Goal: Task Accomplishment & Management: Manage account settings

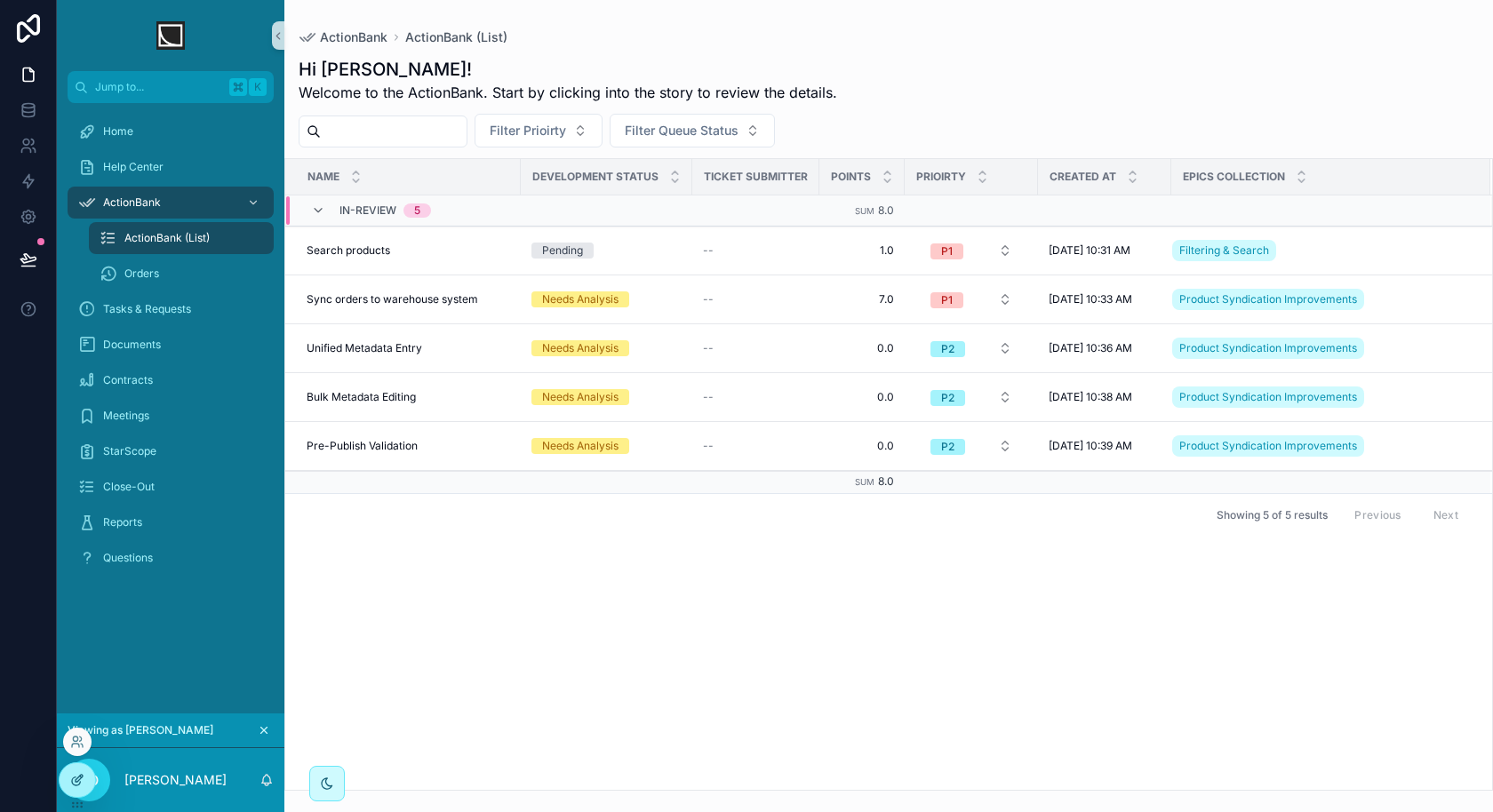
click at [78, 785] on icon at bounding box center [76, 779] width 14 height 14
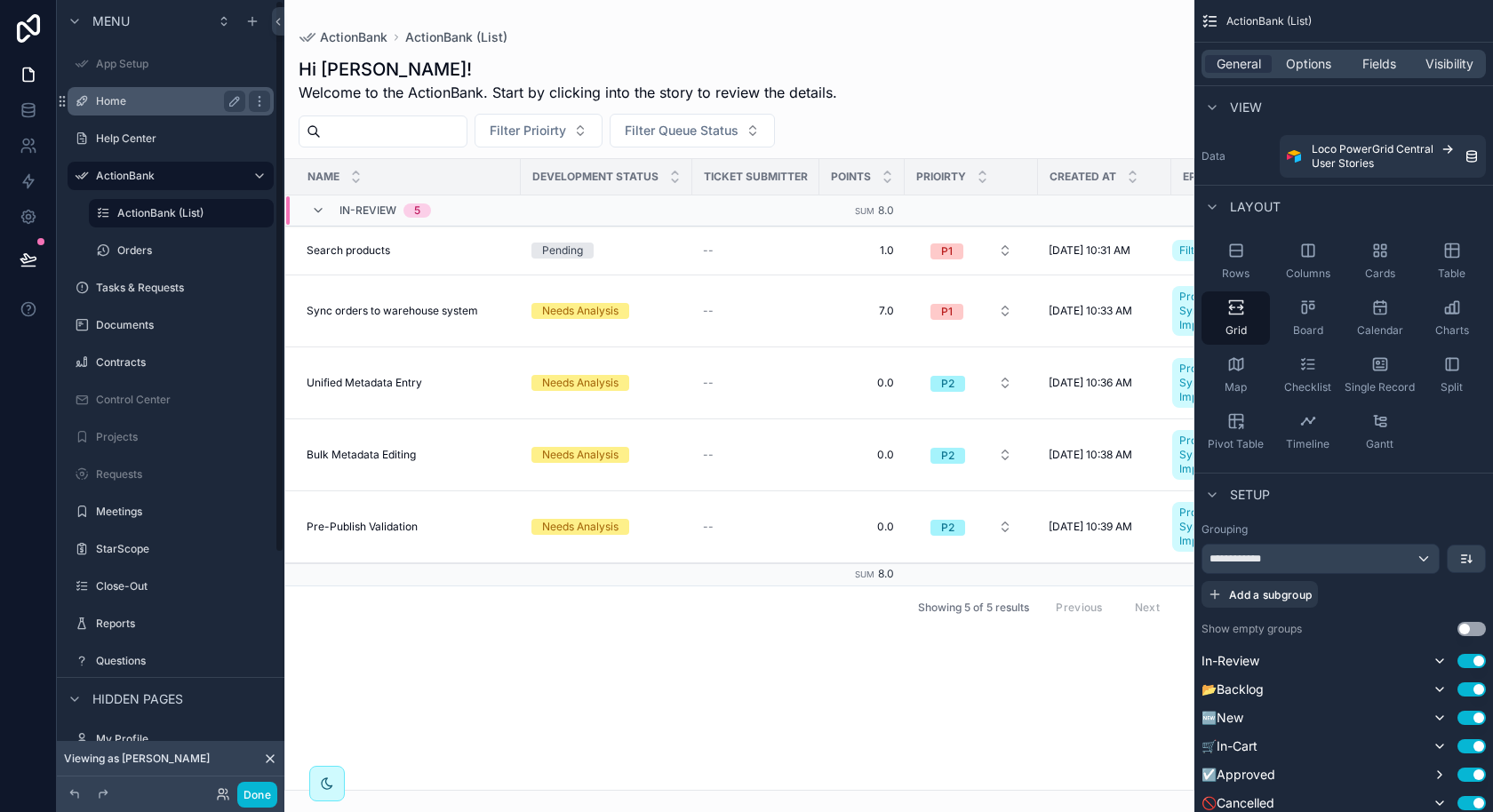
click at [154, 102] on label "Home" at bounding box center [167, 101] width 142 height 14
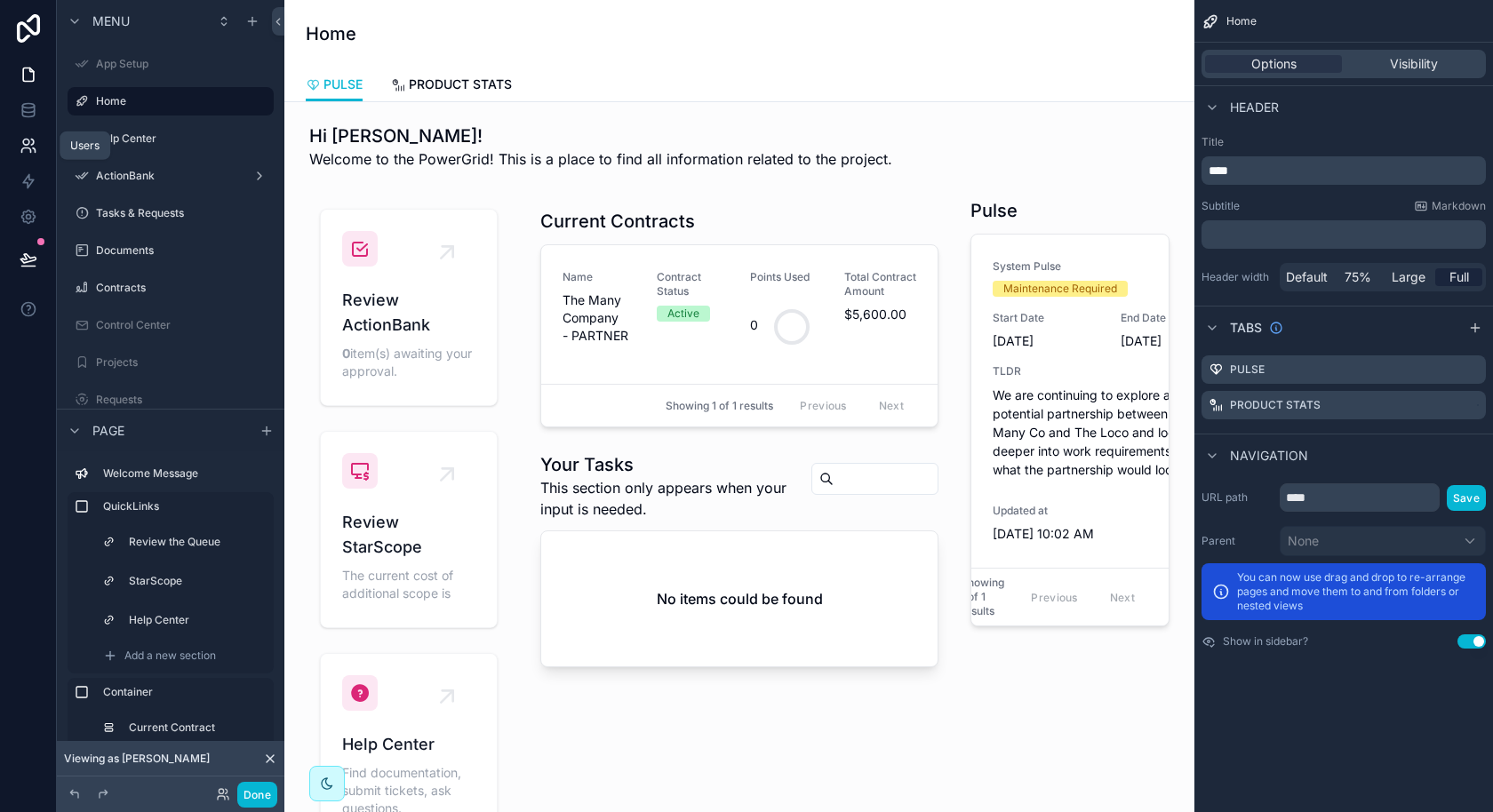
click at [34, 146] on icon at bounding box center [28, 145] width 17 height 17
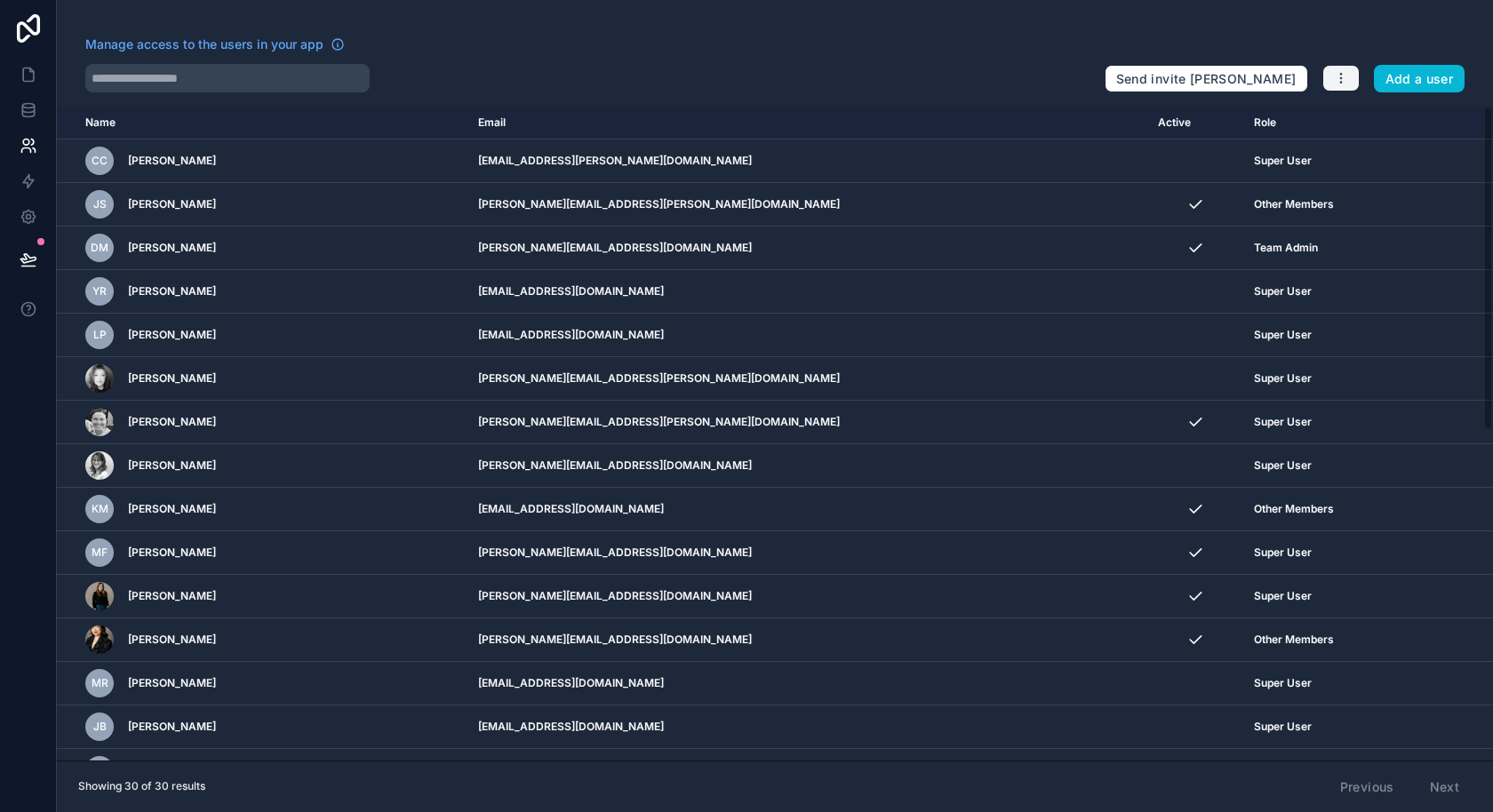
click at [1343, 82] on icon "button" at bounding box center [1340, 77] width 14 height 14
click at [1409, 127] on link "Manage roles" at bounding box center [1385, 119] width 125 height 28
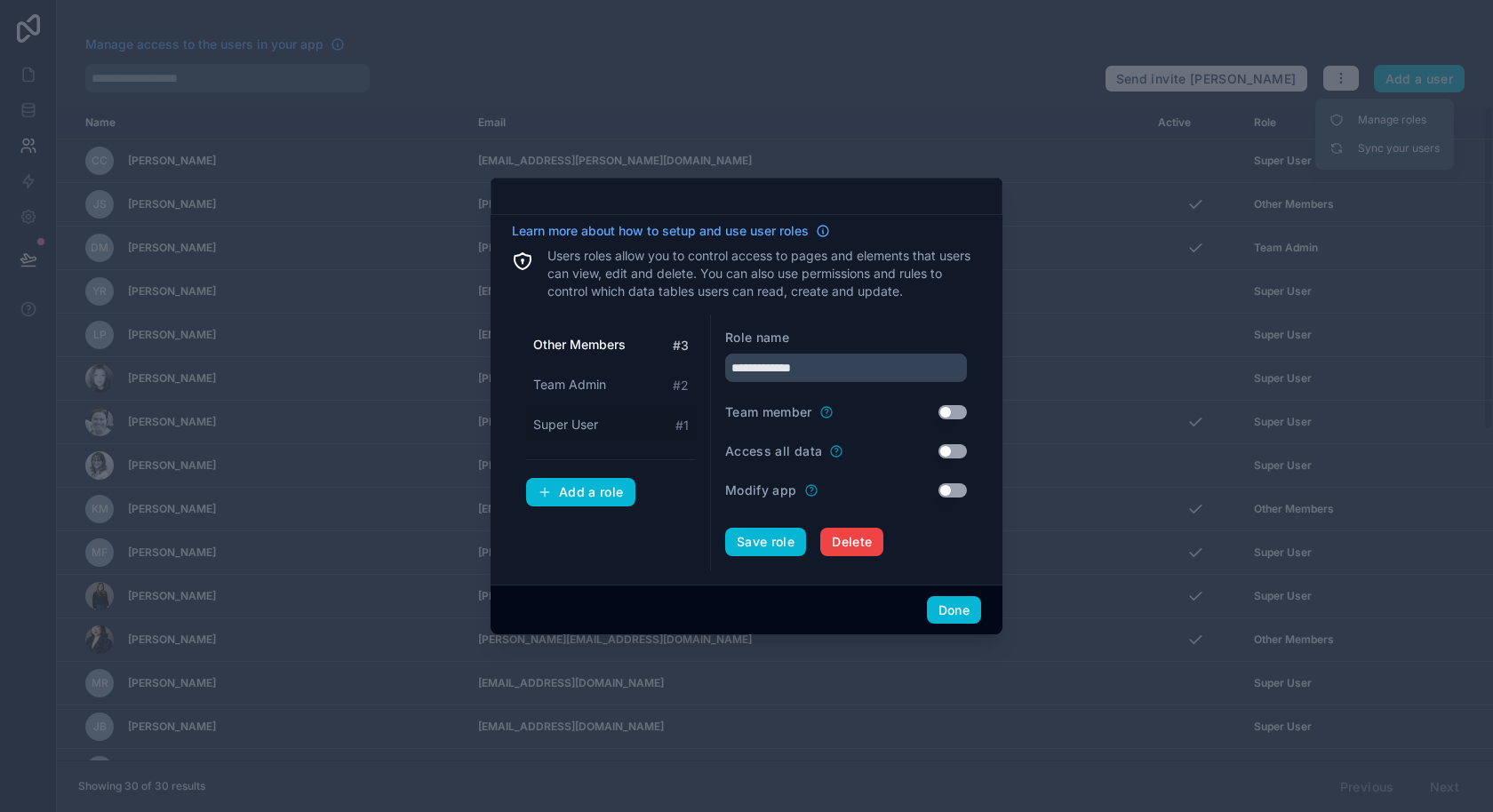
click at [625, 422] on div "Super User # 1" at bounding box center [610, 425] width 170 height 33
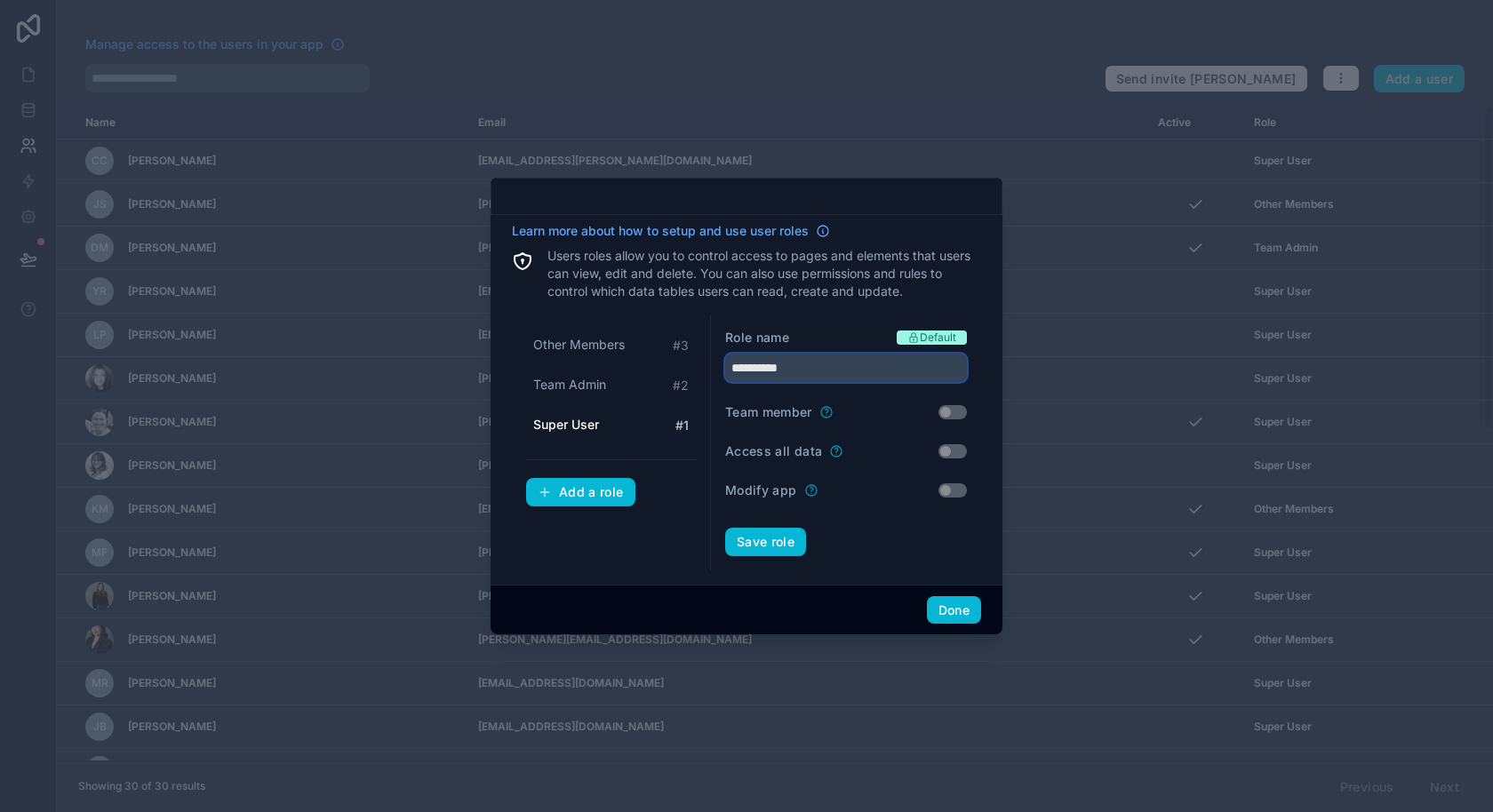
click at [805, 366] on input "**********" at bounding box center [845, 367] width 241 height 28
click at [649, 392] on div "Team Admin # 2" at bounding box center [610, 385] width 170 height 33
click at [635, 344] on div "Other Members # 3" at bounding box center [610, 345] width 170 height 33
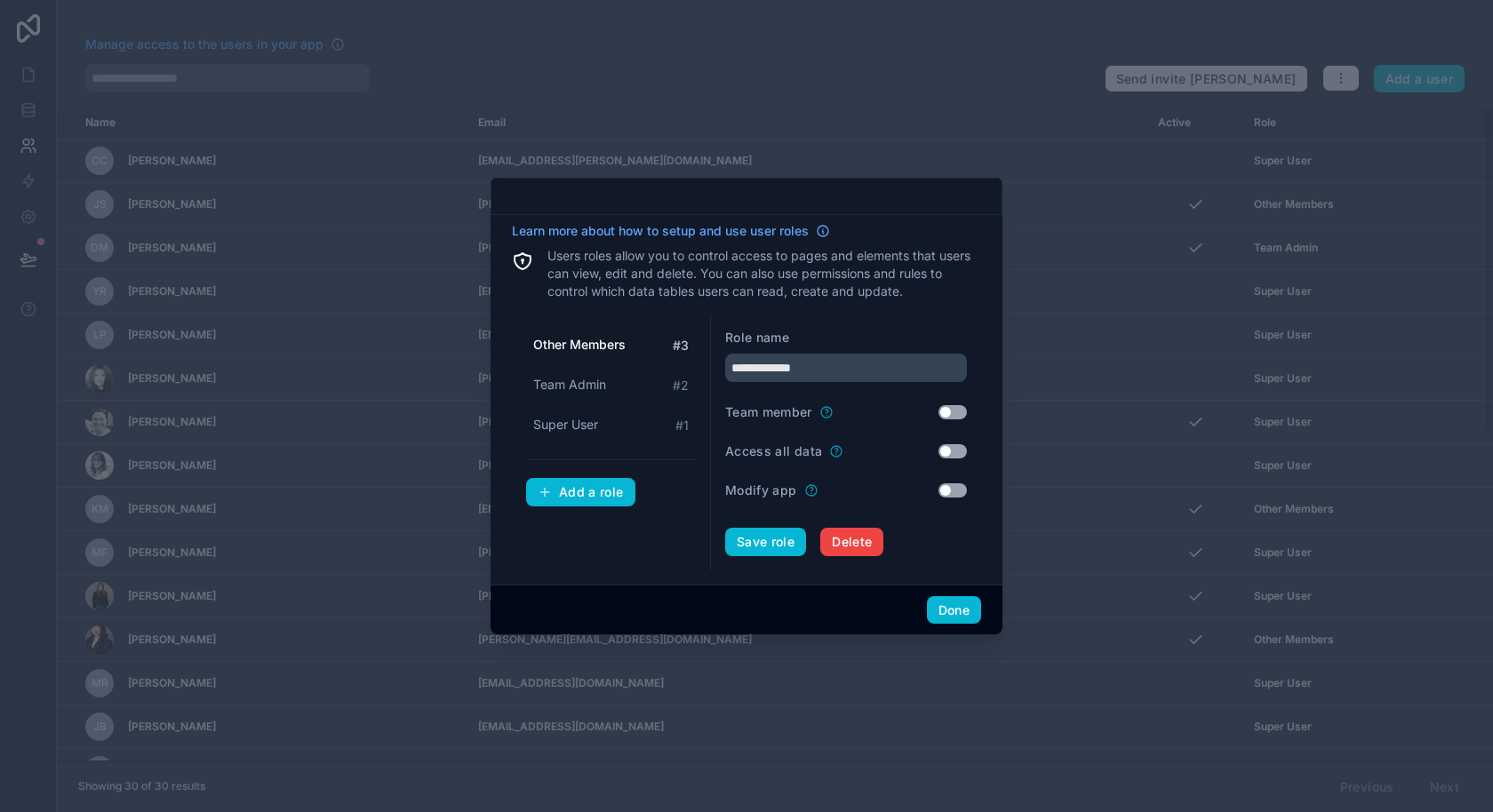
click at [799, 384] on form "**********" at bounding box center [845, 442] width 241 height 228
click at [799, 377] on input "**********" at bounding box center [845, 367] width 241 height 28
type input "**********"
click at [773, 546] on button "Save role" at bounding box center [765, 541] width 81 height 28
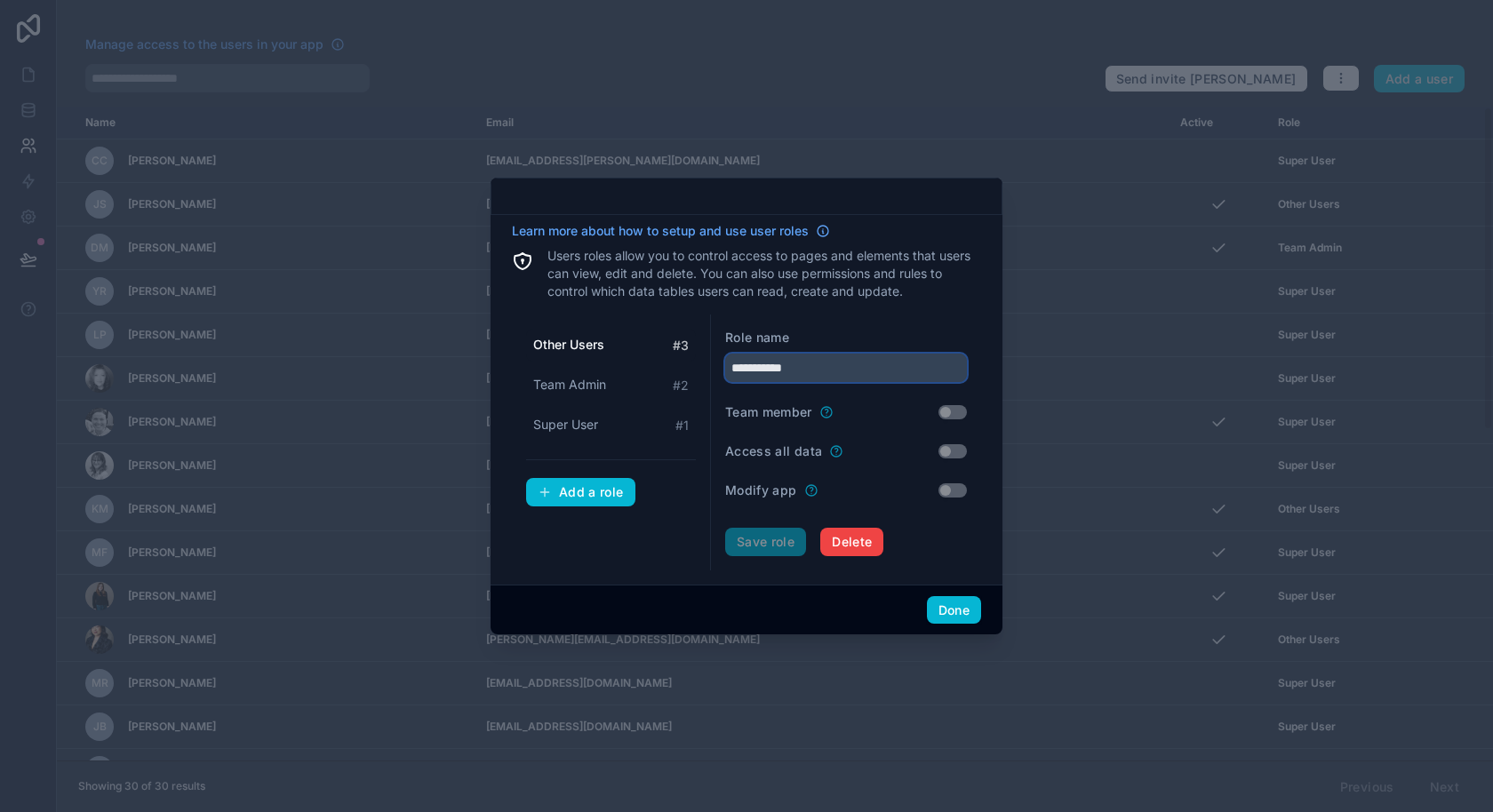
click at [791, 373] on input "**********" at bounding box center [845, 367] width 241 height 28
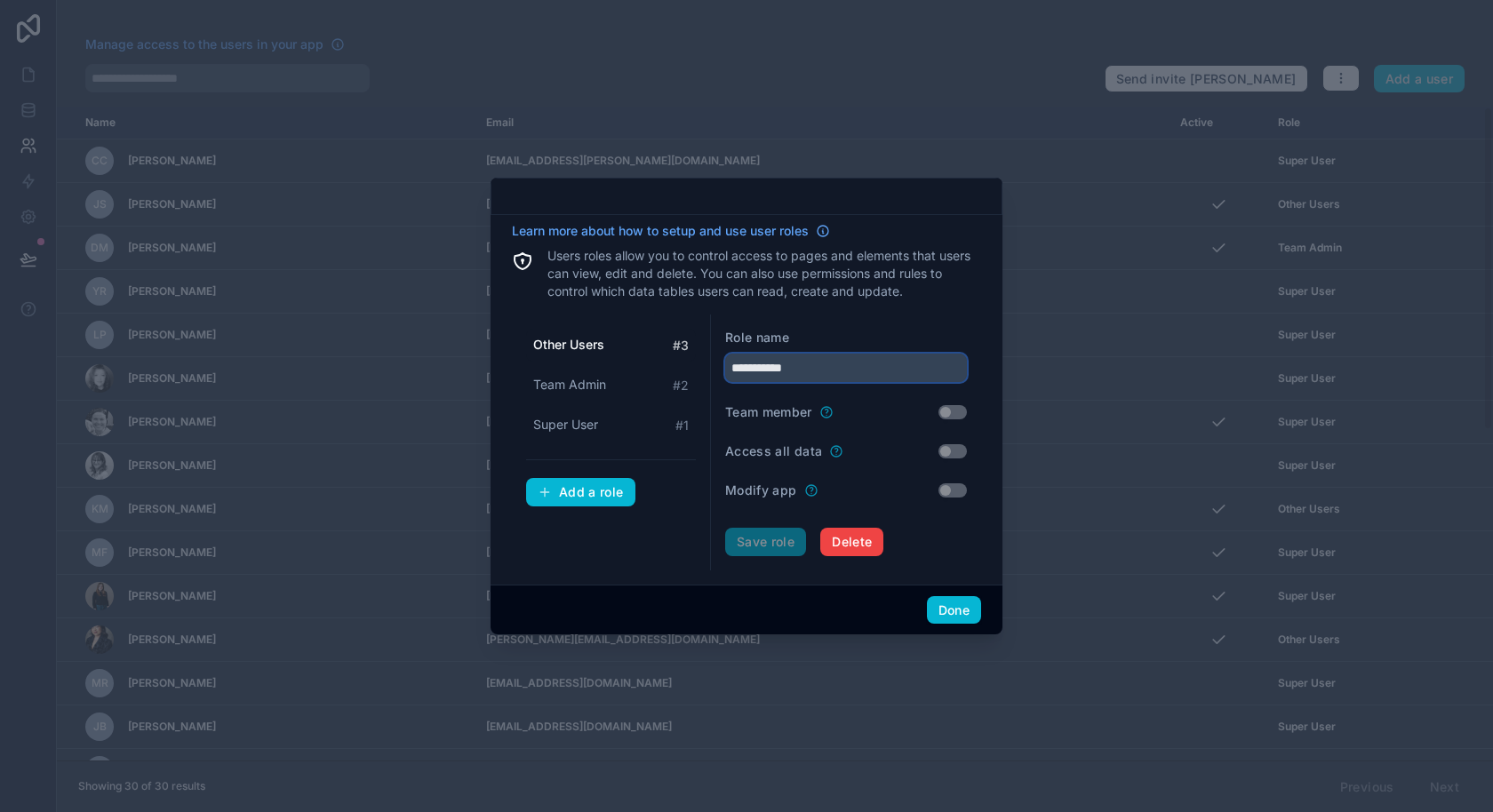
click at [791, 373] on input "**********" at bounding box center [845, 367] width 241 height 28
click at [572, 495] on div "Add a role" at bounding box center [581, 492] width 86 height 16
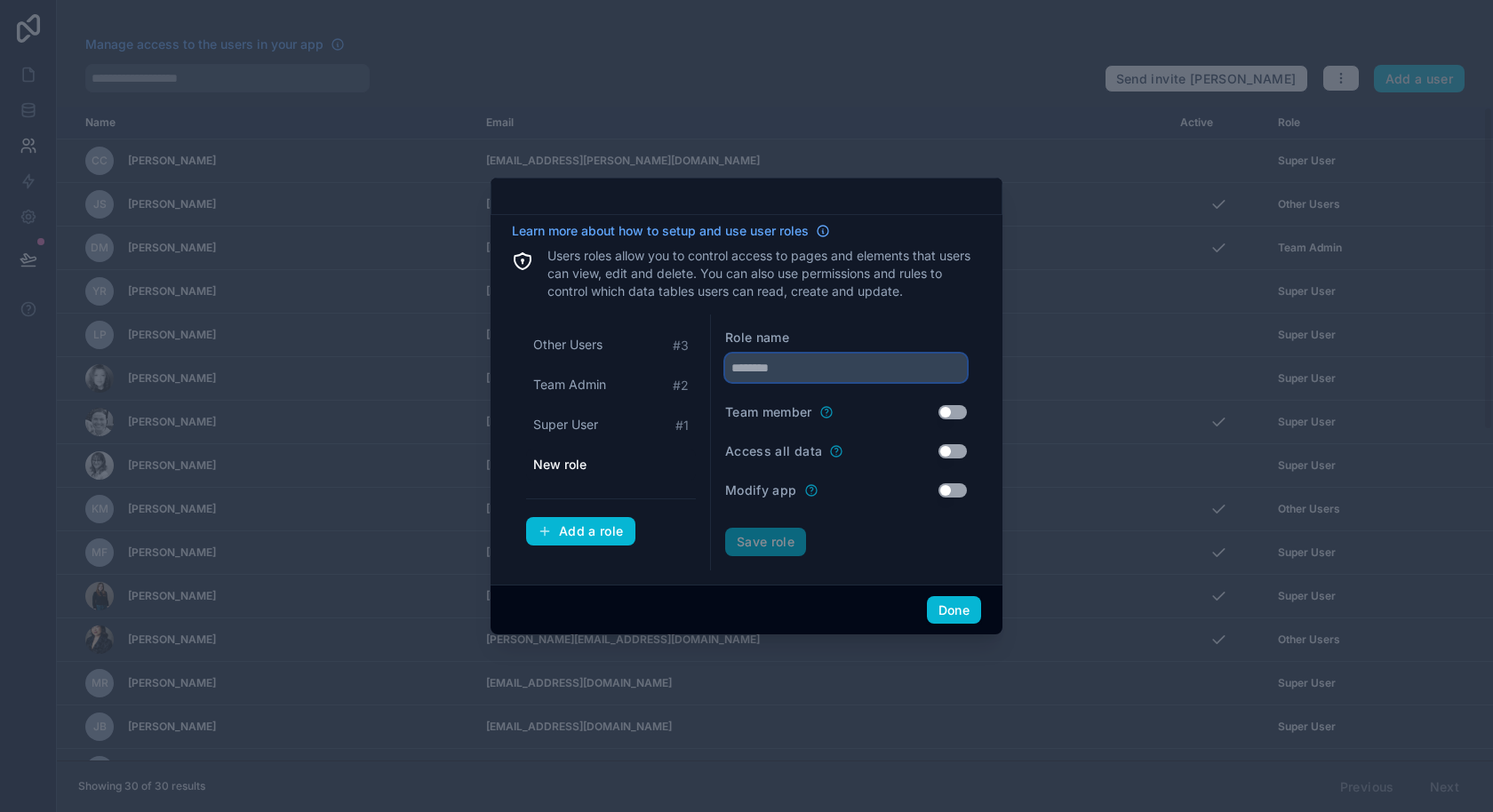
click at [811, 363] on input "text" at bounding box center [845, 367] width 241 height 28
type input "**********"
click at [774, 549] on button "Save role" at bounding box center [765, 541] width 81 height 28
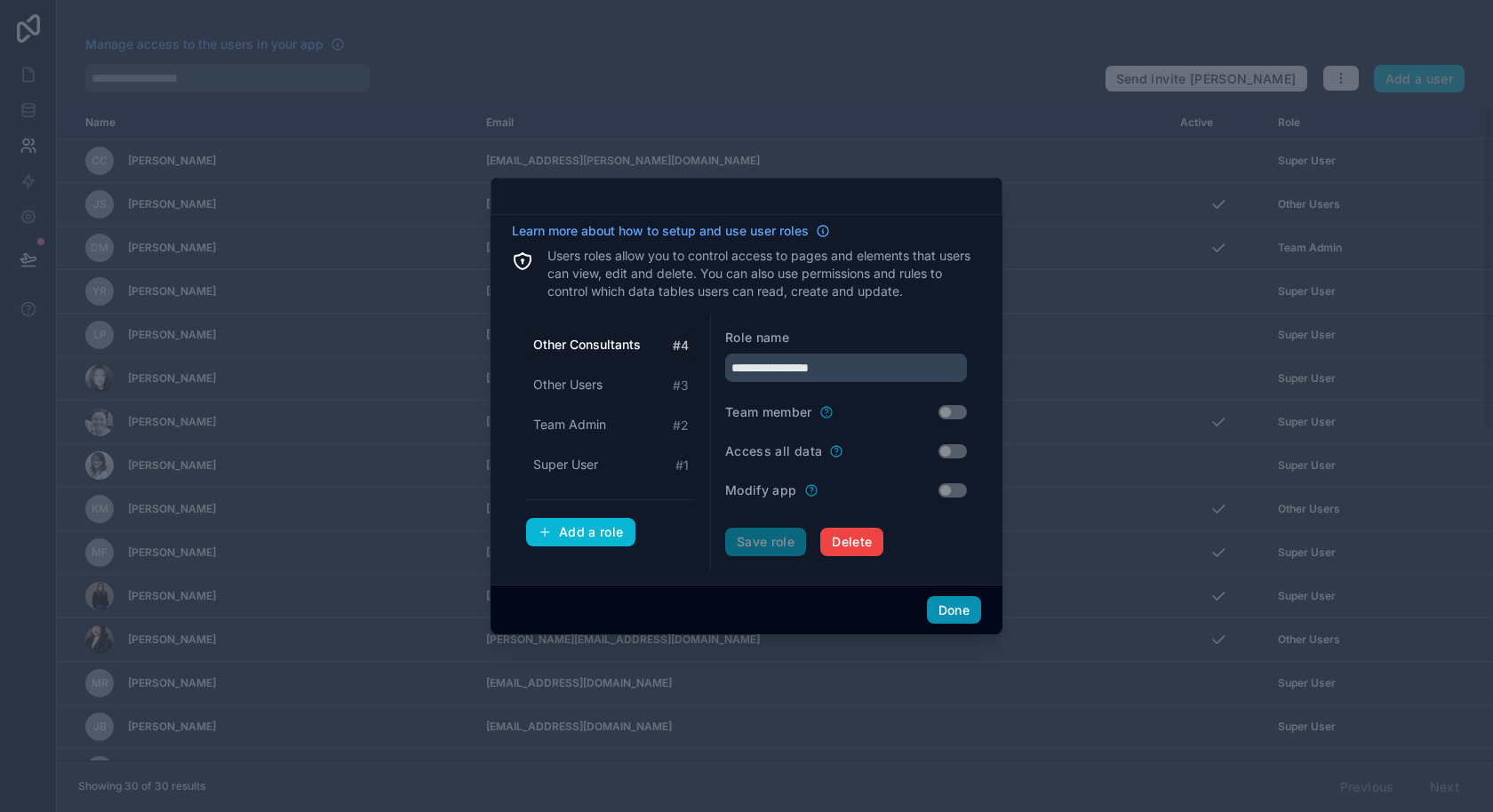
click at [956, 612] on button "Done" at bounding box center [953, 610] width 54 height 28
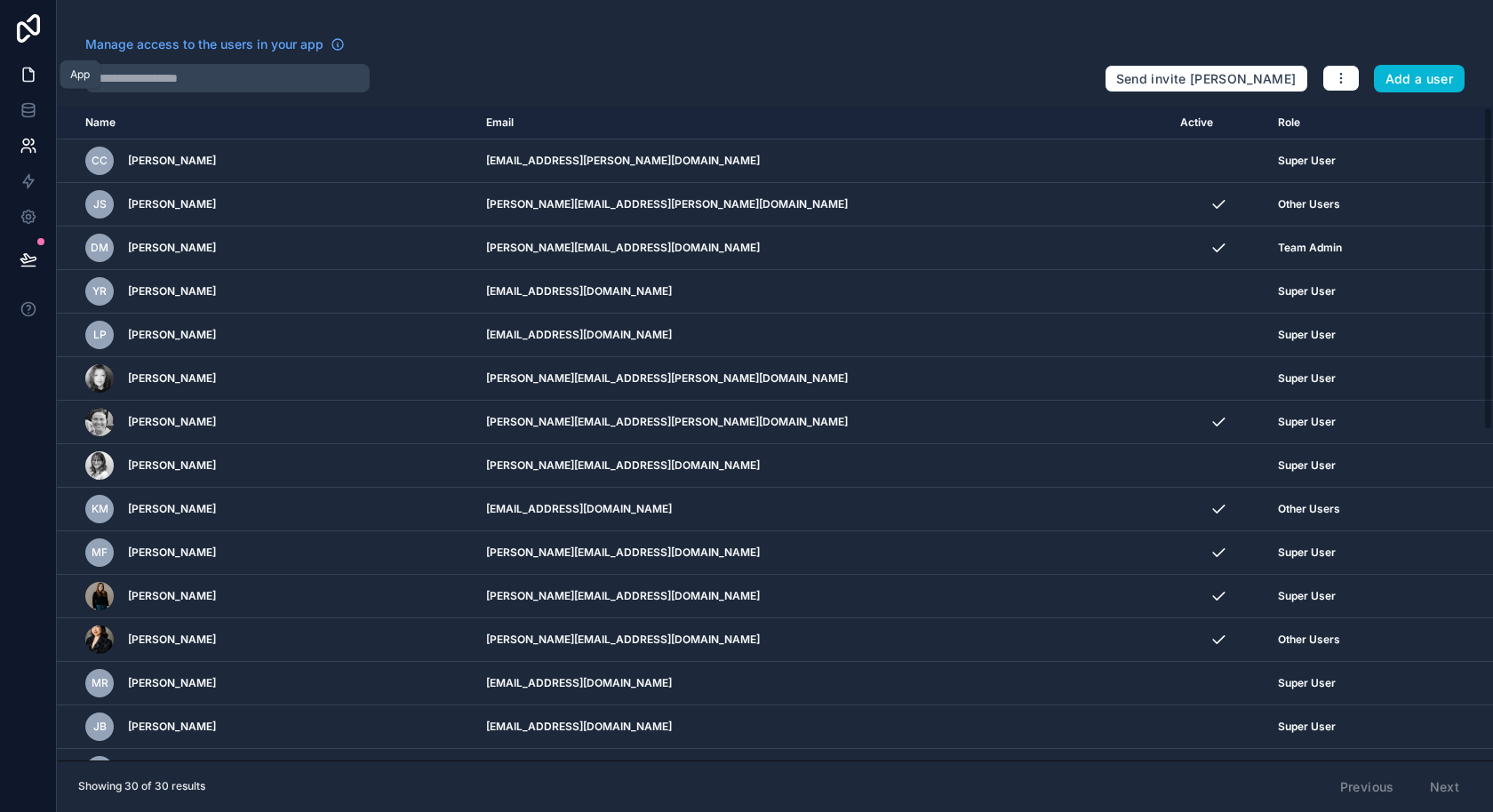
click at [28, 86] on link at bounding box center [28, 74] width 56 height 36
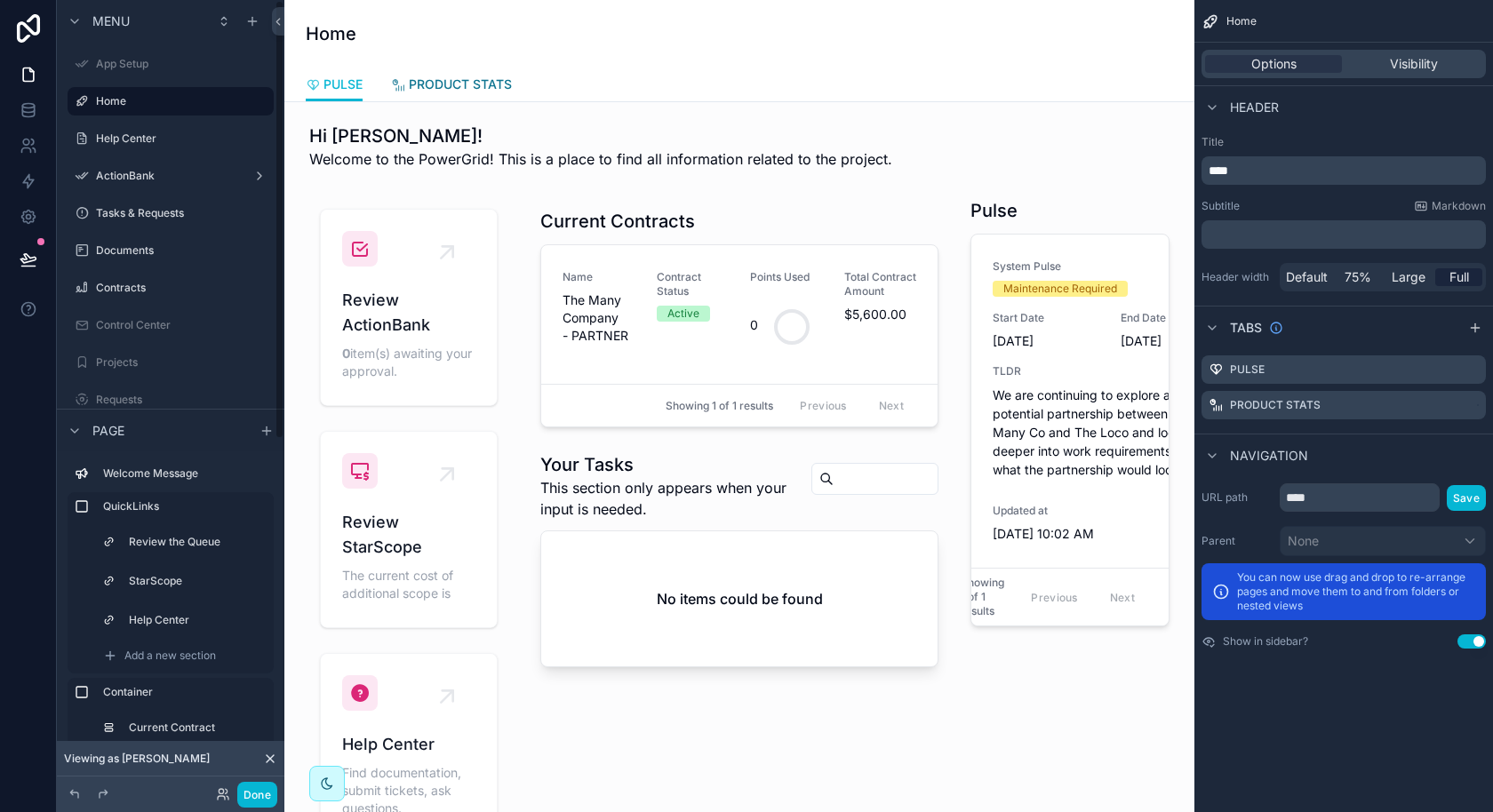
click at [487, 84] on span "PRODUCT STATS" at bounding box center [460, 83] width 103 height 17
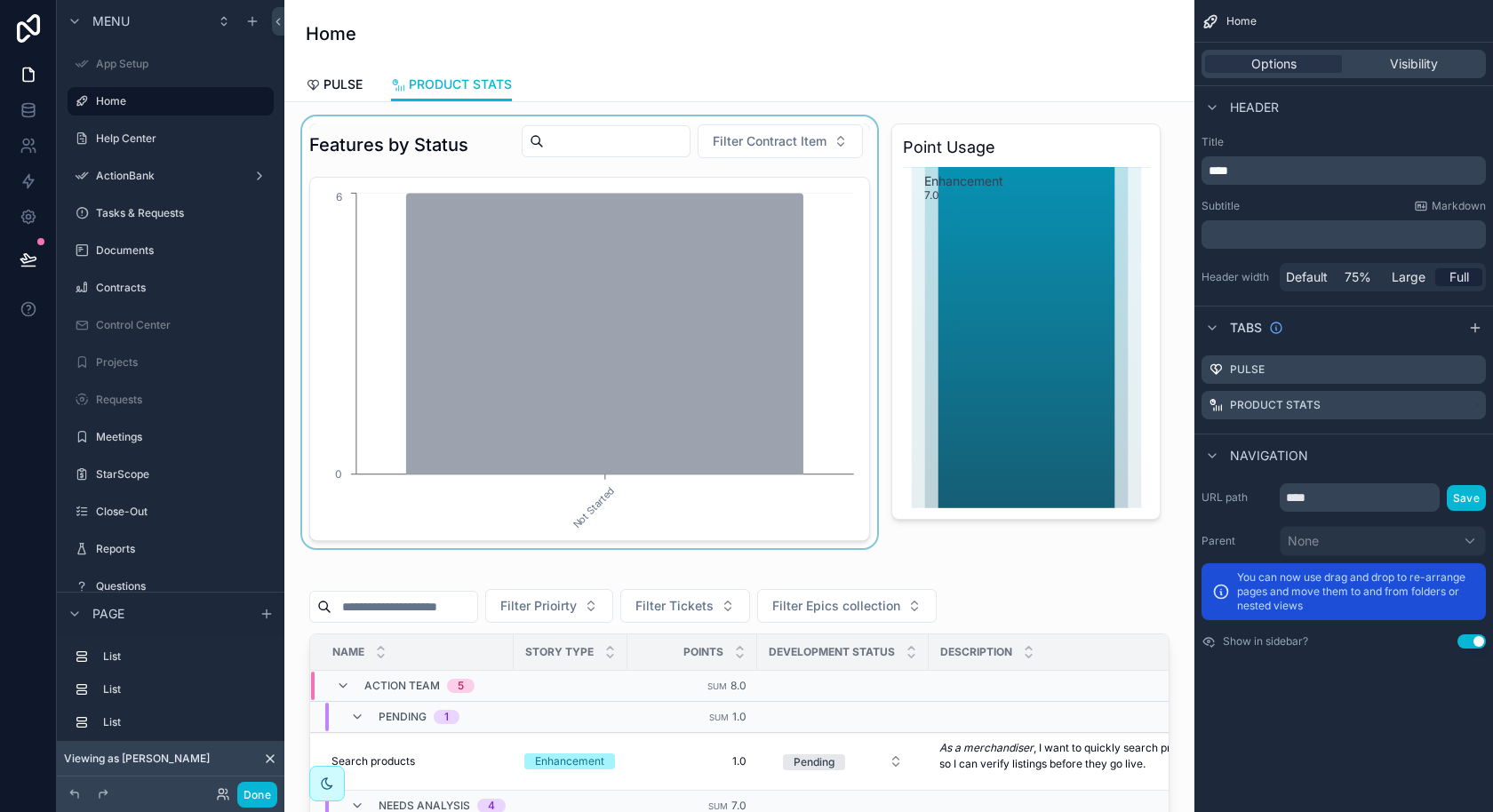
click at [435, 478] on div "scrollable content" at bounding box center [589, 332] width 582 height 432
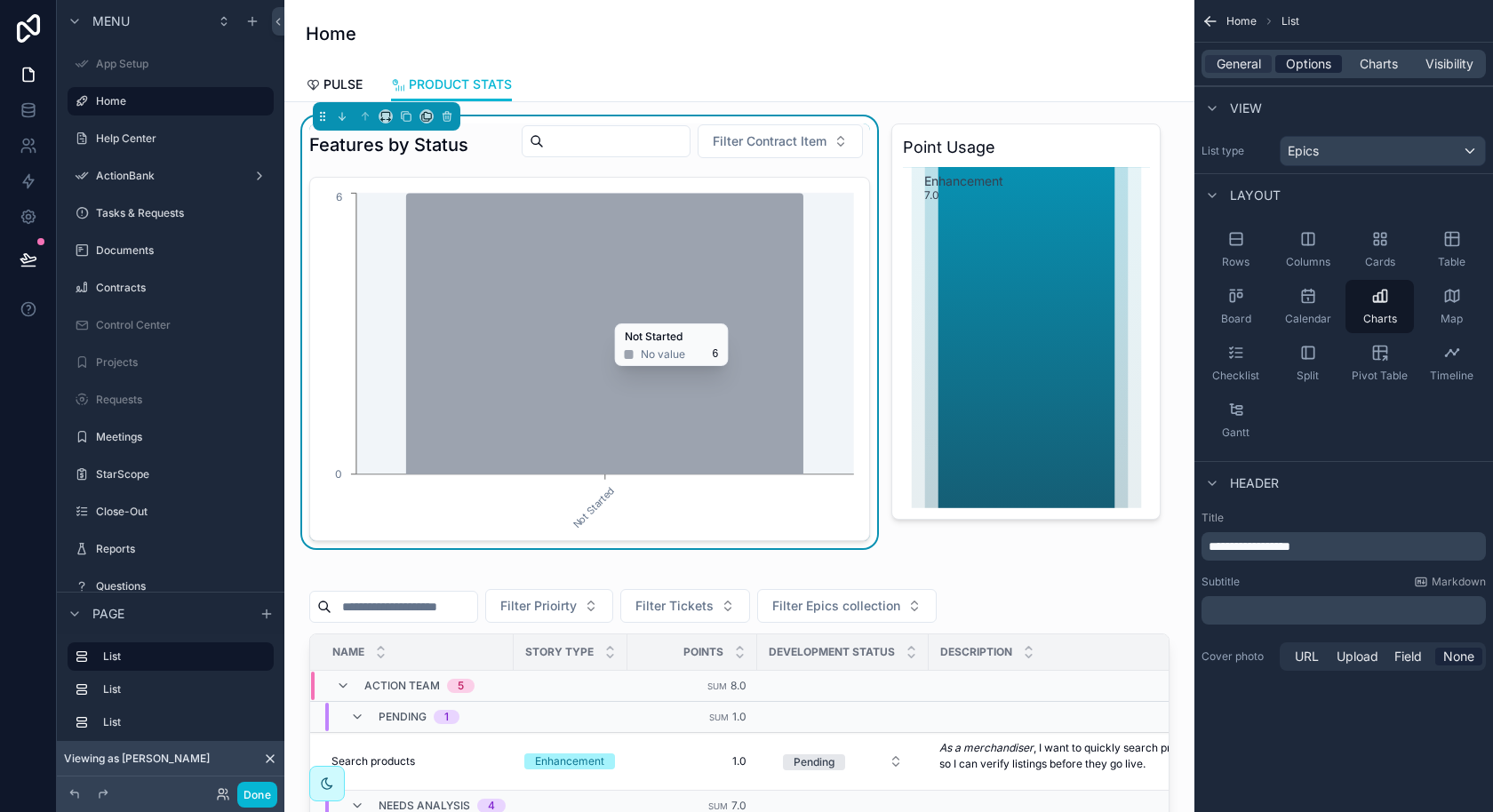
click at [1313, 68] on span "Options" at bounding box center [1308, 63] width 45 height 17
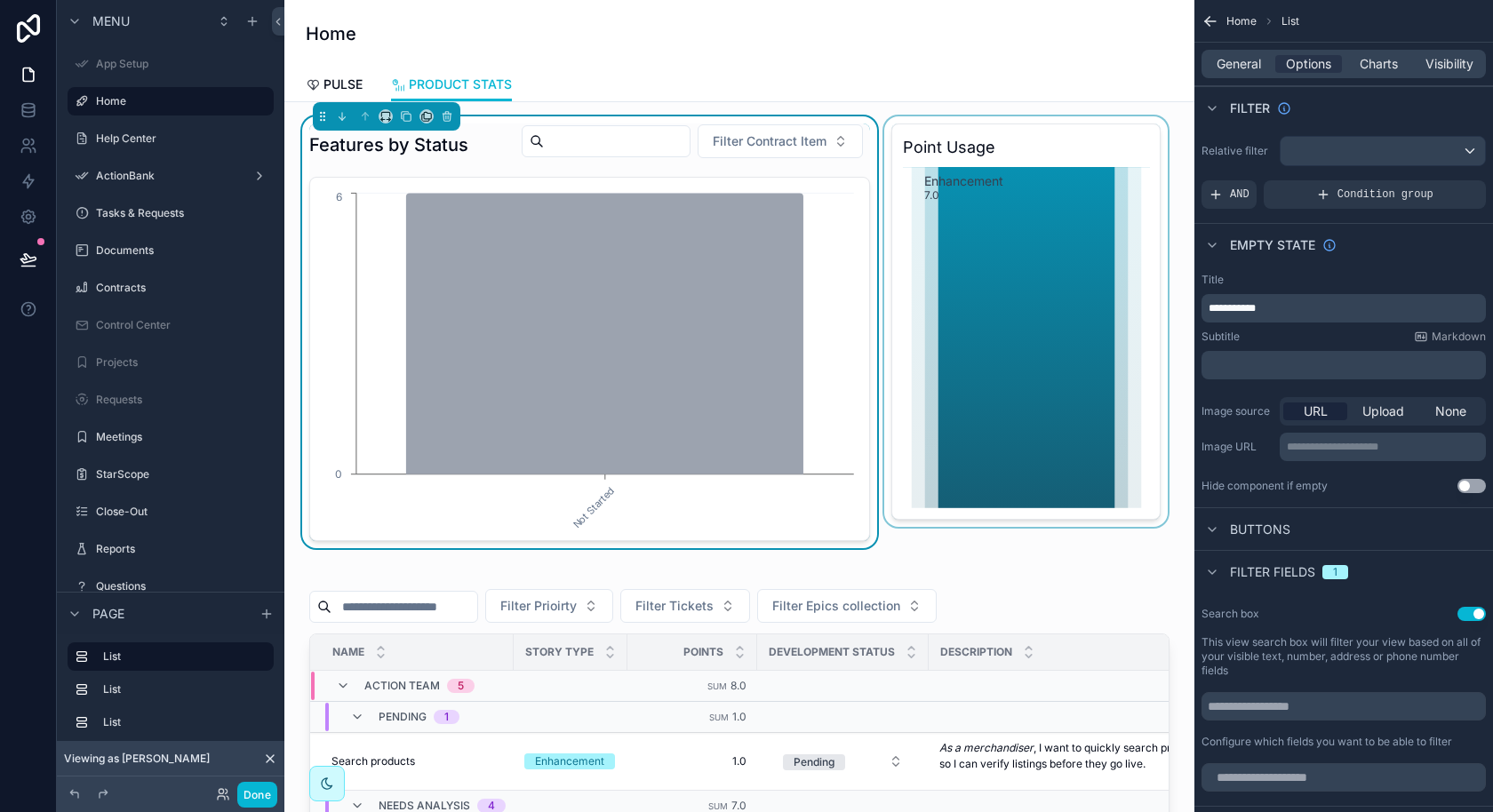
click at [961, 293] on div "scrollable content" at bounding box center [1026, 332] width 291 height 432
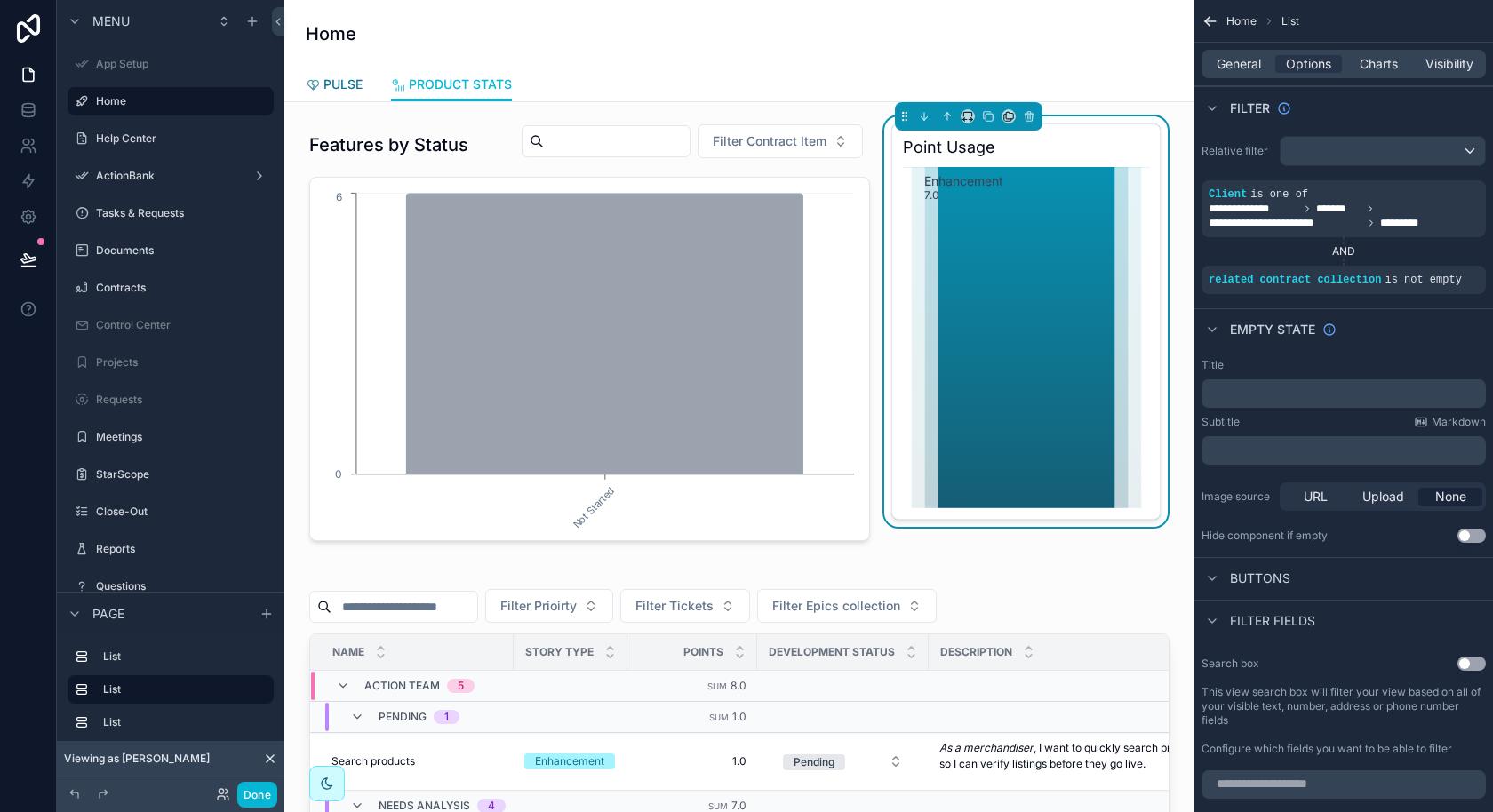
click at [351, 95] on link "PULSE" at bounding box center [334, 86] width 57 height 36
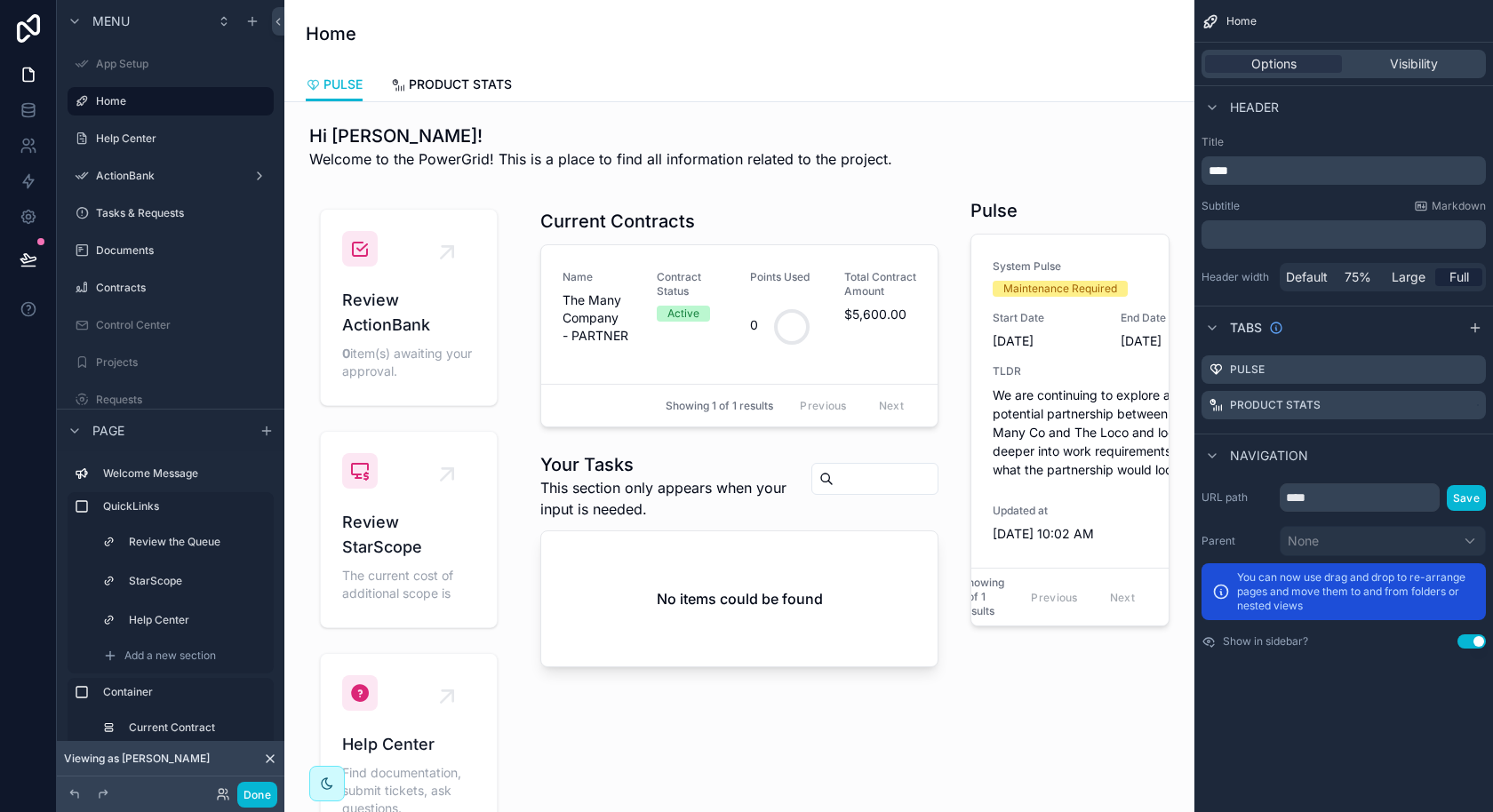
click at [1443, 49] on div "Options Visibility" at bounding box center [1343, 63] width 298 height 42
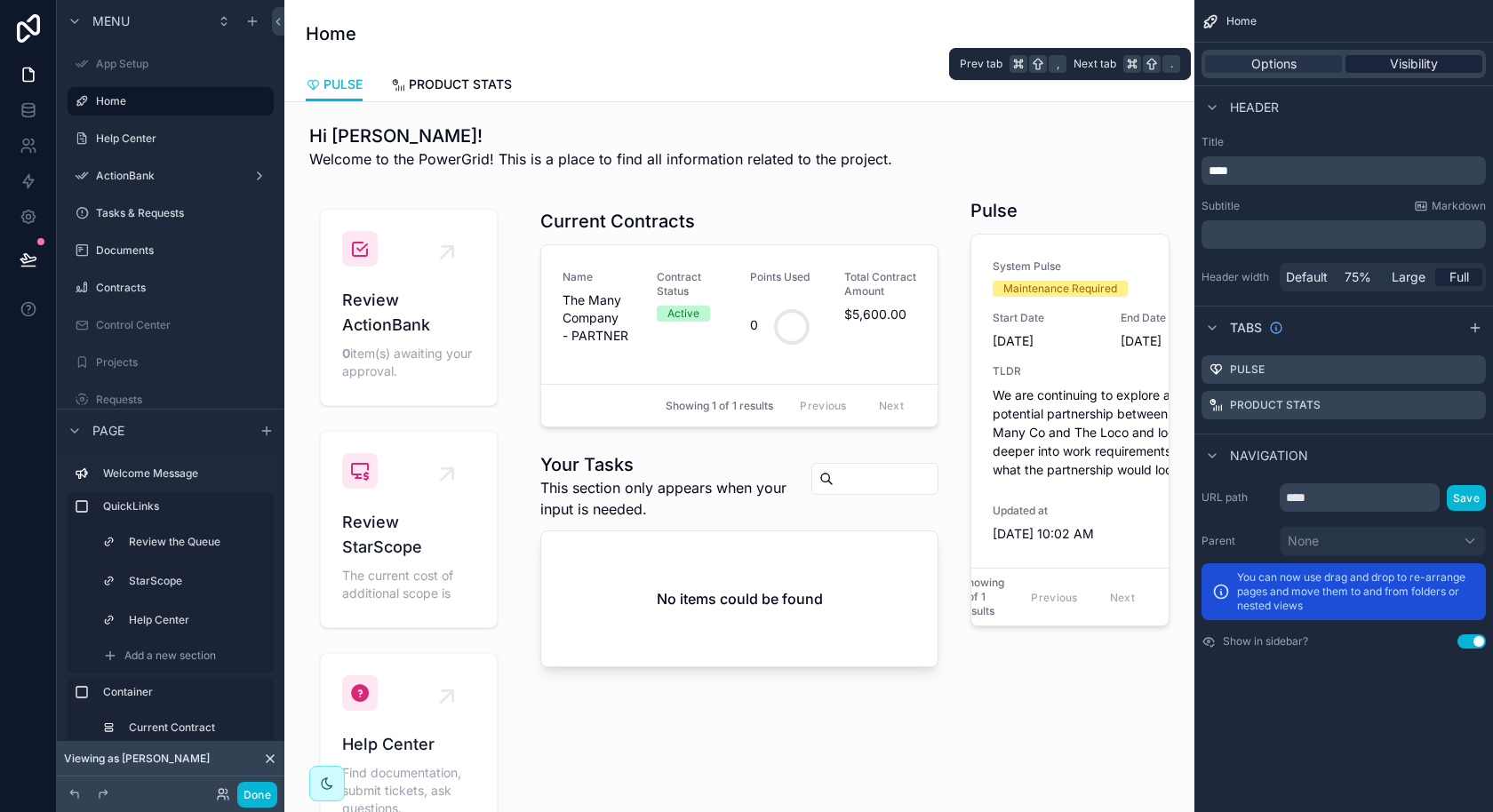
click at [1432, 58] on span "Visibility" at bounding box center [1413, 63] width 48 height 17
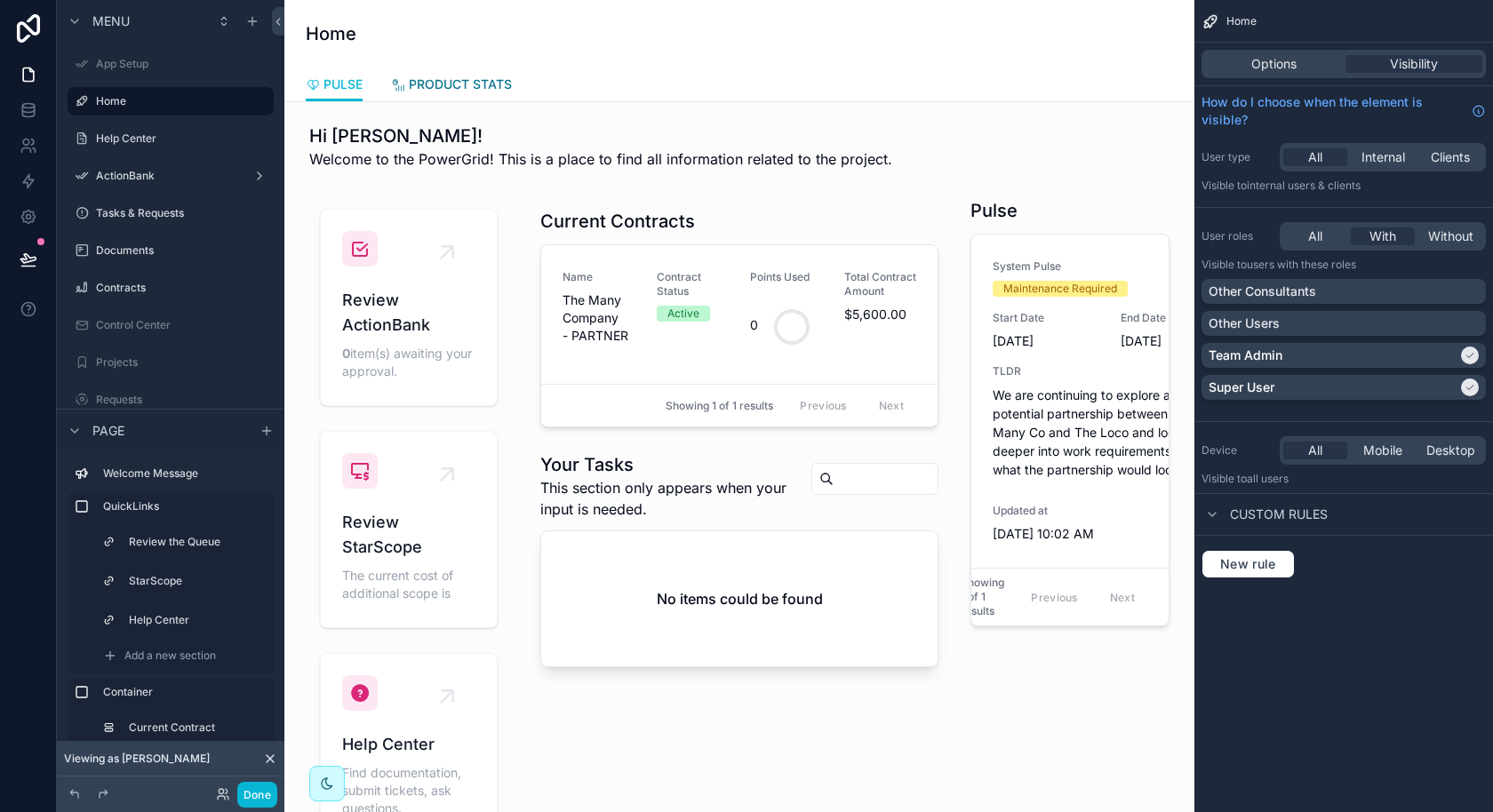
click at [490, 87] on span "PRODUCT STATS" at bounding box center [460, 83] width 103 height 17
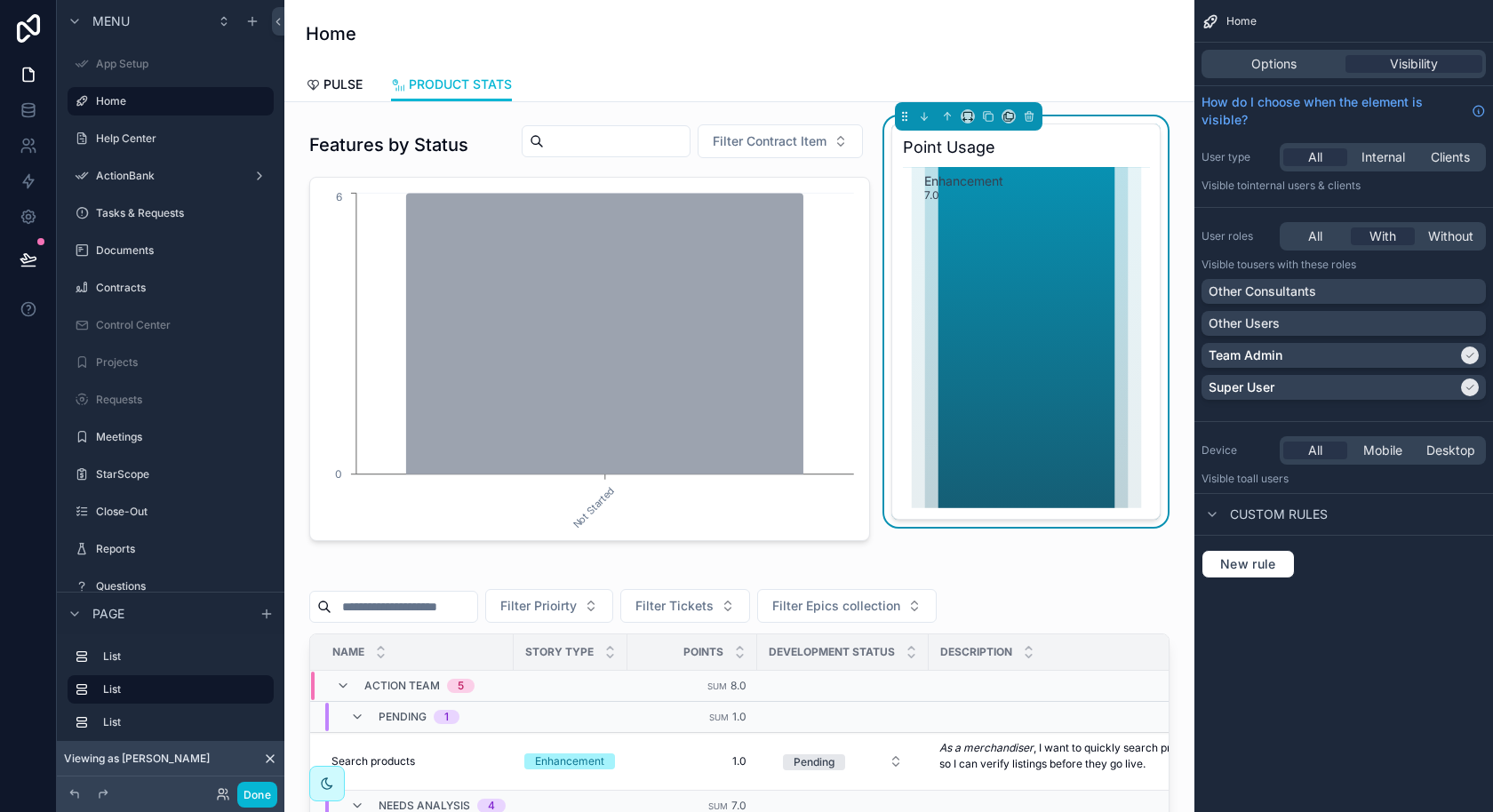
click at [900, 61] on div "Home" at bounding box center [739, 34] width 867 height 68
click at [1290, 61] on span "Options" at bounding box center [1273, 63] width 45 height 17
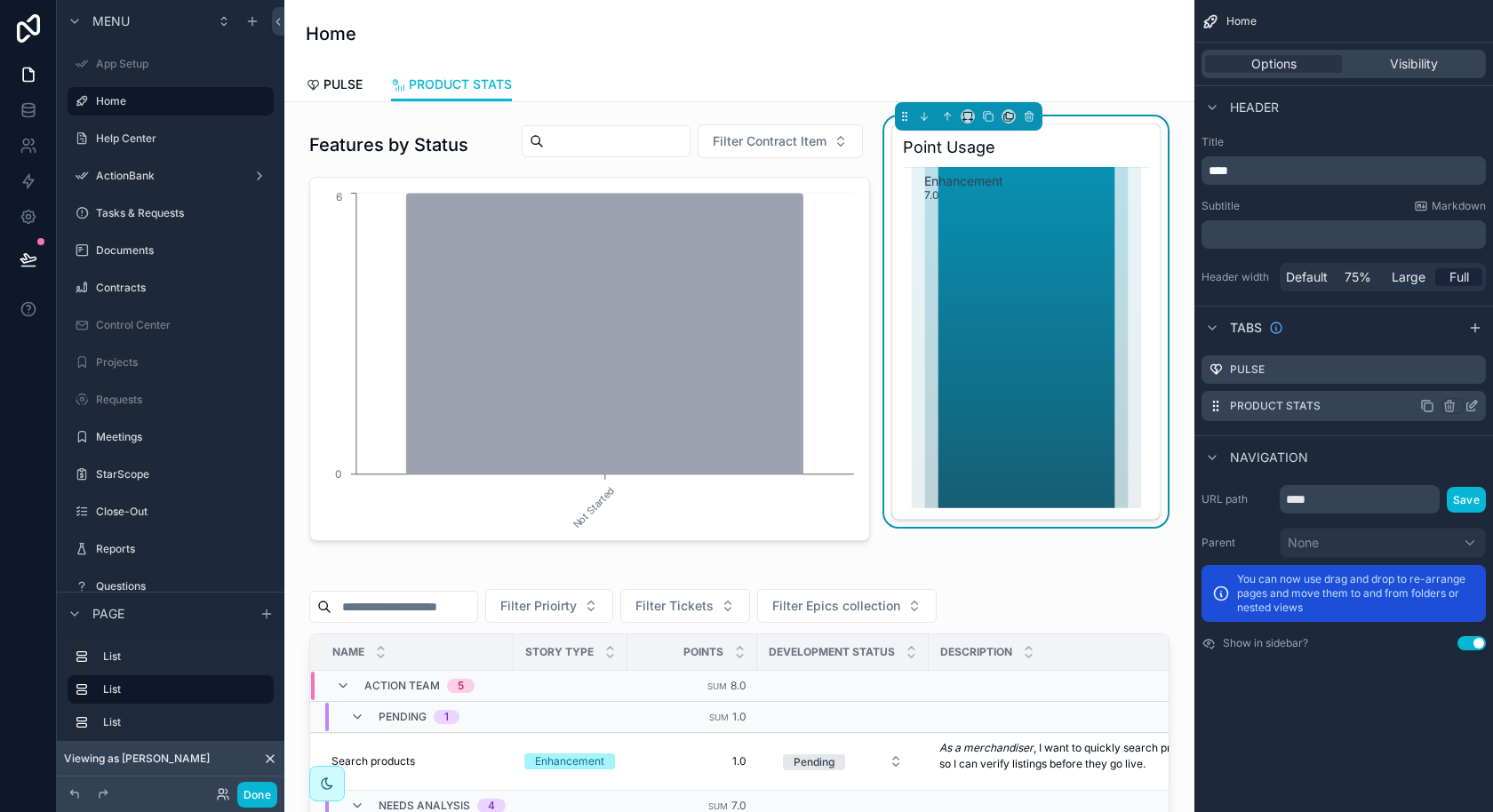
click at [1473, 406] on icon "scrollable content" at bounding box center [1471, 406] width 14 height 14
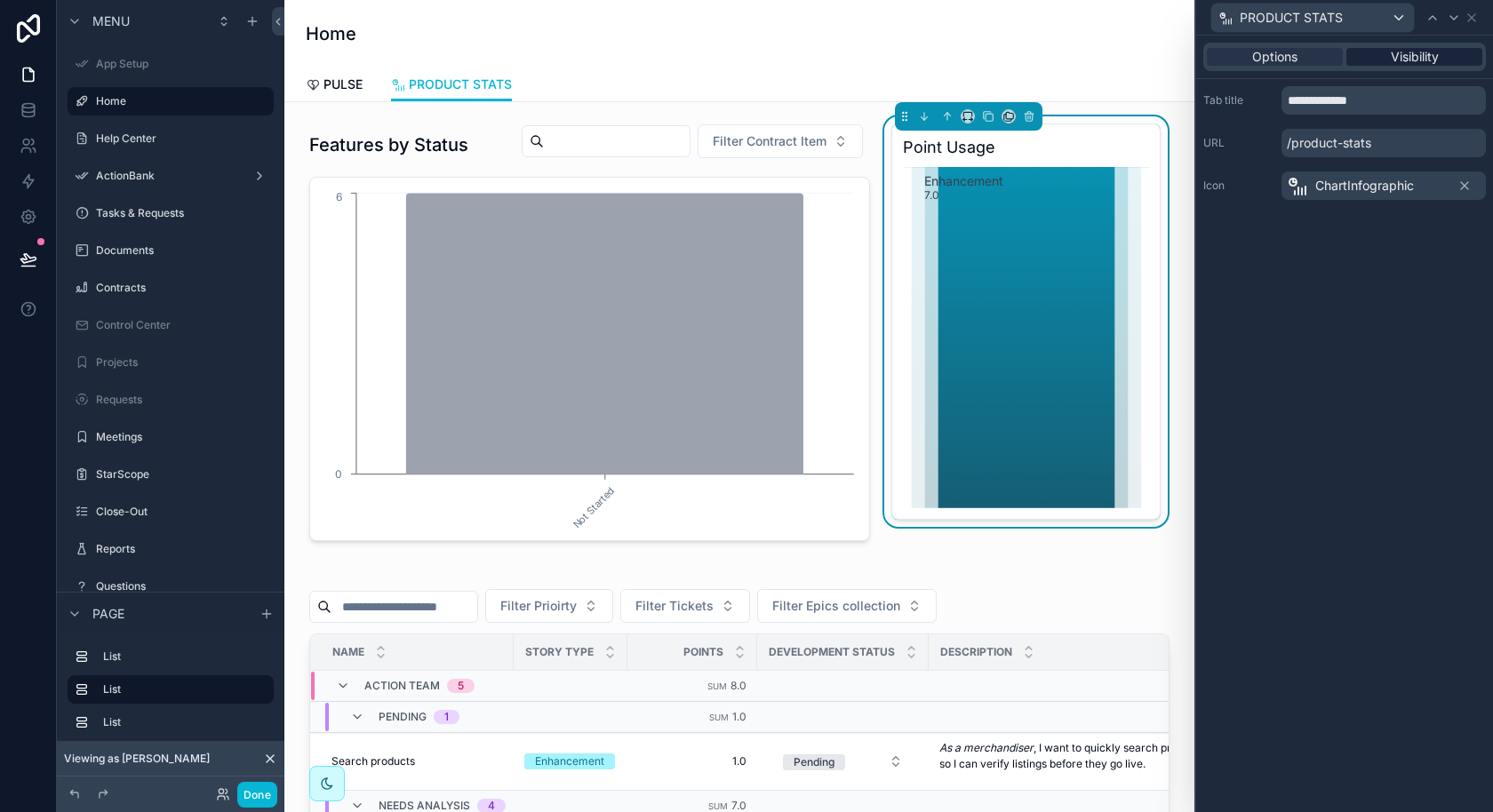
click at [1386, 55] on div "Visibility" at bounding box center [1414, 56] width 136 height 17
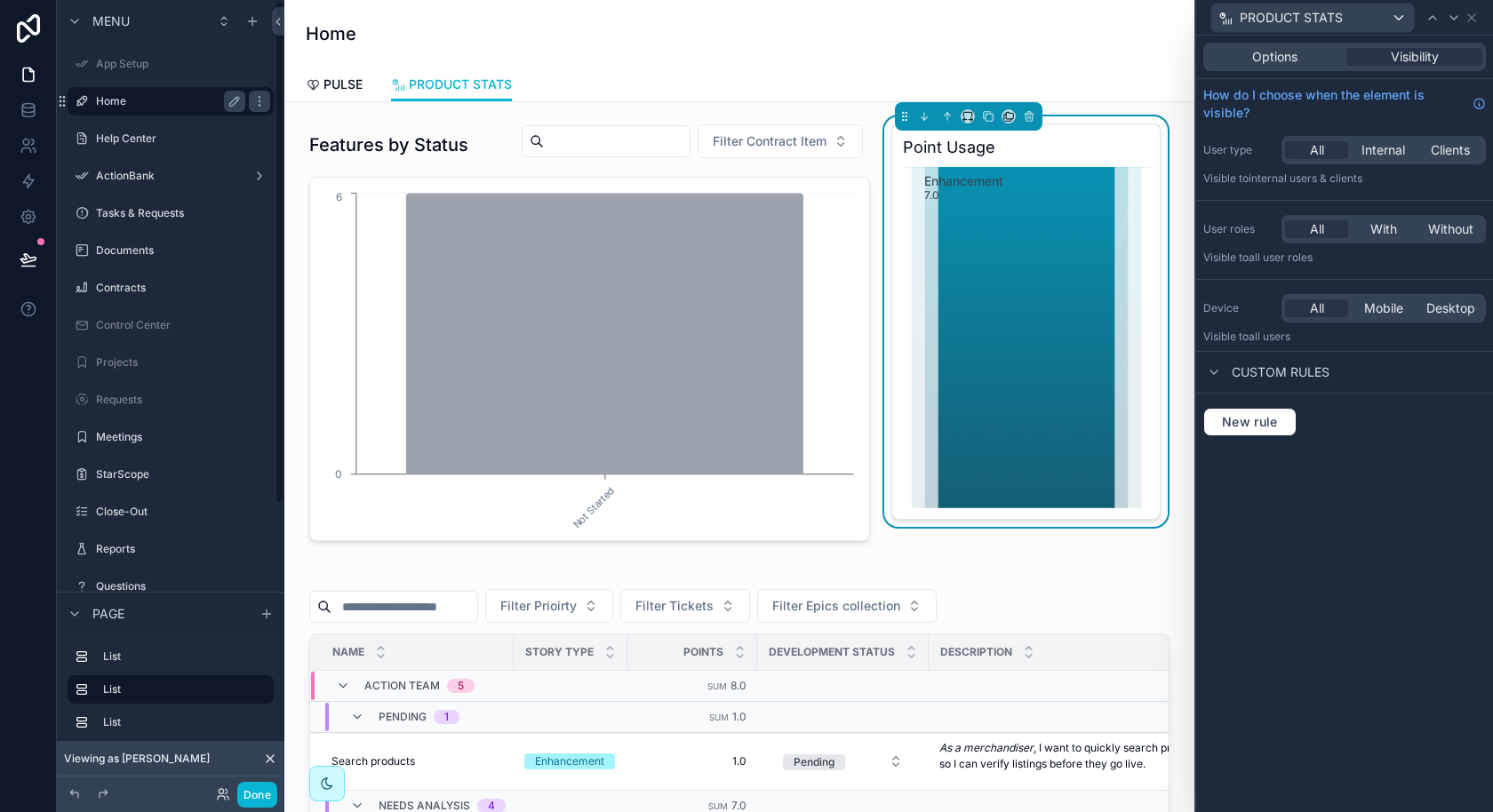
click at [135, 111] on div "Home" at bounding box center [171, 101] width 150 height 21
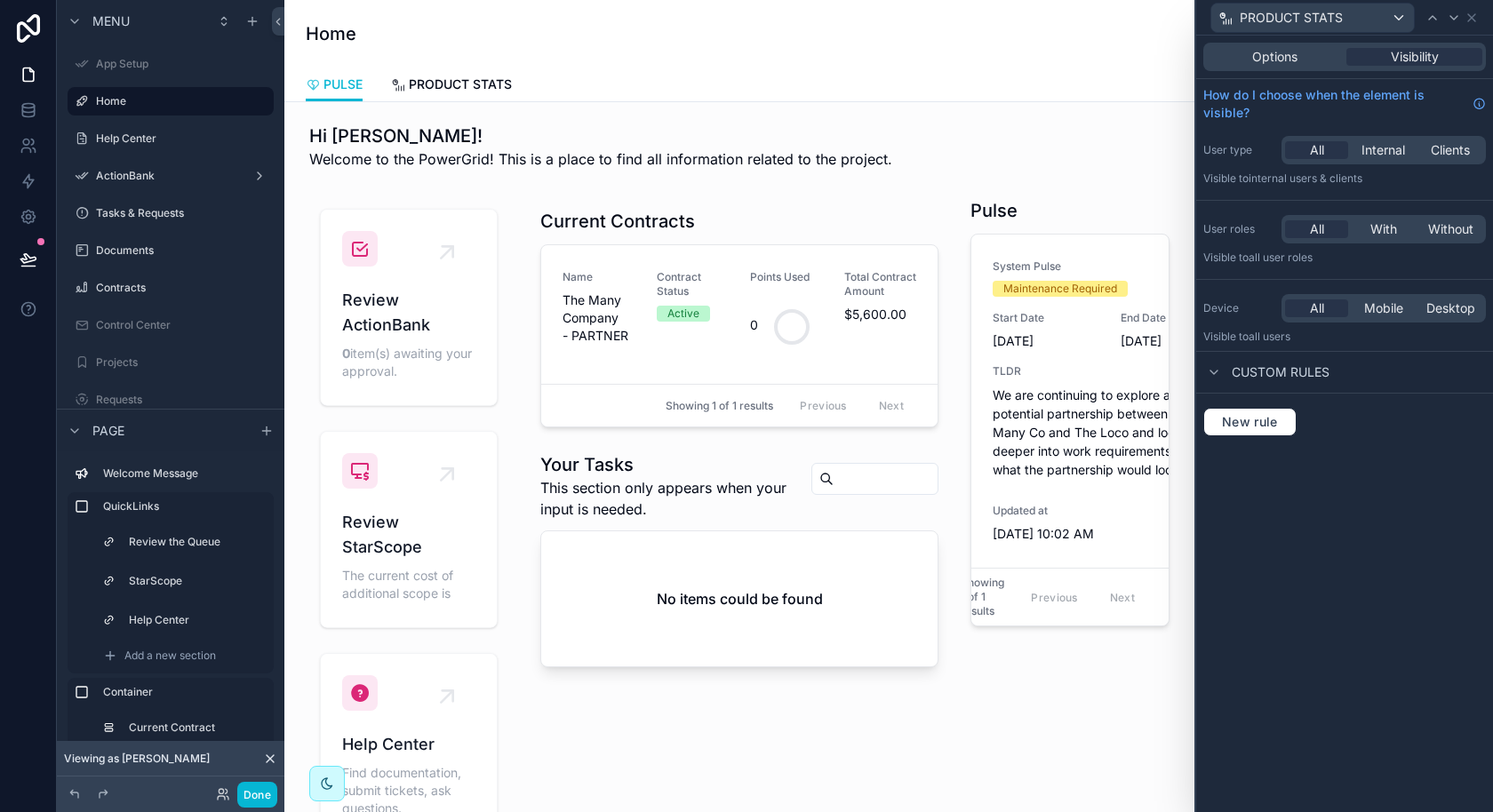
click at [1285, 67] on div "Options Visibility" at bounding box center [1344, 56] width 283 height 28
click at [1288, 56] on span "Options" at bounding box center [1274, 56] width 45 height 17
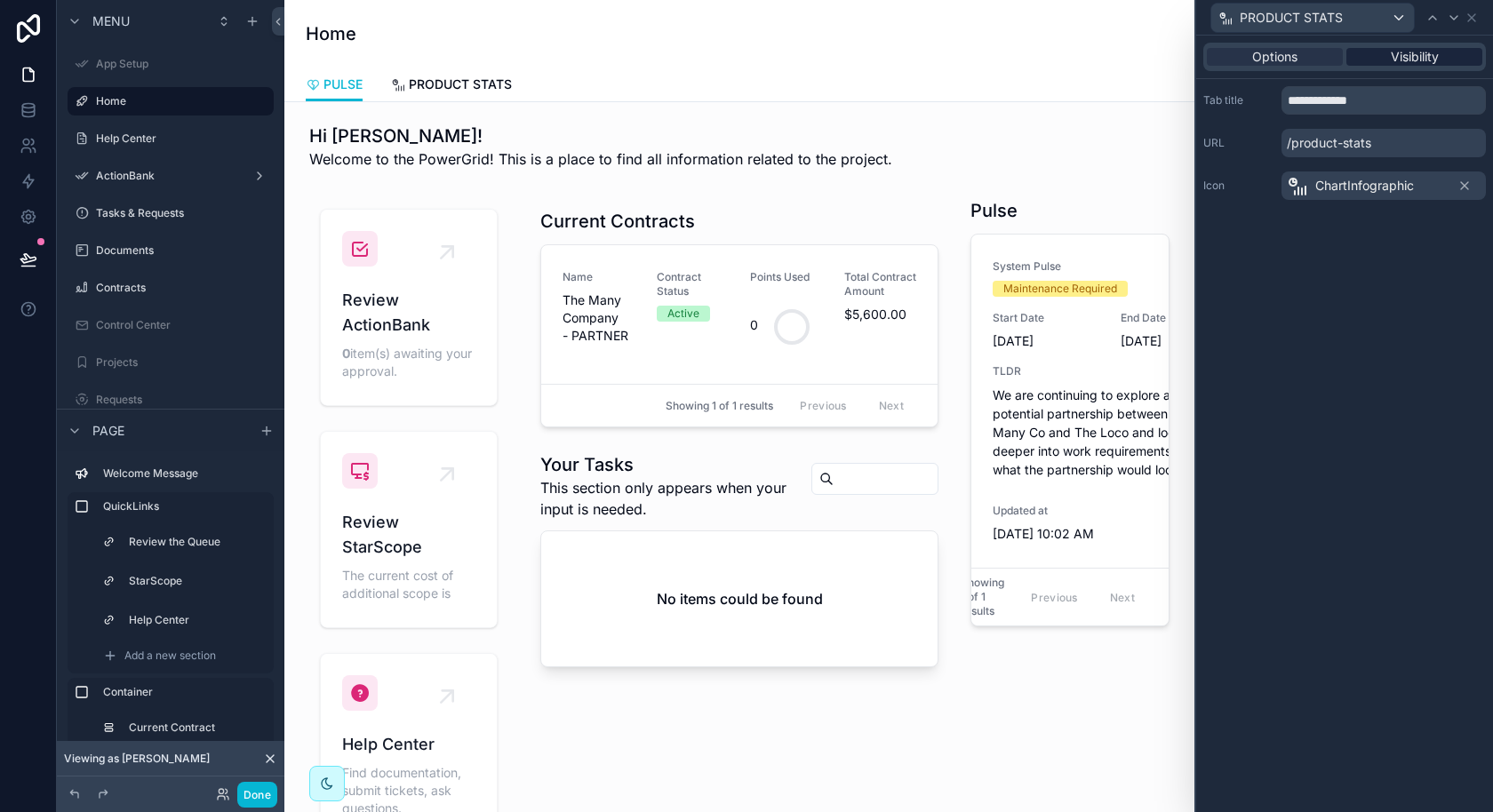
click at [1404, 62] on span "Visibility" at bounding box center [1414, 56] width 48 height 17
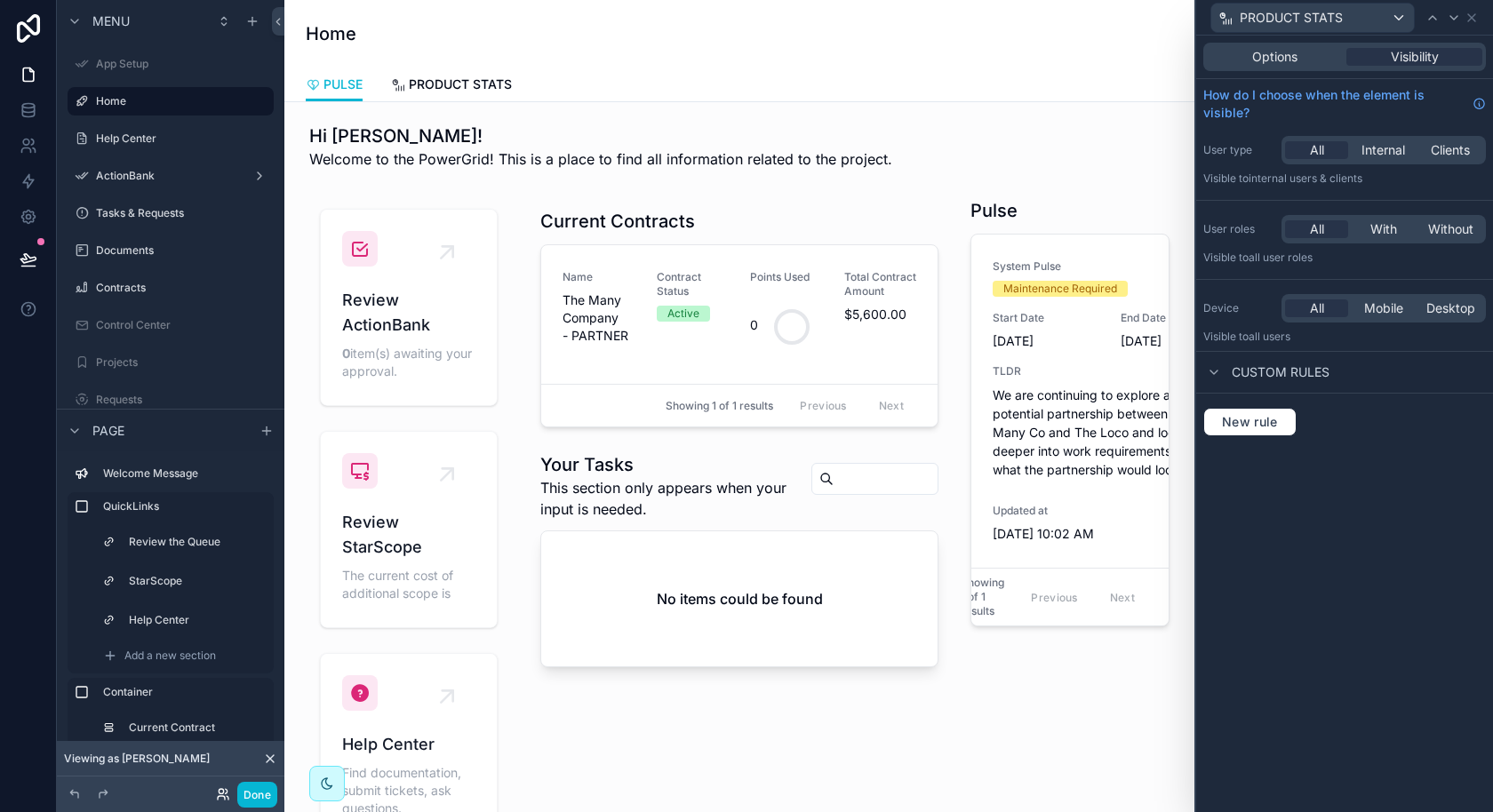
click at [217, 800] on icon at bounding box center [222, 794] width 14 height 14
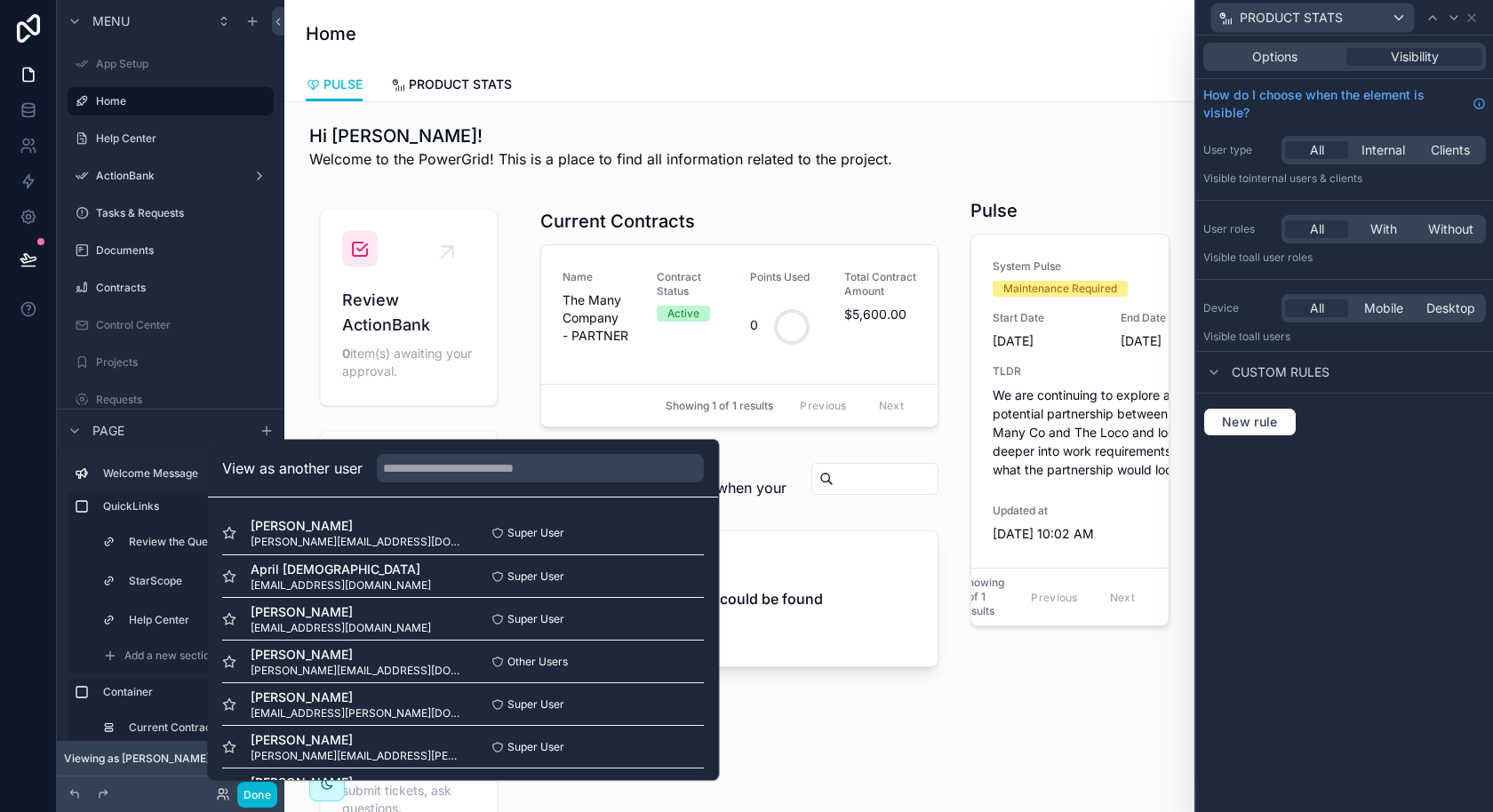
click at [546, 486] on div "View as another user" at bounding box center [463, 468] width 510 height 58
click at [546, 470] on input "text" at bounding box center [540, 468] width 327 height 28
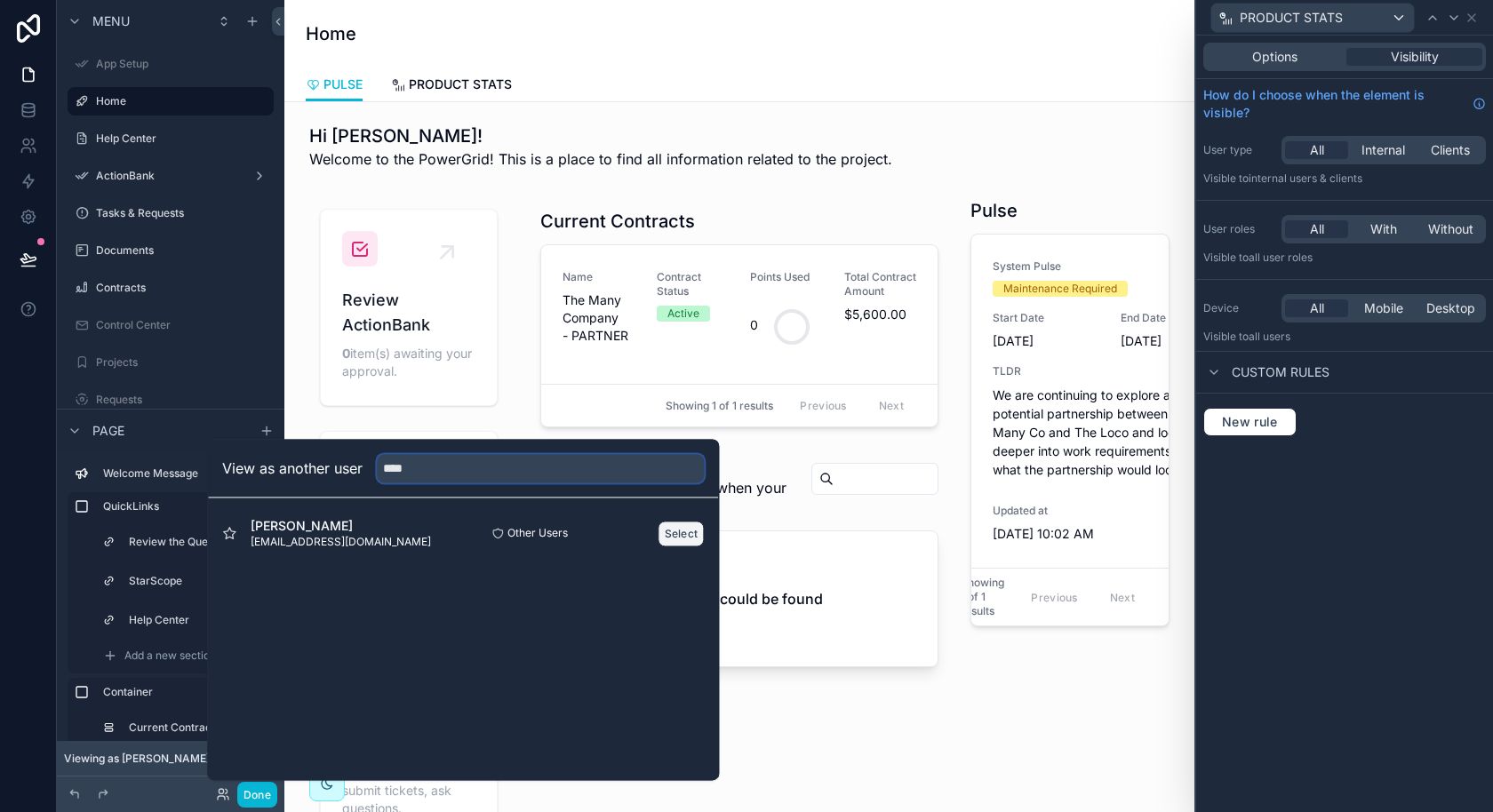
type input "****"
click at [682, 528] on button "Select" at bounding box center [682, 533] width 46 height 26
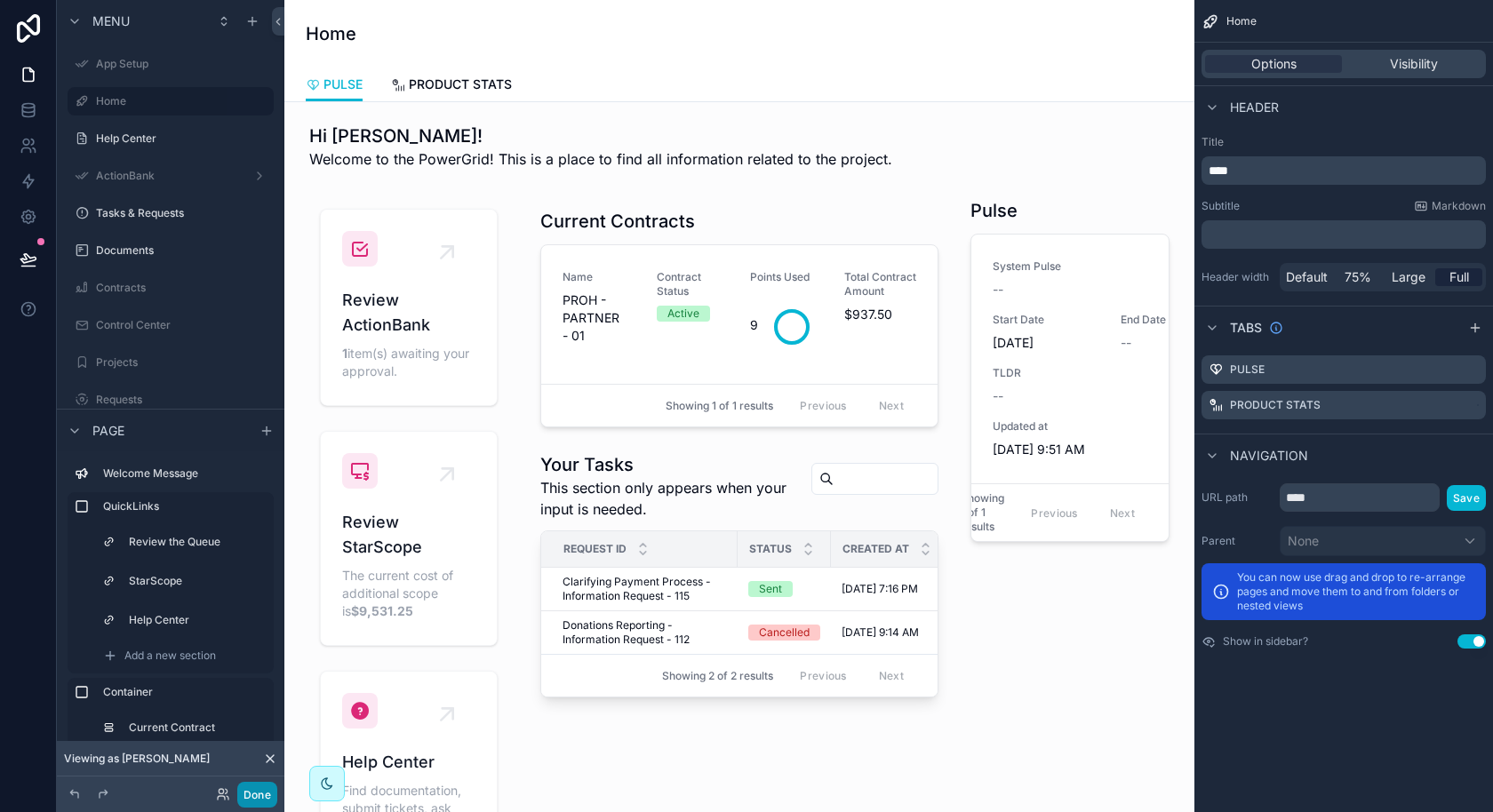
click at [266, 790] on button "Done" at bounding box center [258, 795] width 40 height 26
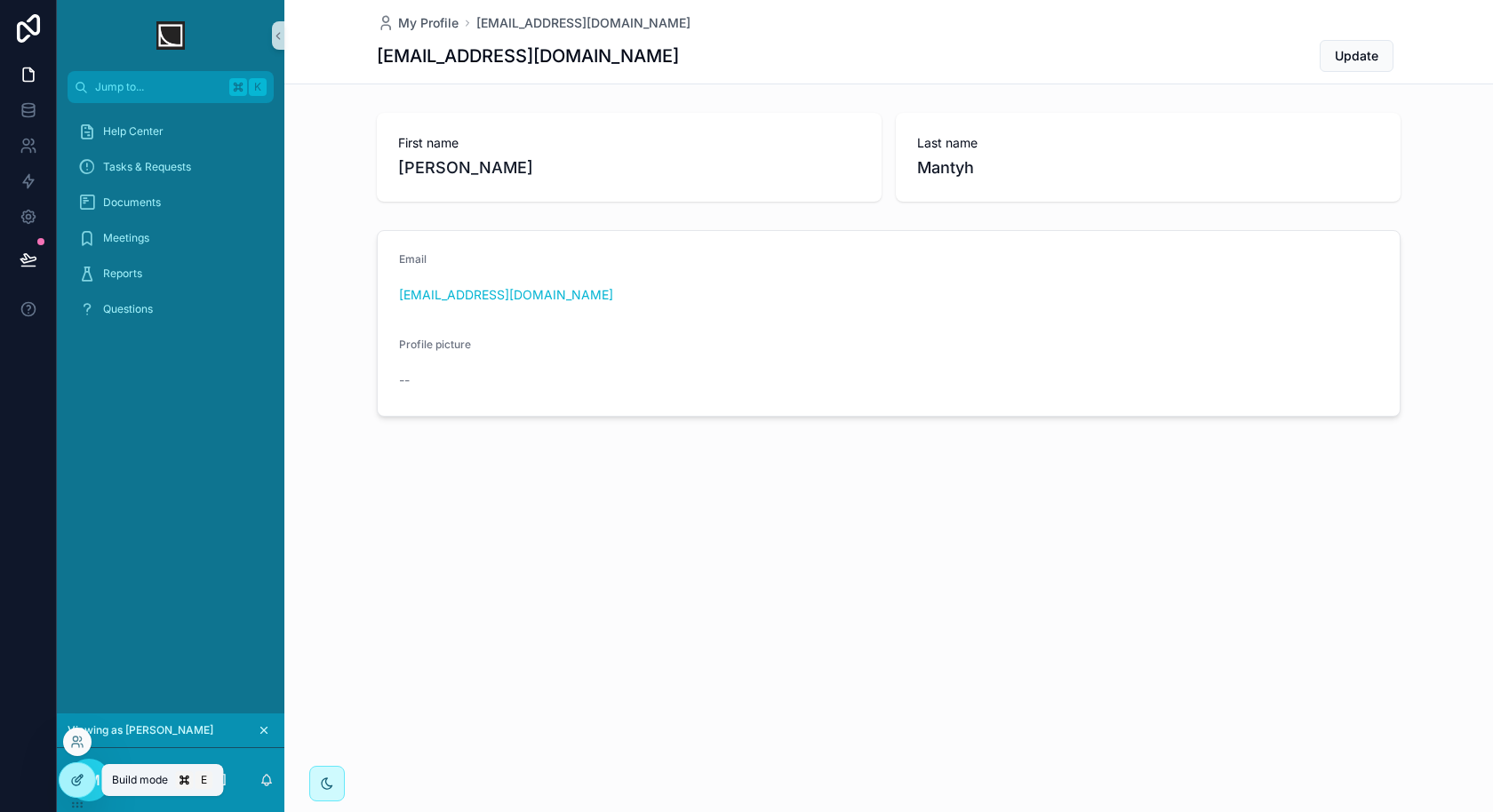
click at [83, 781] on icon at bounding box center [76, 779] width 14 height 14
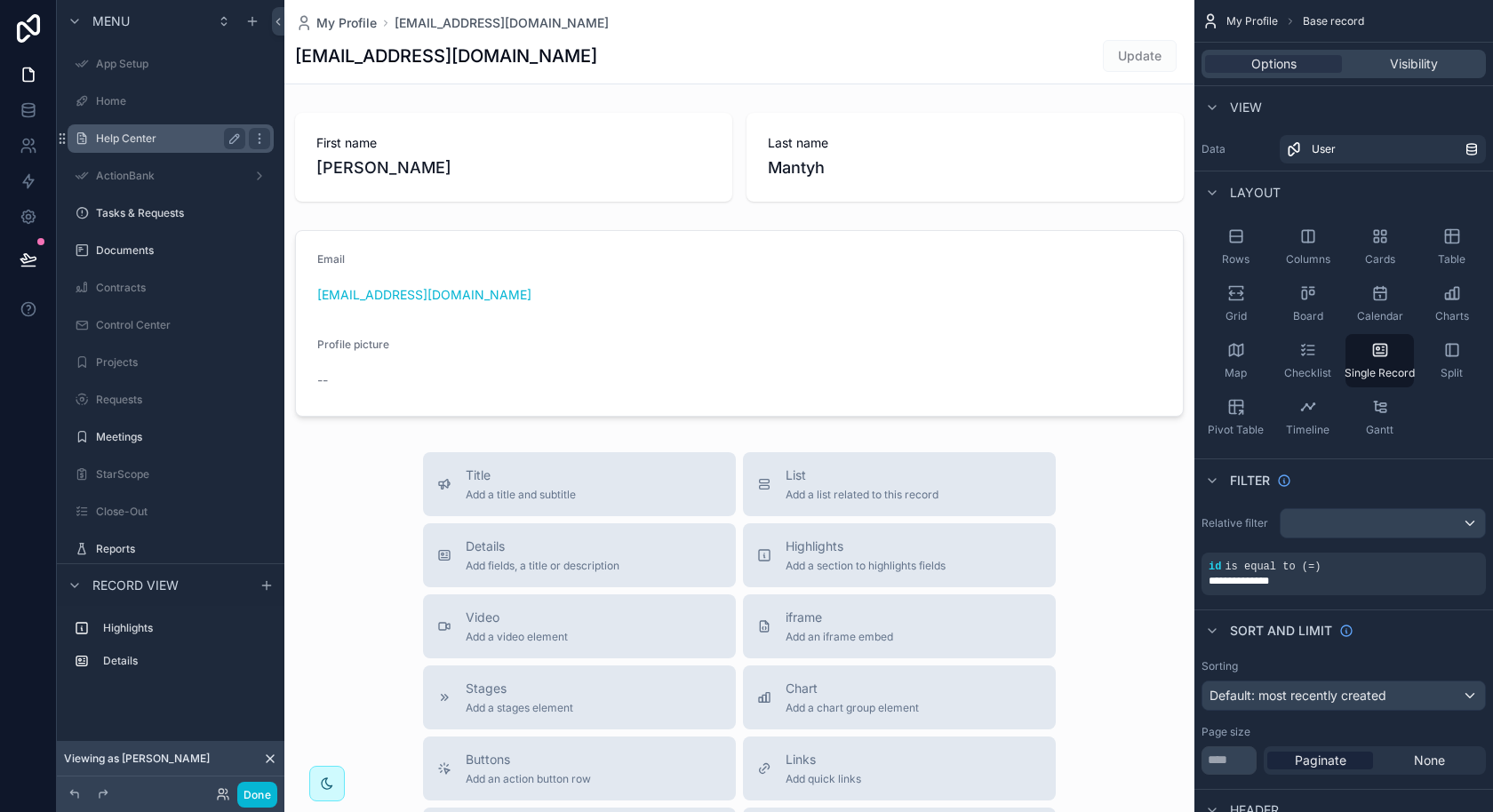
click at [150, 134] on label "Help Center" at bounding box center [167, 138] width 142 height 14
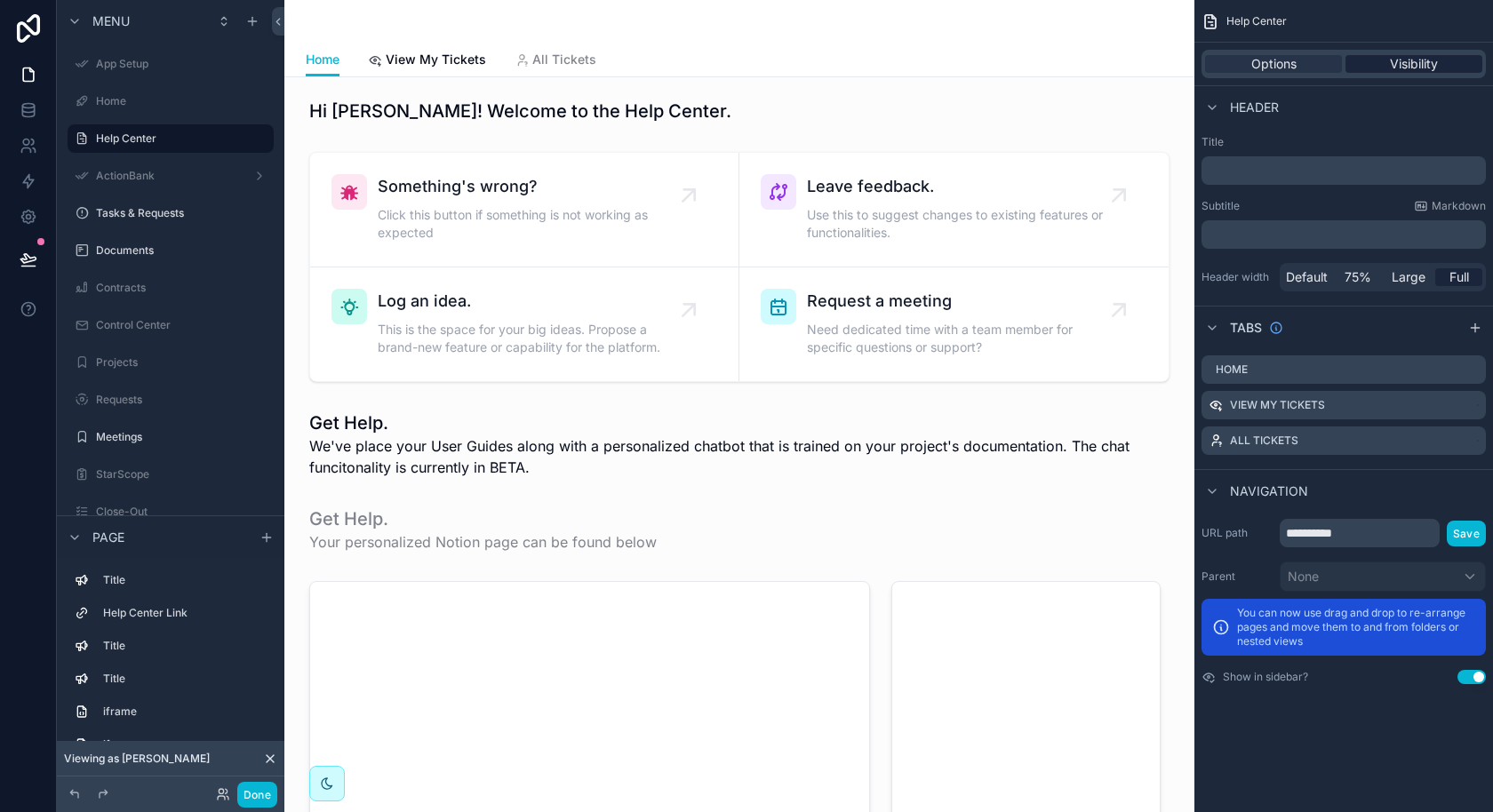
click at [1389, 60] on span "Visibility" at bounding box center [1413, 63] width 48 height 17
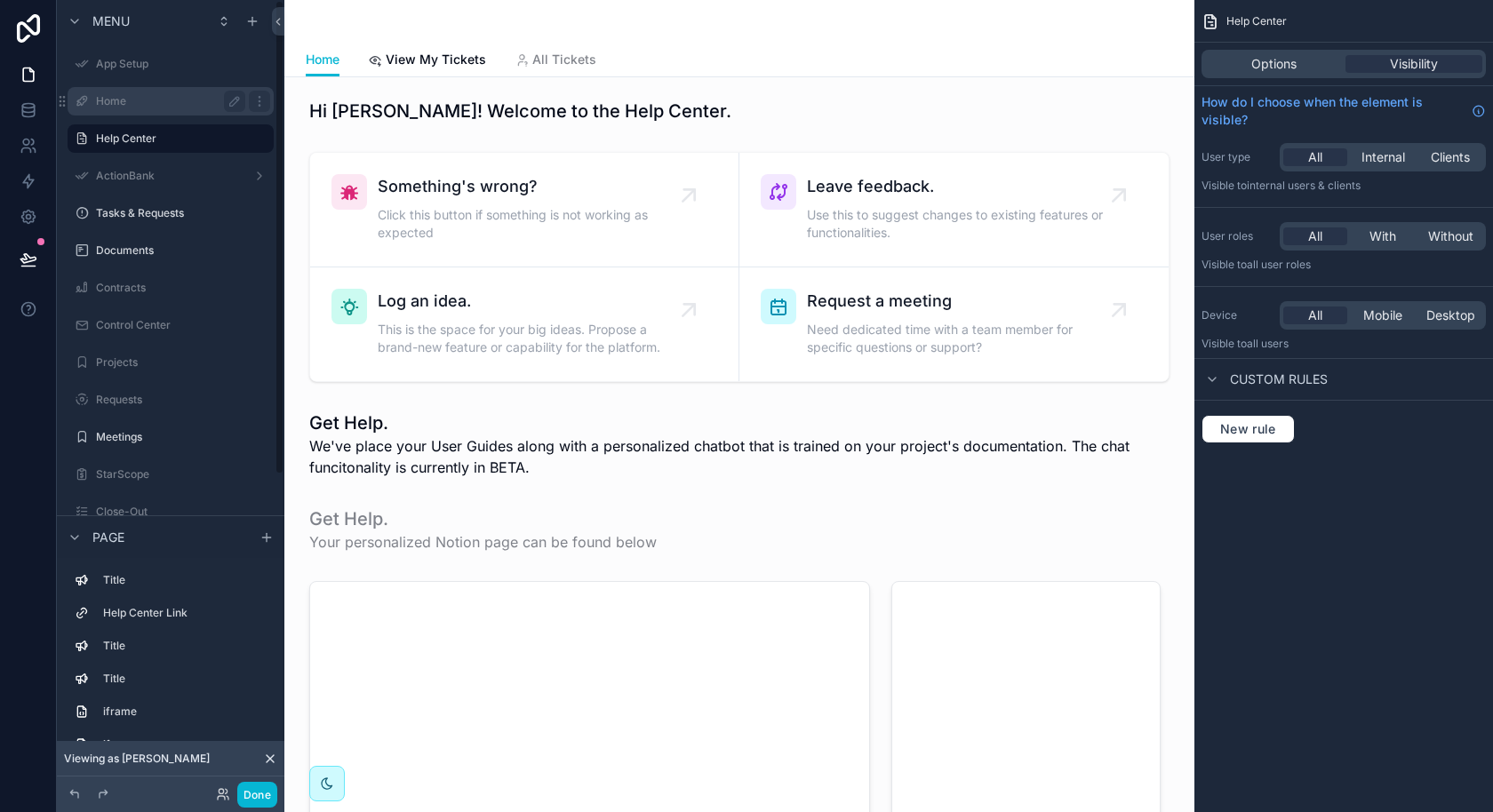
click at [123, 106] on label "Home" at bounding box center [167, 101] width 142 height 14
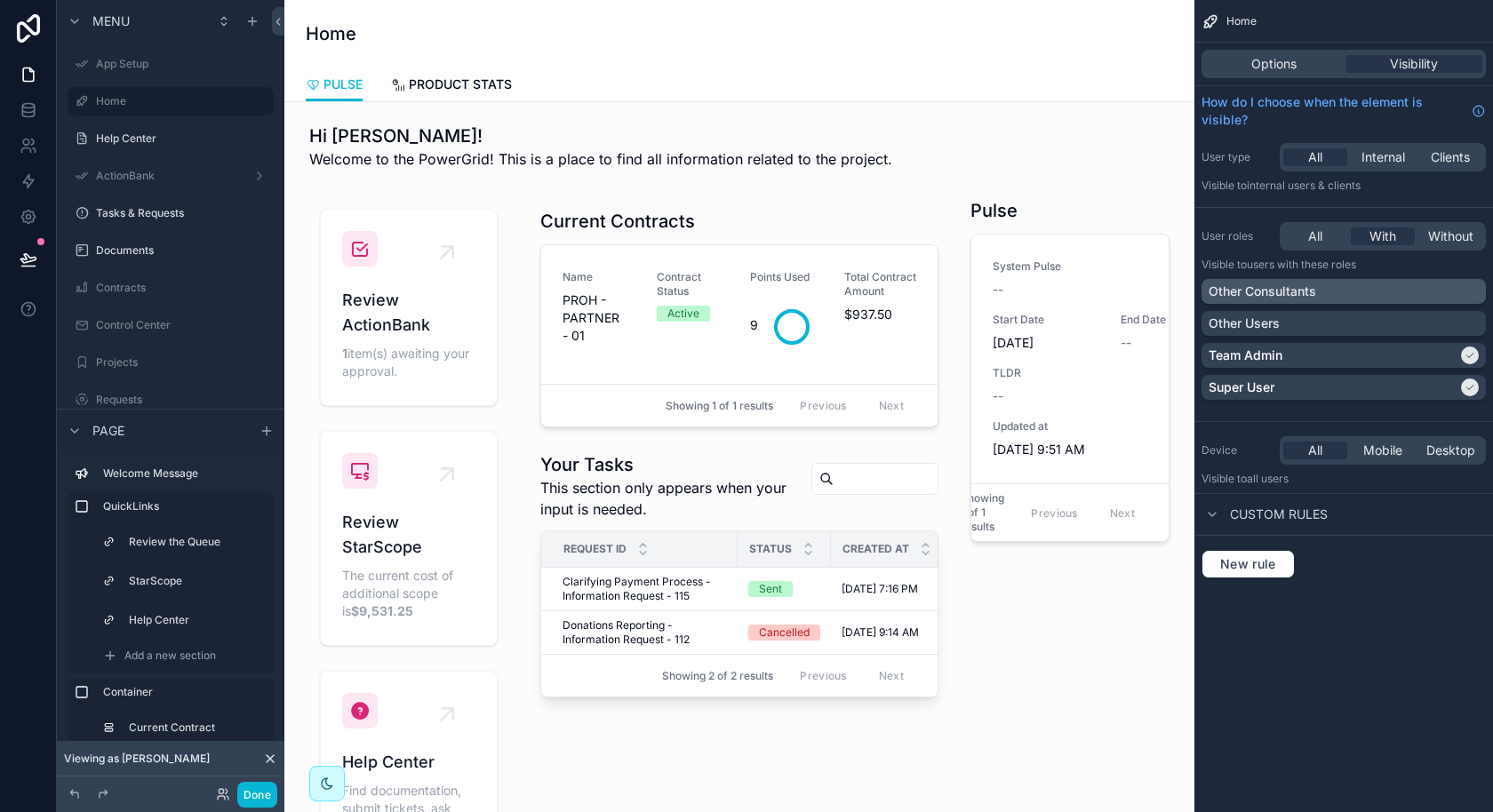
click at [1412, 287] on div "Other Consultants" at bounding box center [1343, 291] width 270 height 17
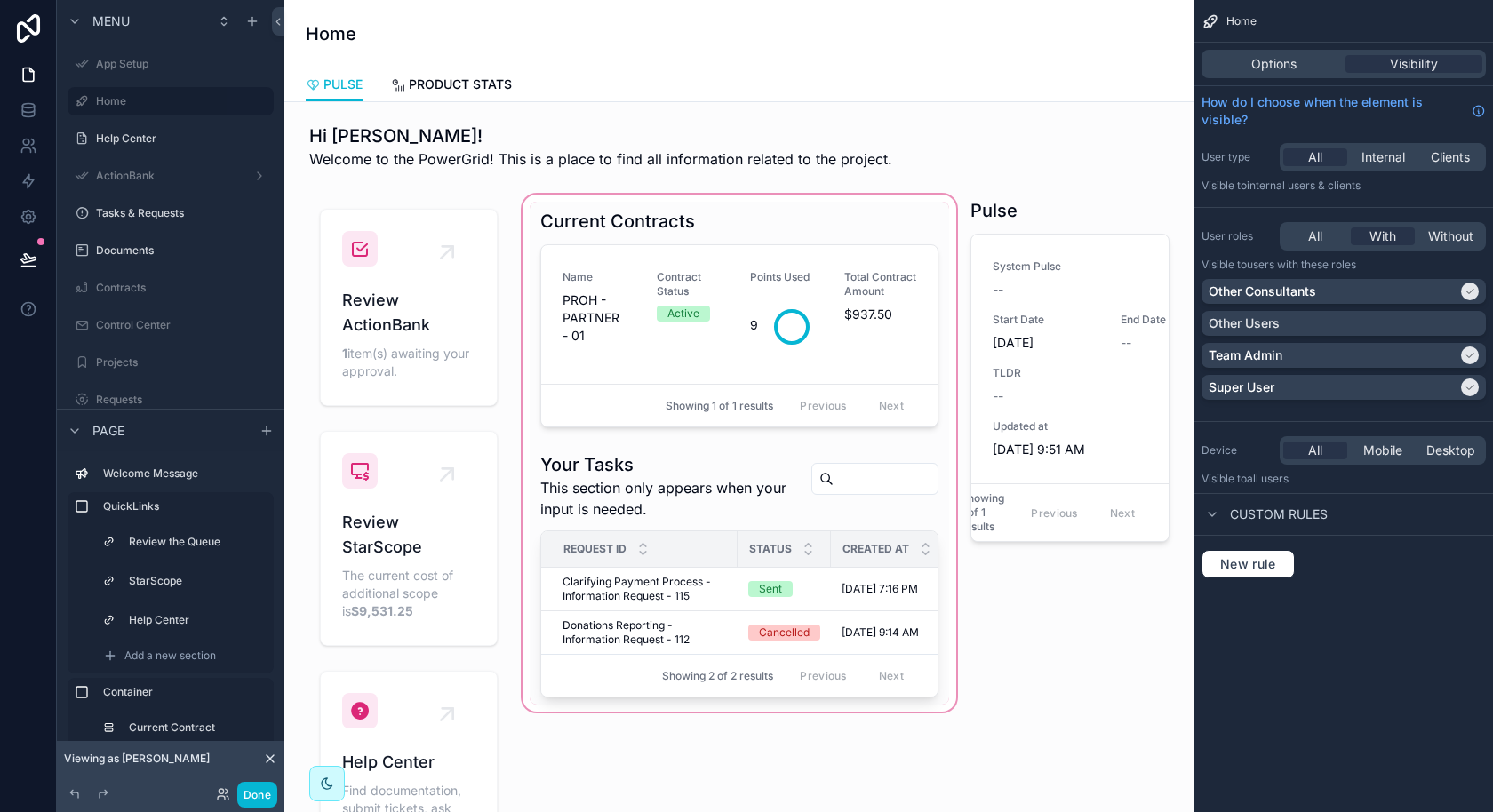
click at [810, 231] on div "scrollable content" at bounding box center [739, 534] width 440 height 687
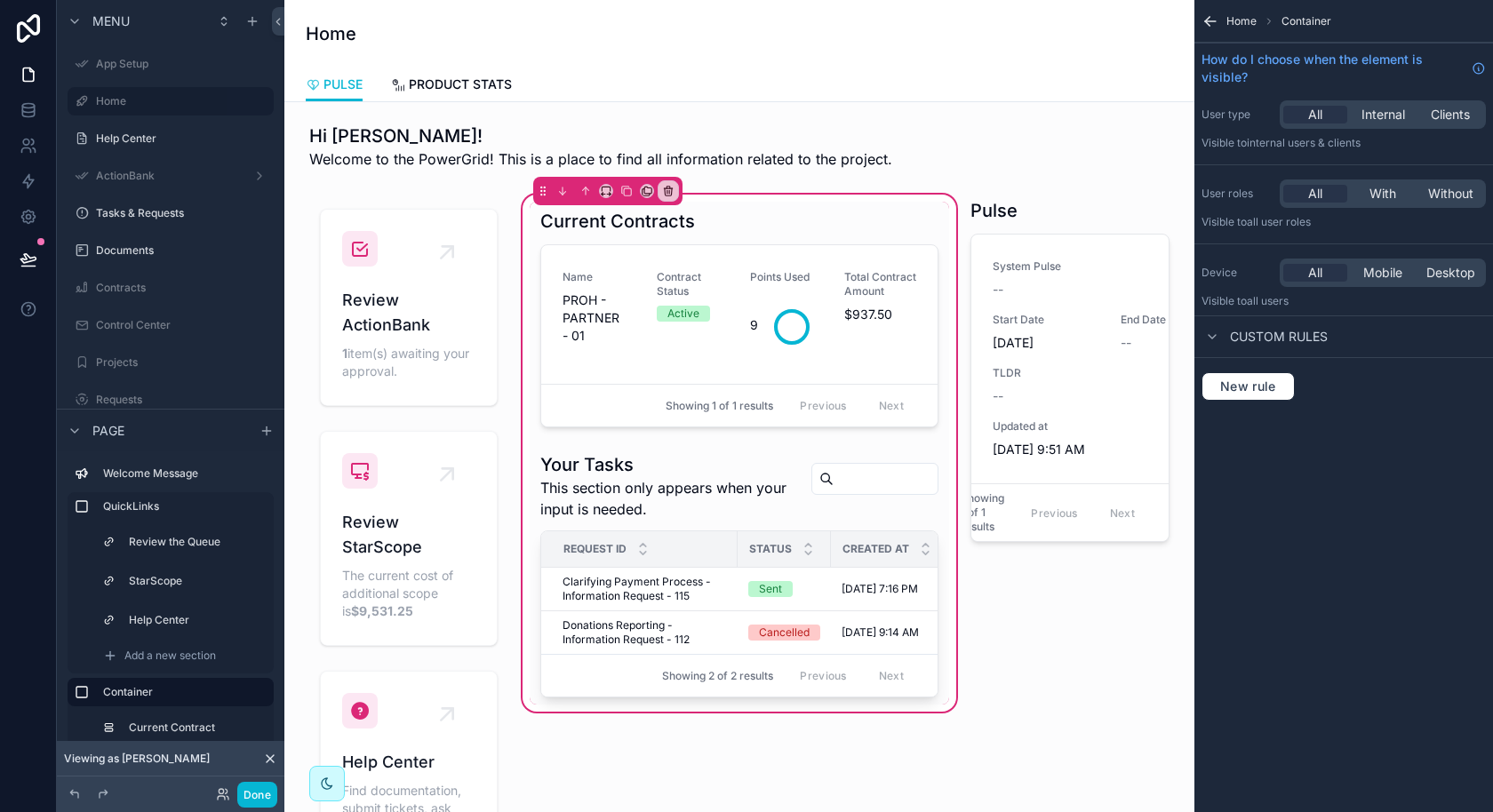
click at [810, 231] on div "scrollable content" at bounding box center [739, 318] width 419 height 233
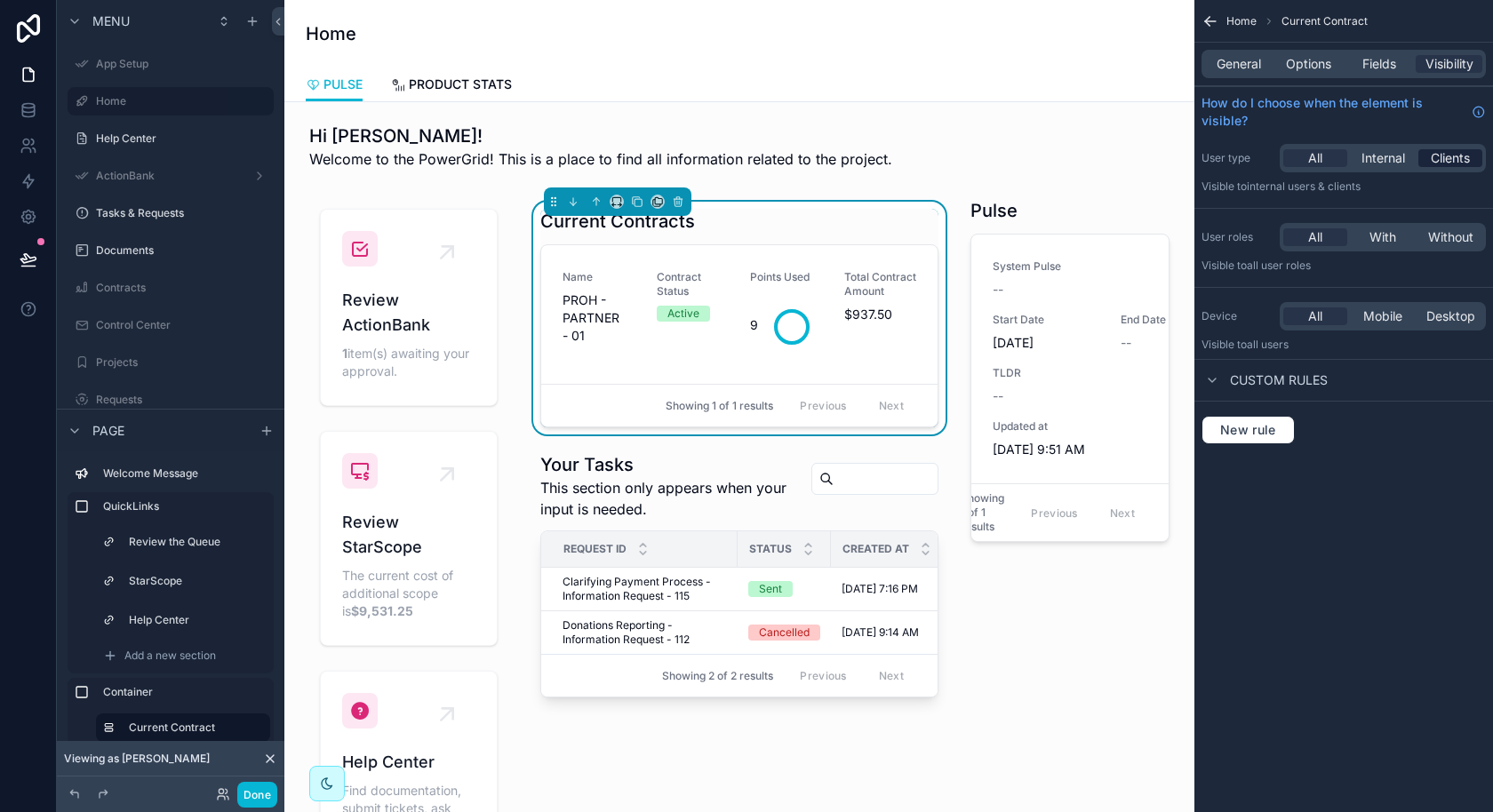
click at [1432, 155] on span "Clients" at bounding box center [1450, 158] width 39 height 17
click at [1398, 235] on div "With" at bounding box center [1383, 237] width 64 height 17
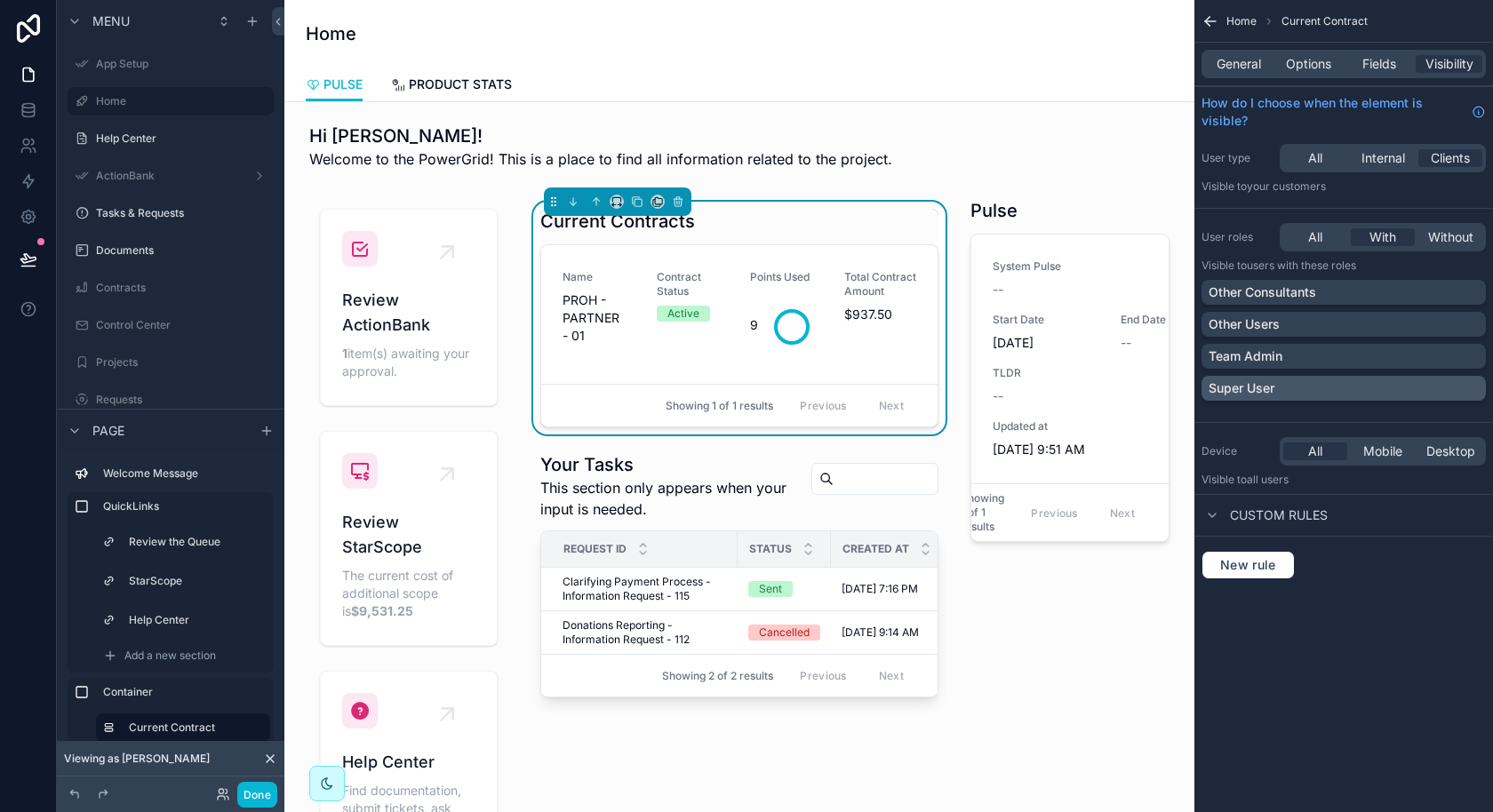
click at [1320, 379] on div "Super User" at bounding box center [1343, 387] width 270 height 17
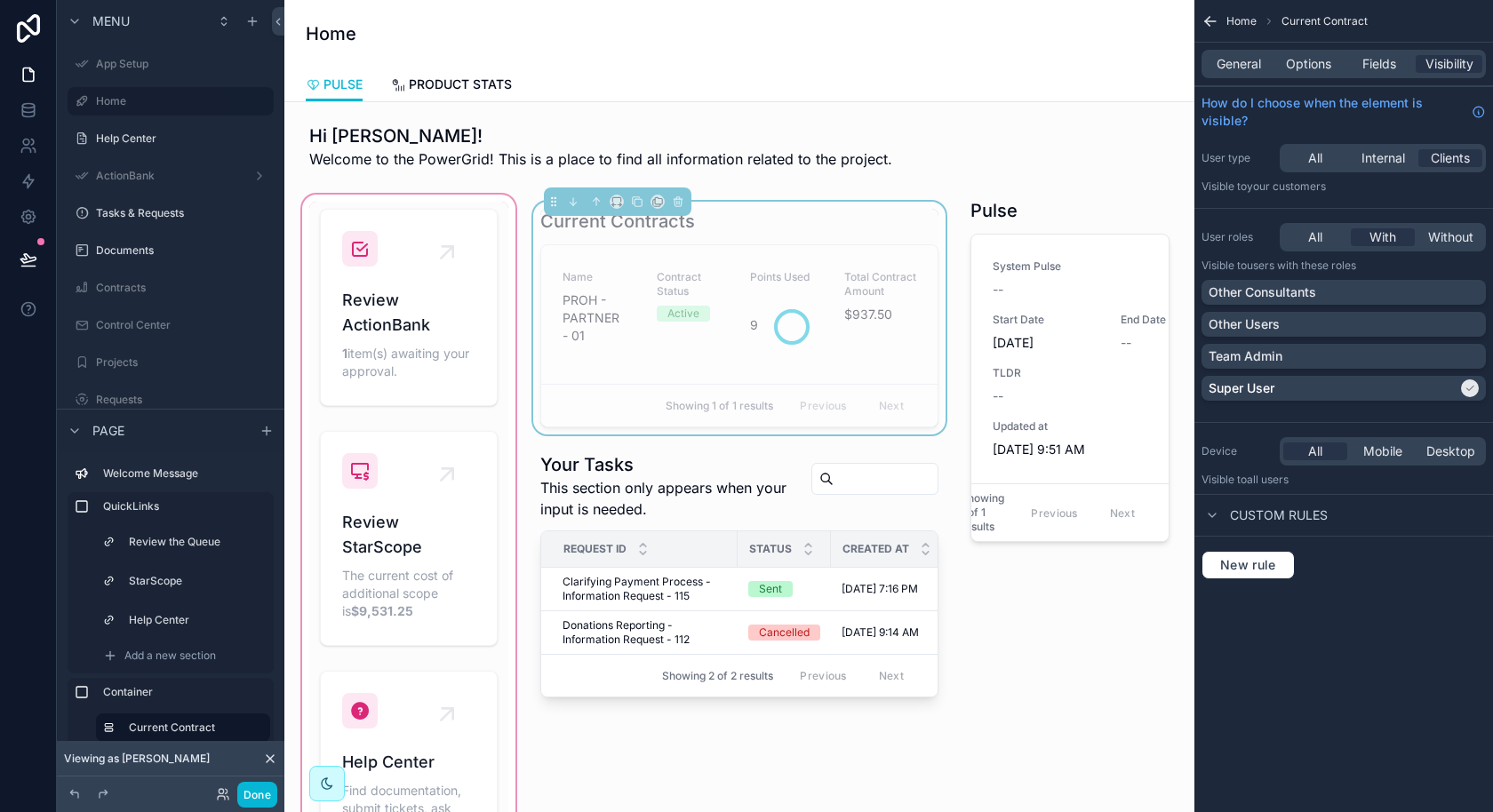
click at [430, 338] on div "scrollable content" at bounding box center [408, 534] width 220 height 687
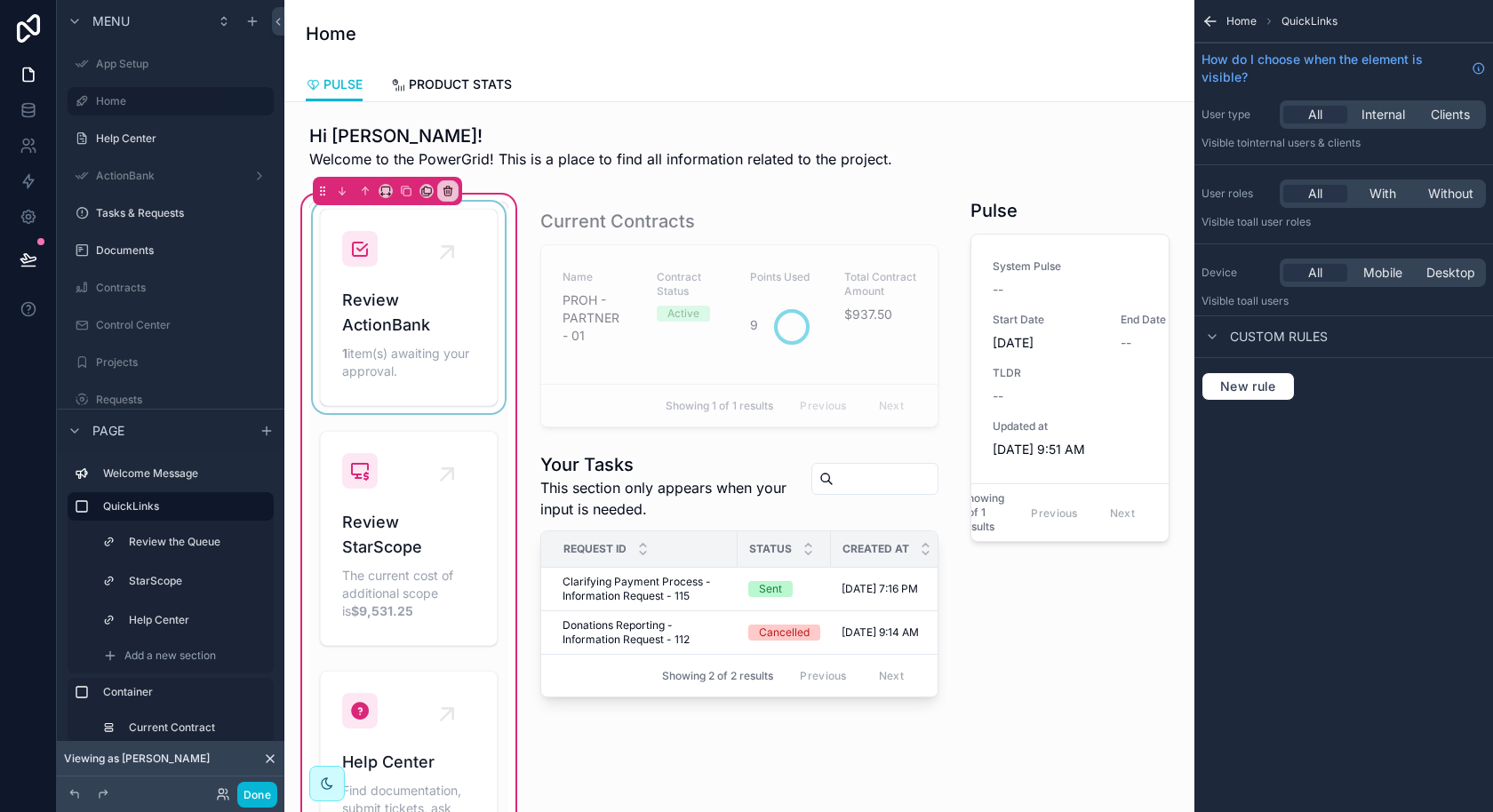
click at [429, 324] on div "scrollable content" at bounding box center [408, 307] width 199 height 211
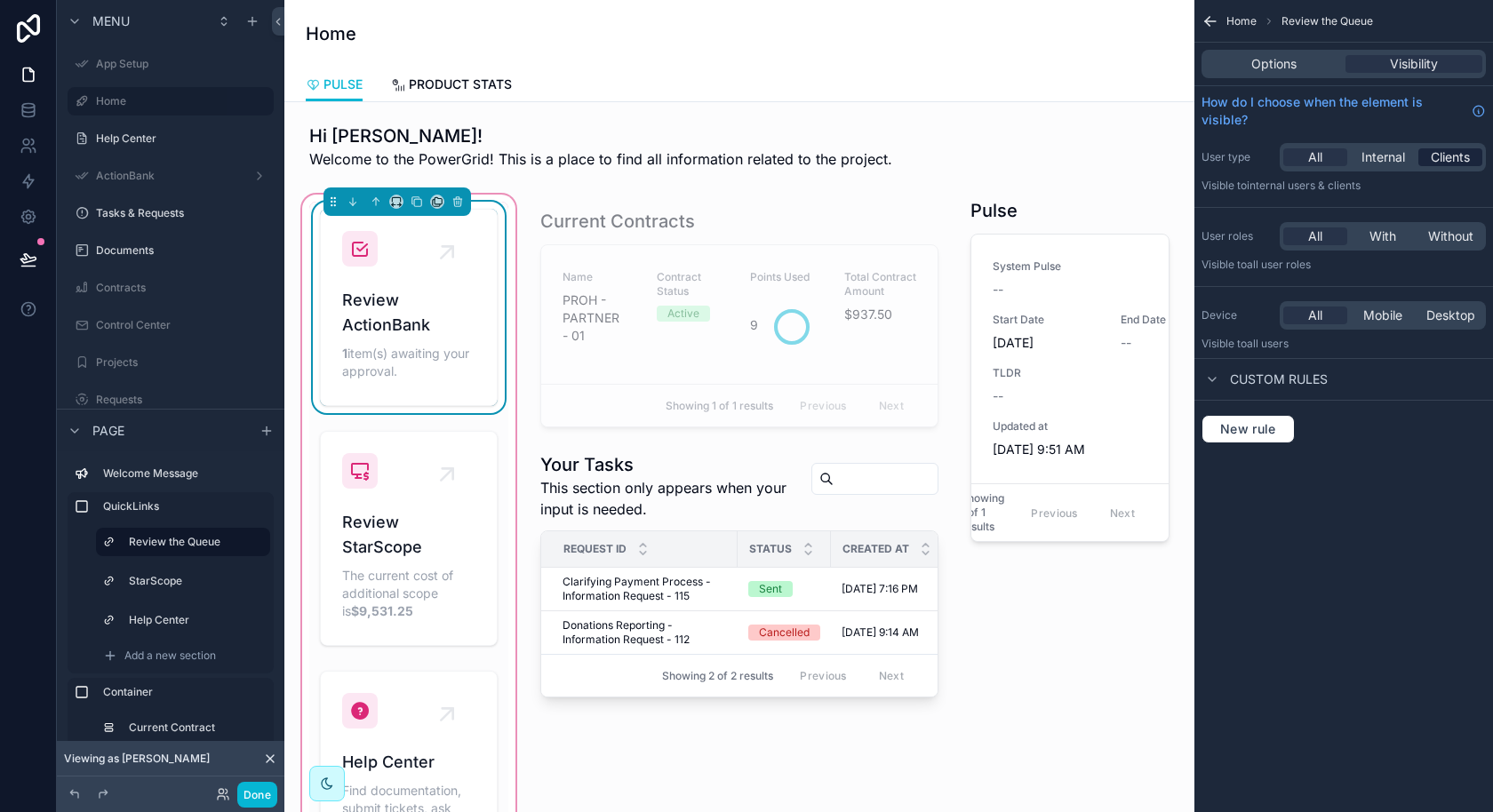
click at [1448, 161] on span "Clients" at bounding box center [1450, 157] width 39 height 17
click at [1451, 150] on span "Clients" at bounding box center [1450, 157] width 39 height 17
click at [1382, 230] on span "With" at bounding box center [1382, 236] width 27 height 17
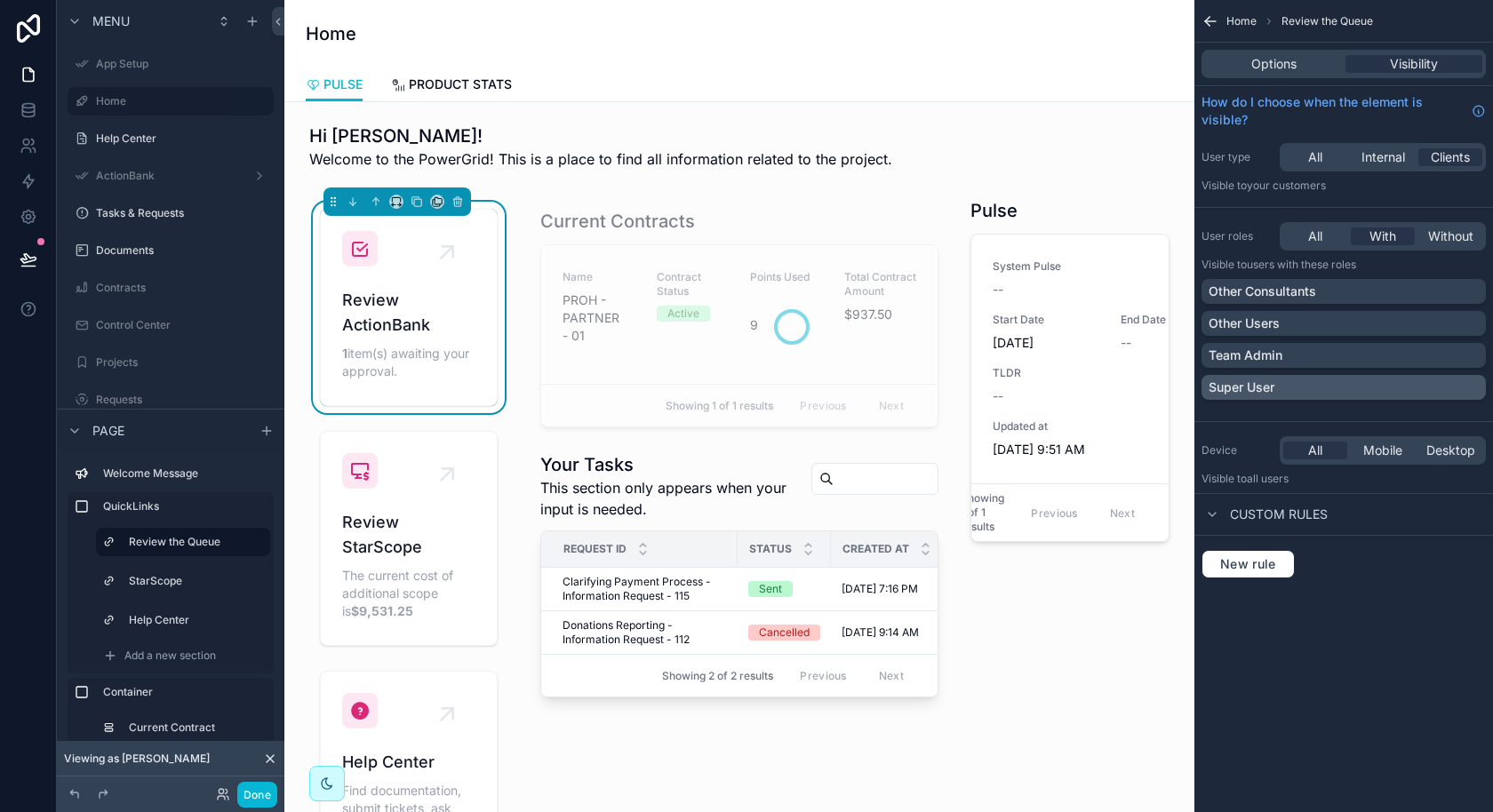
click at [1325, 384] on div "Super User" at bounding box center [1343, 386] width 270 height 17
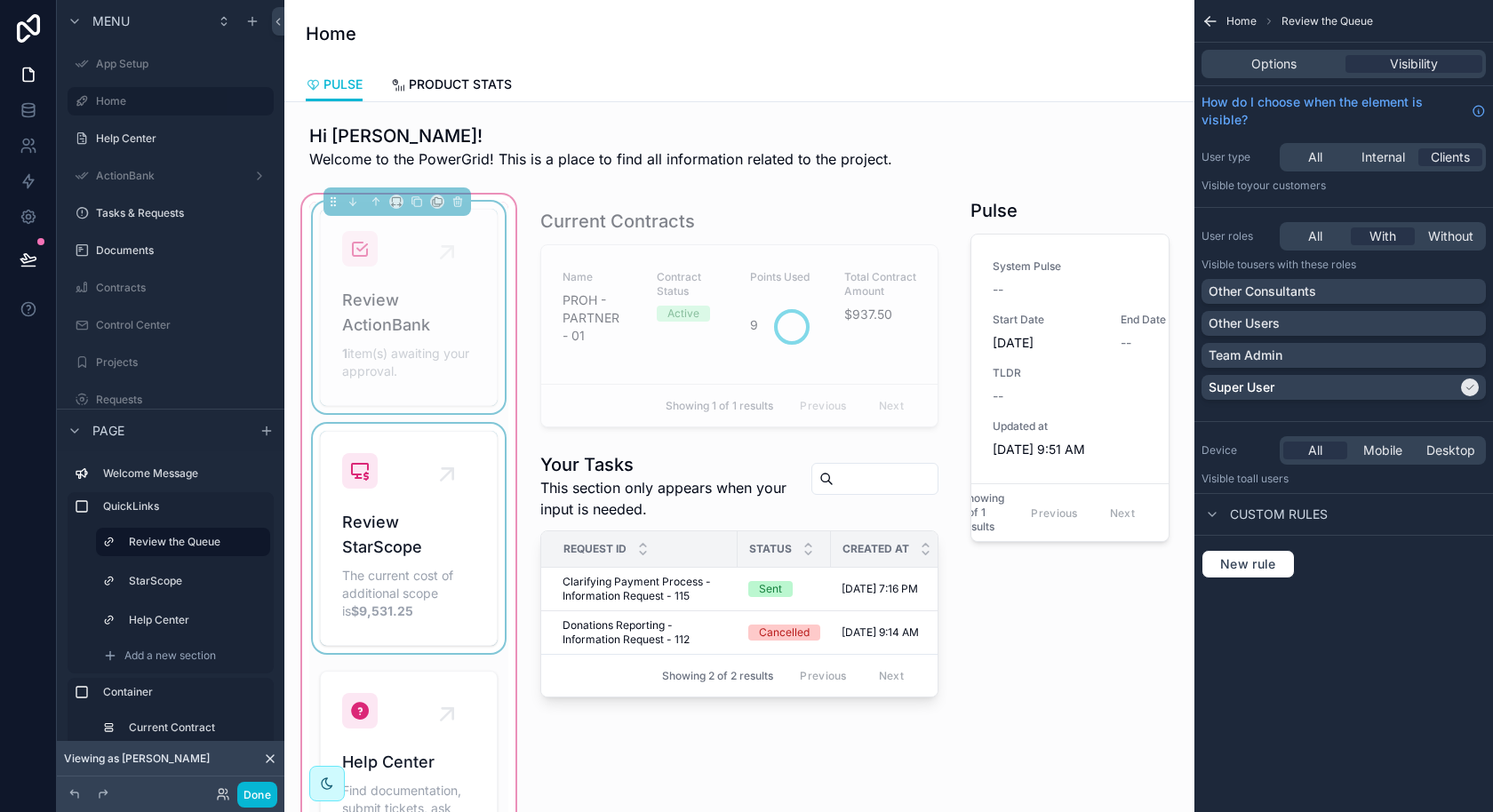
click at [428, 556] on div "scrollable content" at bounding box center [408, 539] width 199 height 229
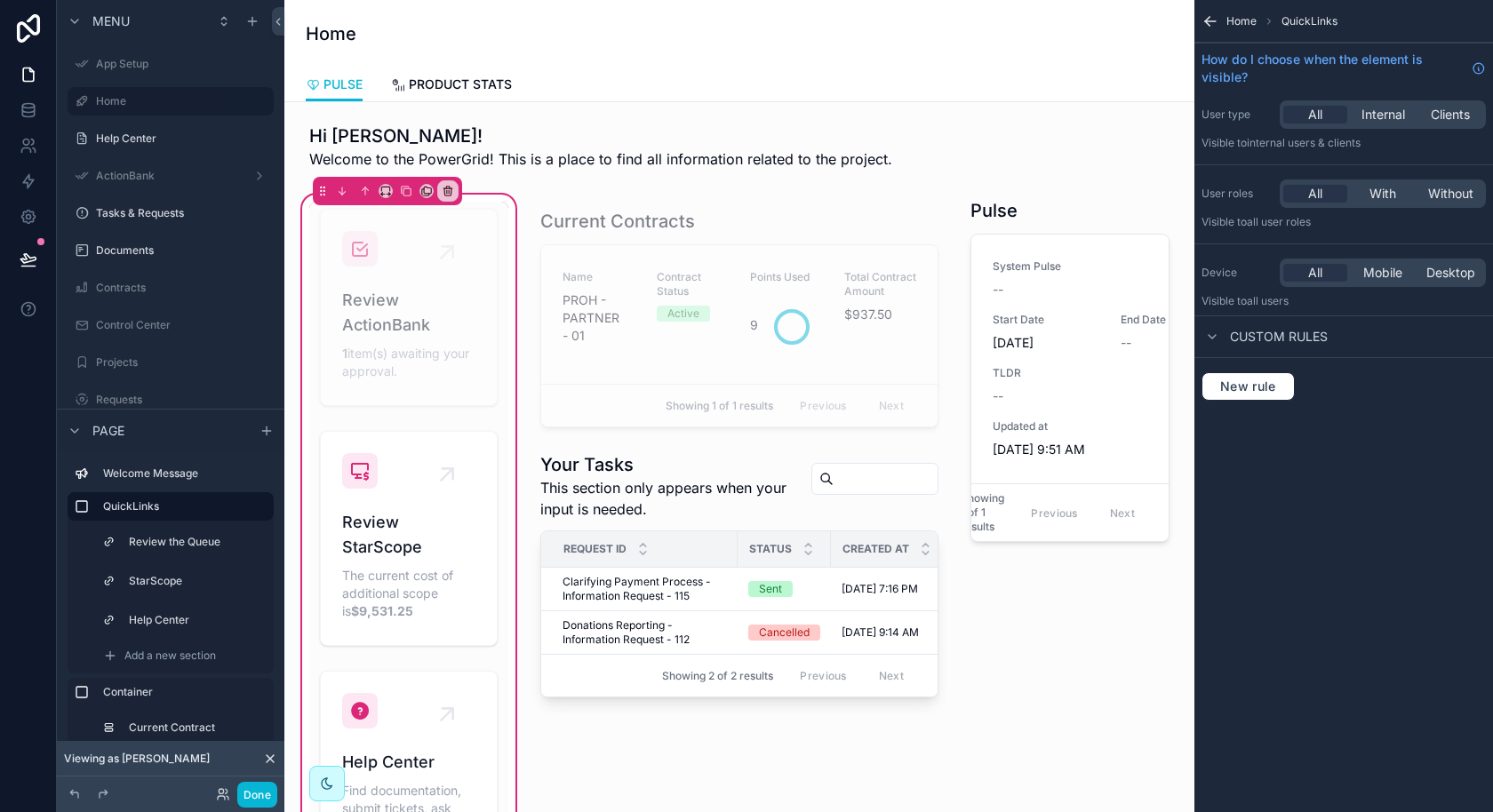
click at [1458, 104] on div "All Internal Clients" at bounding box center [1382, 114] width 206 height 28
click at [1457, 111] on span "Clients" at bounding box center [1450, 114] width 39 height 17
click at [1383, 198] on span "With" at bounding box center [1382, 193] width 27 height 17
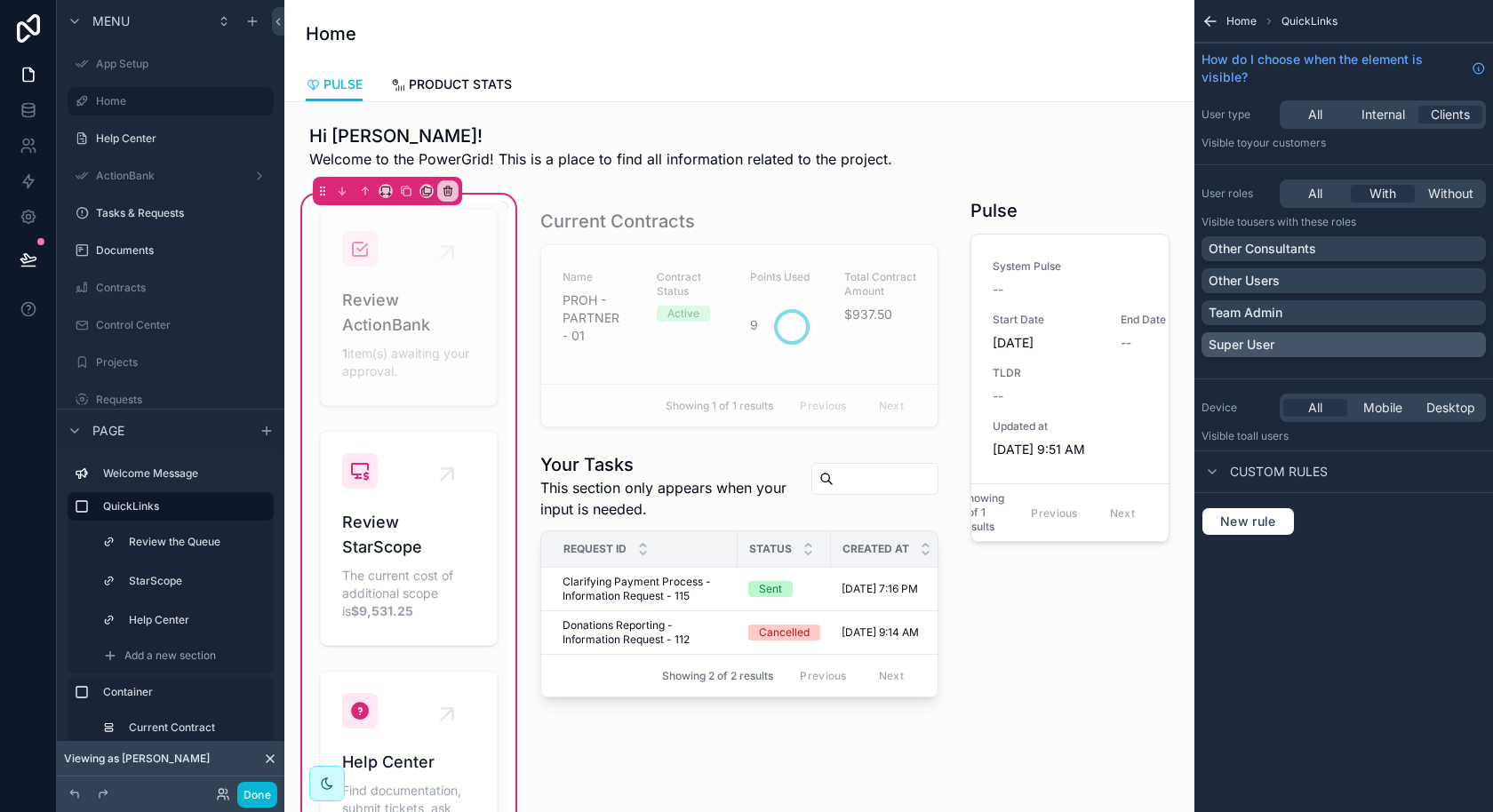
click at [1363, 340] on div "Super User" at bounding box center [1343, 344] width 270 height 17
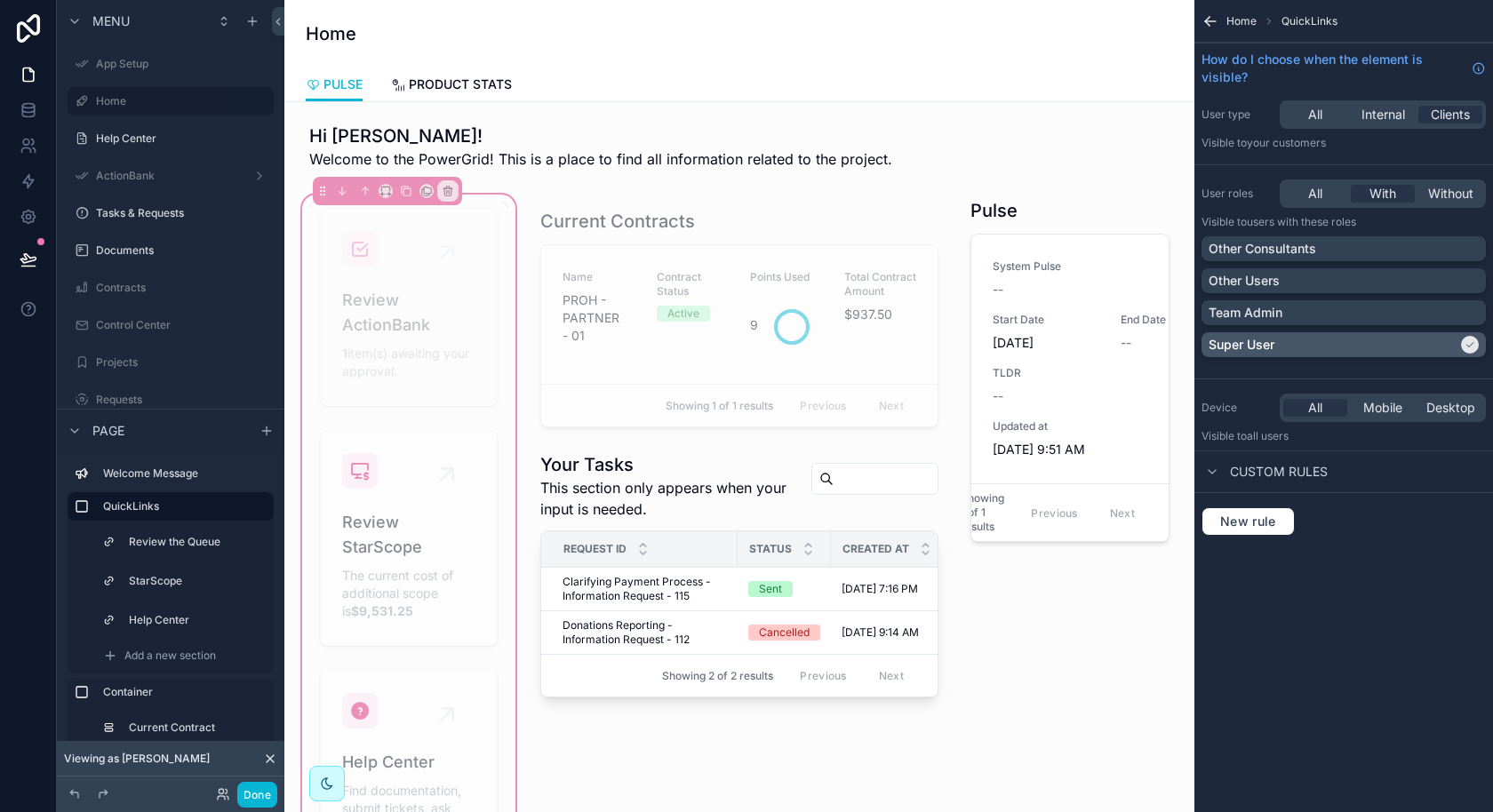
click at [1452, 347] on div "Super User" at bounding box center [1332, 344] width 249 height 17
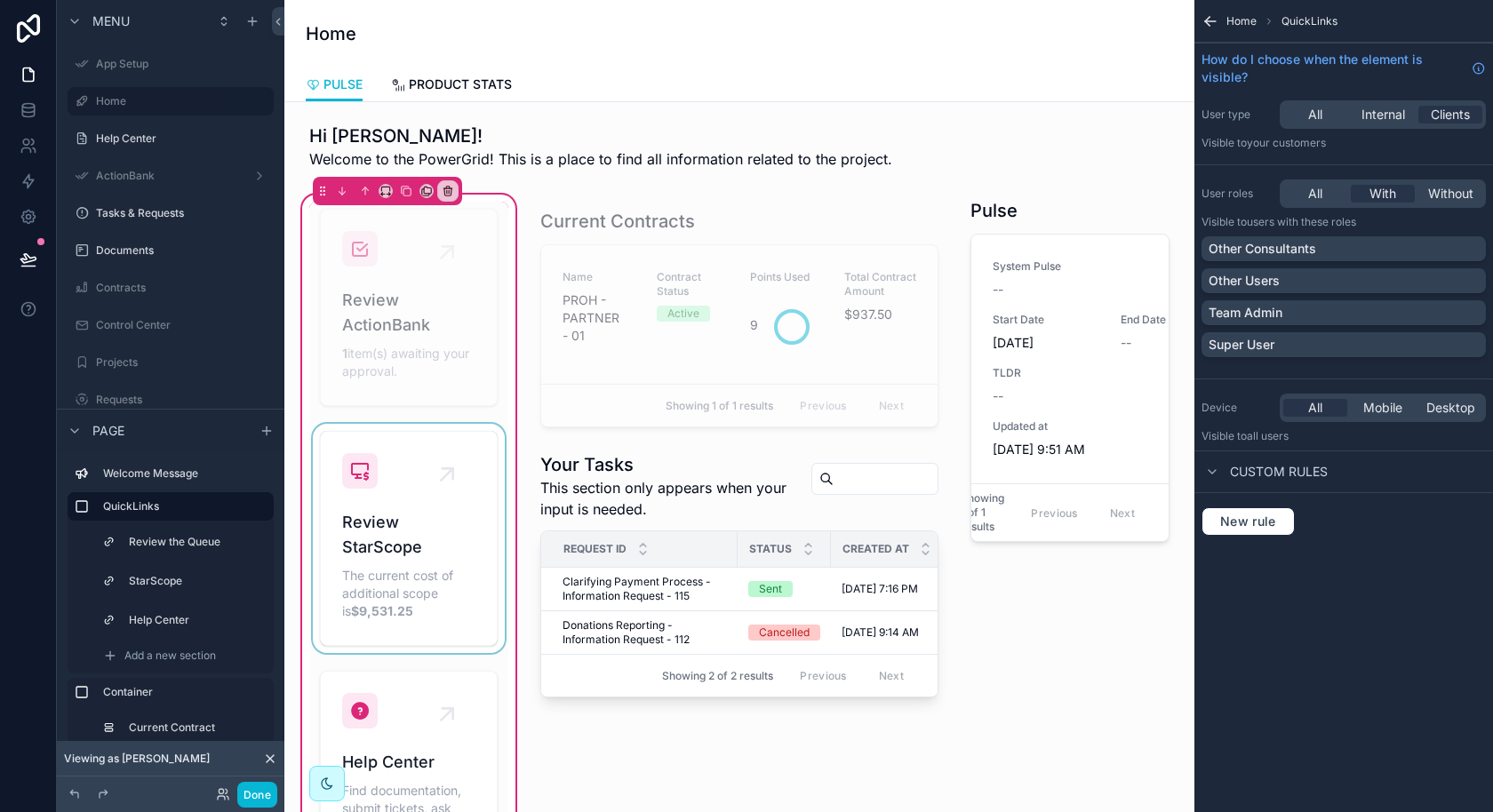
click at [441, 557] on div "scrollable content" at bounding box center [408, 539] width 199 height 229
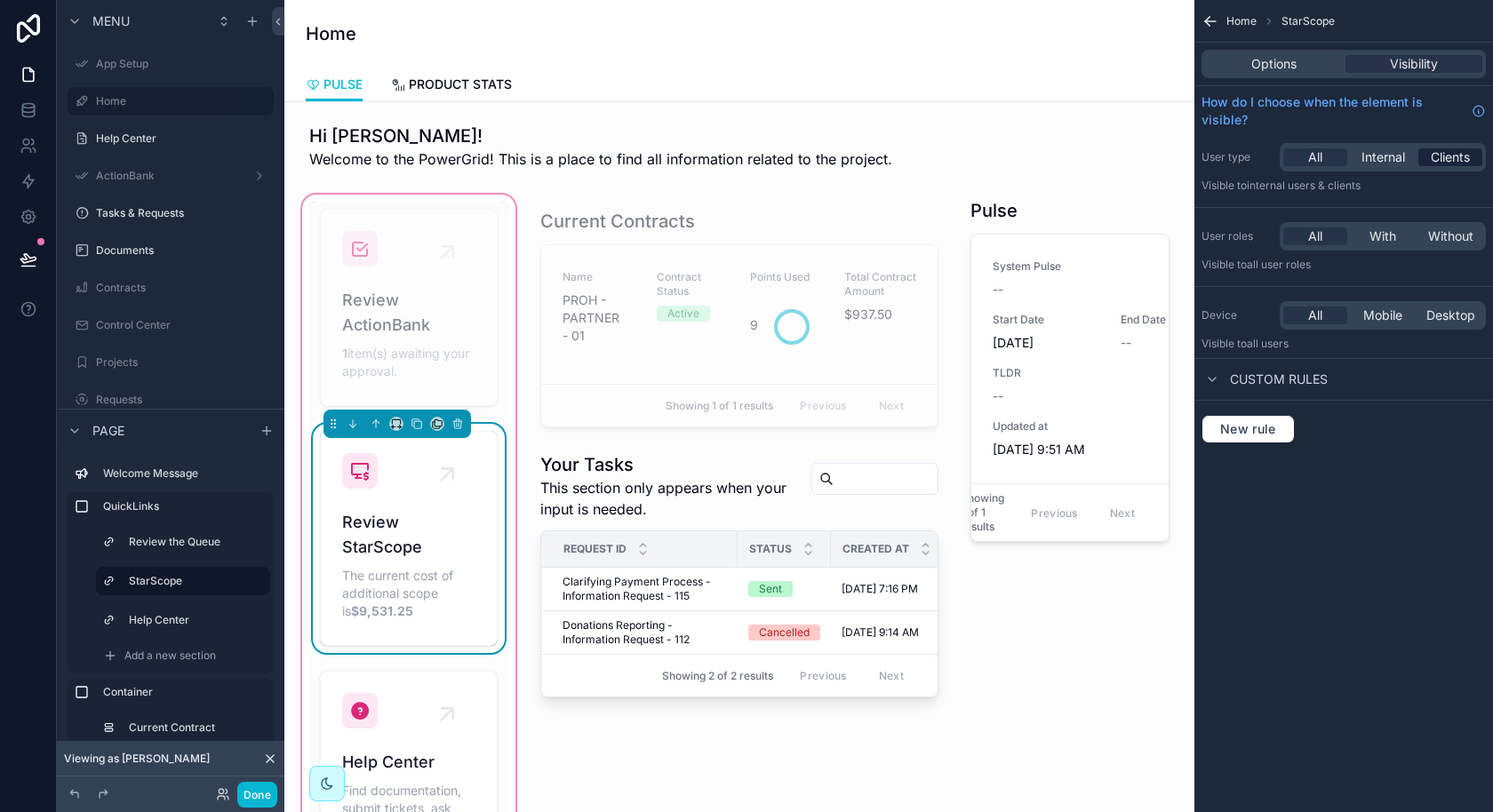
click at [1458, 158] on span "Clients" at bounding box center [1450, 157] width 39 height 17
click at [1389, 242] on span "With" at bounding box center [1382, 236] width 27 height 17
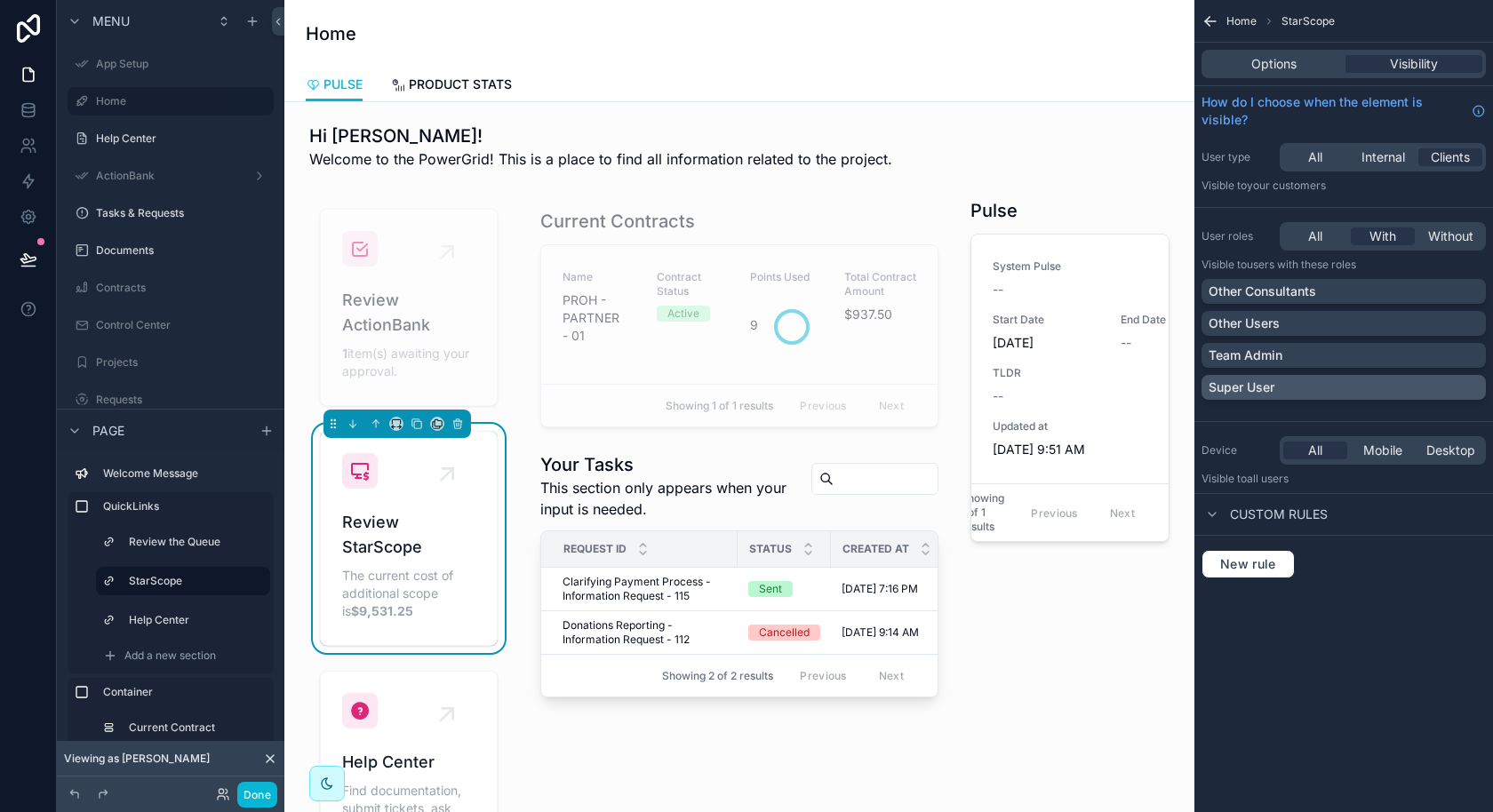
click at [1319, 383] on div "Super User" at bounding box center [1343, 386] width 270 height 17
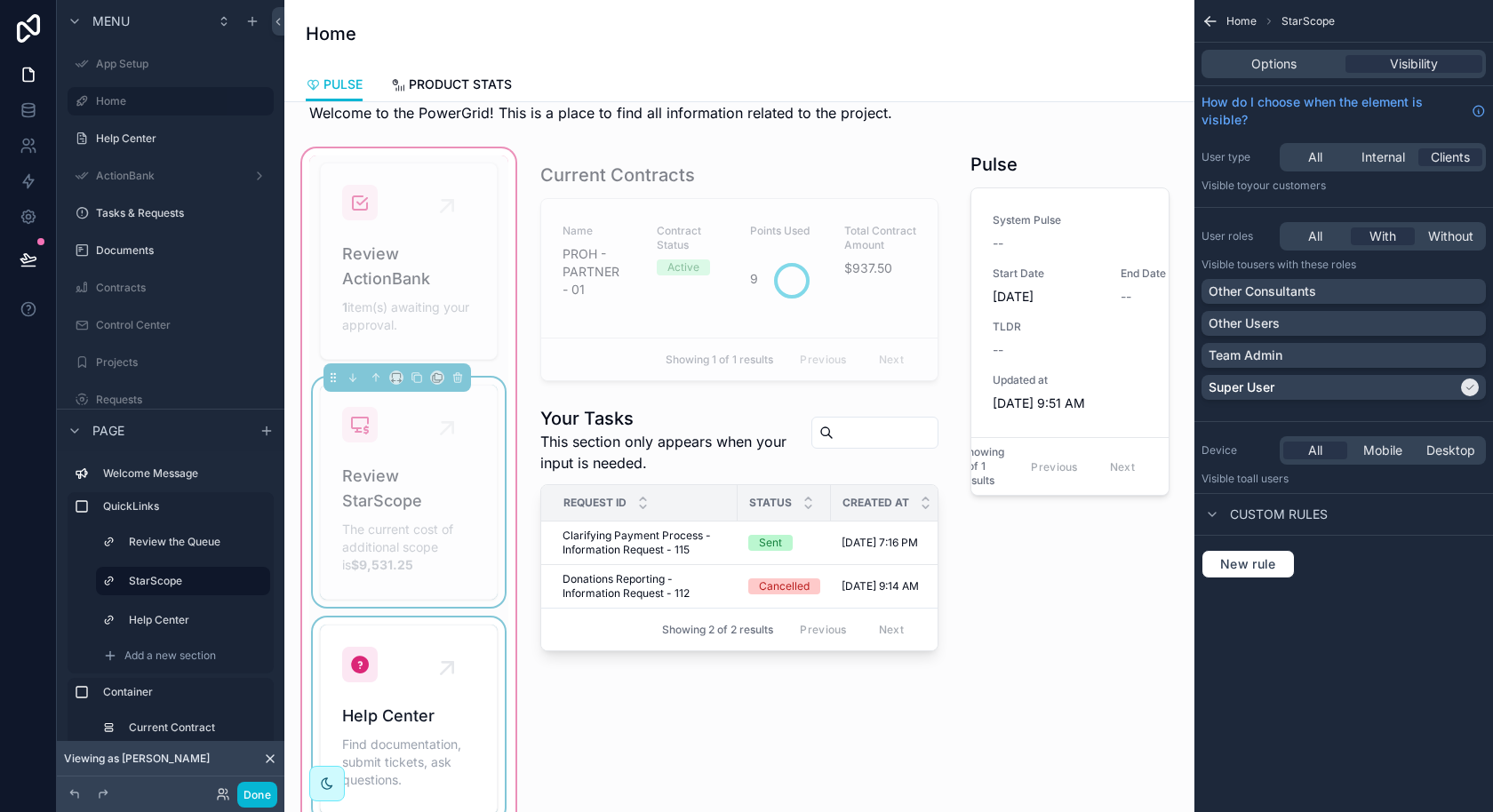
scroll to position [48, 0]
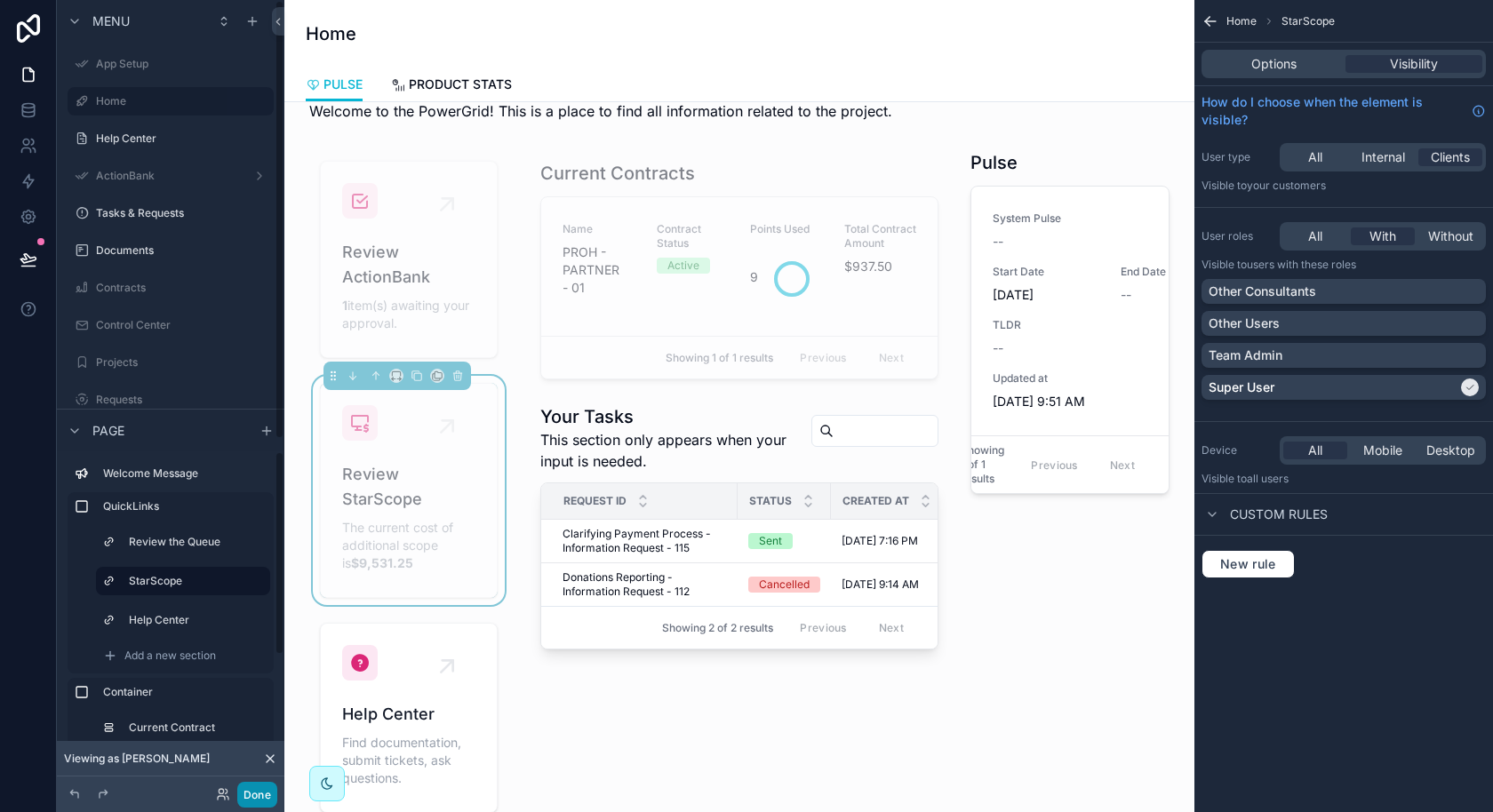
click at [247, 792] on button "Done" at bounding box center [258, 795] width 40 height 26
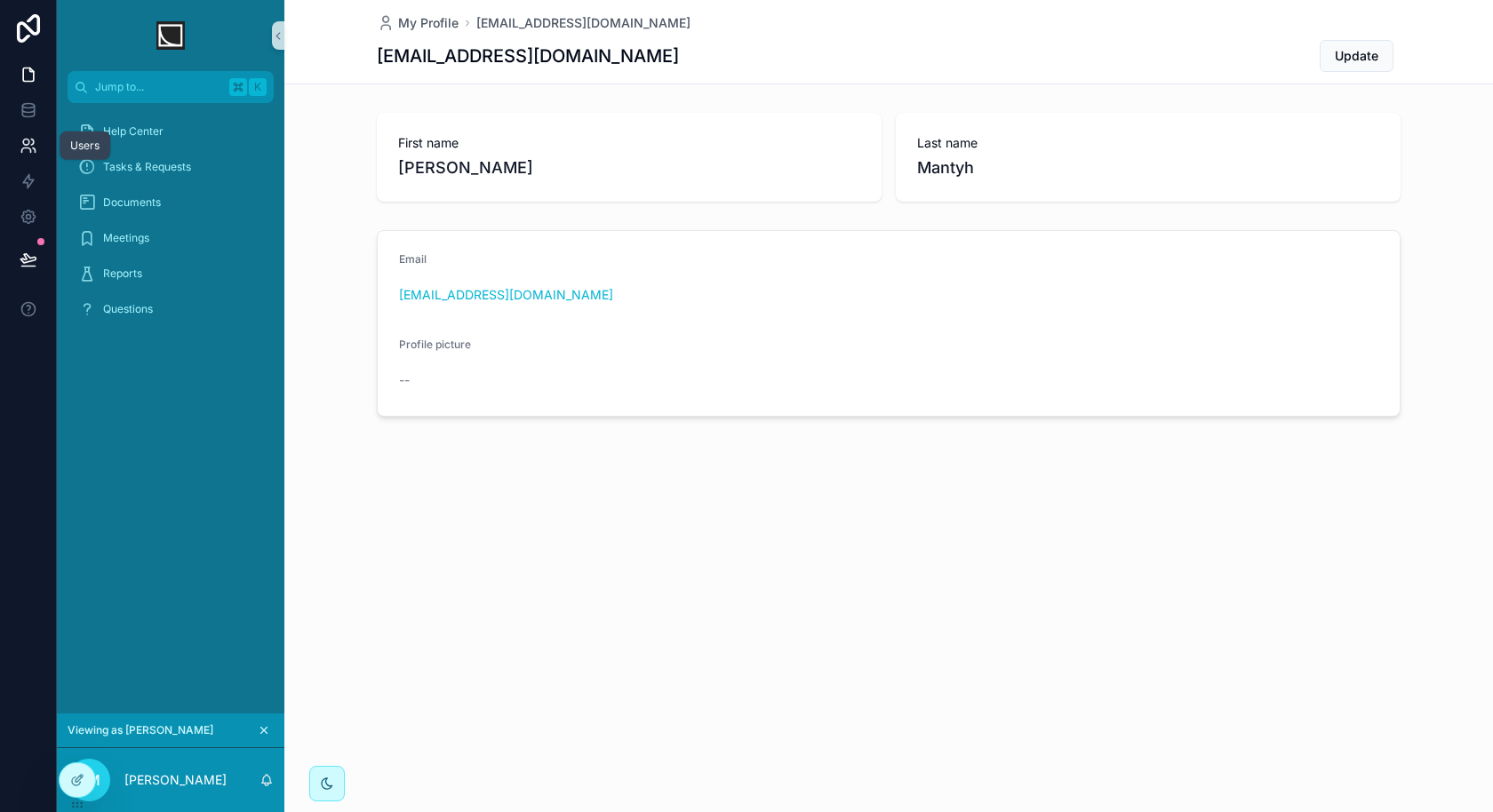
click at [26, 149] on icon at bounding box center [26, 150] width 9 height 5
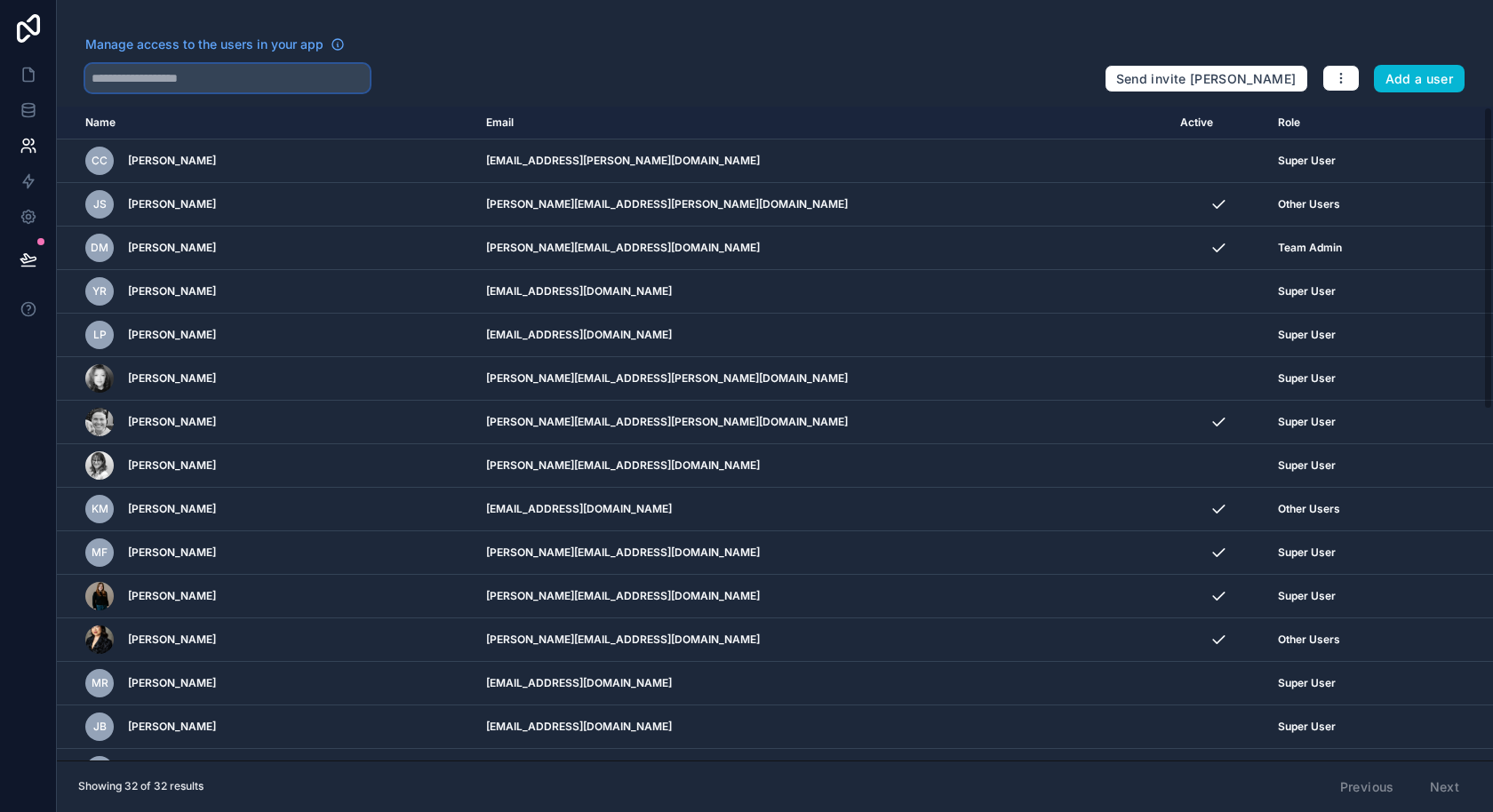
click at [212, 91] on input "text" at bounding box center [228, 78] width 284 height 28
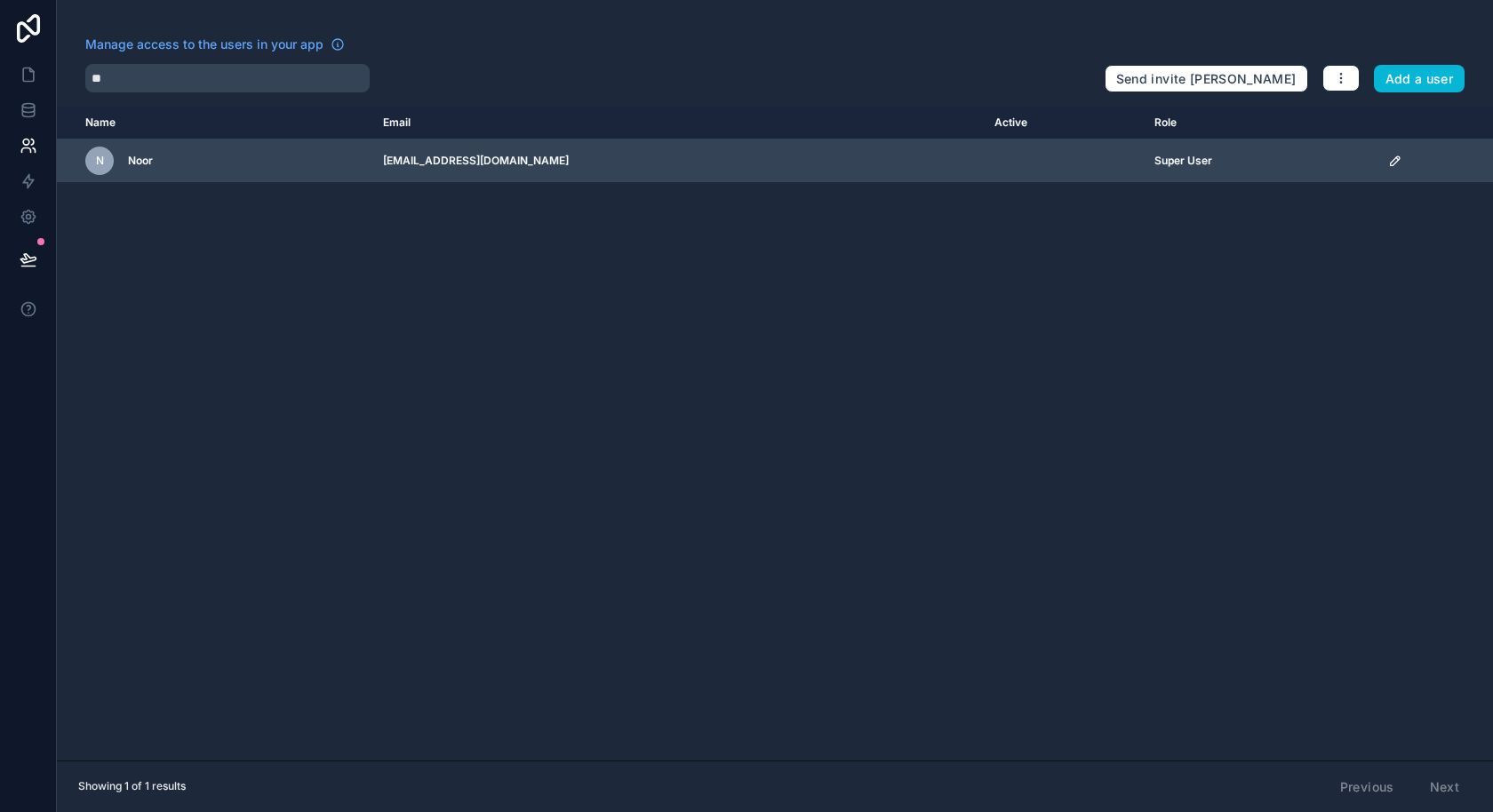
click at [1390, 161] on icon "scrollable content" at bounding box center [1395, 161] width 9 height 9
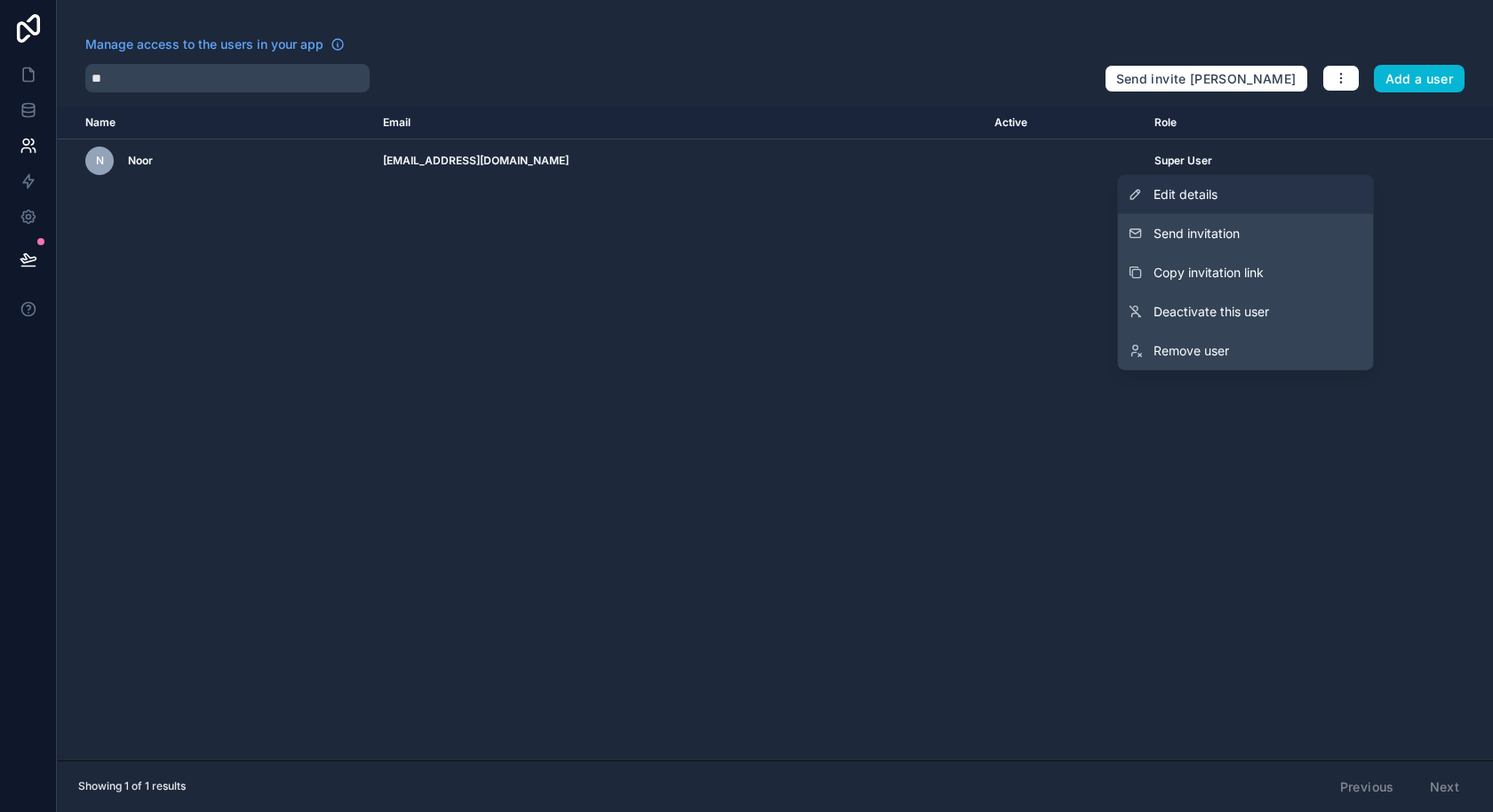
click at [1225, 195] on link "Edit details" at bounding box center [1245, 195] width 256 height 39
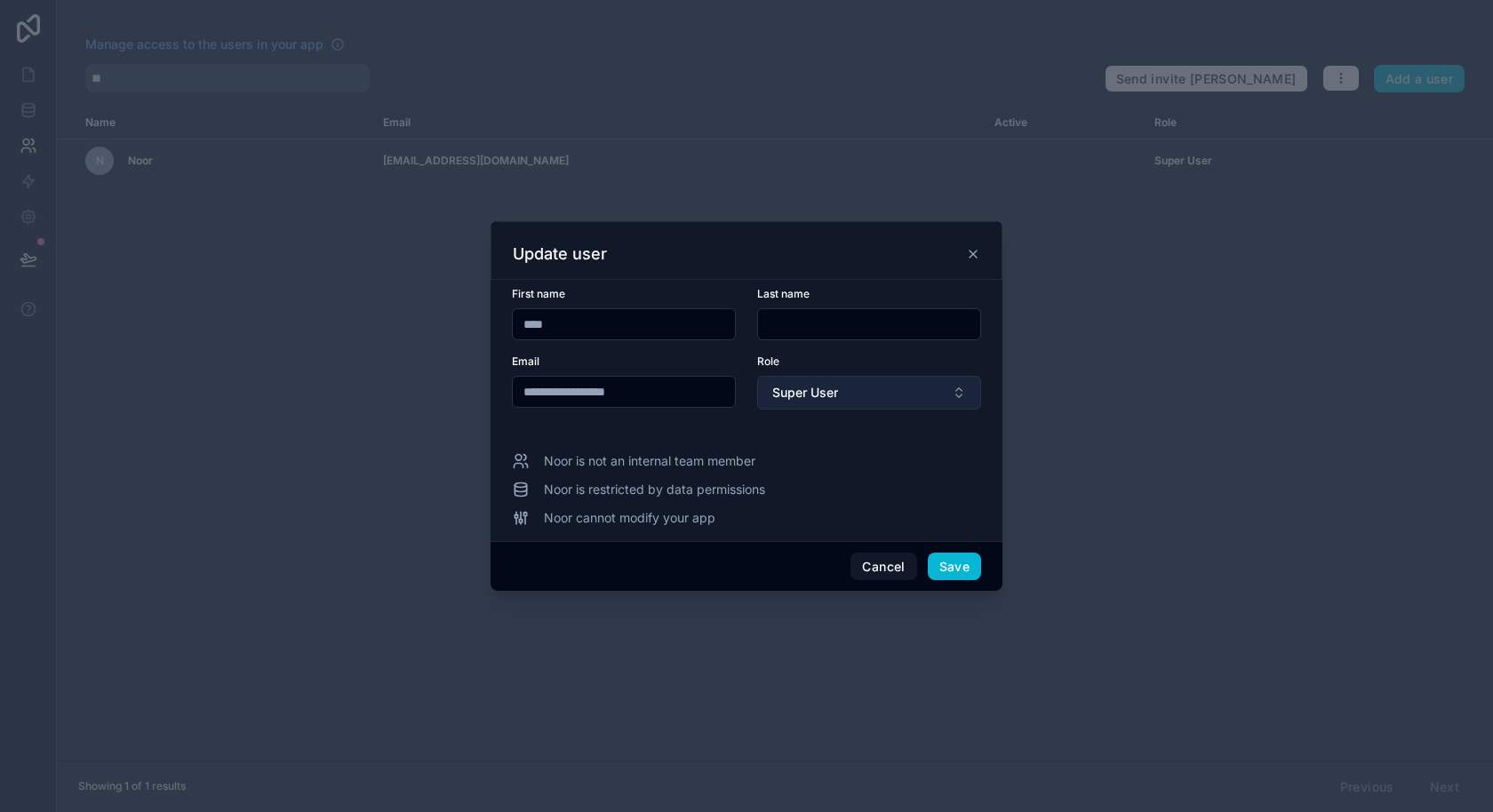
click at [878, 391] on button "Super User" at bounding box center [869, 393] width 224 height 34
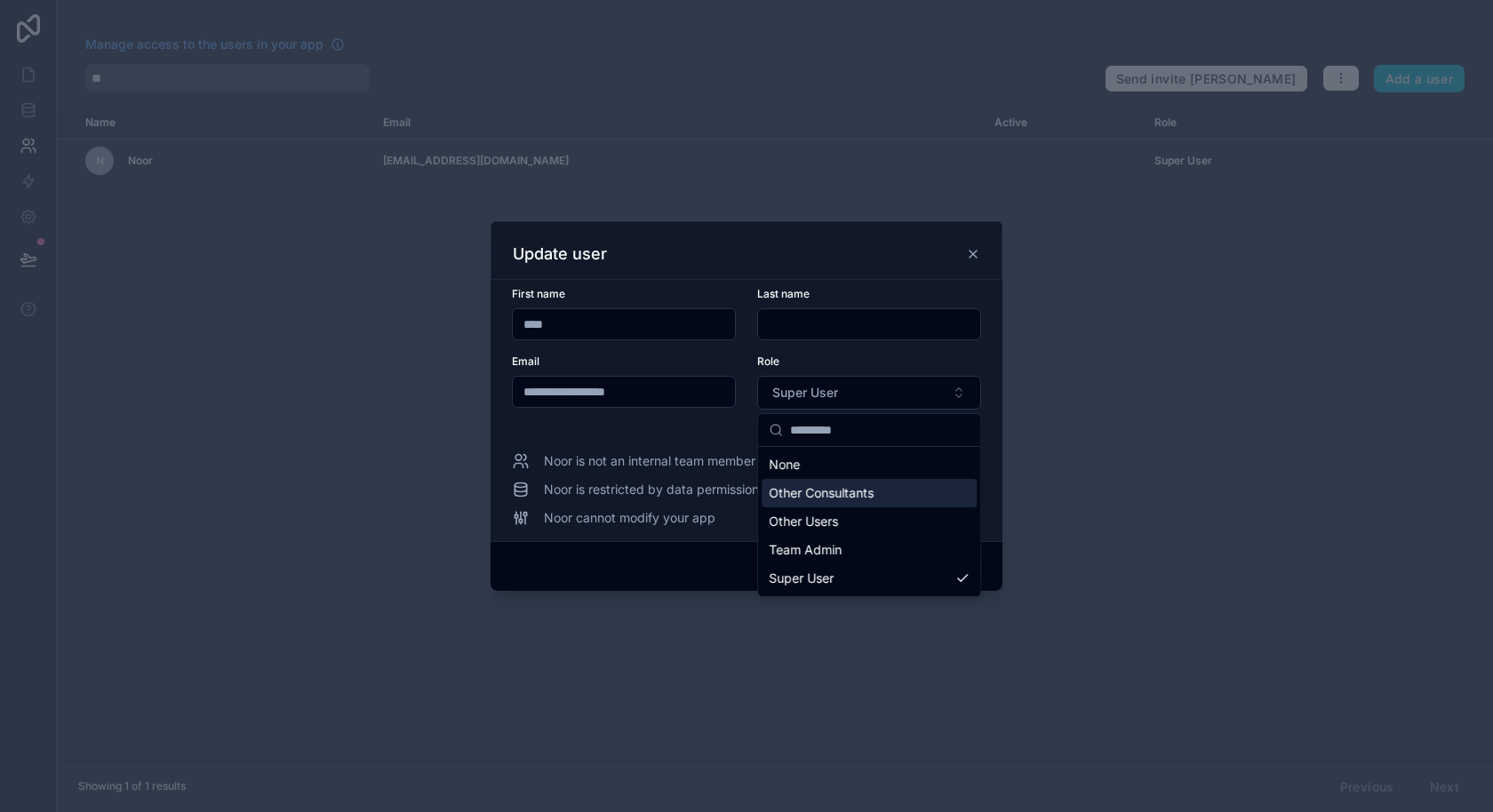
click at [869, 497] on span "Other Consultants" at bounding box center [821, 493] width 105 height 17
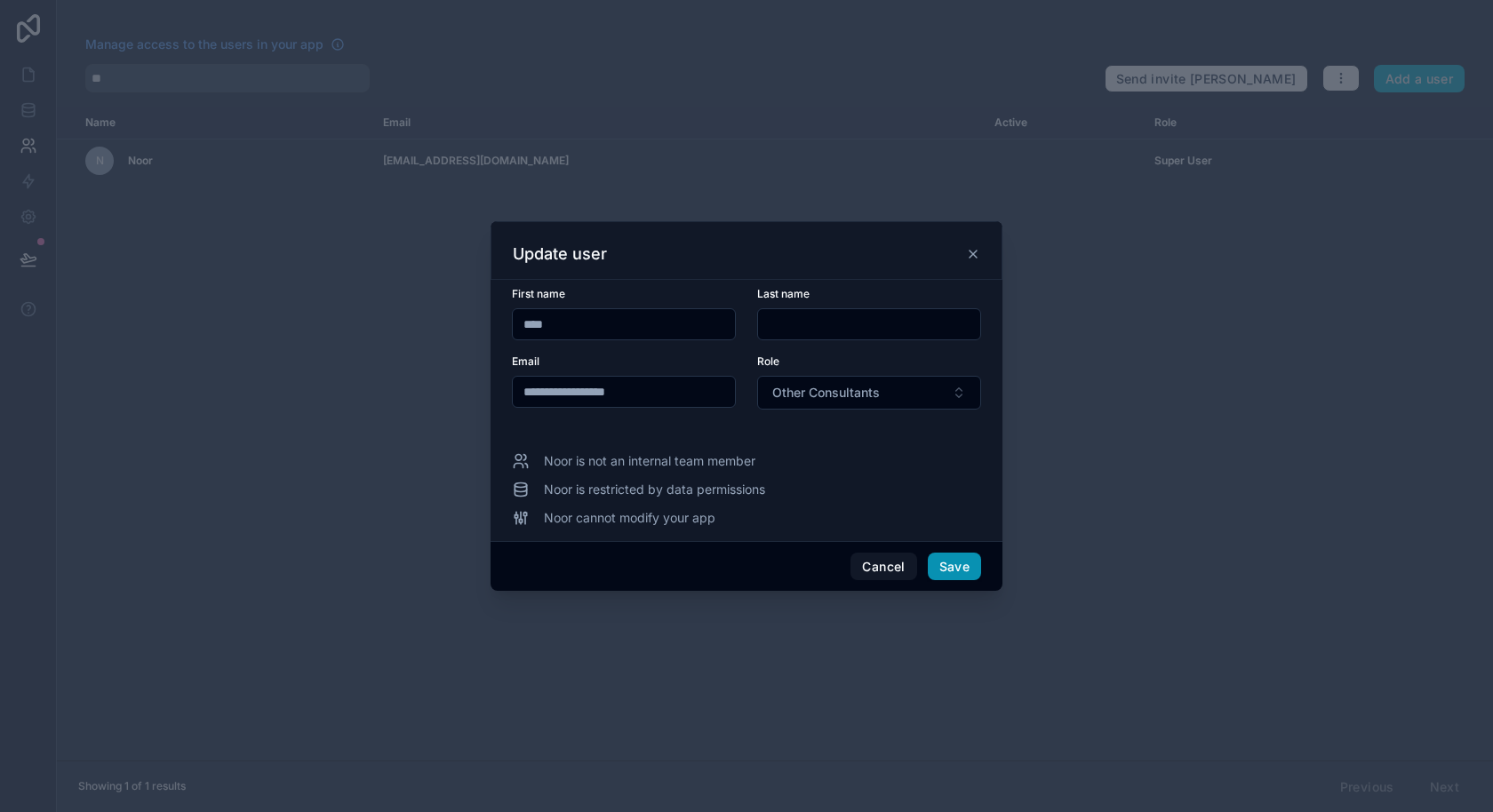
click at [952, 571] on button "Save" at bounding box center [954, 566] width 53 height 28
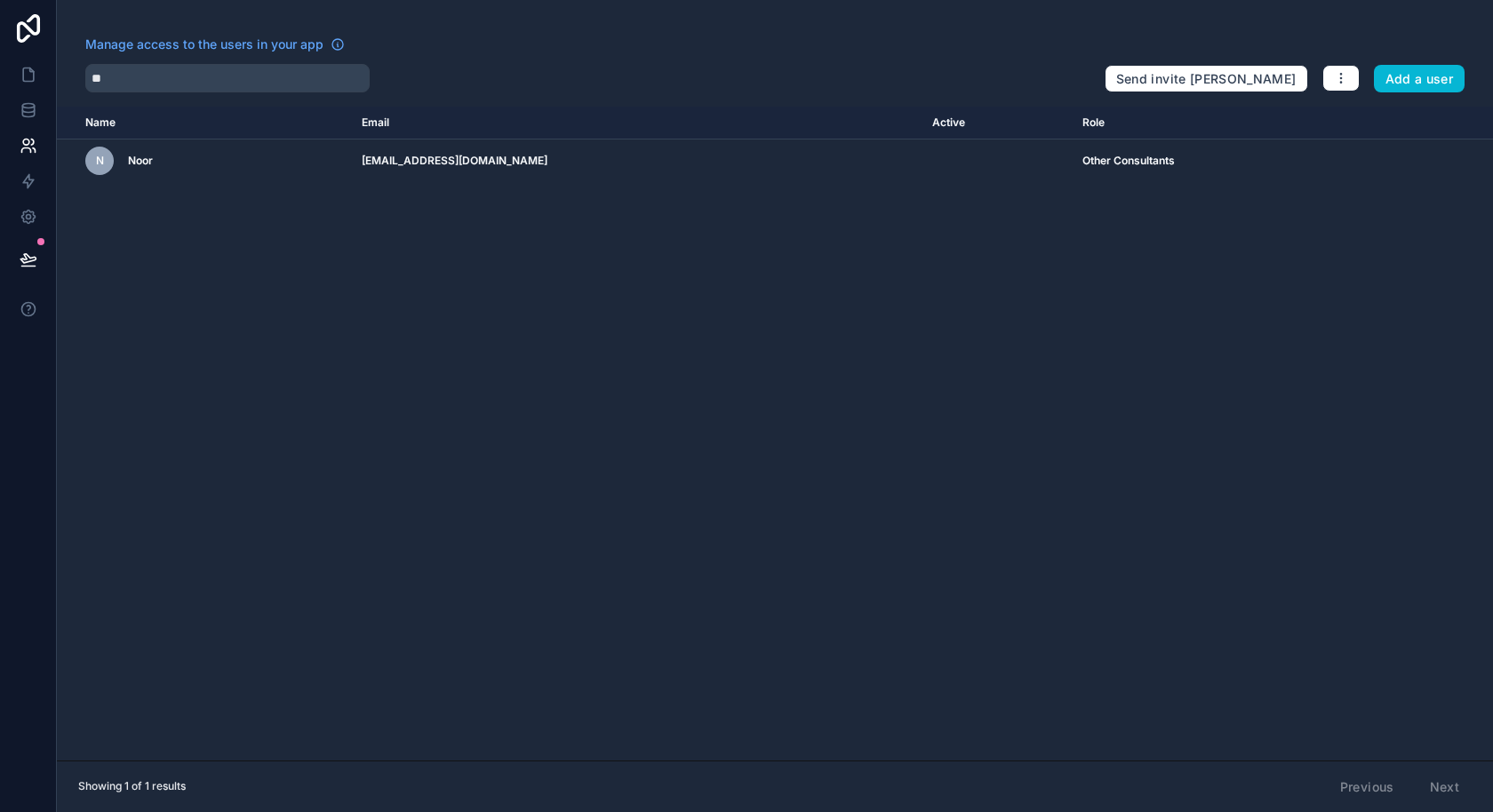
click at [1347, 95] on div "Manage access to the users in your app ** Send invite reminders Add a user Name…" at bounding box center [774, 406] width 1436 height 812
click at [1348, 90] on button "button" at bounding box center [1341, 78] width 38 height 27
click at [1376, 123] on link "Manage roles" at bounding box center [1385, 119] width 125 height 28
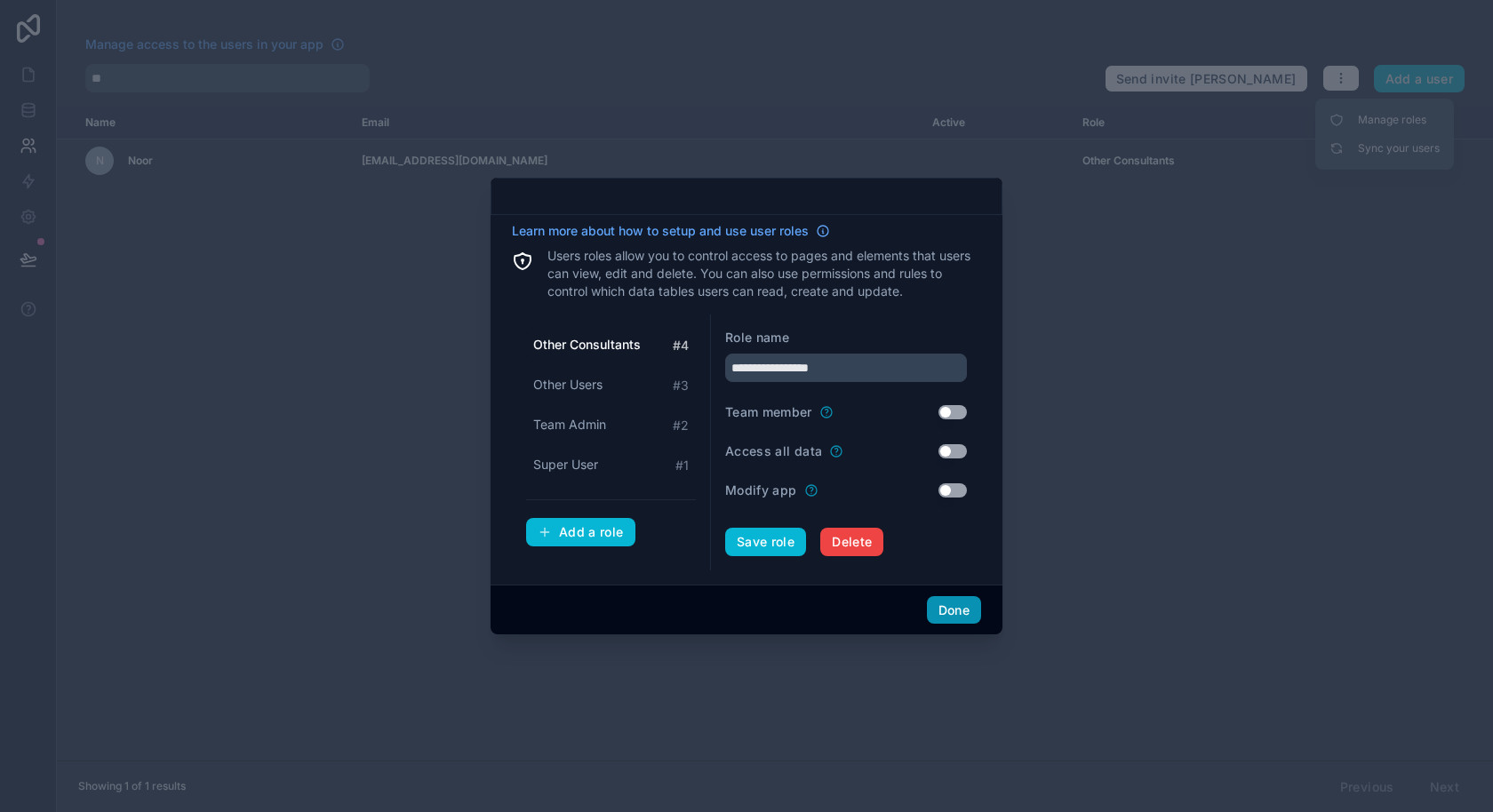
click at [951, 618] on button "Done" at bounding box center [953, 610] width 54 height 28
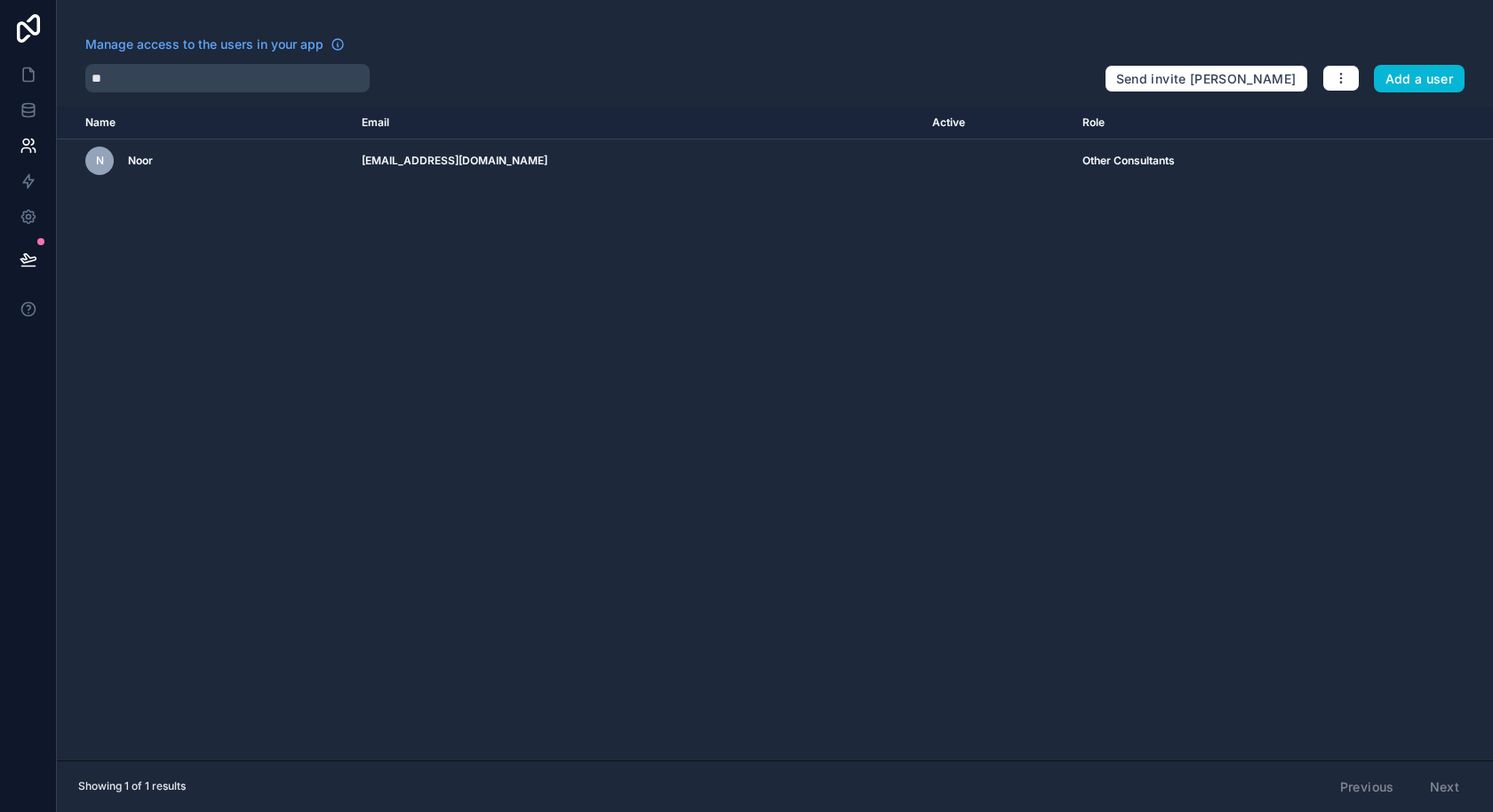
click at [308, 98] on div "Manage access to the users in your app ** Send invite reminders Add a user Name…" at bounding box center [774, 406] width 1436 height 812
click at [284, 83] on input "**" at bounding box center [228, 78] width 284 height 28
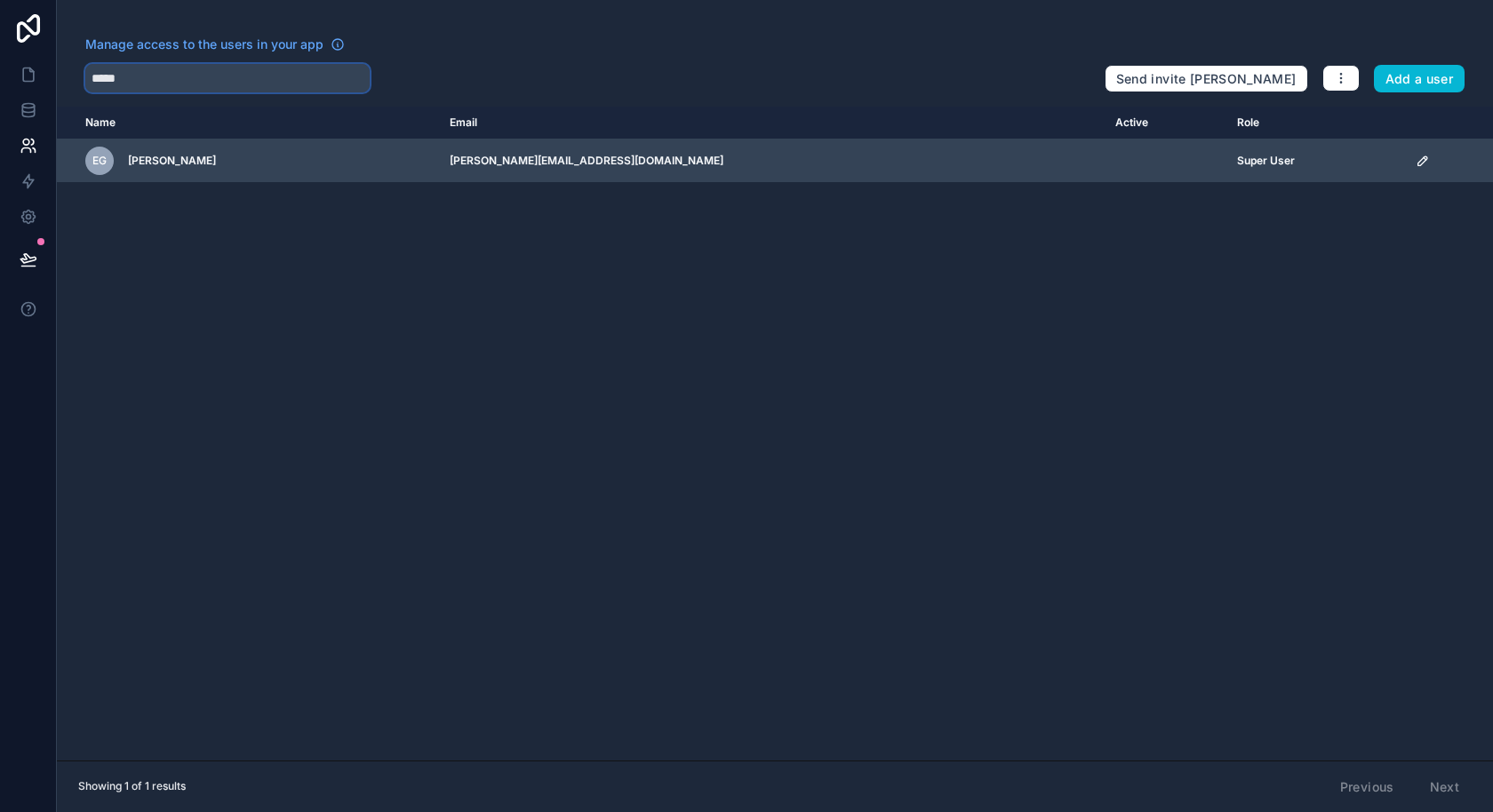
type input "*****"
click at [1415, 158] on icon "scrollable content" at bounding box center [1421, 161] width 14 height 14
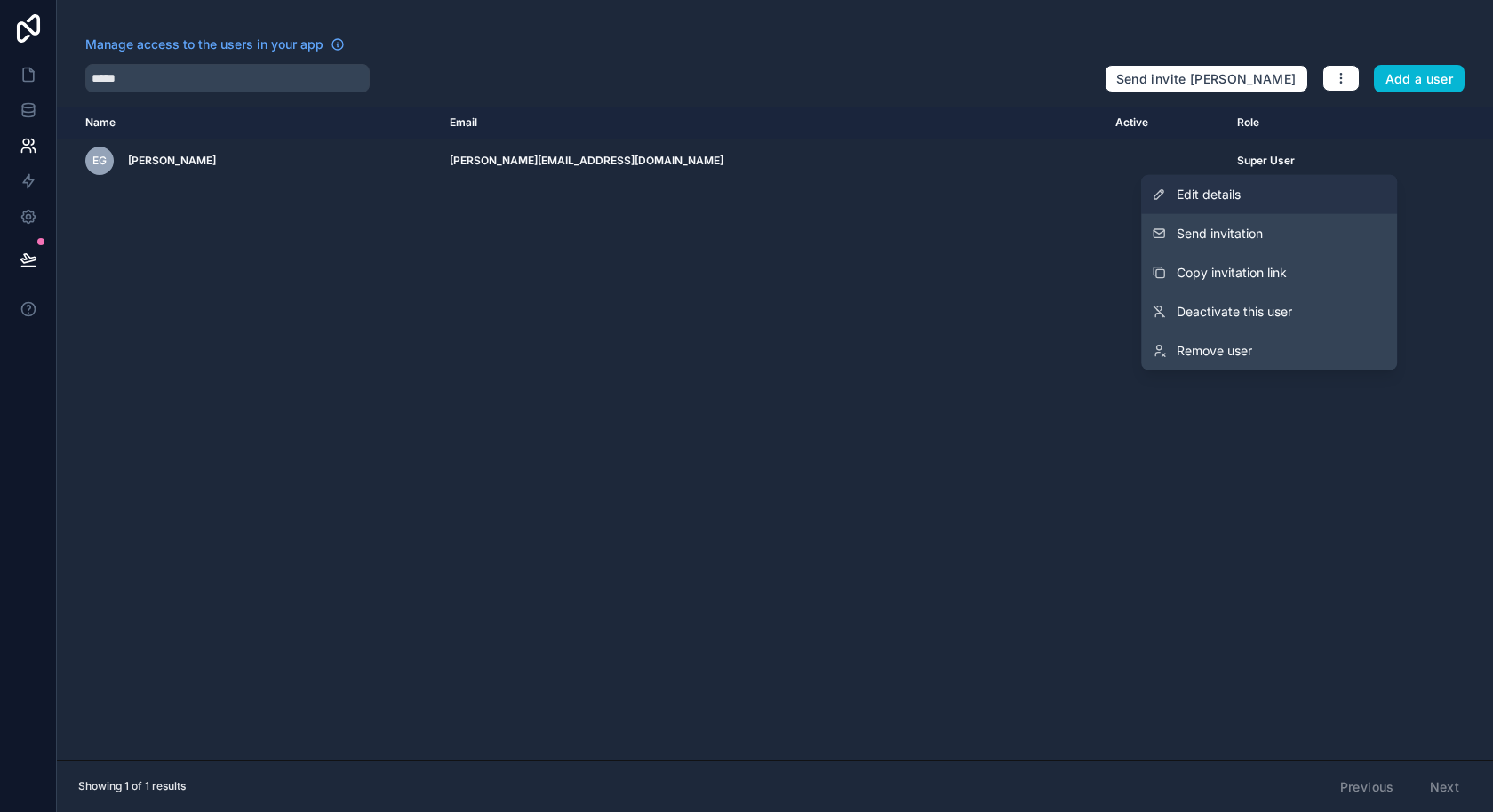
click at [1272, 203] on link "Edit details" at bounding box center [1268, 195] width 256 height 39
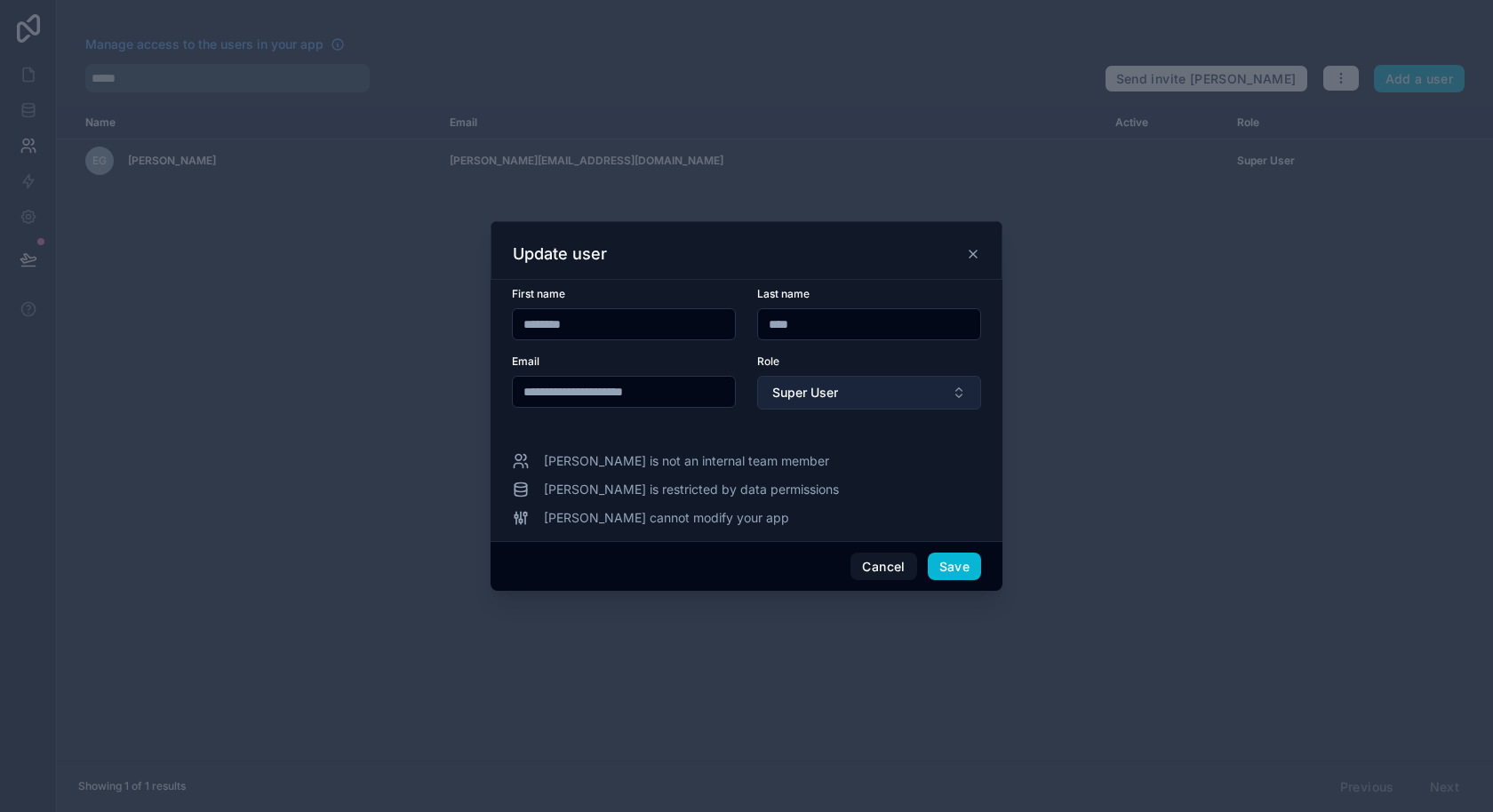
click at [819, 390] on span "Super User" at bounding box center [805, 392] width 66 height 17
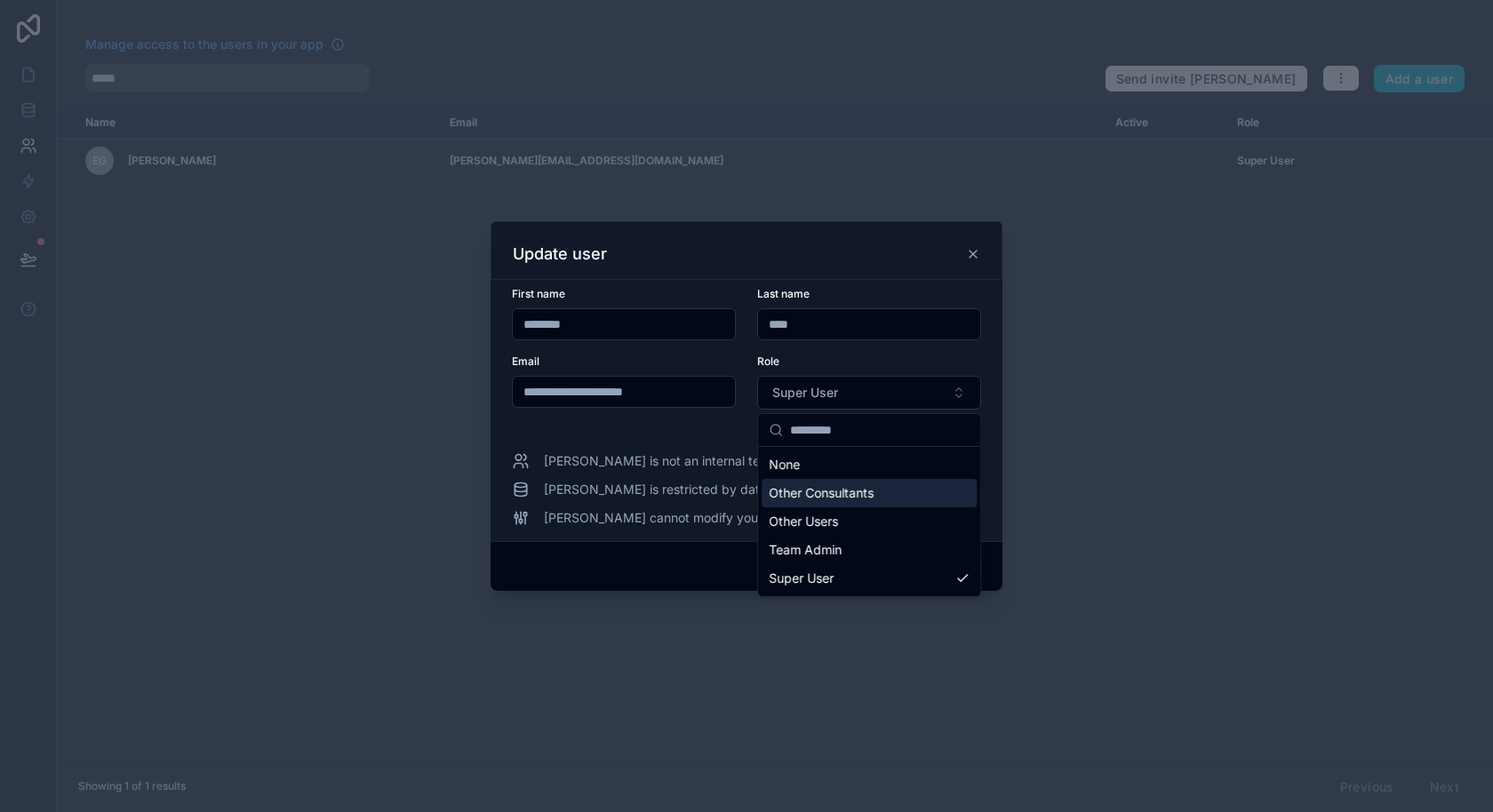
click at [835, 498] on span "Other Consultants" at bounding box center [821, 493] width 105 height 17
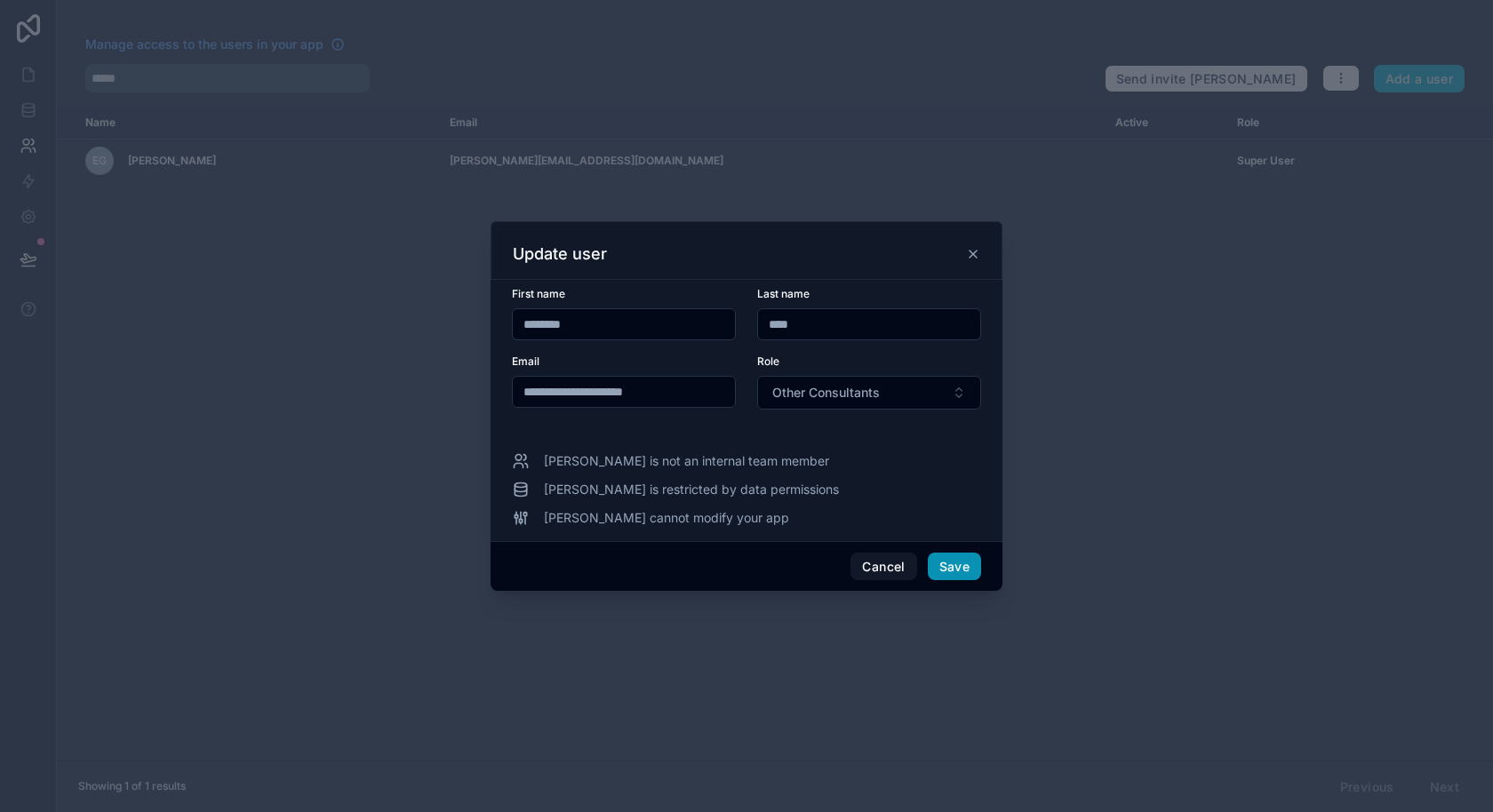
click at [938, 573] on button "Save" at bounding box center [954, 566] width 53 height 28
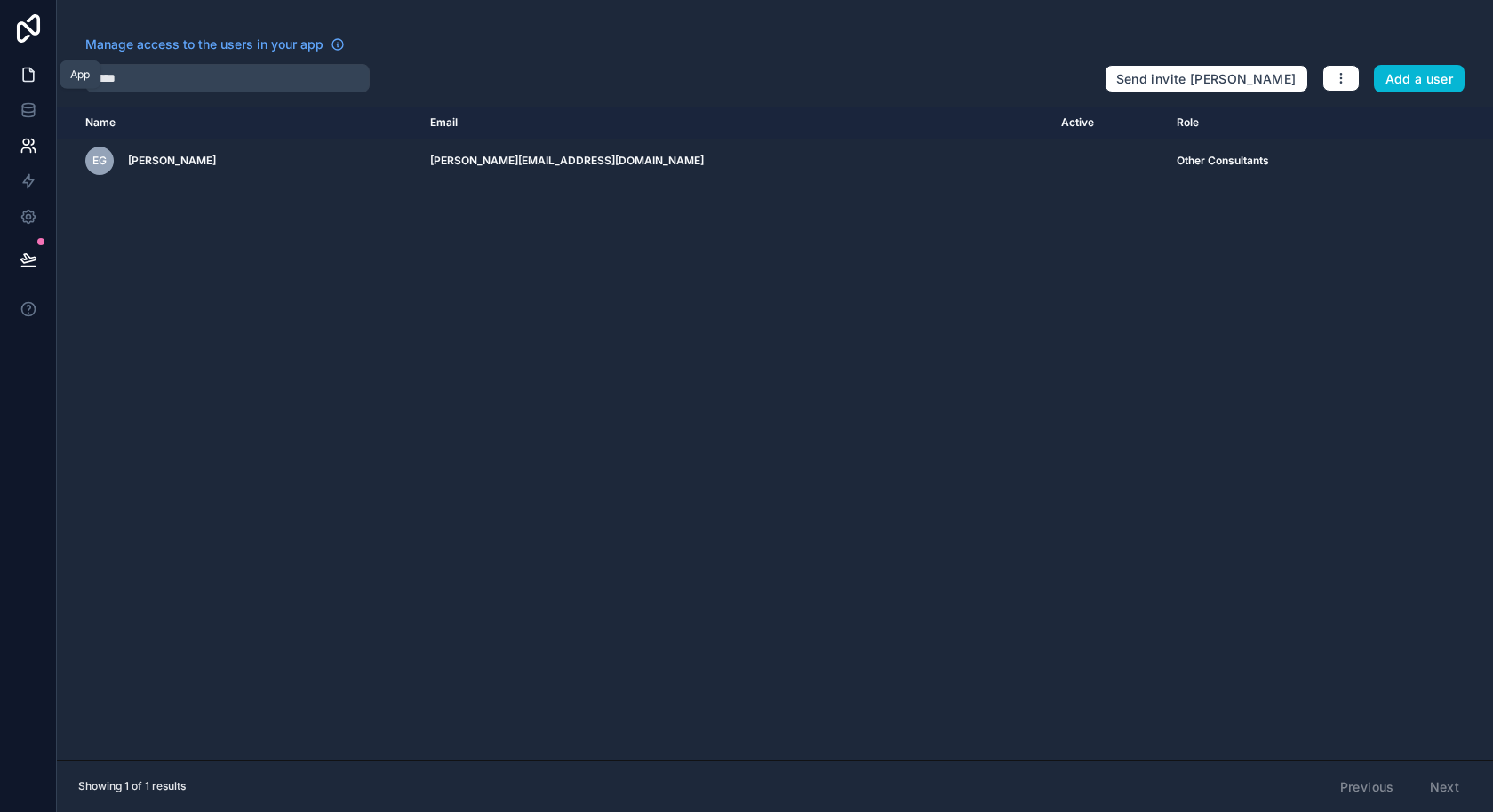
click at [31, 68] on icon at bounding box center [28, 74] width 17 height 17
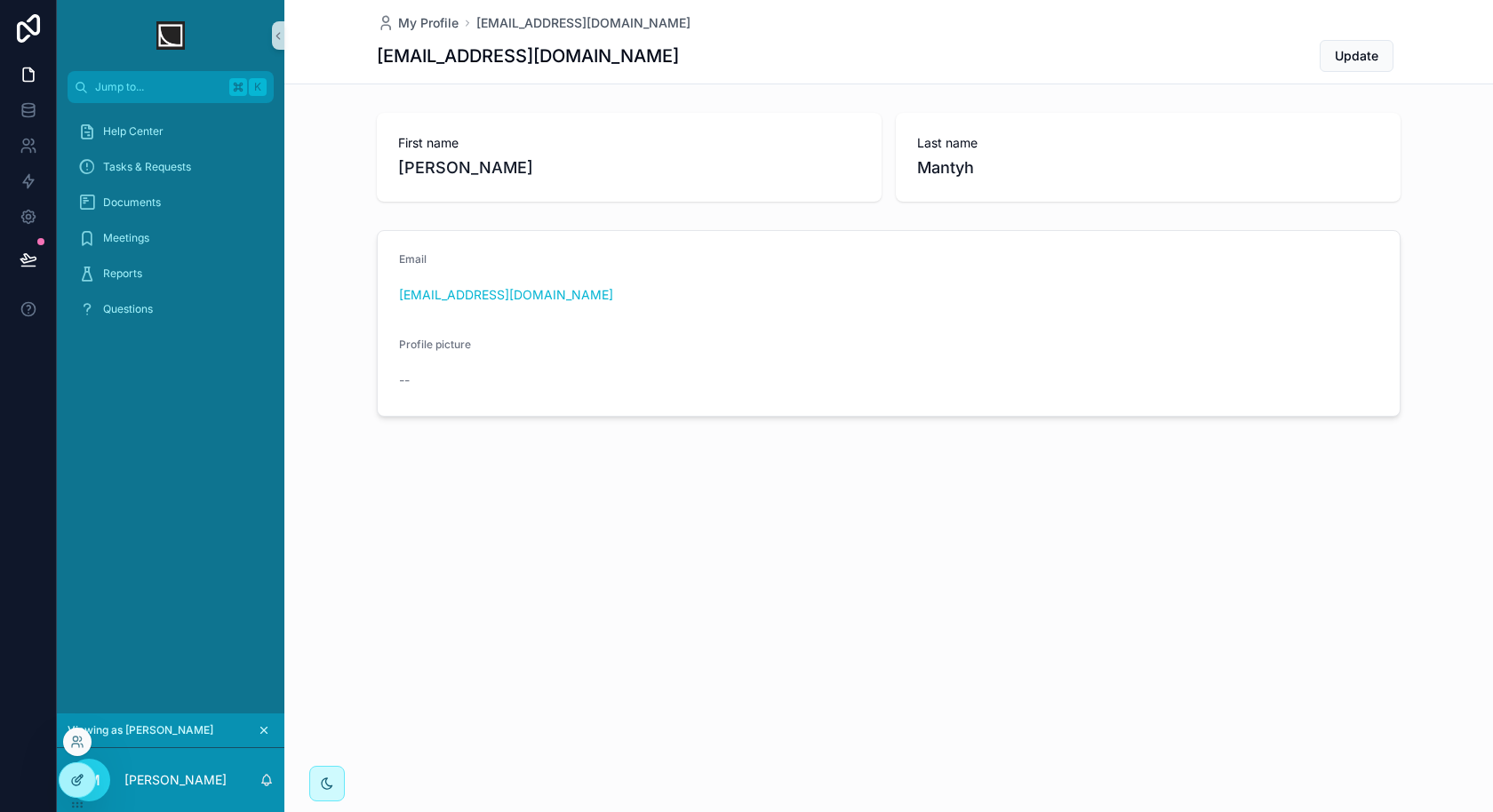
click at [71, 784] on icon at bounding box center [76, 779] width 14 height 14
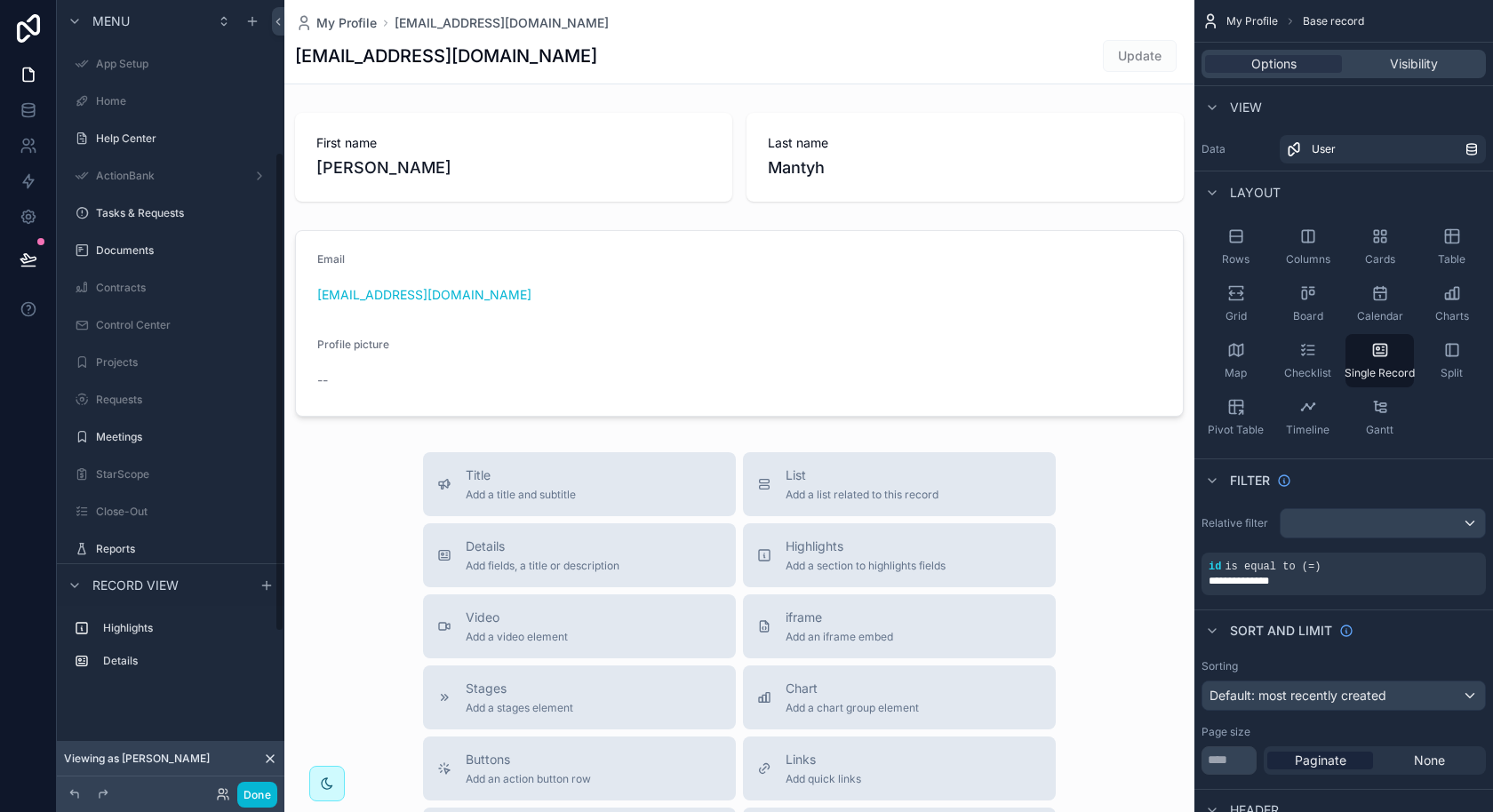
scroll to position [250, 0]
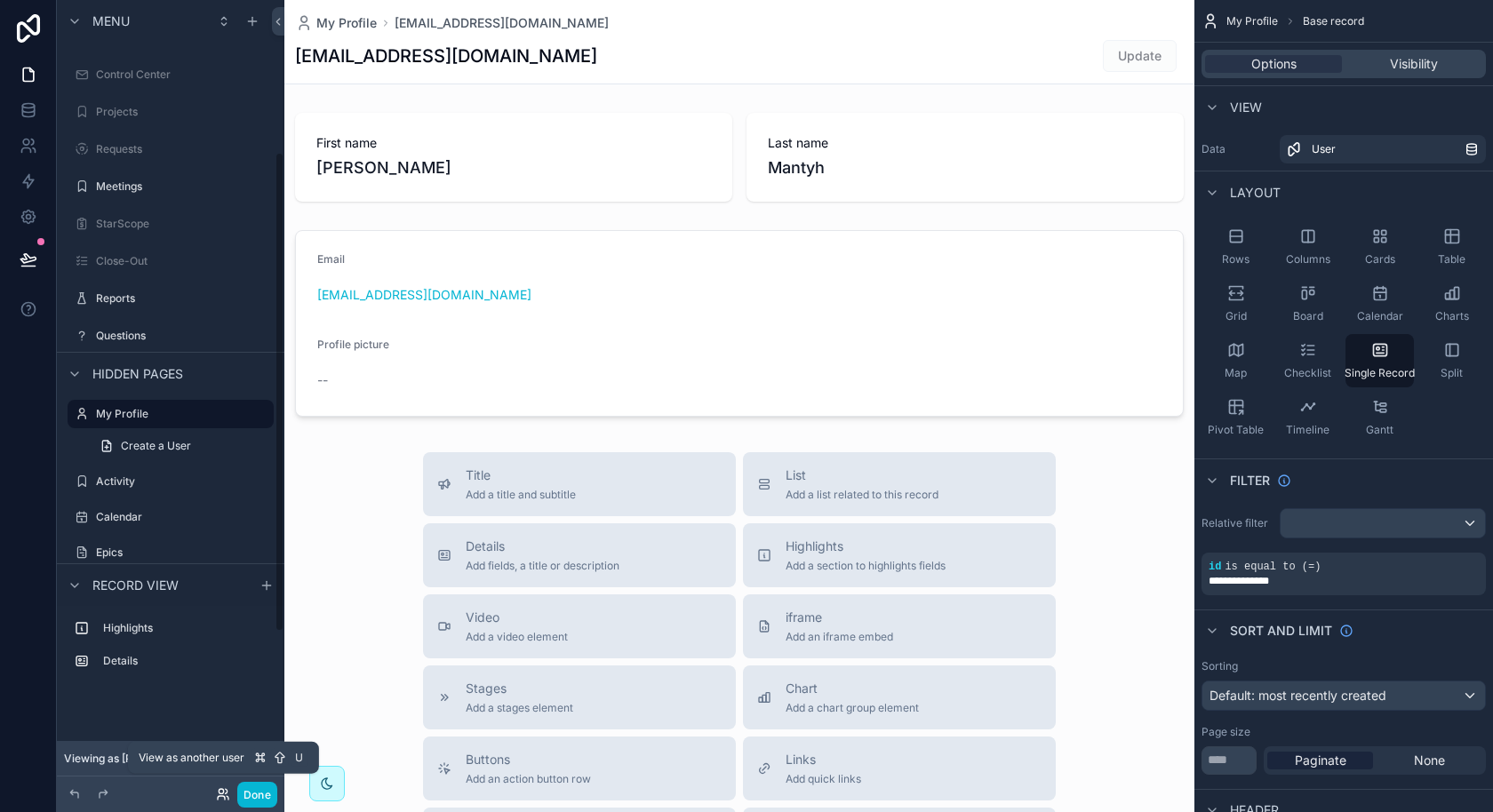
click at [227, 795] on icon at bounding box center [222, 794] width 14 height 14
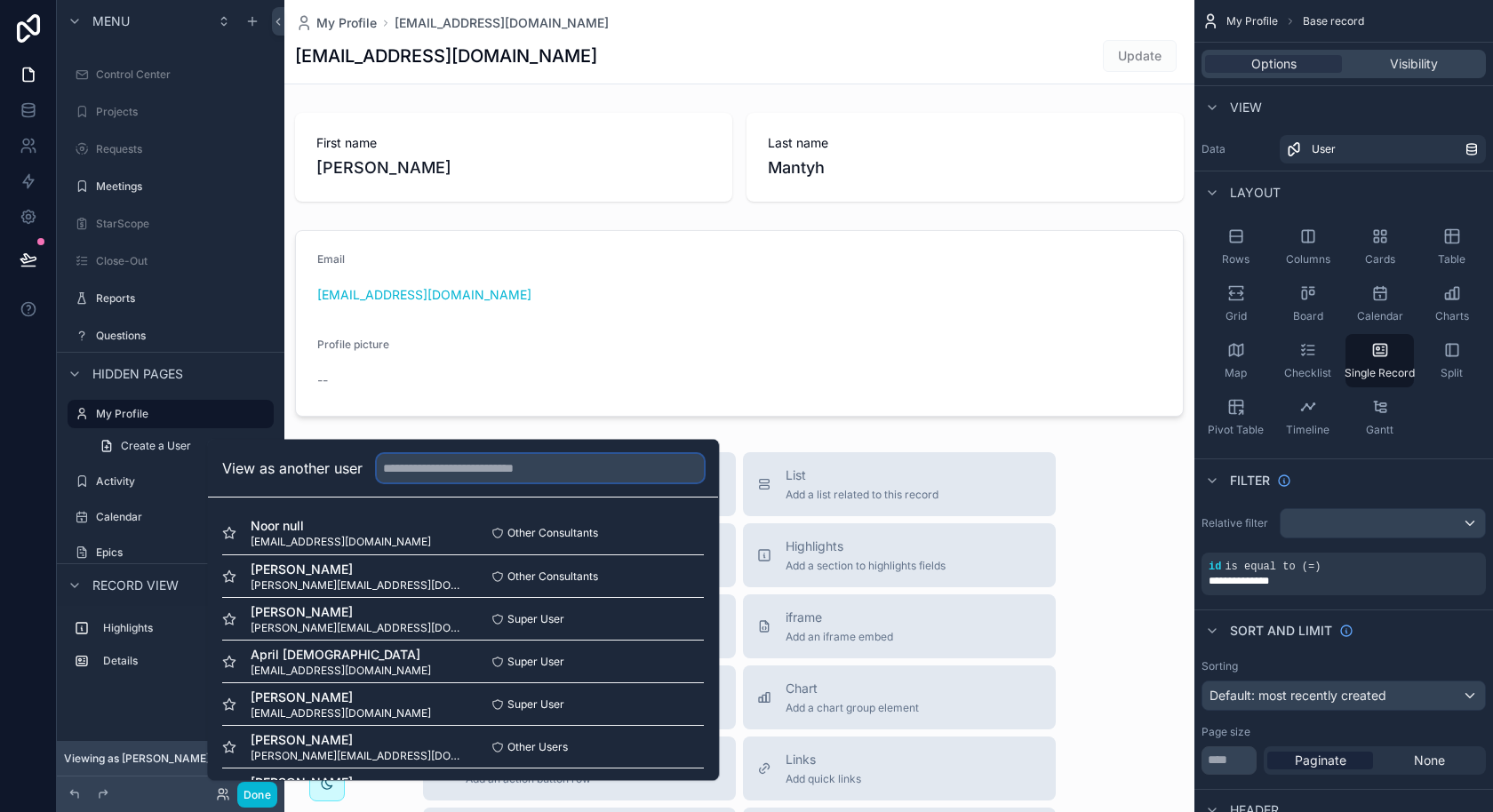
click at [517, 467] on input "text" at bounding box center [540, 468] width 327 height 28
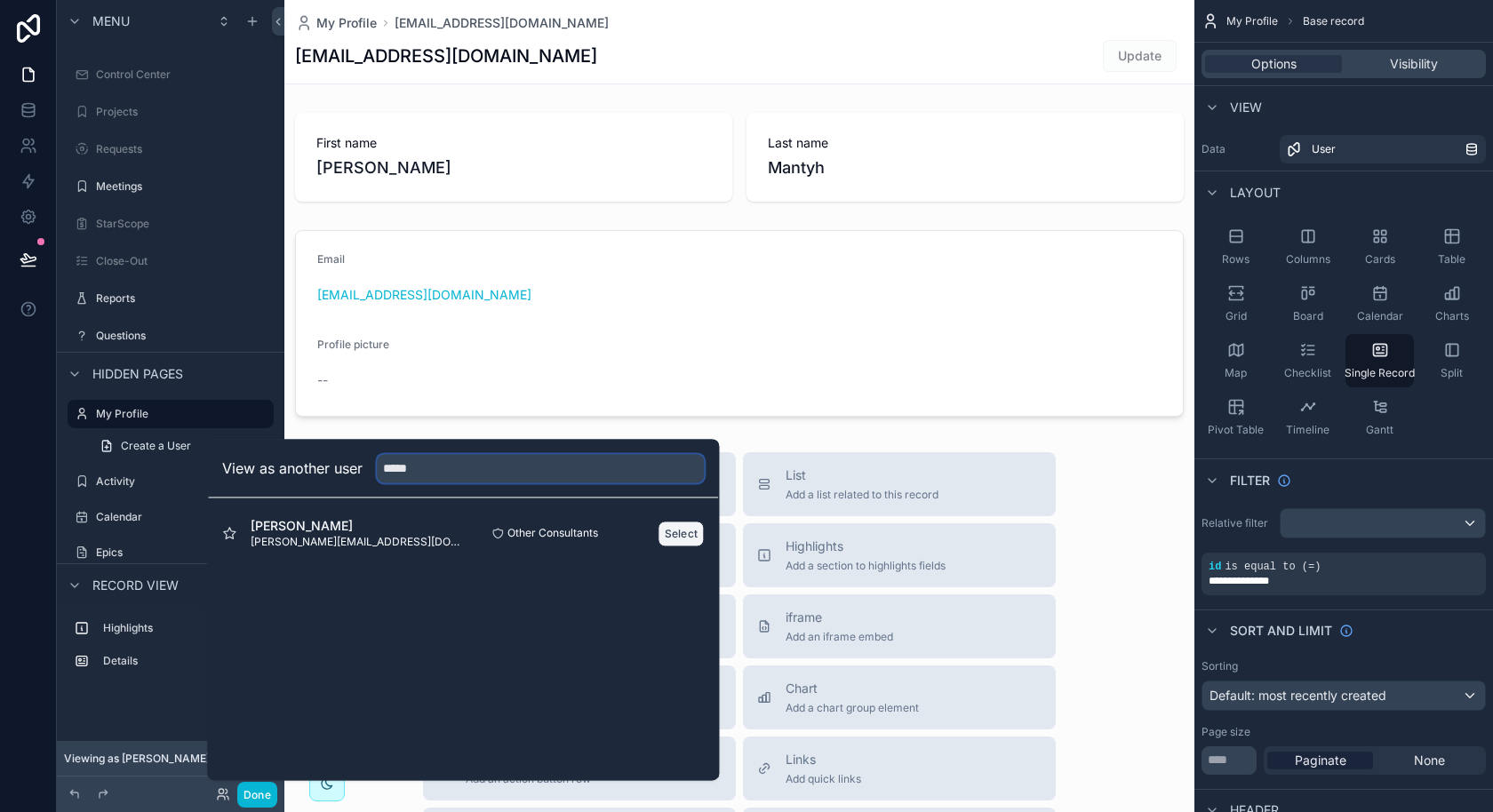
type input "*****"
click at [688, 537] on button "Select" at bounding box center [682, 533] width 46 height 26
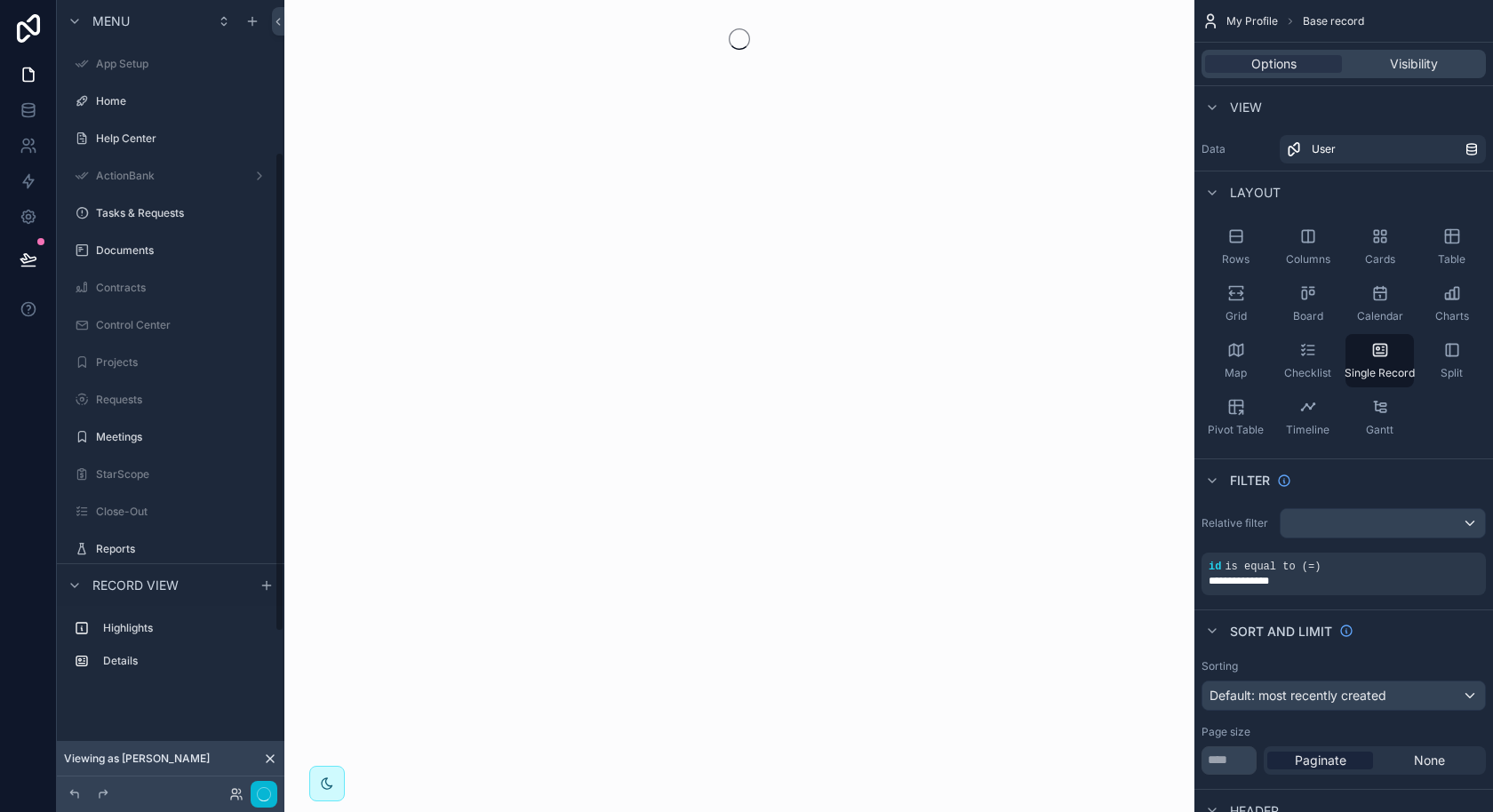
scroll to position [250, 0]
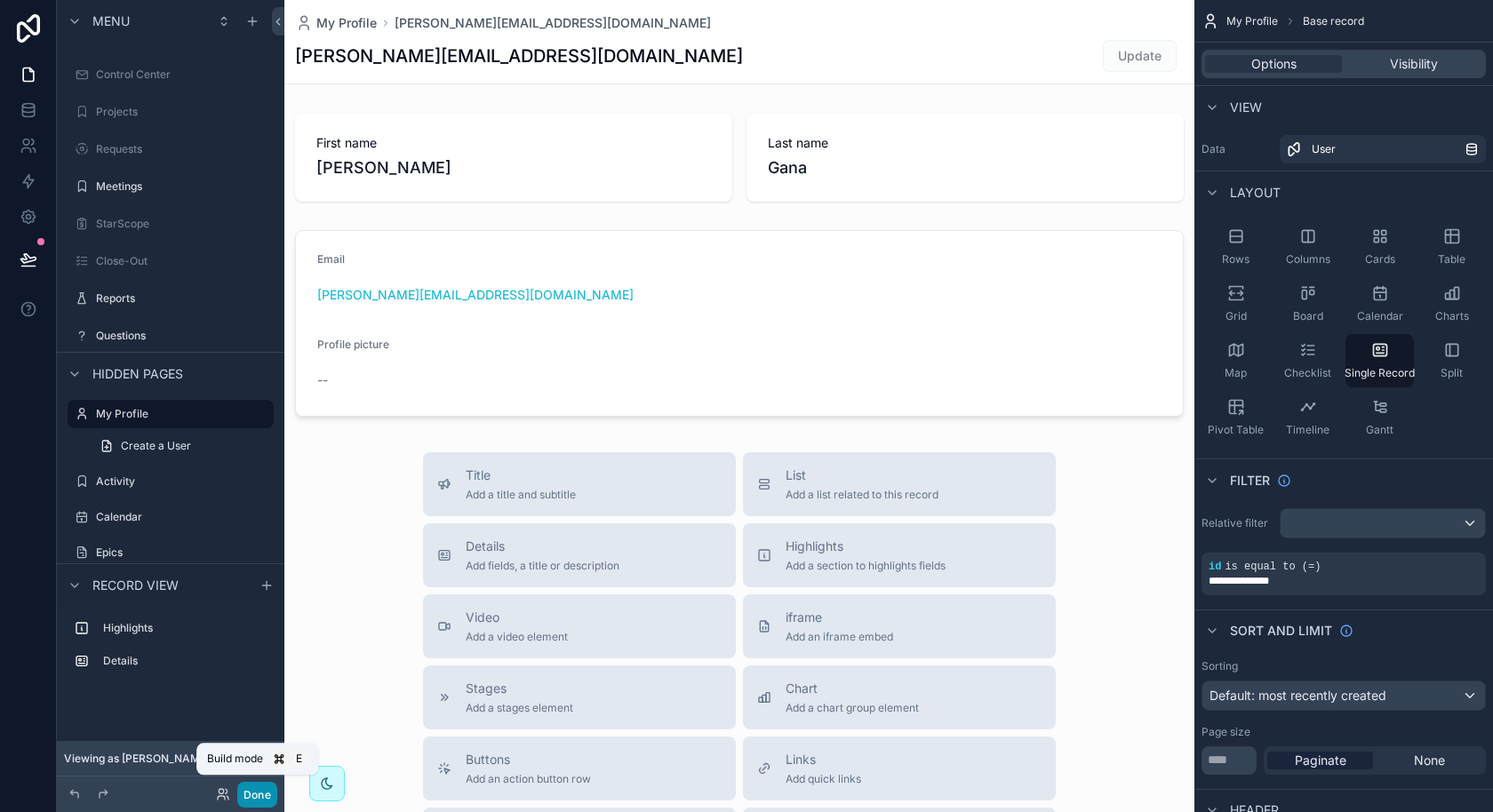
click at [253, 791] on button "Done" at bounding box center [258, 795] width 40 height 26
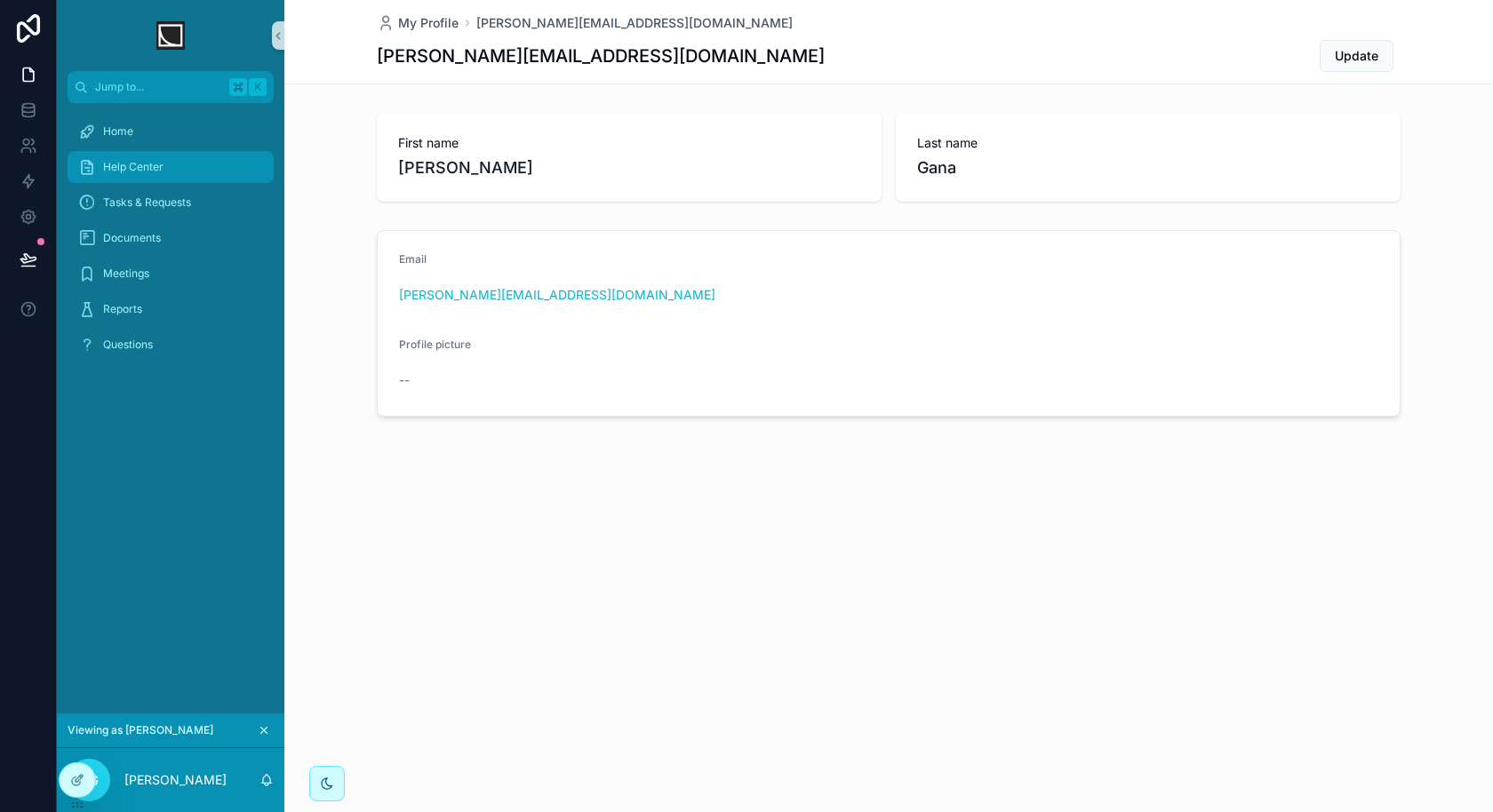
click at [185, 172] on div "Help Center" at bounding box center [170, 167] width 184 height 28
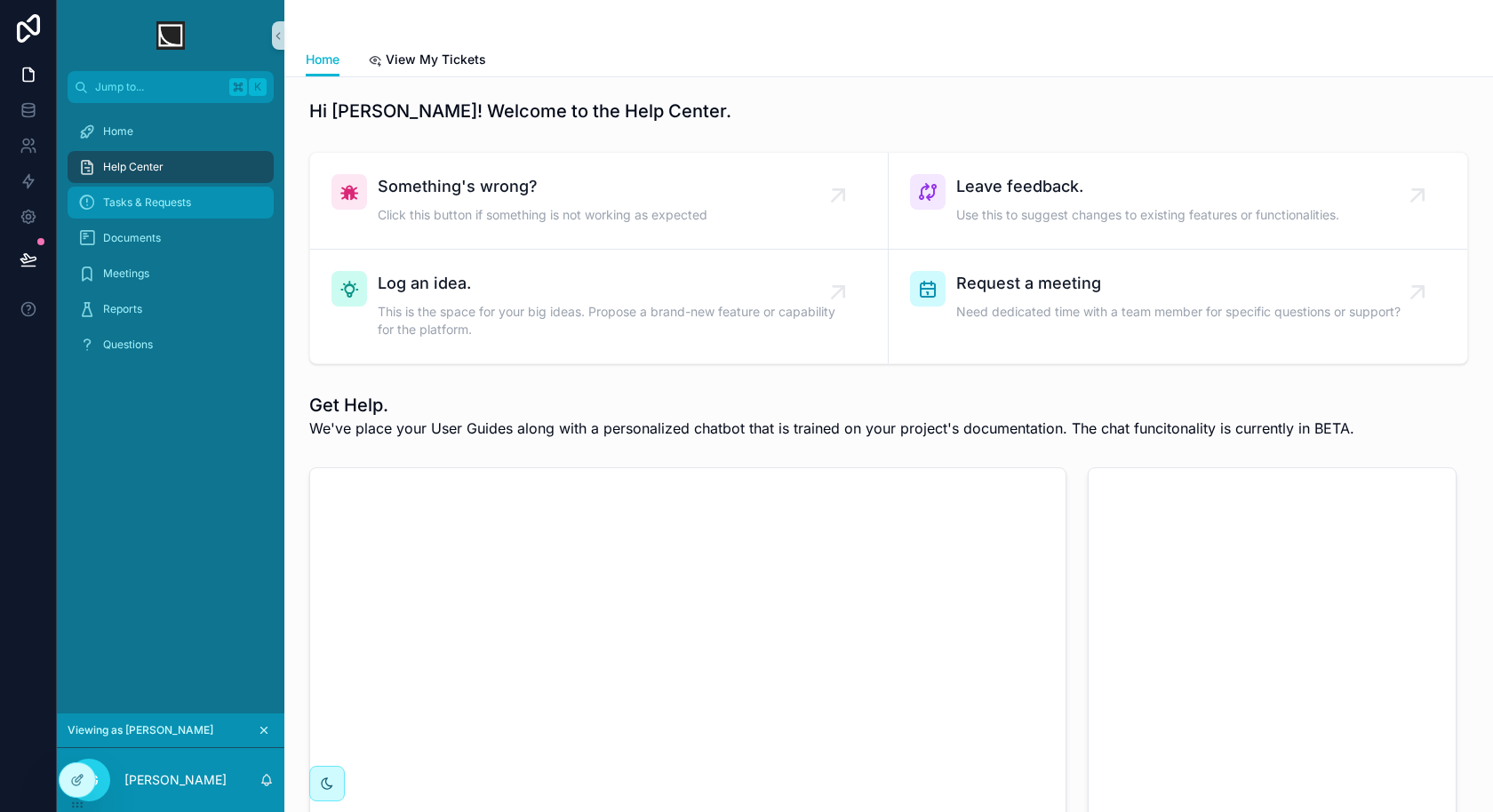
click at [206, 202] on div "Tasks & Requests" at bounding box center [170, 202] width 184 height 28
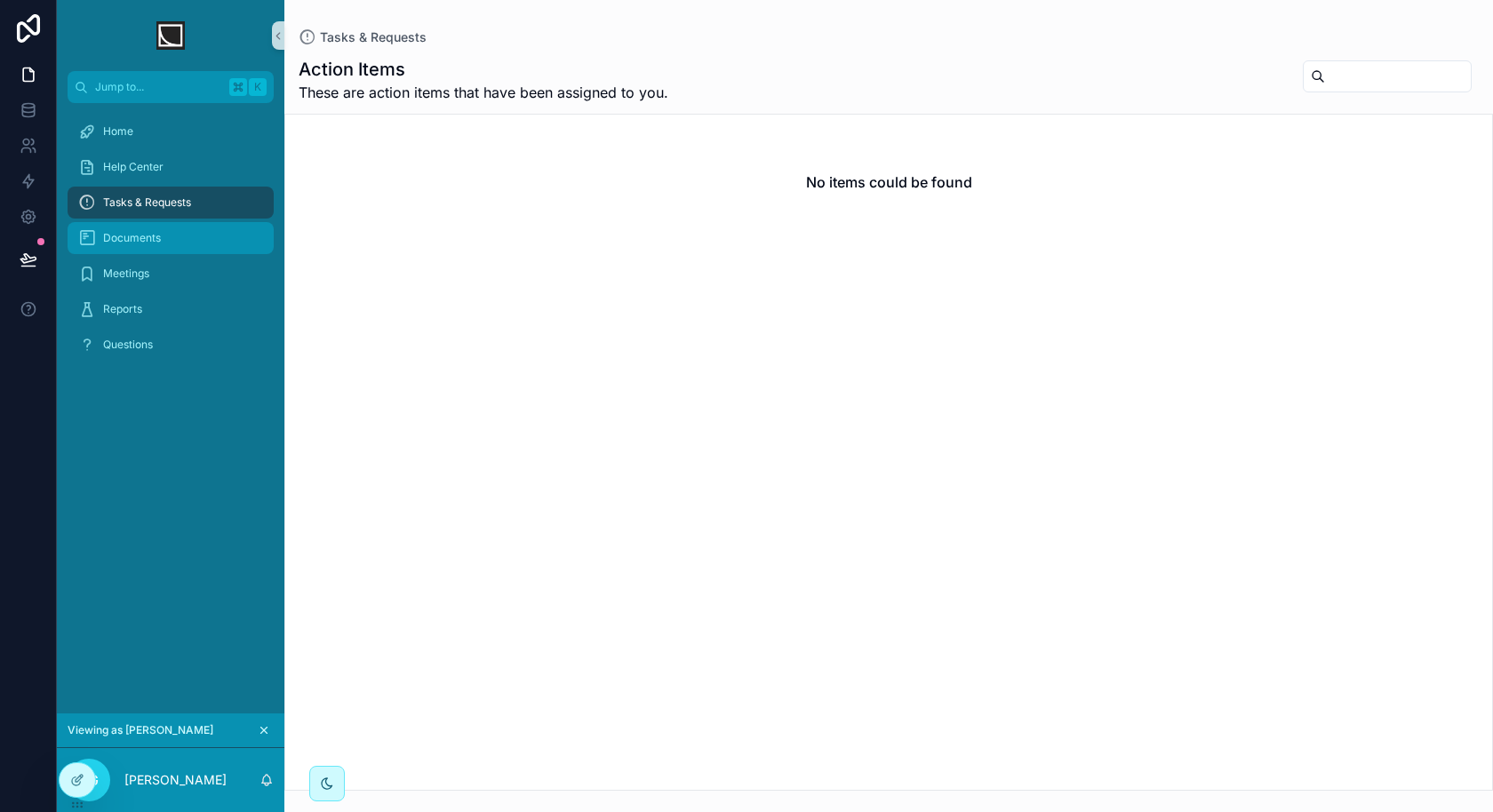
click at [195, 231] on div "Documents" at bounding box center [170, 238] width 184 height 28
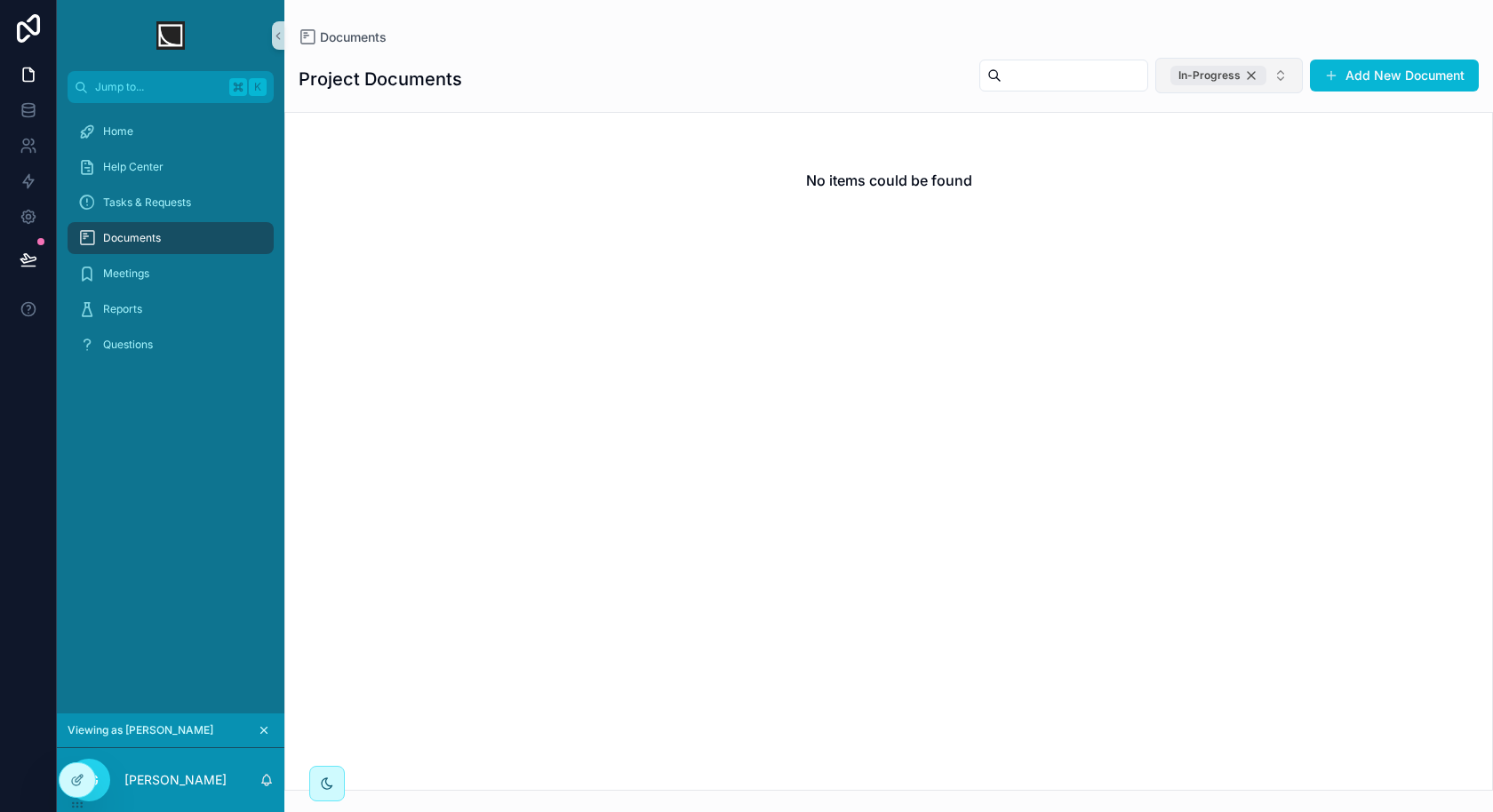
click at [1257, 83] on div "In-Progress" at bounding box center [1218, 75] width 96 height 19
click at [1276, 79] on button "Select Button" at bounding box center [1276, 73] width 51 height 30
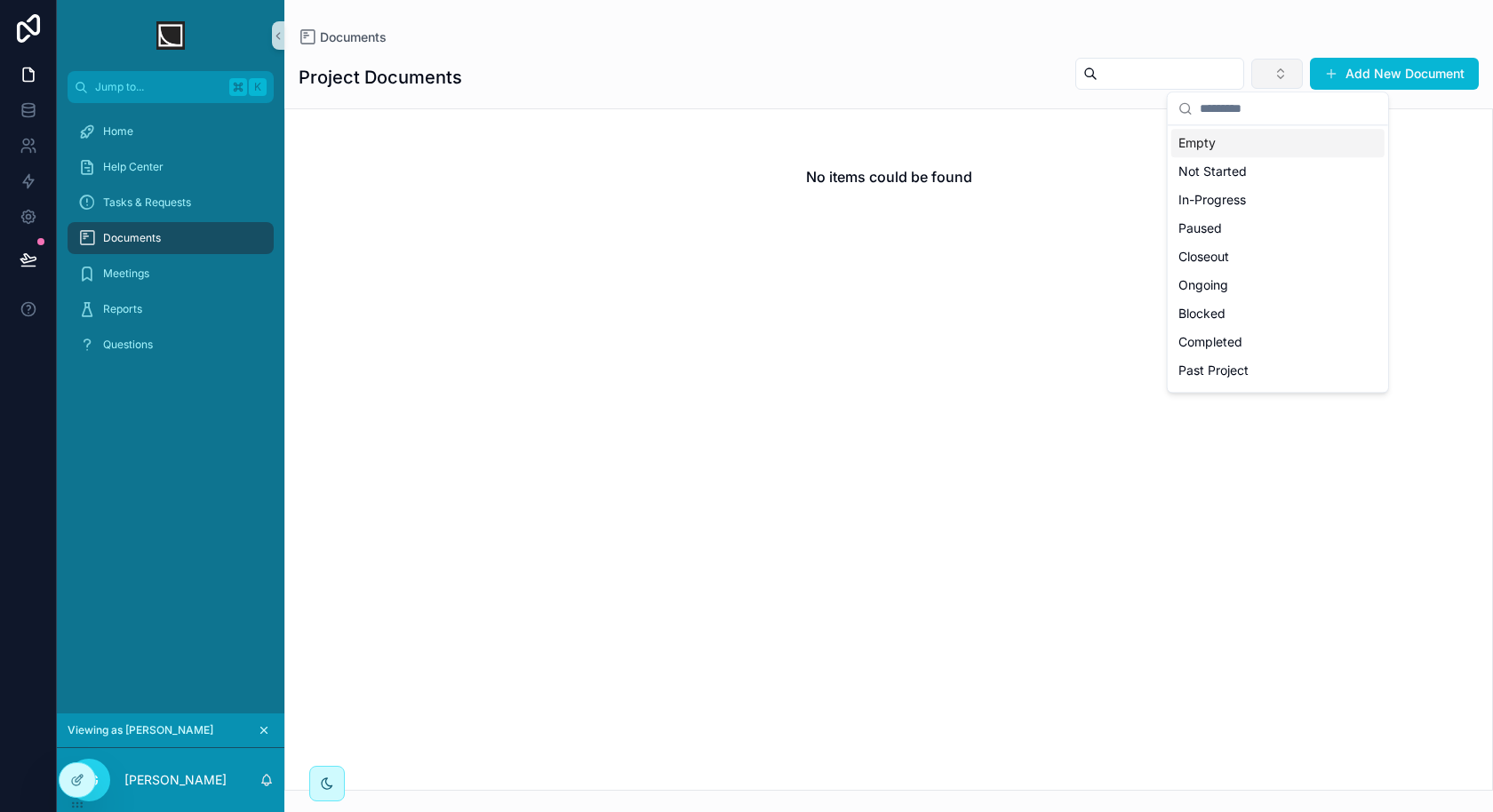
click at [1283, 72] on button "Select Button" at bounding box center [1276, 73] width 51 height 30
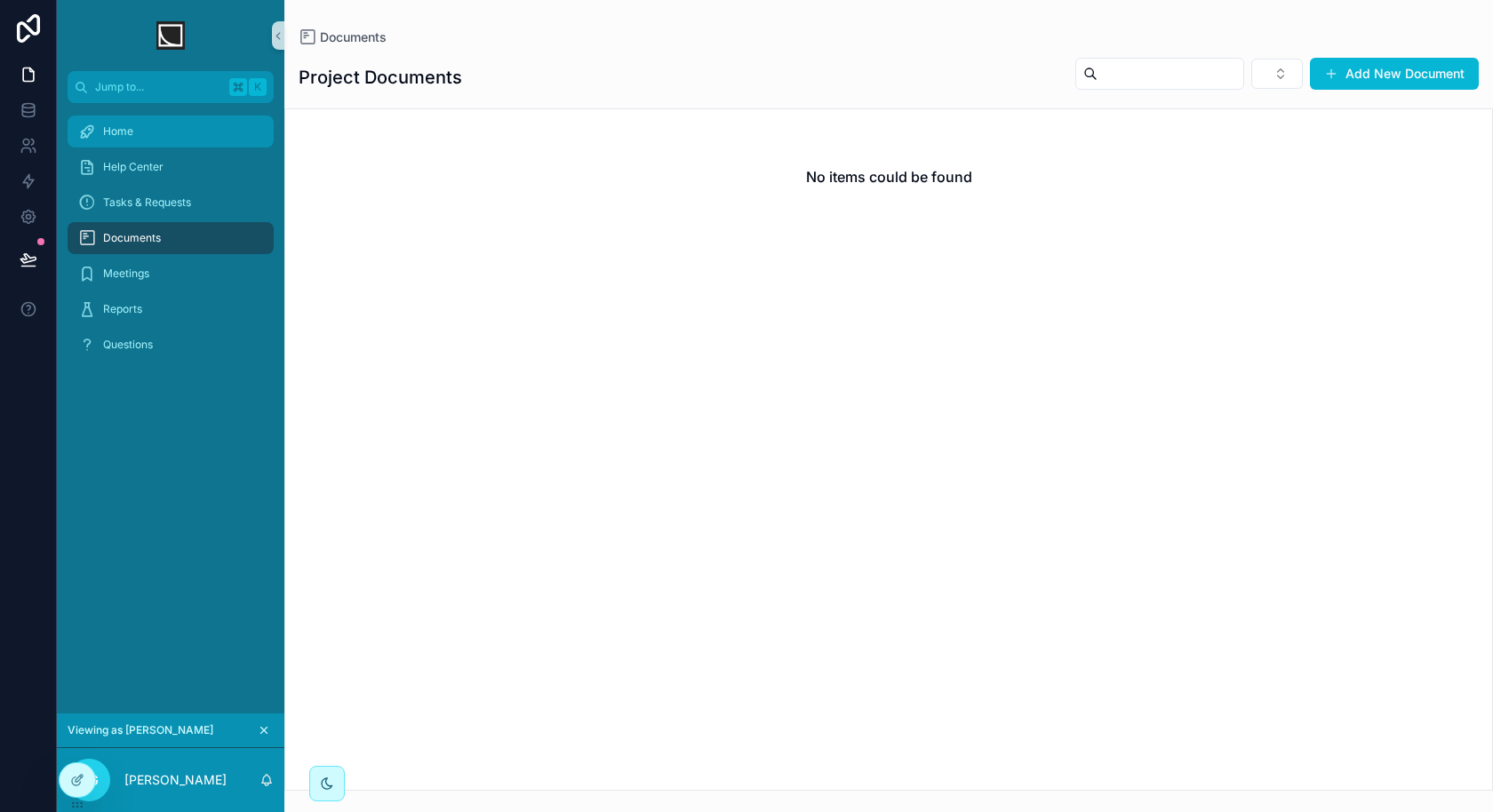
click at [208, 138] on div "Home" at bounding box center [170, 131] width 184 height 28
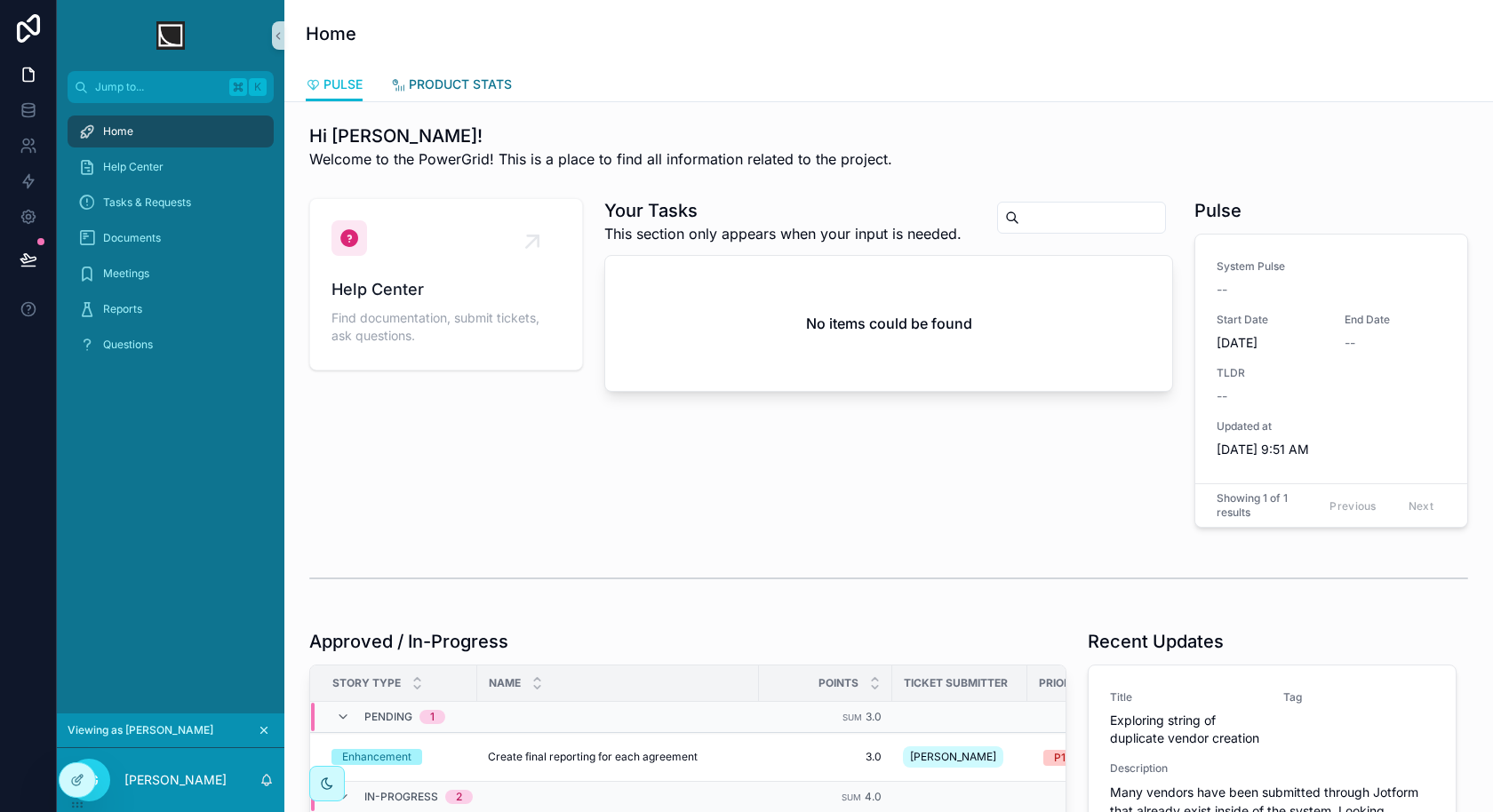
click at [465, 85] on span "PRODUCT STATS" at bounding box center [460, 83] width 103 height 17
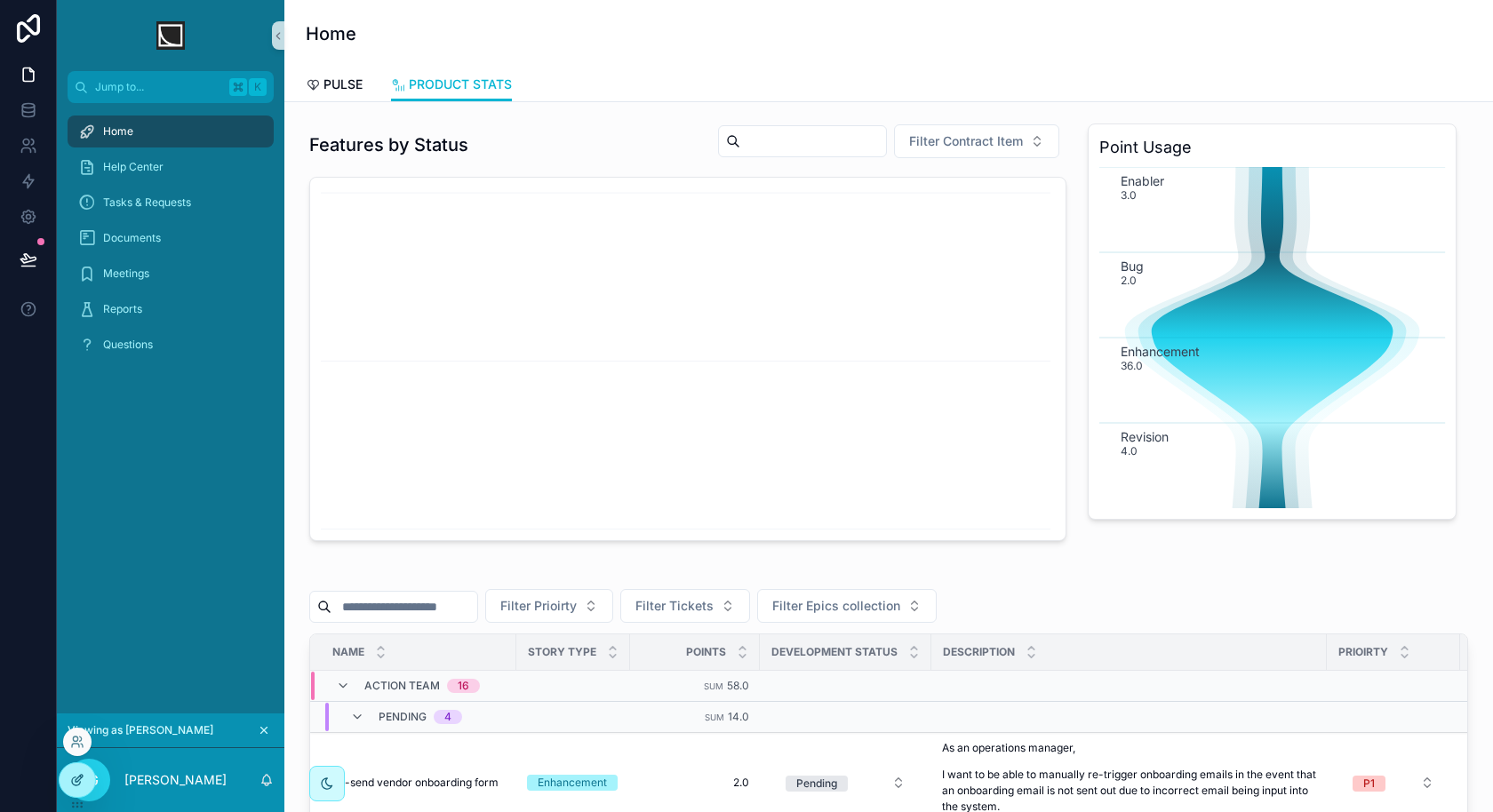
click at [92, 784] on div at bounding box center [77, 780] width 36 height 34
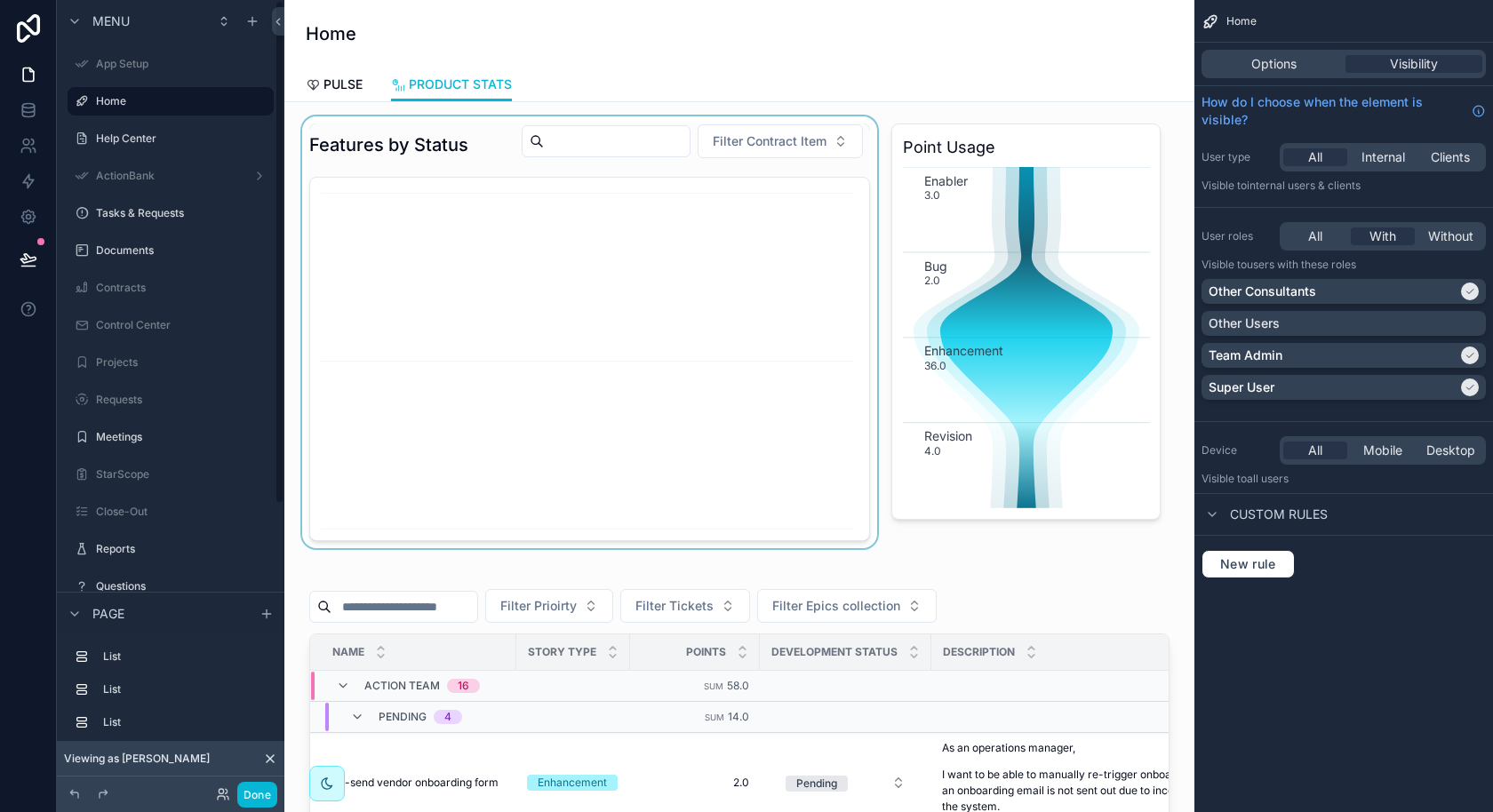
click at [630, 377] on div "scrollable content" at bounding box center [589, 332] width 582 height 432
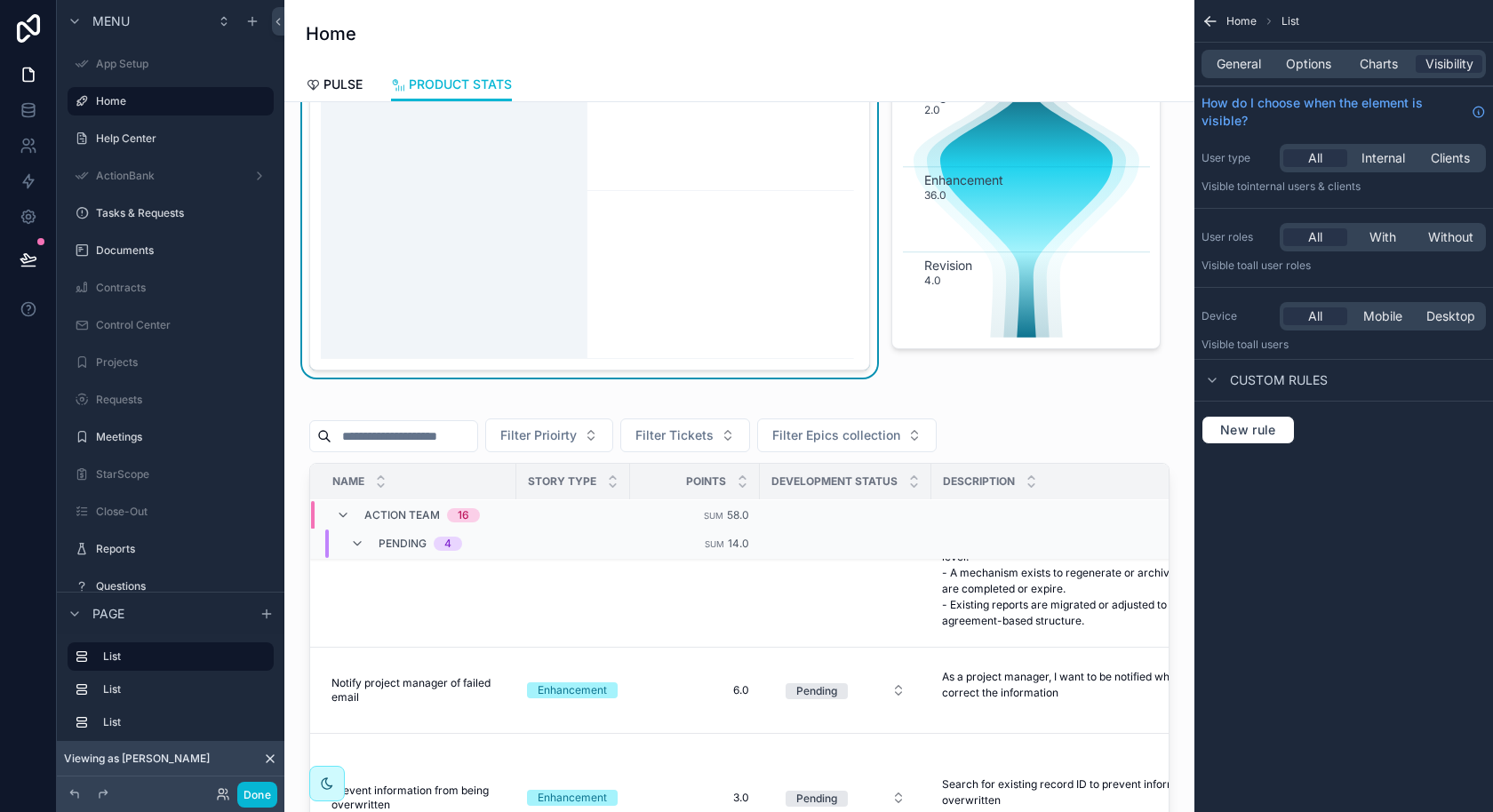
scroll to position [280, 0]
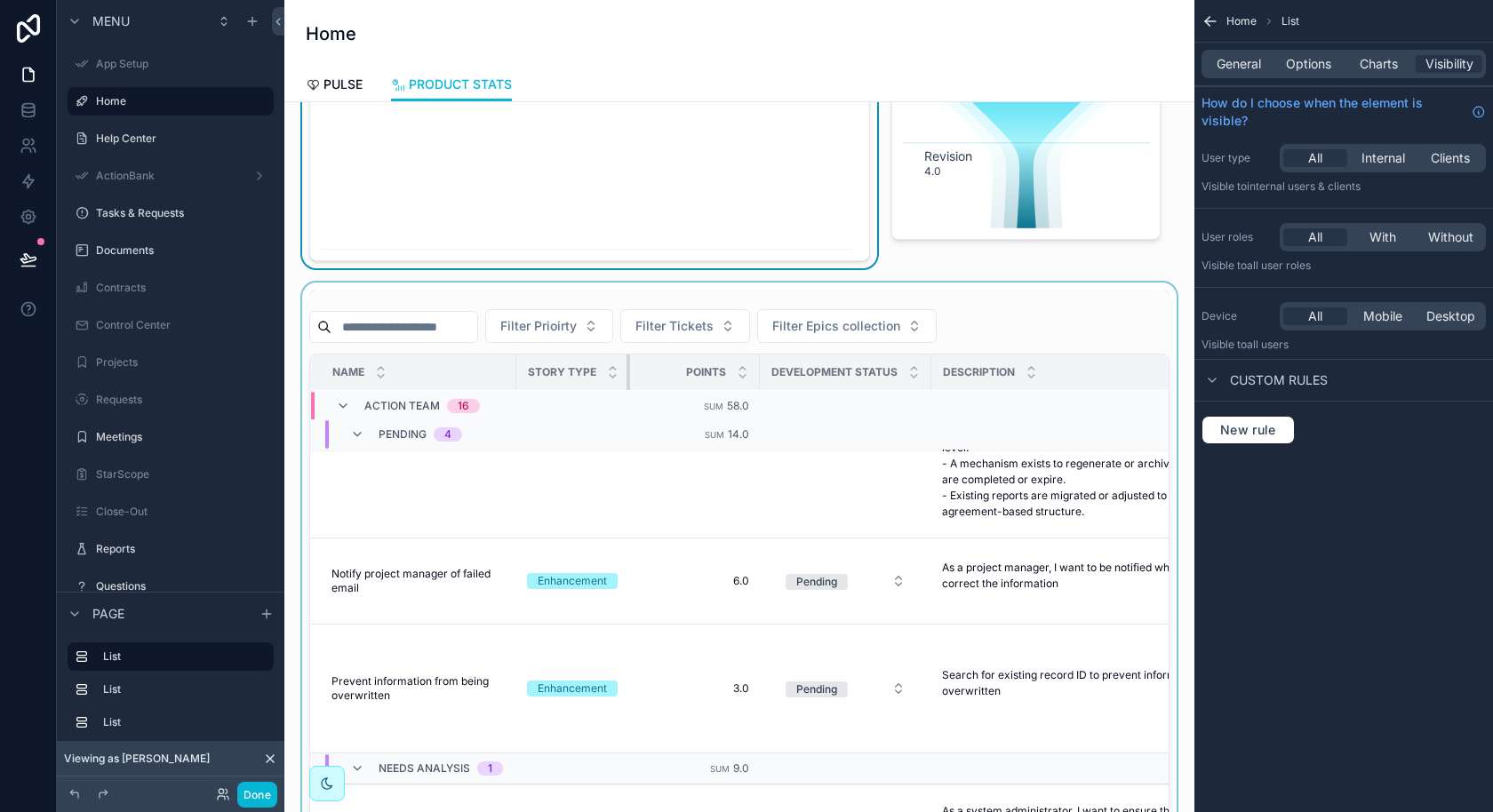
click at [627, 362] on div "scrollable content" at bounding box center [630, 372] width 7 height 36
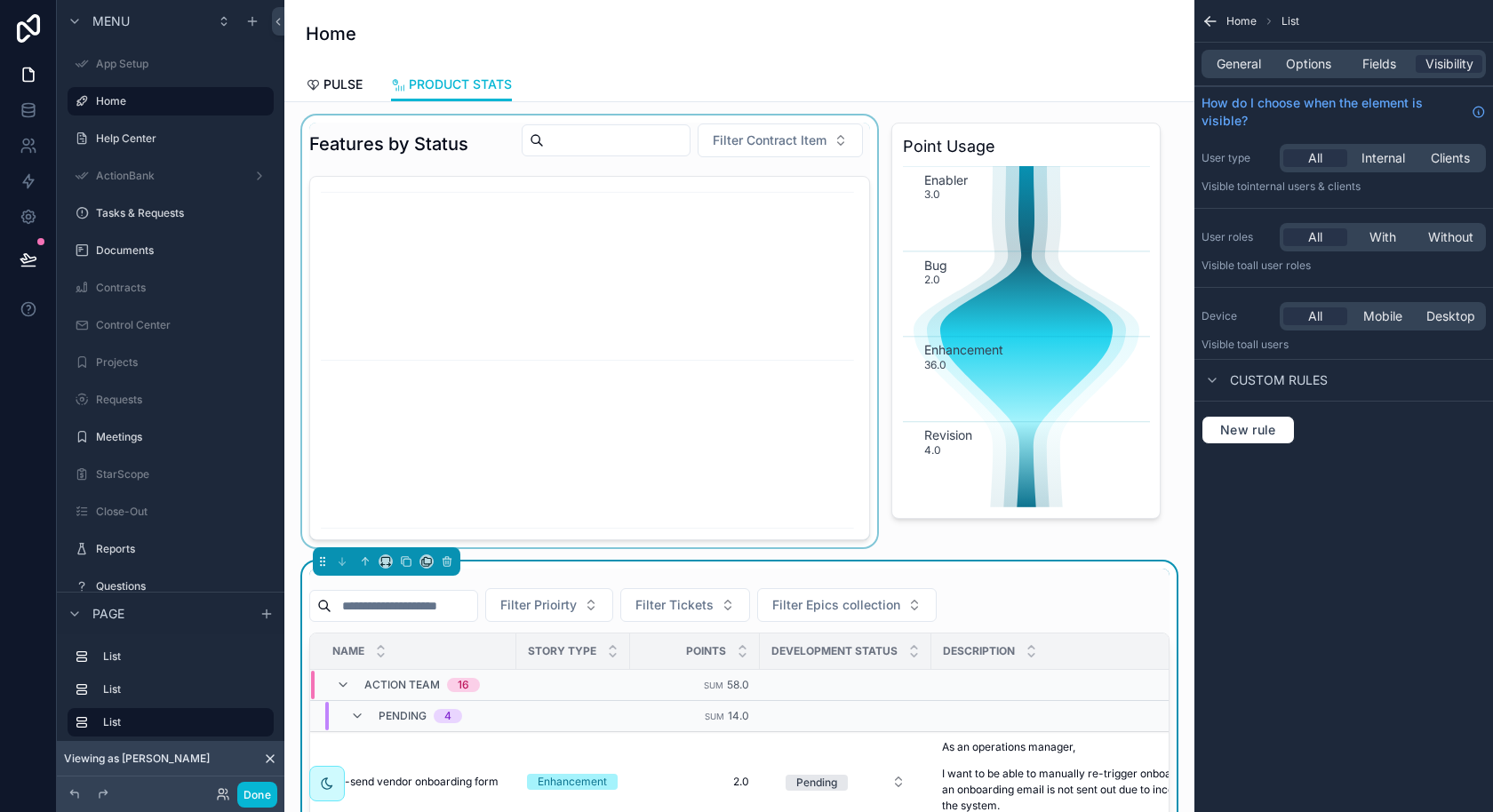
scroll to position [0, 0]
click at [719, 440] on div "scrollable content" at bounding box center [589, 332] width 582 height 432
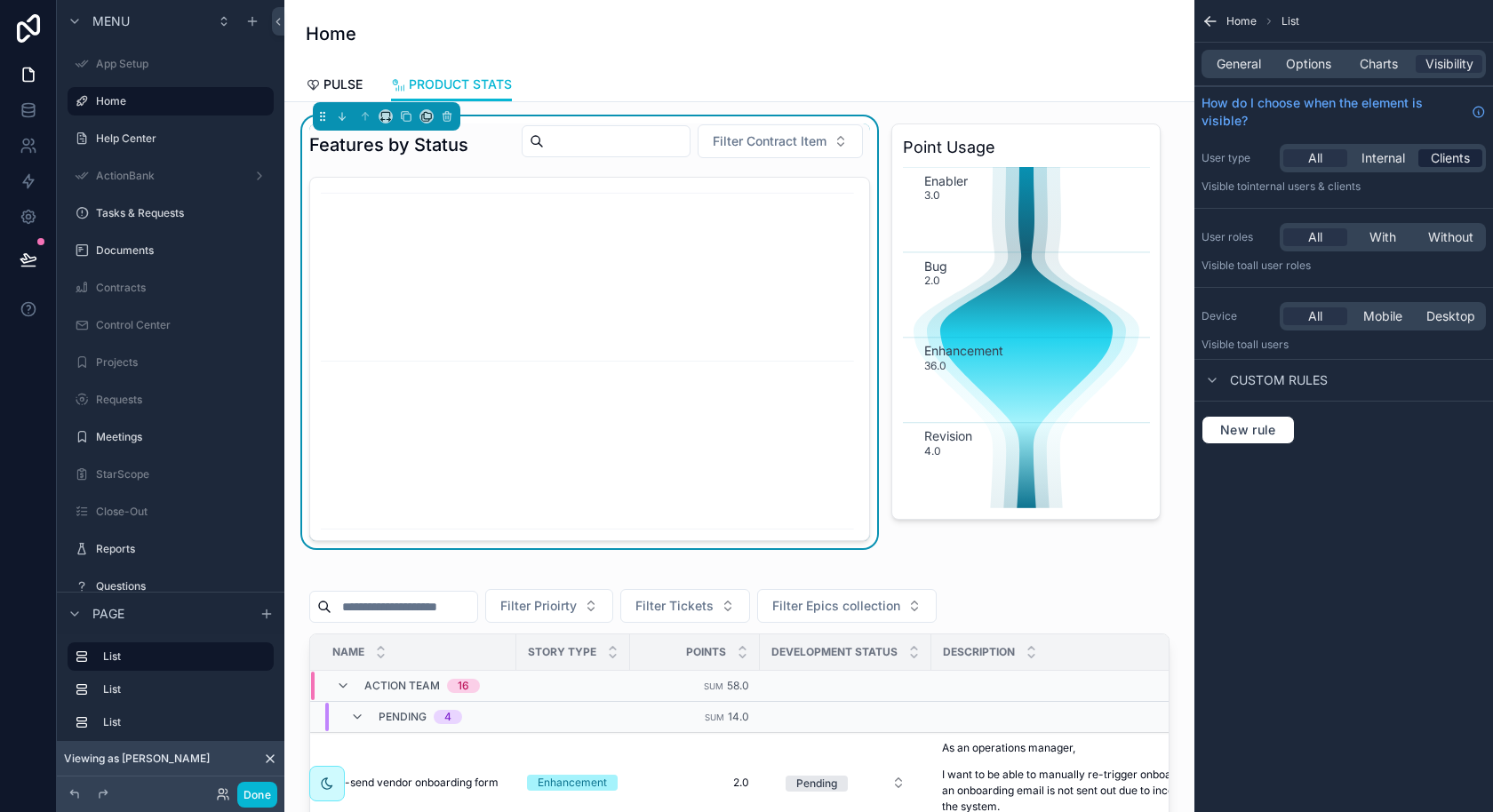
click at [1432, 161] on span "Clients" at bounding box center [1450, 158] width 39 height 17
click at [1382, 230] on span "With" at bounding box center [1382, 237] width 27 height 17
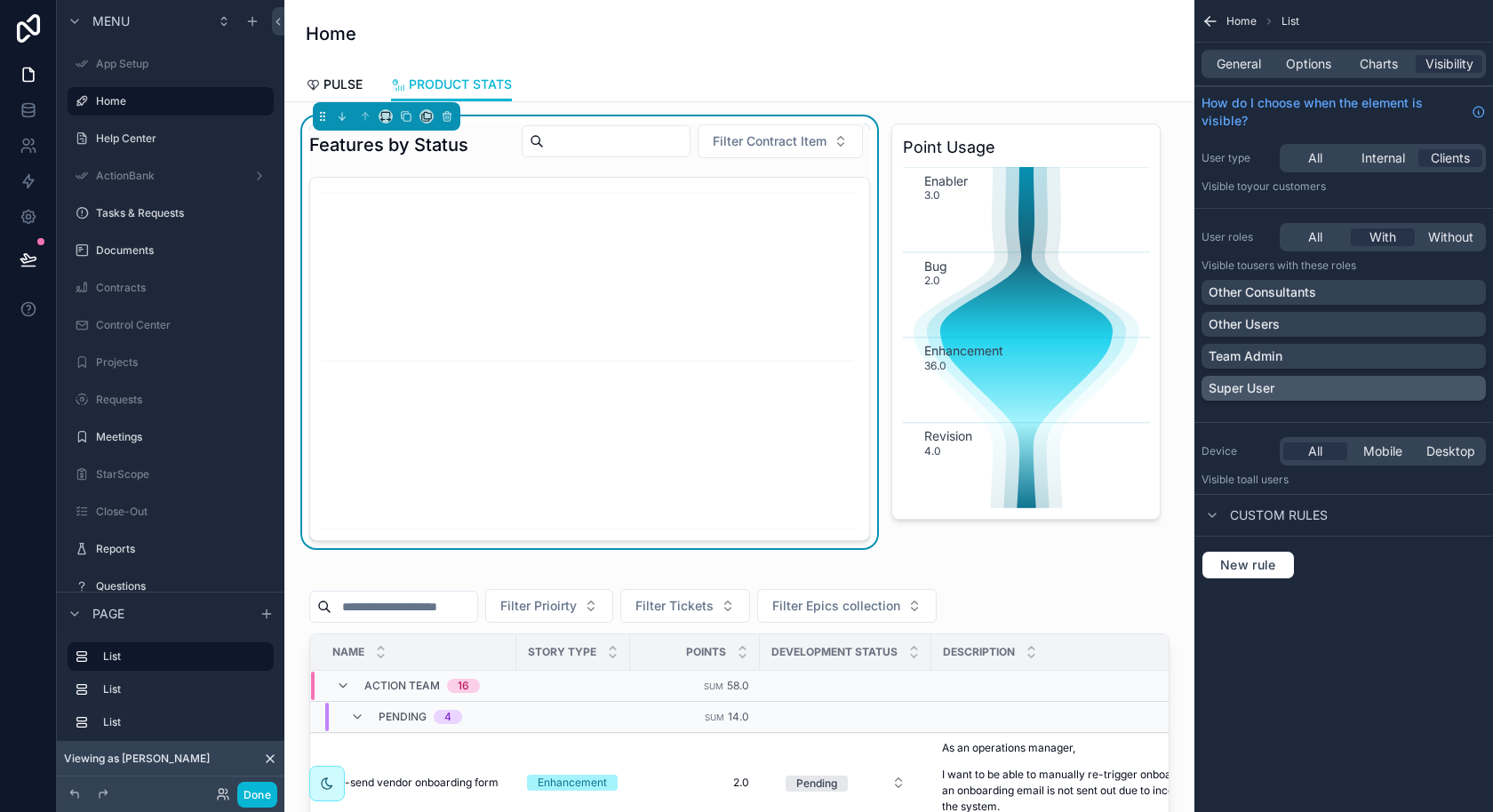
click at [1313, 380] on div "Super User" at bounding box center [1343, 387] width 270 height 17
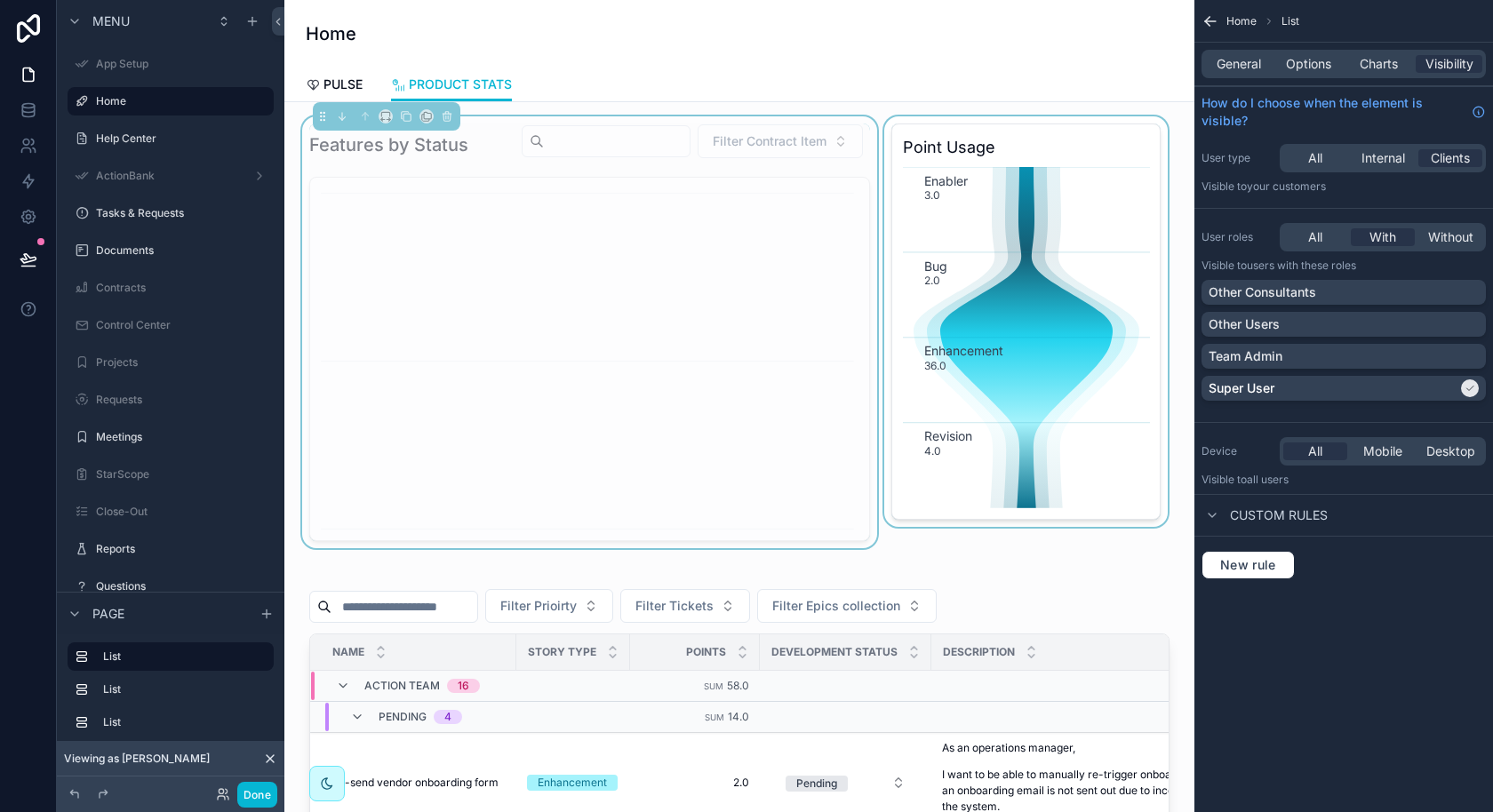
click at [1055, 253] on div "scrollable content" at bounding box center [1026, 332] width 291 height 432
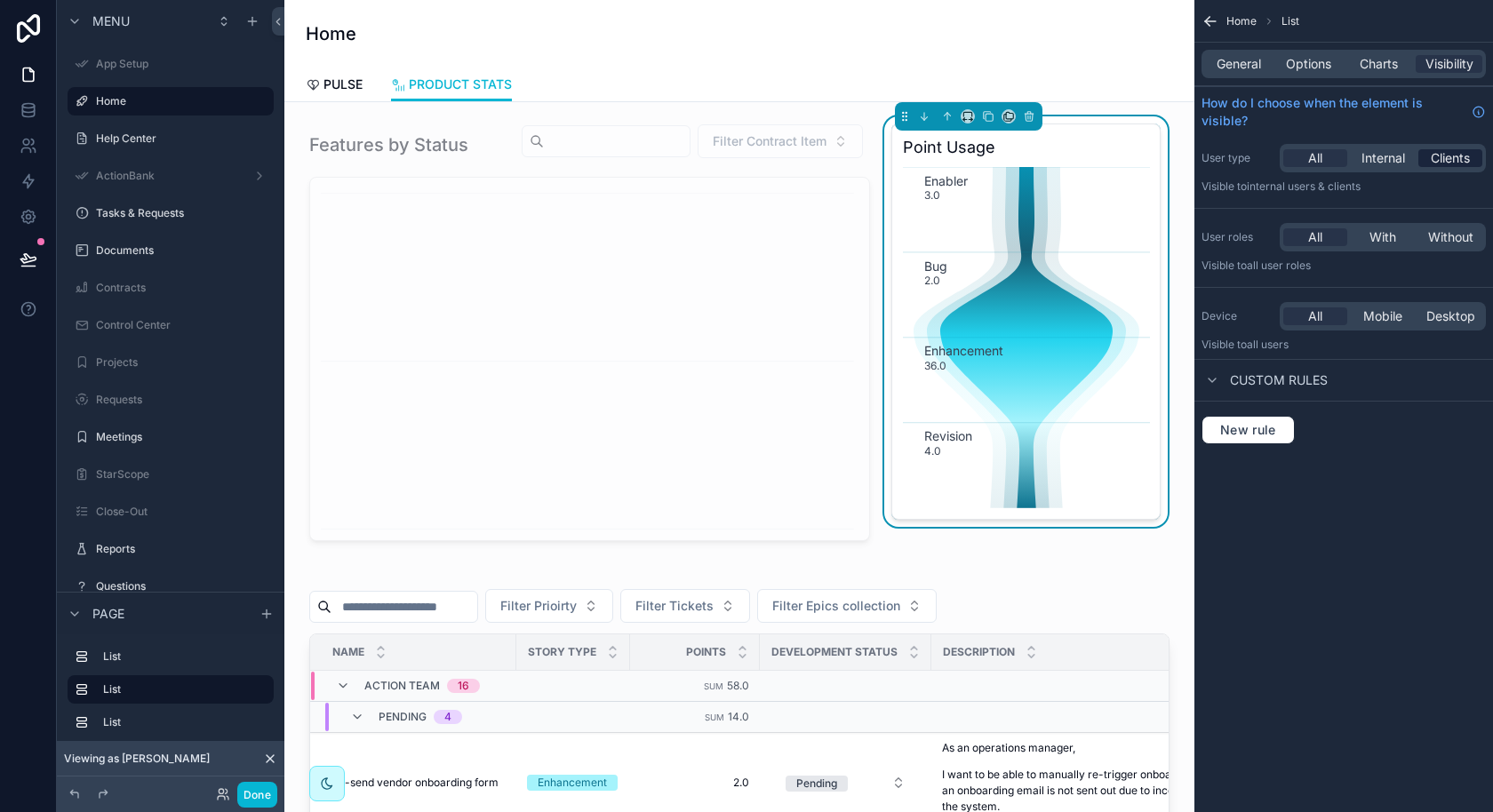
click at [1448, 160] on span "Clients" at bounding box center [1450, 158] width 39 height 17
click at [1387, 244] on span "With" at bounding box center [1382, 237] width 27 height 17
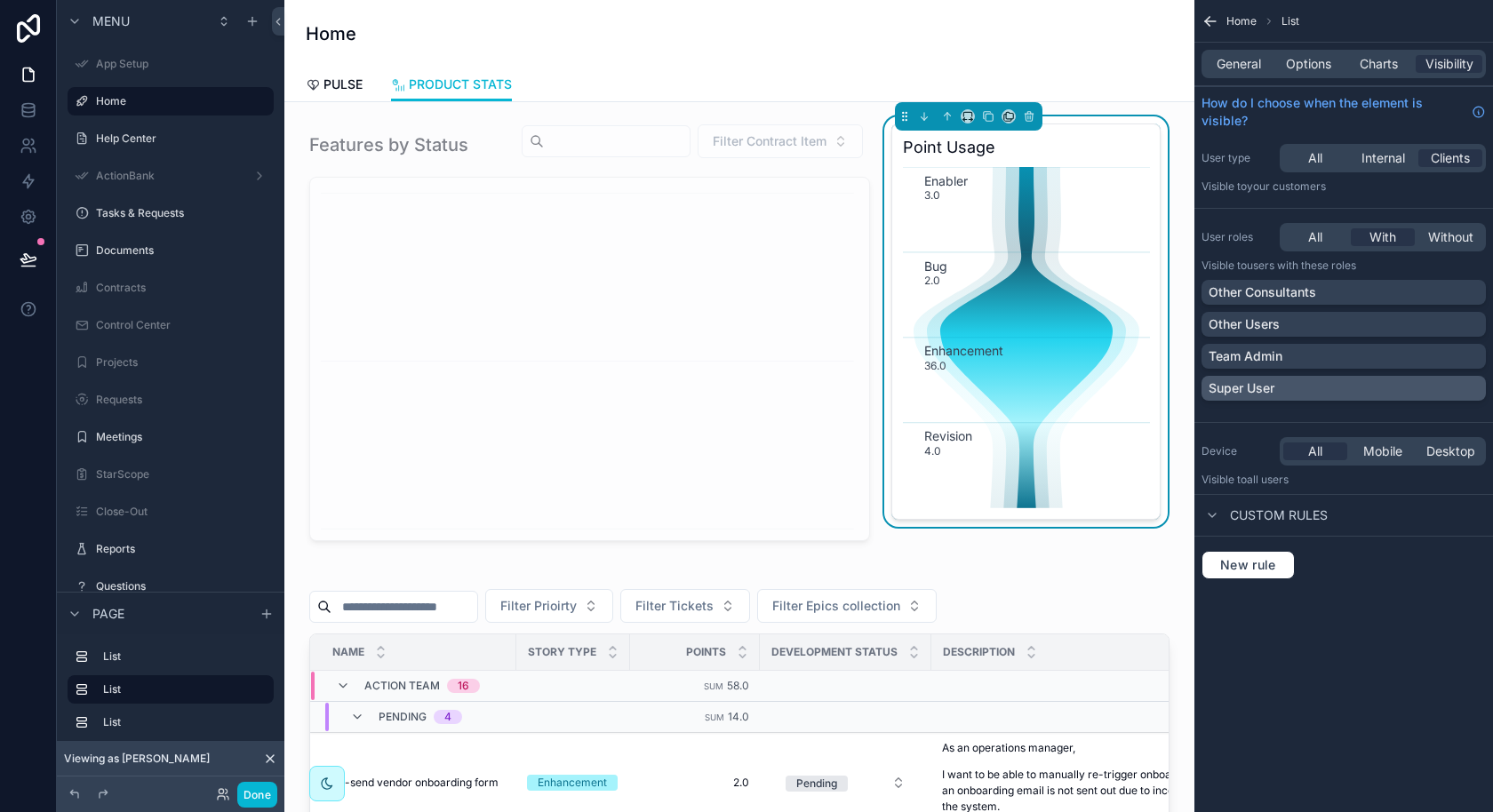
click at [1359, 379] on div "Super User" at bounding box center [1343, 387] width 270 height 17
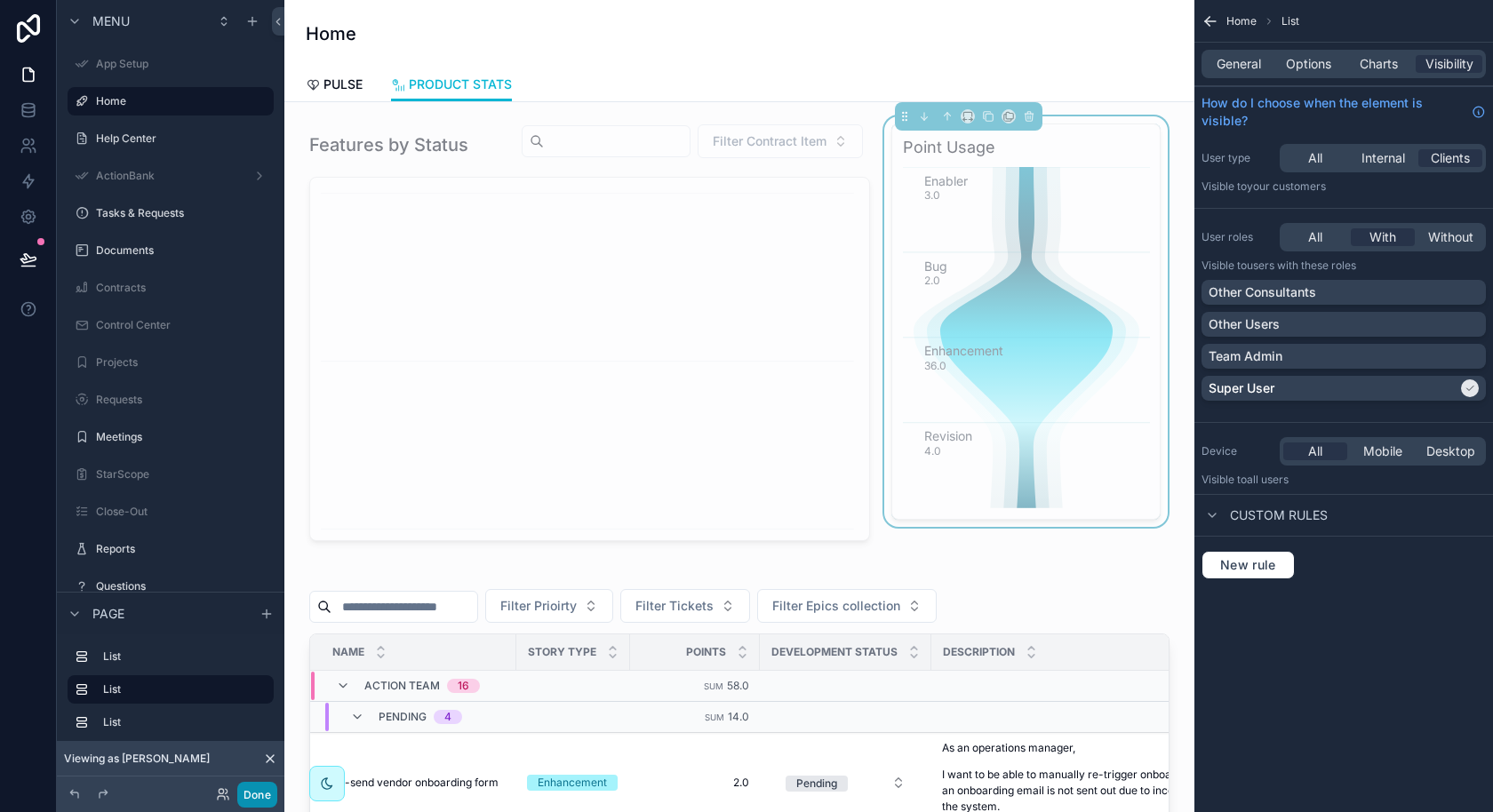
click at [252, 795] on button "Done" at bounding box center [258, 795] width 40 height 26
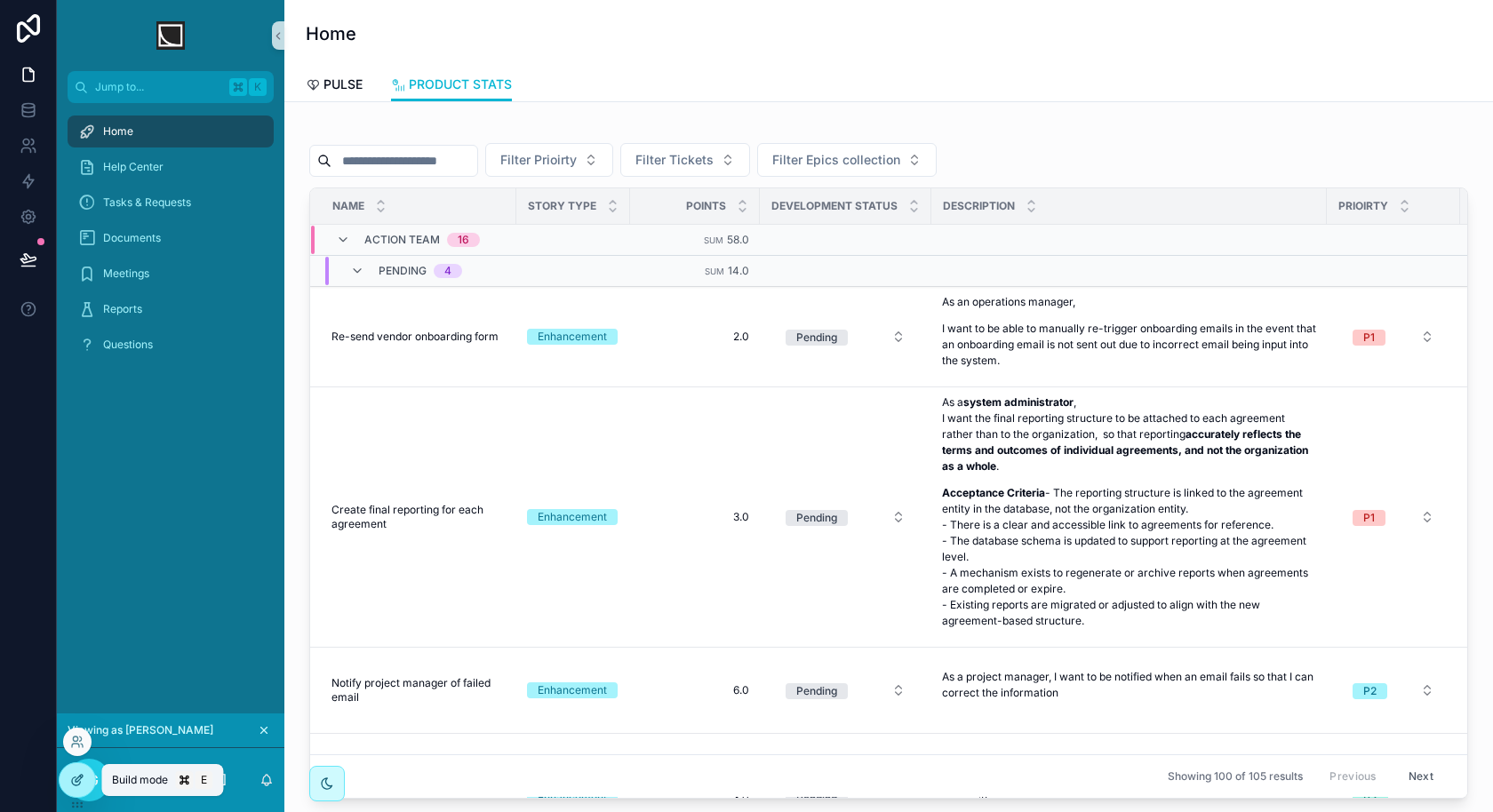
click at [79, 784] on icon at bounding box center [76, 779] width 14 height 14
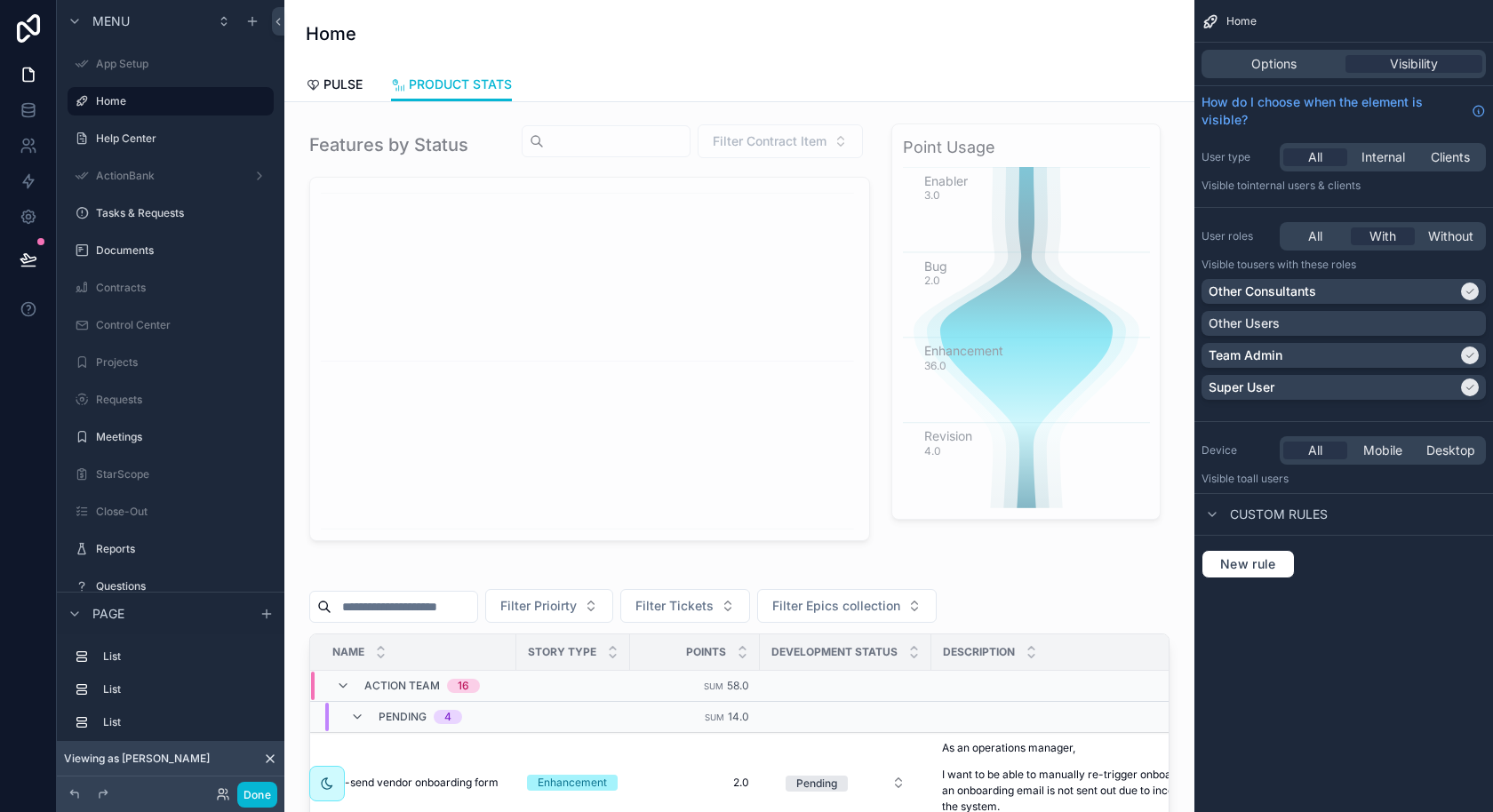
click at [636, 88] on div "PULSE PRODUCT STATS" at bounding box center [739, 84] width 867 height 34
click at [329, 86] on span "PULSE" at bounding box center [342, 83] width 39 height 17
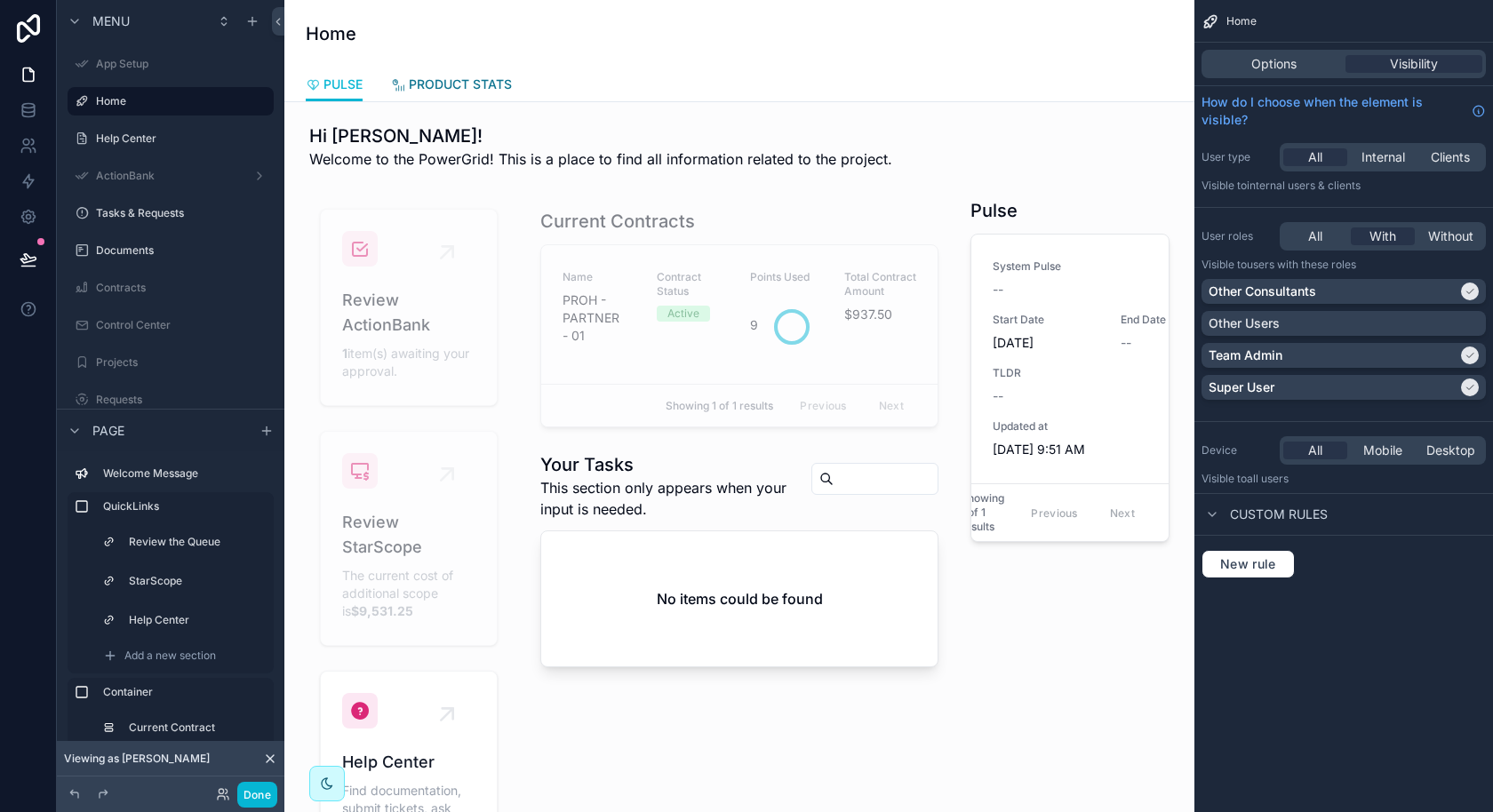
click at [436, 87] on span "PRODUCT STATS" at bounding box center [460, 83] width 103 height 17
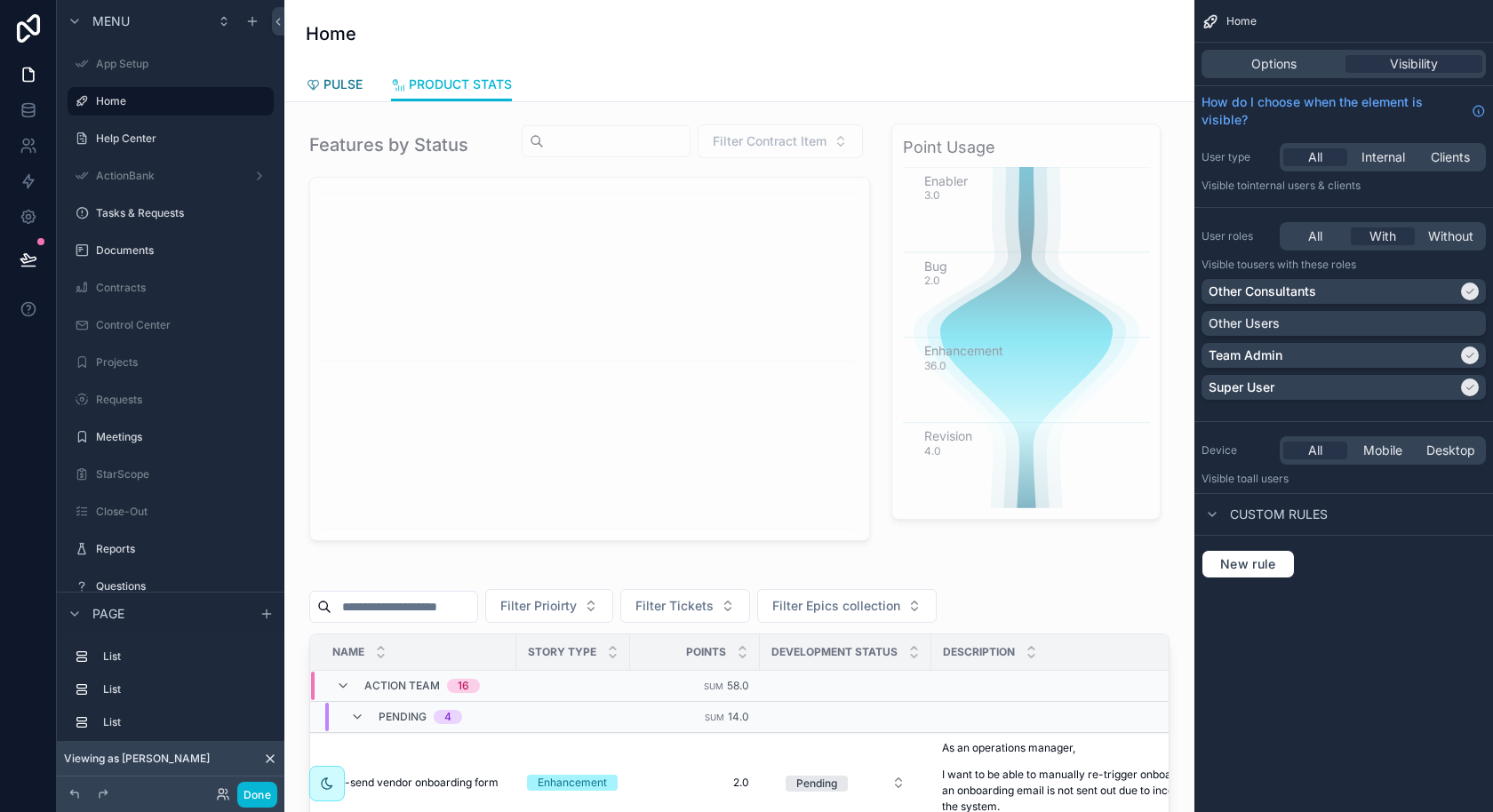
click at [351, 84] on span "PULSE" at bounding box center [342, 83] width 39 height 17
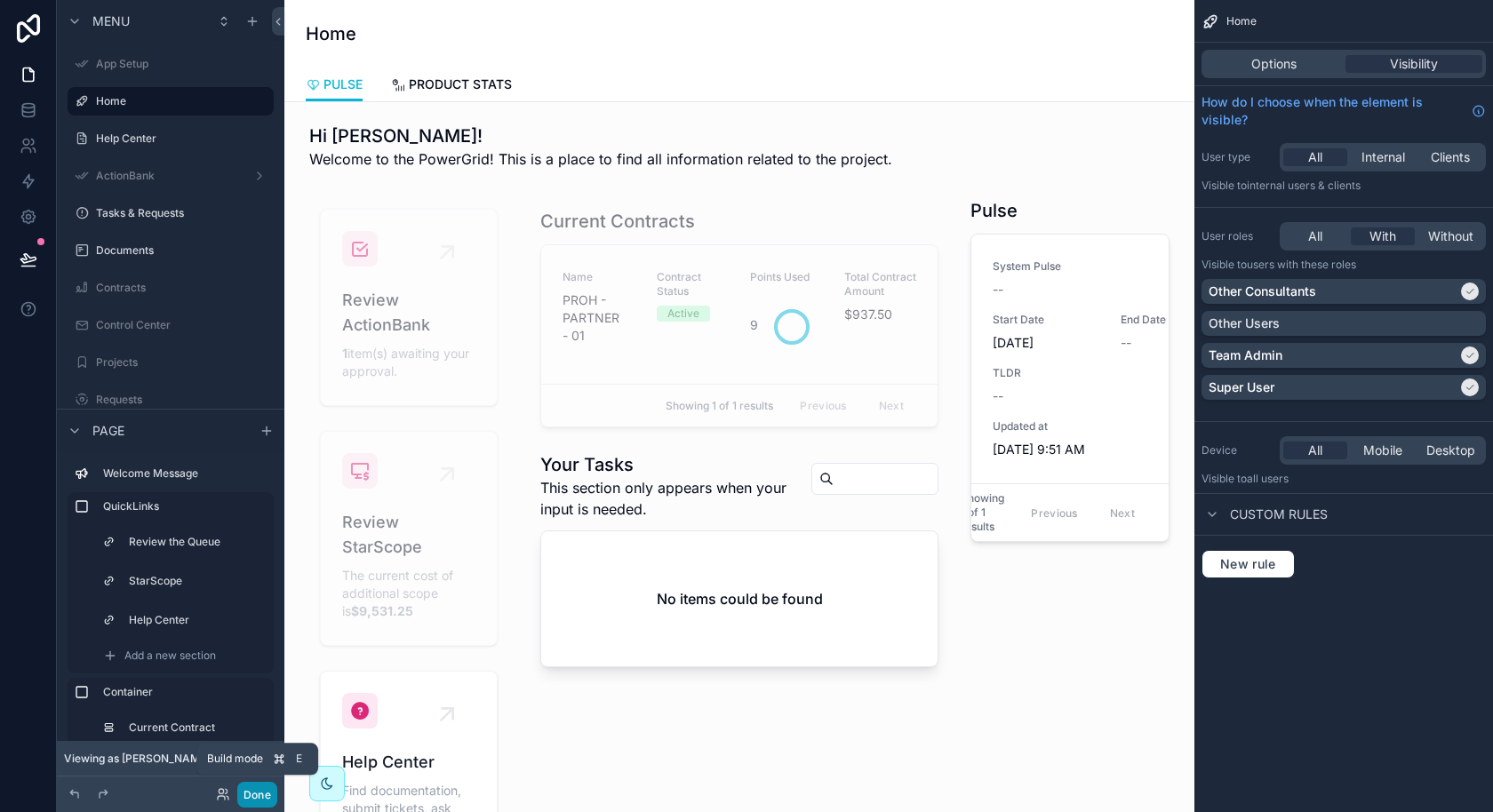
click at [262, 793] on button "Done" at bounding box center [258, 795] width 40 height 26
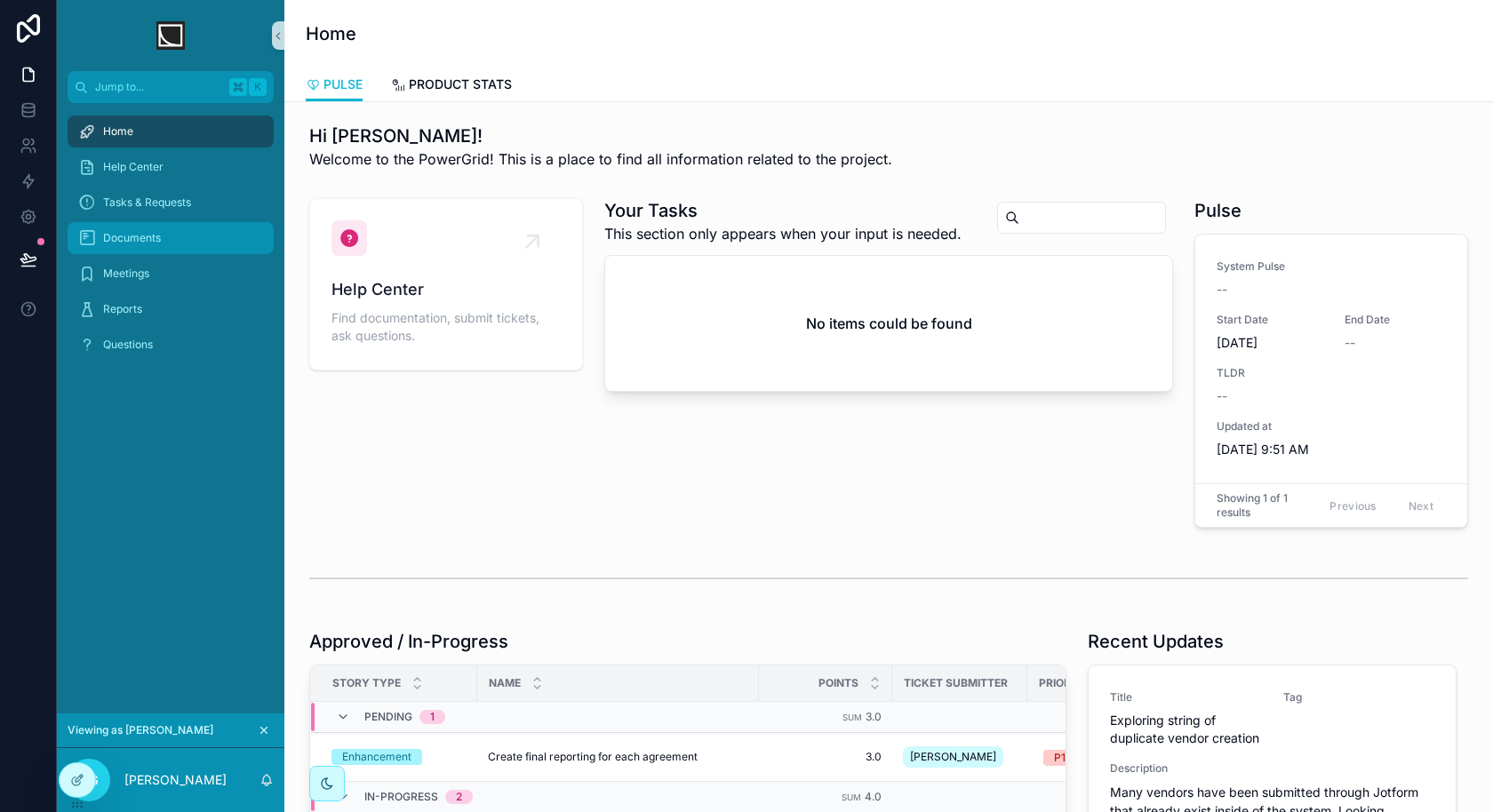
click at [208, 248] on div "Documents" at bounding box center [170, 238] width 184 height 28
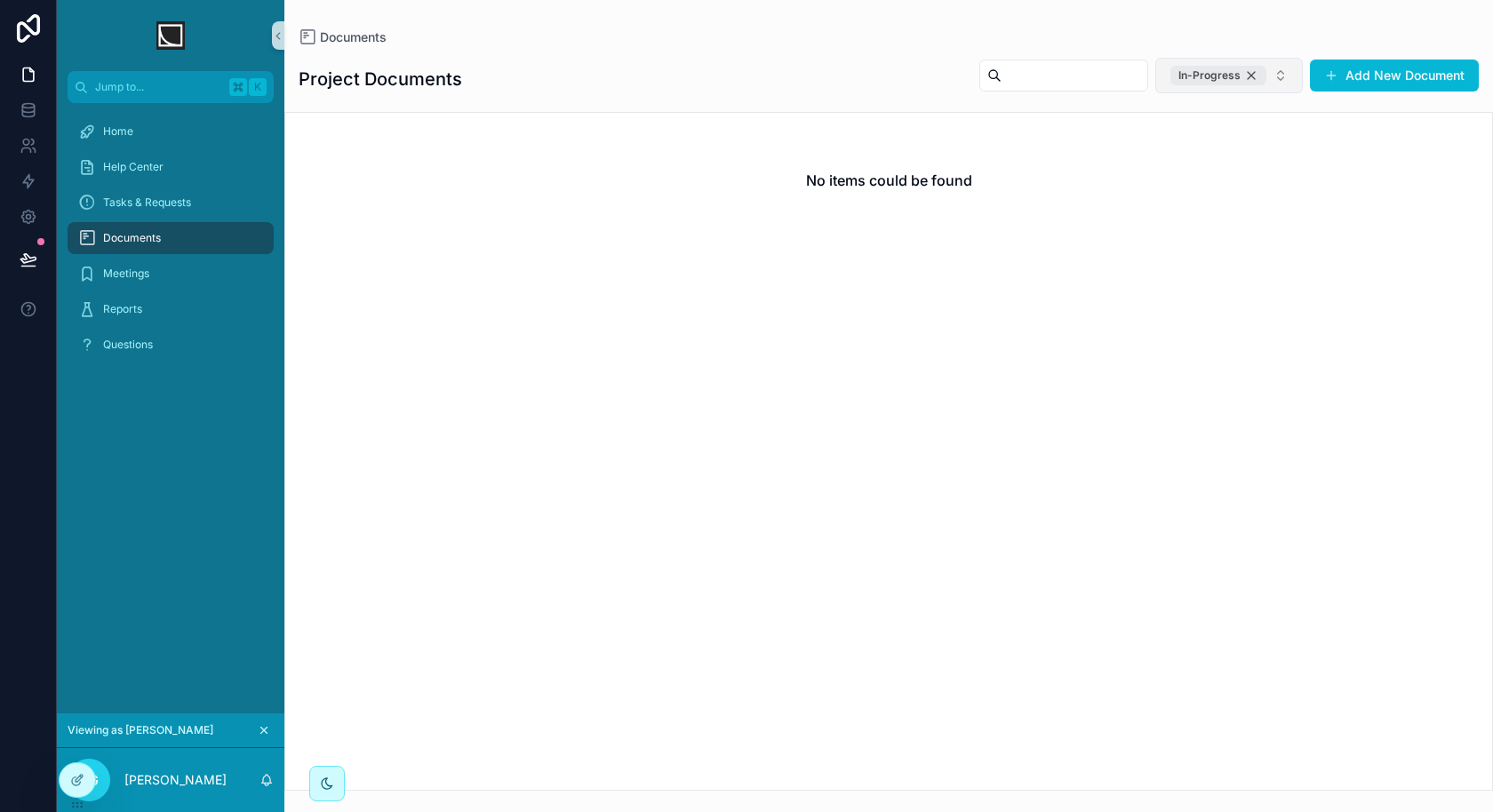
click at [1251, 76] on div "In-Progress" at bounding box center [1218, 75] width 96 height 19
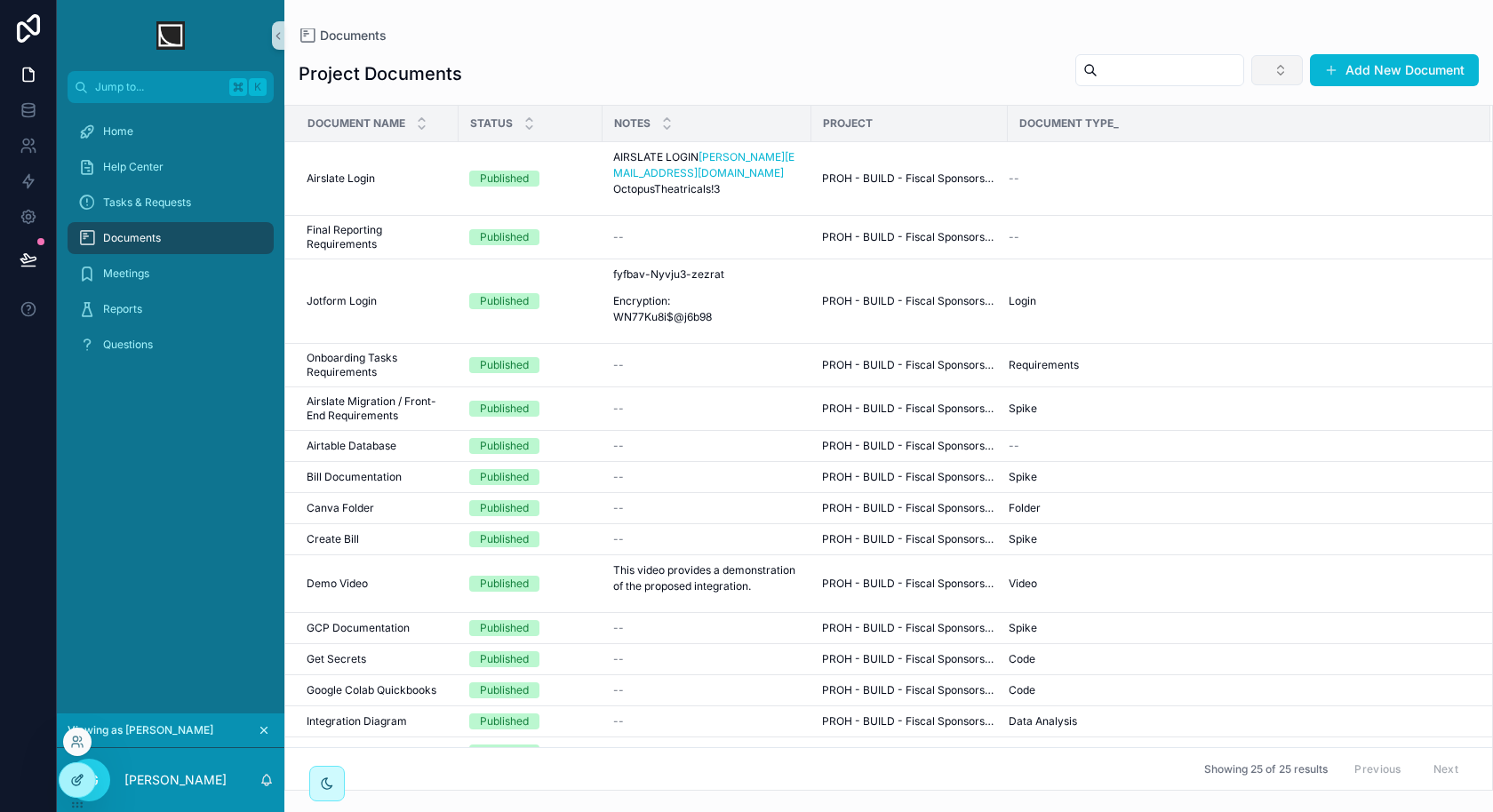
click at [80, 780] on icon at bounding box center [76, 779] width 14 height 14
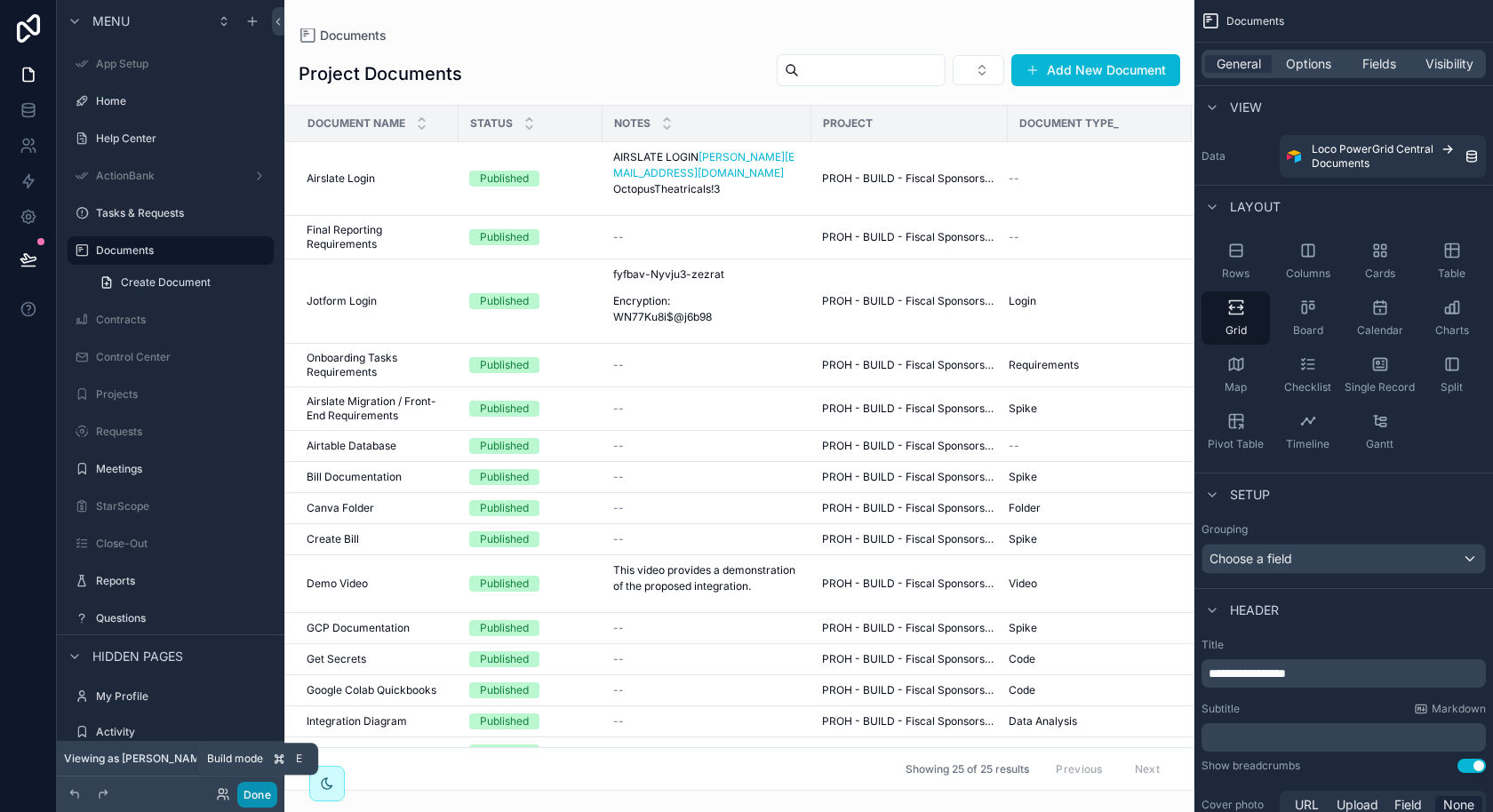
click at [257, 790] on button "Done" at bounding box center [258, 795] width 40 height 26
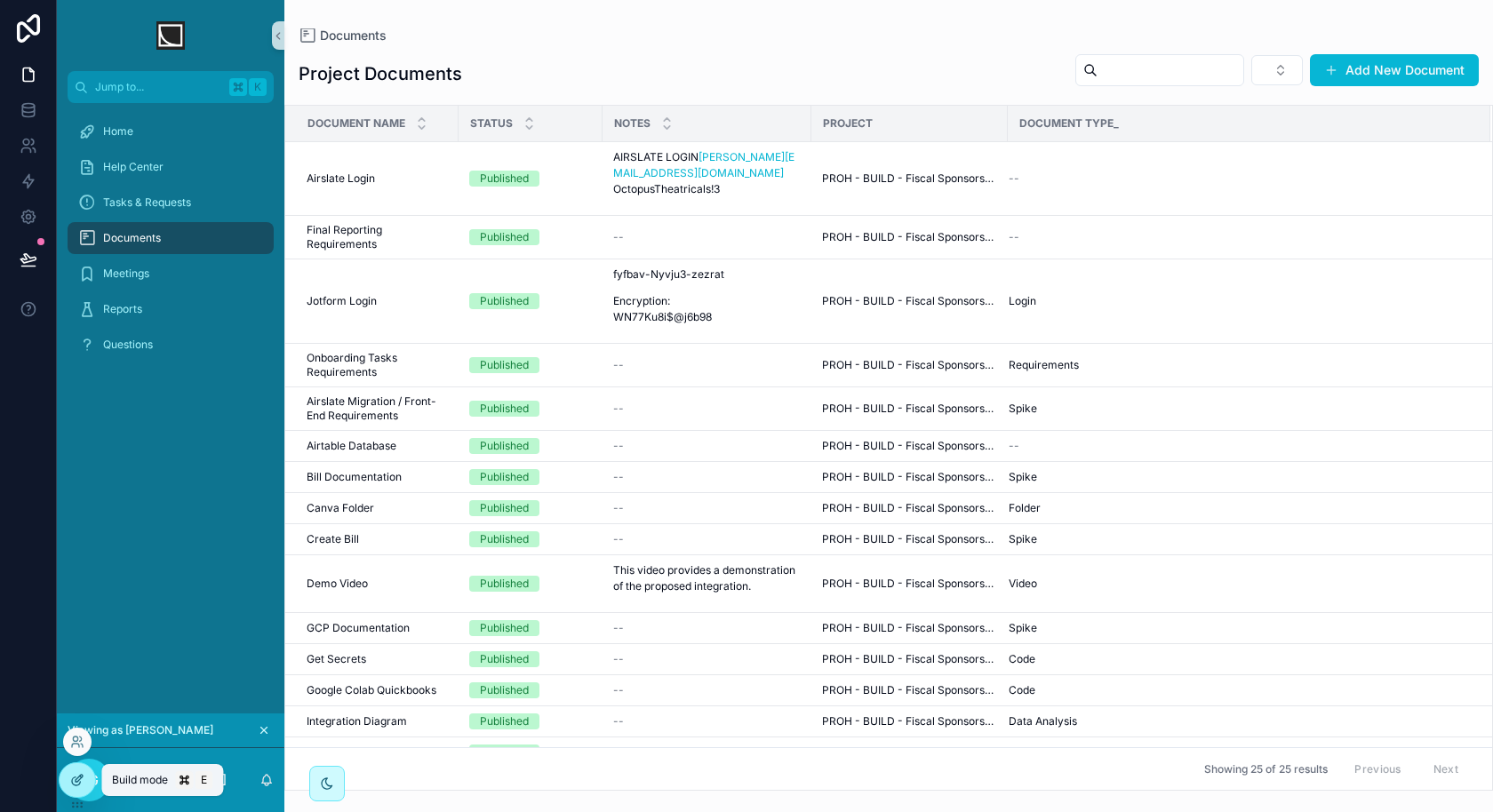
click at [77, 784] on icon at bounding box center [75, 781] width 8 height 8
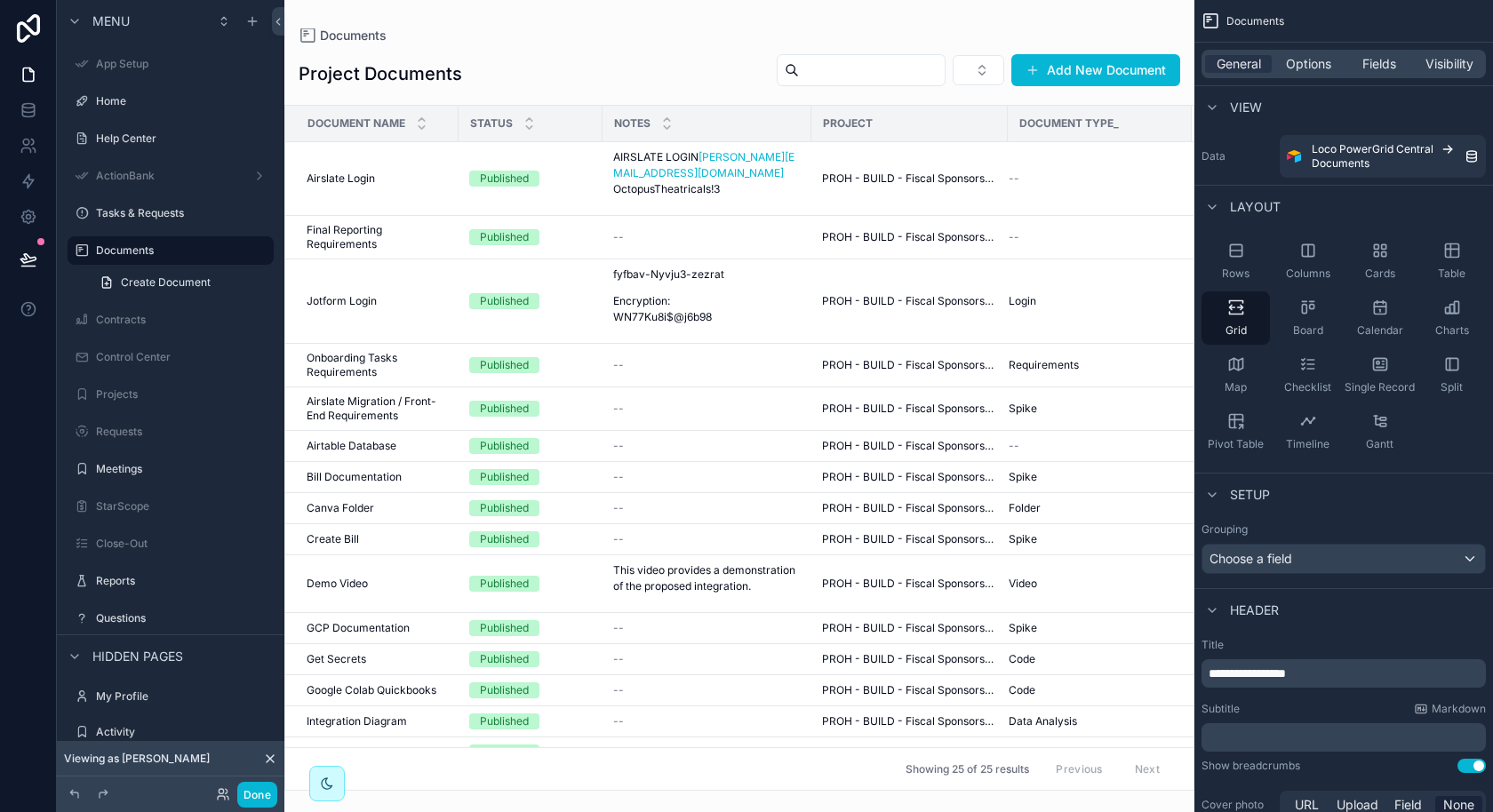
click at [791, 35] on div "scrollable content" at bounding box center [740, 406] width 910 height 812
click at [1322, 66] on span "Options" at bounding box center [1308, 63] width 45 height 17
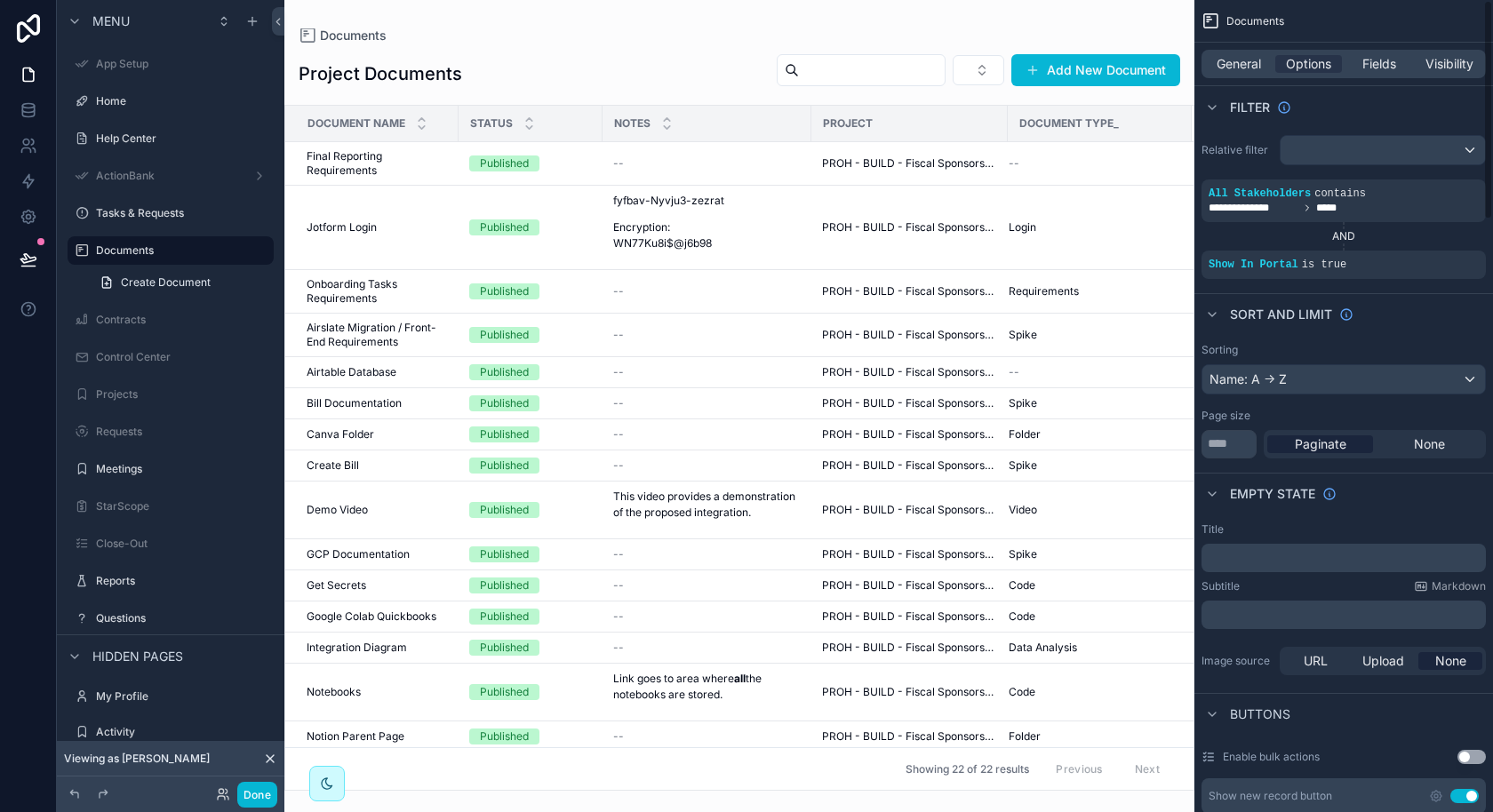
click at [1229, 54] on div "General Options Fields Visibility" at bounding box center [1343, 63] width 284 height 28
click at [1231, 61] on span "General" at bounding box center [1239, 63] width 44 height 17
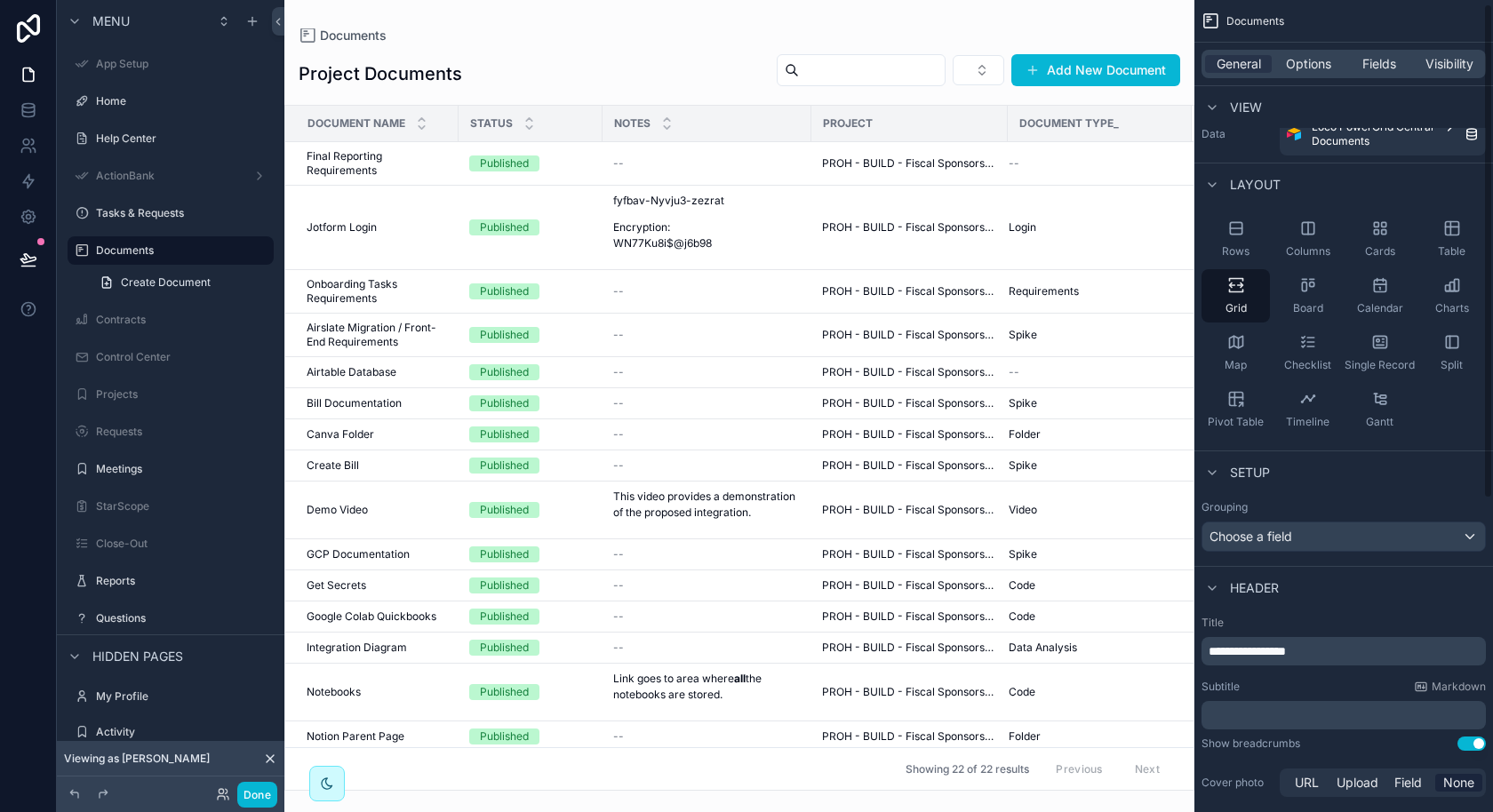
scroll to position [6, 0]
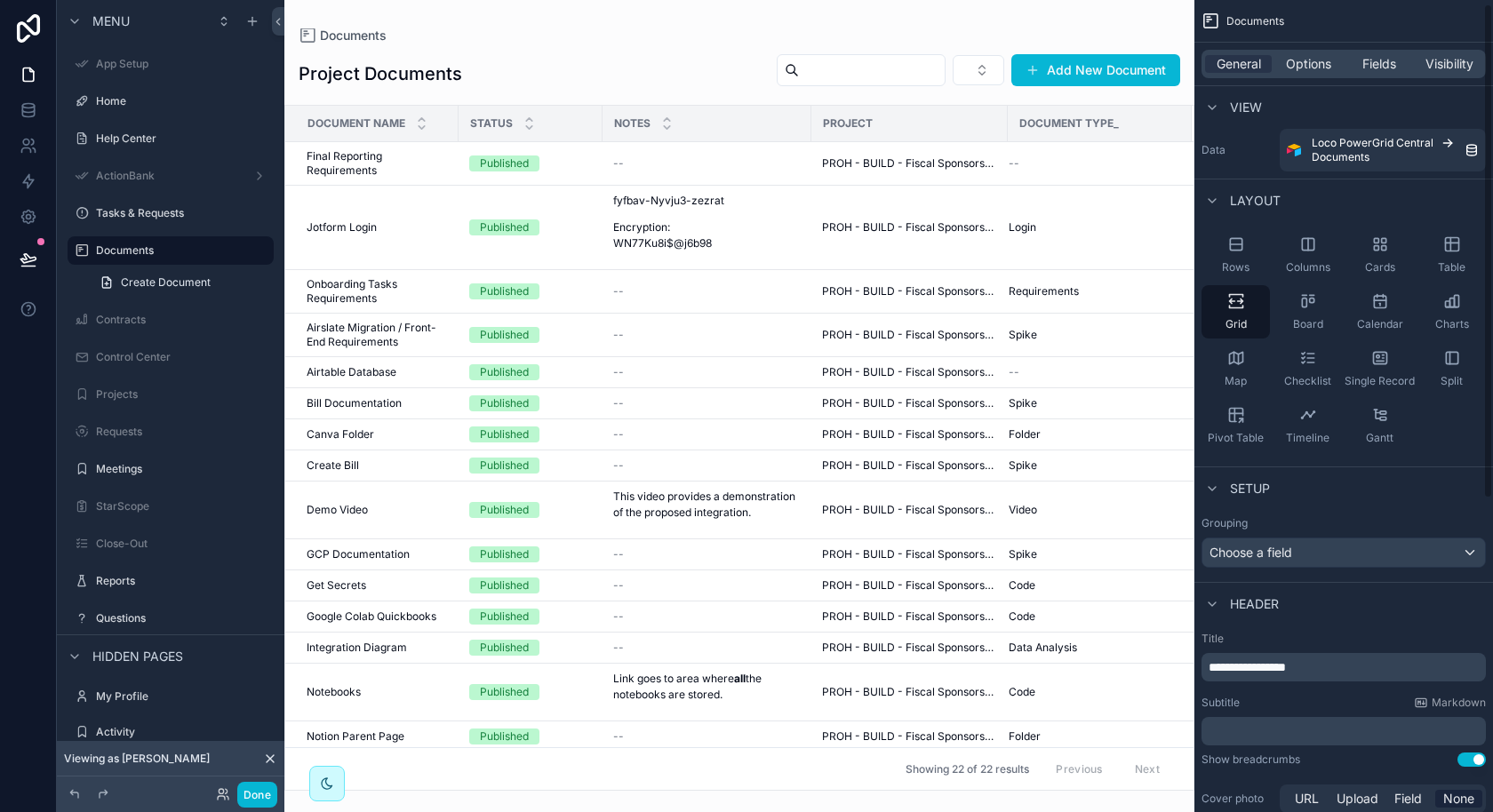
click at [1312, 532] on div "Grouping Choose a field" at bounding box center [1343, 542] width 284 height 51
click at [1307, 549] on div "Choose a field" at bounding box center [1343, 552] width 283 height 28
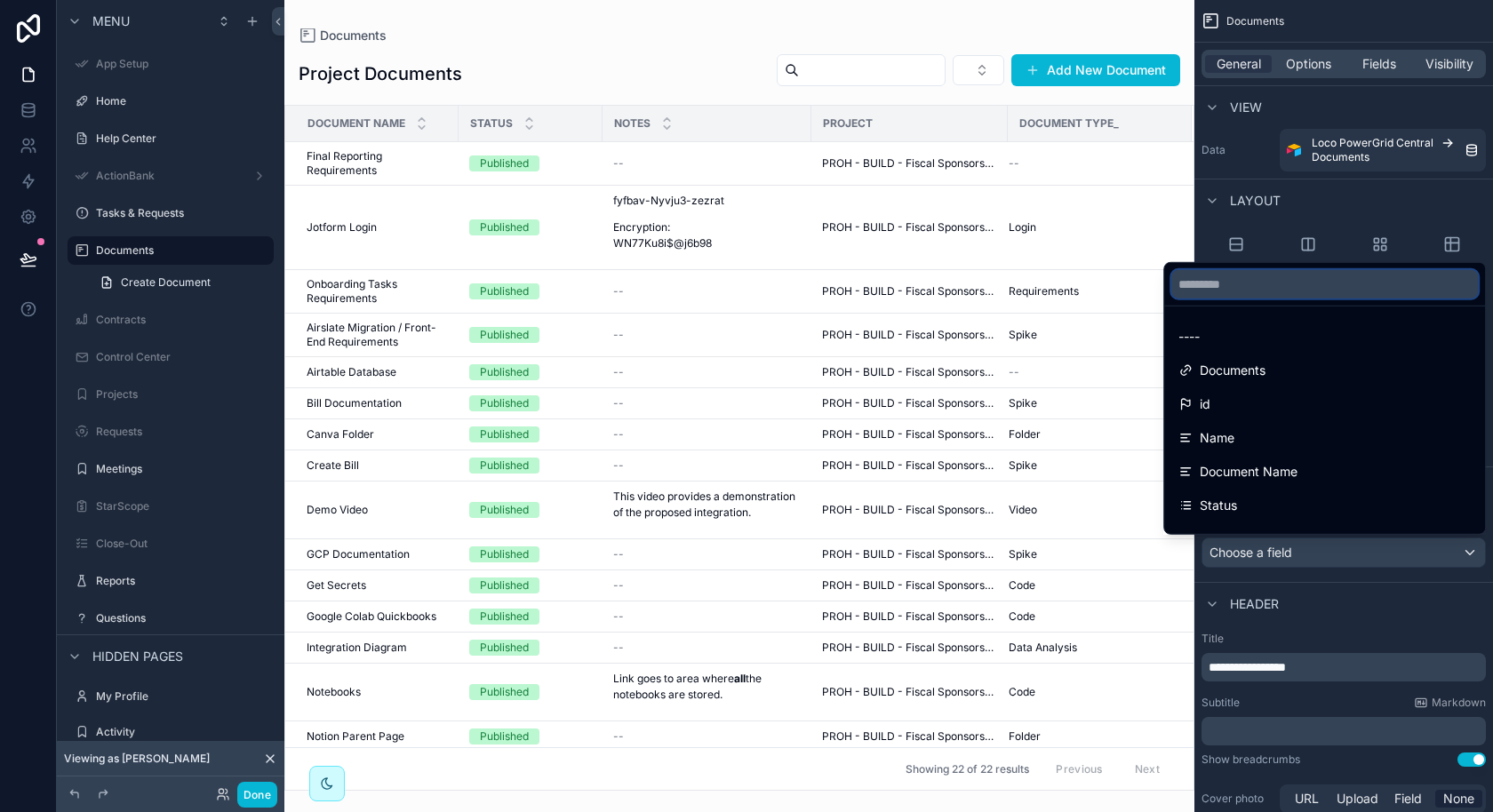
click at [1246, 285] on input "text" at bounding box center [1324, 284] width 306 height 28
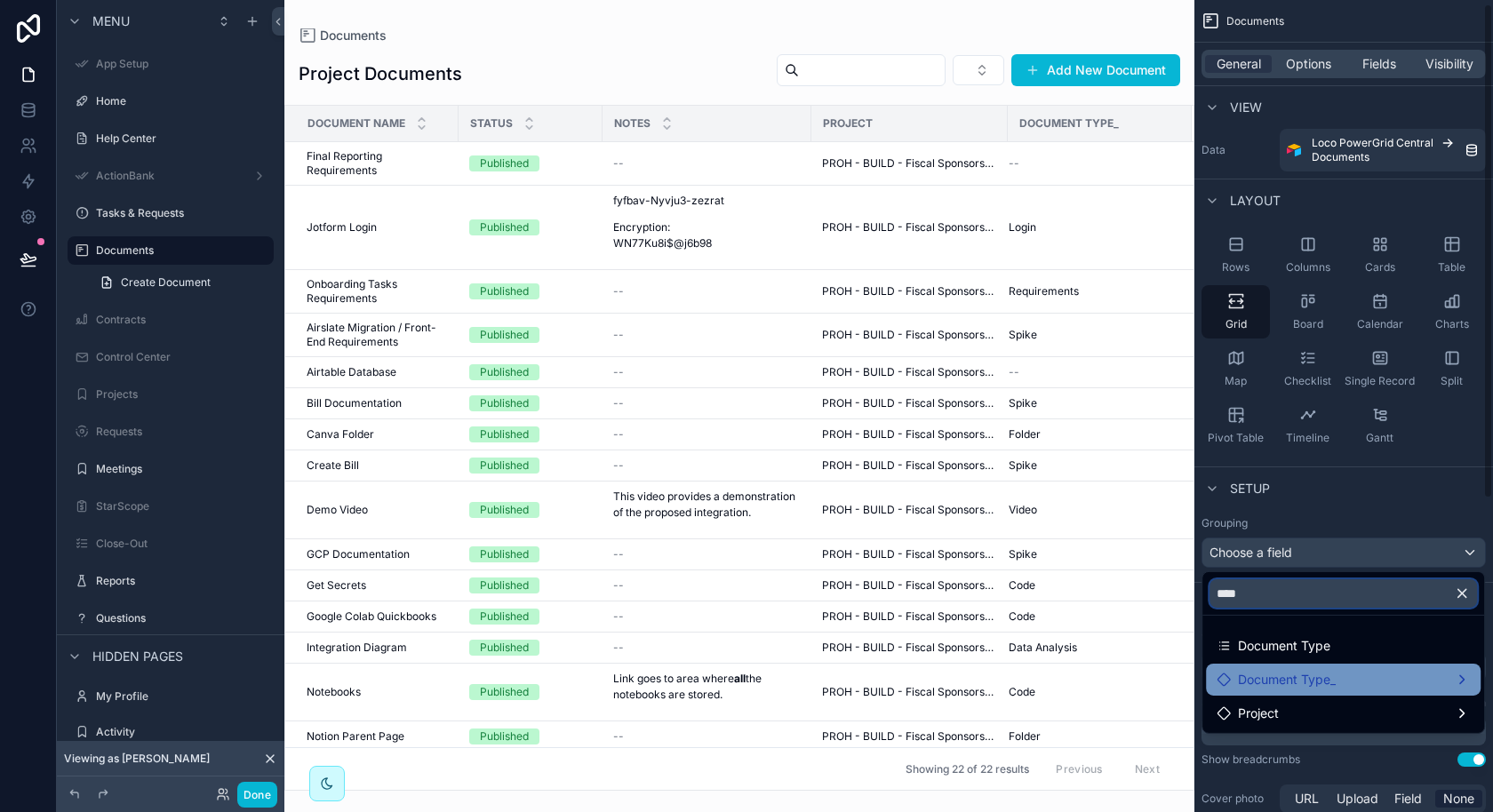
type input "****"
click at [1357, 676] on div "Document Type_" at bounding box center [1343, 679] width 253 height 21
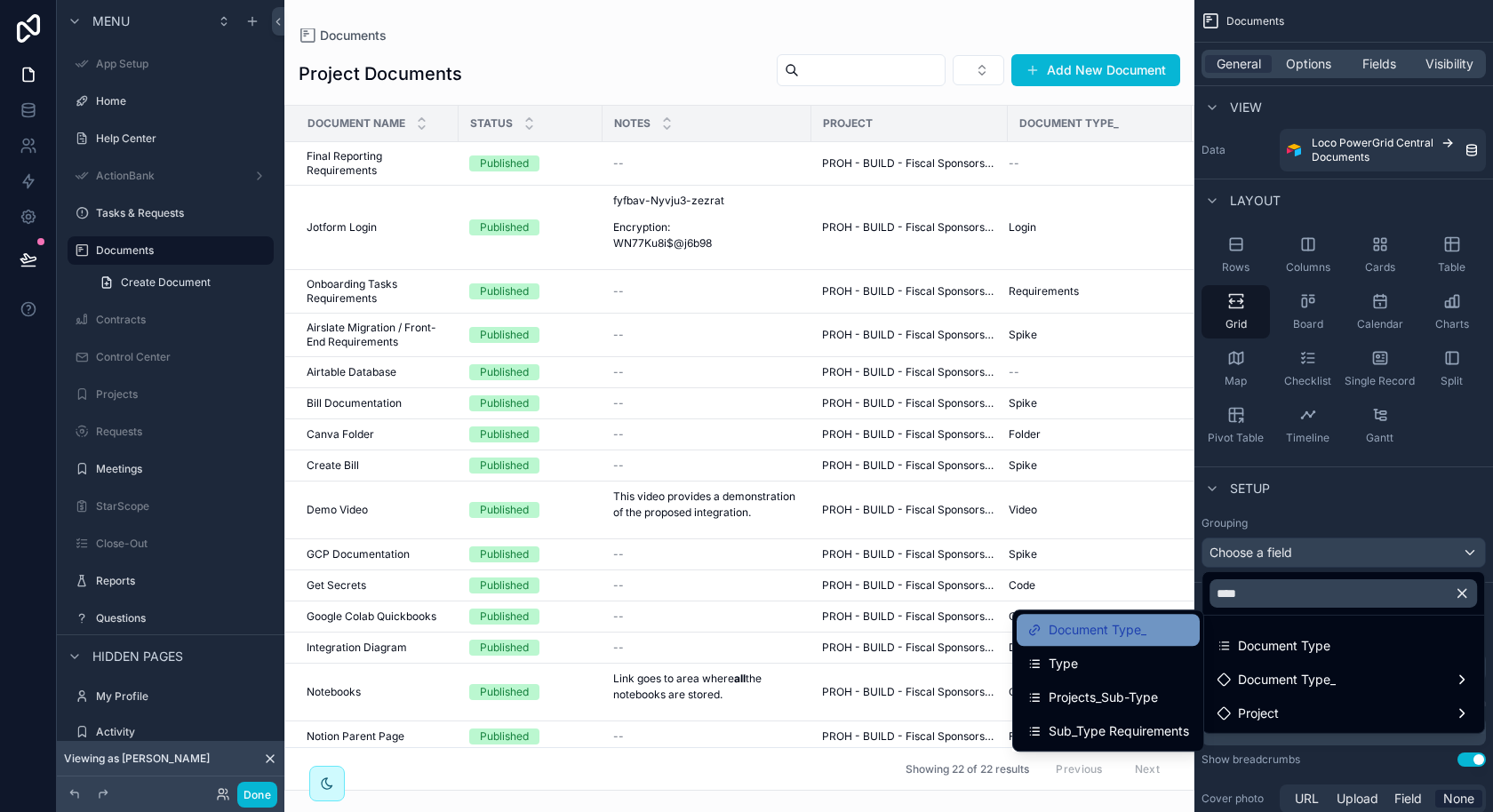
click at [1131, 644] on div "Document Type_" at bounding box center [1108, 629] width 183 height 32
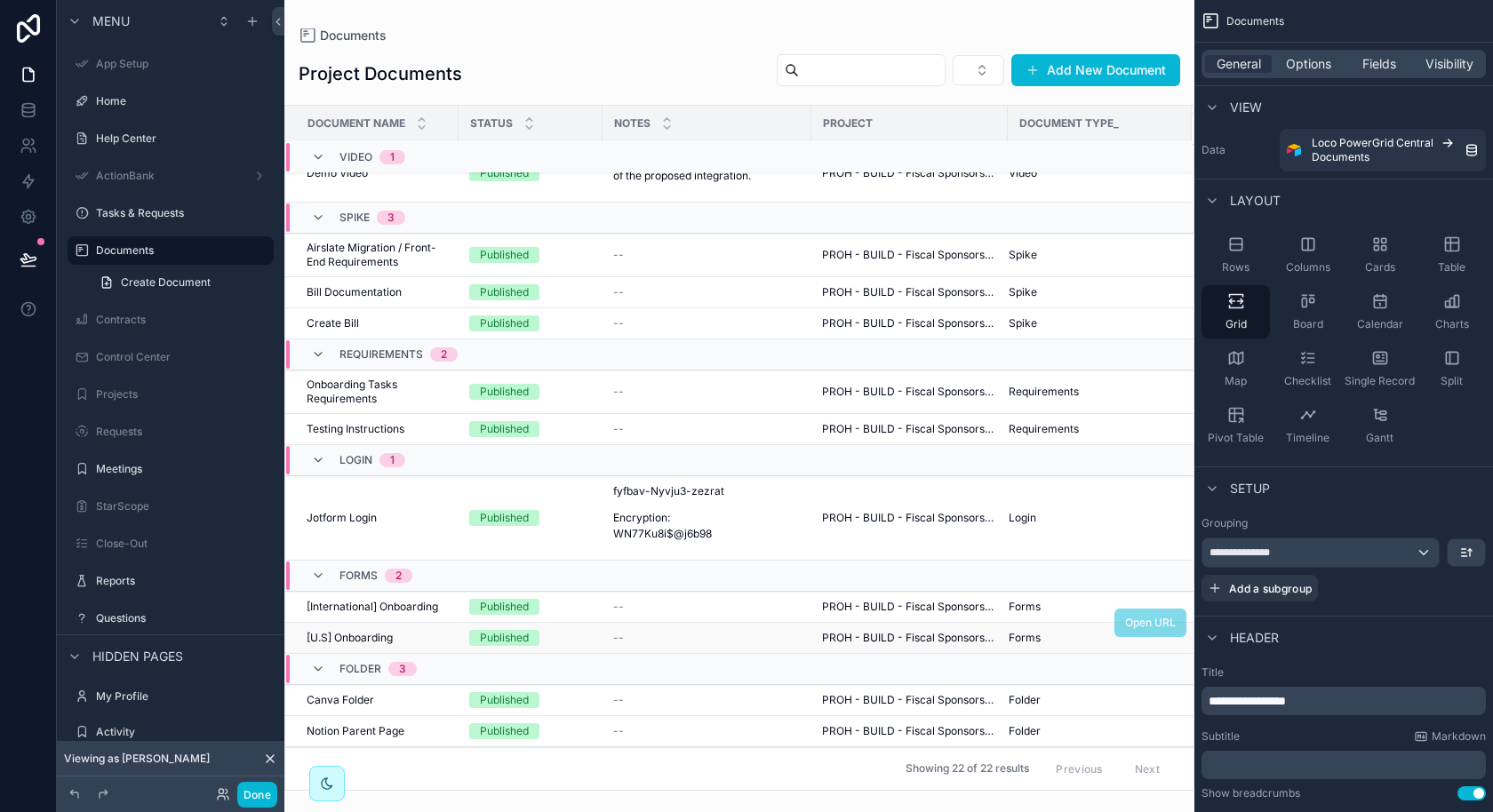
scroll to position [0, 0]
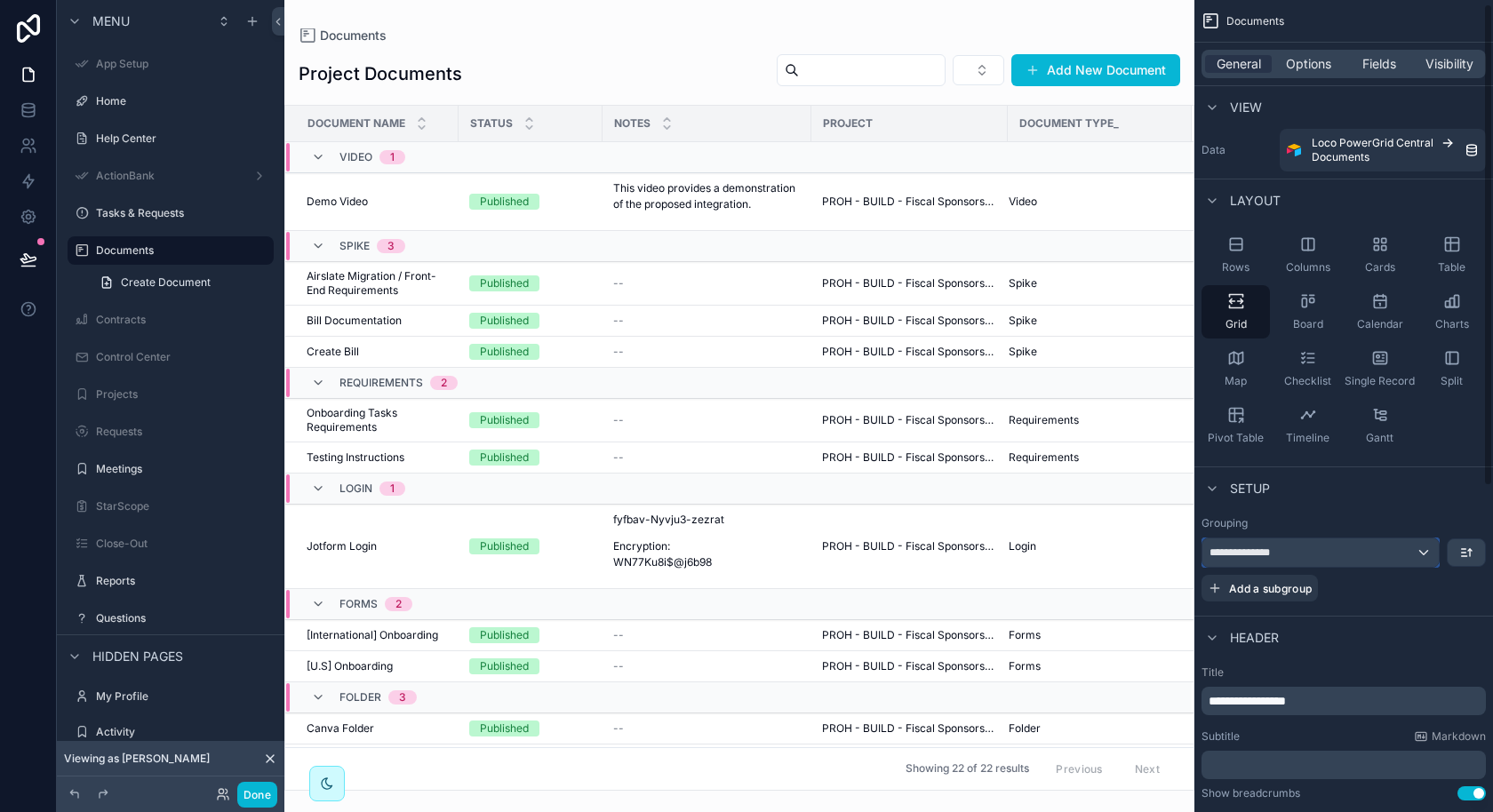
click at [1309, 558] on div "**********" at bounding box center [1320, 552] width 237 height 28
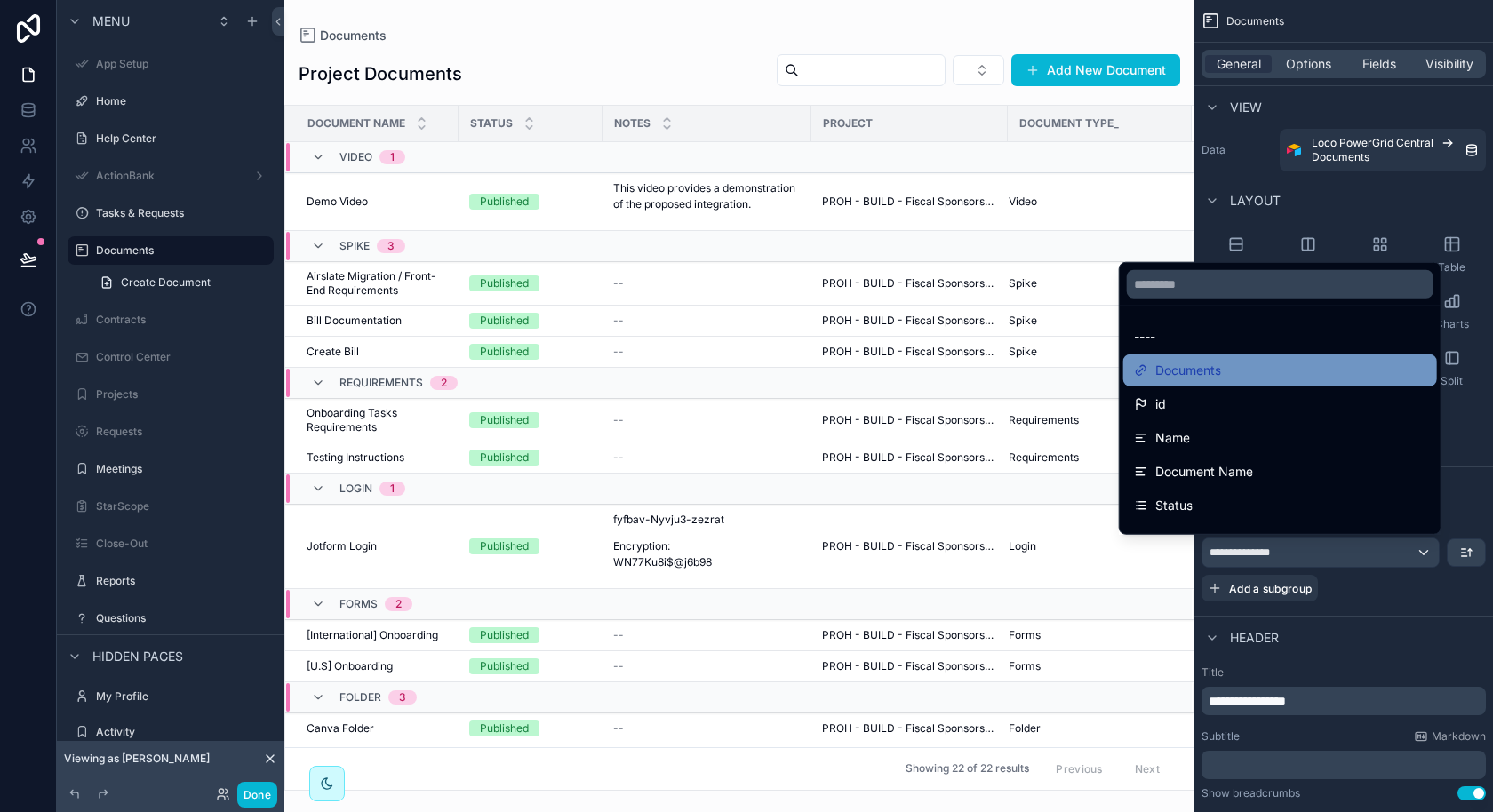
click at [1254, 381] on div "Documents" at bounding box center [1280, 370] width 293 height 21
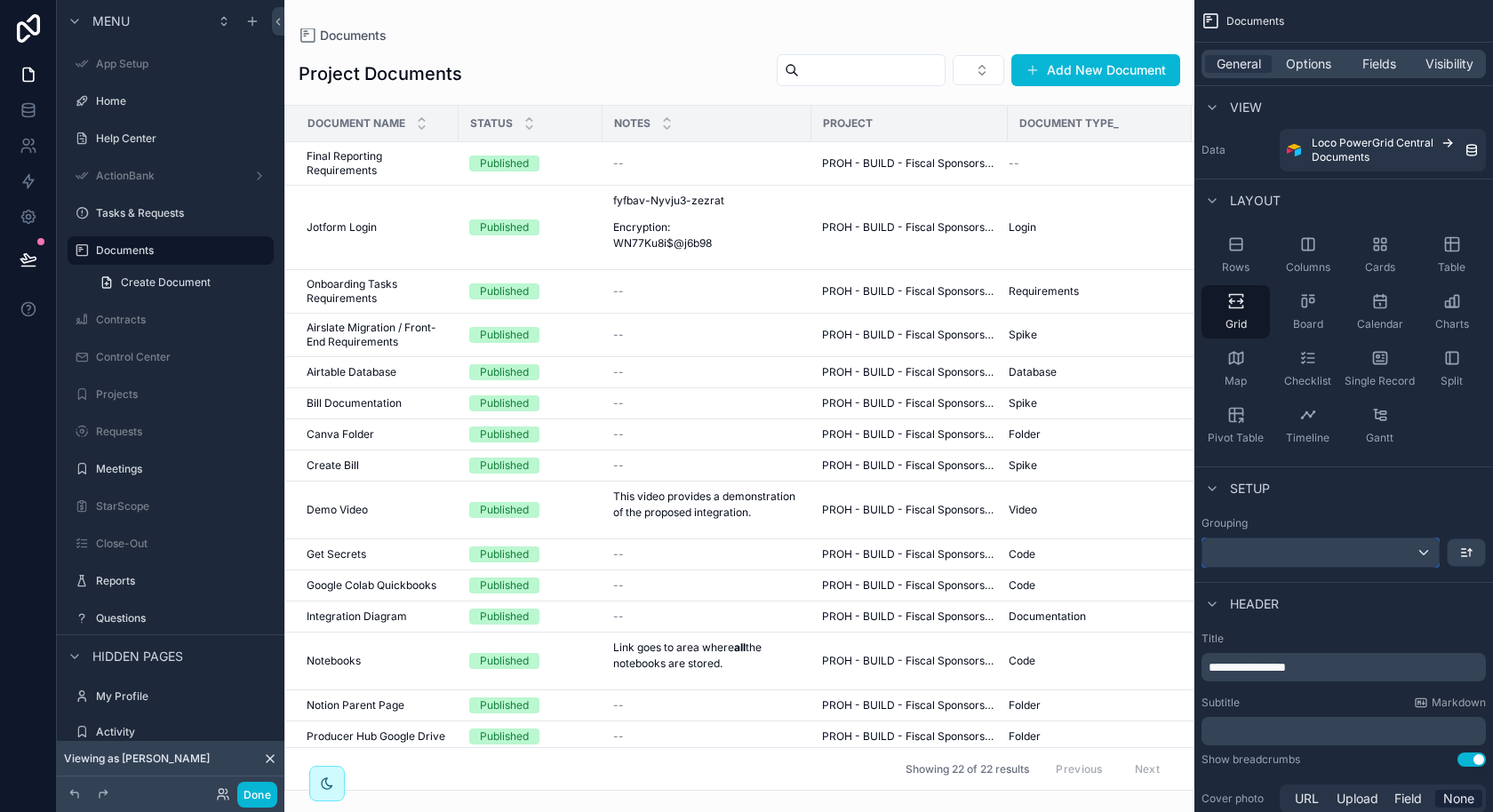
click at [1296, 551] on div "scrollable content" at bounding box center [1320, 552] width 237 height 28
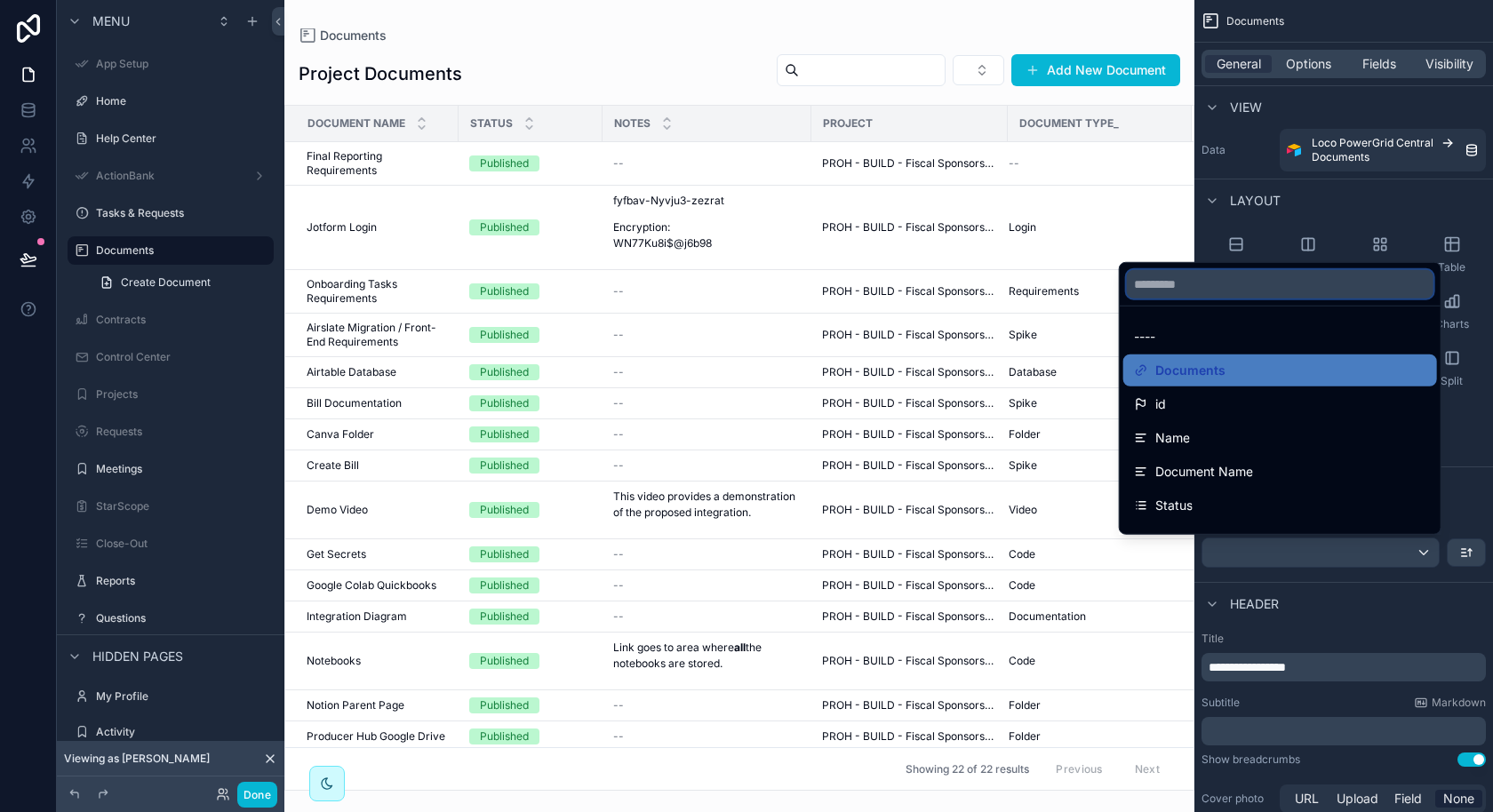
click at [1288, 291] on input "text" at bounding box center [1280, 284] width 306 height 28
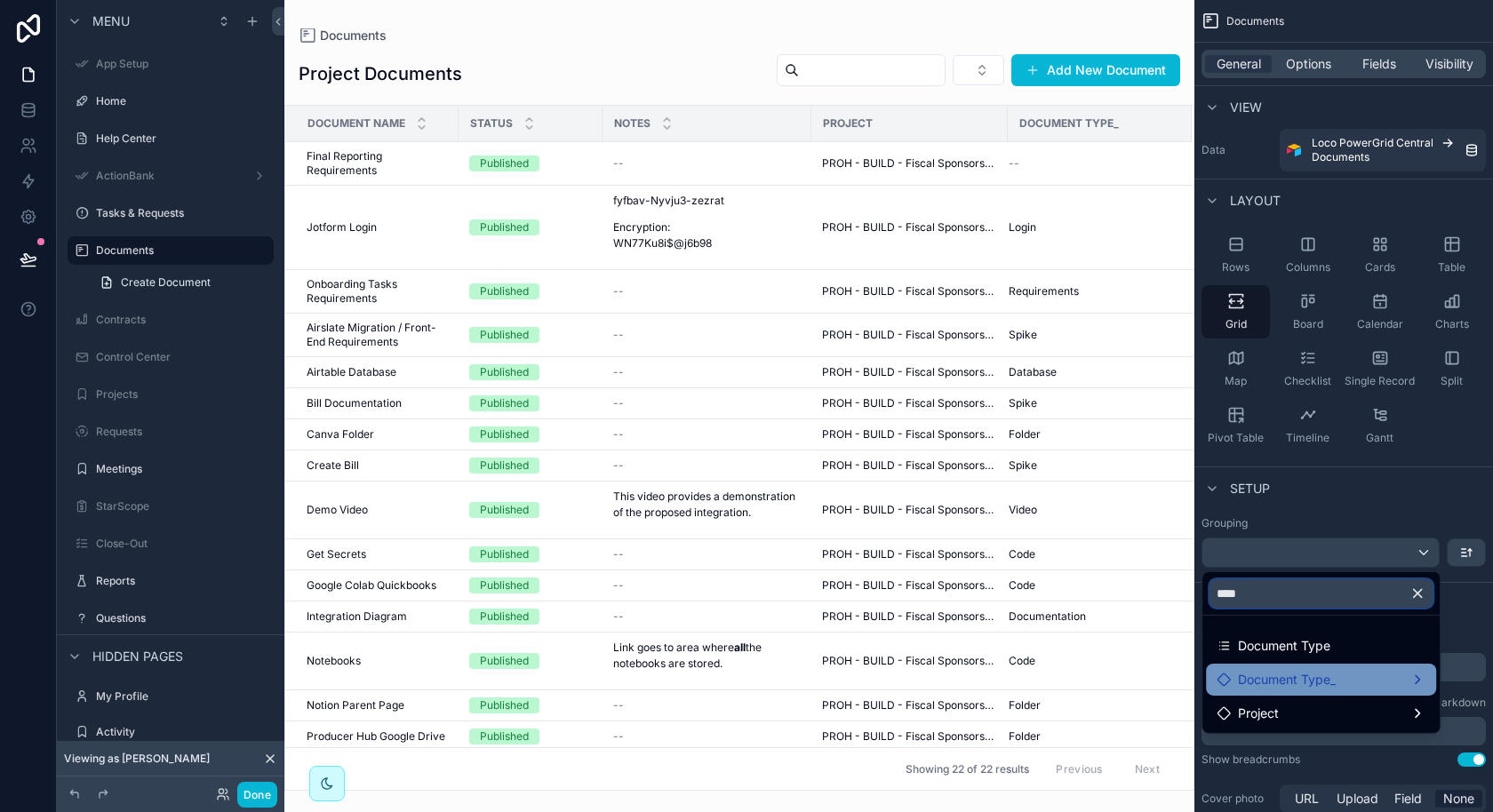
type input "****"
click at [1325, 685] on span "Document Type_" at bounding box center [1287, 679] width 98 height 21
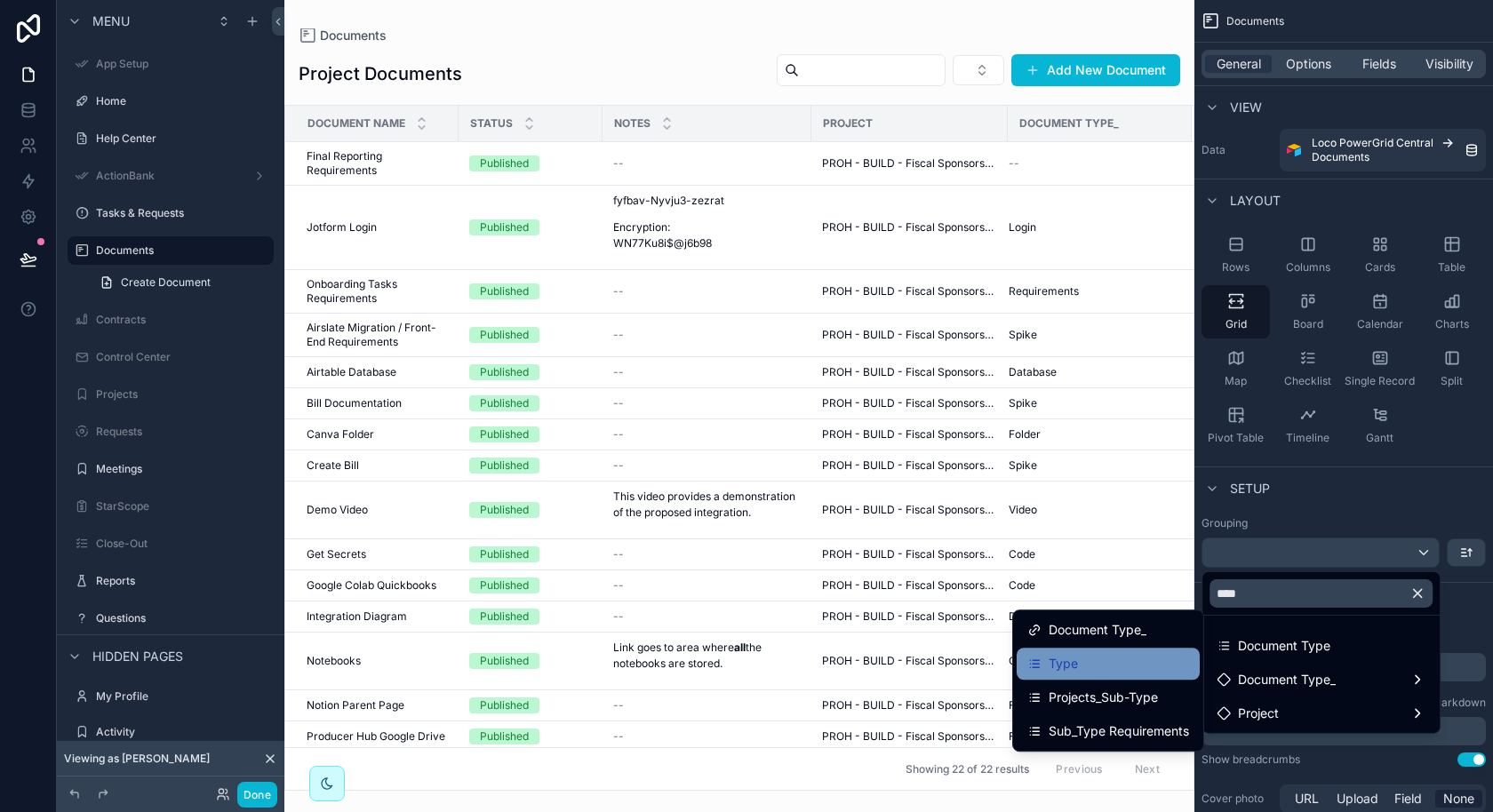
click at [1115, 670] on div "Type" at bounding box center [1108, 663] width 162 height 21
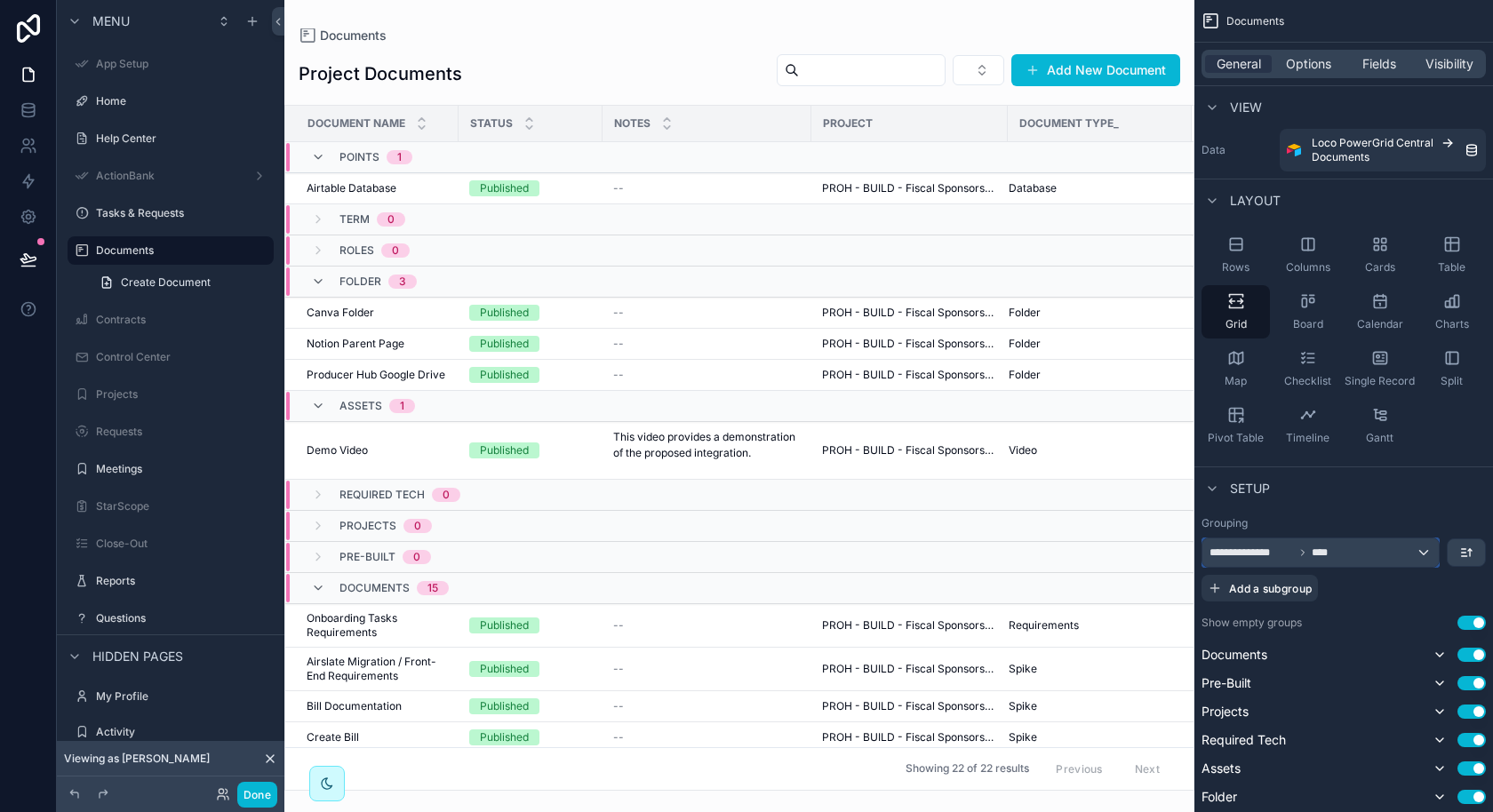
click at [1393, 546] on div "**********" at bounding box center [1320, 552] width 237 height 28
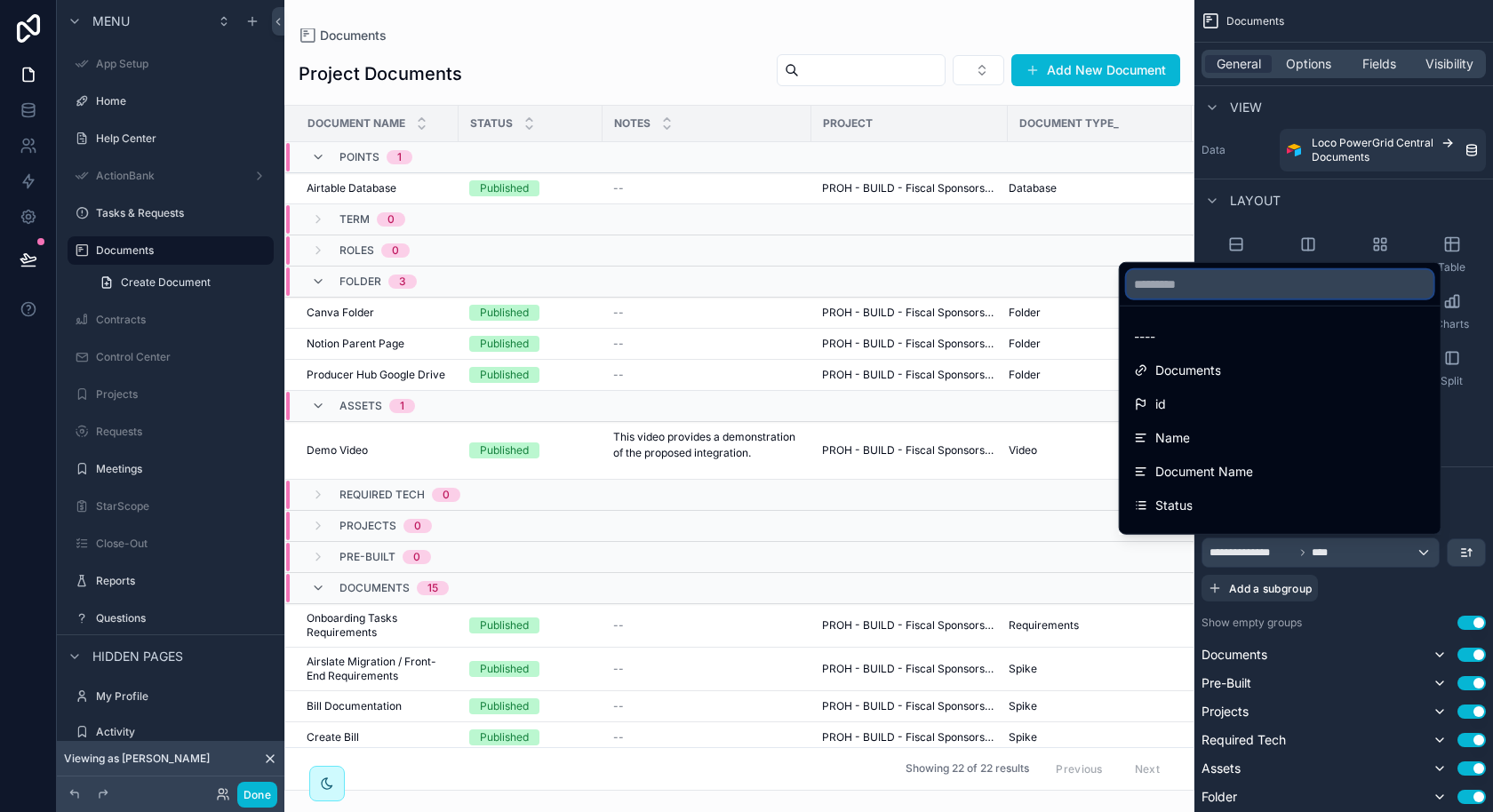
click at [1275, 292] on input "text" at bounding box center [1280, 284] width 306 height 28
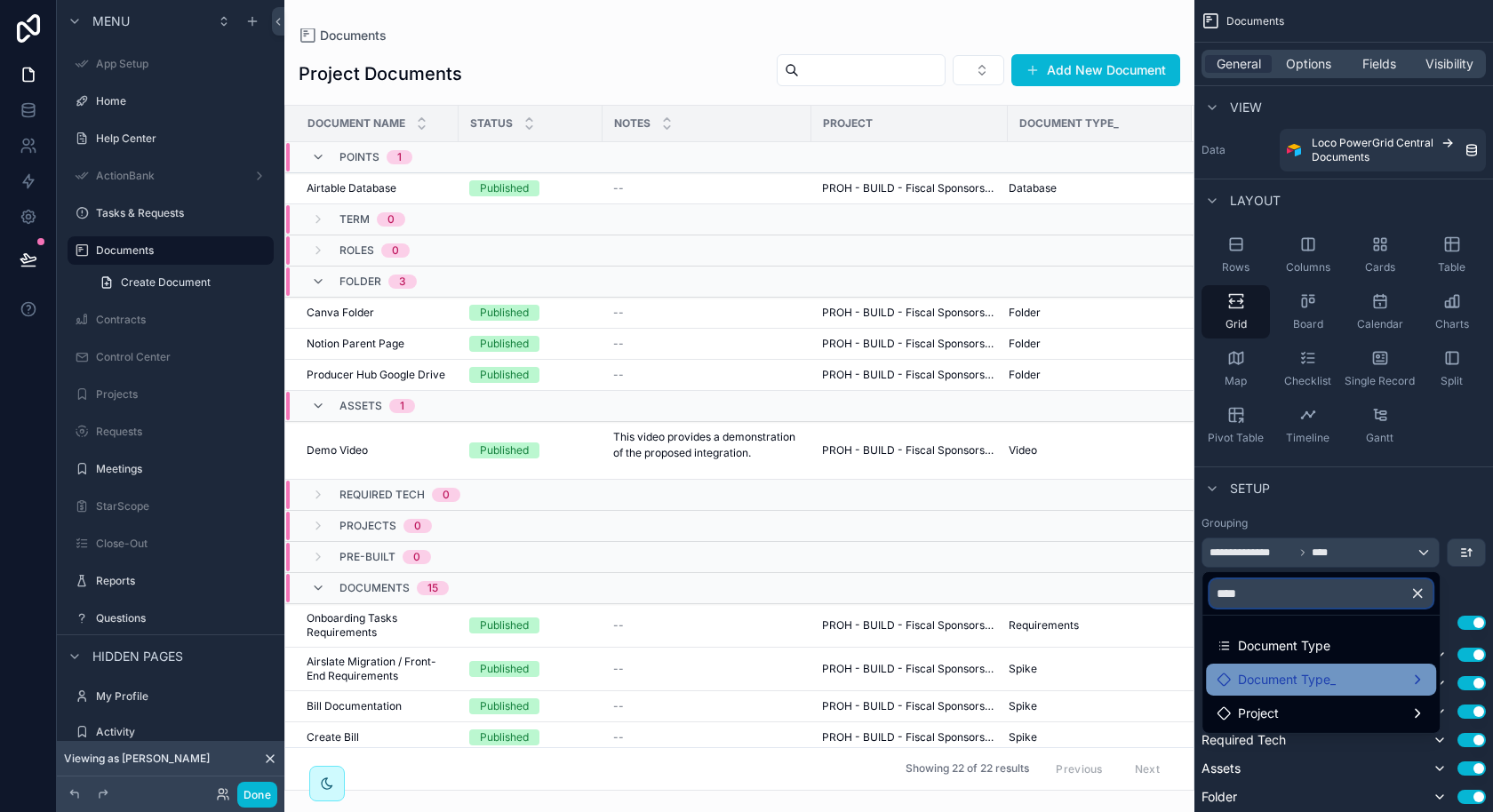
type input "****"
click at [1319, 693] on div "Document Type_" at bounding box center [1320, 679] width 230 height 32
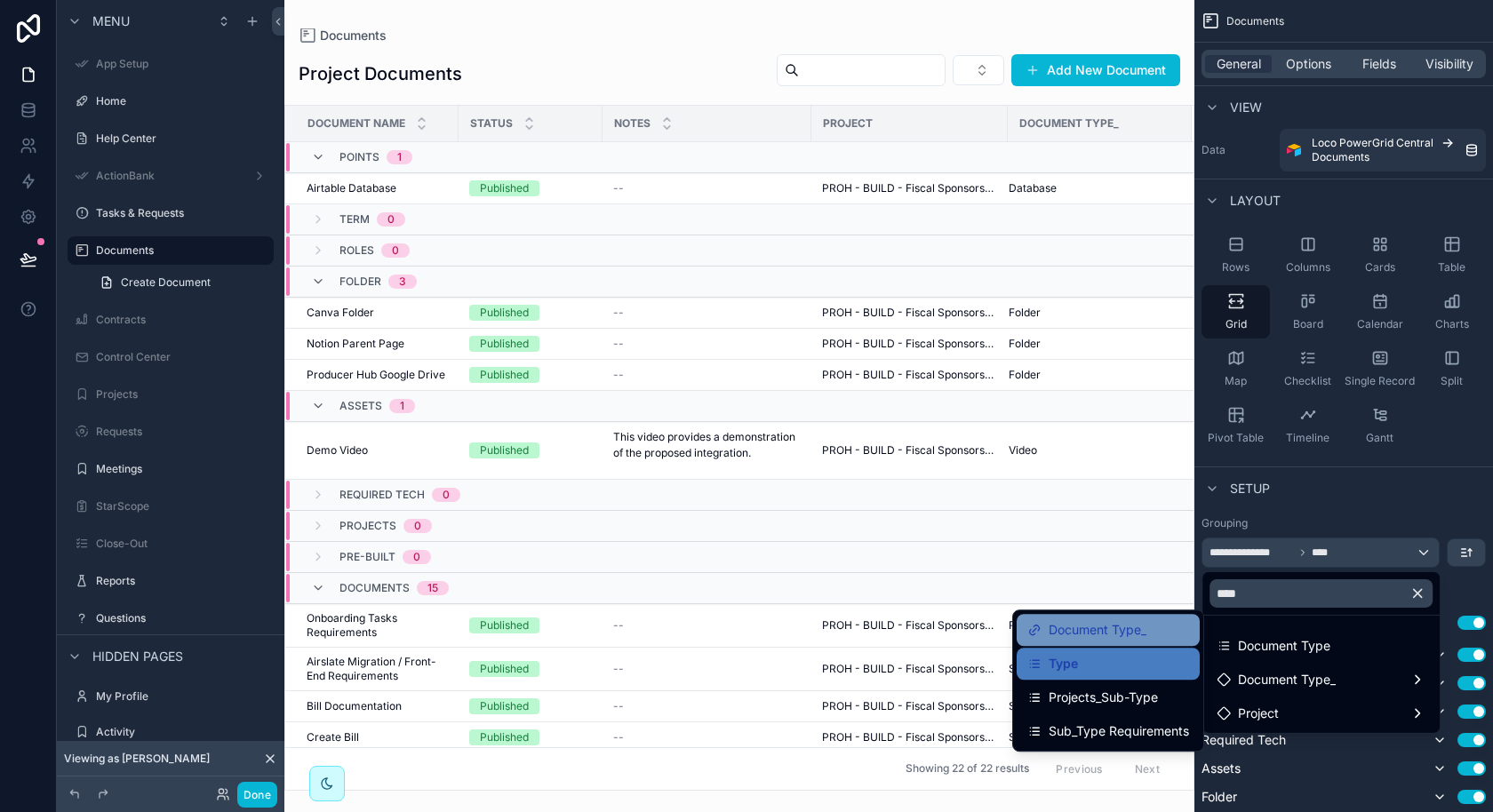
click at [1155, 635] on div "Document Type_" at bounding box center [1108, 629] width 162 height 21
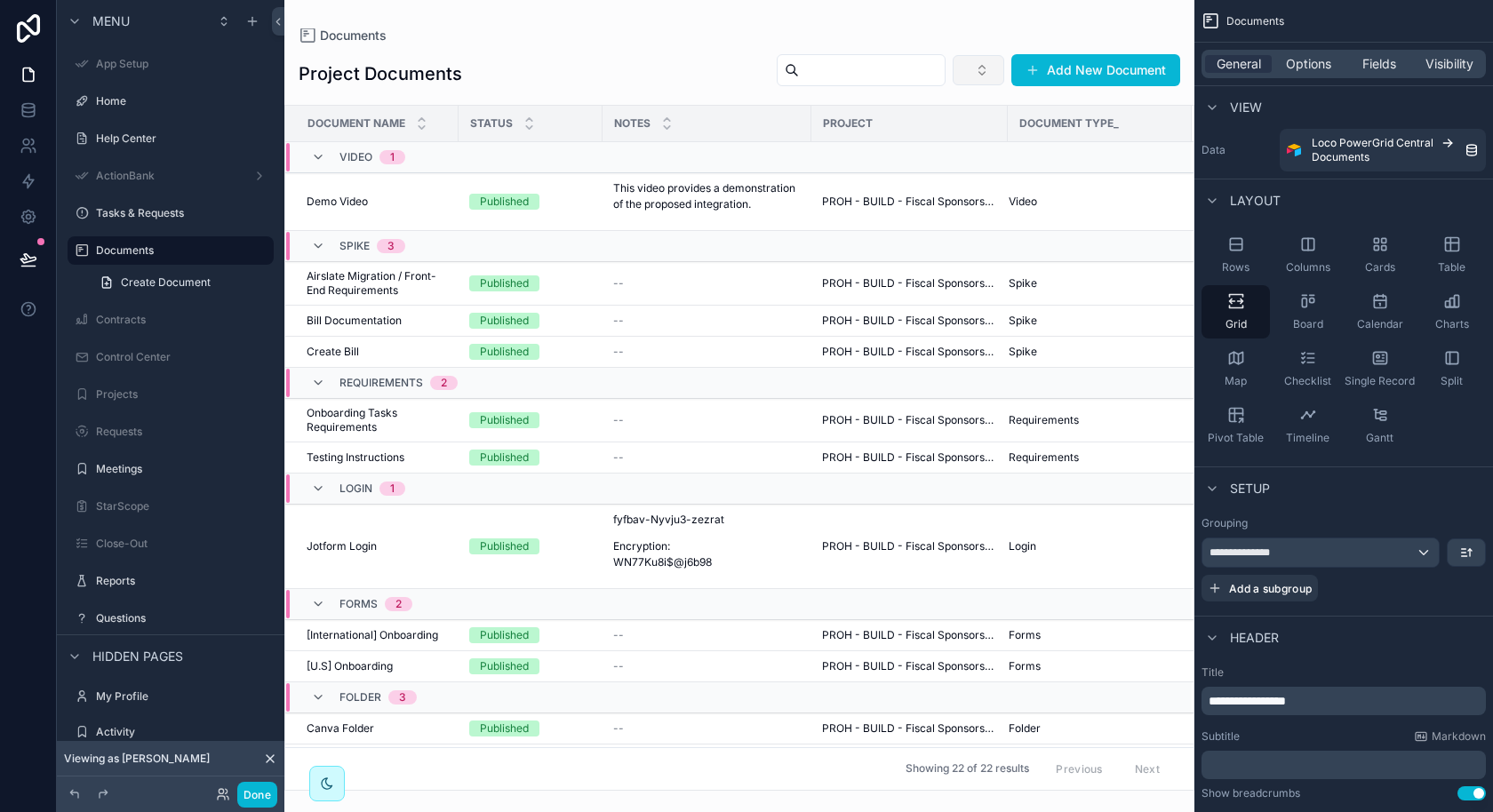
click at [997, 78] on button "Select Button" at bounding box center [978, 70] width 51 height 30
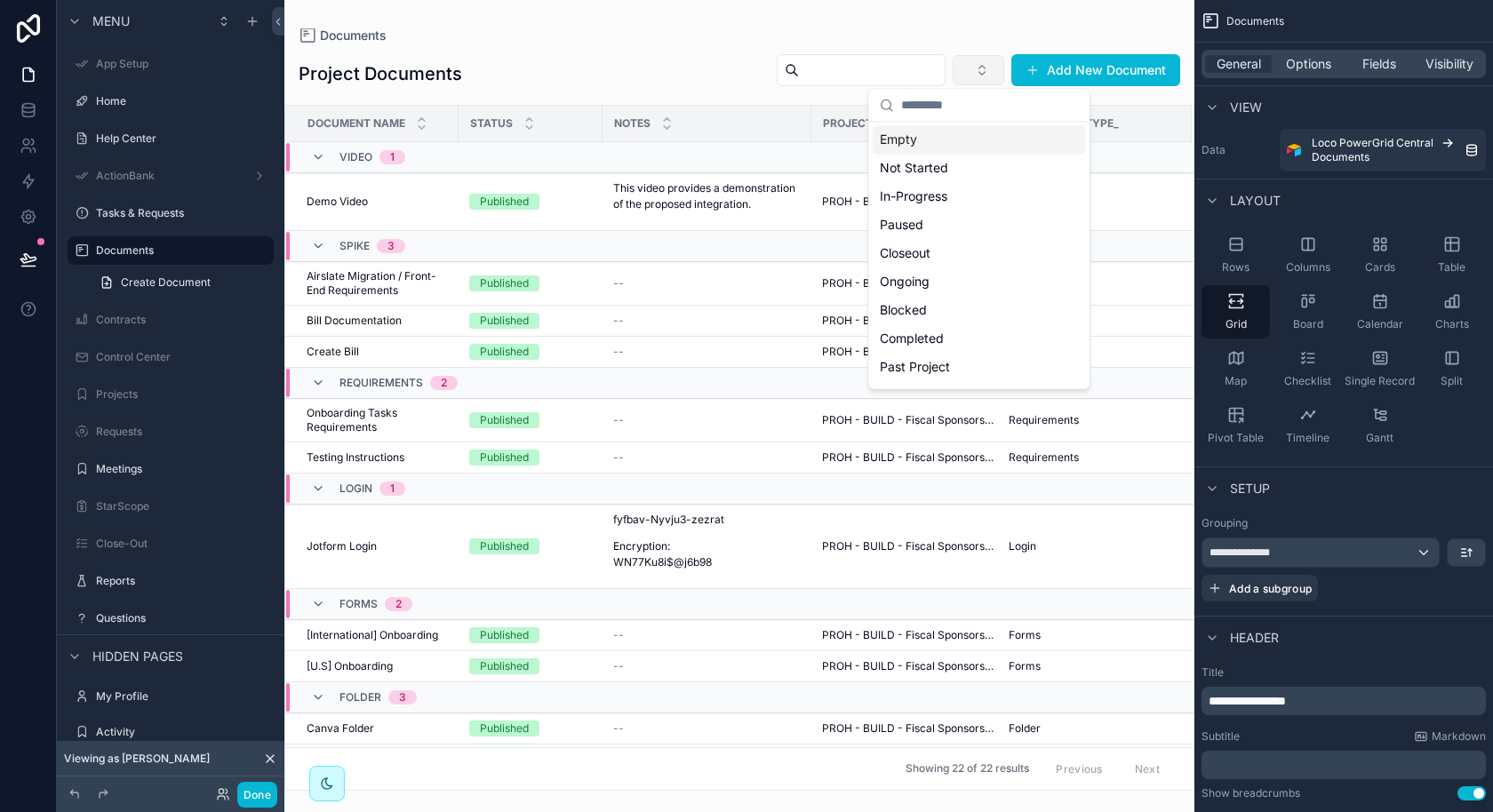
click at [997, 78] on button "Select Button" at bounding box center [978, 70] width 51 height 30
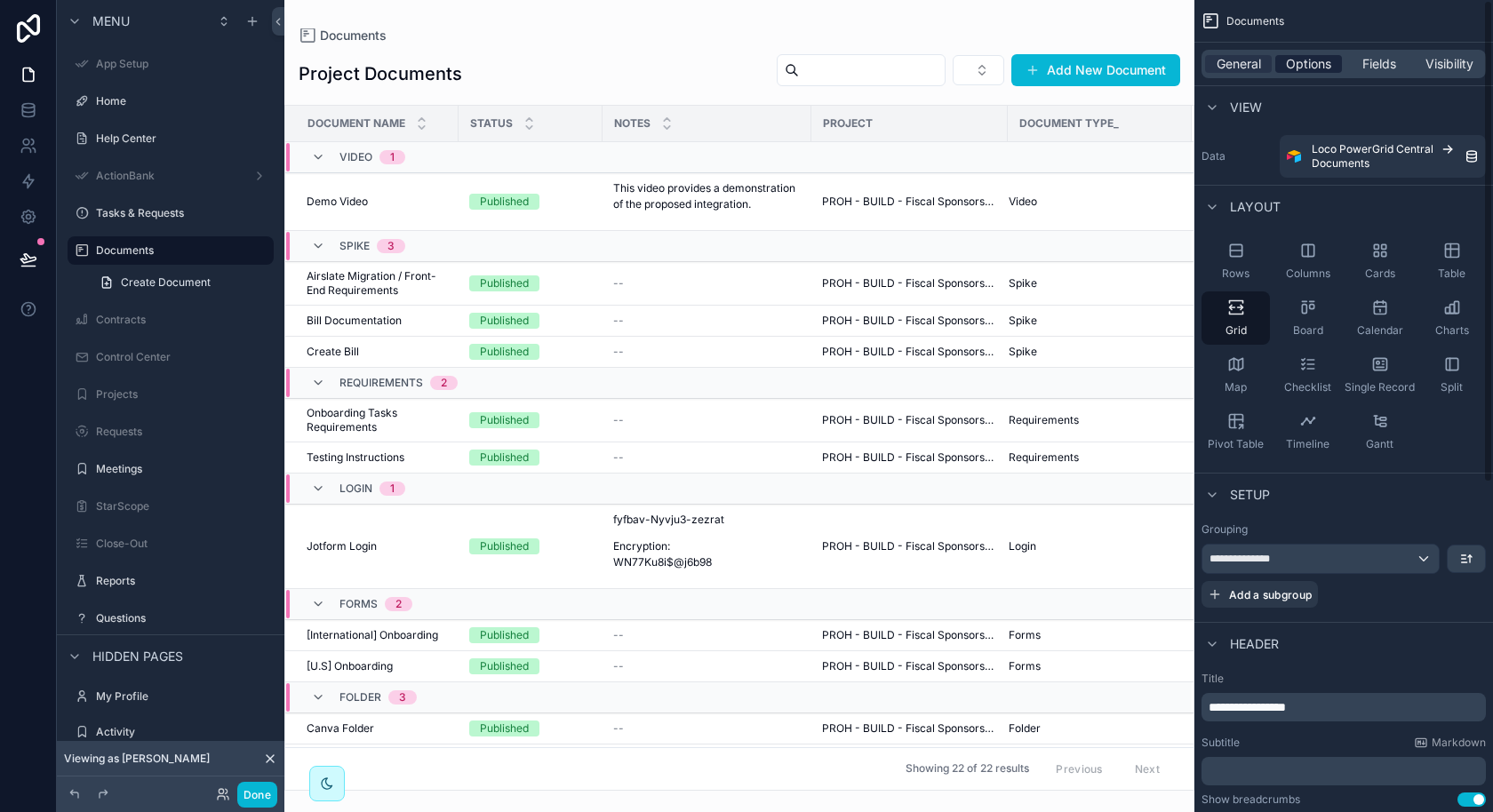
click at [1330, 55] on span "Options" at bounding box center [1308, 63] width 45 height 17
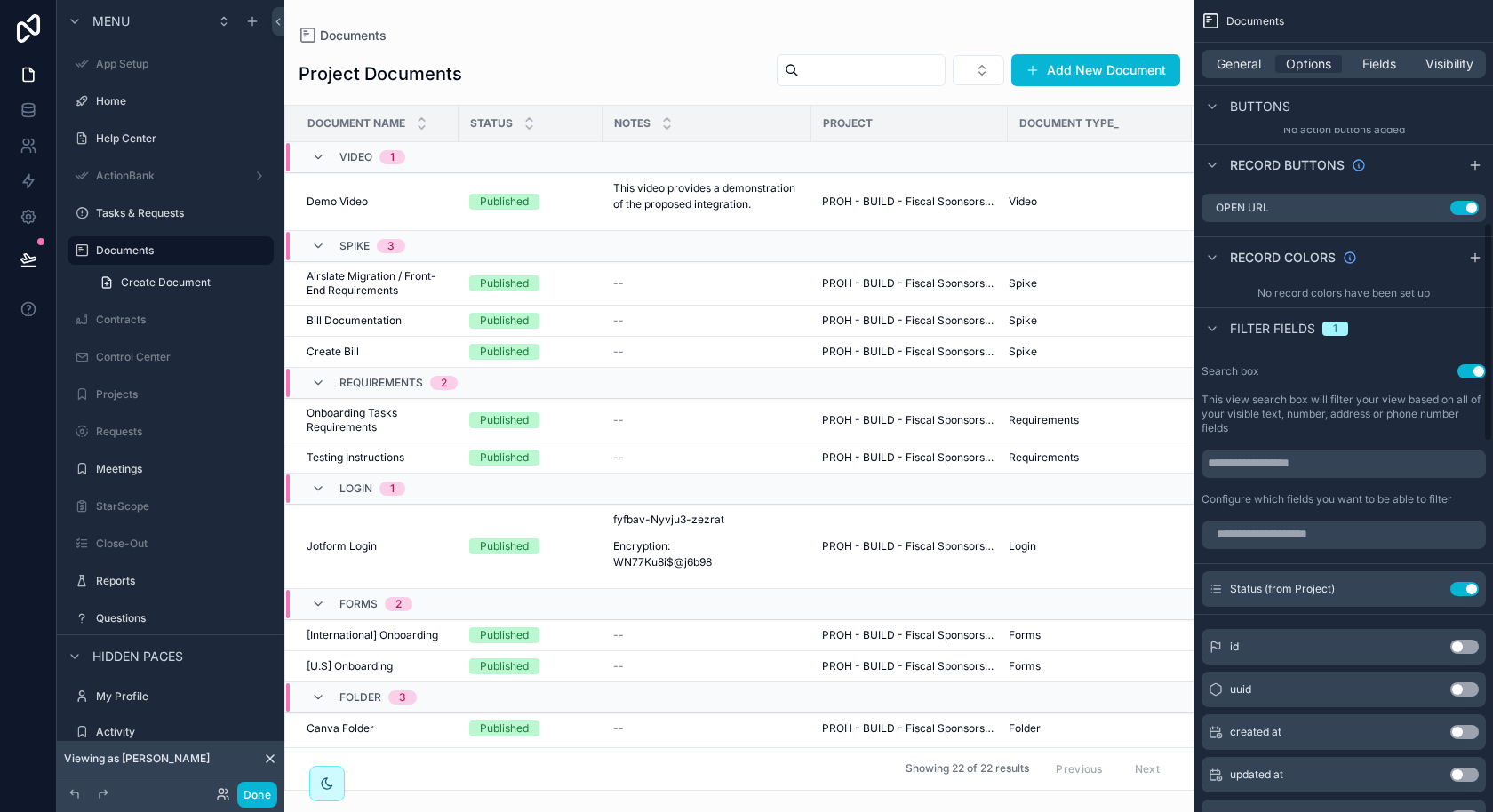
scroll to position [845, 0]
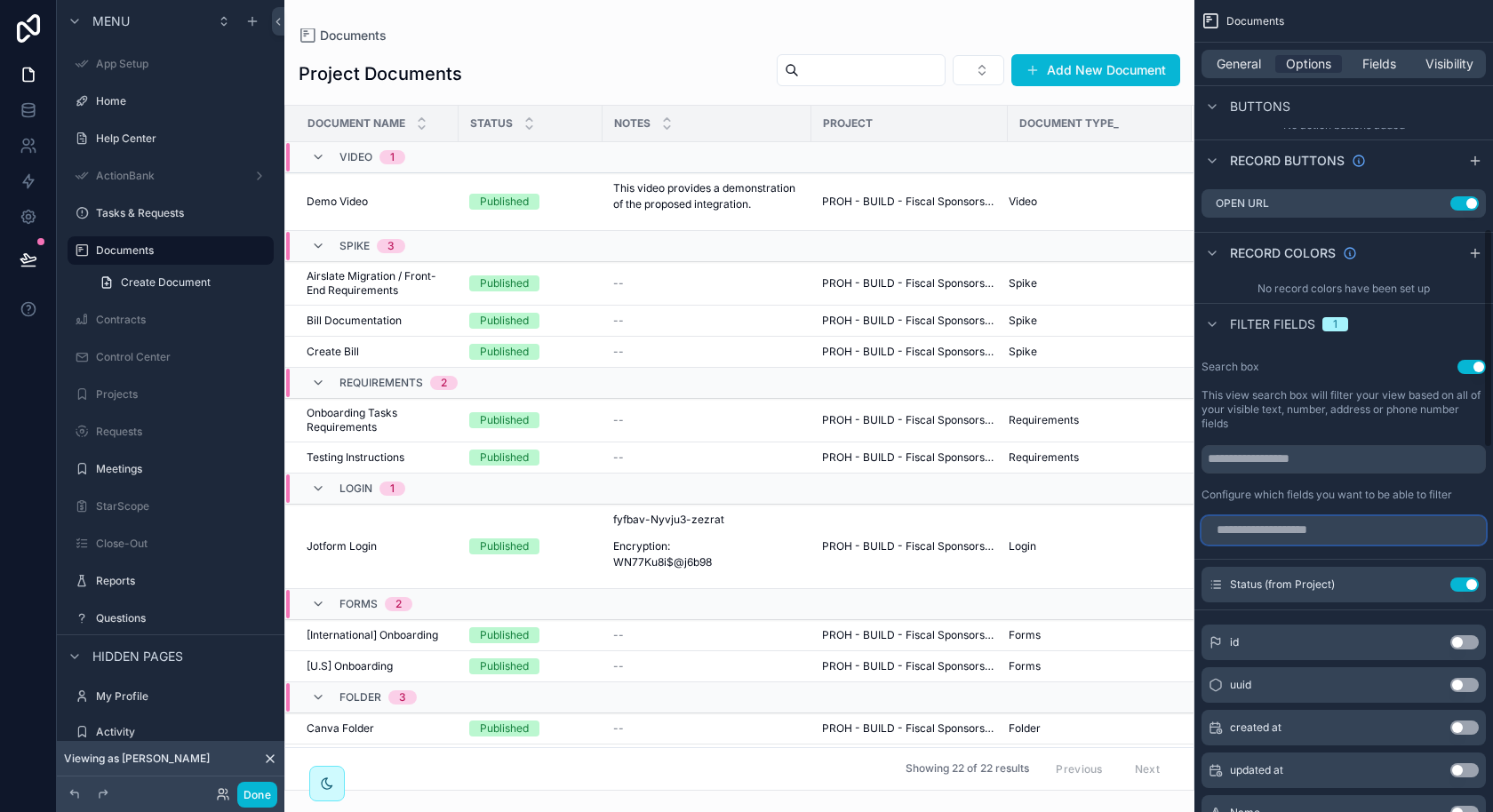
click at [1352, 536] on input "scrollable content" at bounding box center [1343, 530] width 284 height 28
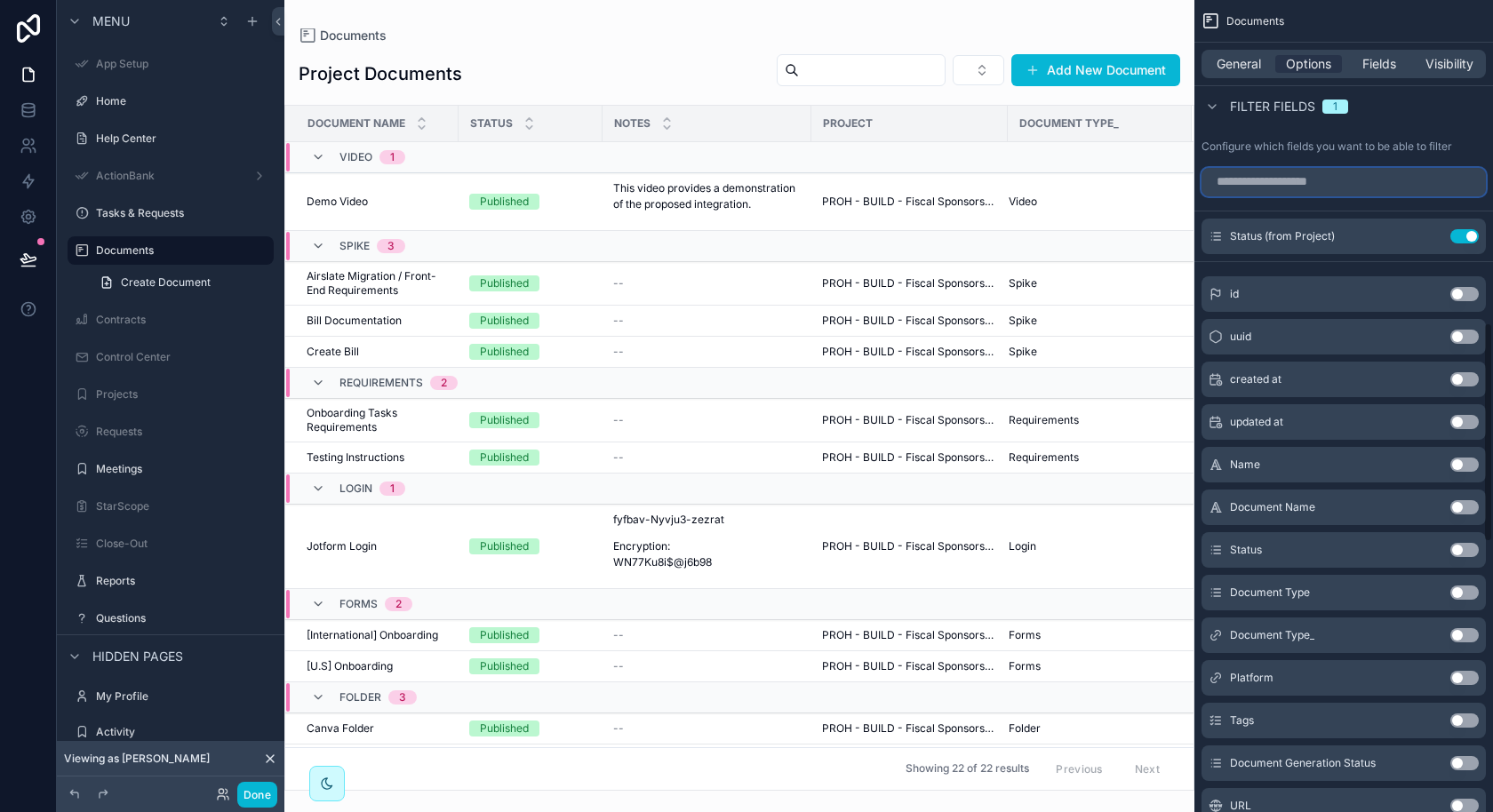
scroll to position [1194, 0]
click at [1448, 634] on div "Document Type_ Use setting" at bounding box center [1343, 634] width 284 height 36
click at [1464, 628] on button "Use setting" at bounding box center [1464, 634] width 28 height 14
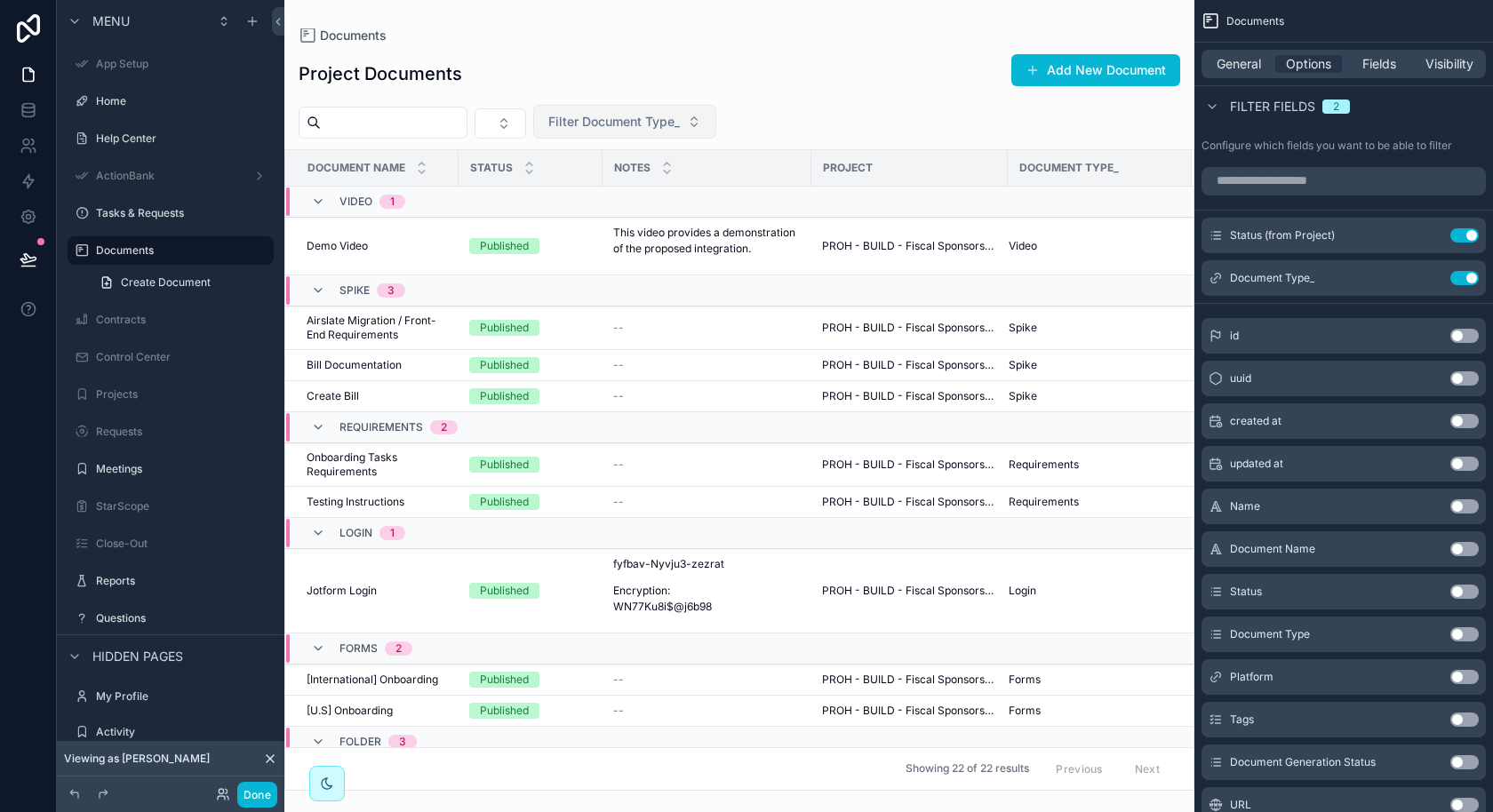
click at [680, 120] on span "Filter Document Type_" at bounding box center [613, 121] width 131 height 17
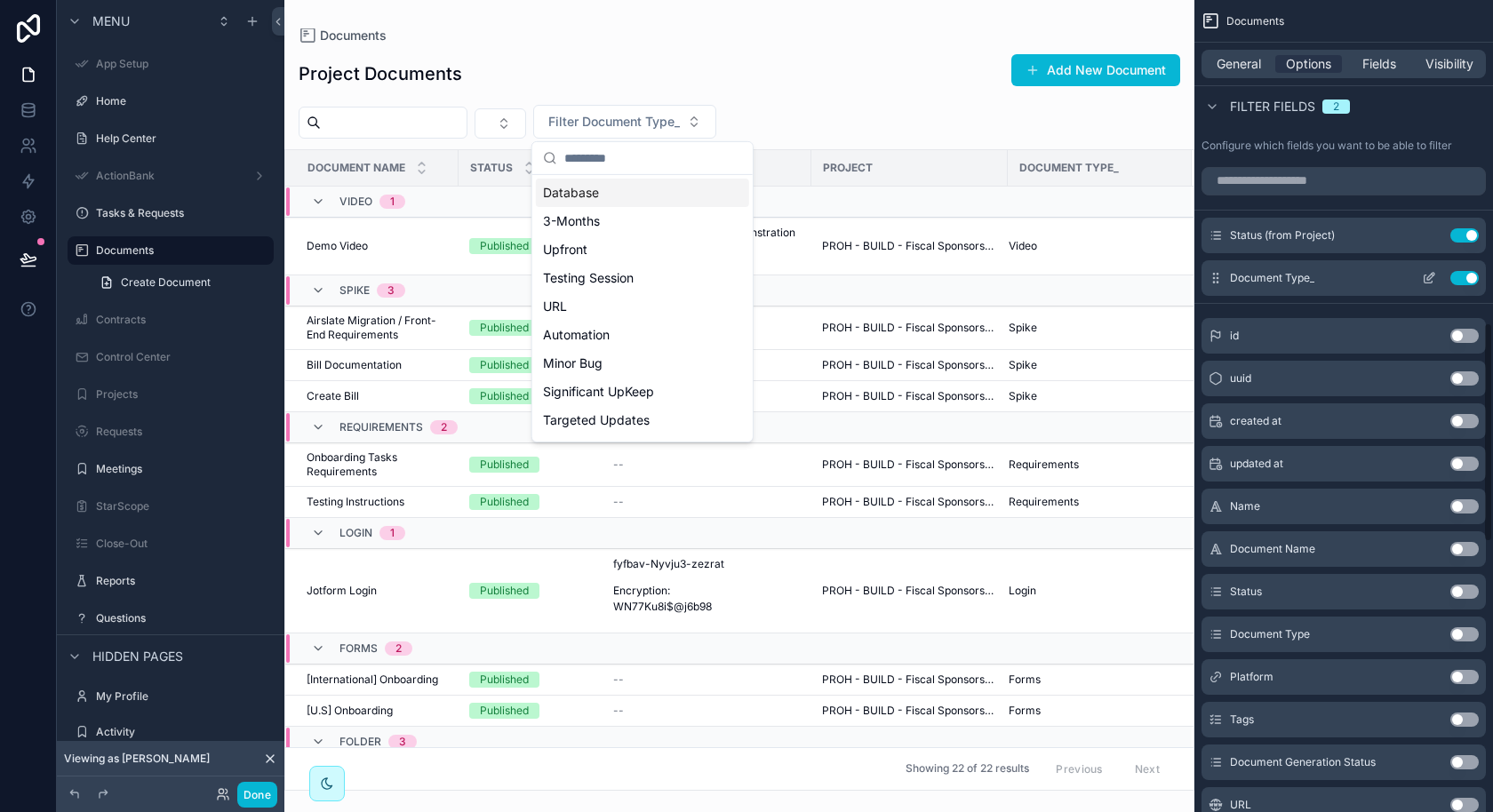
click at [1426, 278] on icon "scrollable content" at bounding box center [1428, 277] width 14 height 14
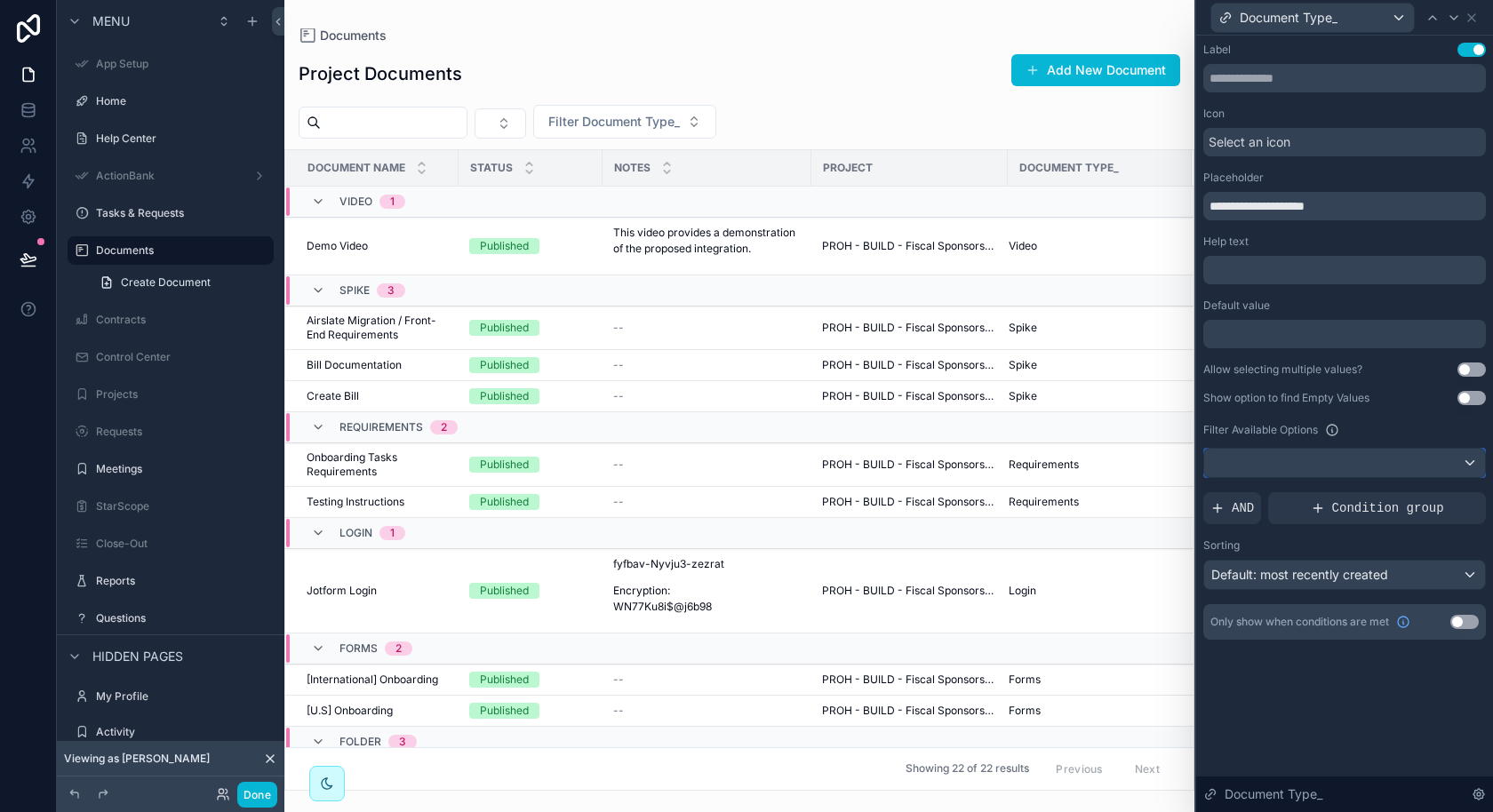
click at [1418, 466] on div at bounding box center [1344, 462] width 281 height 28
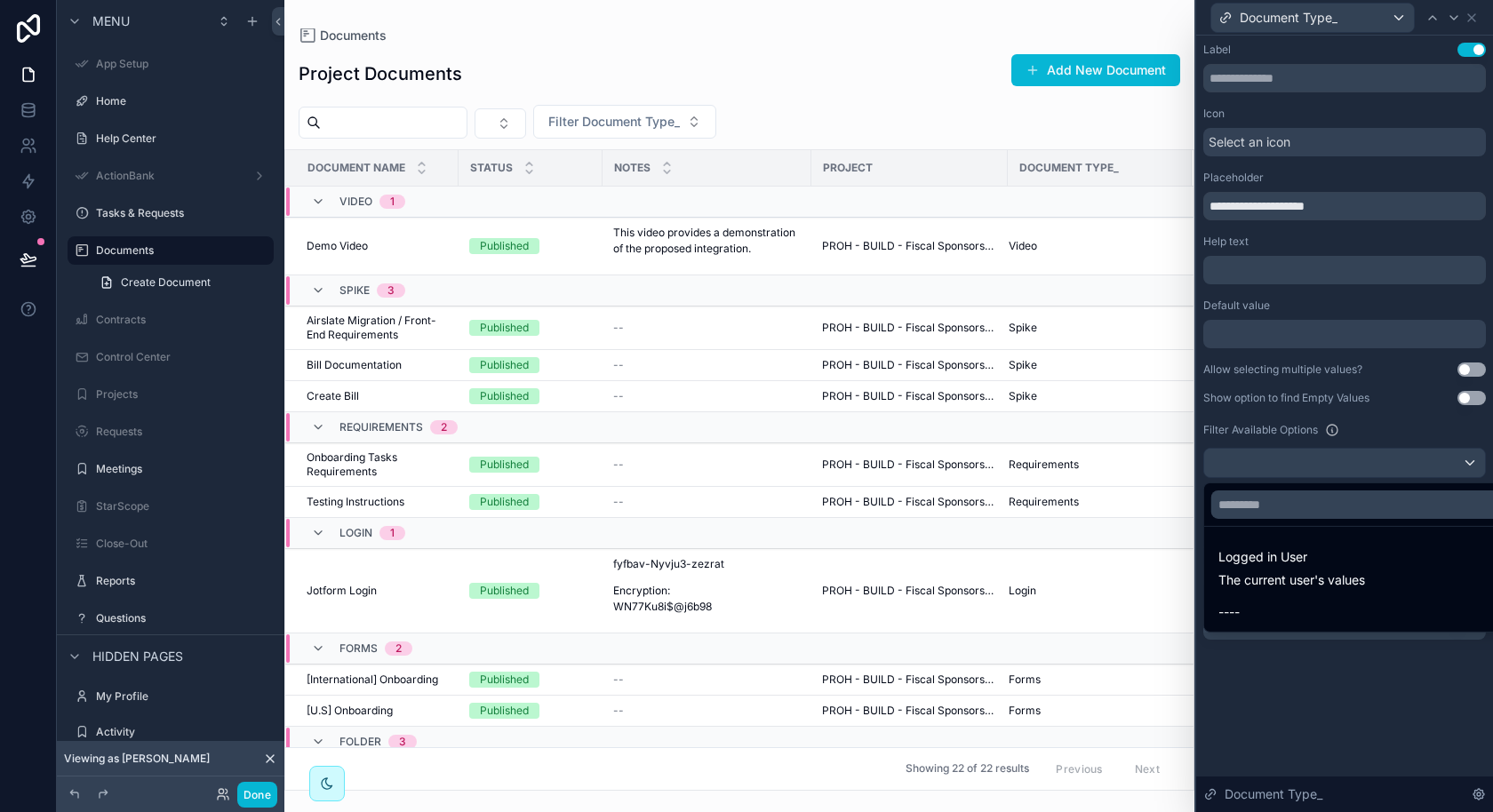
click at [1387, 481] on div "Logged in User The current user's values ----" at bounding box center [1343, 556] width 282 height 154
click at [1311, 462] on div at bounding box center [1343, 406] width 296 height 812
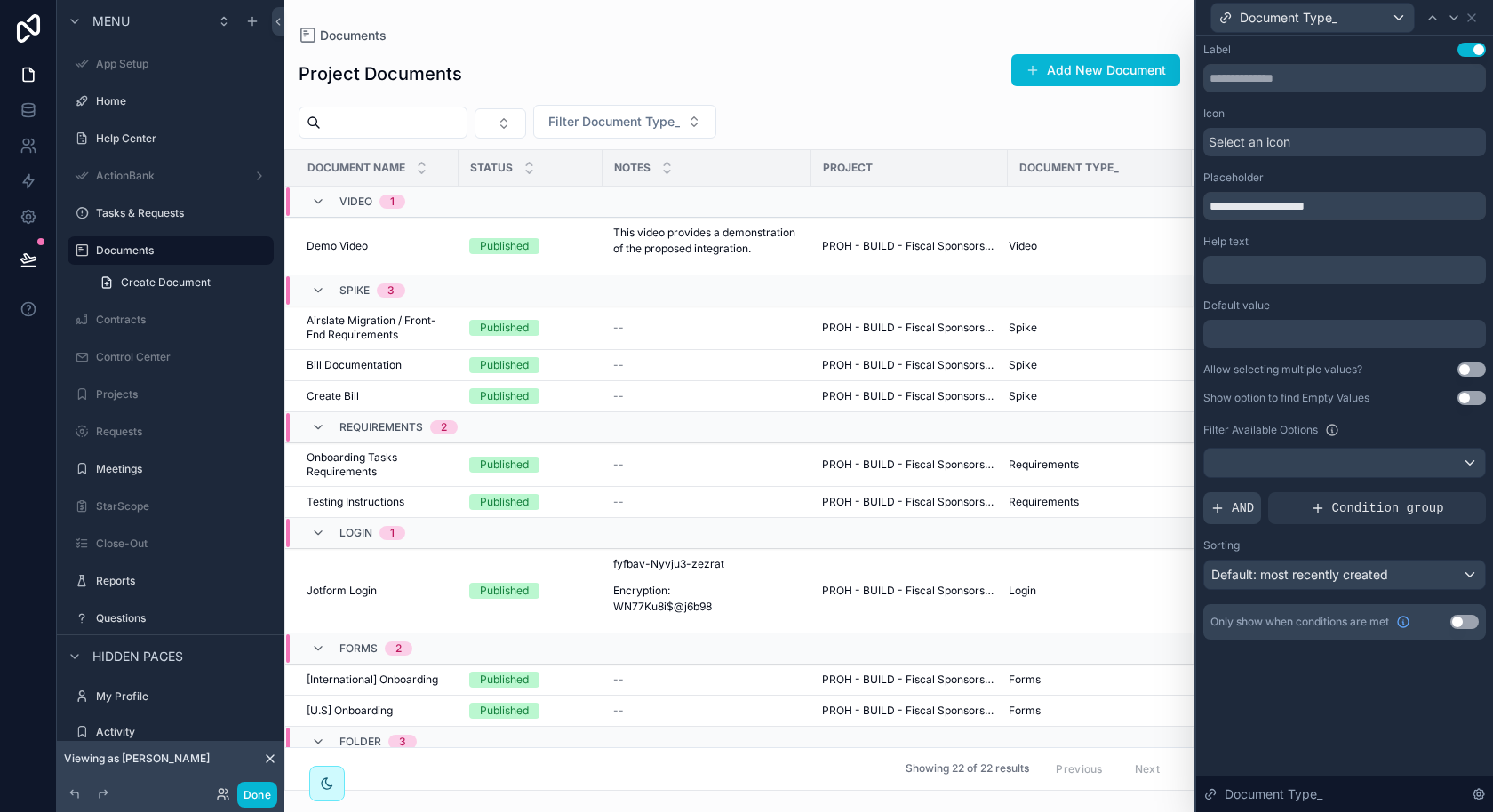
click at [1238, 509] on span "AND" at bounding box center [1242, 507] width 22 height 17
click at [1439, 492] on icon at bounding box center [1442, 495] width 11 height 11
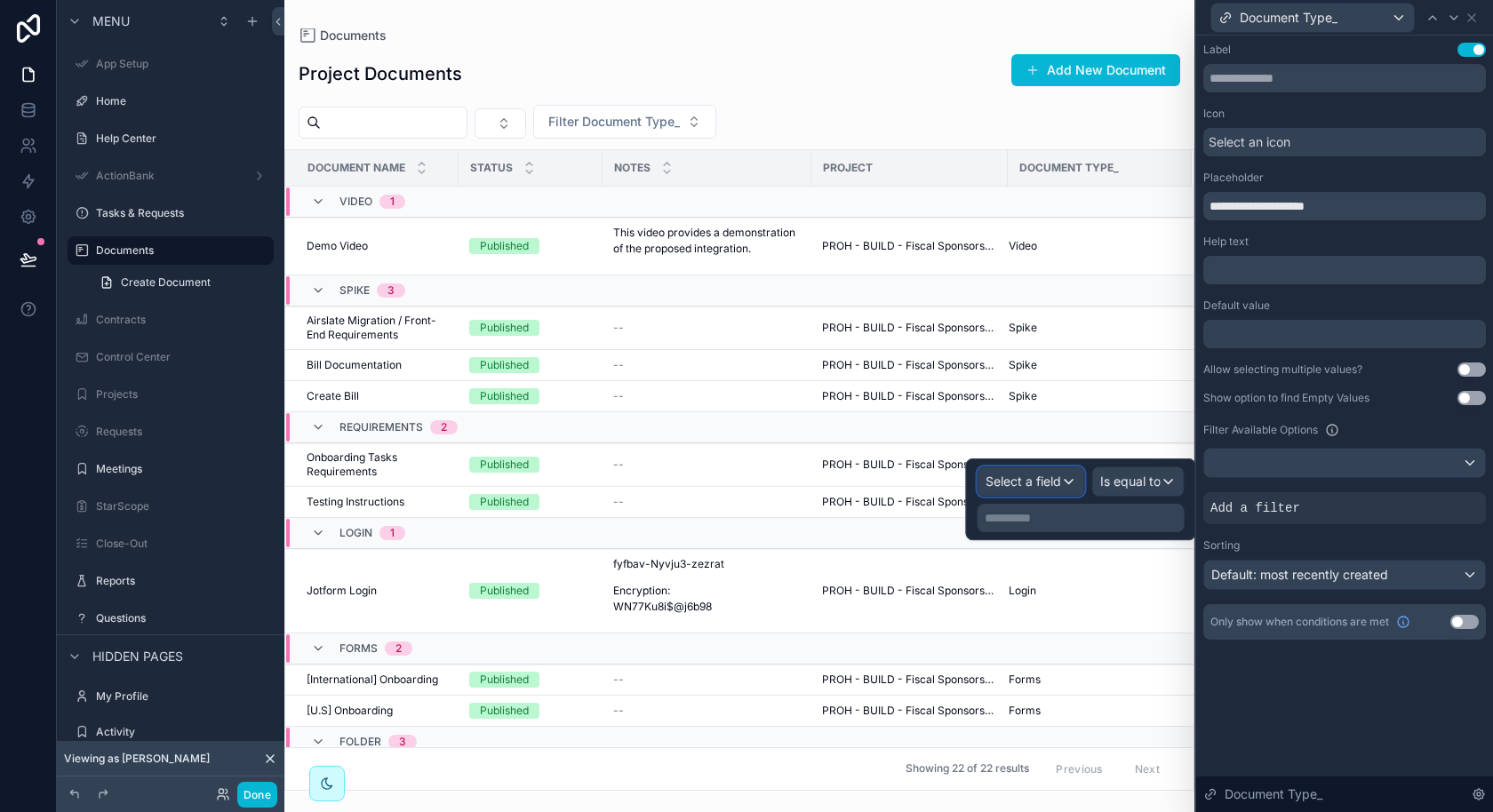
click at [1064, 487] on div "Select a field" at bounding box center [1031, 481] width 106 height 28
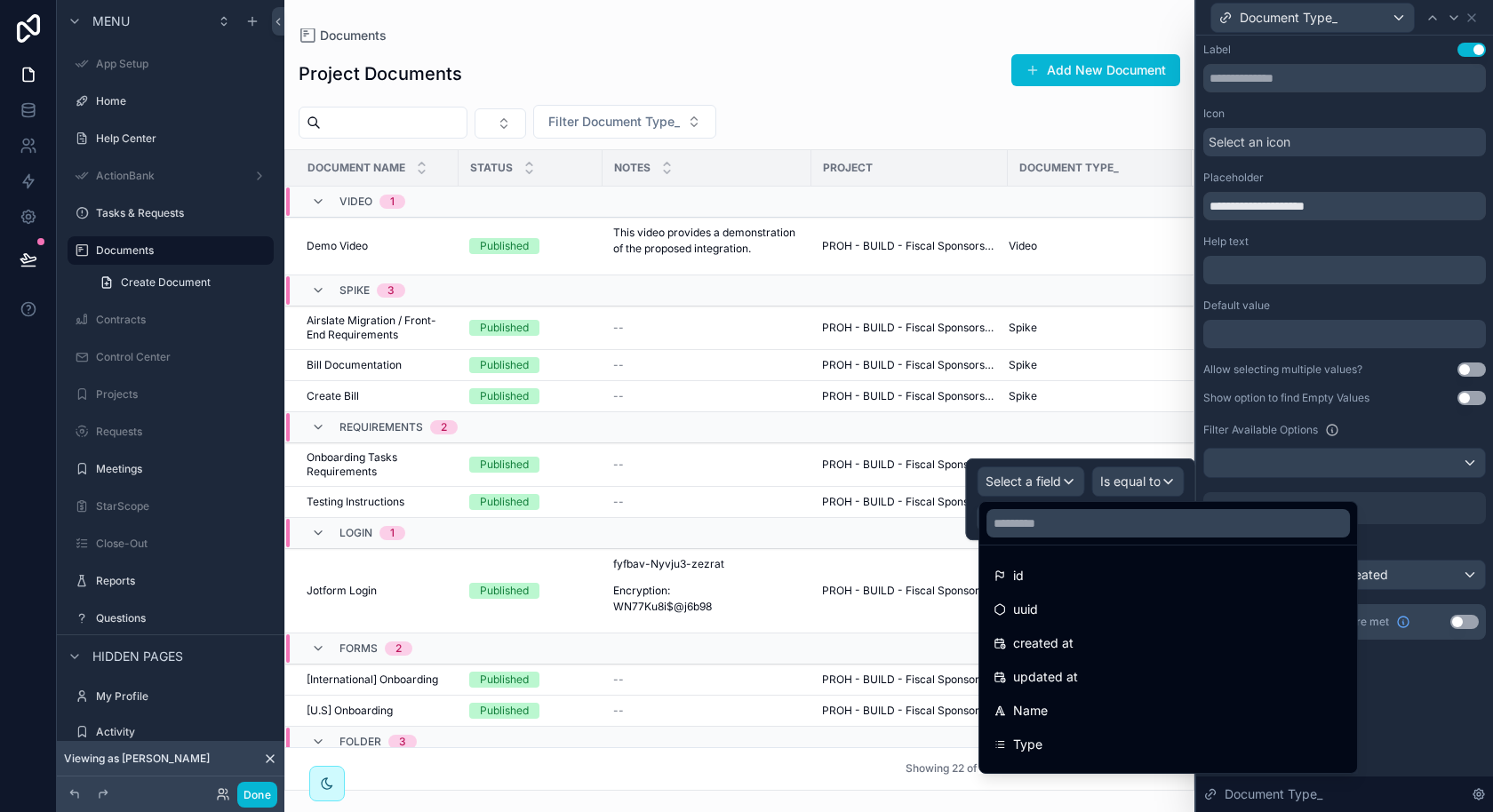
click at [1098, 539] on div at bounding box center [1168, 523] width 378 height 42
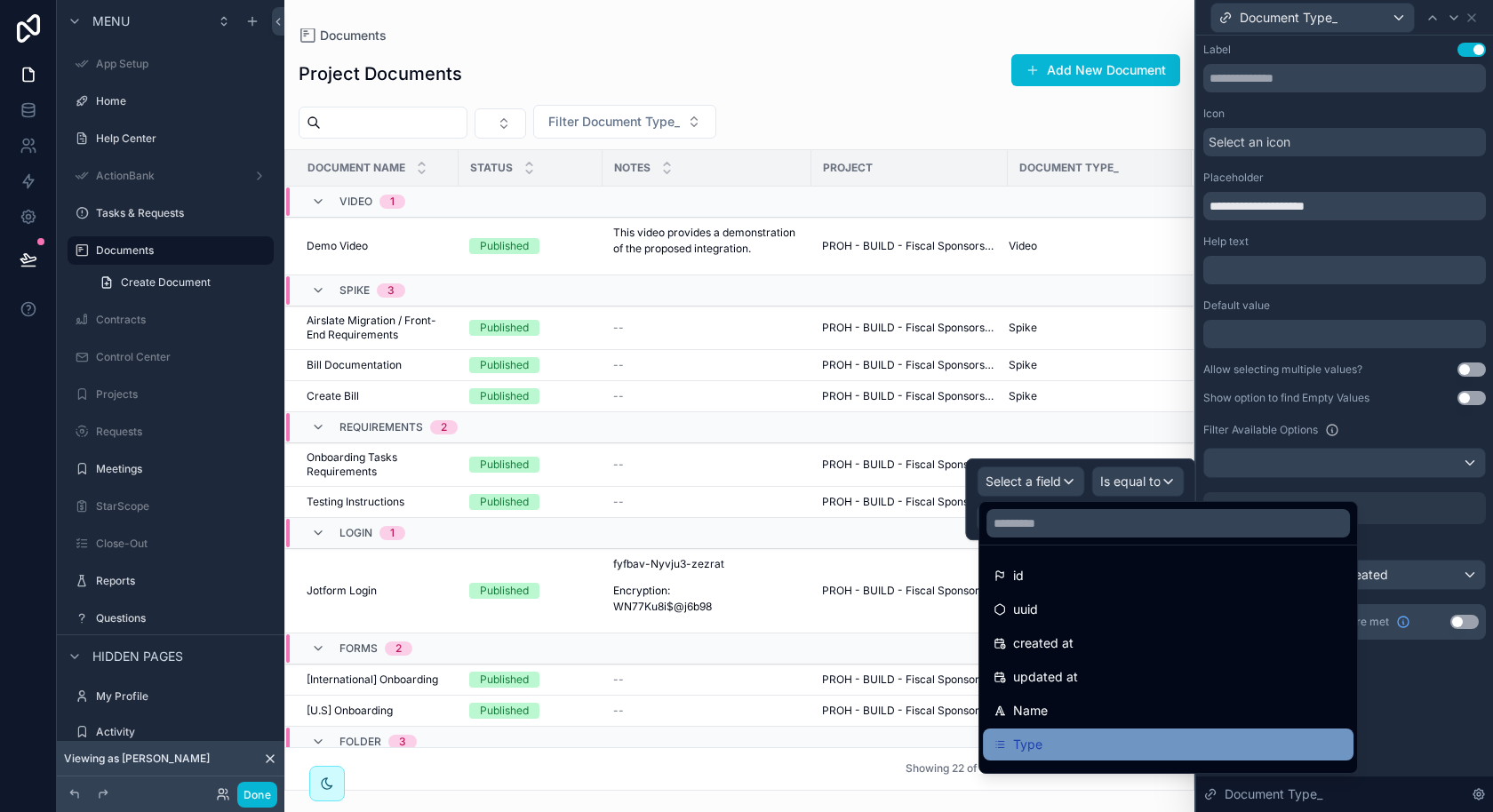
click at [1057, 737] on div "Type" at bounding box center [1168, 744] width 350 height 21
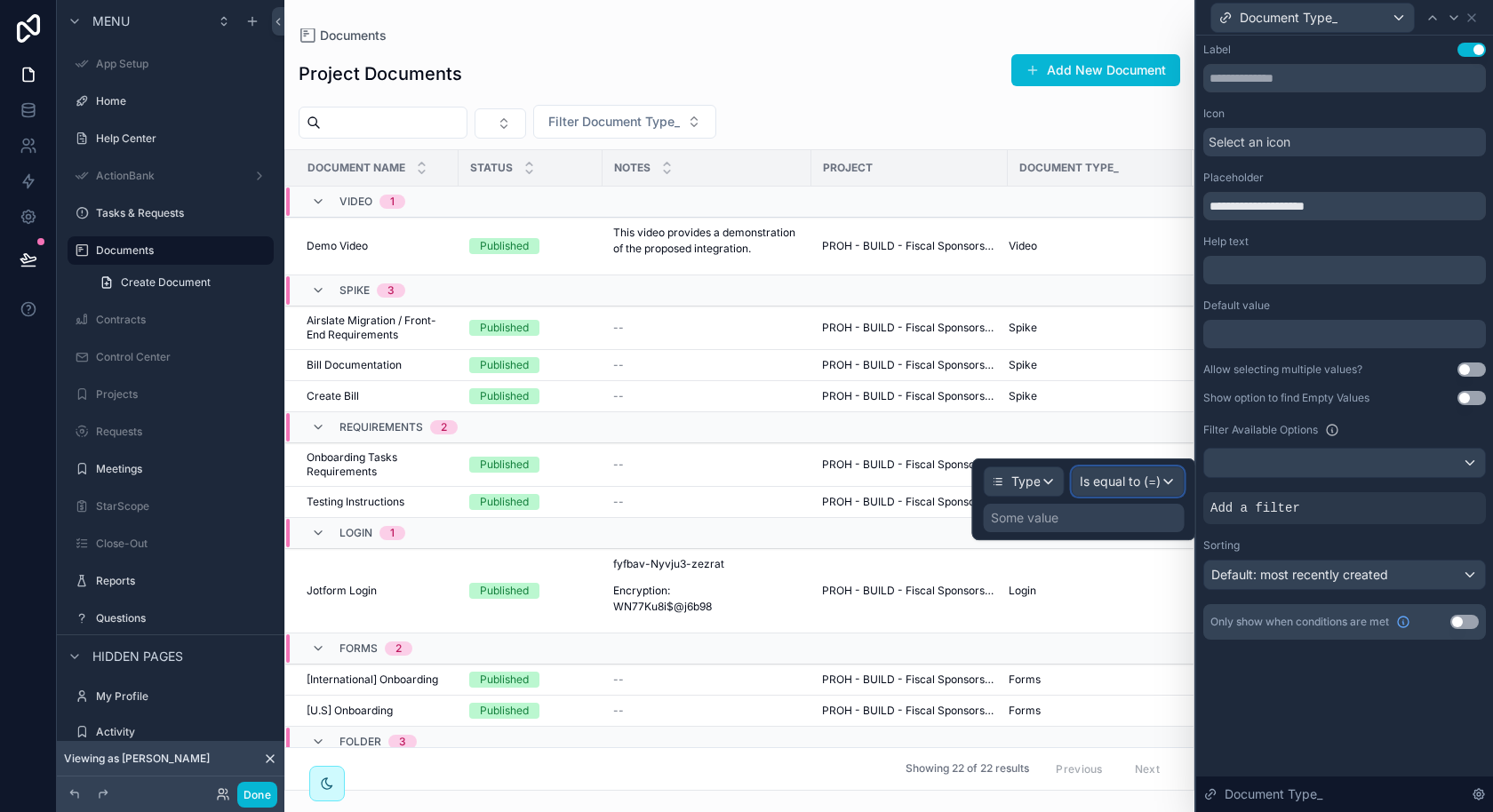
click at [1149, 477] on span "Is equal to (=)" at bounding box center [1120, 481] width 81 height 17
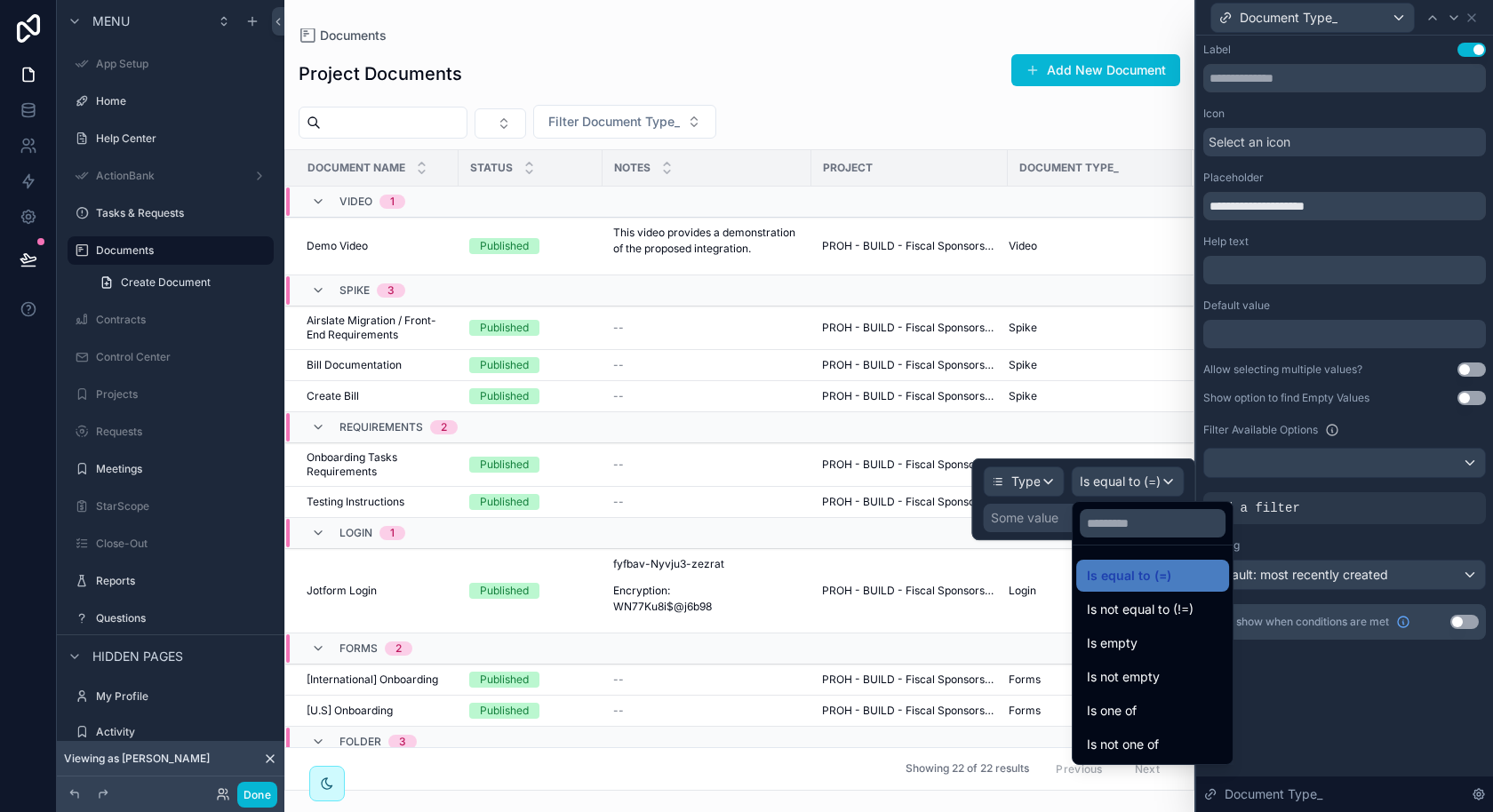
click at [1046, 514] on div at bounding box center [1084, 499] width 224 height 82
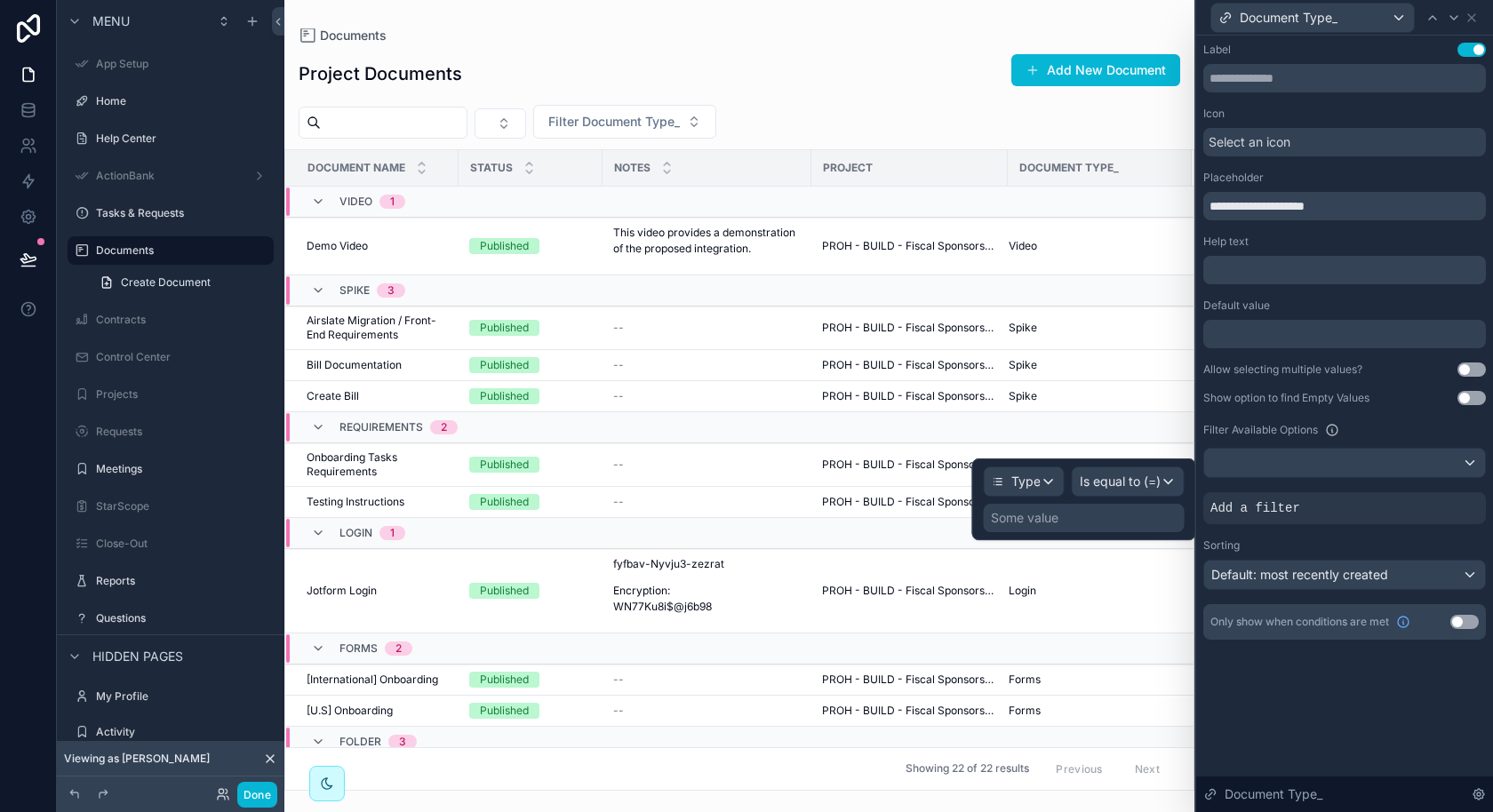
click at [1051, 514] on div "Some value" at bounding box center [1025, 517] width 68 height 17
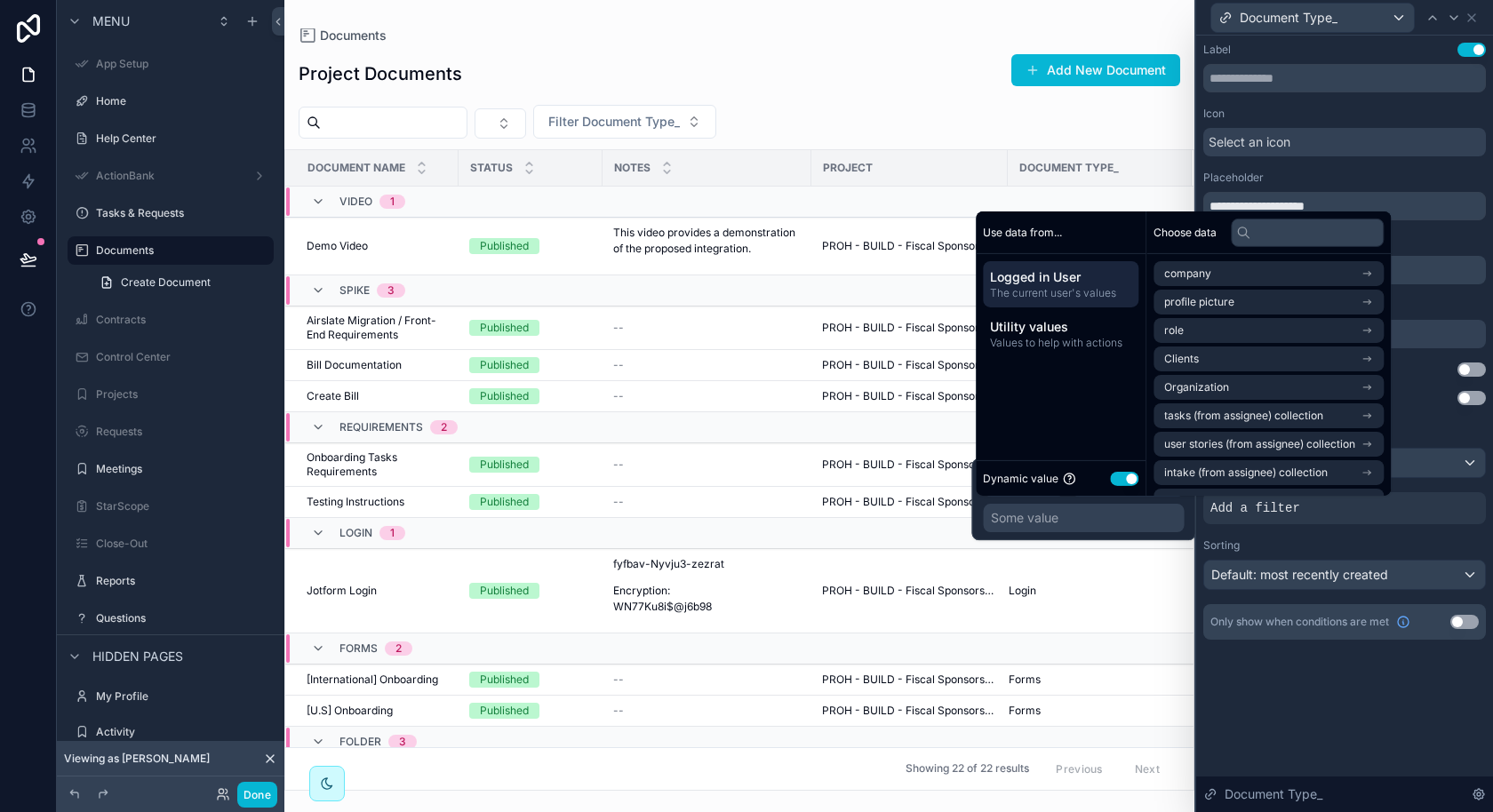
click at [1125, 477] on button "Use setting" at bounding box center [1123, 477] width 28 height 14
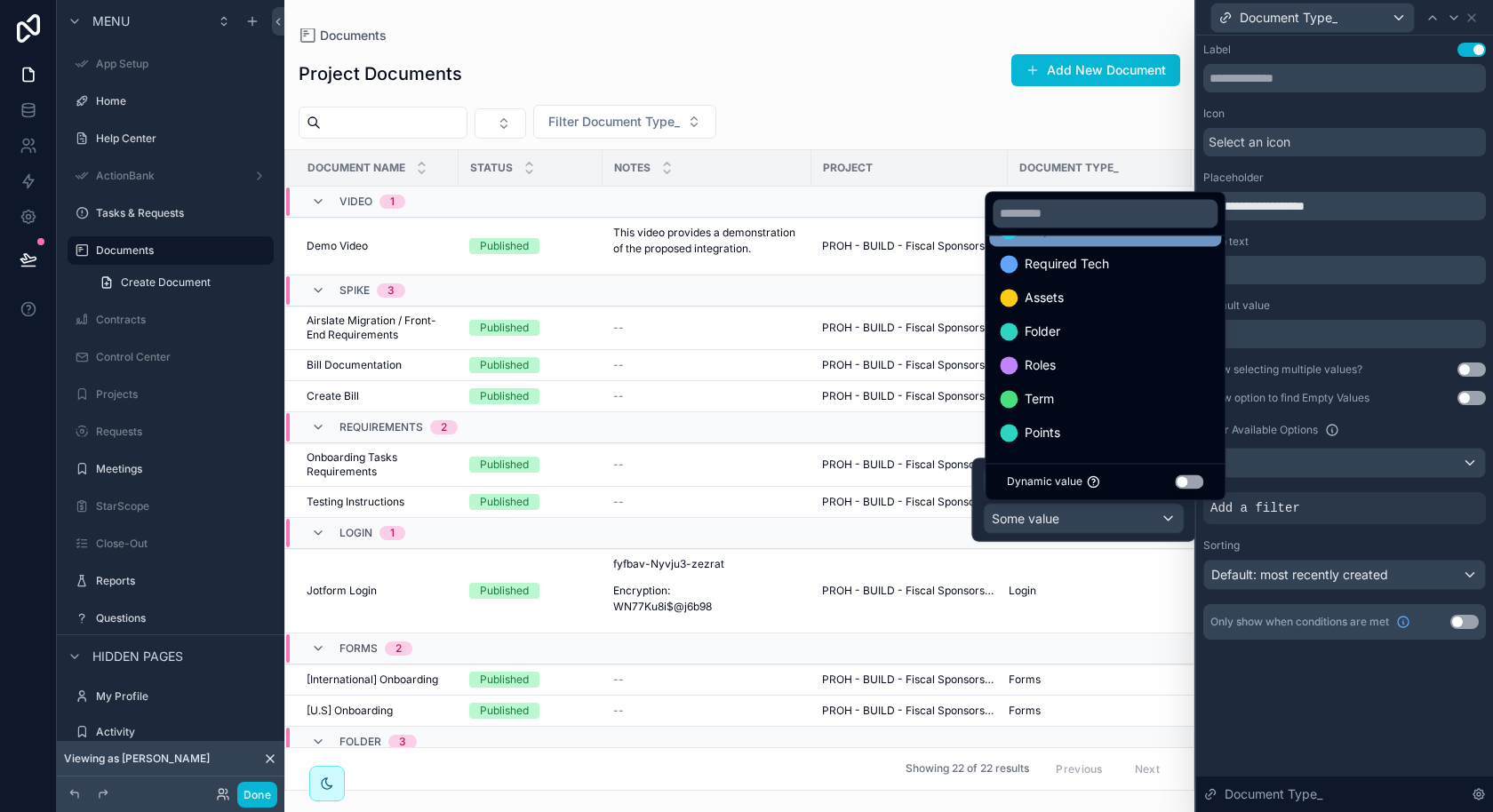
scroll to position [0, 0]
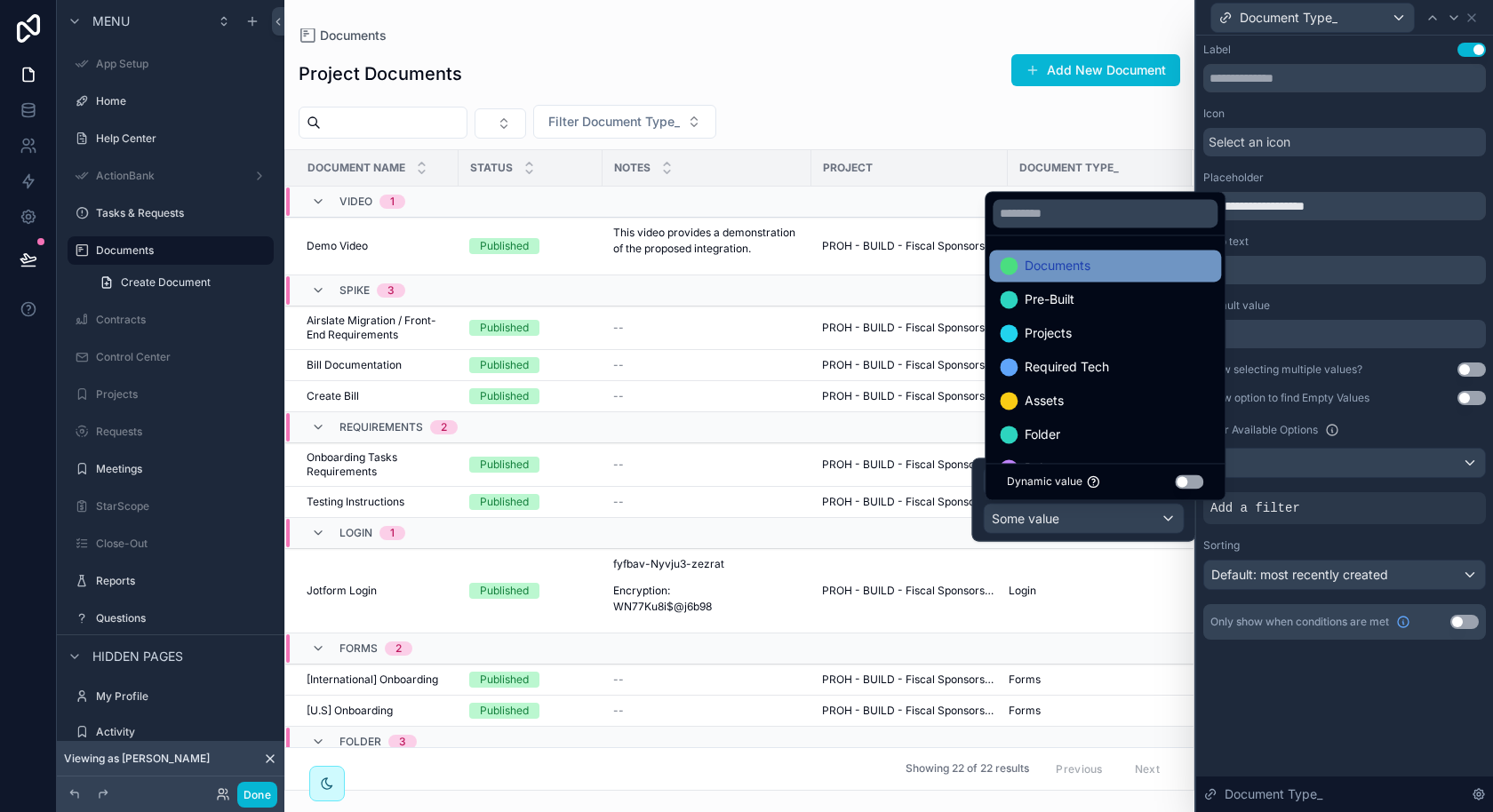
click at [1097, 266] on div "Documents" at bounding box center [1104, 265] width 210 height 21
click at [657, 117] on span "Filter Document Type_" at bounding box center [613, 121] width 131 height 17
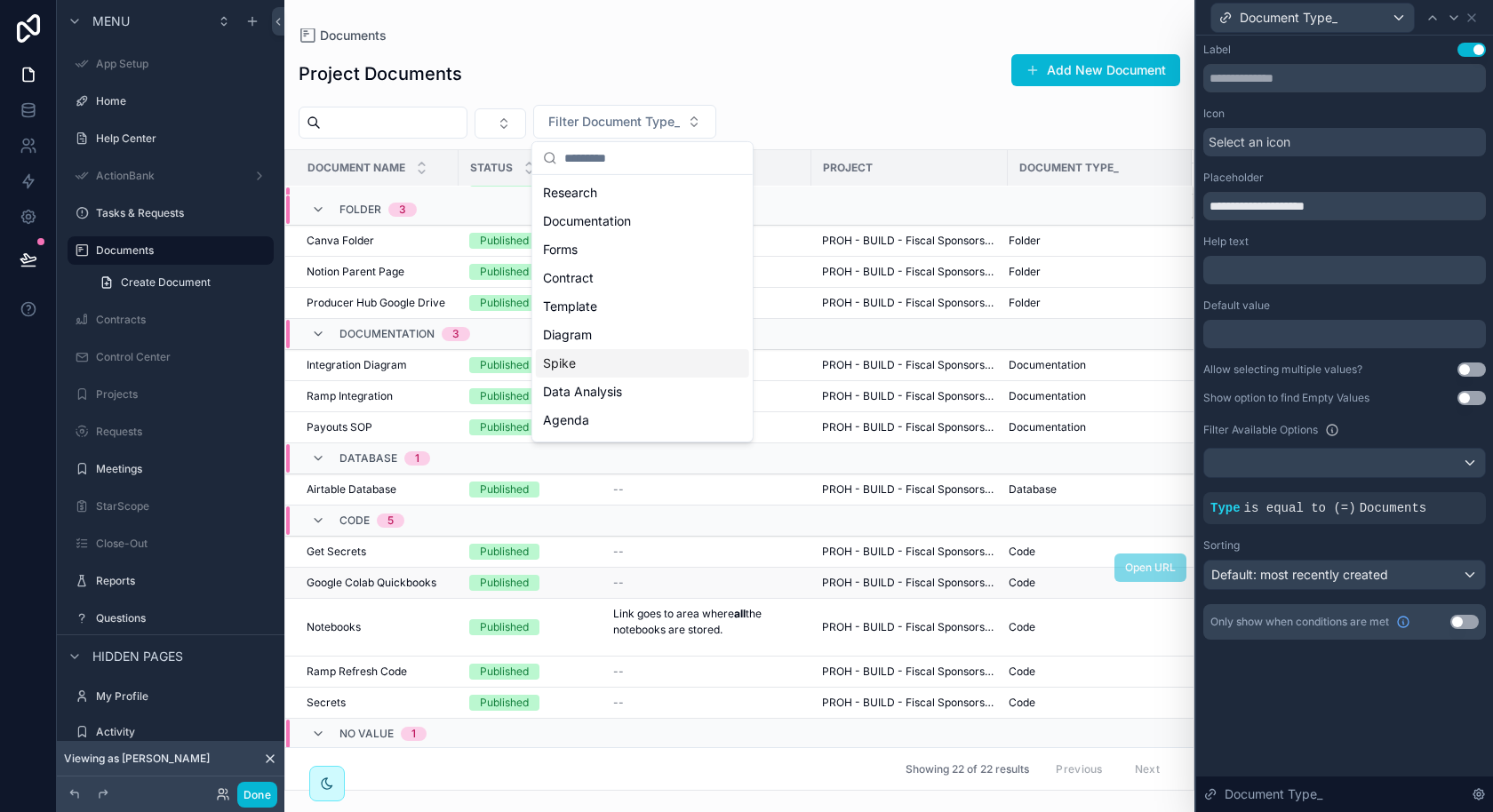
click at [395, 568] on td "Google Colab Quickbooks Google Colab Quickbooks" at bounding box center [372, 584] width 173 height 31
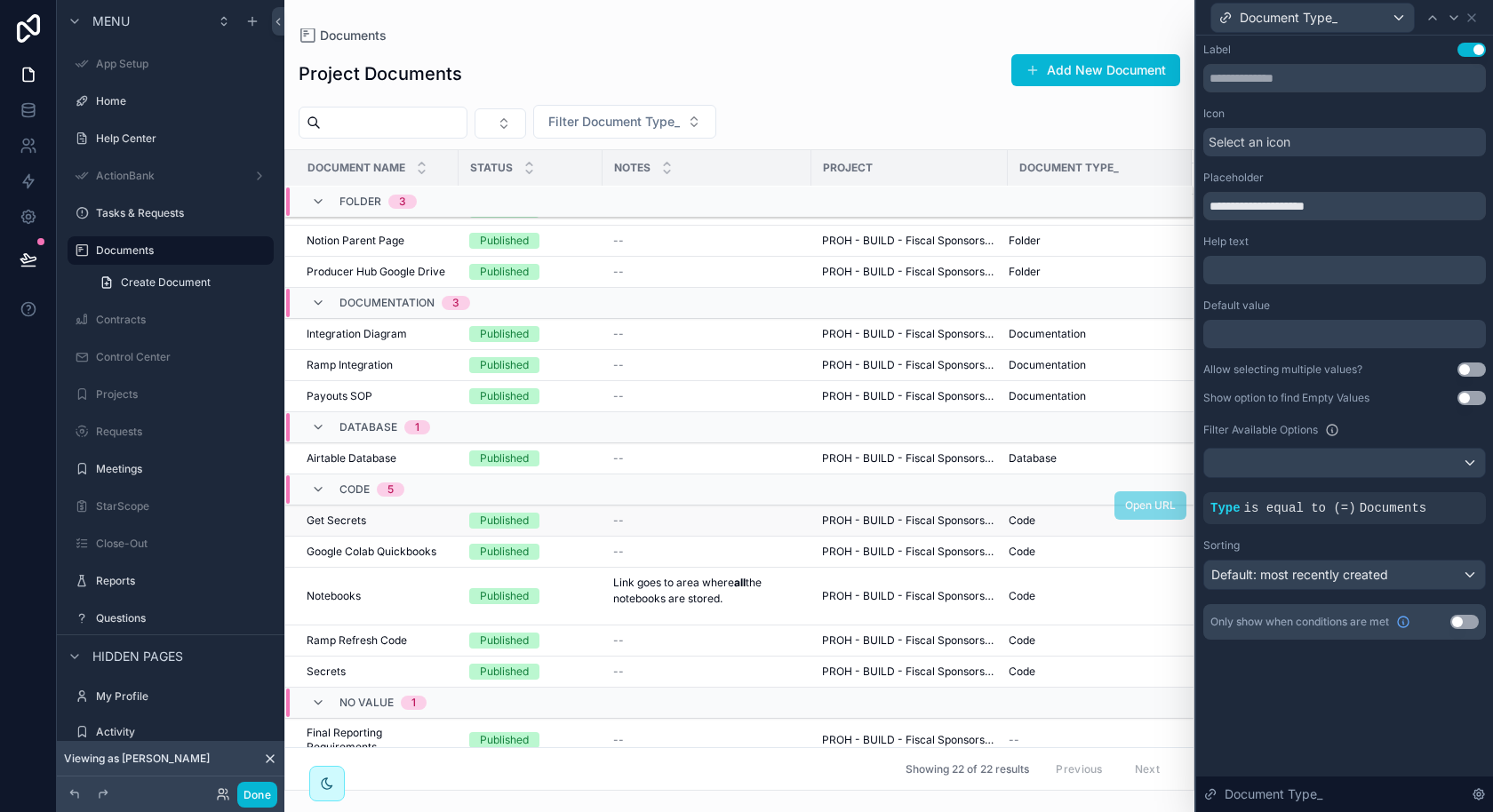
click at [449, 506] on td "Get Secrets Get Secrets" at bounding box center [372, 521] width 173 height 31
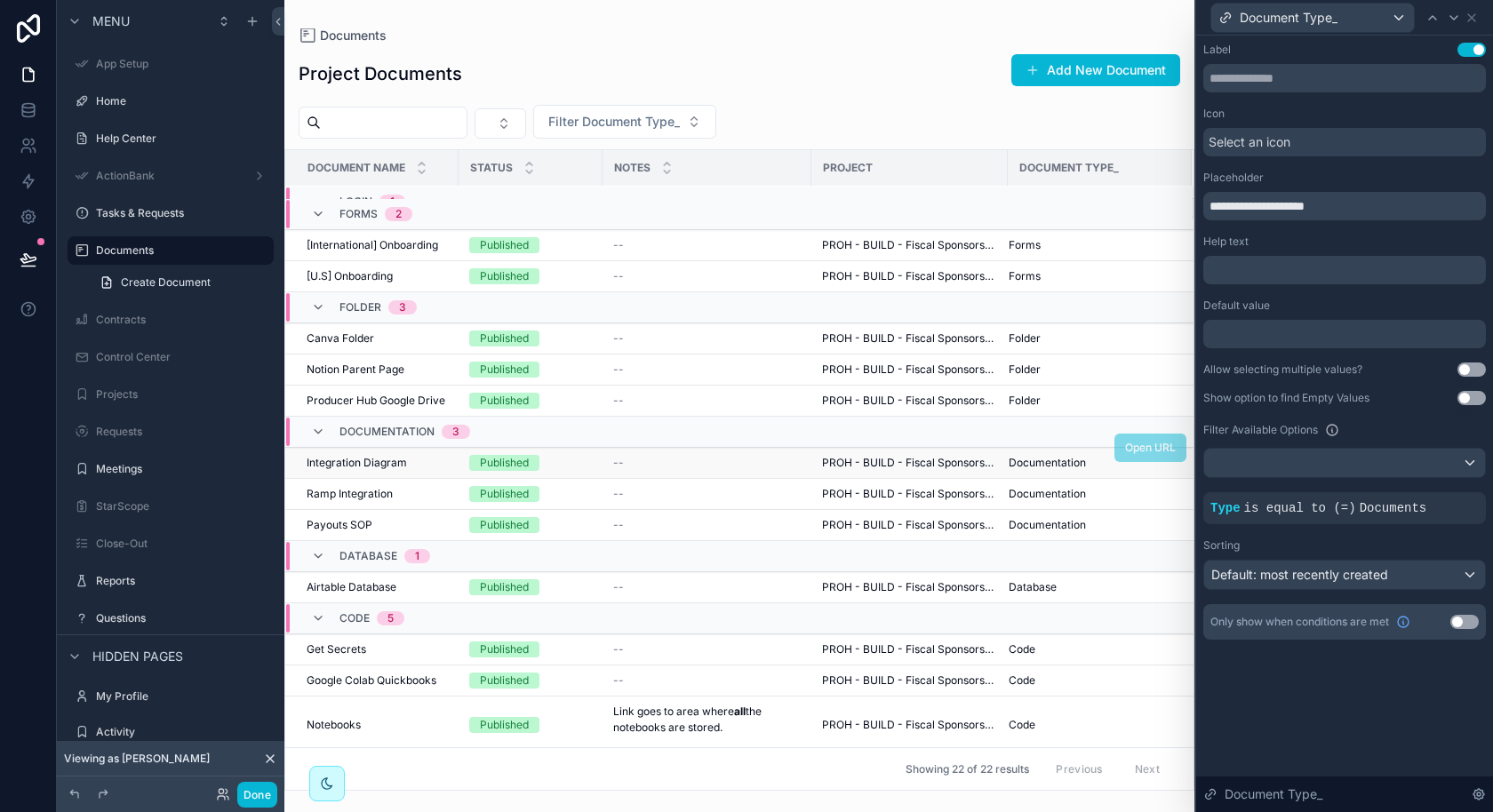
click at [434, 456] on div "Integration Diagram Integration Diagram" at bounding box center [377, 462] width 141 height 14
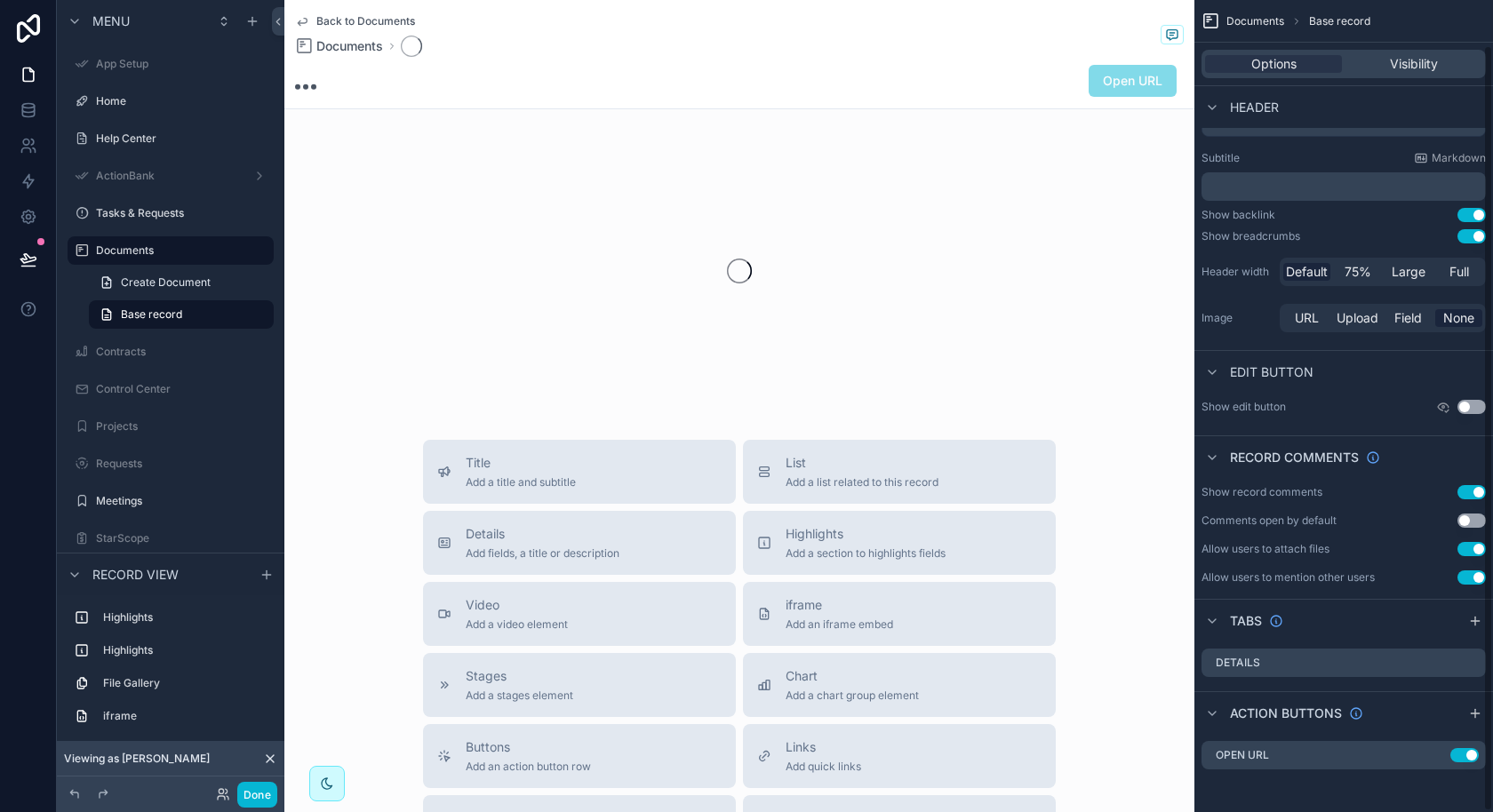
scroll to position [48, 0]
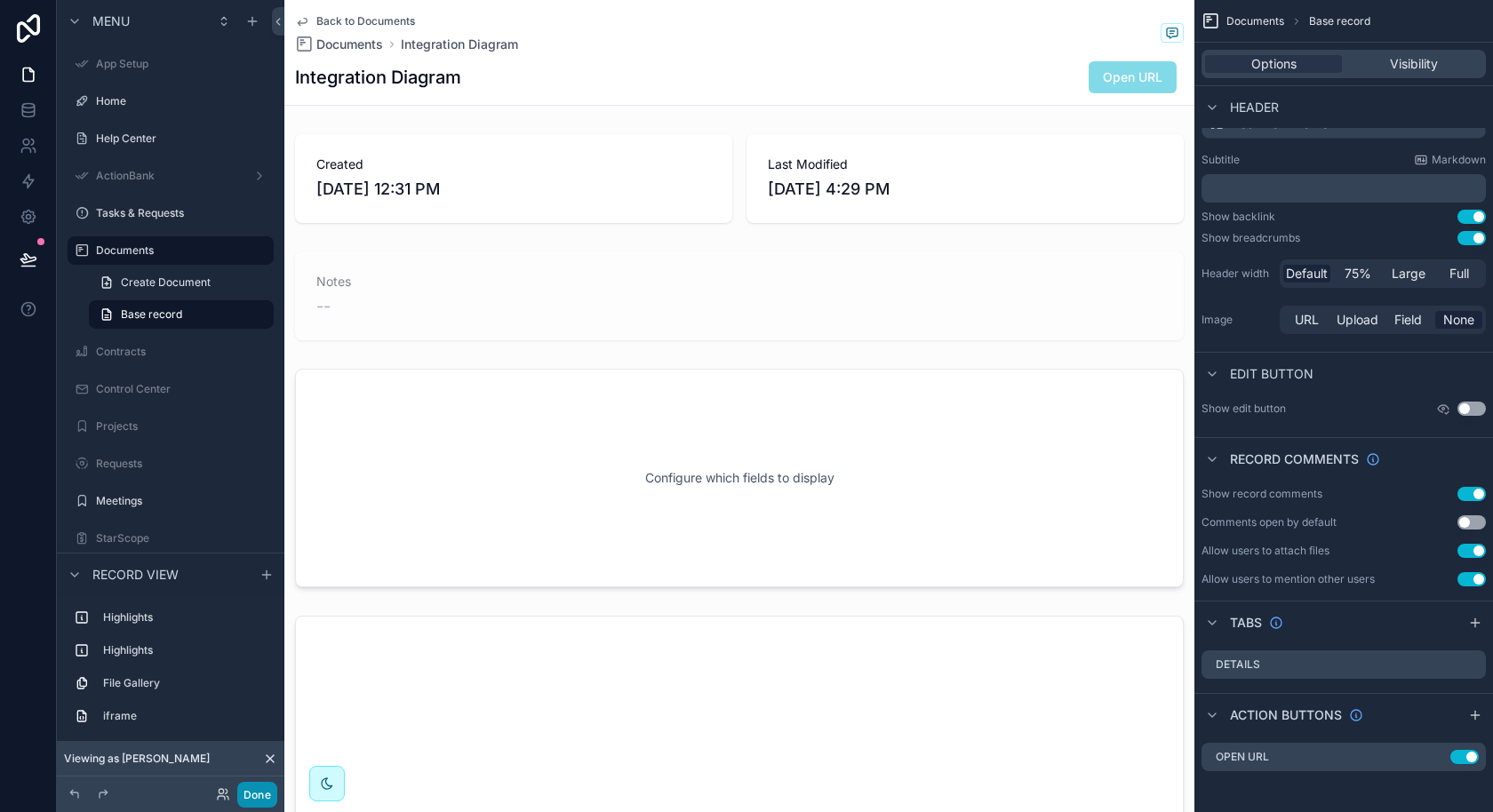
click at [263, 784] on button "Done" at bounding box center [258, 795] width 40 height 26
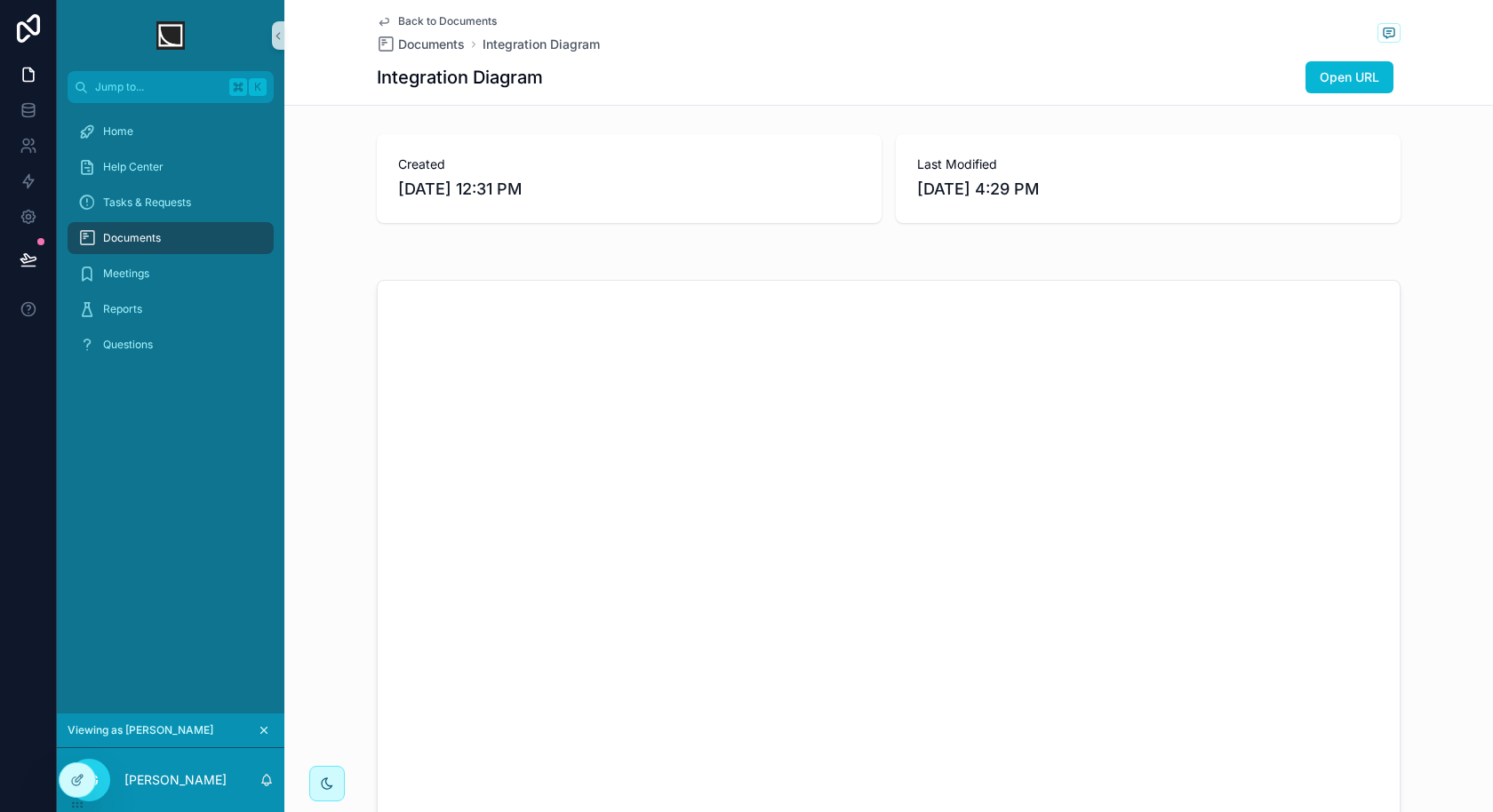
click at [440, 27] on span "Back to Documents" at bounding box center [447, 20] width 98 height 14
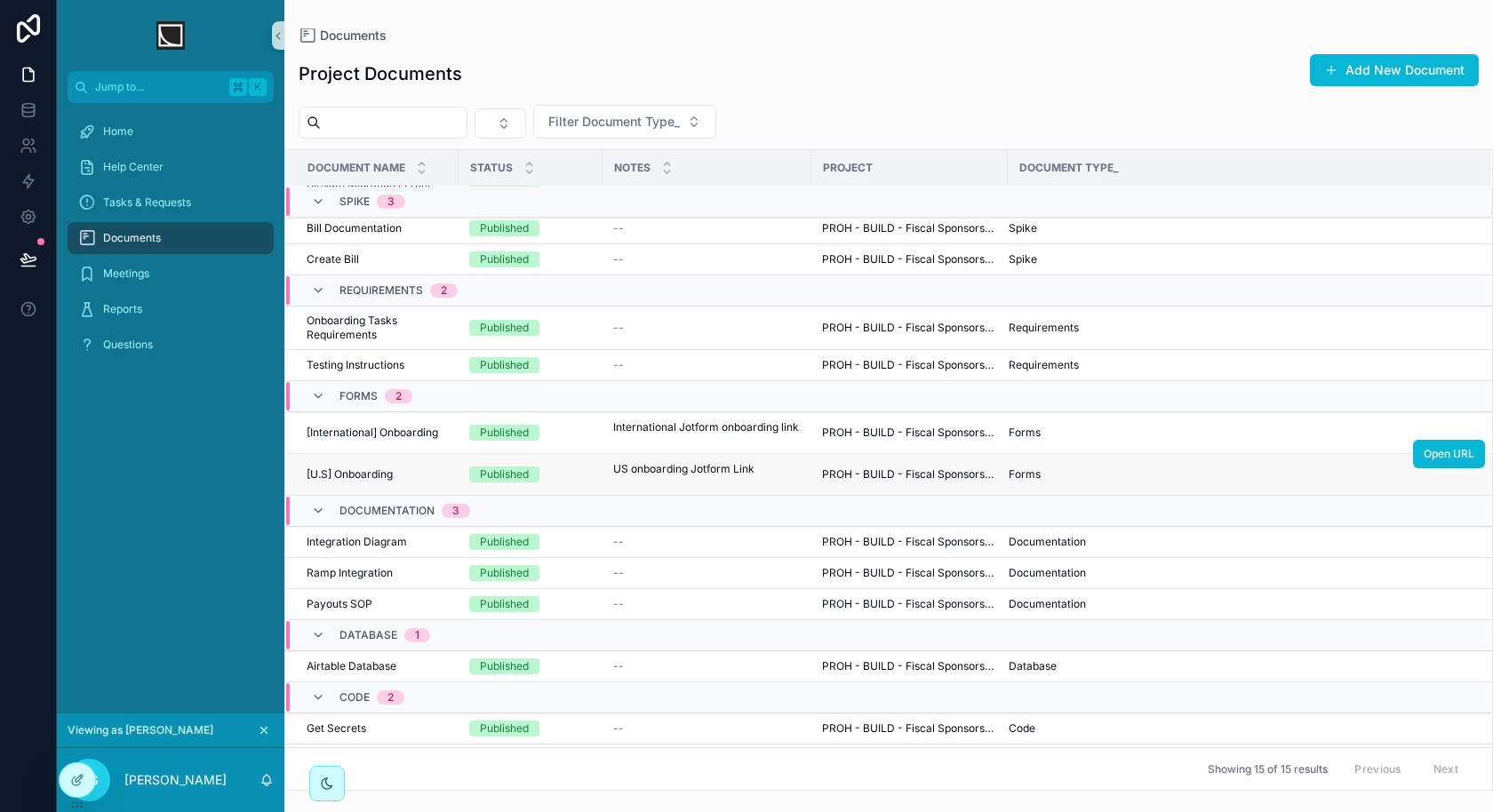
scroll to position [253, 0]
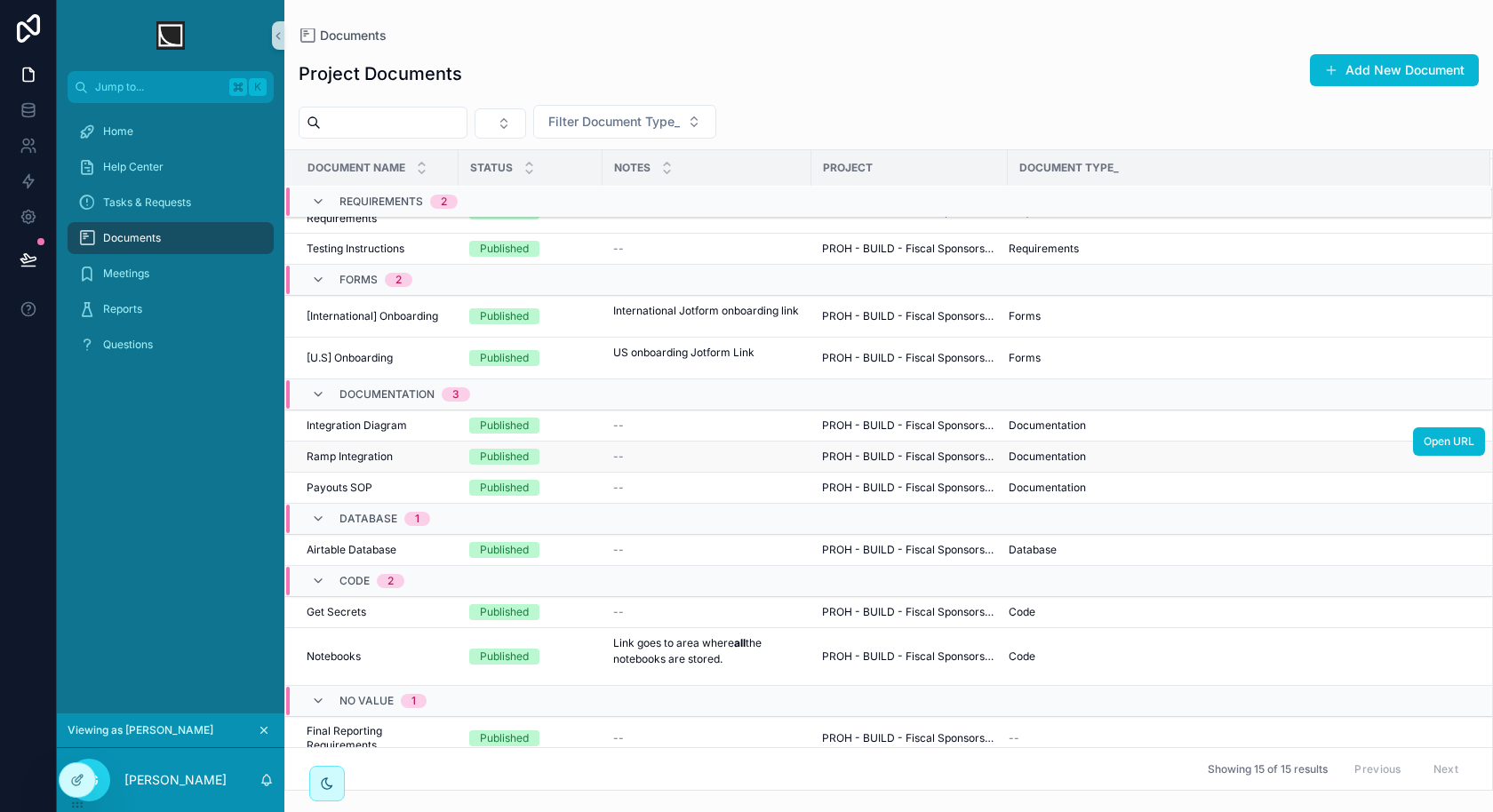
click at [409, 441] on td "Ramp Integration Ramp Integration" at bounding box center [372, 457] width 173 height 31
click at [409, 453] on div "Ramp Integration Ramp Integration" at bounding box center [377, 456] width 141 height 14
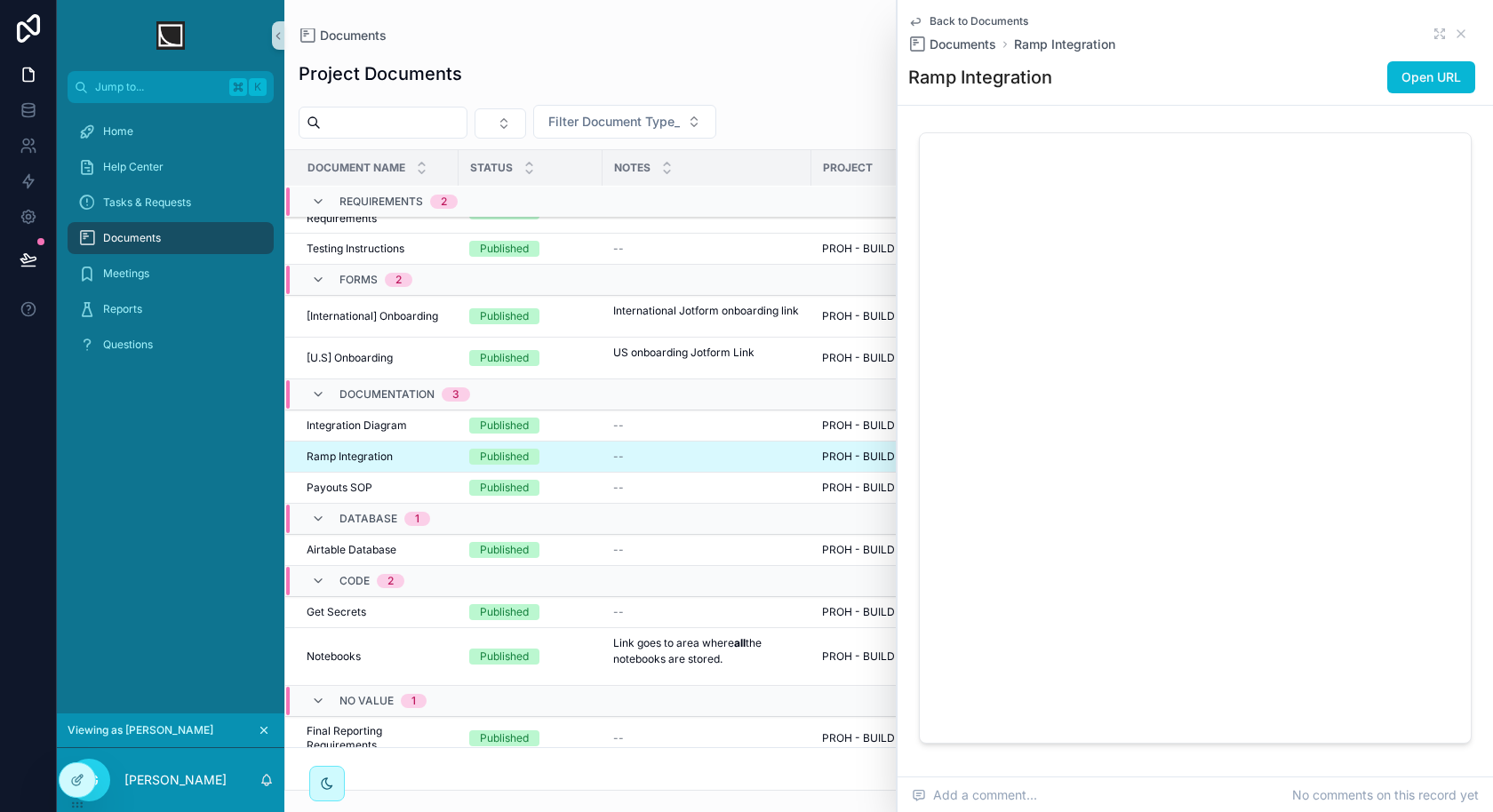
scroll to position [161, 0]
click at [1436, 28] on icon "scrollable content" at bounding box center [1439, 33] width 14 height 14
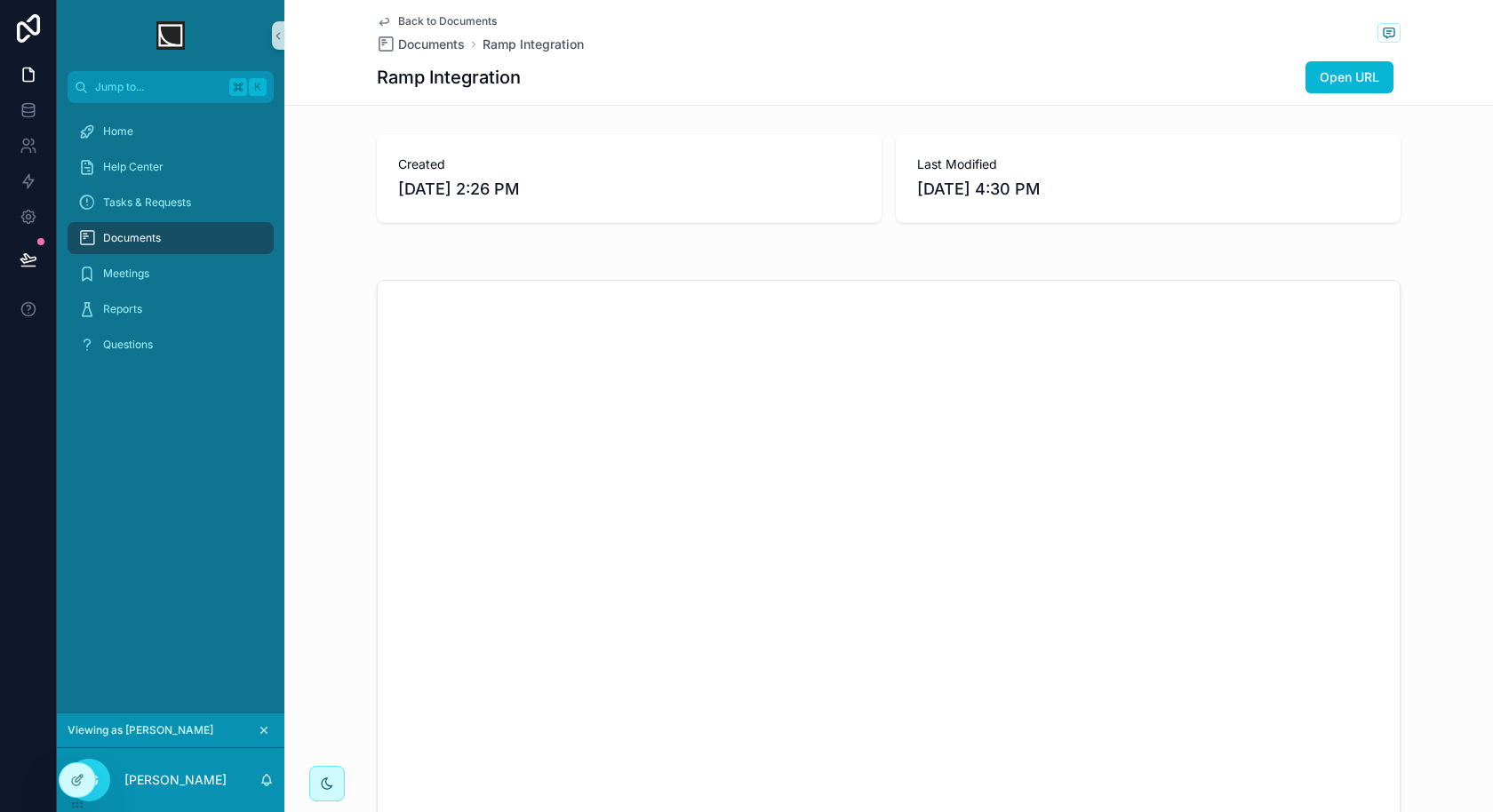
click at [449, 25] on span "Back to Documents" at bounding box center [447, 20] width 98 height 14
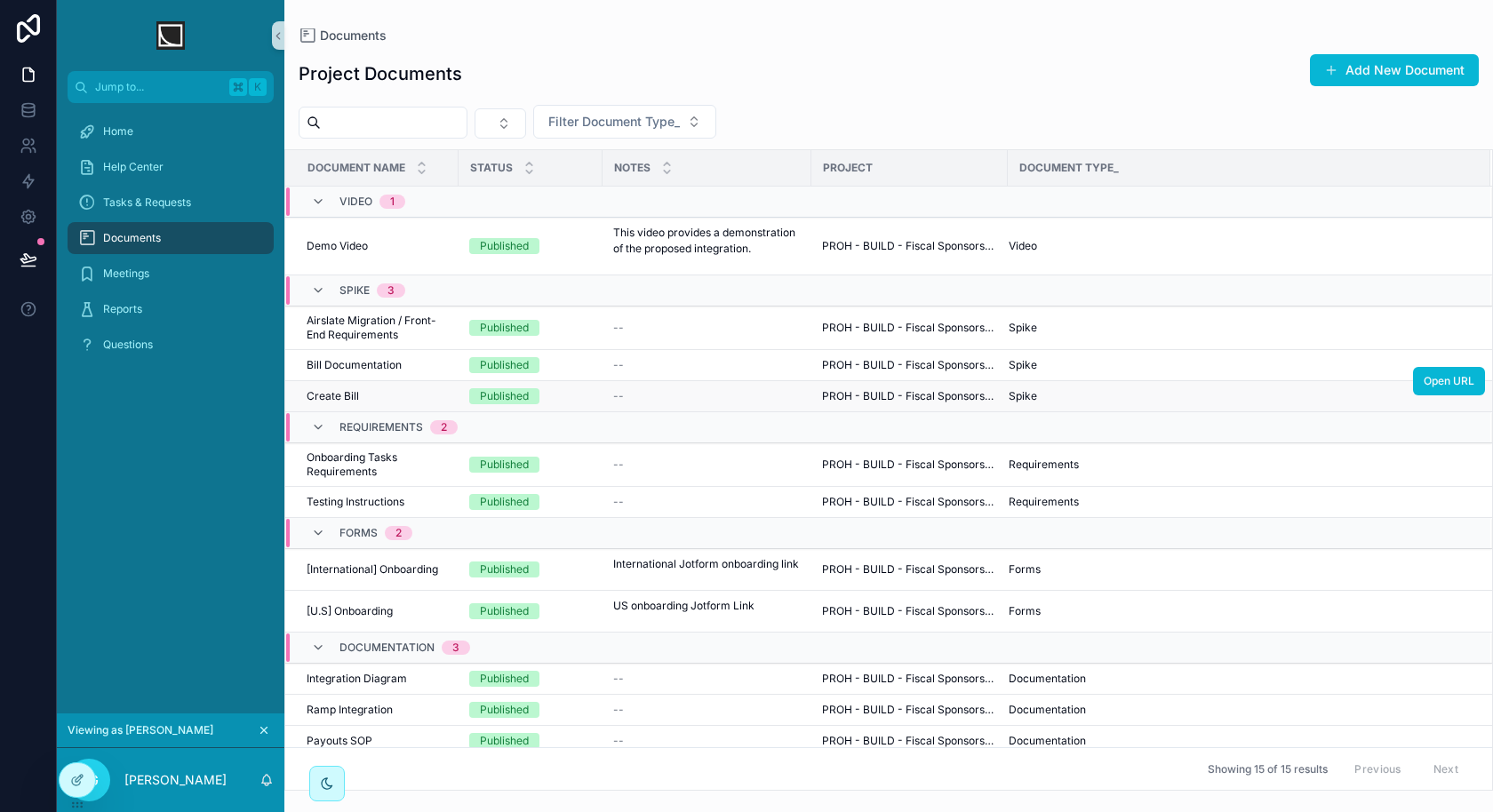
scroll to position [125, 0]
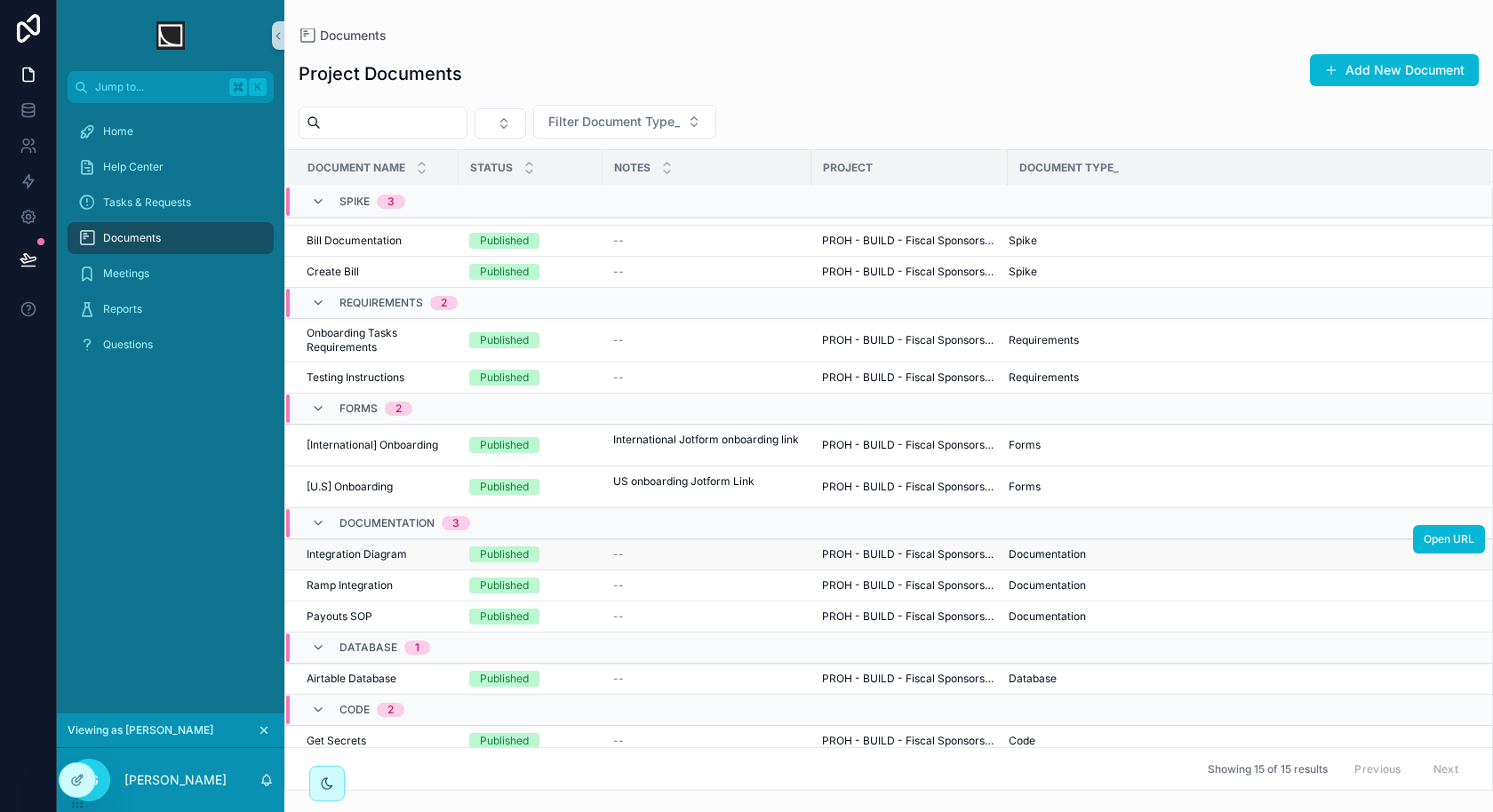
click at [436, 553] on div "Integration Diagram Integration Diagram" at bounding box center [377, 553] width 141 height 14
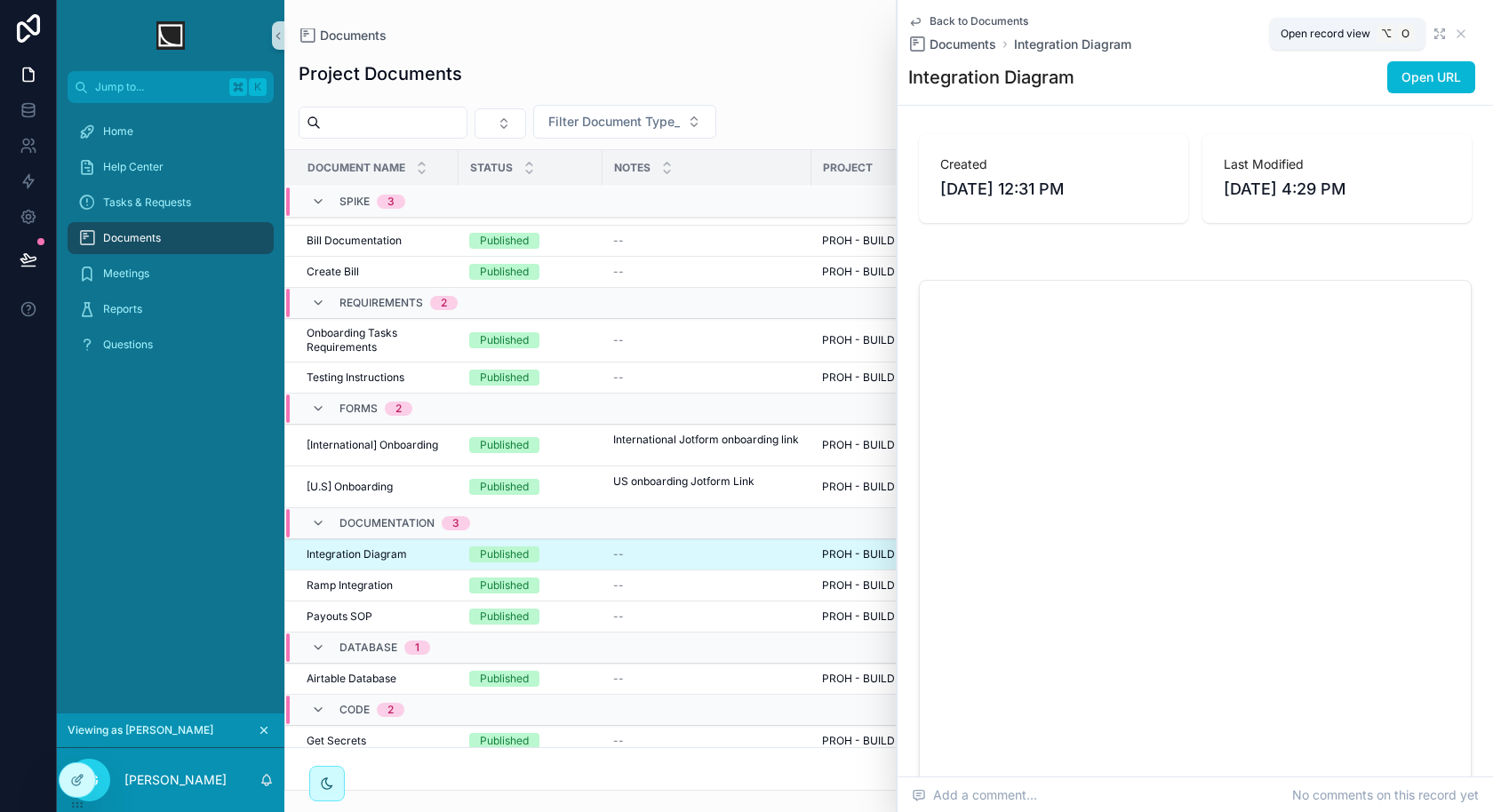
click at [1434, 32] on icon "scrollable content" at bounding box center [1439, 33] width 14 height 14
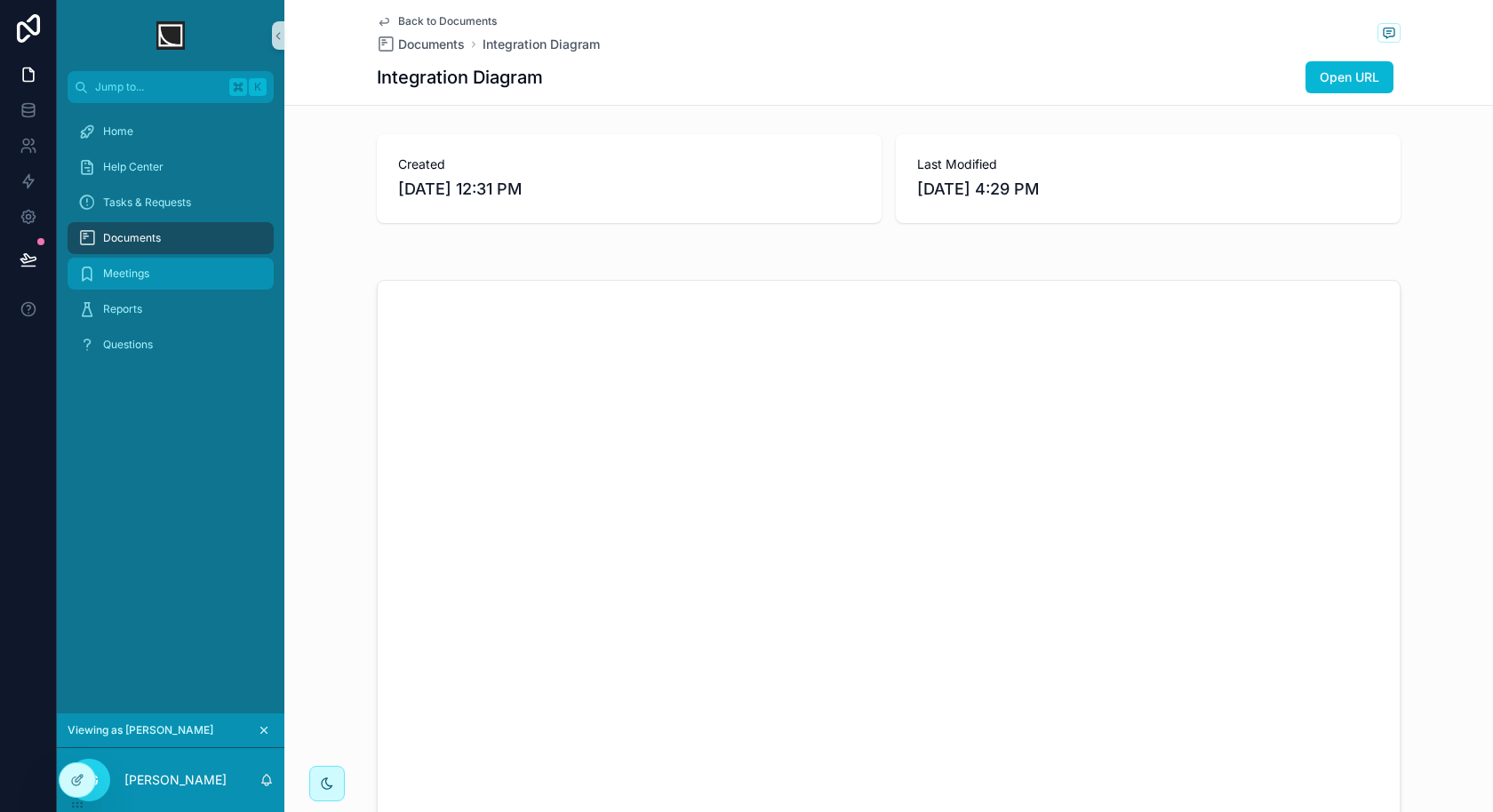
click at [203, 268] on div "Meetings" at bounding box center [170, 273] width 184 height 28
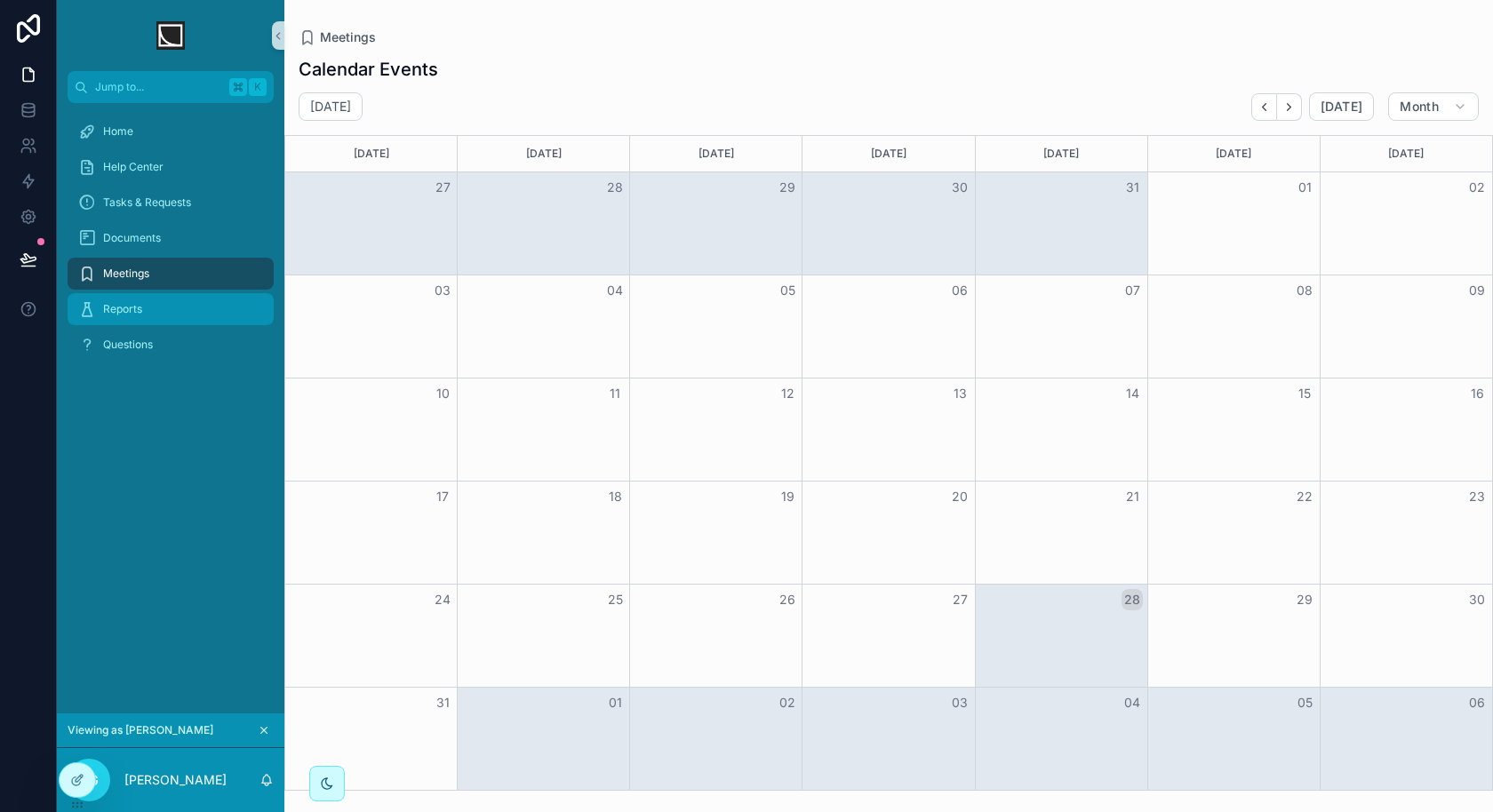
click at [187, 315] on div "Reports" at bounding box center [170, 308] width 184 height 28
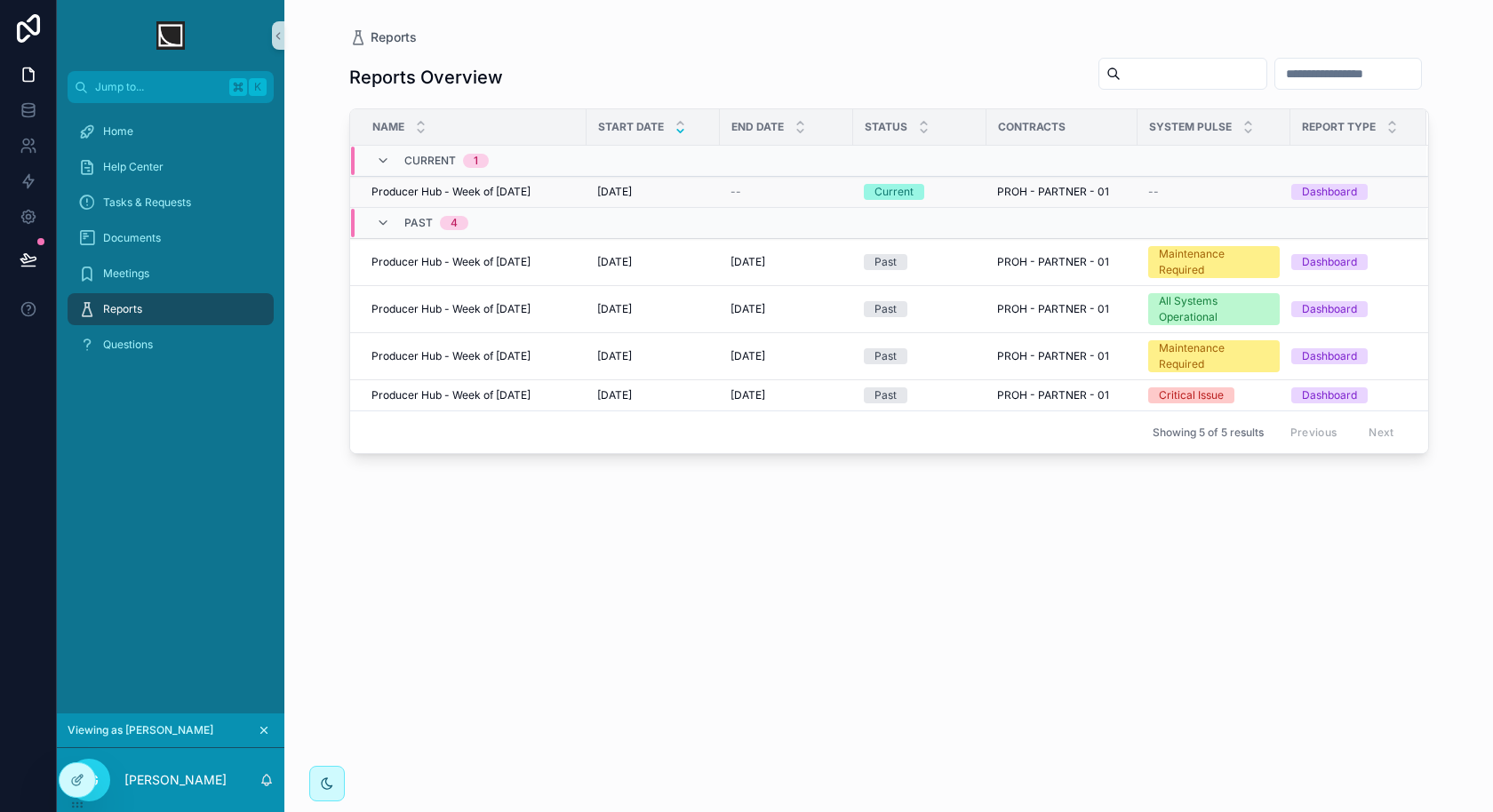
click at [563, 186] on div "Producer Hub - Week of 08-25-25 Producer Hub - Week of 08-25-25" at bounding box center [474, 191] width 205 height 14
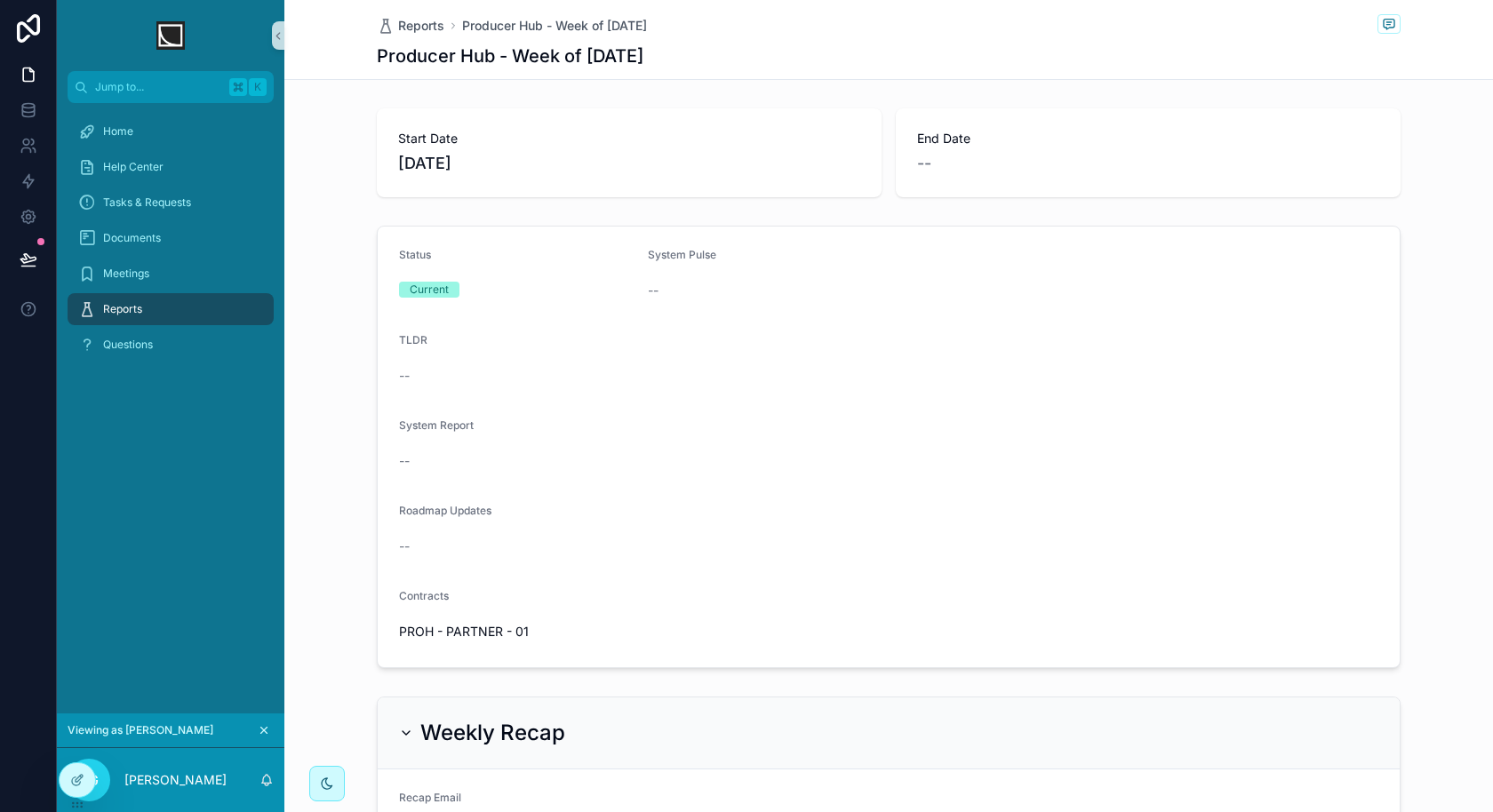
click at [155, 307] on div "Reports" at bounding box center [170, 308] width 184 height 28
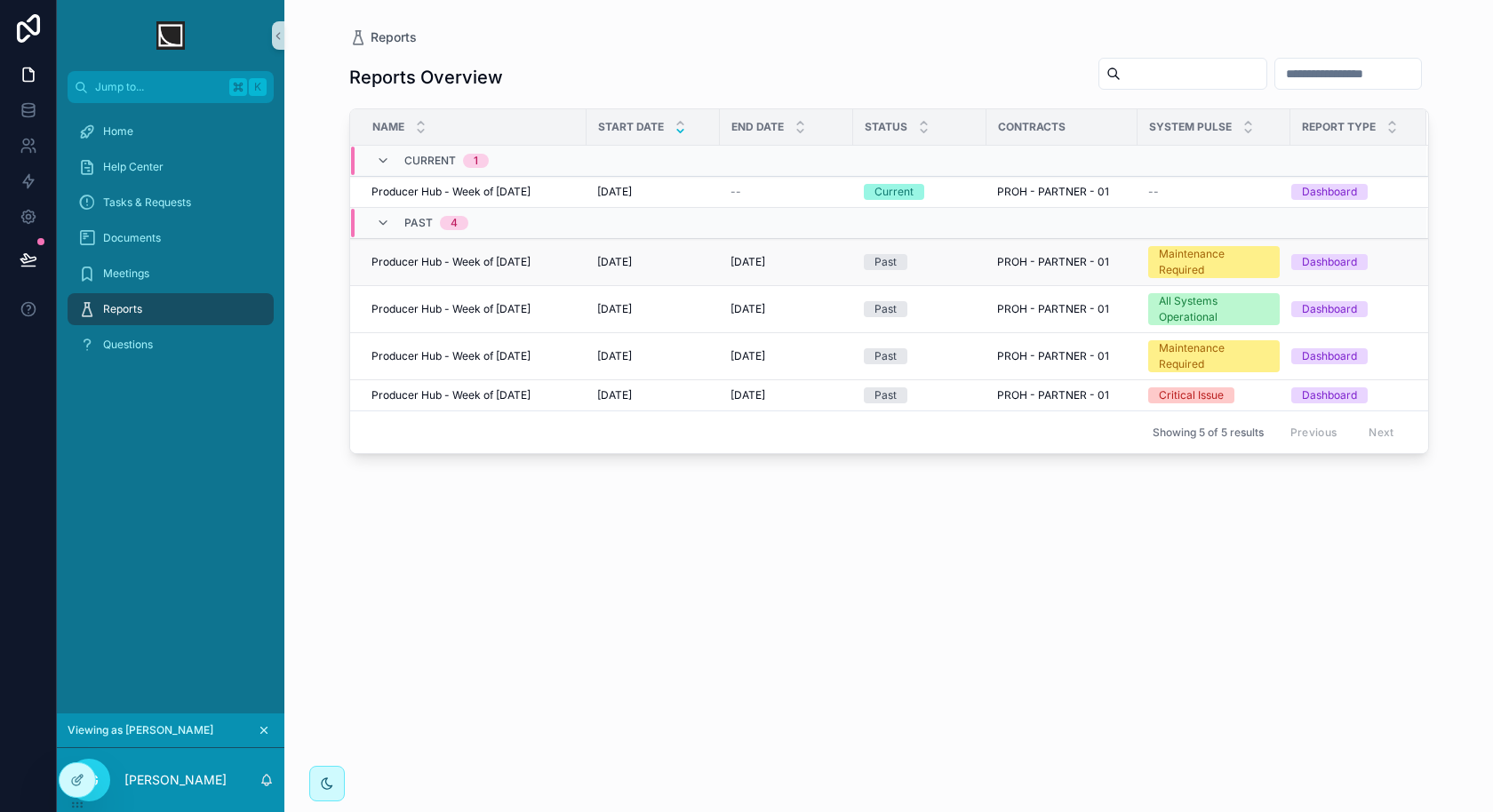
click at [529, 255] on span "Producer Hub - Week of [DATE]" at bounding box center [451, 261] width 159 height 14
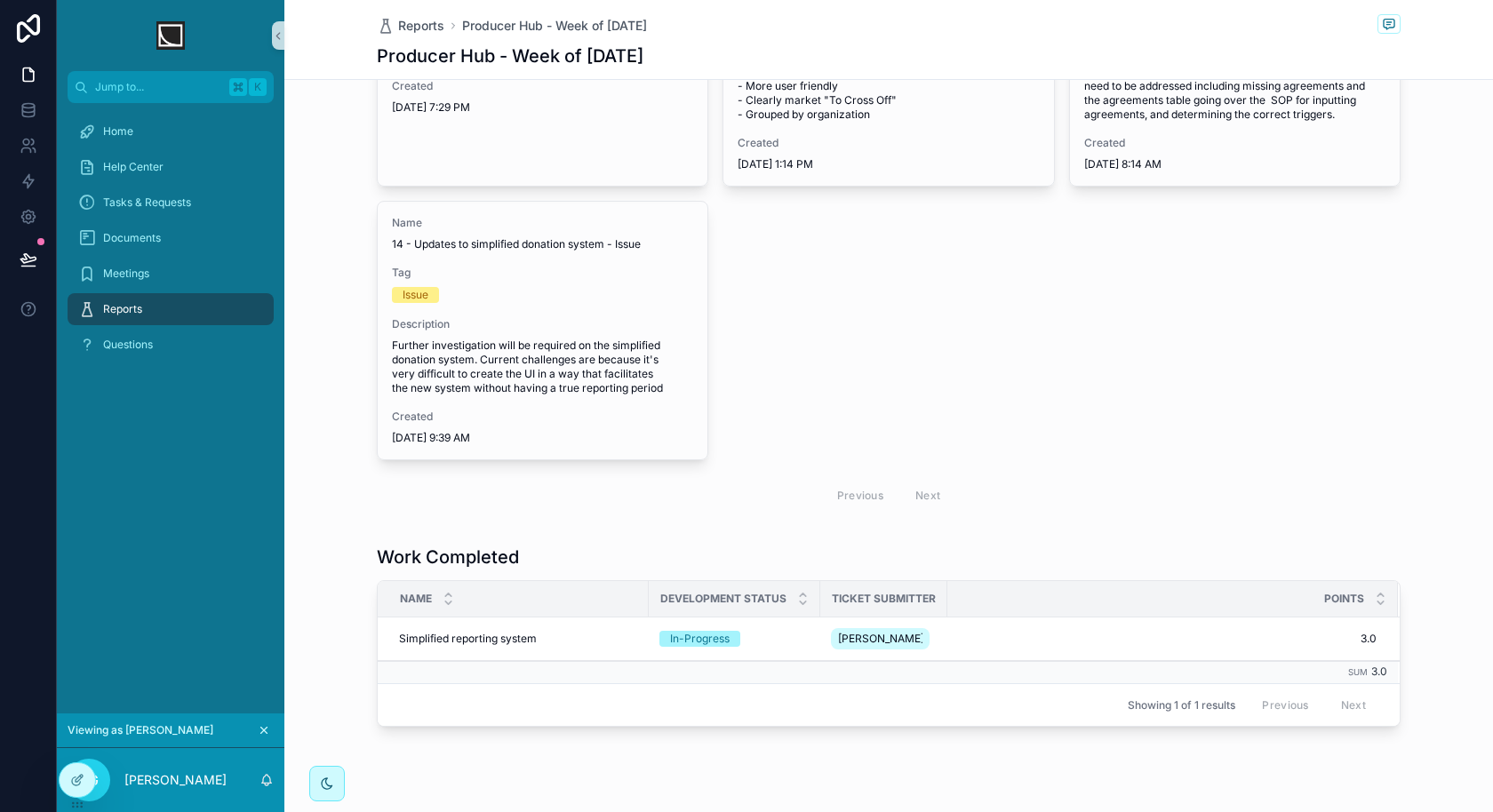
scroll to position [1520, 0]
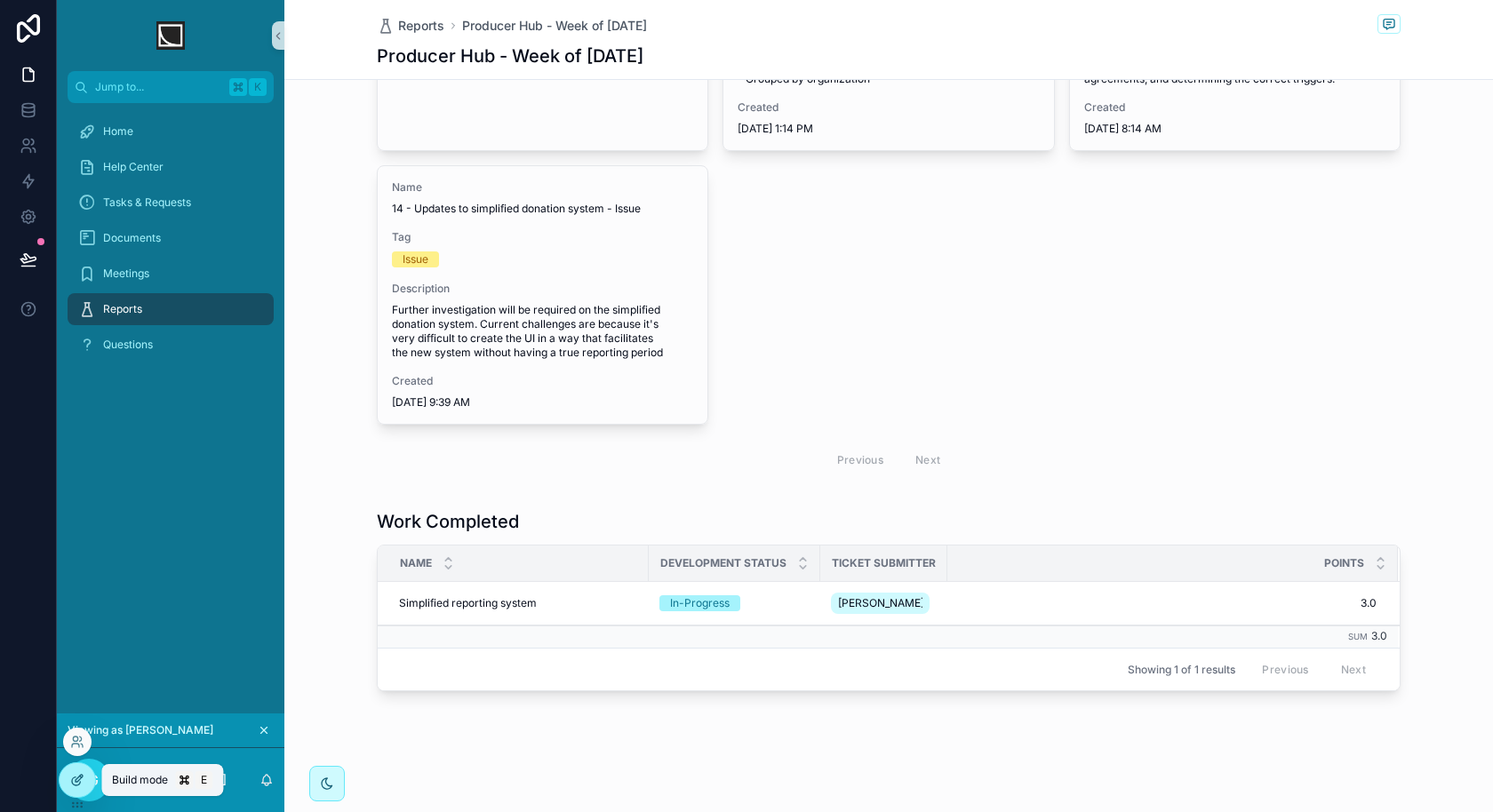
click at [74, 775] on icon at bounding box center [76, 779] width 14 height 14
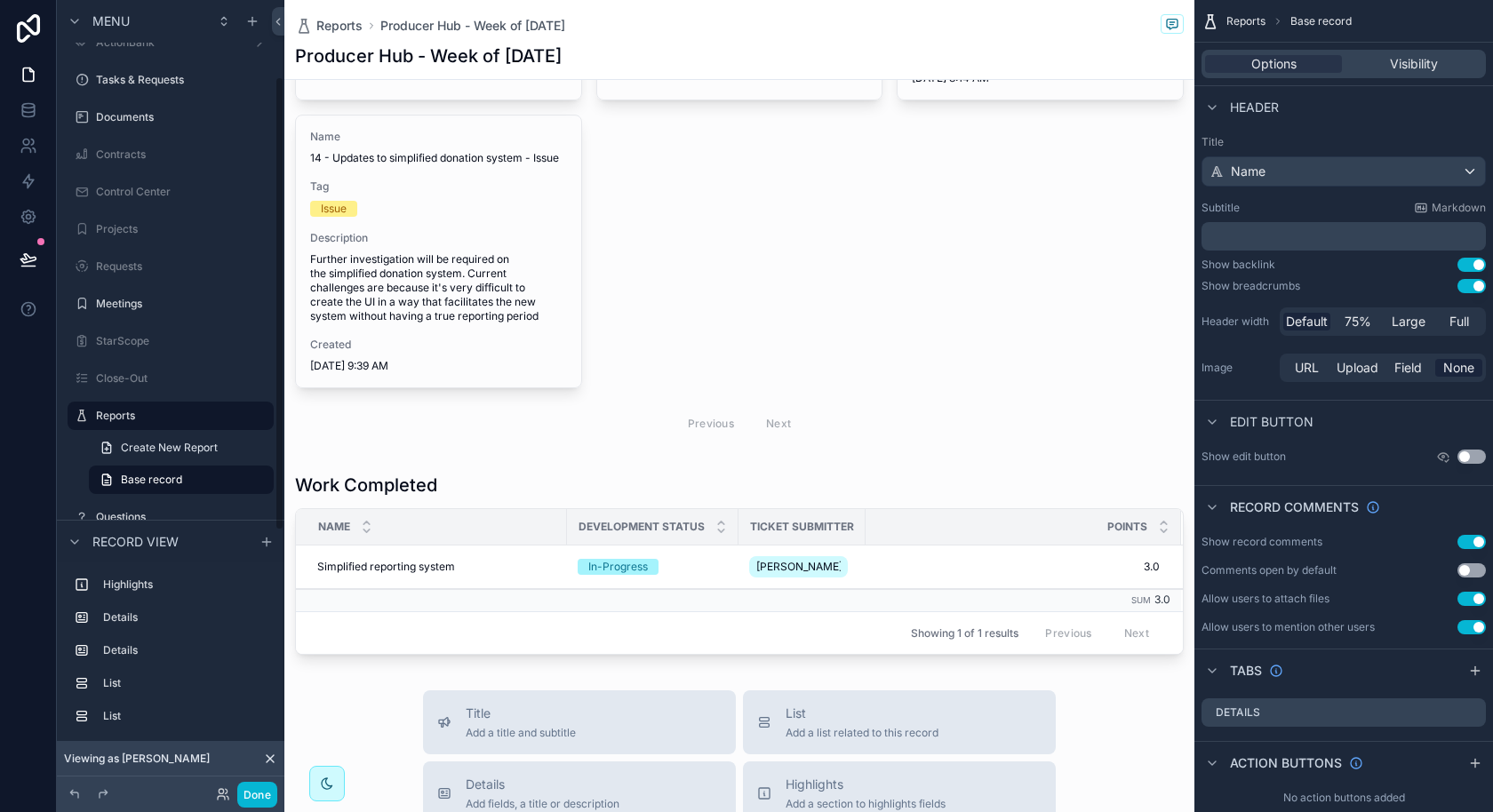
scroll to position [1665, 0]
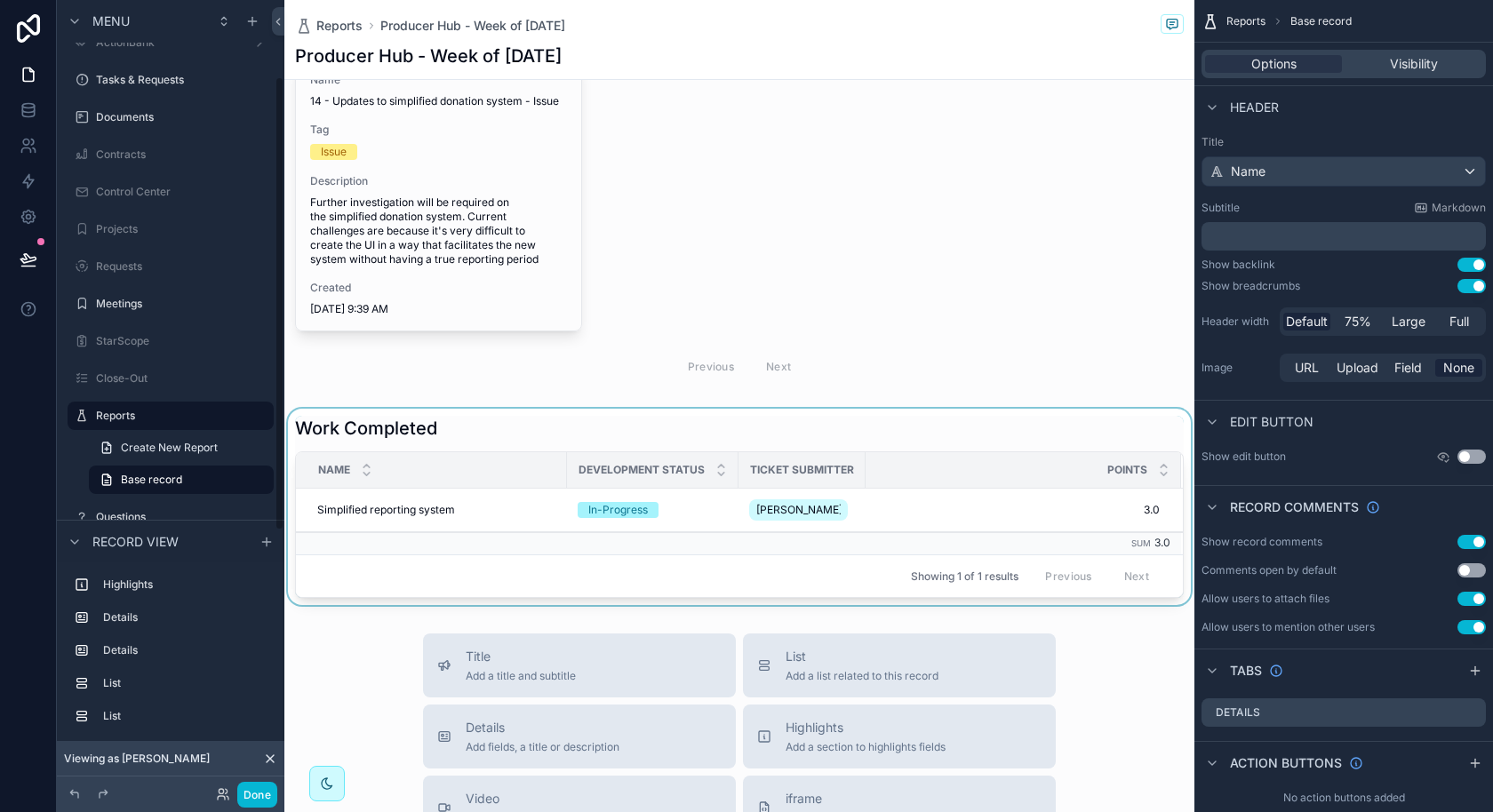
click at [1053, 512] on div "scrollable content" at bounding box center [740, 506] width 910 height 196
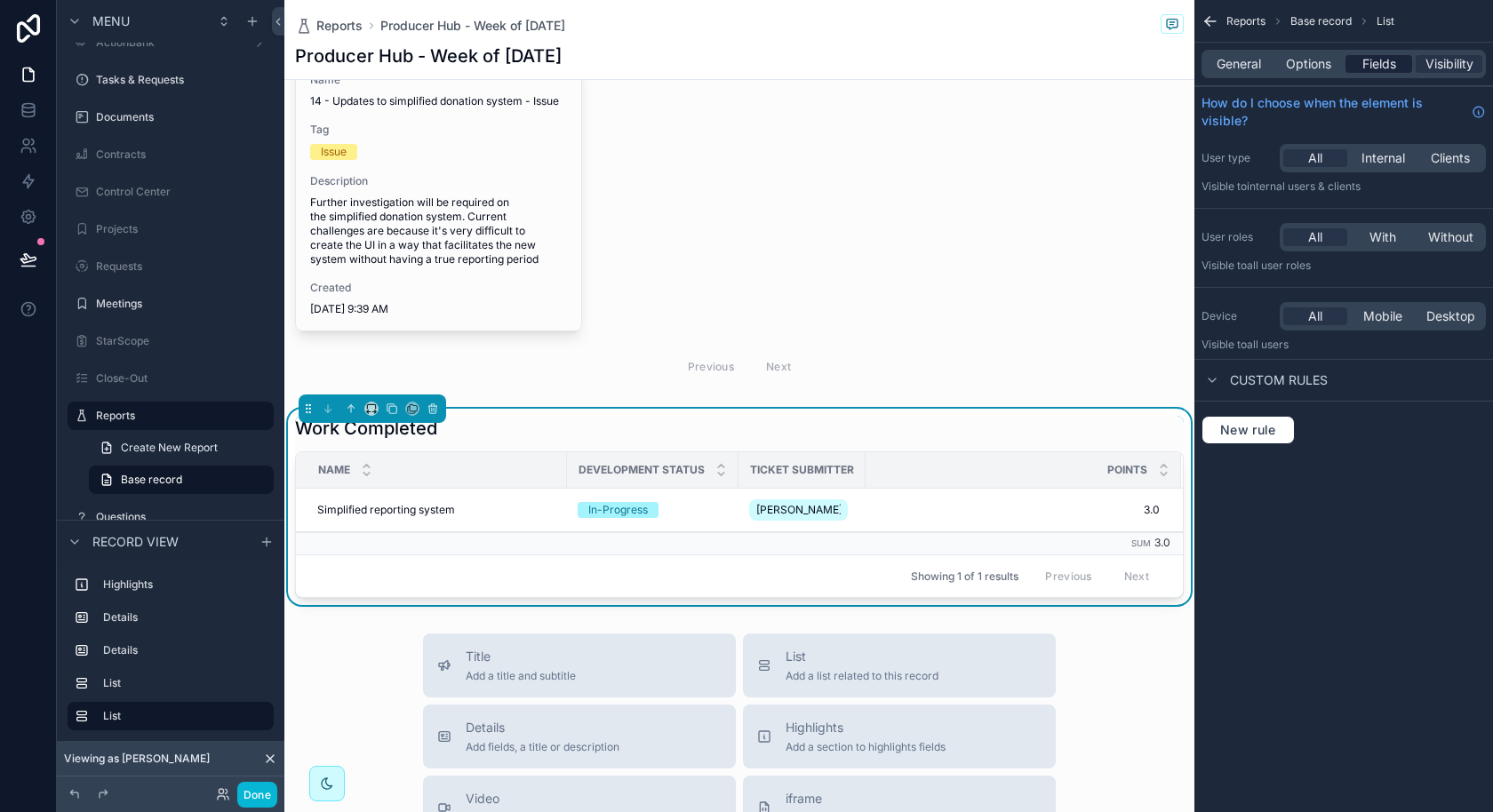
click at [1356, 69] on div "Fields" at bounding box center [1378, 63] width 67 height 17
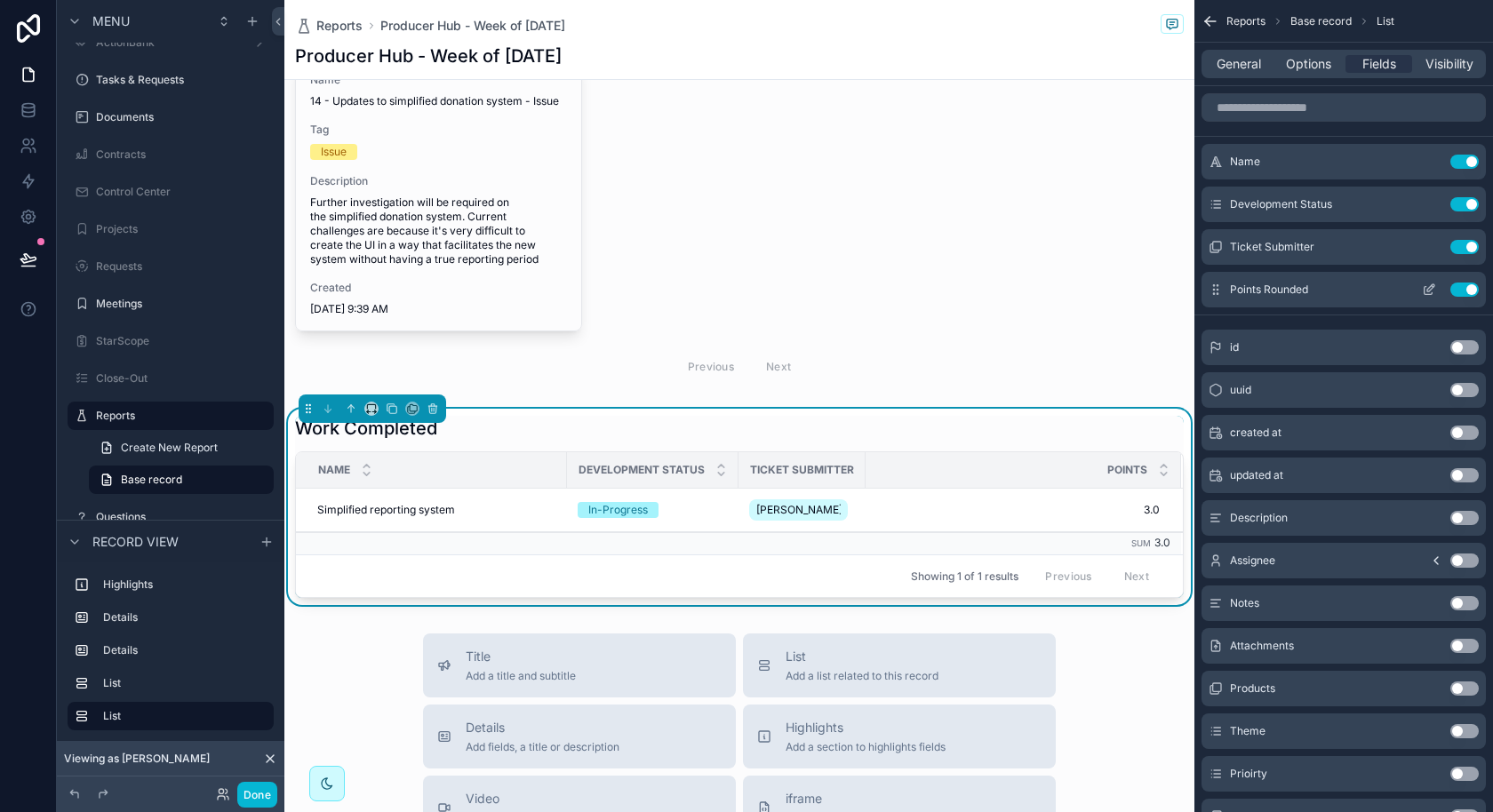
click at [1430, 284] on icon "scrollable content" at bounding box center [1428, 289] width 14 height 14
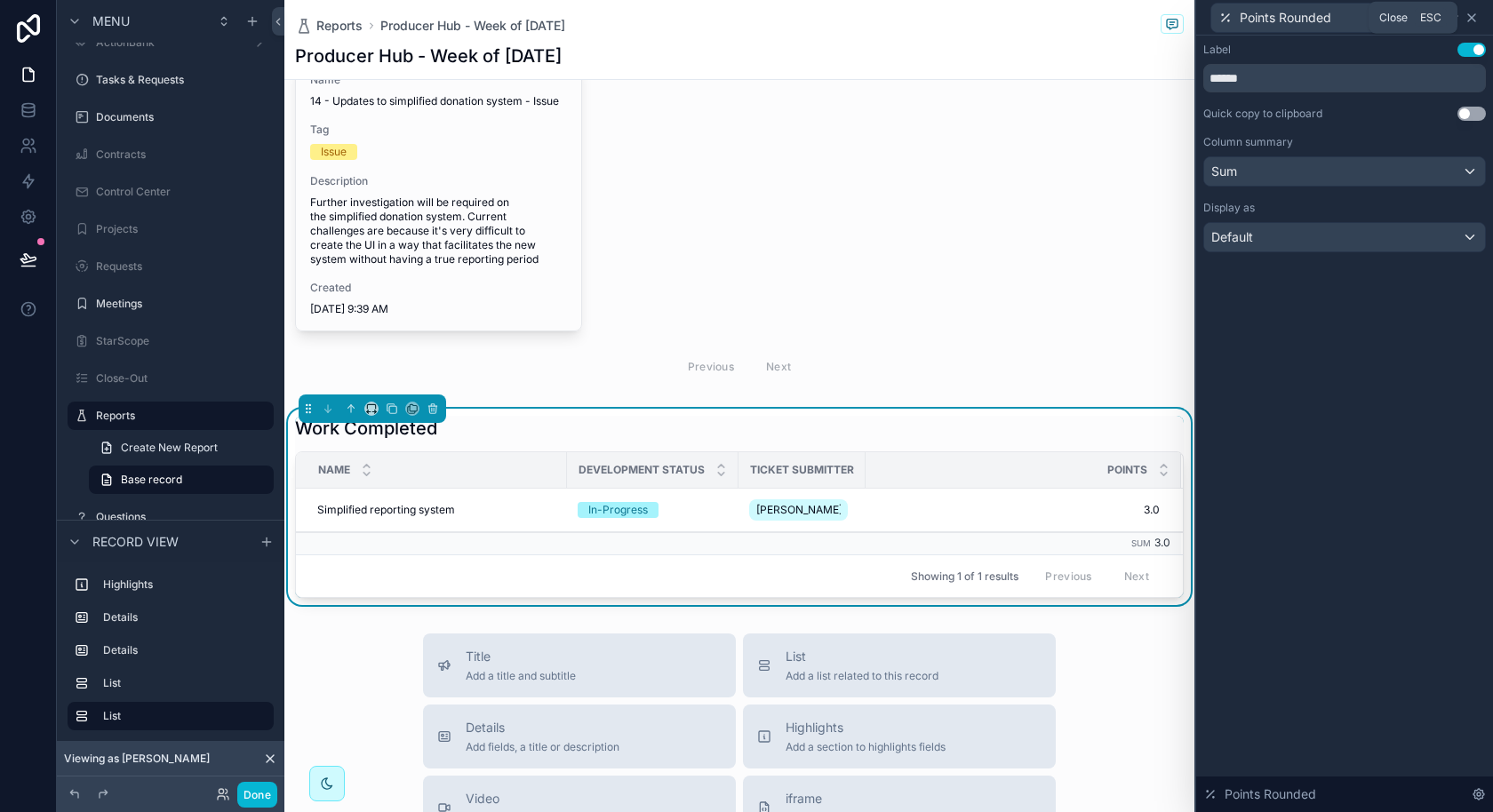
click at [1474, 17] on icon at bounding box center [1471, 17] width 14 height 14
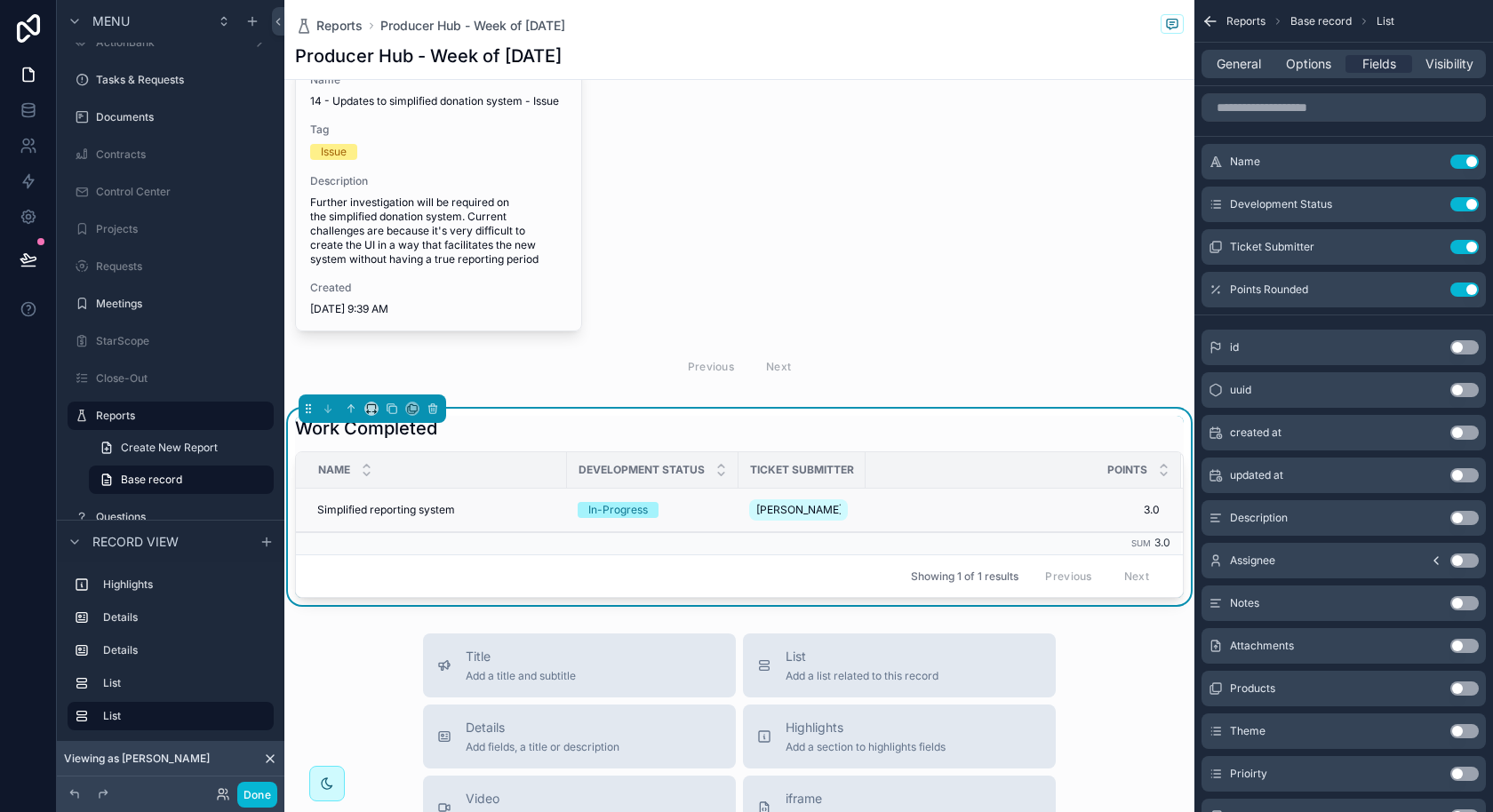
click at [363, 512] on td "Simplified reporting system Simplified reporting system" at bounding box center [430, 510] width 271 height 43
click at [369, 517] on span "Simplified reporting system" at bounding box center [386, 509] width 138 height 14
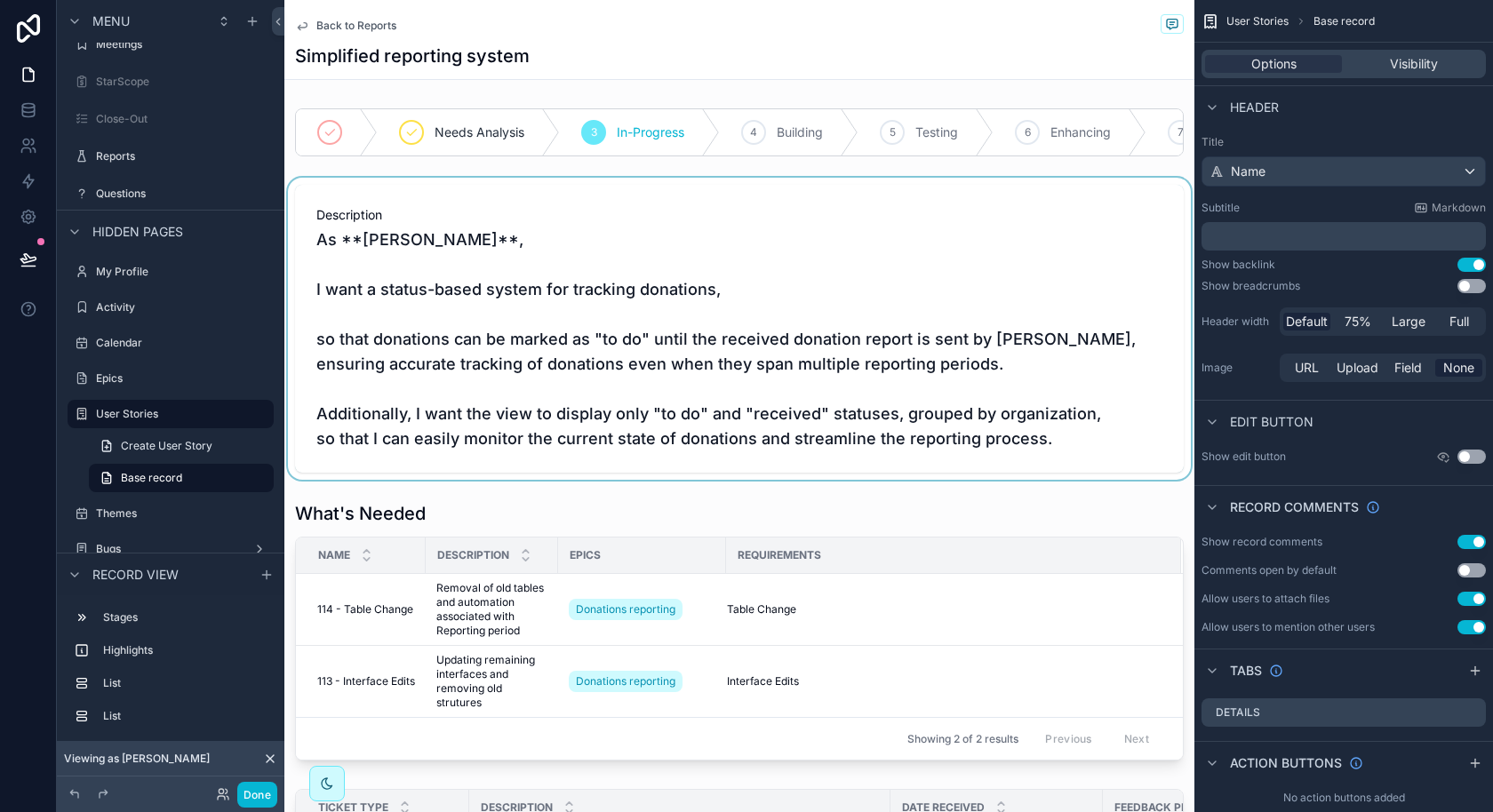
click at [651, 322] on div "scrollable content" at bounding box center [740, 328] width 910 height 302
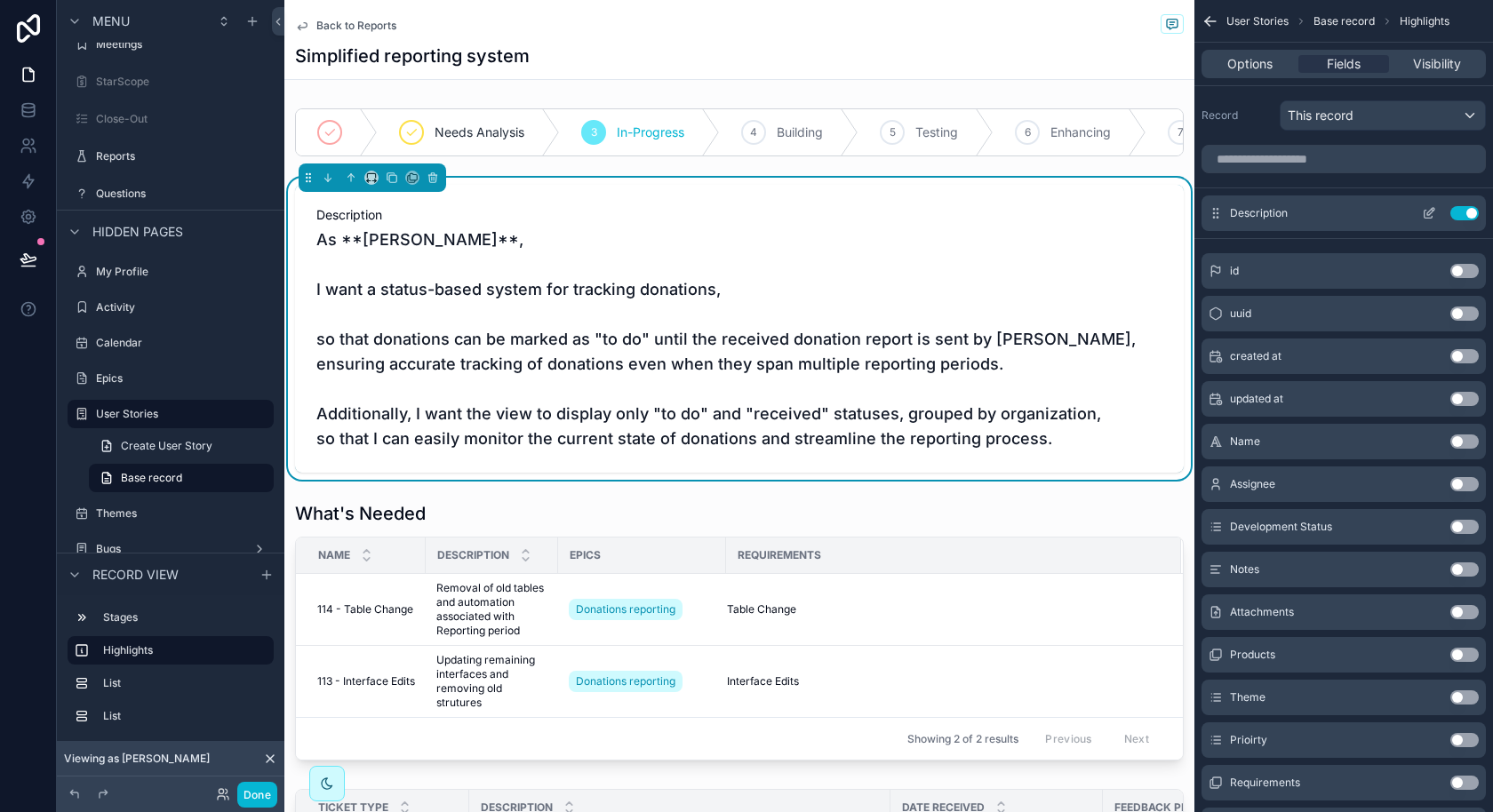
click at [1431, 217] on icon "scrollable content" at bounding box center [1428, 214] width 8 height 8
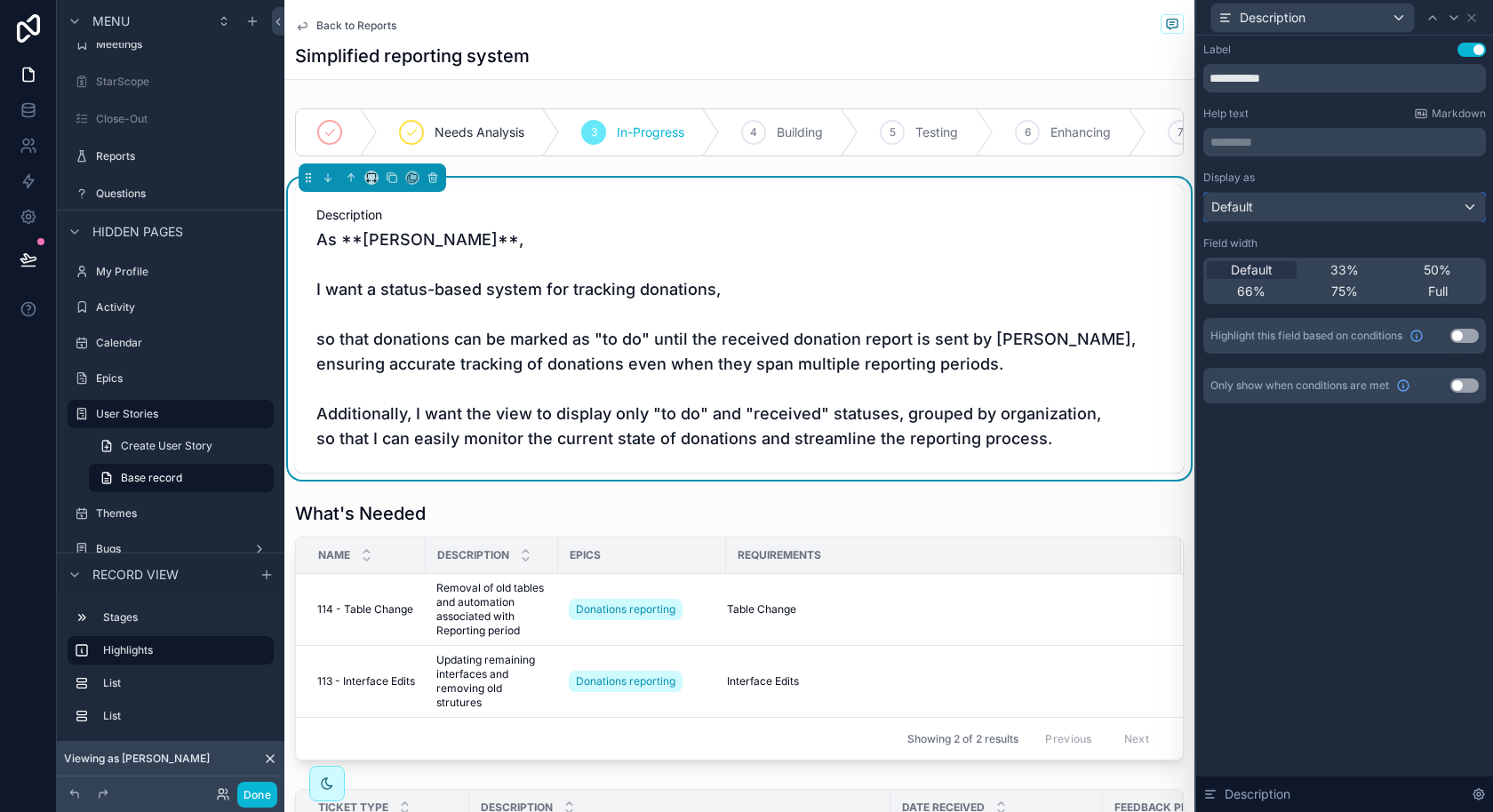
click at [1332, 199] on div "Default" at bounding box center [1344, 206] width 281 height 28
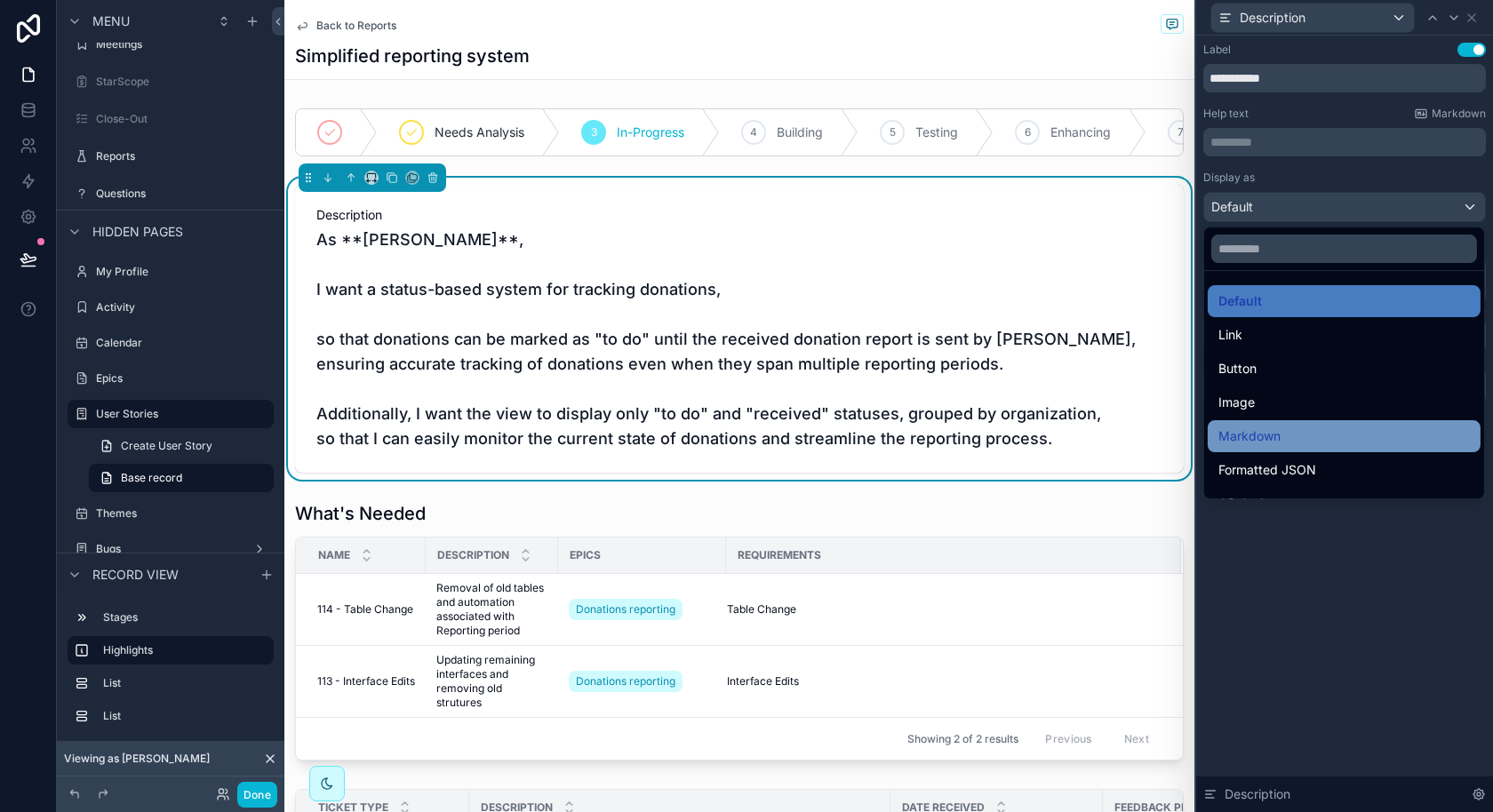
click at [1275, 435] on span "Markdown" at bounding box center [1250, 436] width 62 height 21
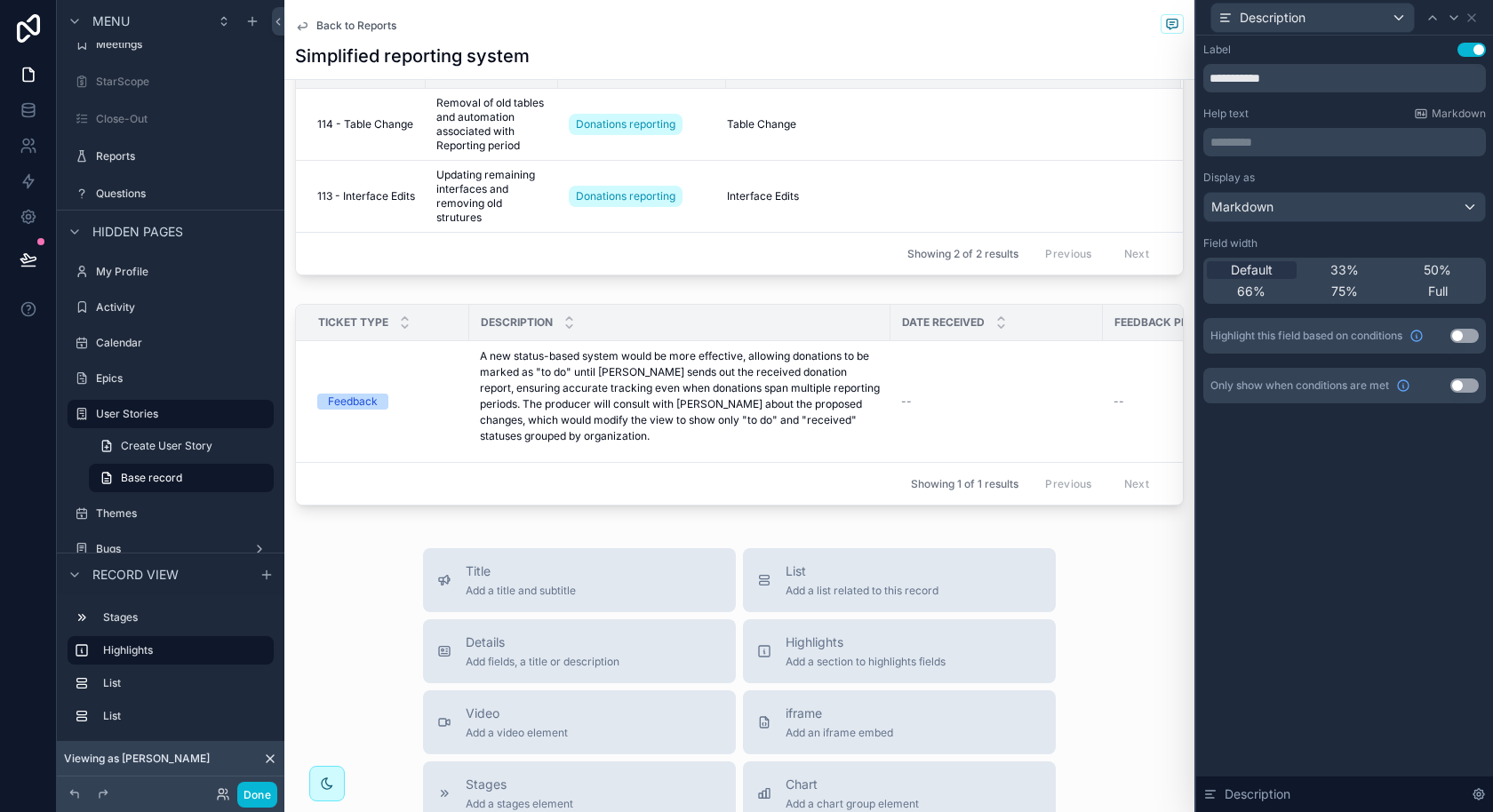
scroll to position [450, 0]
click at [846, 434] on div "scrollable content" at bounding box center [740, 406] width 910 height 223
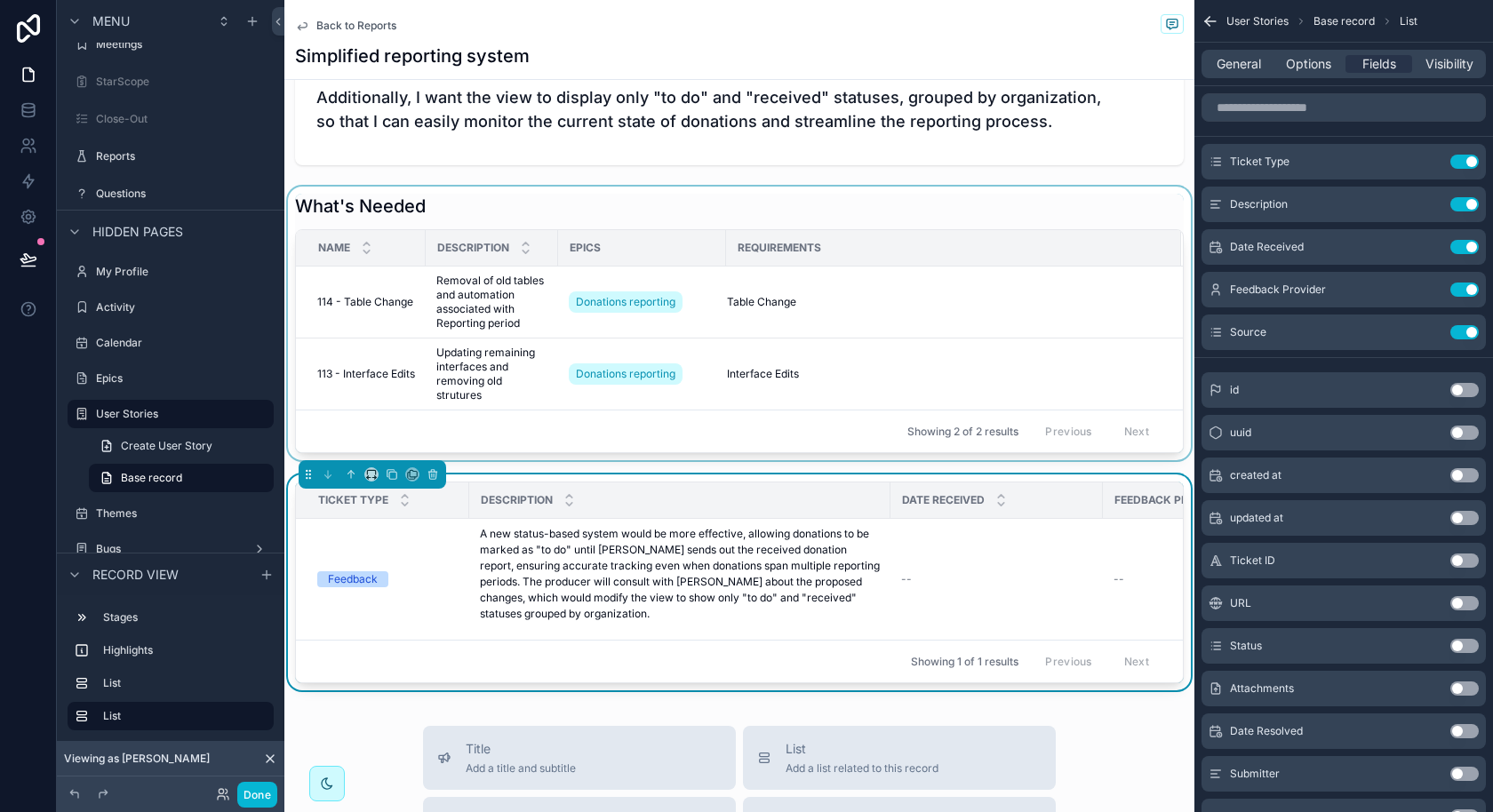
scroll to position [0, 0]
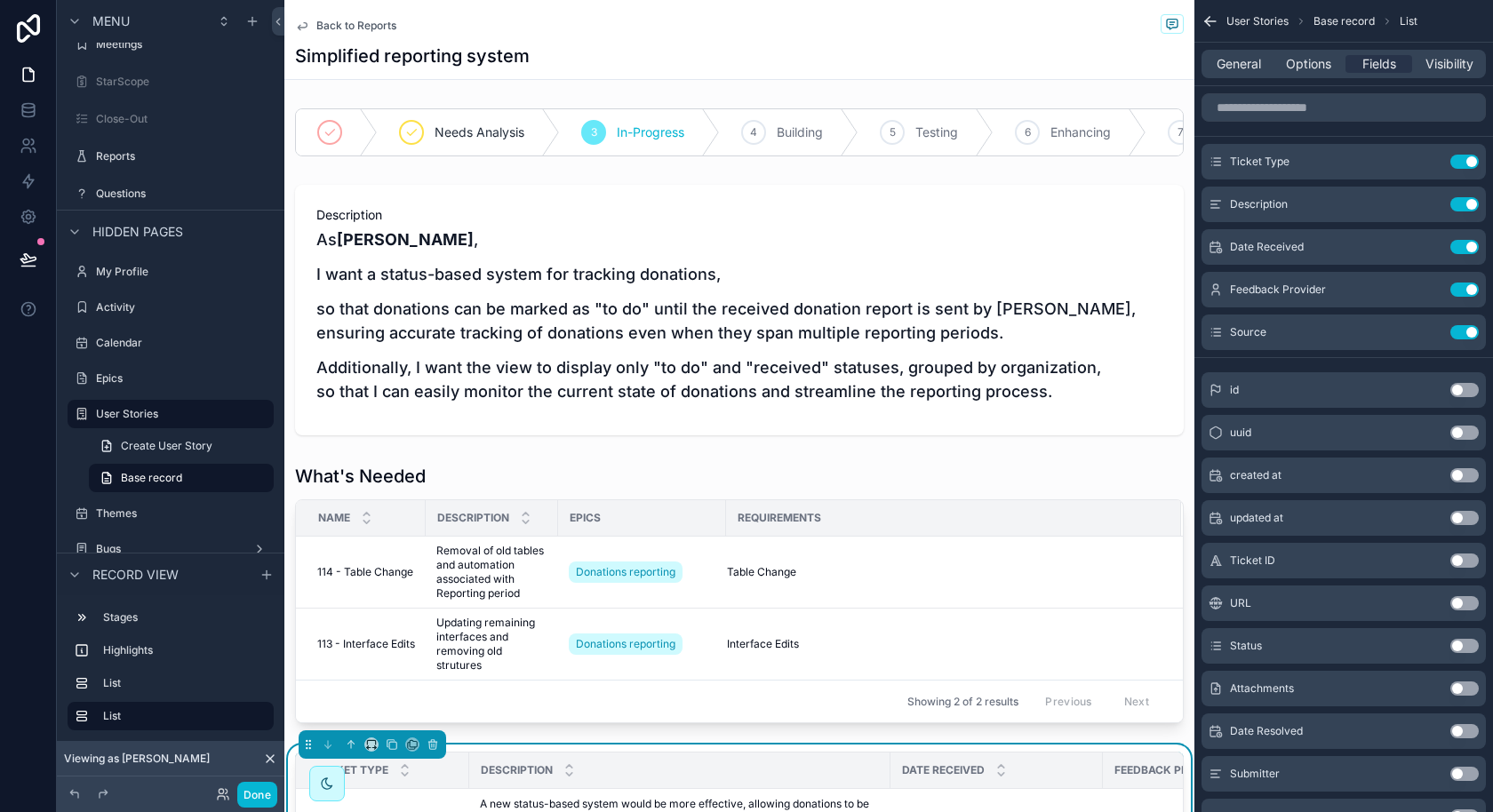
click at [378, 24] on span "Back to Reports" at bounding box center [356, 25] width 80 height 14
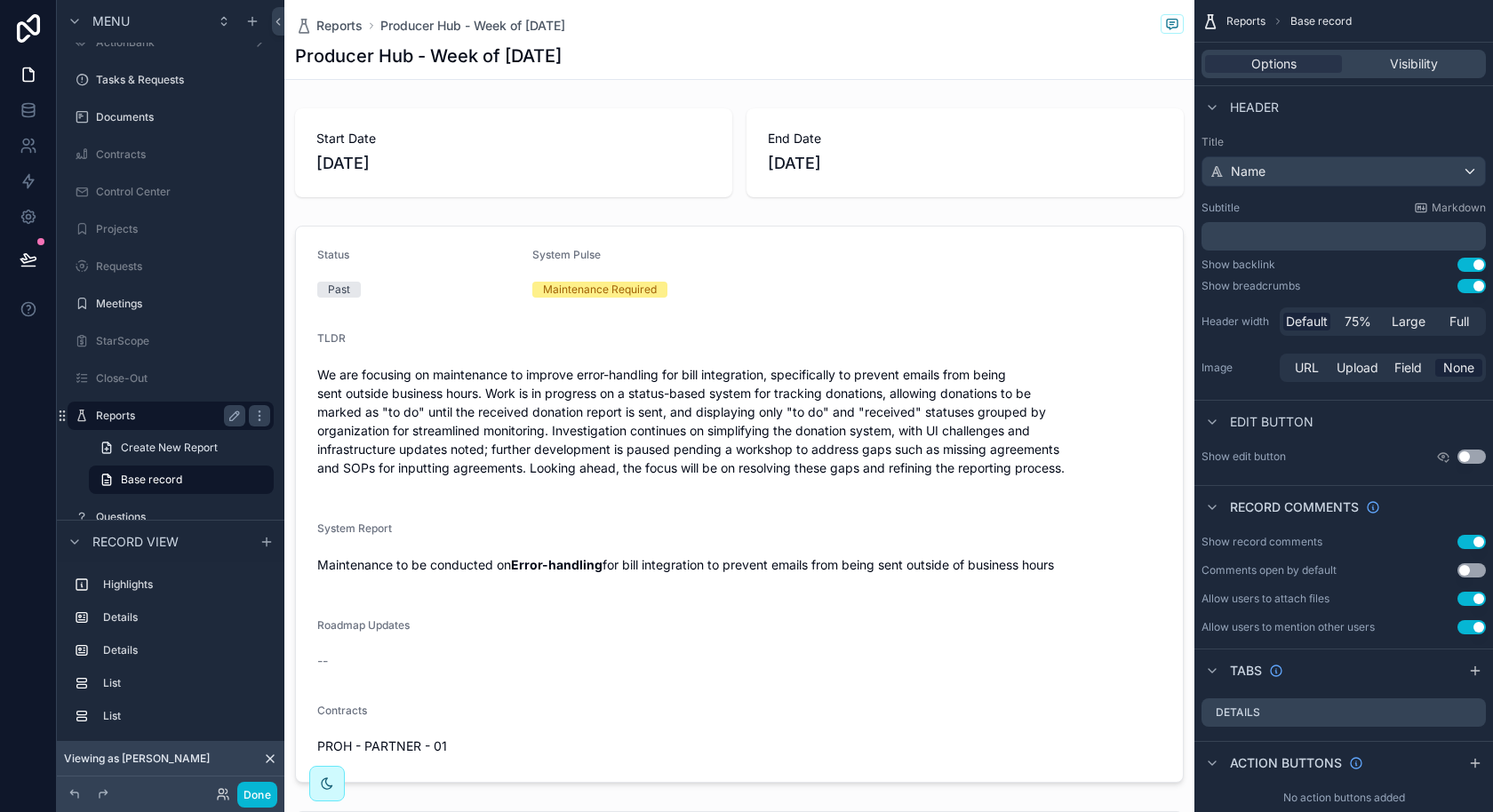
click at [148, 406] on div "Reports" at bounding box center [171, 416] width 150 height 21
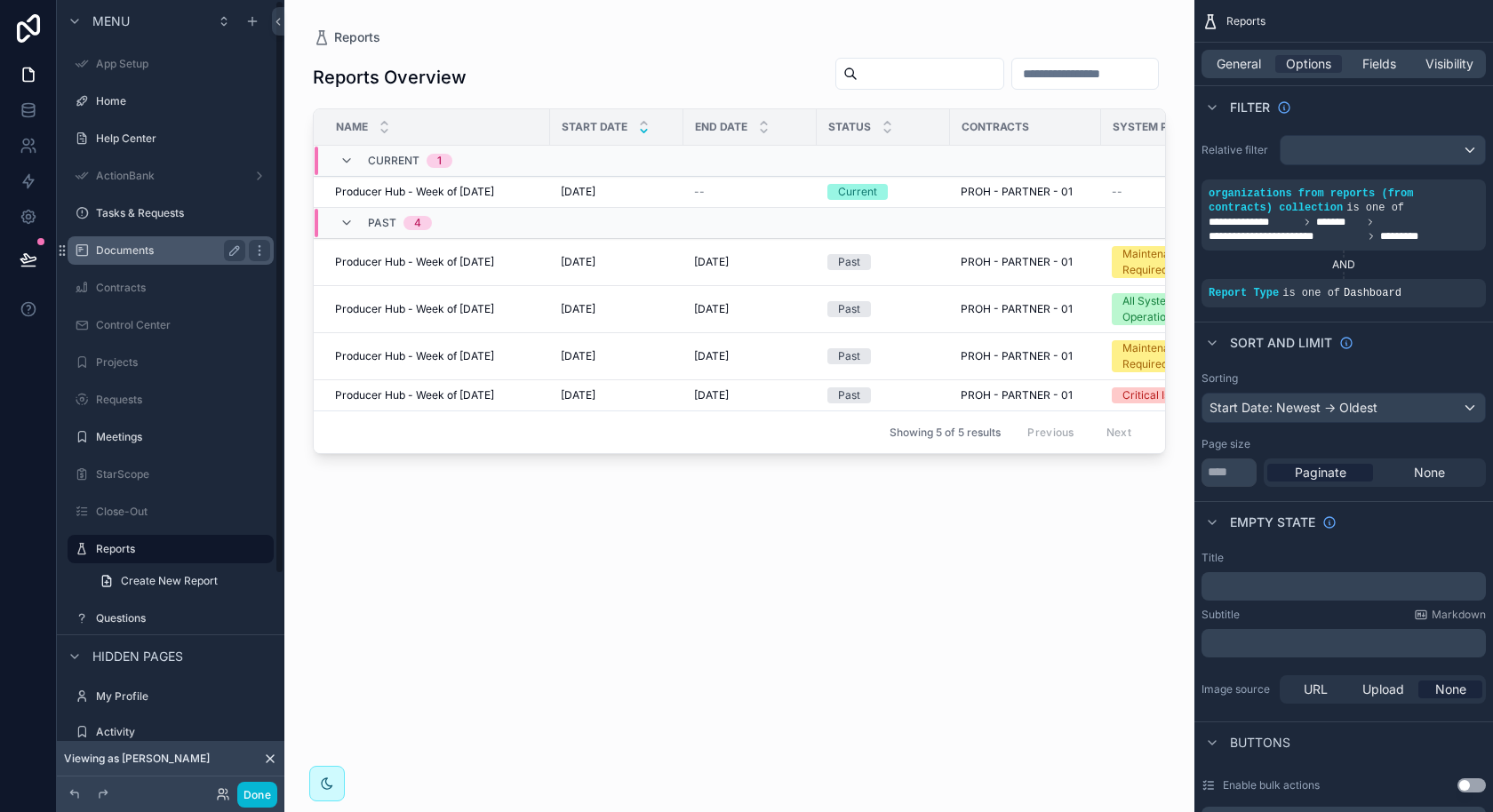
click at [146, 258] on div "Documents" at bounding box center [171, 250] width 150 height 21
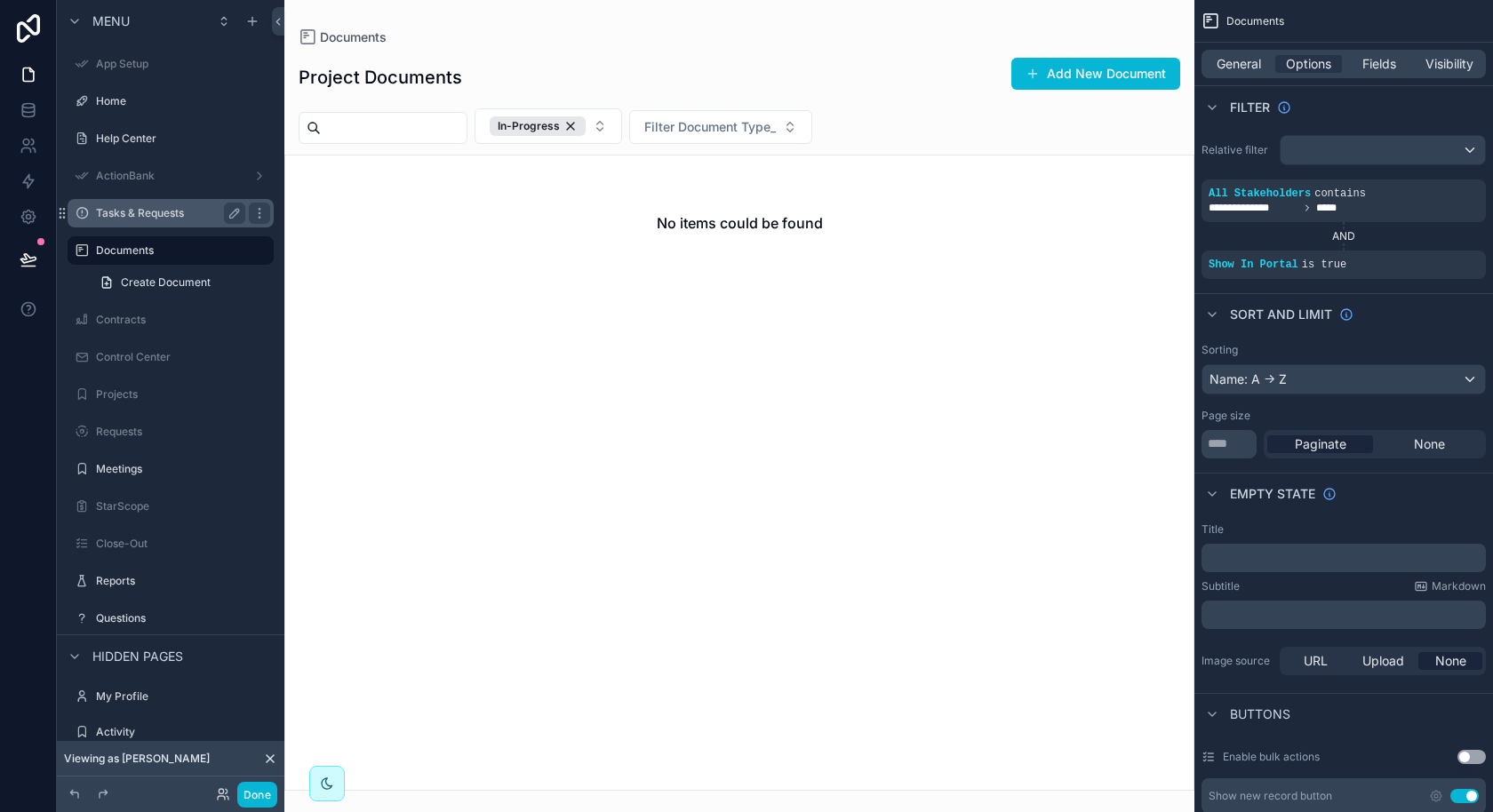
click at [146, 220] on div "Tasks & Requests" at bounding box center [171, 213] width 150 height 21
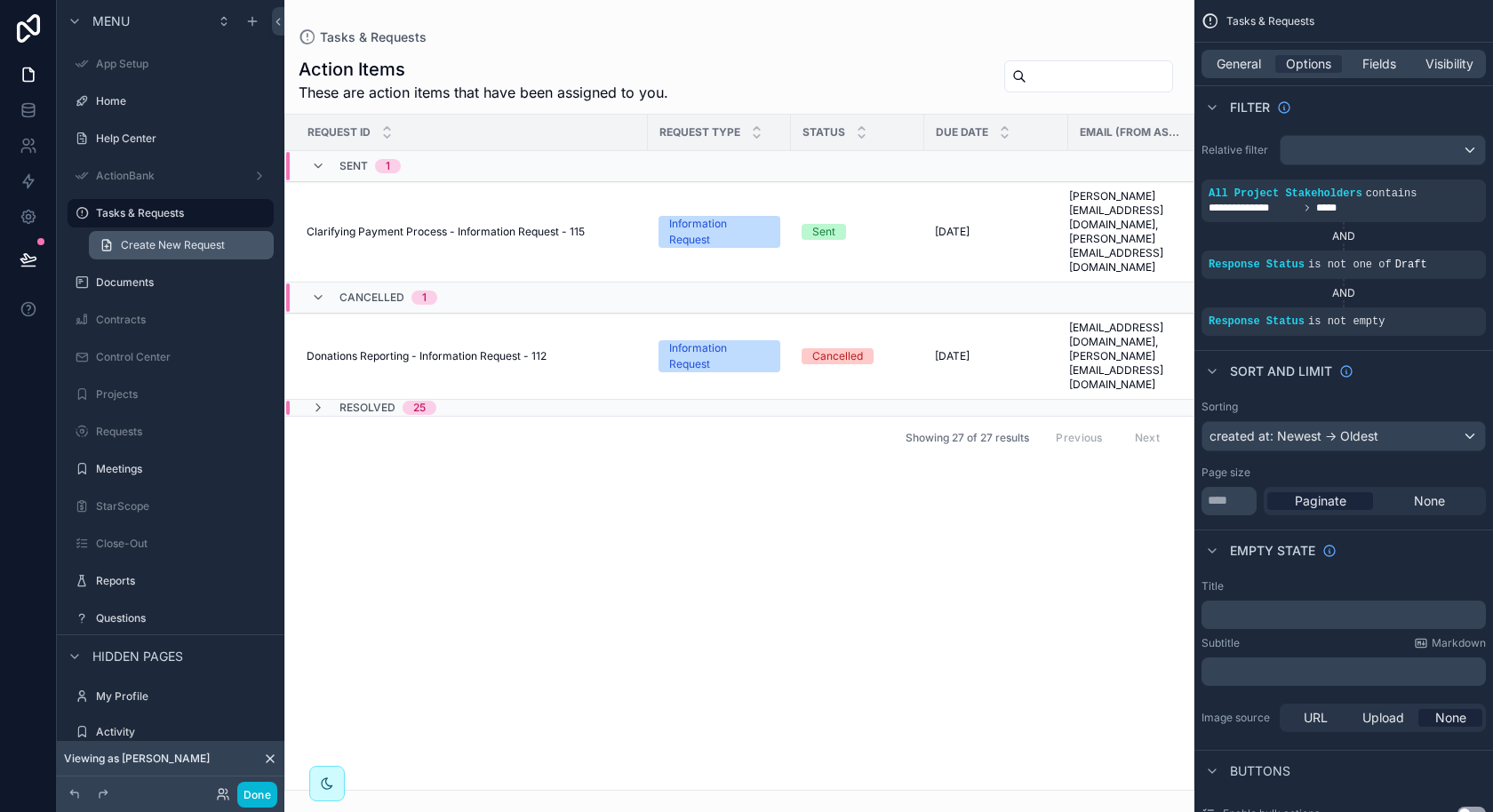
click at [145, 255] on link "Create New Request" at bounding box center [181, 245] width 184 height 28
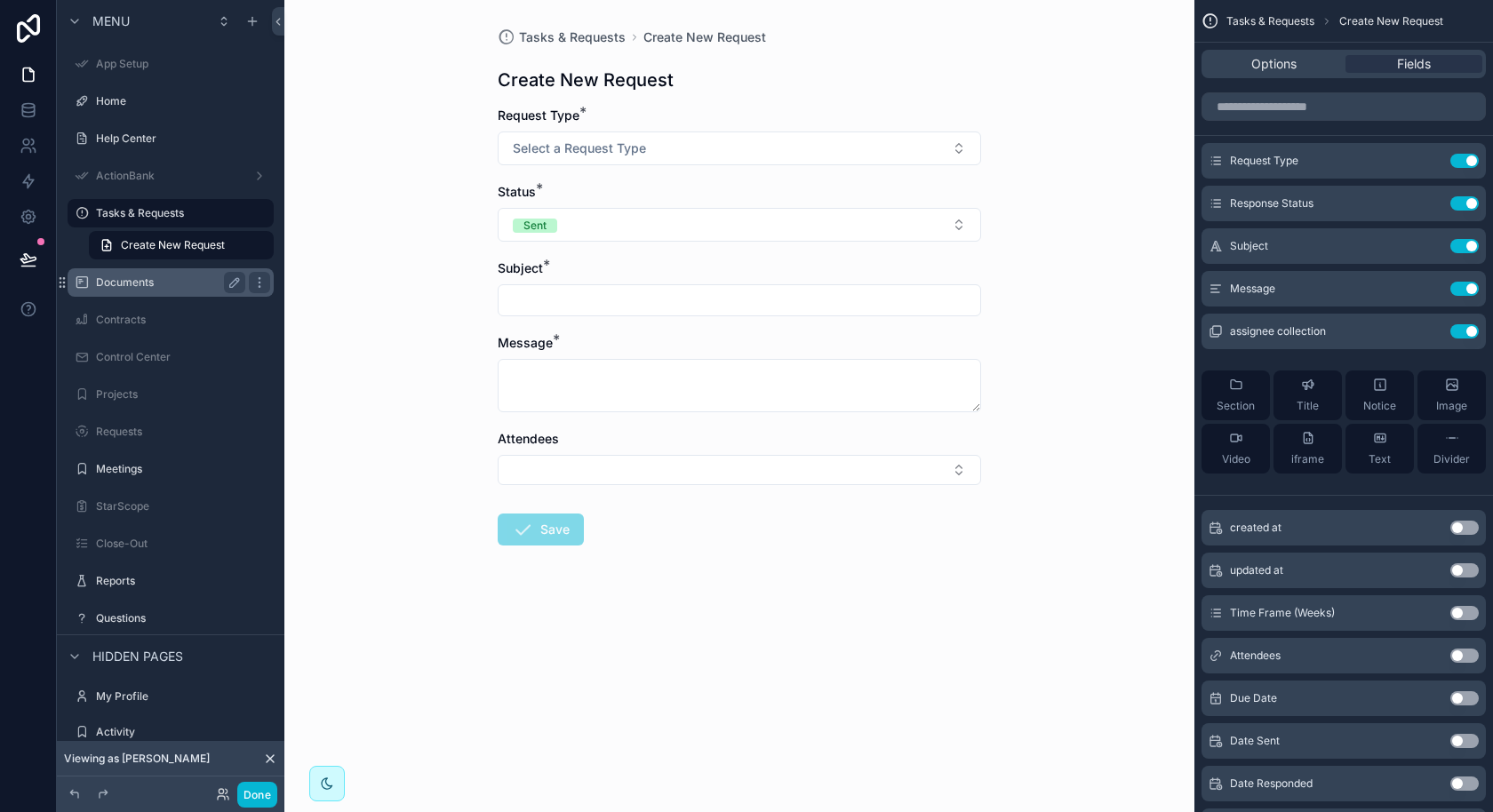
click at [141, 280] on label "Documents" at bounding box center [167, 282] width 142 height 14
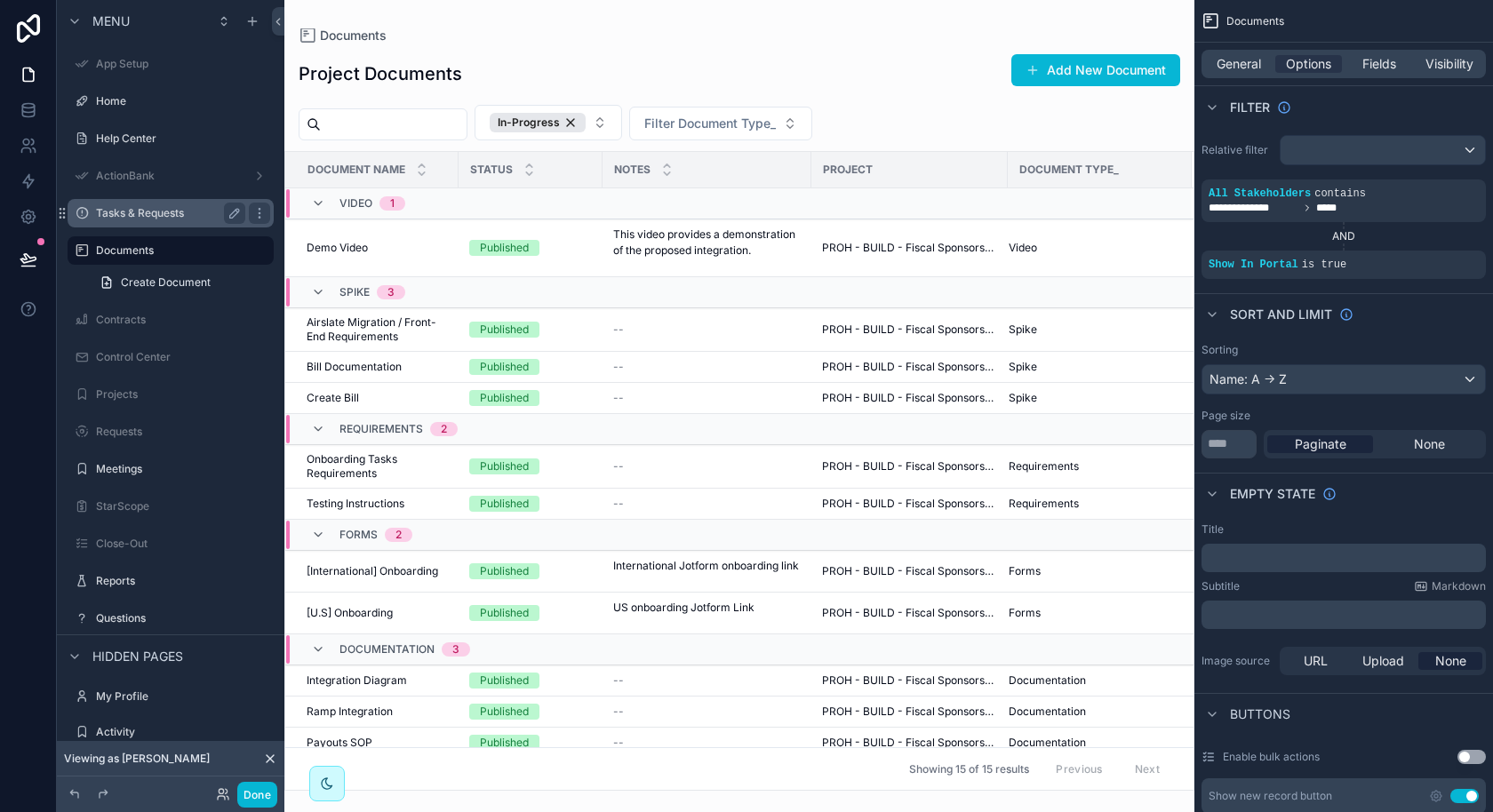
click at [146, 216] on label "Tasks & Requests" at bounding box center [167, 213] width 142 height 14
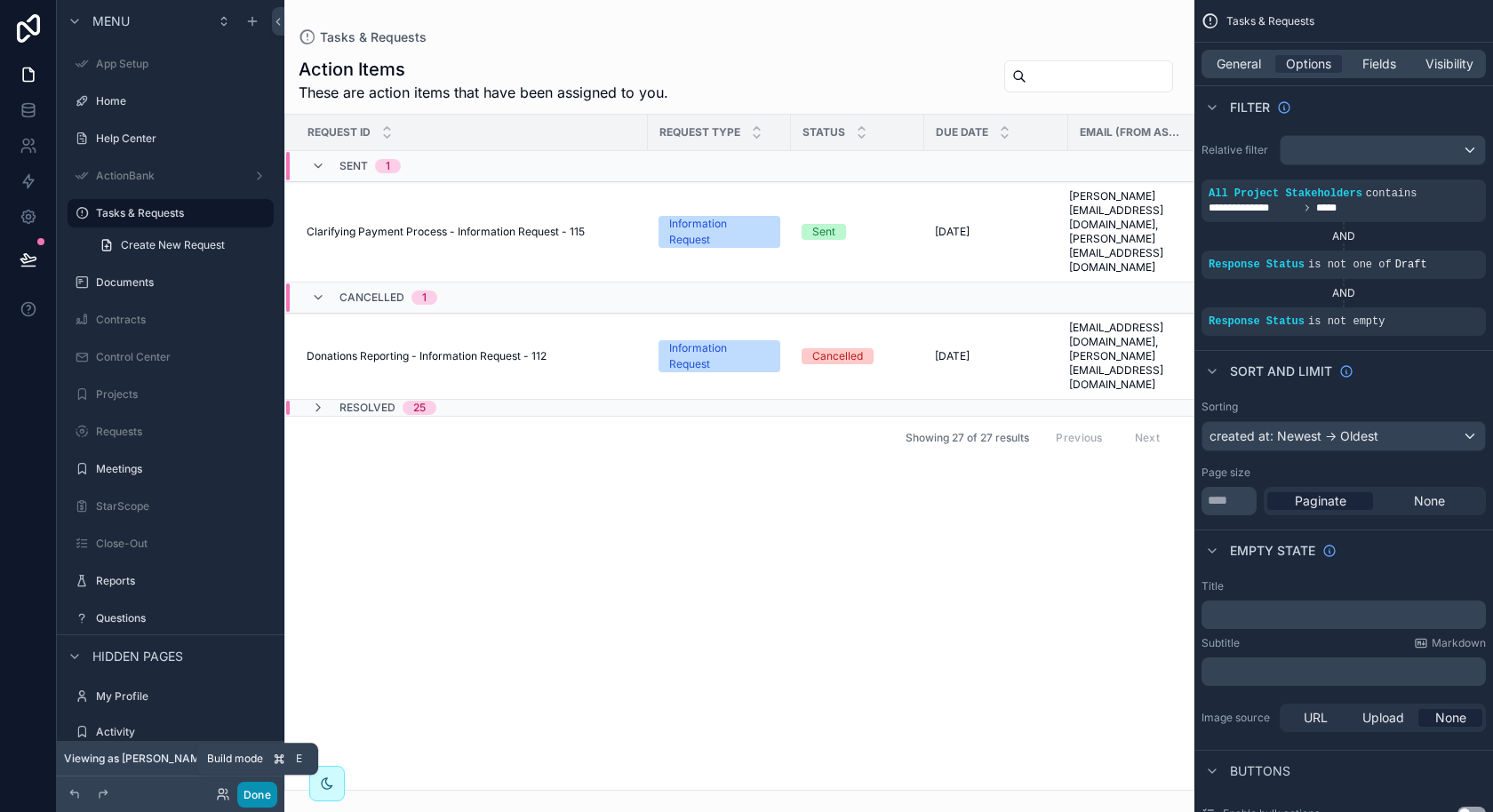
click at [248, 792] on button "Done" at bounding box center [258, 795] width 40 height 26
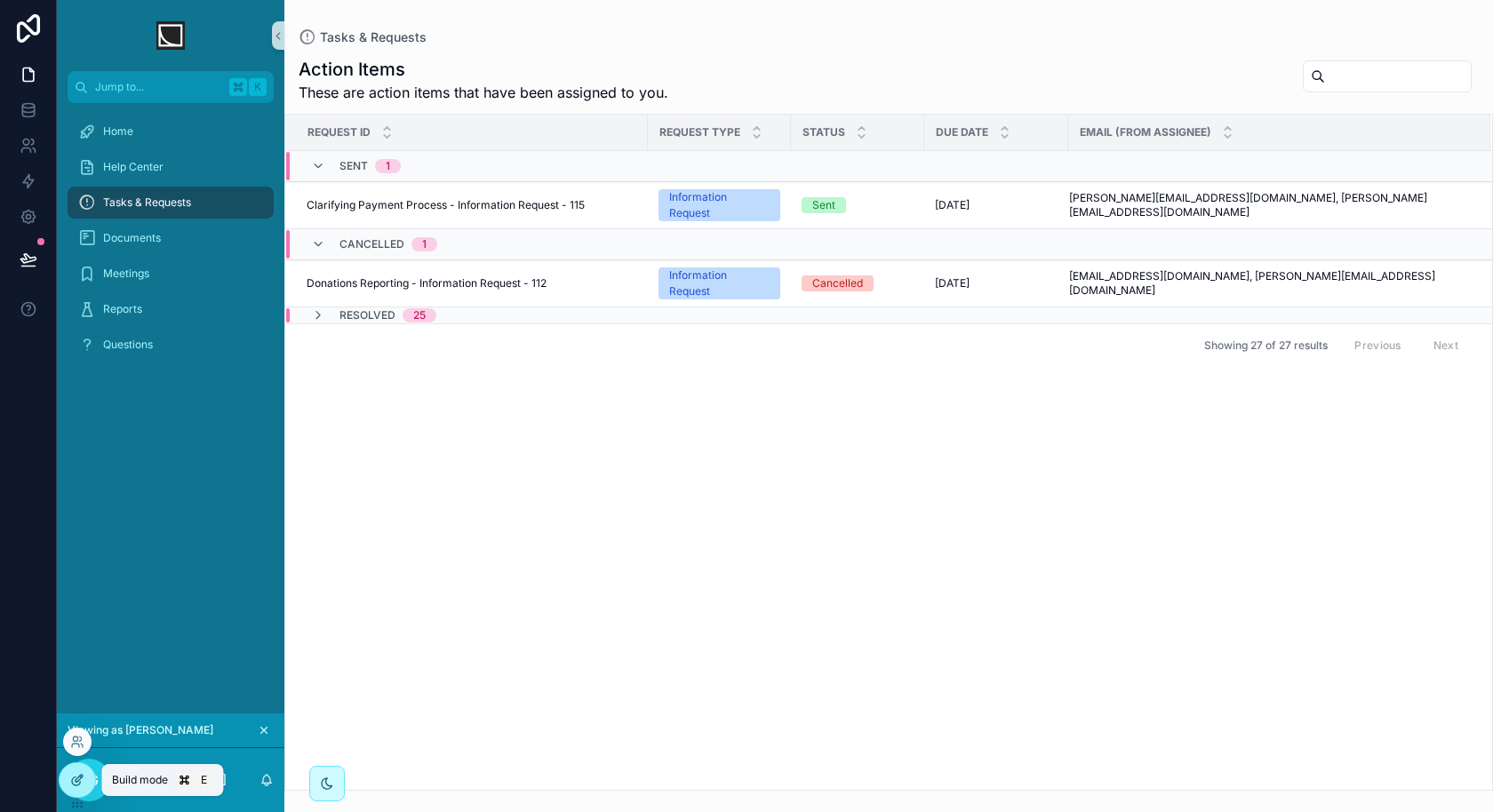
click at [76, 784] on icon at bounding box center [75, 781] width 8 height 8
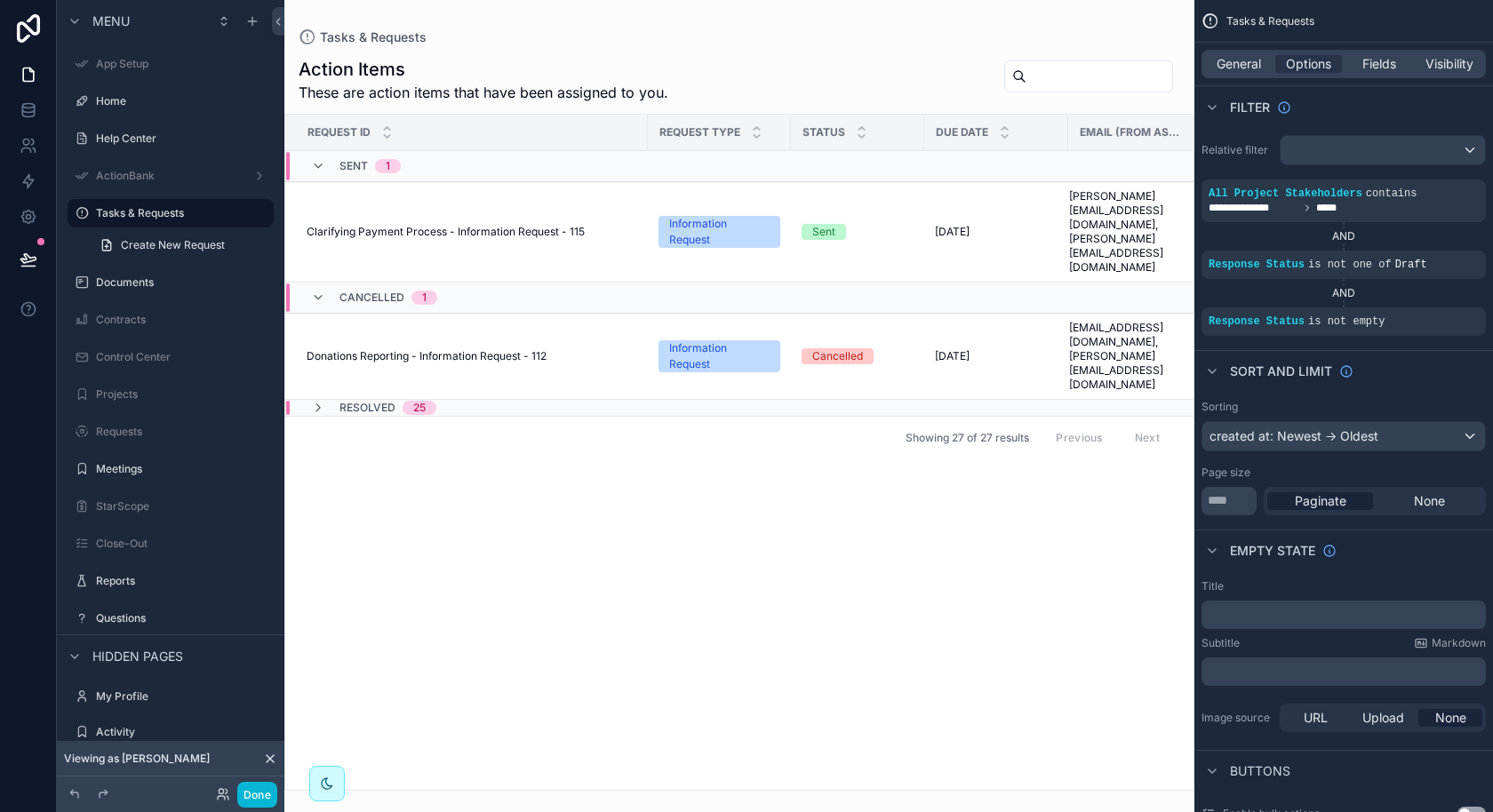
click at [696, 42] on div "scrollable content" at bounding box center [740, 406] width 910 height 812
click at [769, 44] on div "Tasks & Requests" at bounding box center [739, 37] width 882 height 17
click at [822, 47] on div "Action Items These are action items that have been assigned to you. Request ID …" at bounding box center [740, 417] width 910 height 744
click at [1446, 69] on span "Visibility" at bounding box center [1449, 63] width 48 height 17
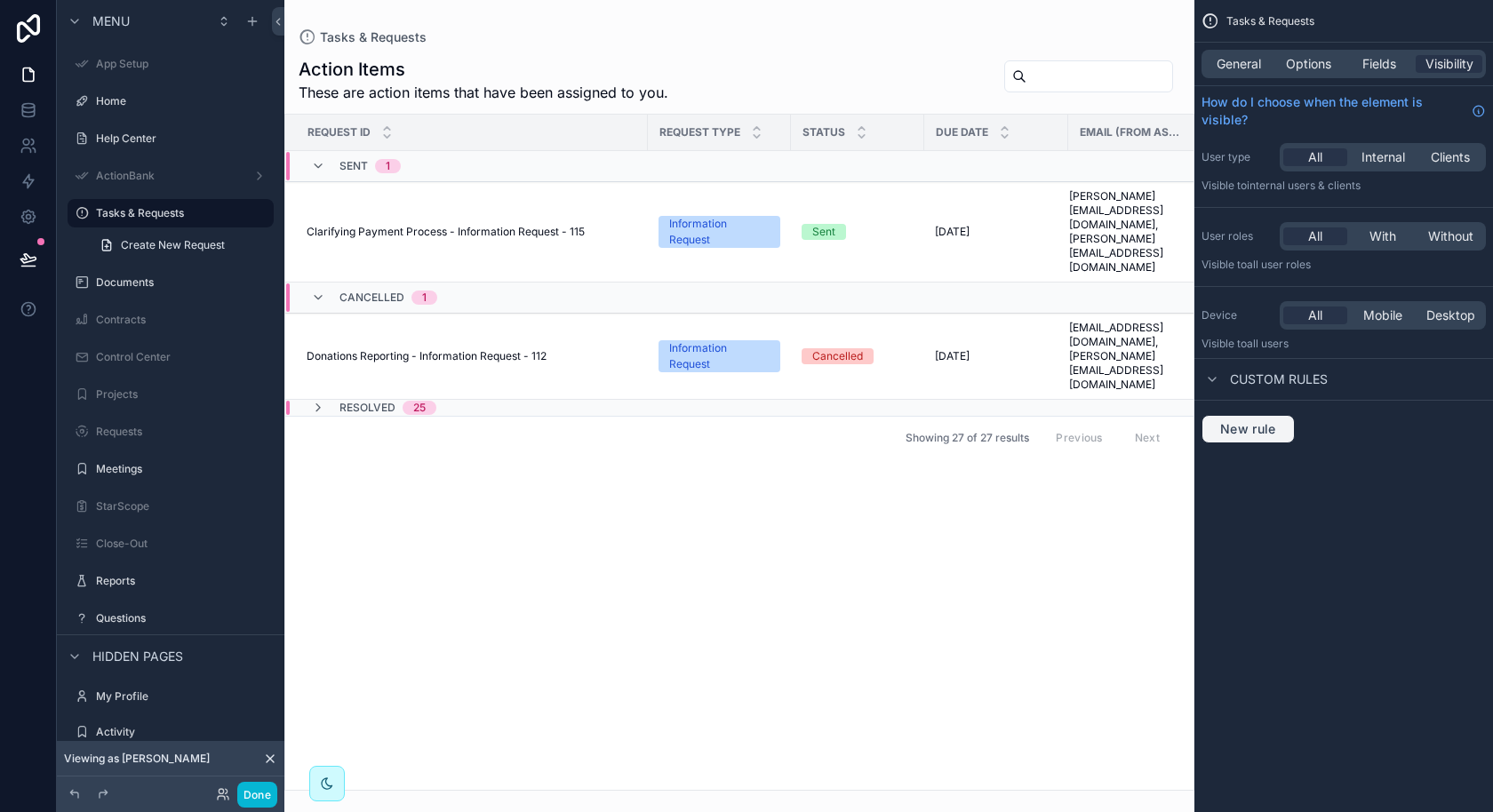
click at [1256, 435] on button "New rule" at bounding box center [1248, 428] width 94 height 28
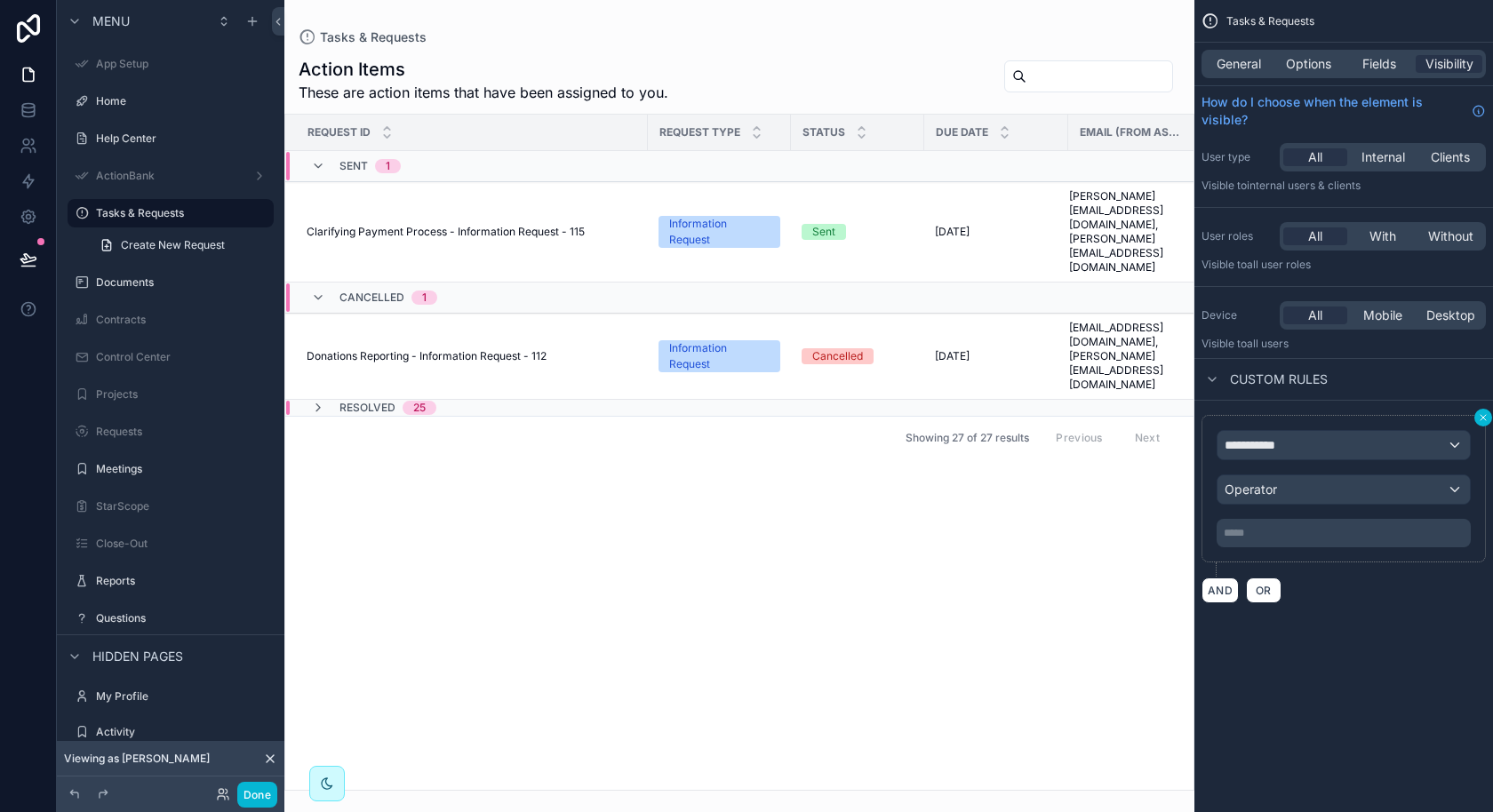
click at [1483, 418] on icon "scrollable content" at bounding box center [1483, 417] width 11 height 11
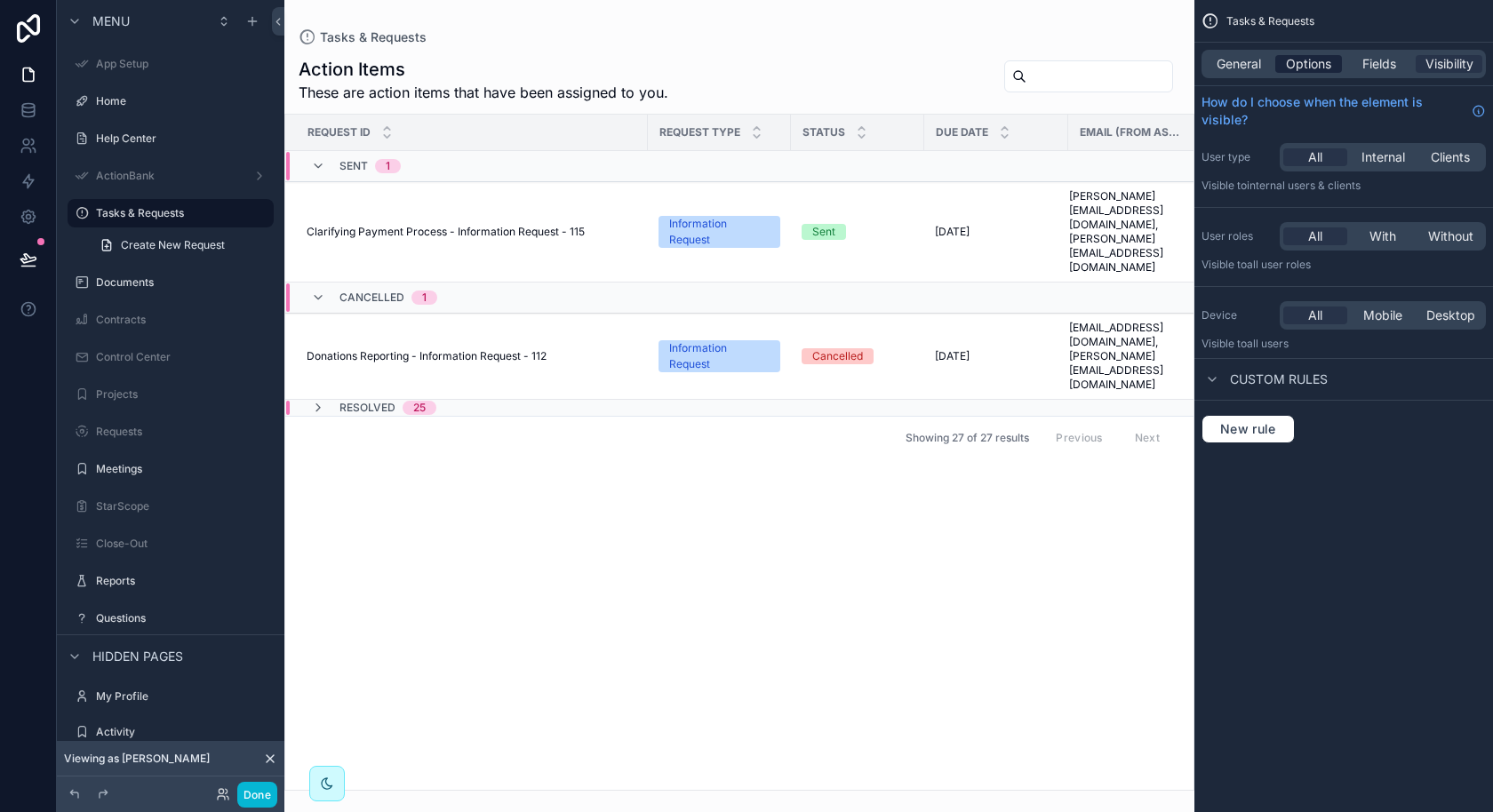
click at [1303, 62] on span "Options" at bounding box center [1308, 63] width 45 height 17
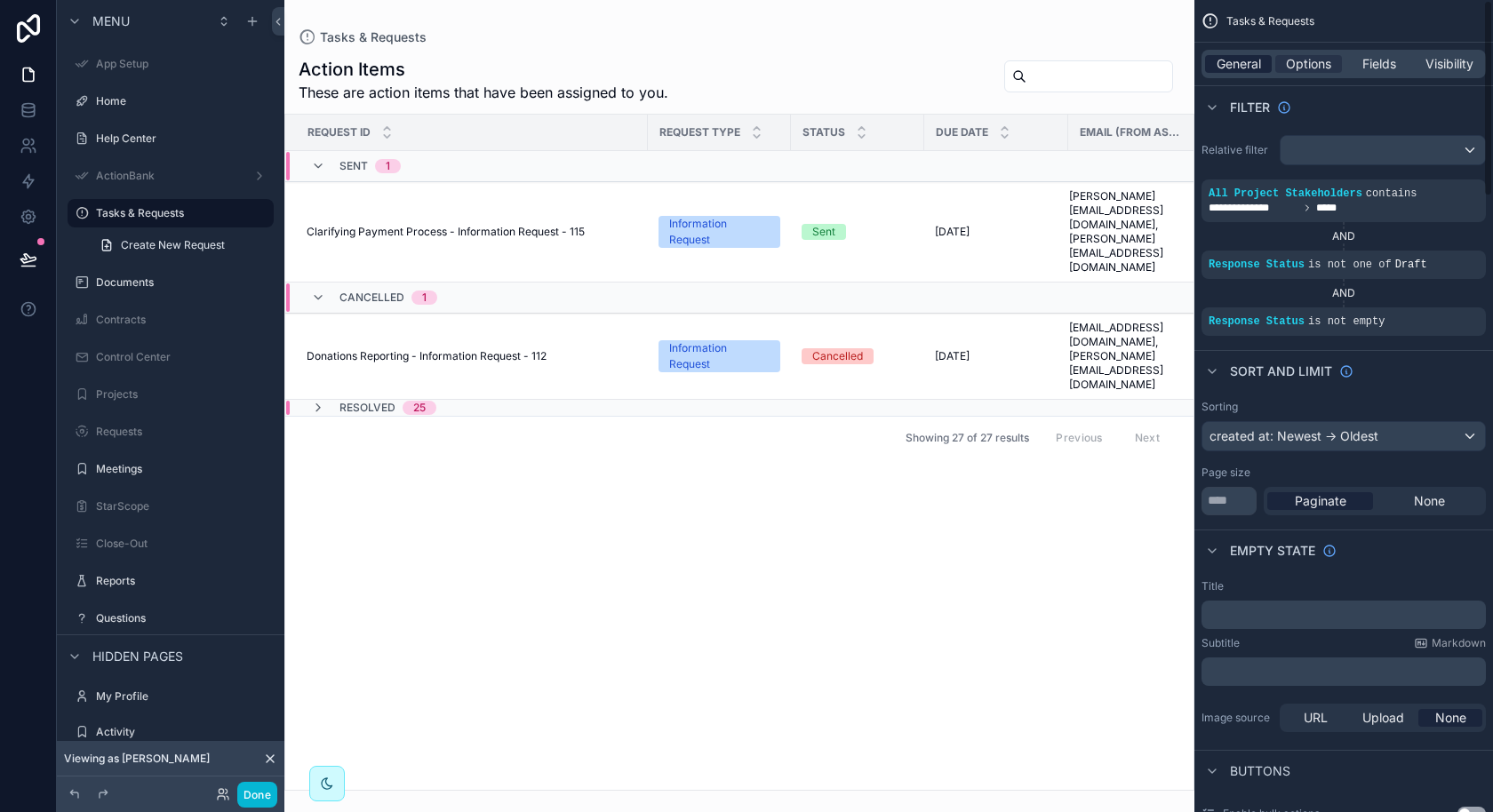
click at [1232, 56] on span "General" at bounding box center [1239, 63] width 44 height 17
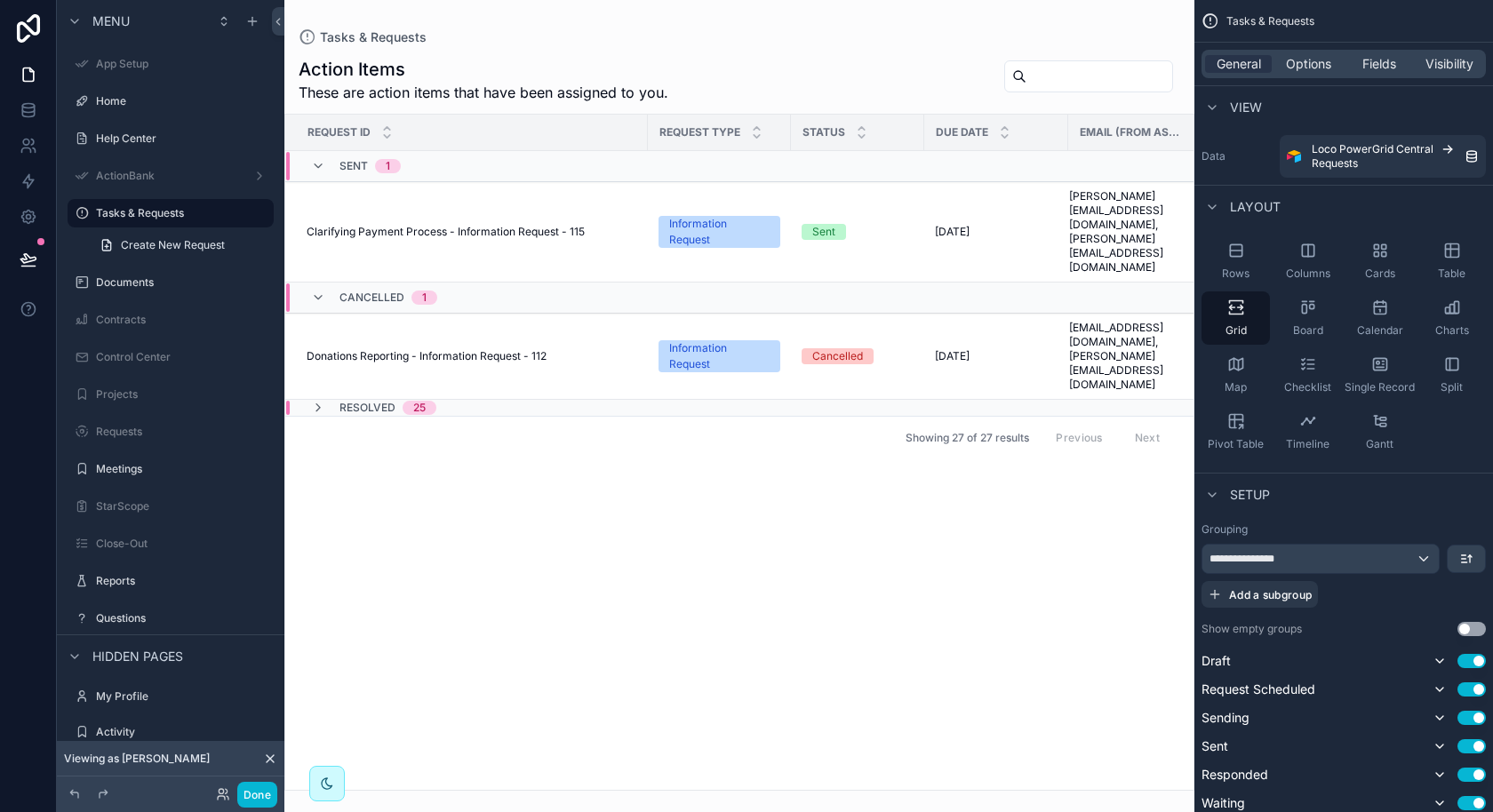
click at [979, 42] on div "Tasks & Requests" at bounding box center [739, 37] width 882 height 17
click at [1309, 65] on span "Options" at bounding box center [1308, 63] width 45 height 17
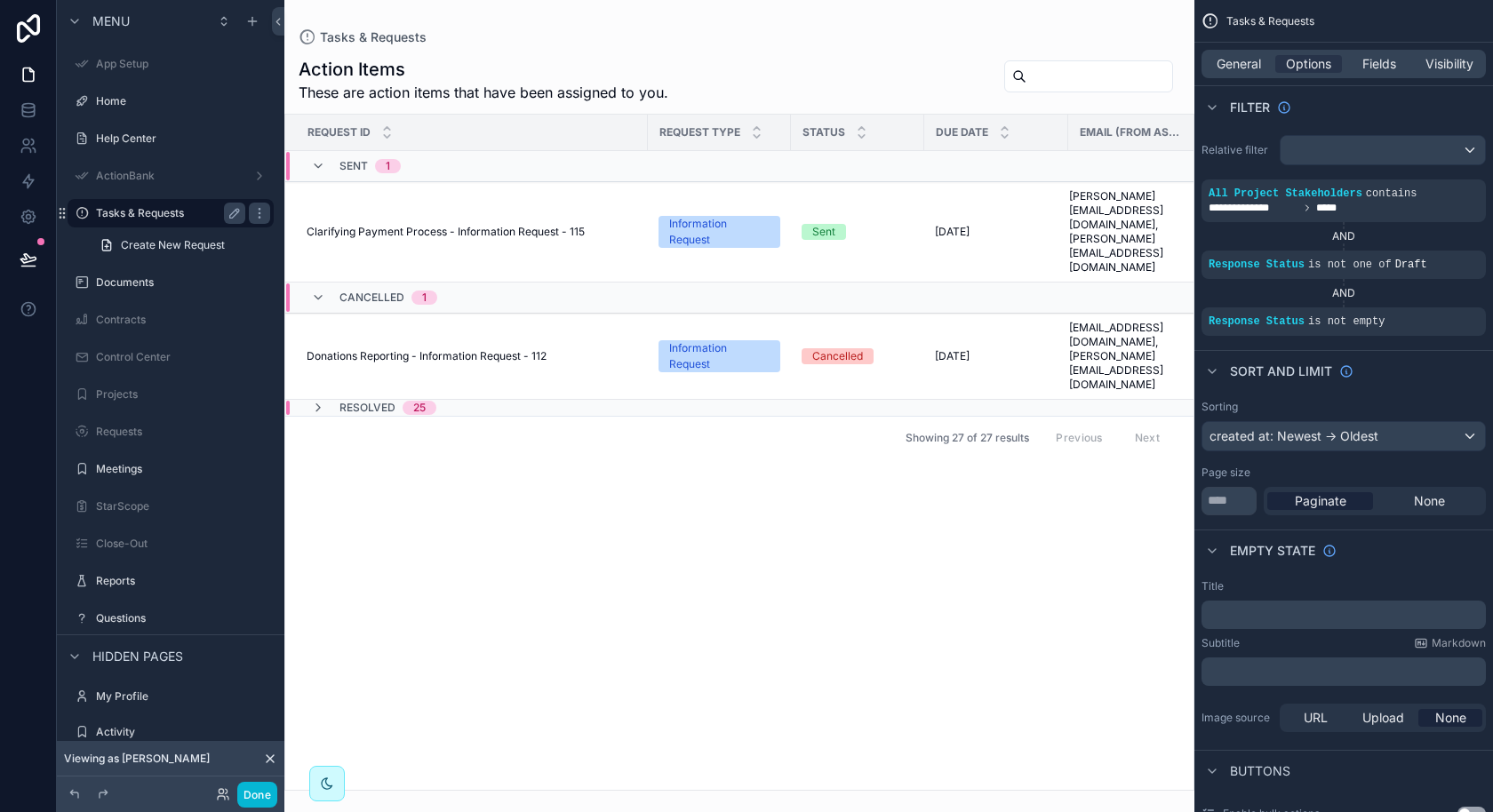
click at [154, 218] on label "Tasks & Requests" at bounding box center [167, 213] width 142 height 14
click at [1384, 65] on span "Fields" at bounding box center [1378, 63] width 34 height 17
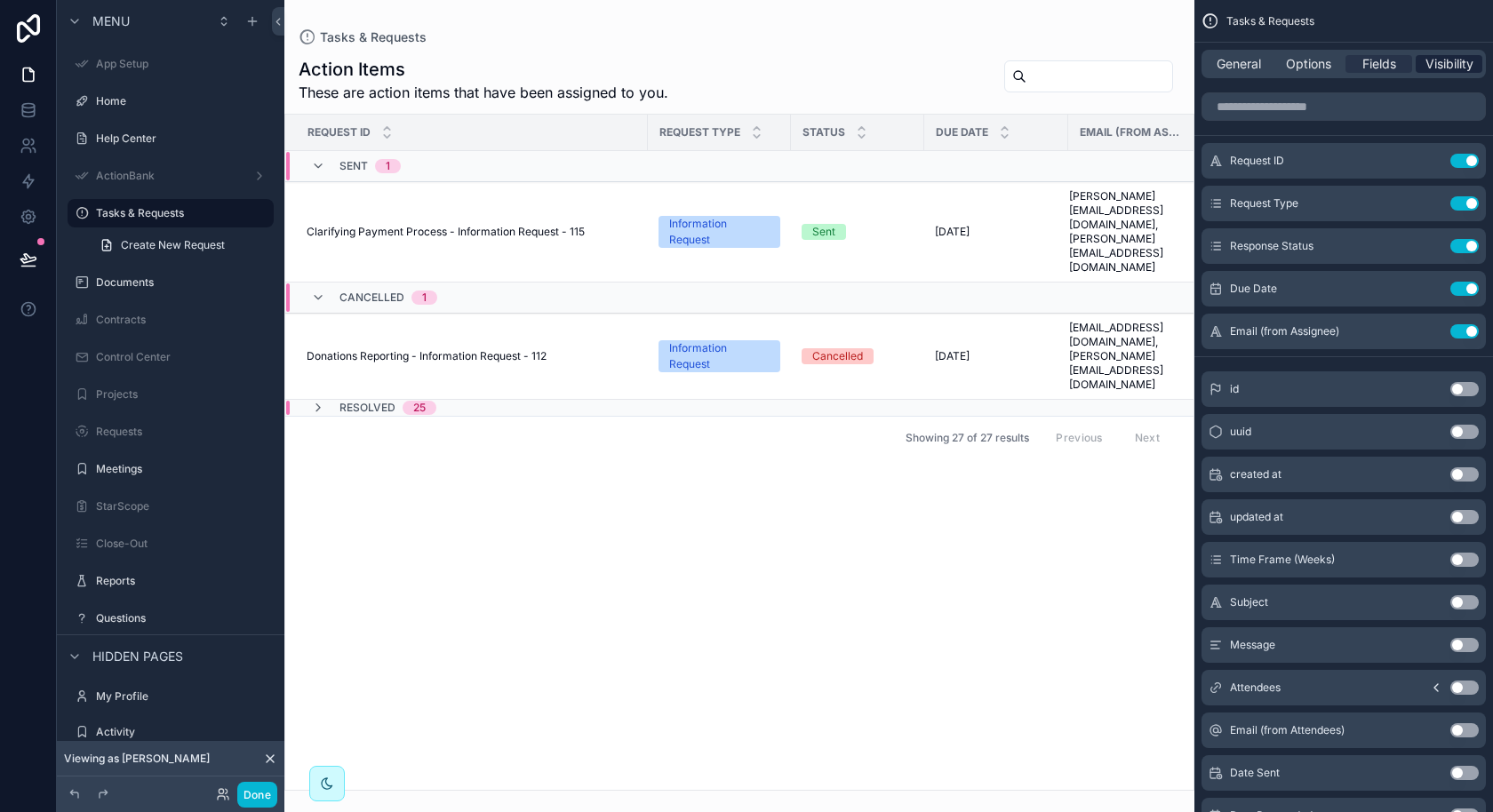
click at [1445, 67] on span "Visibility" at bounding box center [1449, 63] width 48 height 17
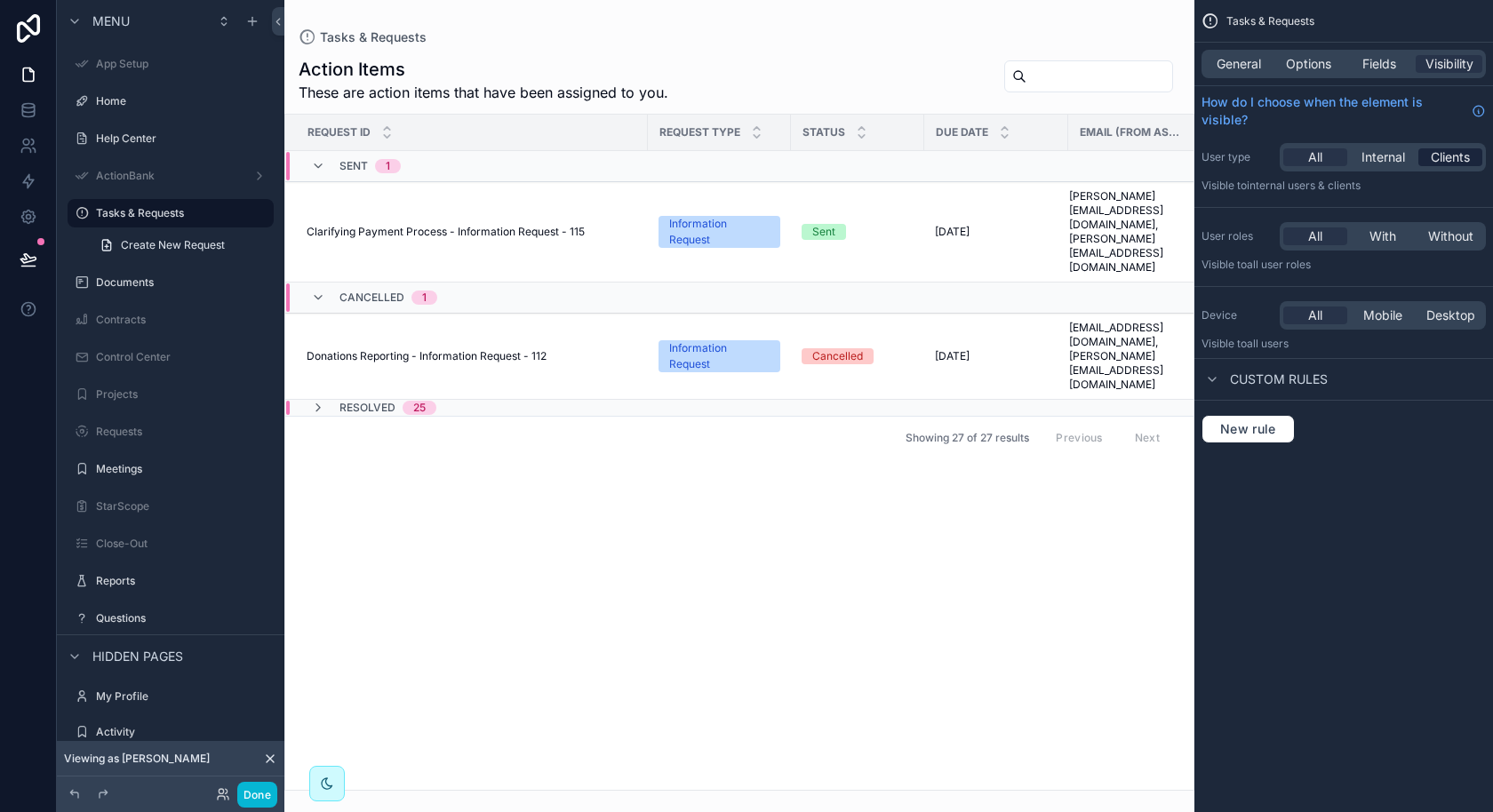
click at [1441, 165] on span "Clients" at bounding box center [1450, 157] width 39 height 17
click at [1375, 244] on div "All With Without" at bounding box center [1382, 236] width 206 height 28
click at [1379, 237] on span "With" at bounding box center [1382, 236] width 27 height 17
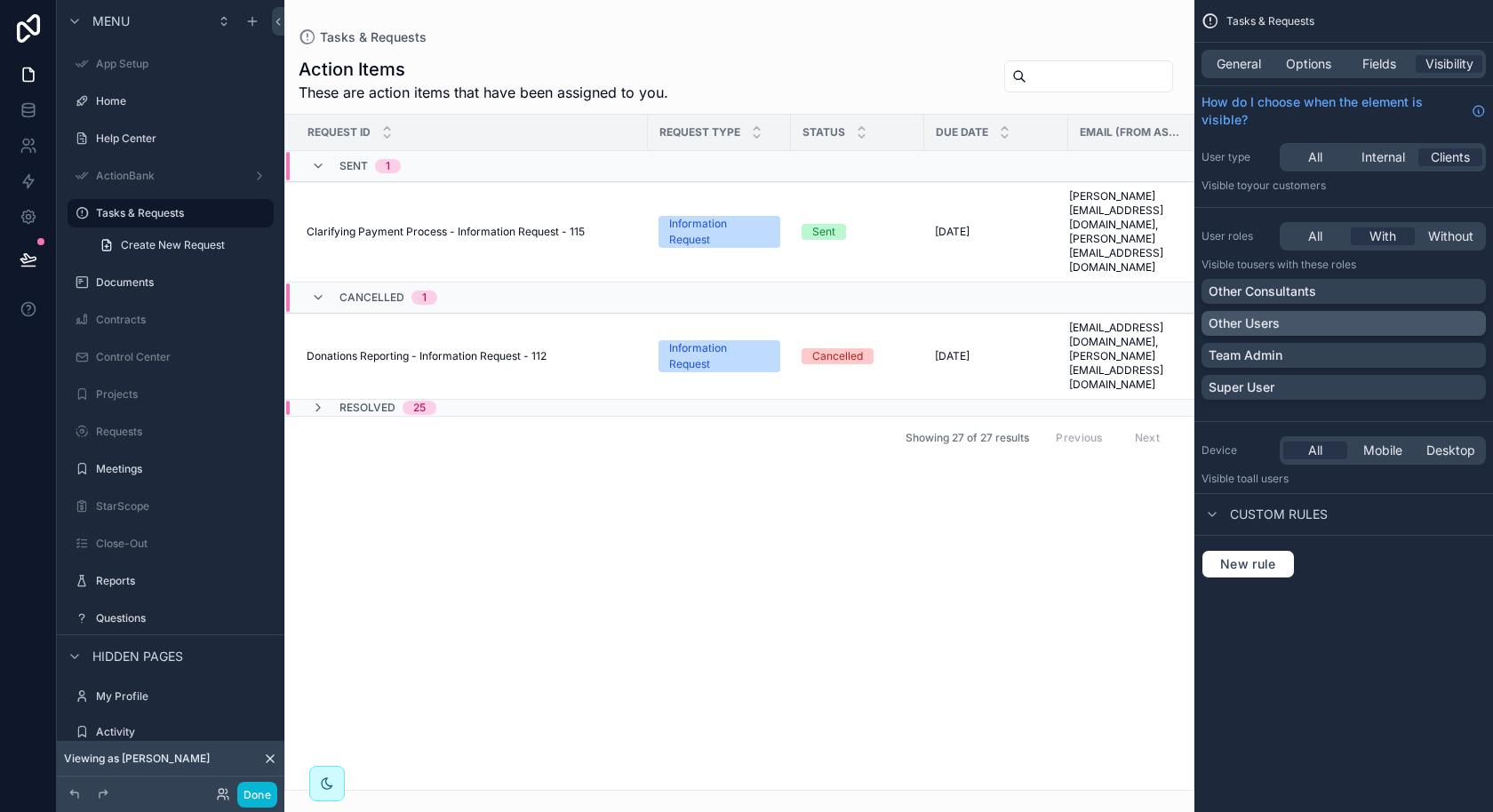
click at [1303, 329] on div "Other Users" at bounding box center [1343, 323] width 270 height 17
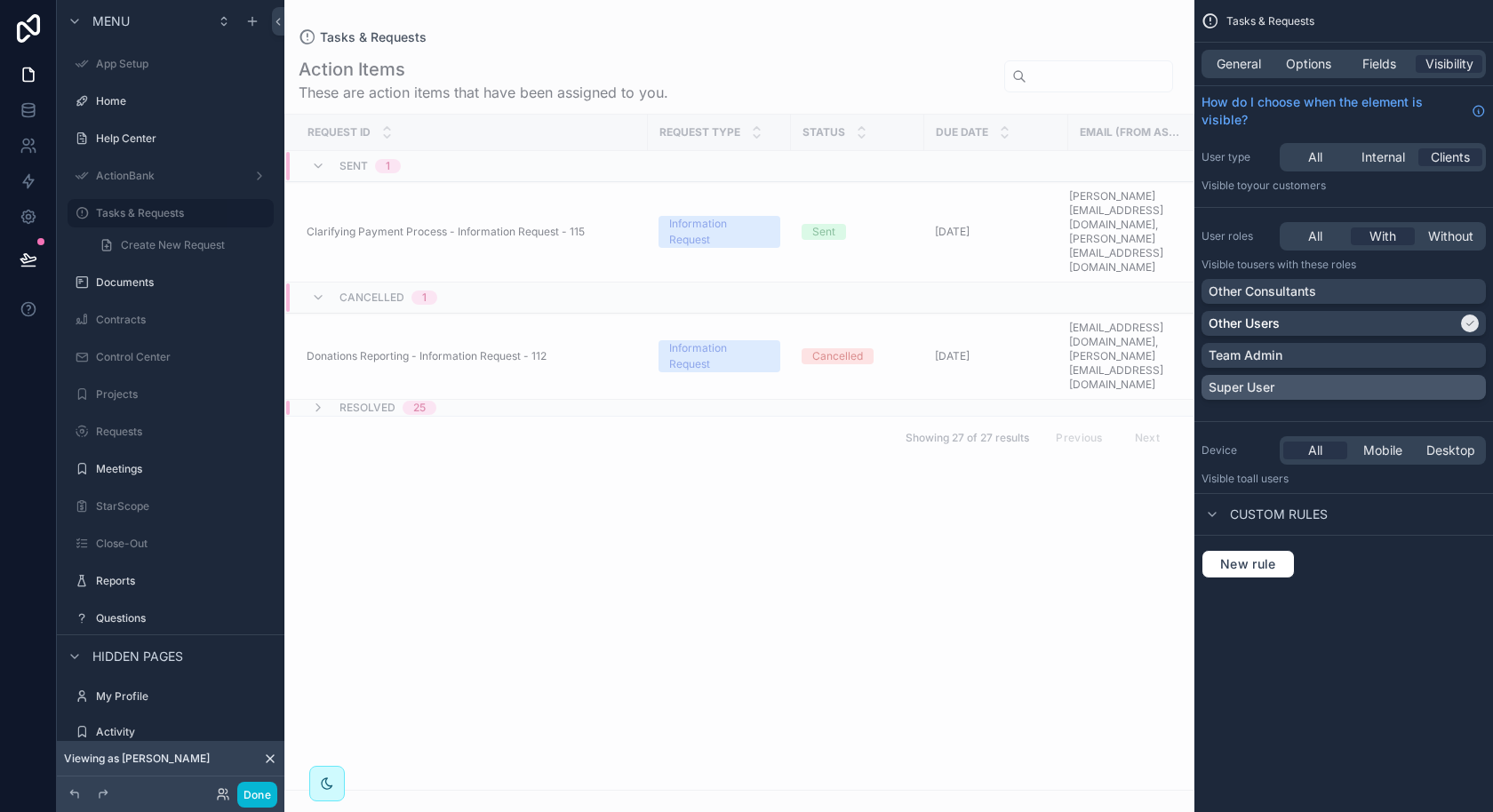
click at [1282, 379] on div "Super User" at bounding box center [1343, 386] width 270 height 17
click at [252, 797] on button "Done" at bounding box center [258, 795] width 40 height 26
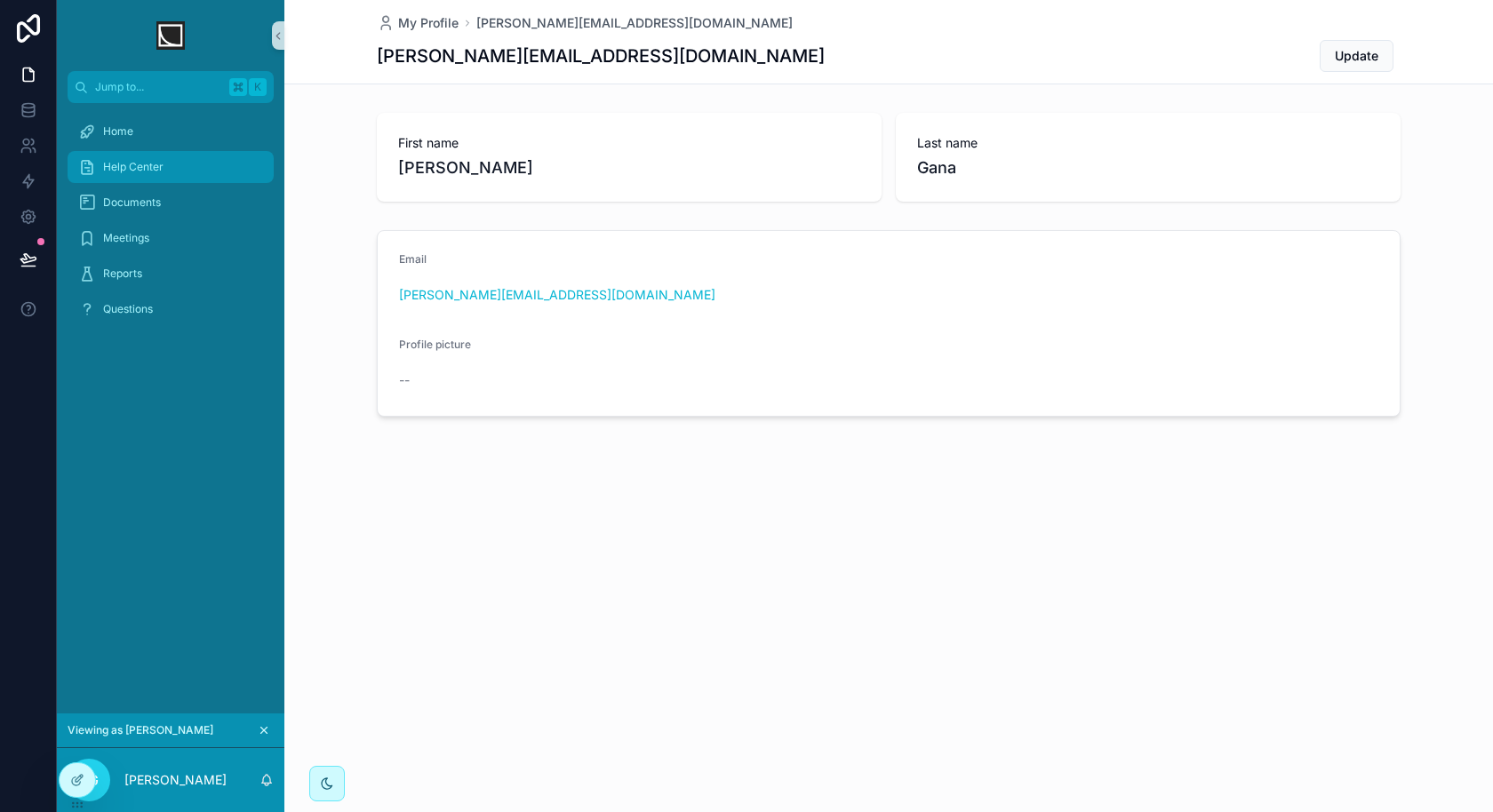
click at [208, 170] on div "Help Center" at bounding box center [170, 167] width 184 height 28
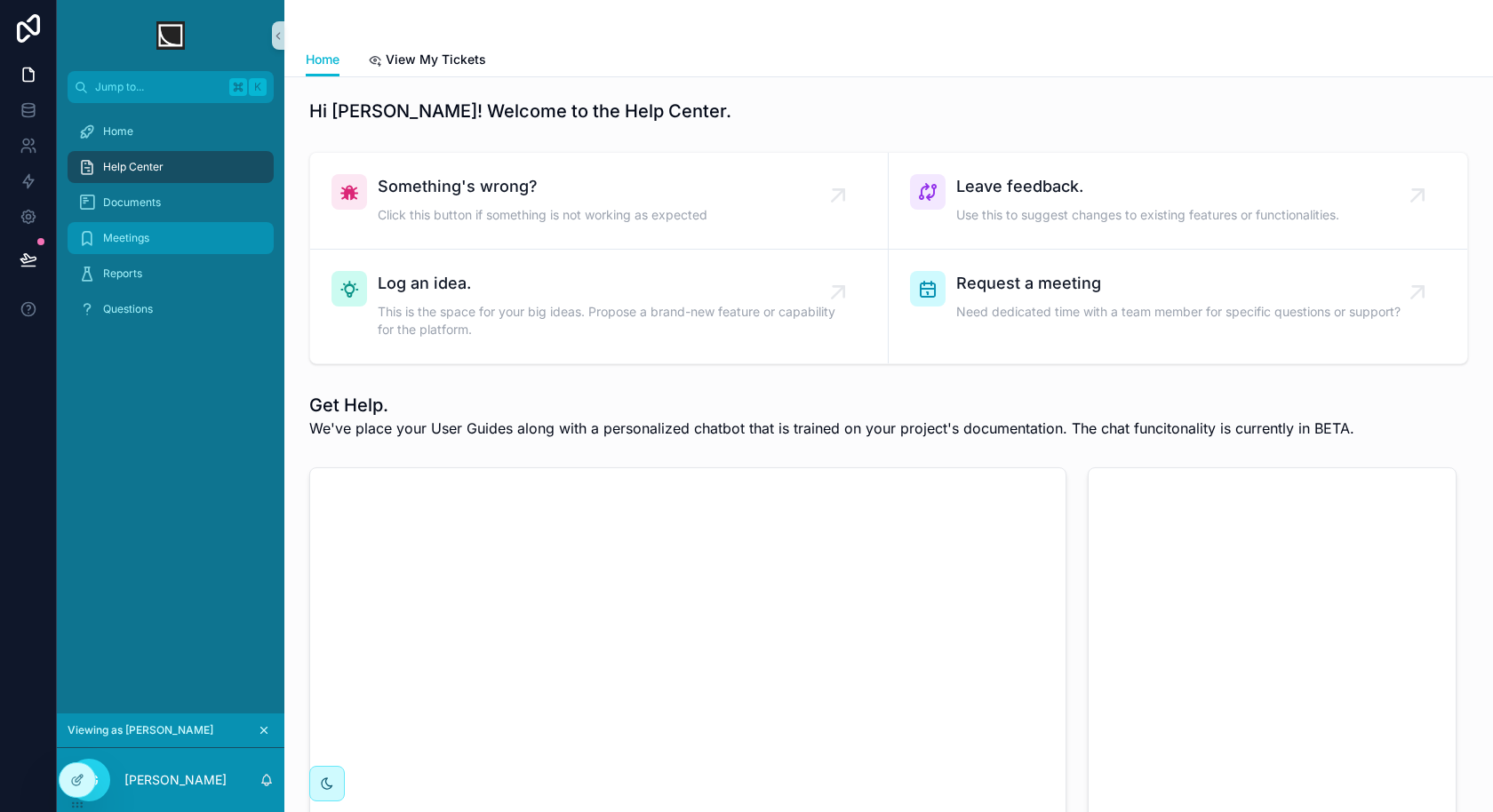
click at [184, 242] on div "Meetings" at bounding box center [170, 238] width 184 height 28
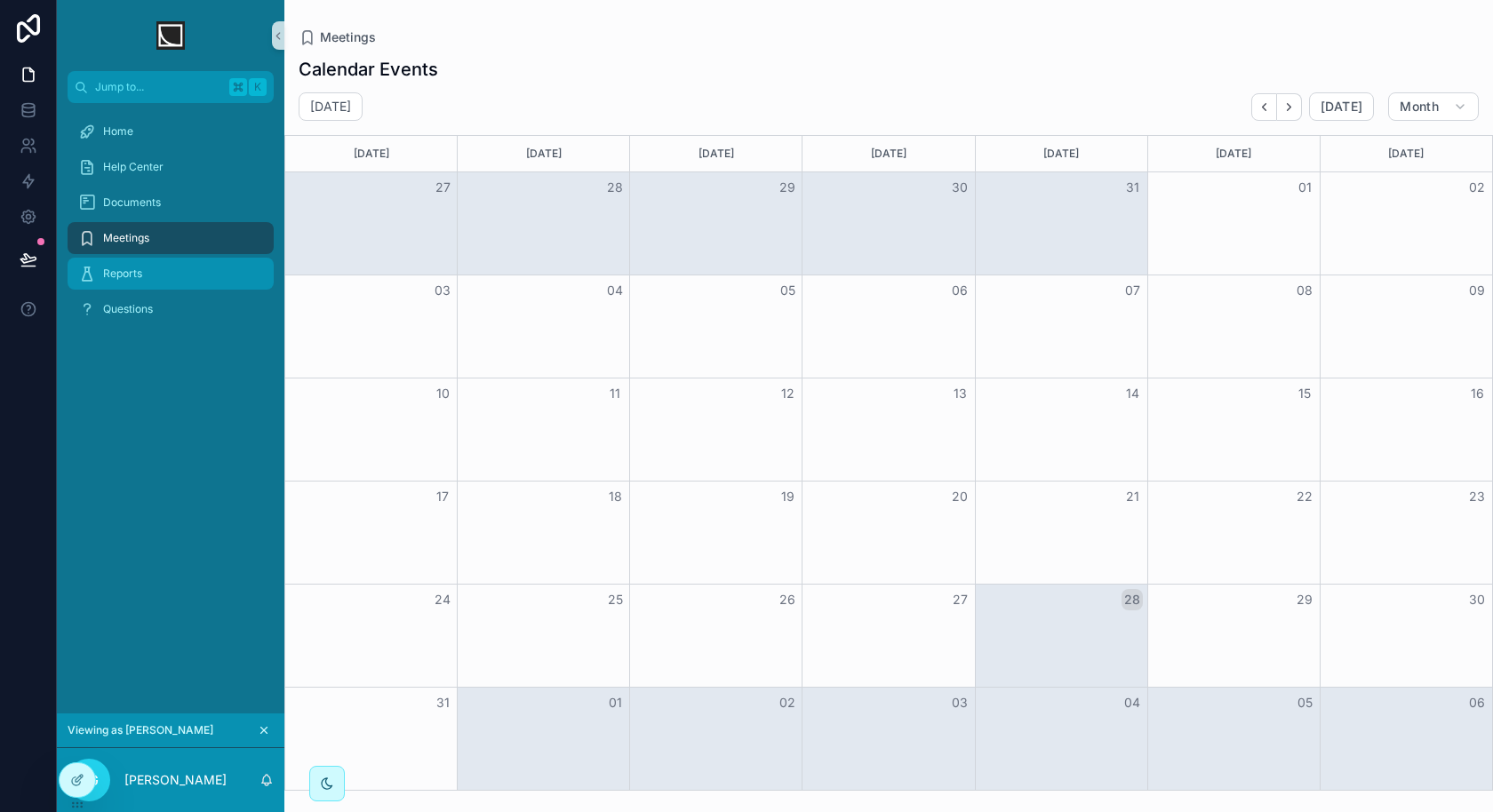
click at [183, 273] on div "Reports" at bounding box center [170, 273] width 184 height 28
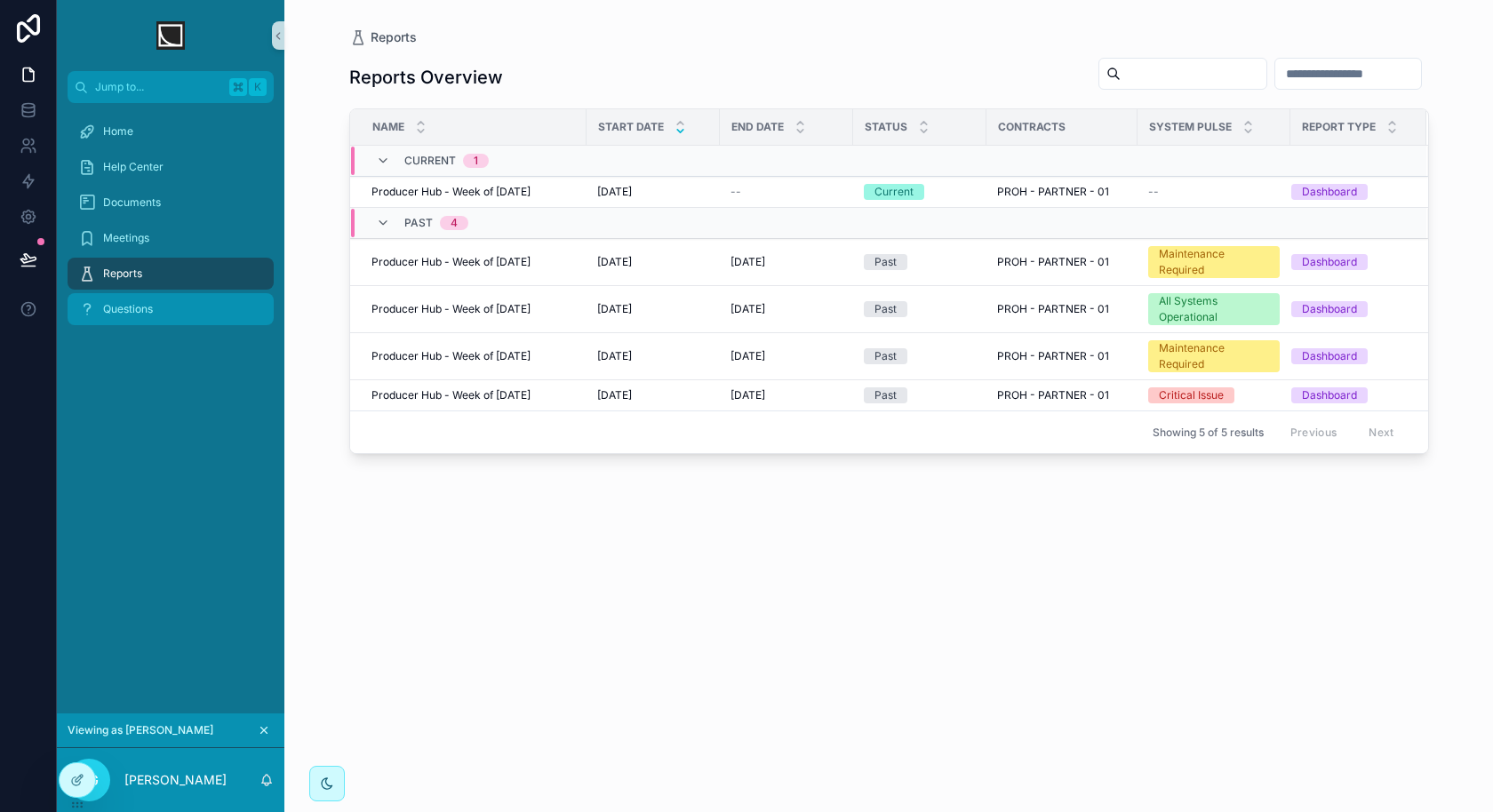
click at [182, 312] on div "Questions" at bounding box center [170, 308] width 184 height 28
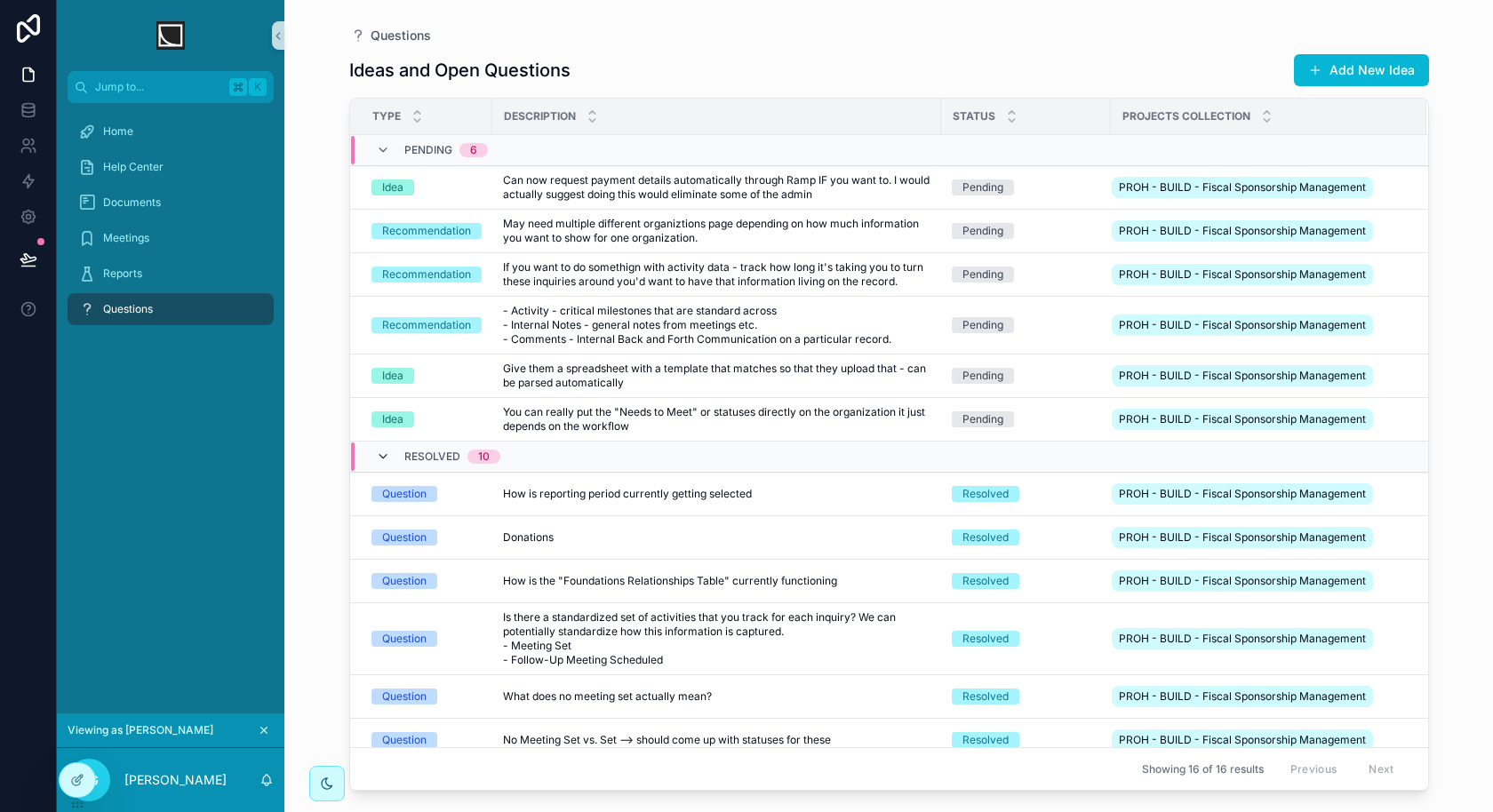
click at [378, 455] on icon "scrollable content" at bounding box center [383, 456] width 14 height 14
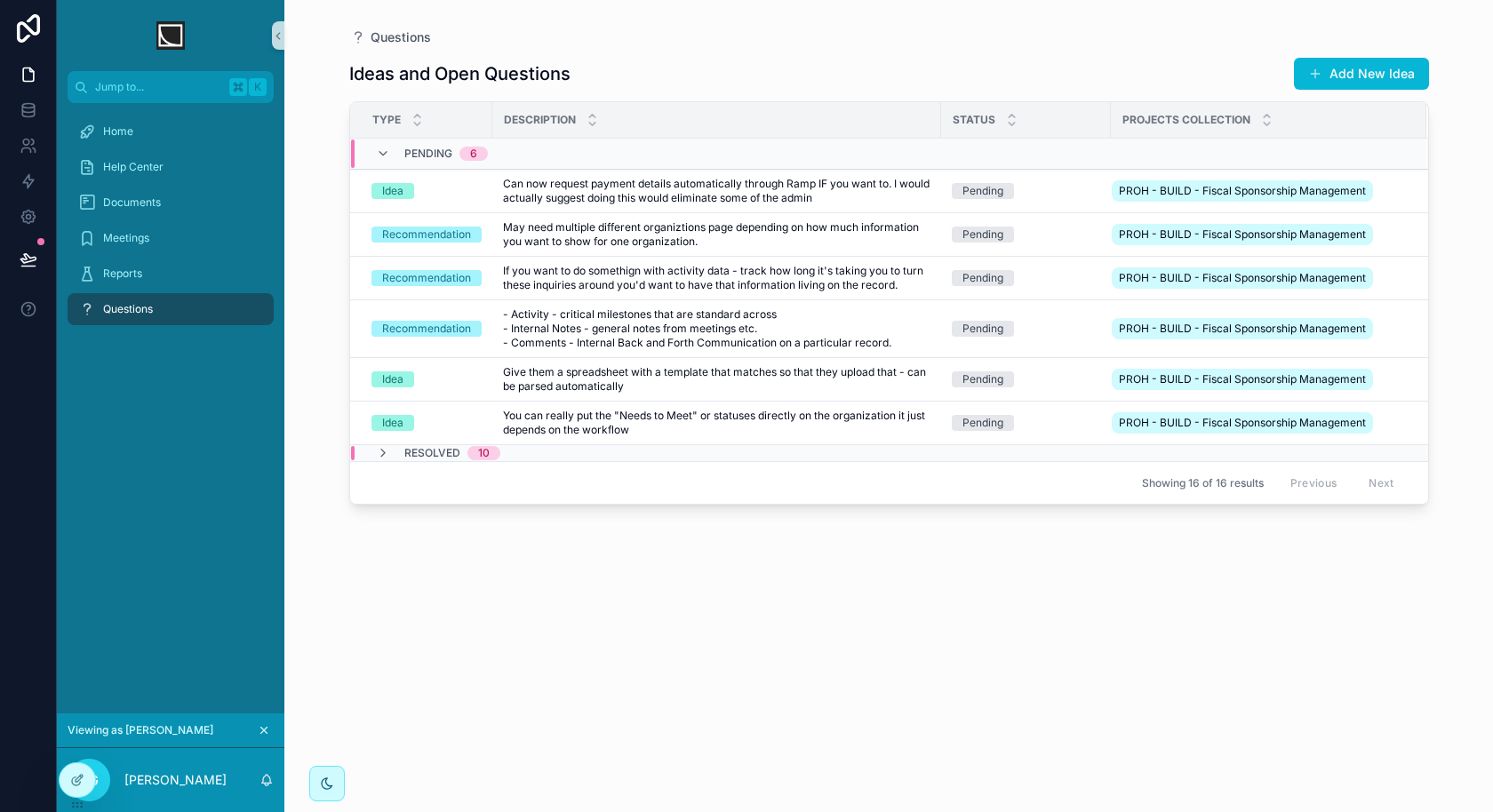
click at [378, 455] on icon "scrollable content" at bounding box center [383, 452] width 14 height 14
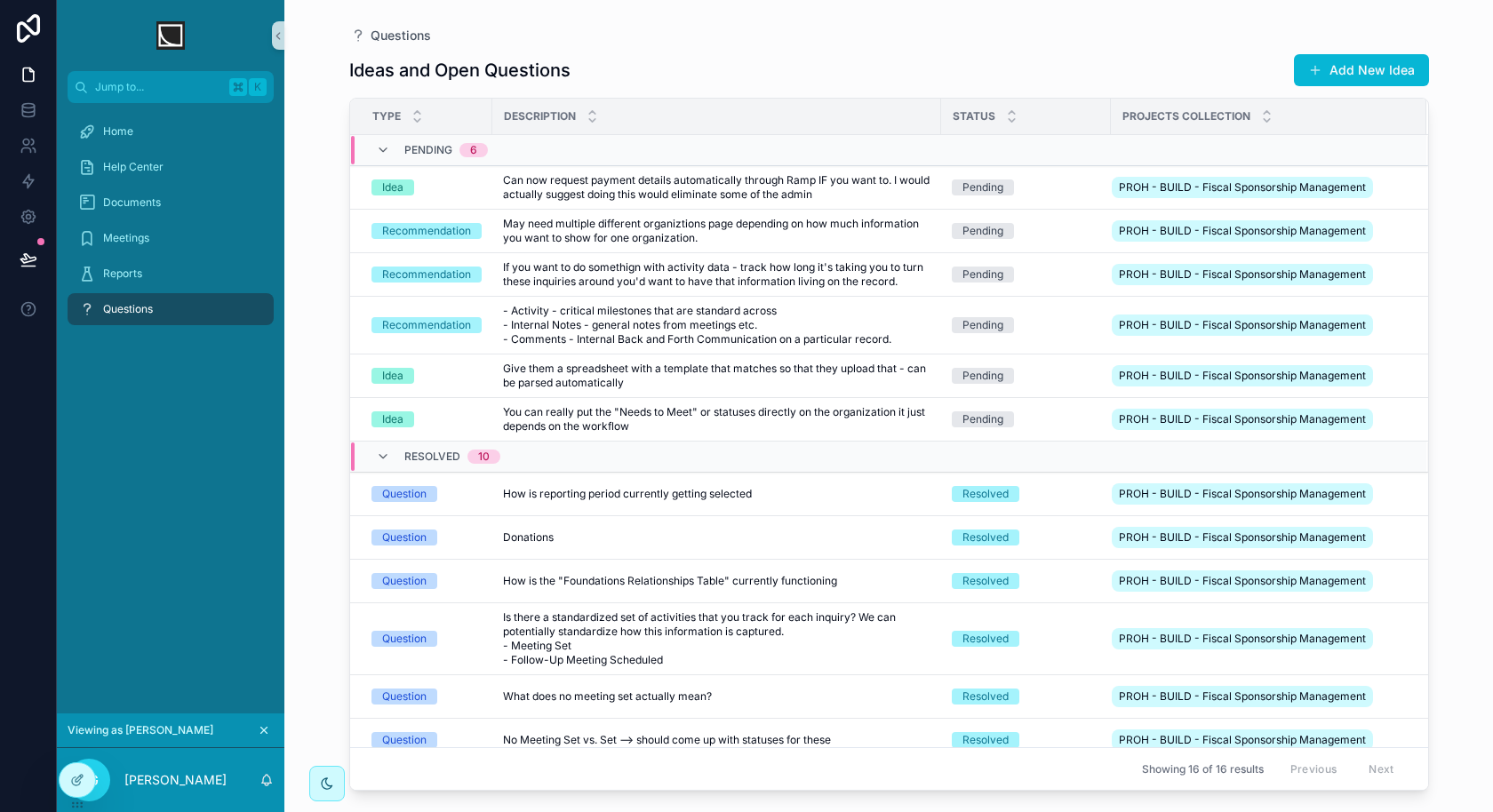
click at [378, 455] on icon "scrollable content" at bounding box center [383, 456] width 14 height 14
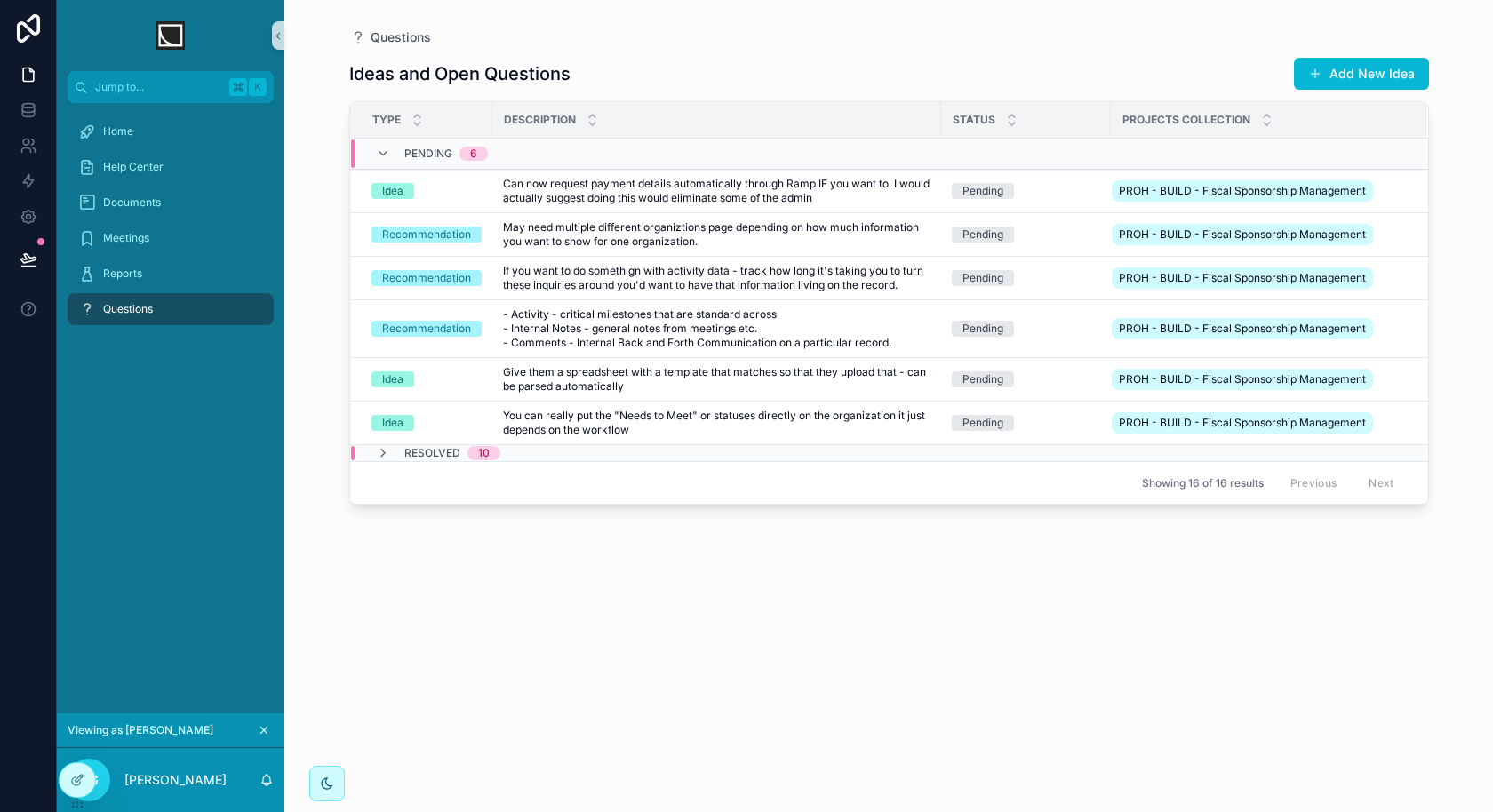
click at [378, 455] on icon "scrollable content" at bounding box center [383, 452] width 14 height 14
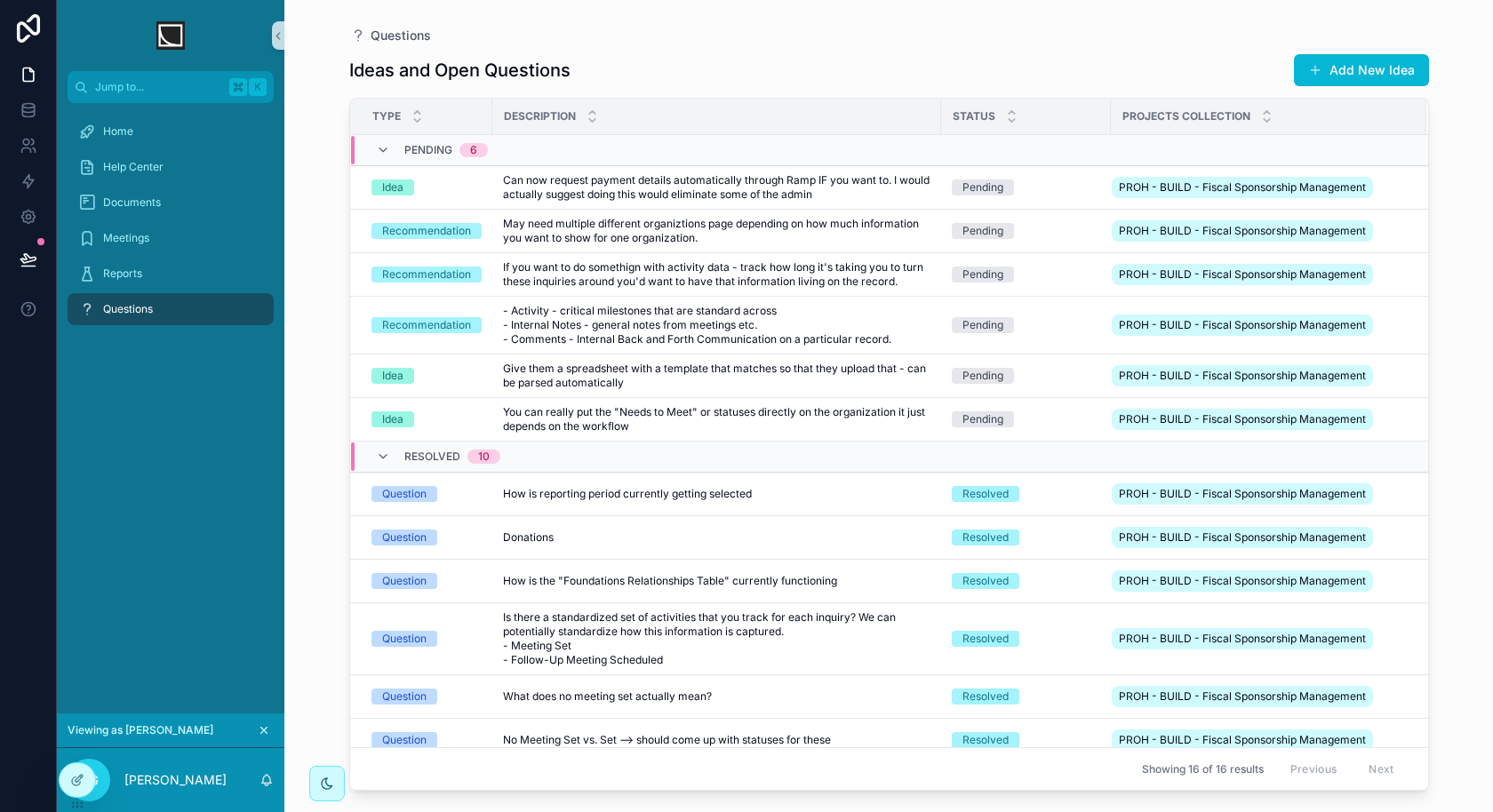
click at [378, 455] on icon "scrollable content" at bounding box center [383, 456] width 14 height 14
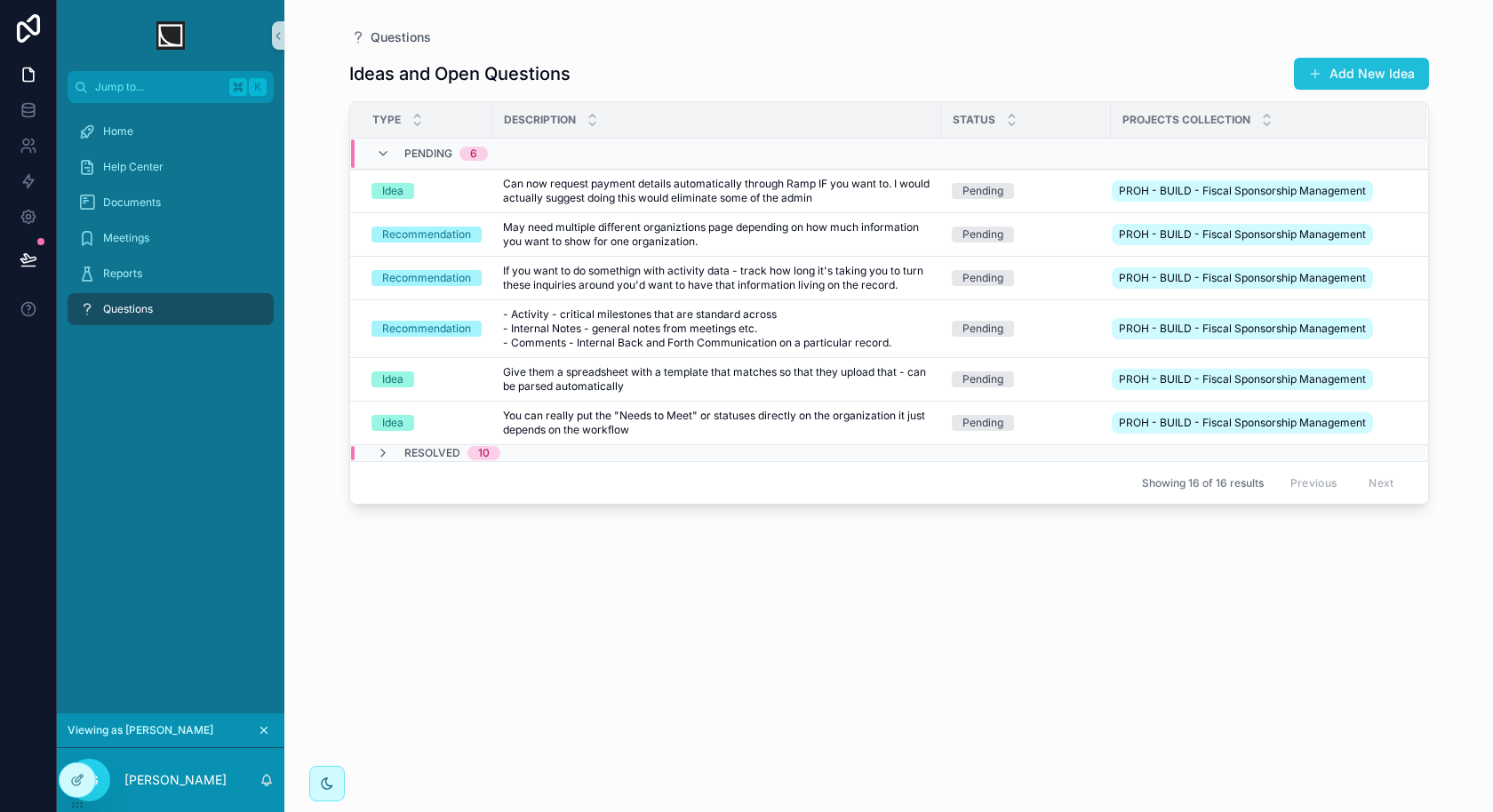
click at [1359, 82] on button "Add New Idea" at bounding box center [1361, 73] width 135 height 32
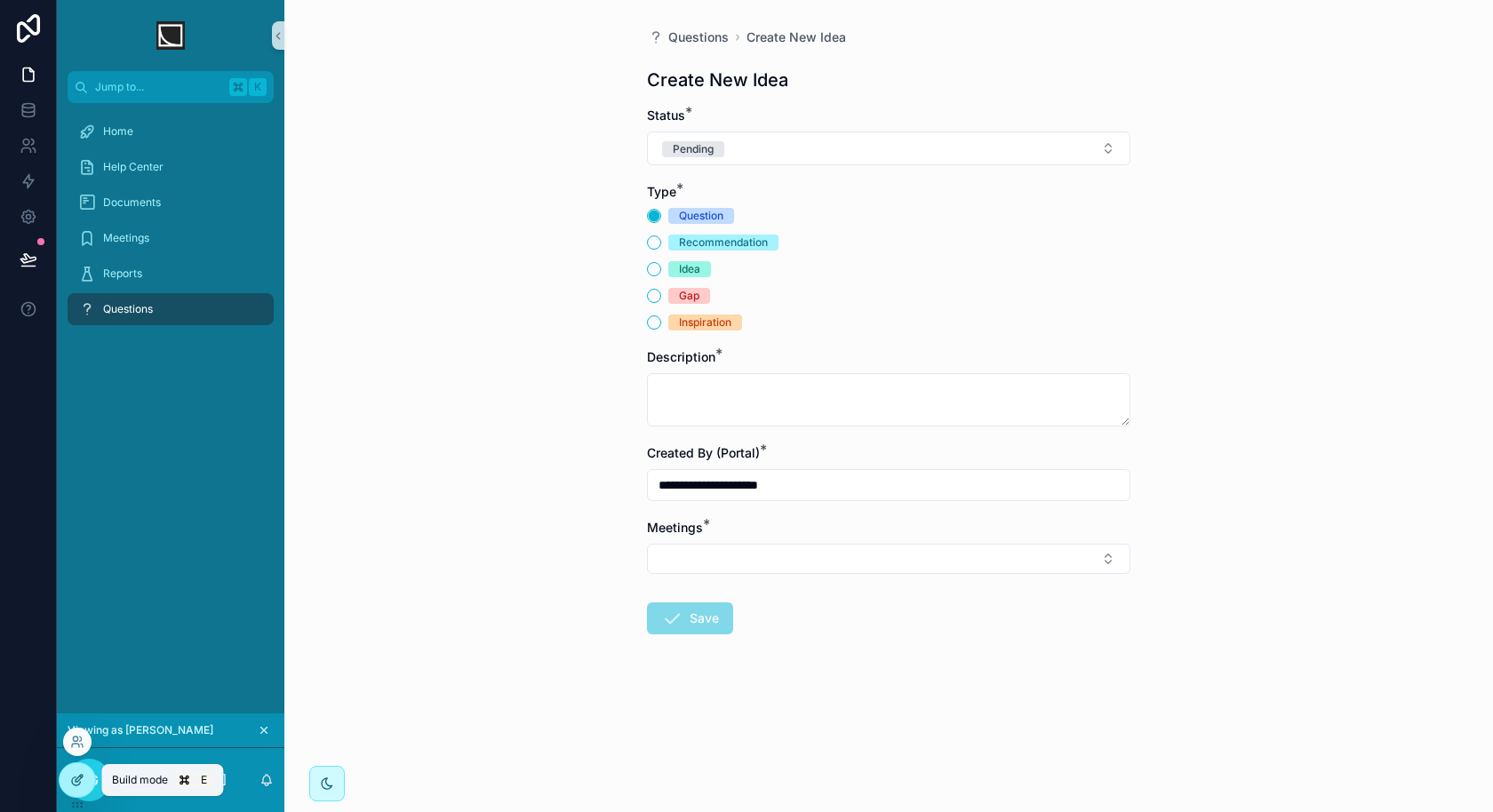
click at [77, 778] on icon at bounding box center [79, 778] width 7 height 7
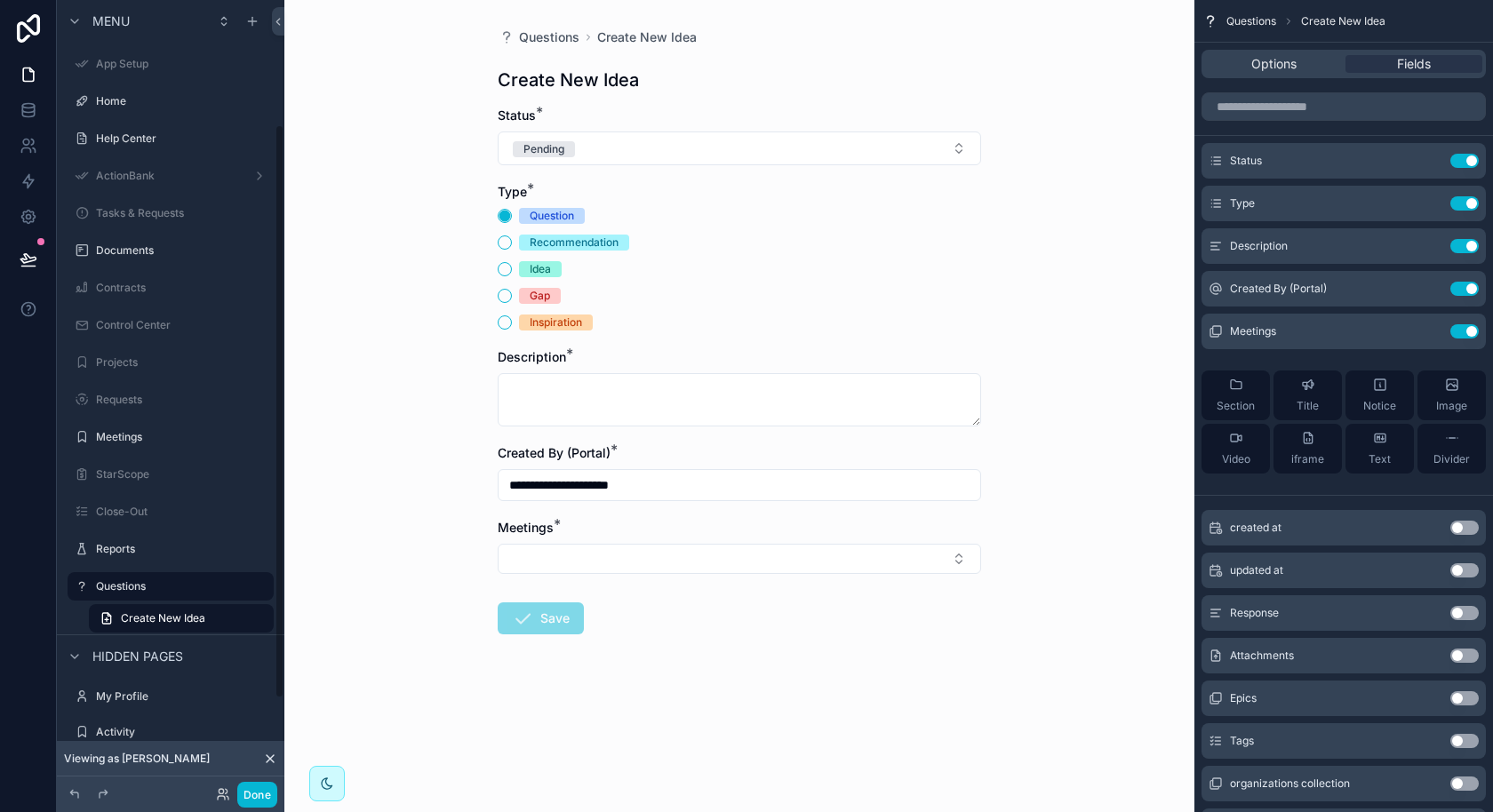
scroll to position [171, 0]
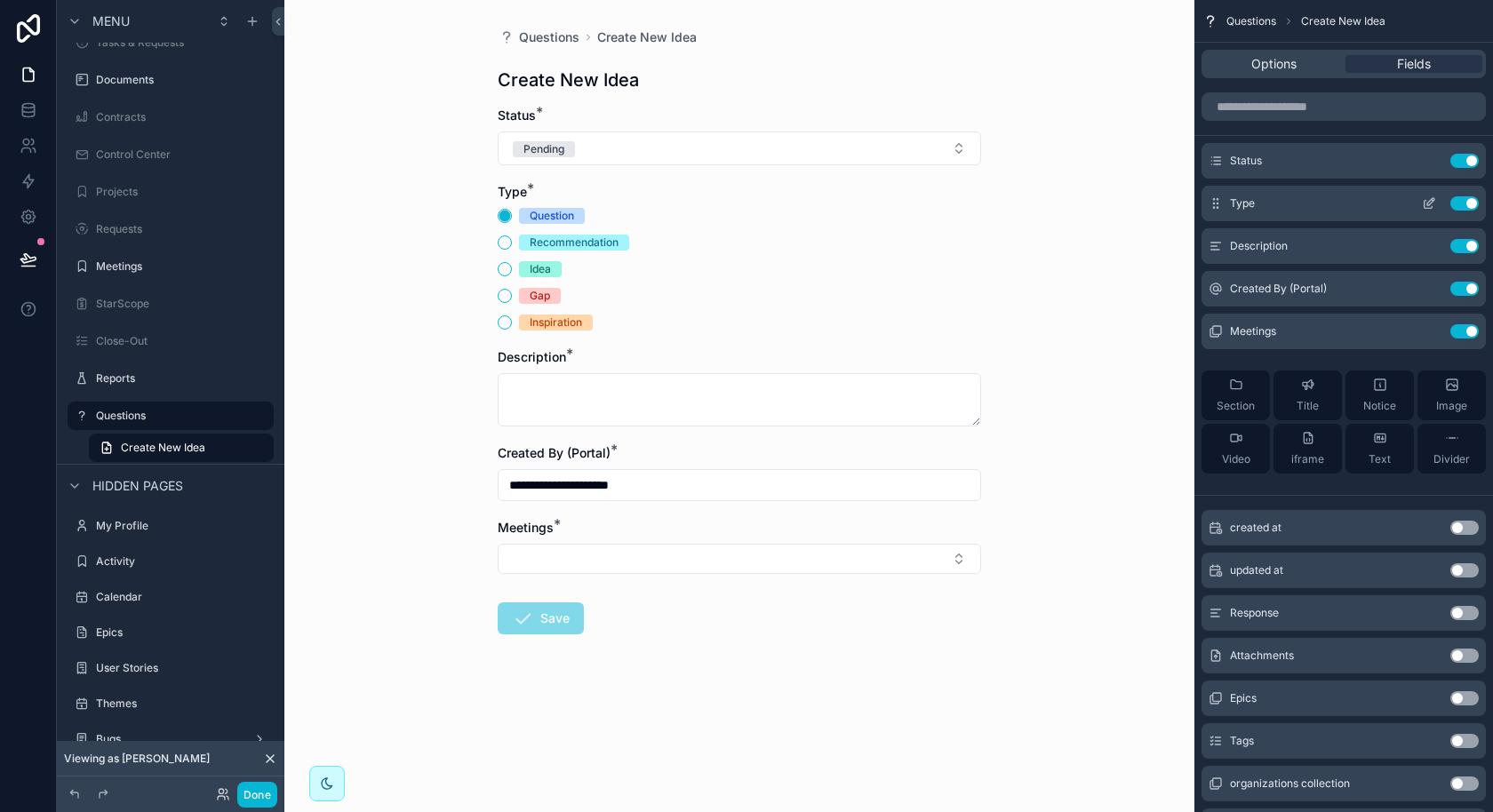
click at [1426, 206] on icon "scrollable content" at bounding box center [1428, 203] width 14 height 14
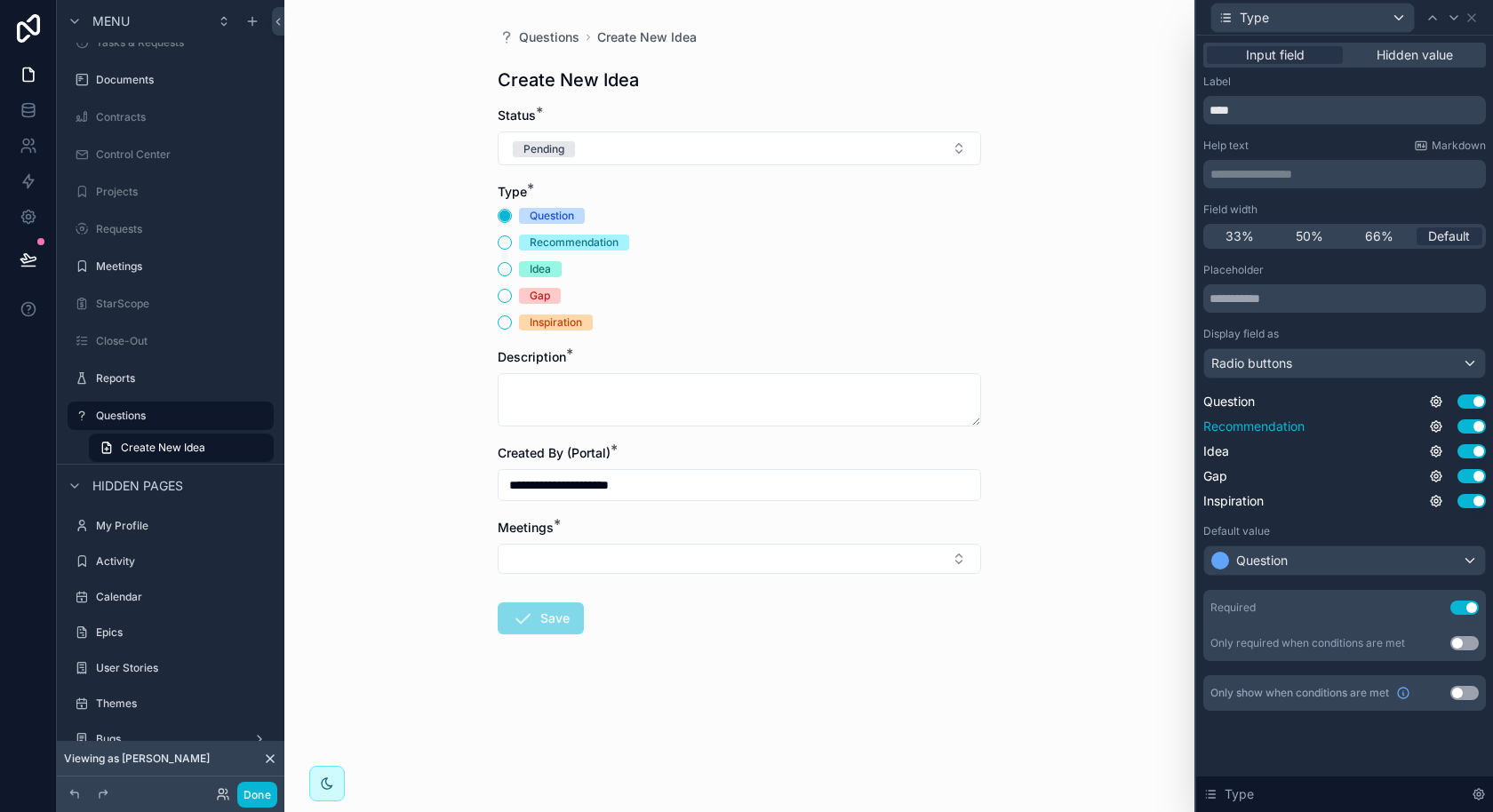
click at [1465, 429] on button "Use setting" at bounding box center [1471, 426] width 28 height 14
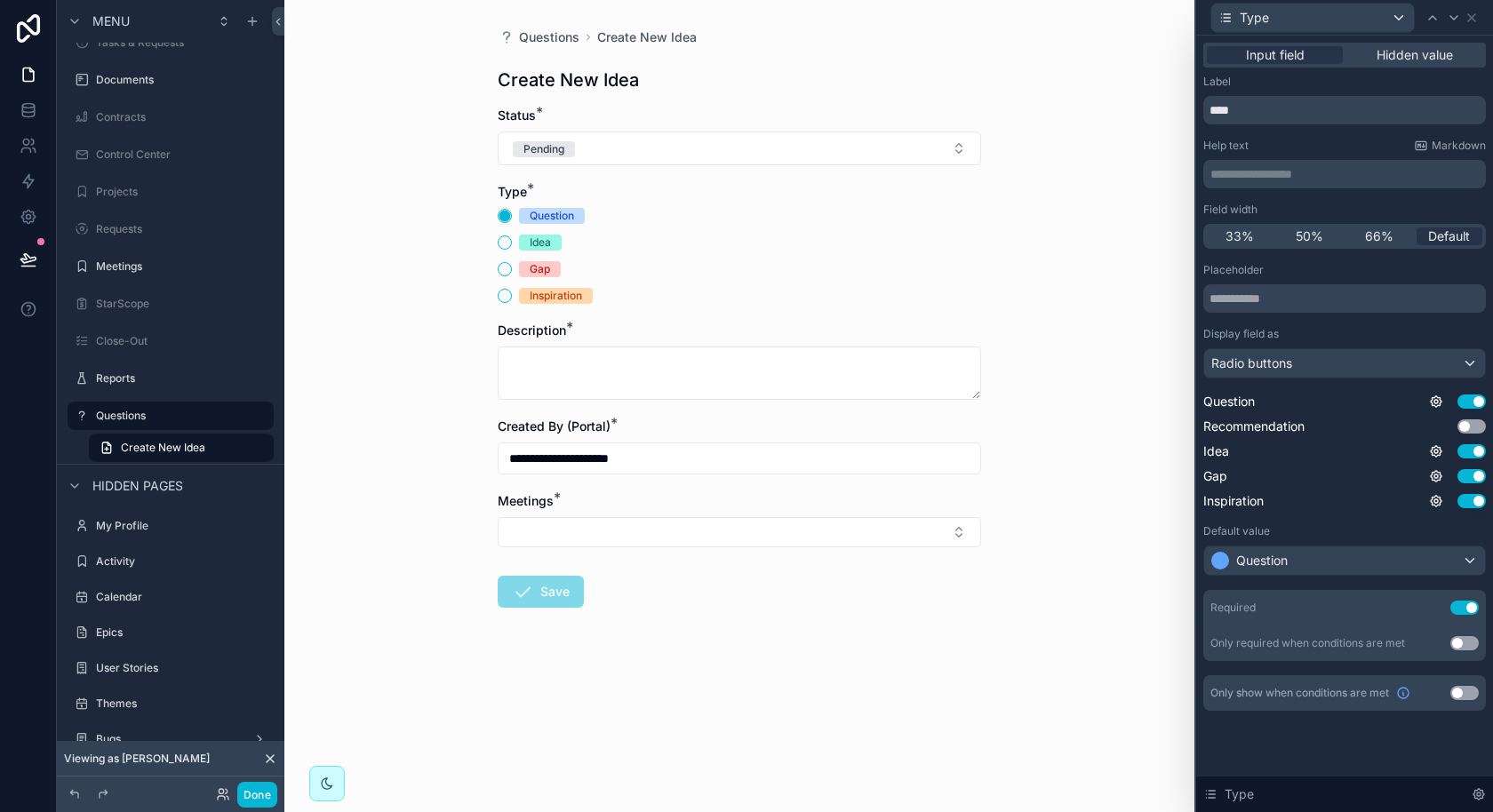
click at [1473, 440] on div "Question Use setting Recommendation Use setting Idea Use setting Gap Use settin…" at bounding box center [1344, 451] width 283 height 117
click at [1473, 452] on button "Use setting" at bounding box center [1471, 450] width 28 height 14
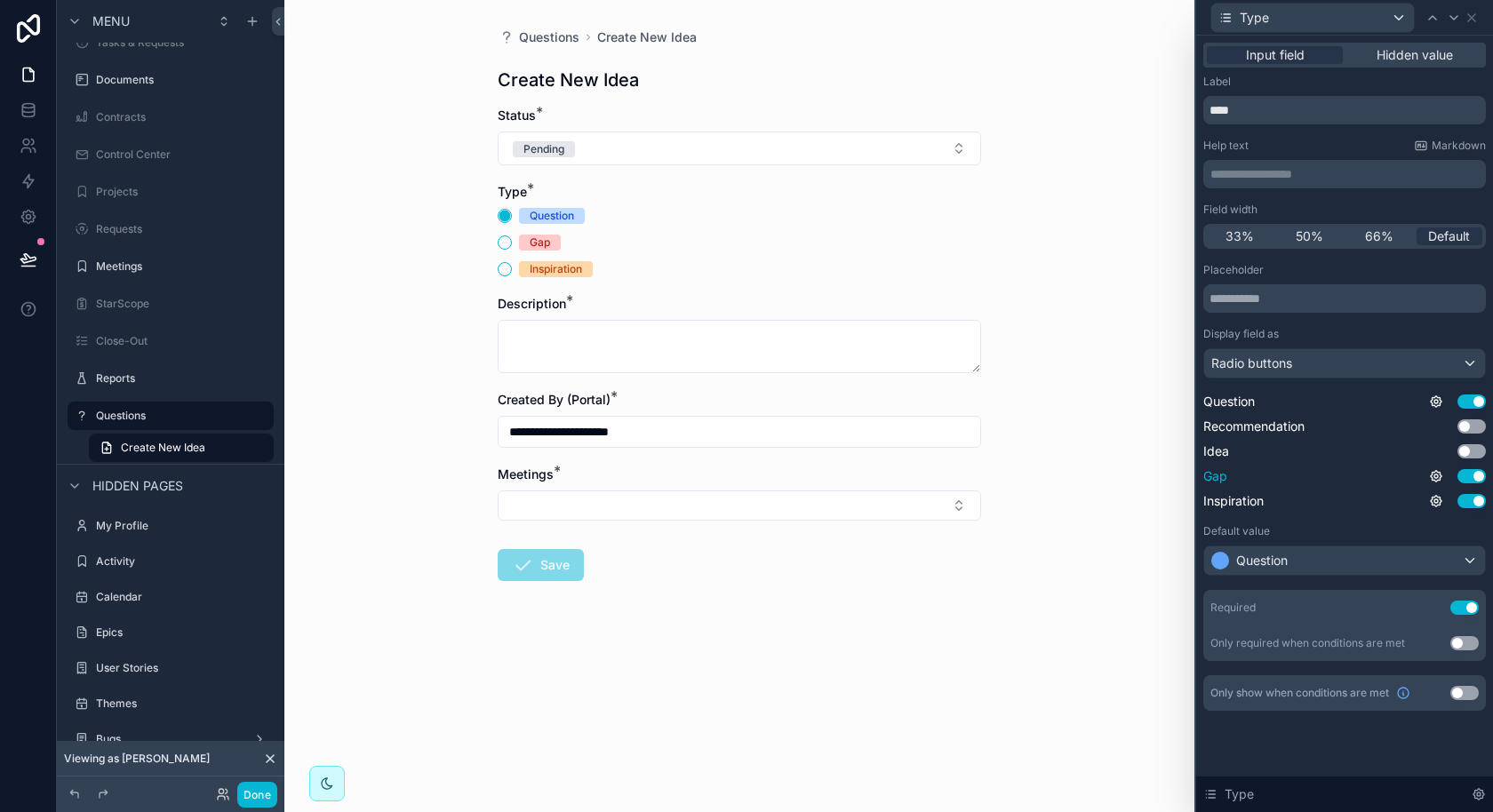
click at [1474, 469] on div "Use setting" at bounding box center [1457, 475] width 57 height 14
click at [1474, 469] on button "Use setting" at bounding box center [1471, 475] width 28 height 14
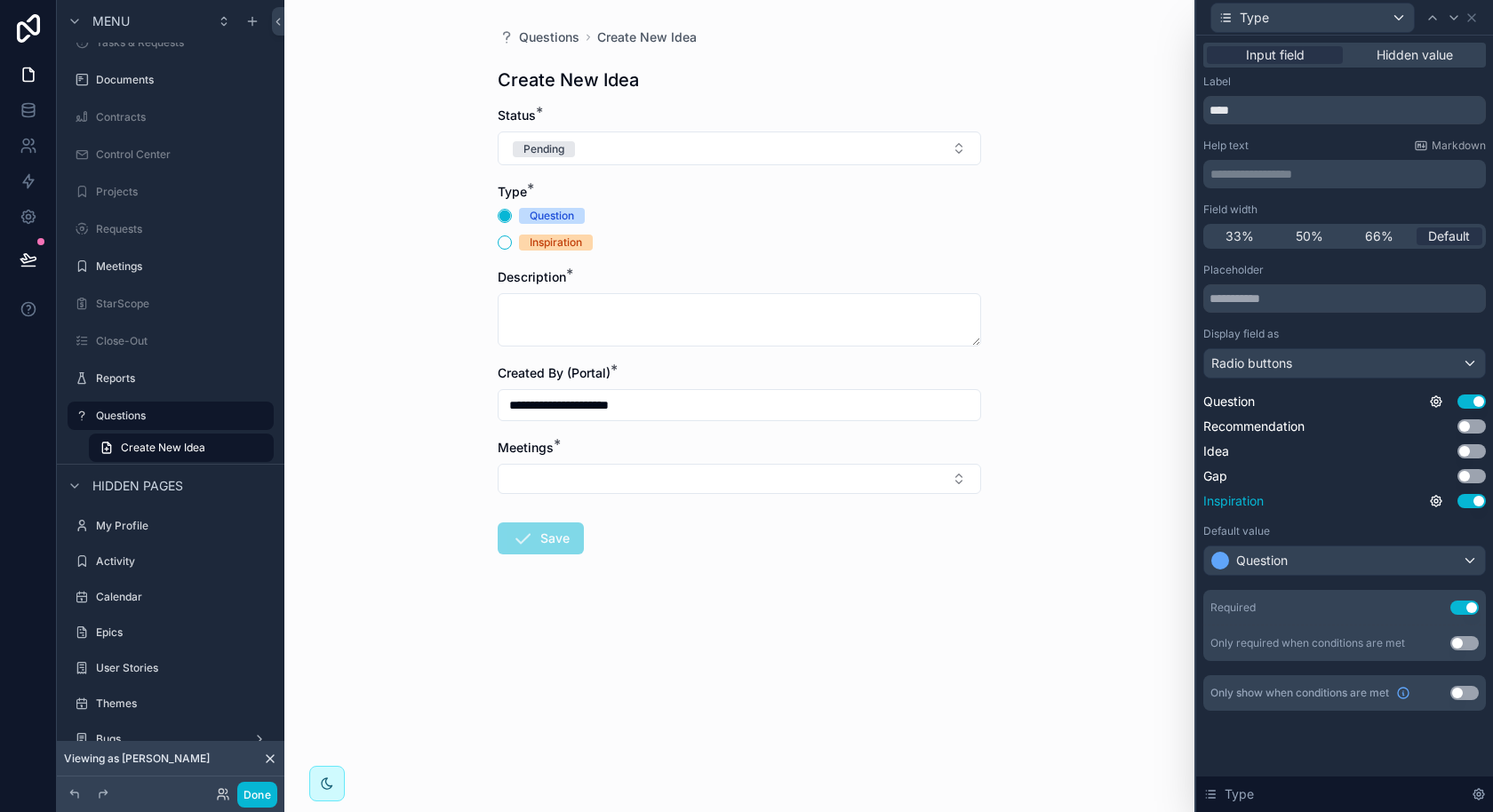
click at [1474, 500] on button "Use setting" at bounding box center [1471, 500] width 28 height 14
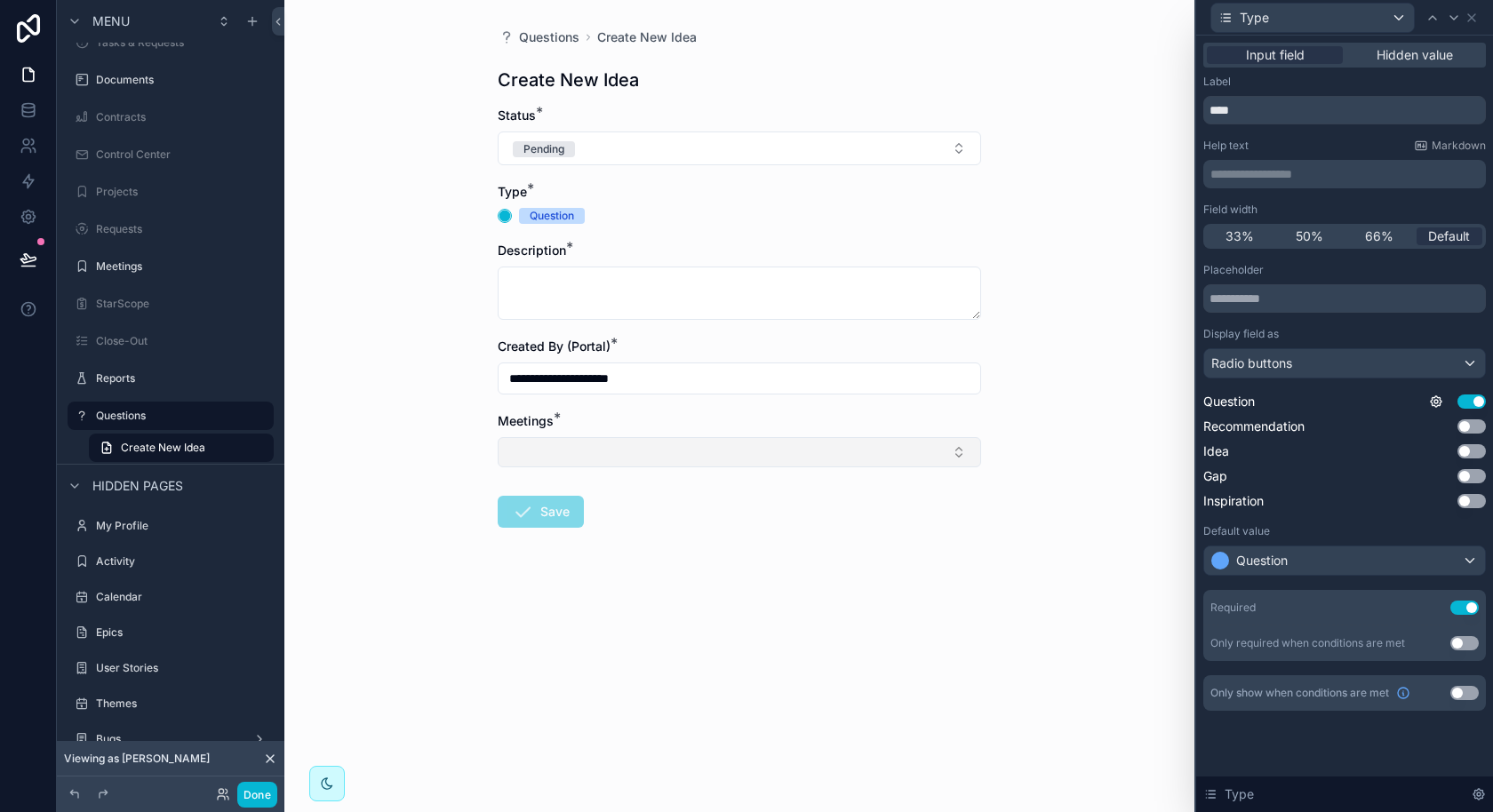
click at [748, 462] on button "Select Button" at bounding box center [739, 451] width 484 height 30
click at [797, 628] on form "**********" at bounding box center [739, 373] width 484 height 535
click at [1477, 17] on icon at bounding box center [1471, 17] width 14 height 14
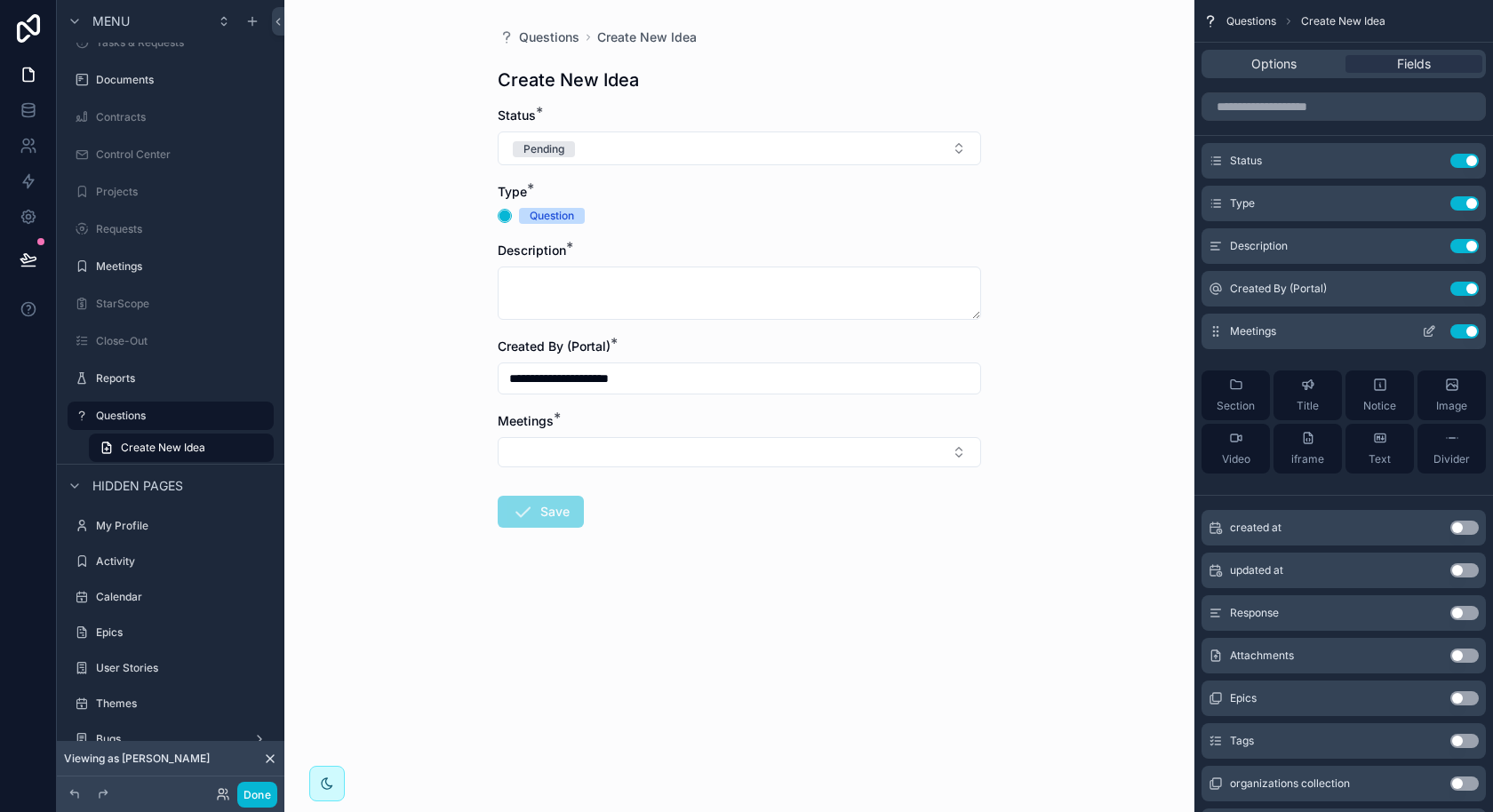
click at [1460, 325] on button "Use setting" at bounding box center [1464, 330] width 28 height 14
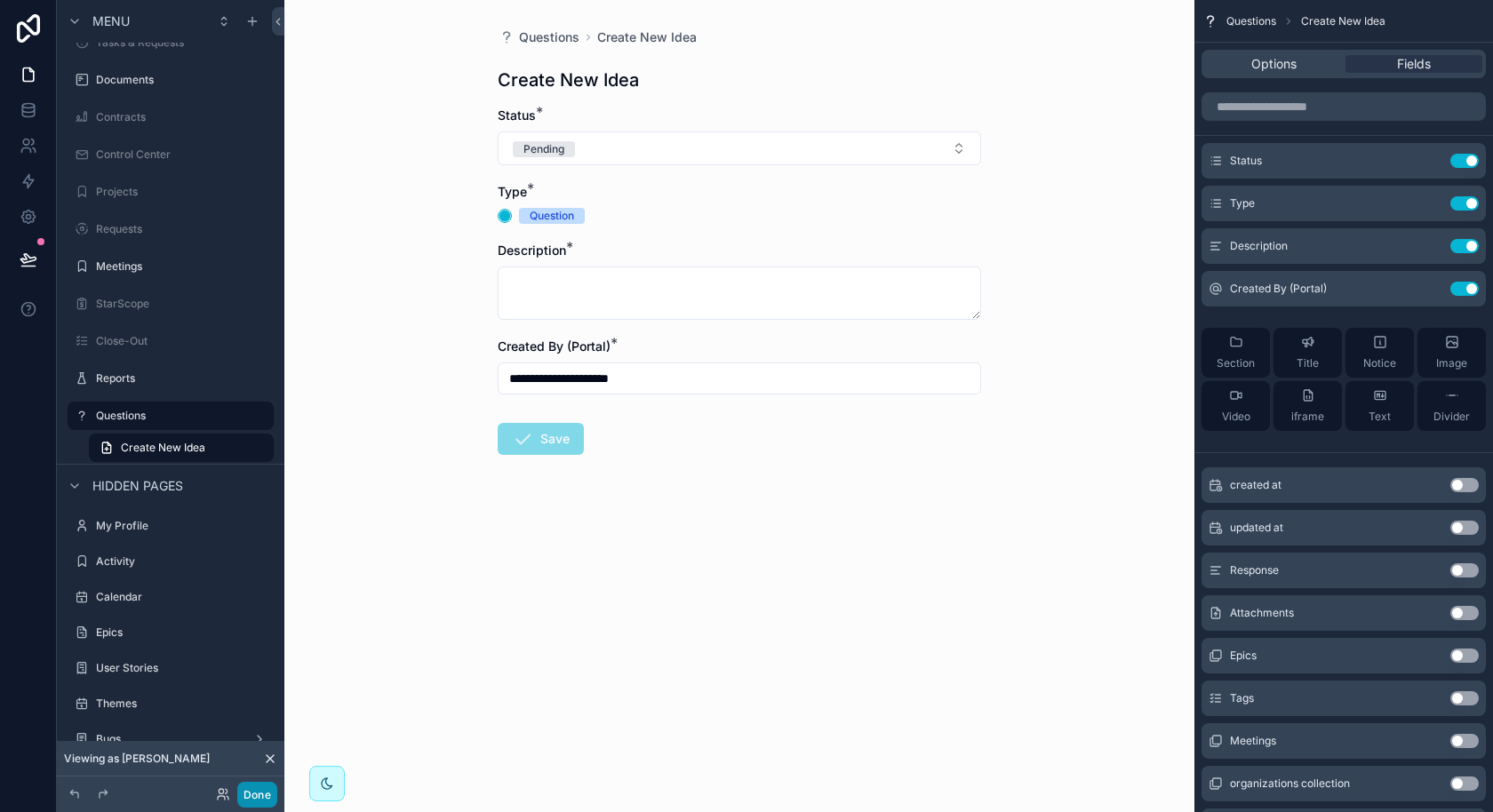
click at [258, 799] on button "Done" at bounding box center [258, 795] width 40 height 26
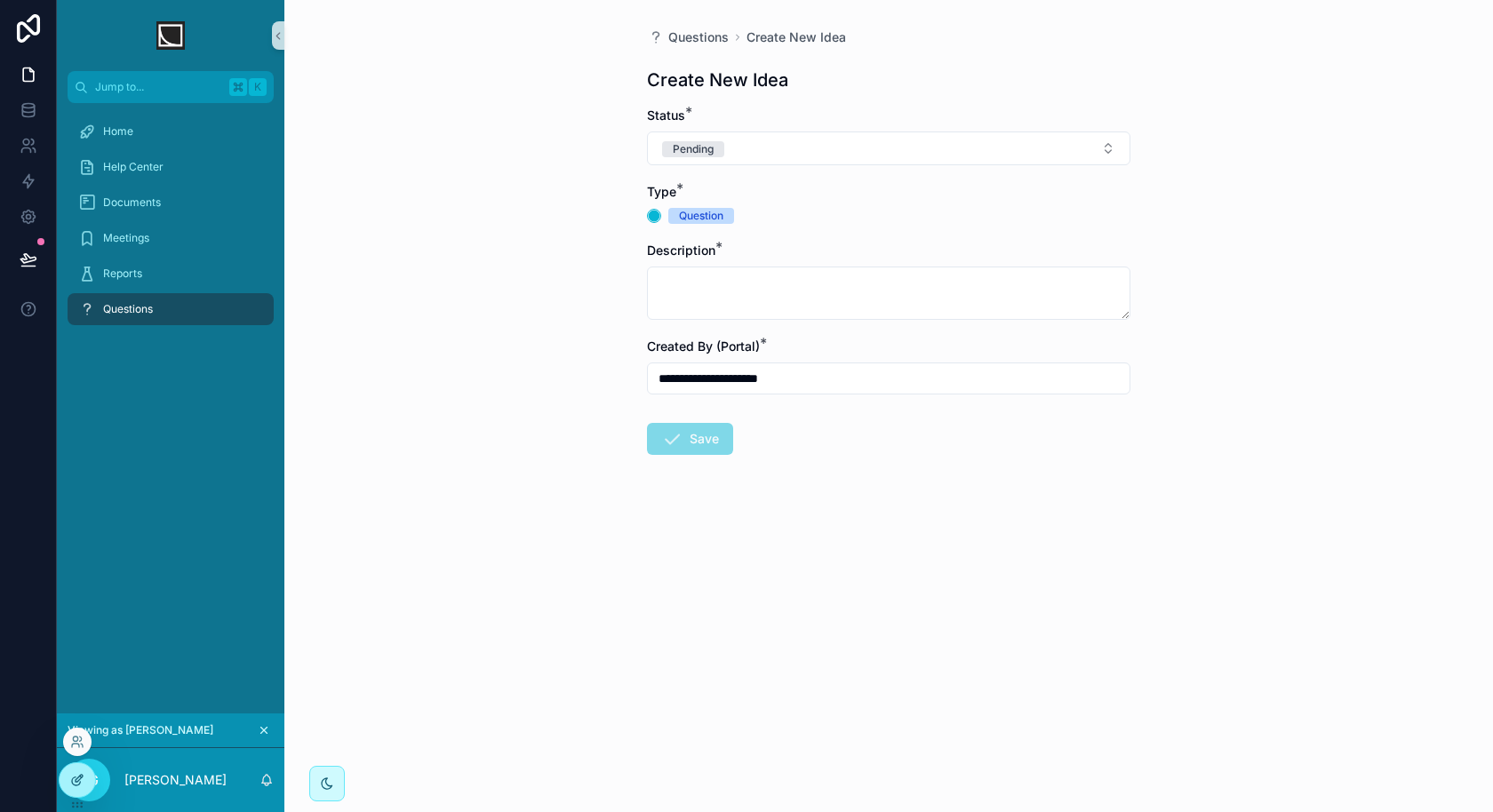
click at [82, 771] on div at bounding box center [77, 780] width 36 height 34
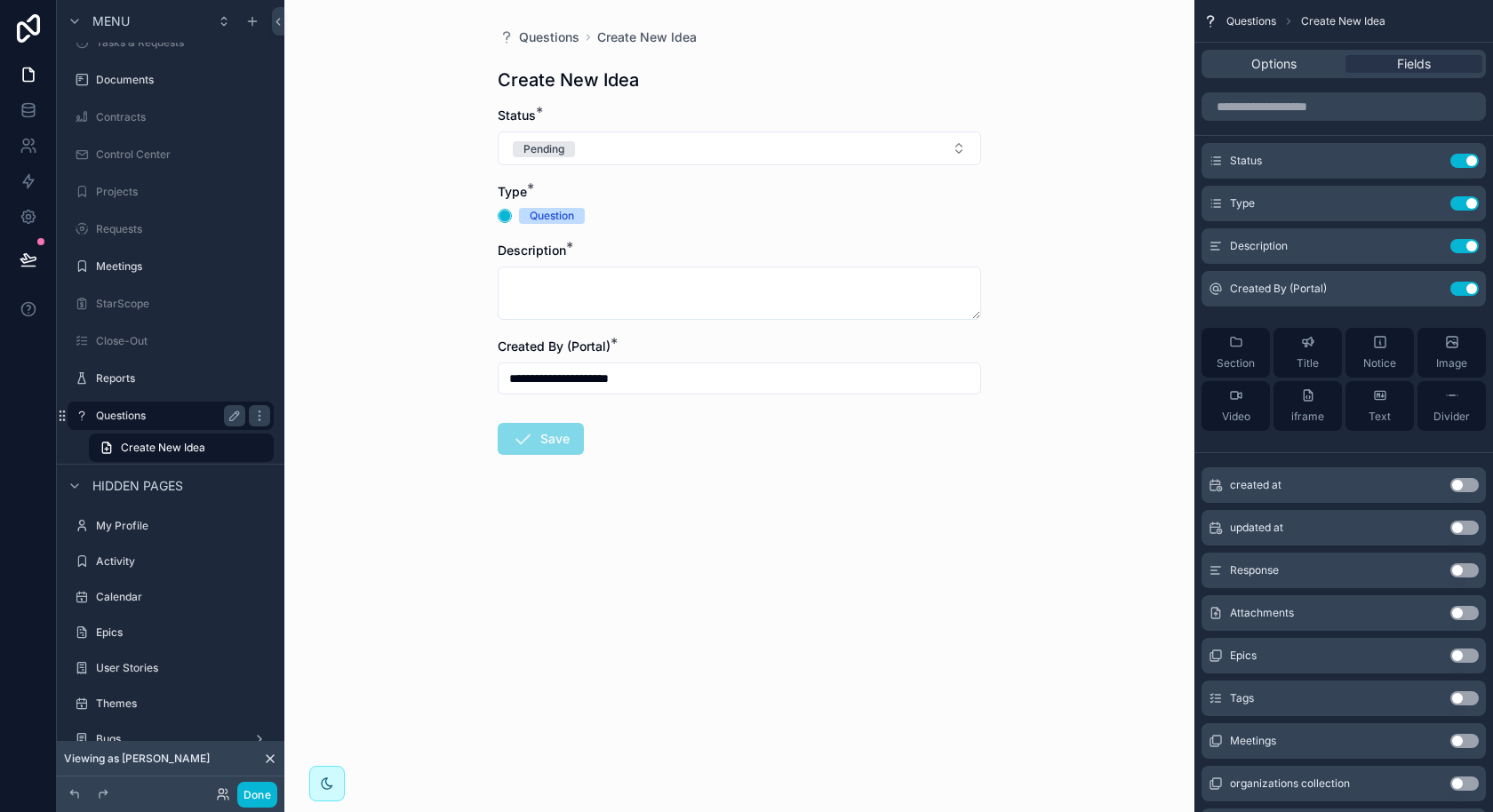
click at [154, 411] on label "Questions" at bounding box center [167, 415] width 142 height 14
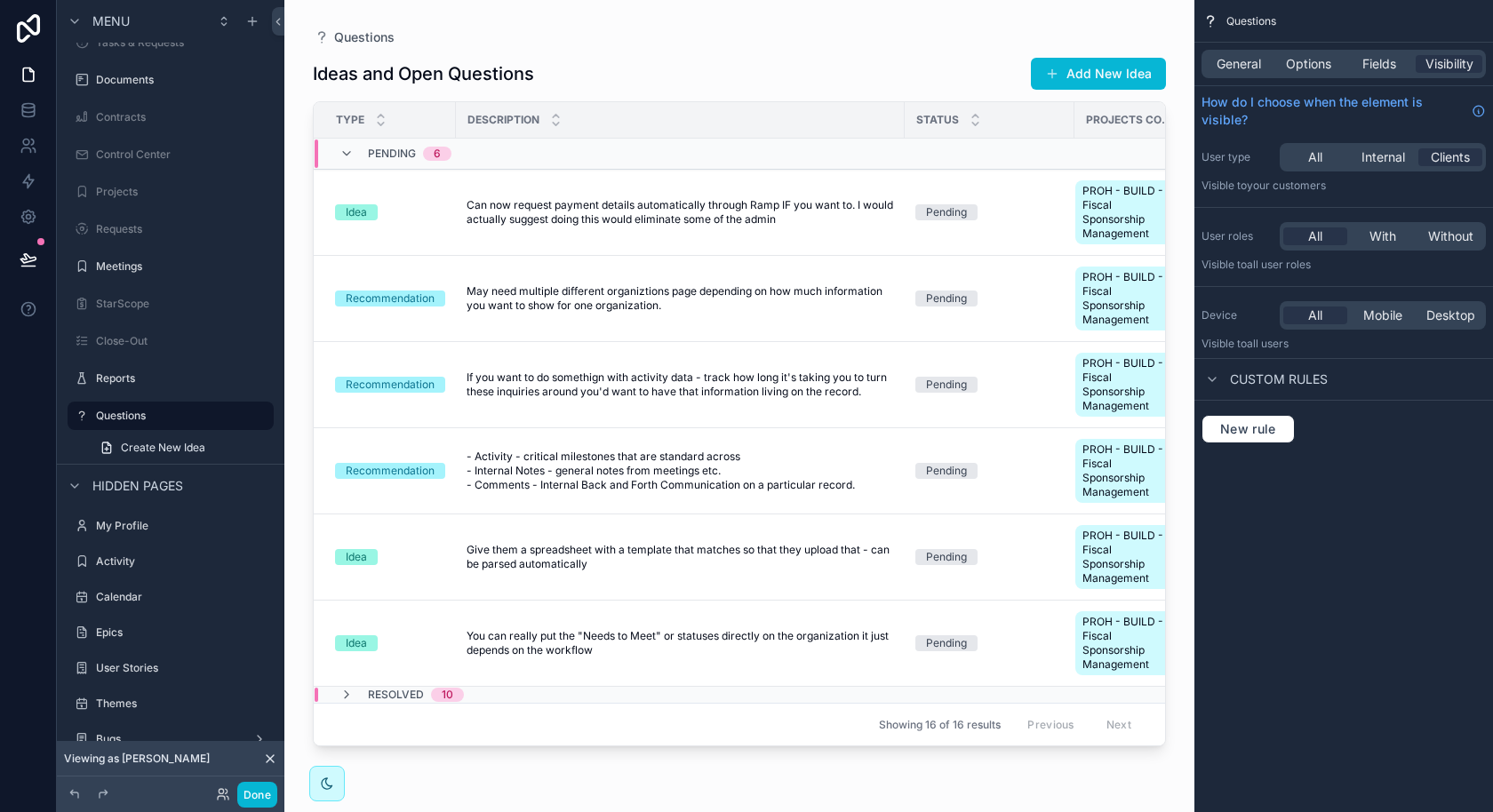
click at [663, 40] on div "scrollable content" at bounding box center [740, 395] width 910 height 791
click at [1314, 71] on span "Options" at bounding box center [1308, 63] width 45 height 17
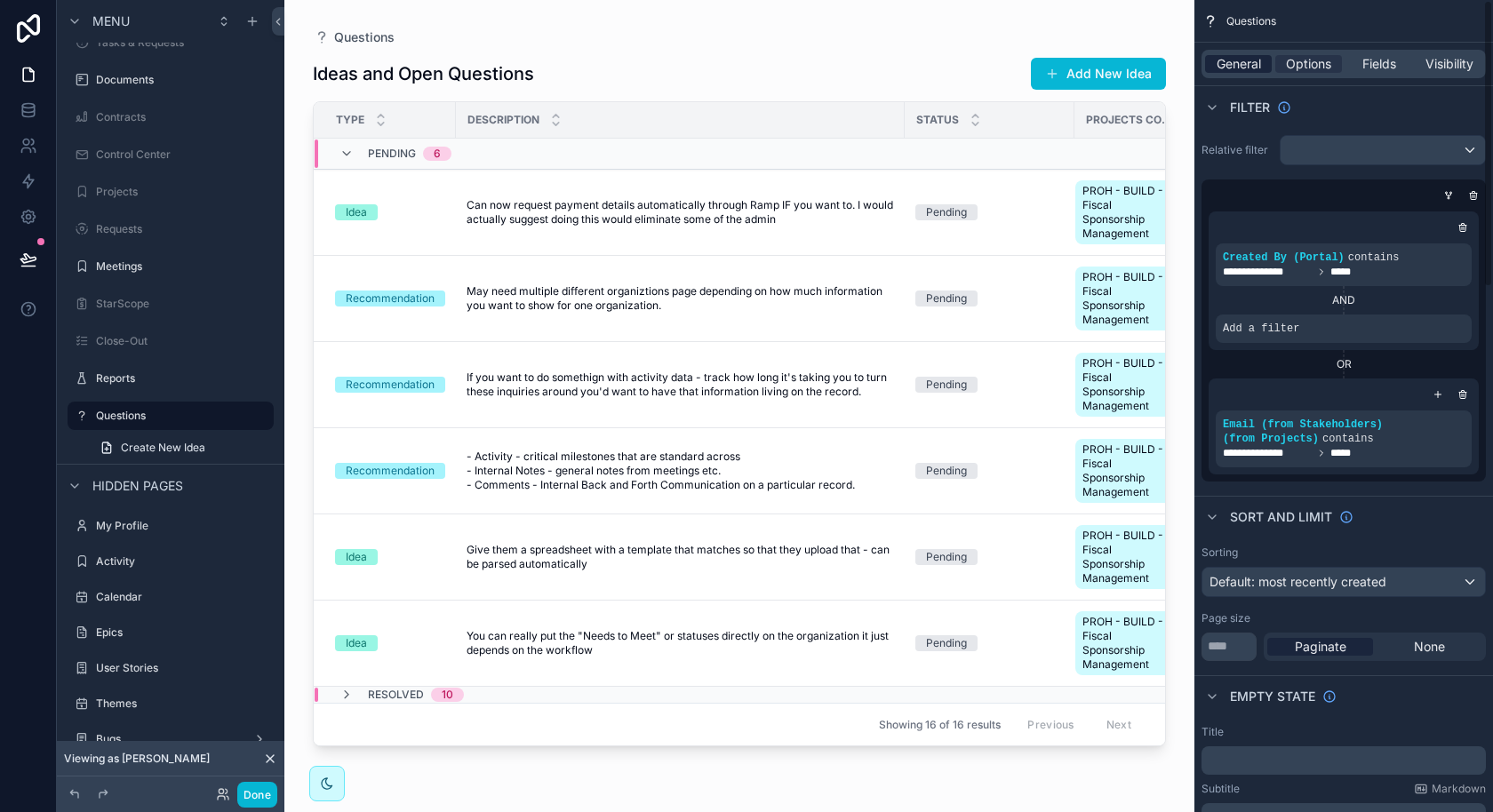
click at [1242, 63] on span "General" at bounding box center [1239, 63] width 44 height 17
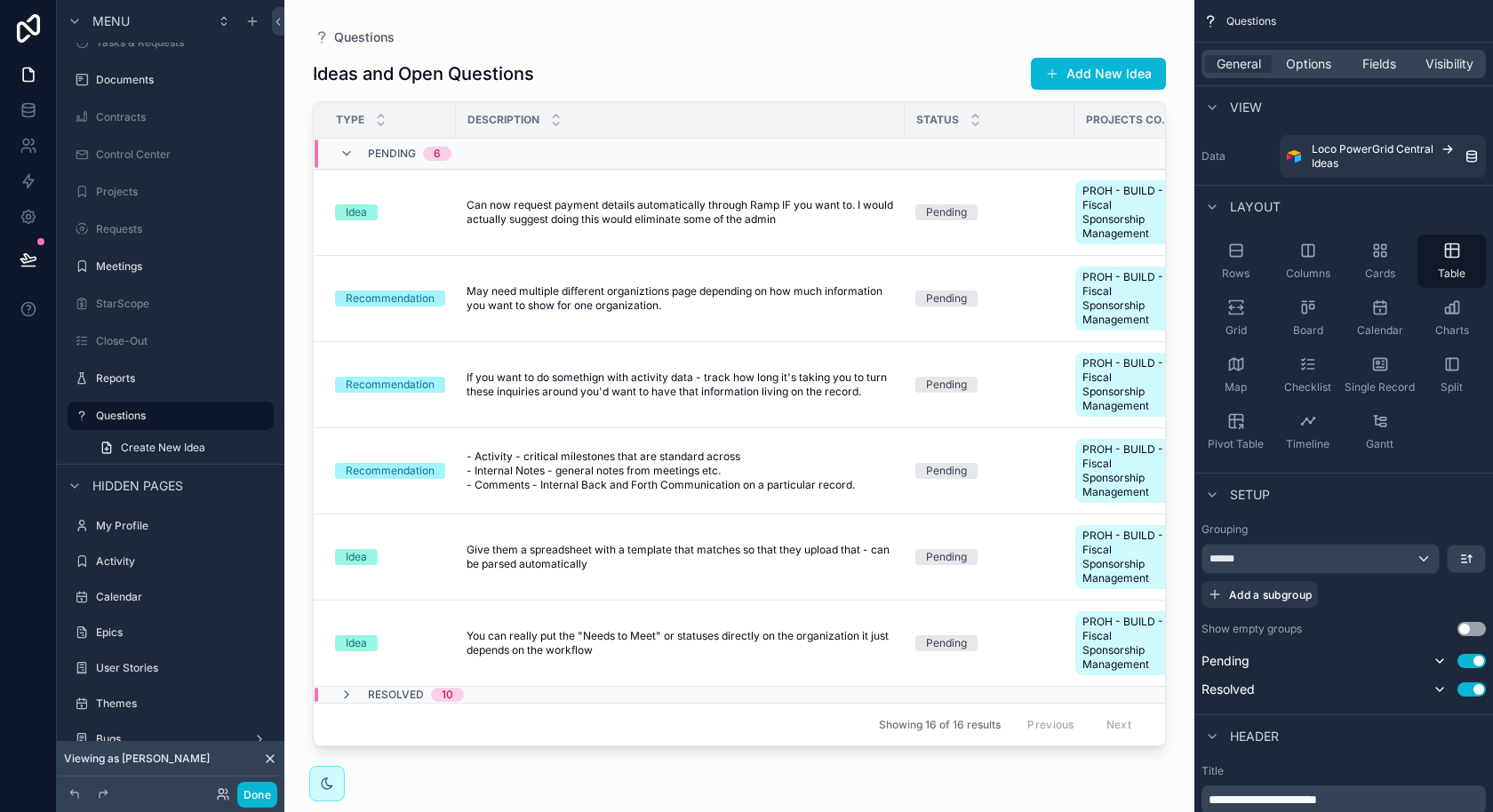
scroll to position [160, 0]
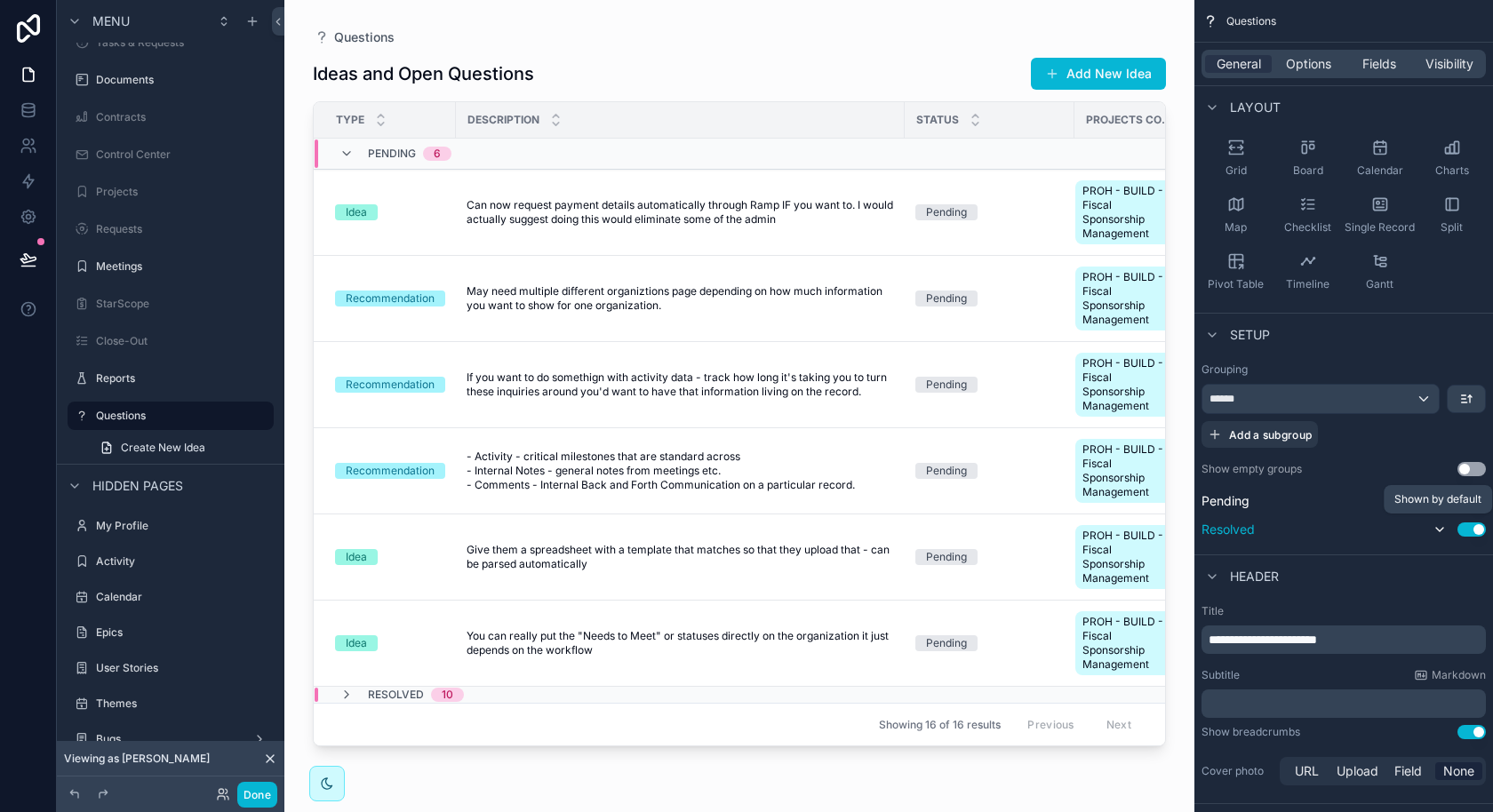
click at [1438, 533] on icon "scrollable content" at bounding box center [1439, 528] width 14 height 14
click at [1243, 702] on p "﻿" at bounding box center [1345, 703] width 273 height 17
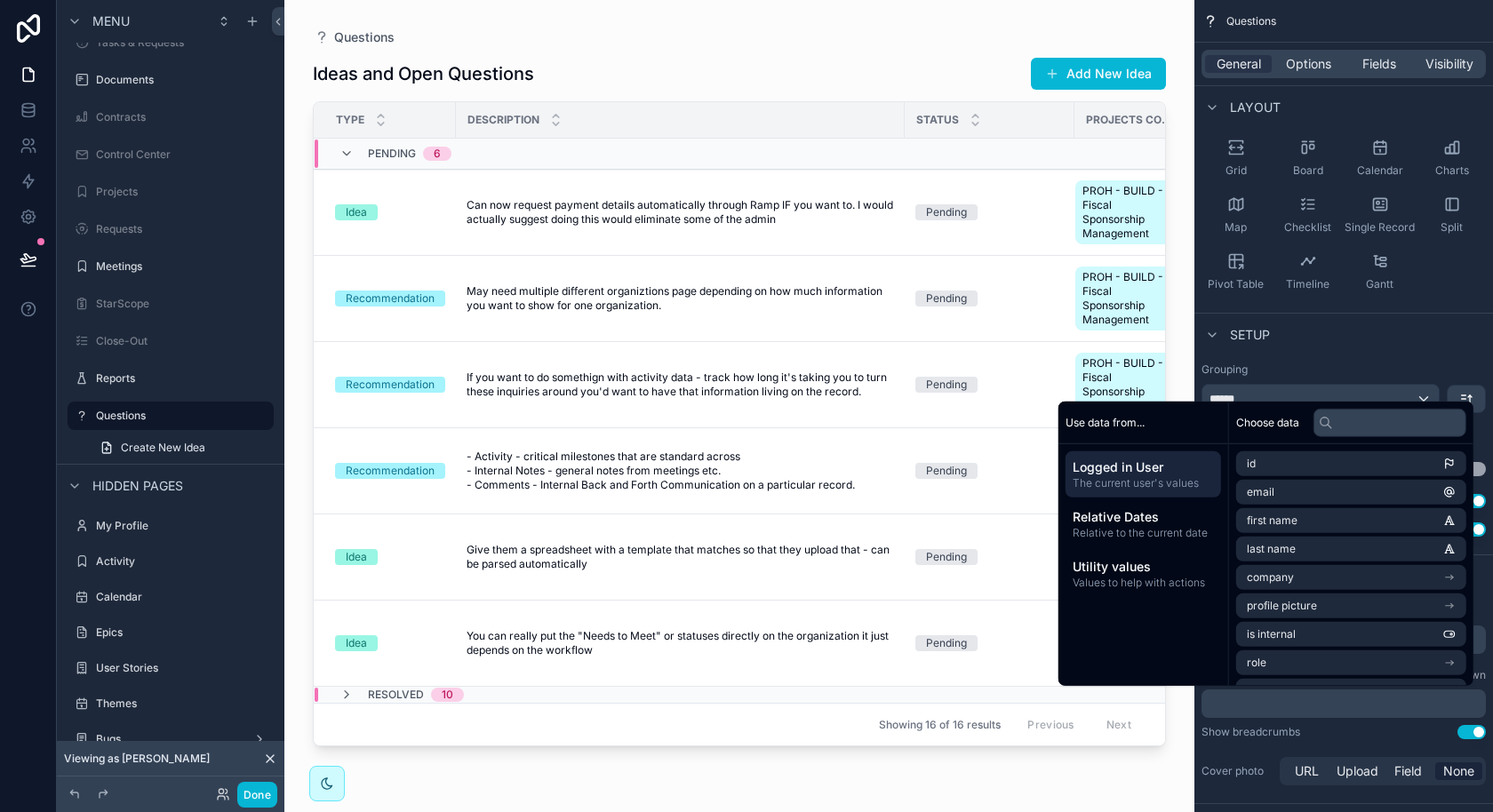
click at [1247, 718] on div "**********" at bounding box center [1343, 696] width 298 height 199
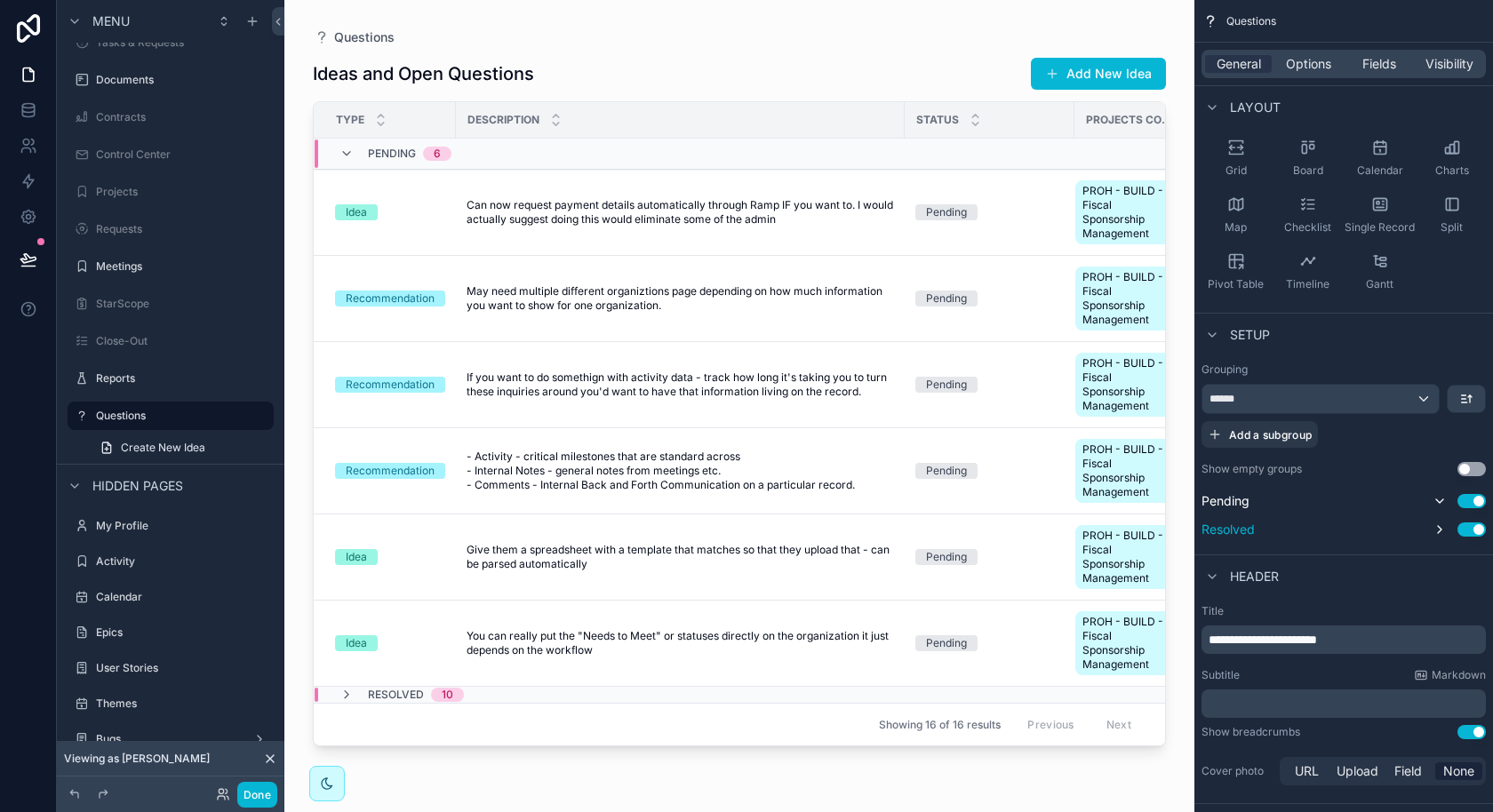
click at [1309, 651] on div "**********" at bounding box center [1343, 640] width 284 height 28
click at [1298, 636] on span "**********" at bounding box center [1263, 640] width 108 height 13
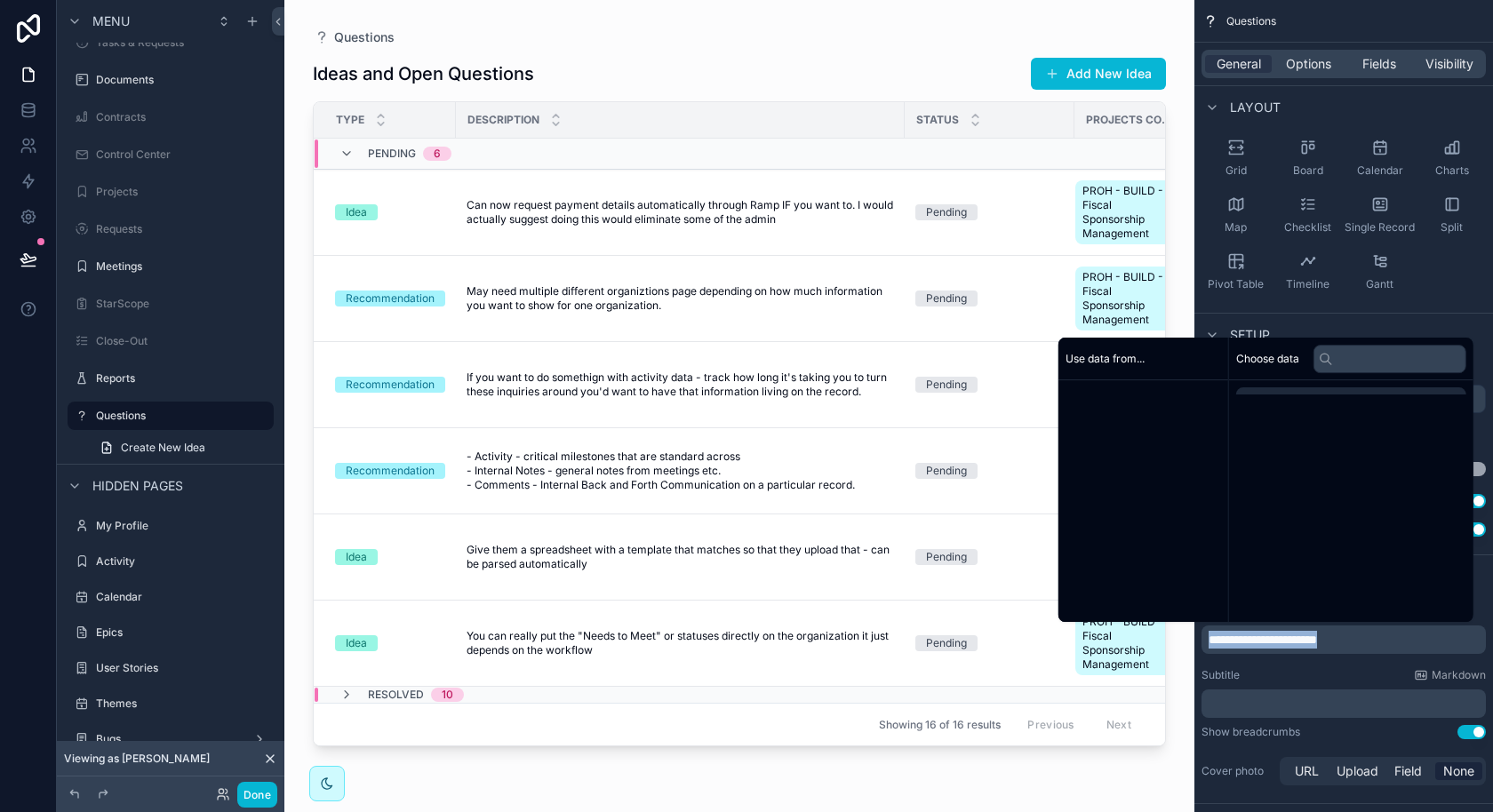
click at [1298, 636] on span "**********" at bounding box center [1263, 640] width 108 height 13
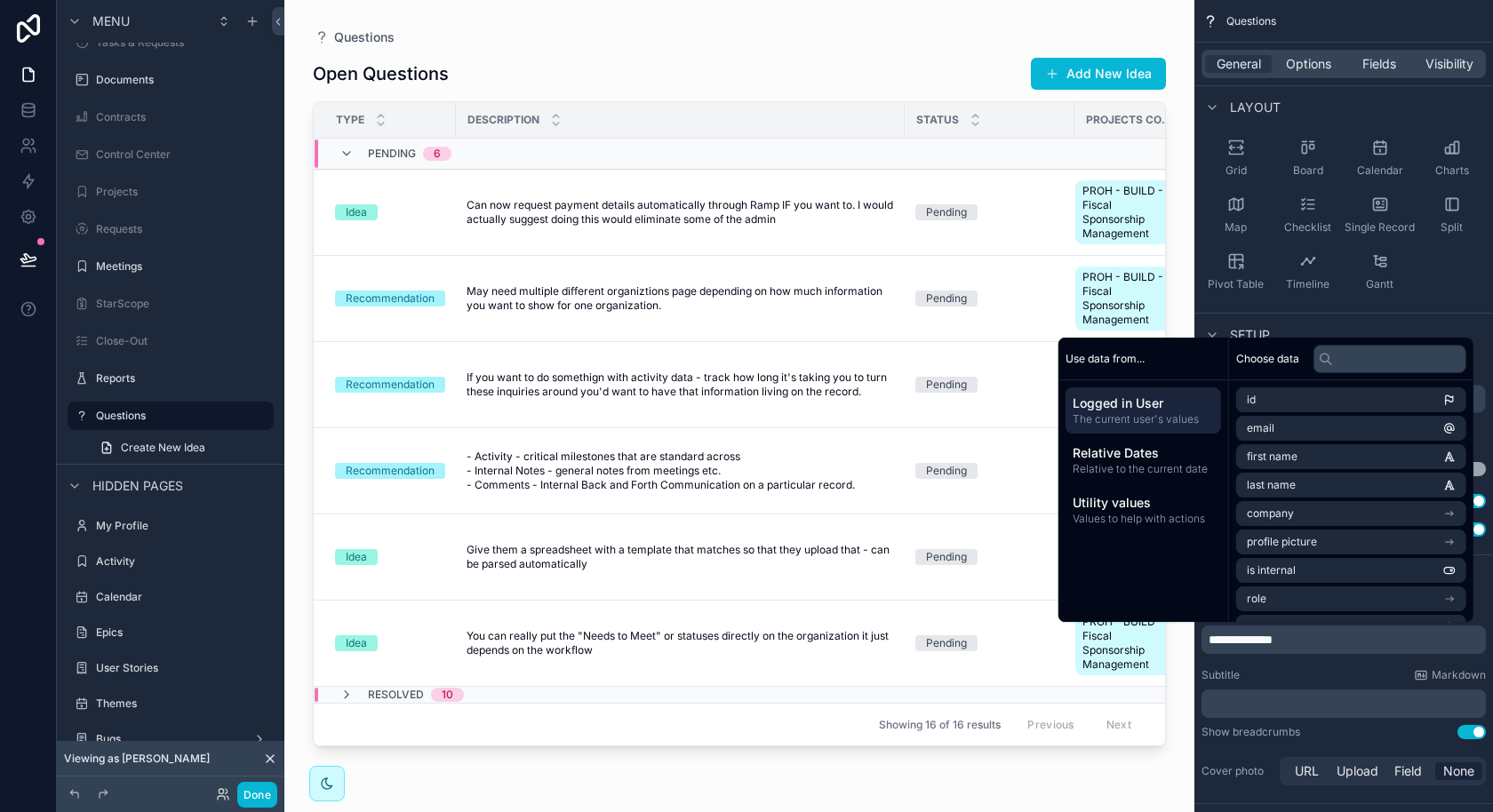
click at [1276, 702] on p "﻿" at bounding box center [1345, 703] width 273 height 17
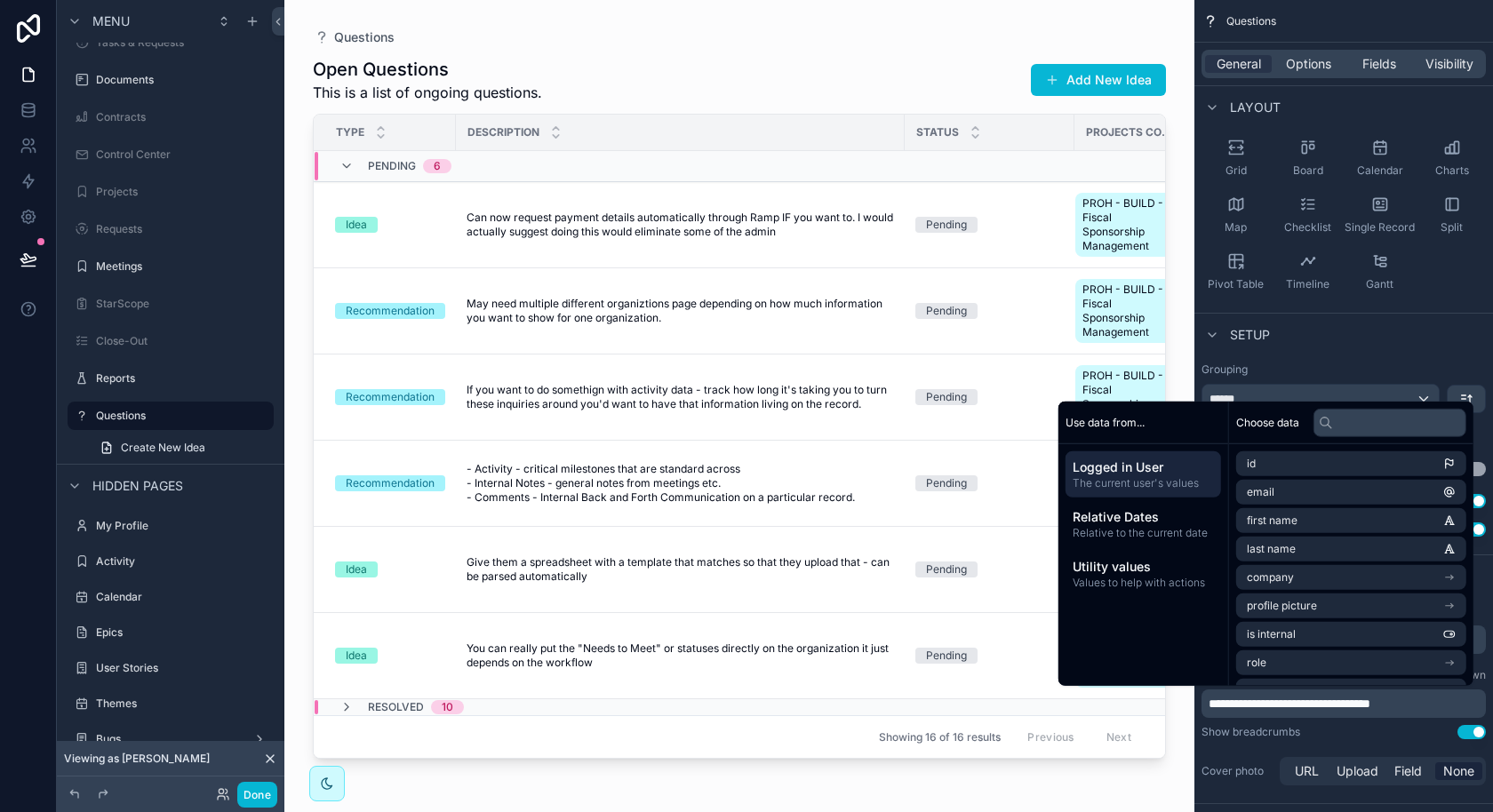
click at [994, 42] on div "Questions" at bounding box center [740, 37] width 853 height 17
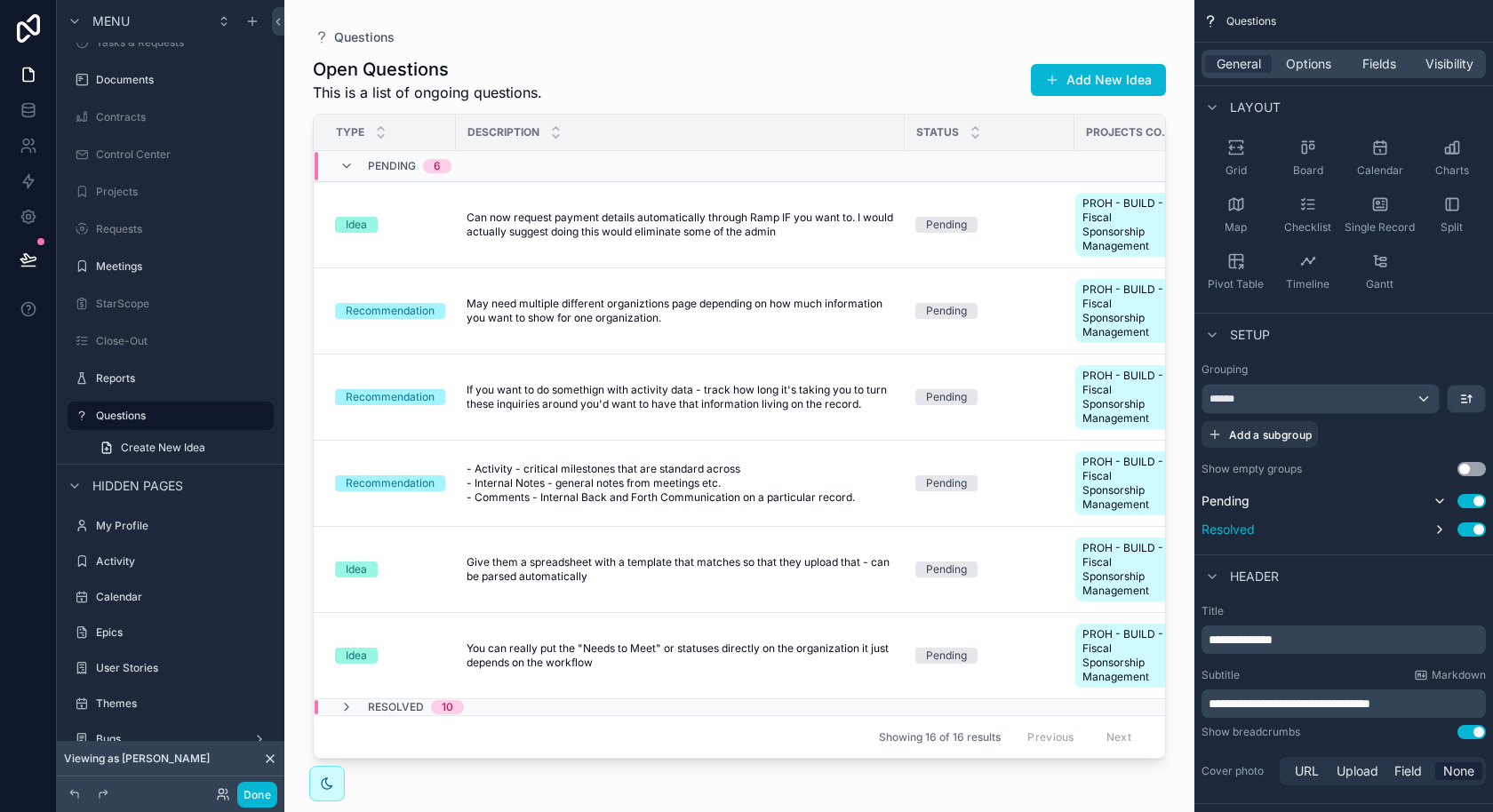
click at [1419, 698] on p "**********" at bounding box center [1345, 703] width 273 height 17
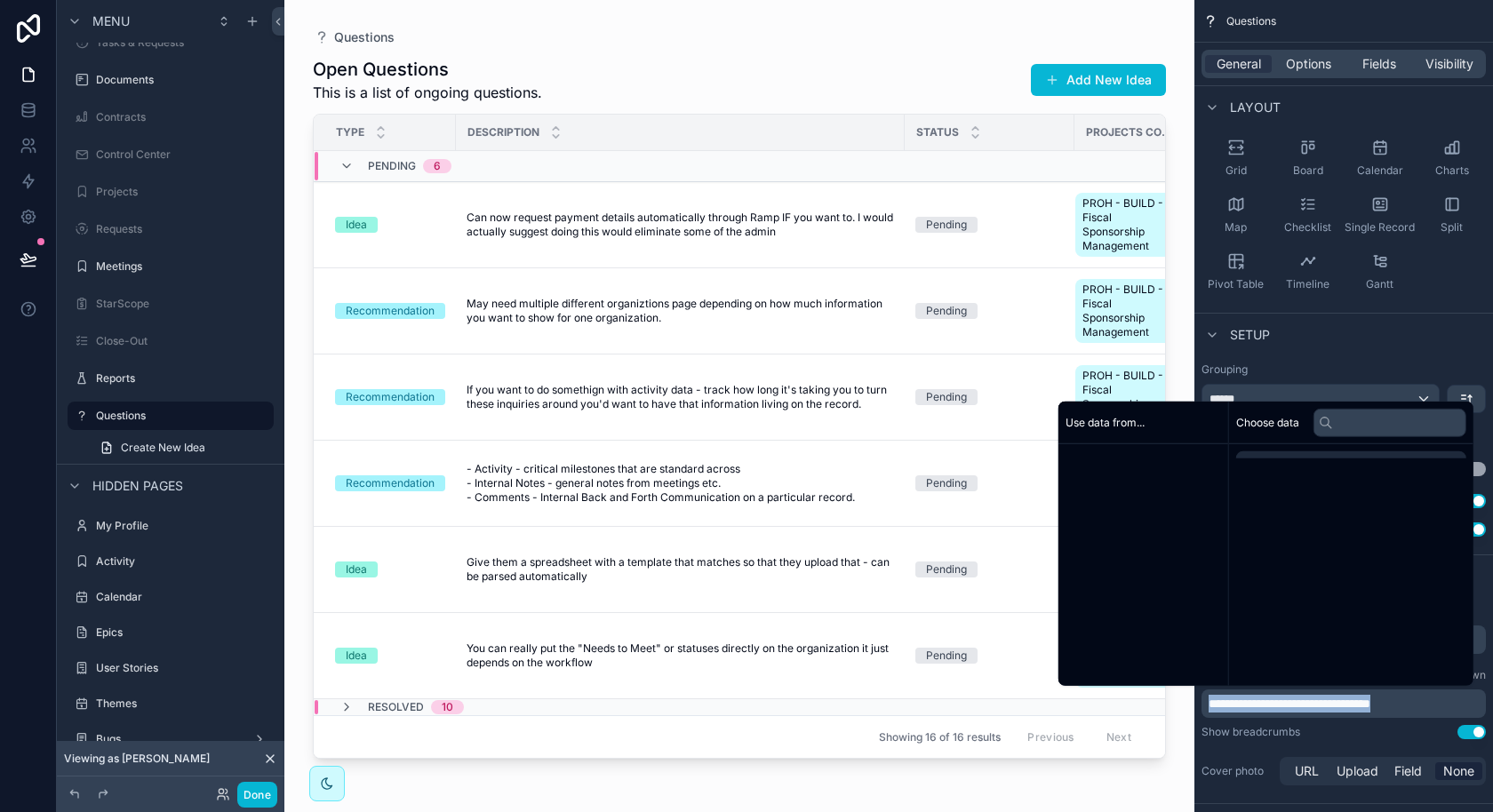
click at [1419, 698] on p "**********" at bounding box center [1345, 703] width 273 height 17
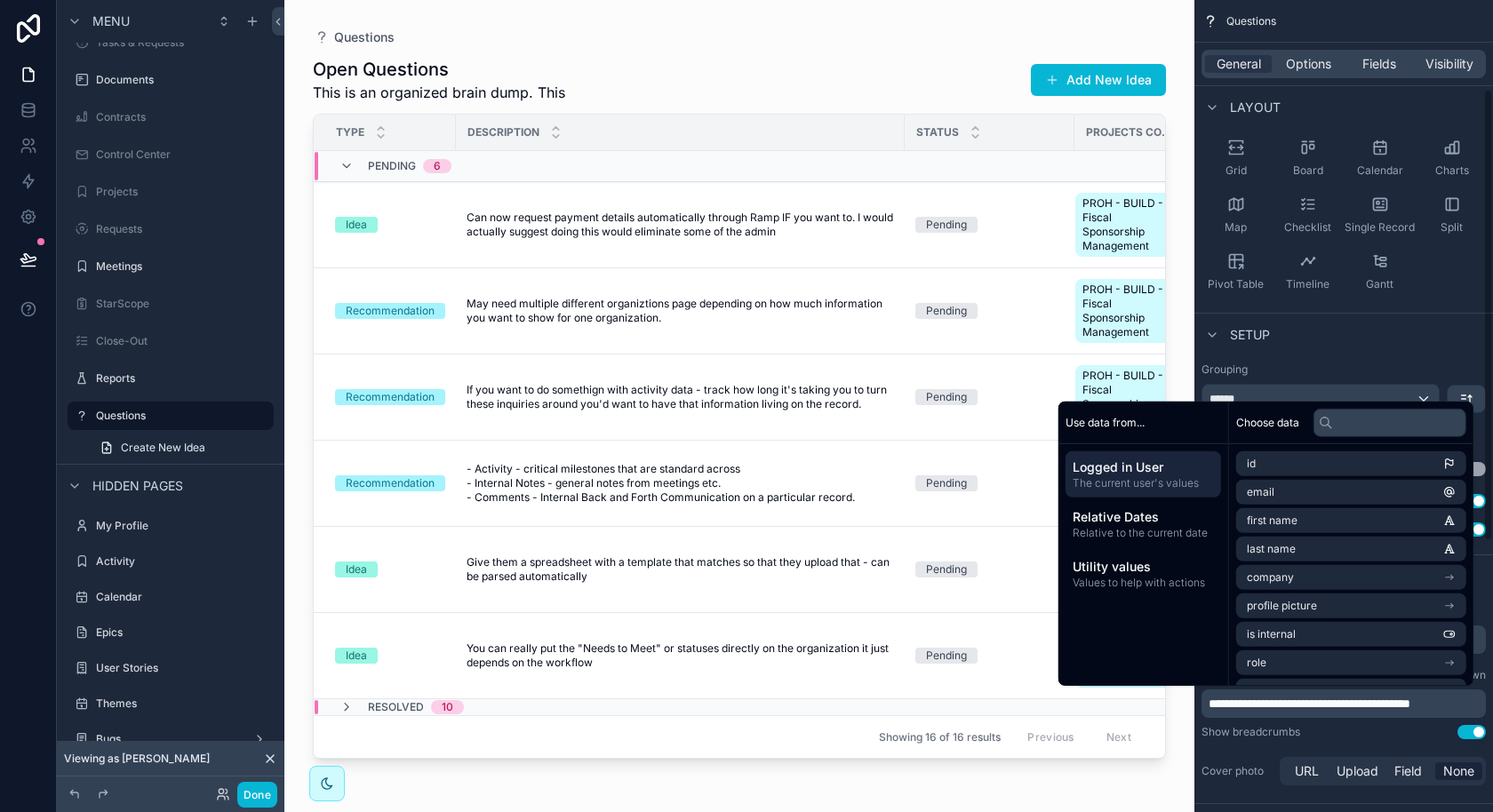
scroll to position [167, 0]
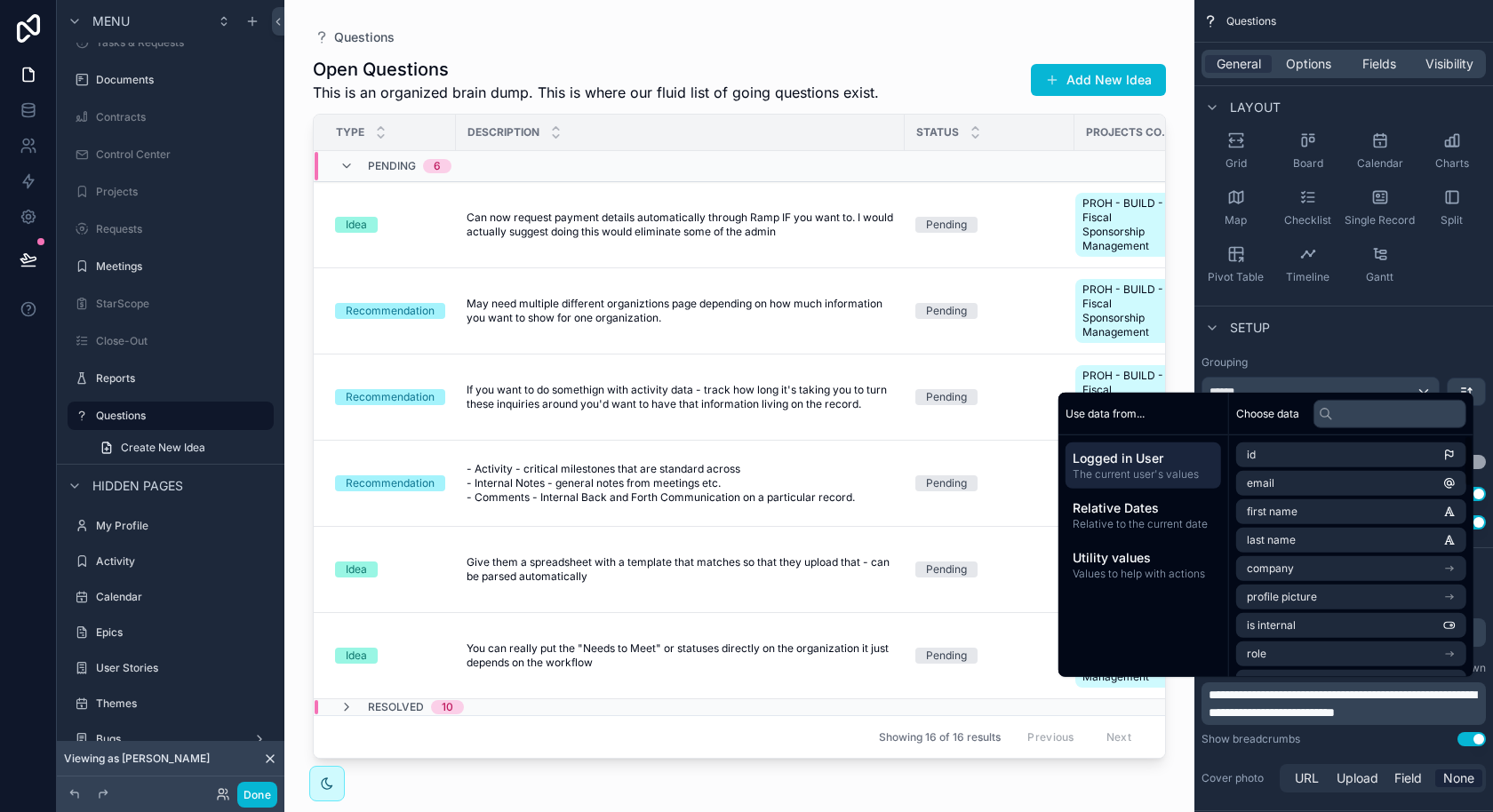
click at [945, 14] on div "Questions Open Questions This is an organized brain dump. This is where our flu…" at bounding box center [740, 395] width 910 height 791
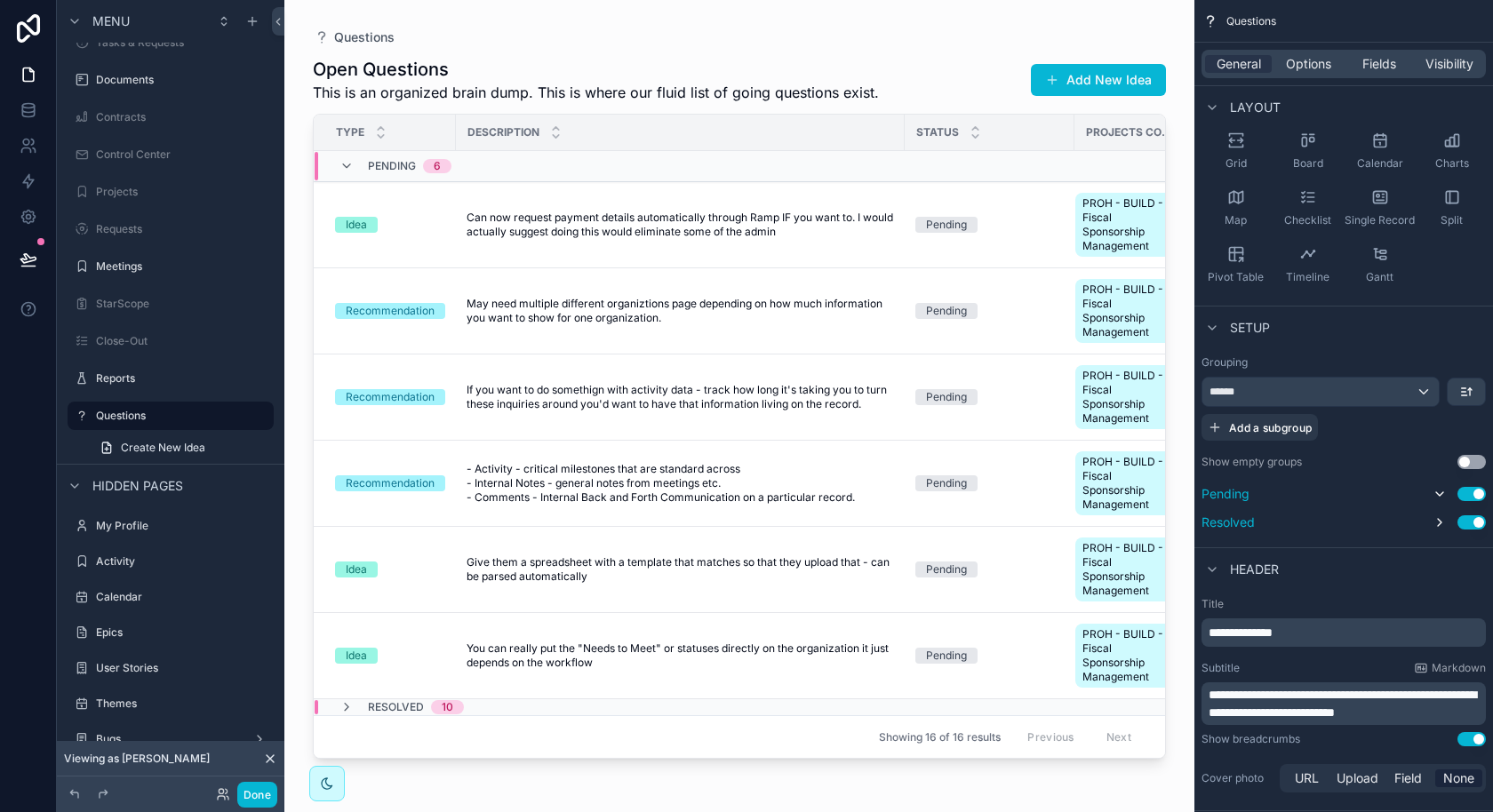
scroll to position [0, 0]
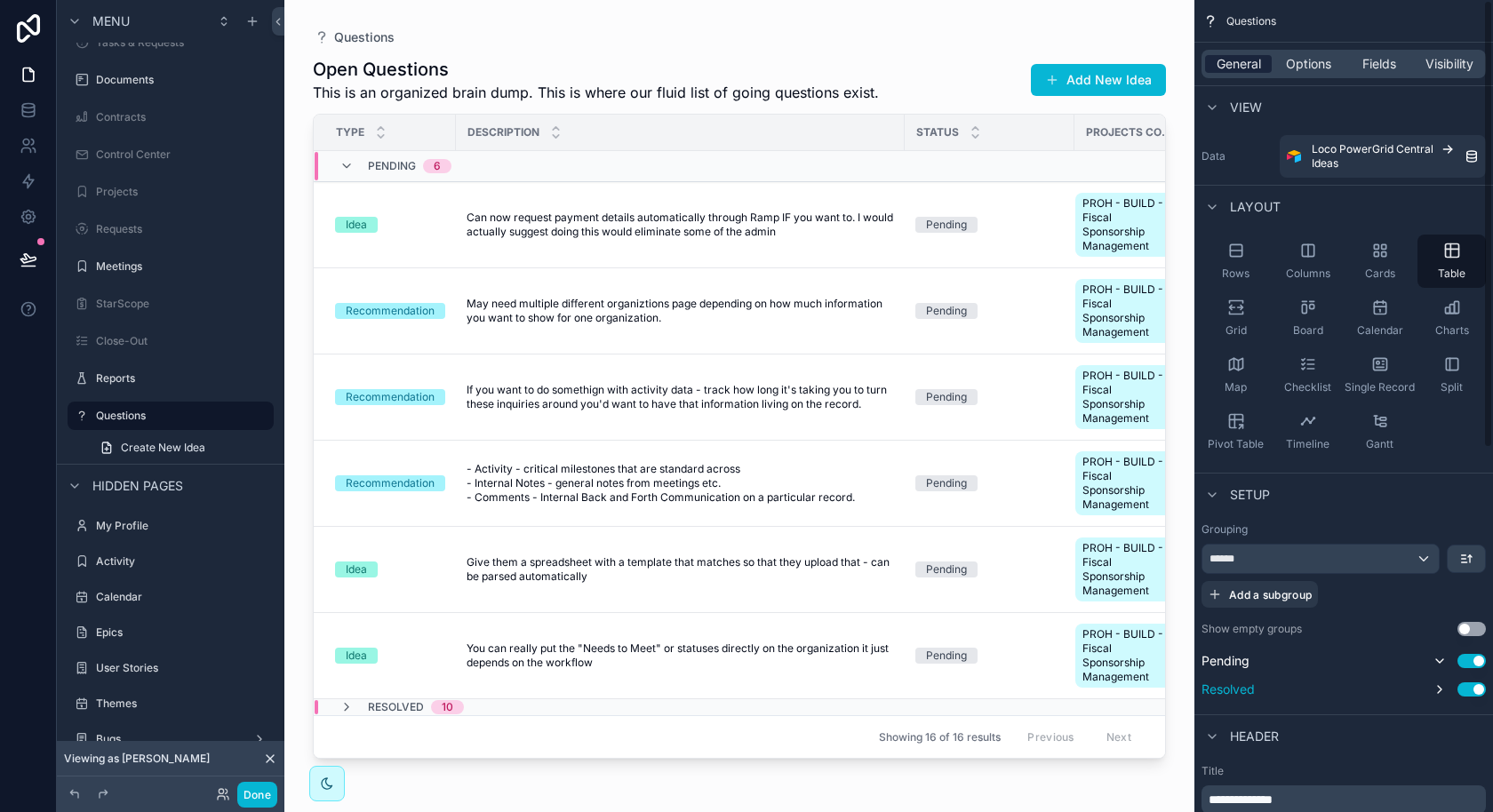
click at [1253, 66] on span "General" at bounding box center [1239, 63] width 44 height 17
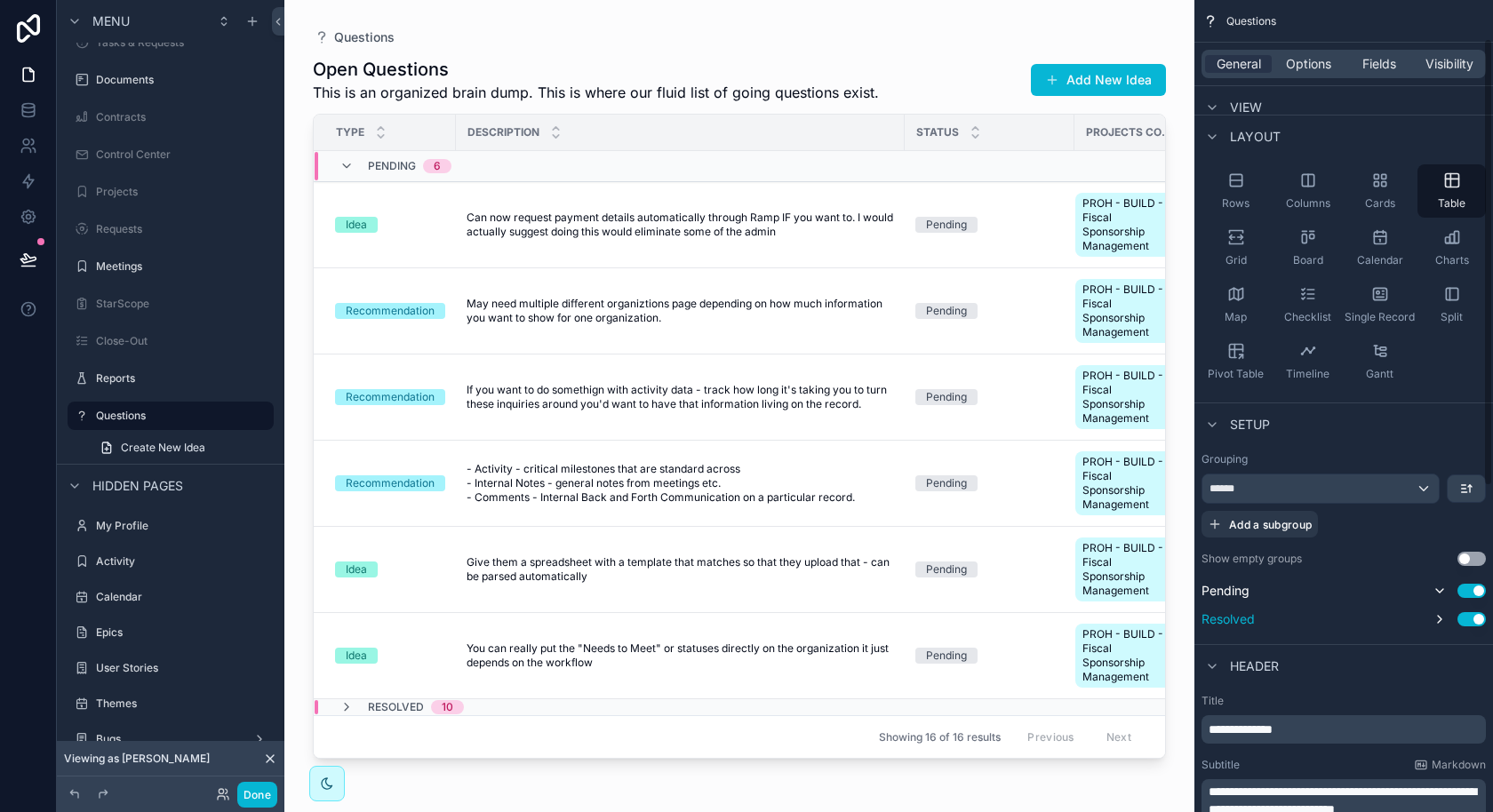
scroll to position [70, 0]
click at [1309, 72] on span "Options" at bounding box center [1308, 63] width 45 height 17
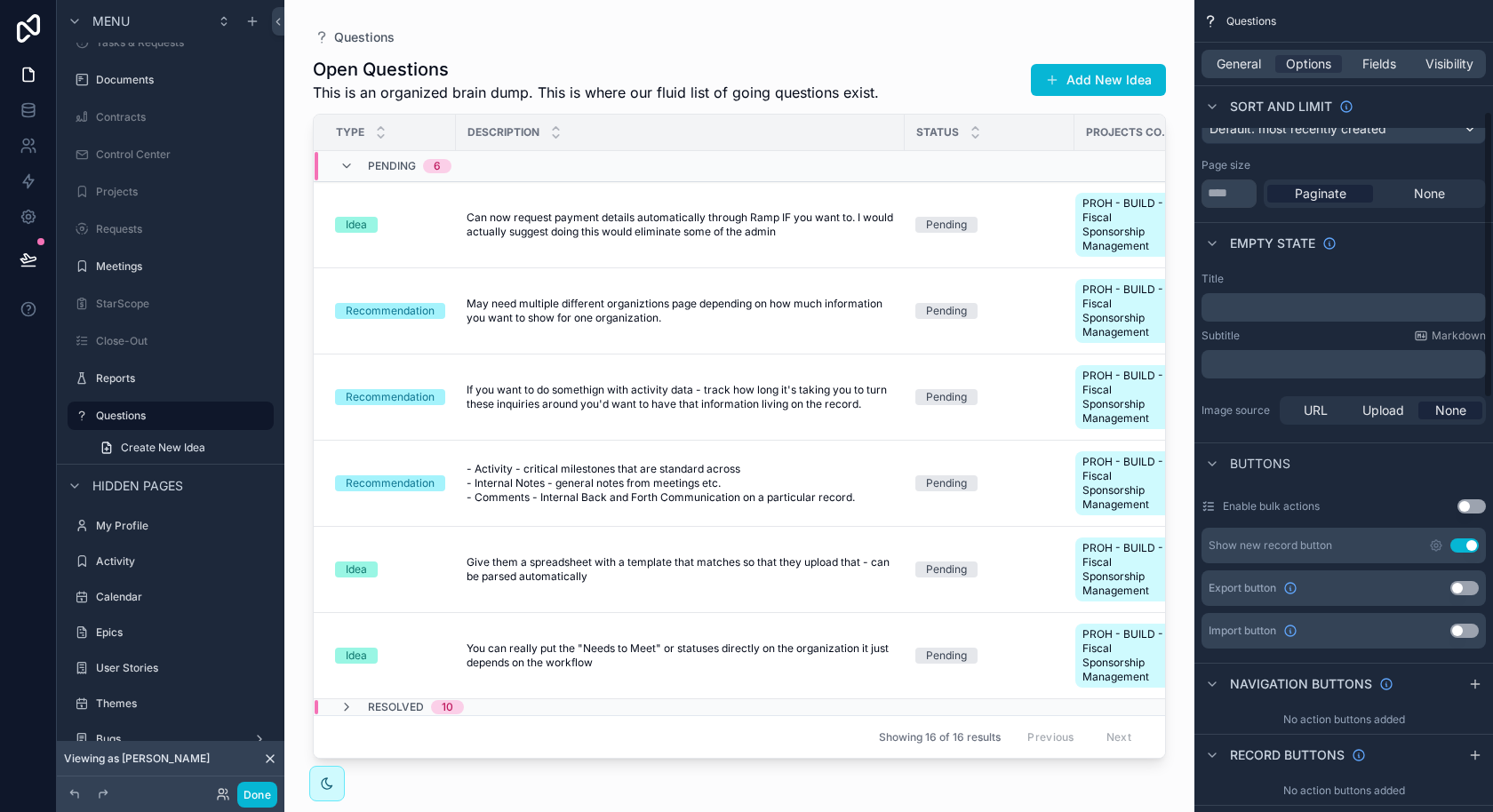
scroll to position [553, 0]
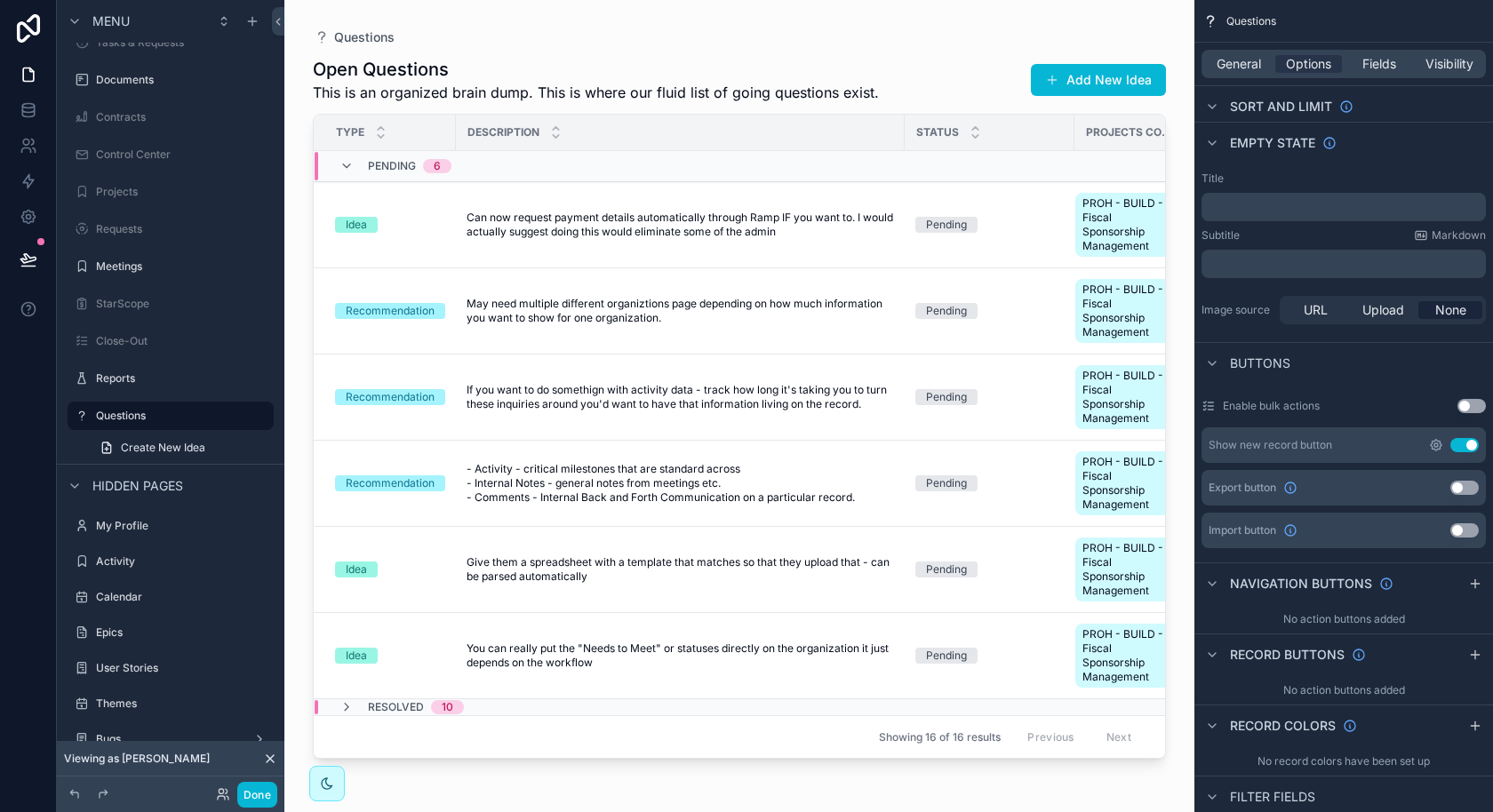
click at [1432, 449] on icon "scrollable content" at bounding box center [1435, 444] width 14 height 14
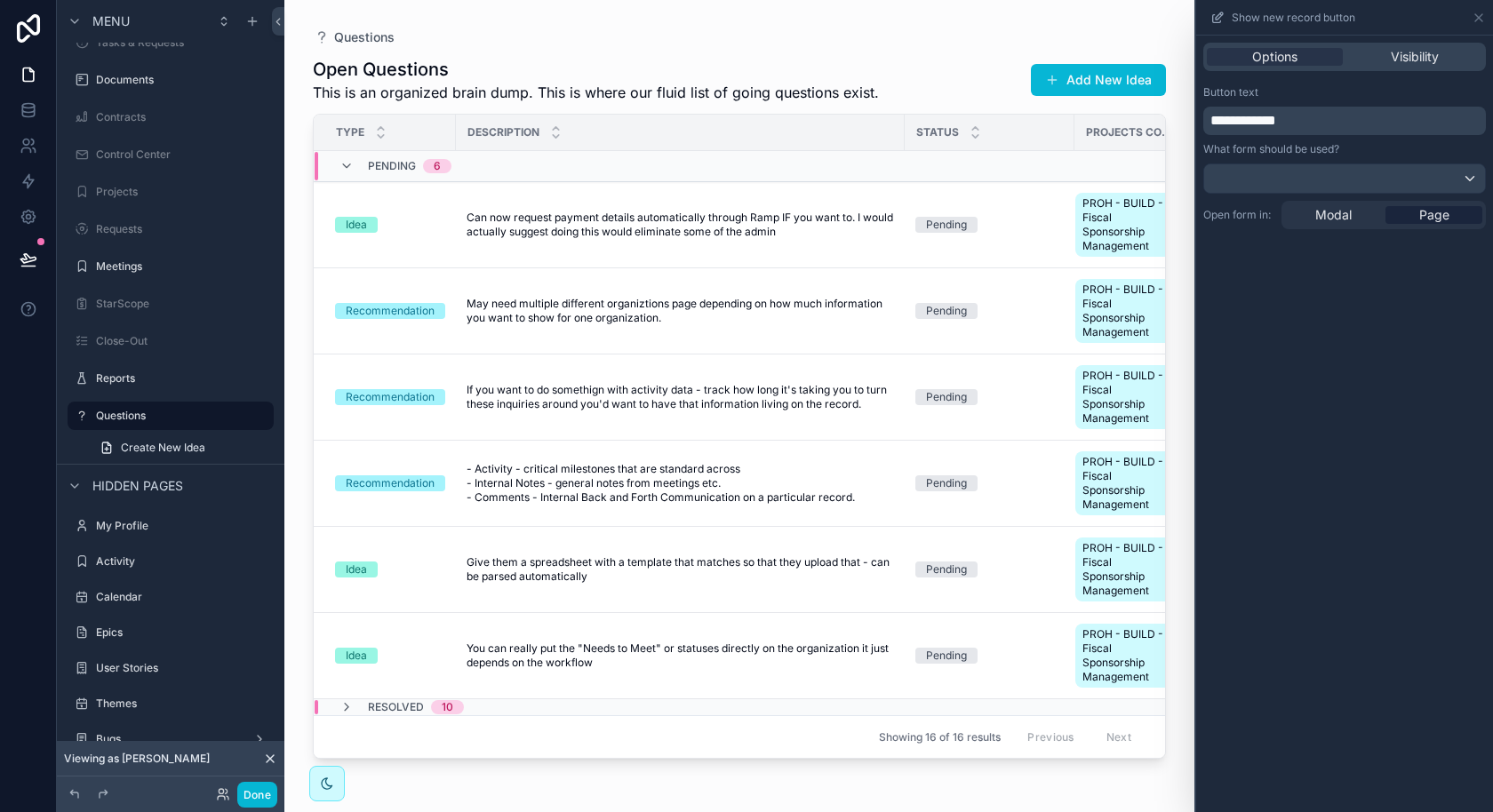
click at [1276, 117] on span "**********" at bounding box center [1243, 120] width 66 height 14
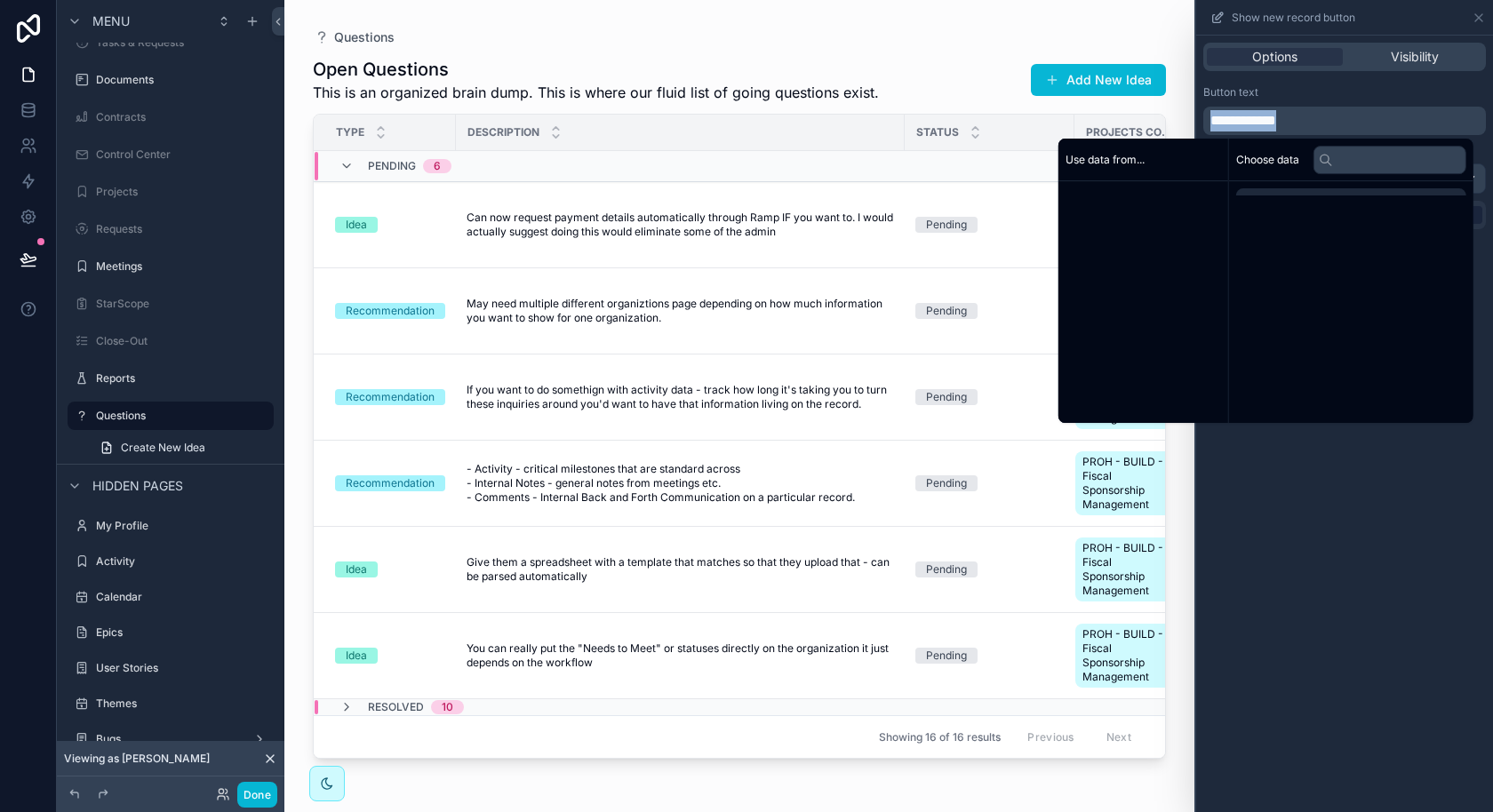
click at [1276, 117] on span "**********" at bounding box center [1243, 120] width 66 height 14
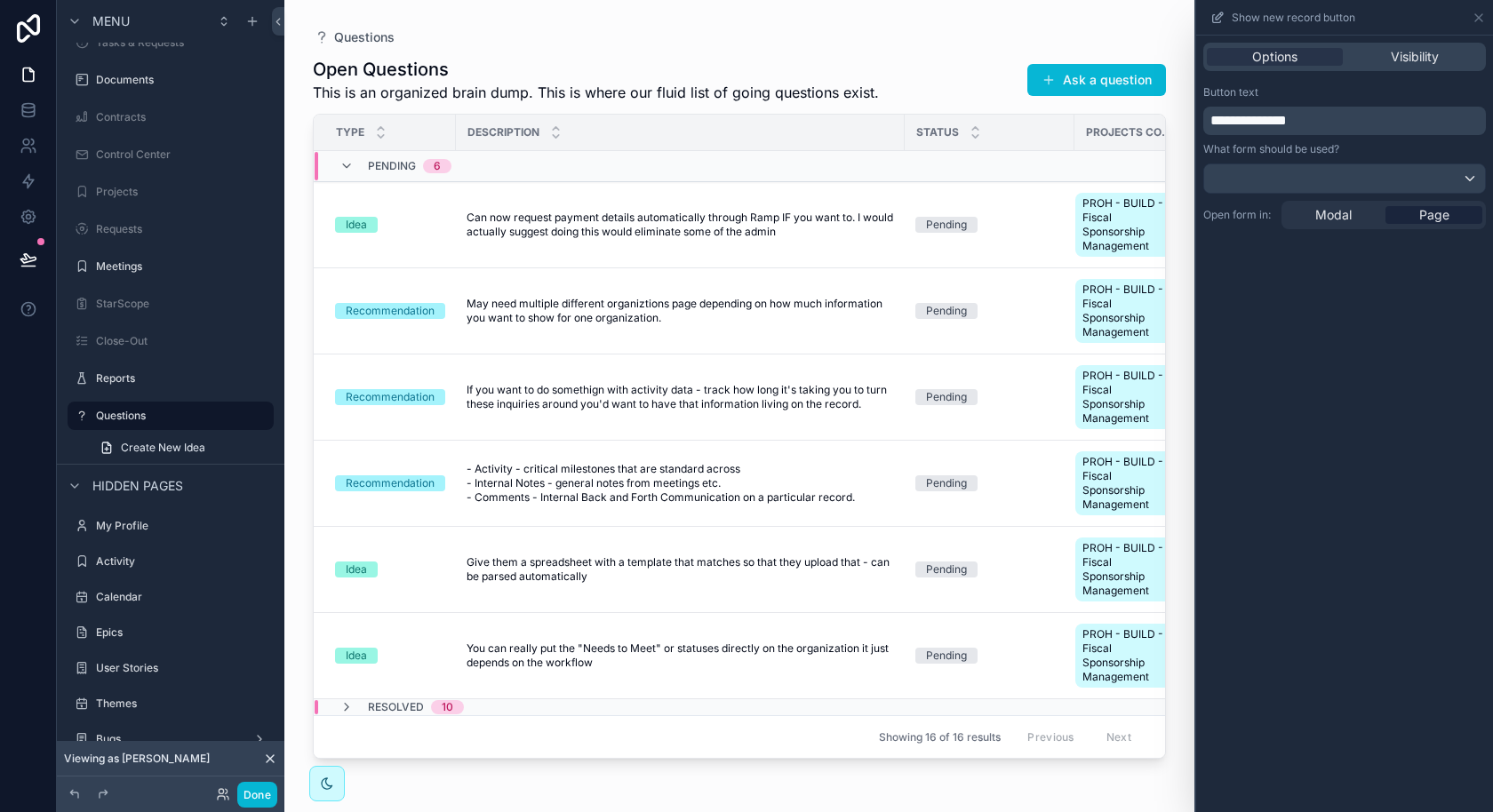
click at [951, 14] on div "Questions Open Questions This is an organized brain dump. This is where our flu…" at bounding box center [740, 395] width 910 height 791
click at [1484, 19] on icon at bounding box center [1477, 17] width 14 height 14
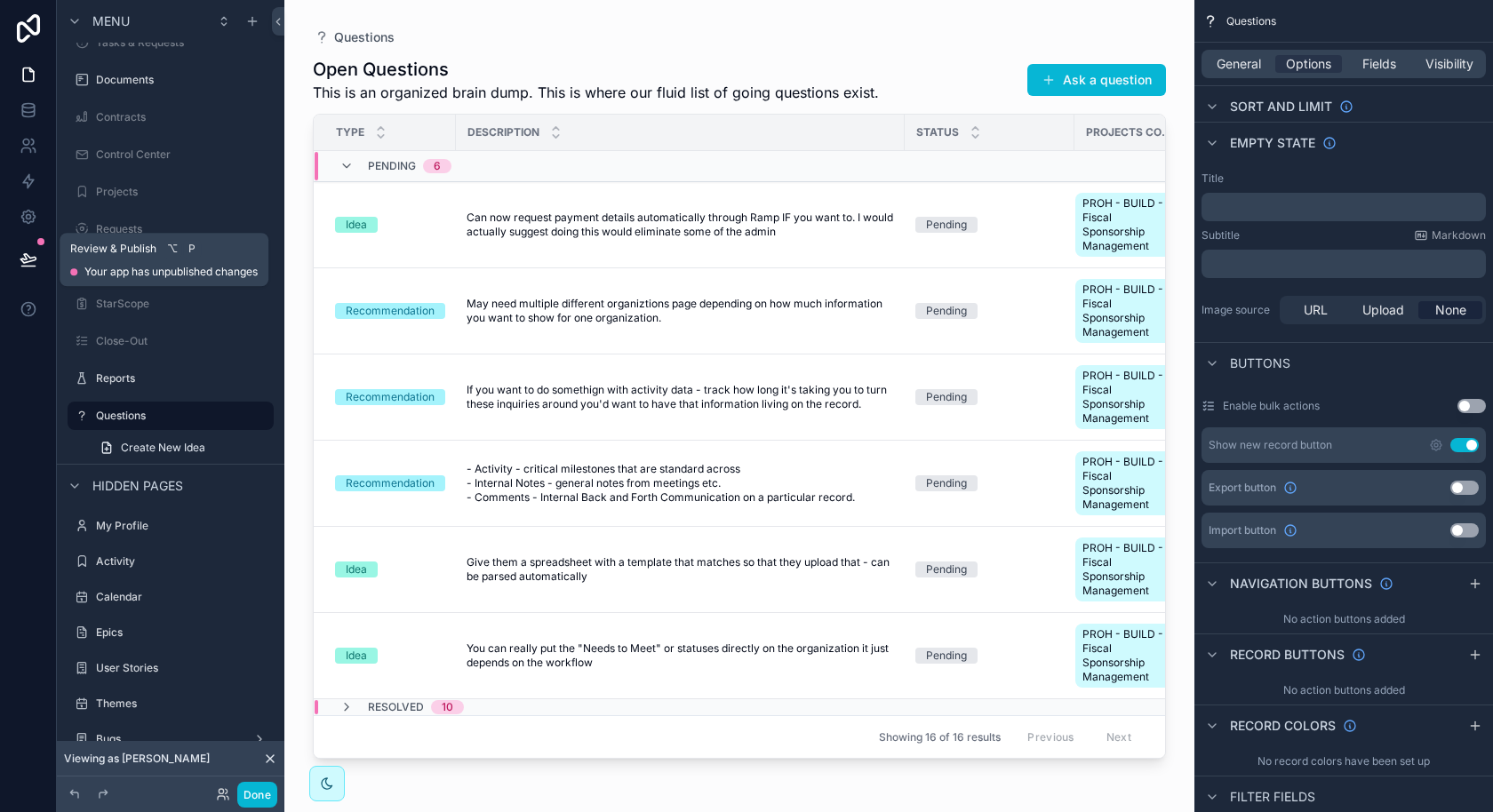
click at [39, 262] on button at bounding box center [28, 260] width 39 height 50
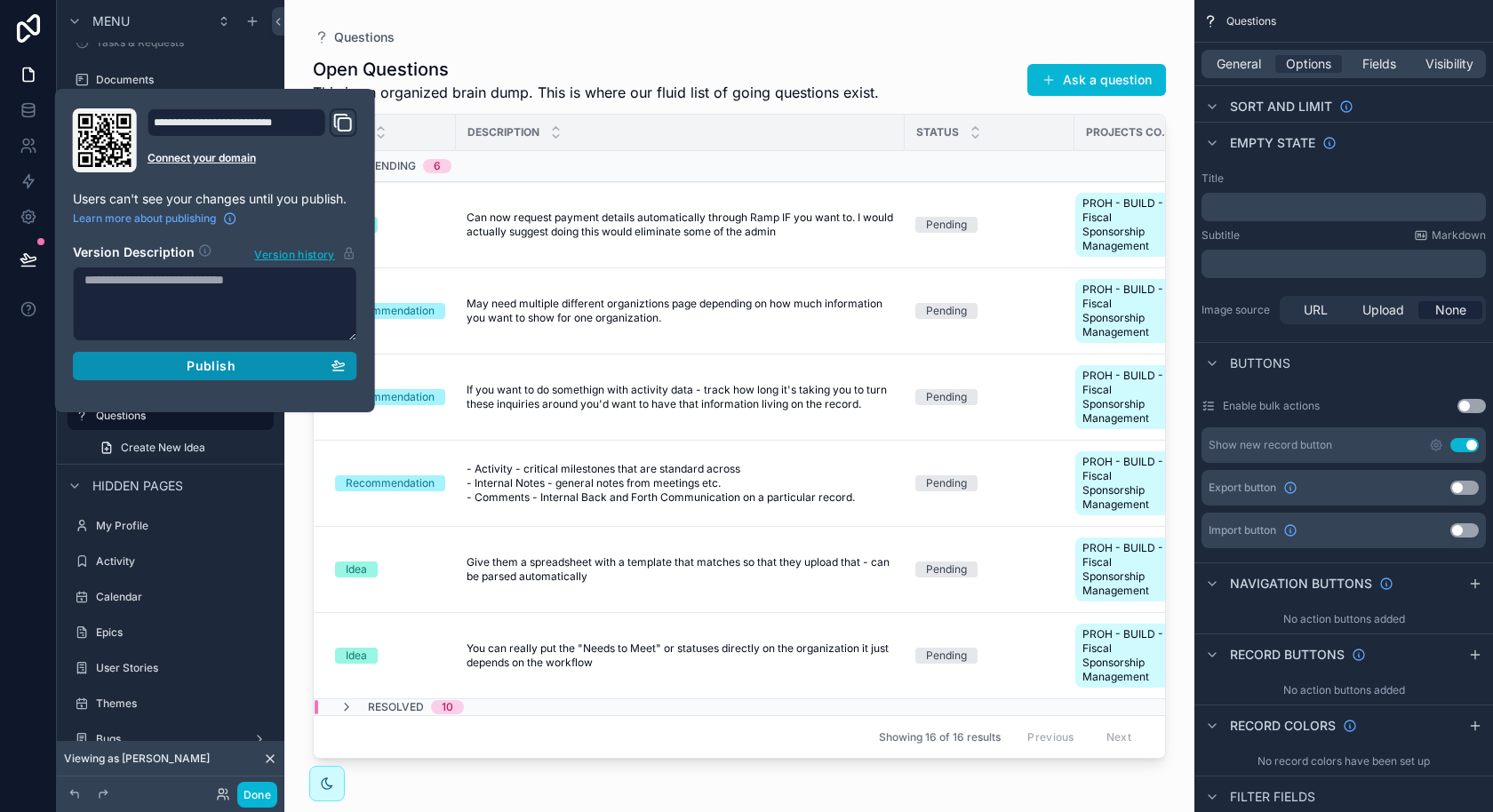
click at [258, 366] on div "Publish" at bounding box center [215, 365] width 262 height 16
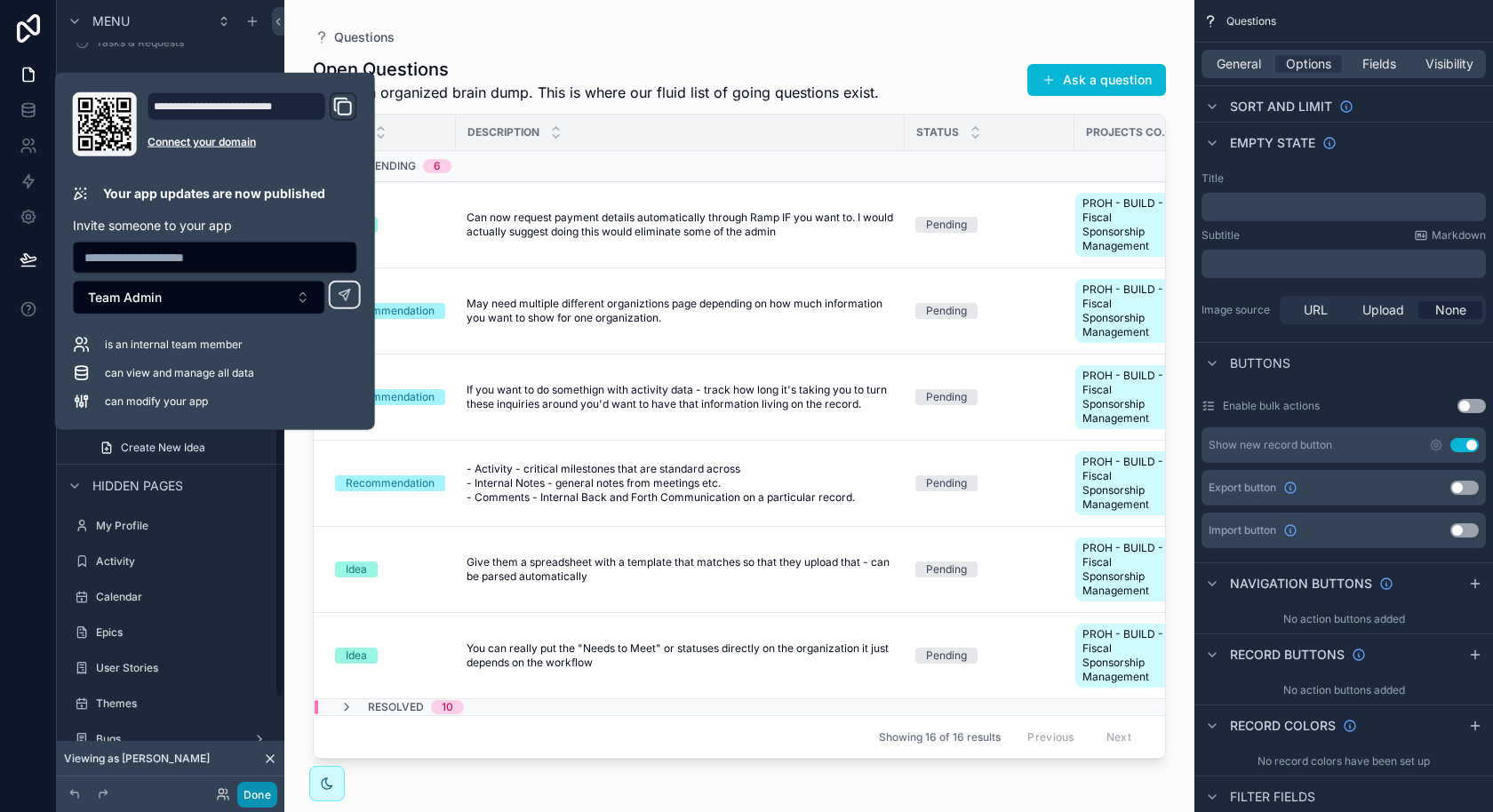
click at [249, 793] on button "Done" at bounding box center [258, 795] width 40 height 26
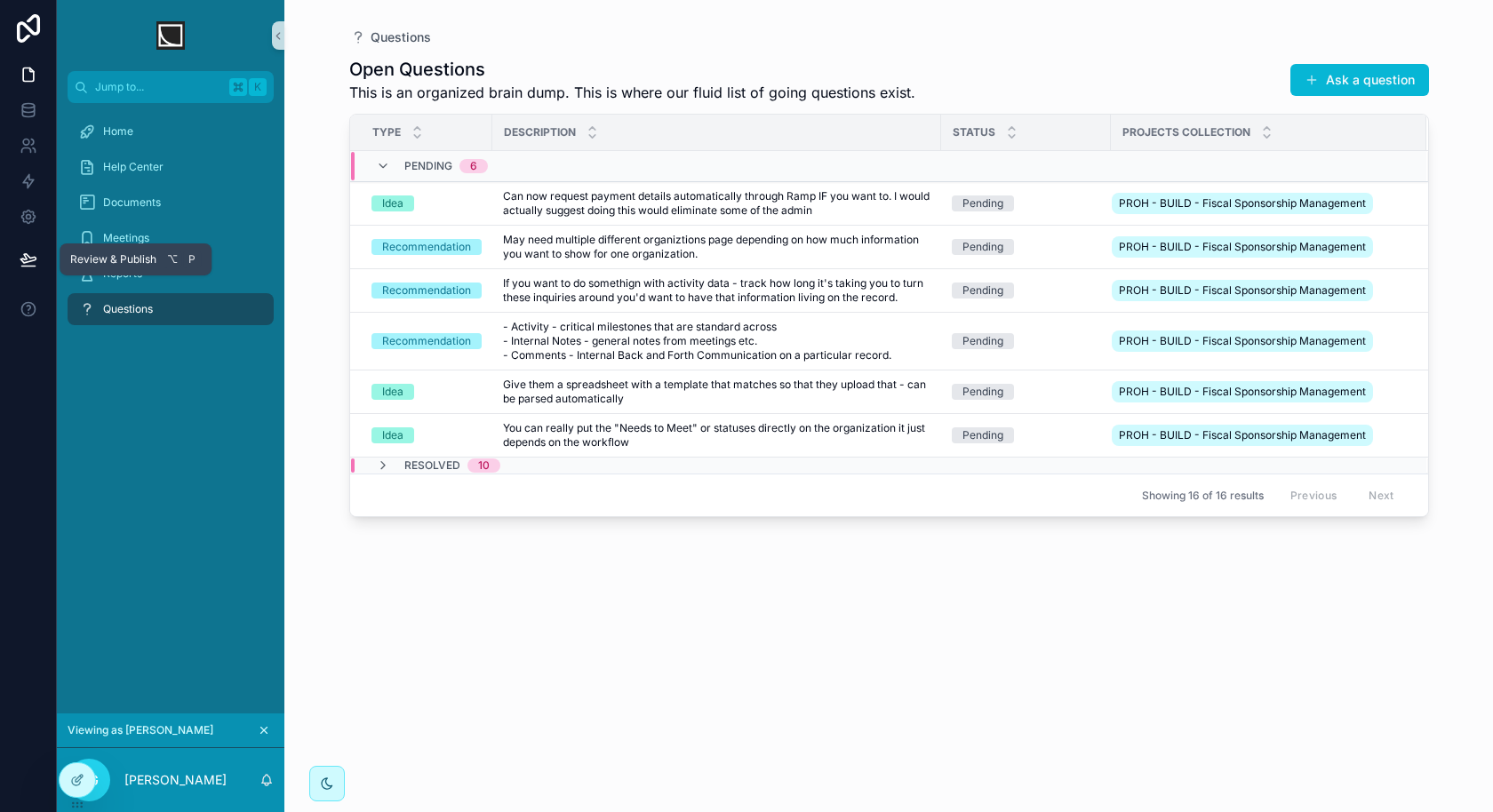
click at [22, 264] on icon at bounding box center [28, 259] width 17 height 17
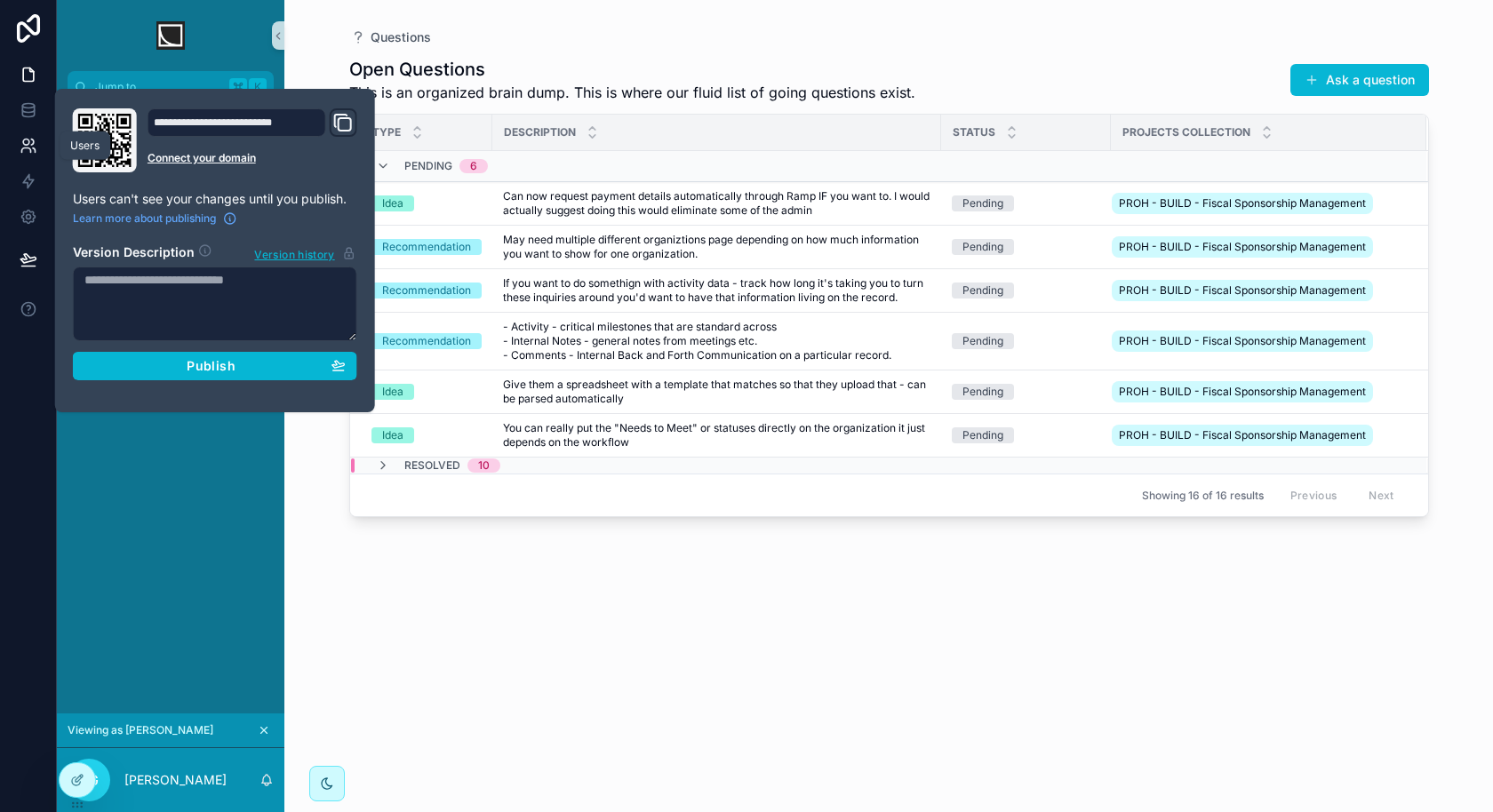
click at [27, 149] on icon at bounding box center [26, 150] width 9 height 5
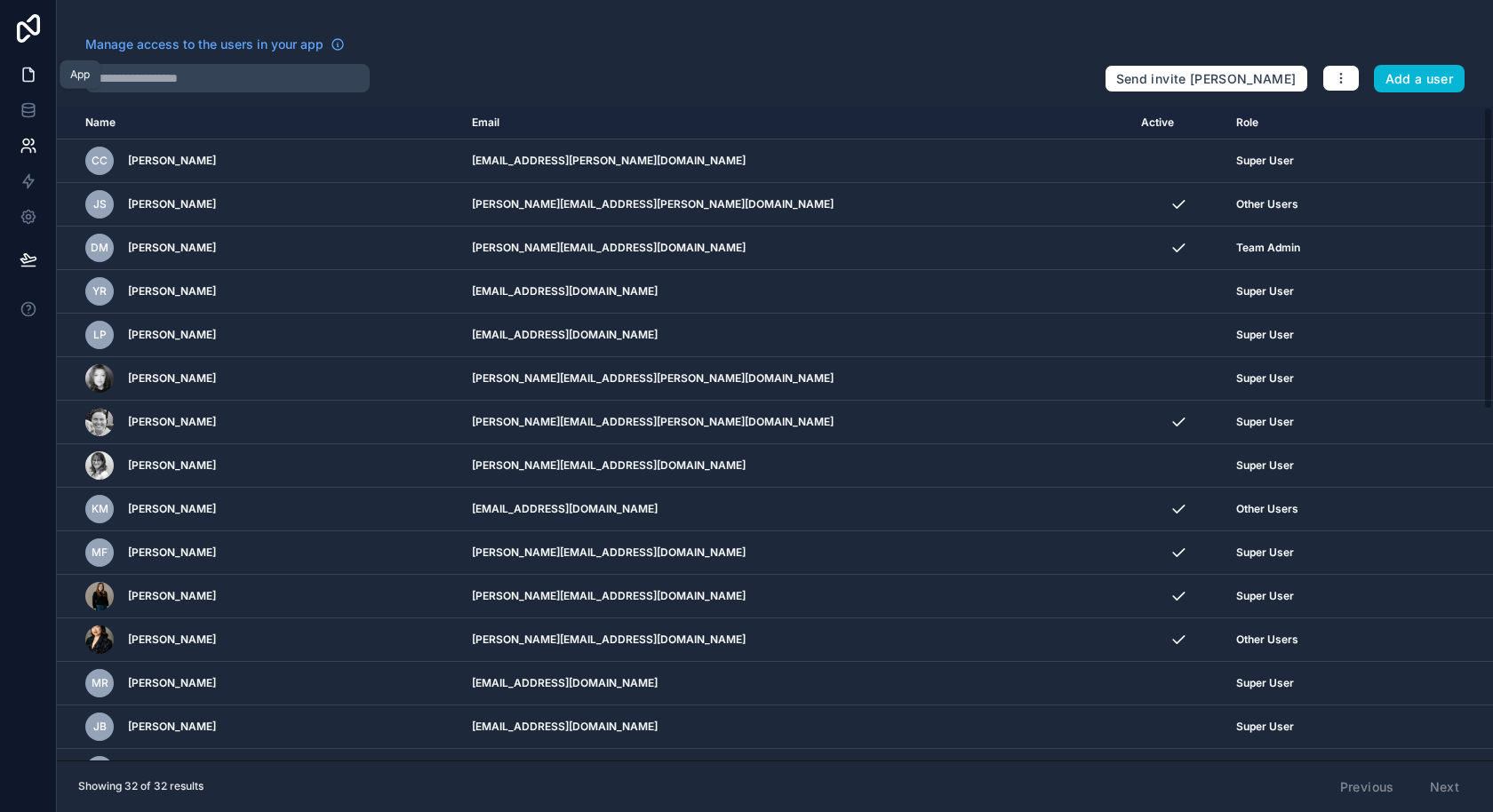
click at [19, 72] on icon at bounding box center [28, 74] width 17 height 17
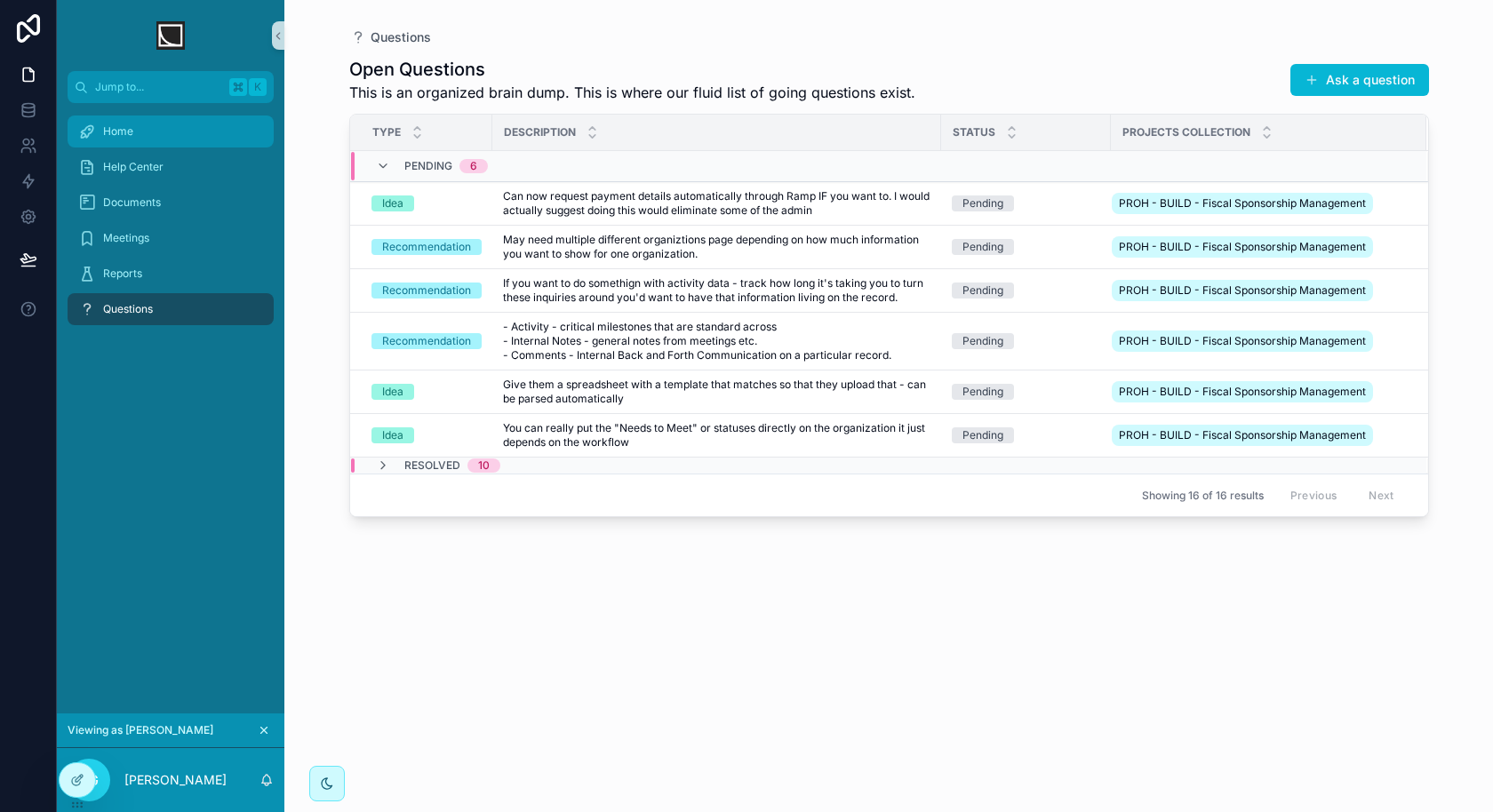
click at [186, 137] on div "Home" at bounding box center [170, 131] width 184 height 28
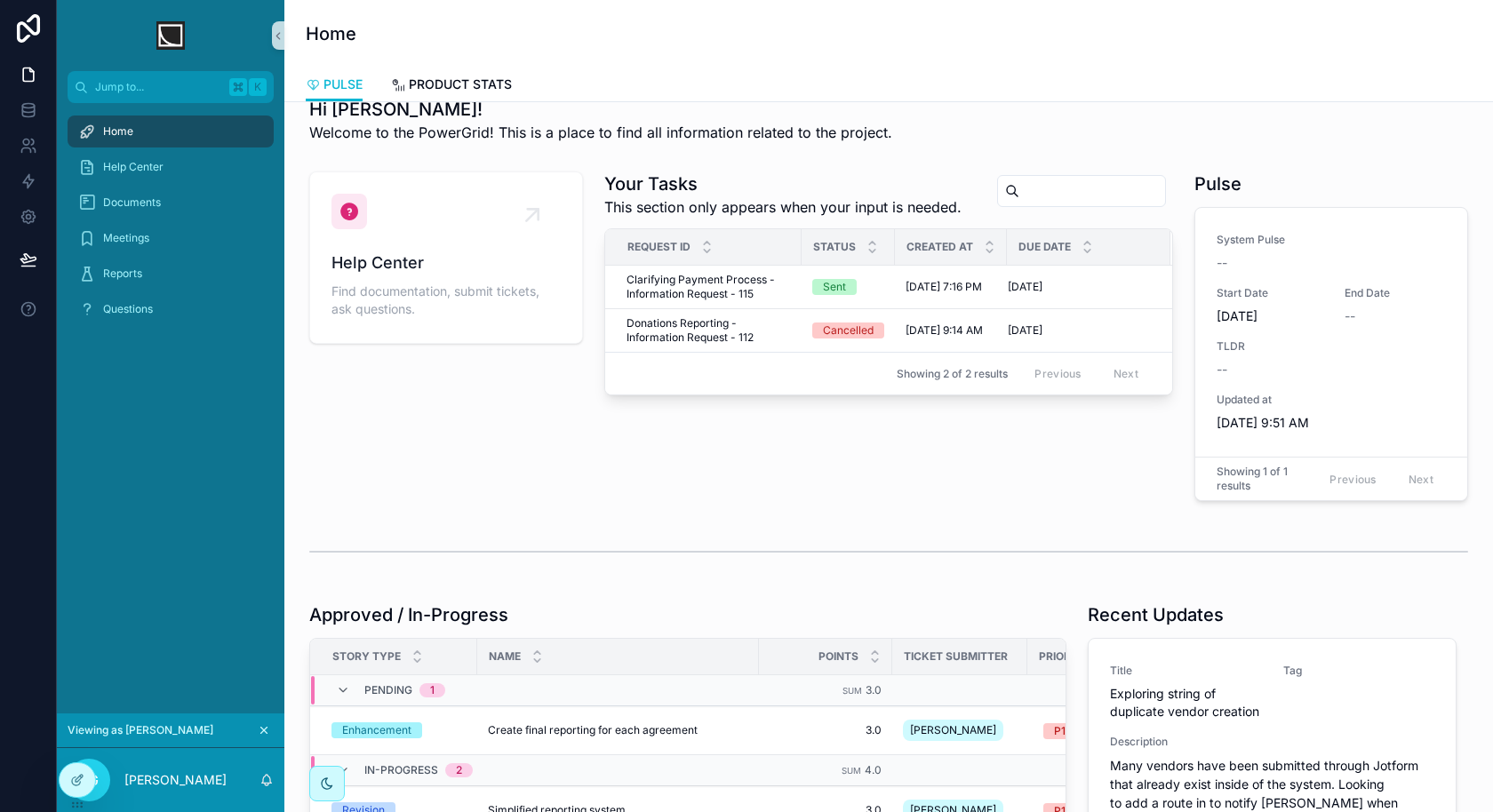
scroll to position [28, 0]
click at [75, 782] on icon at bounding box center [79, 778] width 7 height 7
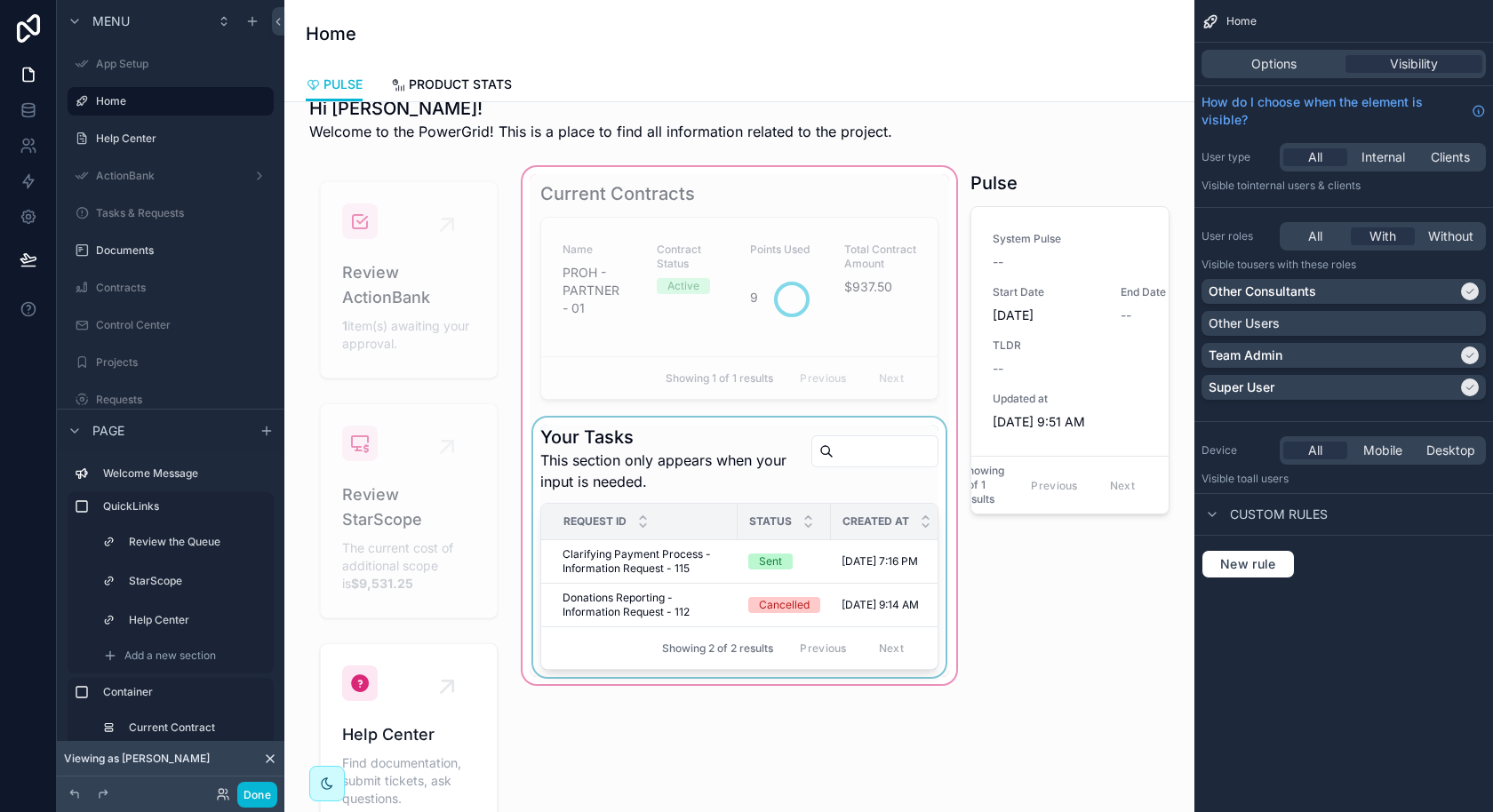
click at [741, 505] on div "Status" at bounding box center [785, 521] width 92 height 34
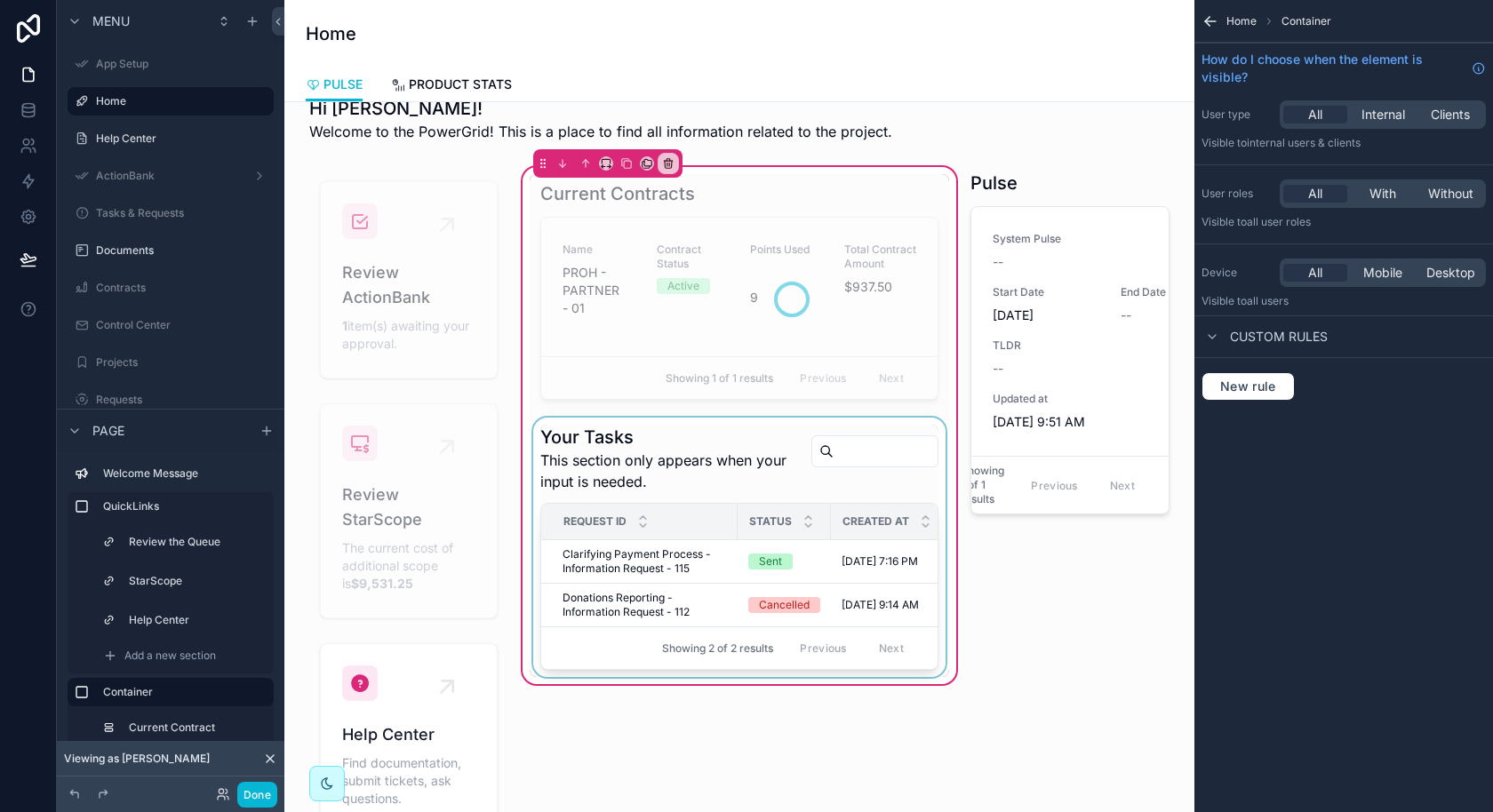
click at [774, 596] on div "scrollable content" at bounding box center [739, 547] width 419 height 260
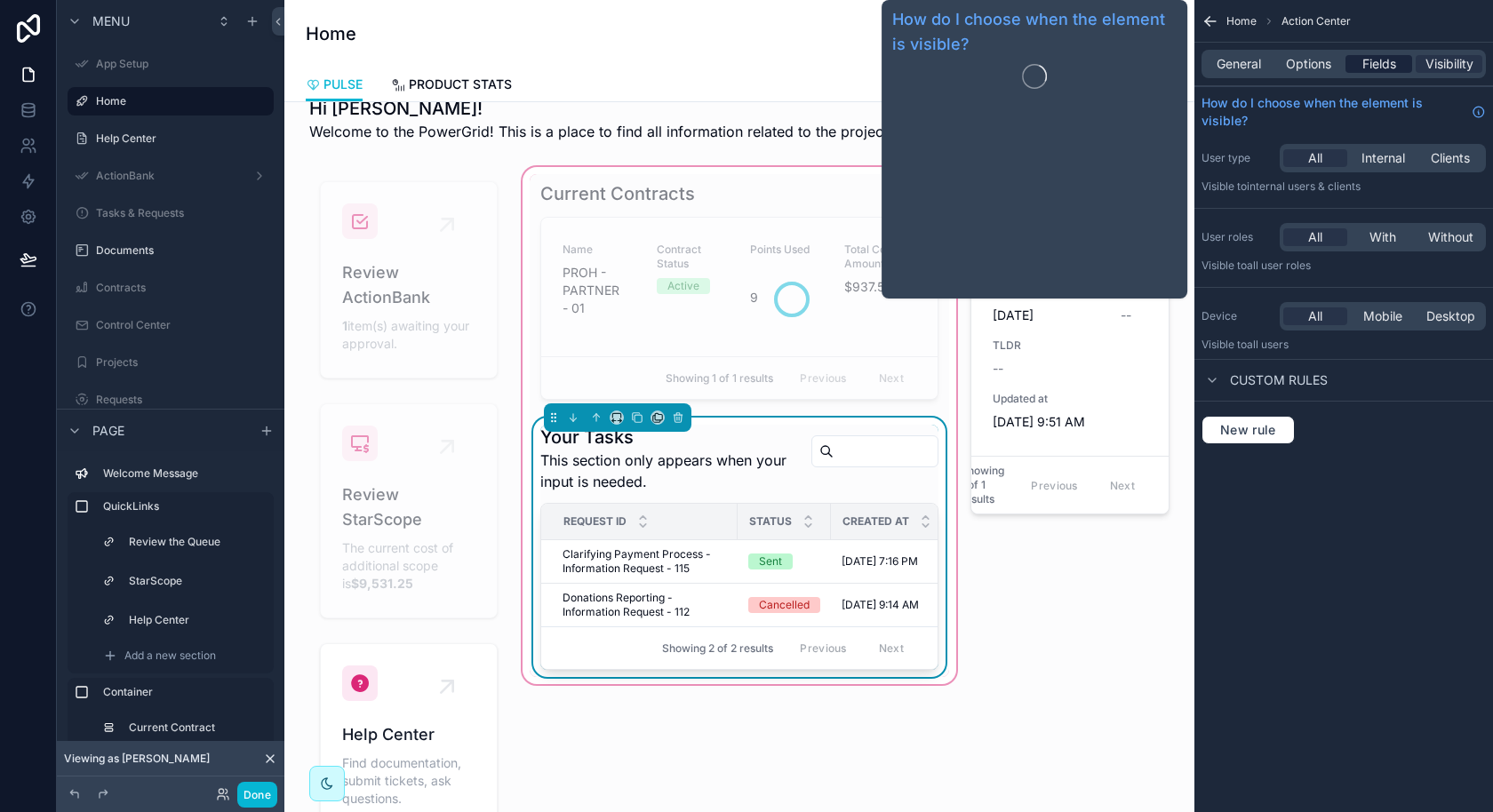
click at [1385, 56] on span "Fields" at bounding box center [1378, 63] width 34 height 17
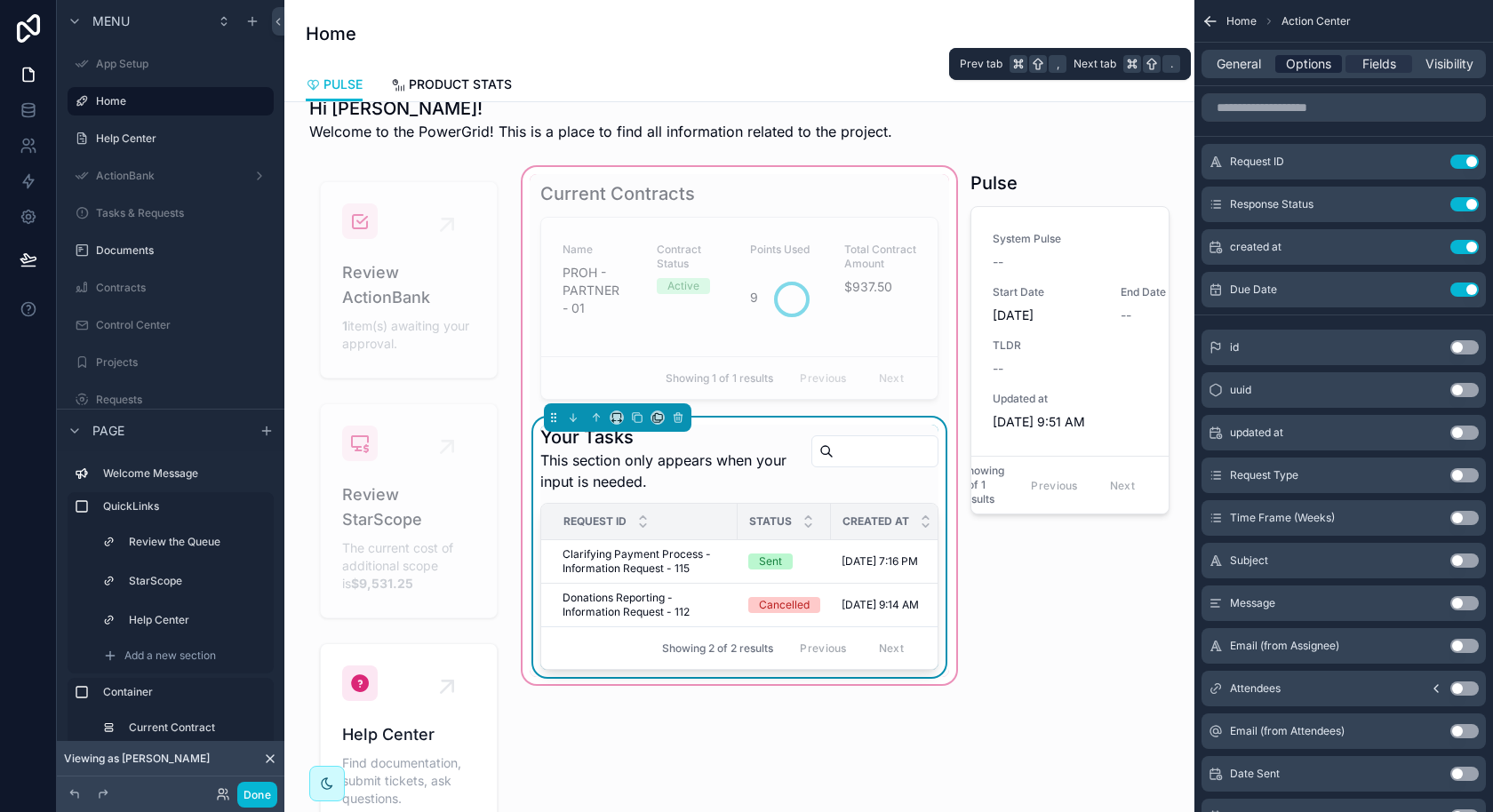
click at [1301, 70] on span "Options" at bounding box center [1308, 63] width 45 height 17
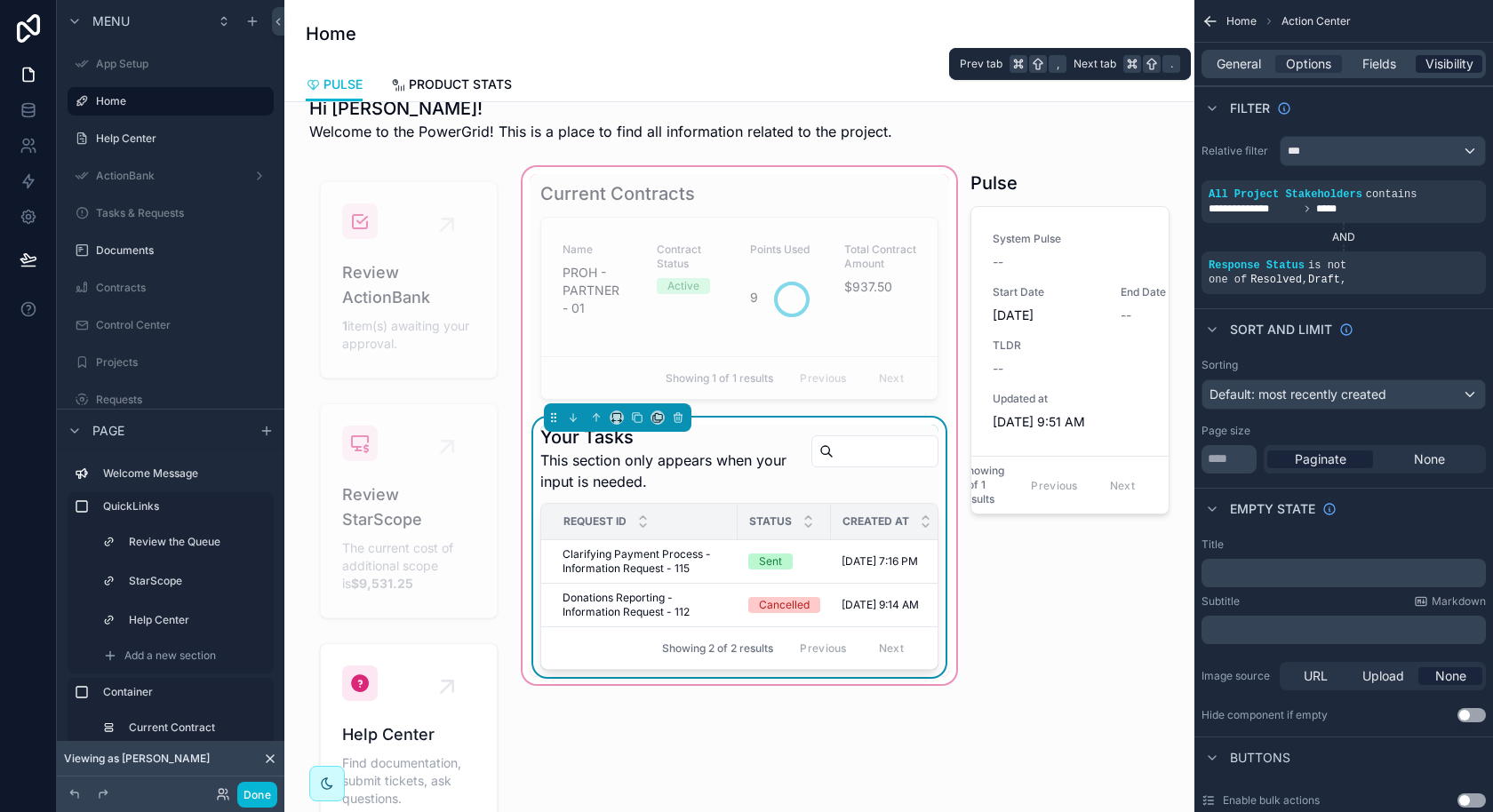
click at [1461, 67] on span "Visibility" at bounding box center [1449, 63] width 48 height 17
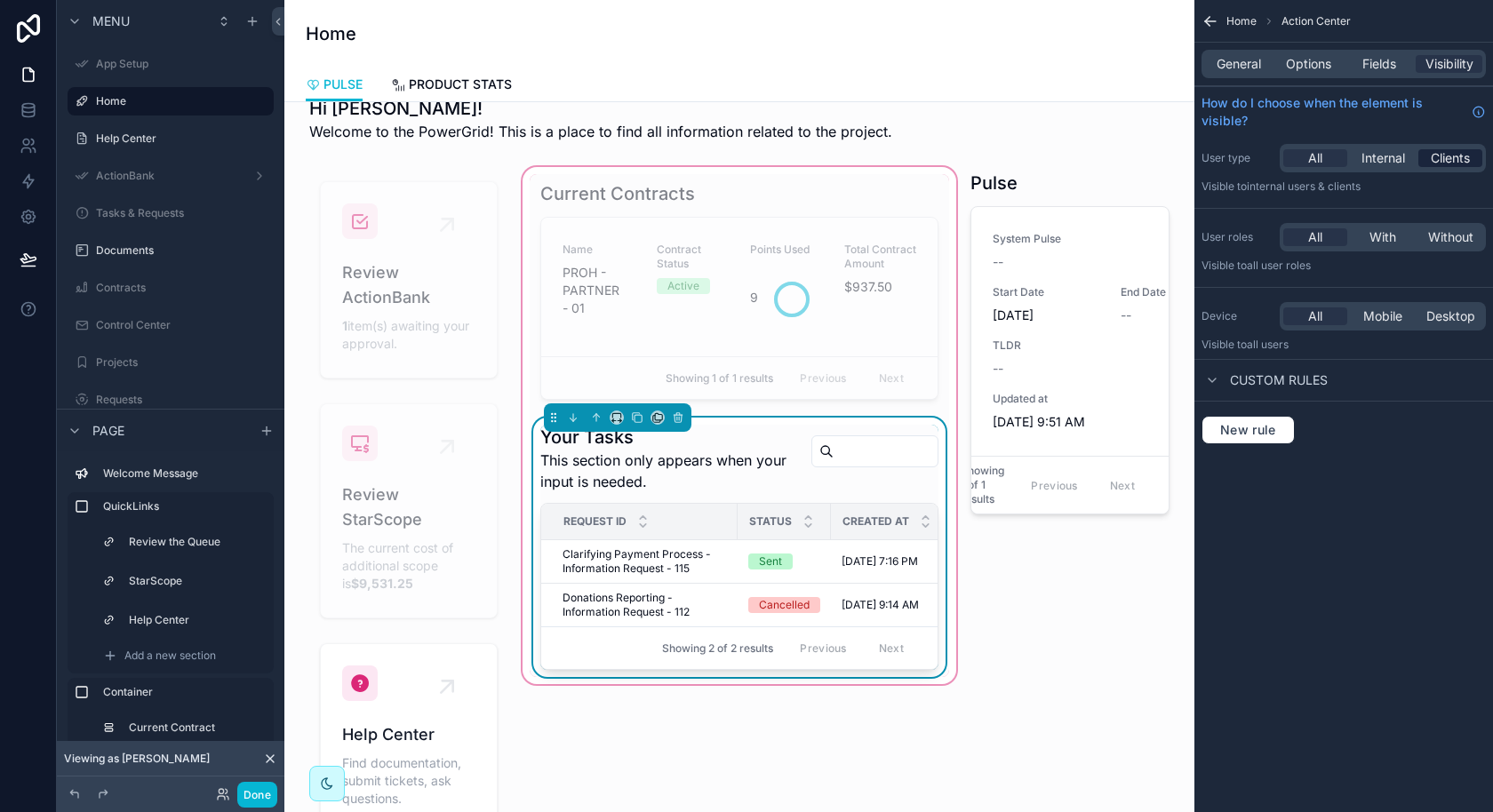
click at [1439, 155] on span "Clients" at bounding box center [1450, 158] width 39 height 17
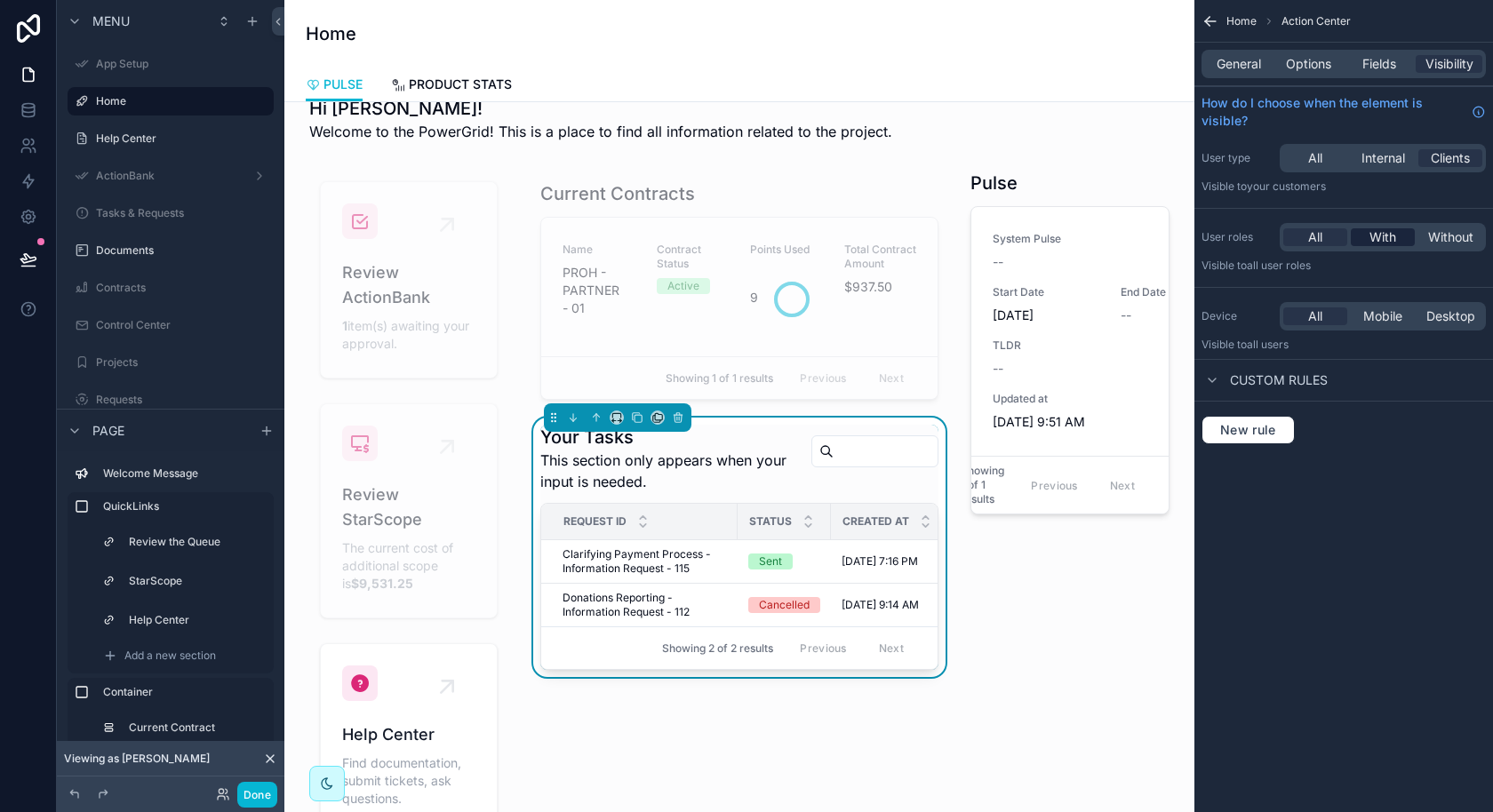
click at [1381, 239] on span "With" at bounding box center [1382, 237] width 27 height 17
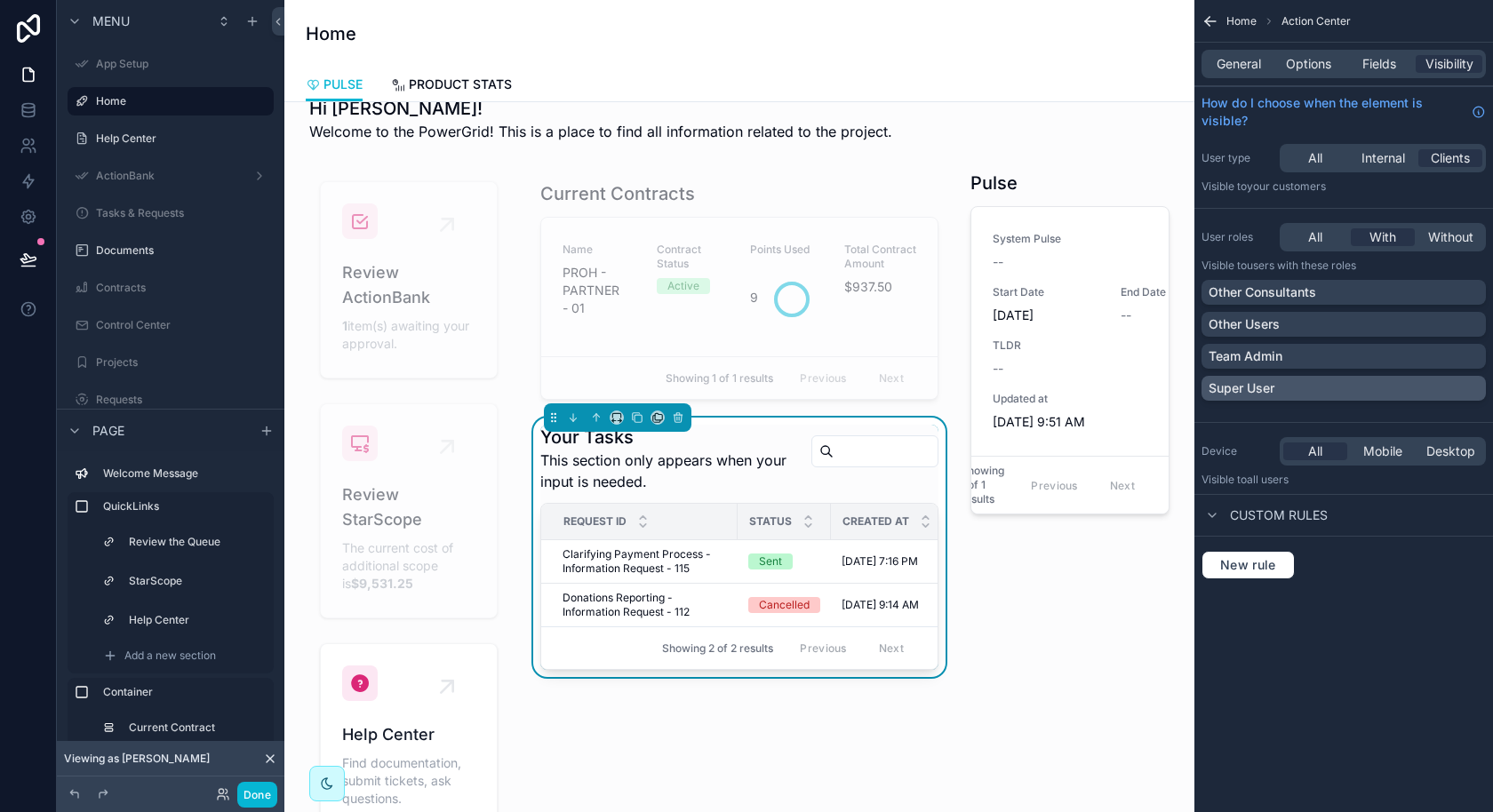
click at [1261, 384] on p "Super User" at bounding box center [1242, 387] width 66 height 17
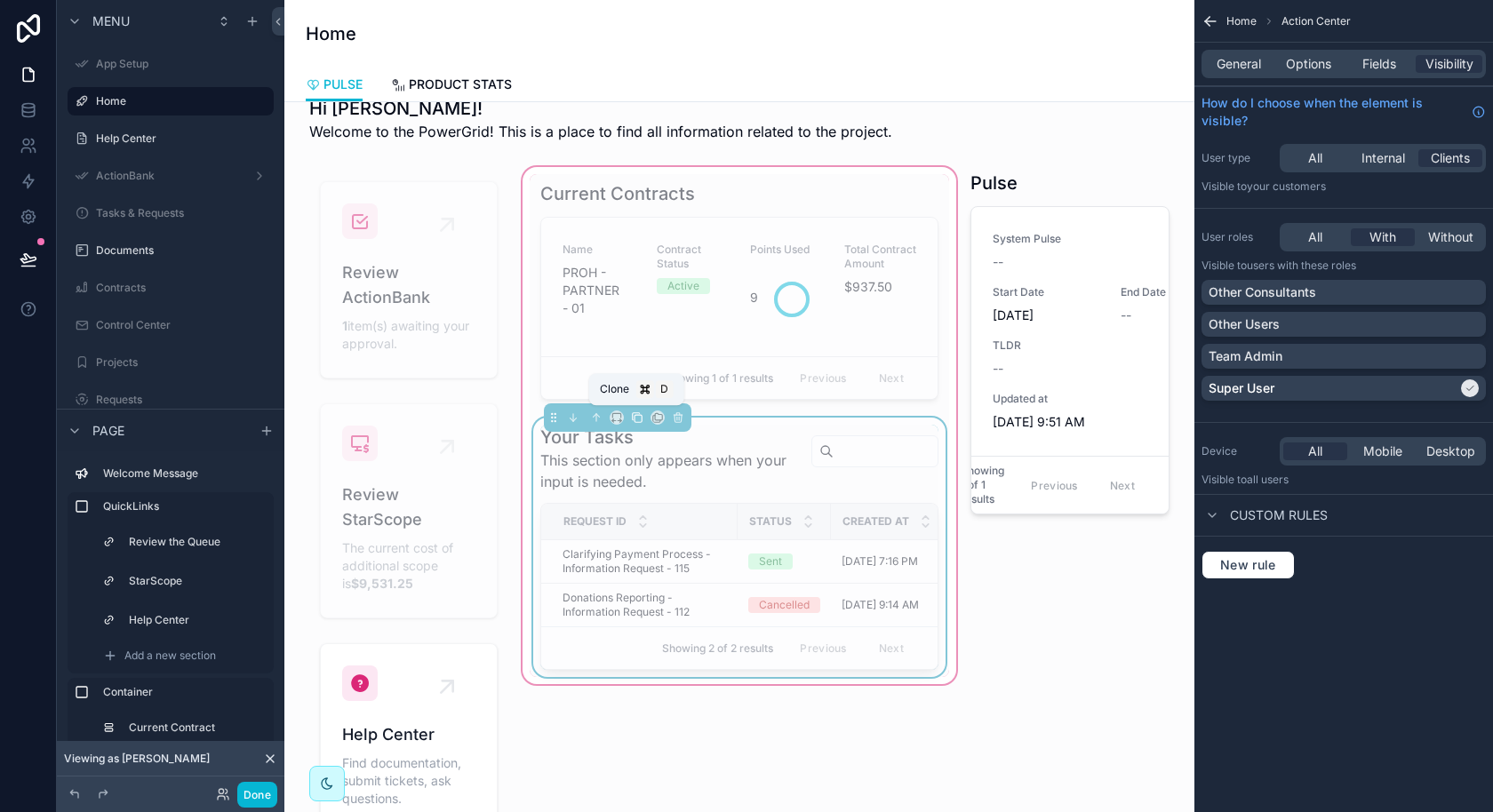
click at [630, 417] on icon "scrollable content" at bounding box center [637, 417] width 13 height 13
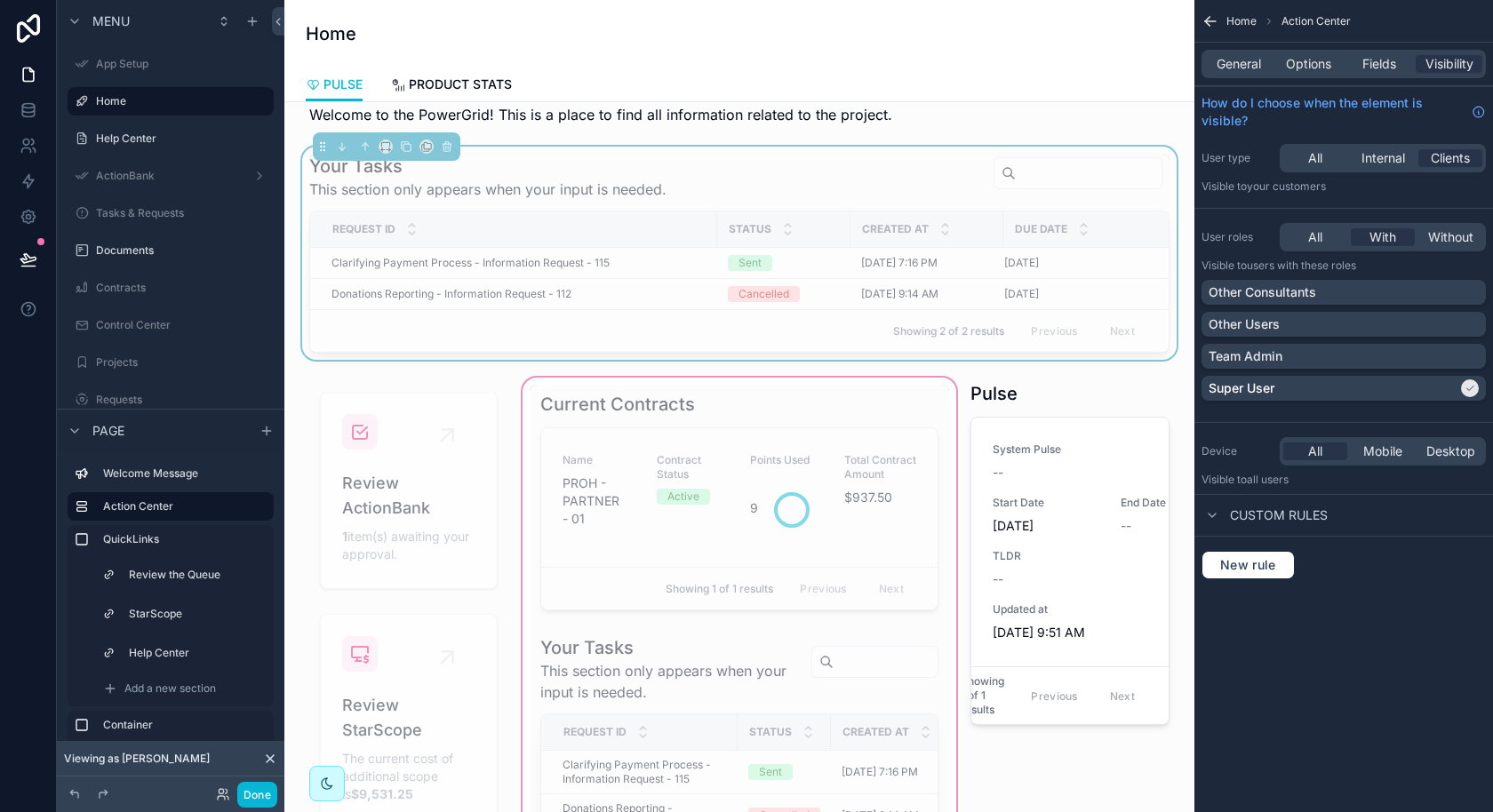
scroll to position [0, 0]
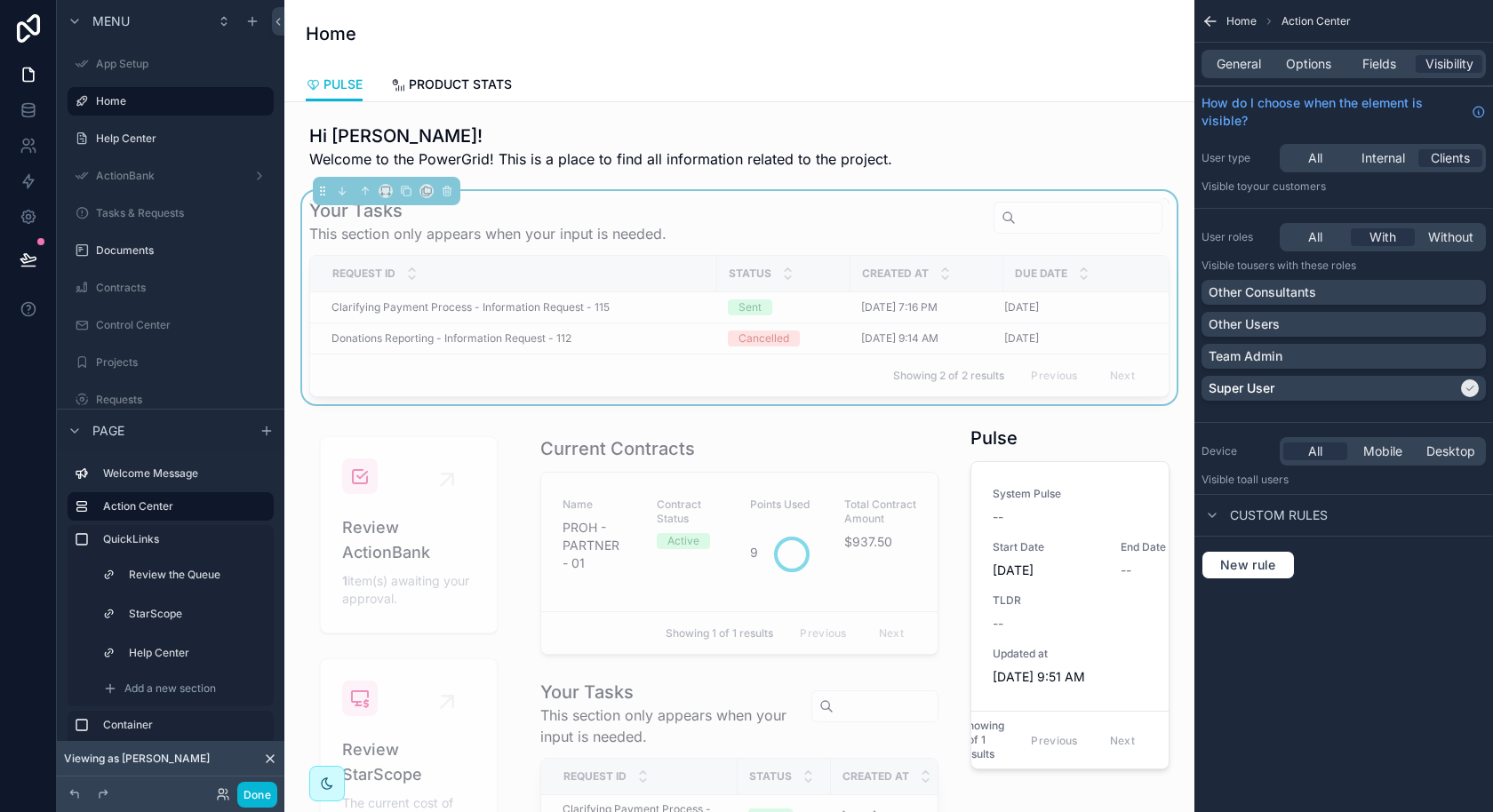
click at [687, 262] on div "Request ID" at bounding box center [514, 273] width 406 height 34
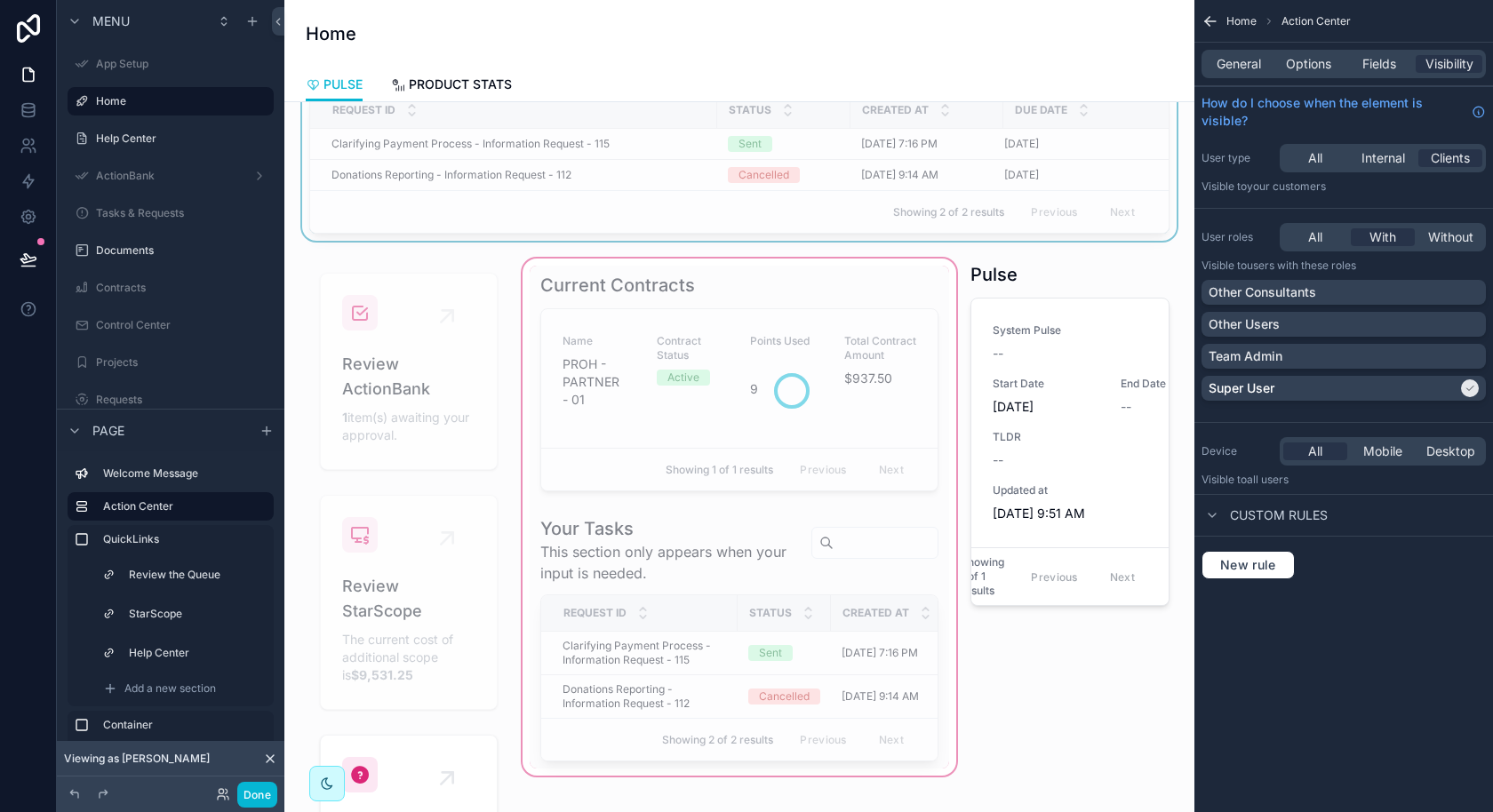
scroll to position [161, 0]
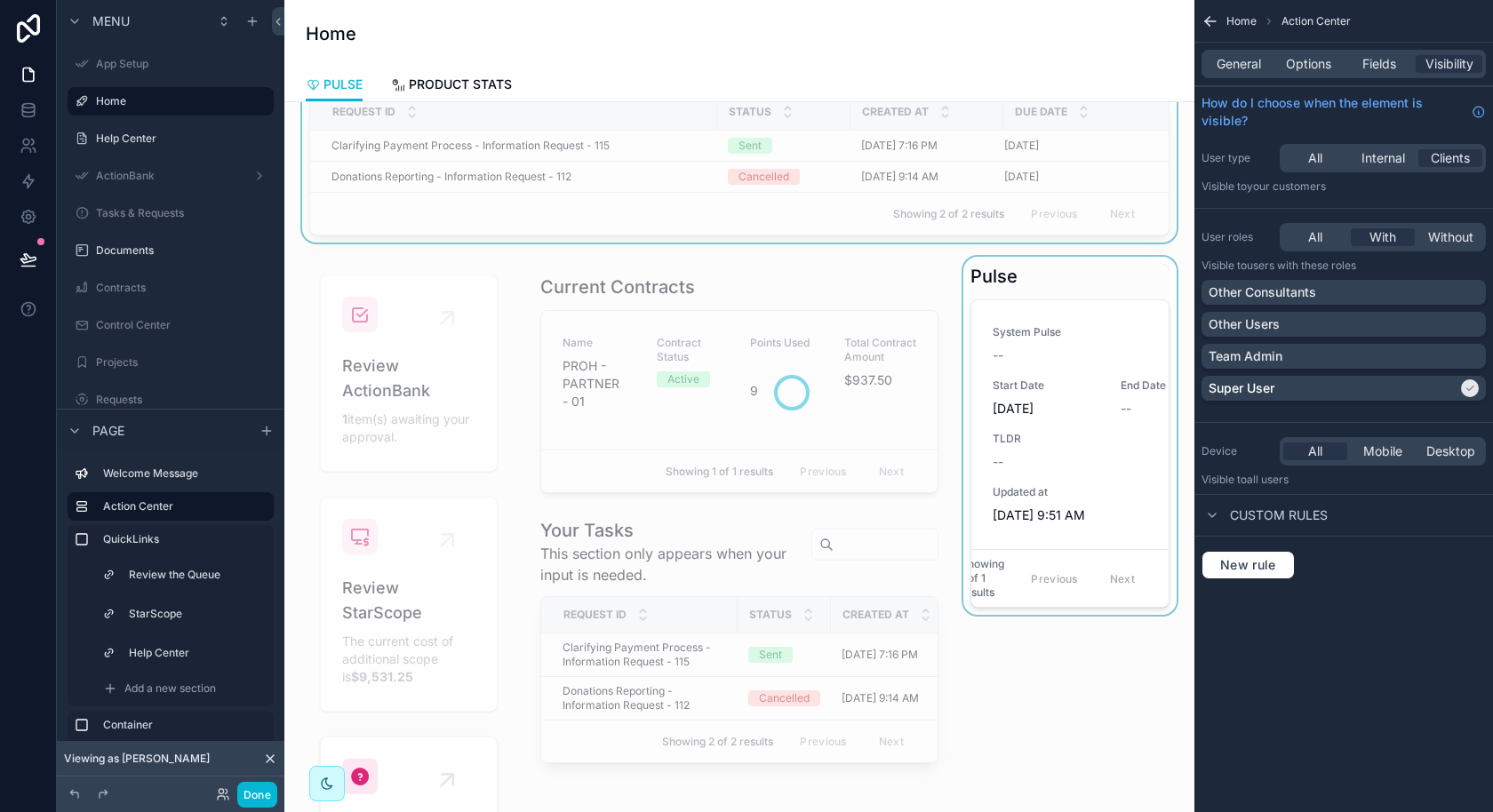
click at [1068, 328] on div "scrollable content" at bounding box center [1070, 600] width 220 height 687
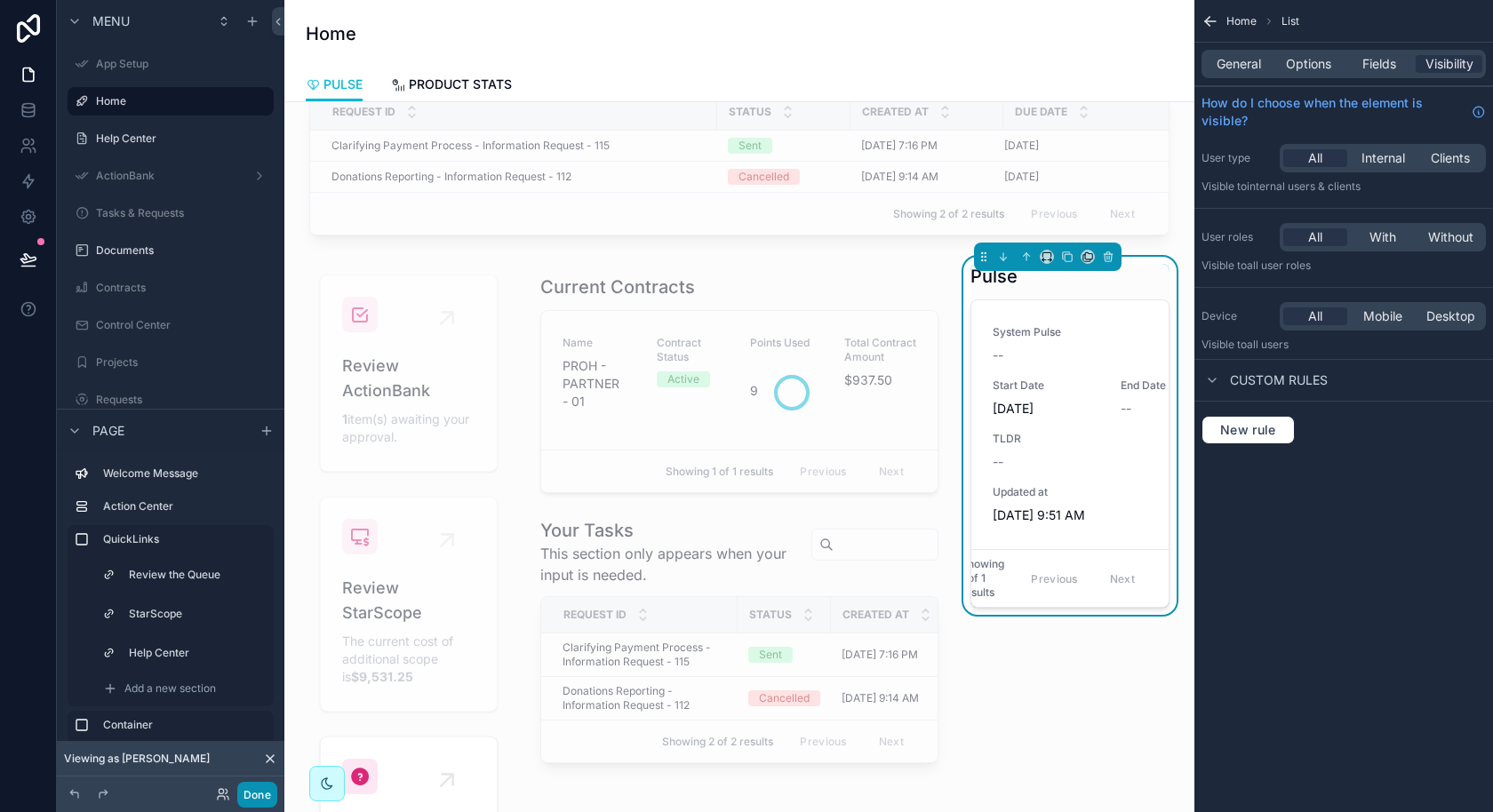
click at [261, 793] on button "Done" at bounding box center [258, 795] width 40 height 26
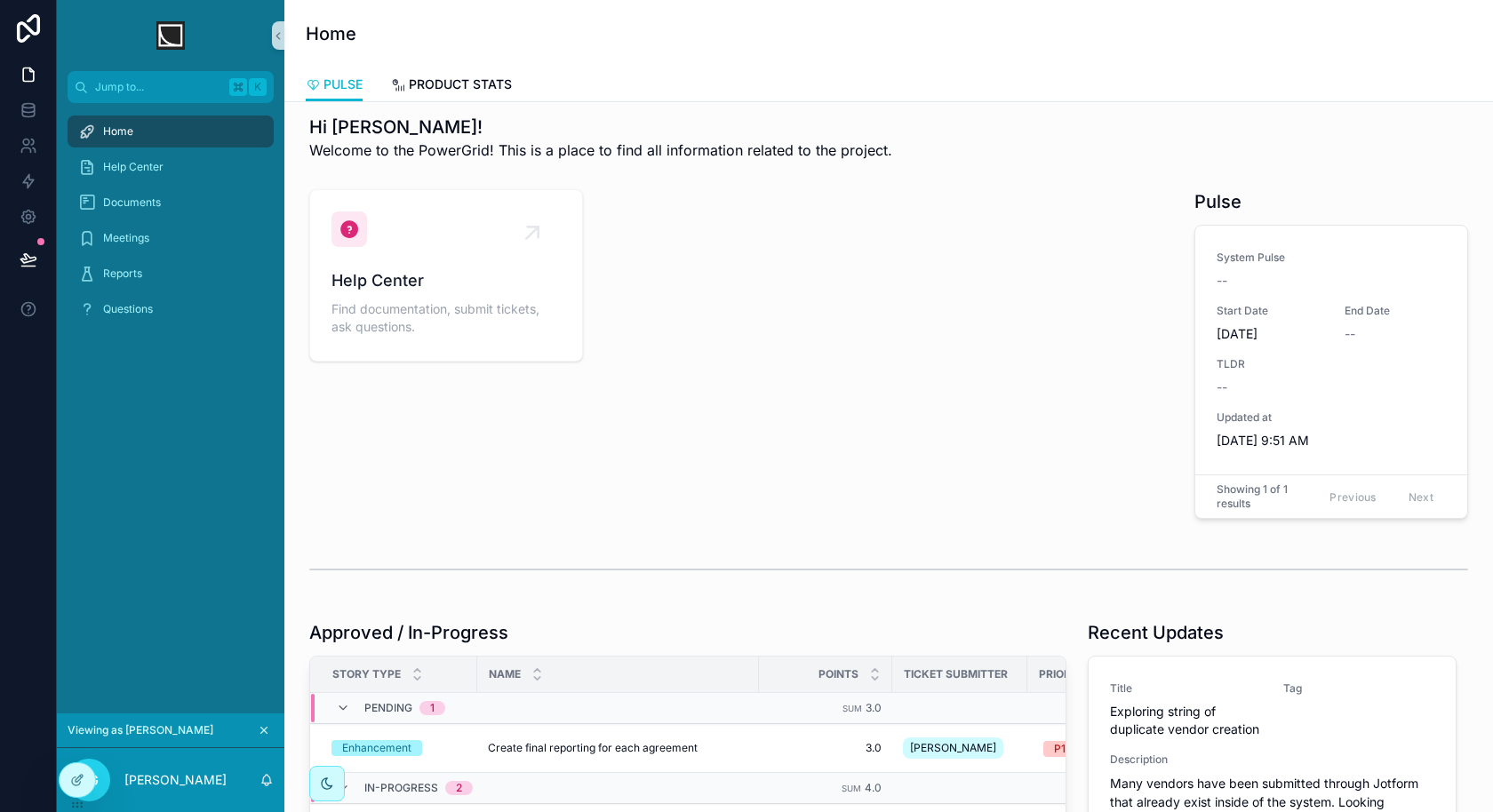
scroll to position [0, 0]
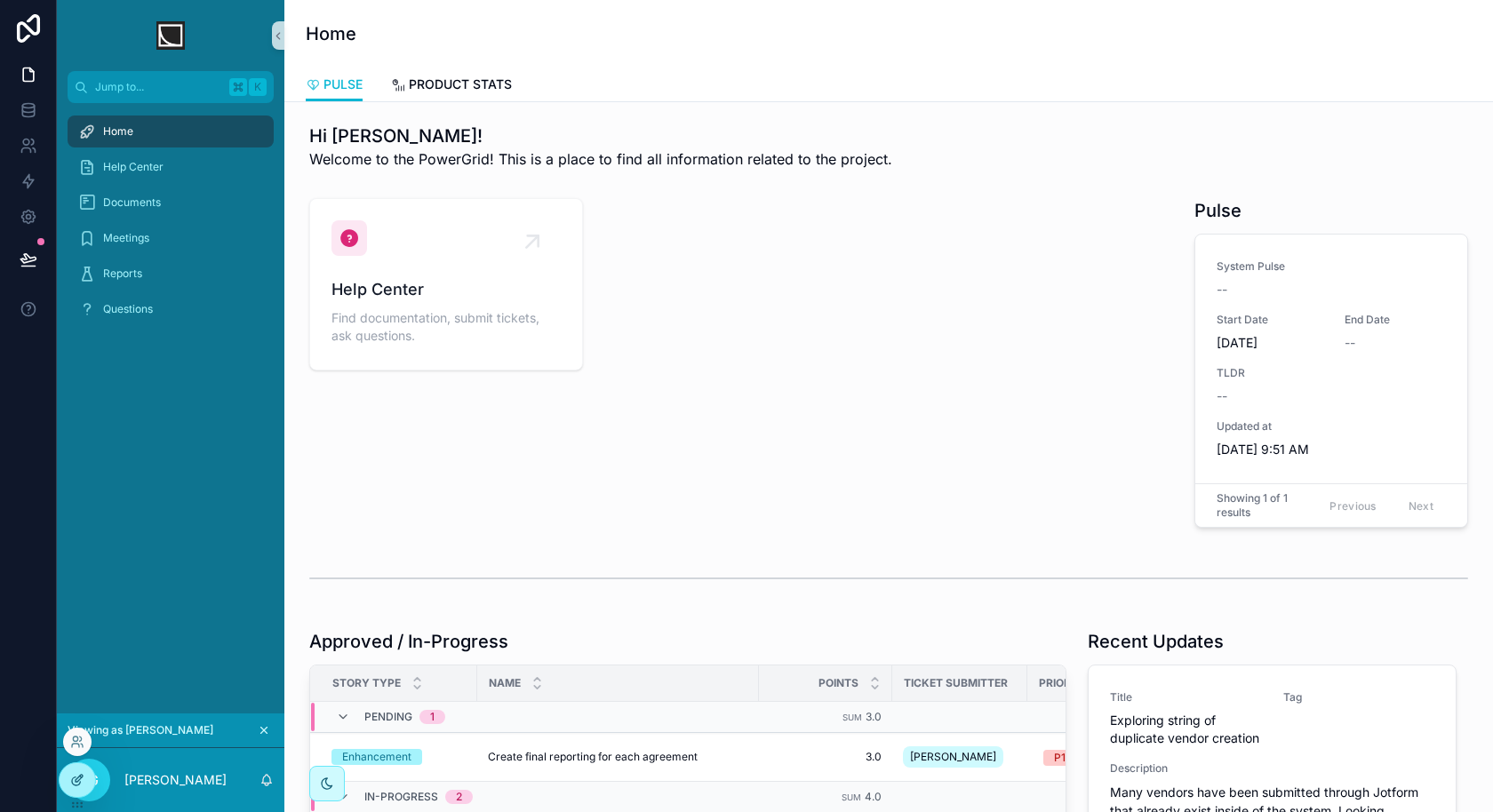
click at [69, 778] on div at bounding box center [77, 780] width 36 height 34
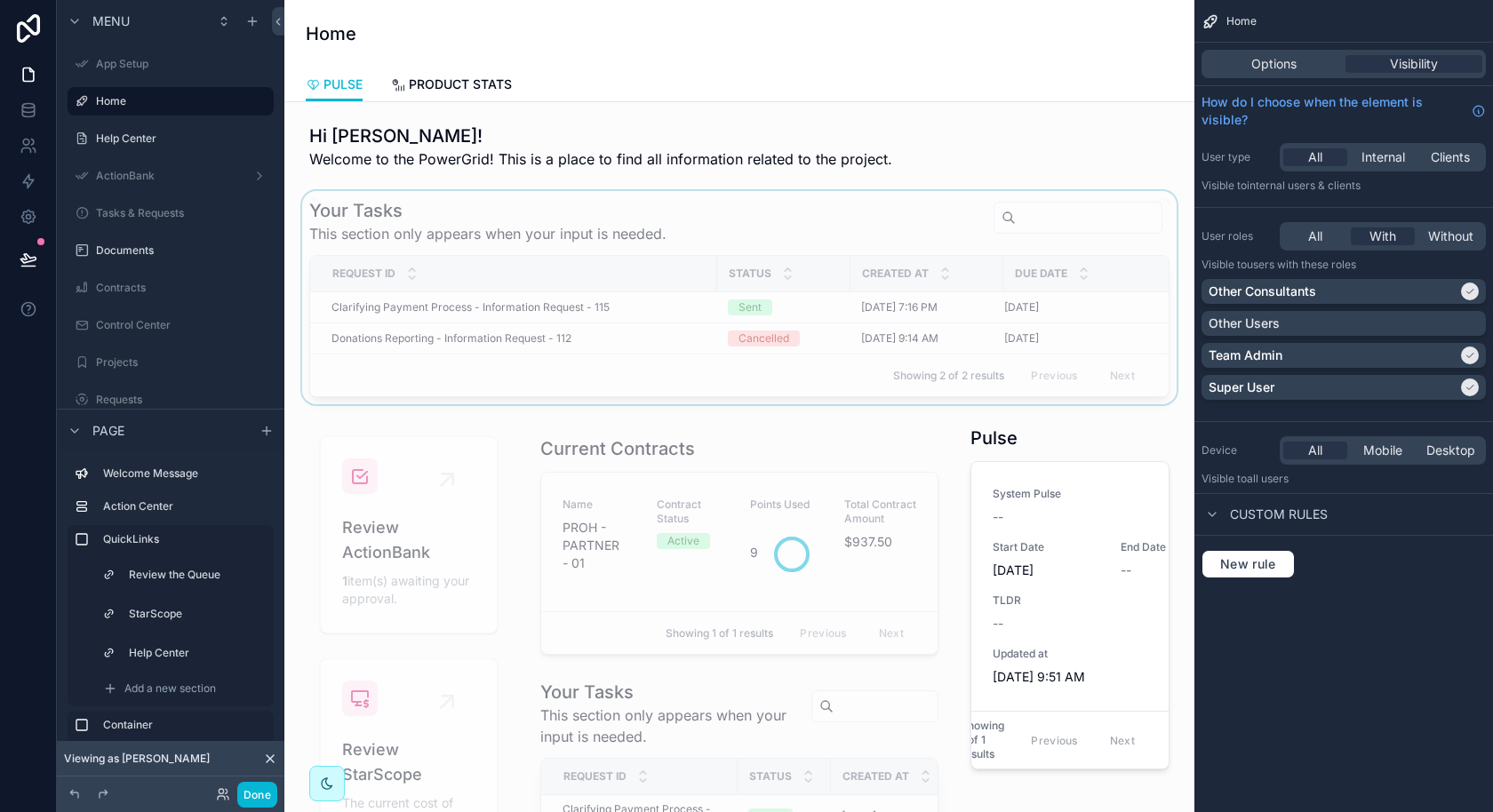
click at [592, 285] on div "Request ID" at bounding box center [514, 273] width 406 height 34
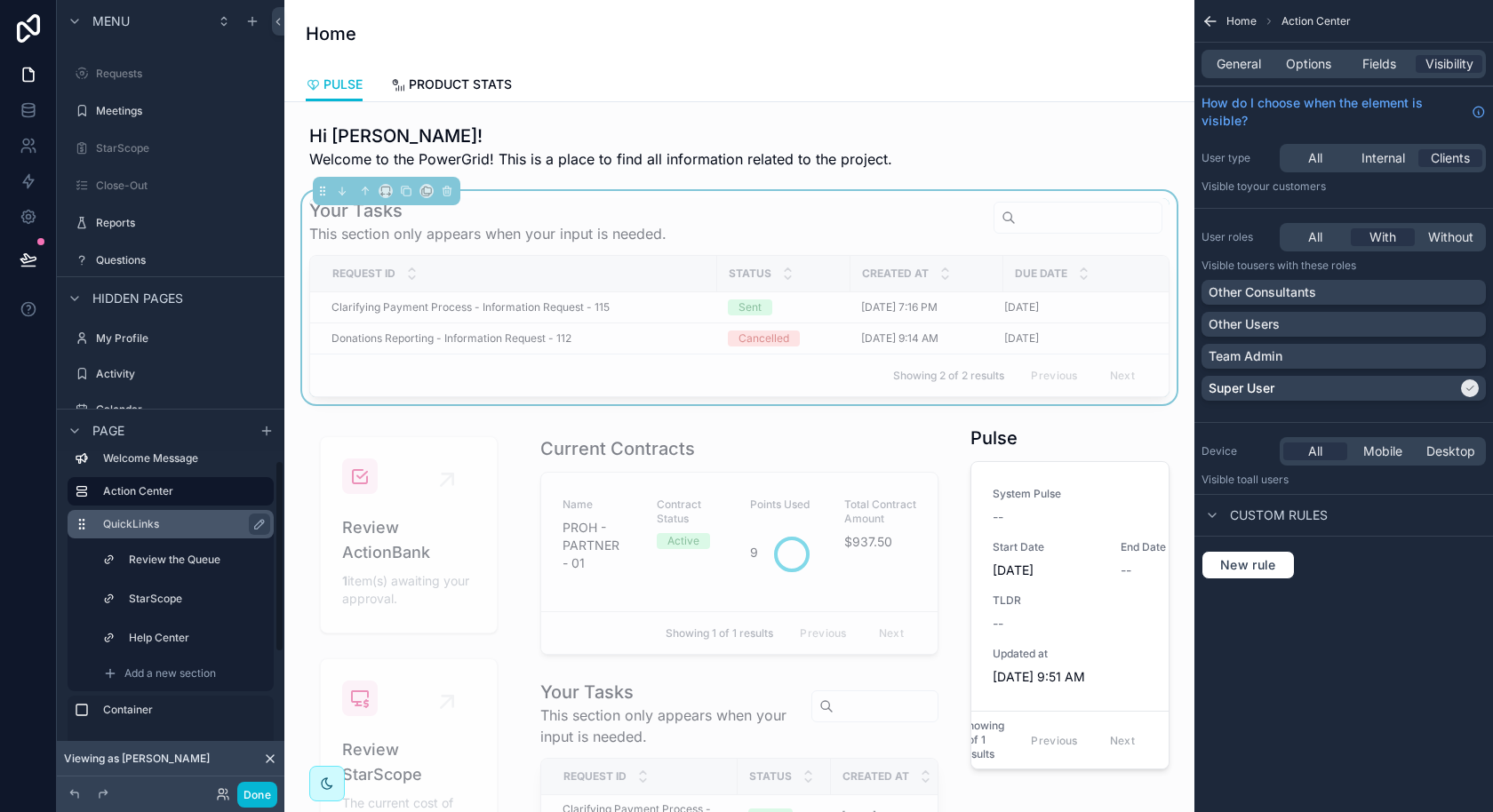
scroll to position [2, 0]
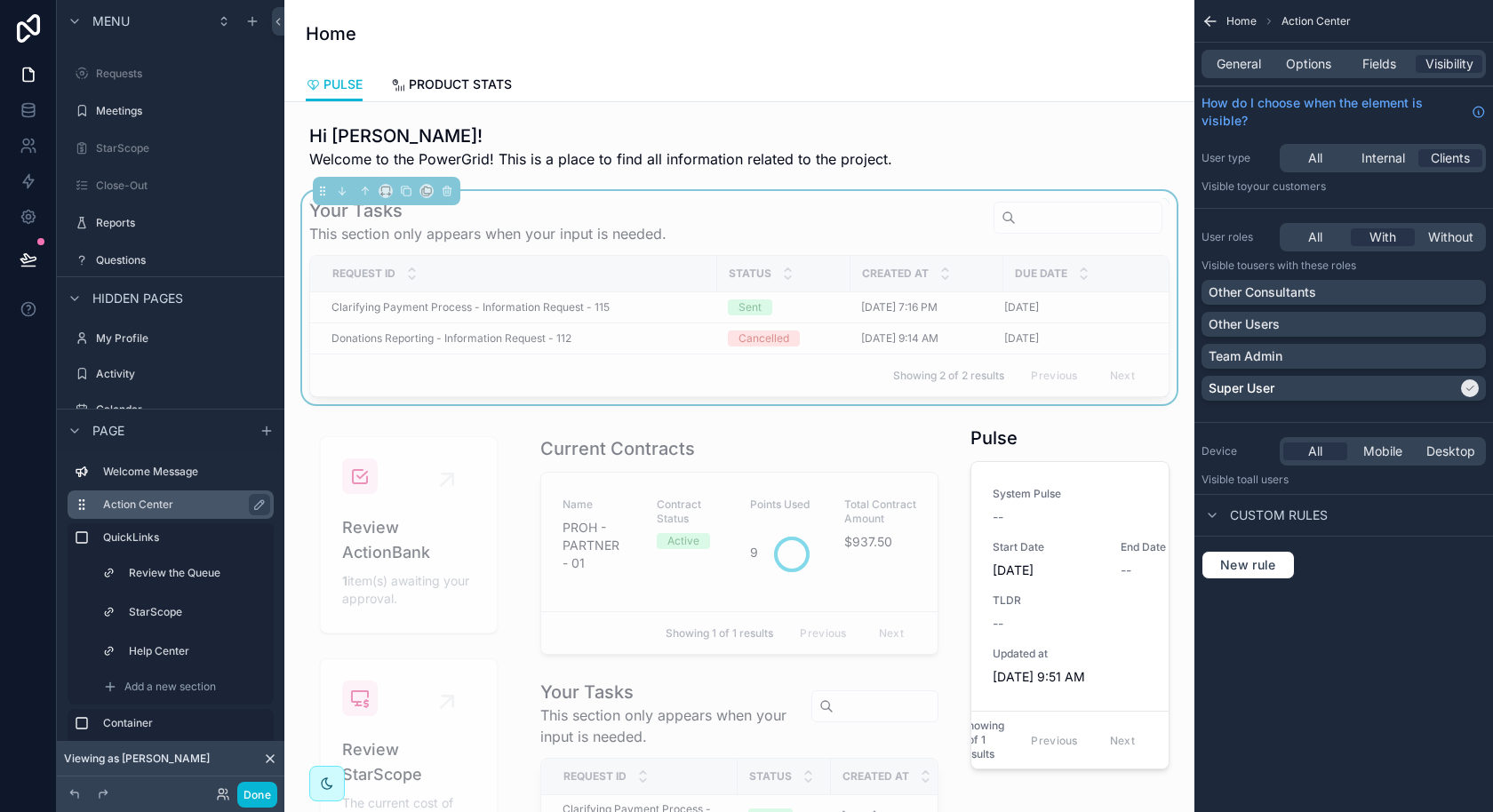
click at [496, 312] on span "Clarifying Payment Process - Information Request - 115" at bounding box center [470, 306] width 278 height 14
click at [158, 499] on label "Action Center" at bounding box center [181, 504] width 156 height 14
click at [257, 505] on icon "scrollable content" at bounding box center [259, 506] width 14 height 14
click at [194, 505] on input "**********" at bounding box center [170, 506] width 135 height 21
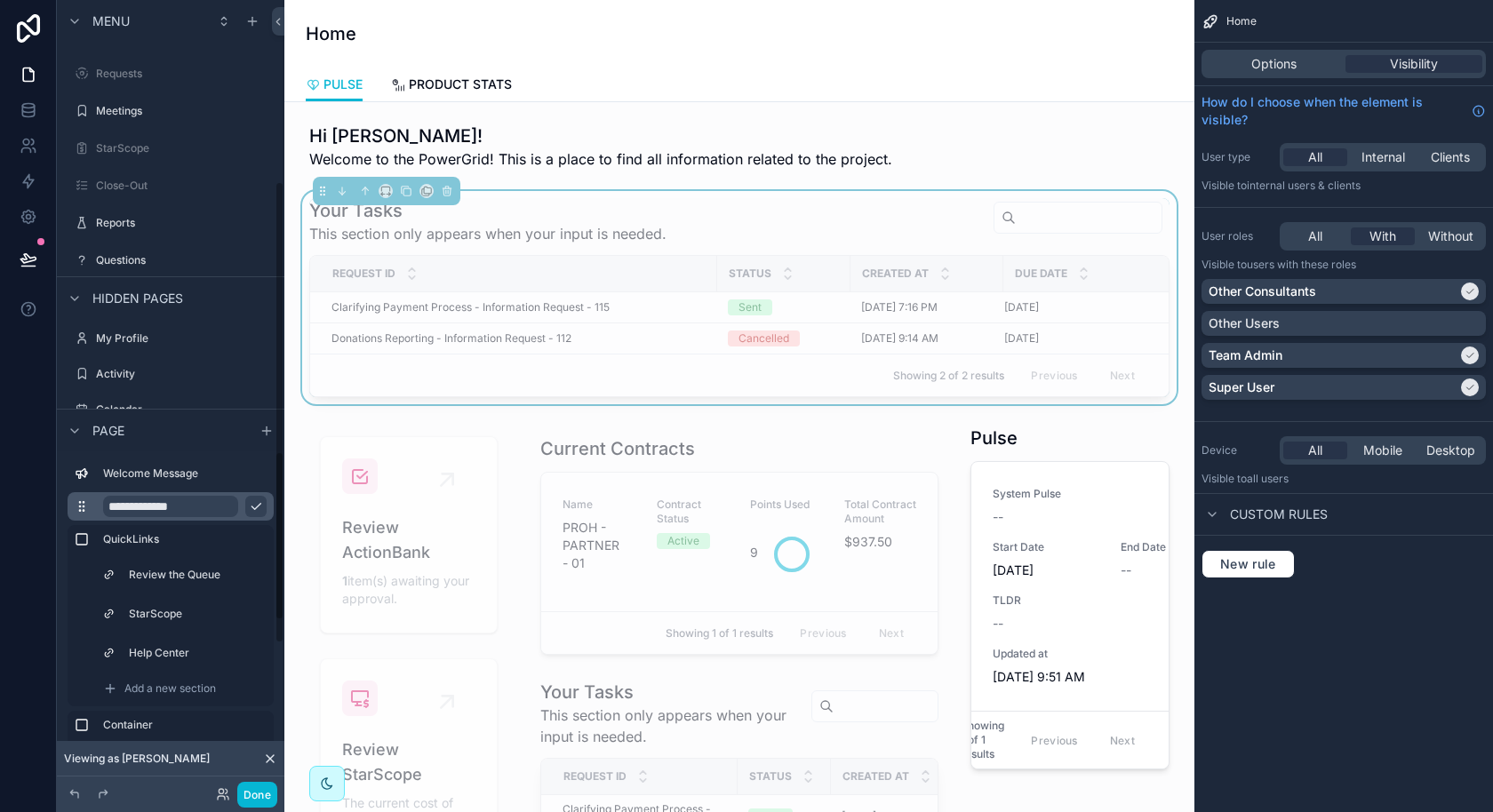
click at [194, 505] on input "**********" at bounding box center [170, 506] width 135 height 21
type input "**********"
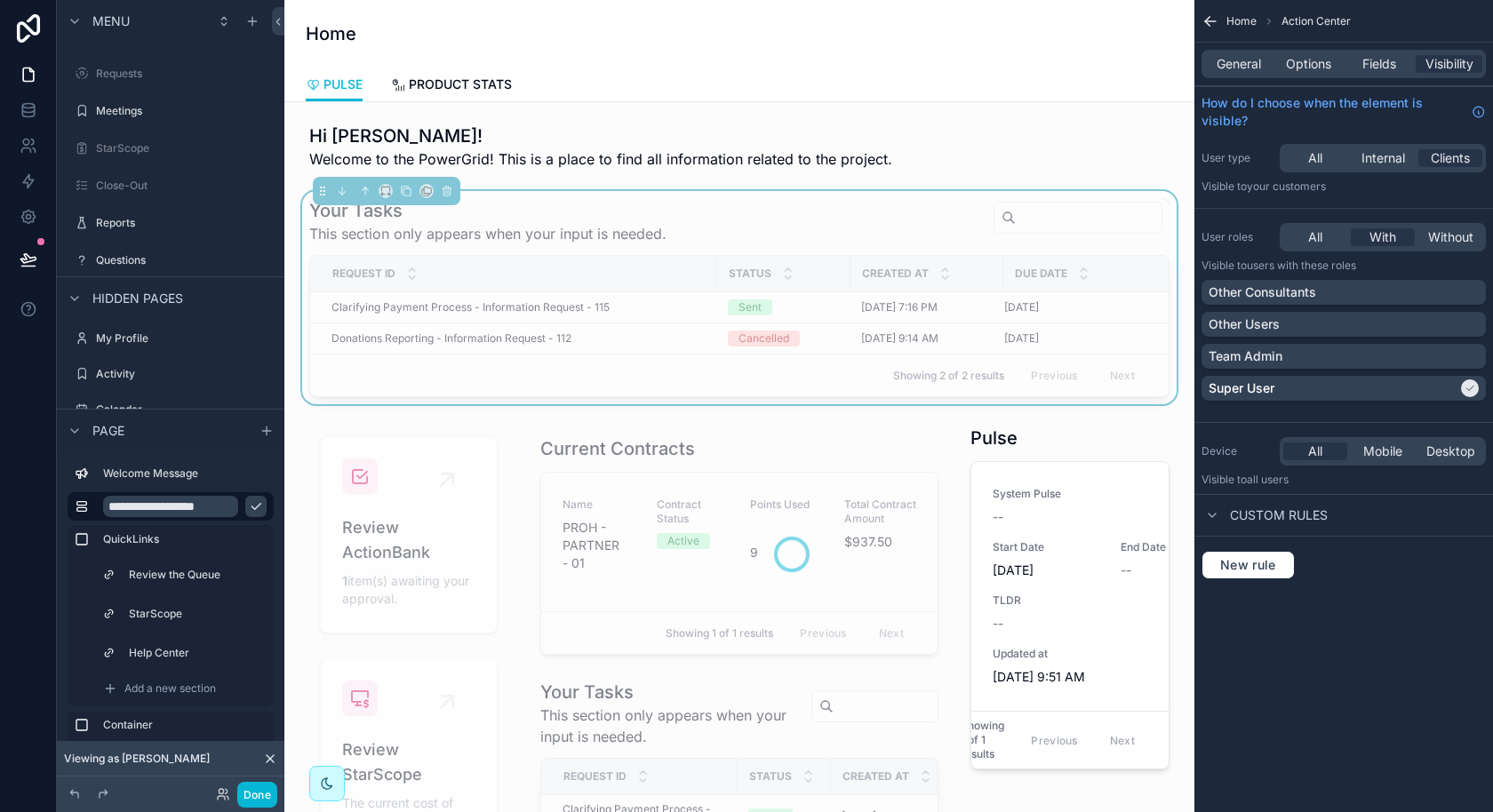
click at [255, 504] on icon "scrollable content" at bounding box center [255, 506] width 14 height 14
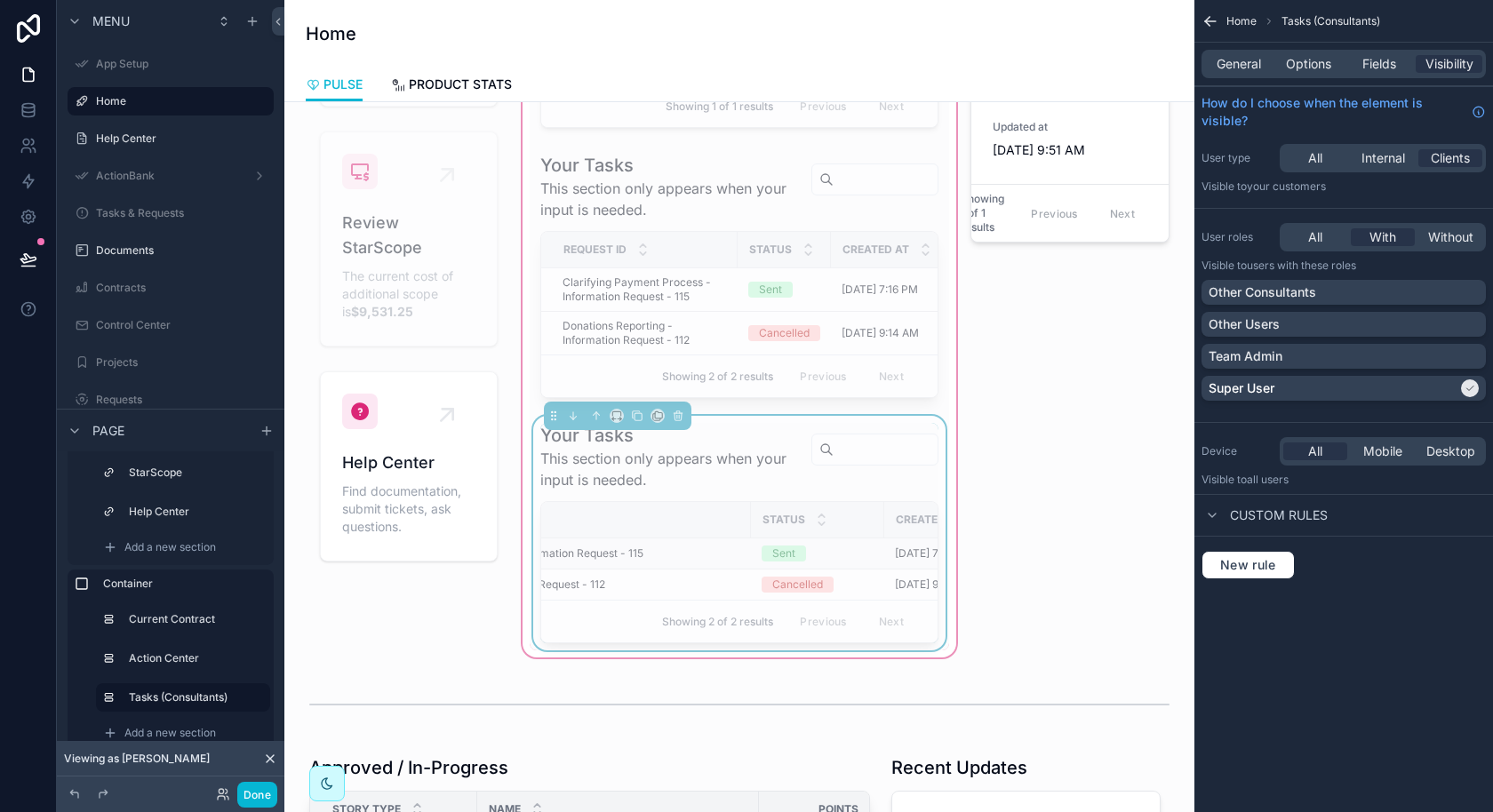
scroll to position [0, 252]
drag, startPoint x: 695, startPoint y: 513, endPoint x: 597, endPoint y: 510, distance: 98.0
click at [599, 512] on tr "Request ID Status Created at Due Date" at bounding box center [724, 520] width 870 height 37
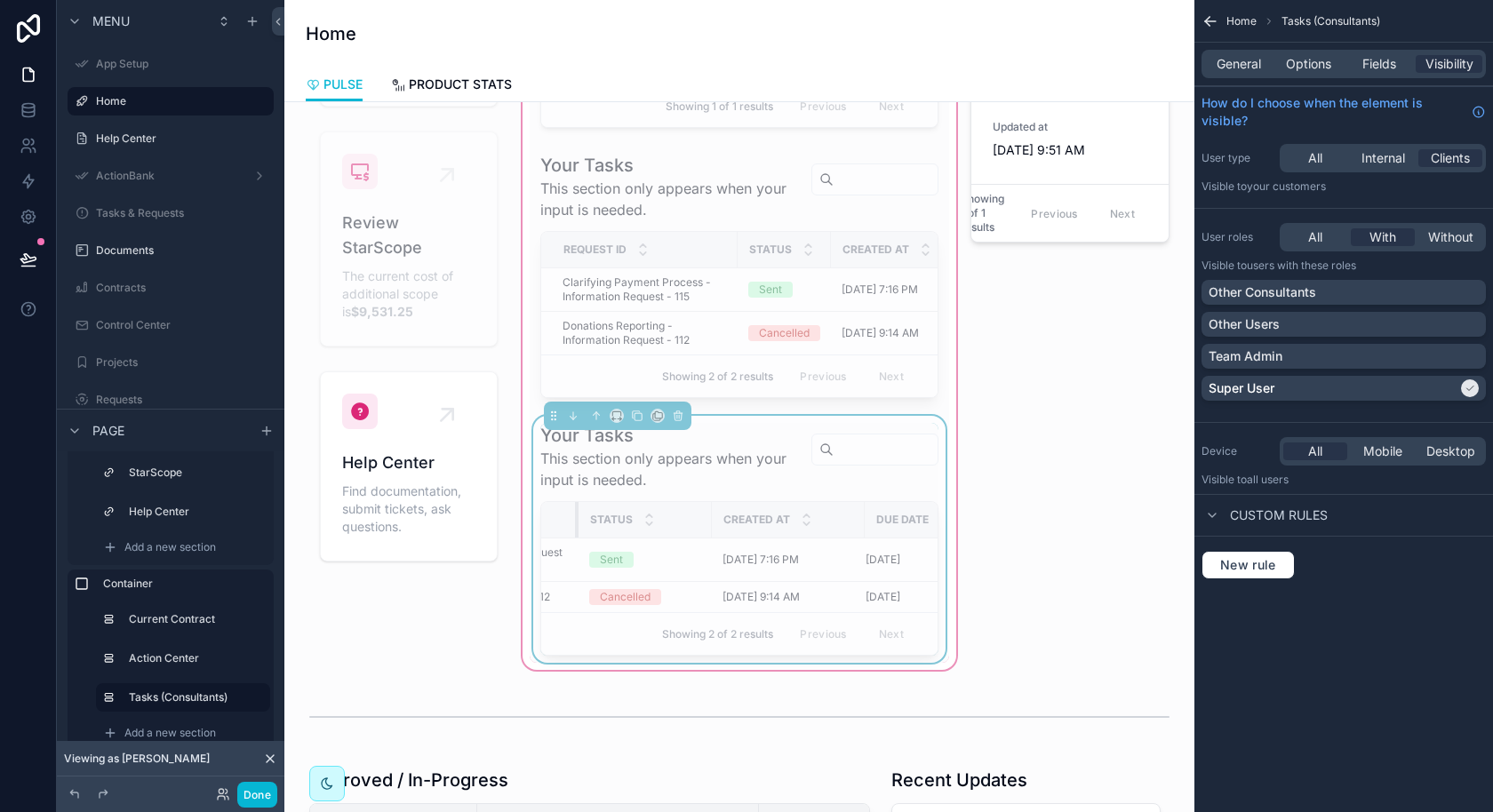
drag, startPoint x: 693, startPoint y: 513, endPoint x: 562, endPoint y: 520, distance: 131.2
click at [562, 520] on th "Request ID" at bounding box center [434, 520] width 290 height 37
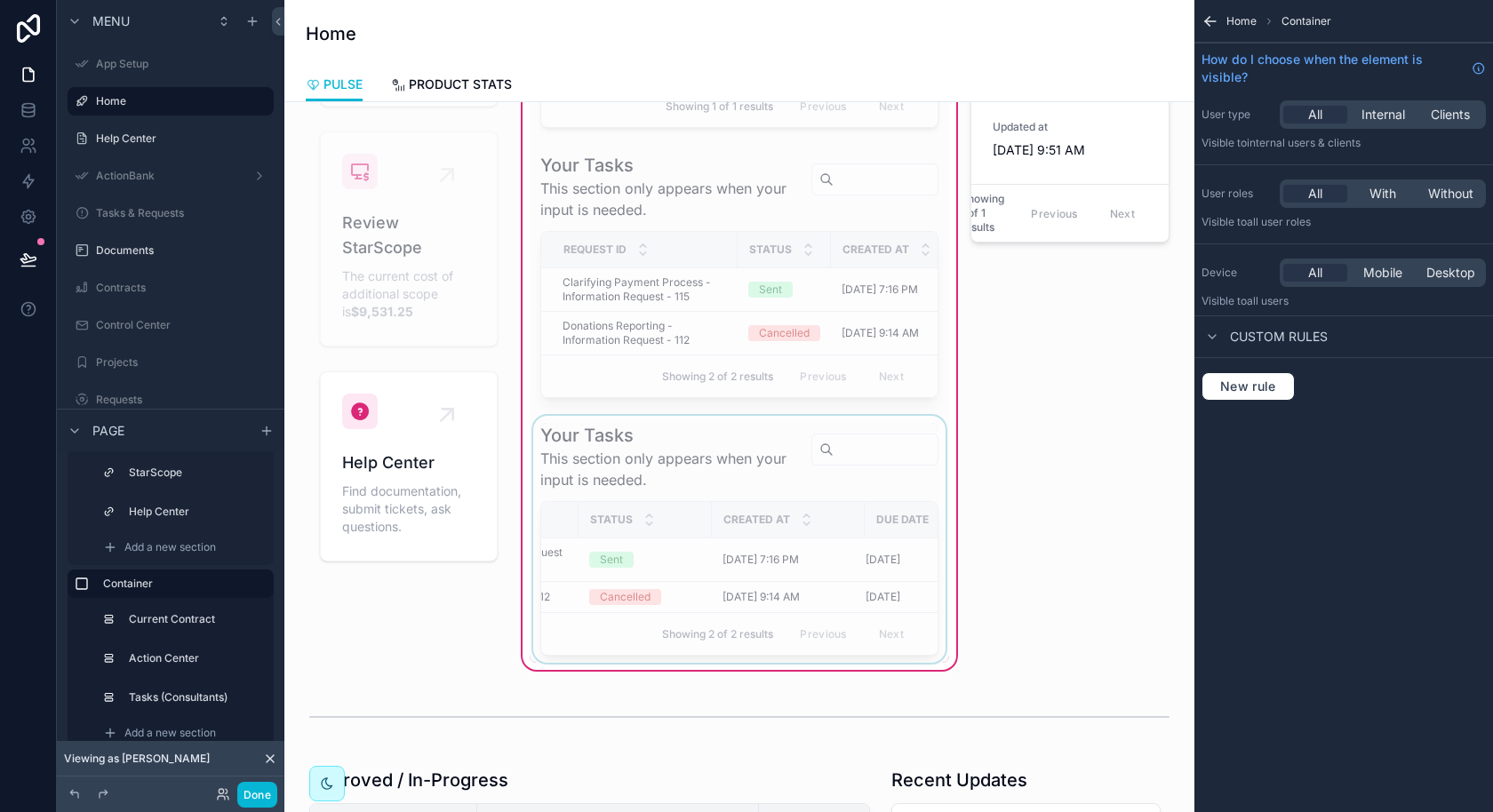
click at [649, 551] on div "scrollable content" at bounding box center [739, 539] width 419 height 247
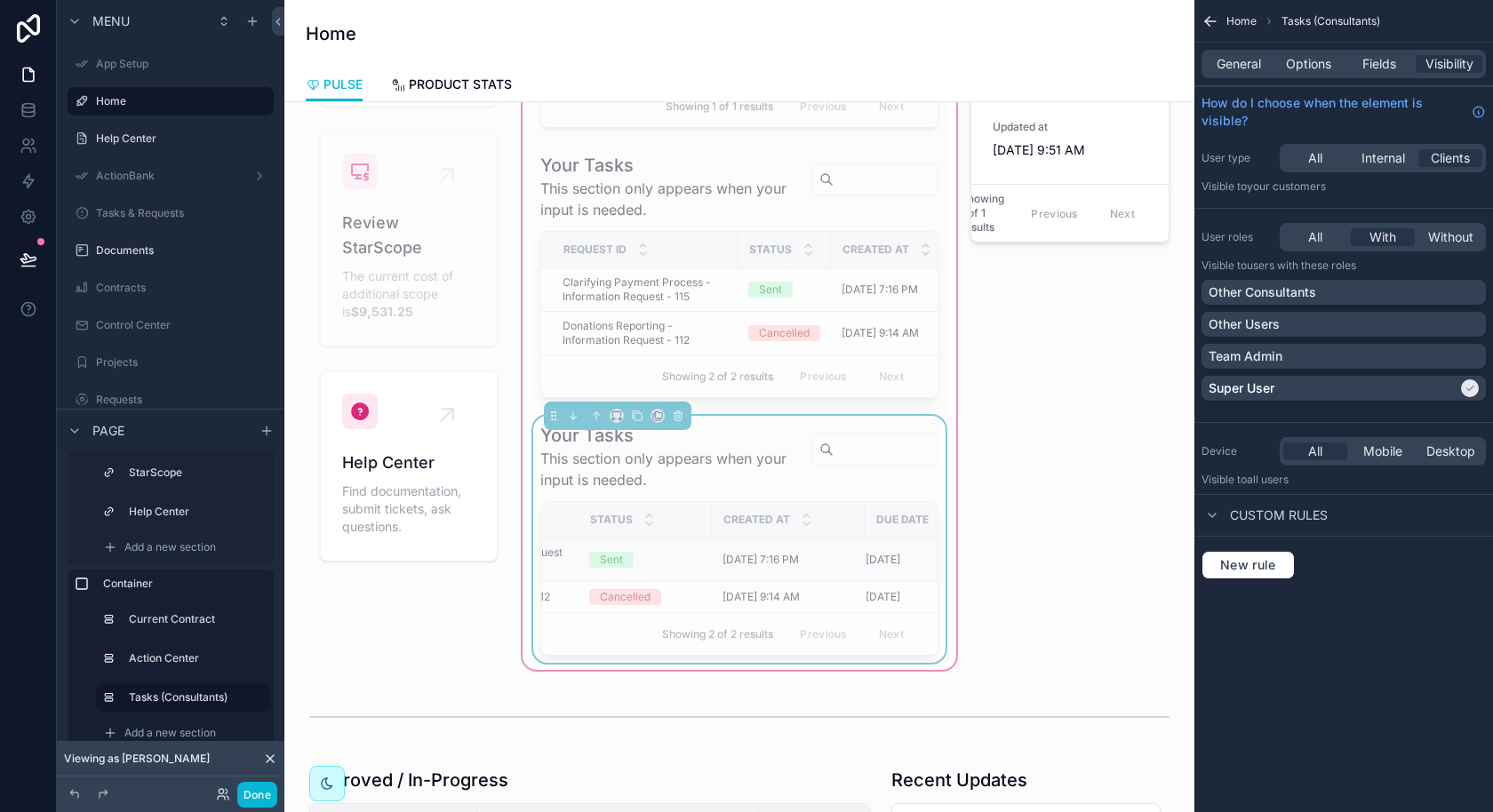
scroll to position [0, 0]
click at [827, 510] on div "scrollable content" at bounding box center [830, 519] width 7 height 36
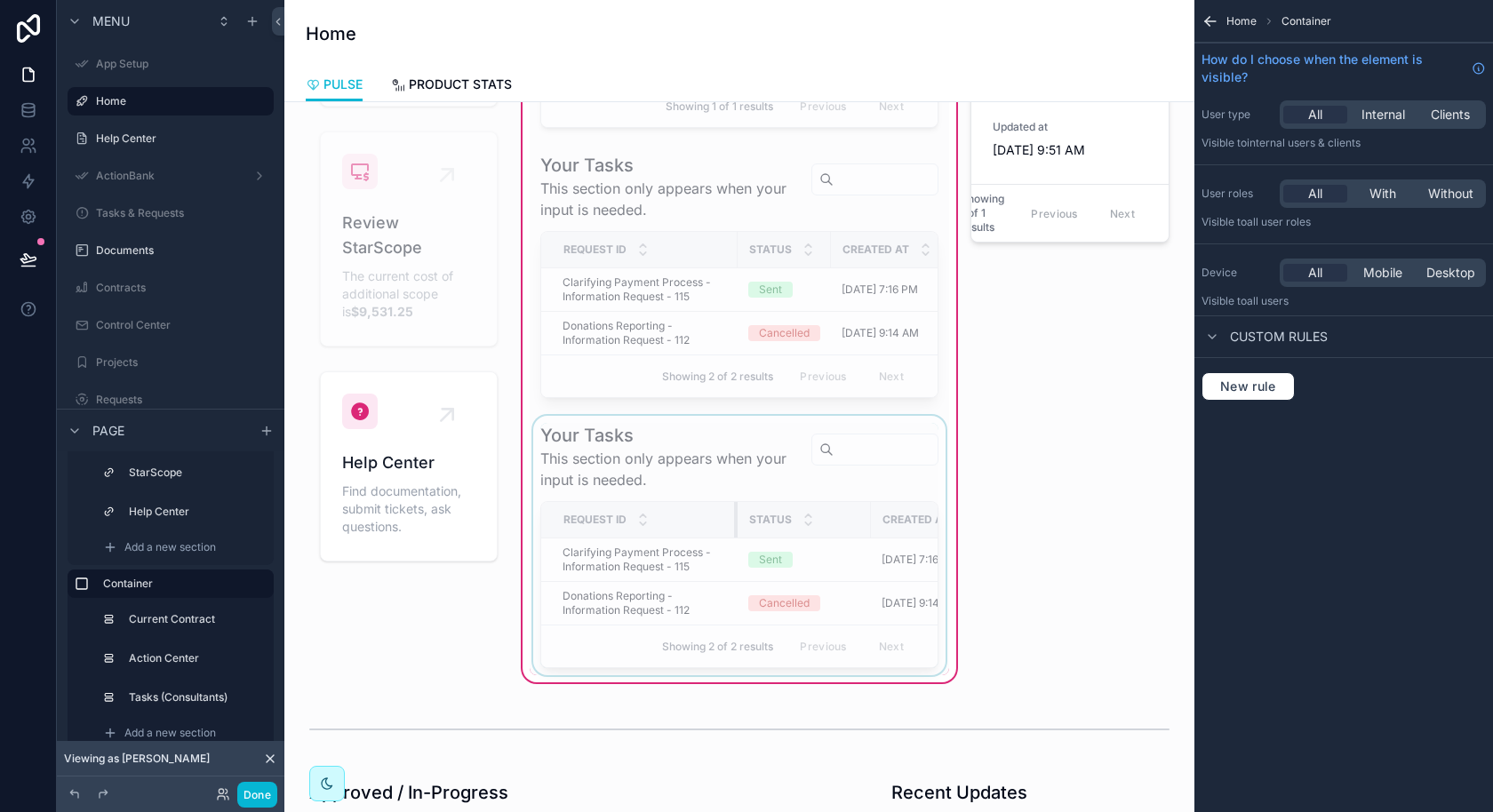
drag, startPoint x: 827, startPoint y: 510, endPoint x: 734, endPoint y: 508, distance: 93.0
click at [734, 508] on div "scrollable content" at bounding box center [738, 519] width 7 height 36
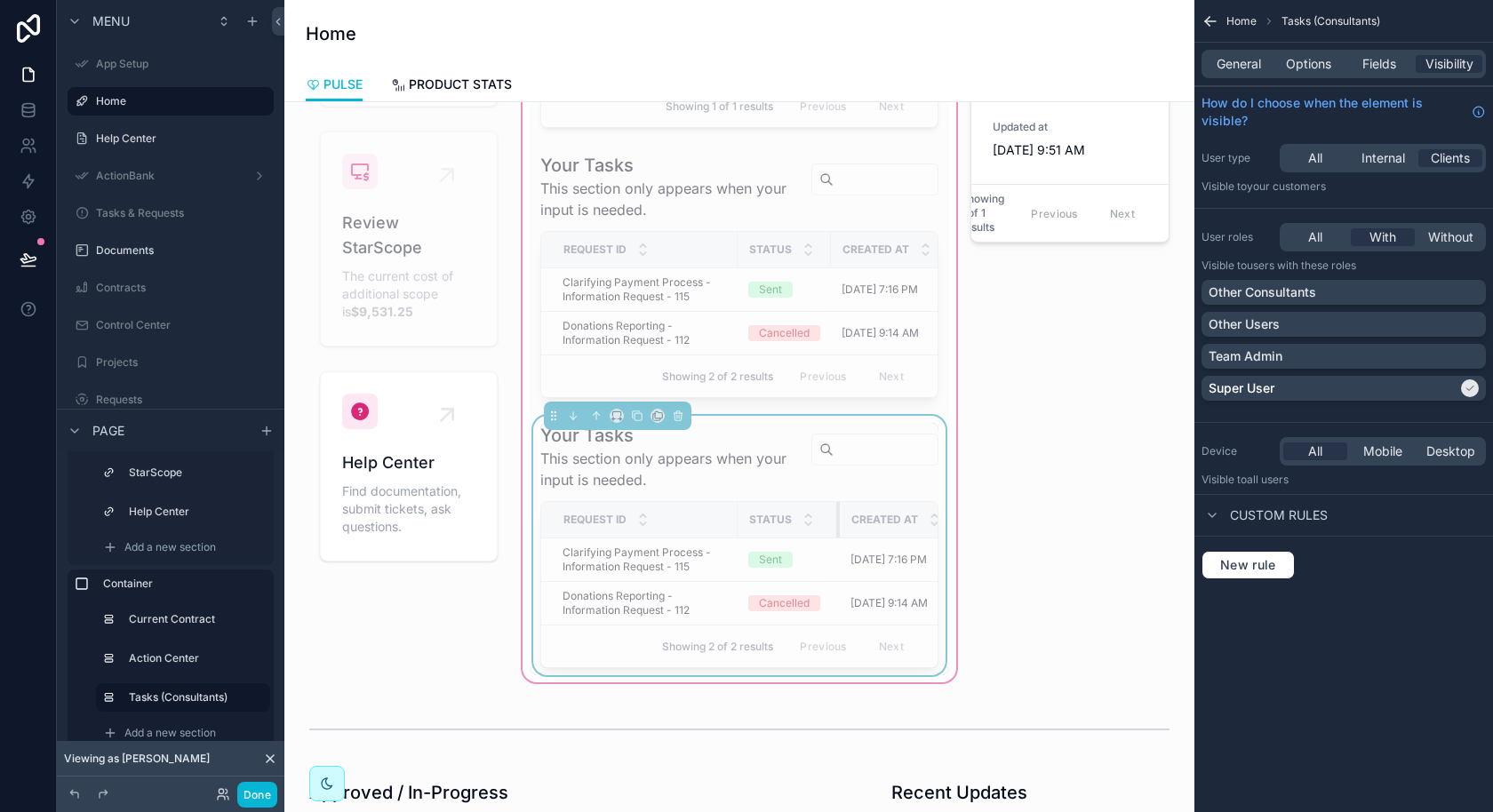
drag, startPoint x: 867, startPoint y: 517, endPoint x: 830, endPoint y: 518, distance: 37.0
click at [836, 518] on div "scrollable content" at bounding box center [840, 519] width 7 height 36
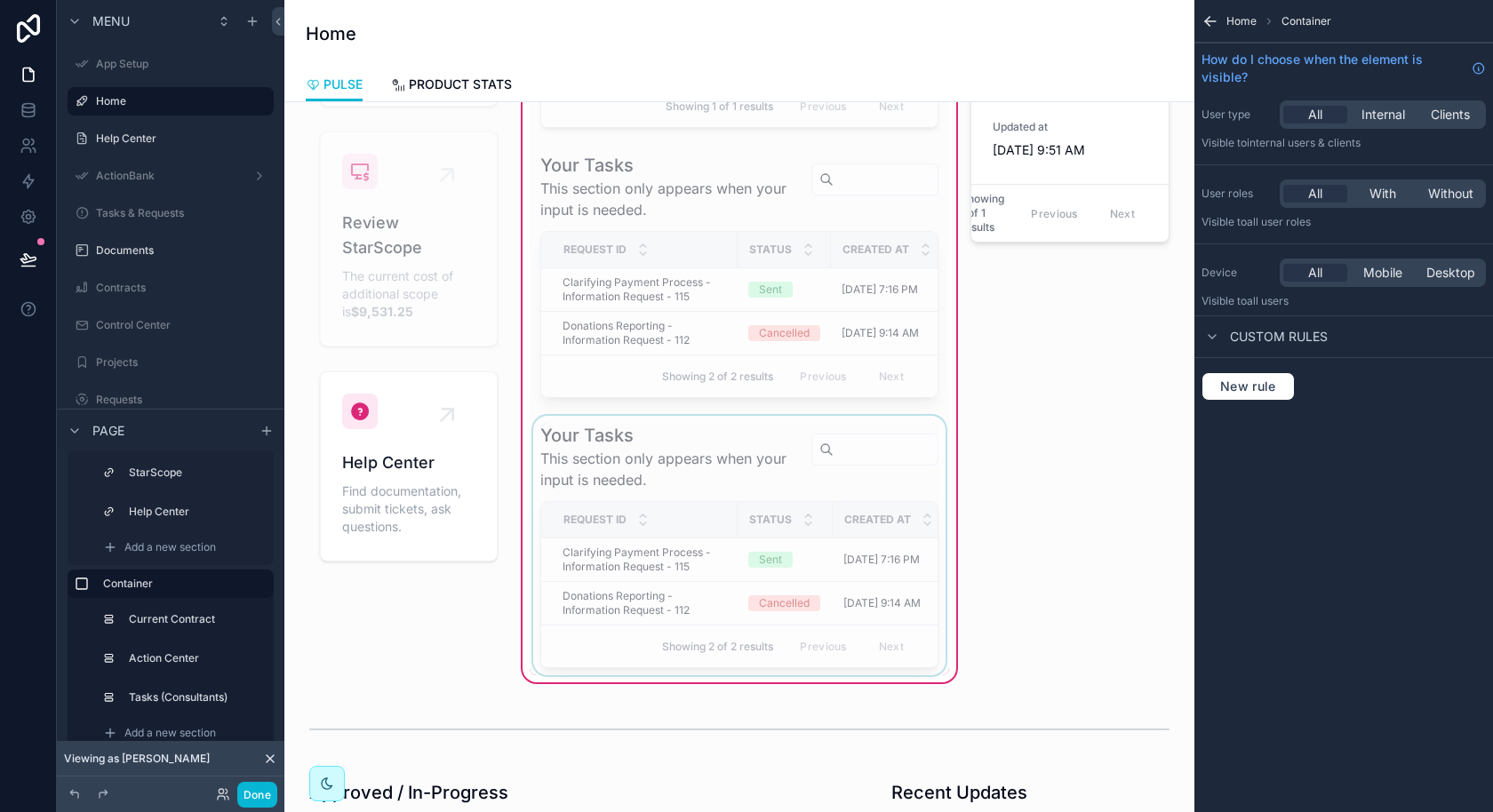
click at [741, 451] on div "scrollable content" at bounding box center [739, 545] width 419 height 260
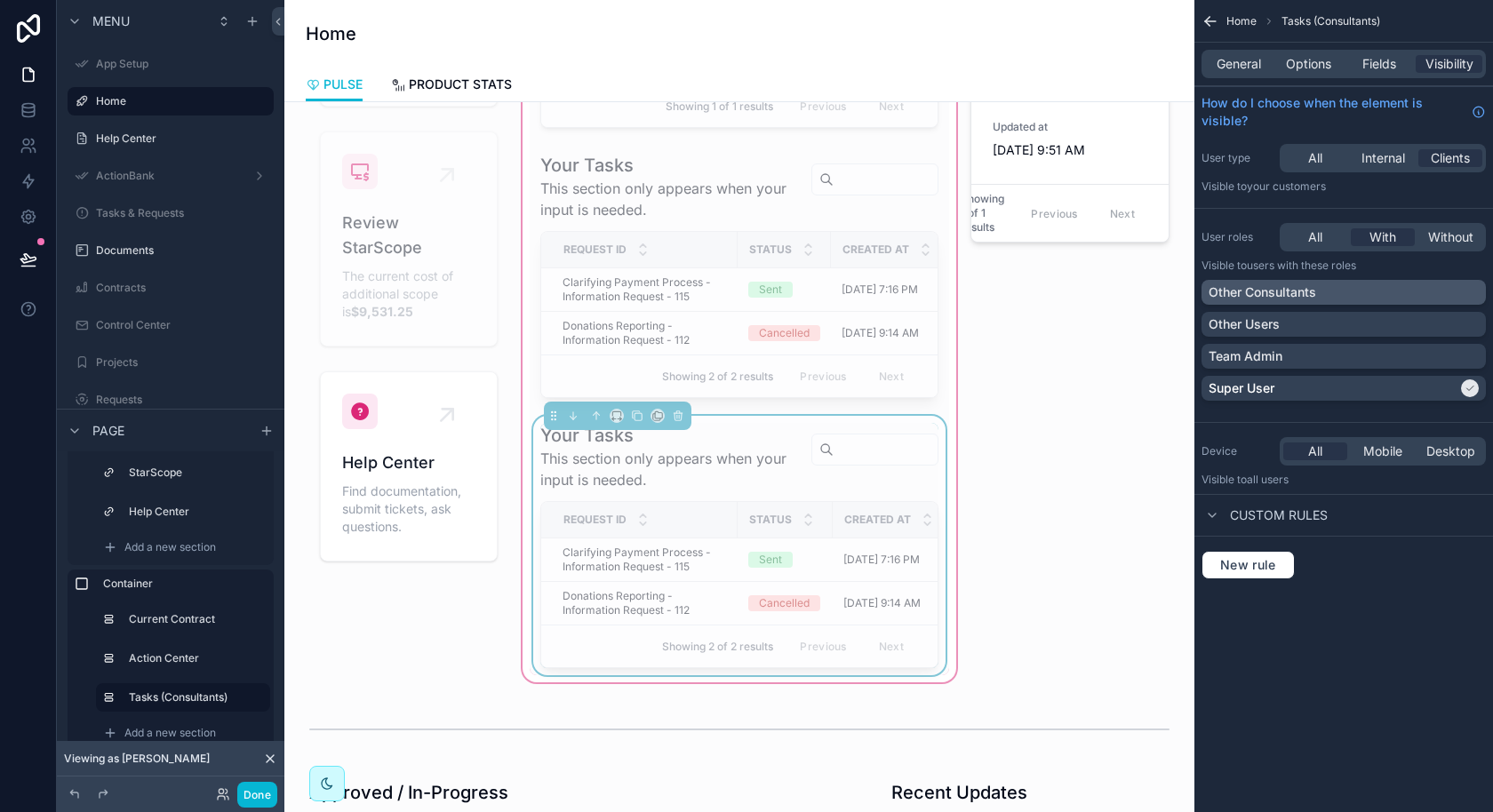
click at [1411, 290] on div "Other Consultants" at bounding box center [1343, 292] width 270 height 17
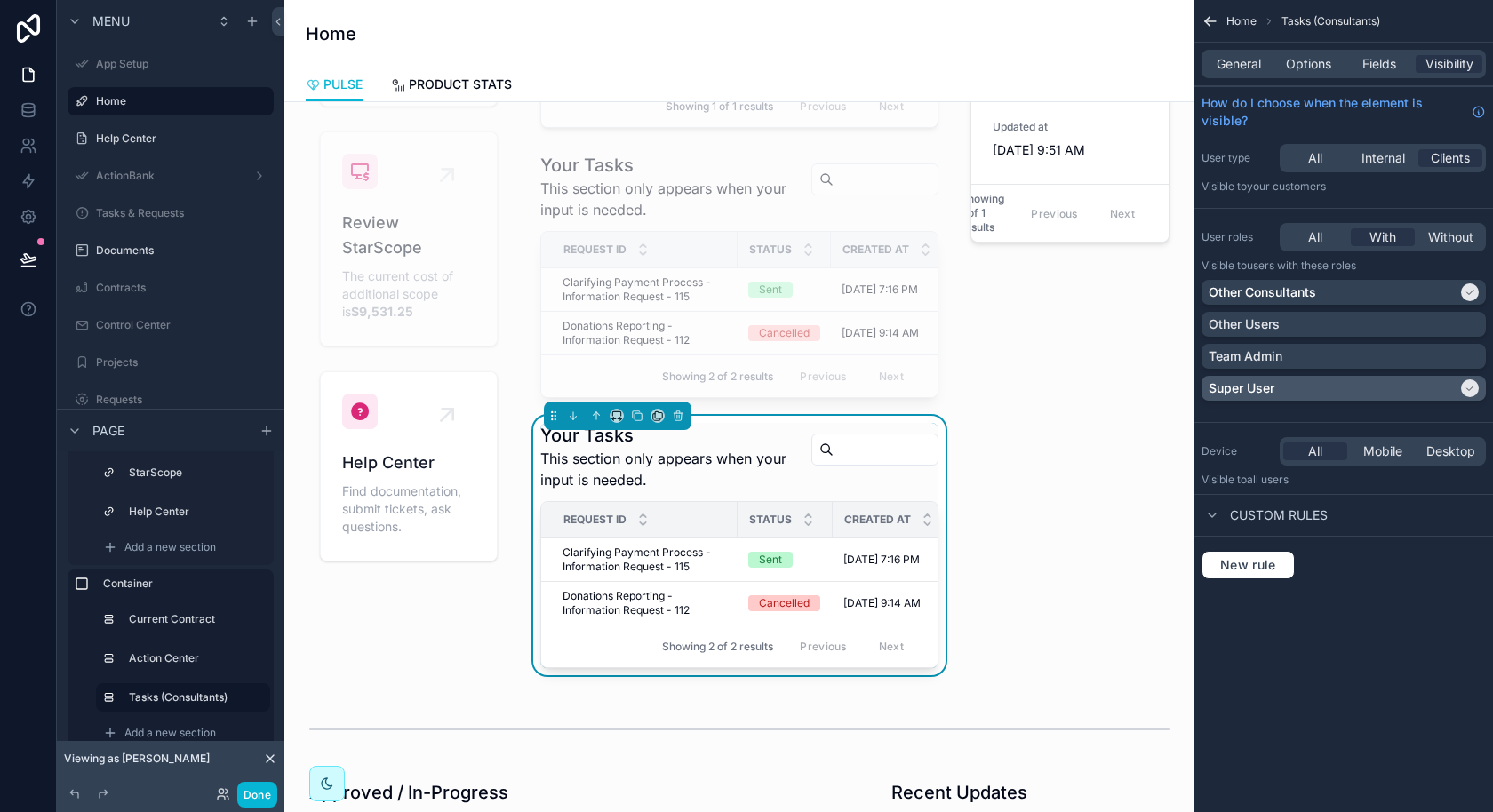
click at [1400, 381] on div "Super User" at bounding box center [1332, 387] width 249 height 17
click at [1291, 68] on span "Options" at bounding box center [1308, 63] width 45 height 17
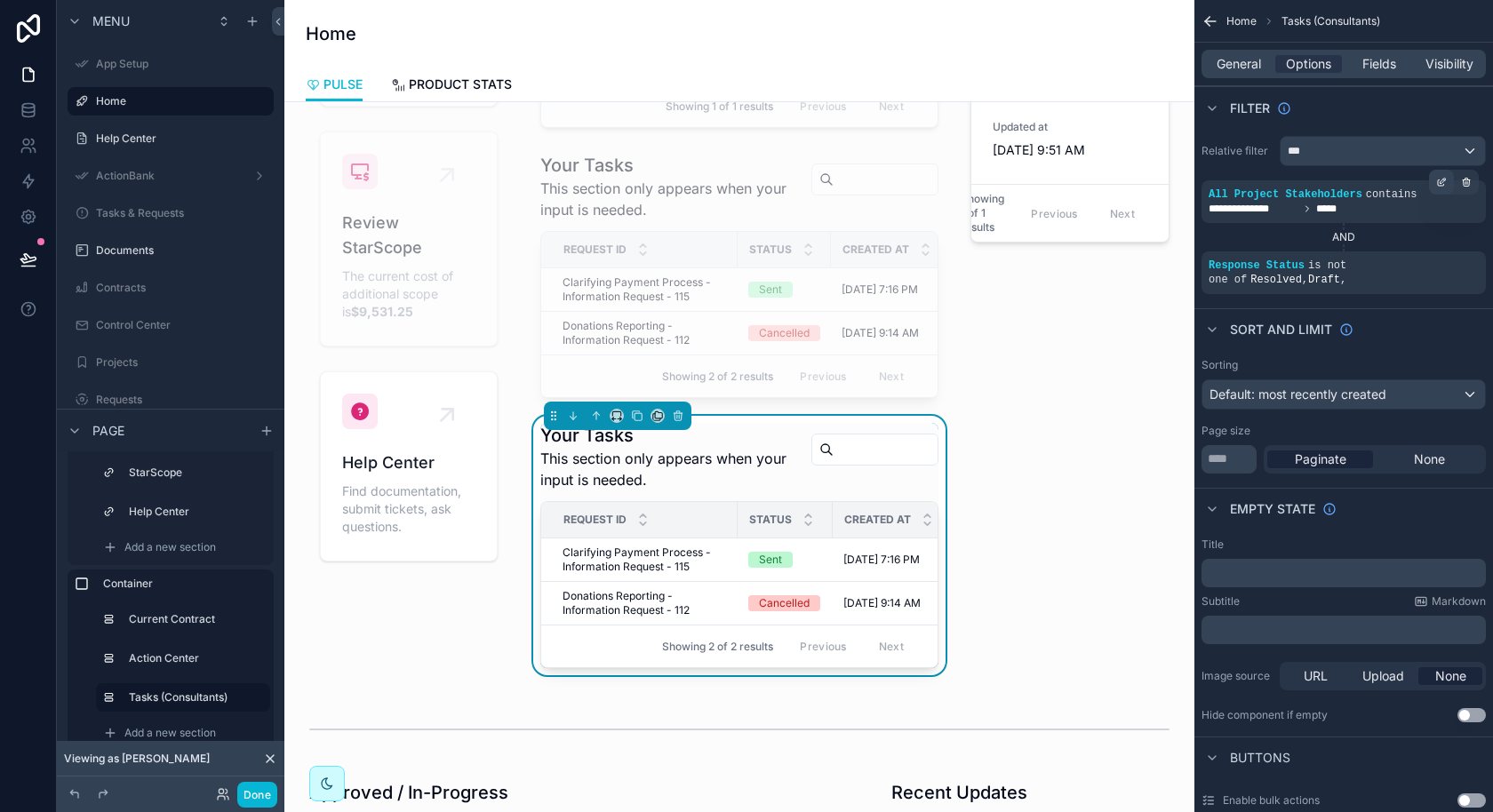
click at [1441, 182] on icon "scrollable content" at bounding box center [1443, 181] width 6 height 6
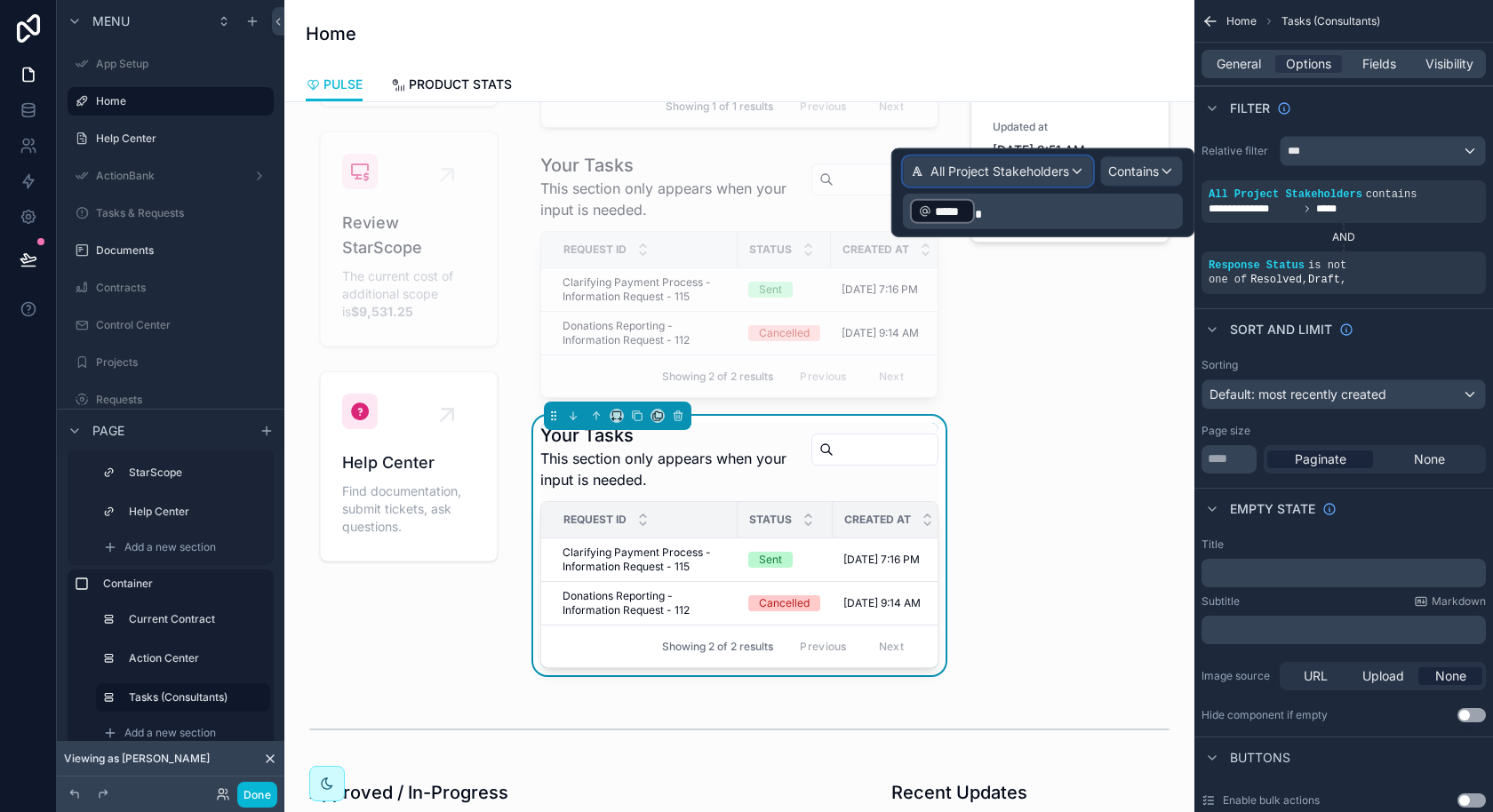
click at [1040, 176] on span "All Project Stakeholders" at bounding box center [999, 171] width 139 height 17
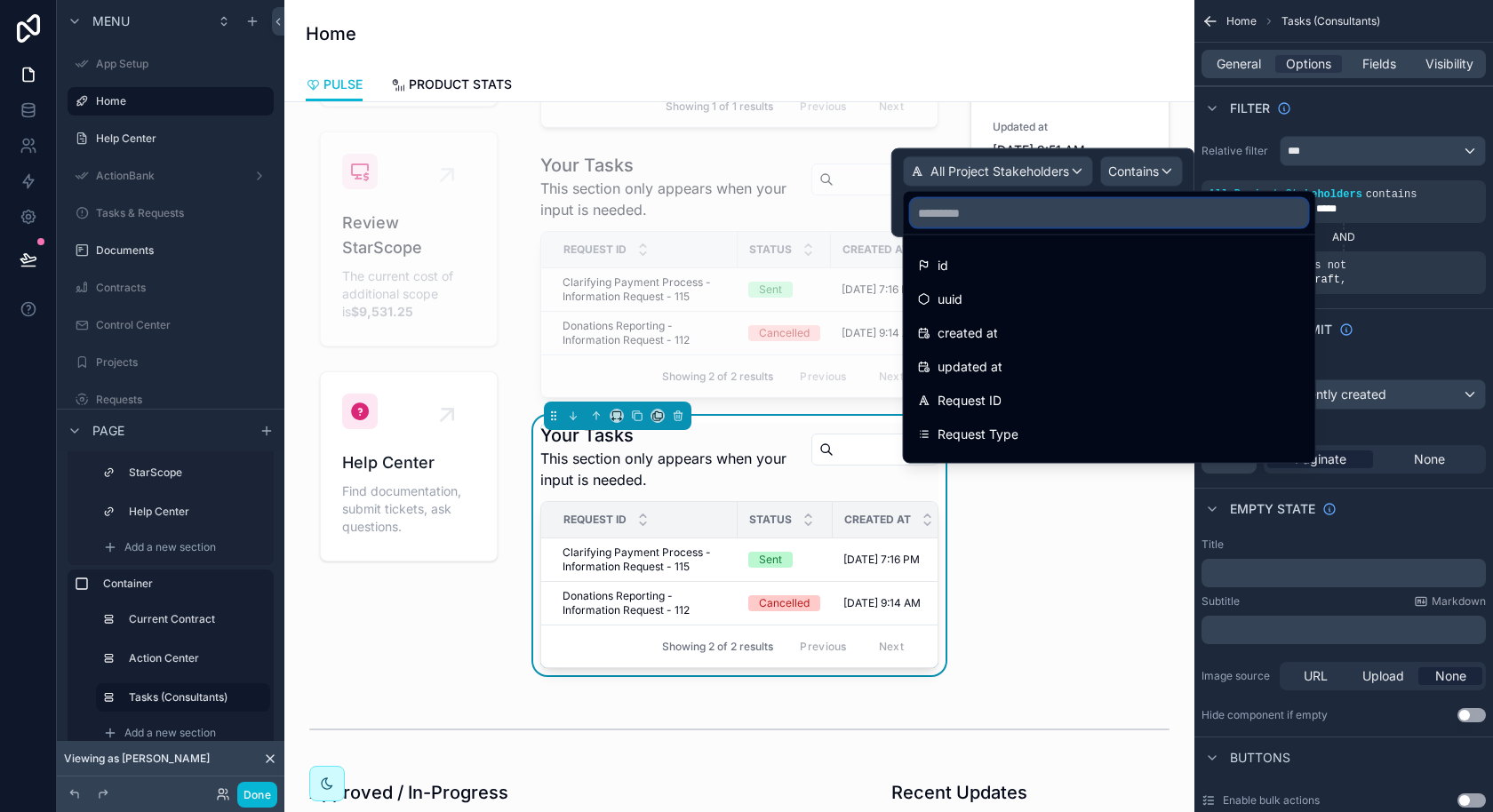
click at [1026, 213] on input "text" at bounding box center [1109, 213] width 397 height 28
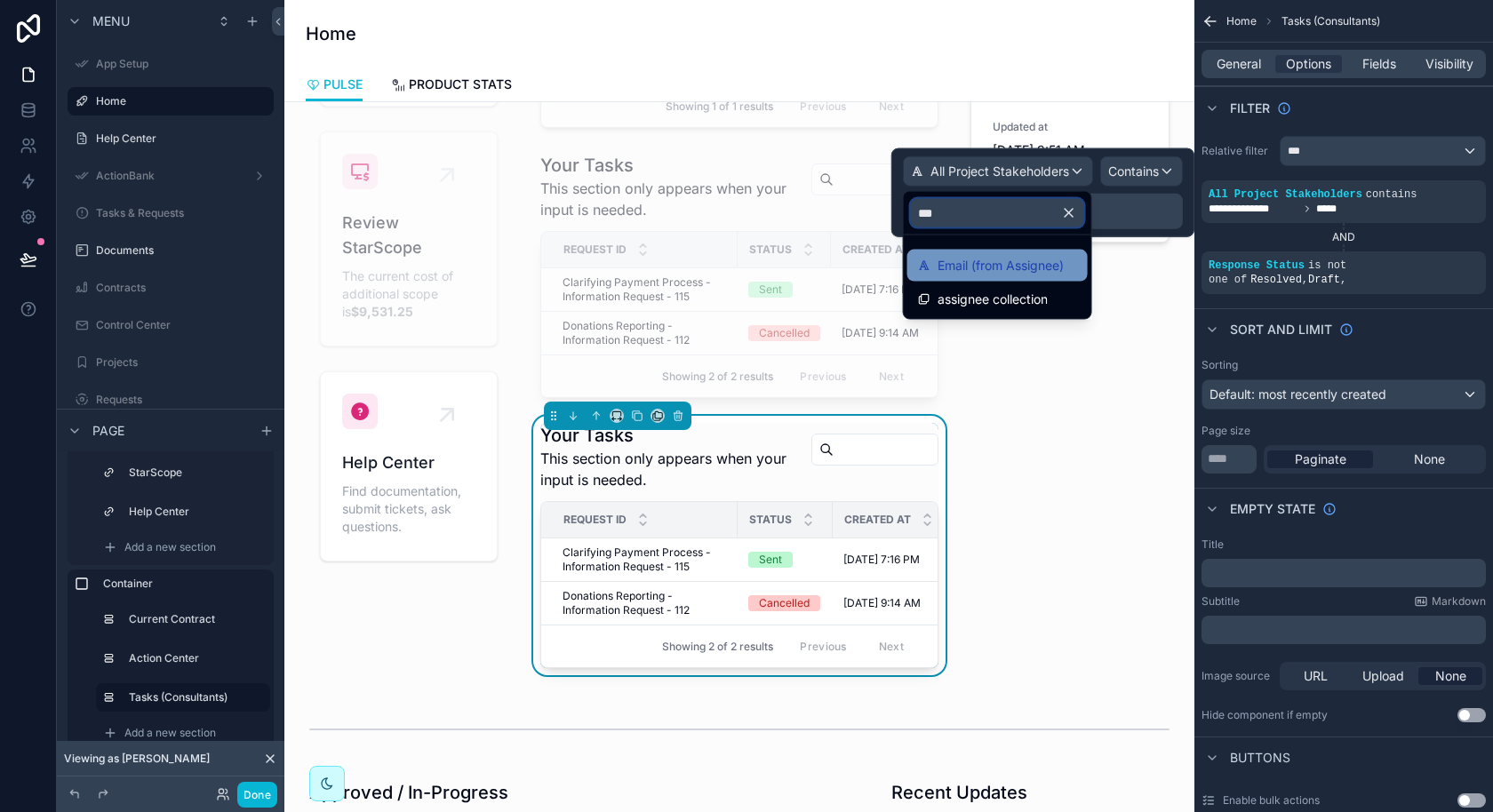
type input "***"
click at [1025, 263] on span "Email (from Assignee)" at bounding box center [1000, 265] width 126 height 21
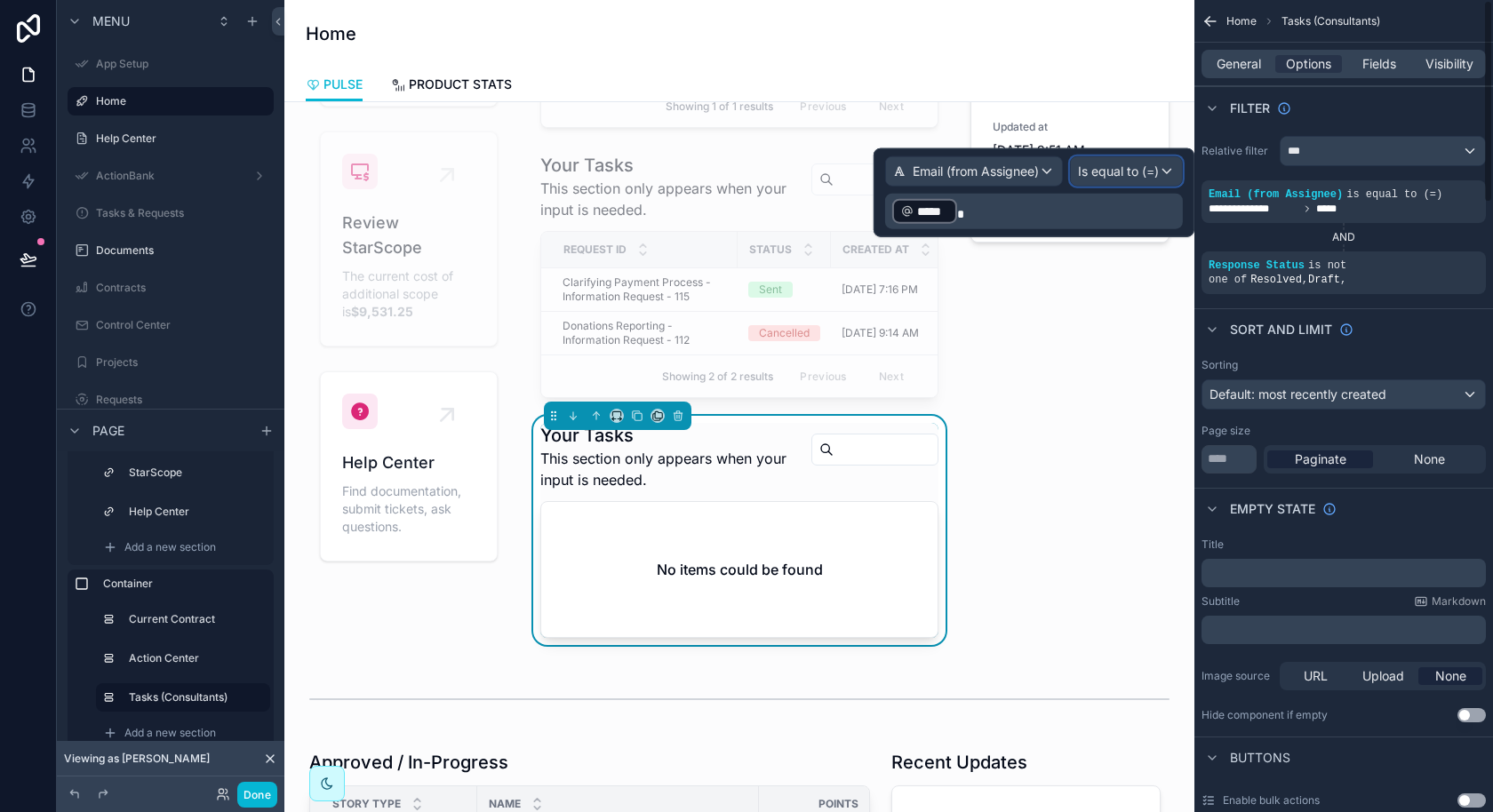
click at [1136, 169] on span "Is equal to (=)" at bounding box center [1119, 171] width 81 height 17
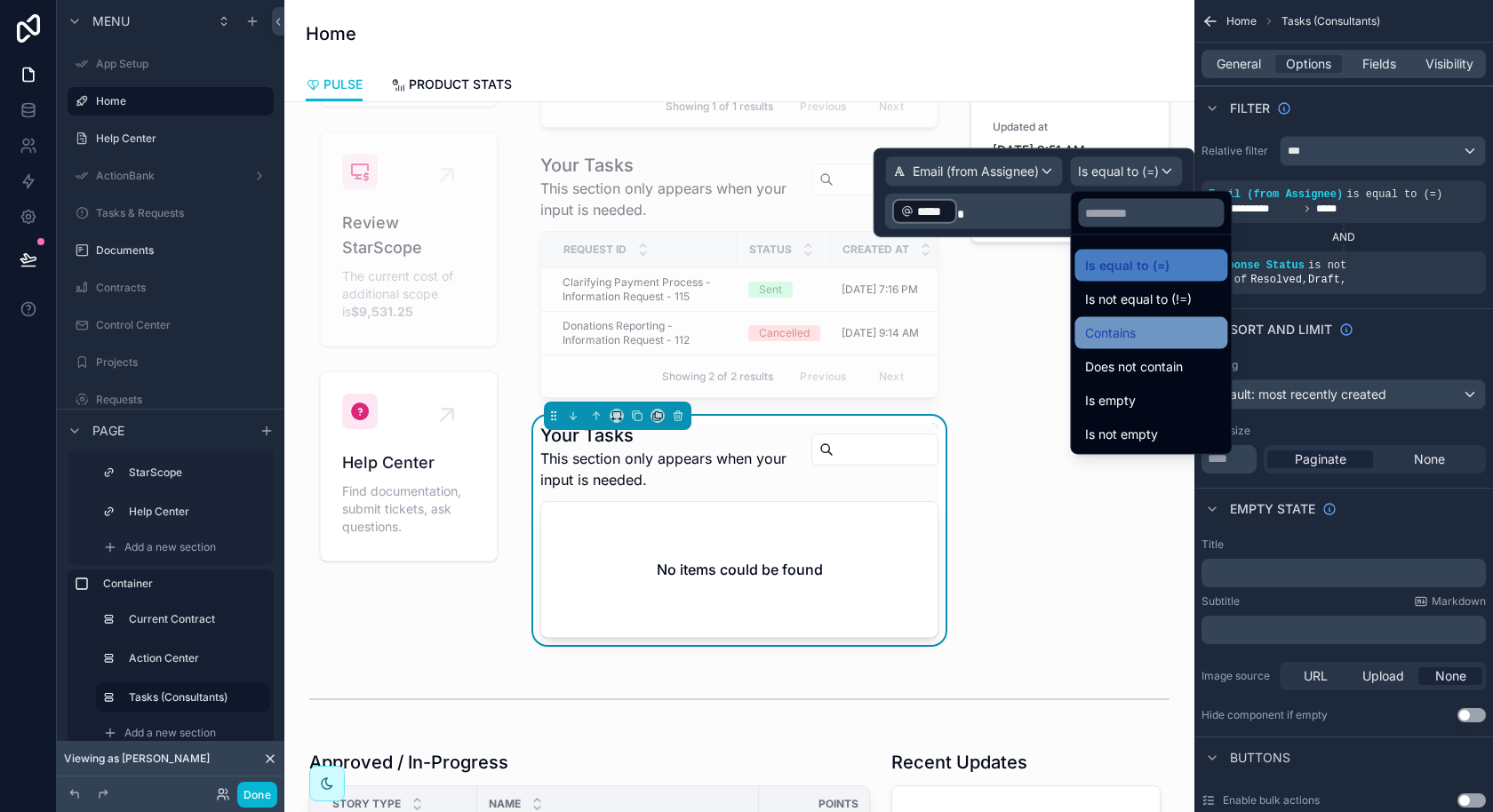
click at [1155, 330] on div "Contains" at bounding box center [1150, 332] width 131 height 21
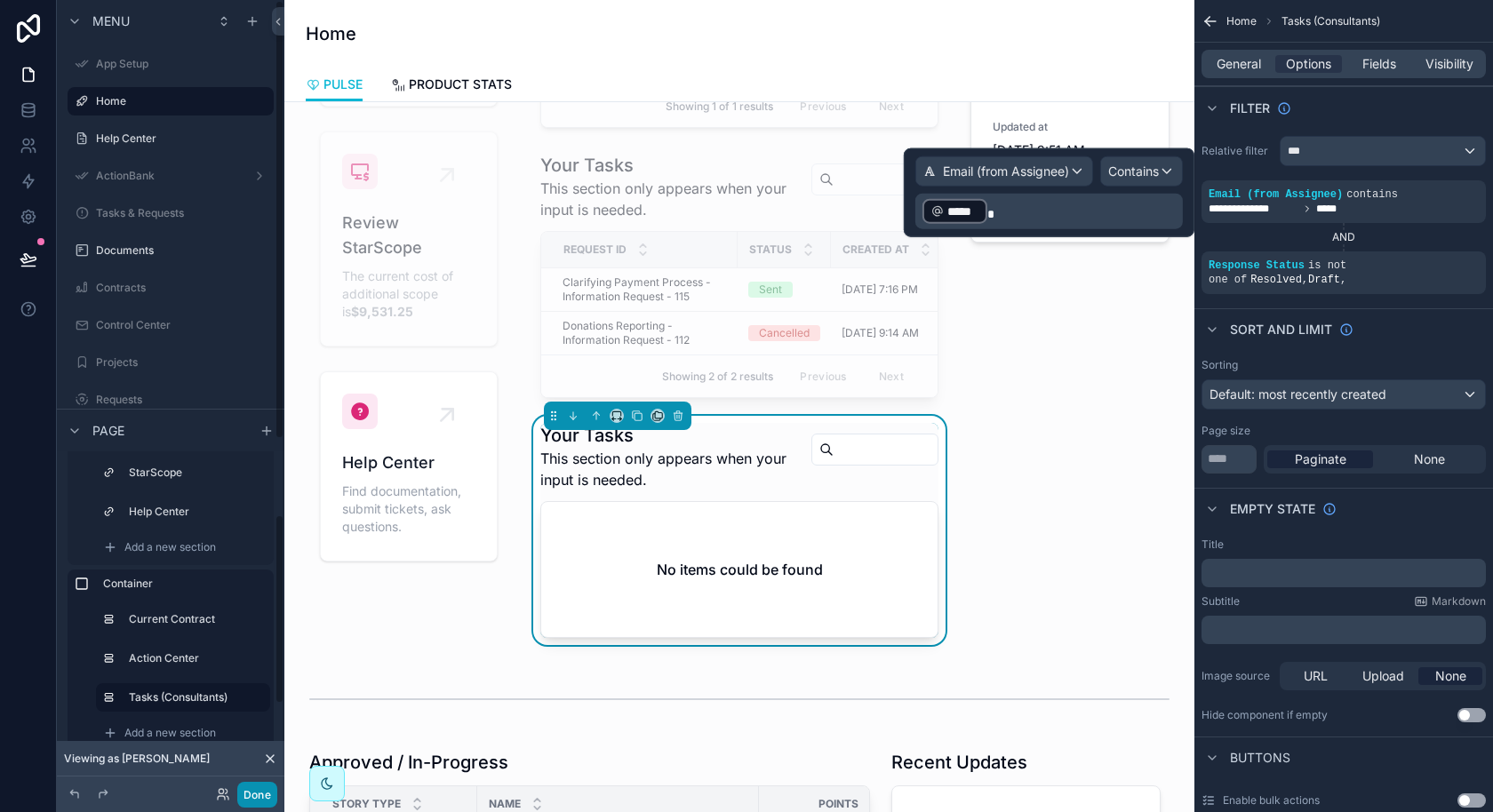
click at [268, 784] on button "Done" at bounding box center [258, 795] width 40 height 26
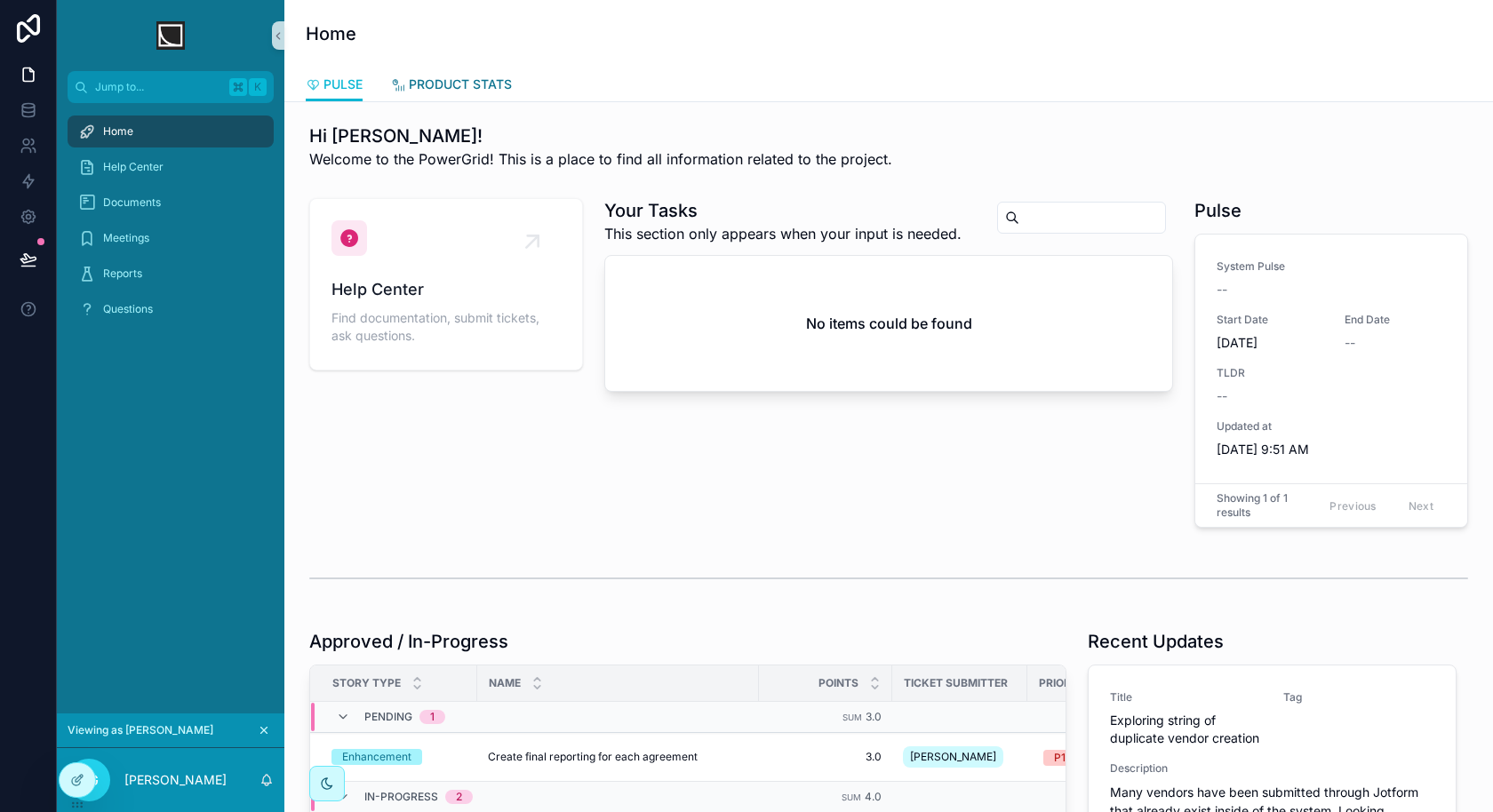
click at [495, 89] on span "PRODUCT STATS" at bounding box center [460, 83] width 103 height 17
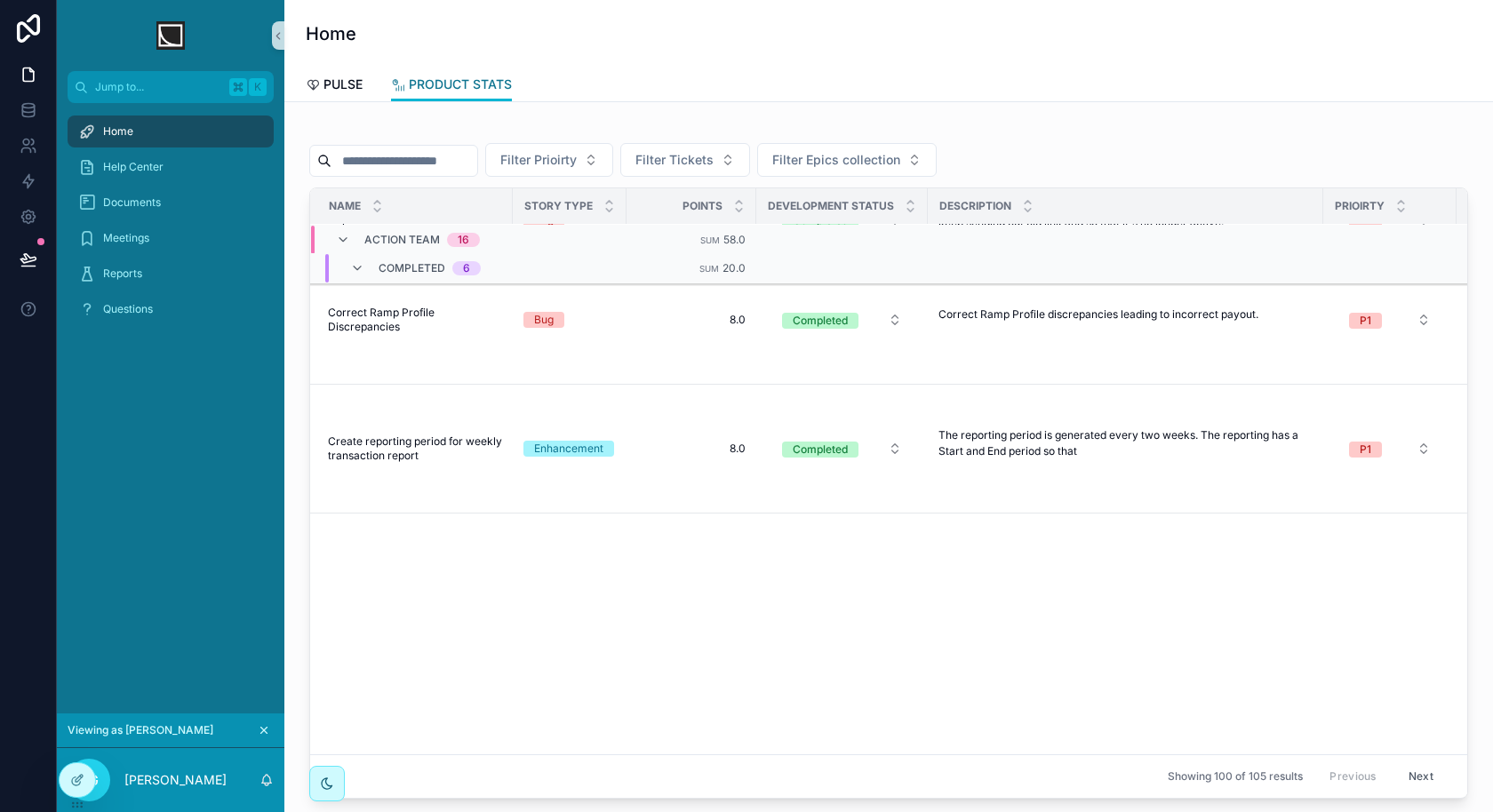
scroll to position [0, 4]
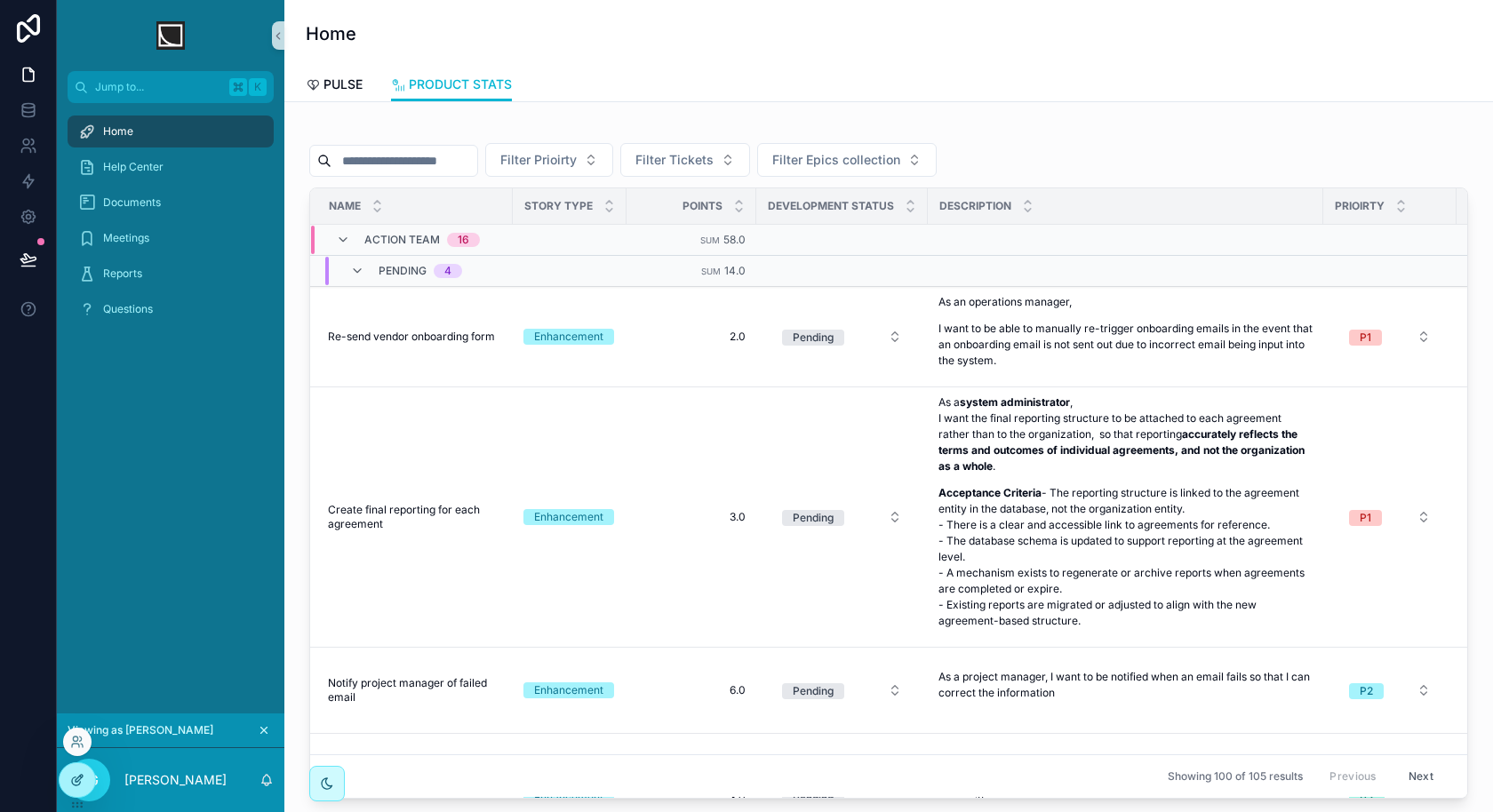
click at [81, 780] on icon at bounding box center [76, 779] width 14 height 14
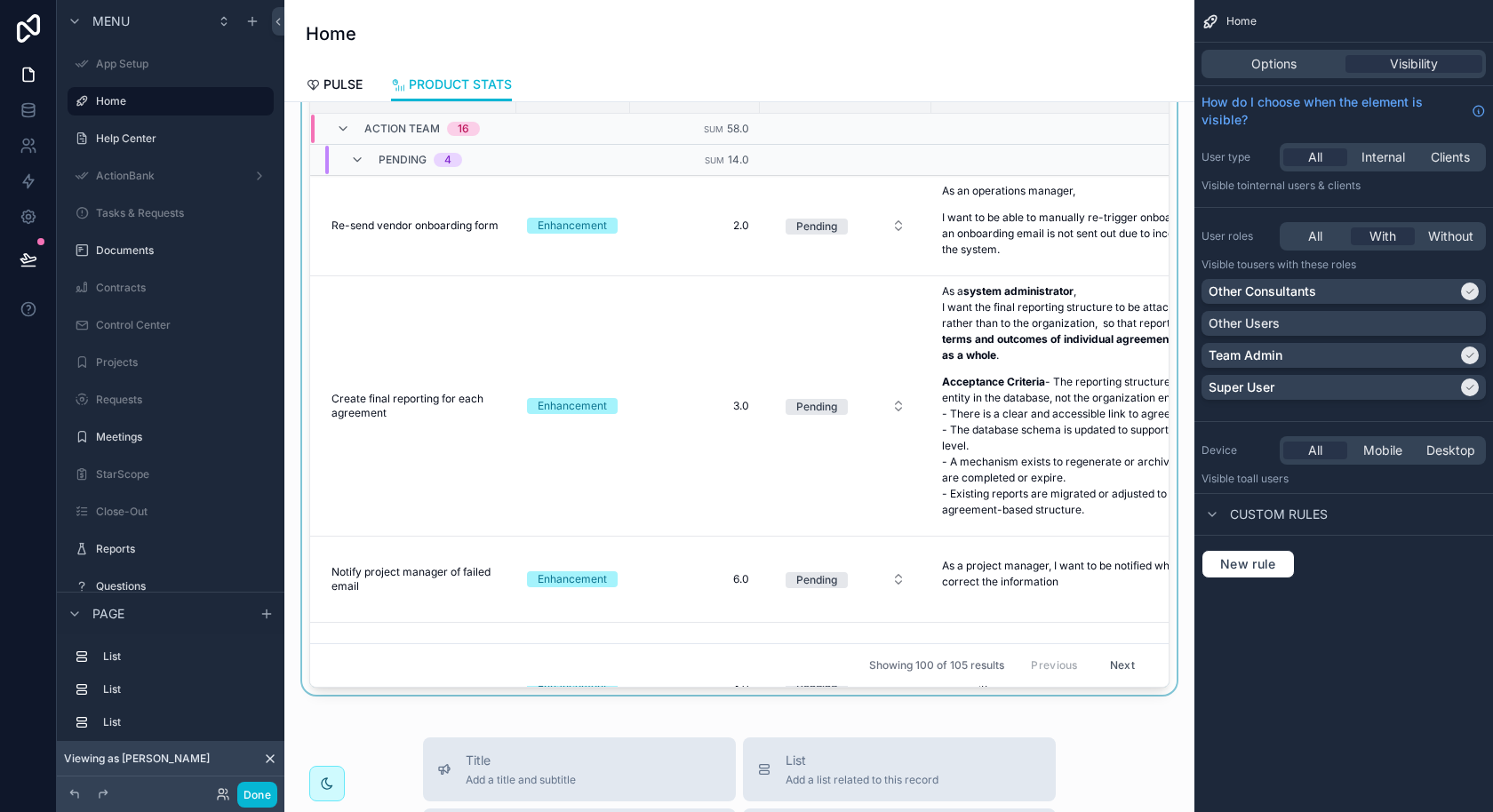
click at [700, 561] on div "scrollable content" at bounding box center [739, 350] width 882 height 689
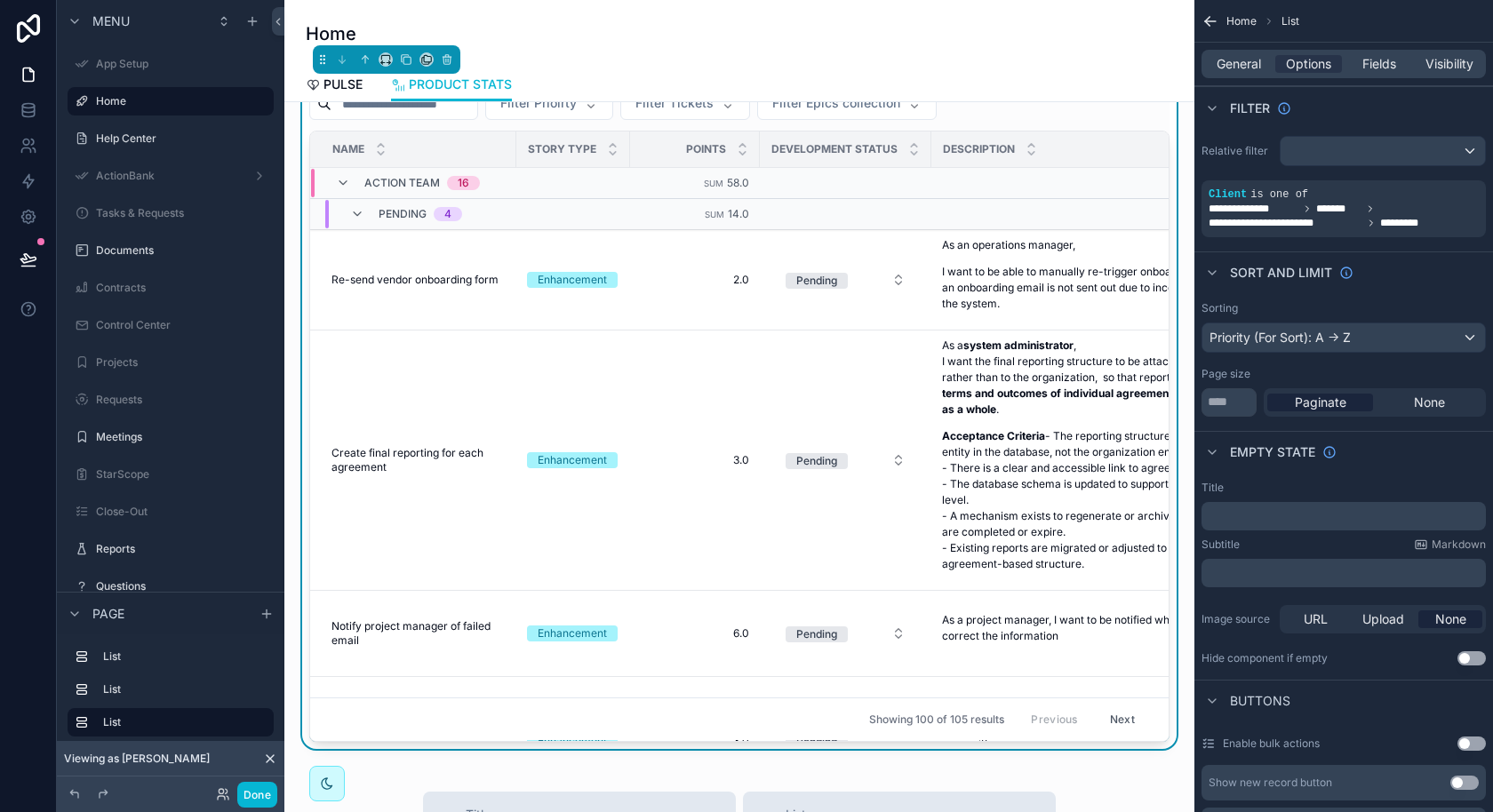
scroll to position [406, 0]
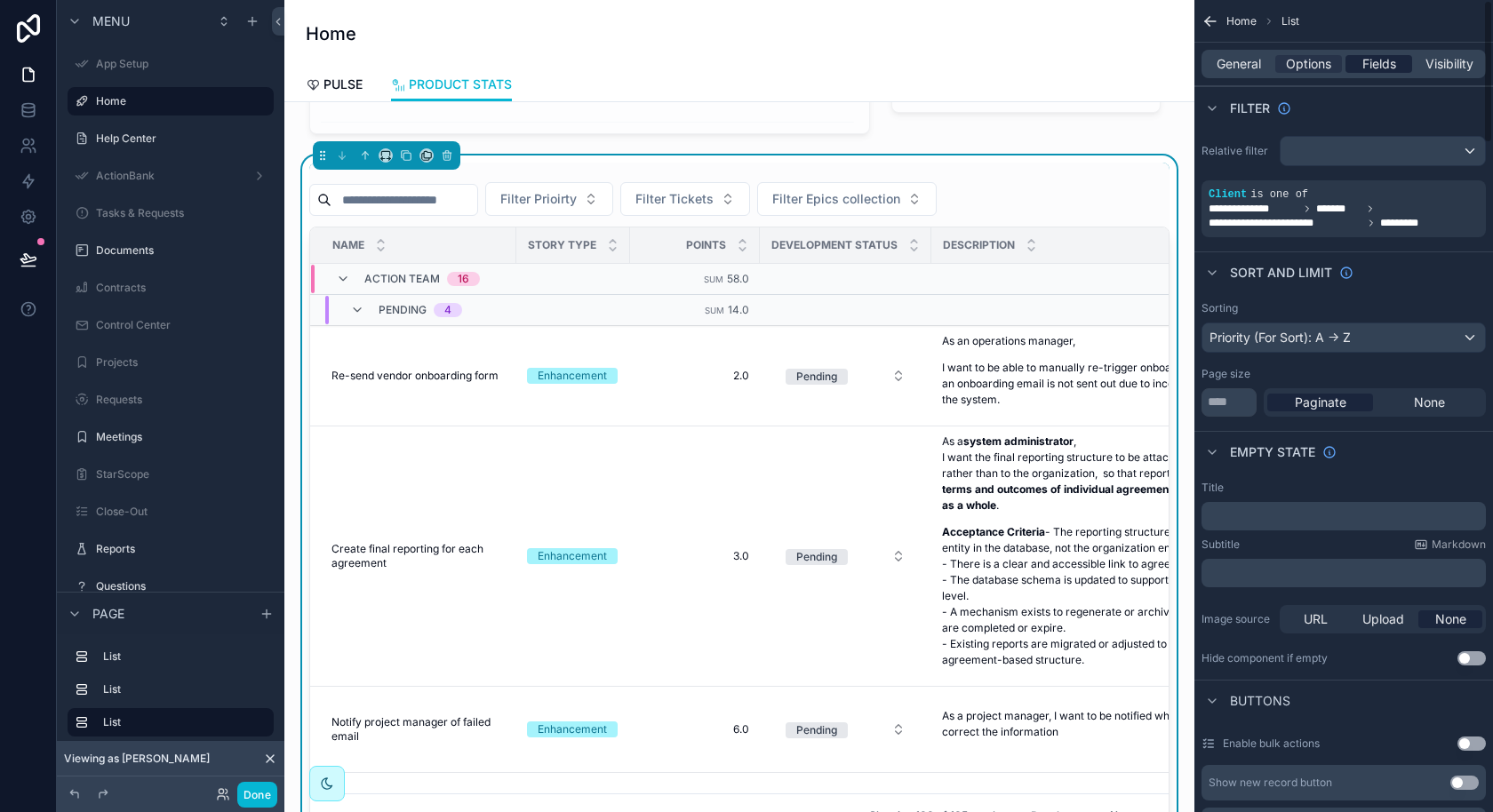
click at [1386, 62] on span "Fields" at bounding box center [1378, 63] width 34 height 17
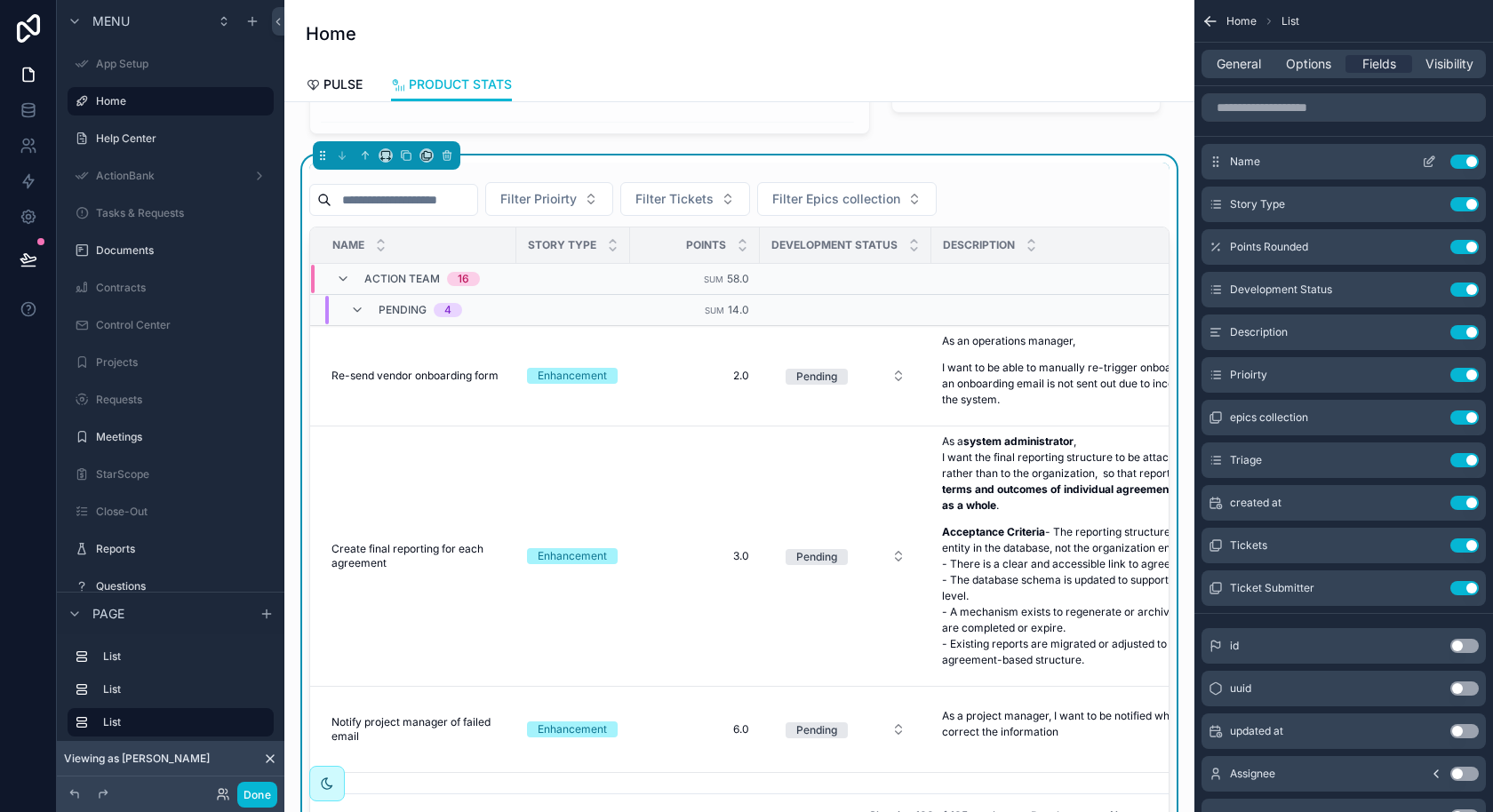
click at [1350, 161] on div "Name Use setting" at bounding box center [1343, 161] width 284 height 36
click at [1379, 107] on input "scrollable content" at bounding box center [1343, 107] width 284 height 28
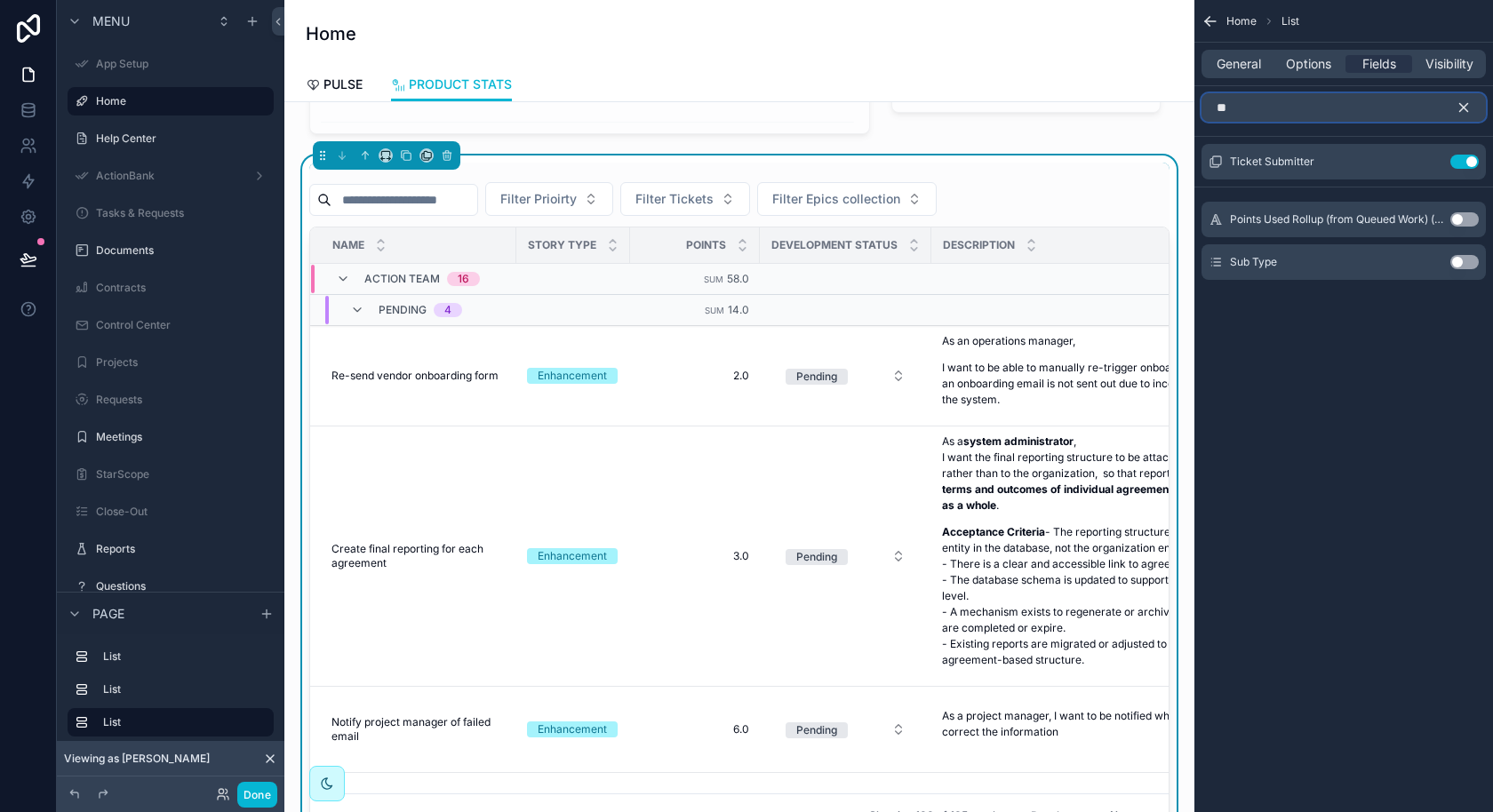
type input "**"
click at [1456, 261] on button "Use setting" at bounding box center [1464, 261] width 28 height 14
click at [1463, 106] on icon "scrollable content" at bounding box center [1464, 107] width 8 height 8
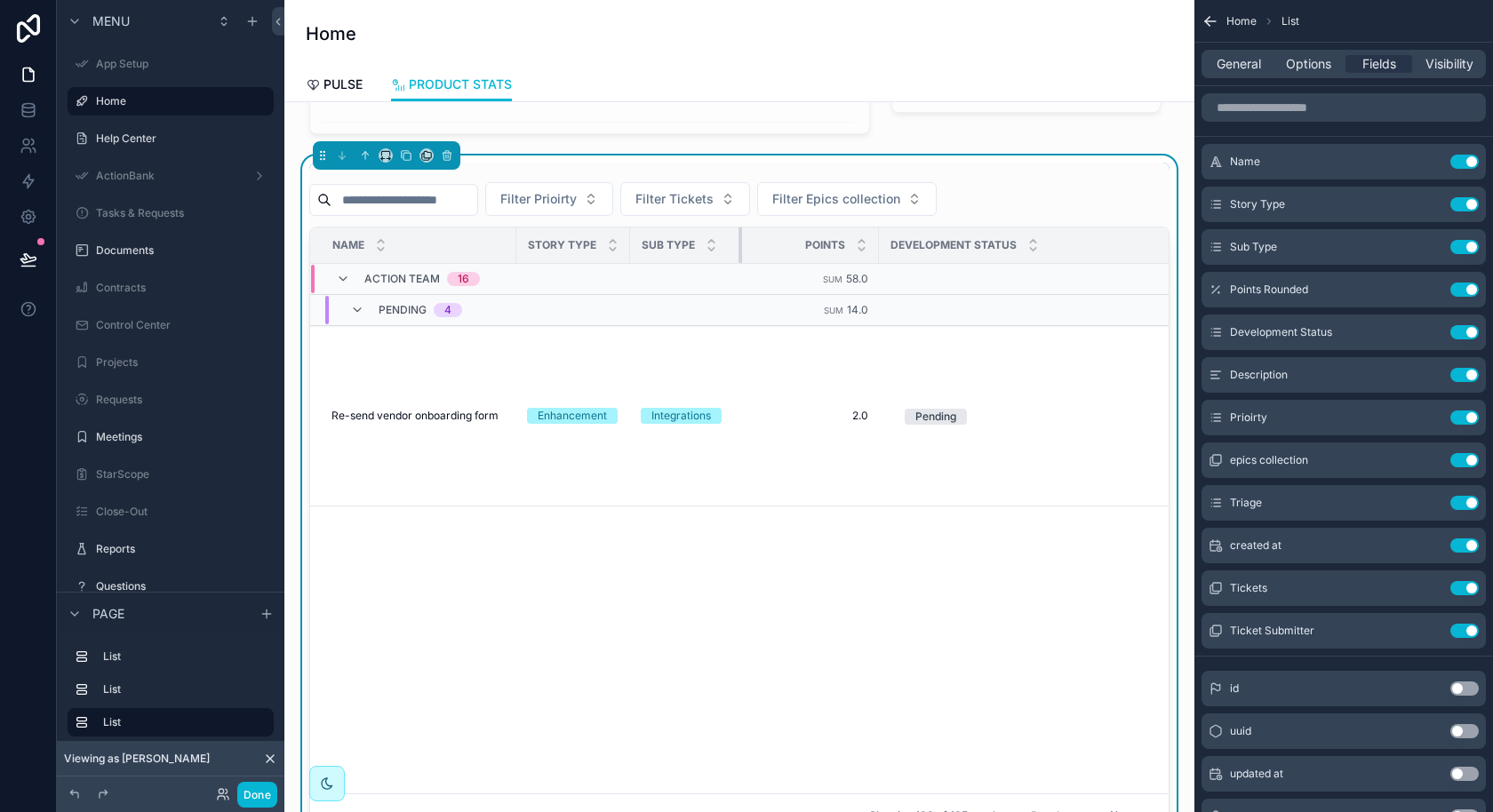
drag, startPoint x: 756, startPoint y: 236, endPoint x: 724, endPoint y: 236, distance: 32.0
click at [724, 236] on th "Sub Type" at bounding box center [686, 246] width 112 height 37
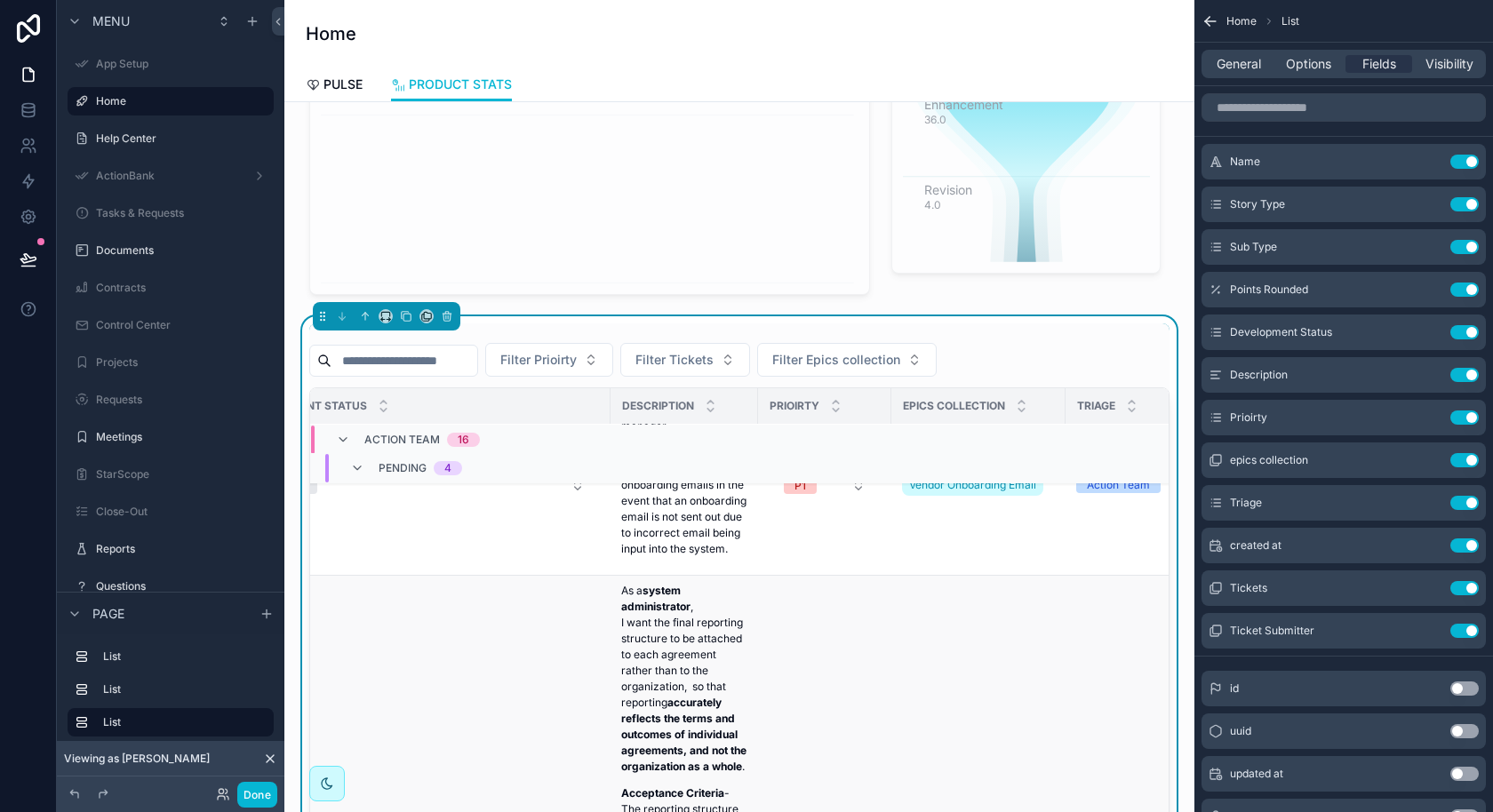
scroll to position [92, 596]
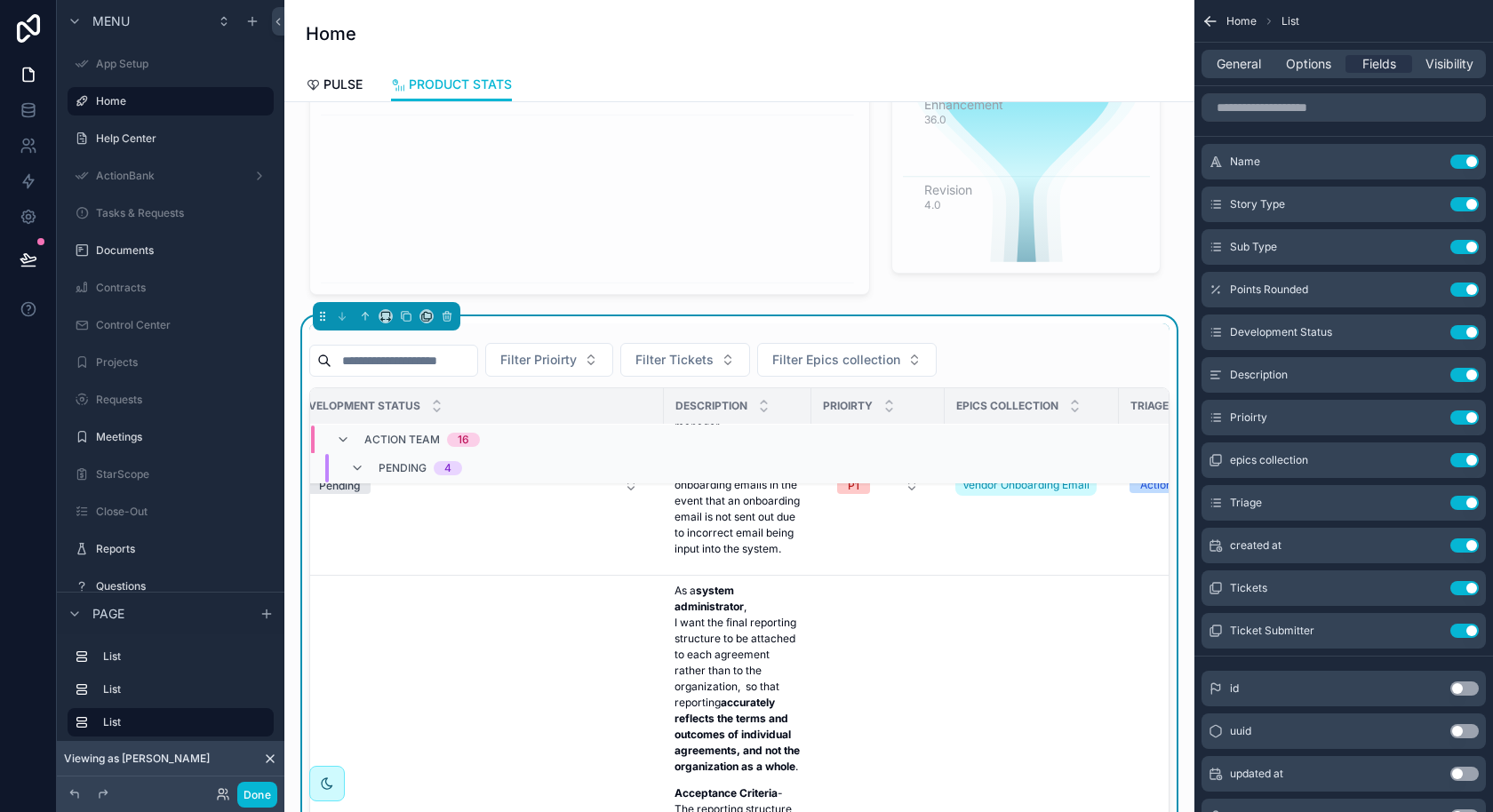
drag, startPoint x: 755, startPoint y: 462, endPoint x: 868, endPoint y: 462, distance: 113.0
click at [868, 462] on tr "Pending 4 Sum 14.0" at bounding box center [723, 468] width 2020 height 31
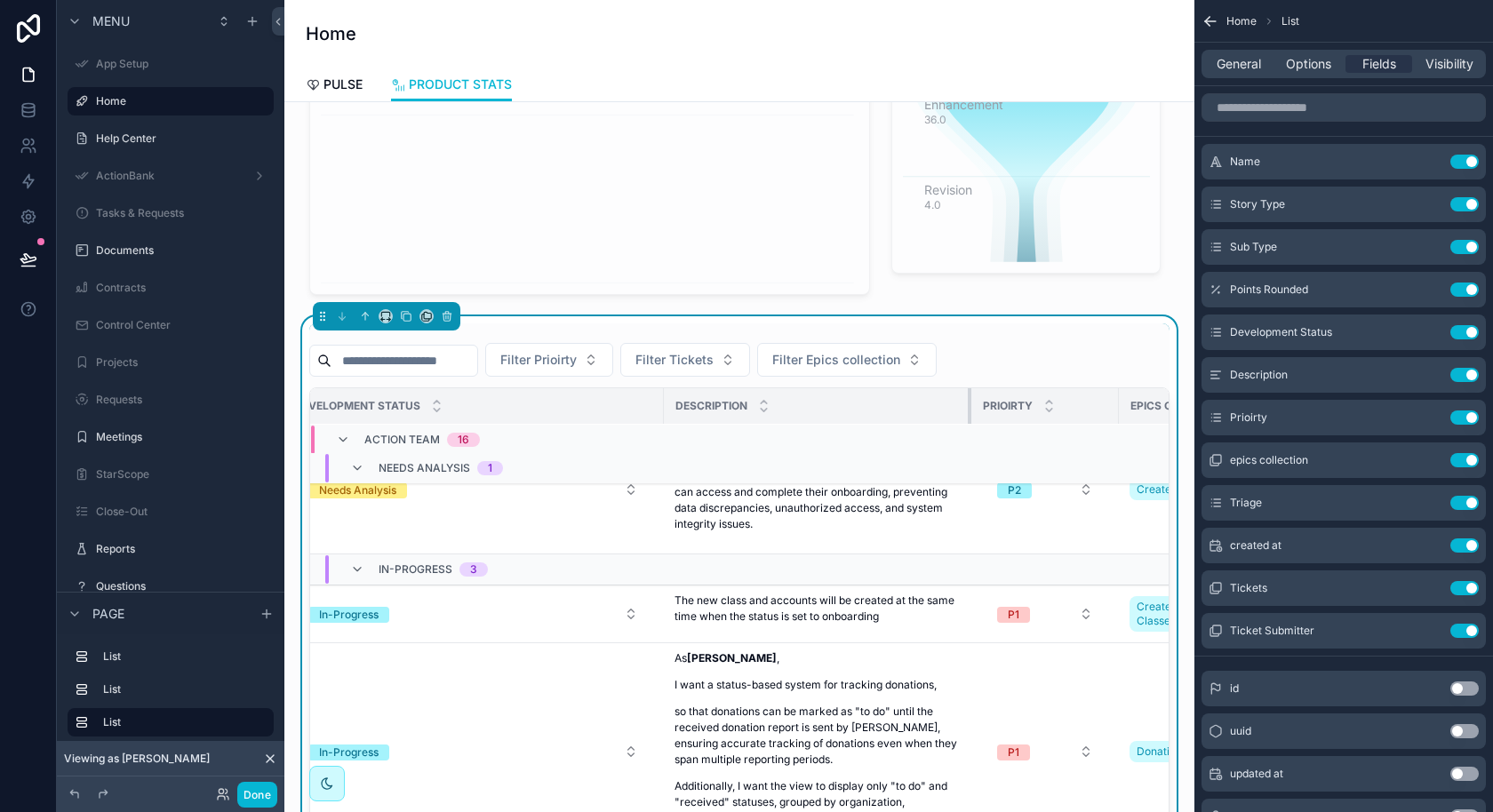
drag, startPoint x: 806, startPoint y: 405, endPoint x: 966, endPoint y: 406, distance: 160.0
click at [967, 406] on div "scrollable content" at bounding box center [971, 406] width 7 height 36
drag, startPoint x: 659, startPoint y: 397, endPoint x: 641, endPoint y: 397, distance: 18.0
click at [649, 397] on div "scrollable content" at bounding box center [652, 406] width 7 height 36
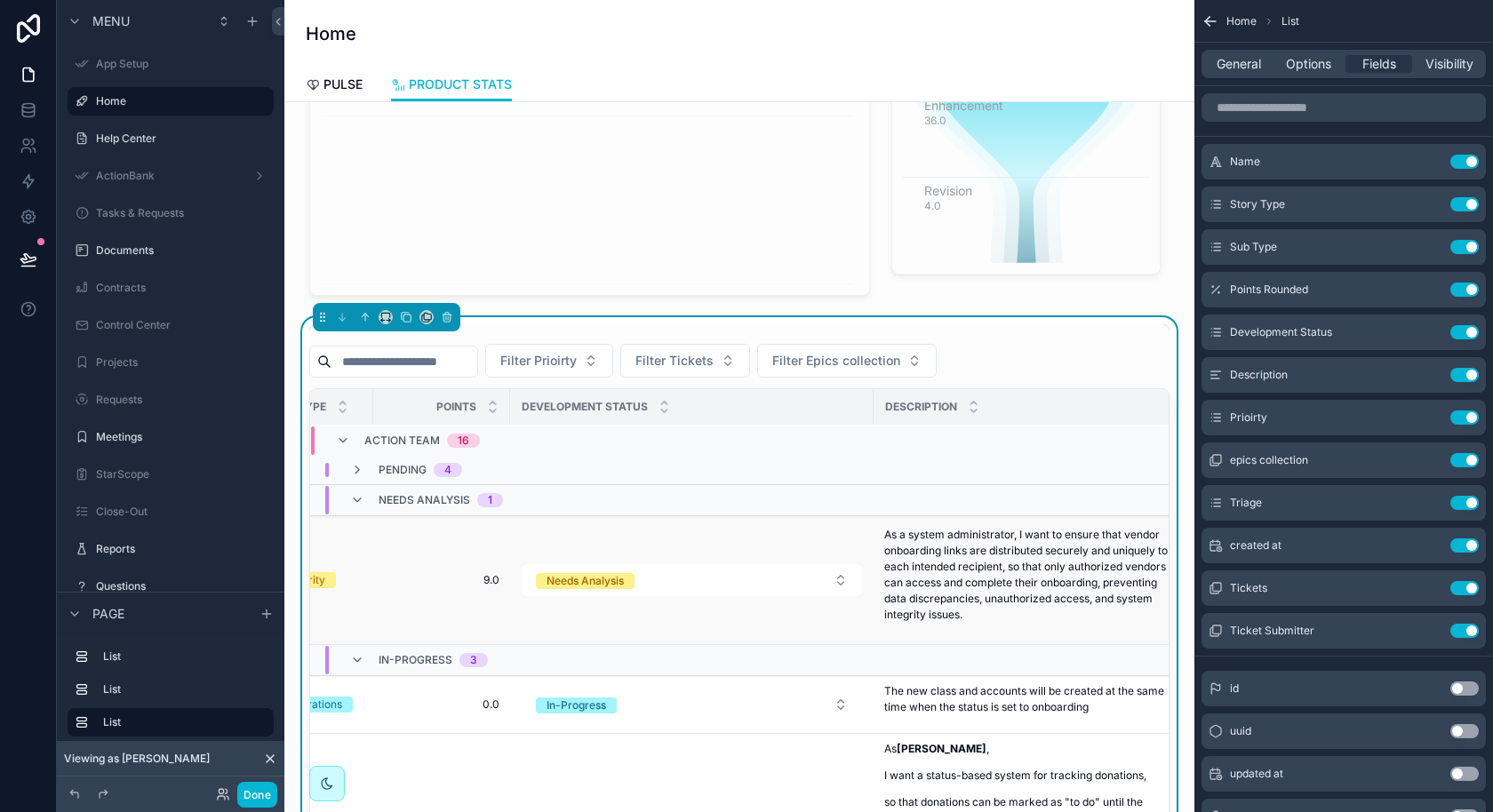
scroll to position [2, 361]
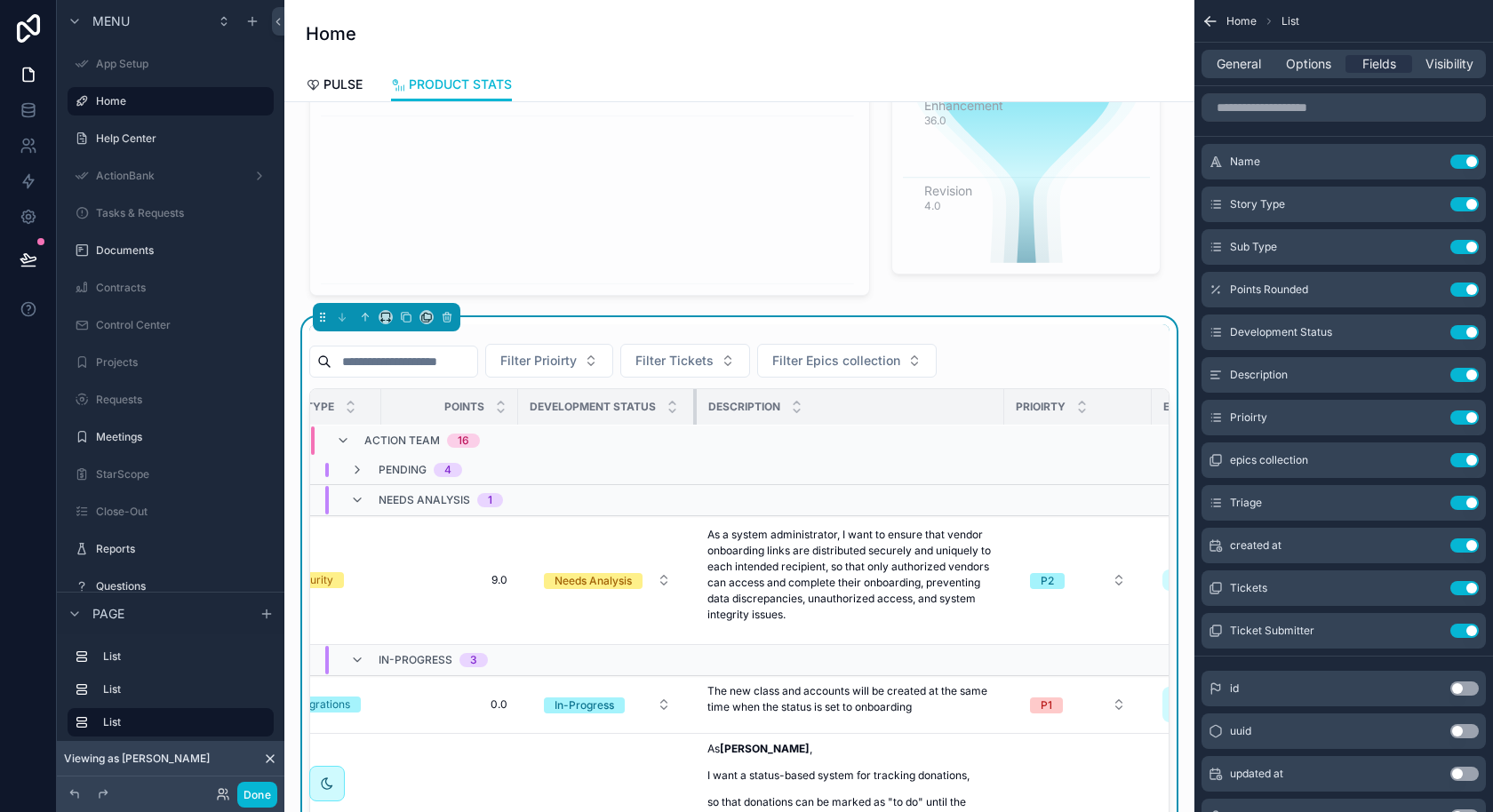
drag, startPoint x: 877, startPoint y: 405, endPoint x: 698, endPoint y: 410, distance: 179.1
click at [698, 410] on div "scrollable content" at bounding box center [696, 406] width 7 height 36
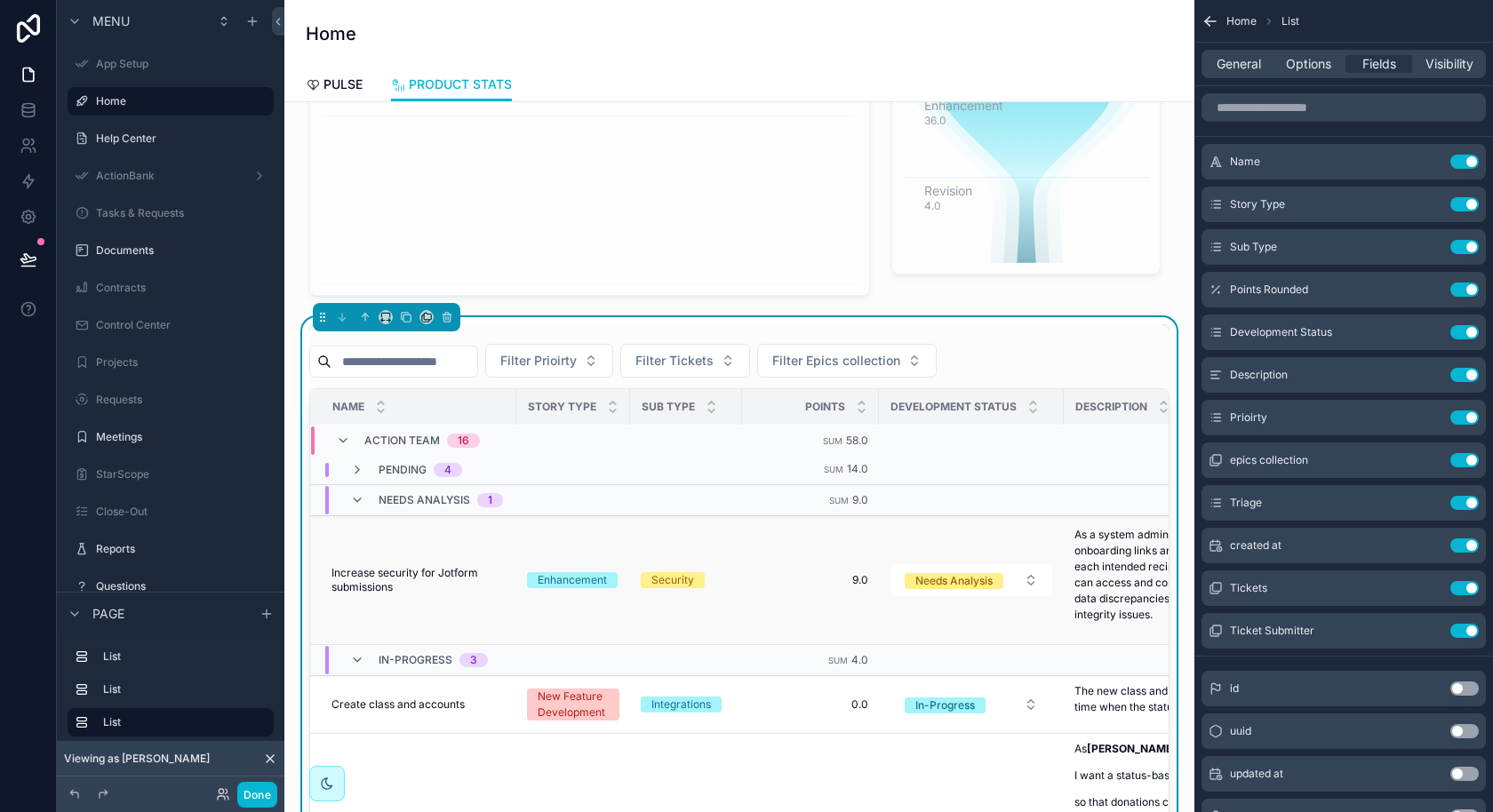
scroll to position [34, 0]
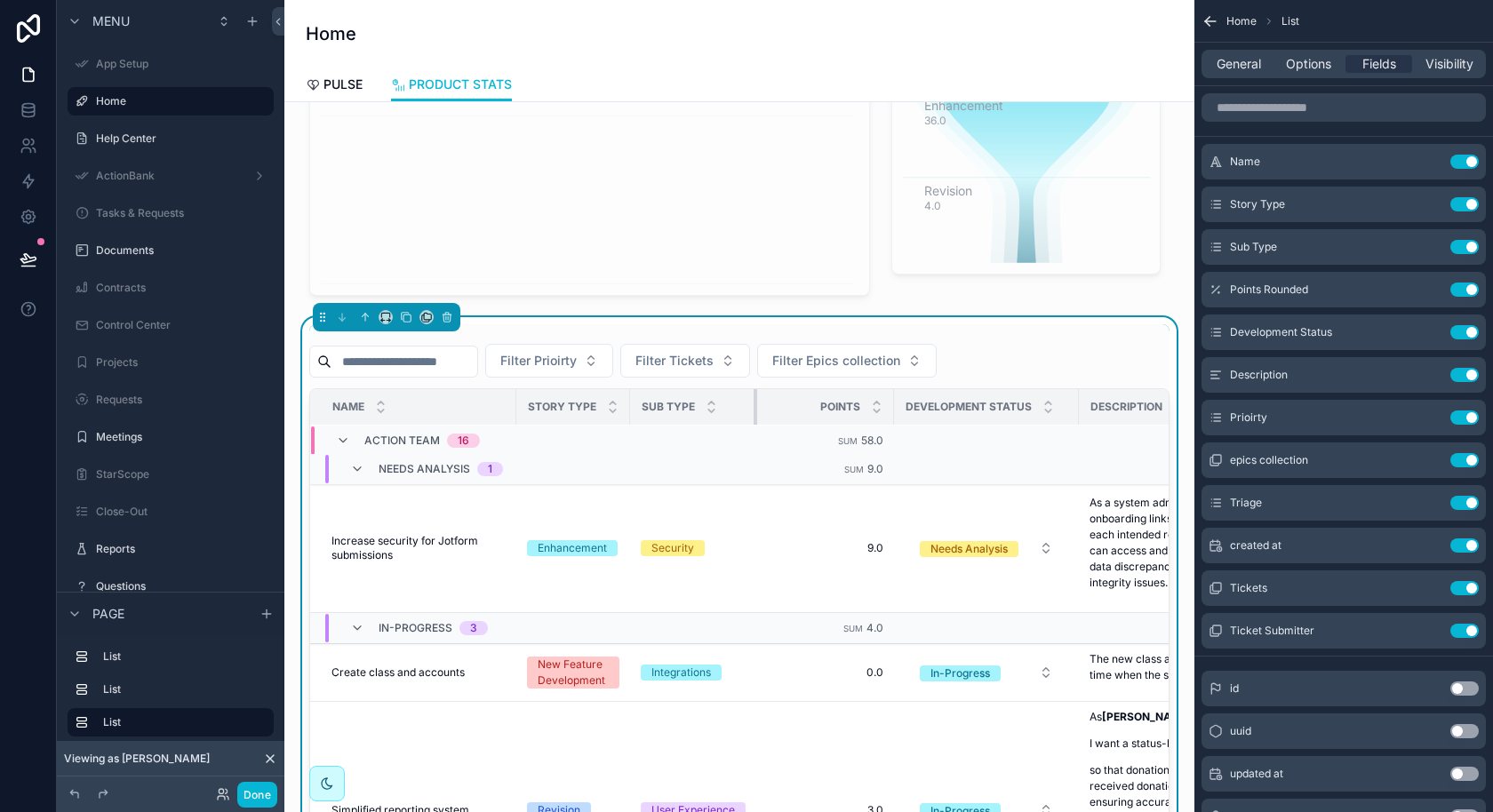
drag, startPoint x: 737, startPoint y: 404, endPoint x: 766, endPoint y: 404, distance: 29.0
click at [766, 404] on tr "Name Story Type Sub Type Points Development Status Description Prioirty Epics c…" at bounding box center [1316, 407] width 2012 height 37
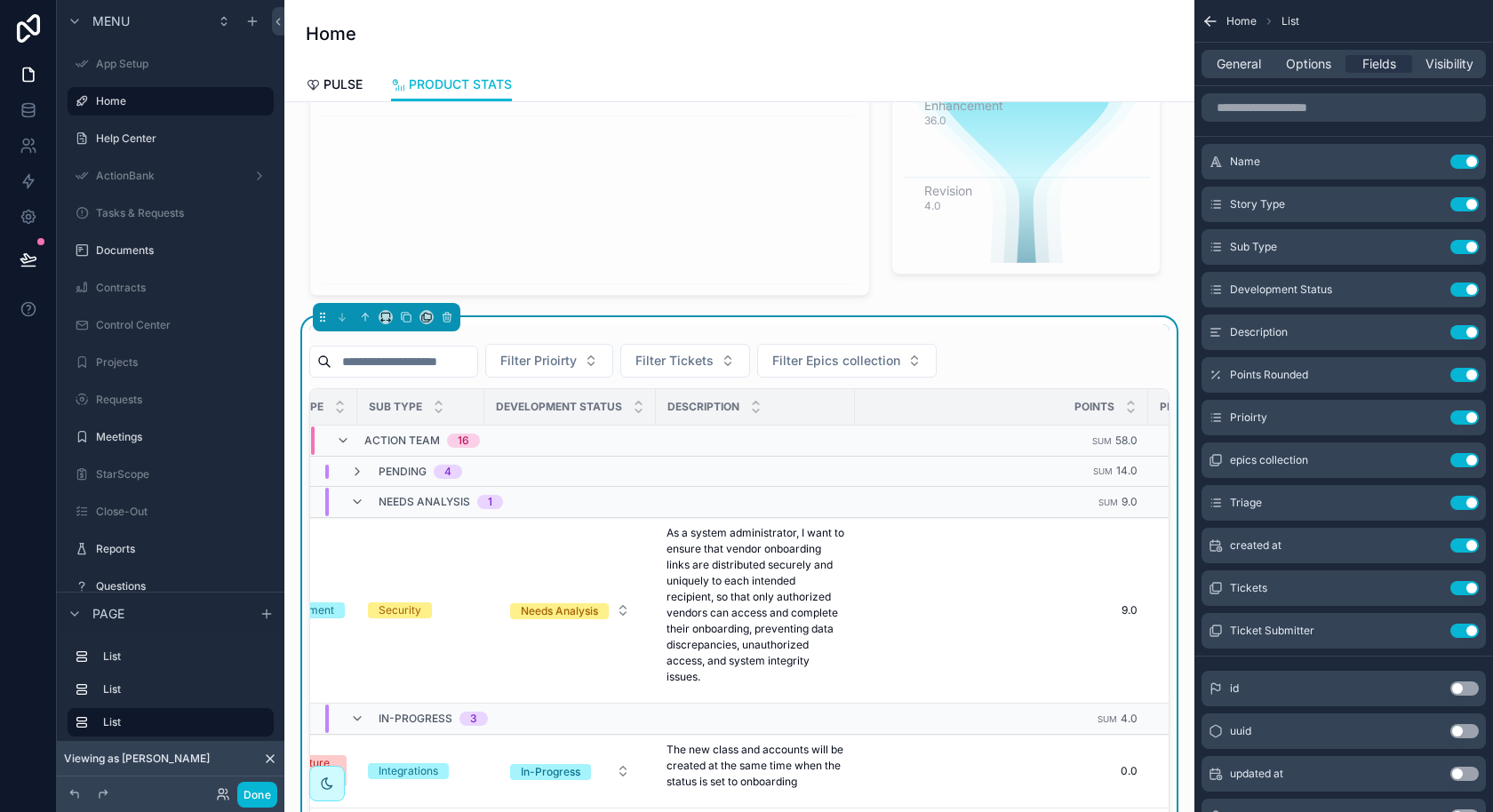
scroll to position [0, 292]
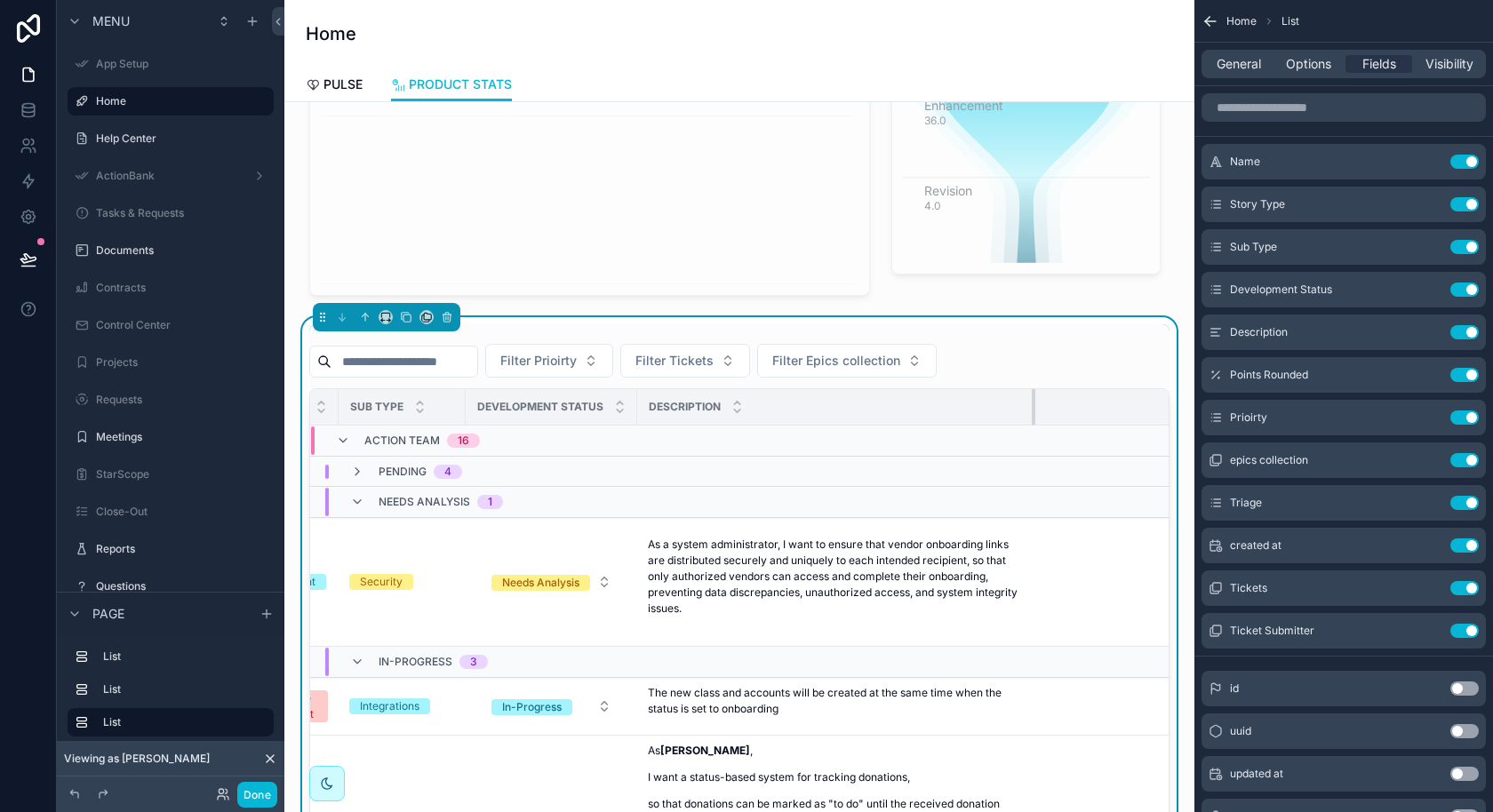
drag, startPoint x: 830, startPoint y: 406, endPoint x: 1029, endPoint y: 422, distance: 199.6
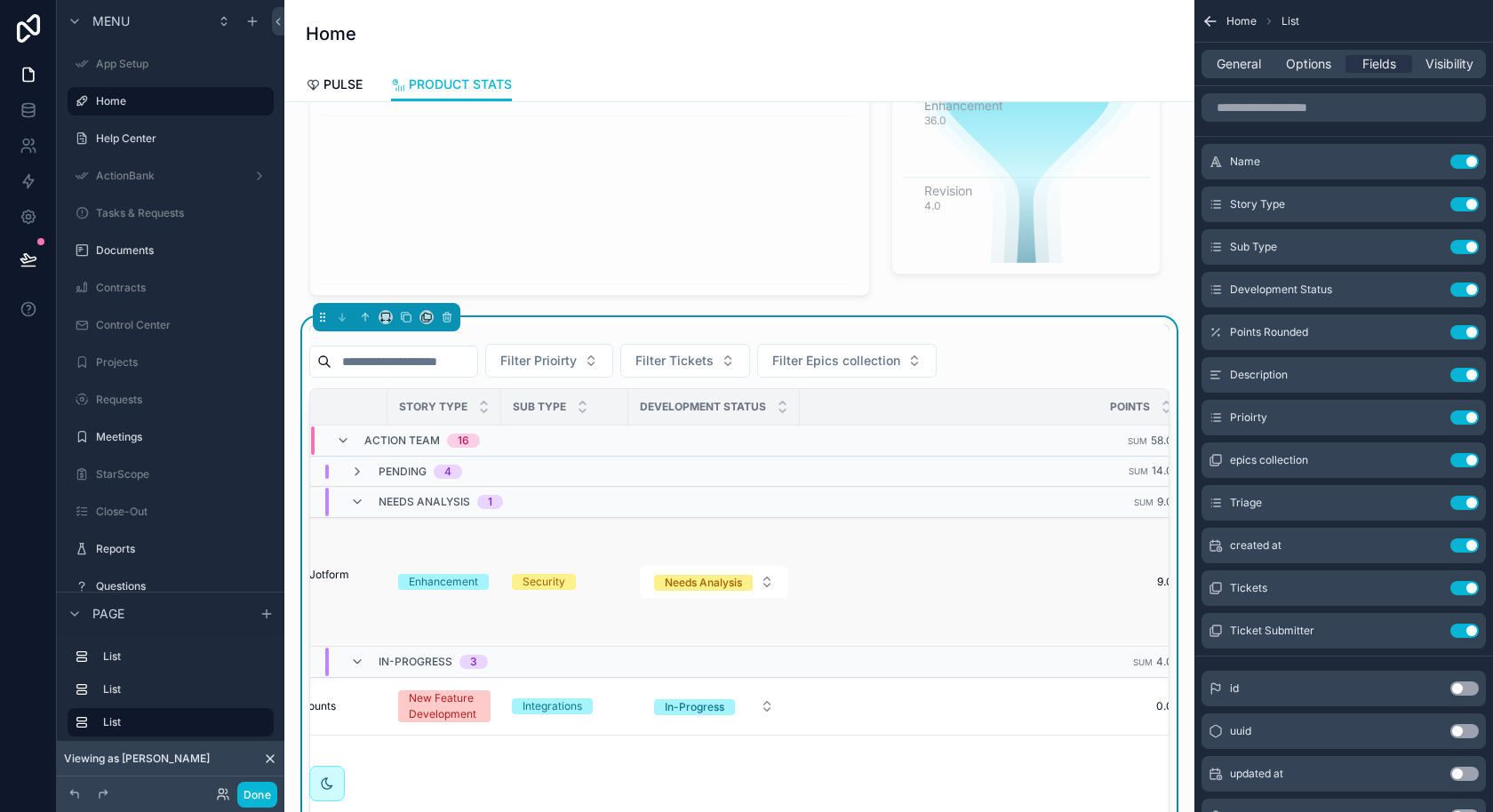
scroll to position [0, 180]
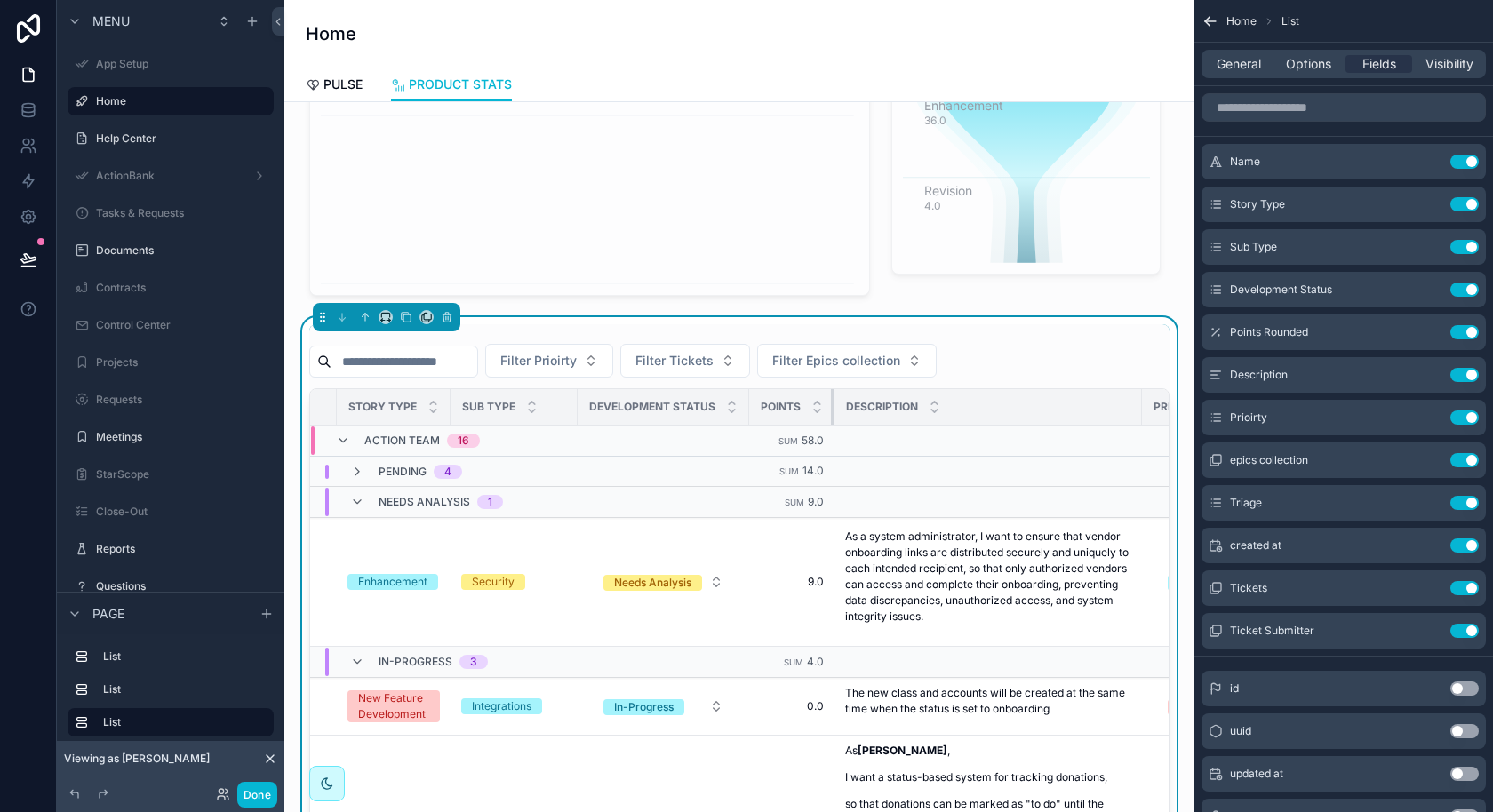
drag, startPoint x: 1127, startPoint y: 400, endPoint x: 815, endPoint y: 432, distance: 313.6
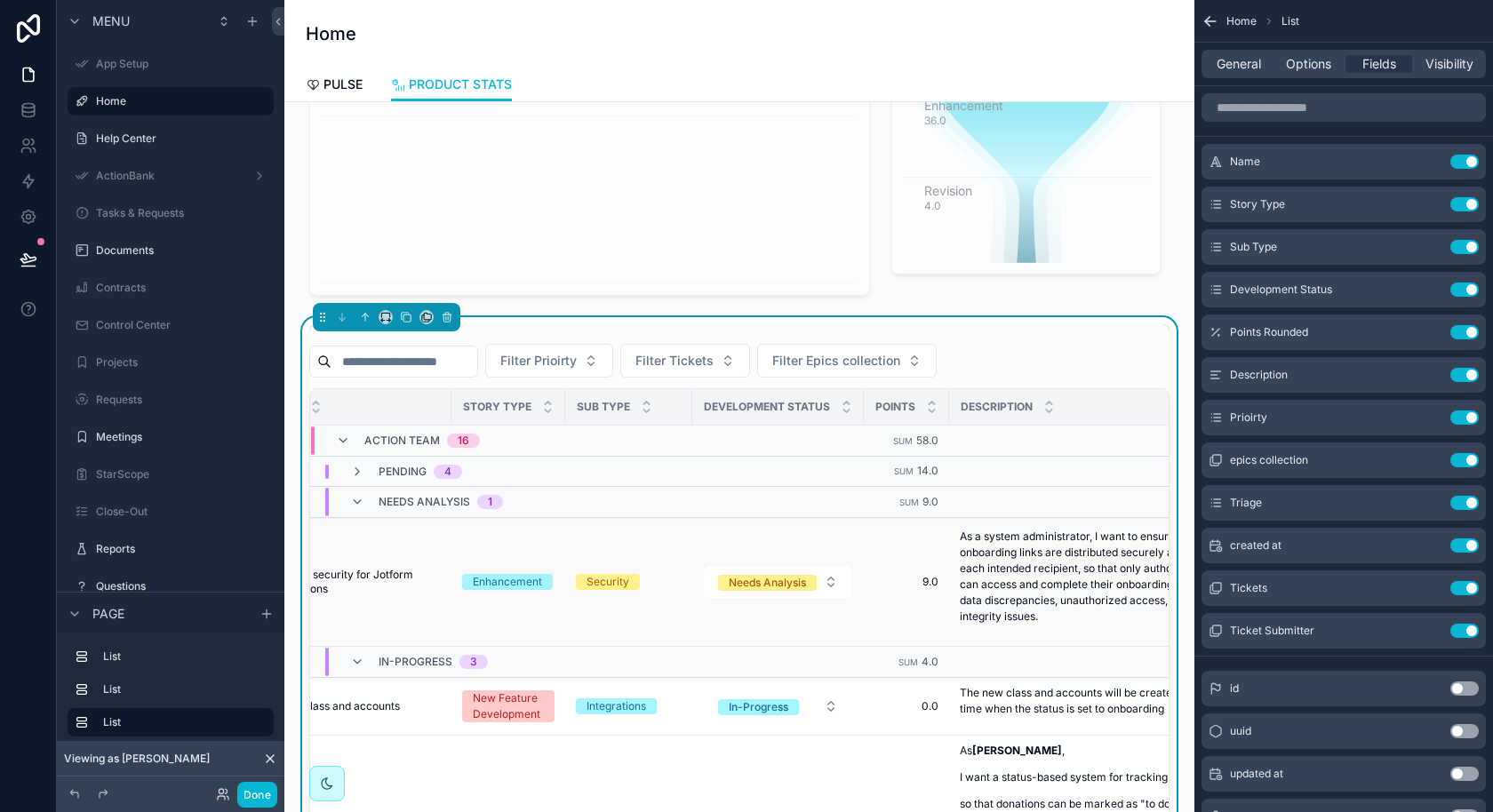
scroll to position [0, 0]
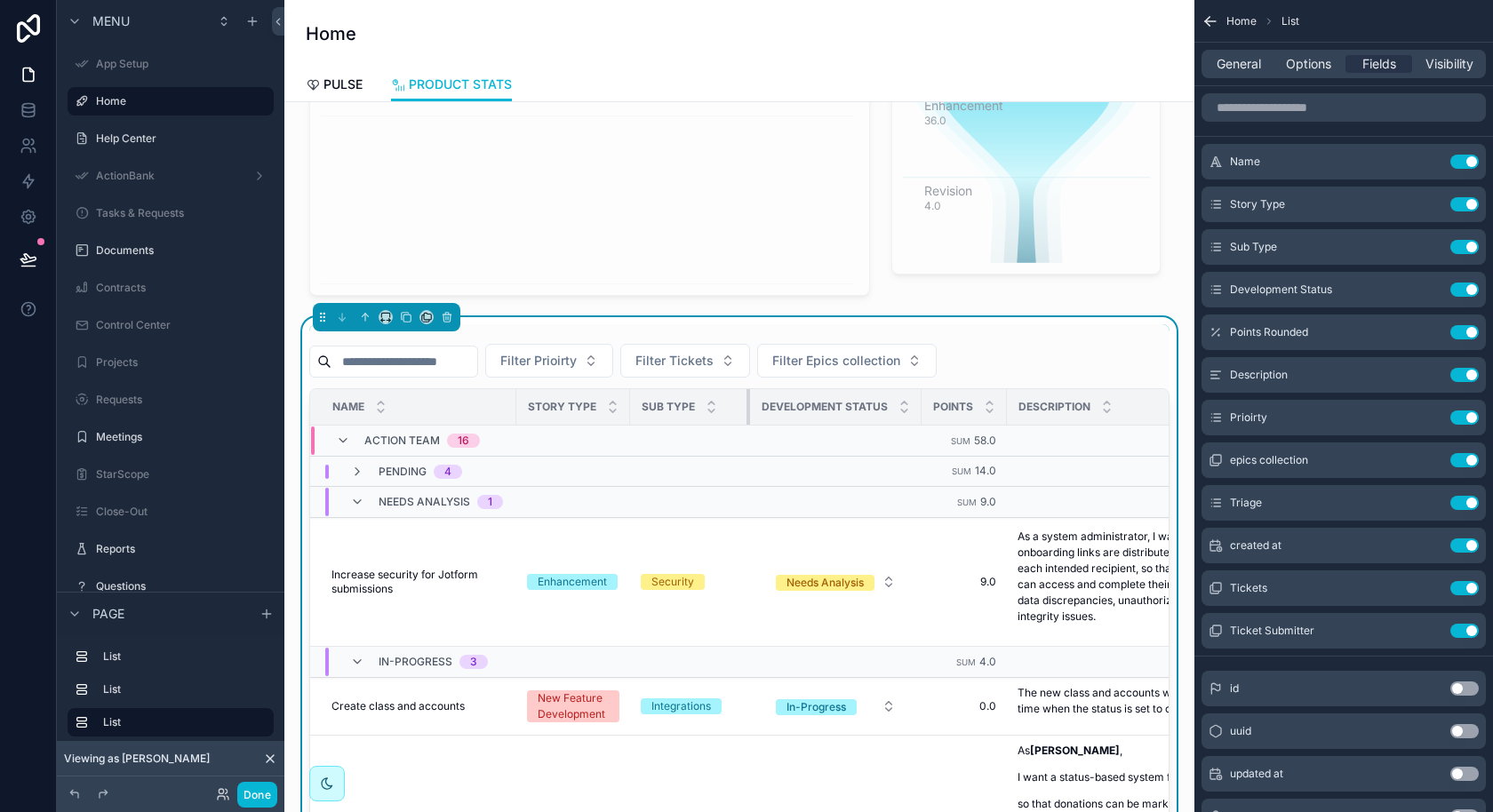
click at [747, 399] on div "scrollable content" at bounding box center [750, 406] width 7 height 36
click at [513, 404] on div "scrollable content" at bounding box center [517, 406] width 7 height 36
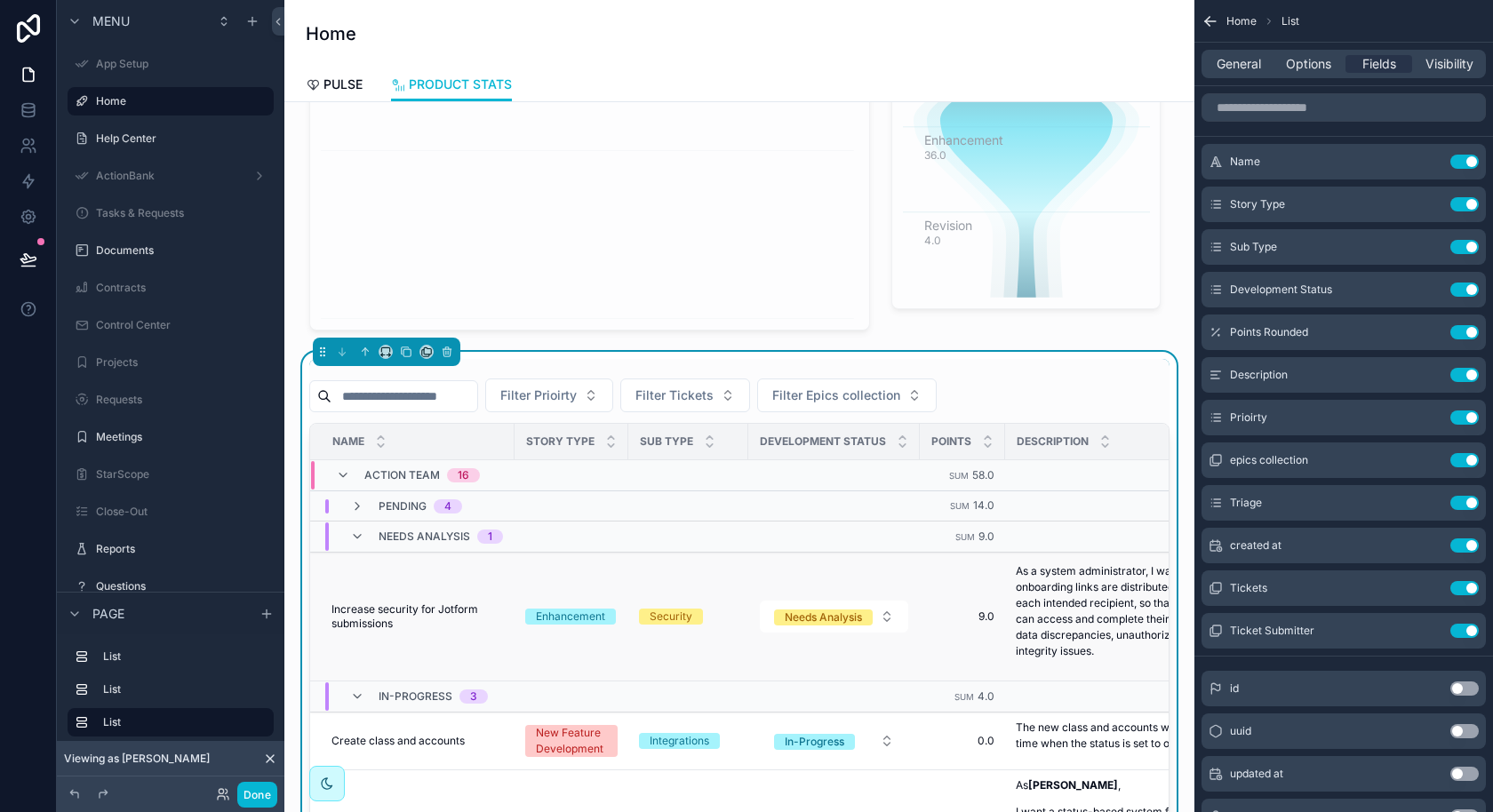
scroll to position [184, 0]
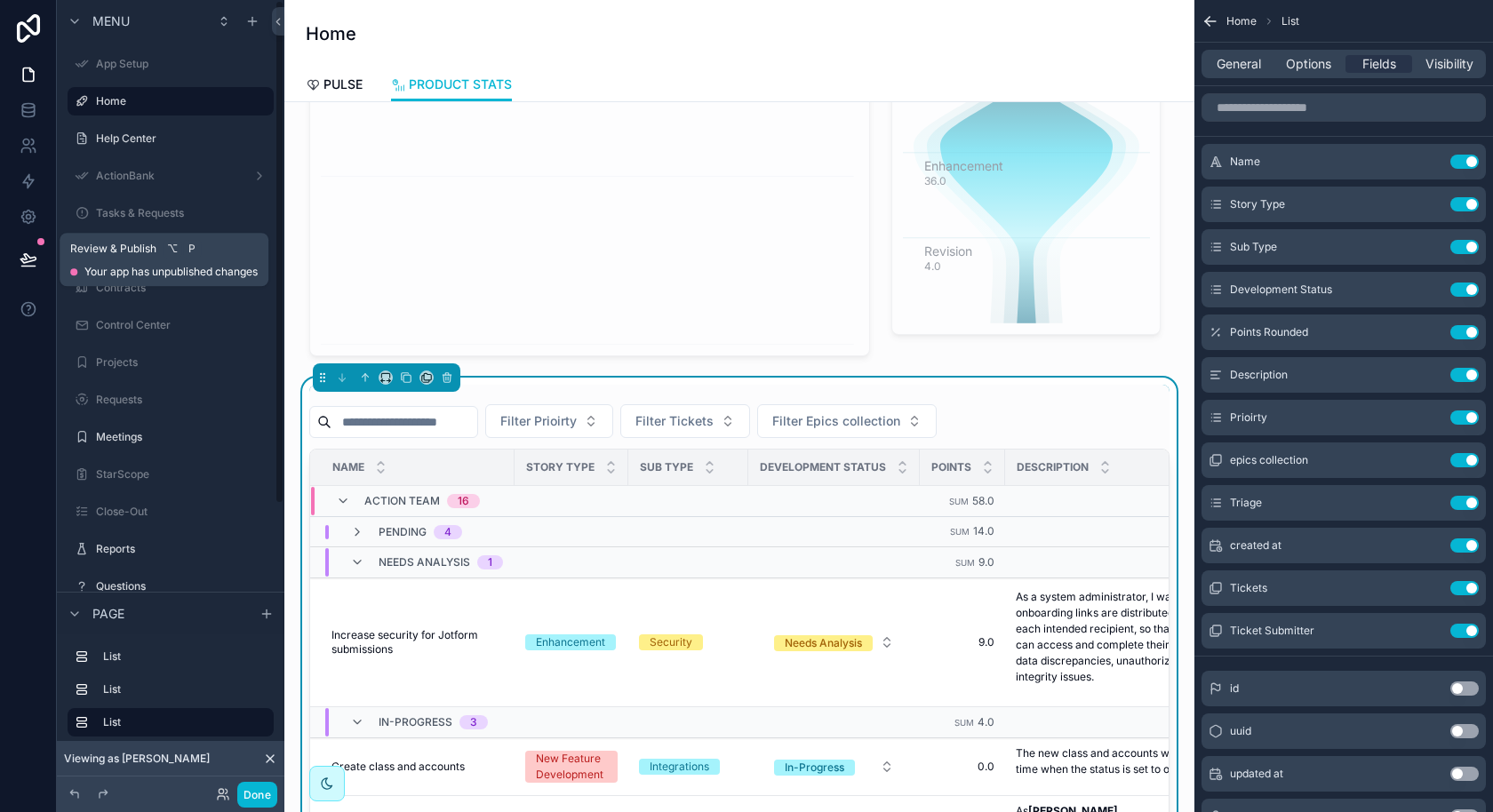
click at [32, 250] on icon at bounding box center [28, 259] width 17 height 17
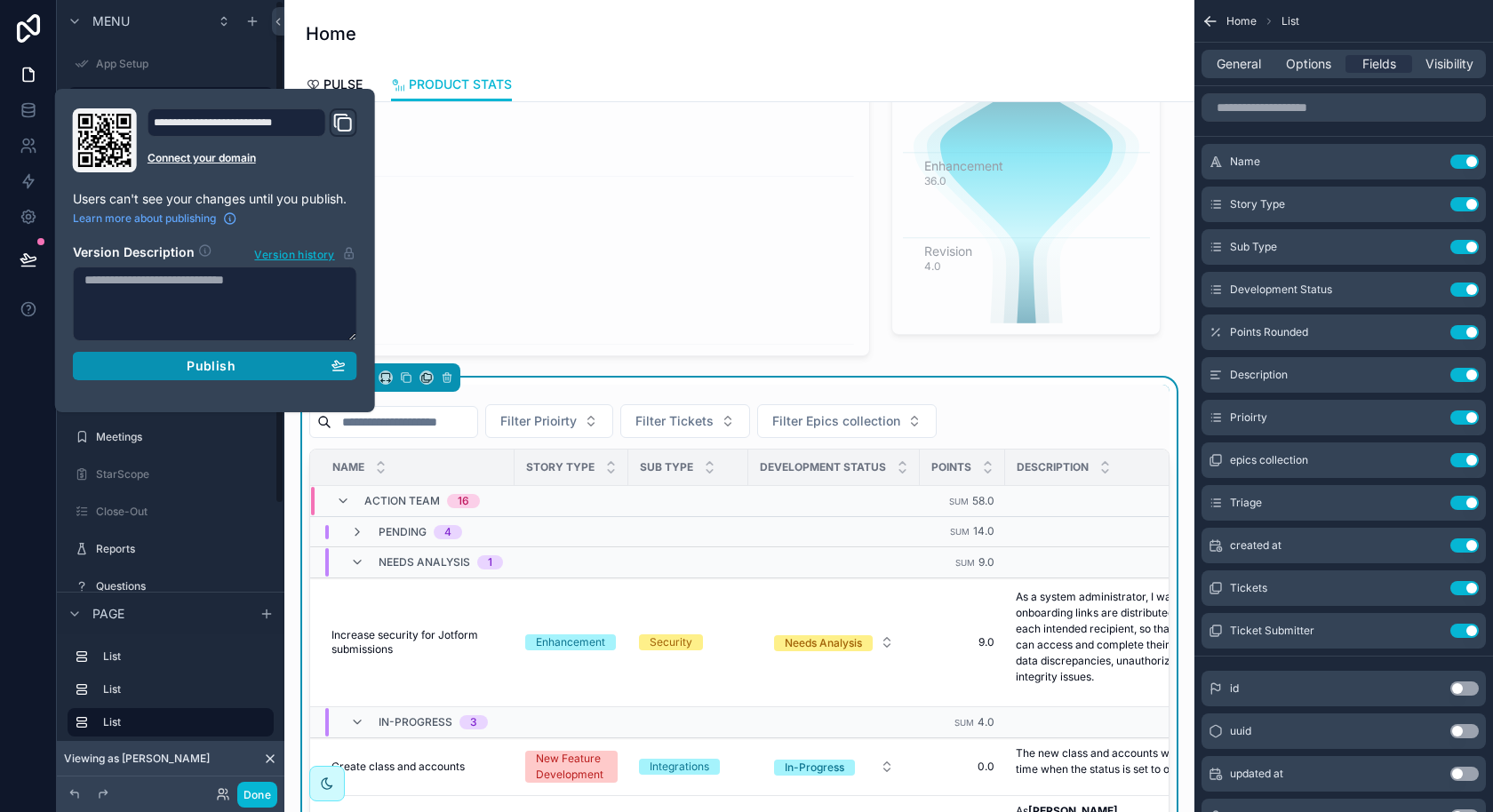
click at [184, 359] on div "Publish" at bounding box center [215, 365] width 262 height 16
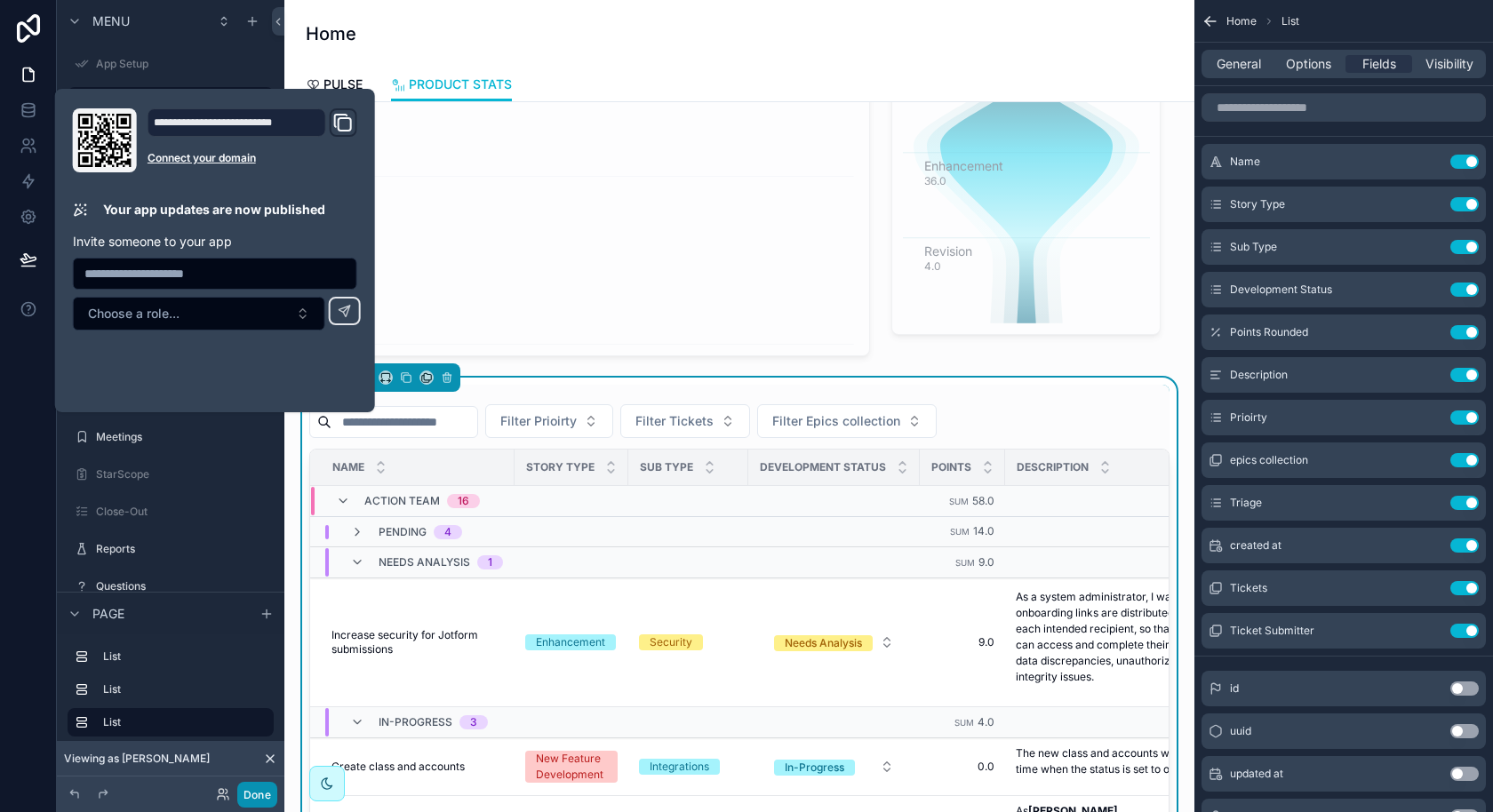
click at [263, 791] on button "Done" at bounding box center [258, 795] width 40 height 26
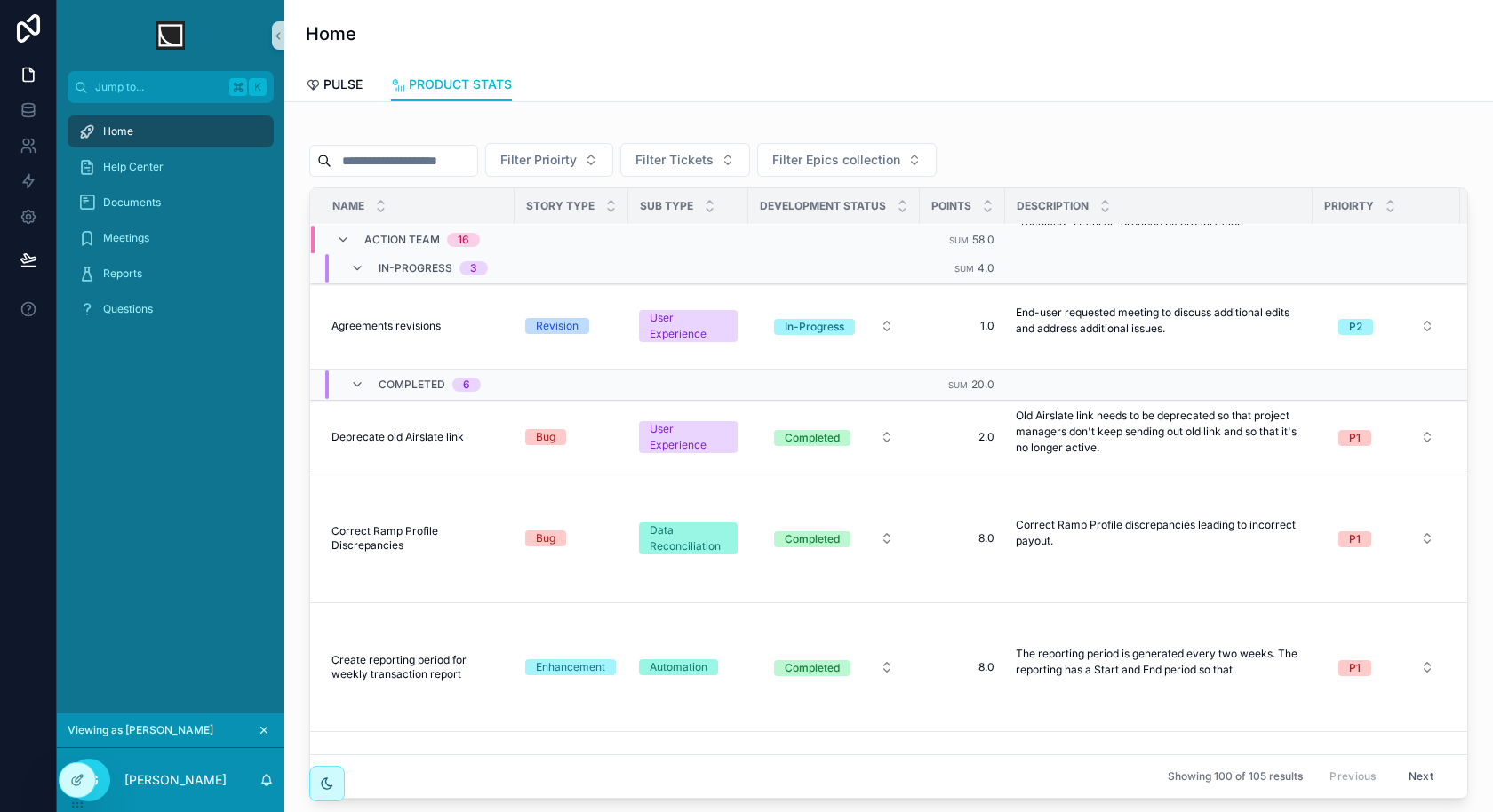
scroll to position [466, 0]
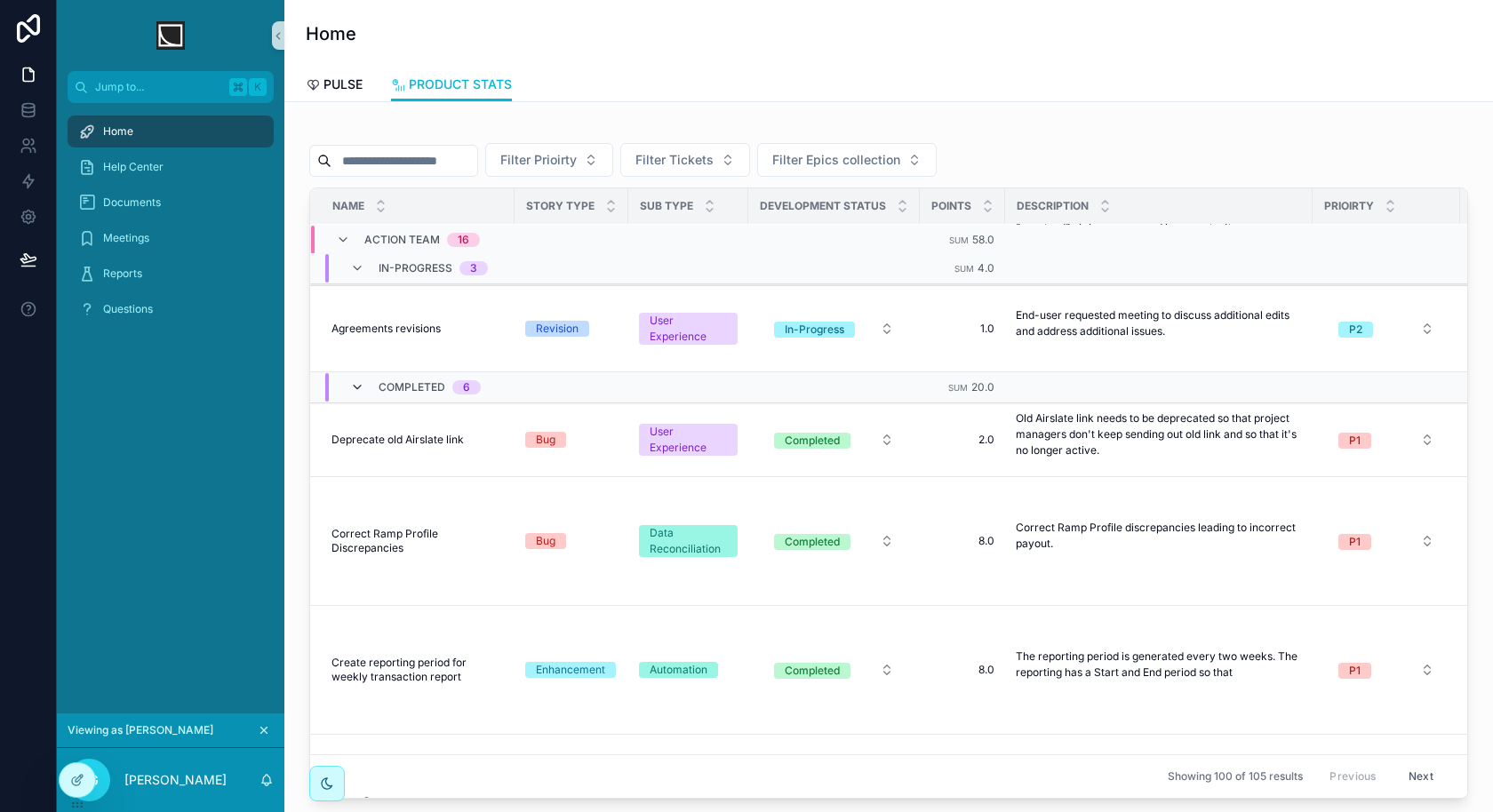
click at [356, 384] on icon "scrollable content" at bounding box center [357, 386] width 14 height 14
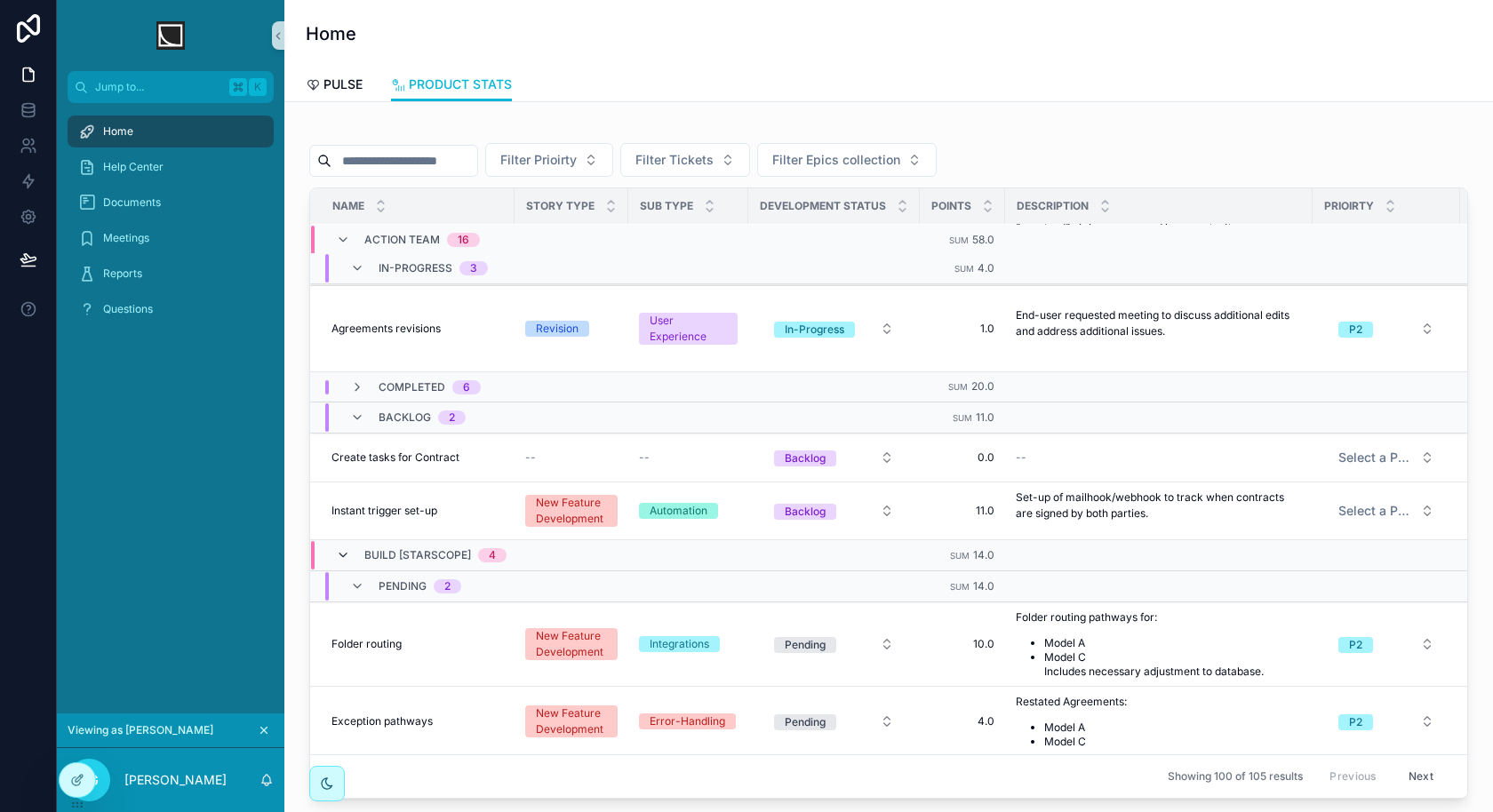
click at [345, 548] on icon "scrollable content" at bounding box center [342, 554] width 14 height 14
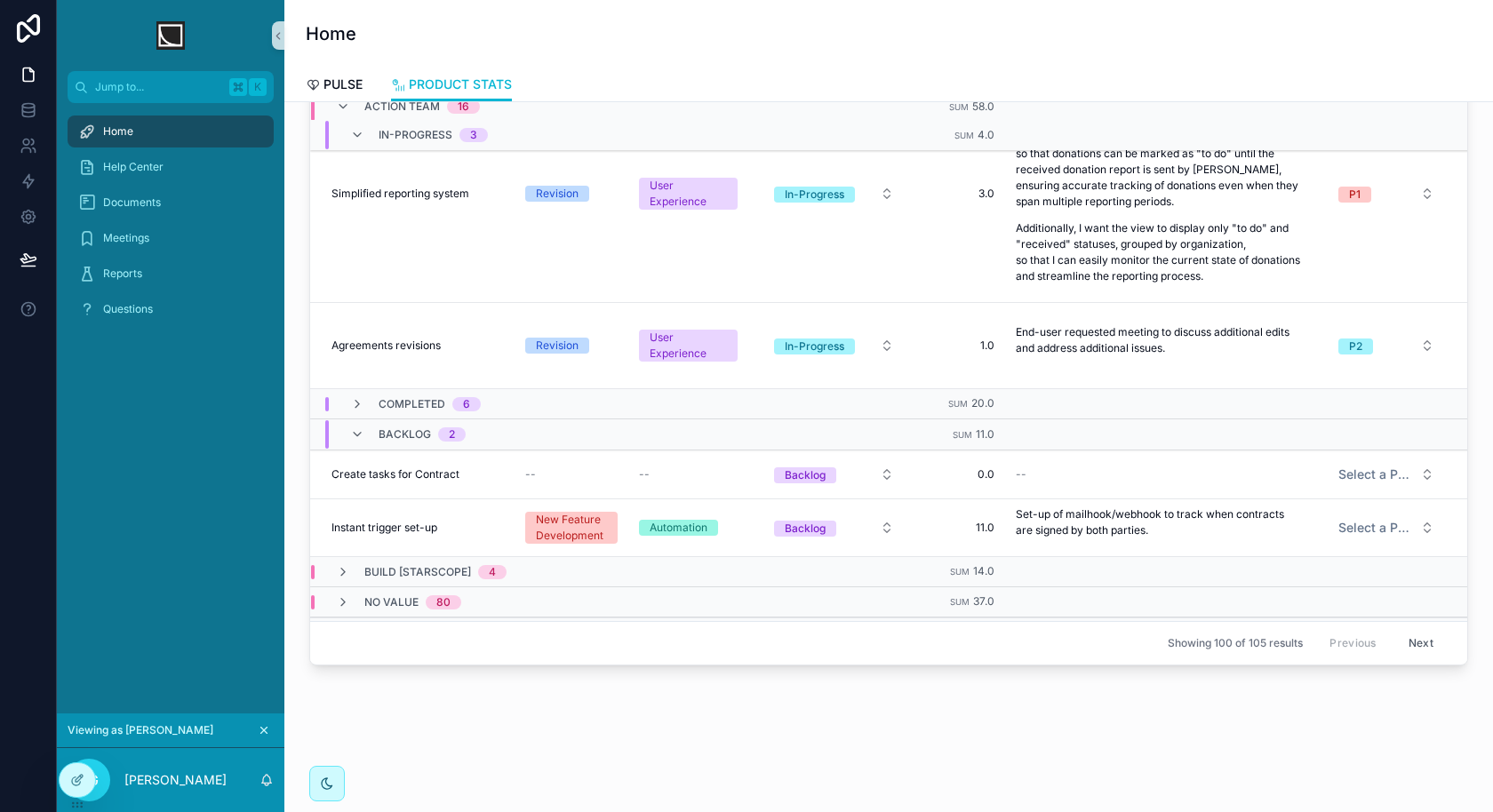
scroll to position [327, 0]
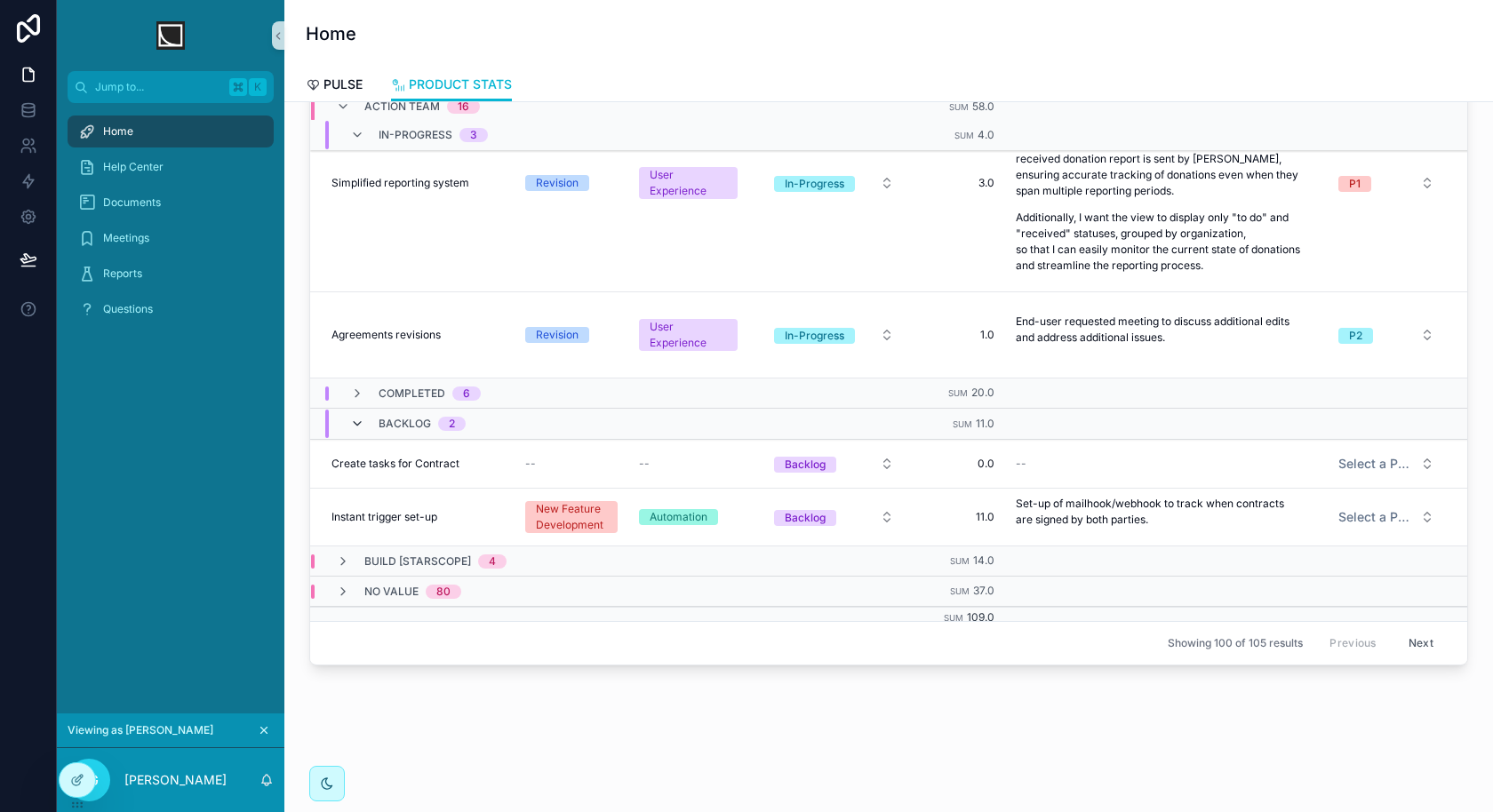
click at [355, 417] on icon "scrollable content" at bounding box center [357, 423] width 14 height 14
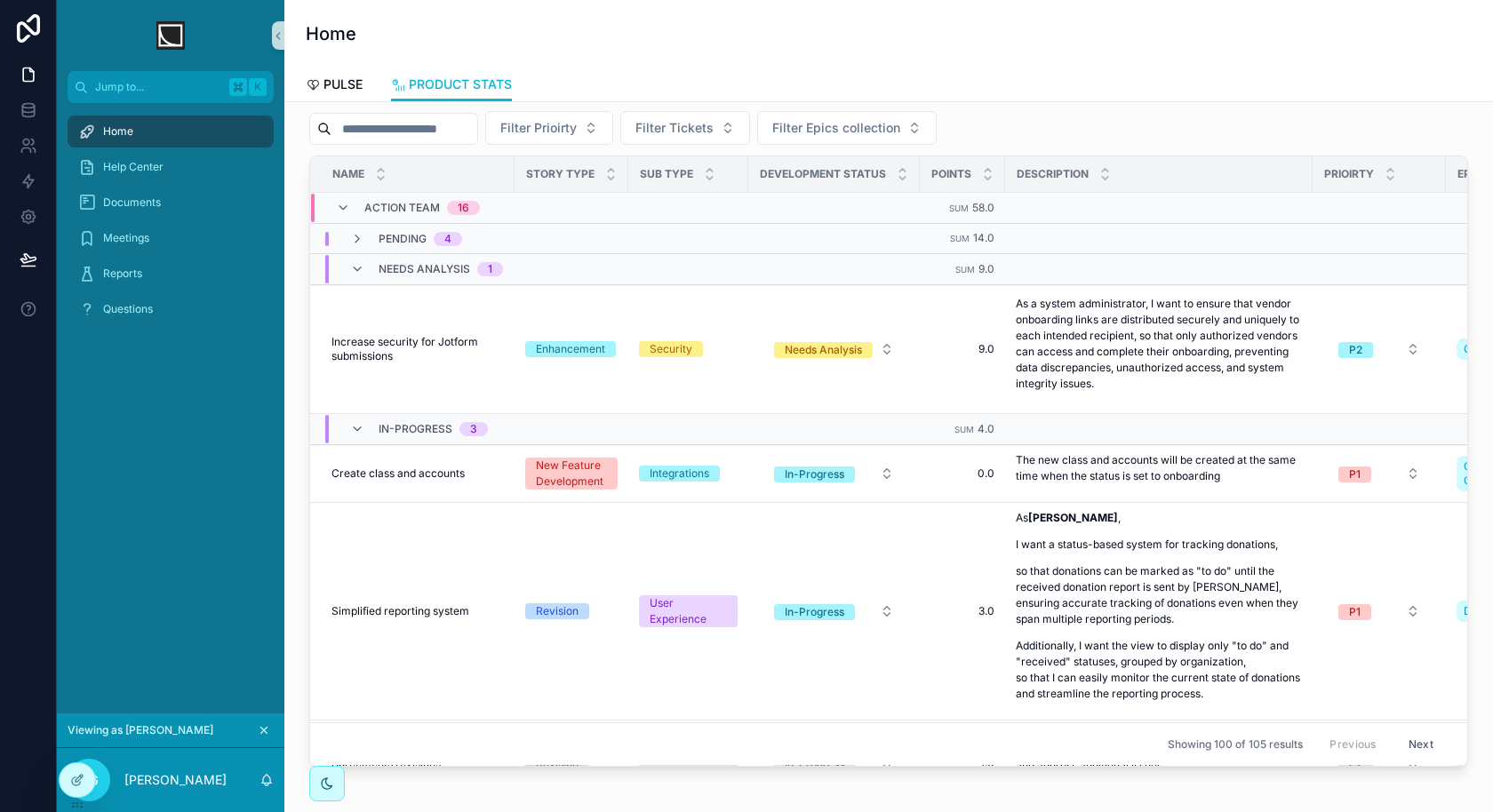
scroll to position [0, 0]
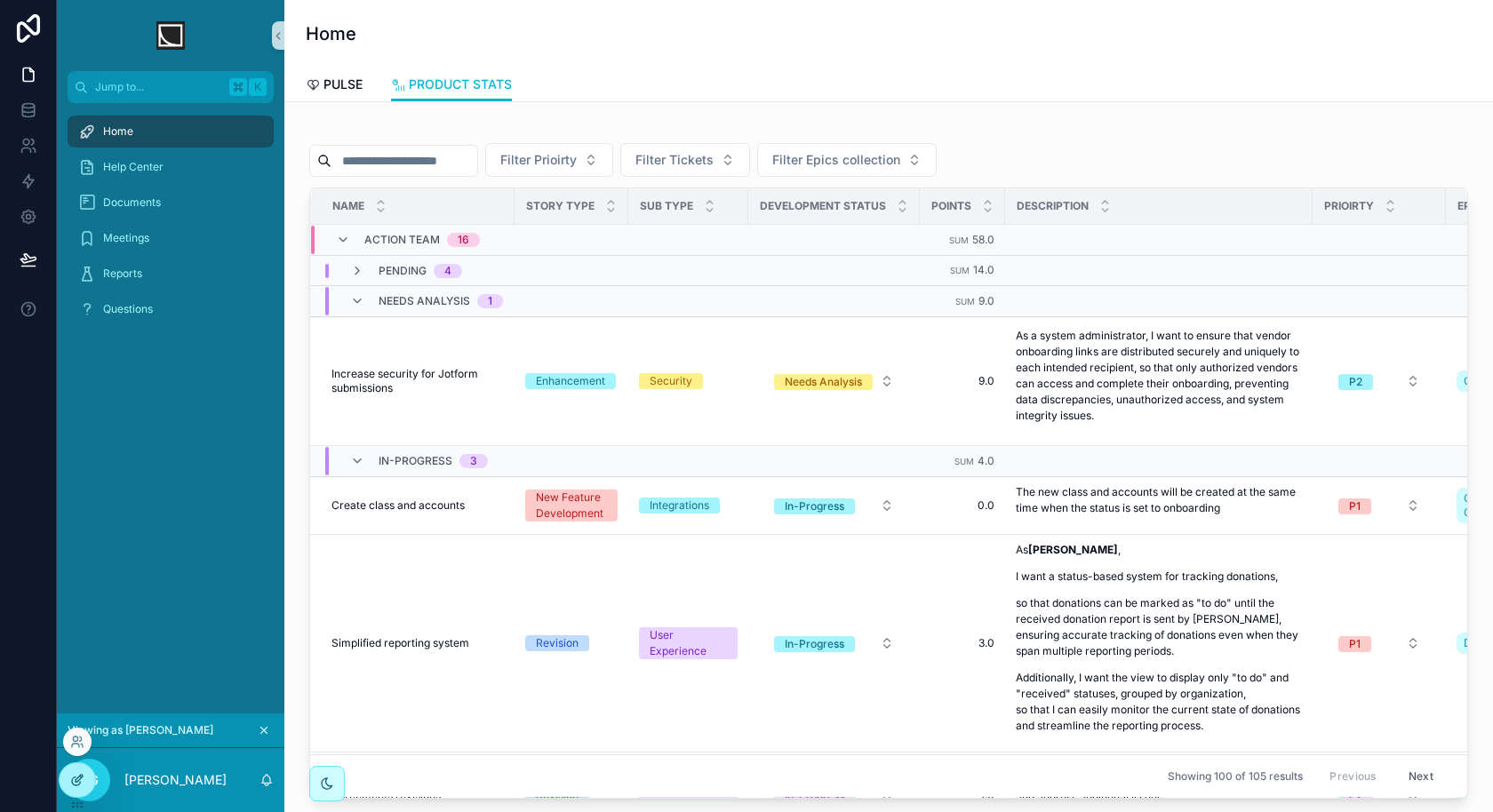
click at [77, 784] on icon at bounding box center [75, 781] width 8 height 8
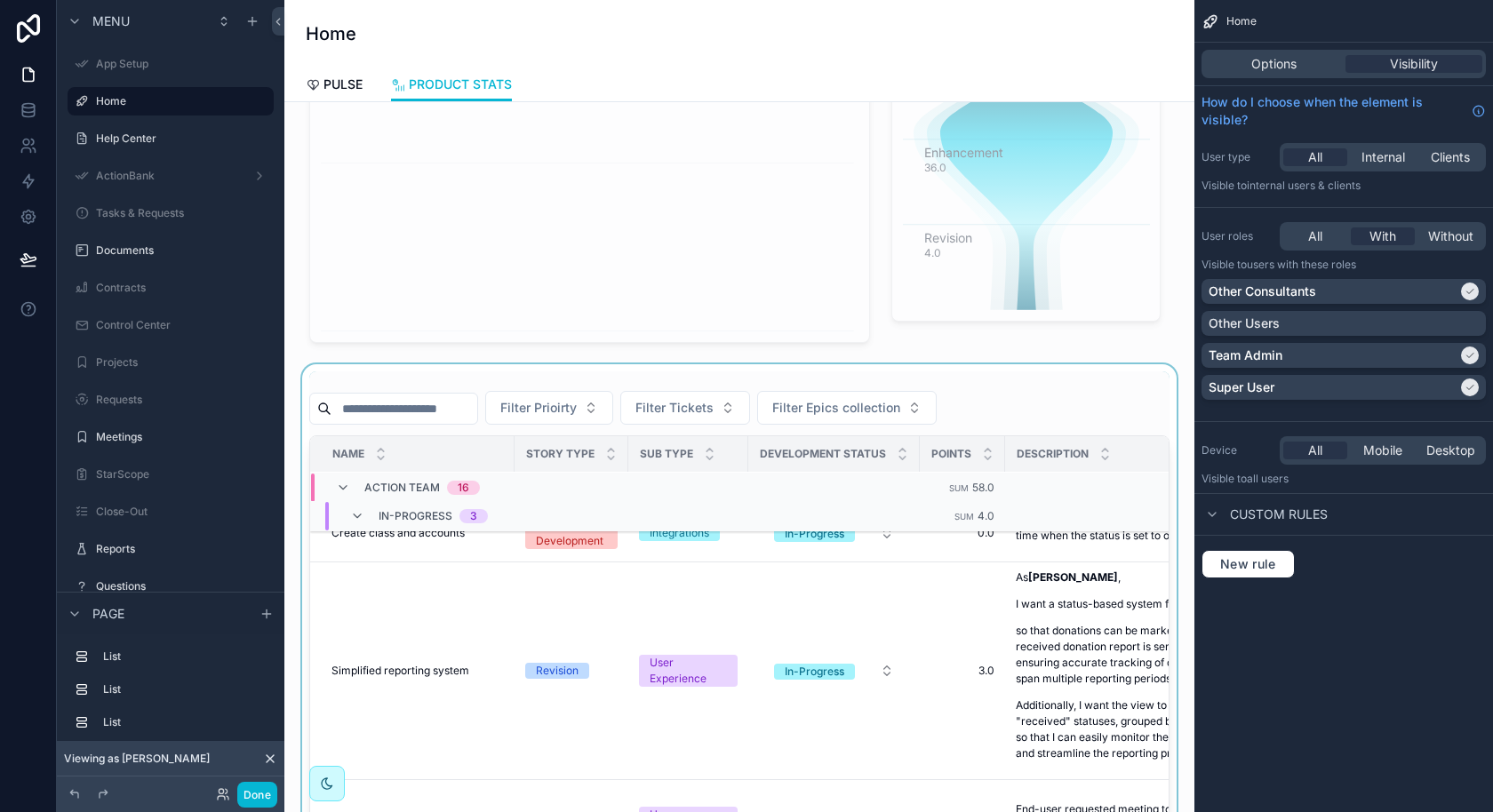
scroll to position [202, 0]
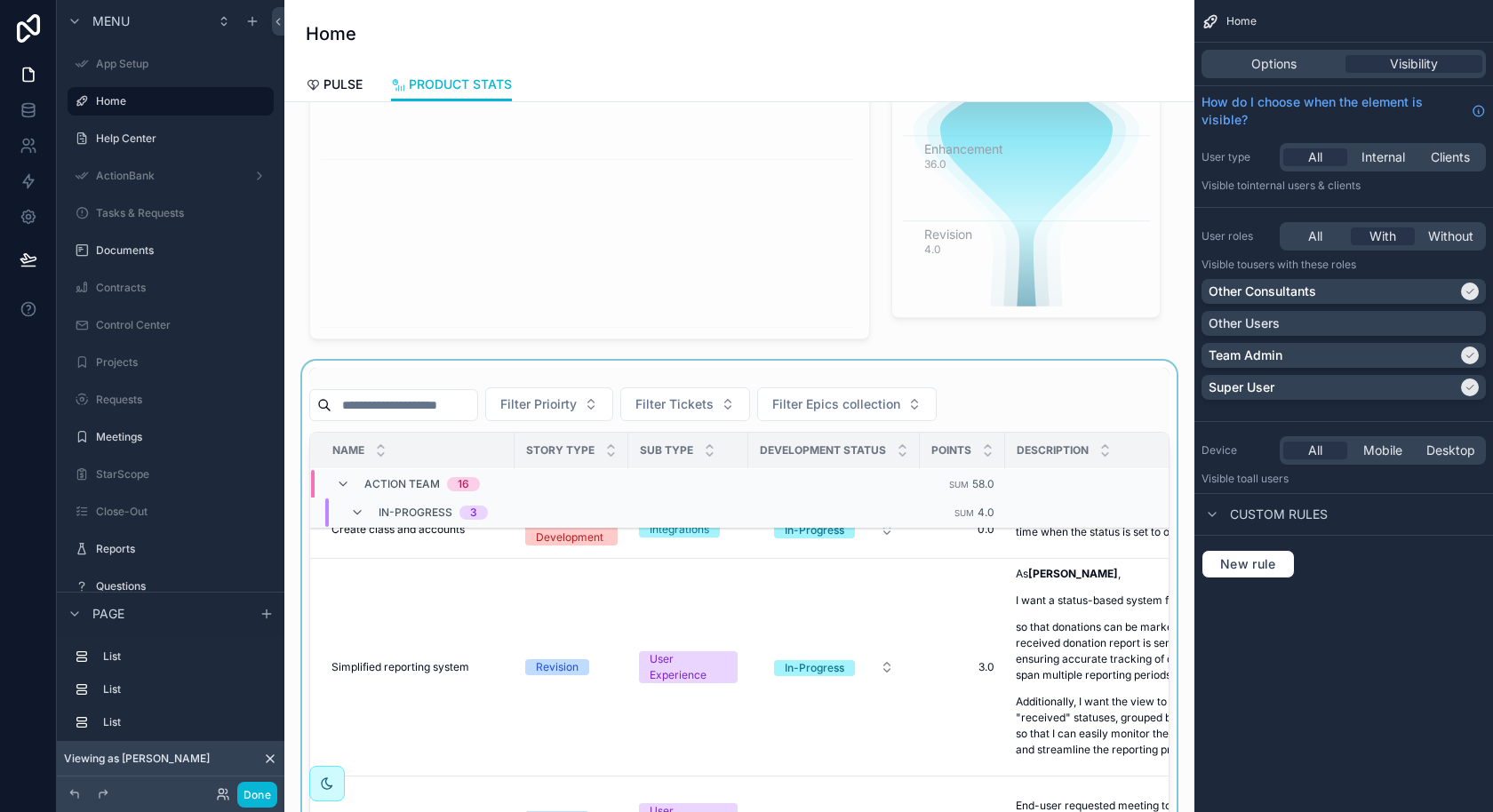
click at [692, 638] on div "scrollable content" at bounding box center [739, 705] width 882 height 689
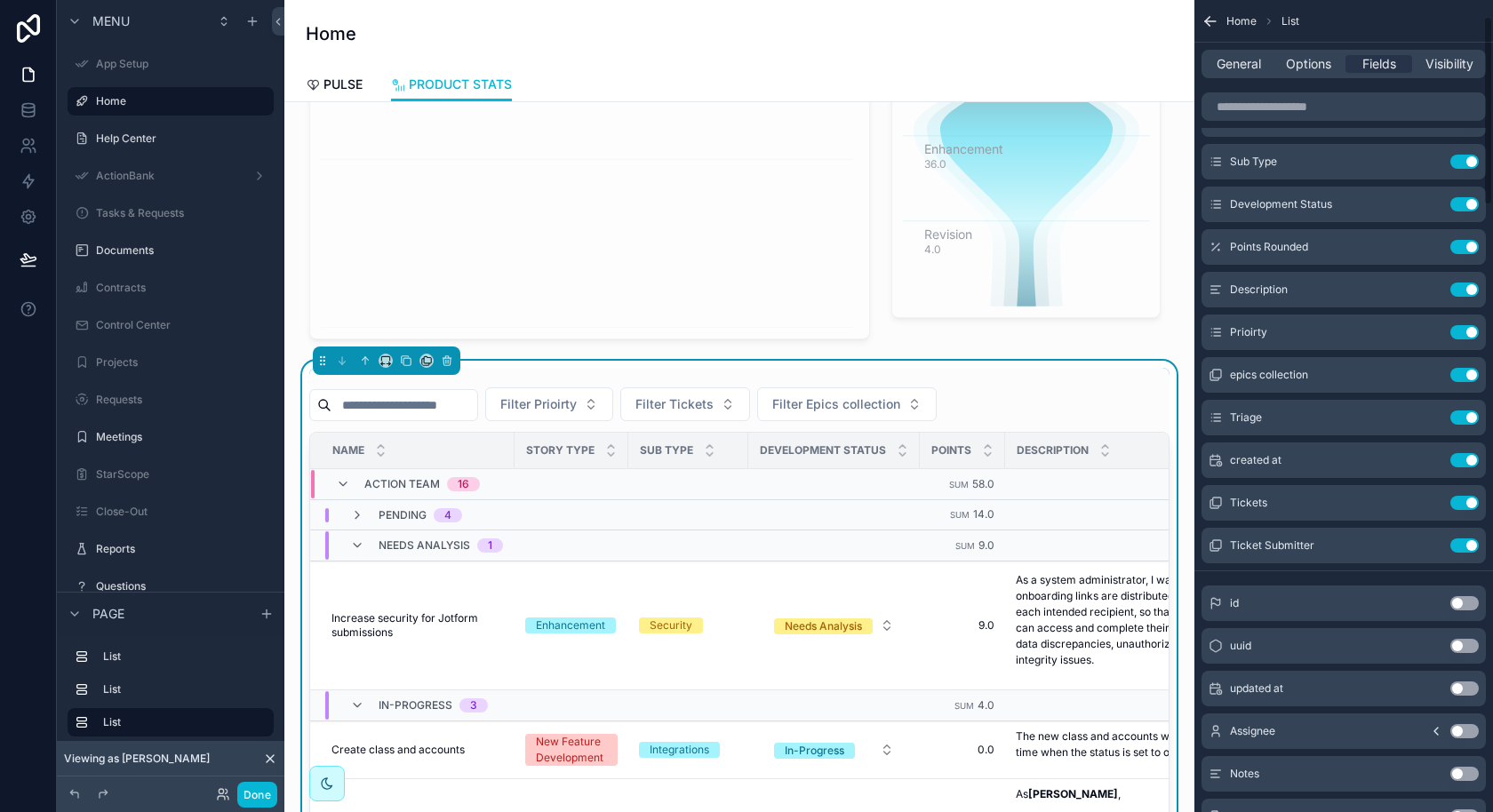
scroll to position [0, 0]
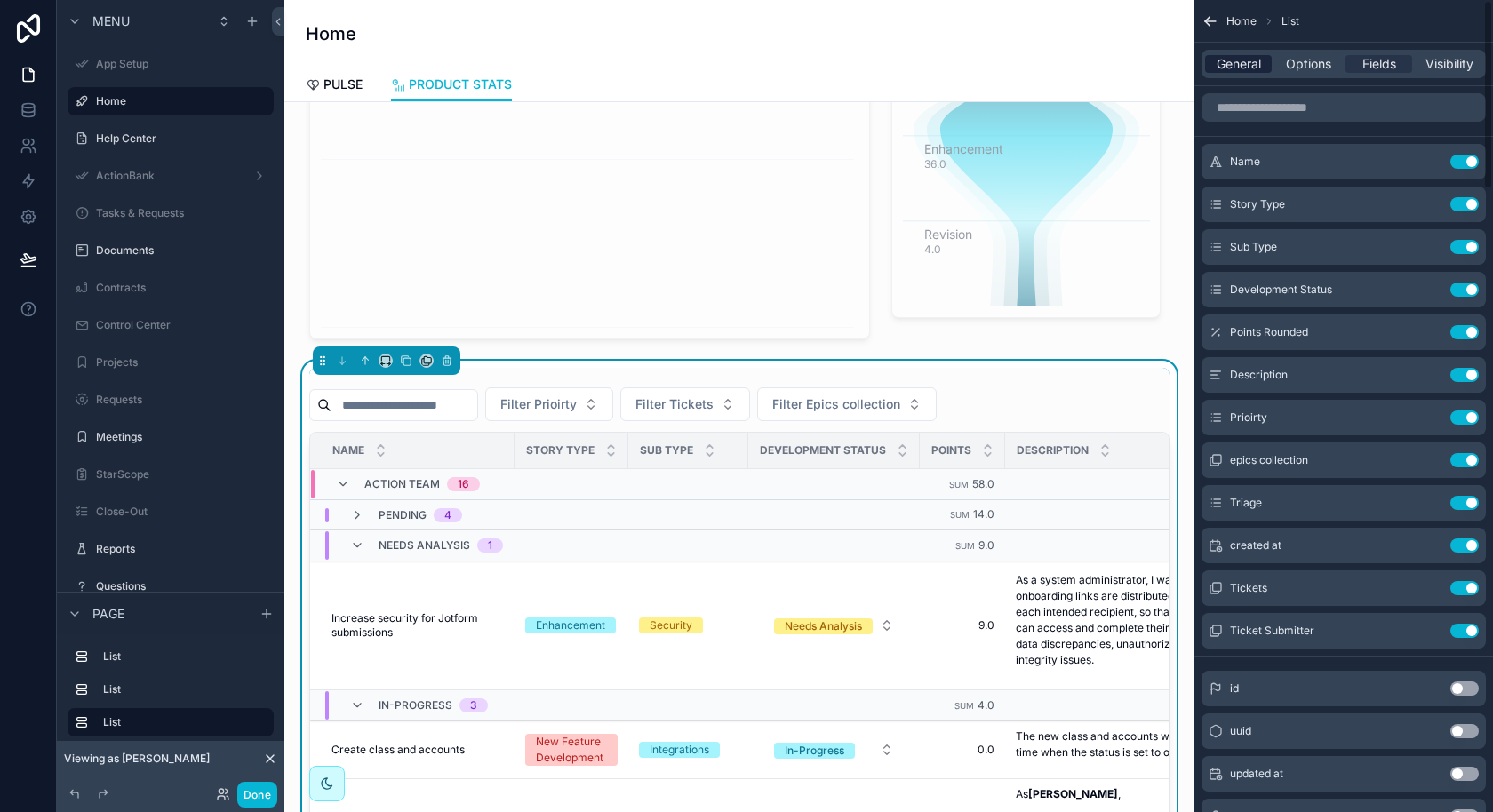
click at [1237, 64] on span "General" at bounding box center [1239, 63] width 44 height 17
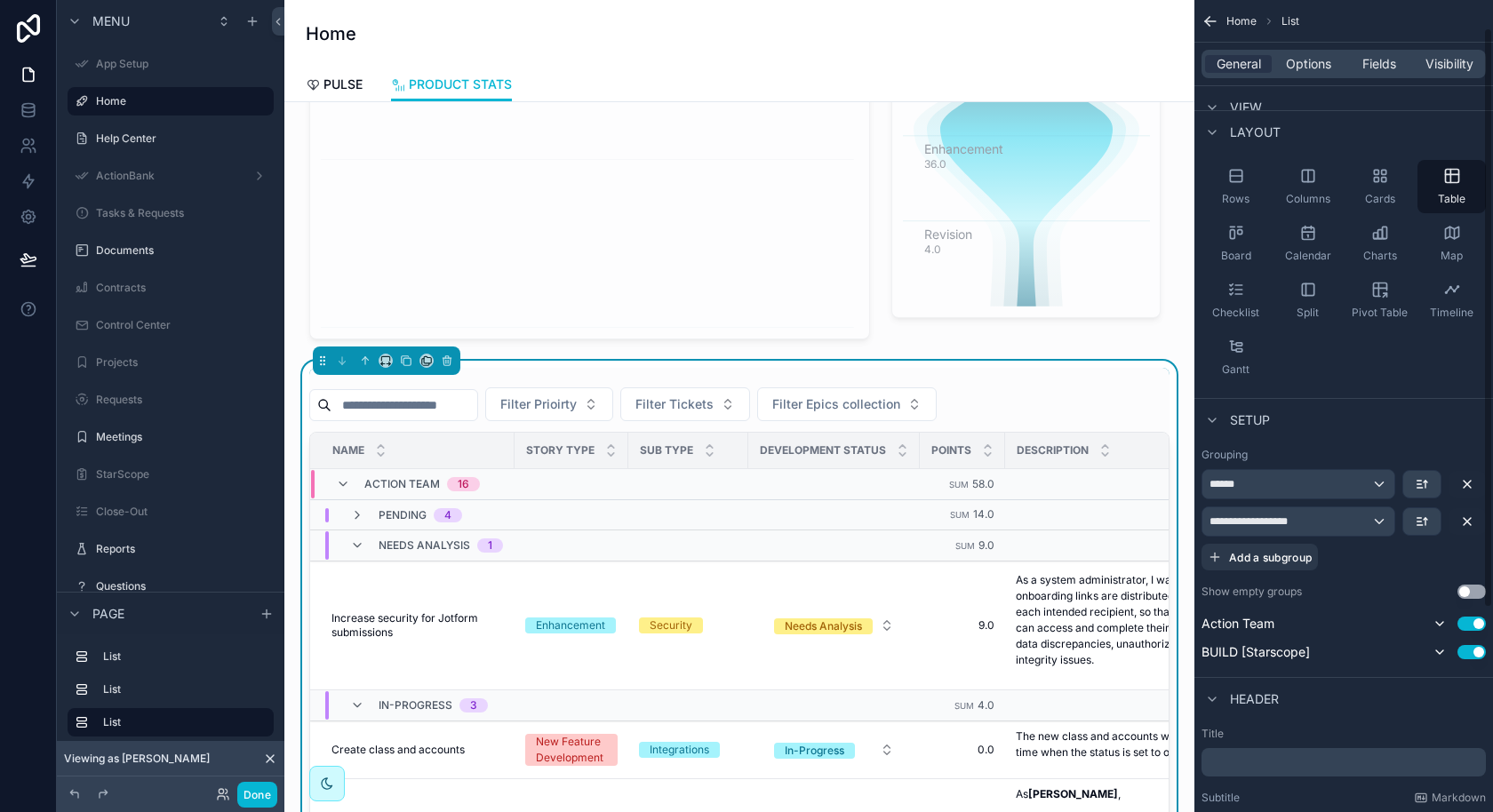
scroll to position [117, 0]
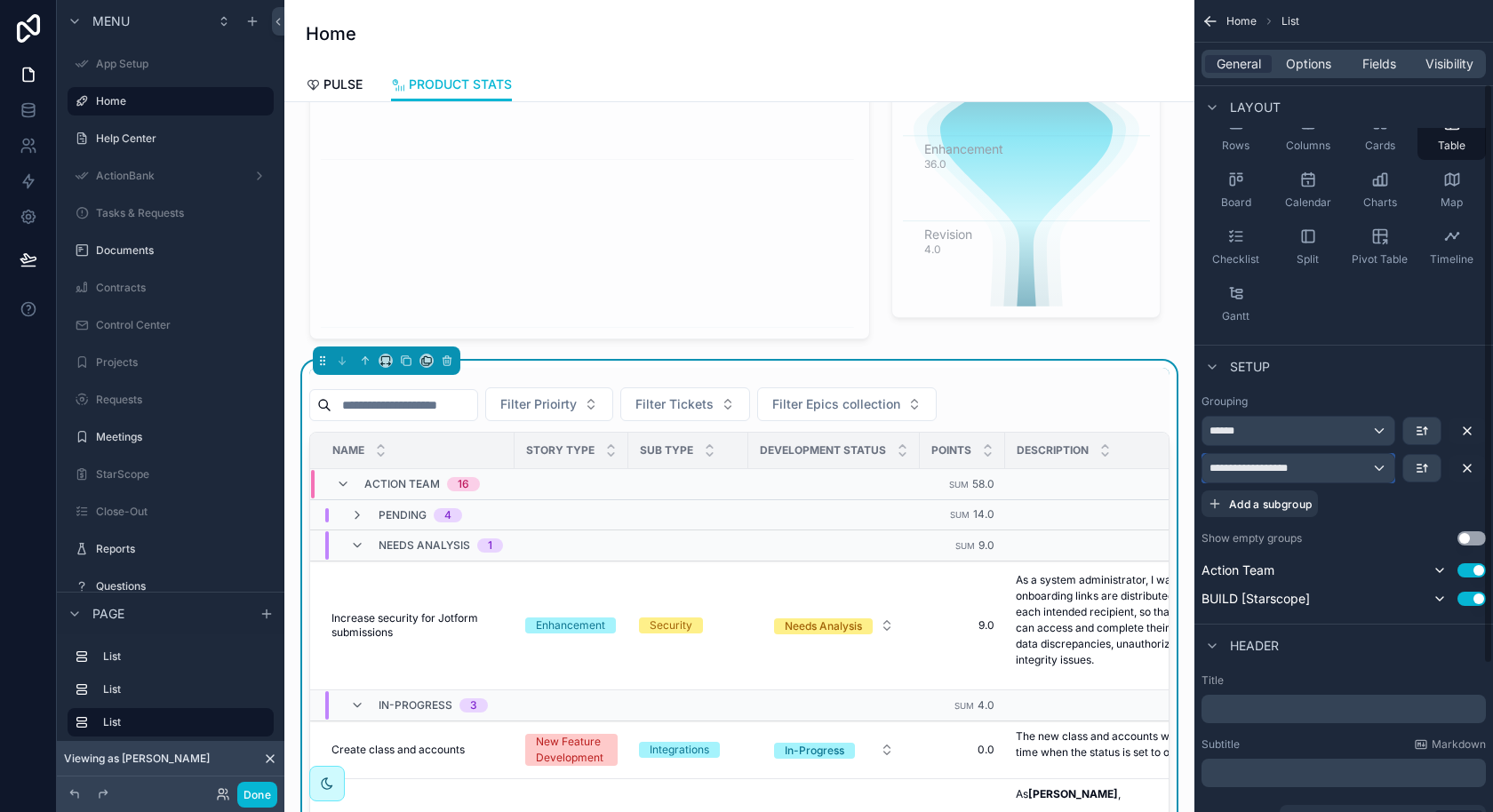
click at [1390, 461] on div "**********" at bounding box center [1298, 468] width 192 height 28
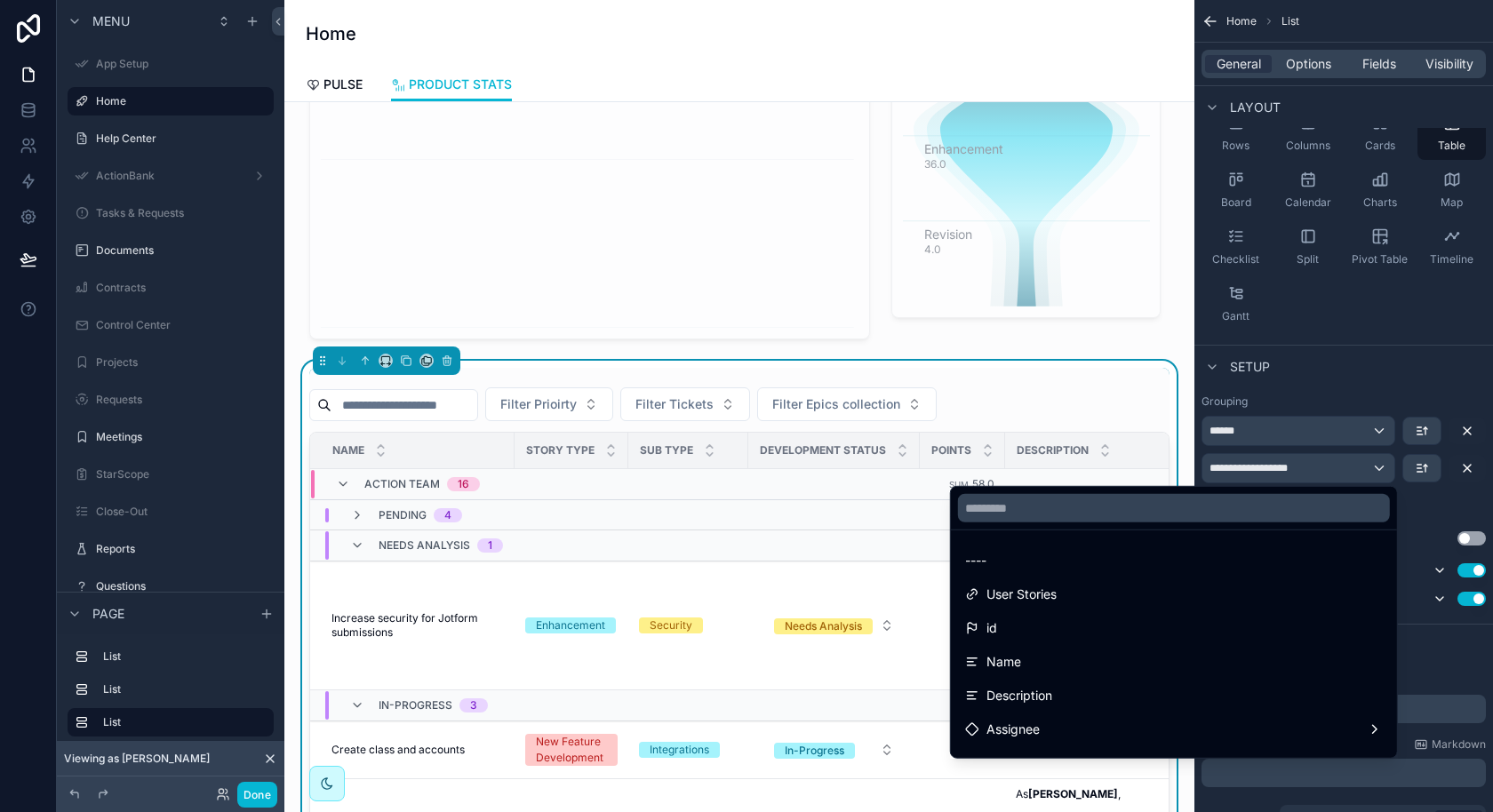
click at [1390, 461] on div "scrollable content" at bounding box center [746, 406] width 1493 height 812
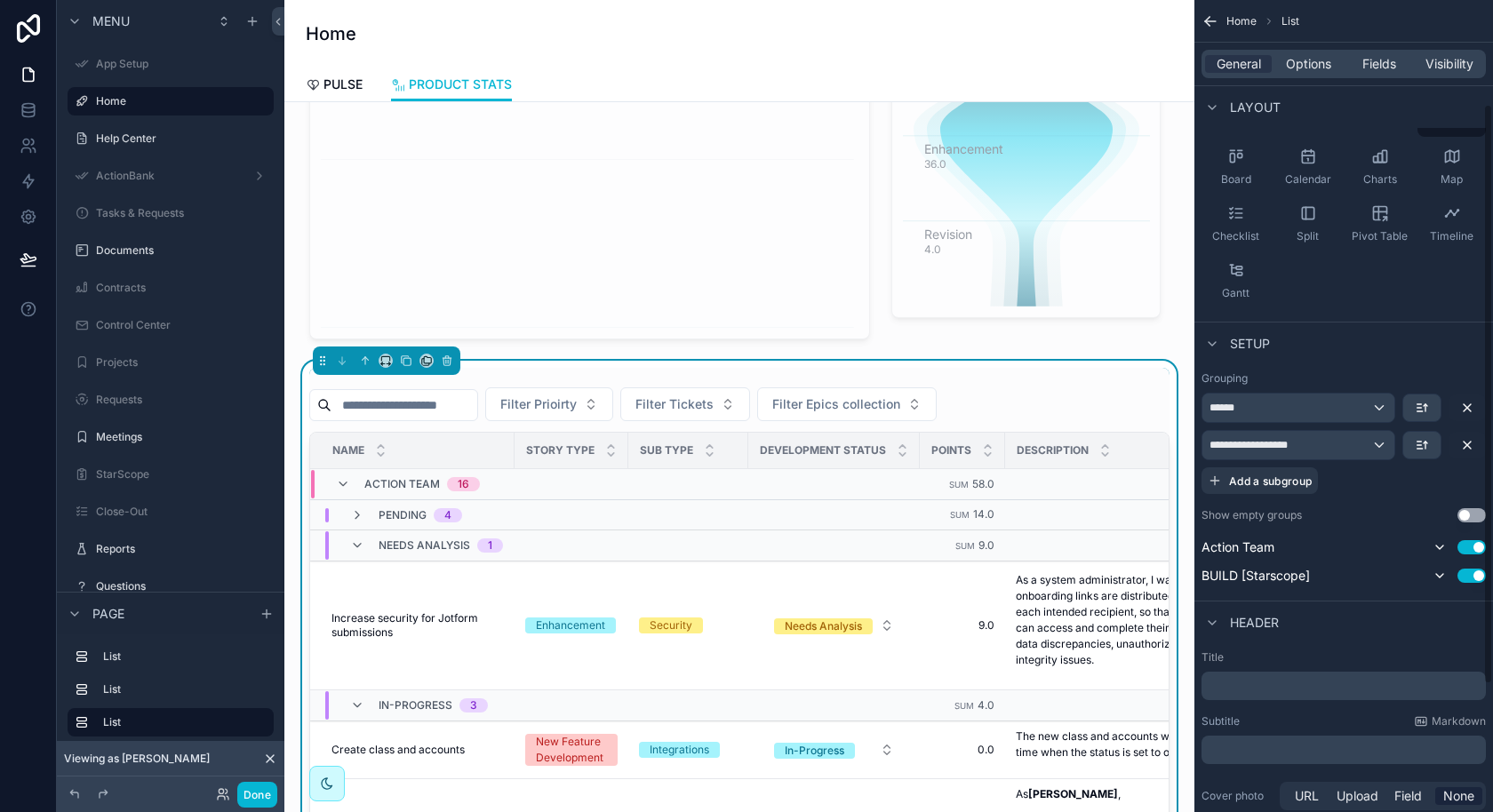
scroll to position [145, 0]
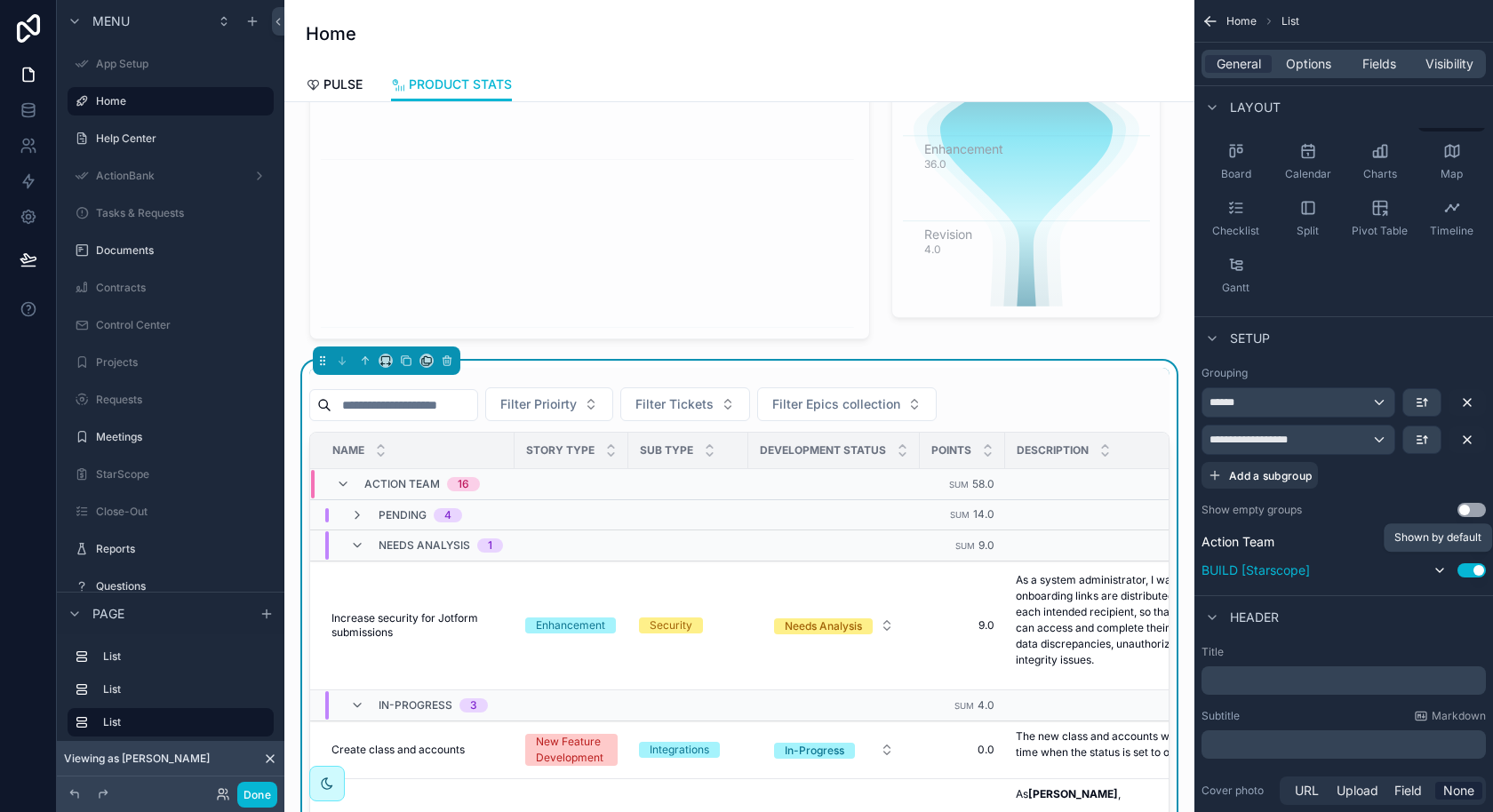
click at [1443, 567] on icon "scrollable content" at bounding box center [1439, 570] width 14 height 14
click at [1381, 402] on div "******" at bounding box center [1298, 402] width 192 height 28
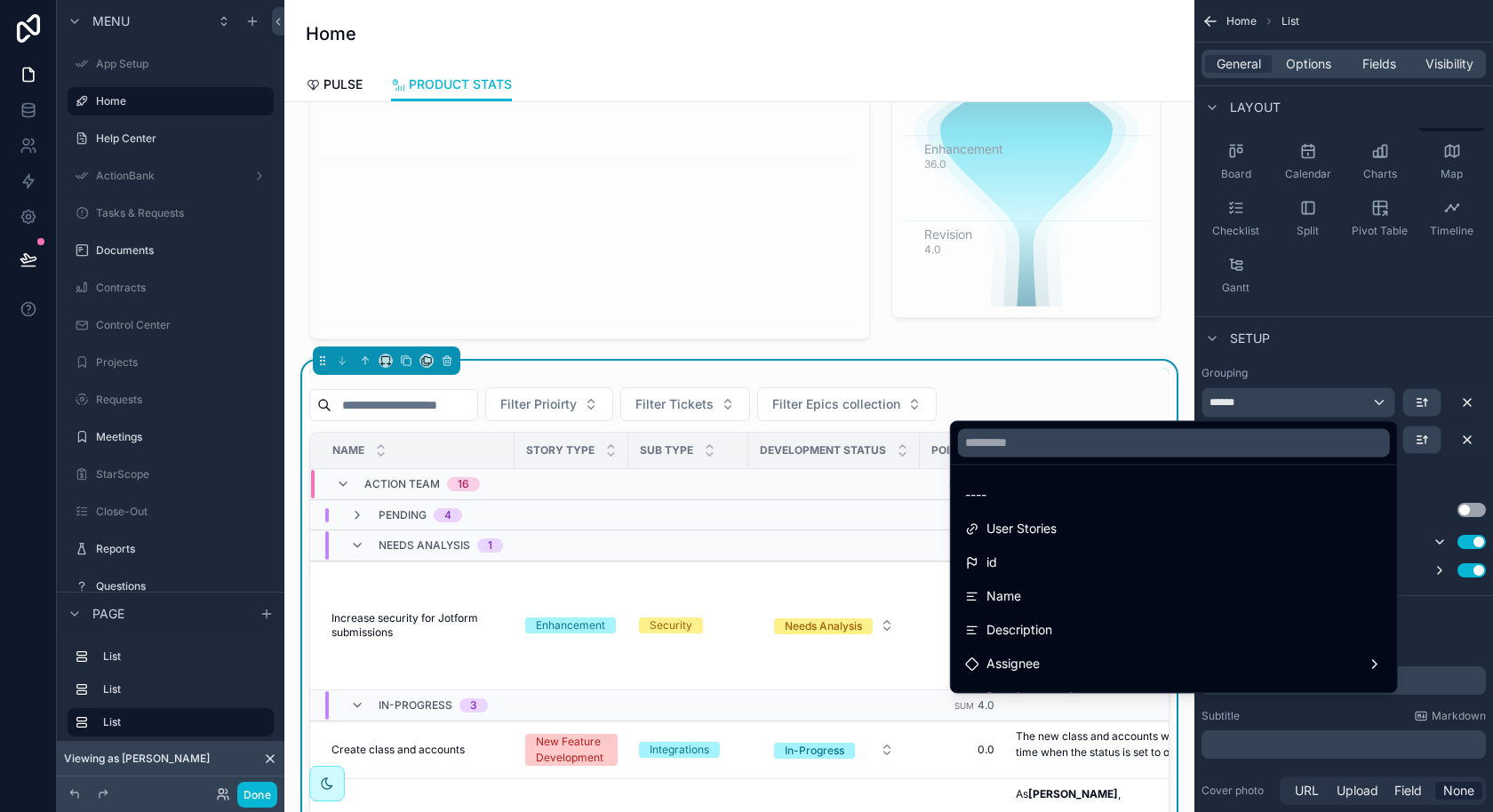
click at [1381, 402] on div "scrollable content" at bounding box center [746, 406] width 1493 height 812
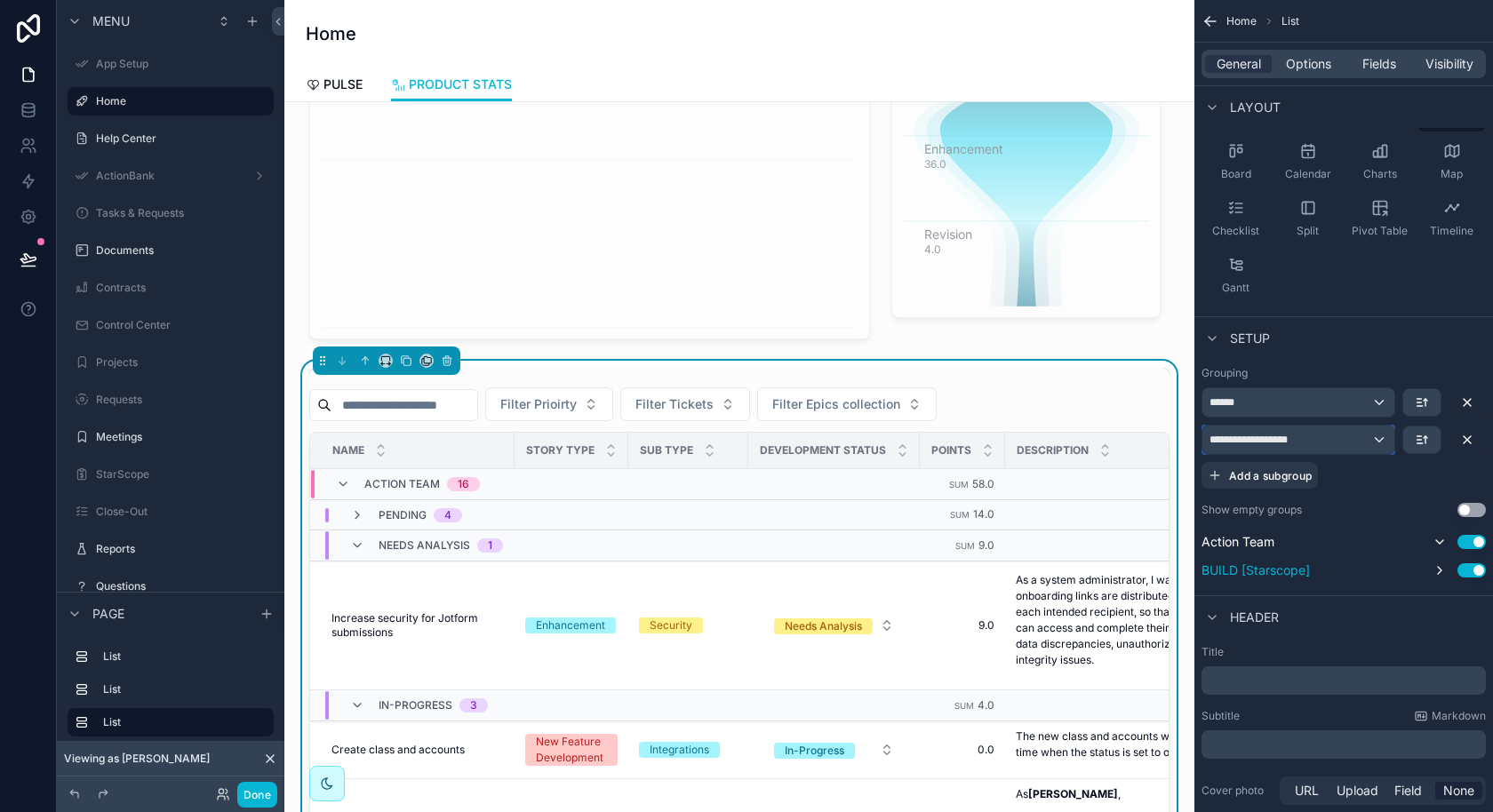
click at [1388, 437] on div "**********" at bounding box center [1298, 439] width 192 height 28
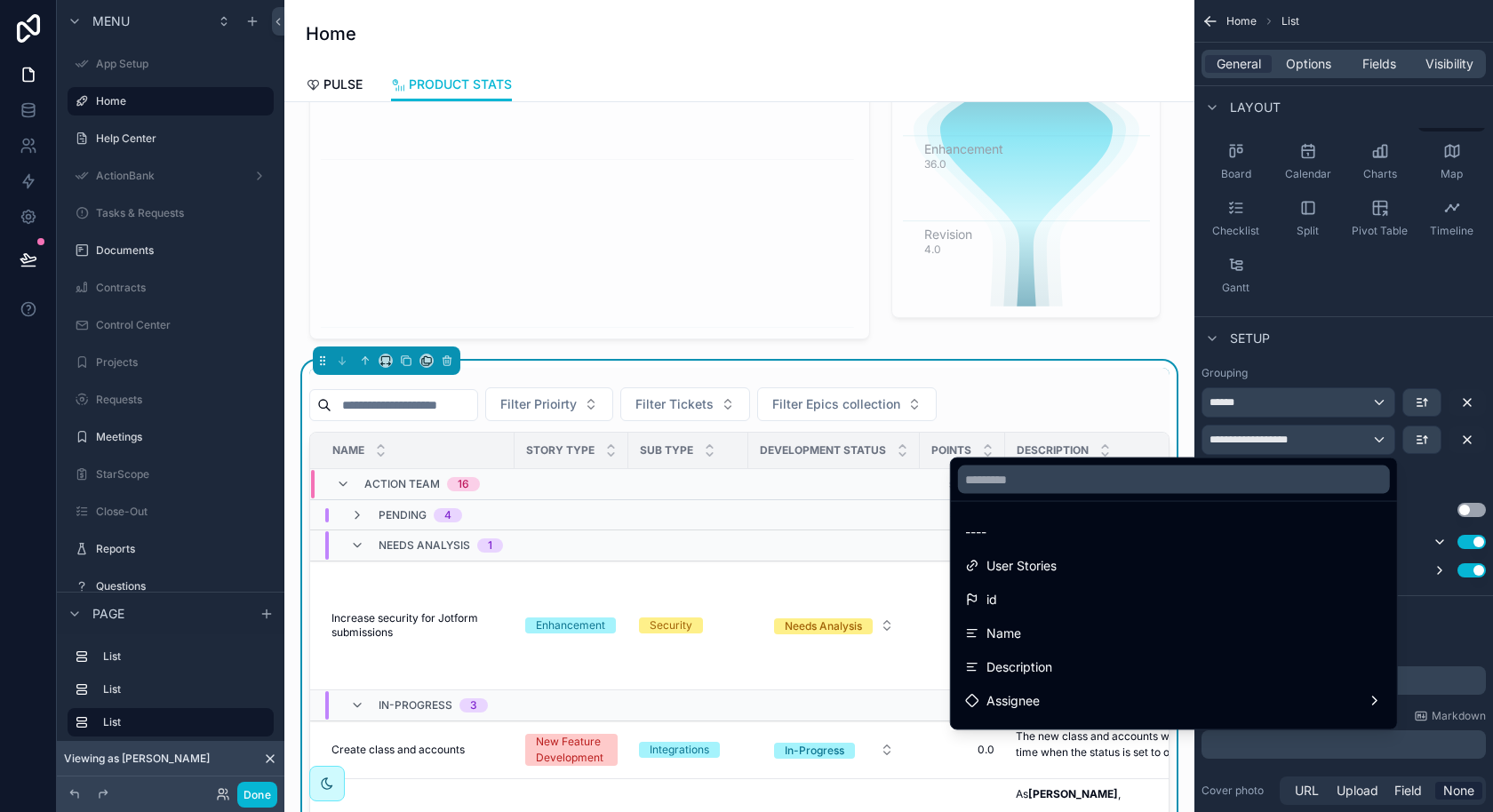
click at [1388, 437] on div "scrollable content" at bounding box center [746, 406] width 1493 height 812
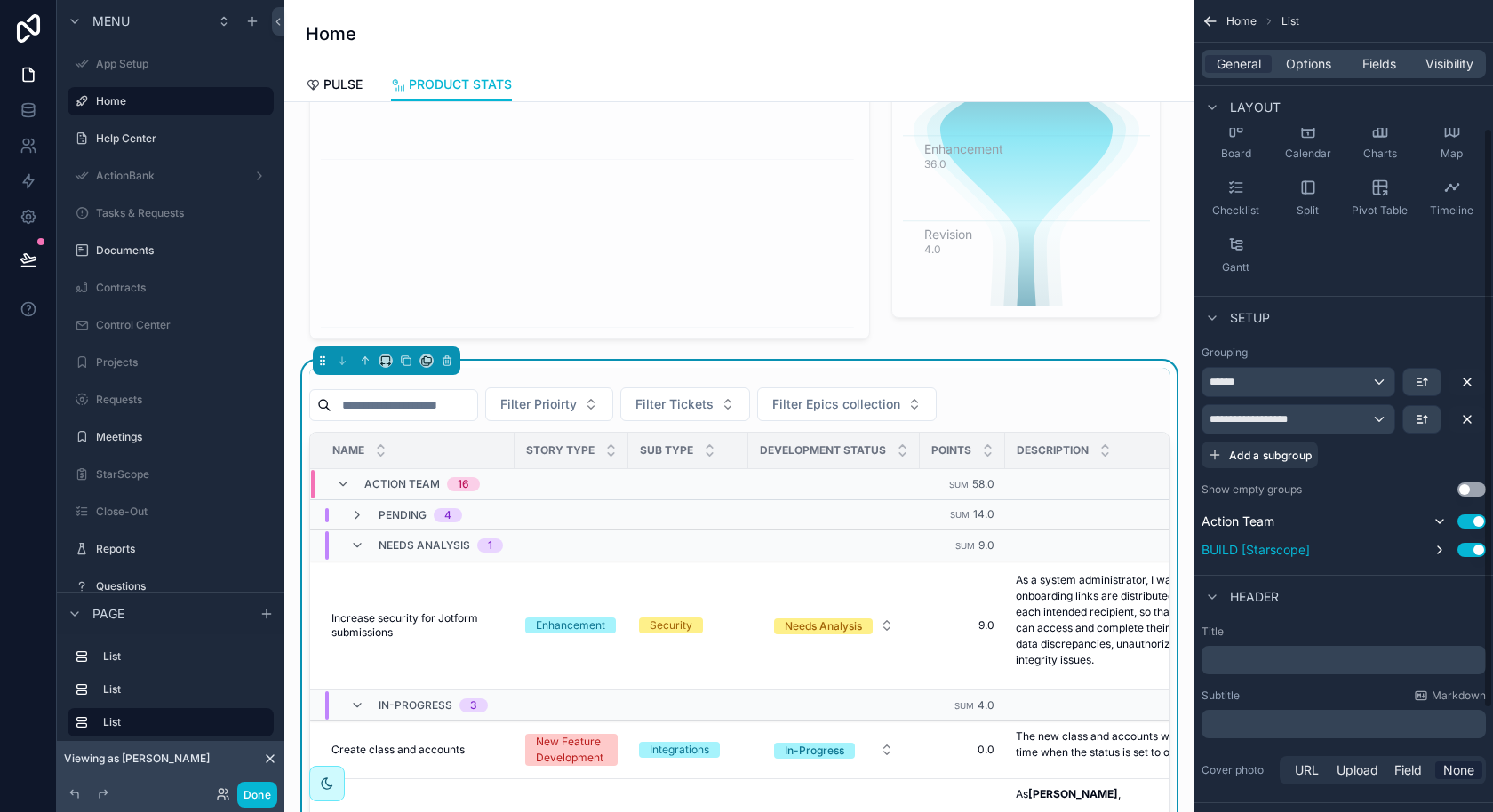
scroll to position [179, 0]
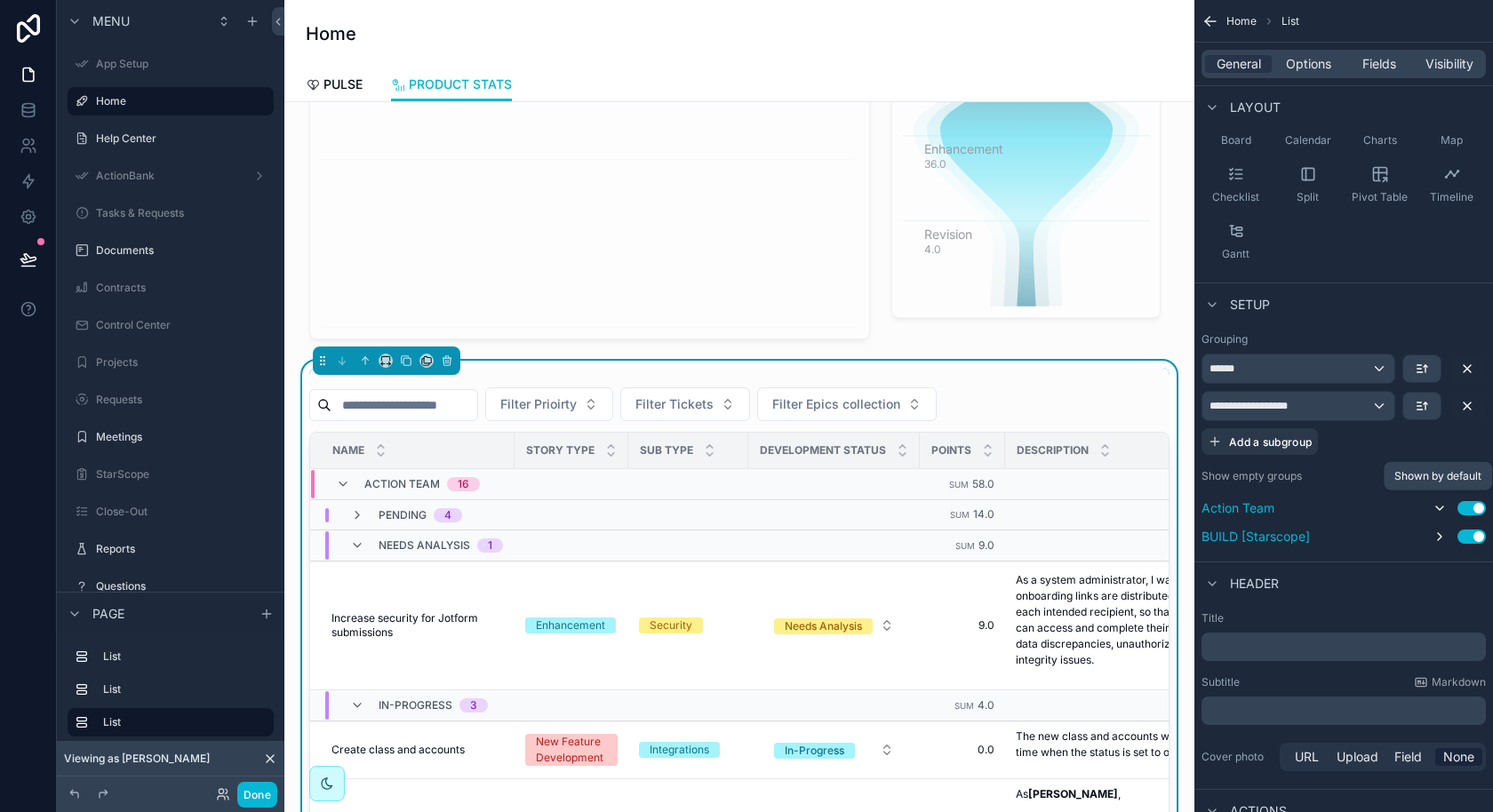
click at [1439, 509] on icon "scrollable content" at bounding box center [1439, 507] width 14 height 14
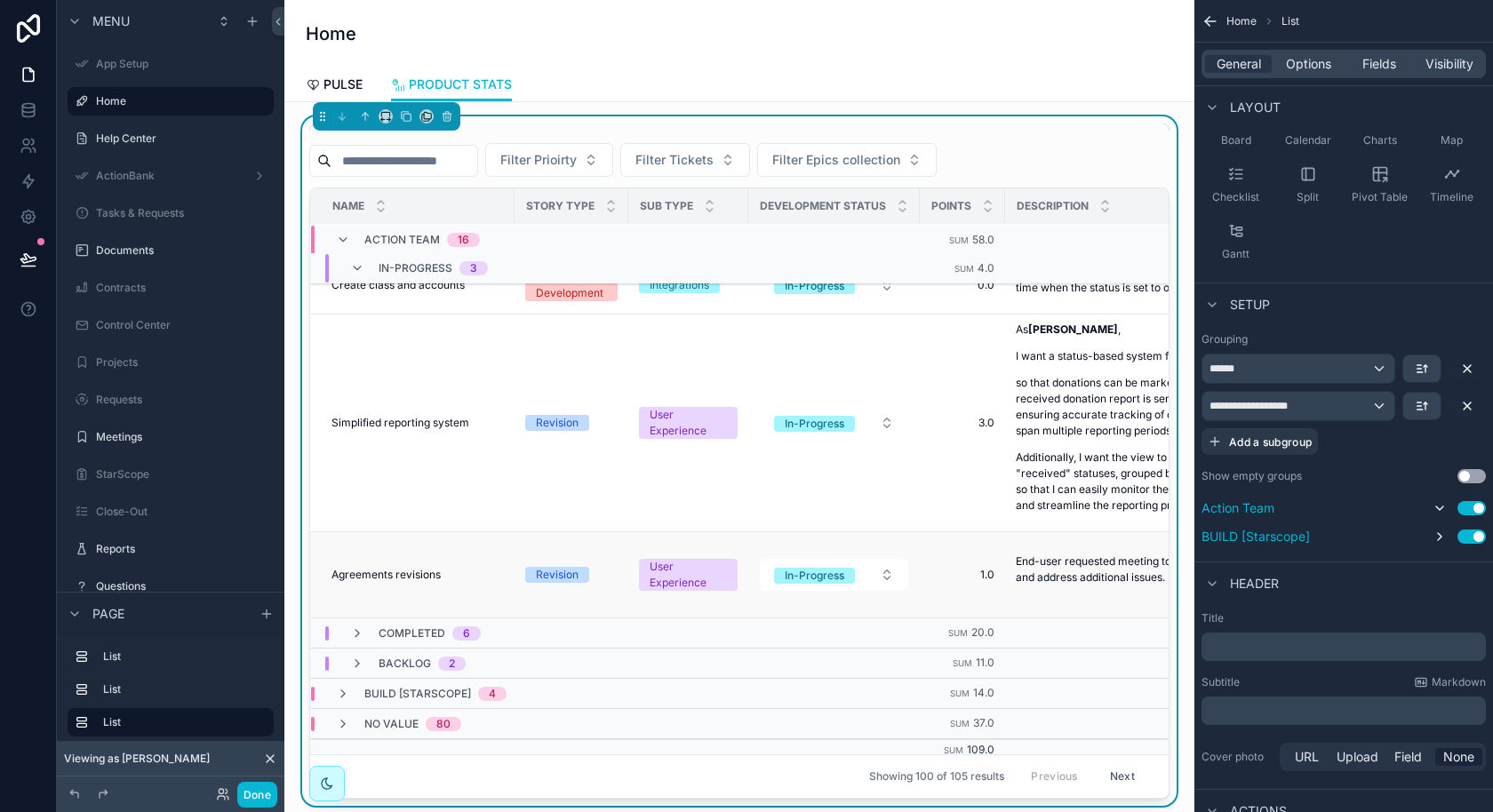
scroll to position [266, 0]
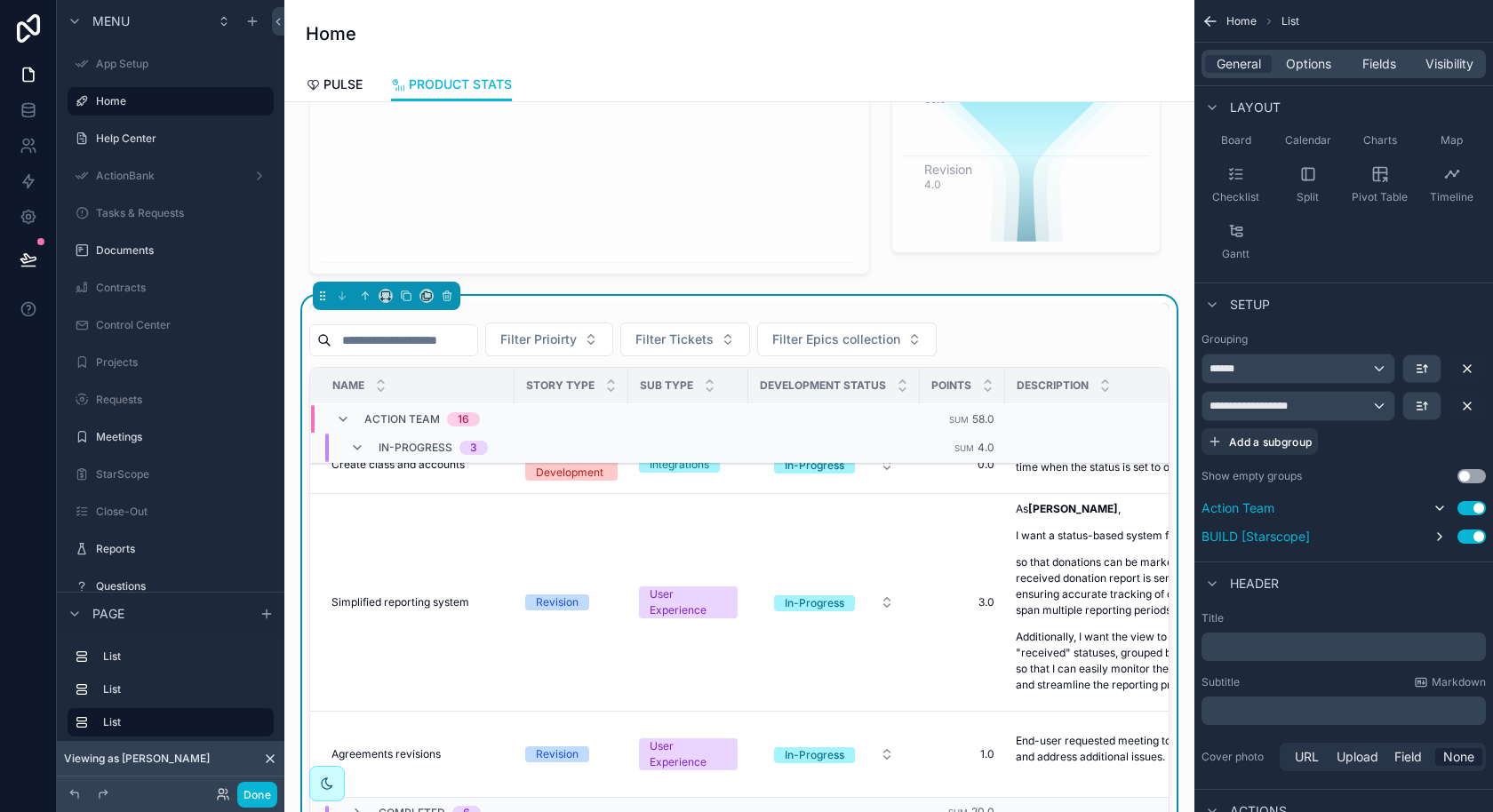
click at [1470, 533] on button "Use setting" at bounding box center [1471, 536] width 28 height 14
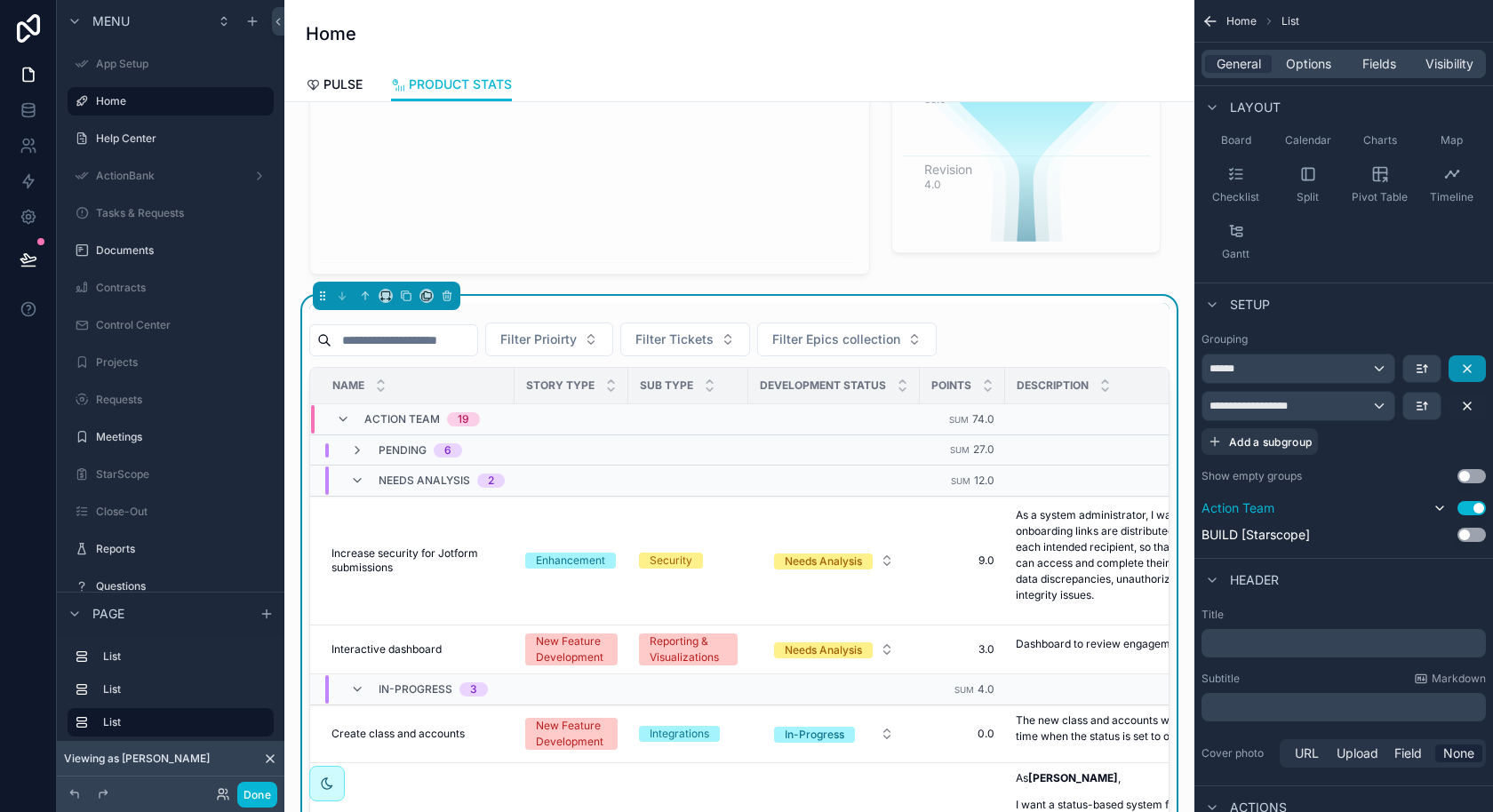
click at [1466, 367] on icon "scrollable content" at bounding box center [1467, 369] width 7 height 7
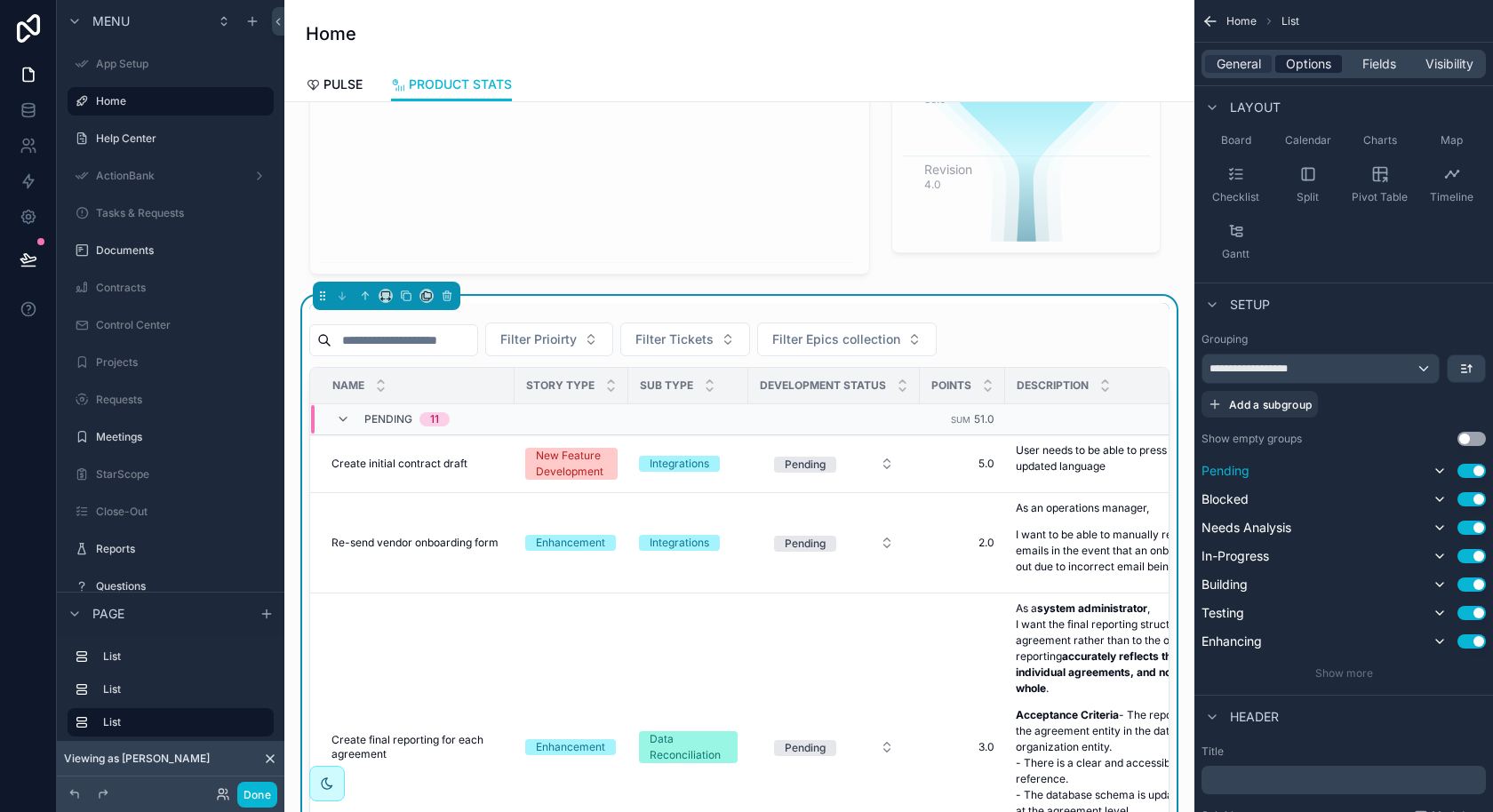
click at [1295, 61] on span "Options" at bounding box center [1308, 63] width 45 height 17
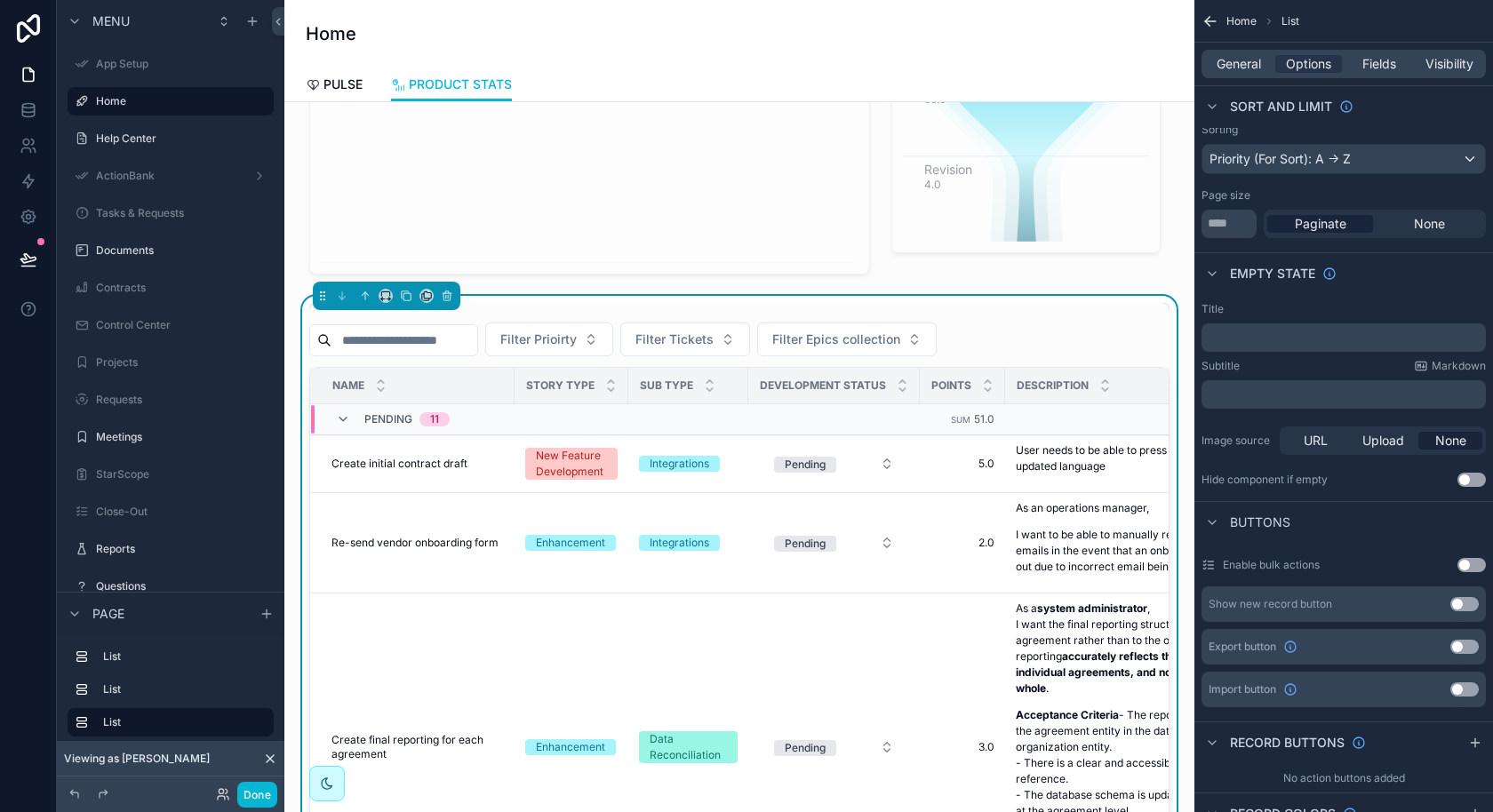
scroll to position [0, 0]
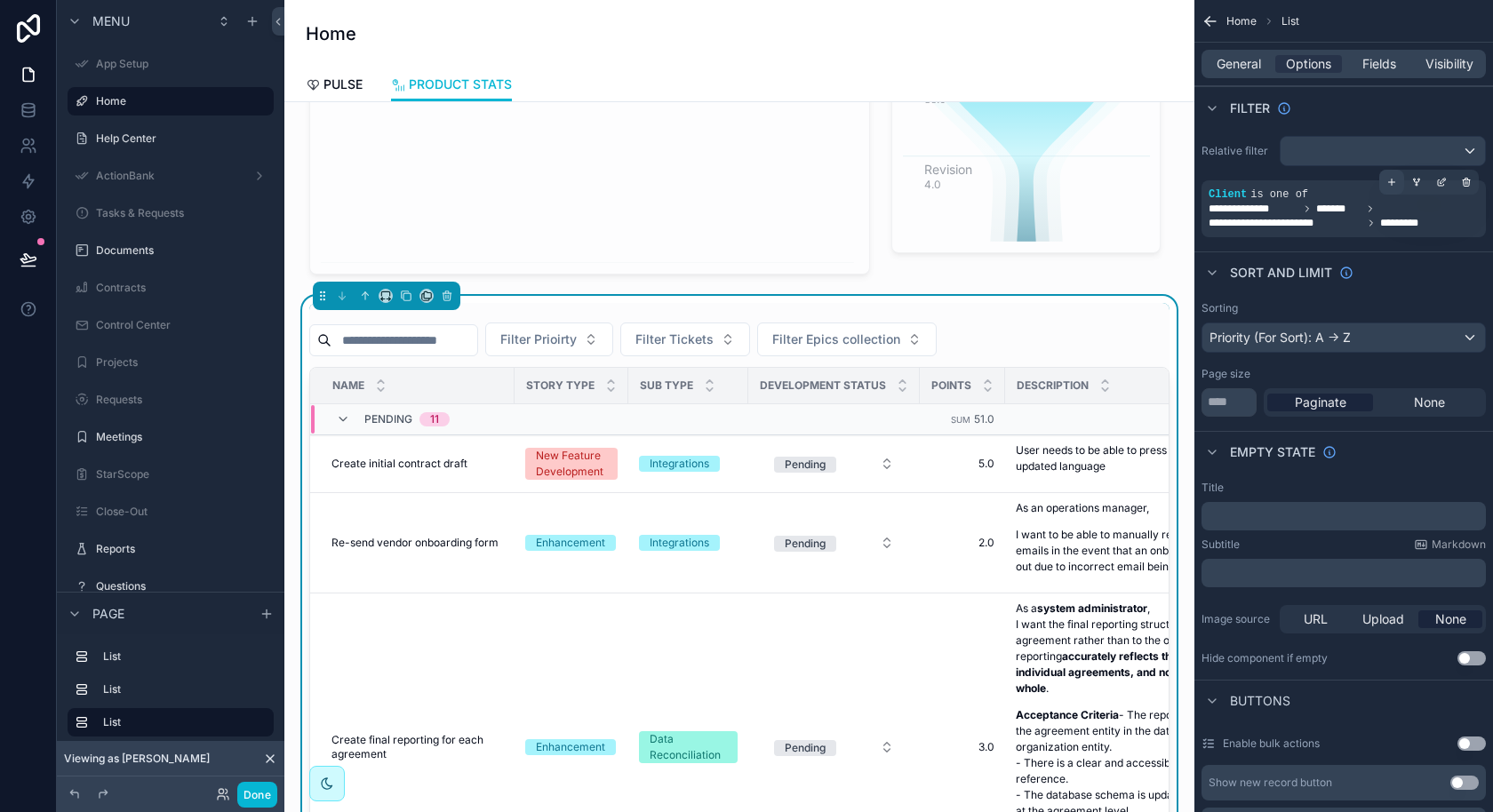
click at [1393, 184] on icon "scrollable content" at bounding box center [1392, 183] width 11 height 11
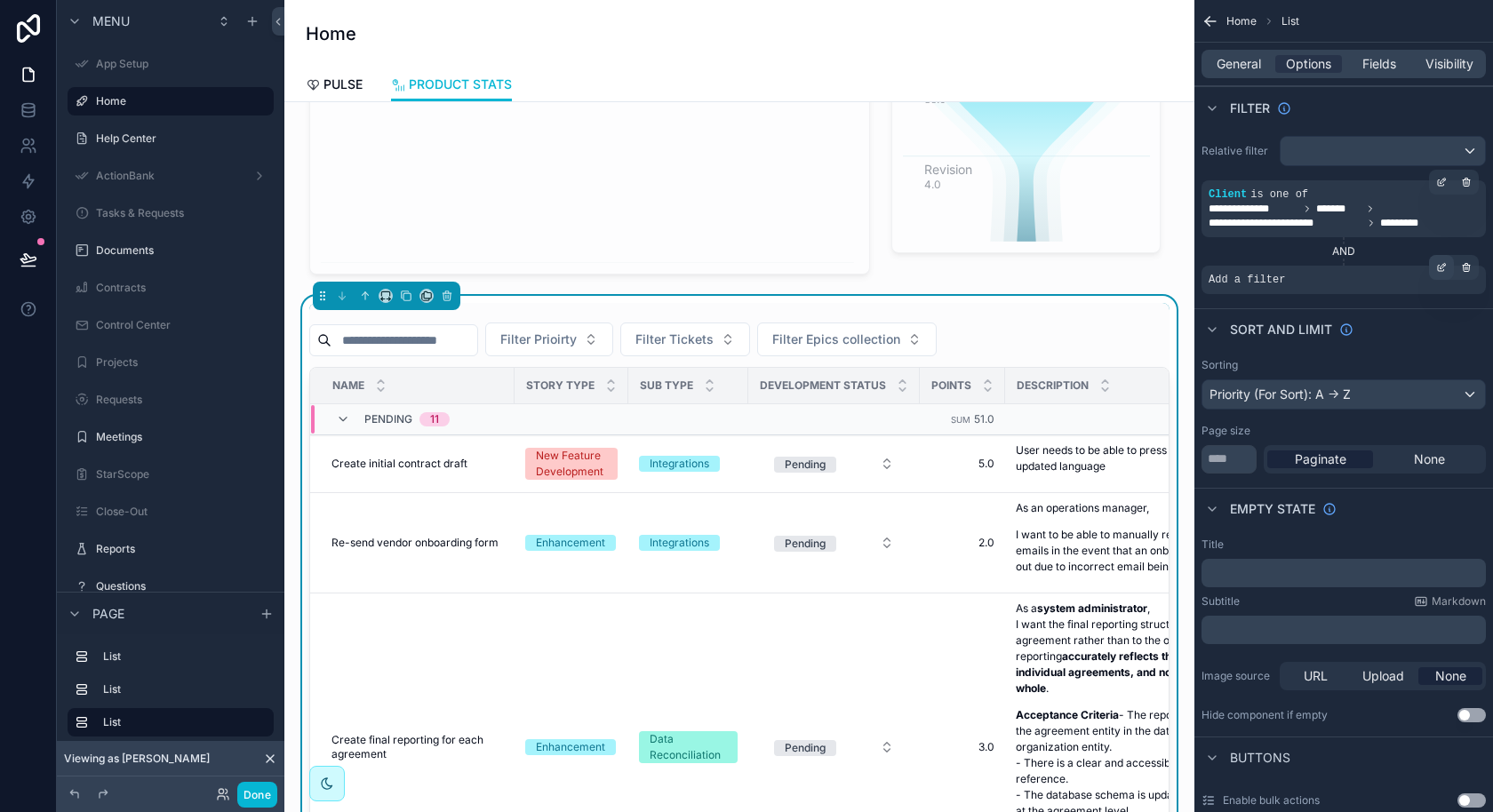
click at [1439, 273] on div "scrollable content" at bounding box center [1441, 267] width 25 height 25
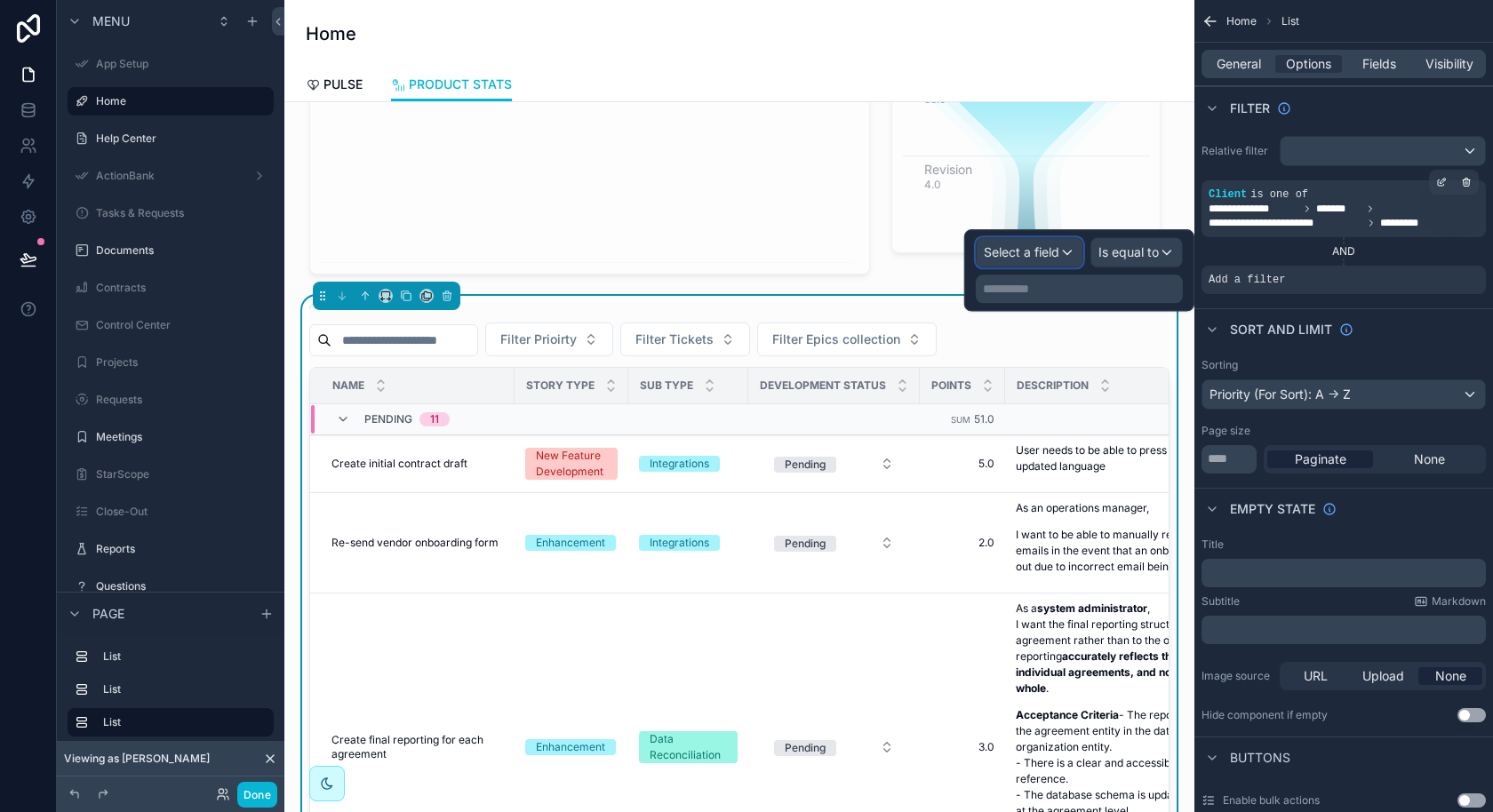
click at [1053, 256] on span "Select a field" at bounding box center [1021, 251] width 75 height 15
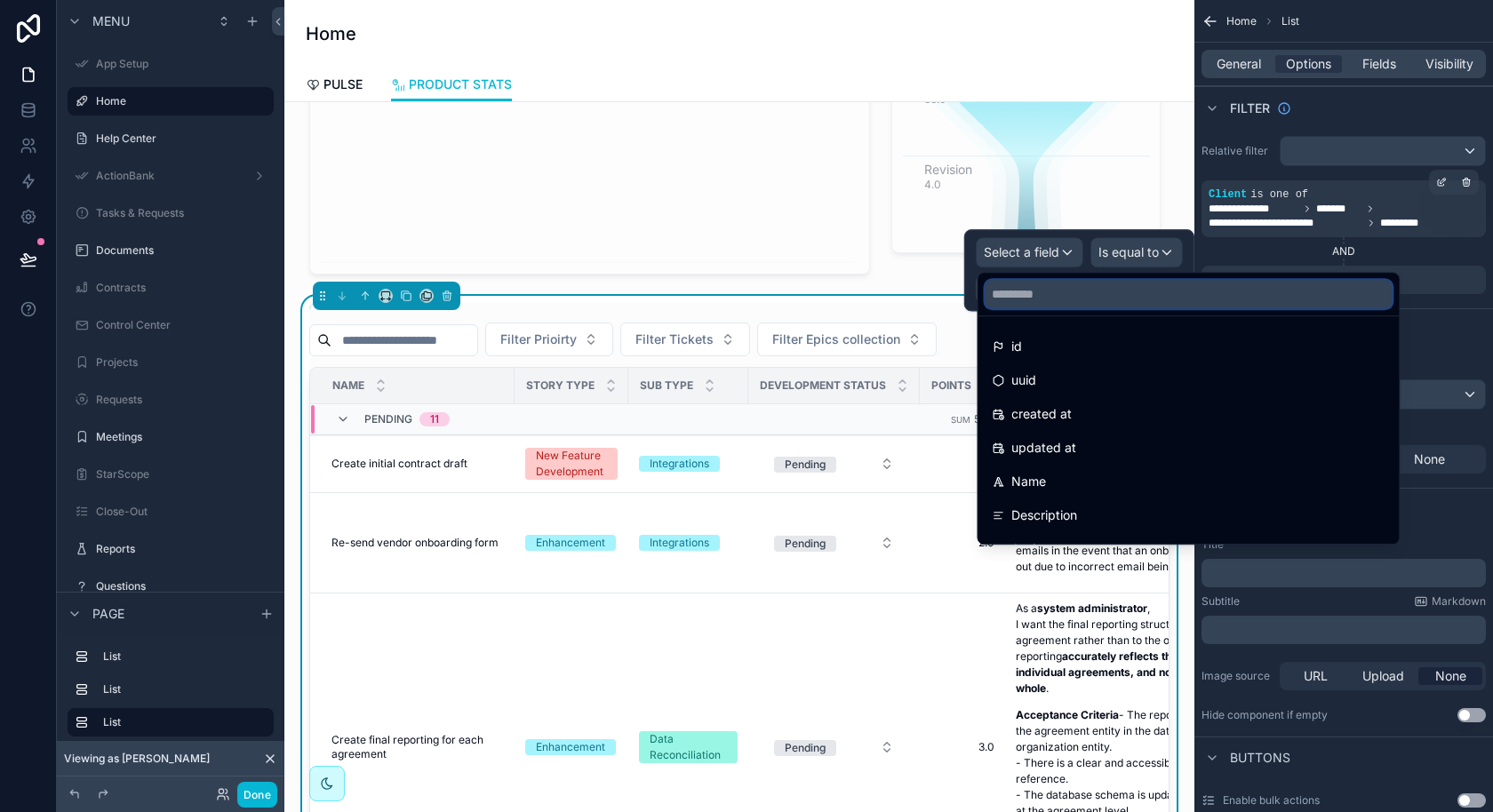
click at [1051, 296] on input "text" at bounding box center [1187, 294] width 407 height 28
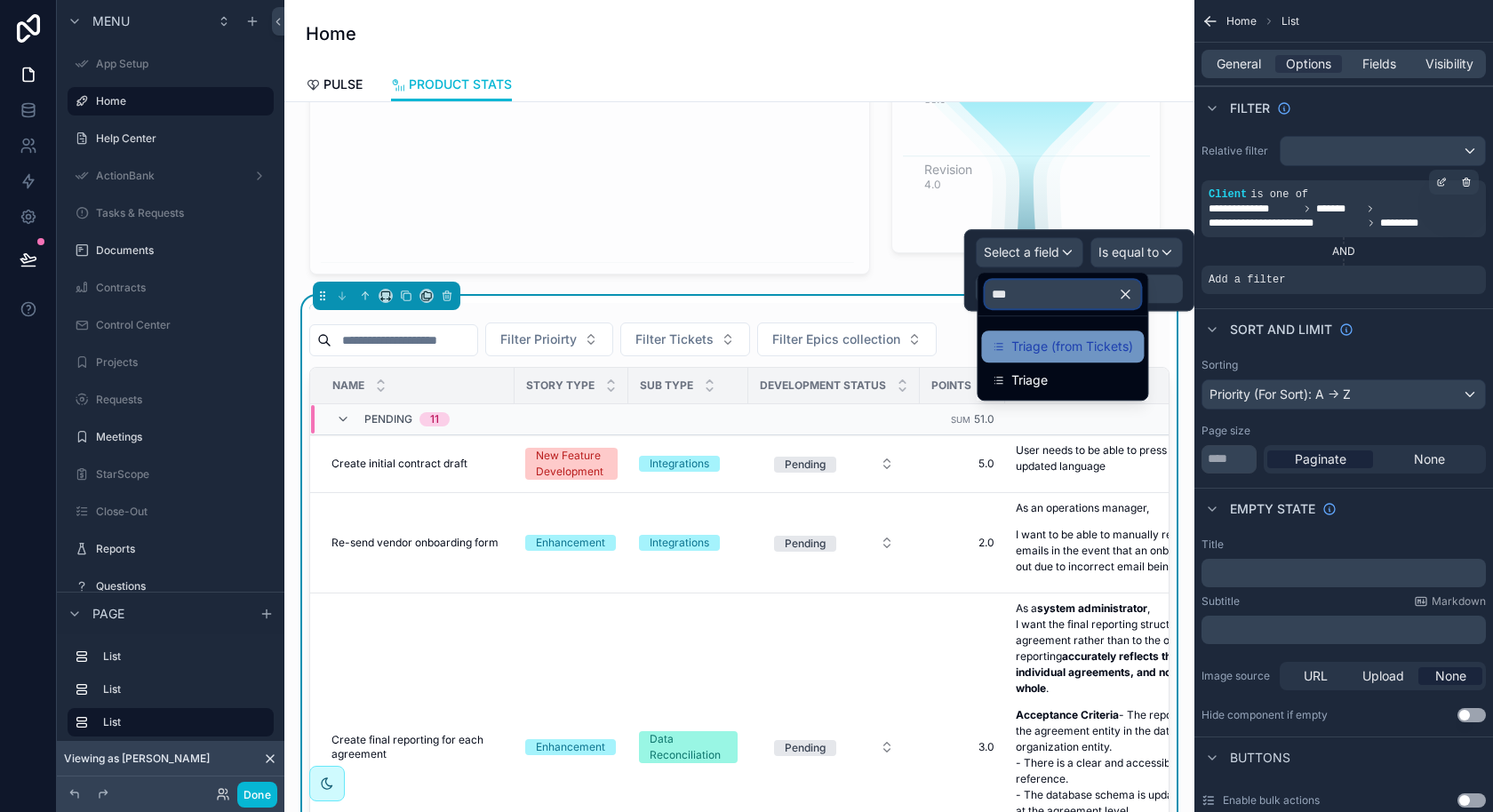
type input "***"
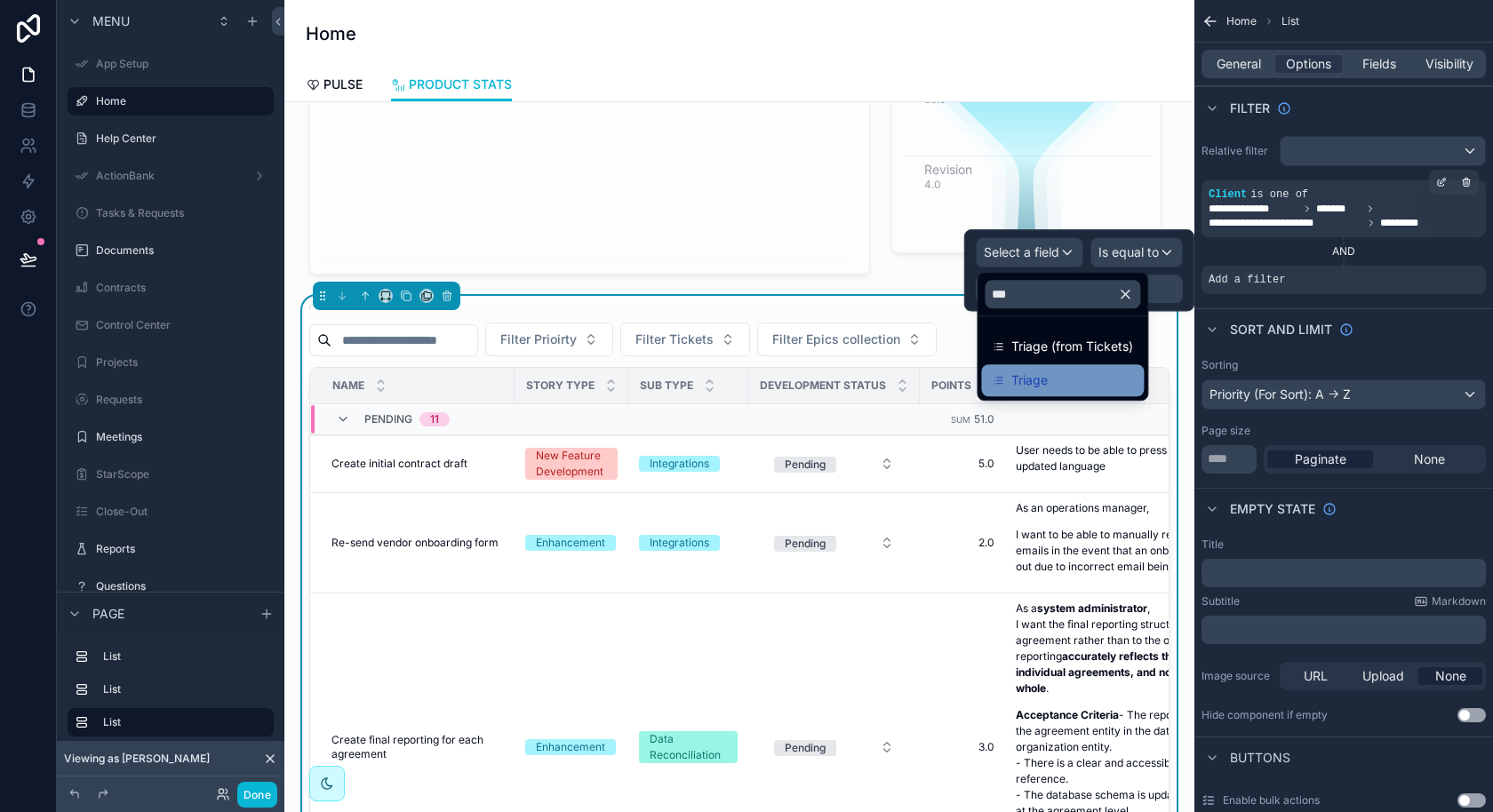
drag, startPoint x: 1091, startPoint y: 350, endPoint x: 1069, endPoint y: 378, distance: 35.6
click at [1069, 378] on ul "Triage (from Tickets) Triage" at bounding box center [1062, 358] width 170 height 83
click at [1069, 378] on div "Triage" at bounding box center [1063, 380] width 141 height 21
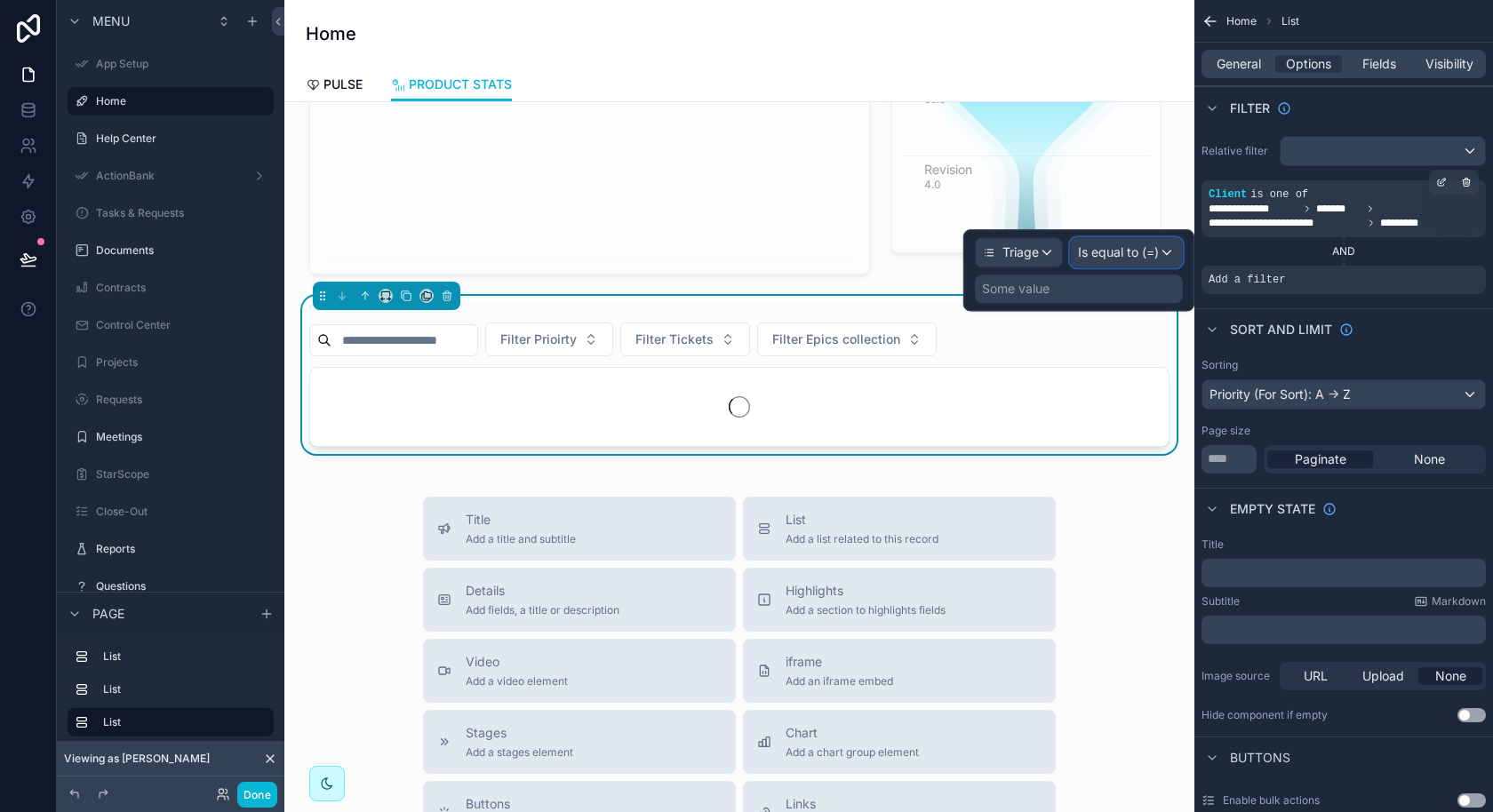
click at [1122, 259] on span "Is equal to (=)" at bounding box center [1119, 251] width 81 height 17
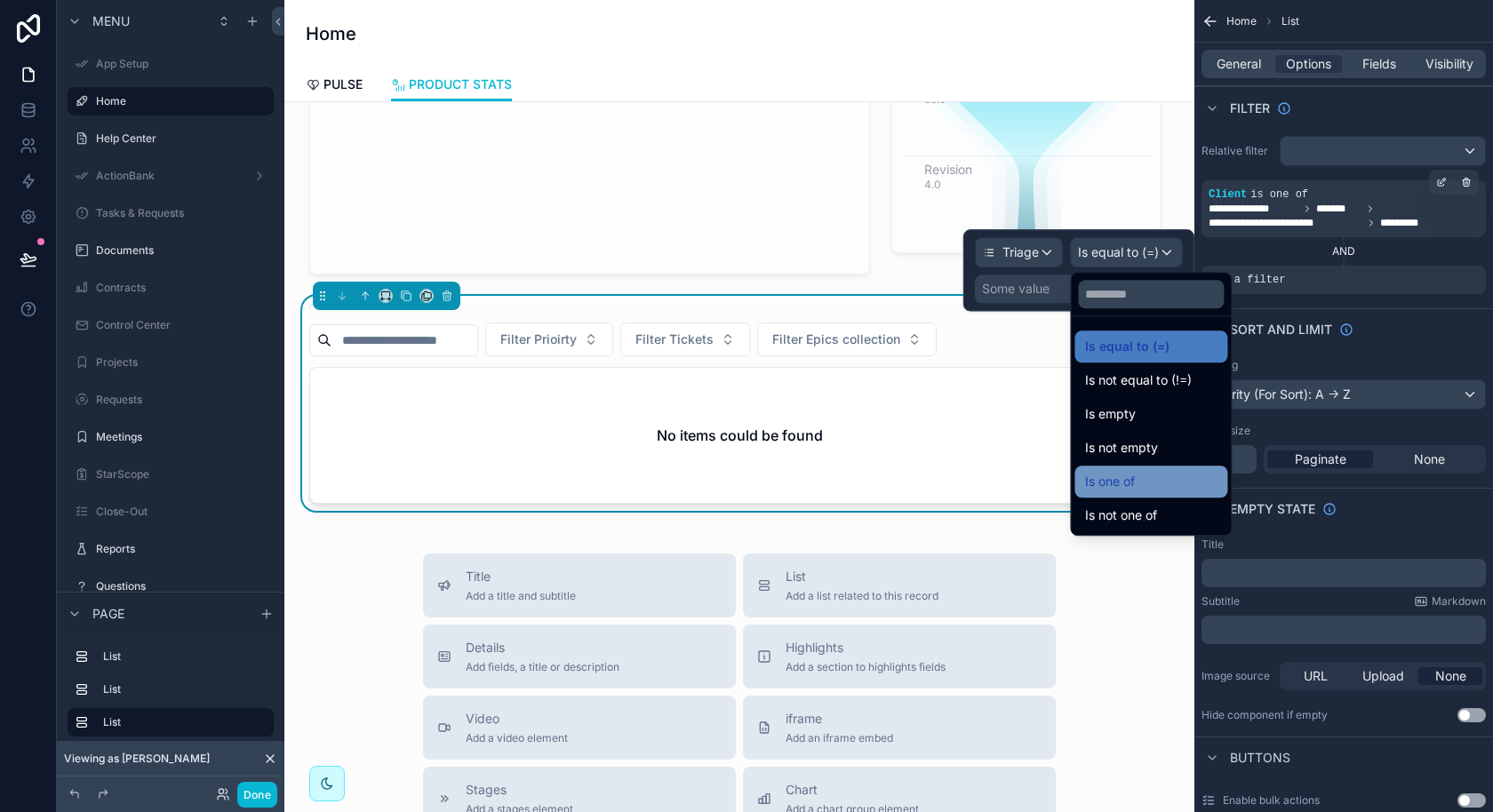
click at [1122, 483] on span "Is one of" at bounding box center [1109, 481] width 50 height 21
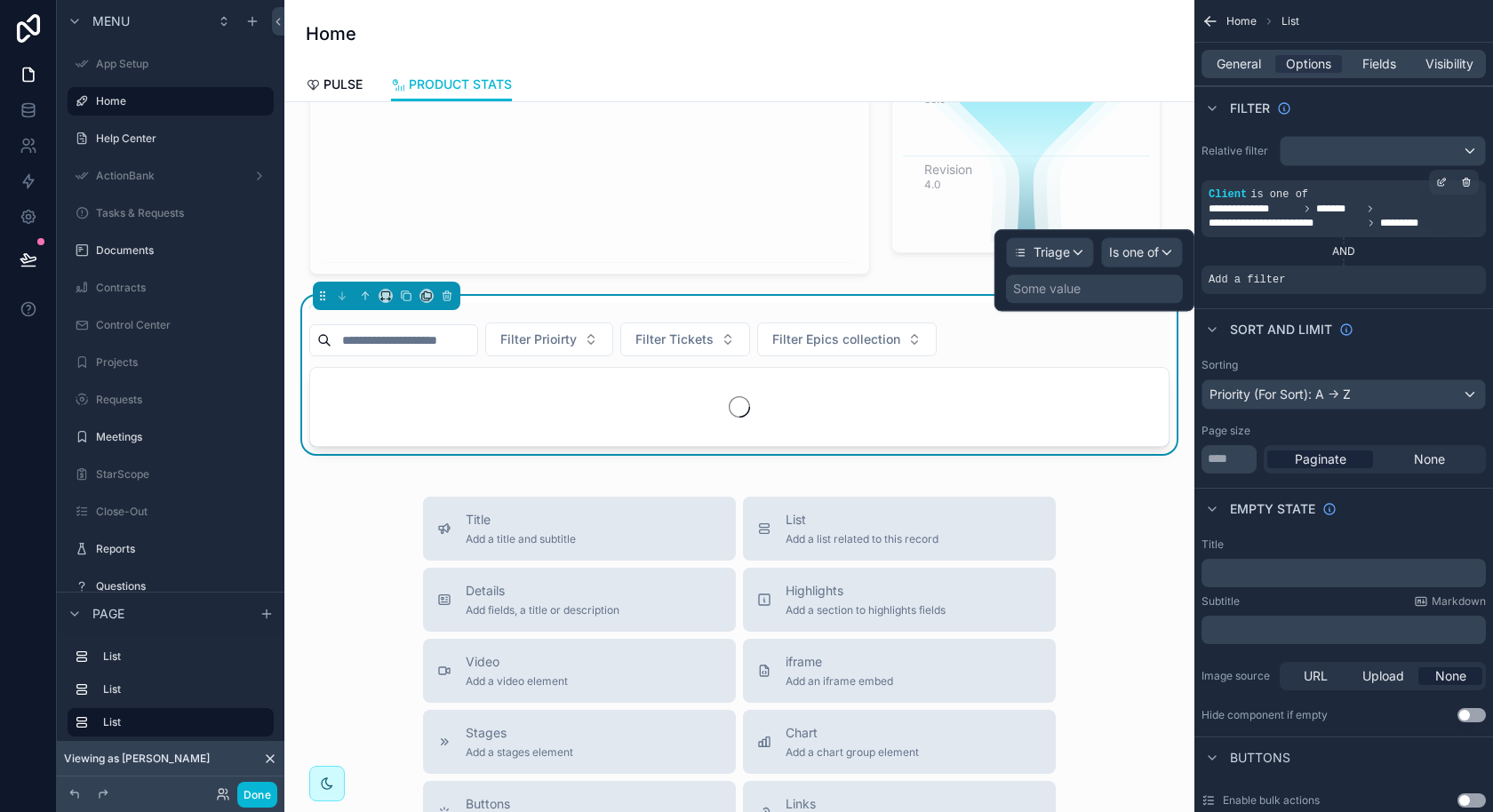
click at [1103, 292] on div "Some value" at bounding box center [1094, 288] width 177 height 28
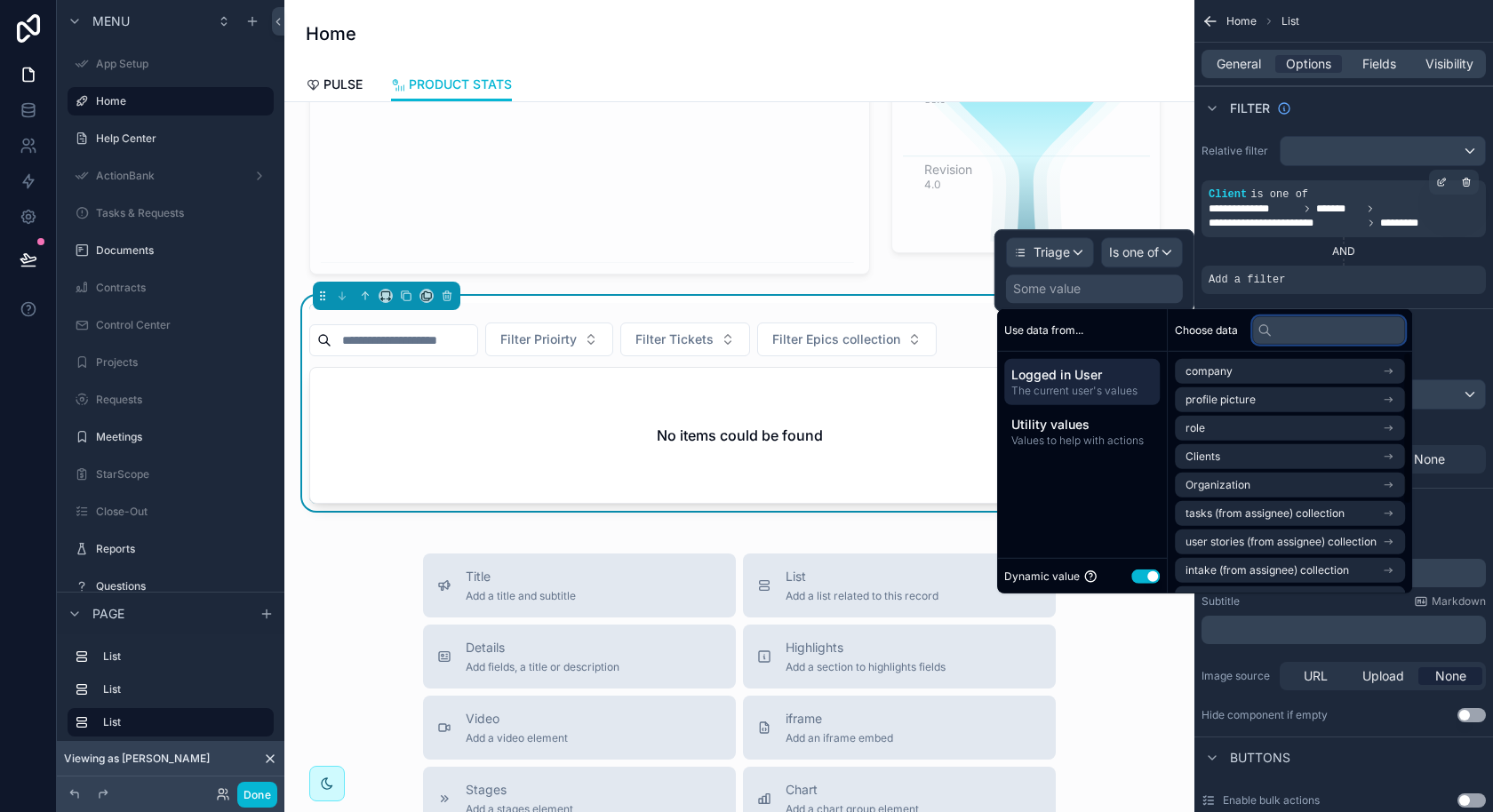
click at [1286, 334] on input "text" at bounding box center [1328, 329] width 153 height 28
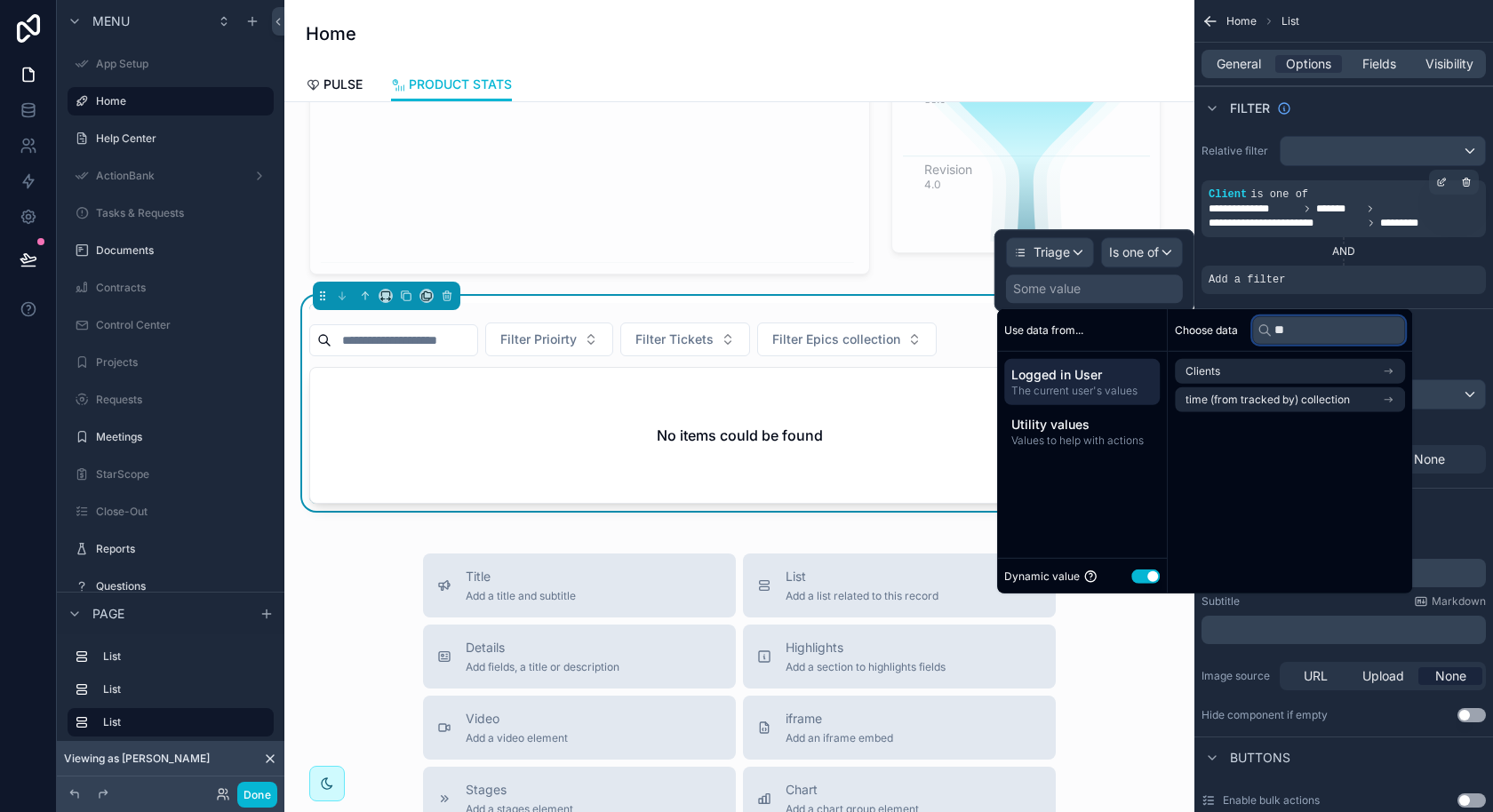
type input "**"
click at [1133, 575] on button "Use setting" at bounding box center [1145, 575] width 28 height 14
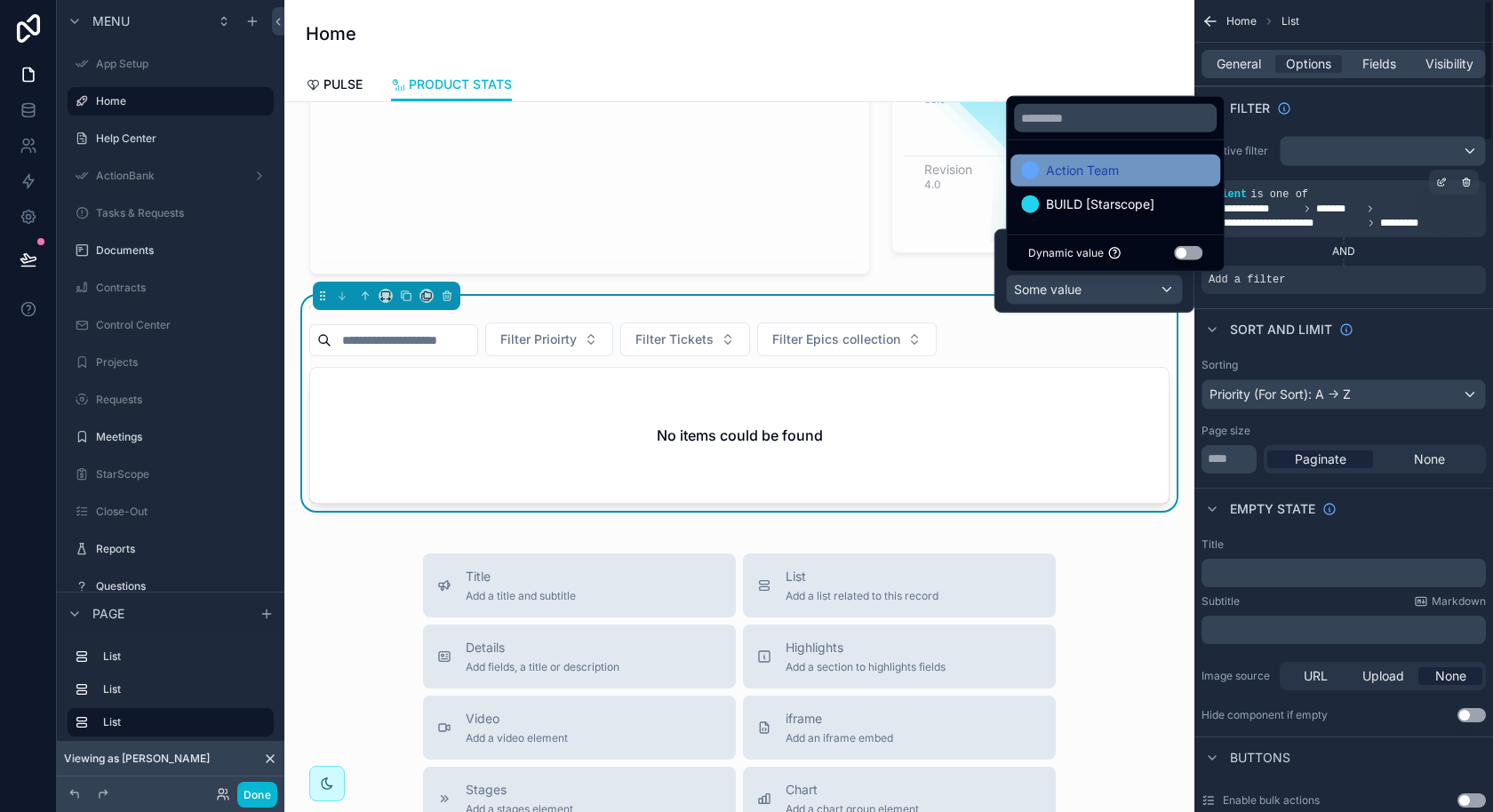
click at [1153, 182] on div "Action Team" at bounding box center [1115, 170] width 188 height 21
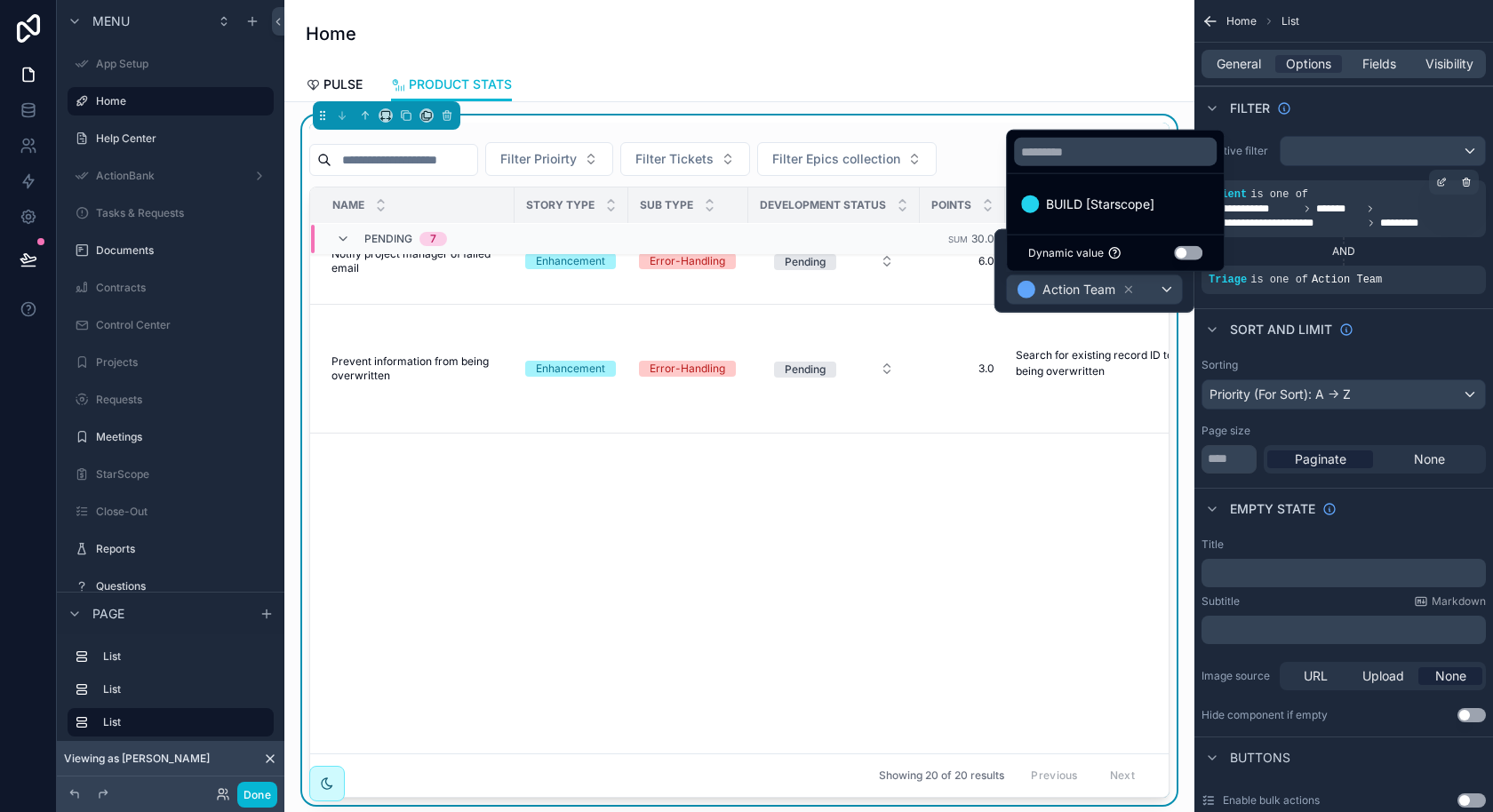
scroll to position [122, 0]
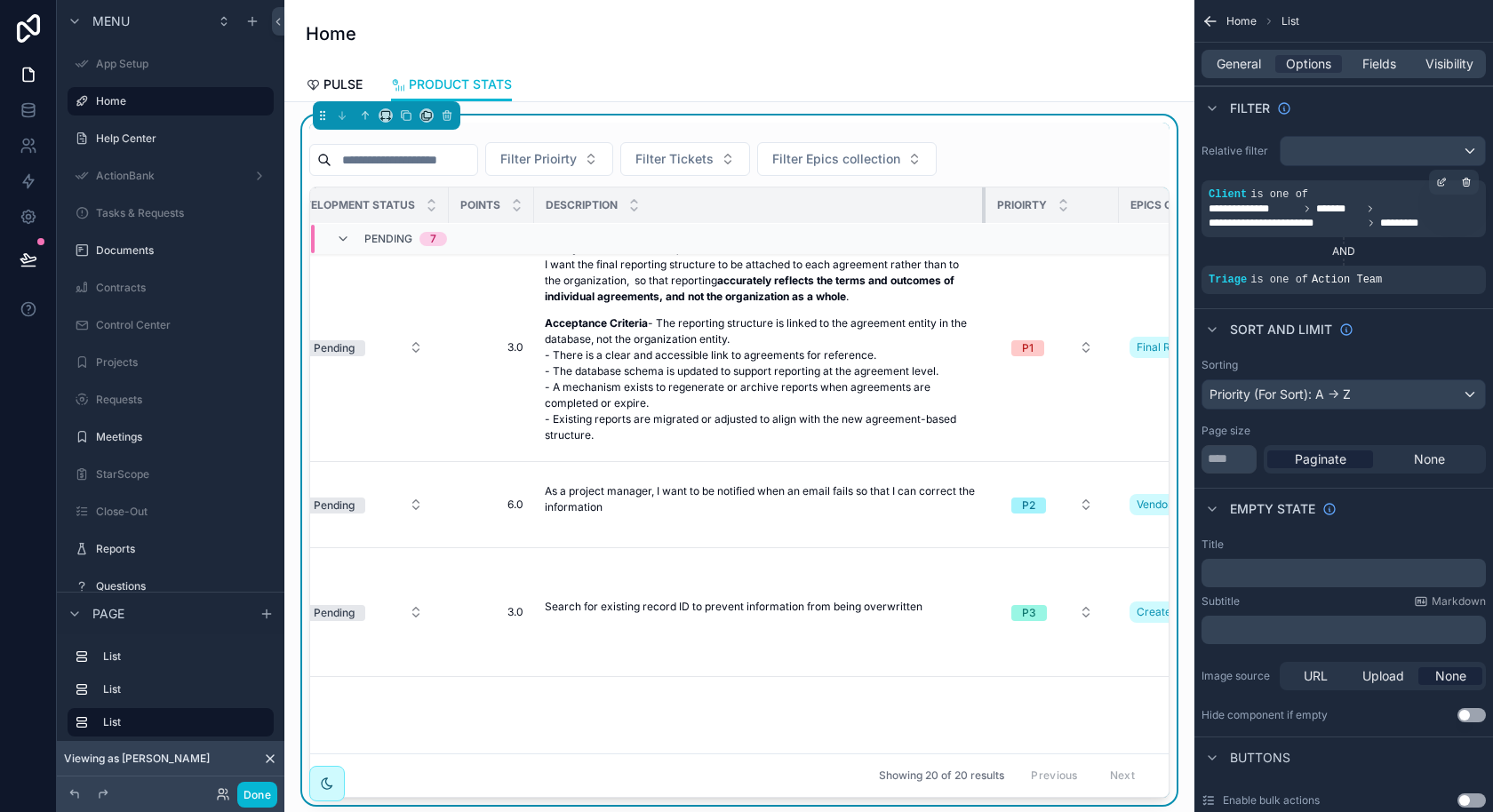
drag, startPoint x: 837, startPoint y: 202, endPoint x: 981, endPoint y: 234, distance: 147.5
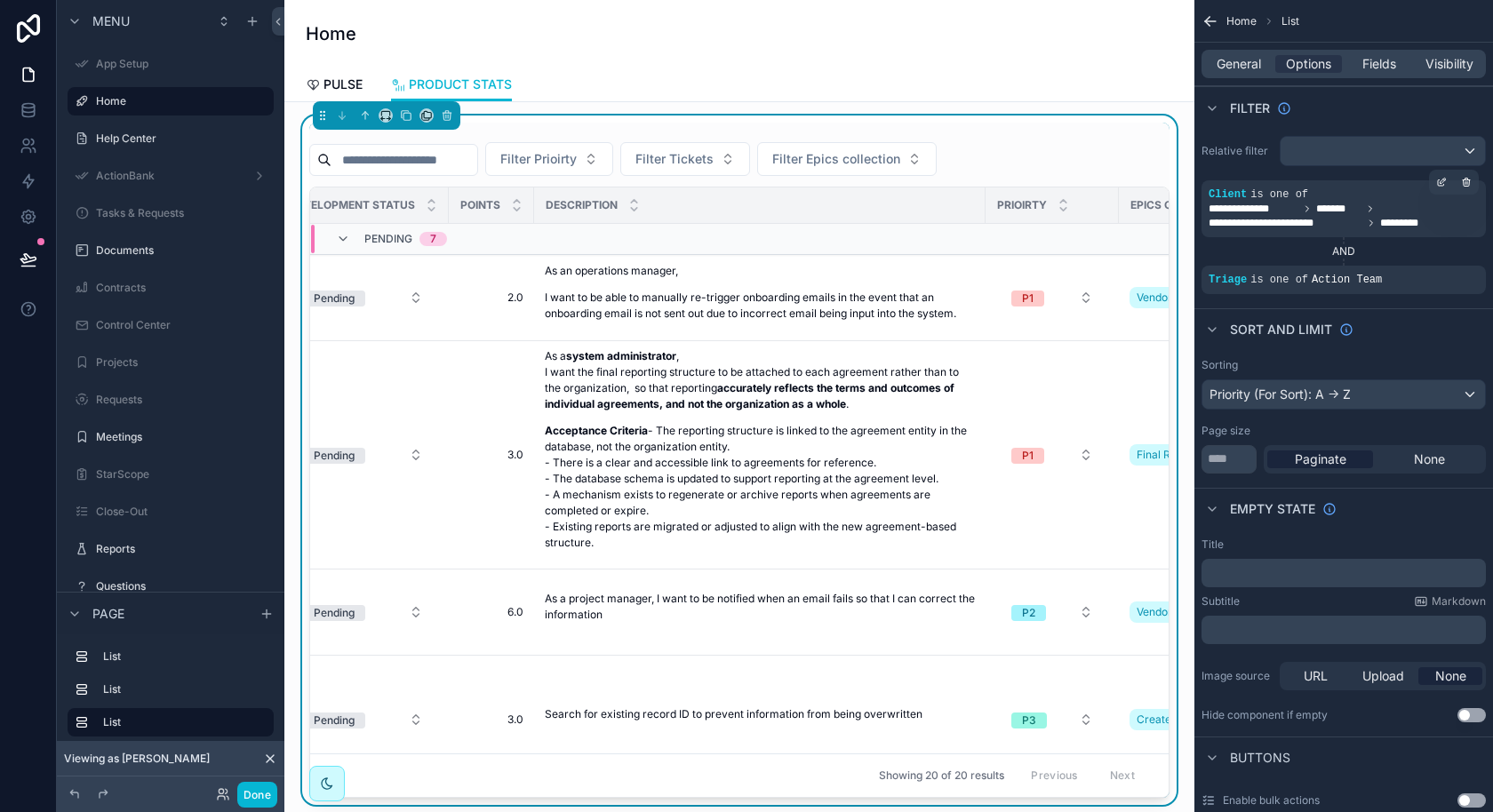
click at [806, 209] on div "Description" at bounding box center [760, 205] width 450 height 34
click at [1374, 70] on span "Fields" at bounding box center [1378, 63] width 34 height 17
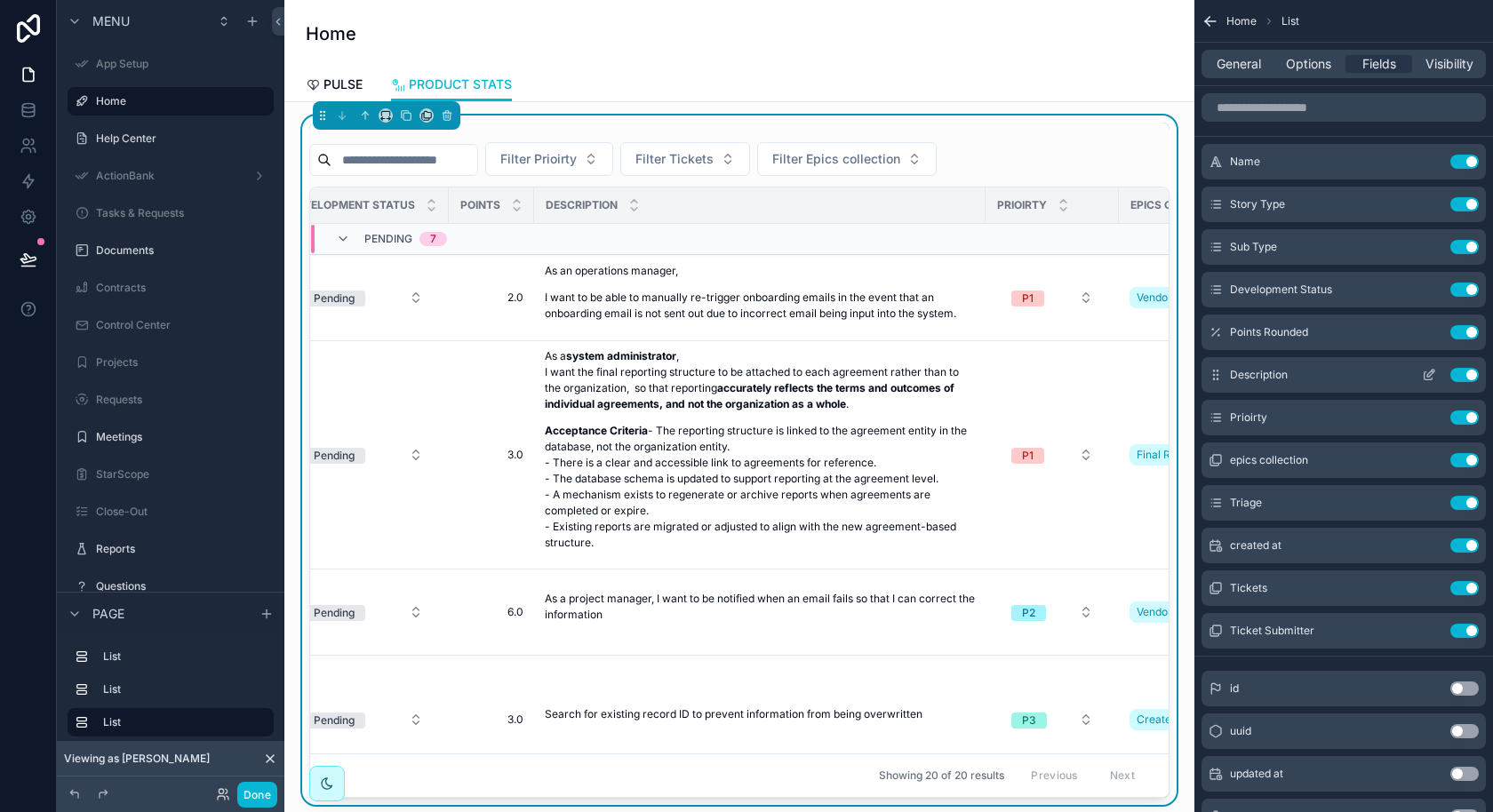
click at [1417, 374] on button "scrollable content" at bounding box center [1429, 374] width 28 height 14
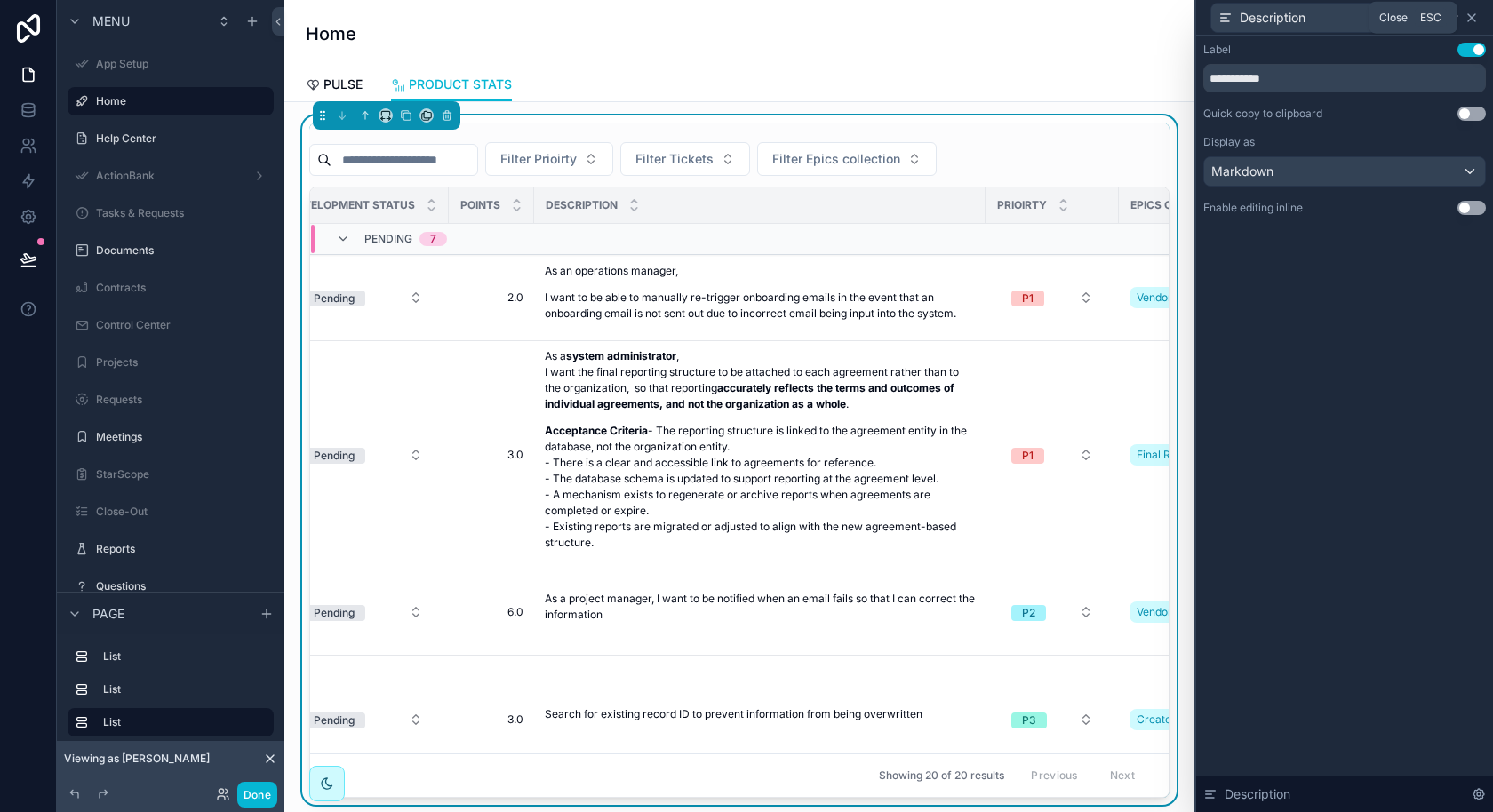
click at [1476, 20] on icon at bounding box center [1471, 17] width 14 height 14
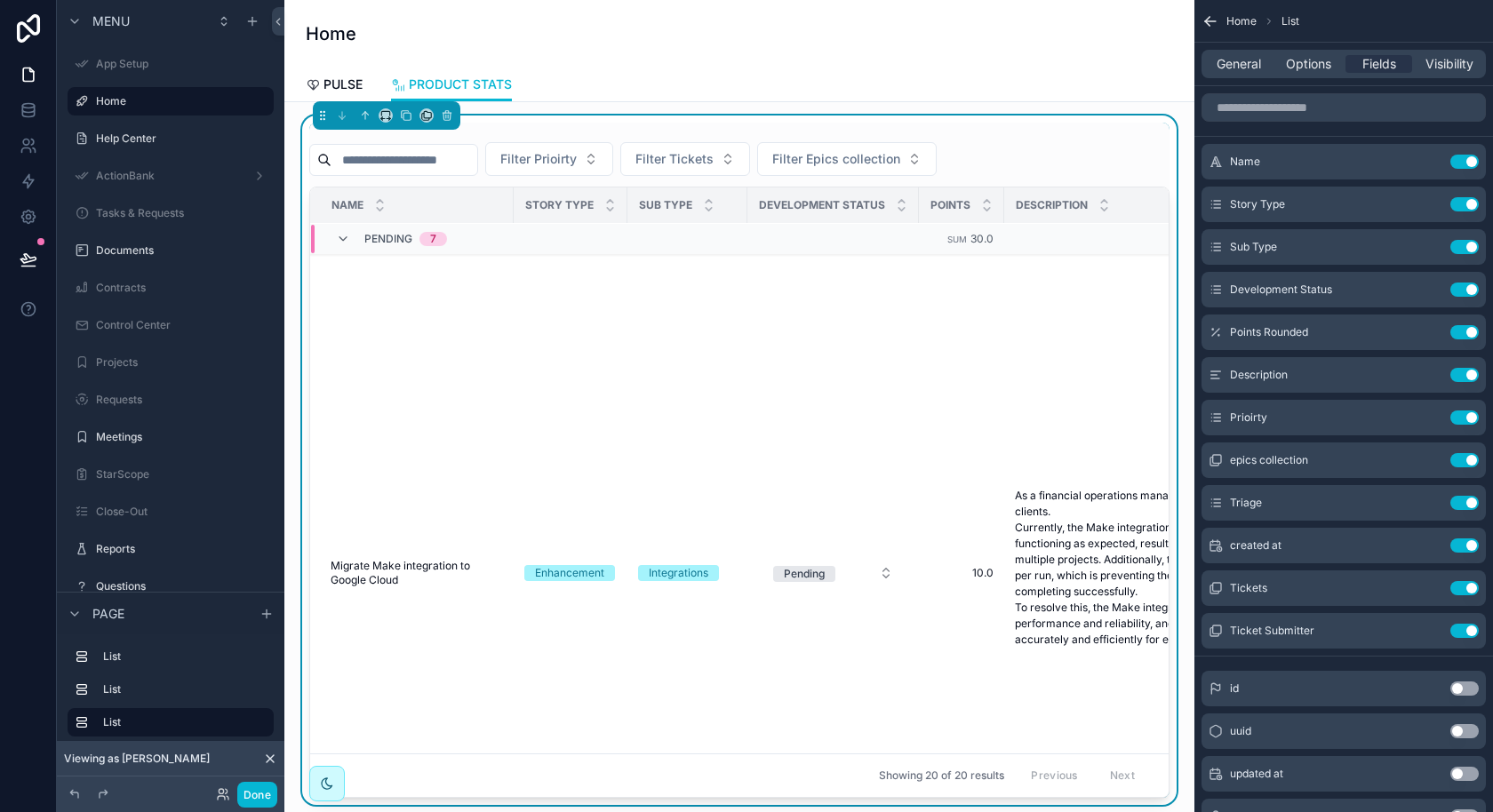
click at [954, 155] on div "Filter Prioirty Filter Tickets Filter Epics collection" at bounding box center [739, 159] width 860 height 34
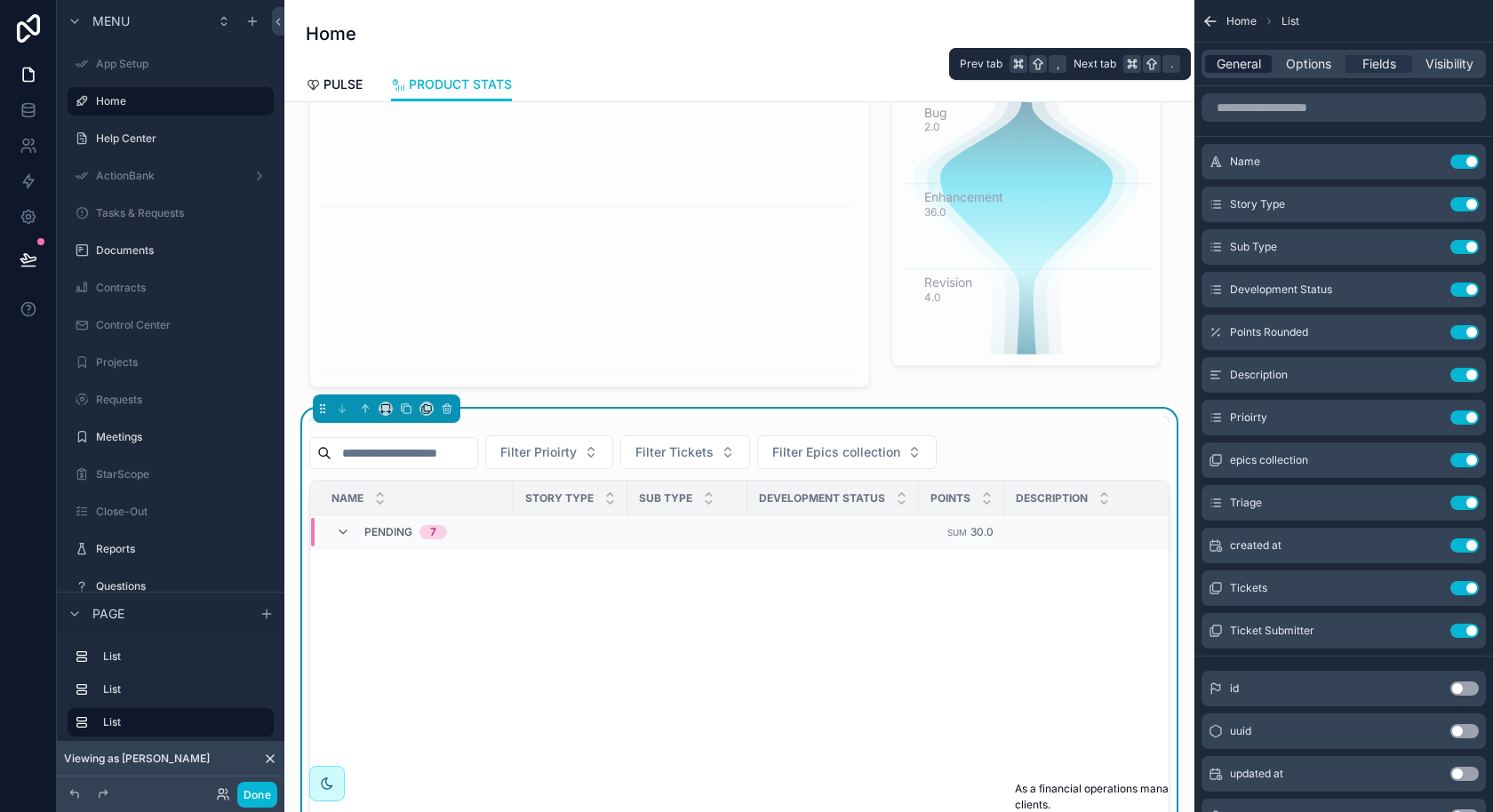
click at [1257, 63] on span "General" at bounding box center [1239, 63] width 44 height 17
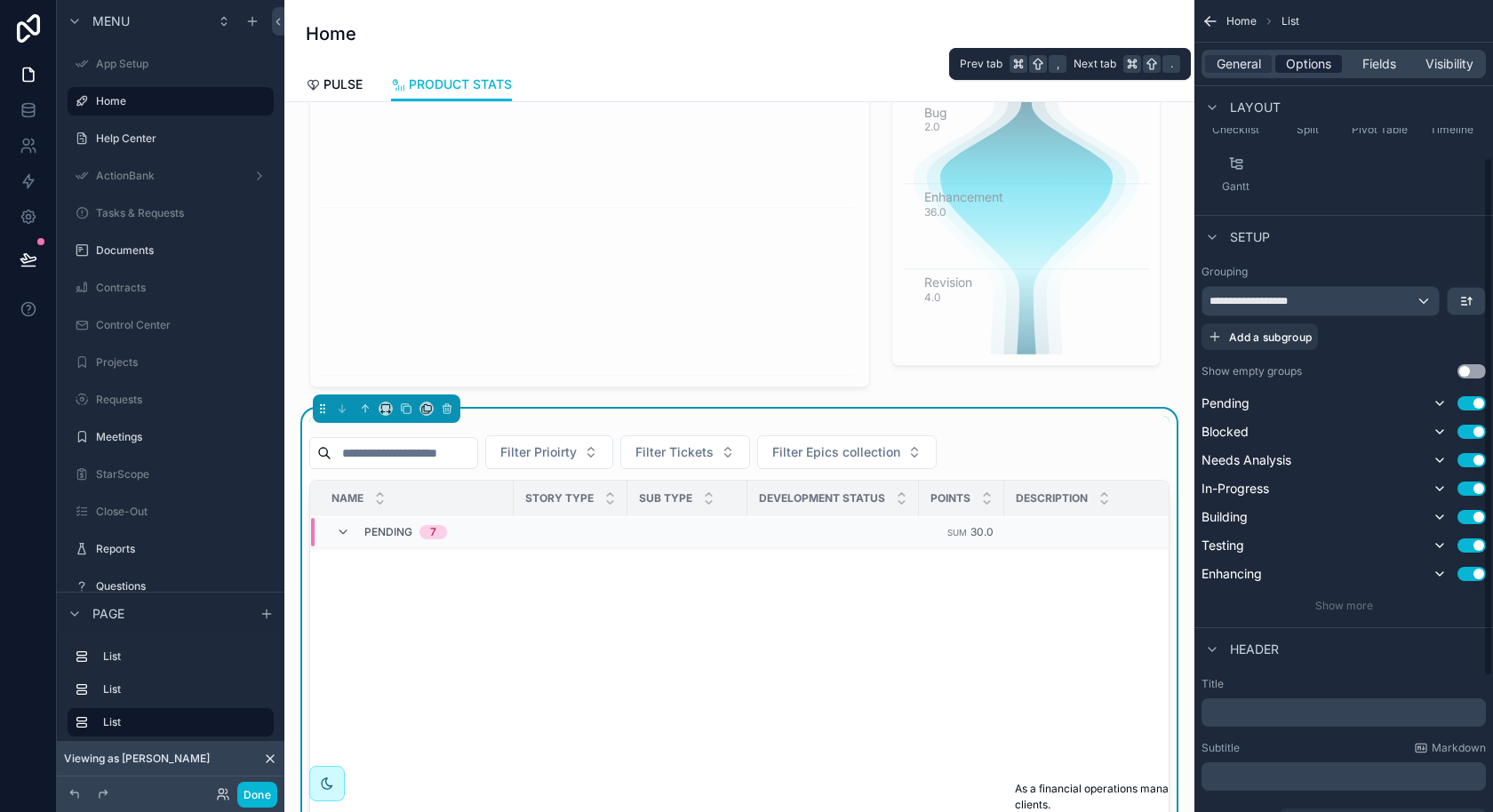
click at [1319, 67] on span "Options" at bounding box center [1308, 63] width 45 height 17
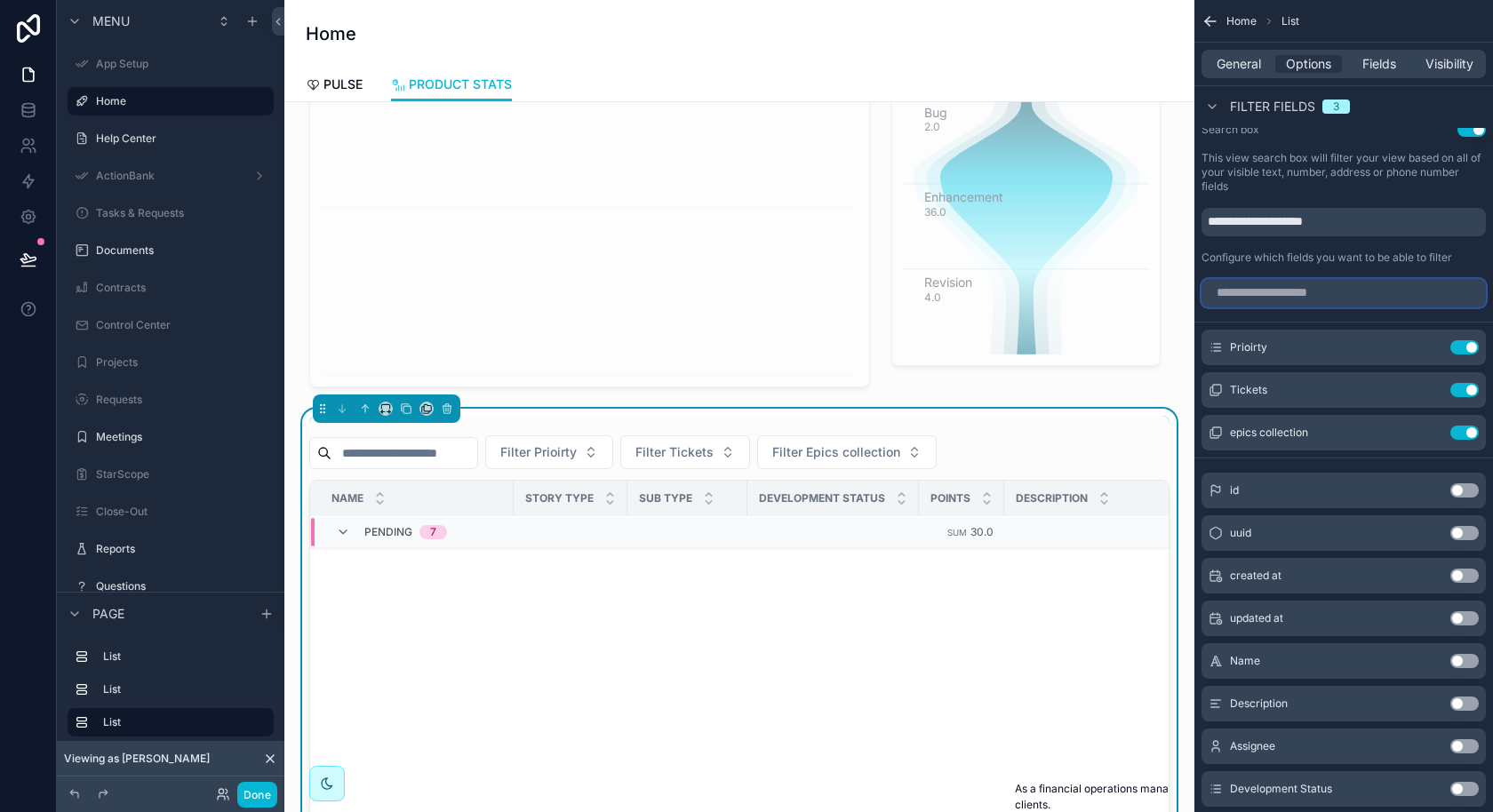
click at [1359, 284] on input "scrollable content" at bounding box center [1343, 293] width 284 height 28
type input "*"
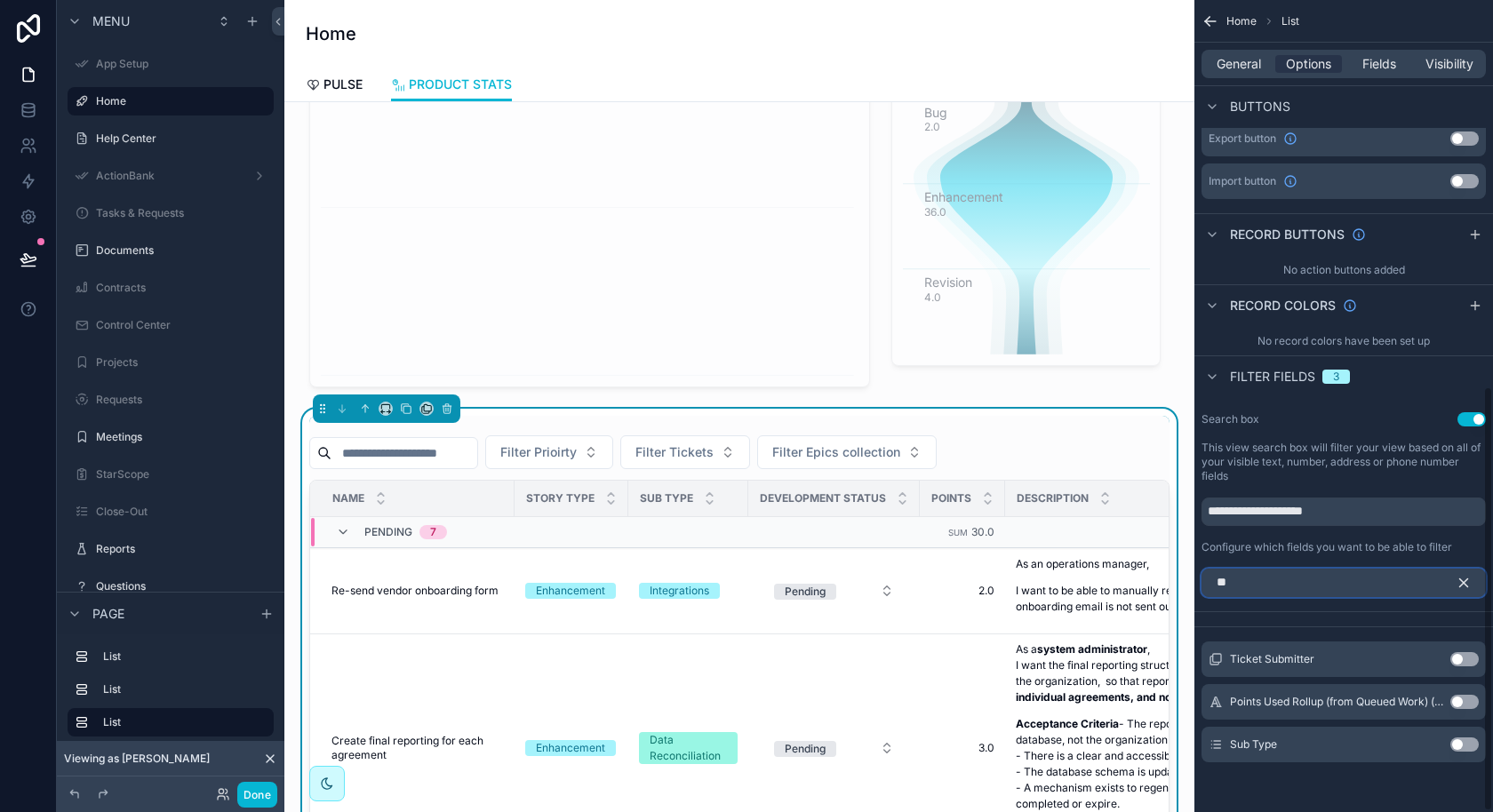
scroll to position [697, 0]
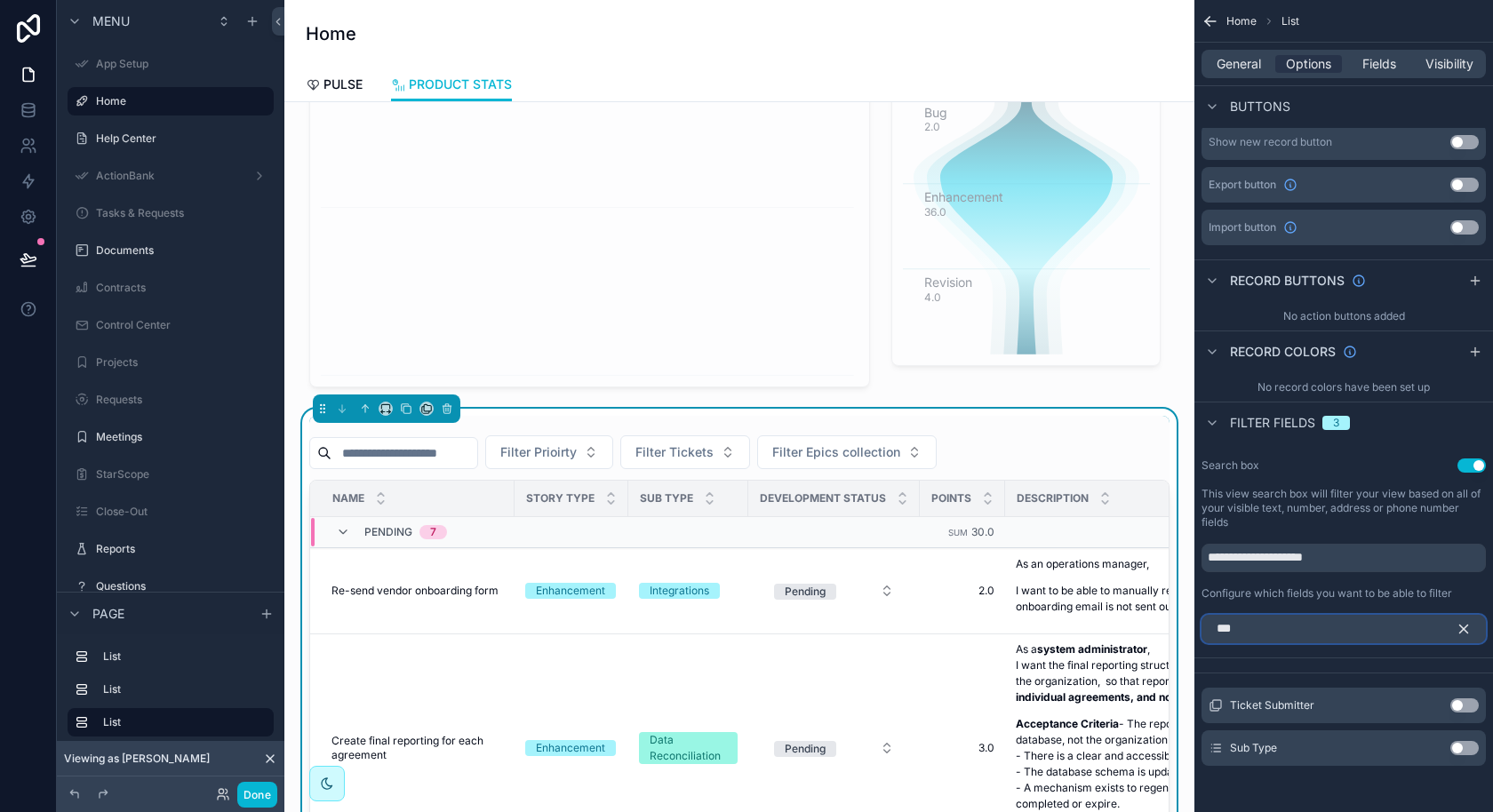
type input "***"
click at [1454, 745] on button "Use setting" at bounding box center [1464, 748] width 28 height 14
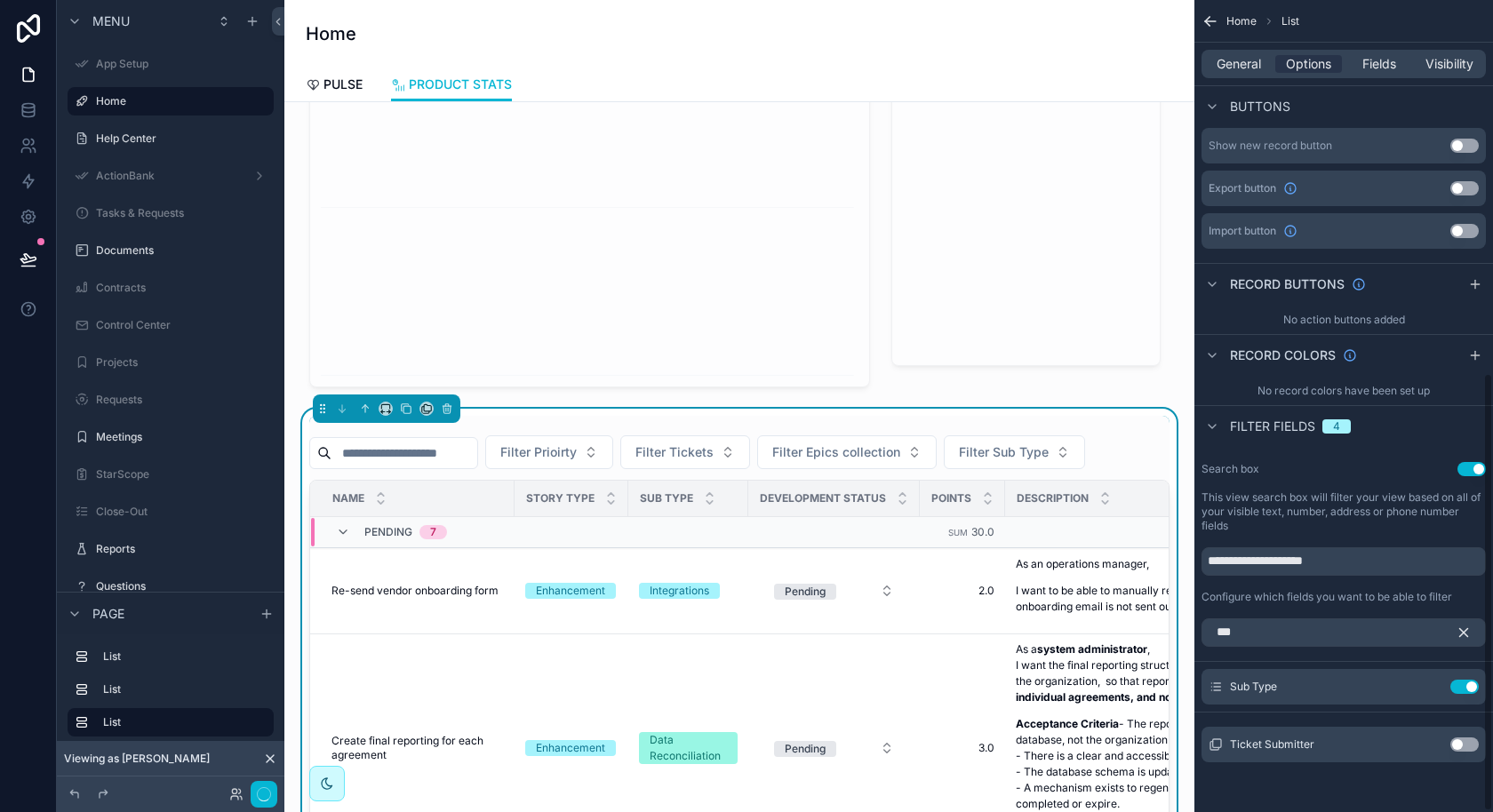
scroll to position [690, 0]
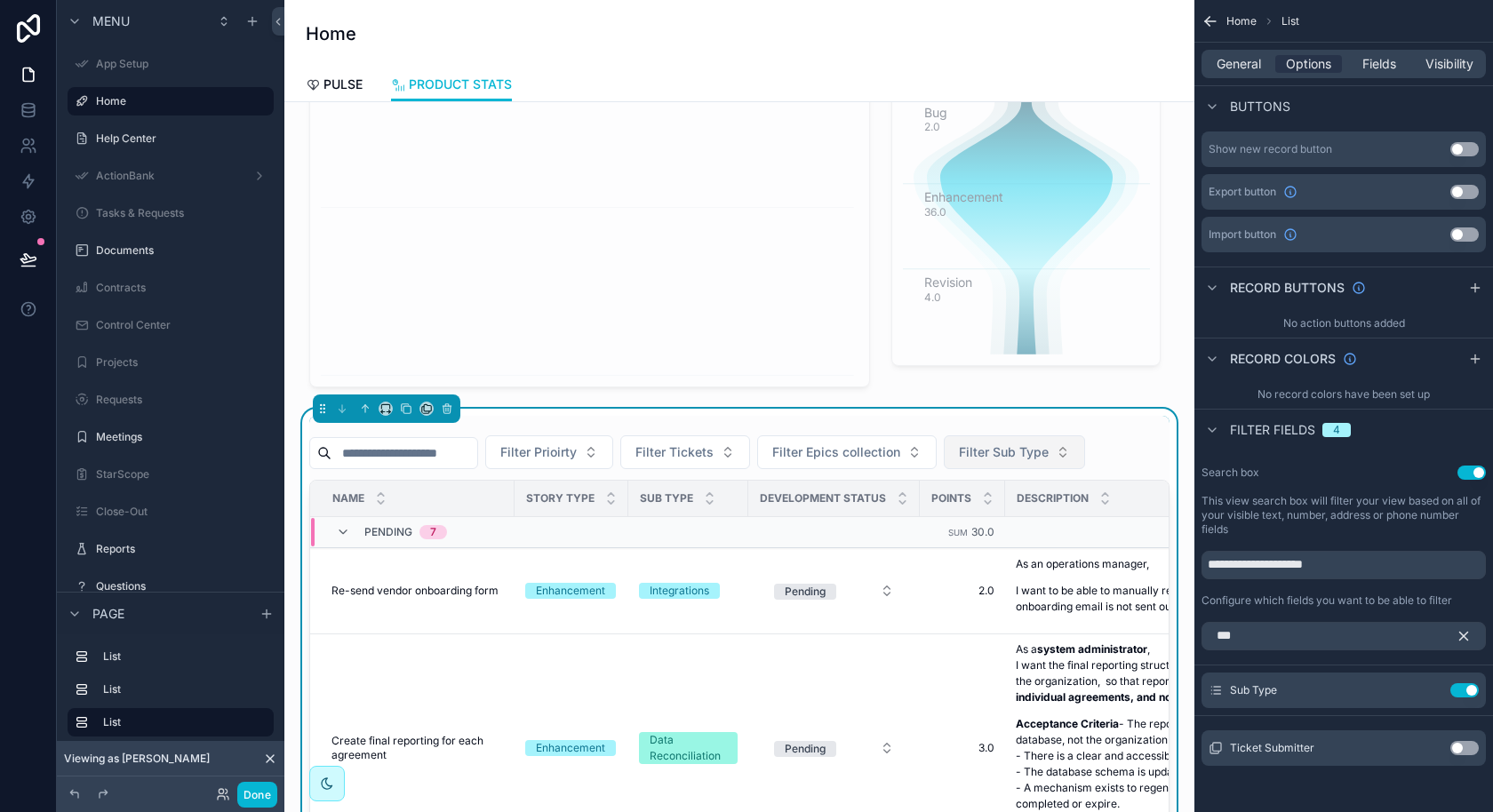
click at [1049, 444] on span "Filter Sub Type" at bounding box center [1004, 451] width 90 height 17
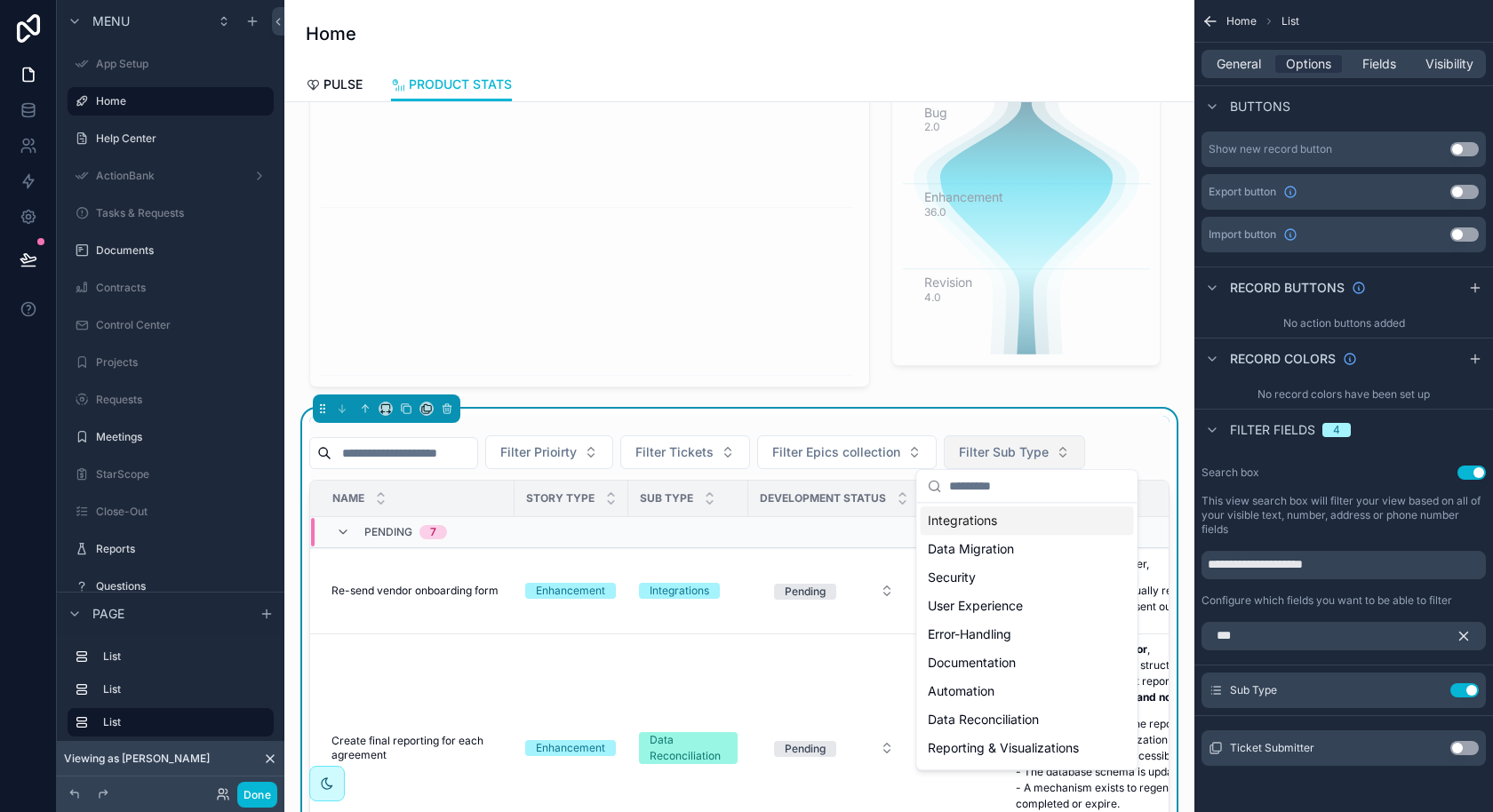
click at [1049, 450] on span "Filter Sub Type" at bounding box center [1004, 451] width 90 height 17
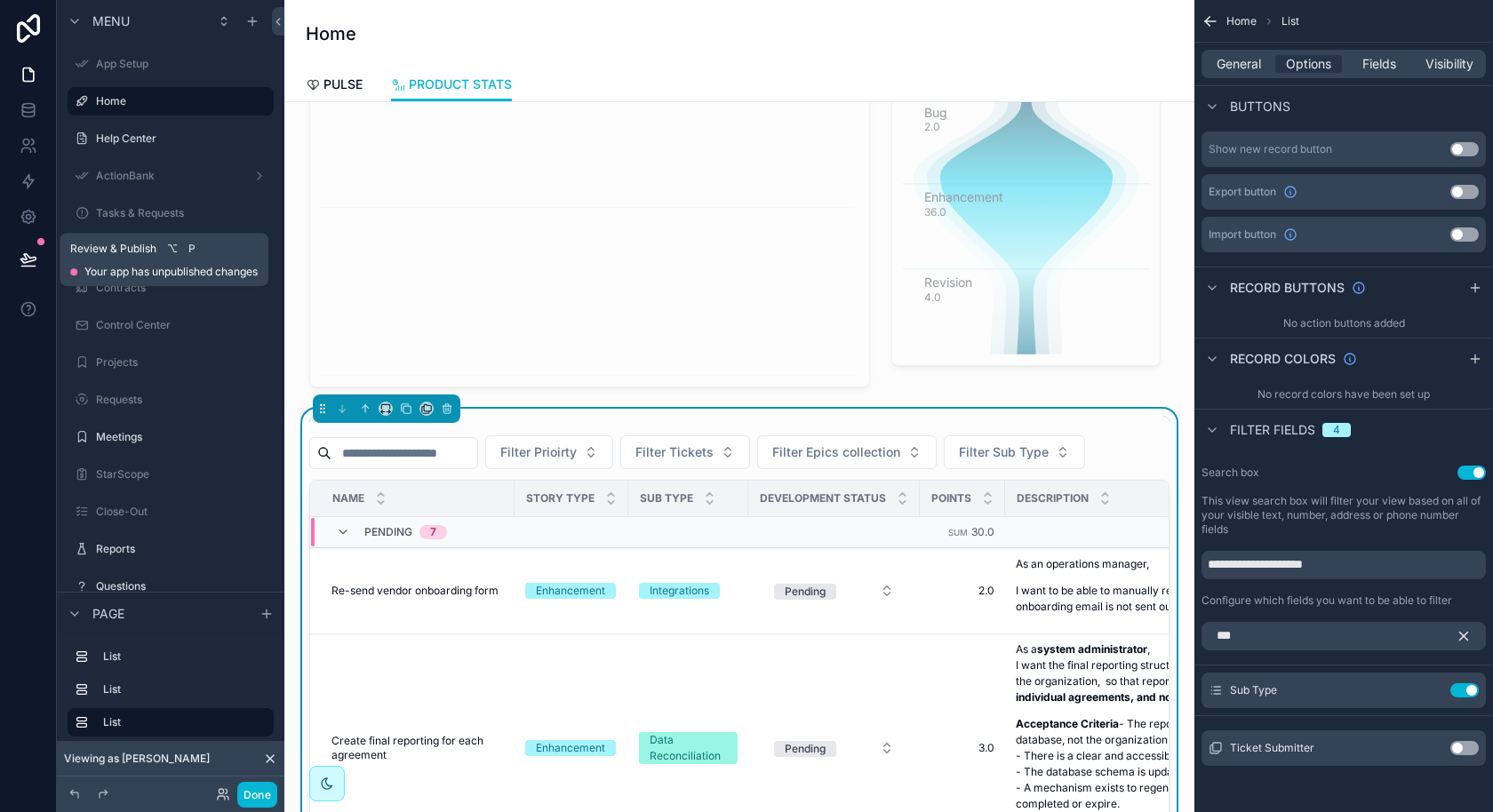
click at [34, 250] on button at bounding box center [28, 260] width 39 height 50
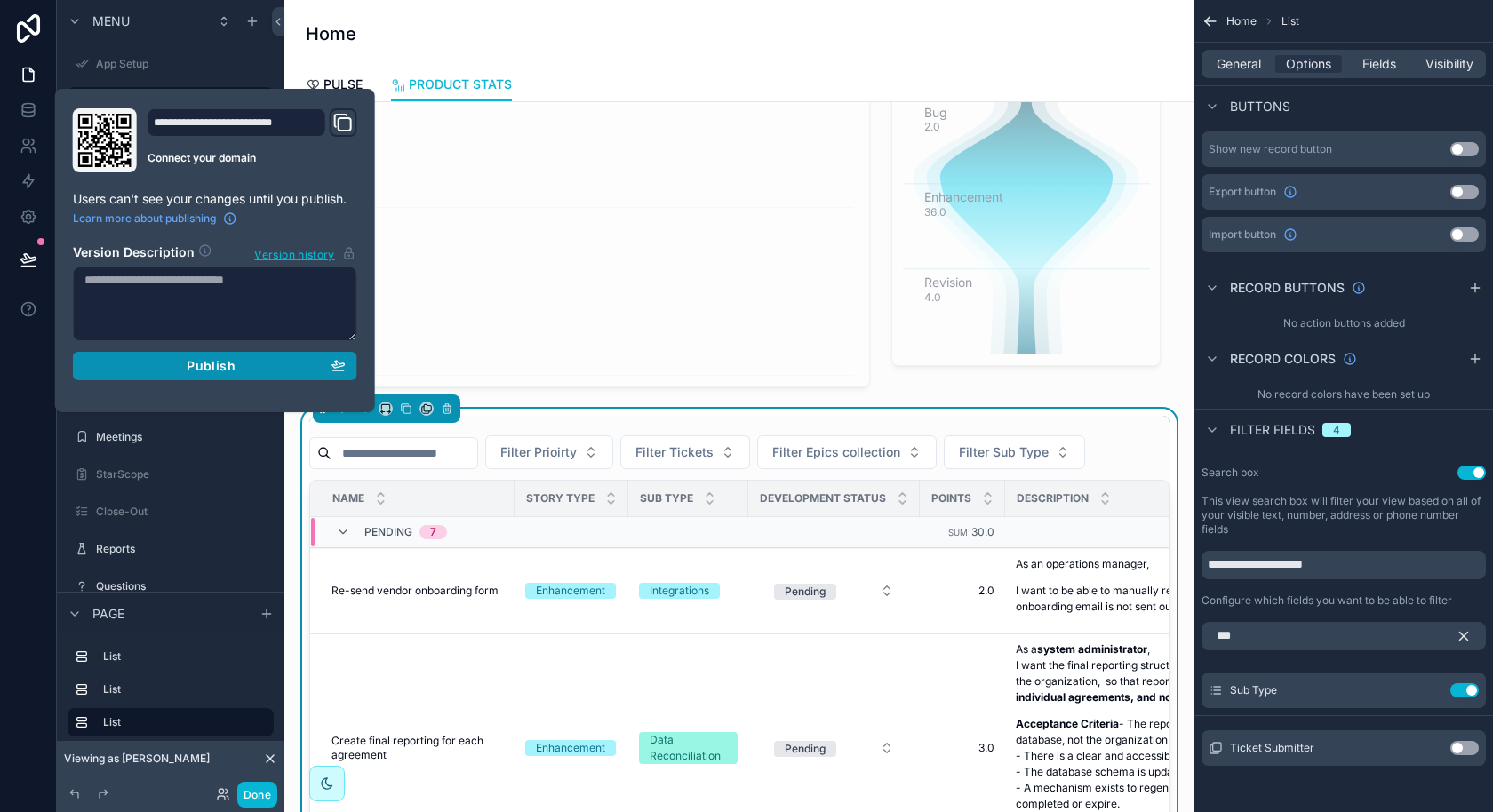
click at [261, 366] on div "Publish" at bounding box center [215, 365] width 262 height 16
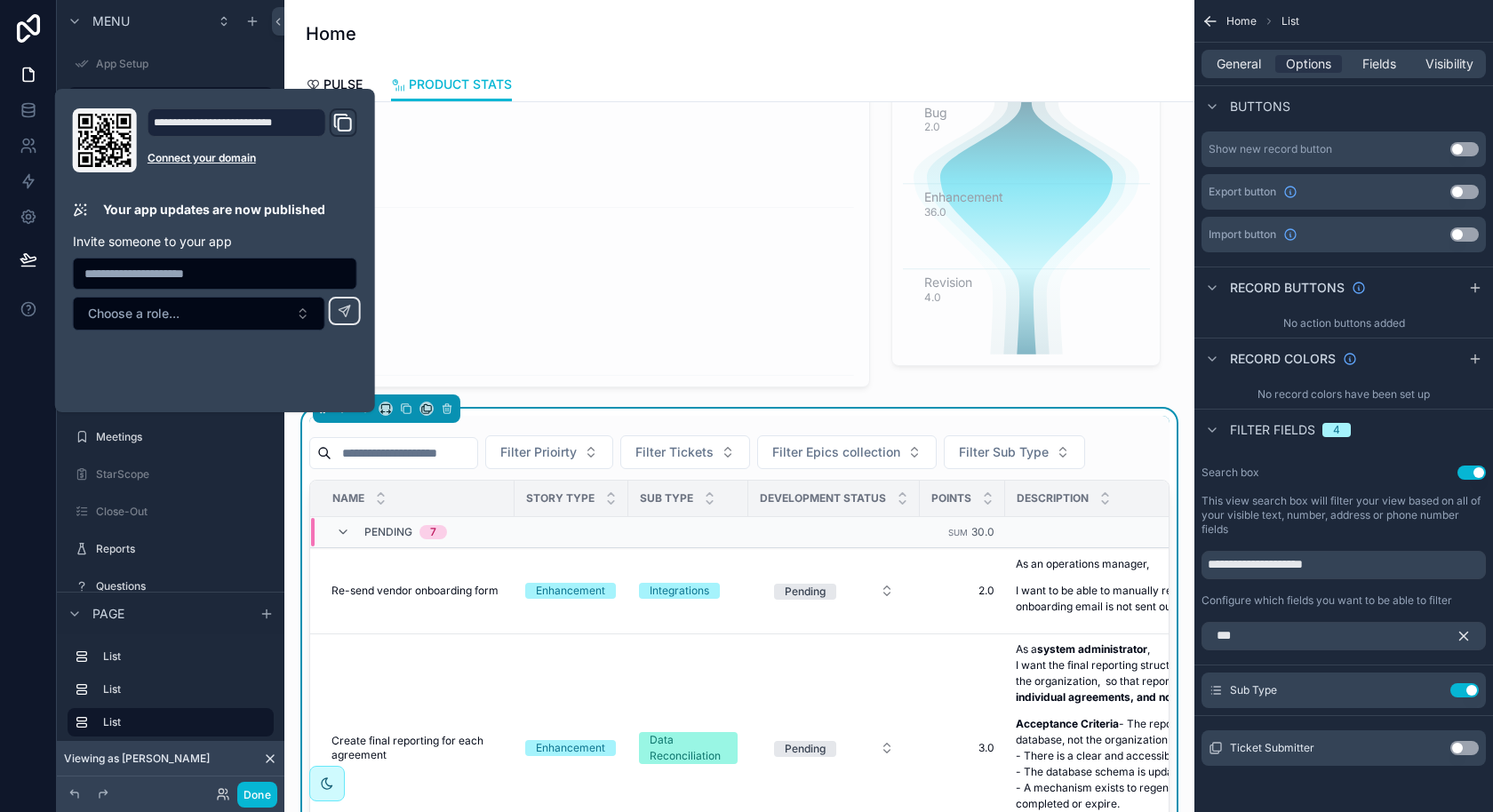
click at [0, 811] on div at bounding box center [28, 406] width 57 height 812
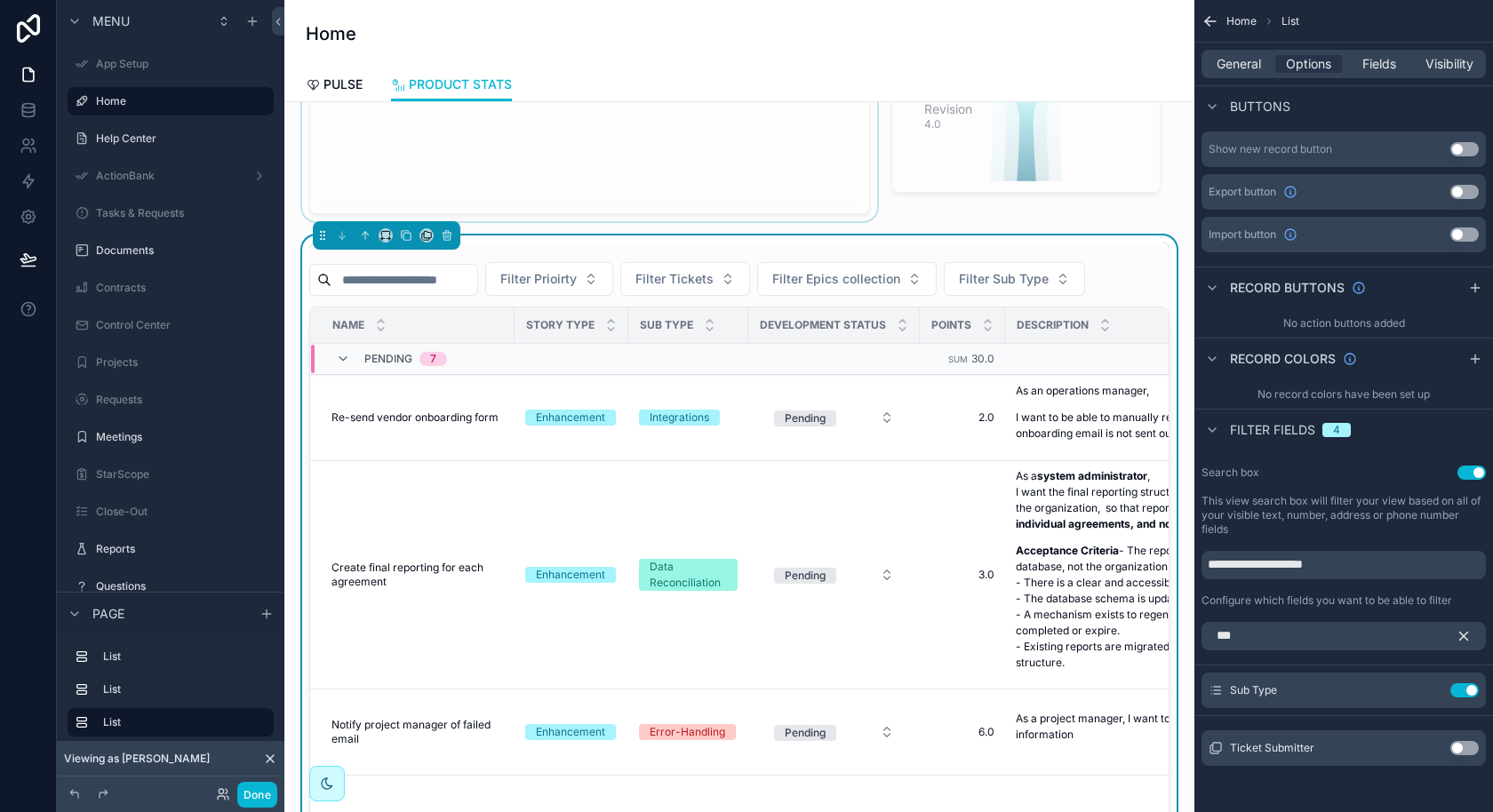
scroll to position [205, 0]
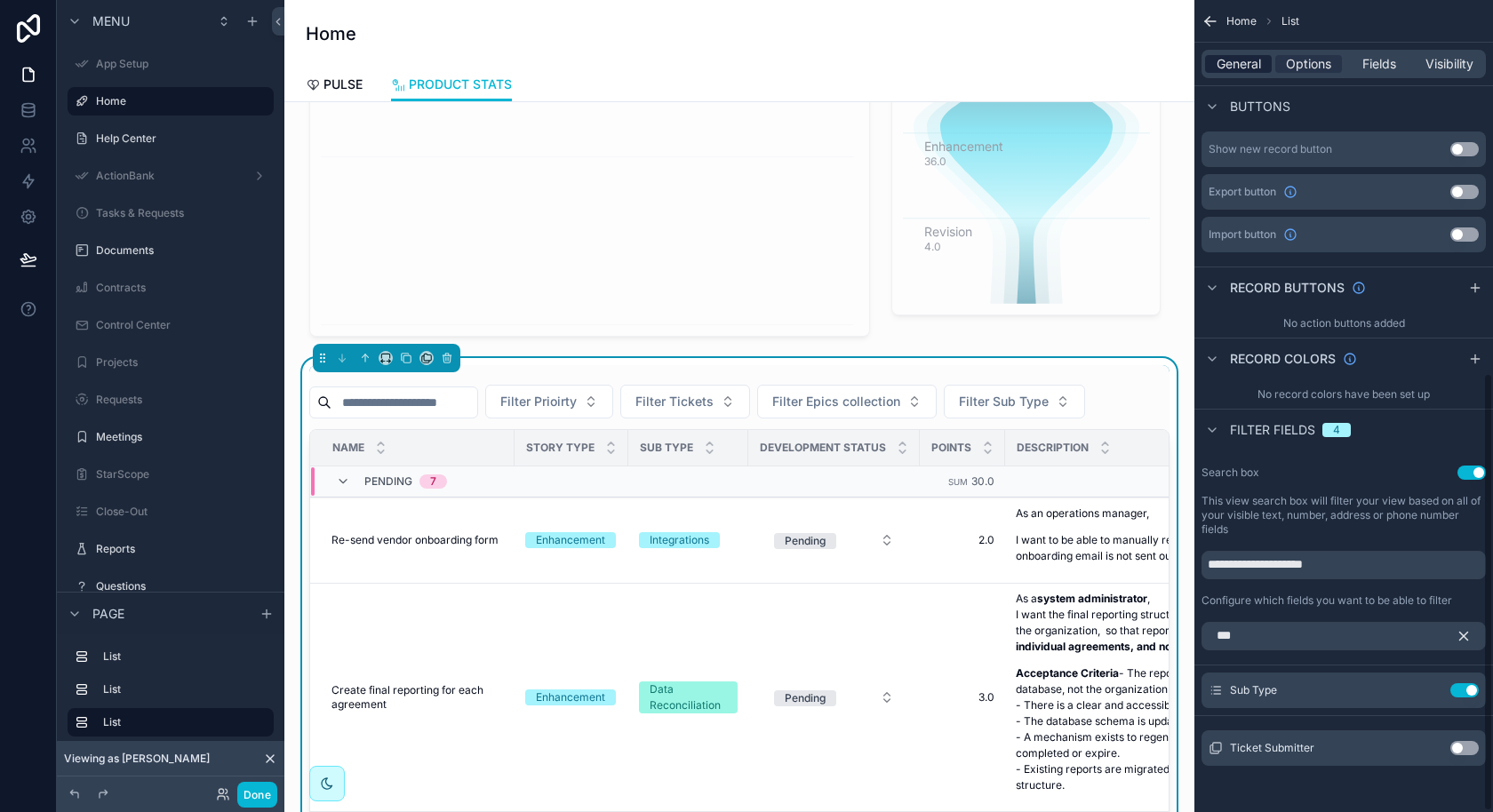
click at [1242, 60] on span "General" at bounding box center [1239, 63] width 44 height 17
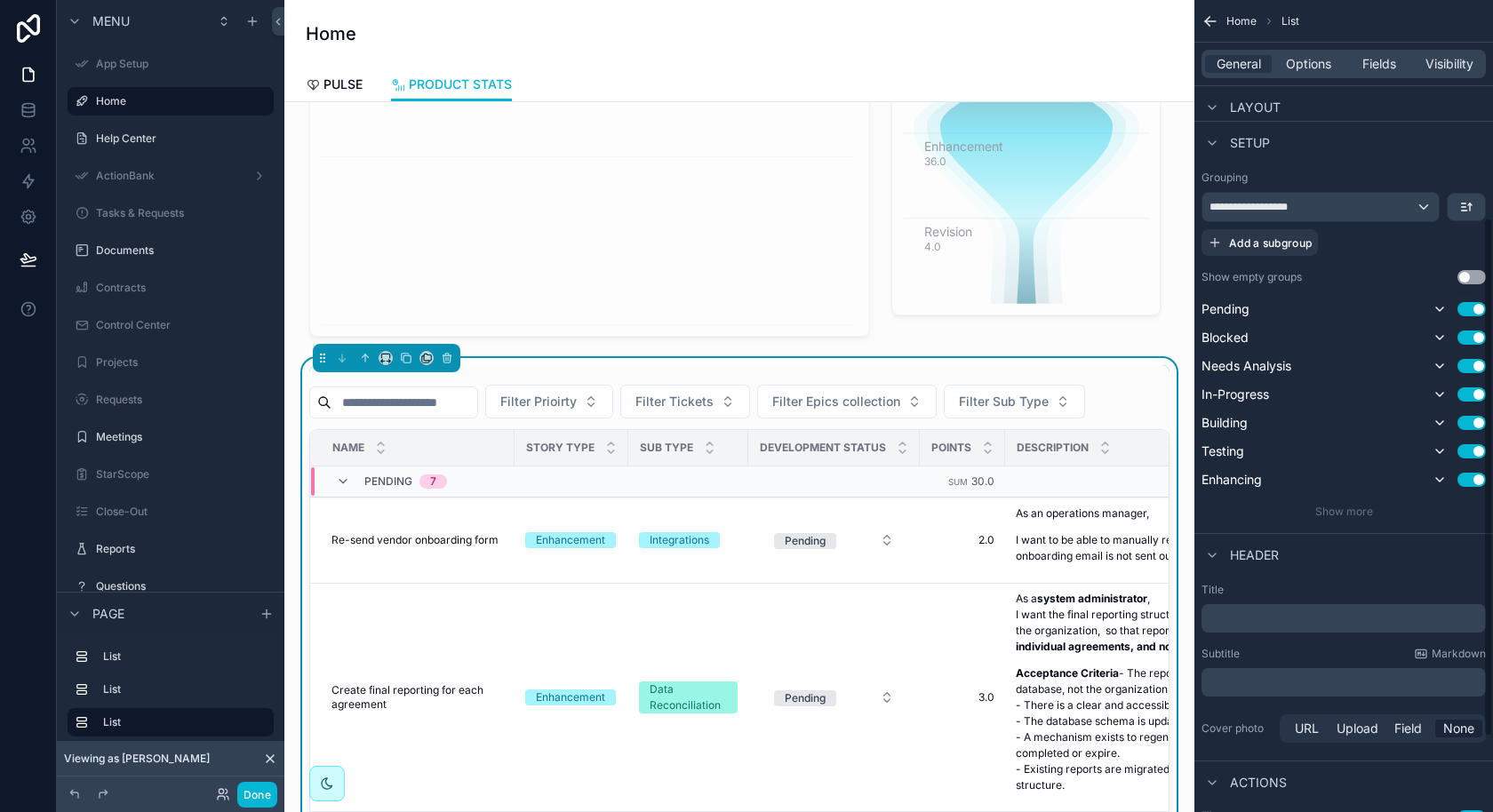
scroll to position [335, 0]
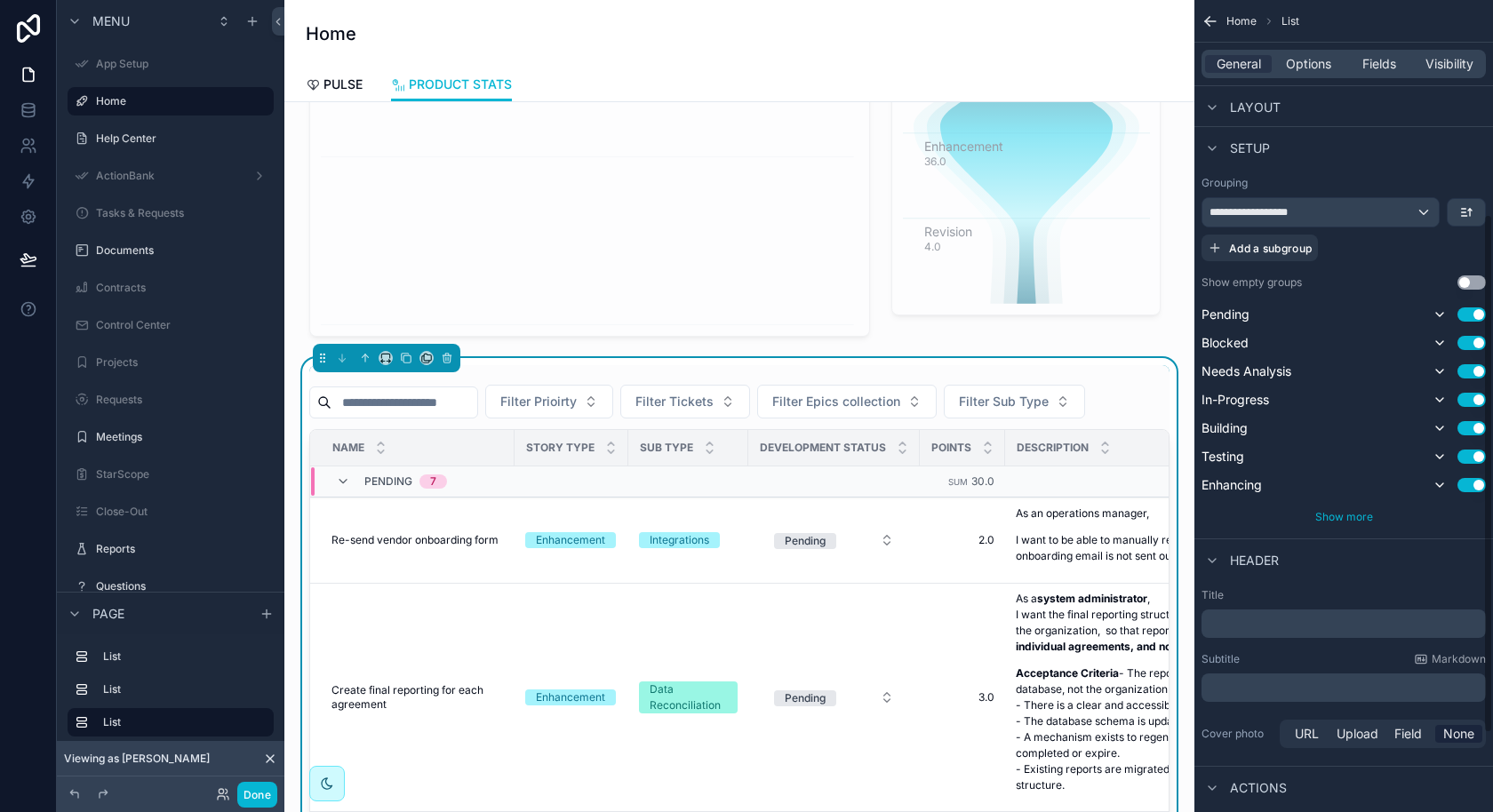
click at [1354, 514] on span "Show more" at bounding box center [1343, 517] width 58 height 14
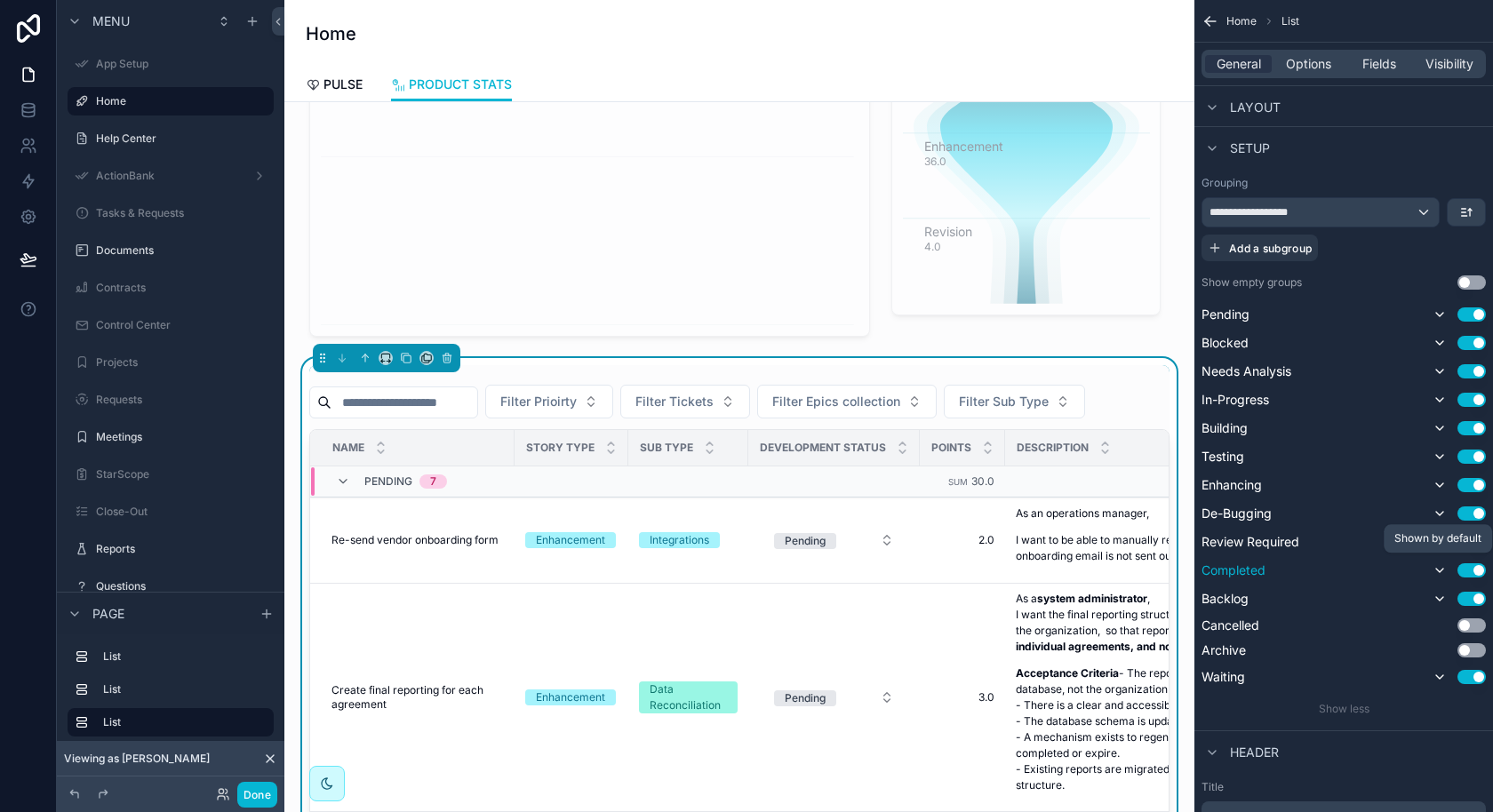
click at [1443, 567] on icon "scrollable content" at bounding box center [1439, 570] width 14 height 14
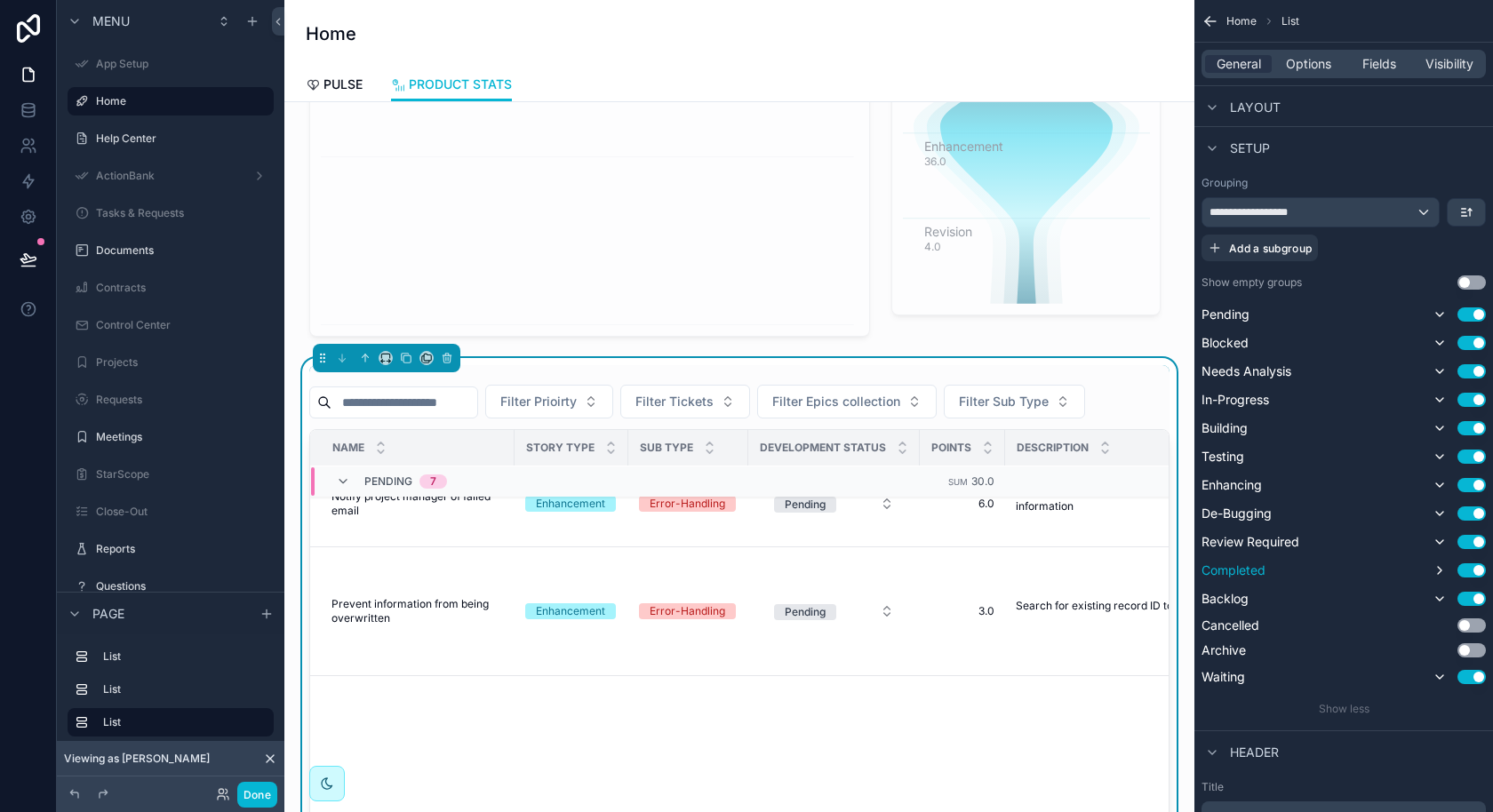
scroll to position [358, 0]
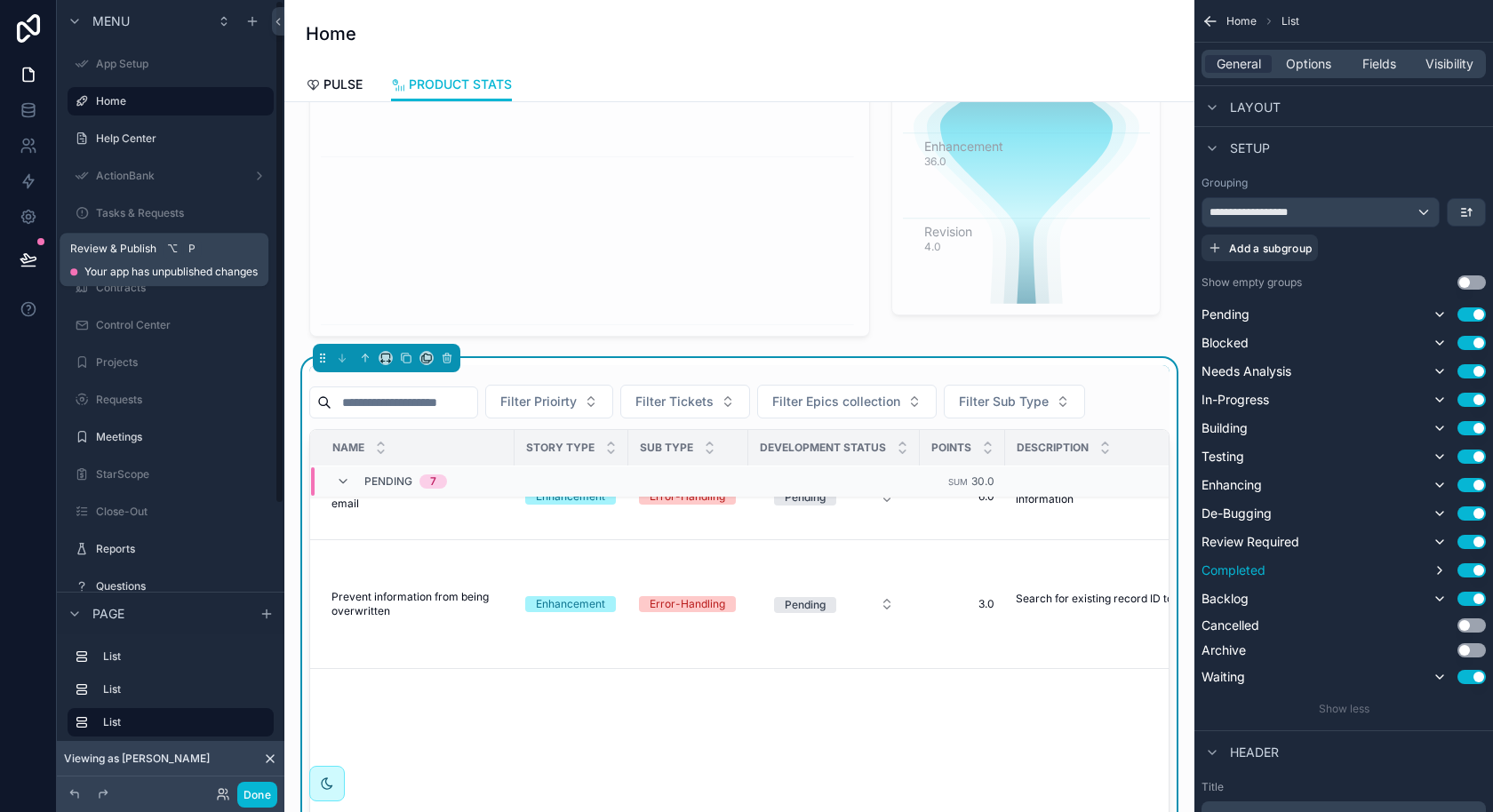
click at [33, 251] on icon at bounding box center [28, 259] width 17 height 17
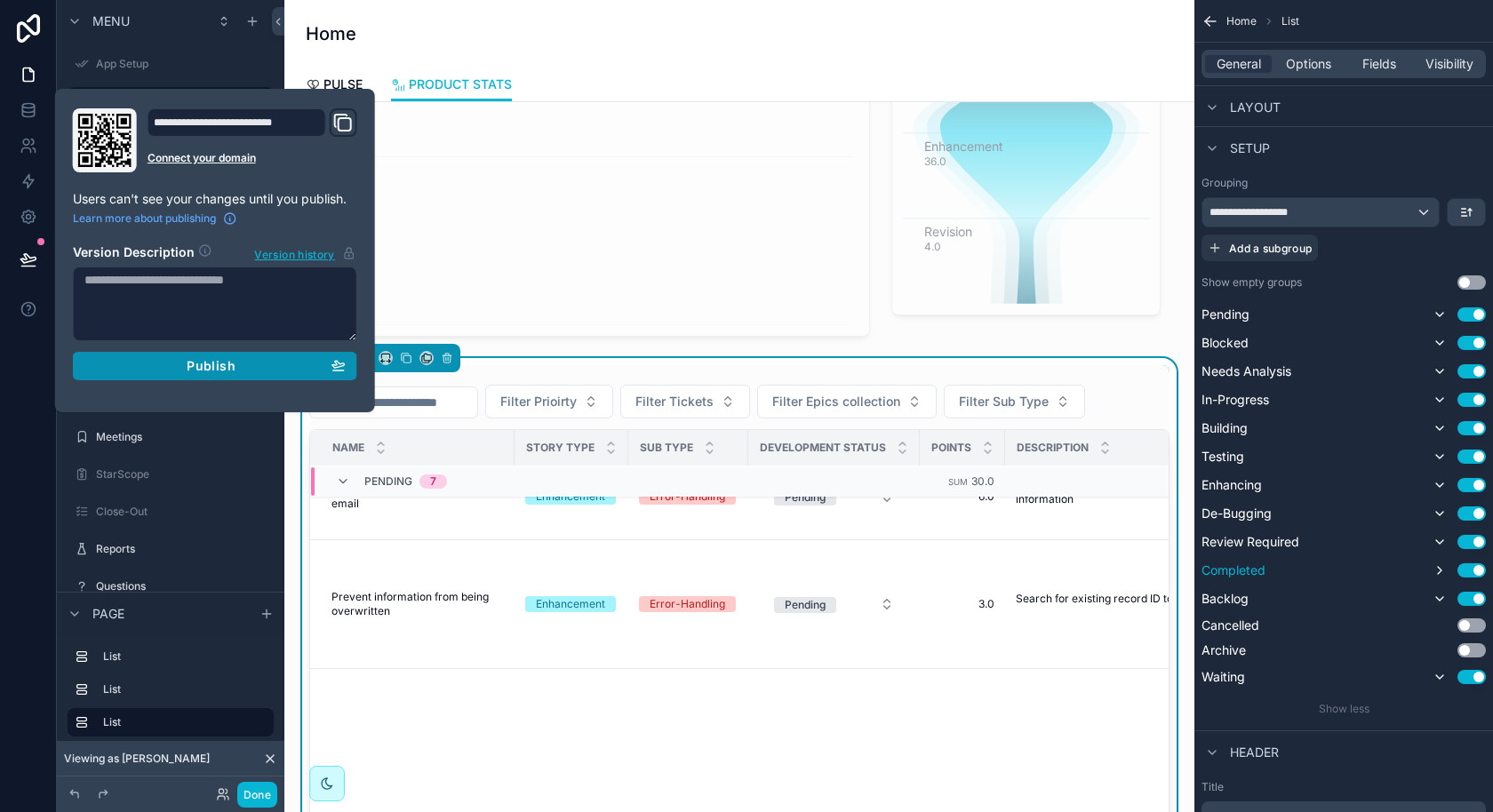
click at [217, 367] on span "Publish" at bounding box center [210, 365] width 48 height 16
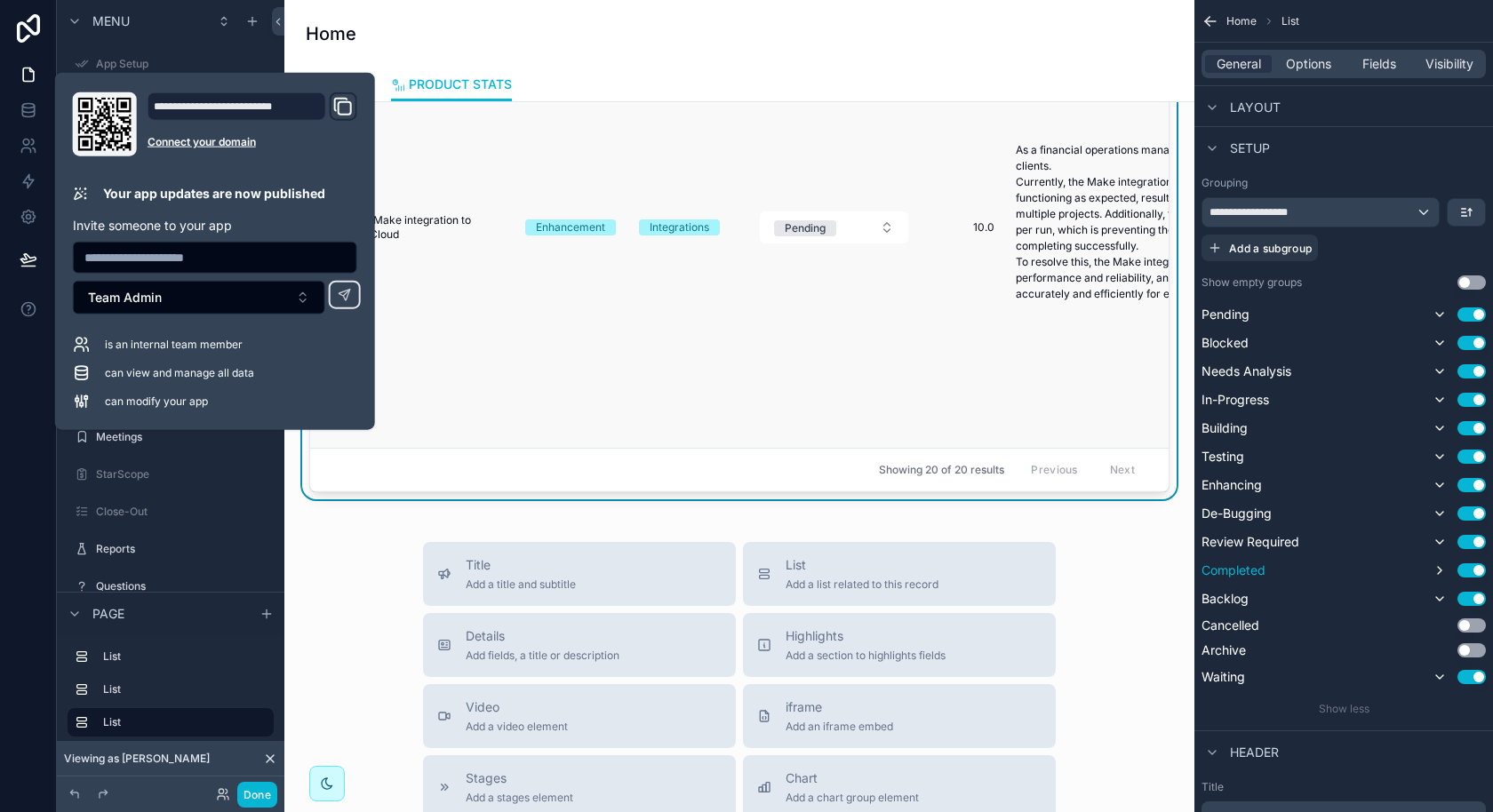
scroll to position [739, 0]
click at [891, 468] on span "Showing 20 of 20 results" at bounding box center [941, 469] width 126 height 14
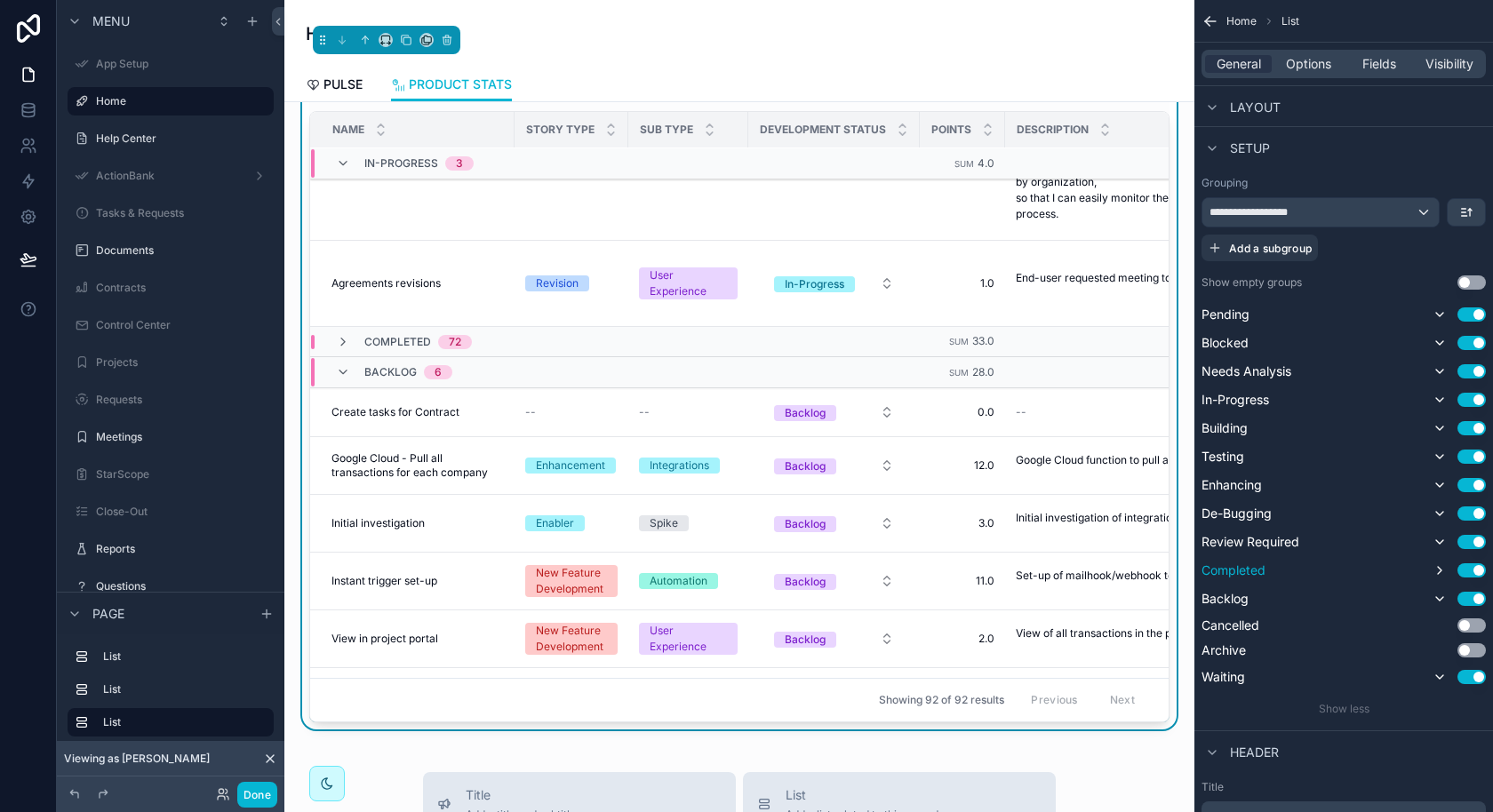
scroll to position [2281, 0]
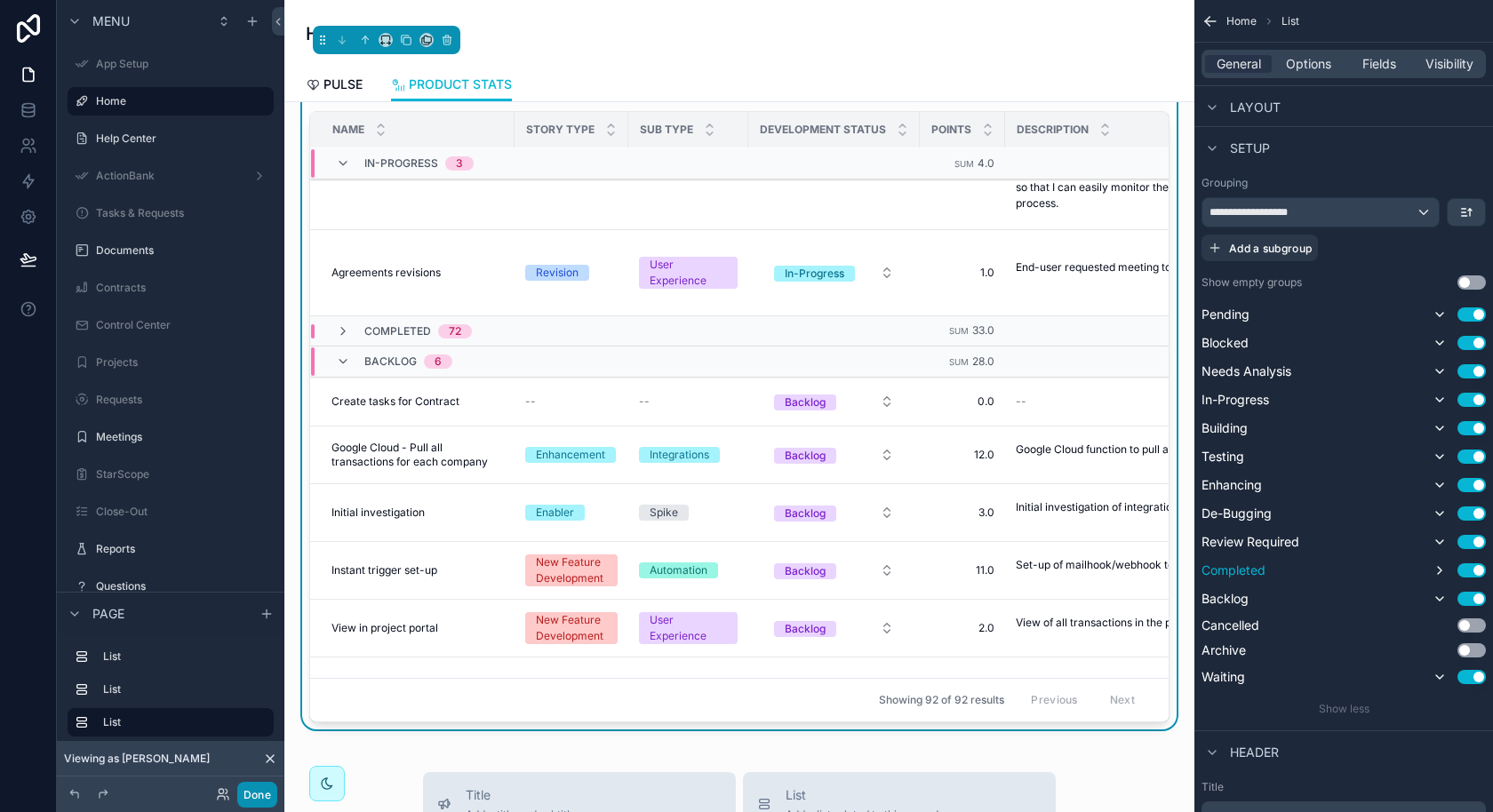
click at [260, 796] on button "Done" at bounding box center [258, 795] width 40 height 26
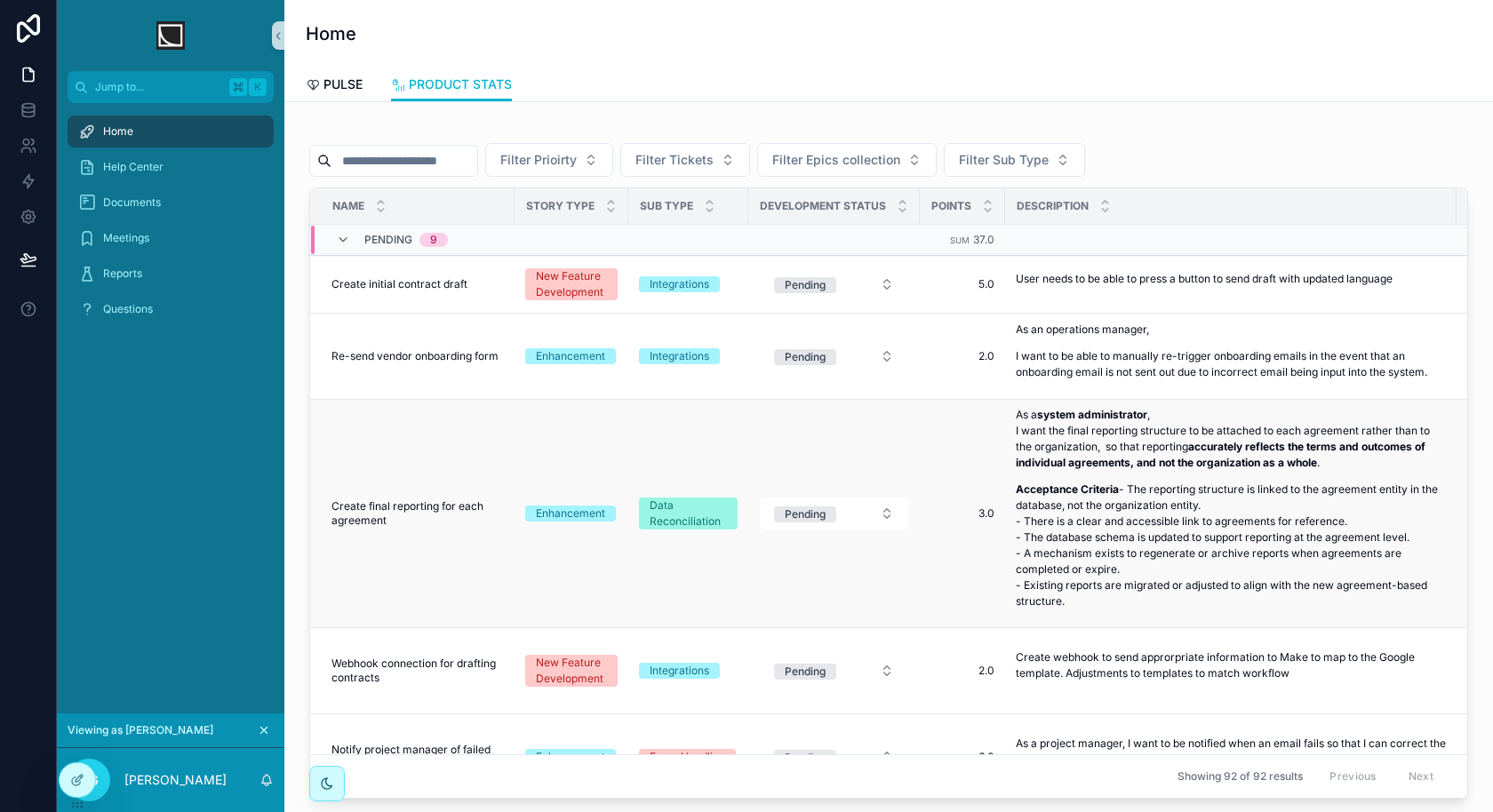
scroll to position [768, 0]
click at [78, 776] on icon at bounding box center [76, 779] width 14 height 14
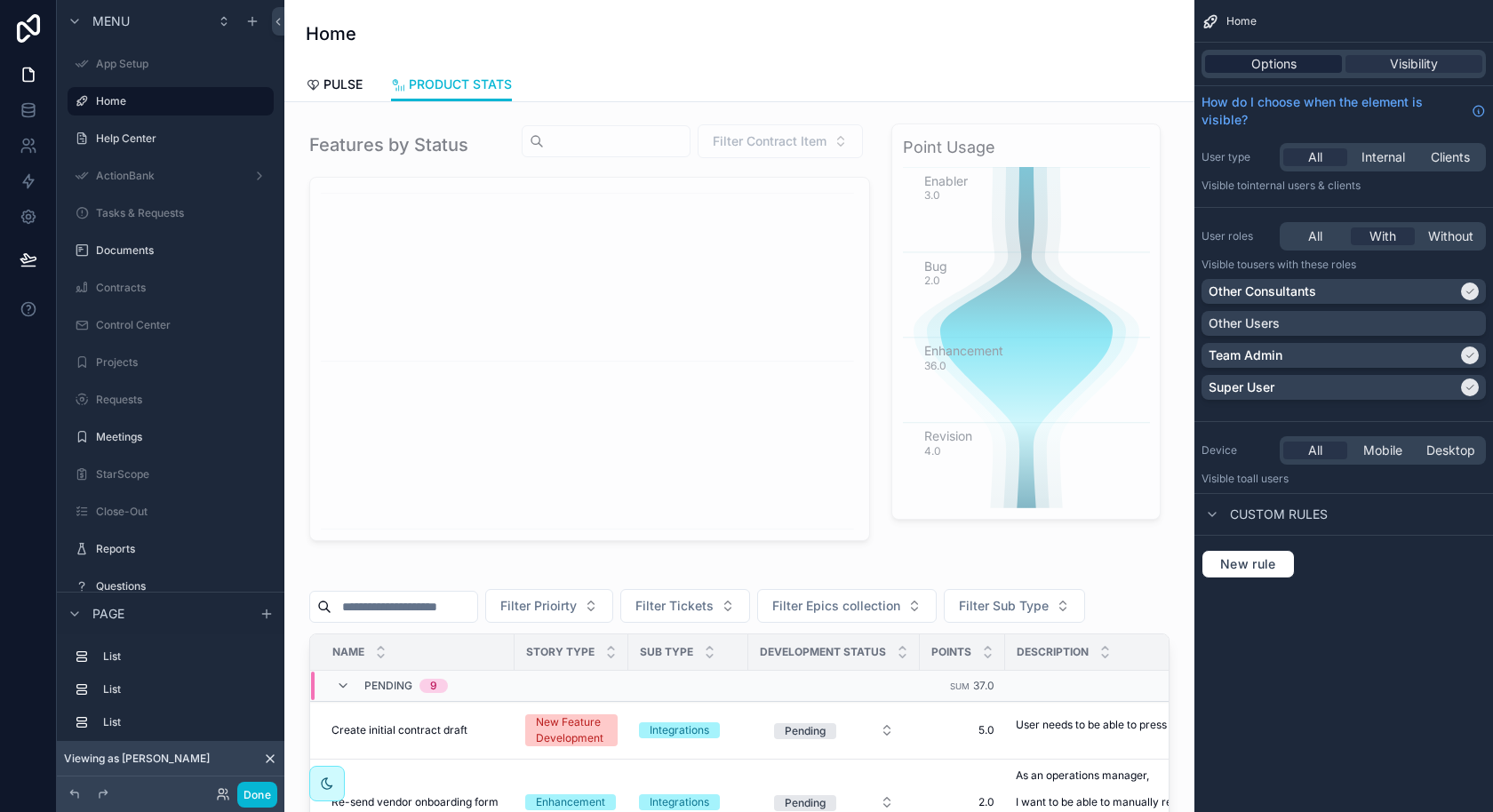
click at [1304, 61] on div "Options" at bounding box center [1273, 63] width 137 height 17
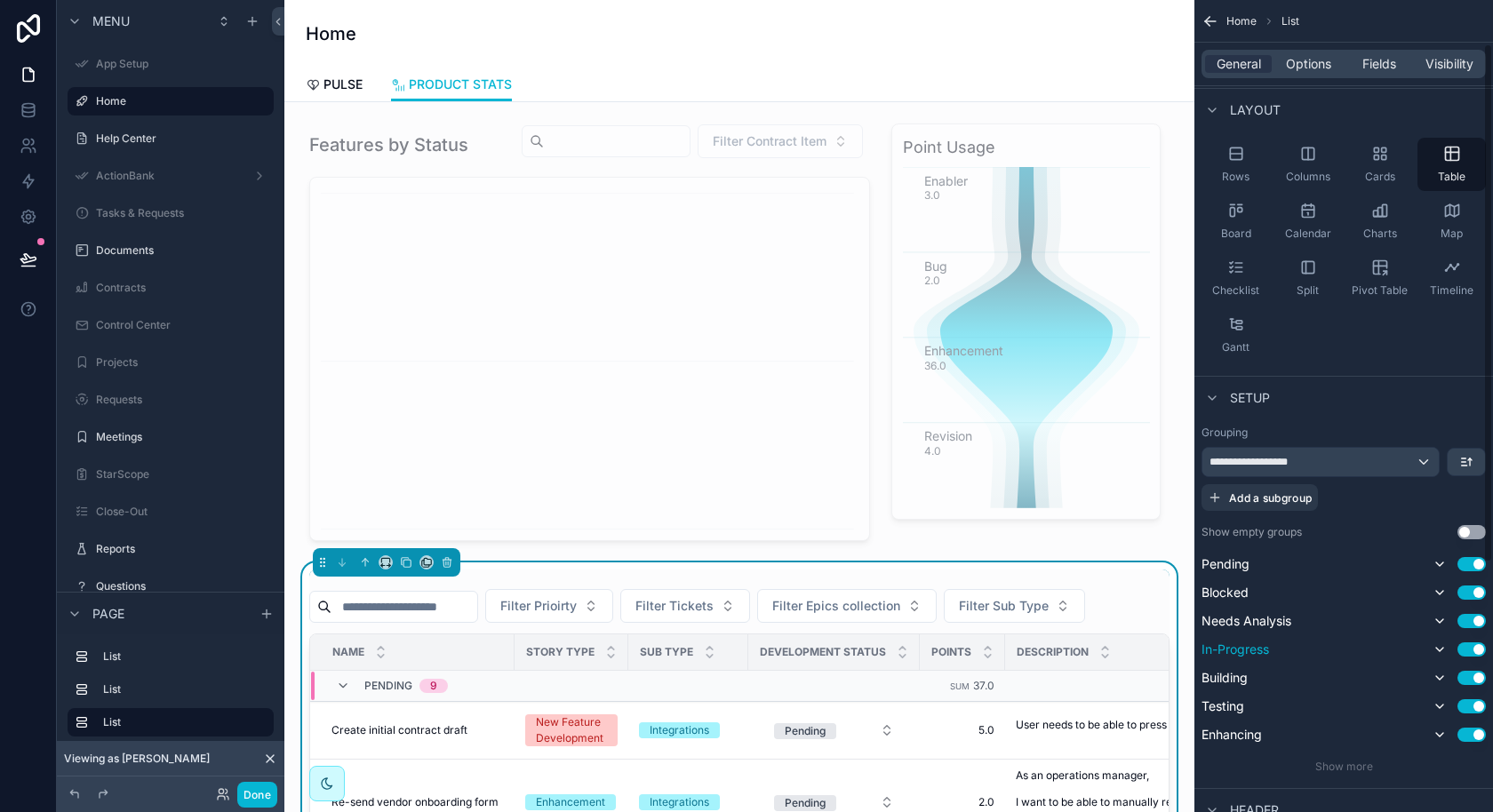
scroll to position [87, 0]
click at [1376, 75] on div "General Options Fields Visibility" at bounding box center [1343, 63] width 284 height 28
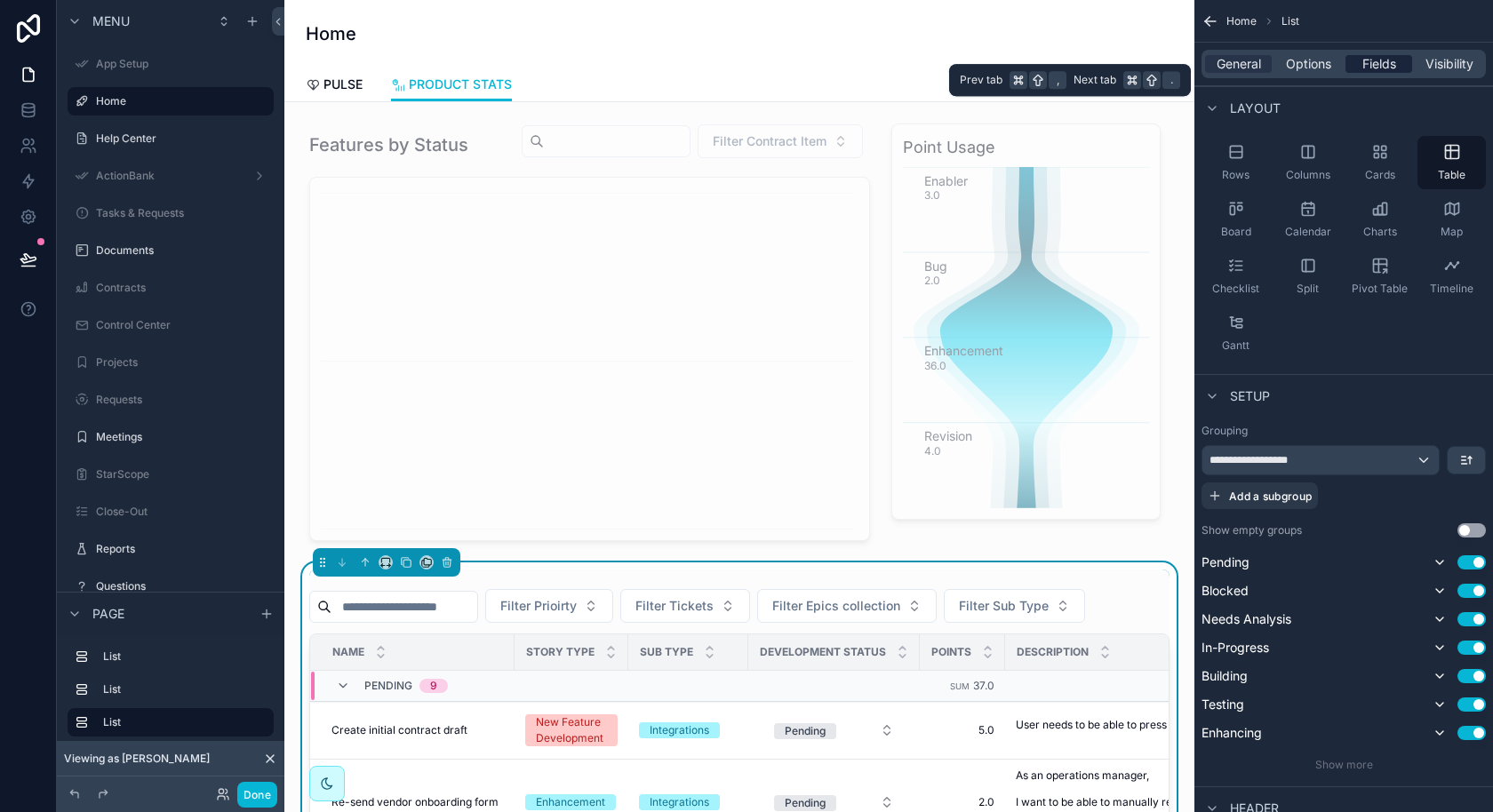
click at [1379, 70] on span "Fields" at bounding box center [1378, 63] width 34 height 17
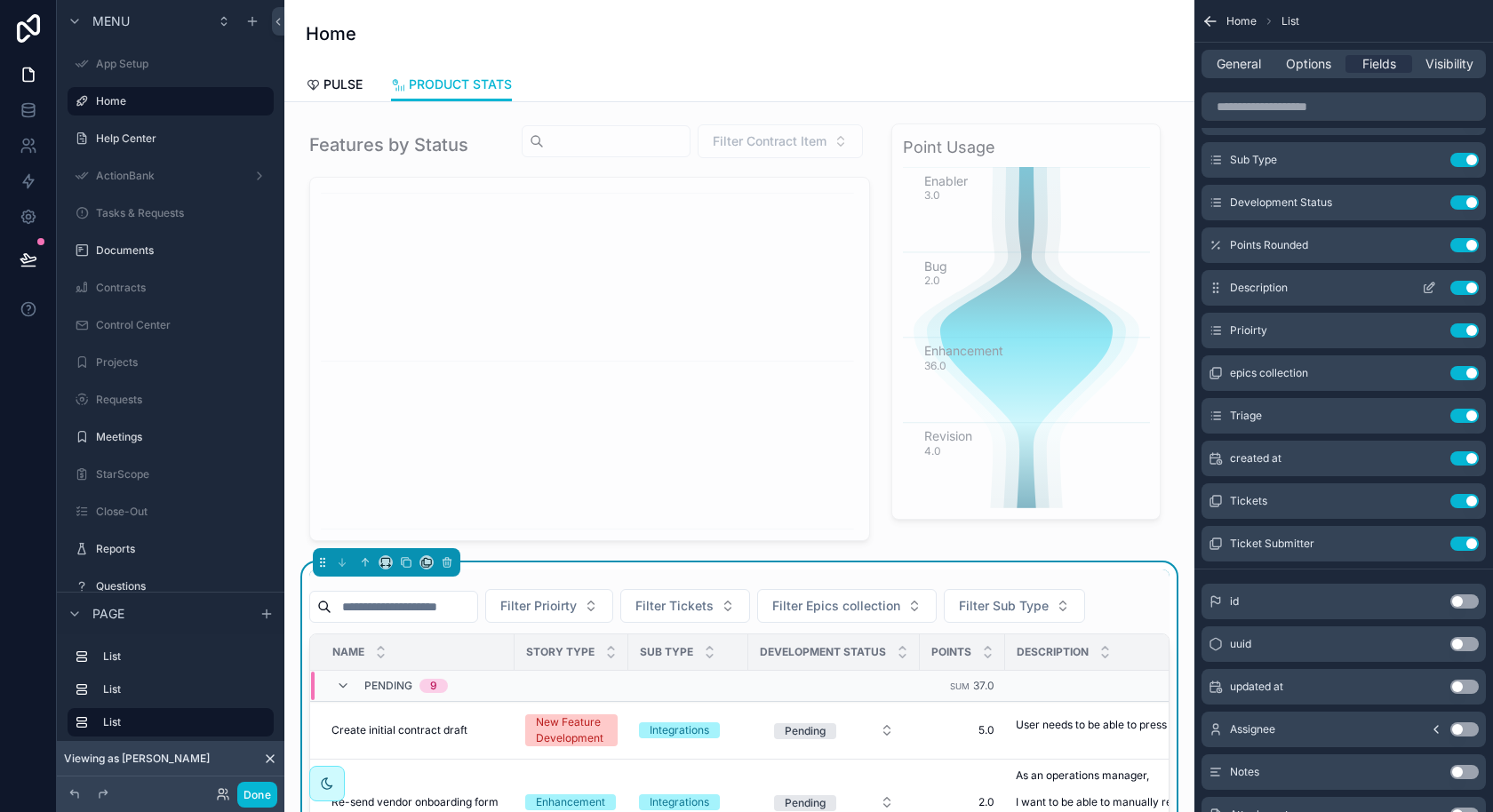
click at [1459, 285] on button "Use setting" at bounding box center [1464, 287] width 28 height 14
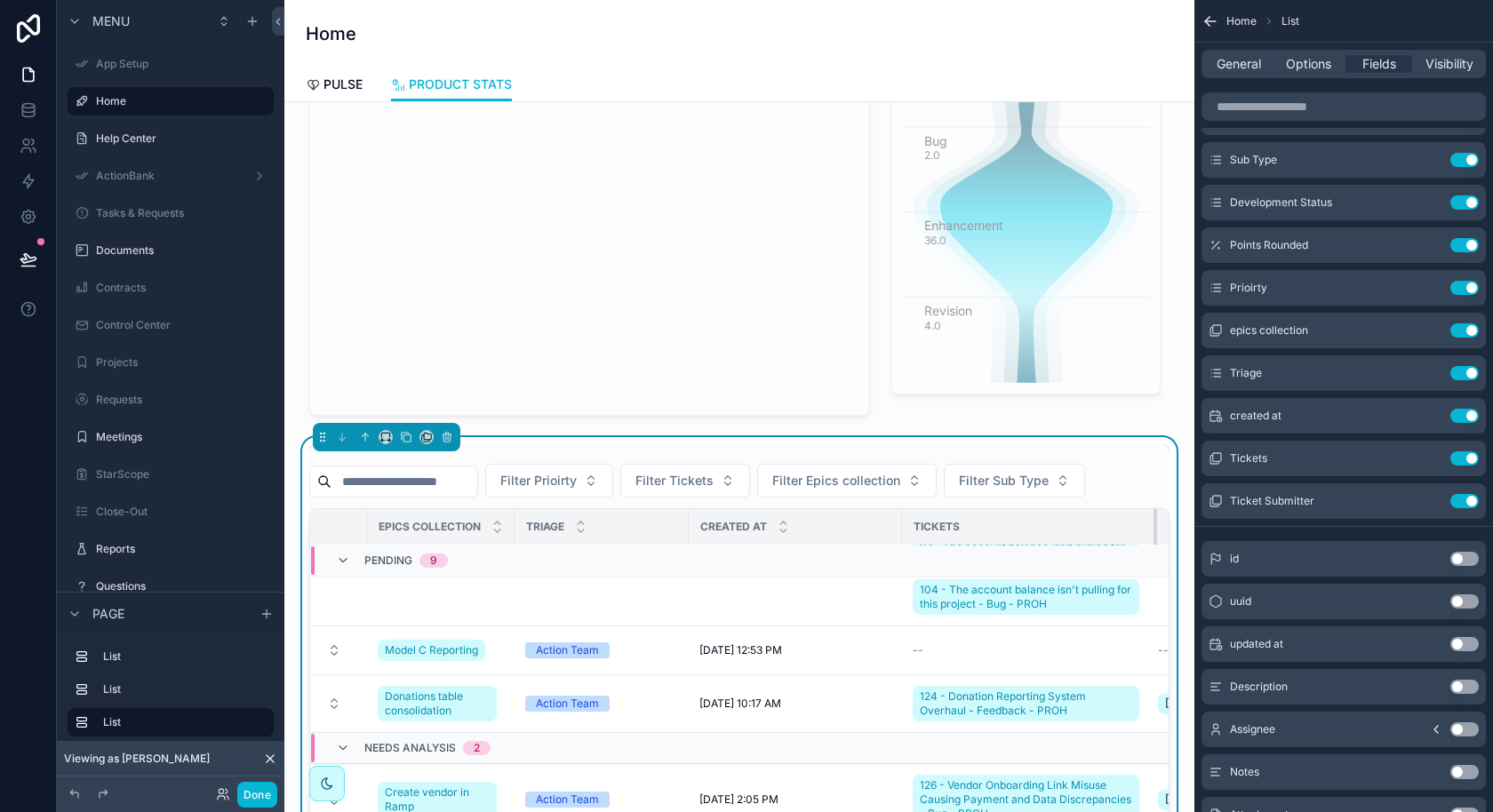
scroll to position [851, 1075]
drag, startPoint x: 1031, startPoint y: 524, endPoint x: 1159, endPoint y: 536, distance: 128.6
click at [1159, 536] on div "Name Story Type Sub Type Development Status Points Prioirty Epics collection Tr…" at bounding box center [739, 814] width 858 height 609
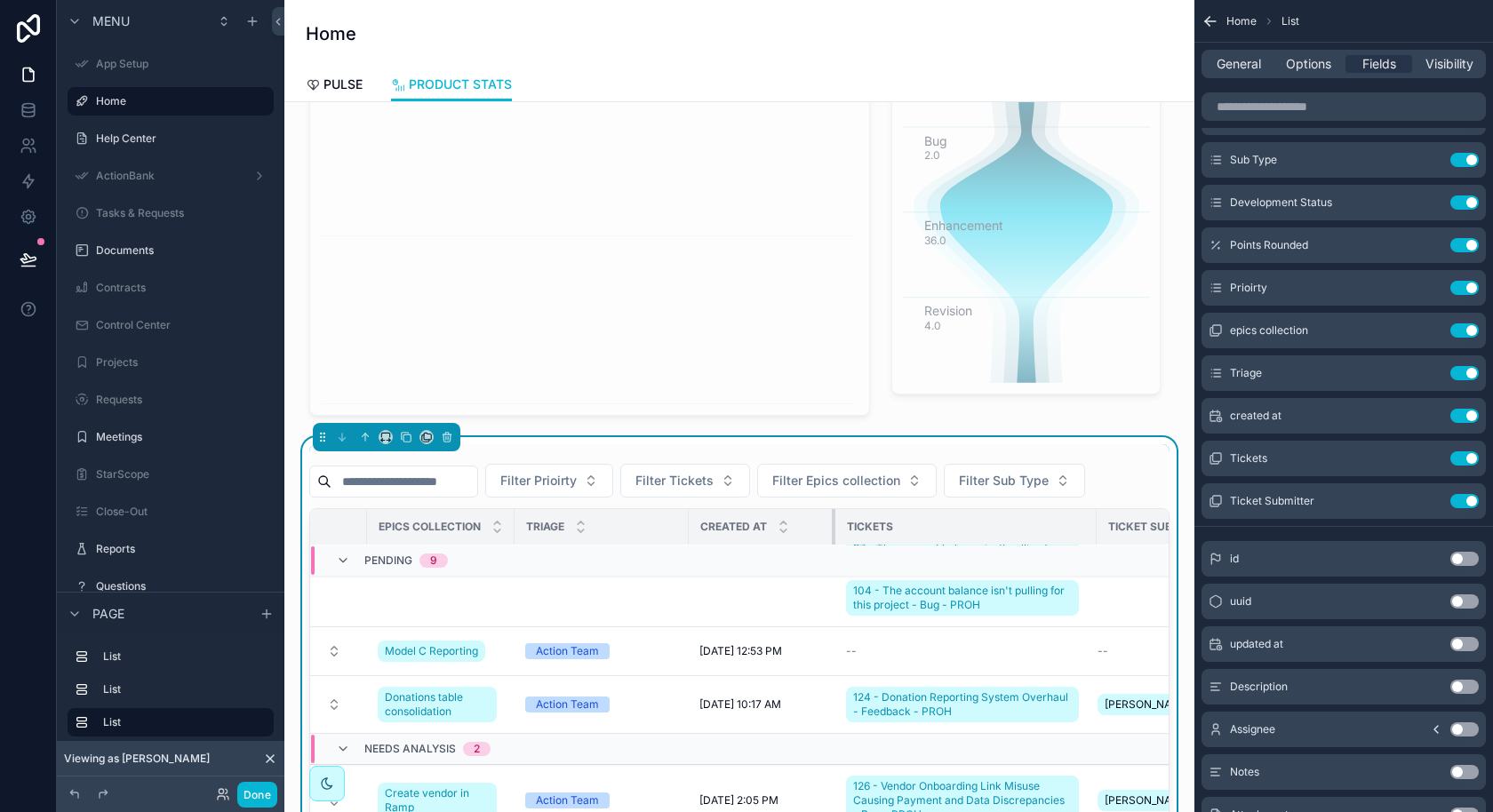
drag, startPoint x: 898, startPoint y: 519, endPoint x: 815, endPoint y: 524, distance: 83.2
click at [831, 524] on div "scrollable content" at bounding box center [835, 527] width 7 height 36
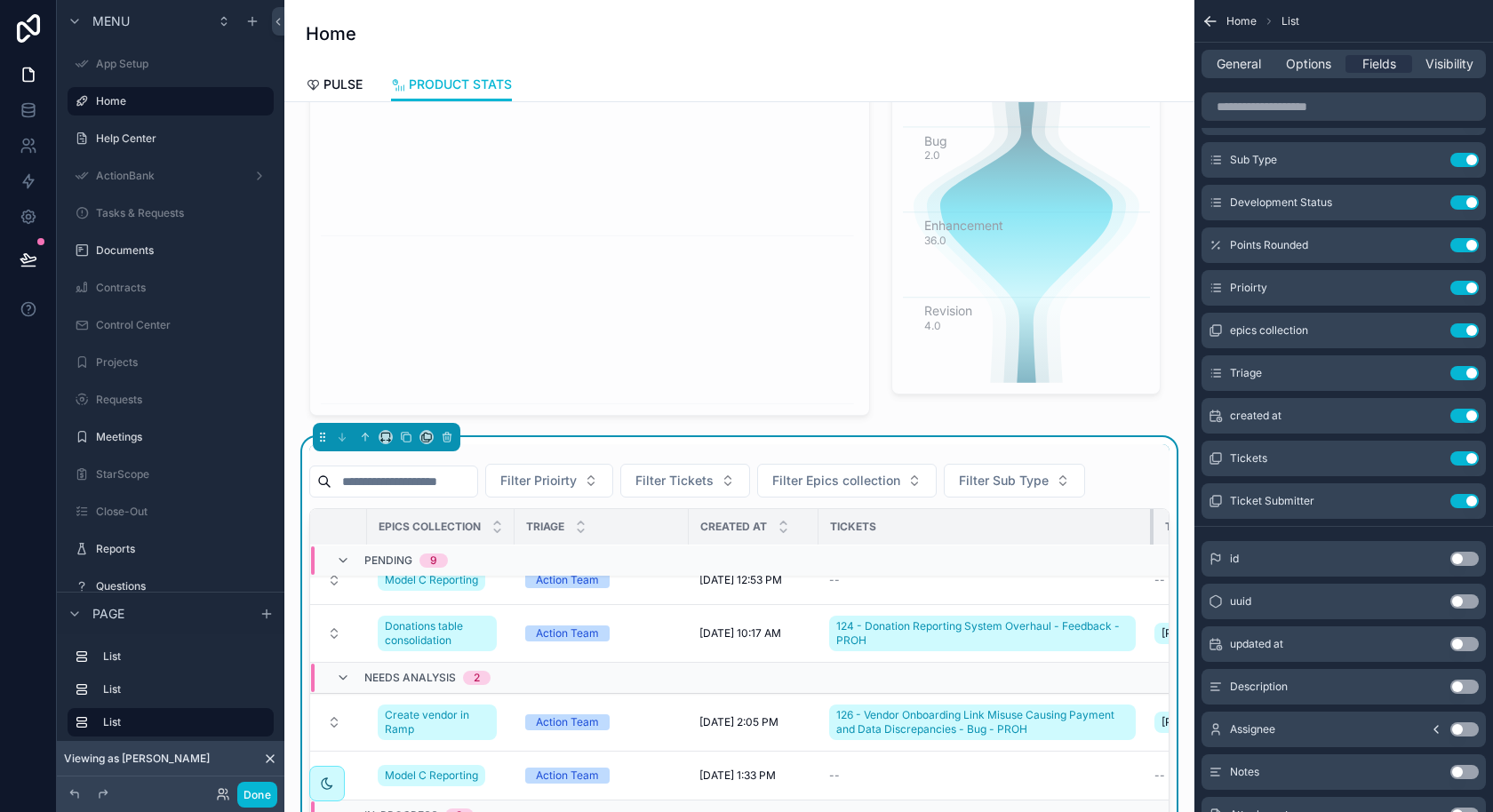
scroll to position [766, 1075]
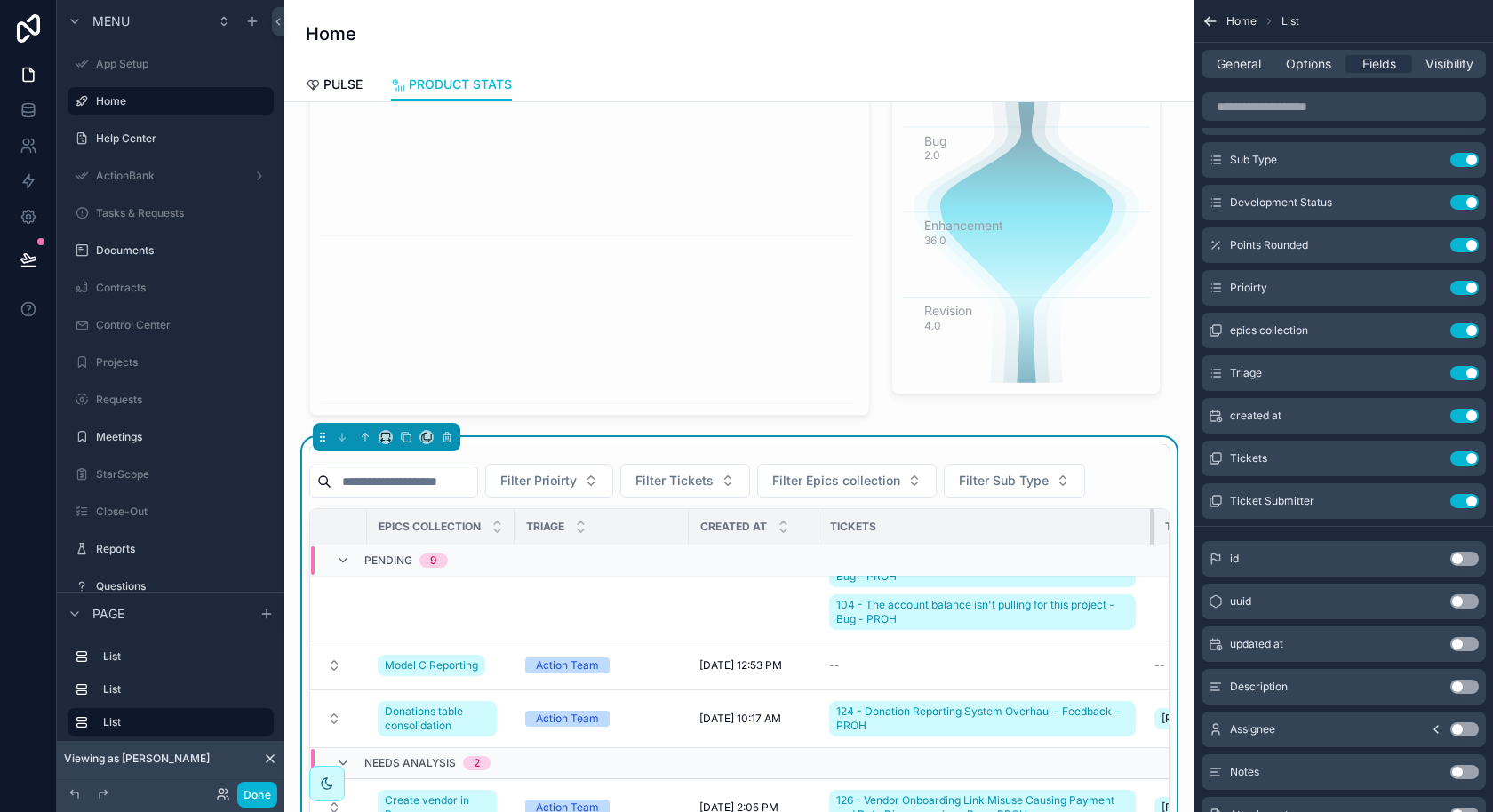
drag, startPoint x: 1074, startPoint y: 517, endPoint x: 1146, endPoint y: 520, distance: 72.1
click at [1146, 520] on th "Tickets" at bounding box center [986, 528] width 335 height 37
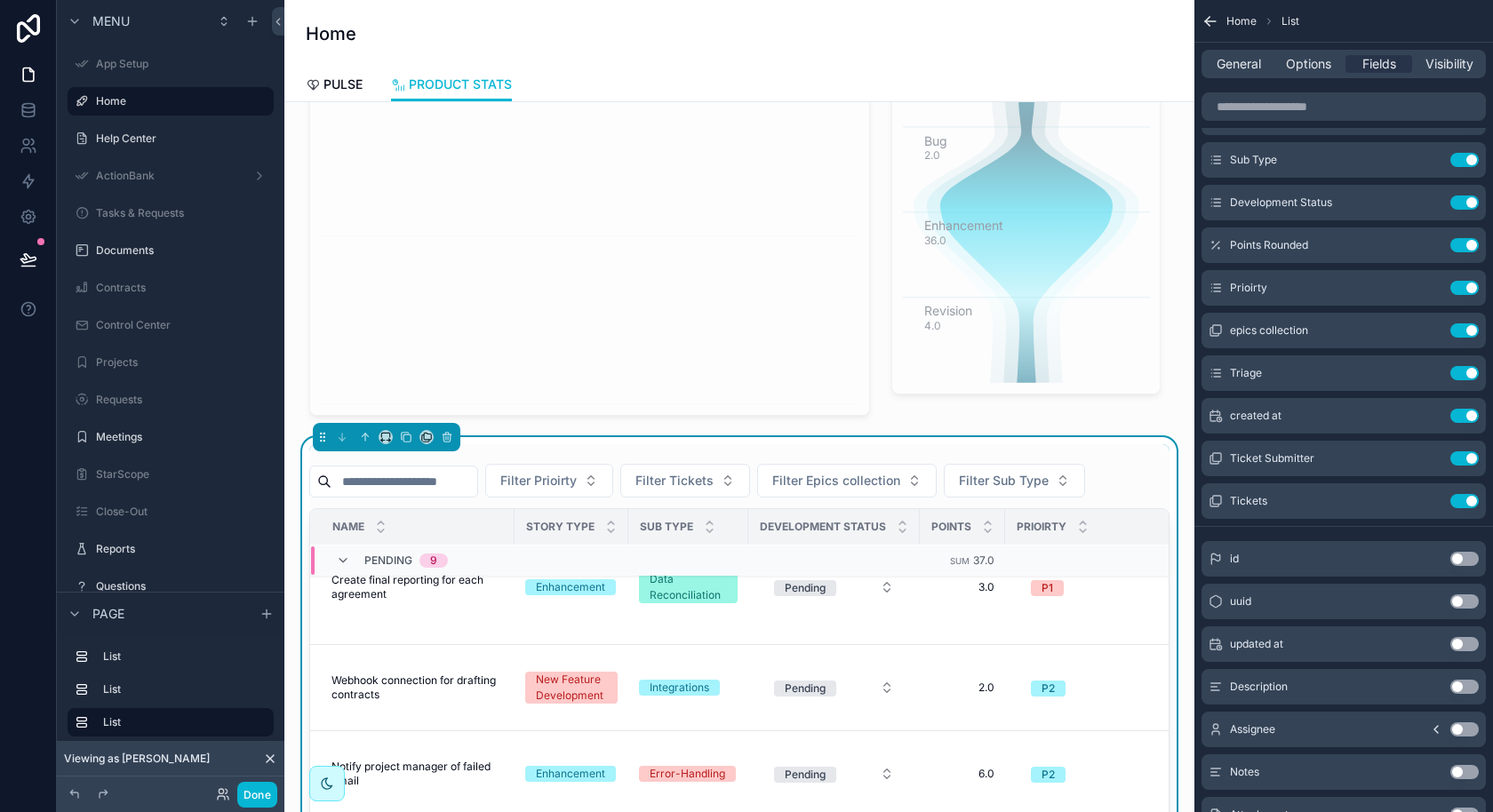
scroll to position [207, 0]
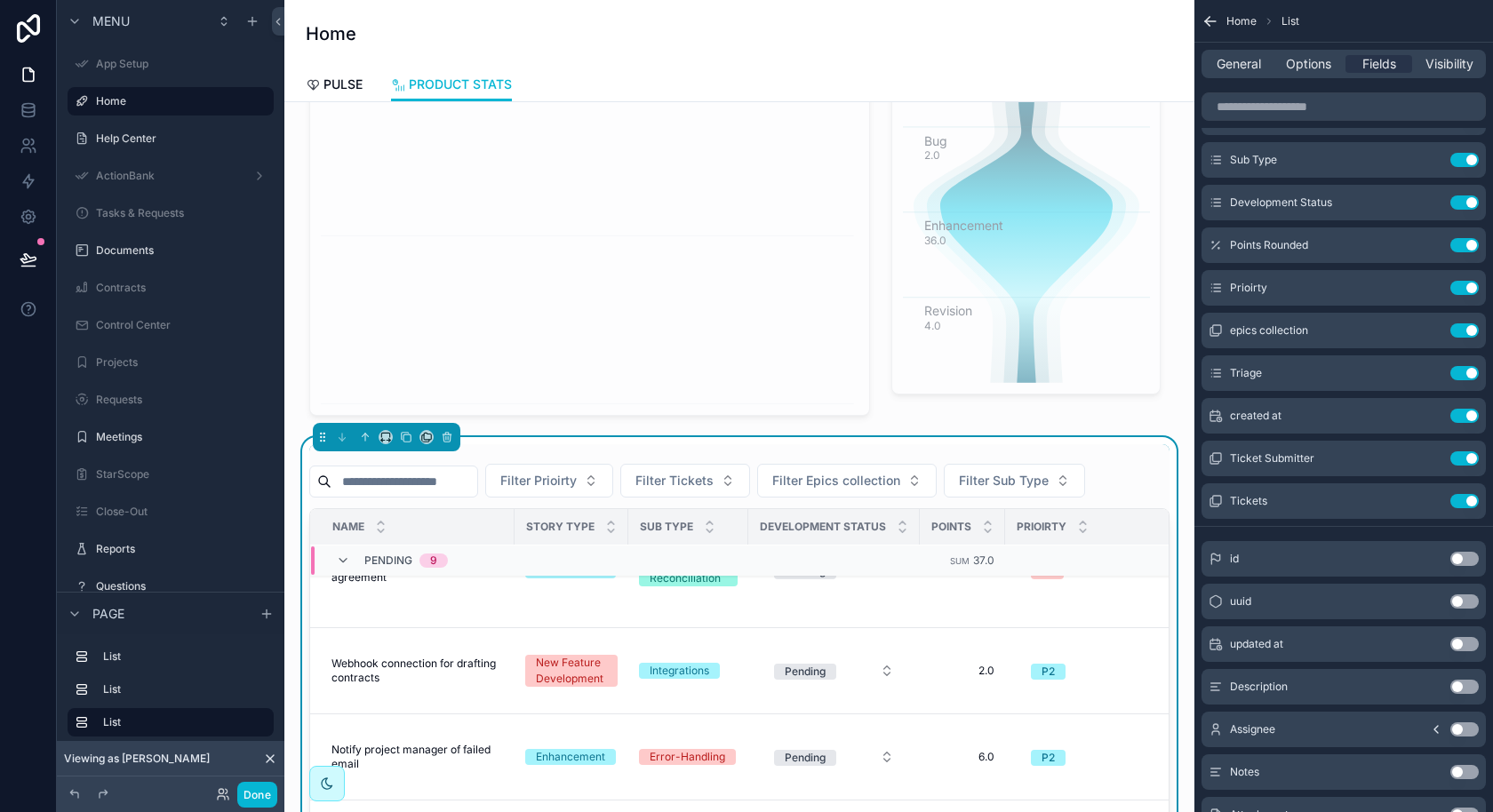
click at [516, 515] on div "Story Type" at bounding box center [572, 527] width 112 height 34
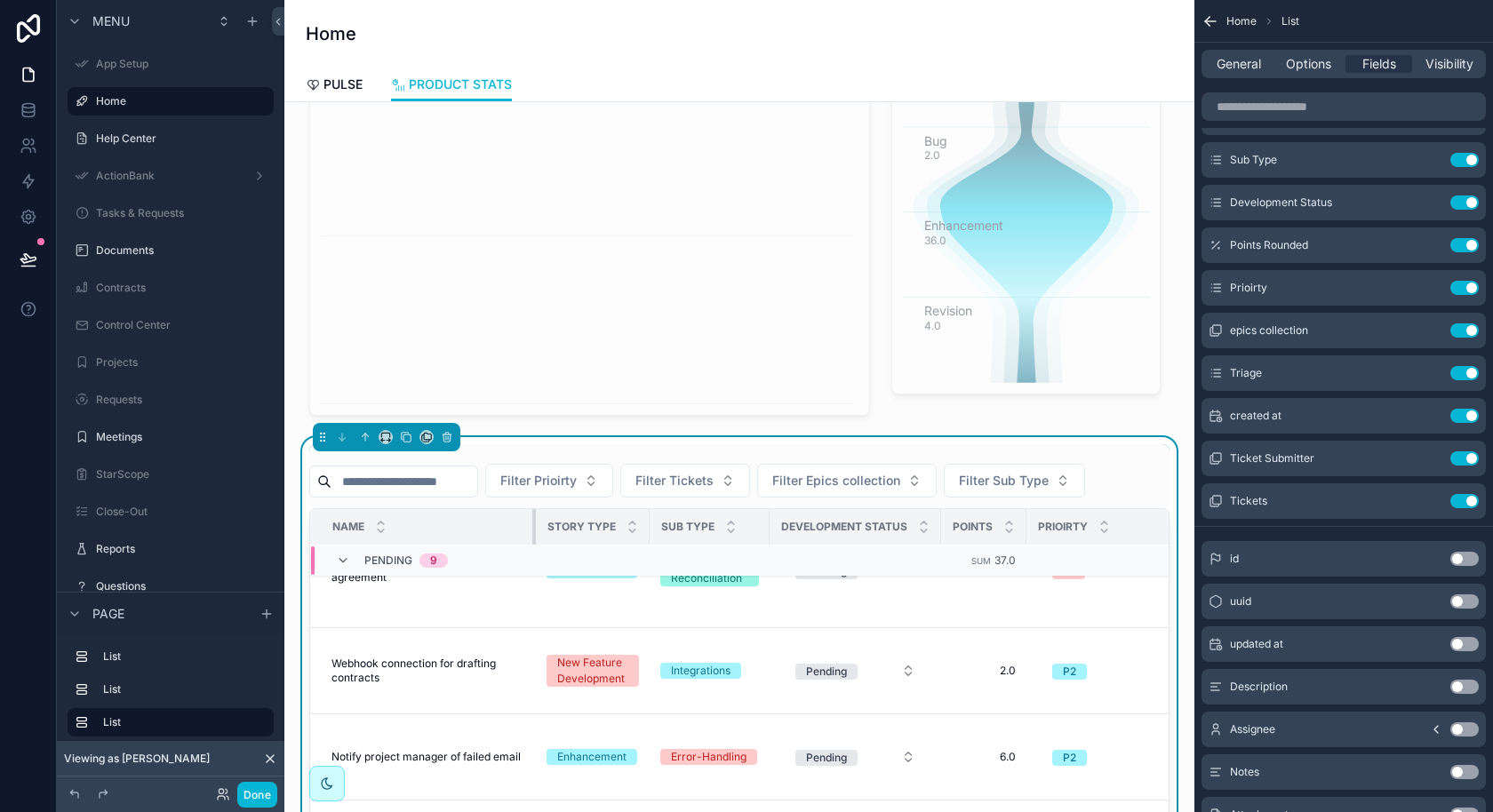
drag, startPoint x: 513, startPoint y: 517, endPoint x: 534, endPoint y: 518, distance: 21.0
click at [534, 518] on div "scrollable content" at bounding box center [536, 527] width 7 height 36
click at [39, 254] on button at bounding box center [28, 260] width 39 height 50
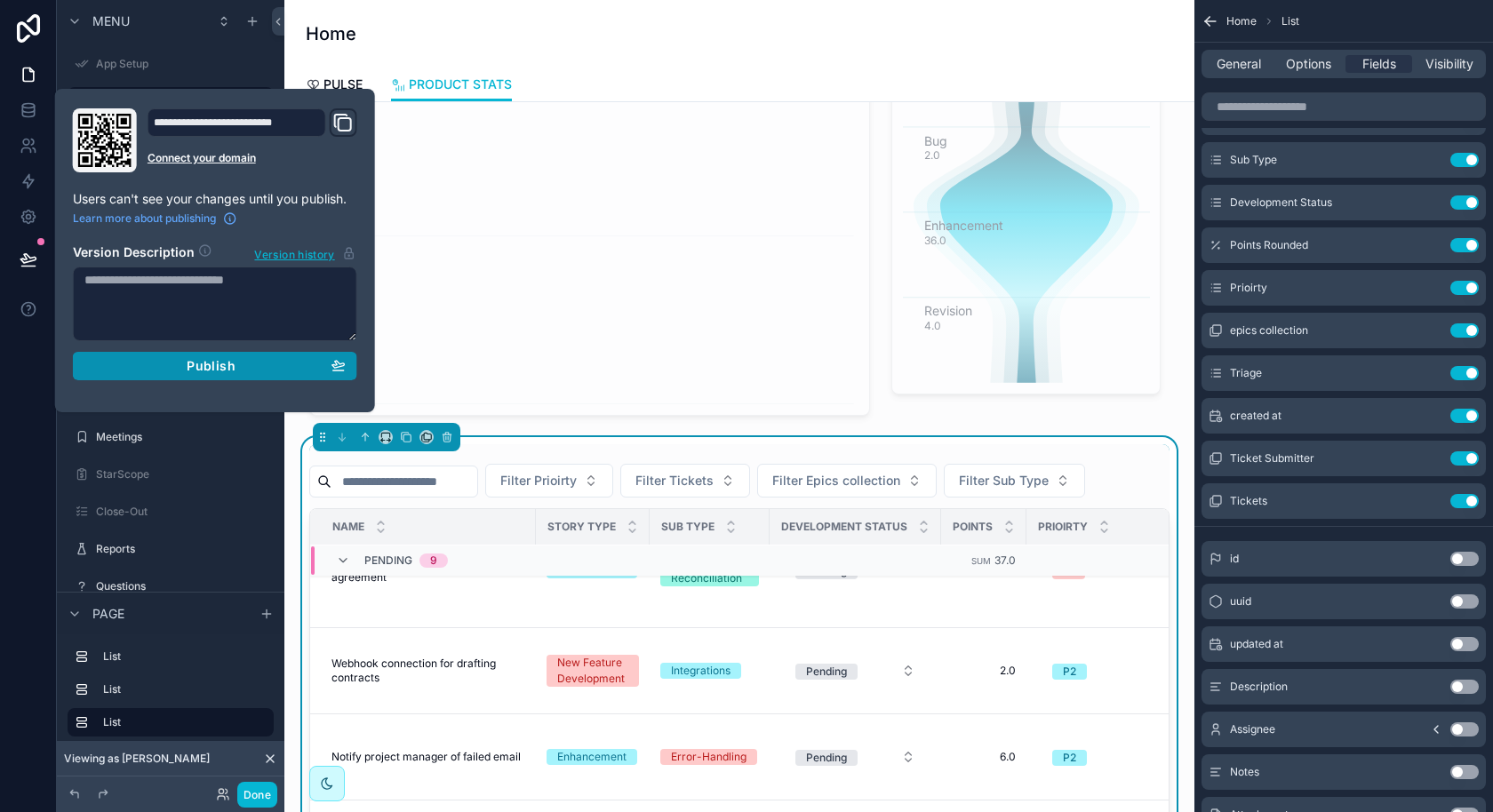
click at [230, 362] on span "Publish" at bounding box center [210, 365] width 48 height 16
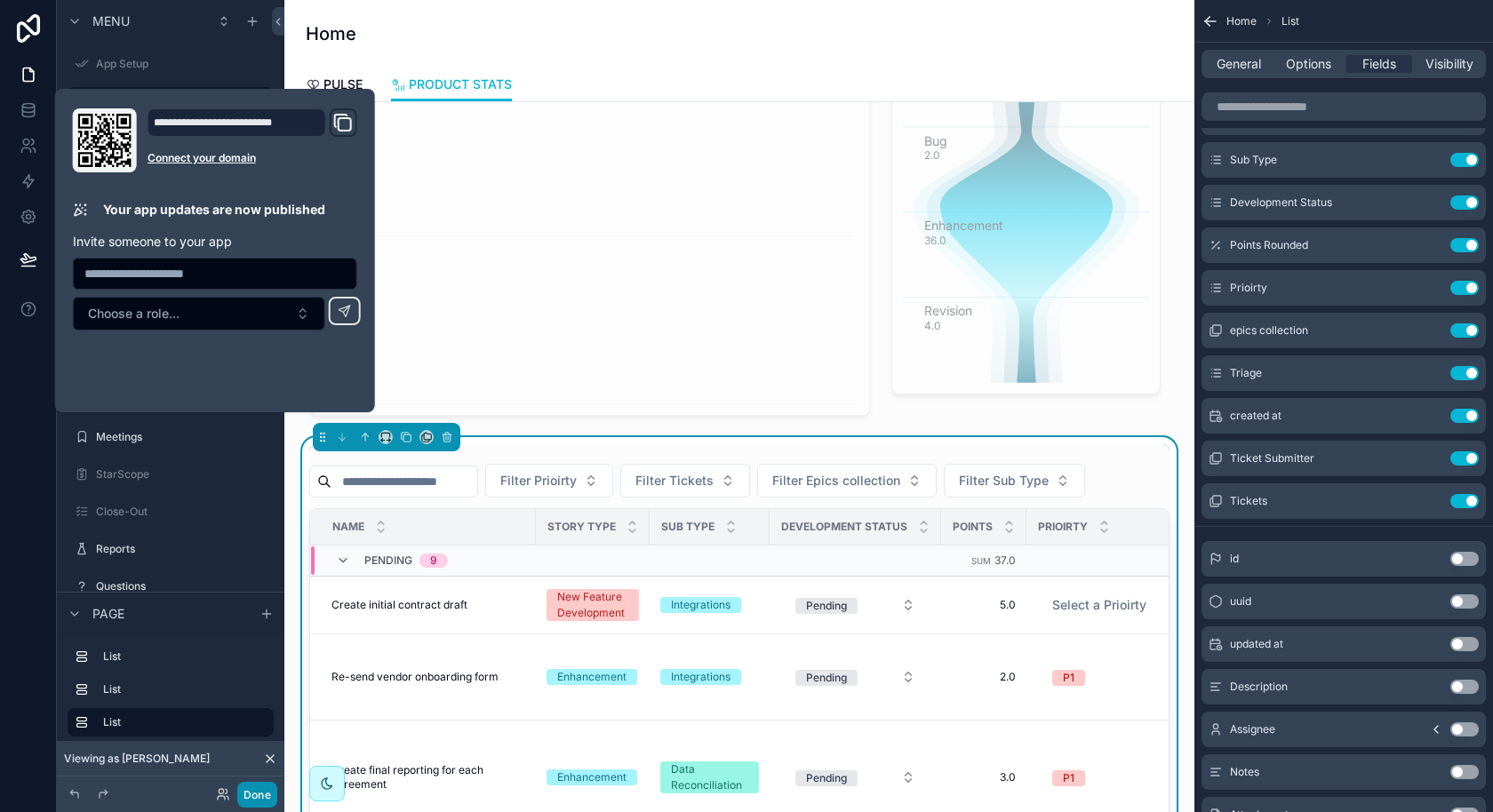
click at [260, 795] on button "Done" at bounding box center [258, 795] width 40 height 26
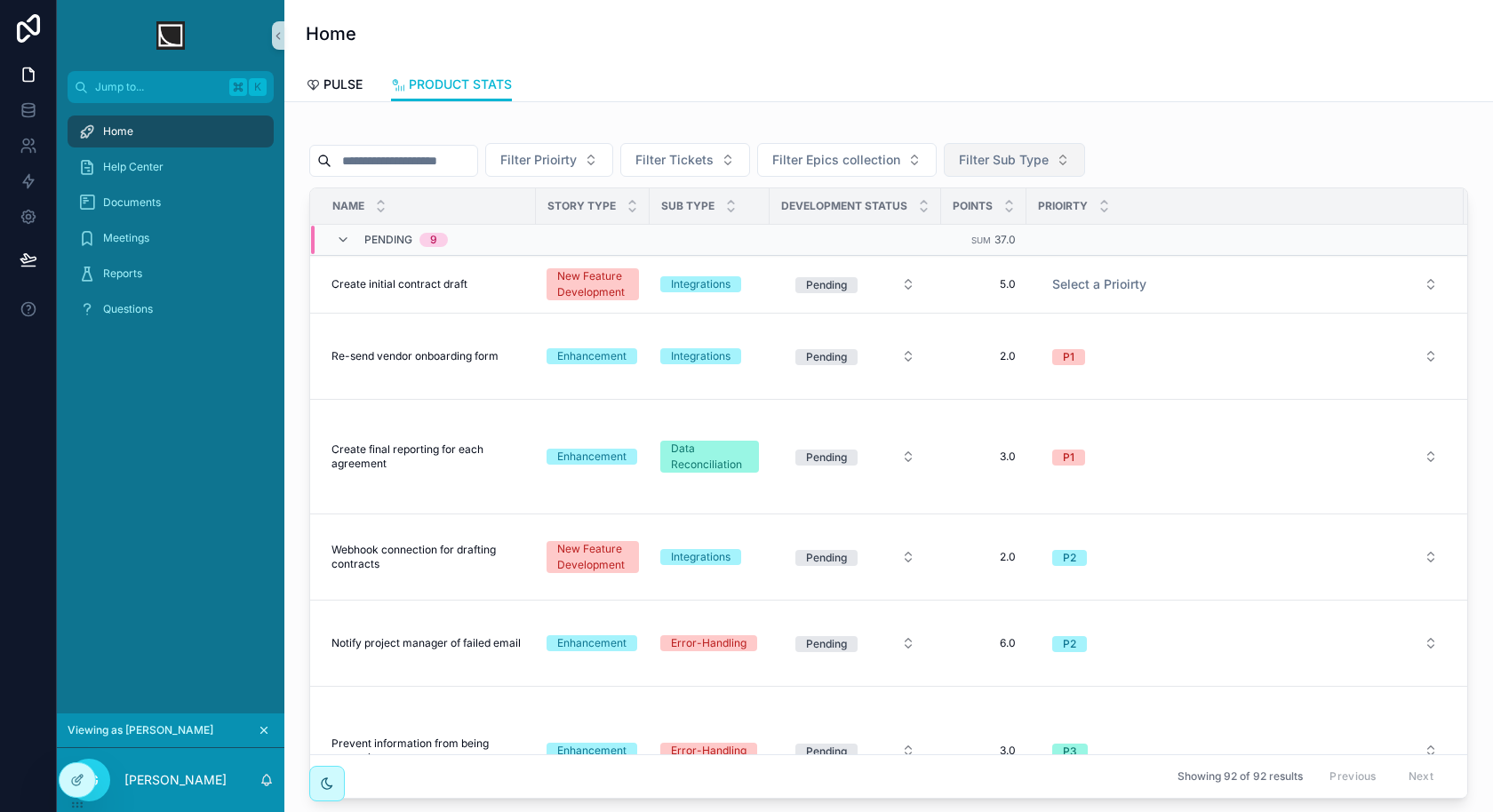
click at [1032, 159] on span "Filter Sub Type" at bounding box center [1004, 160] width 90 height 17
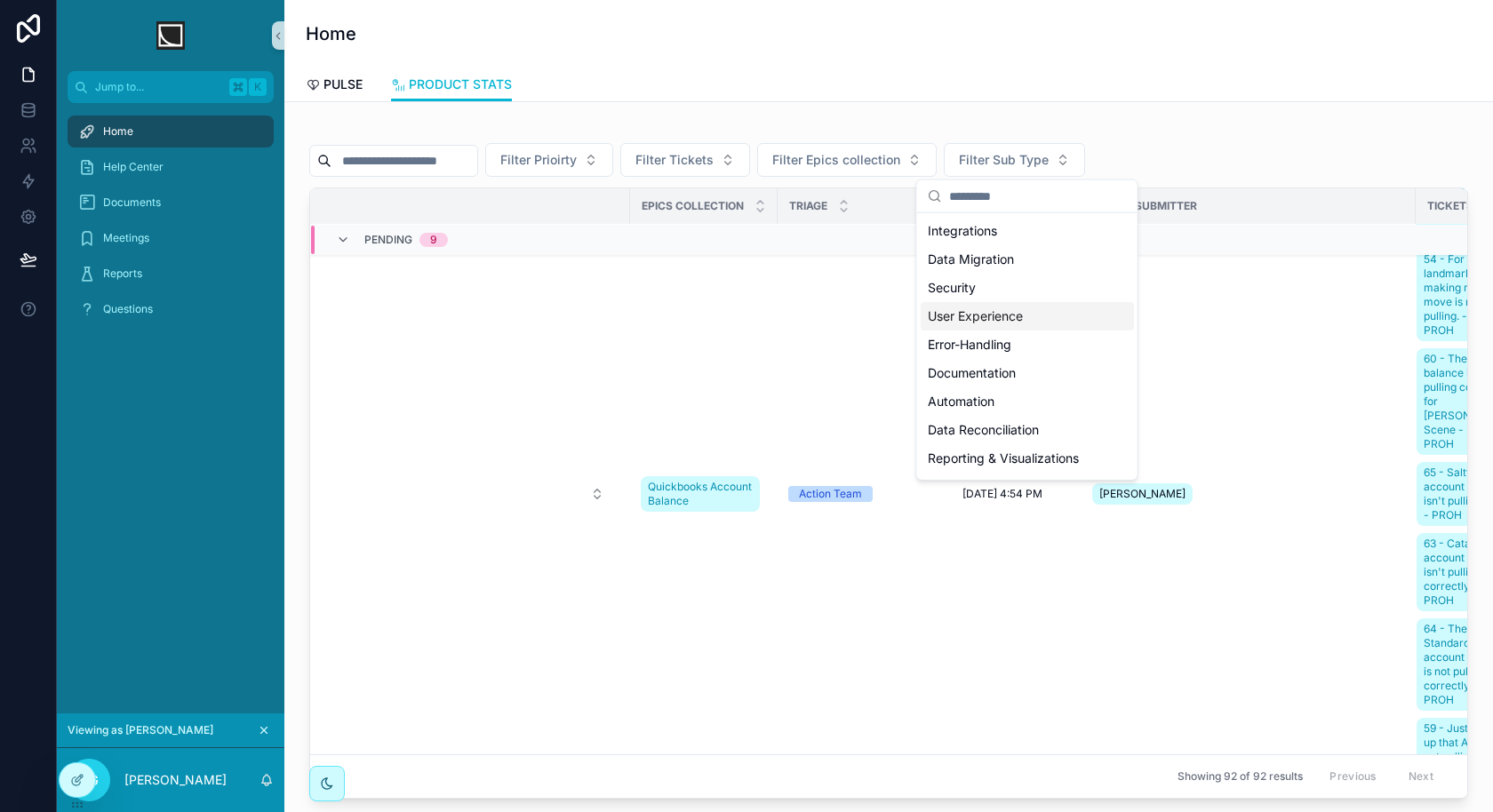
scroll to position [805, 915]
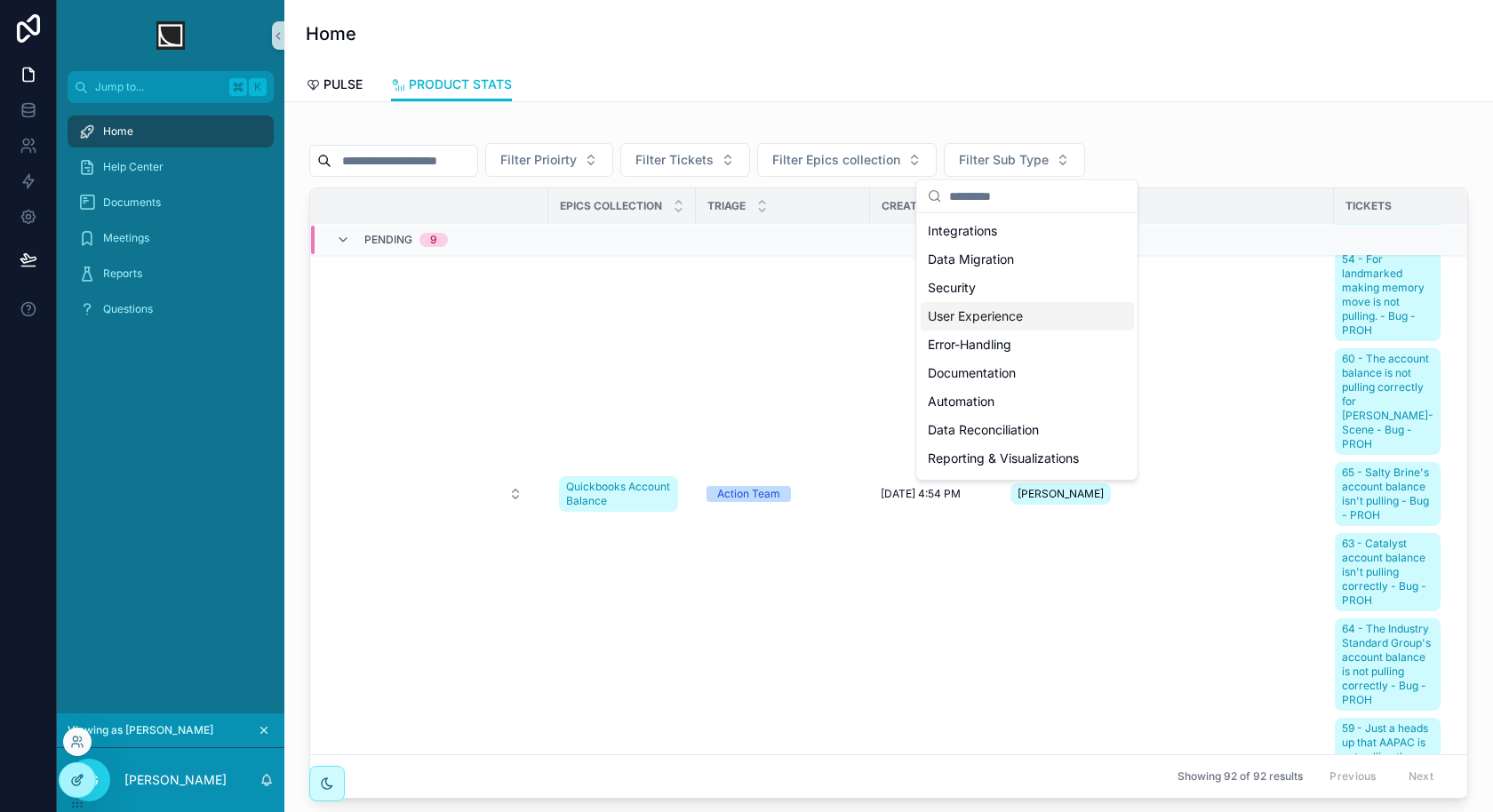
click at [80, 779] on icon at bounding box center [76, 779] width 14 height 14
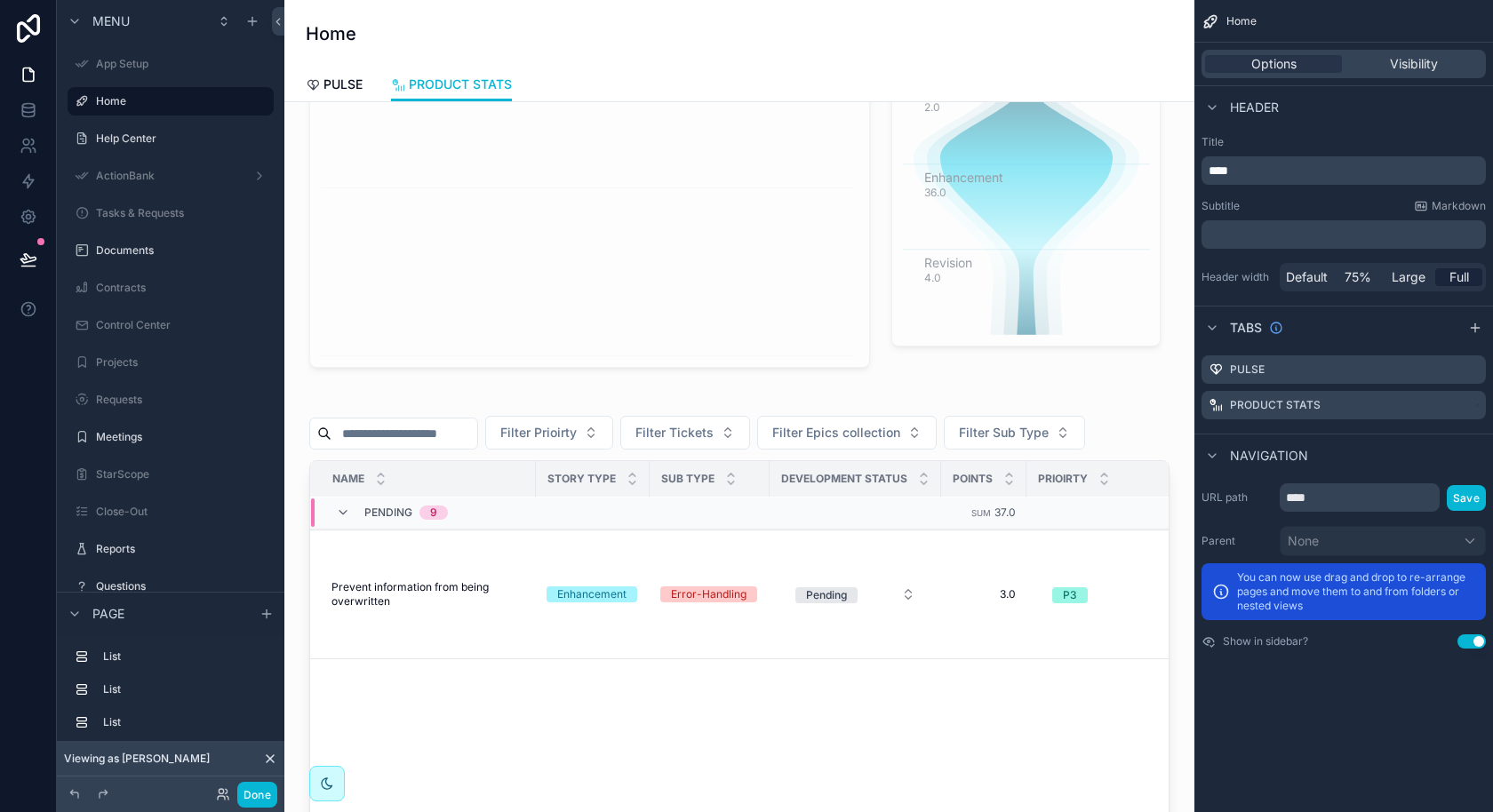
scroll to position [231, 0]
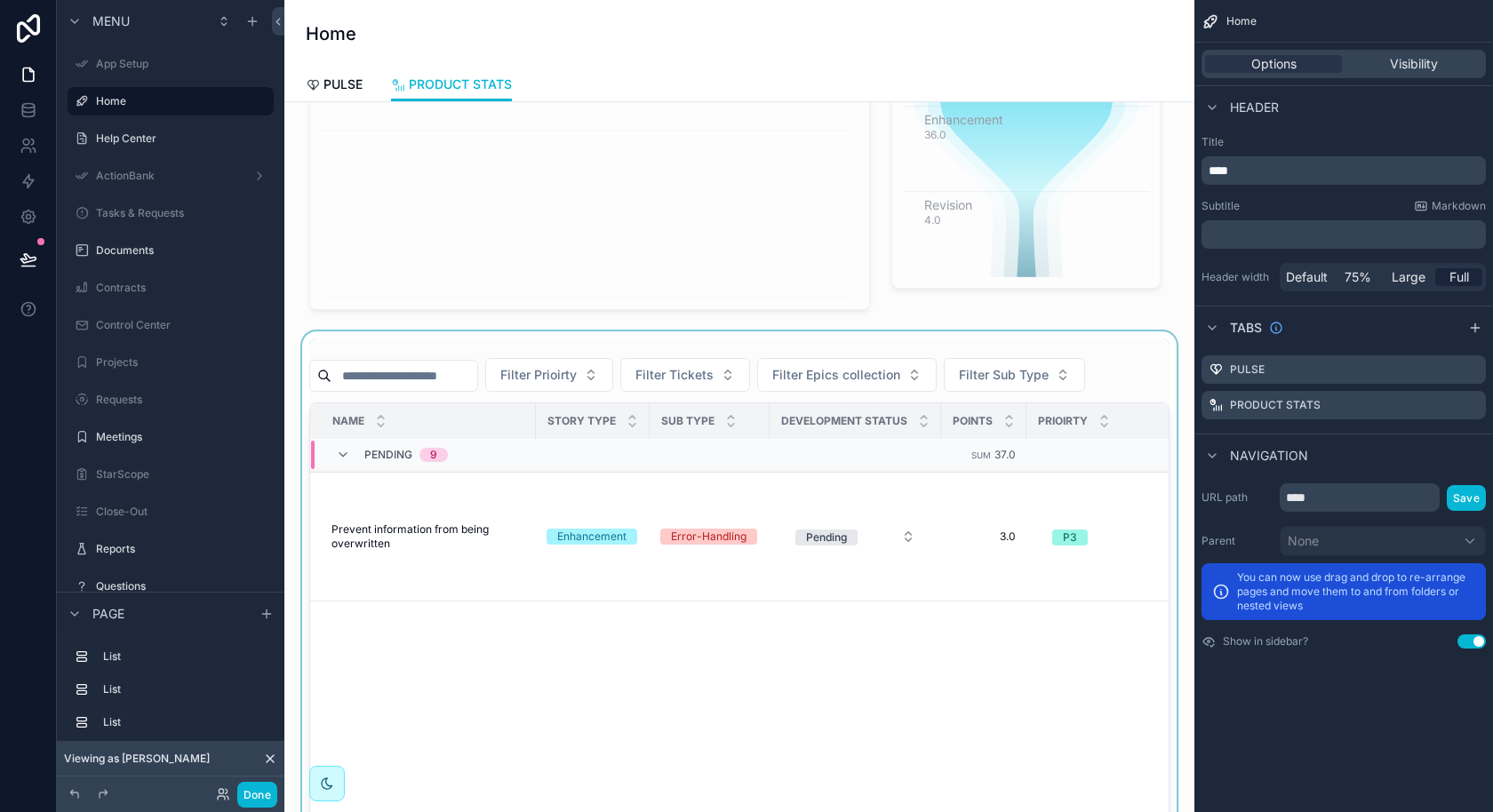
click at [1053, 610] on div "scrollable content" at bounding box center [739, 675] width 882 height 689
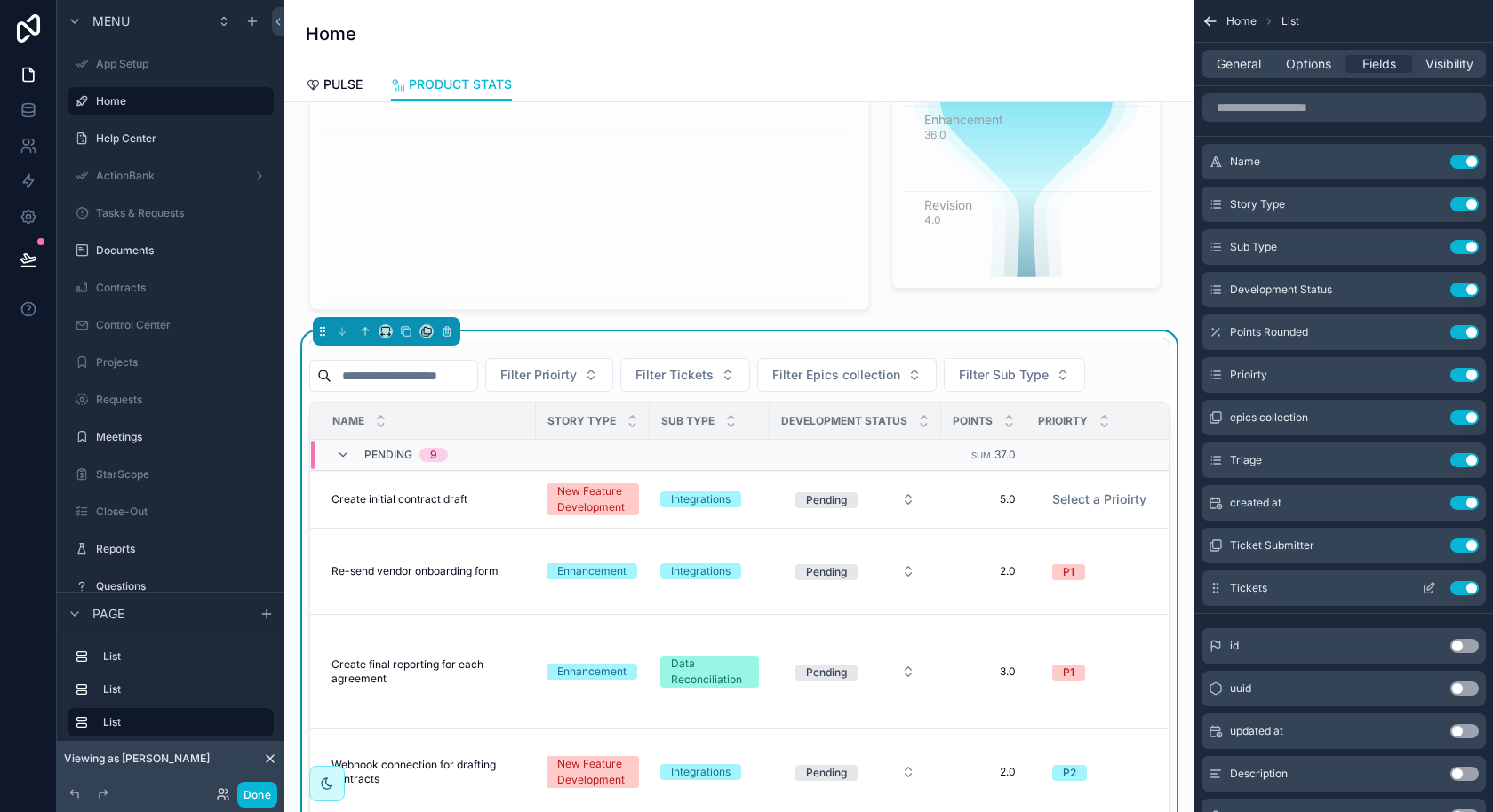
click at [1463, 590] on button "Use setting" at bounding box center [1464, 587] width 28 height 14
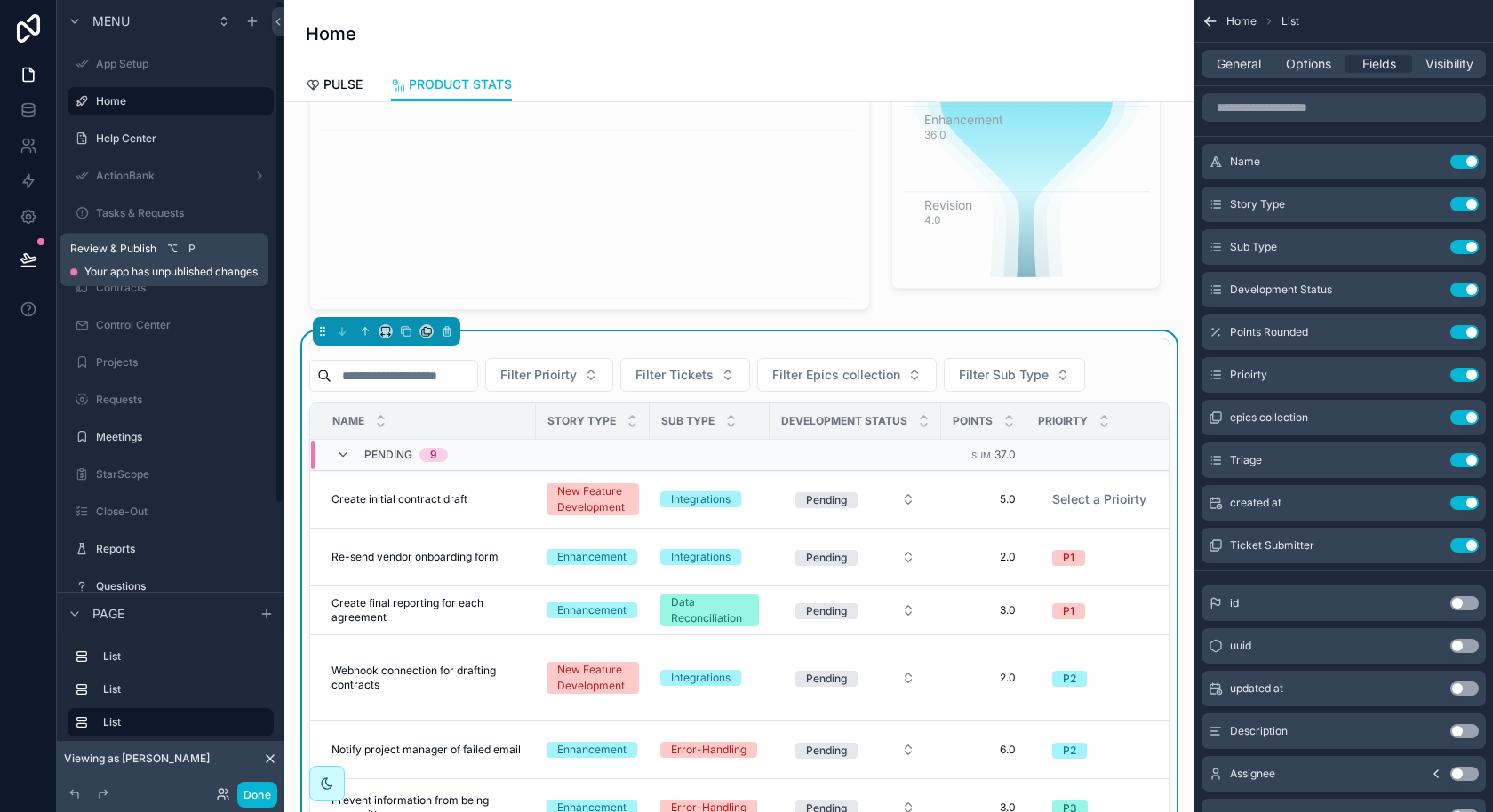
click at [28, 254] on icon at bounding box center [28, 259] width 15 height 9
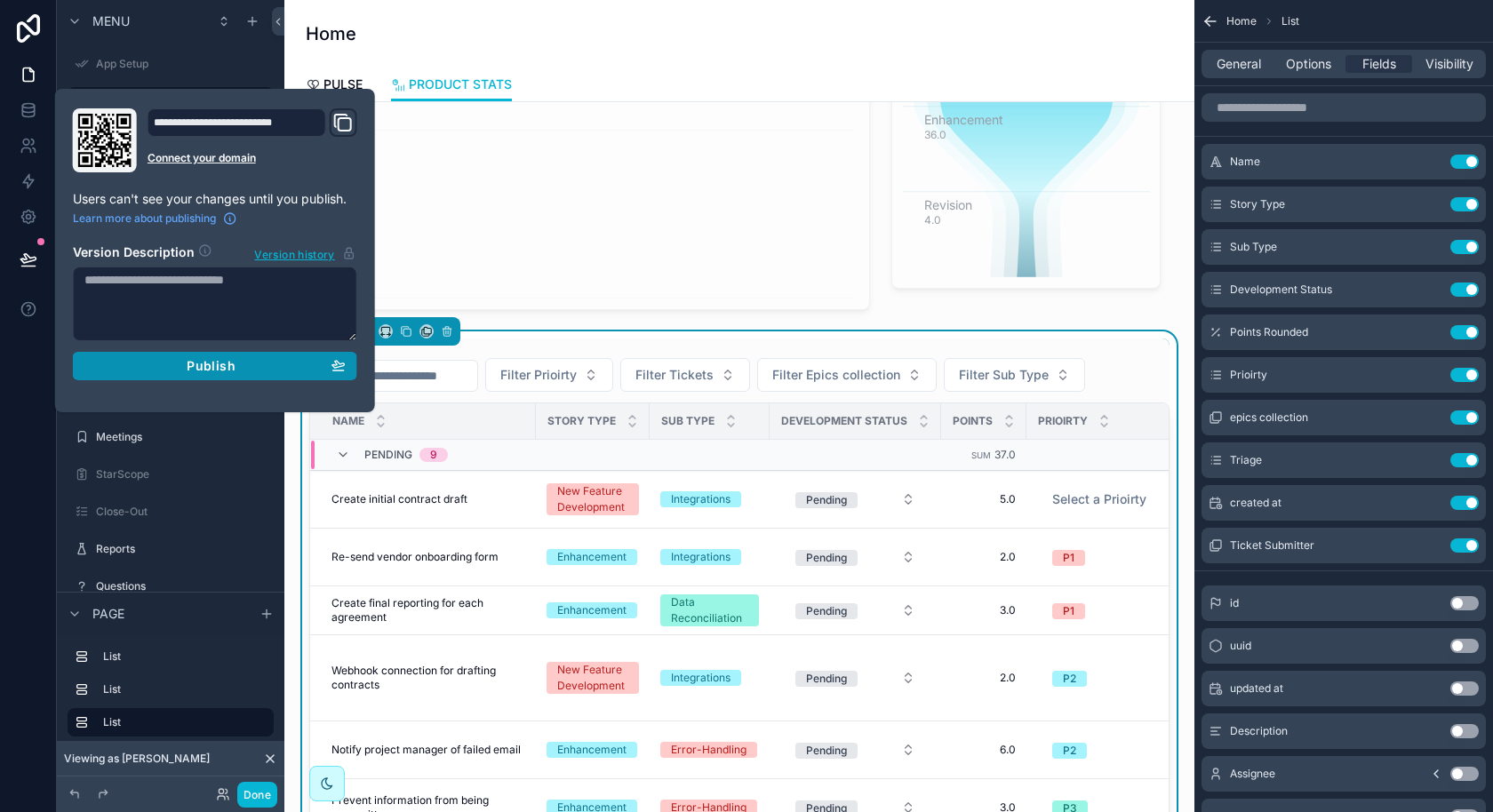
click at [173, 363] on div "Publish" at bounding box center [215, 365] width 262 height 16
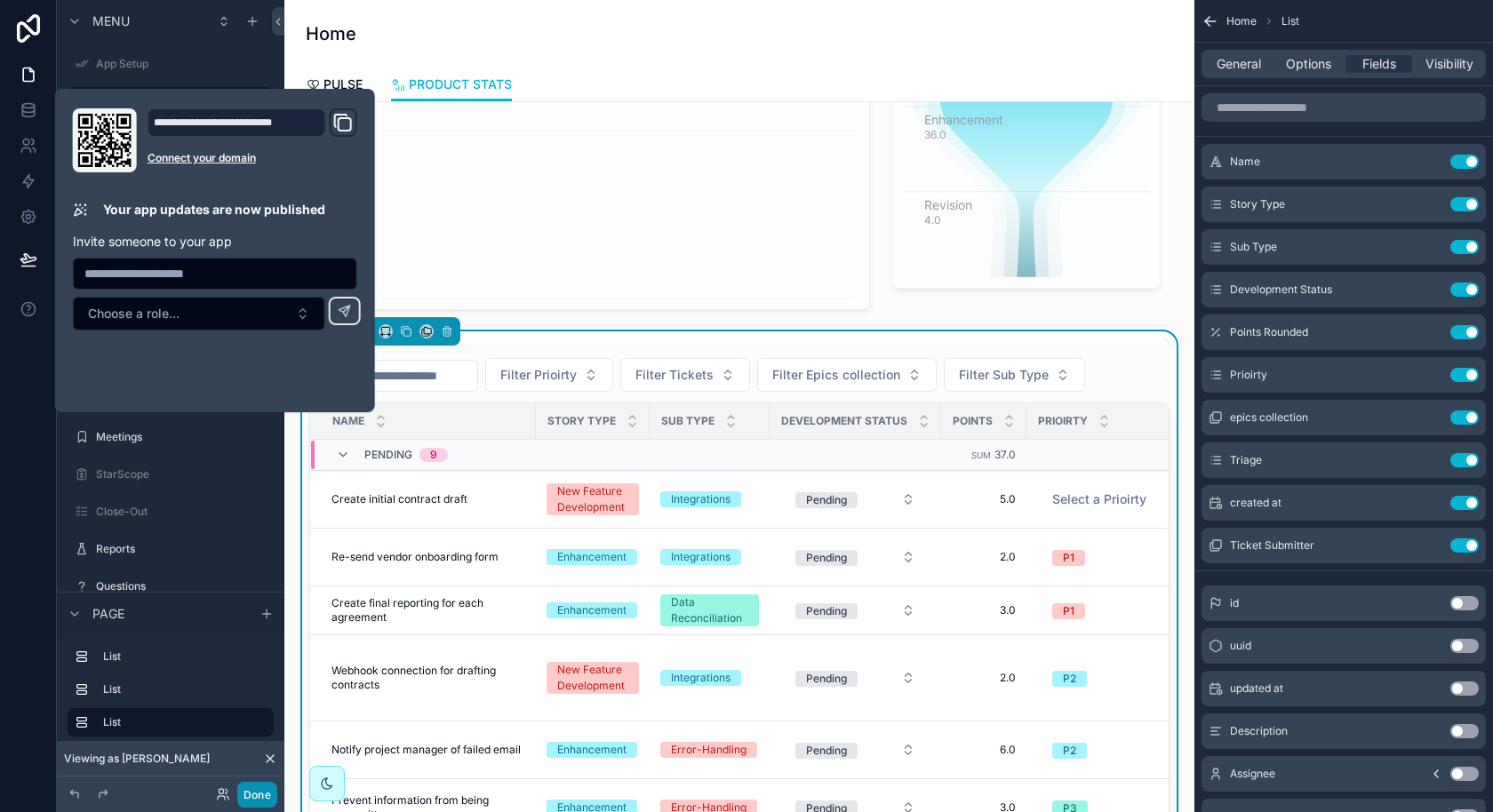
click at [264, 787] on button "Done" at bounding box center [258, 795] width 40 height 26
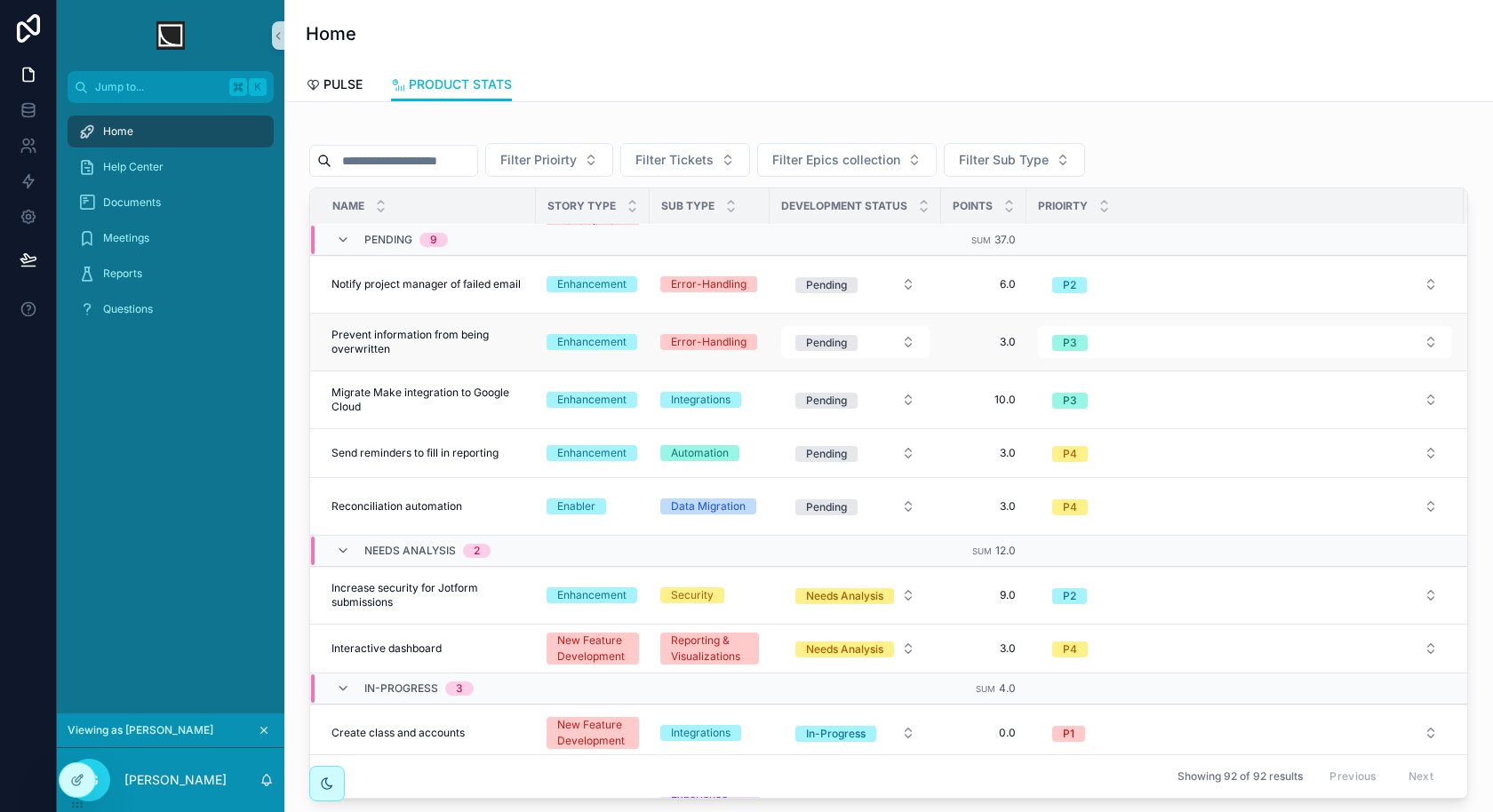
scroll to position [289, 0]
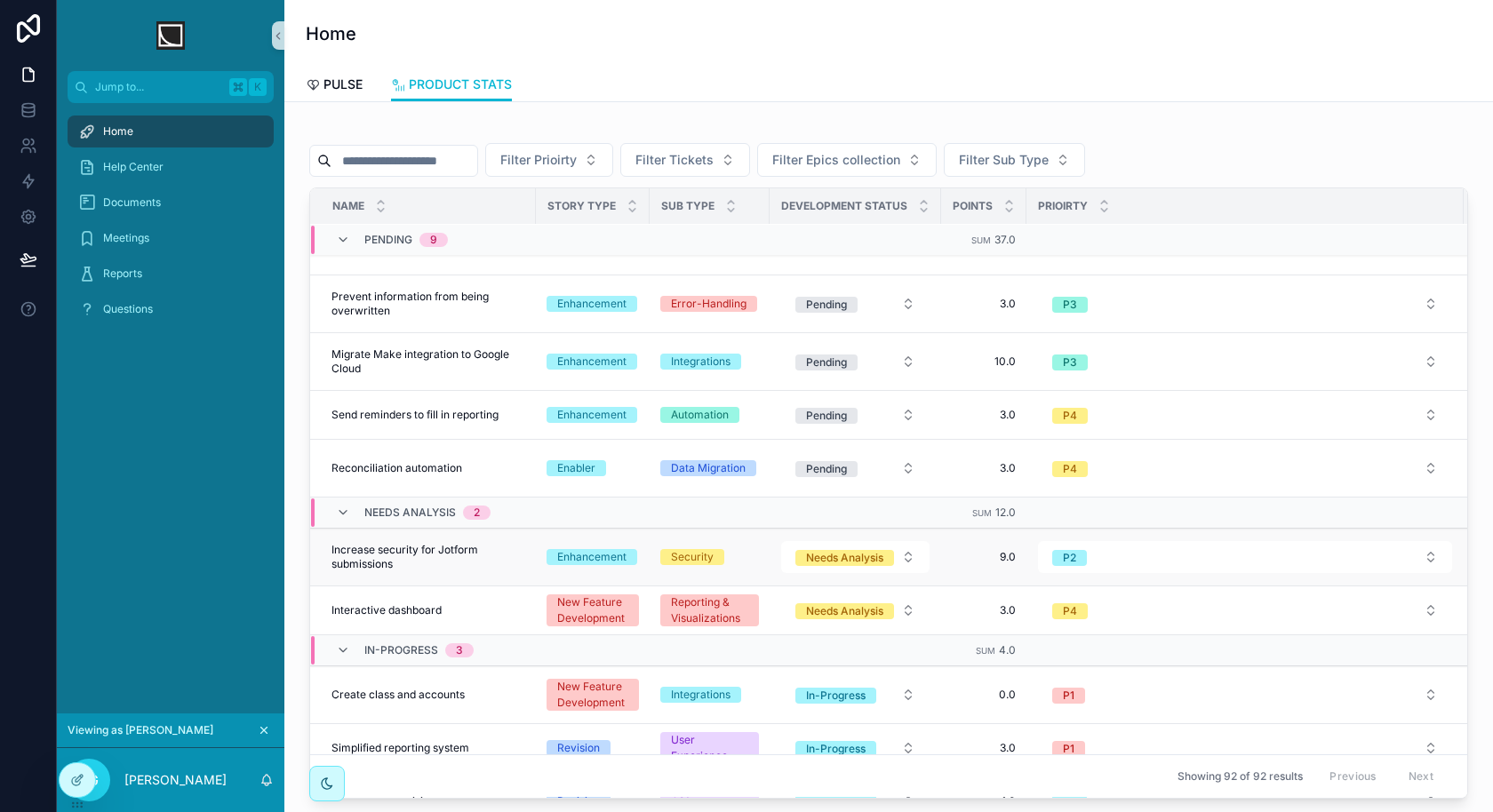
click at [450, 547] on span "Increase security for Jotform submissions" at bounding box center [428, 557] width 194 height 28
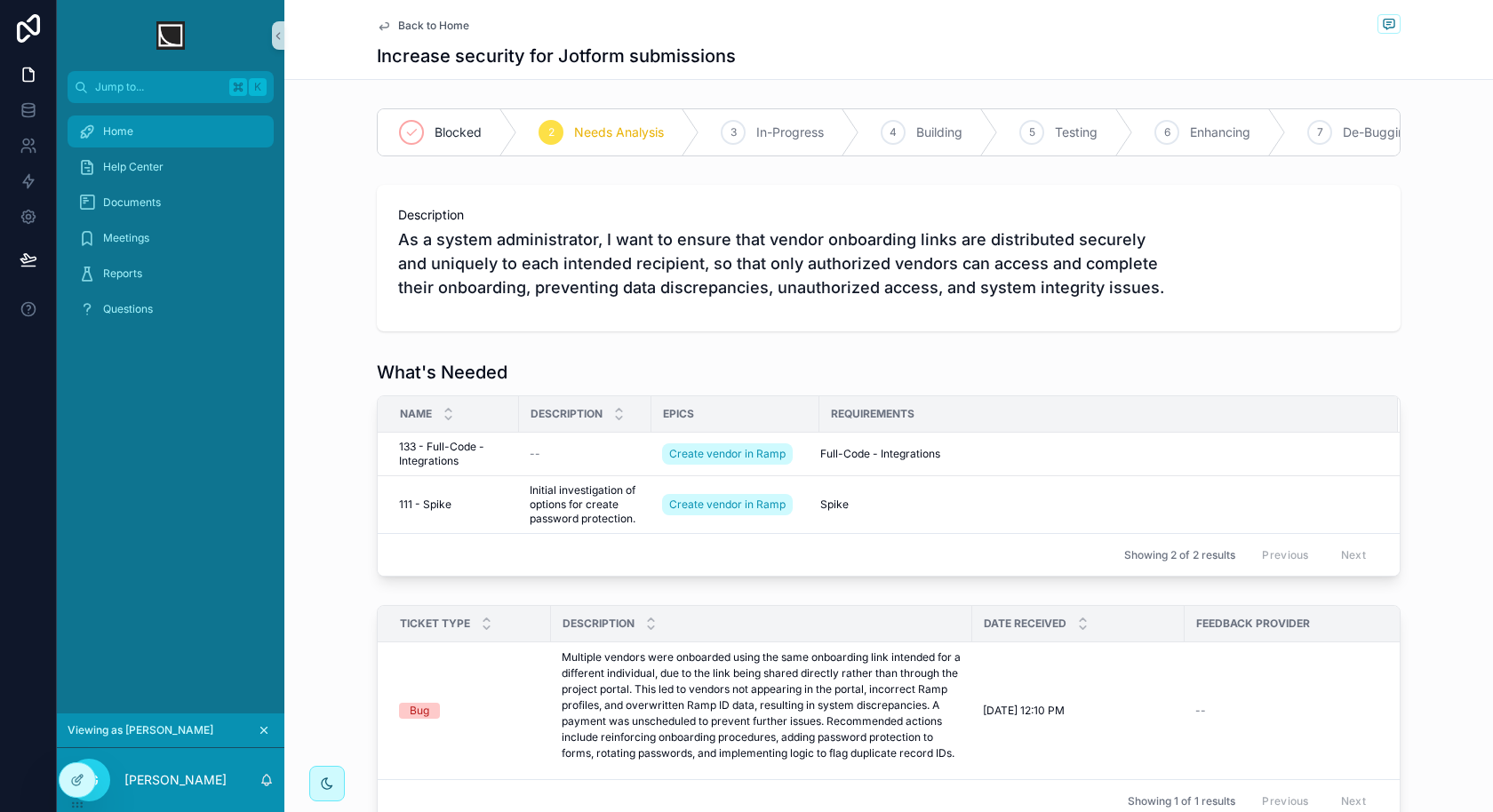
click at [187, 129] on div "Home" at bounding box center [170, 131] width 184 height 28
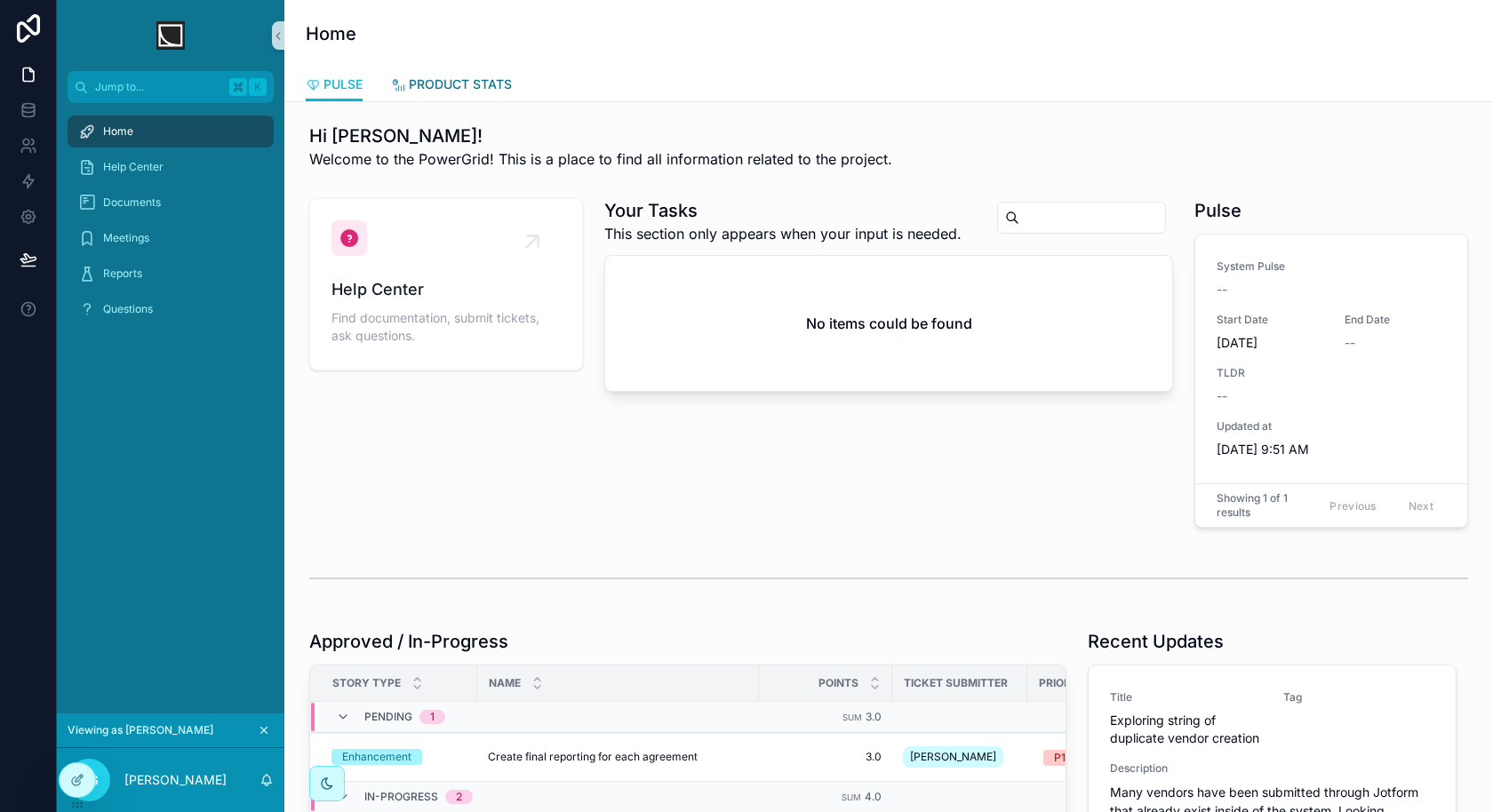
click at [433, 98] on link "PRODUCT STATS" at bounding box center [451, 86] width 121 height 36
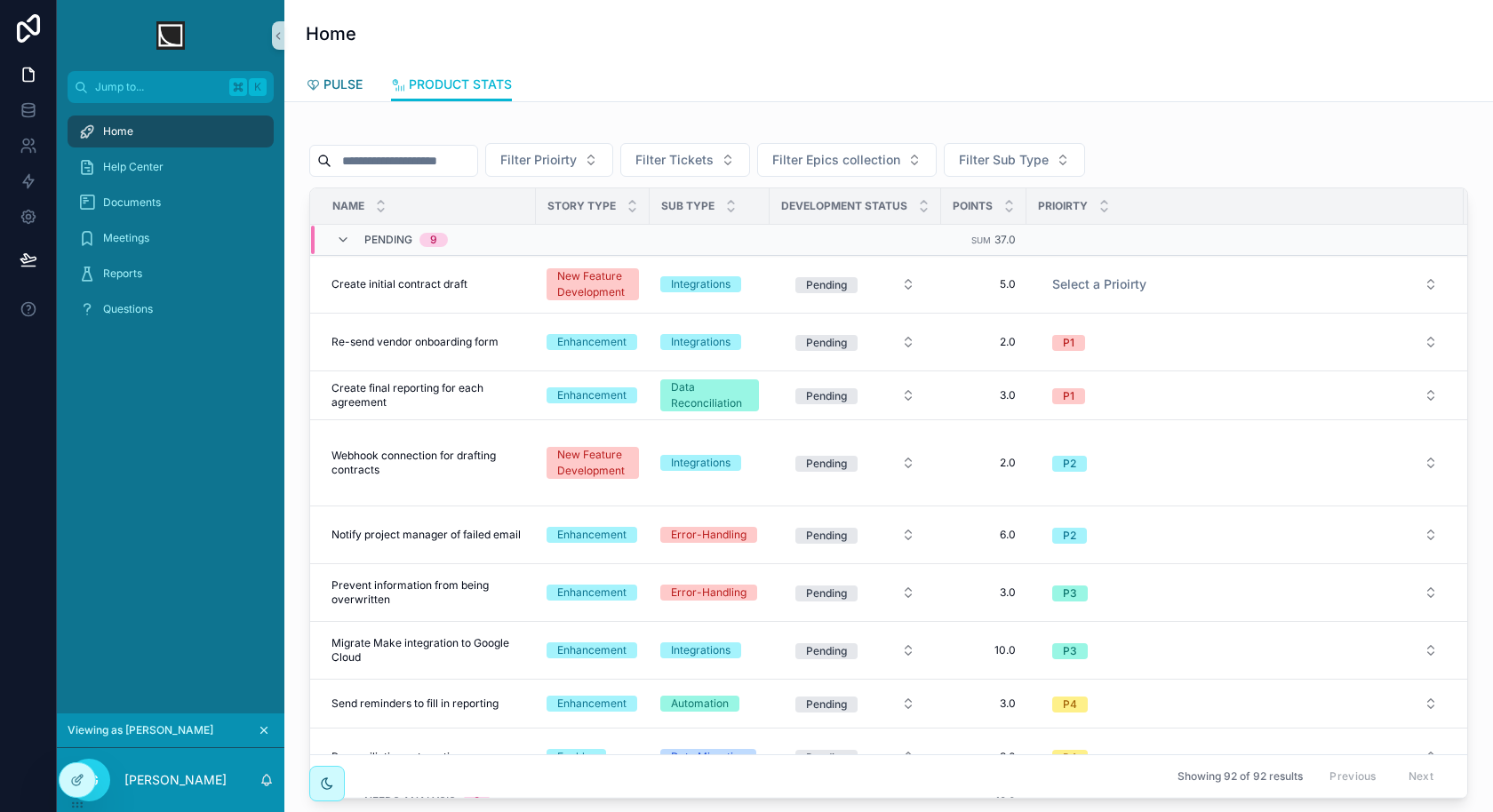
click at [356, 100] on link "PULSE" at bounding box center [334, 86] width 57 height 36
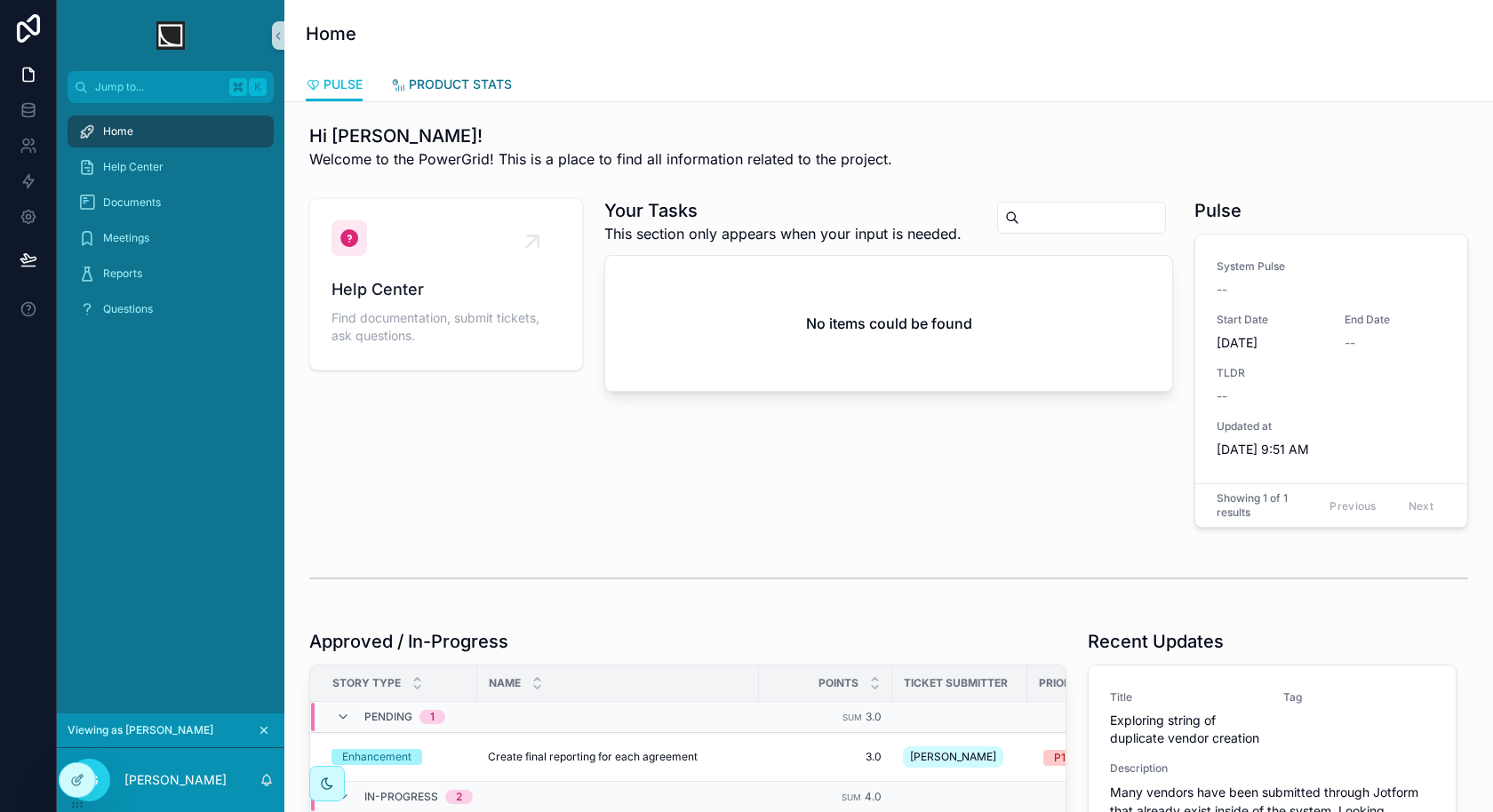
click at [477, 96] on link "PRODUCT STATS" at bounding box center [451, 86] width 121 height 36
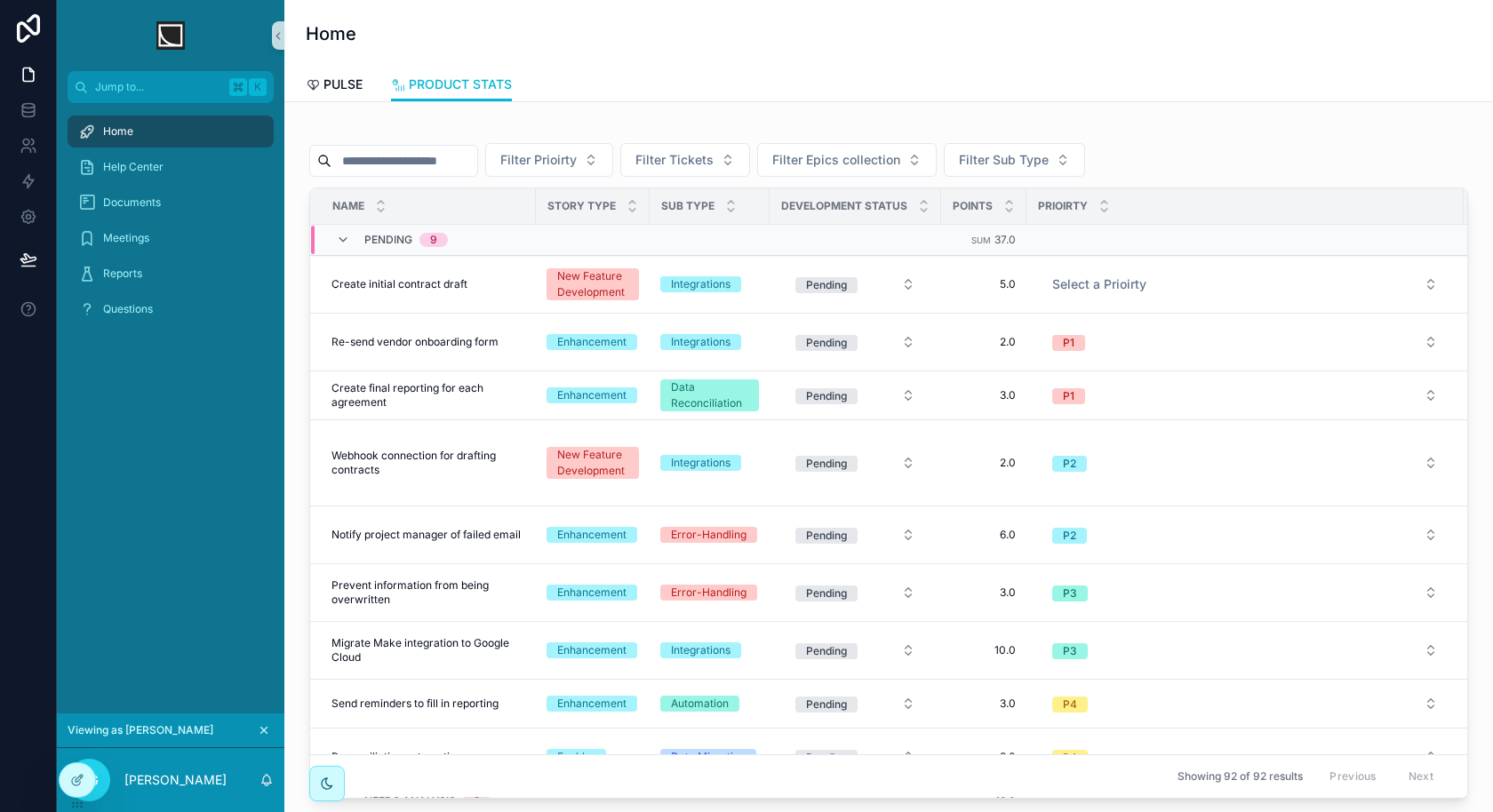
click at [173, 135] on div "Home" at bounding box center [170, 131] width 184 height 28
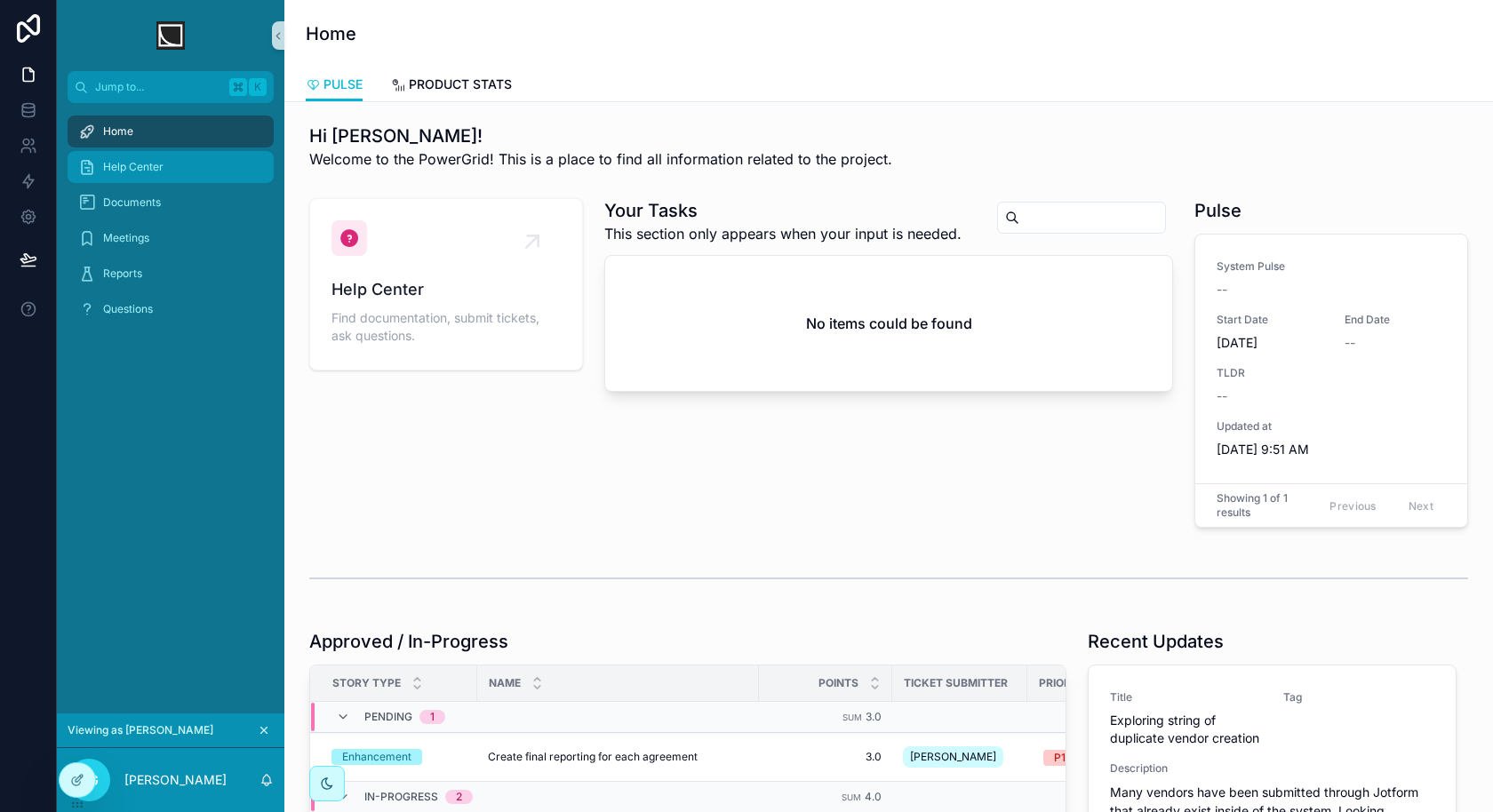
click at [208, 170] on div "Help Center" at bounding box center [170, 167] width 184 height 28
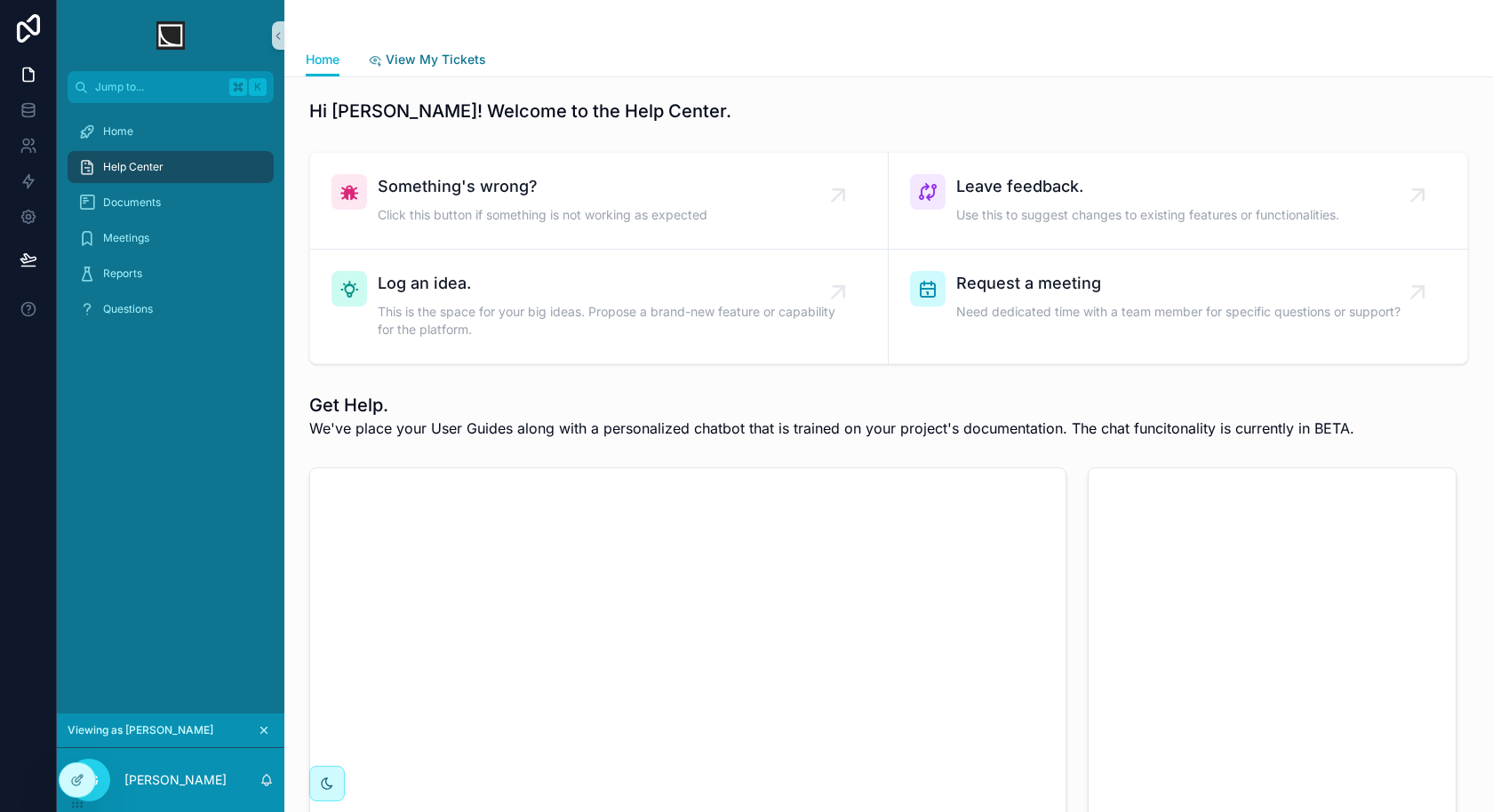
click at [441, 61] on span "View My Tickets" at bounding box center [435, 59] width 100 height 17
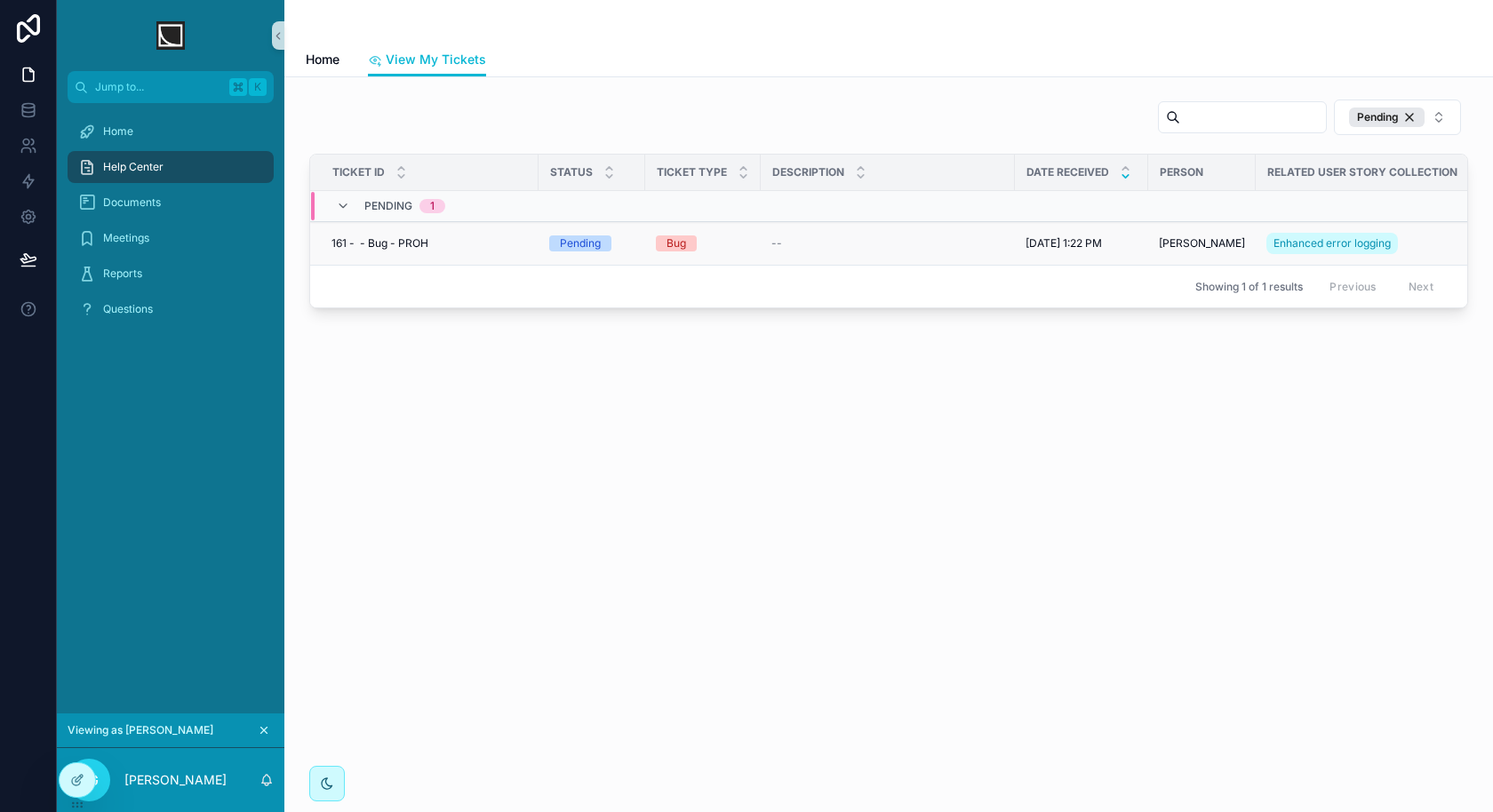
click at [448, 239] on div "161 - - Bug - PROH 161 - - Bug - PROH" at bounding box center [429, 243] width 196 height 14
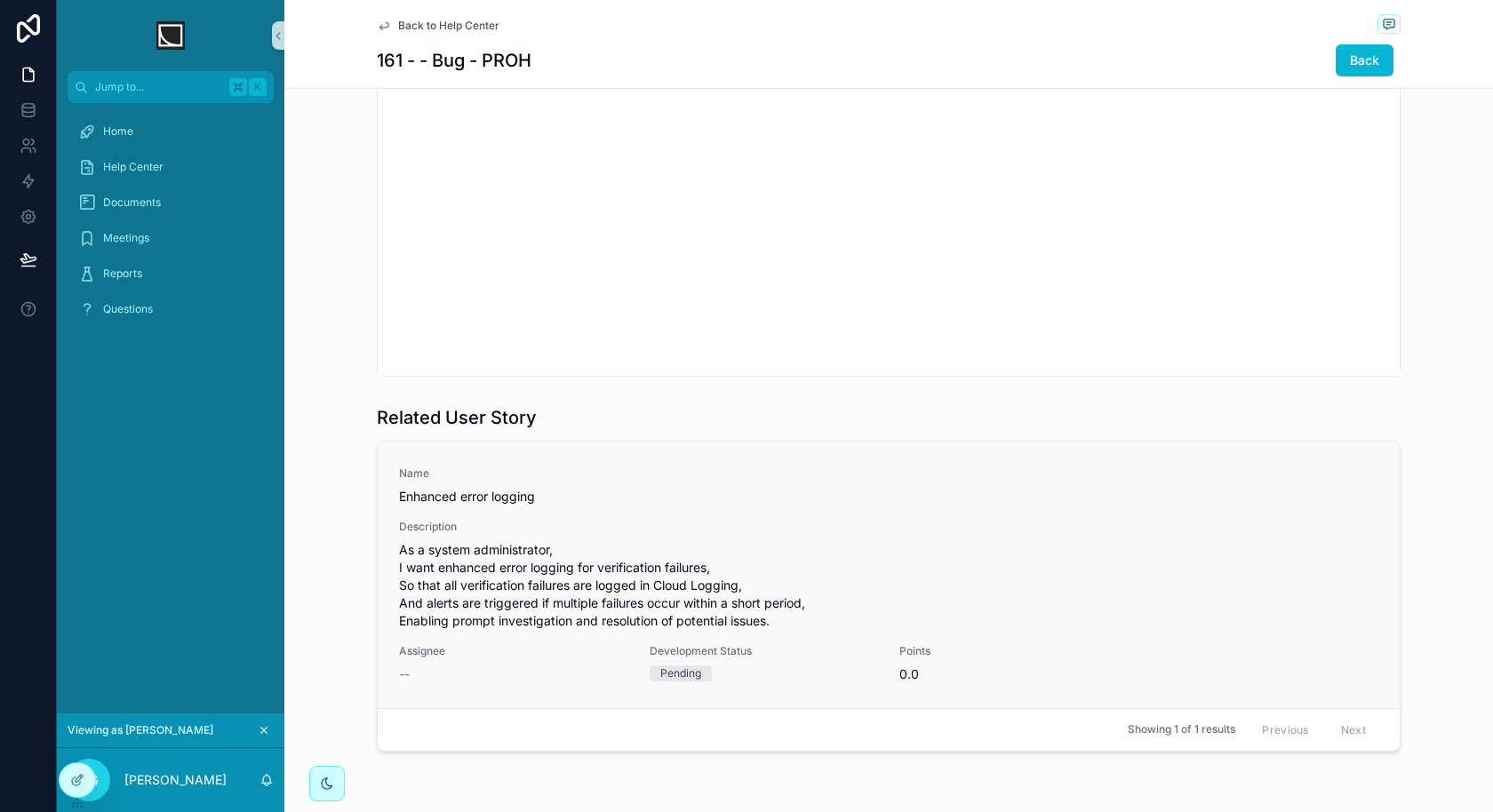
scroll to position [851, 0]
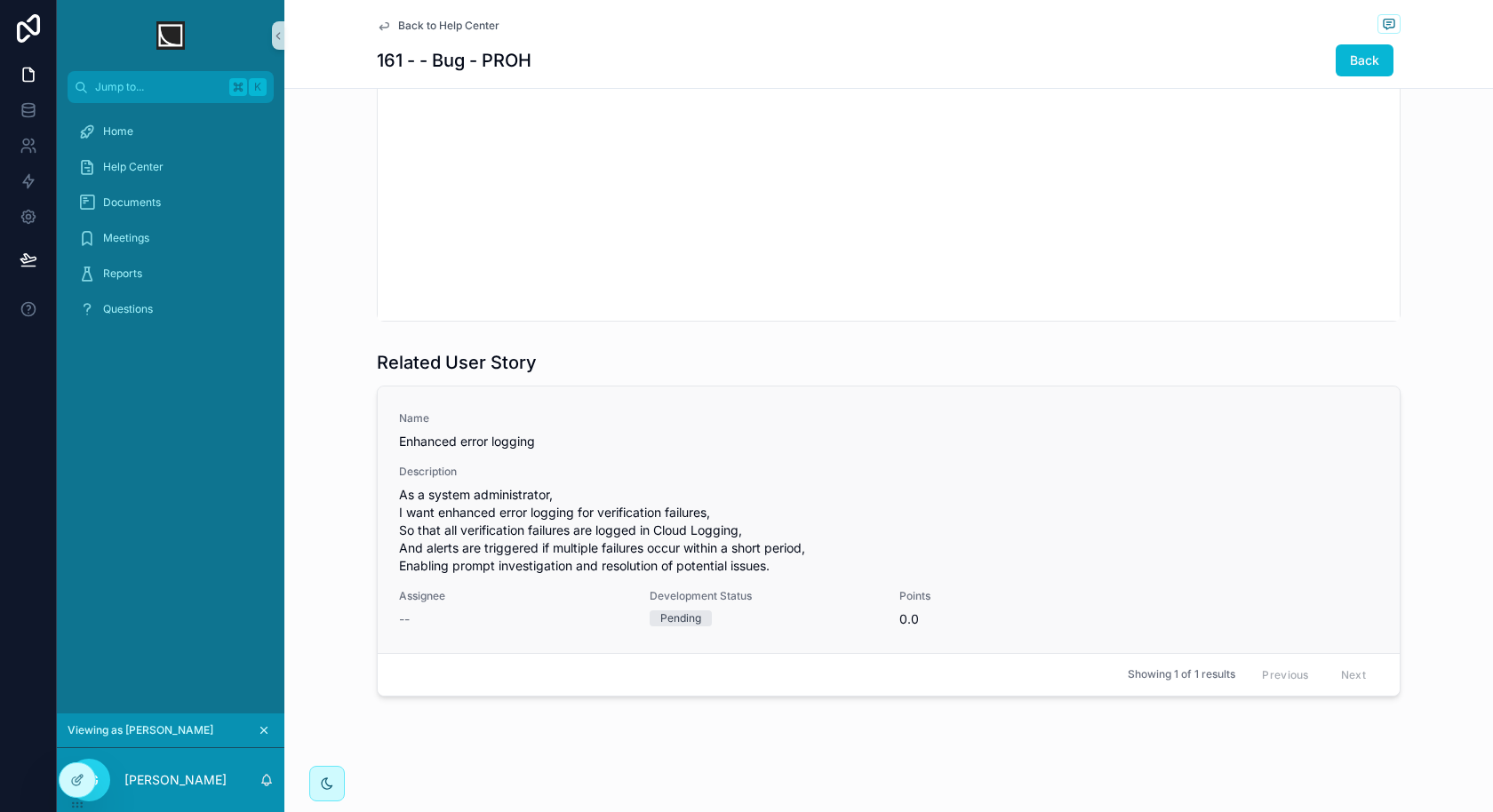
click at [661, 552] on span "As a system administrator, I want enhanced error logging for verification failu…" at bounding box center [888, 530] width 979 height 89
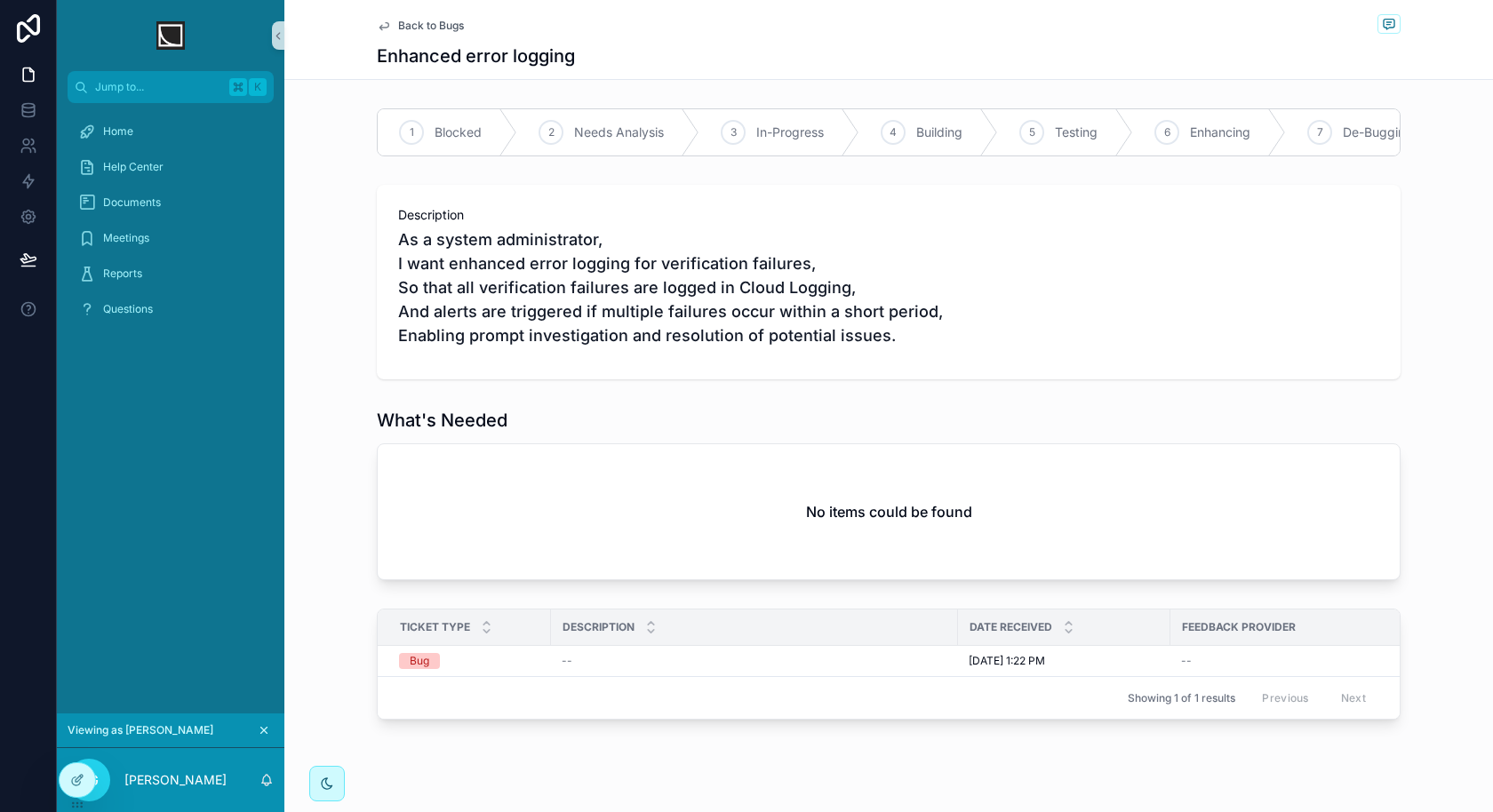
click at [445, 19] on span "Back to Bugs" at bounding box center [431, 25] width 66 height 14
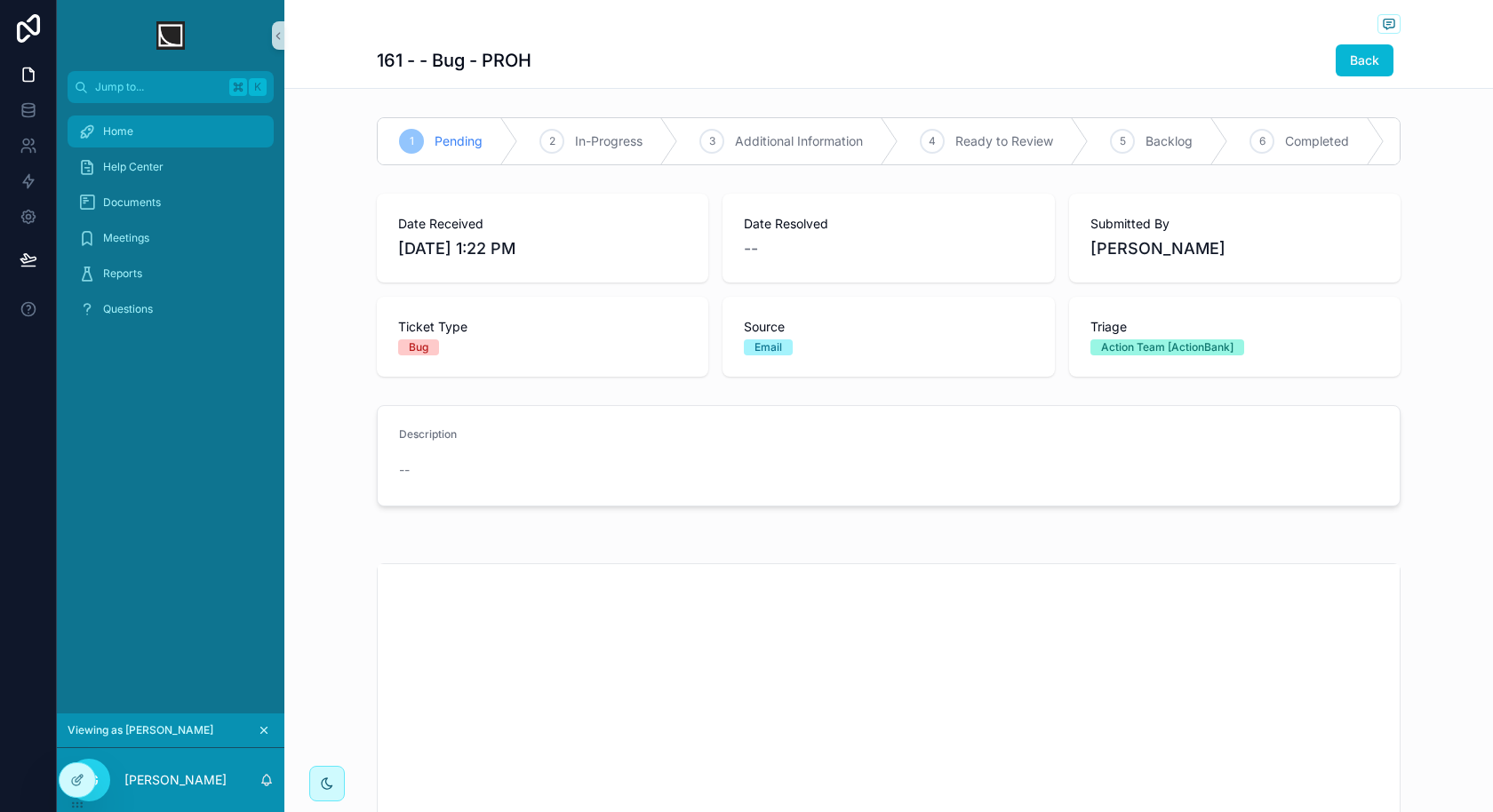
click at [170, 135] on div "Home" at bounding box center [170, 131] width 184 height 28
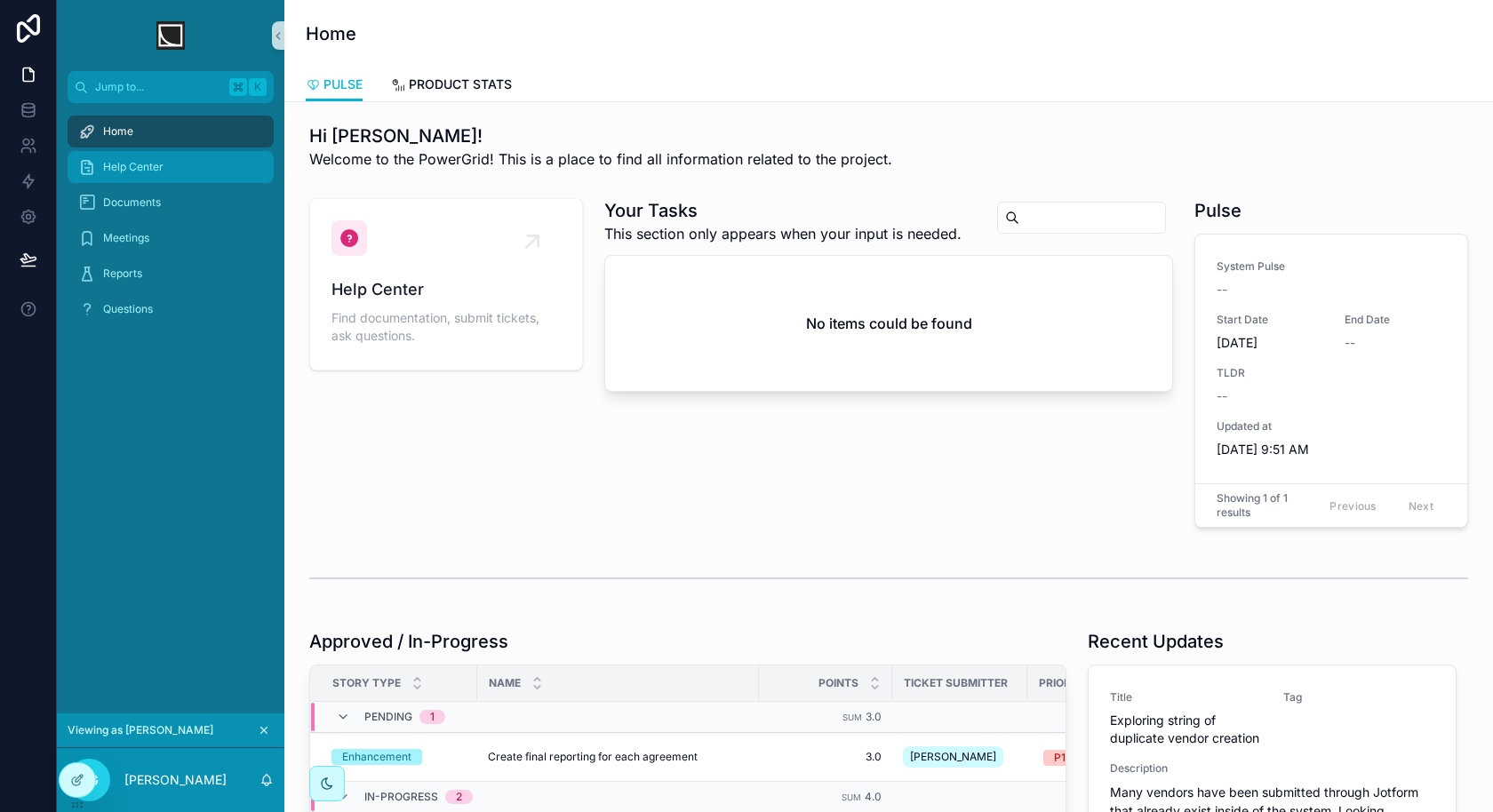
click at [192, 167] on div "Help Center" at bounding box center [170, 167] width 184 height 28
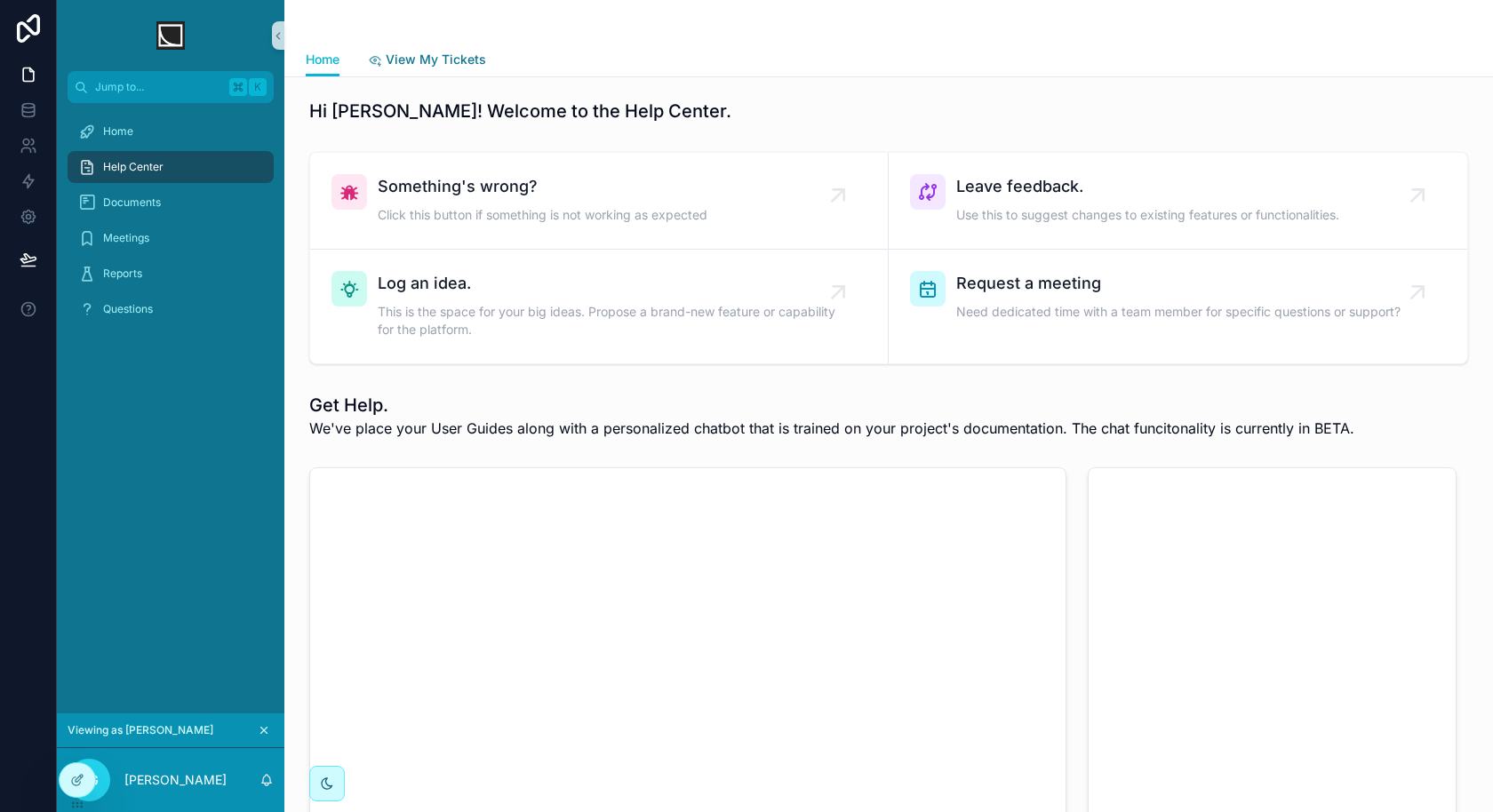
click at [452, 59] on span "View My Tickets" at bounding box center [435, 59] width 100 height 17
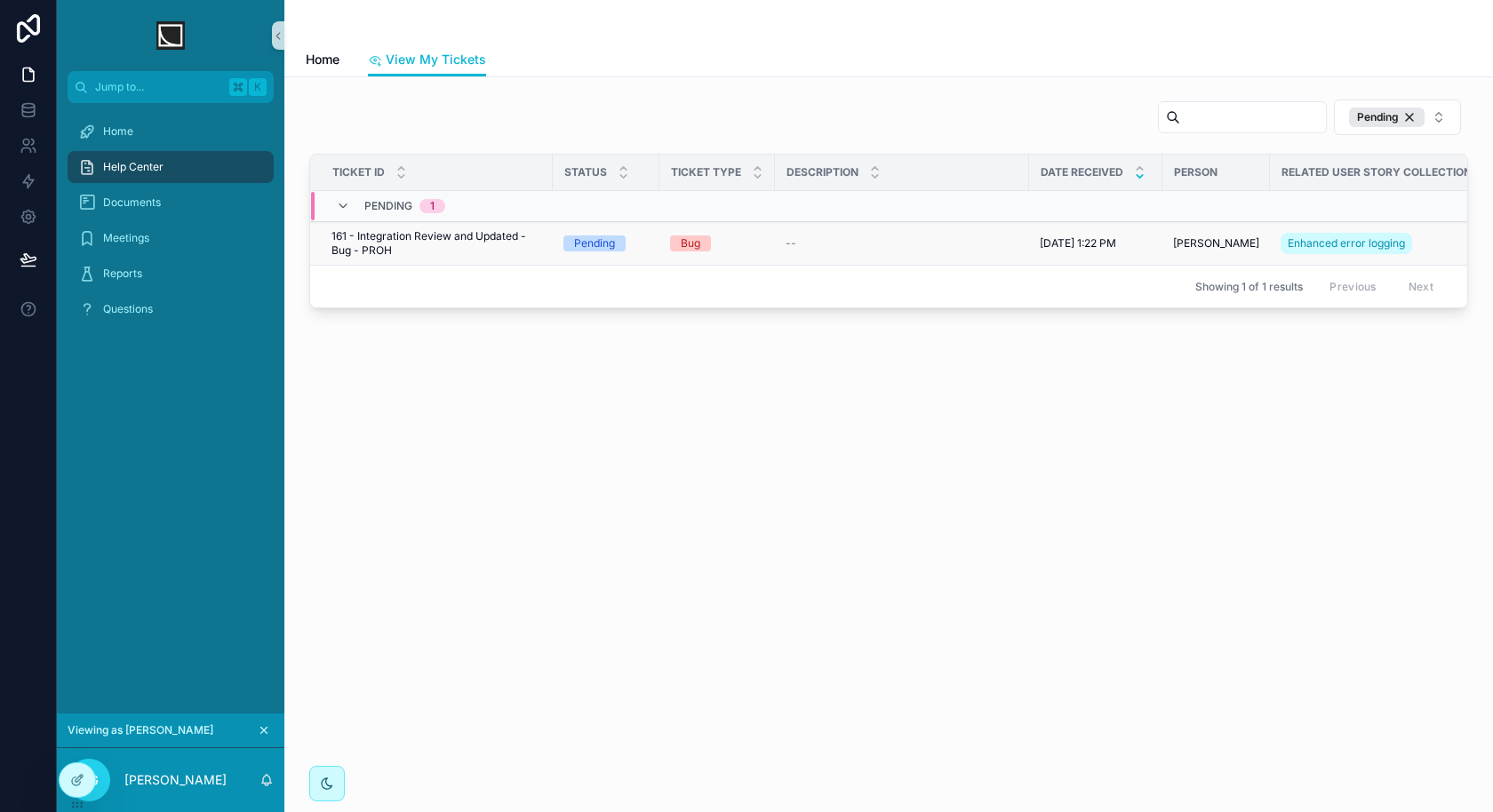
click at [491, 250] on span "161 - Integration Review and Updated - Bug - PROH" at bounding box center [436, 243] width 210 height 28
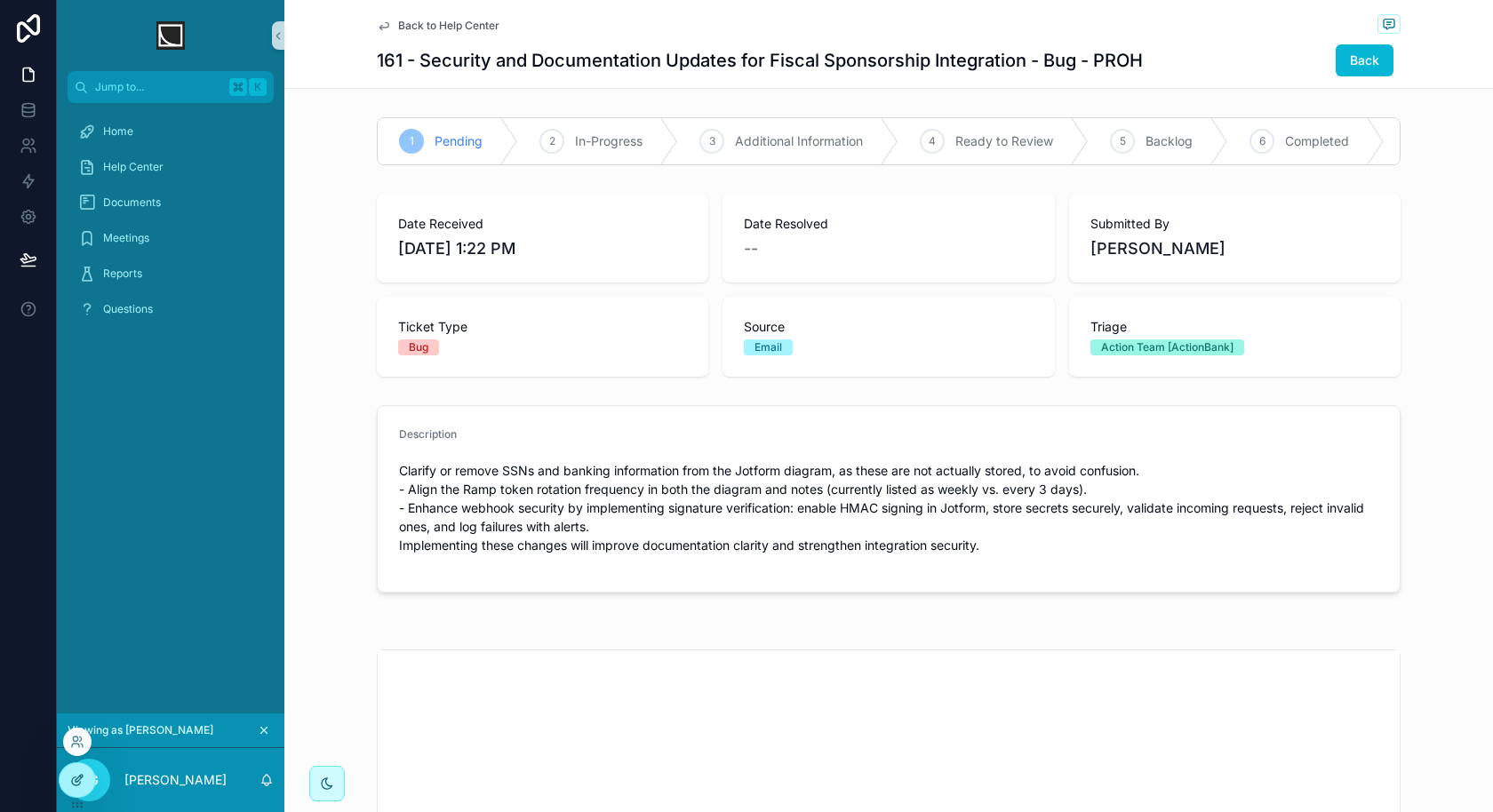
click at [72, 788] on div at bounding box center [77, 780] width 36 height 34
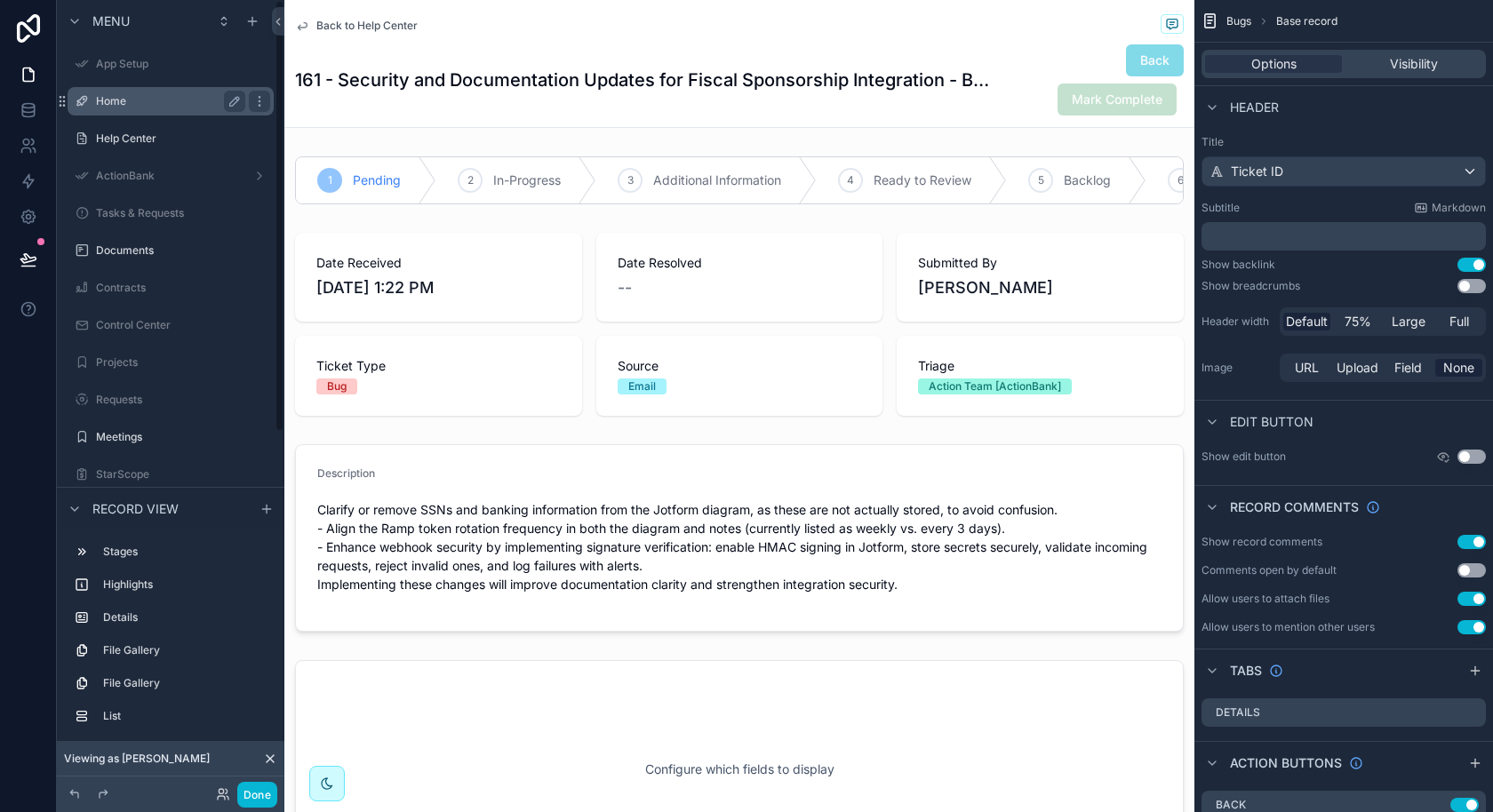
click at [175, 114] on div "Home" at bounding box center [170, 101] width 199 height 28
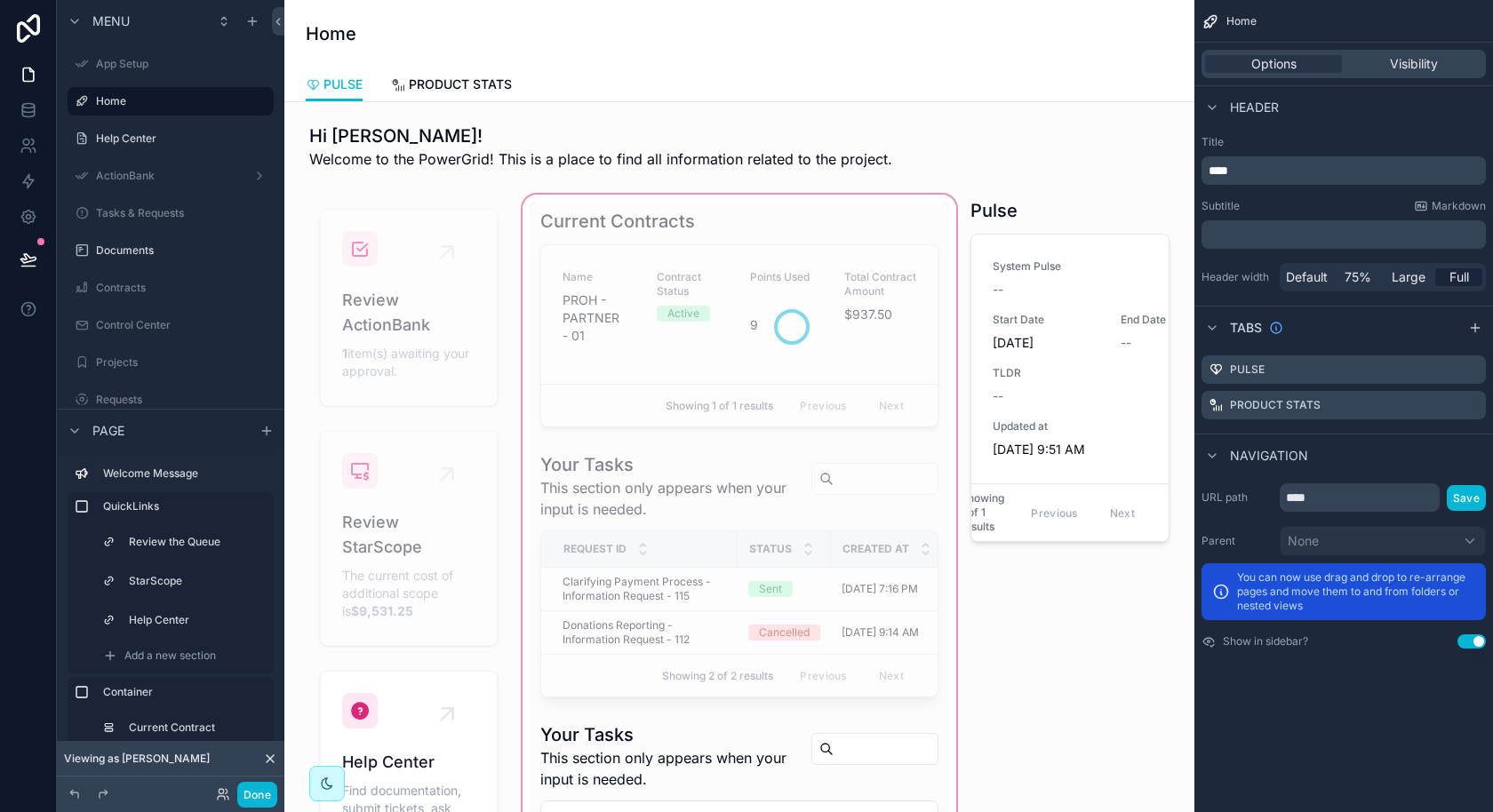
click at [860, 292] on div "scrollable content" at bounding box center [739, 573] width 440 height 764
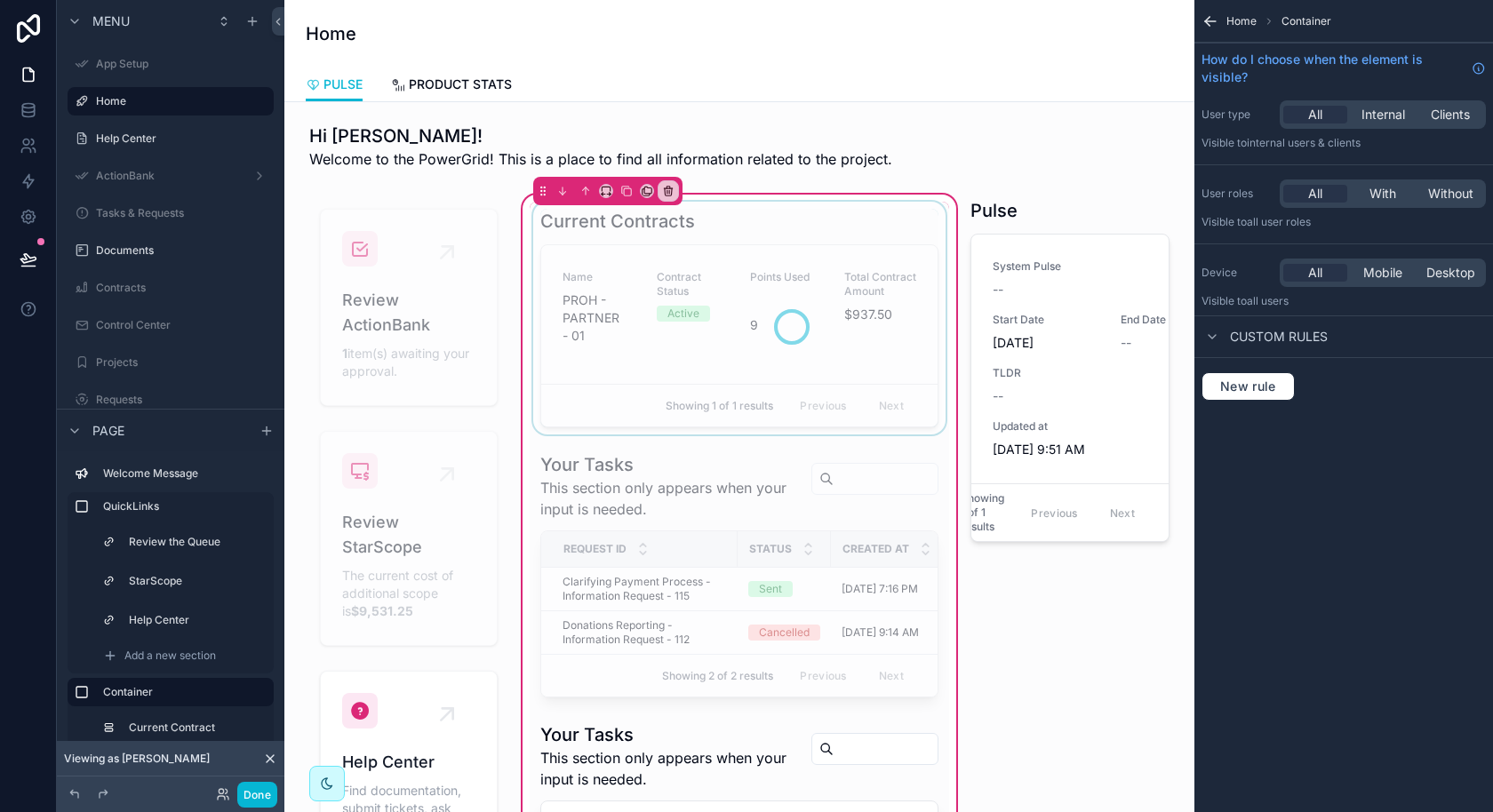
click at [871, 302] on div "scrollable content" at bounding box center [739, 318] width 419 height 233
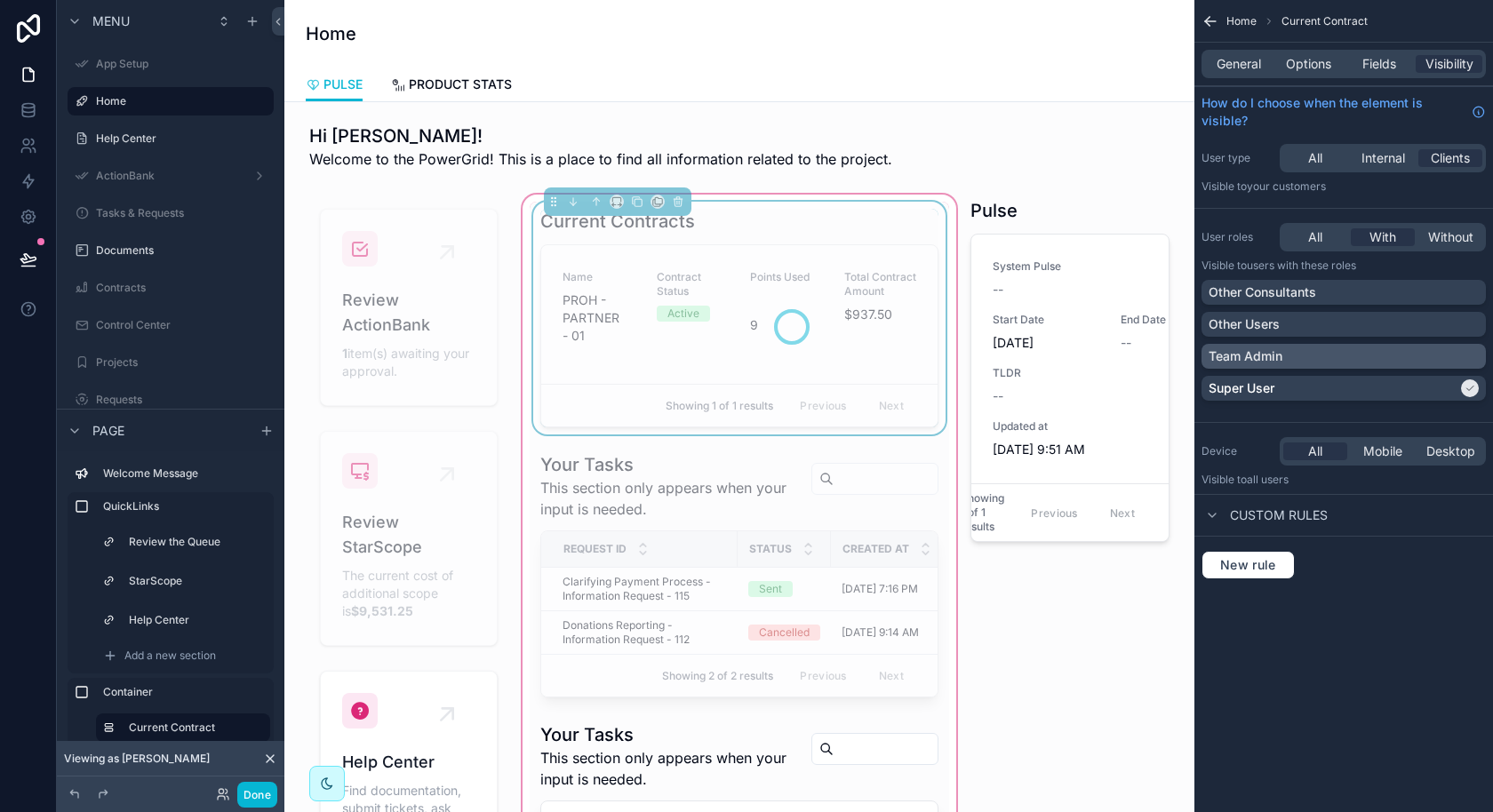
click at [1382, 351] on div "Team Admin" at bounding box center [1343, 356] width 270 height 17
click at [778, 517] on div "scrollable content" at bounding box center [739, 574] width 419 height 260
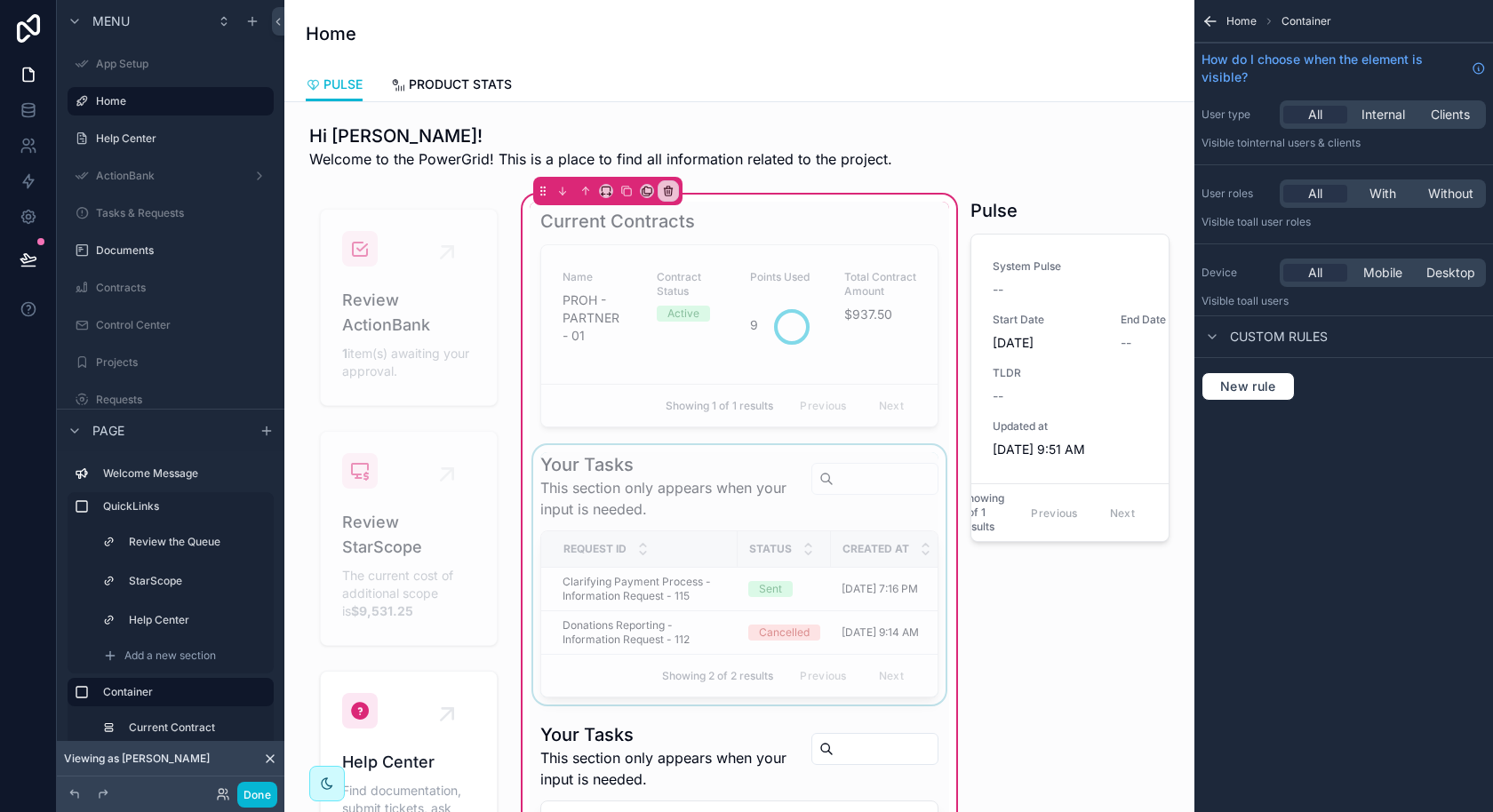
click at [816, 532] on div "Status" at bounding box center [785, 549] width 92 height 34
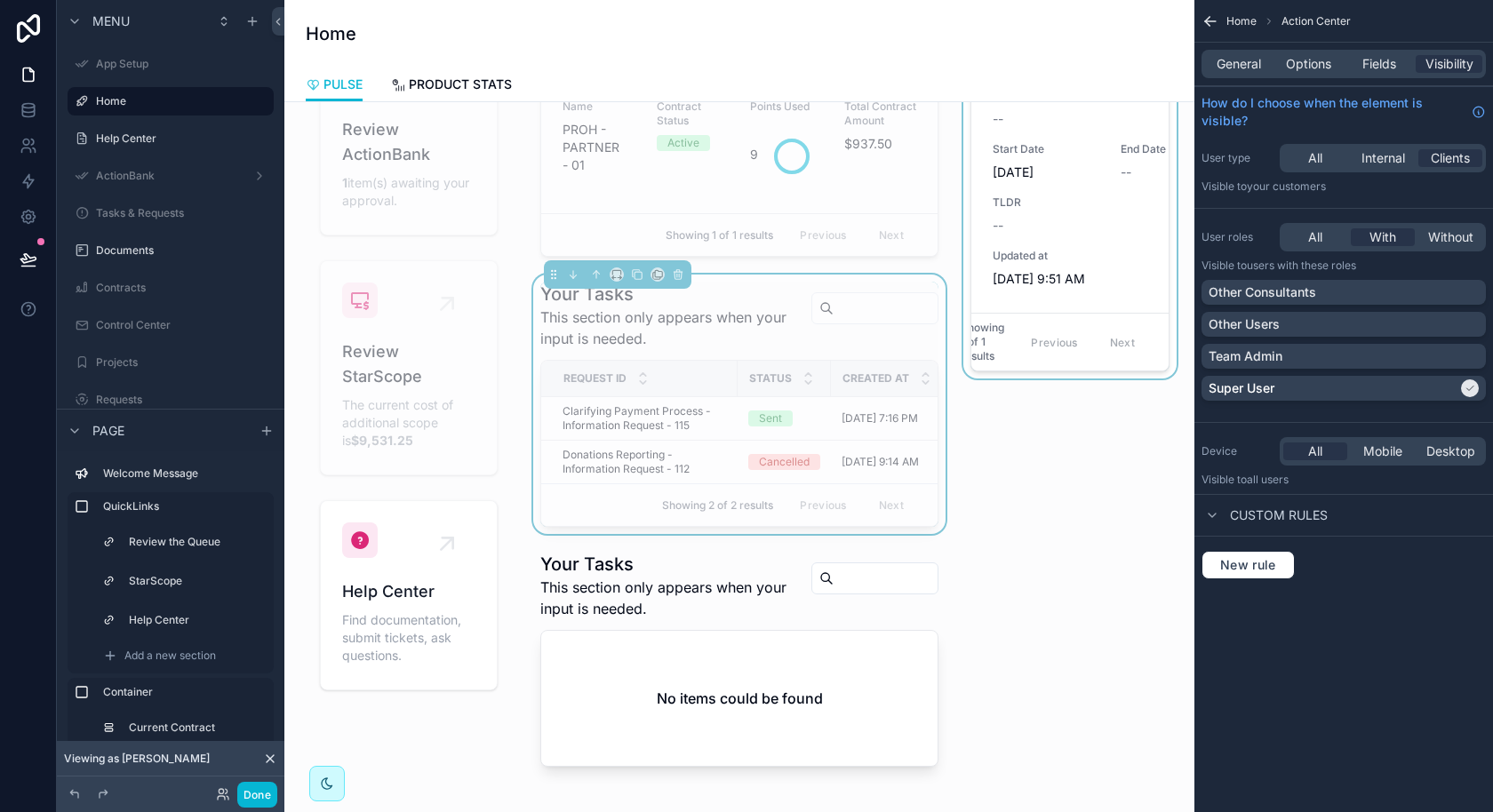
scroll to position [172, 0]
click at [1321, 362] on div "Team Admin" at bounding box center [1343, 356] width 270 height 17
click at [222, 794] on icon at bounding box center [220, 791] width 5 height 5
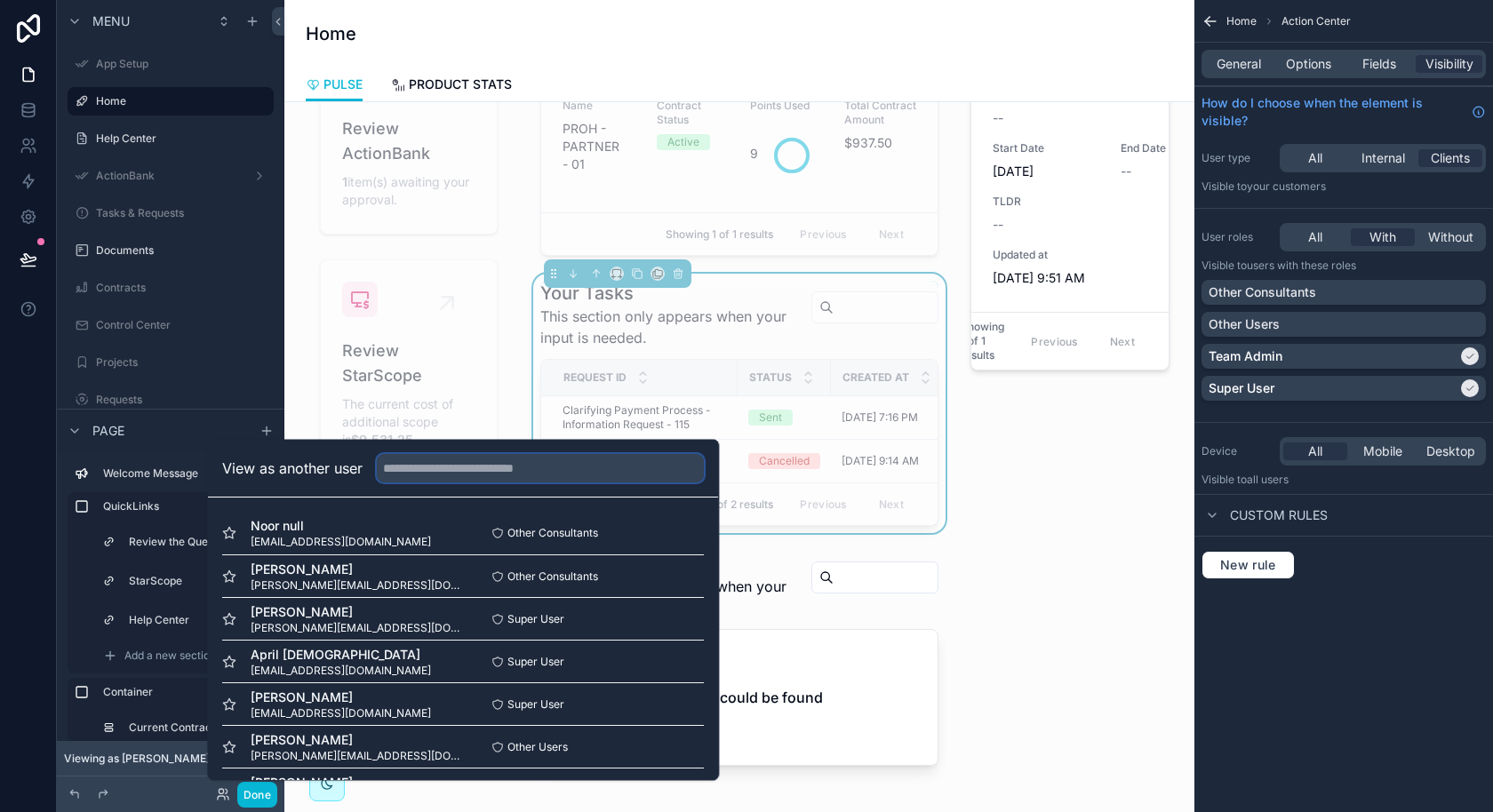
click at [545, 467] on input "text" at bounding box center [540, 468] width 327 height 28
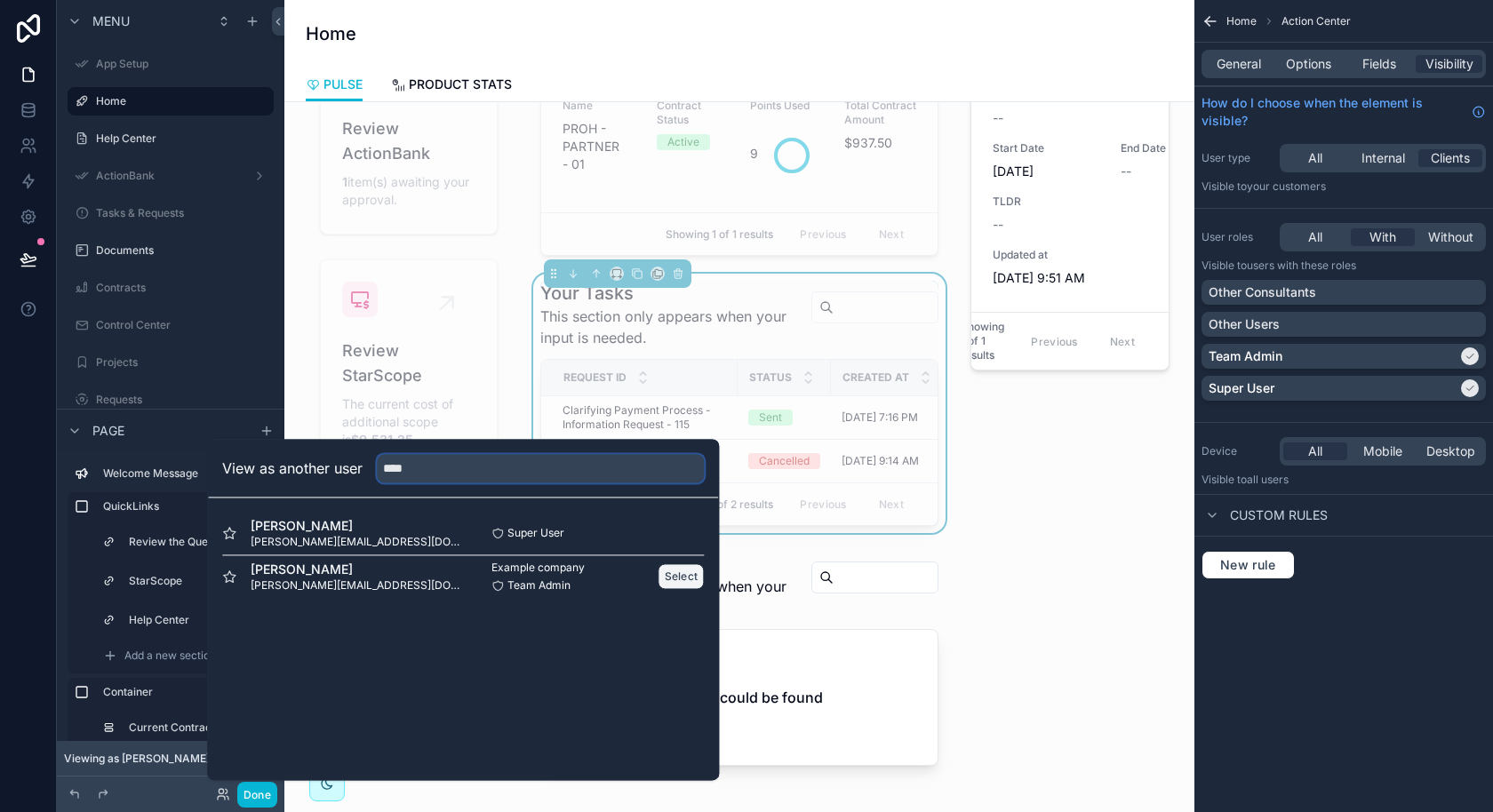
type input "****"
click at [686, 574] on button "Select" at bounding box center [682, 576] width 46 height 26
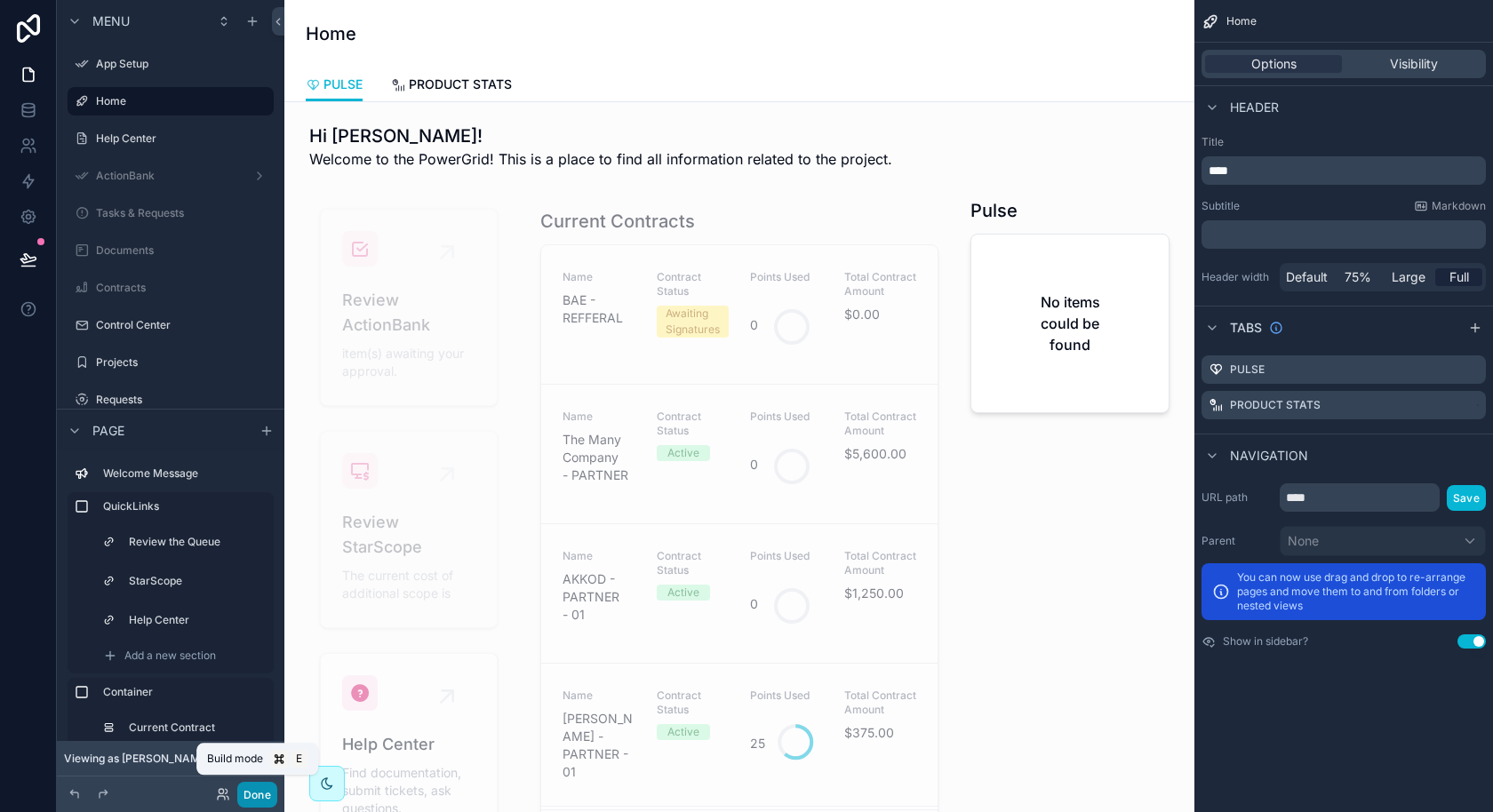
click at [259, 792] on button "Done" at bounding box center [258, 795] width 40 height 26
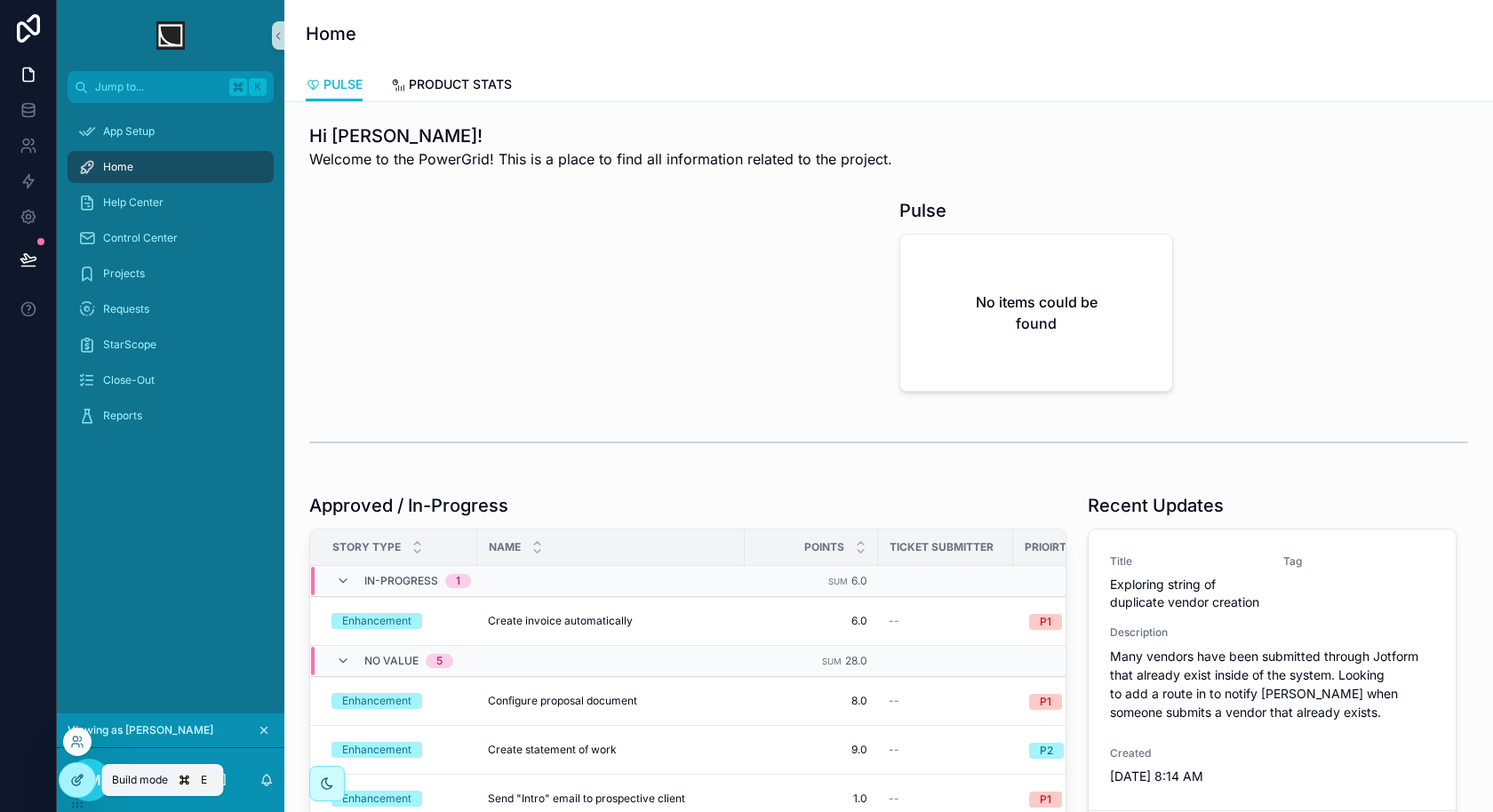
click at [75, 777] on icon at bounding box center [76, 779] width 14 height 14
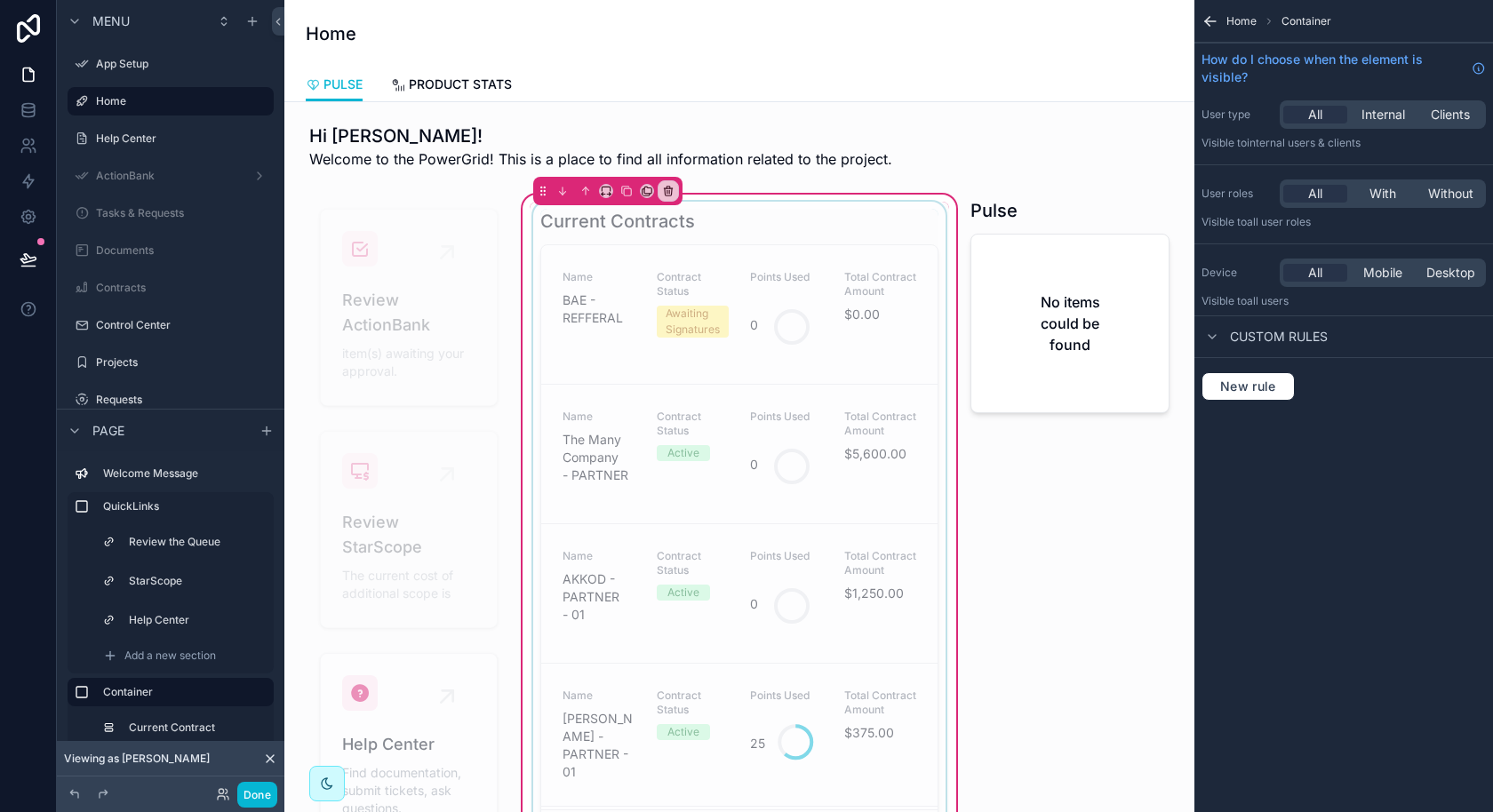
click at [874, 206] on div "scrollable content" at bounding box center [739, 531] width 419 height 659
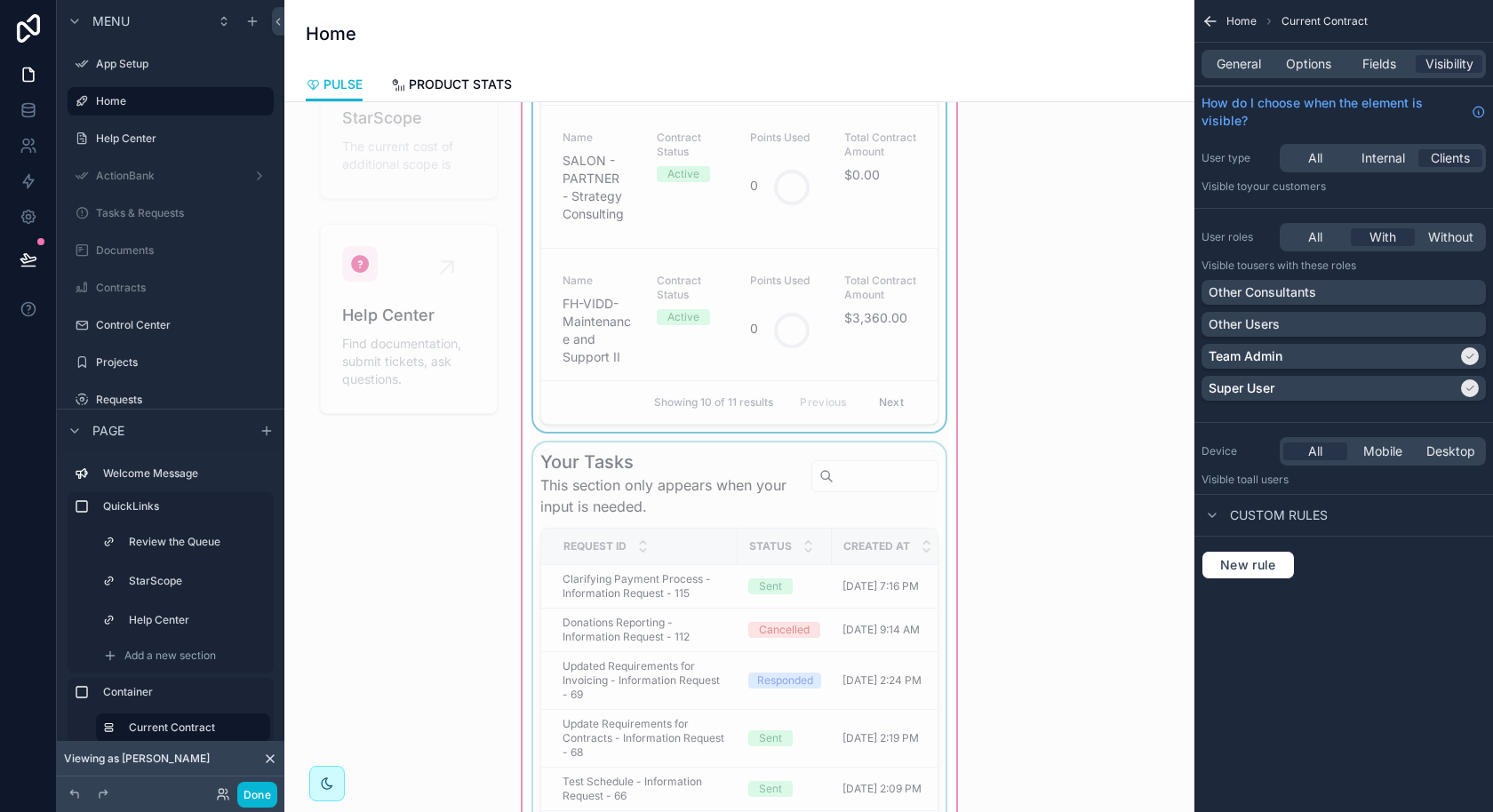
scroll to position [450, 0]
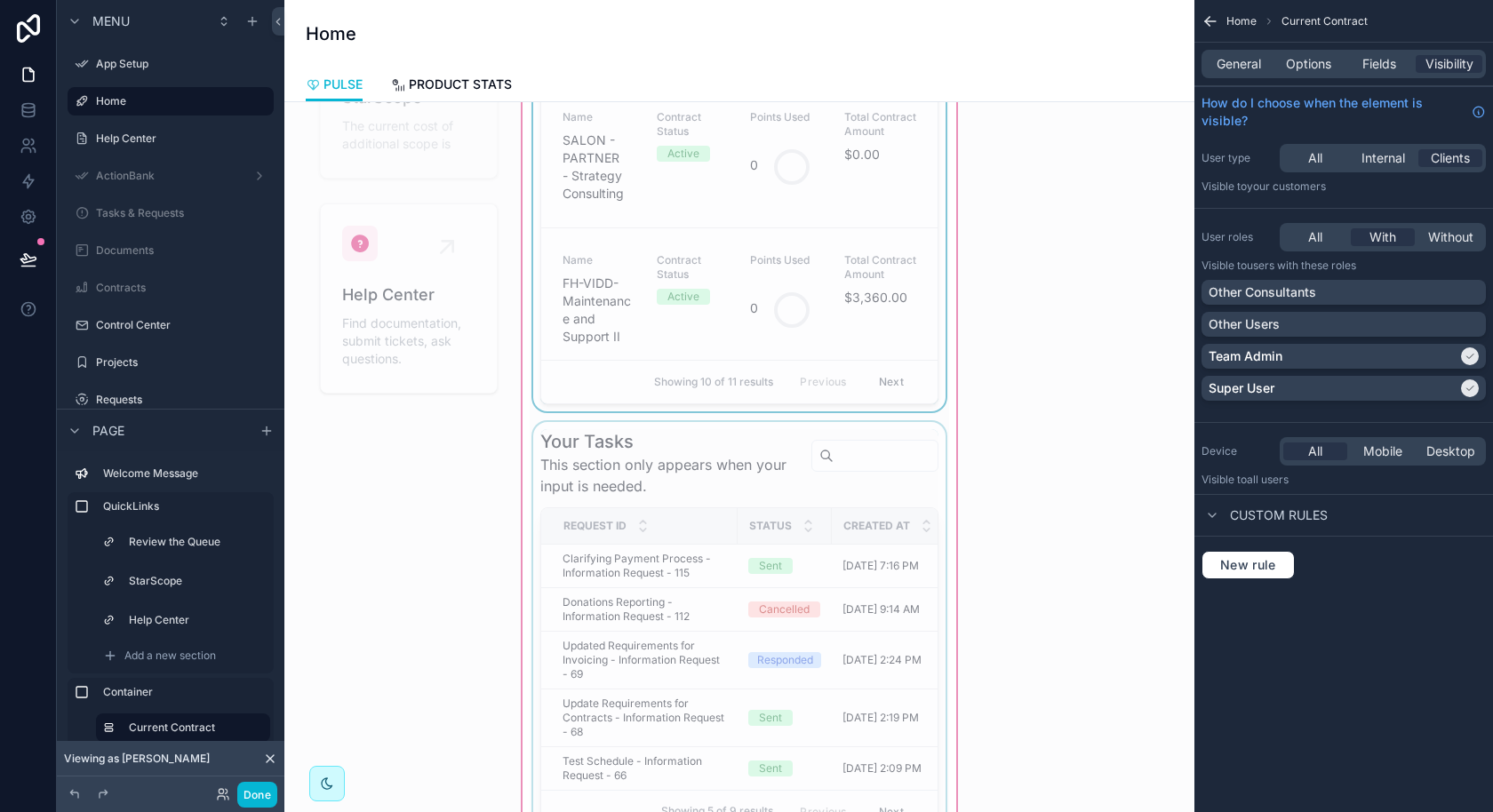
click at [819, 617] on div "scrollable content" at bounding box center [739, 631] width 419 height 418
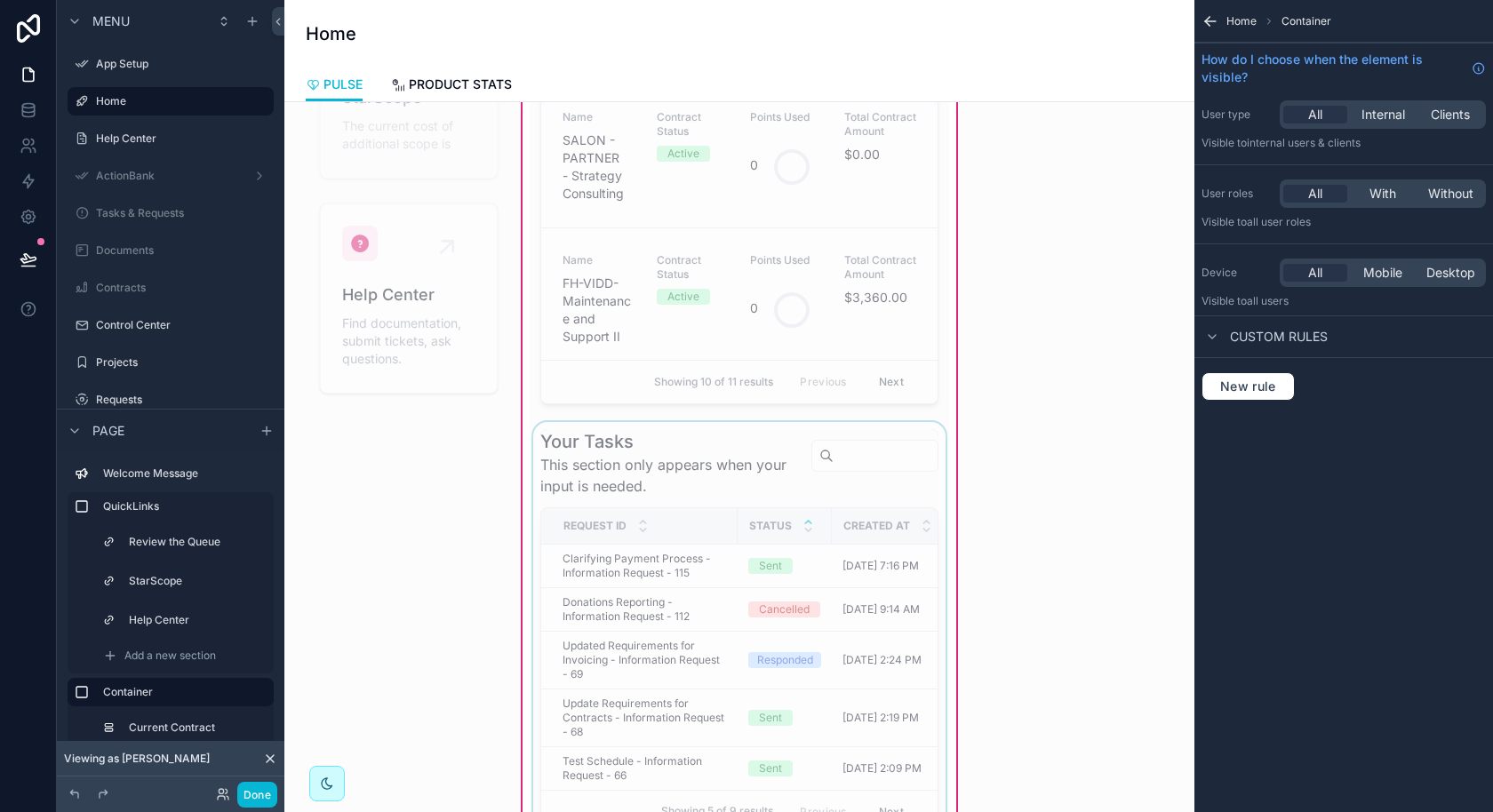
click at [811, 525] on div "scrollable content" at bounding box center [808, 526] width 12 height 19
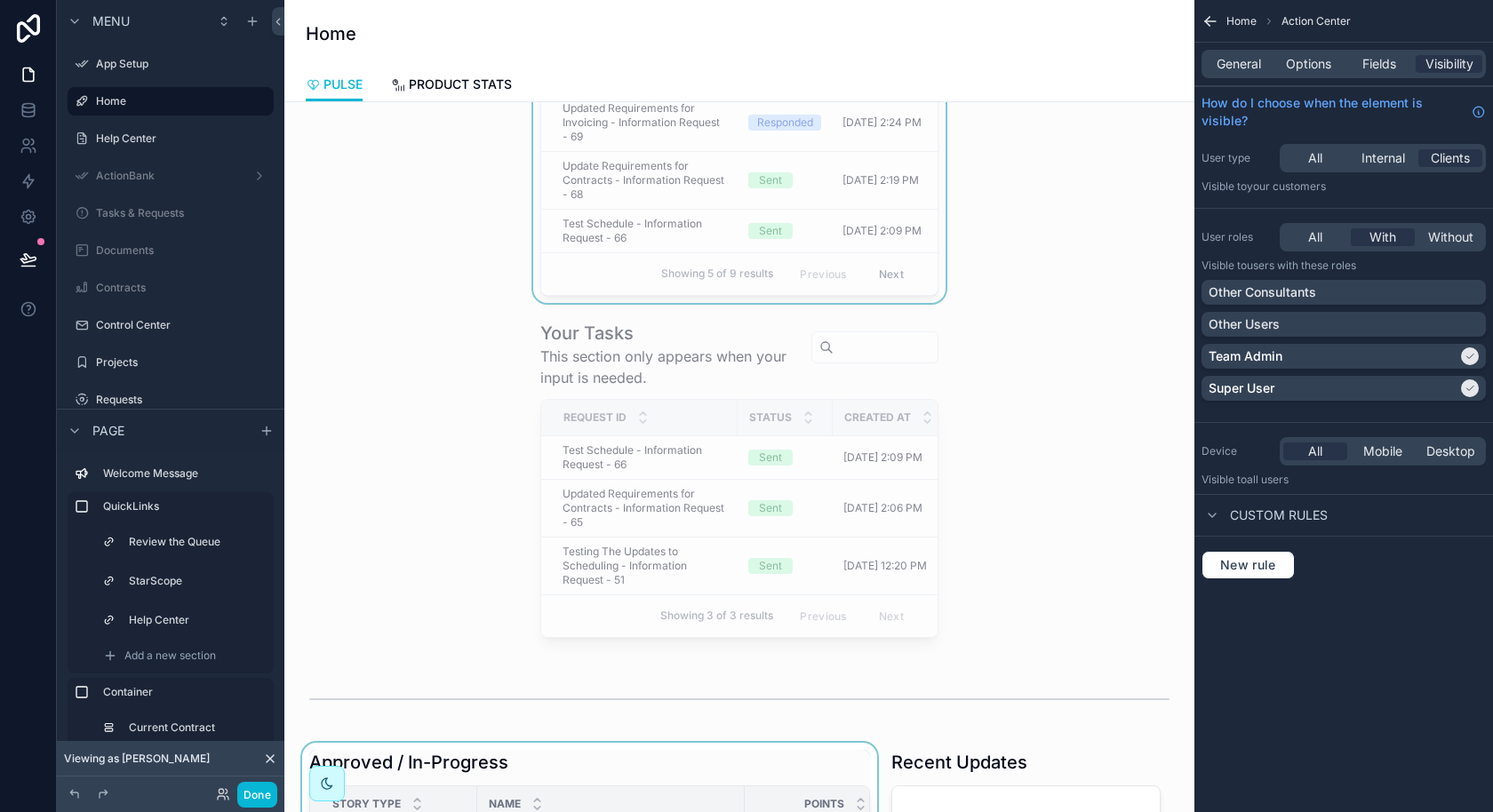
scroll to position [1171, 0]
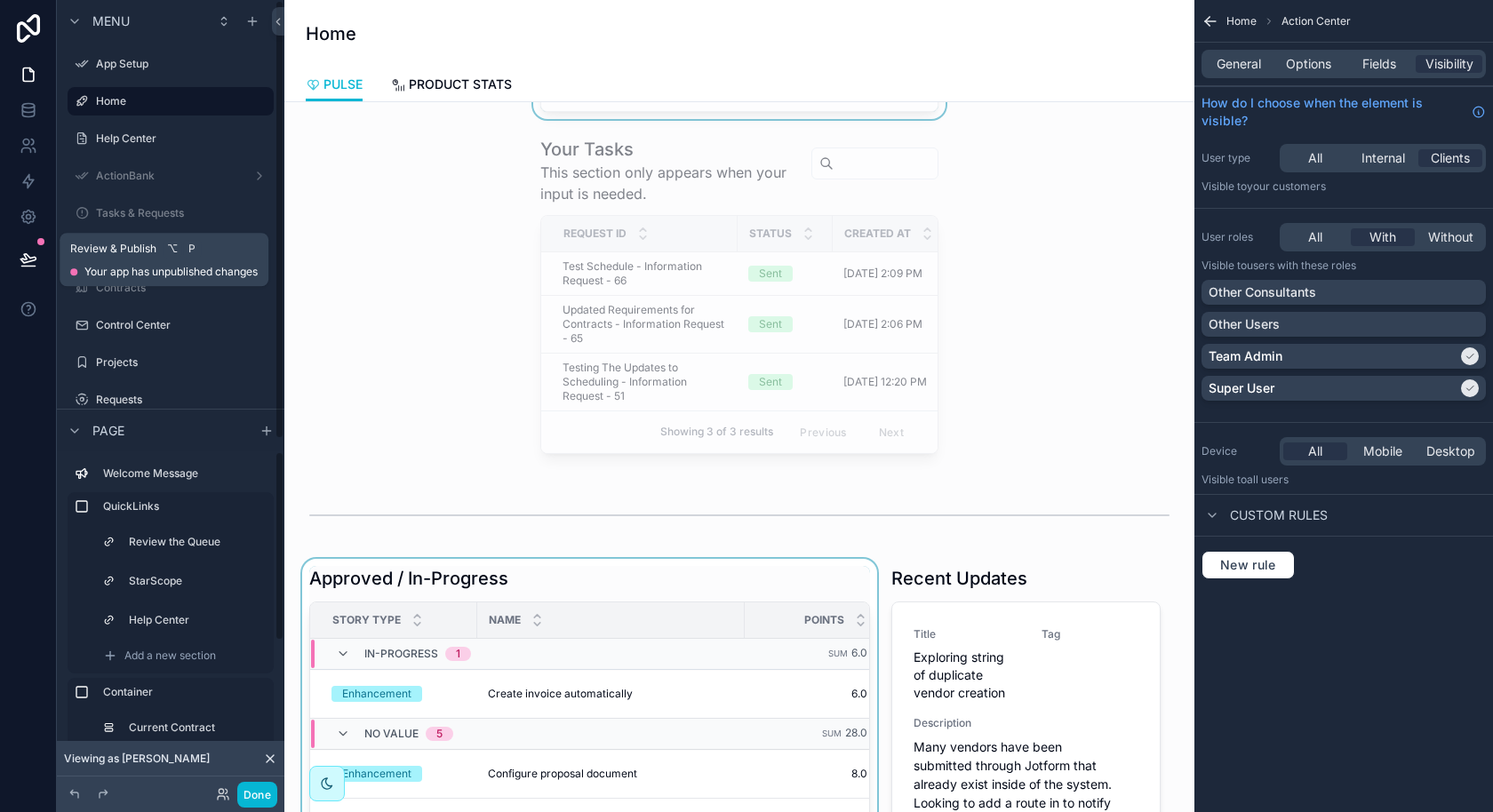
click at [28, 266] on icon at bounding box center [28, 266] width 14 height 0
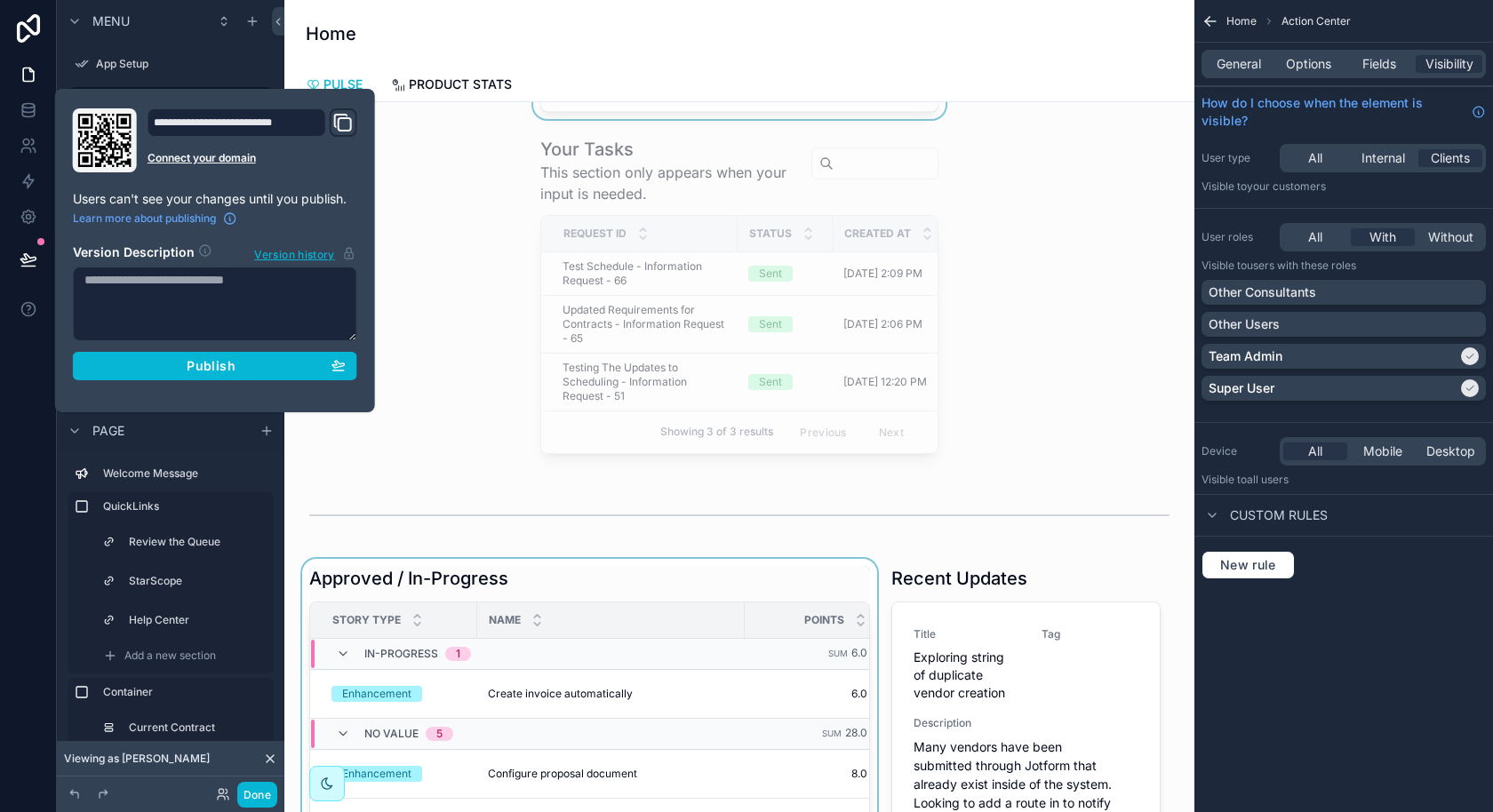
click at [285, 350] on section "Version Description Version history Publish" at bounding box center [215, 306] width 284 height 148
click at [277, 358] on div "Publish" at bounding box center [215, 365] width 262 height 16
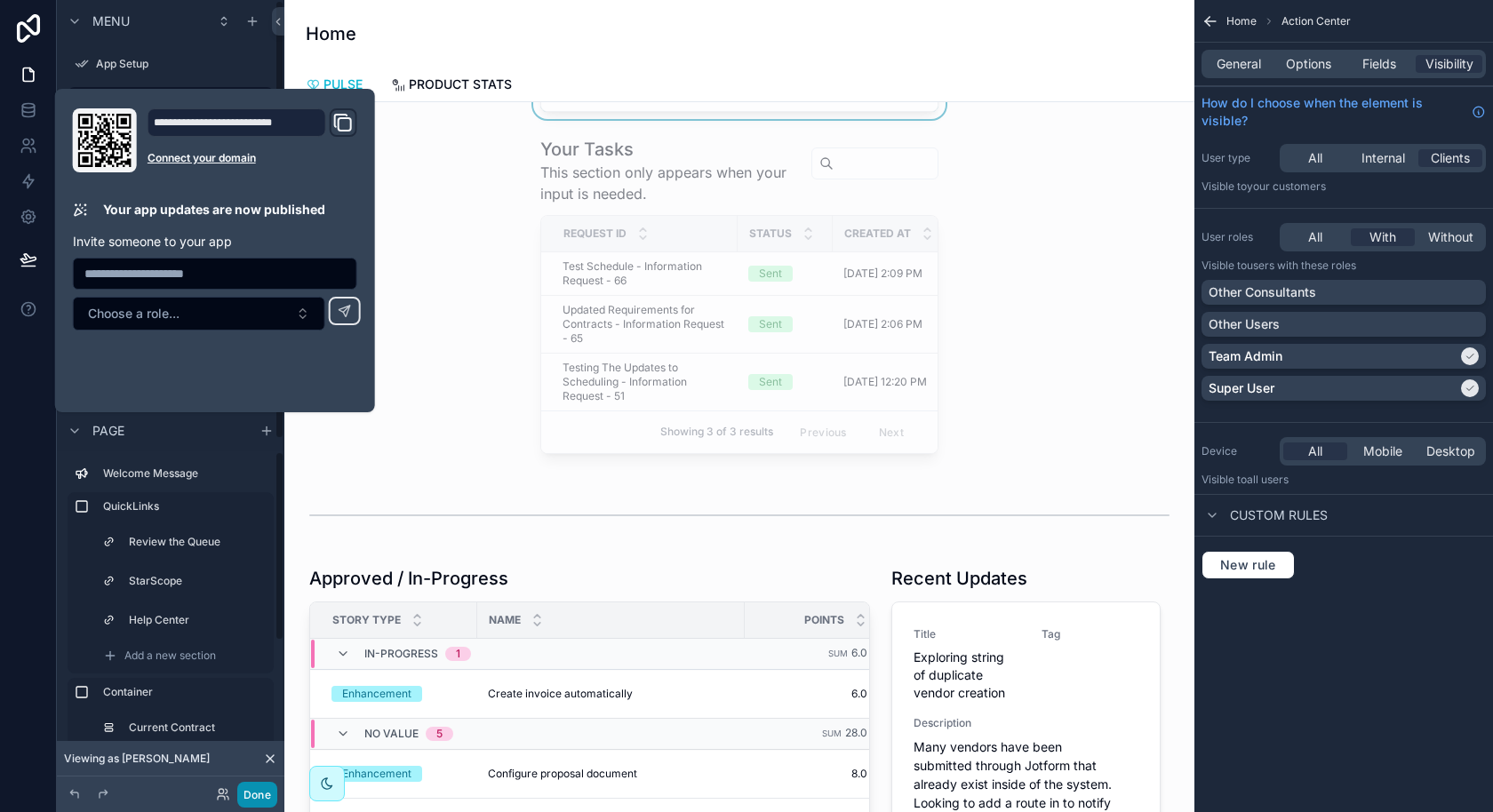
click at [258, 803] on button "Done" at bounding box center [258, 795] width 40 height 26
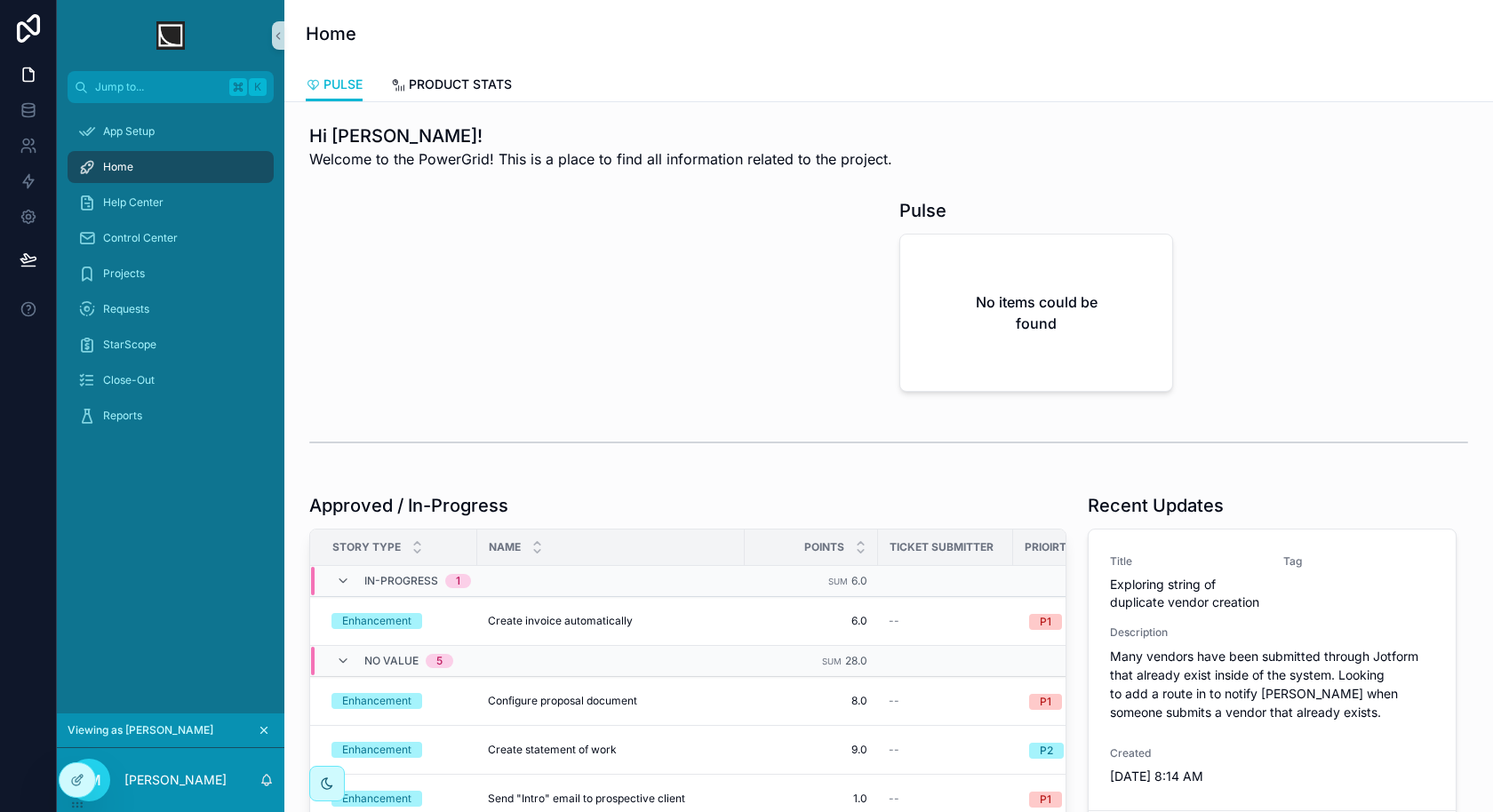
click at [411, 103] on div "Hi Danielle! Welcome to the PowerGrid! This is a place to find all information …" at bounding box center [888, 605] width 1209 height 1006
click at [420, 97] on link "PRODUCT STATS" at bounding box center [451, 86] width 121 height 36
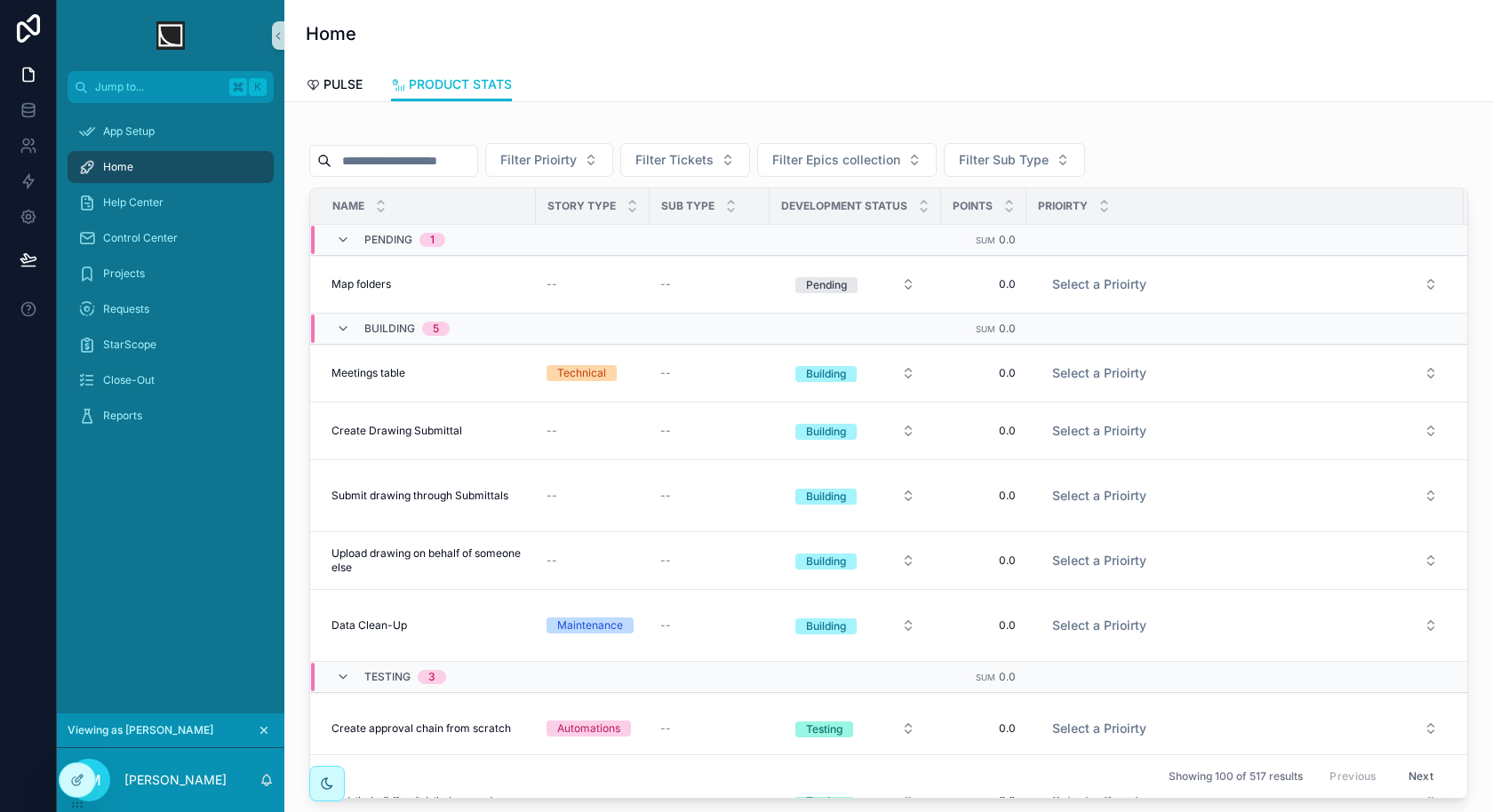
click at [206, 163] on div "Home" at bounding box center [170, 167] width 184 height 28
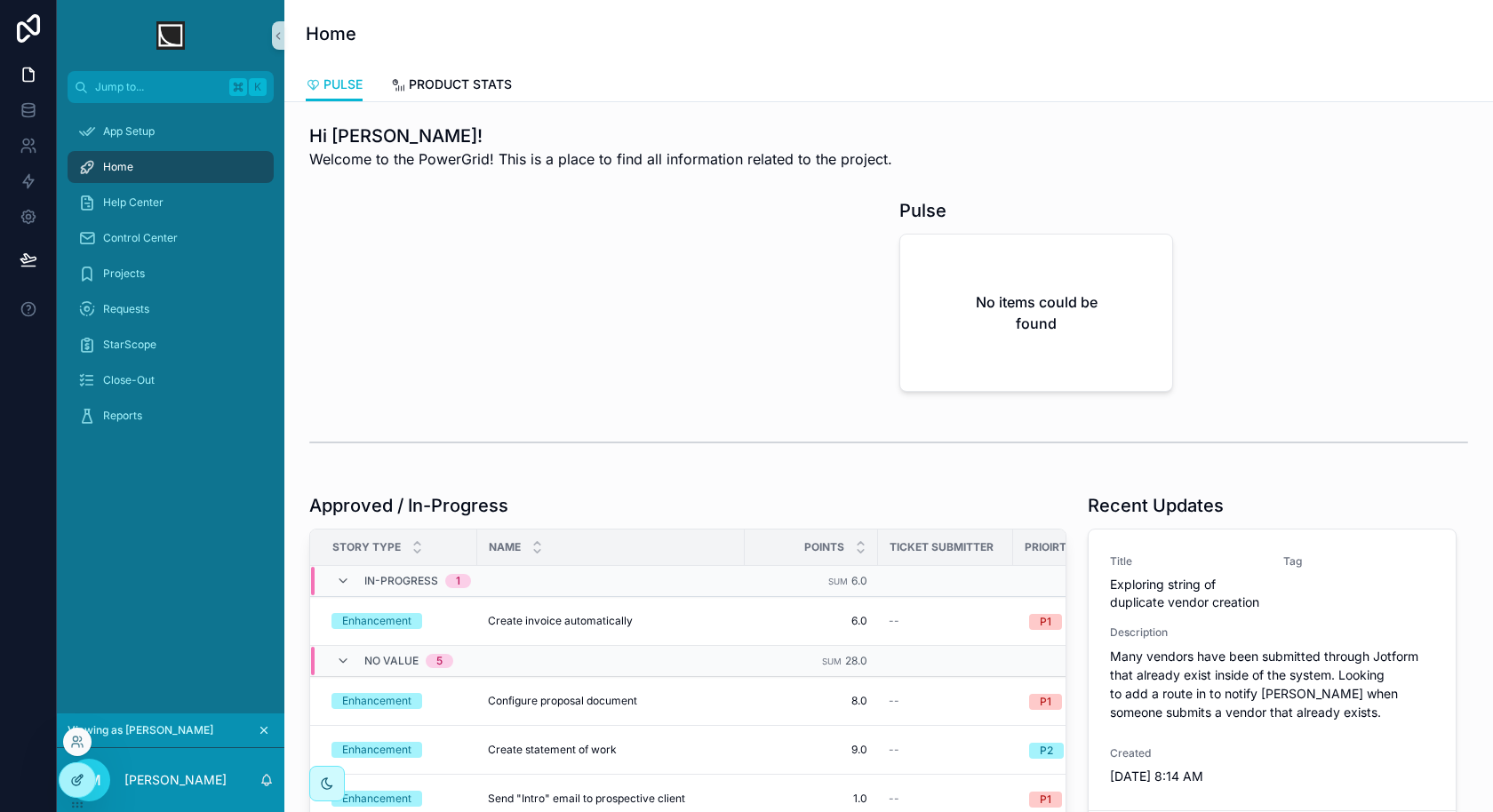
click at [82, 794] on div at bounding box center [77, 780] width 36 height 34
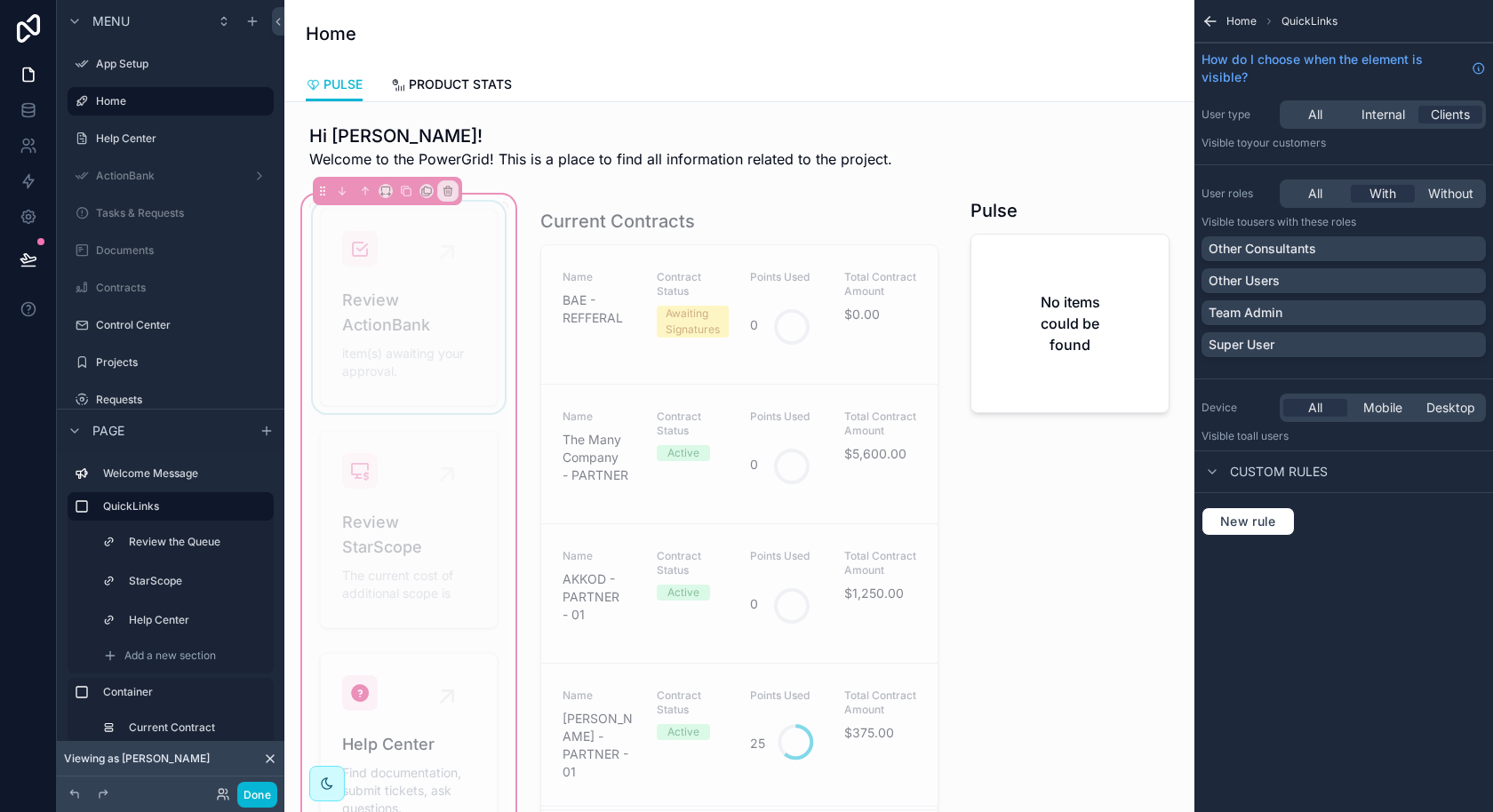
click at [499, 206] on div "scrollable content" at bounding box center [408, 307] width 199 height 211
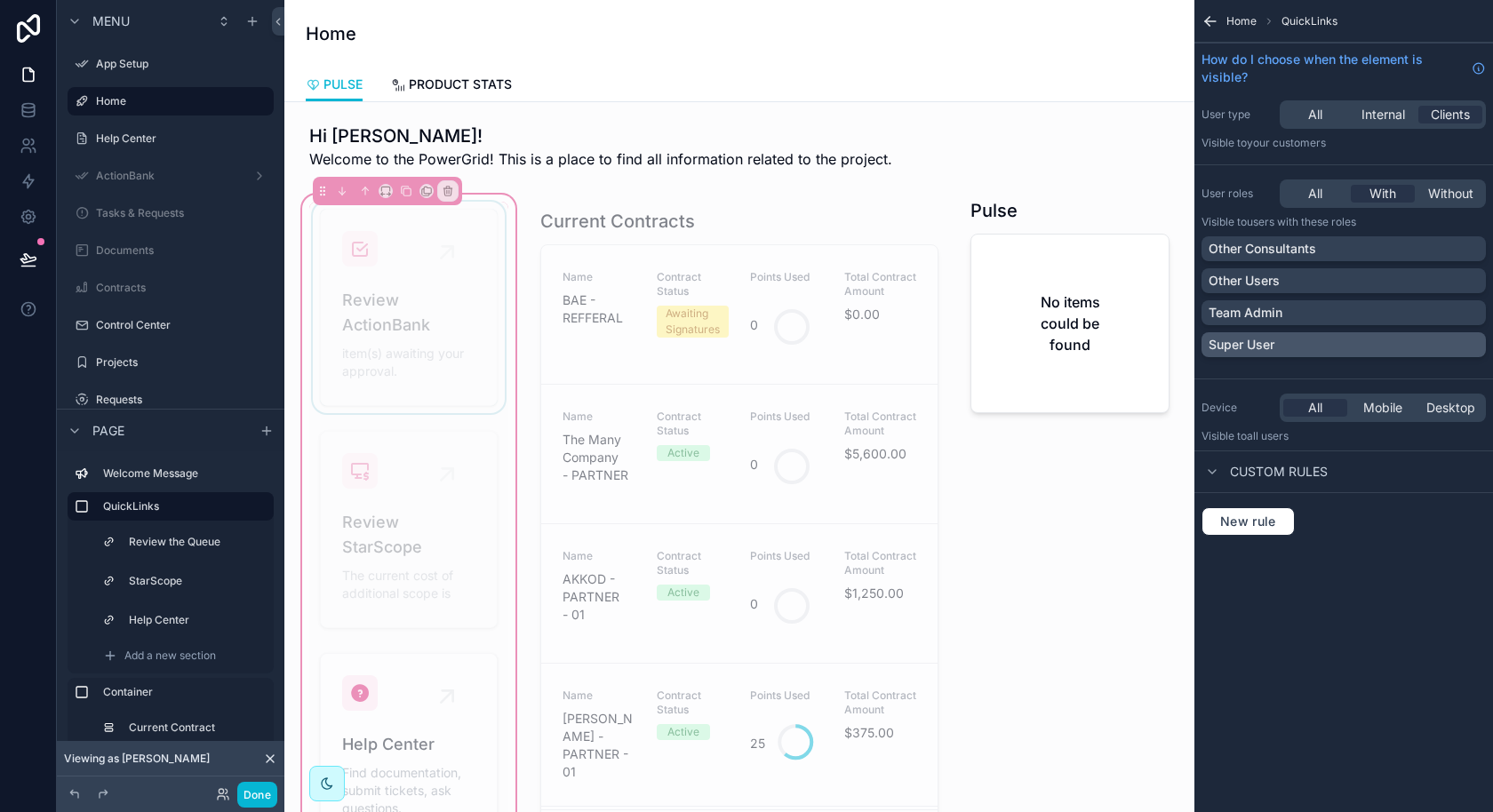
click at [1311, 350] on div "Super User" at bounding box center [1343, 344] width 270 height 17
click at [1297, 318] on div "Team Admin" at bounding box center [1343, 312] width 270 height 17
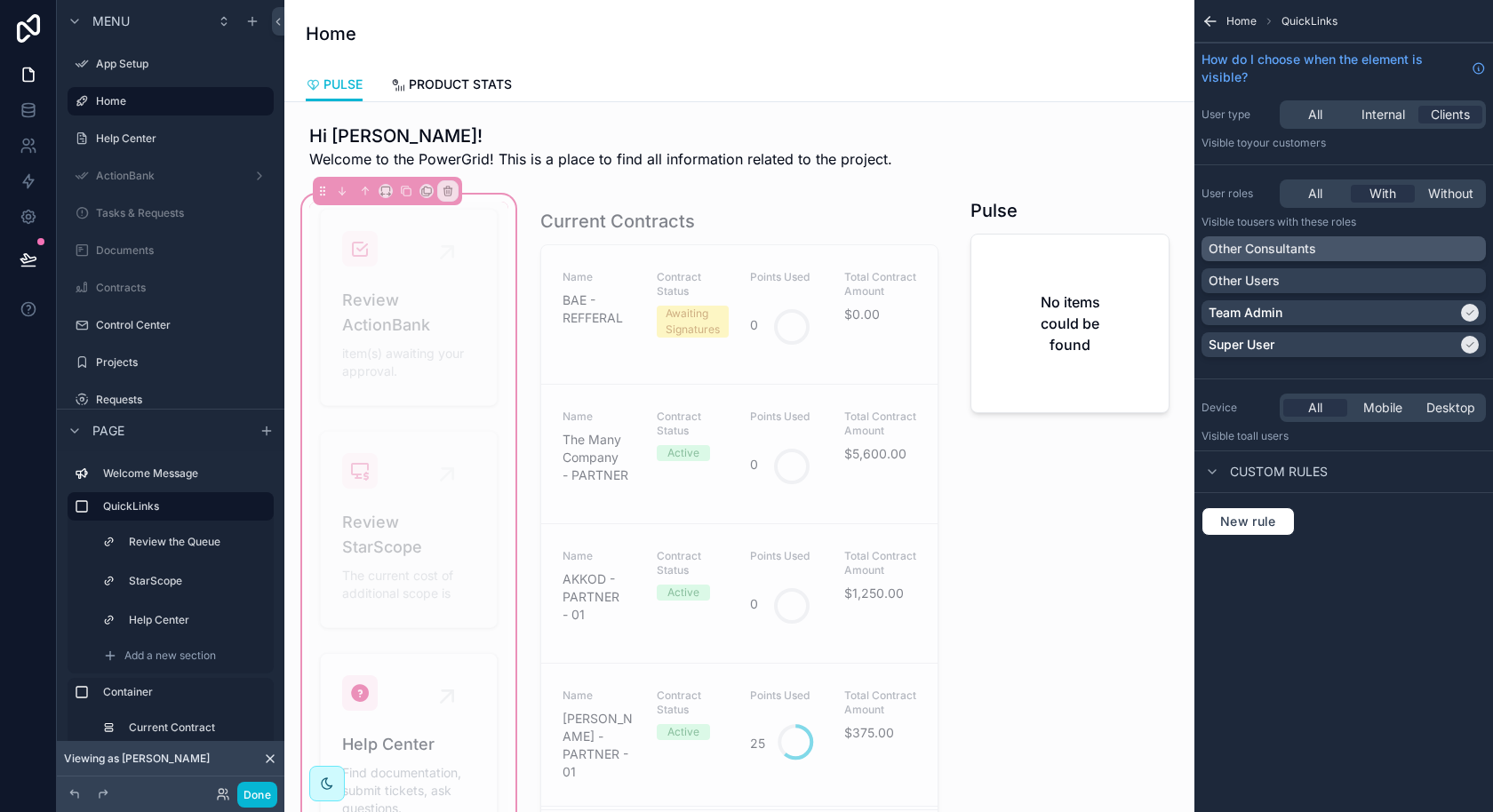
click at [1292, 259] on div "Other Consultants" at bounding box center [1343, 249] width 284 height 25
click at [1408, 252] on div "Other Consultants" at bounding box center [1332, 248] width 249 height 17
click at [1391, 248] on div "Other Consultants" at bounding box center [1343, 248] width 270 height 17
click at [246, 791] on button "Done" at bounding box center [258, 795] width 40 height 26
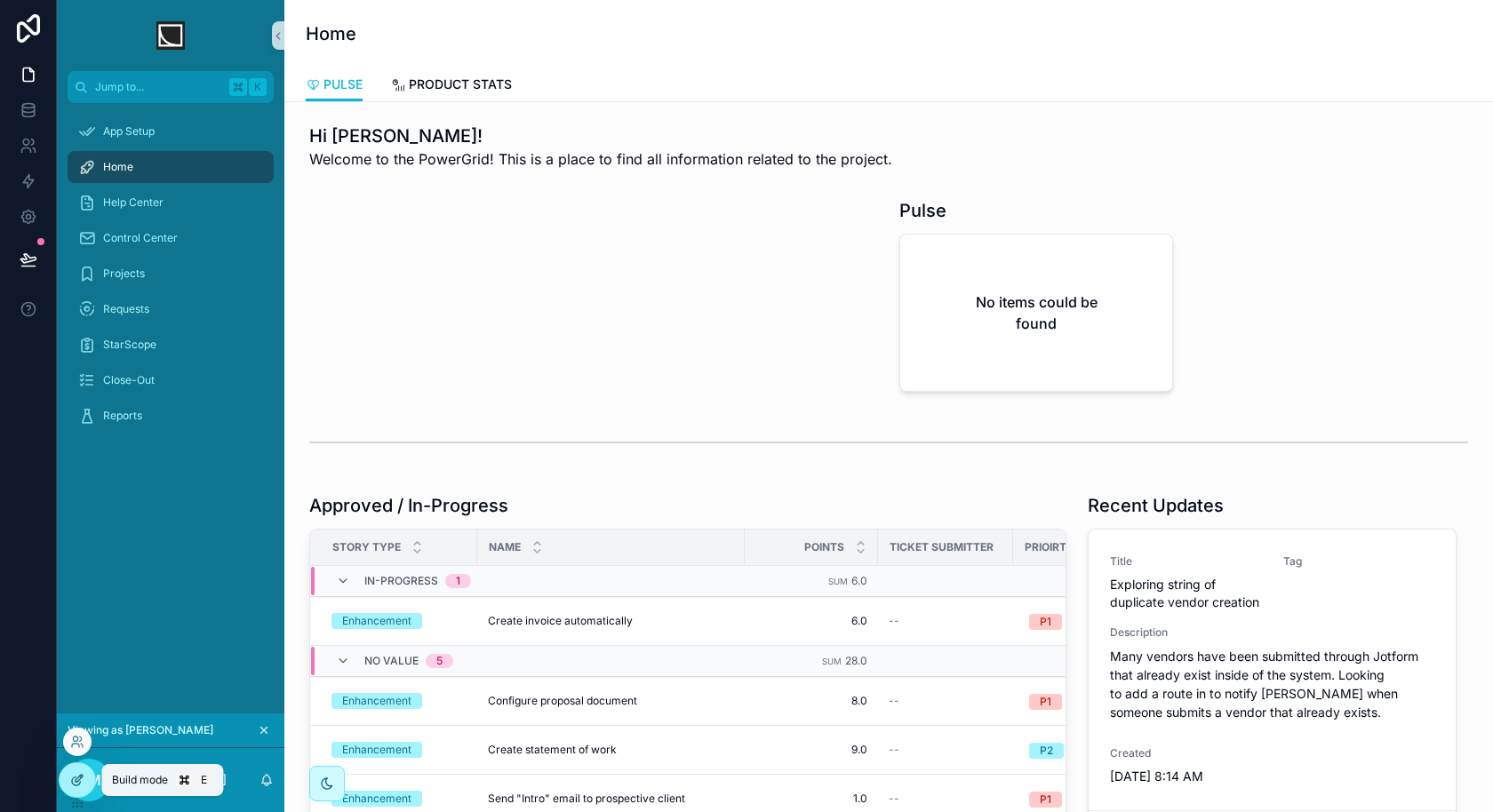
click at [75, 781] on icon at bounding box center [79, 778] width 7 height 7
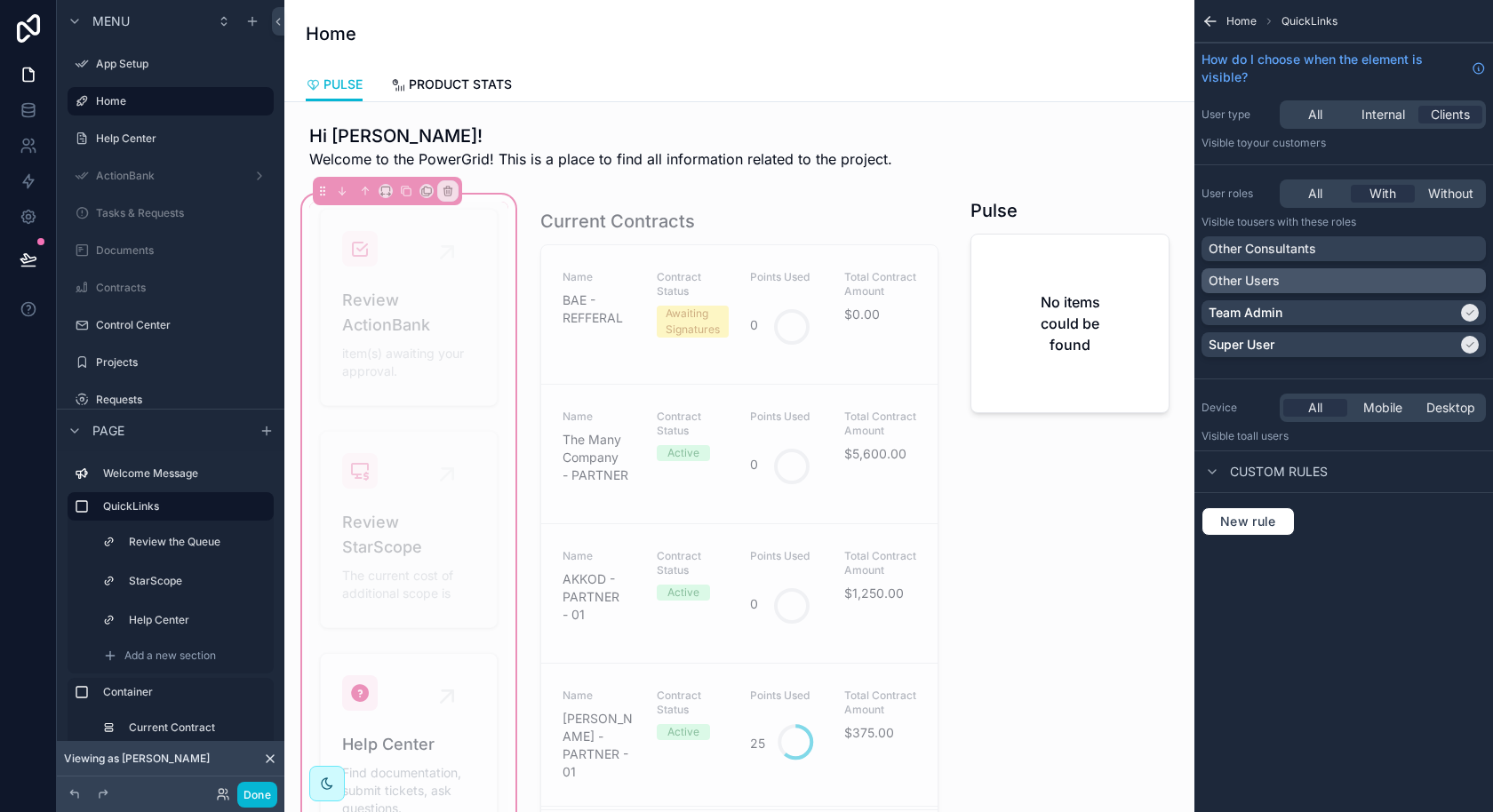
click at [1460, 283] on div "Other Users" at bounding box center [1343, 280] width 270 height 17
click at [1451, 250] on div "Other Consultants" at bounding box center [1343, 248] width 270 height 17
click at [259, 800] on button "Done" at bounding box center [258, 795] width 40 height 26
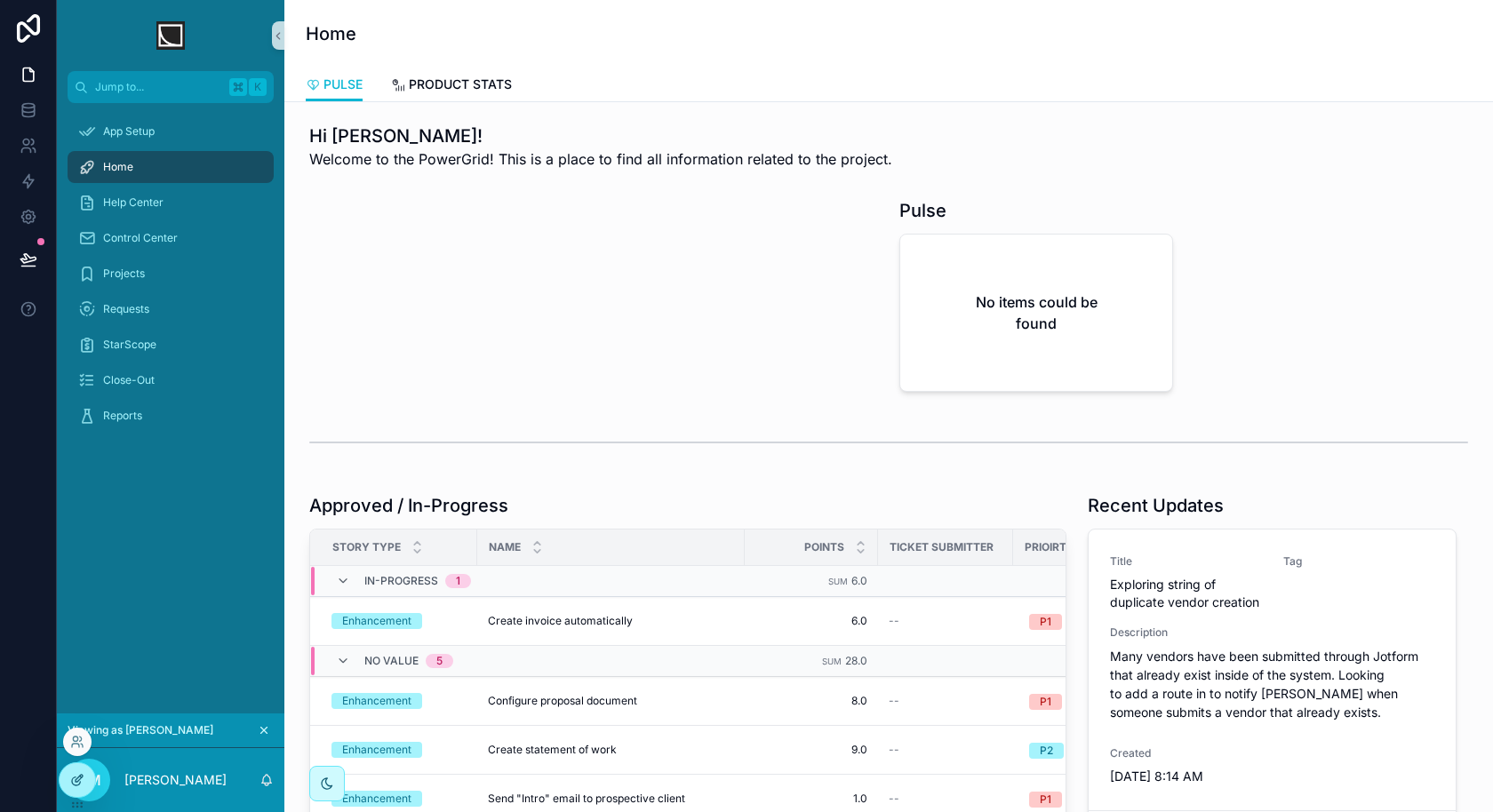
click at [82, 778] on icon at bounding box center [76, 779] width 14 height 14
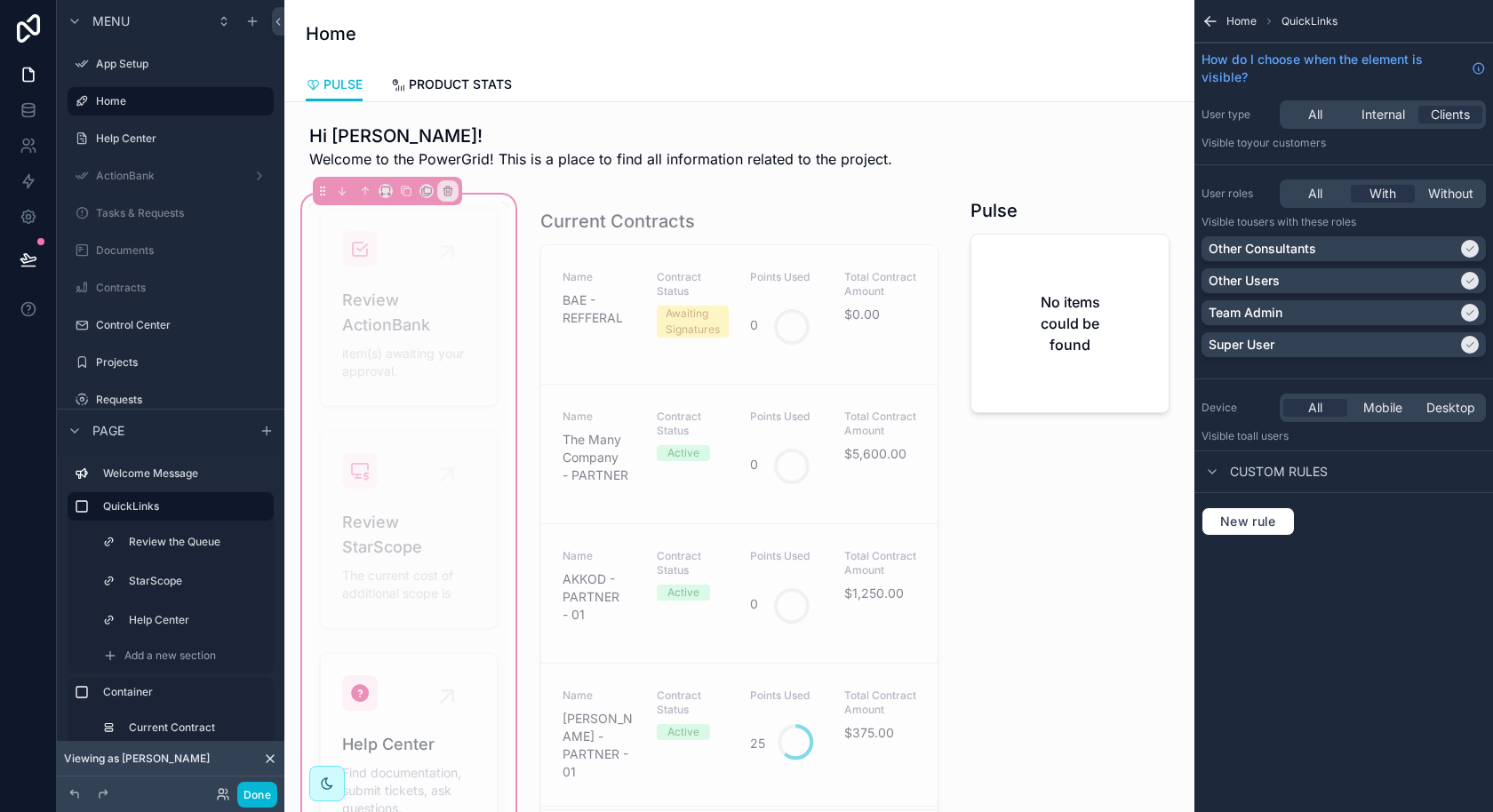
click at [1329, 199] on div "All" at bounding box center [1315, 193] width 64 height 17
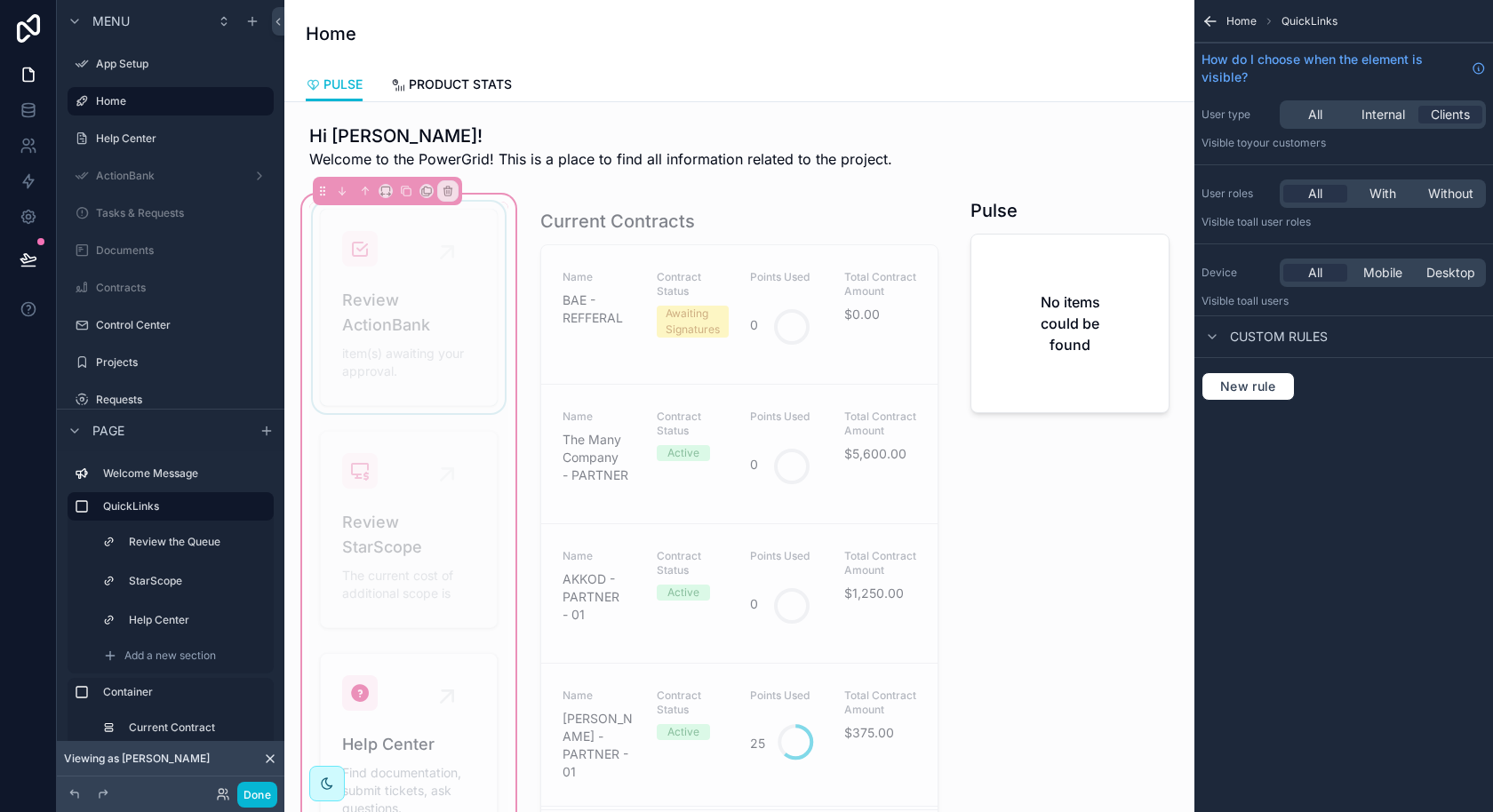
click at [408, 317] on div "scrollable content" at bounding box center [408, 307] width 199 height 211
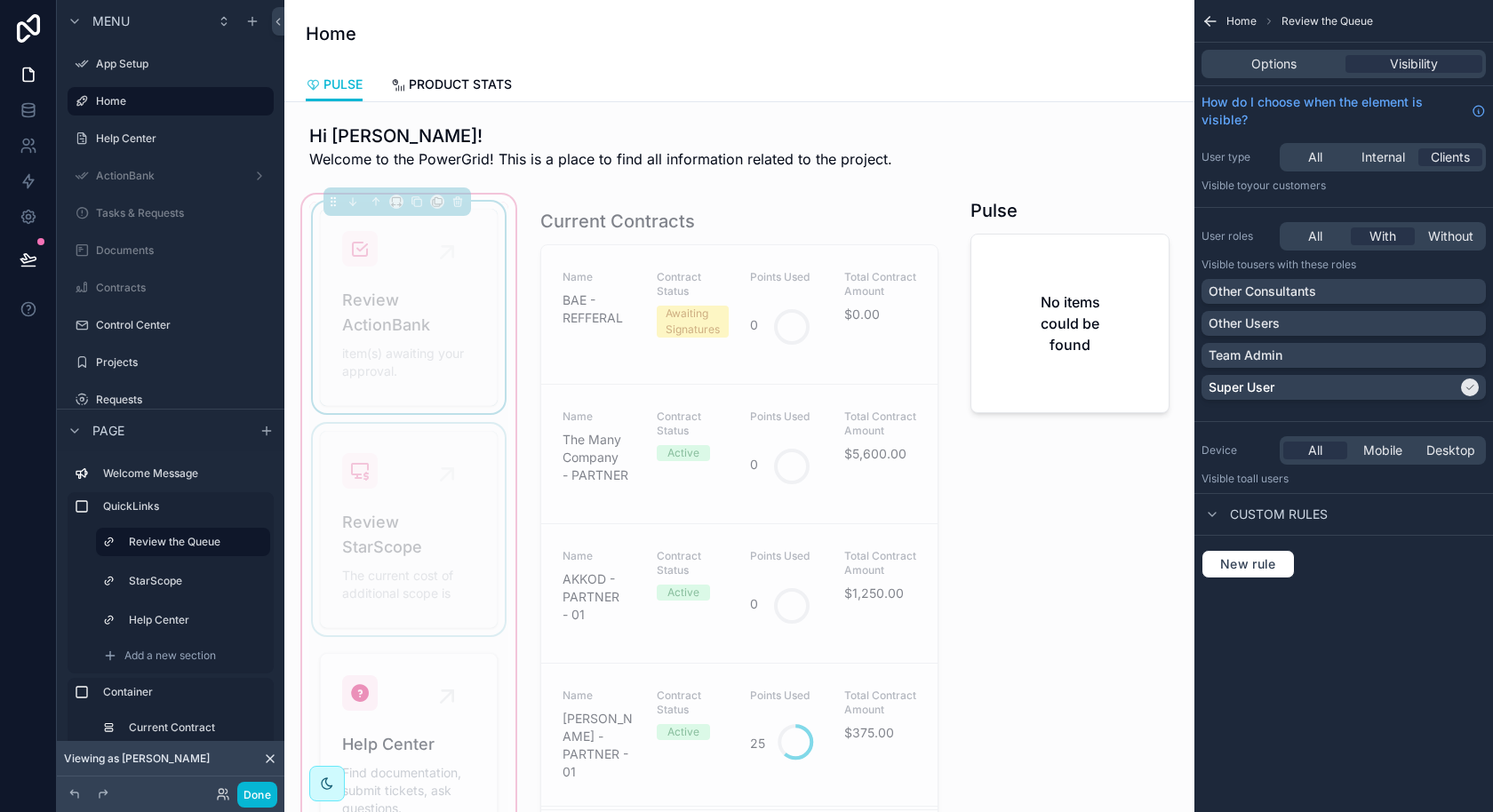
click at [426, 508] on div "scrollable content" at bounding box center [408, 529] width 199 height 211
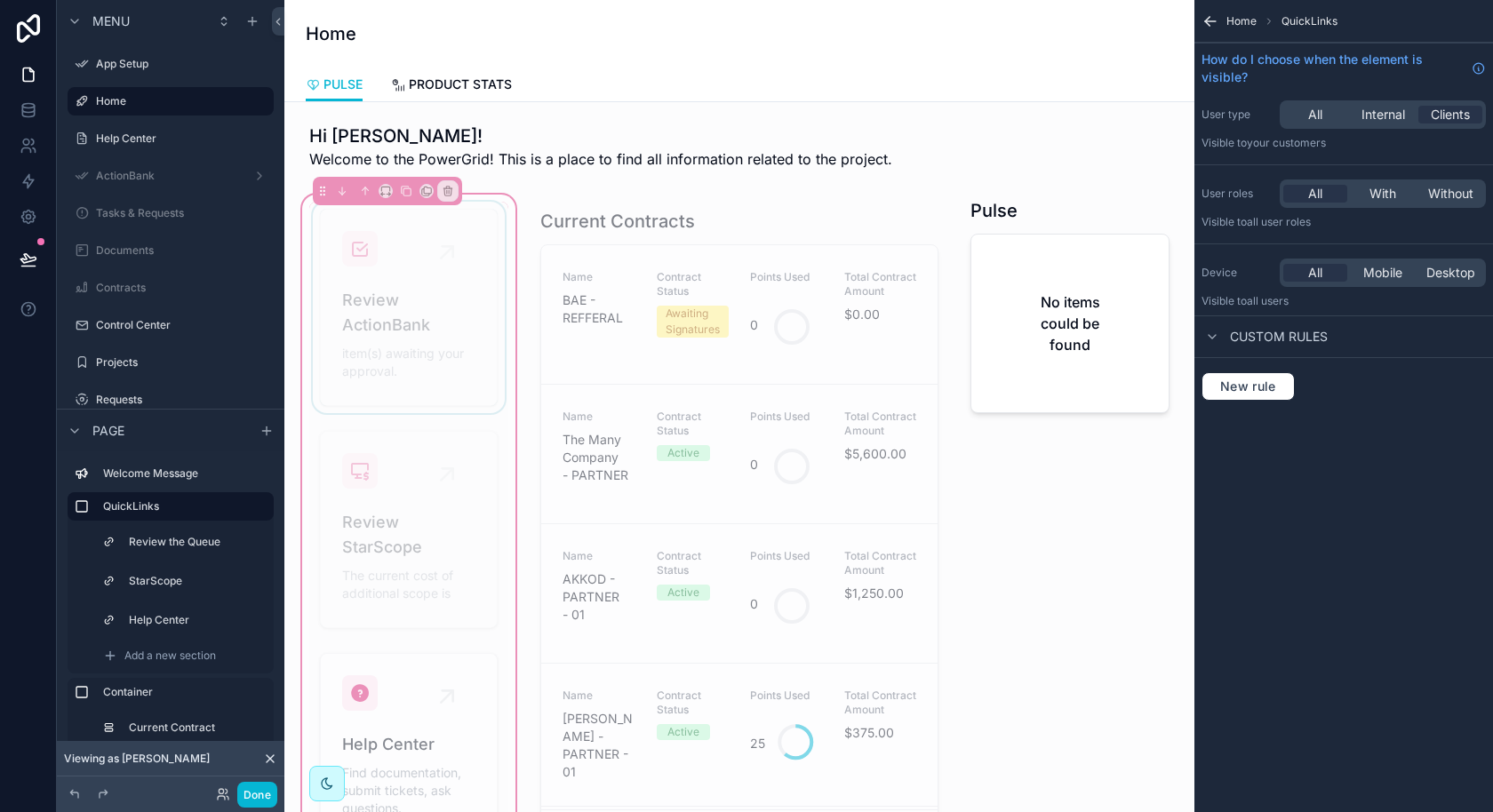
click at [451, 339] on div "scrollable content" at bounding box center [408, 307] width 199 height 211
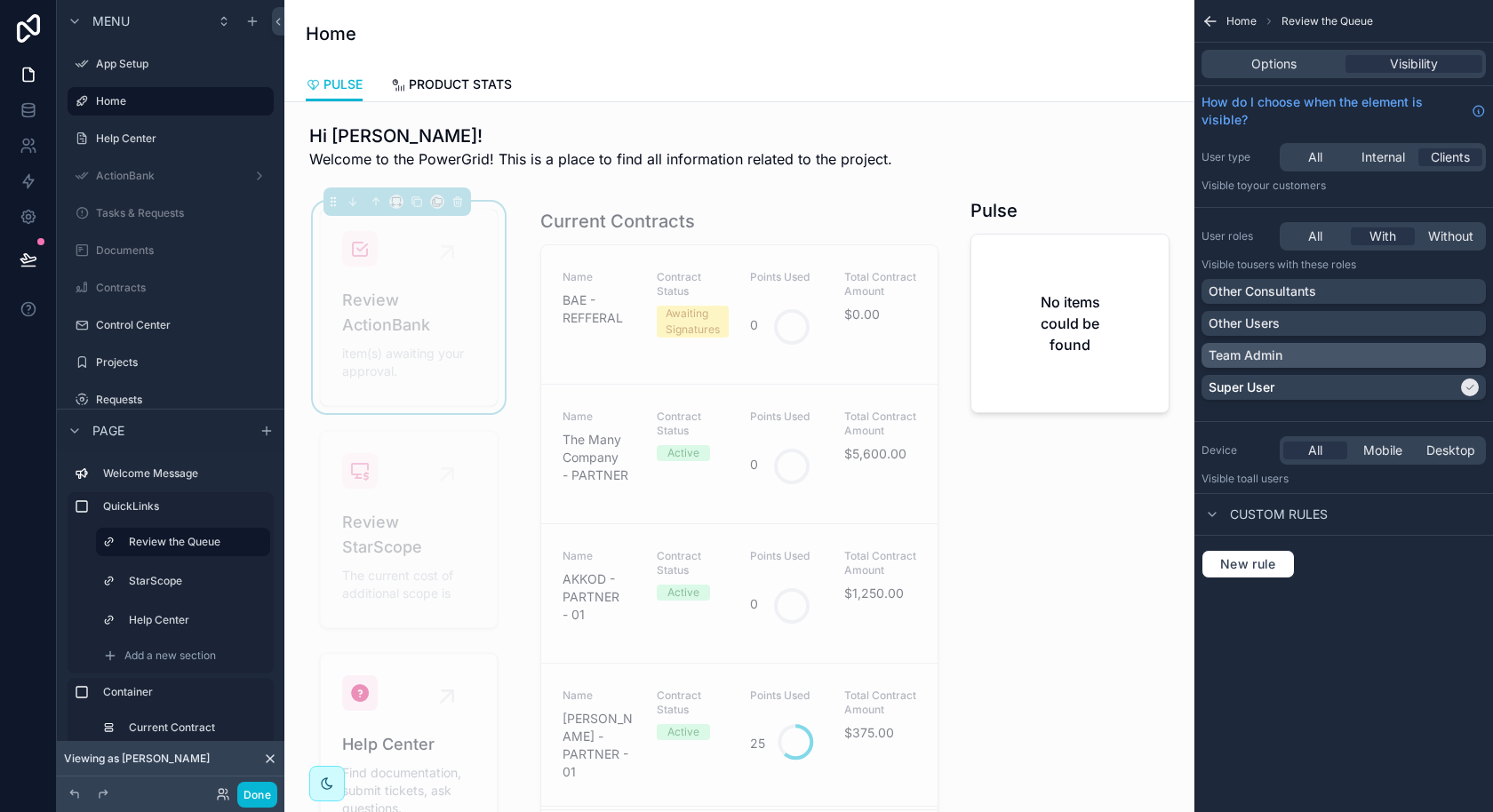
click at [1326, 357] on div "Team Admin" at bounding box center [1343, 355] width 270 height 17
click at [437, 532] on div "scrollable content" at bounding box center [408, 529] width 199 height 211
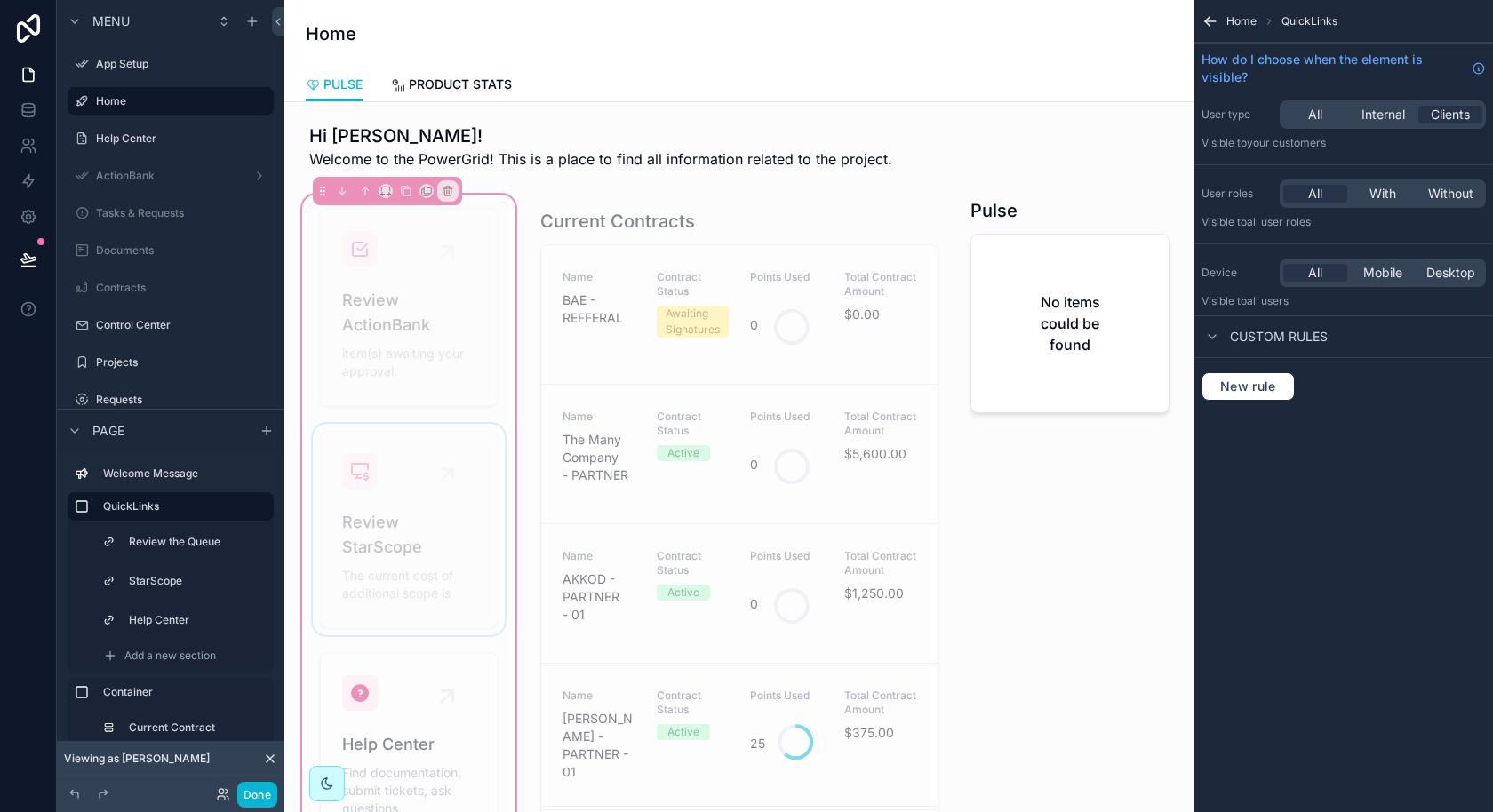
click at [496, 484] on div "scrollable content" at bounding box center [408, 529] width 199 height 211
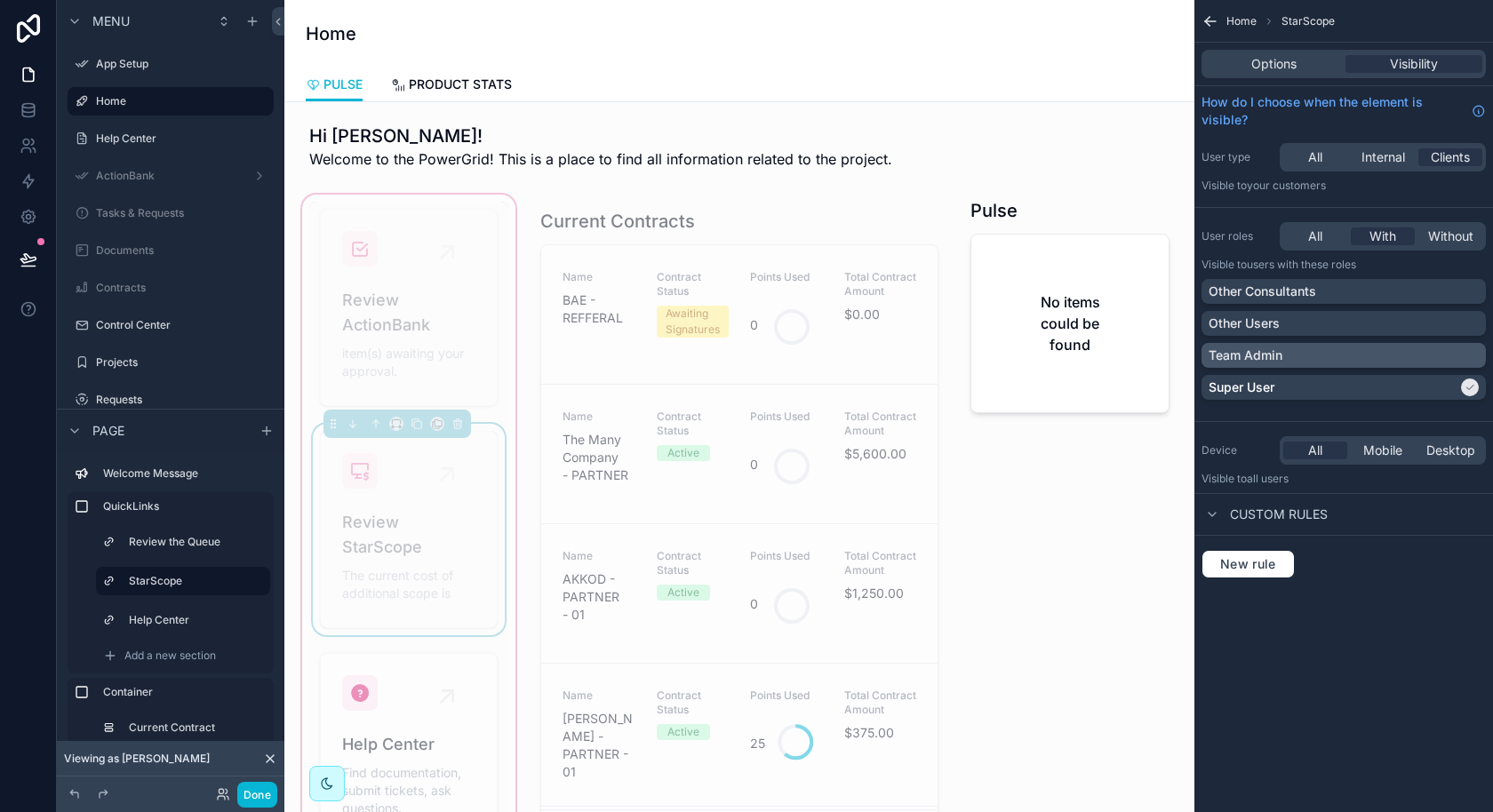
click at [1359, 361] on div "Team Admin" at bounding box center [1343, 355] width 270 height 17
click at [395, 676] on div "scrollable content" at bounding box center [408, 748] width 199 height 205
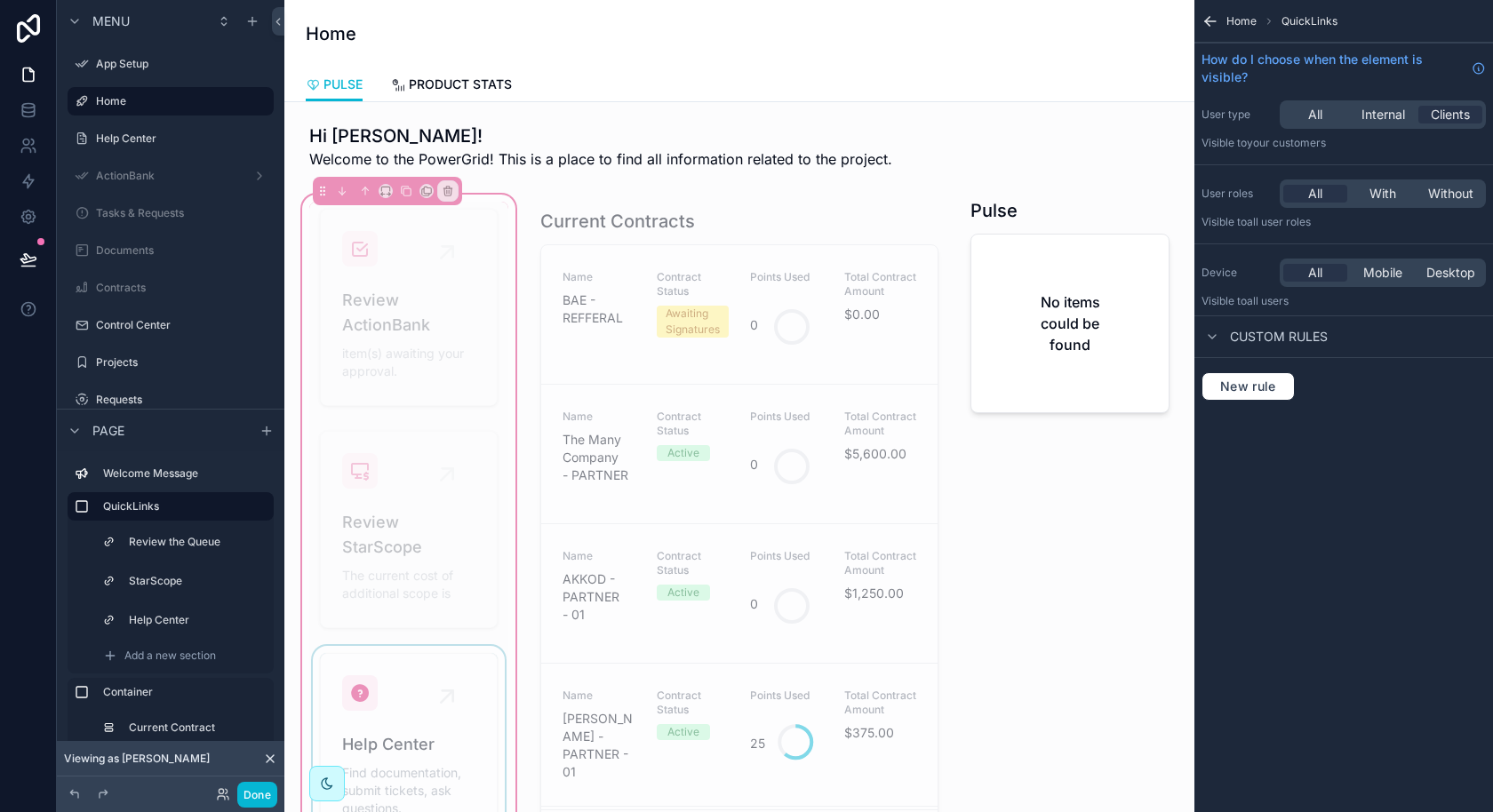
click at [437, 675] on div "scrollable content" at bounding box center [408, 748] width 199 height 205
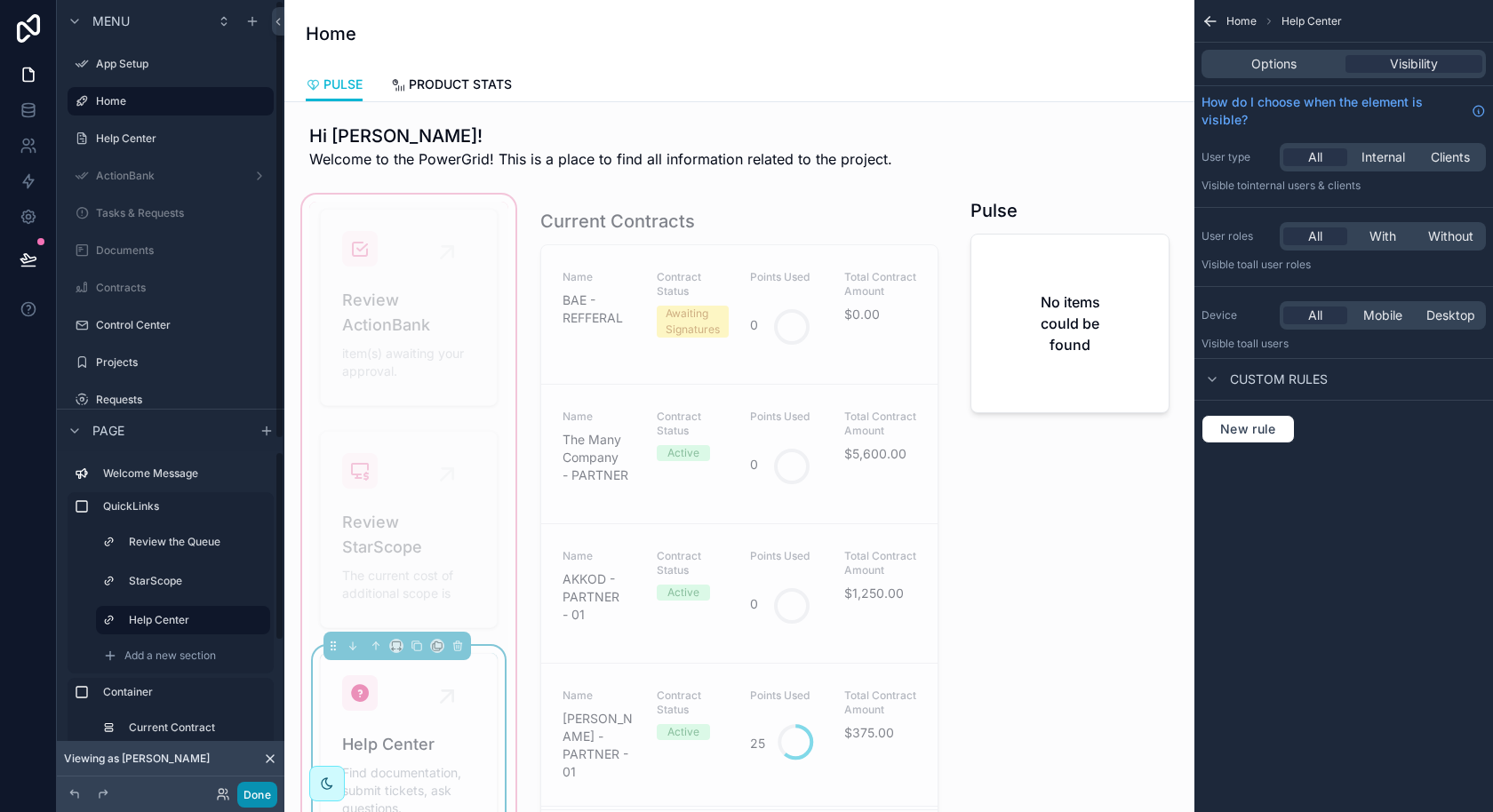
click at [253, 792] on button "Done" at bounding box center [258, 795] width 40 height 26
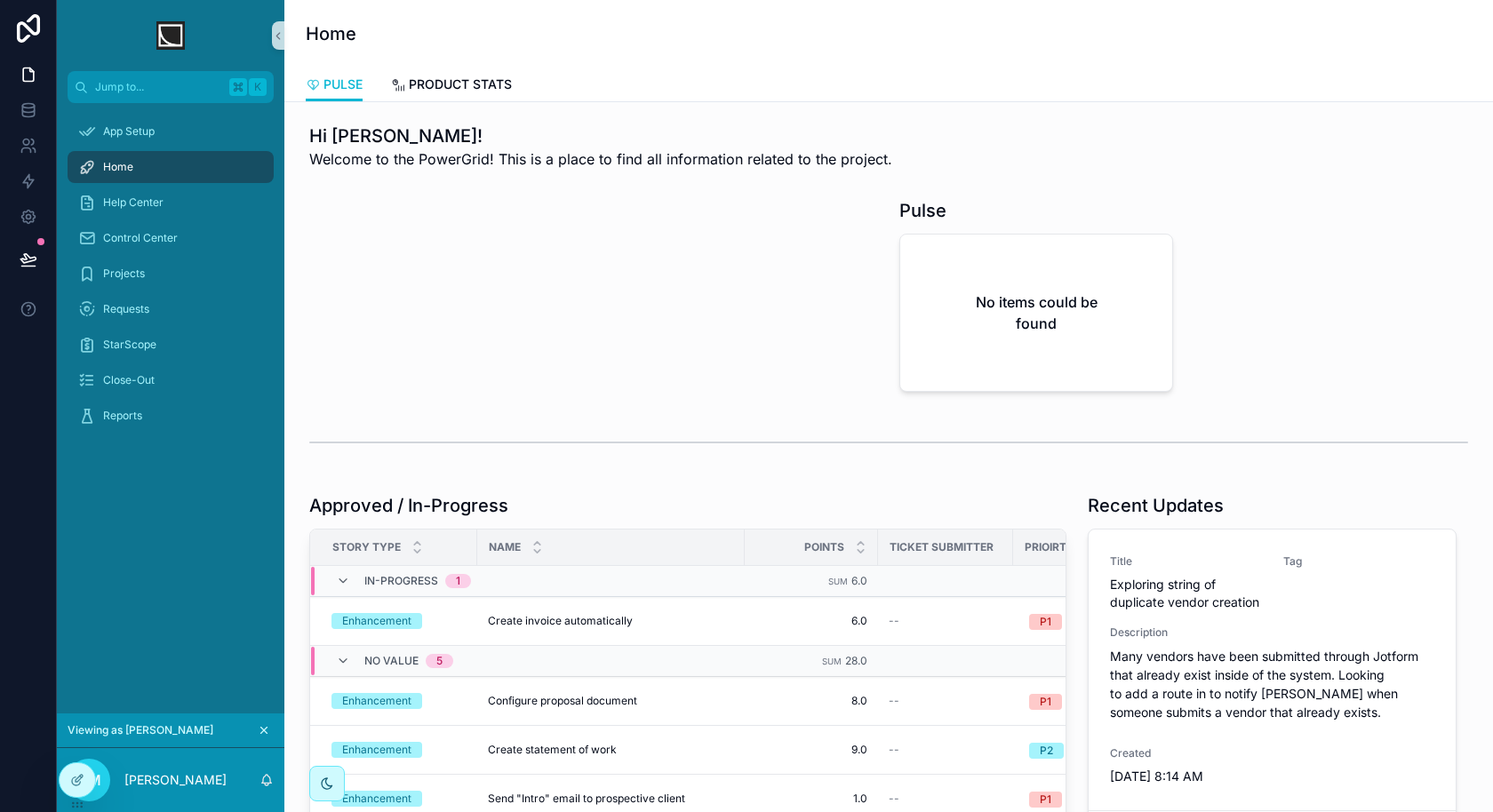
click at [165, 768] on div "DM Danielle McKee" at bounding box center [171, 780] width 228 height 64
click at [165, 773] on p "[PERSON_NAME]" at bounding box center [175, 779] width 102 height 17
click at [239, 476] on div "App Setup Home Help Center Control Center Projects Requests StarScope Close-Out…" at bounding box center [171, 407] width 228 height 610
click at [35, 145] on icon at bounding box center [28, 145] width 17 height 17
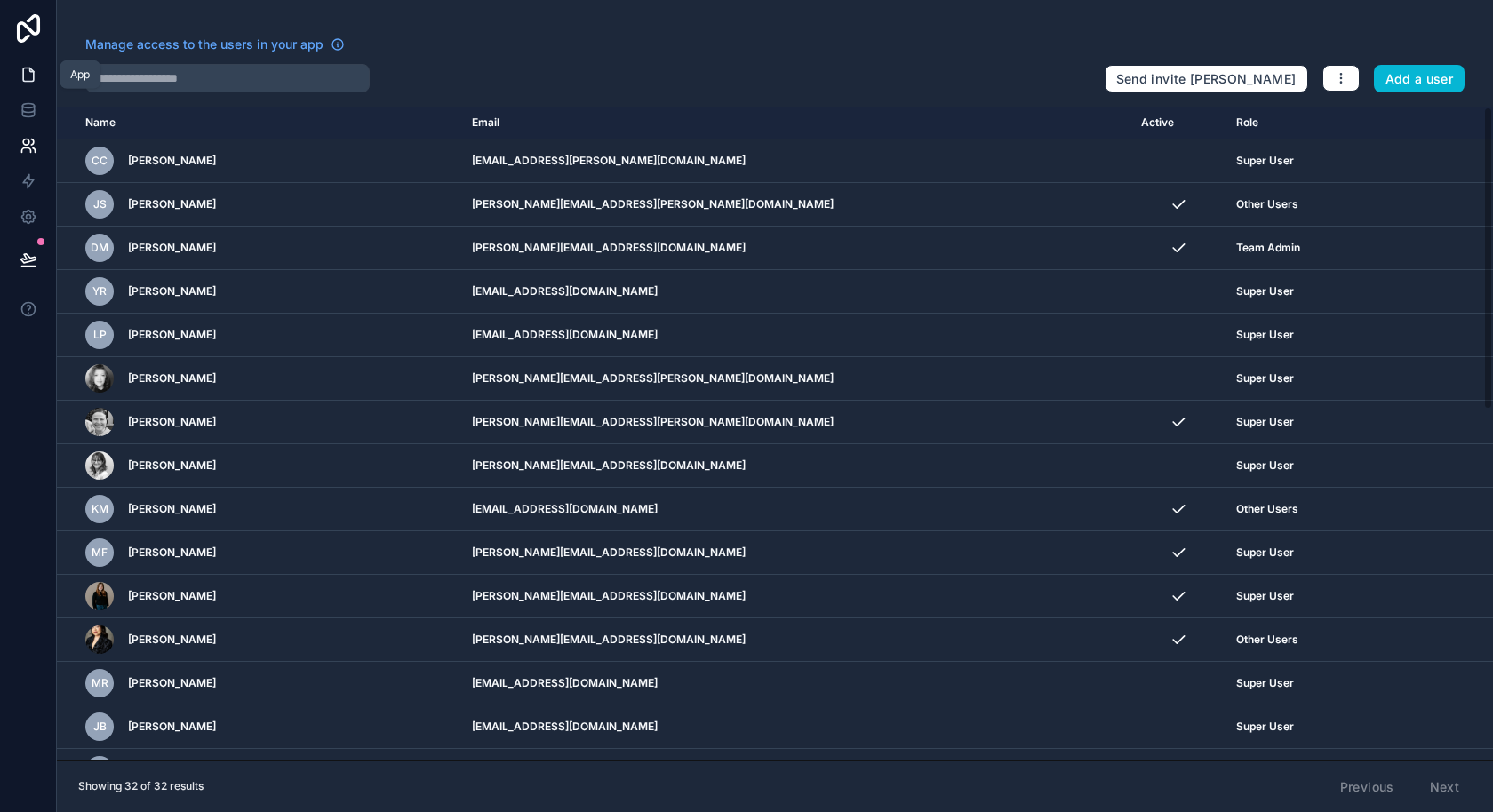
click at [17, 61] on link at bounding box center [28, 74] width 56 height 36
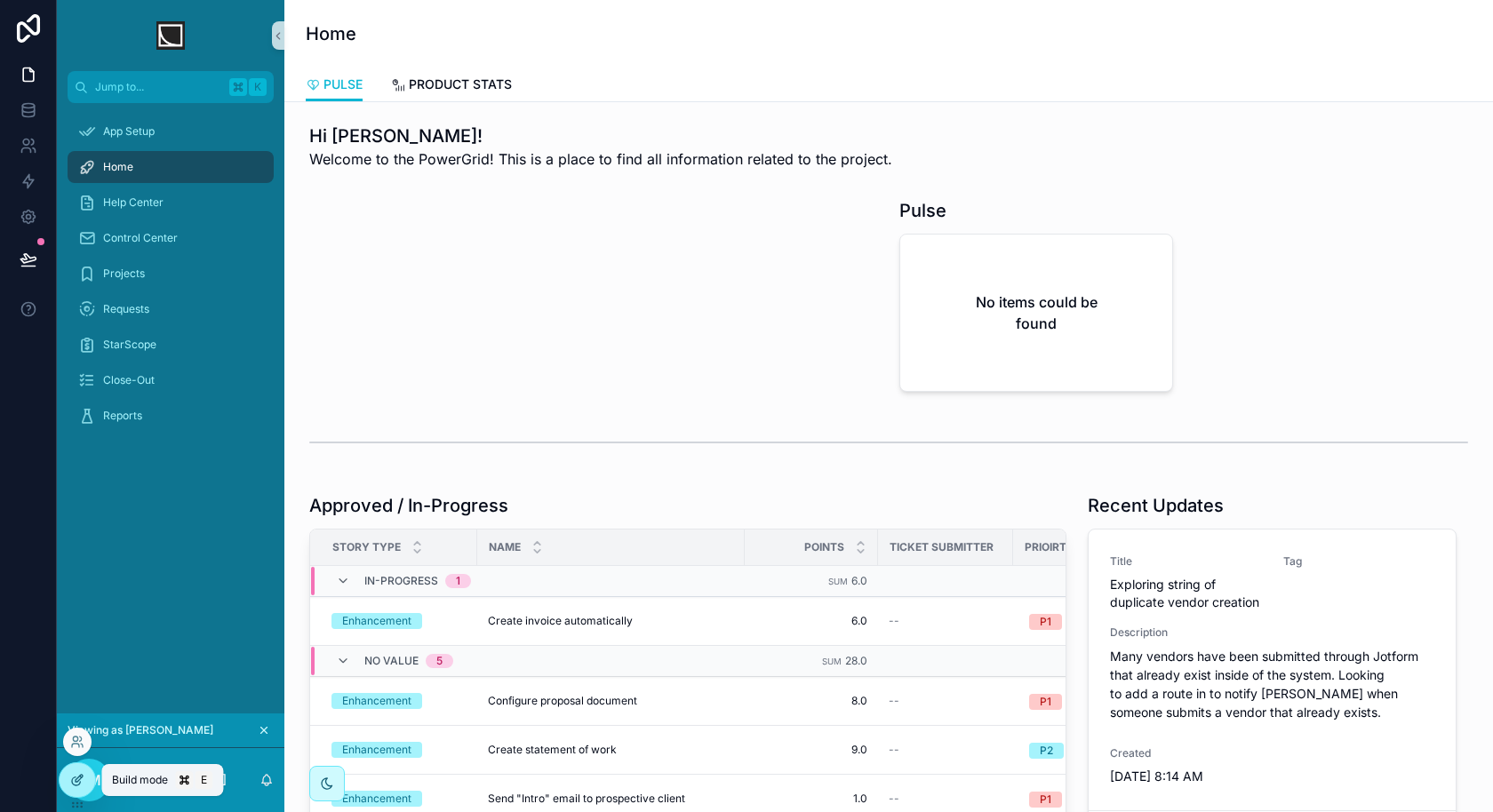
click at [75, 780] on icon at bounding box center [79, 778] width 7 height 7
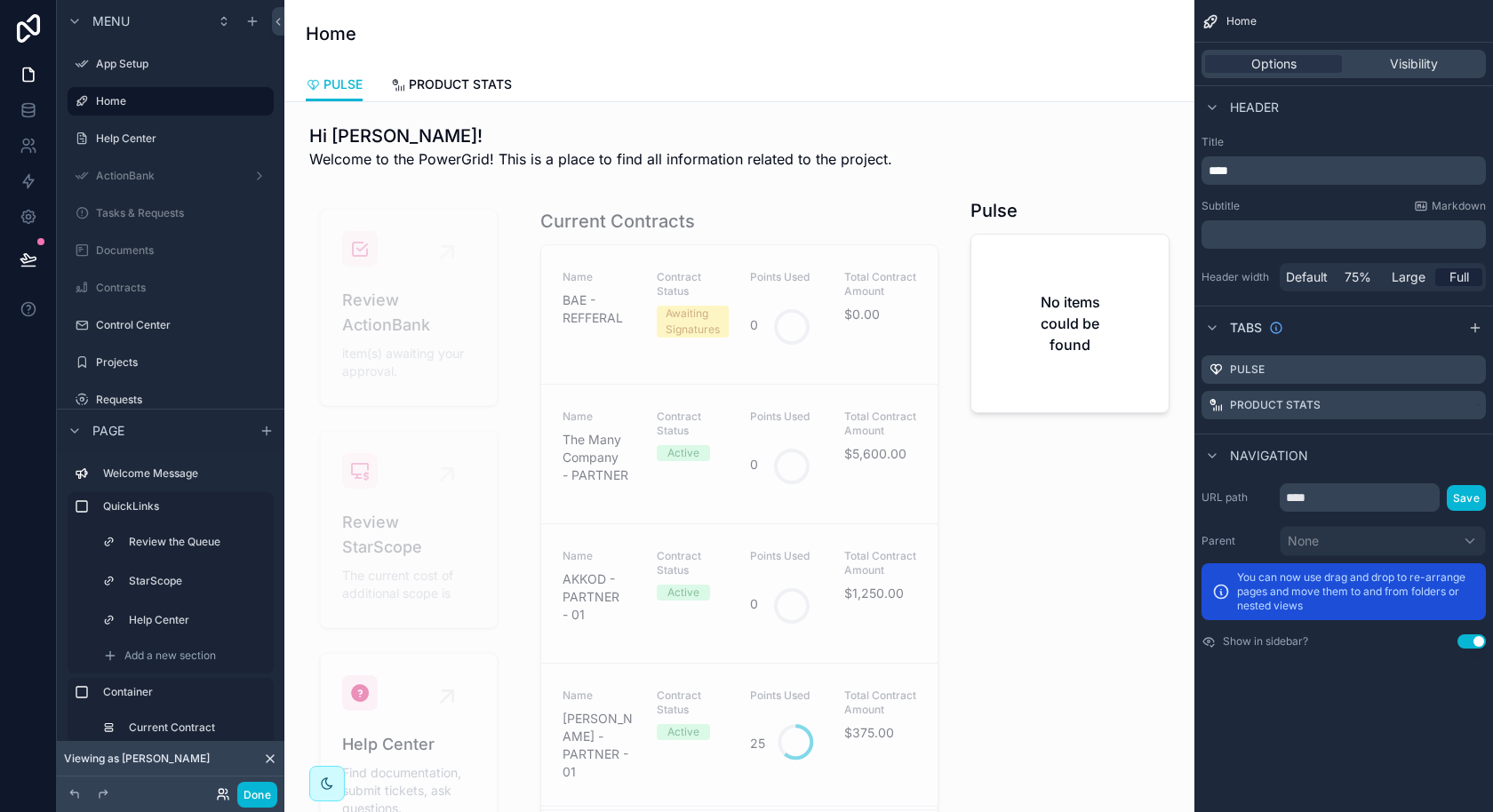
click at [222, 788] on icon at bounding box center [222, 794] width 14 height 14
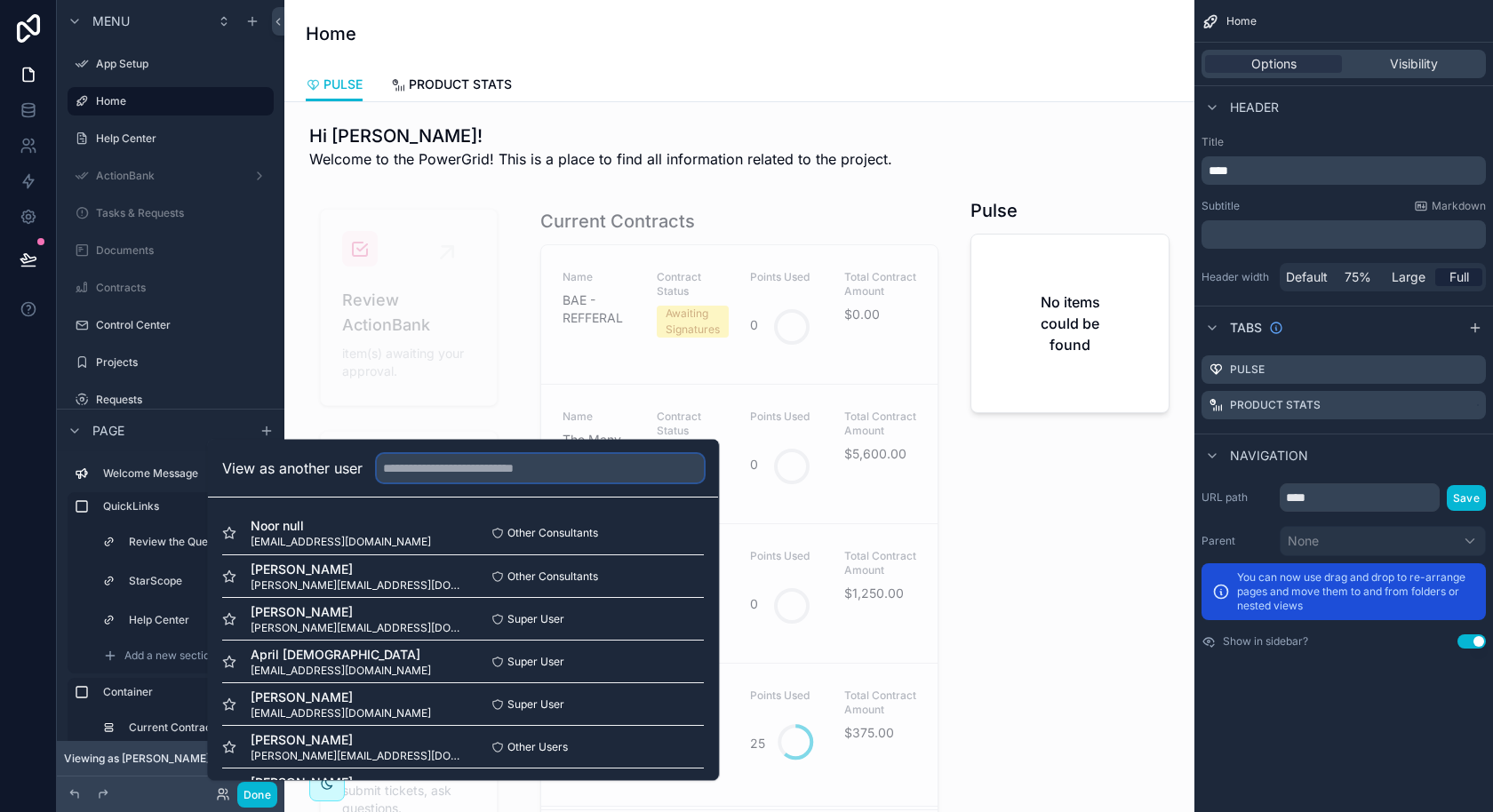
click at [501, 455] on input "text" at bounding box center [540, 468] width 327 height 28
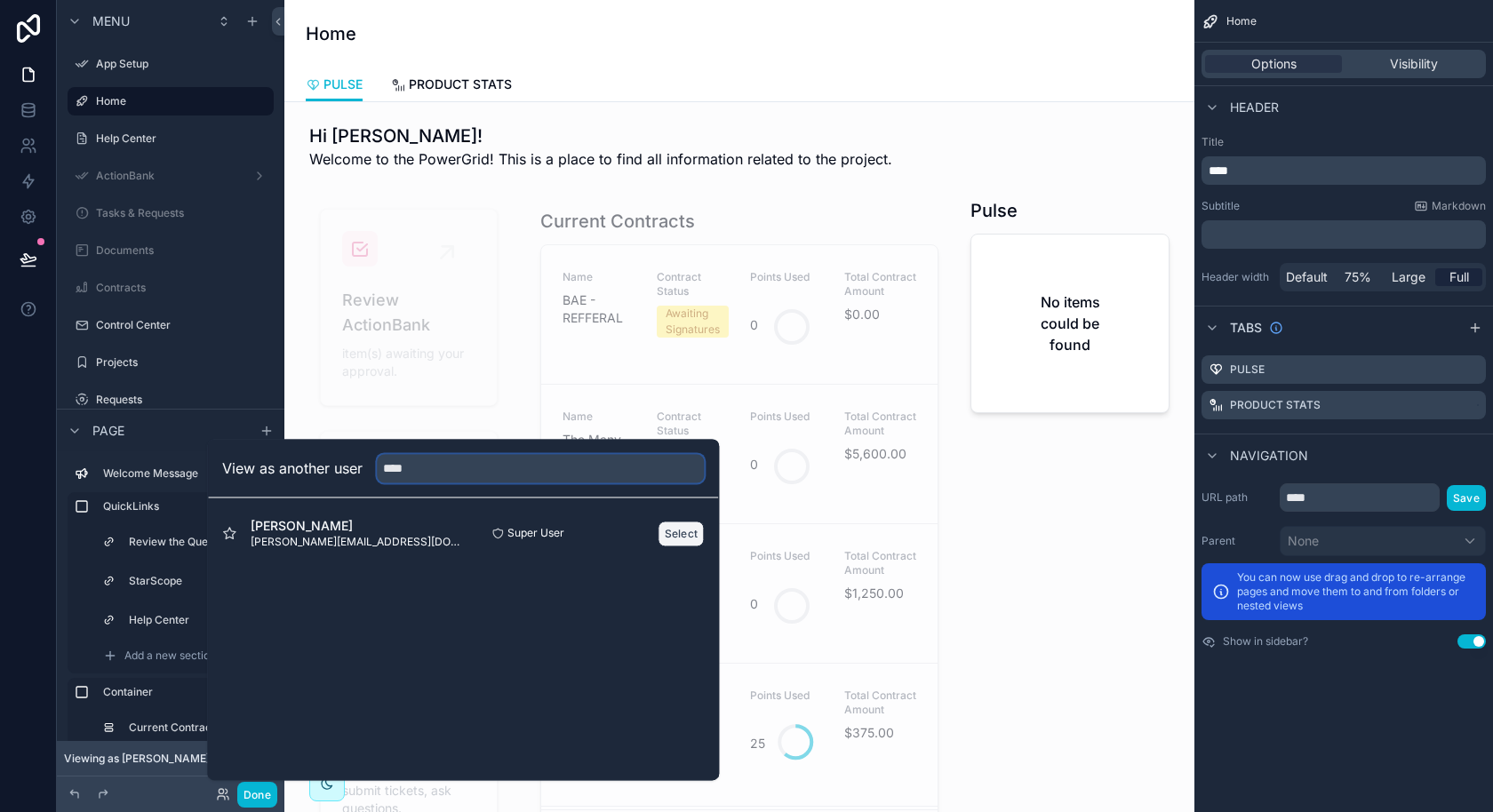
type input "****"
click at [675, 529] on button "Select" at bounding box center [682, 533] width 46 height 26
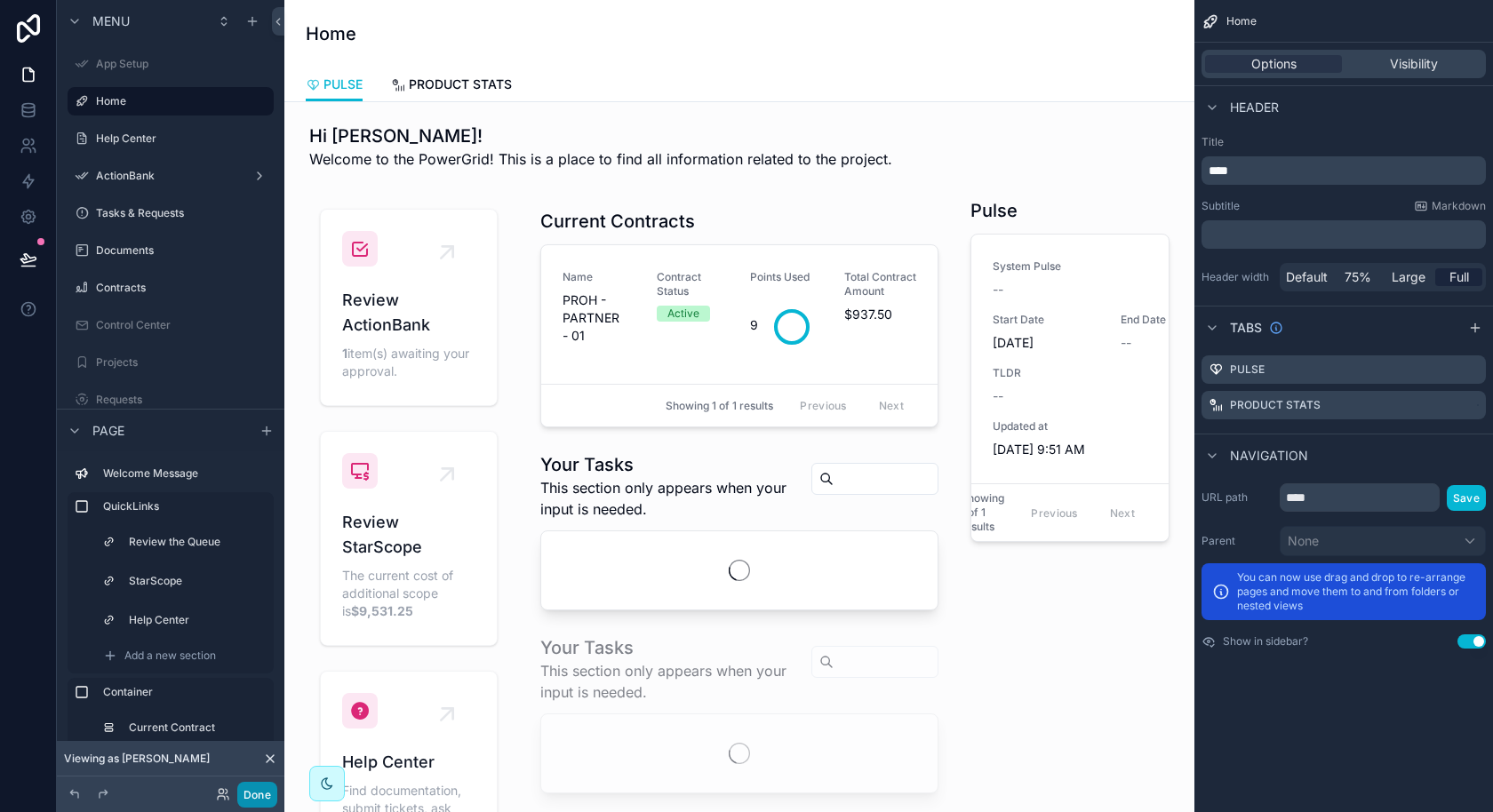
click at [263, 786] on button "Done" at bounding box center [258, 795] width 40 height 26
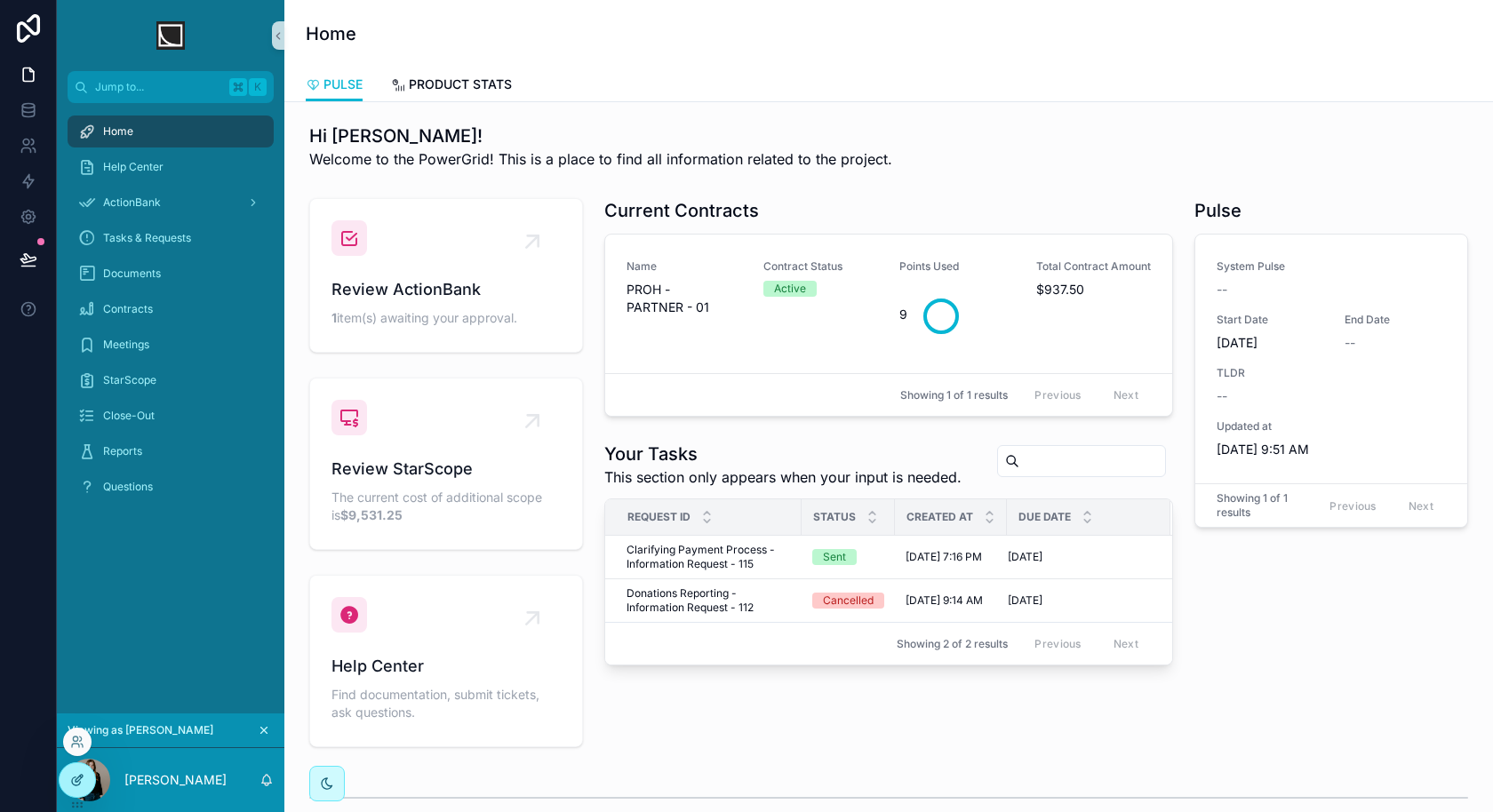
click at [78, 780] on icon at bounding box center [76, 779] width 14 height 14
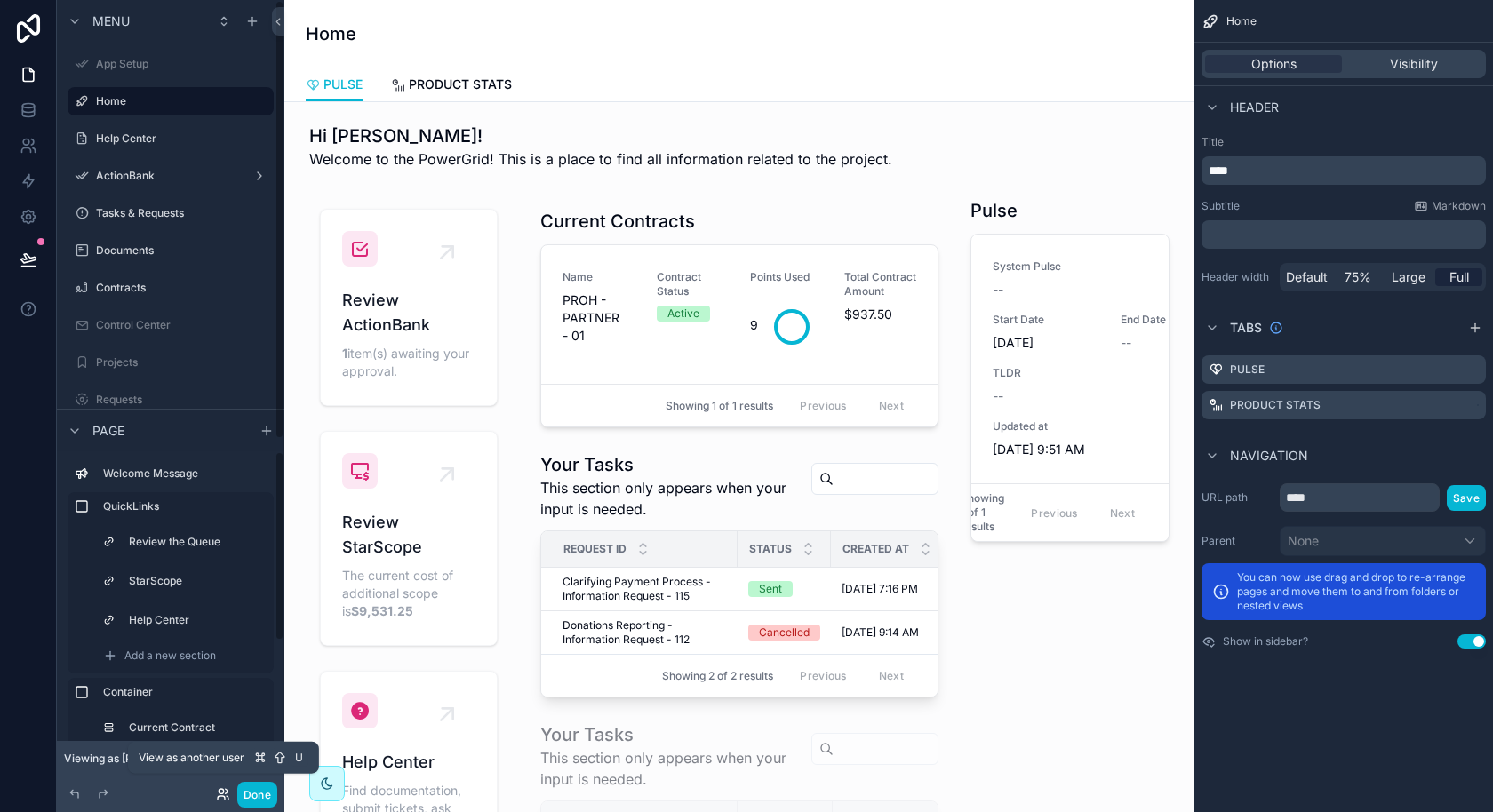
click at [226, 795] on icon at bounding box center [222, 794] width 14 height 14
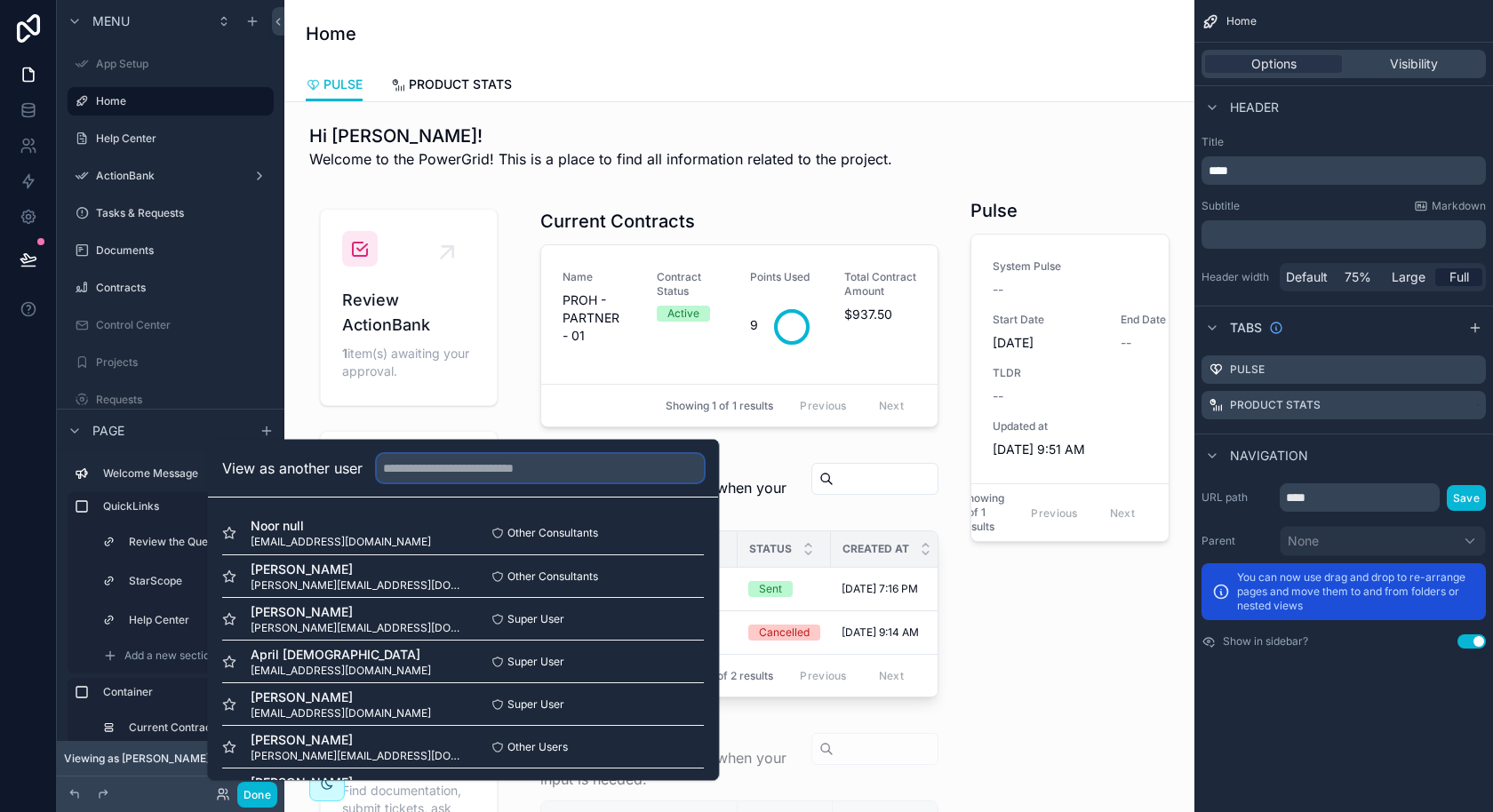
click at [426, 473] on input "text" at bounding box center [540, 468] width 327 height 28
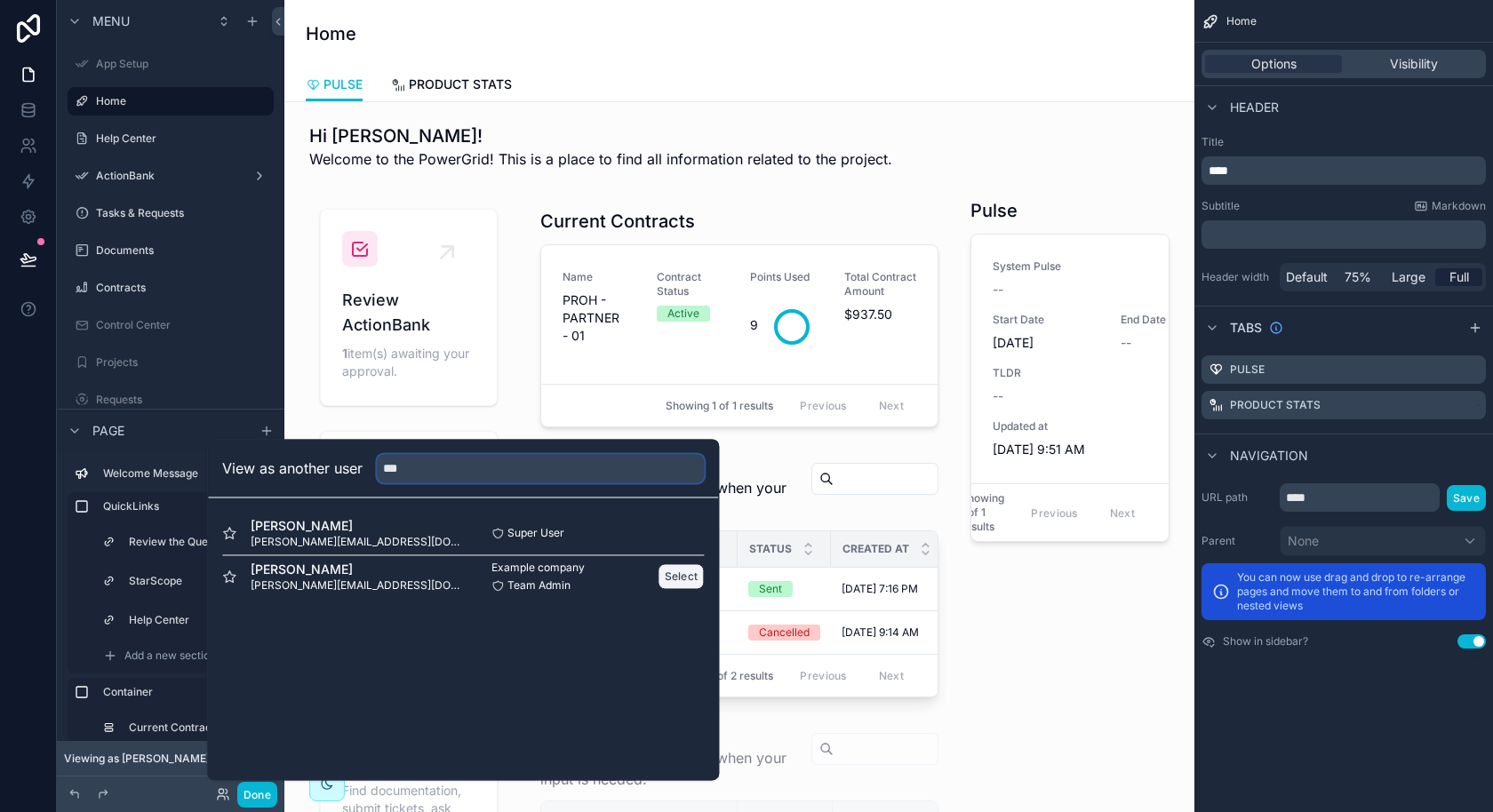
type input "***"
click at [686, 582] on button "Select" at bounding box center [682, 576] width 46 height 26
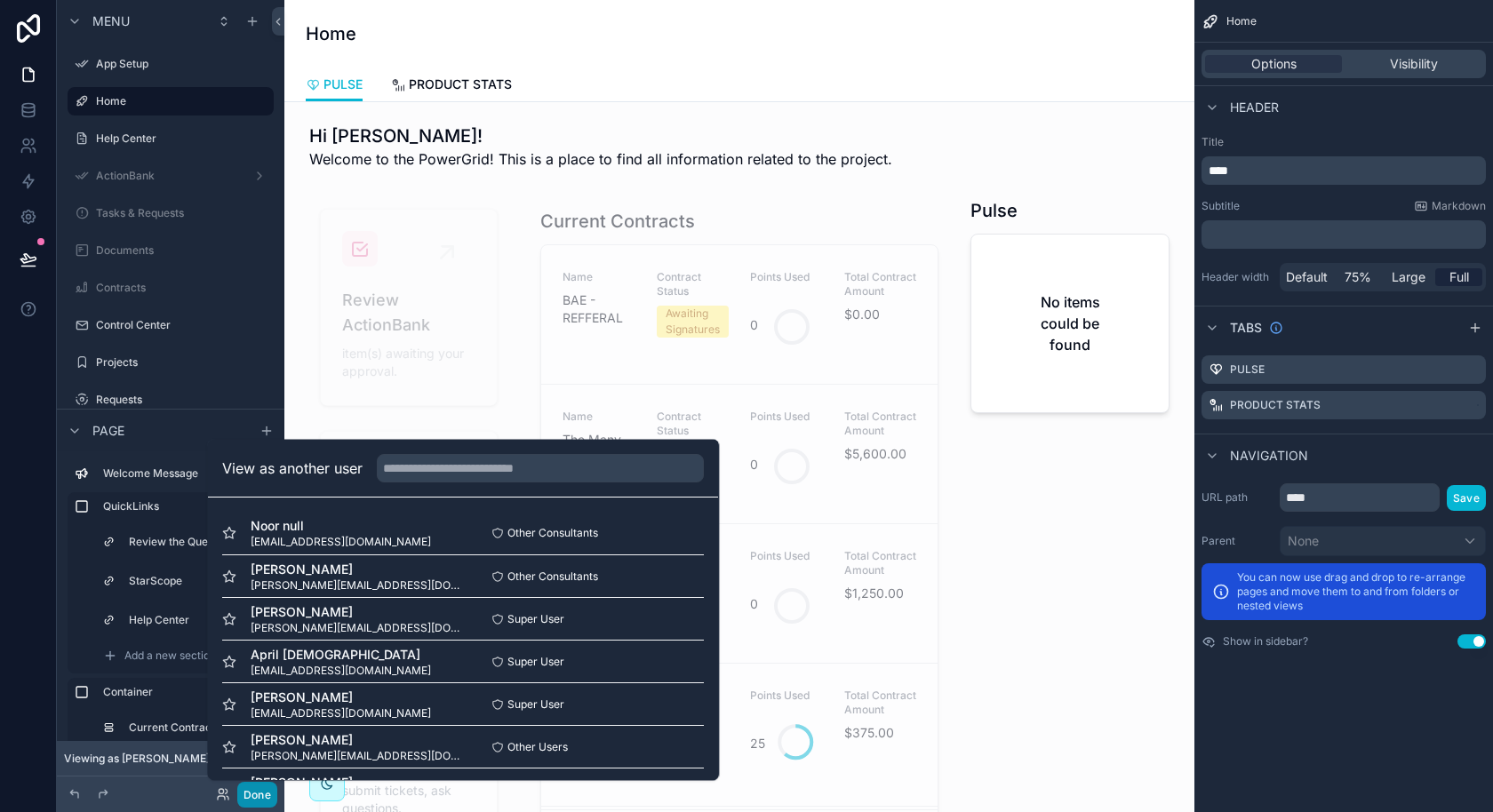
click at [257, 797] on button "Done" at bounding box center [258, 795] width 40 height 26
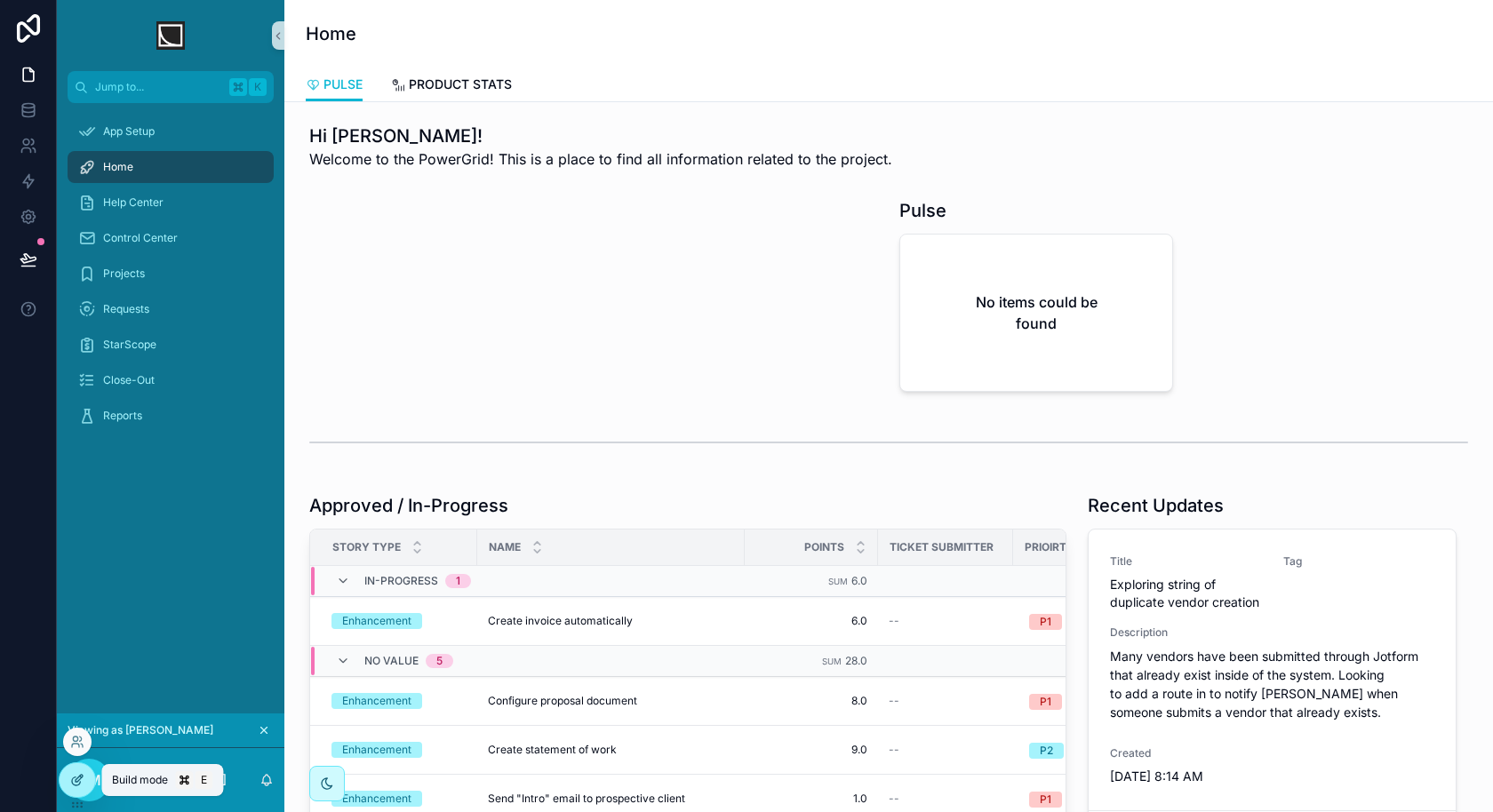
click at [76, 783] on icon at bounding box center [76, 779] width 14 height 14
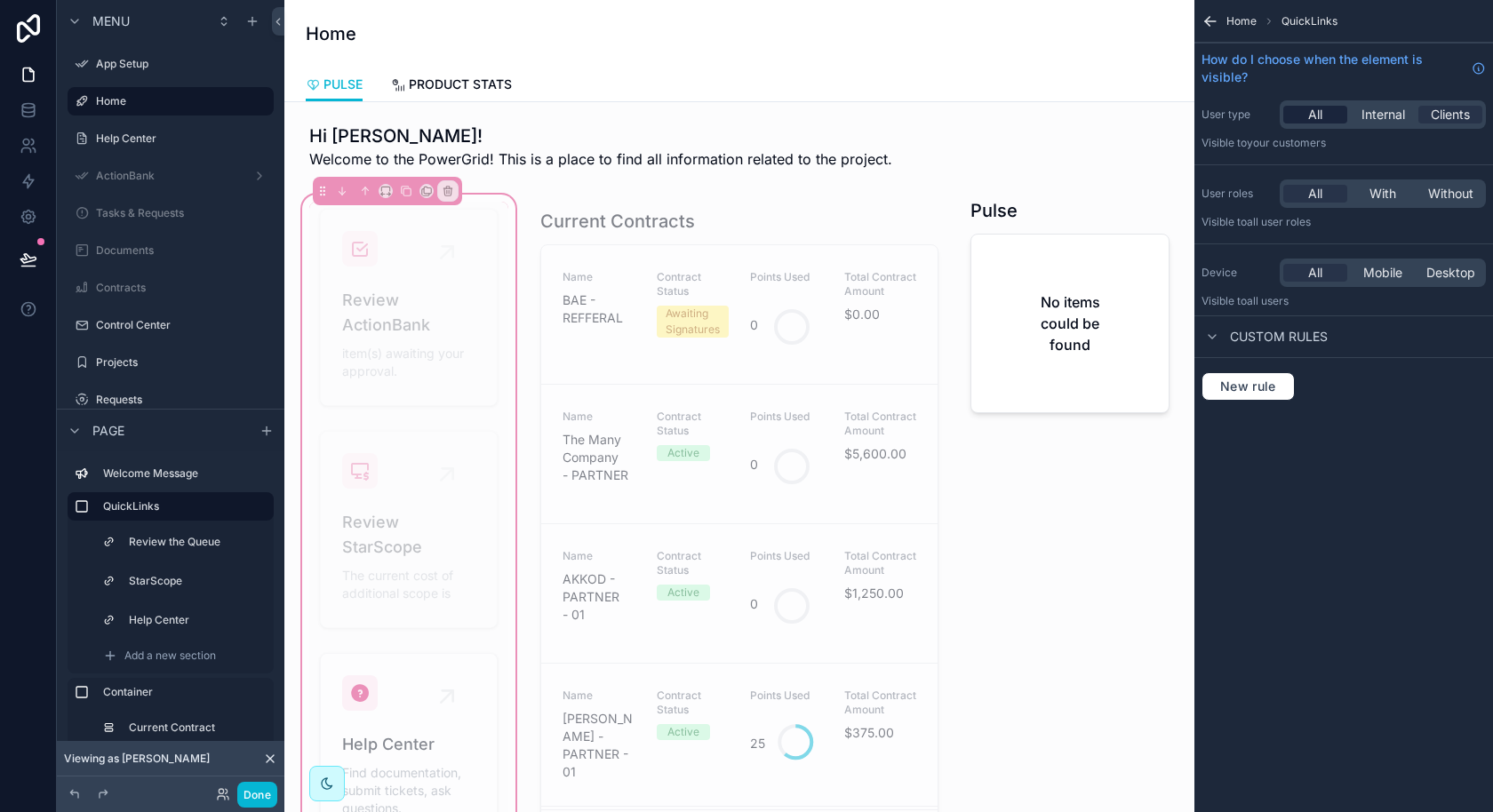
click at [1318, 118] on span "All" at bounding box center [1314, 114] width 14 height 17
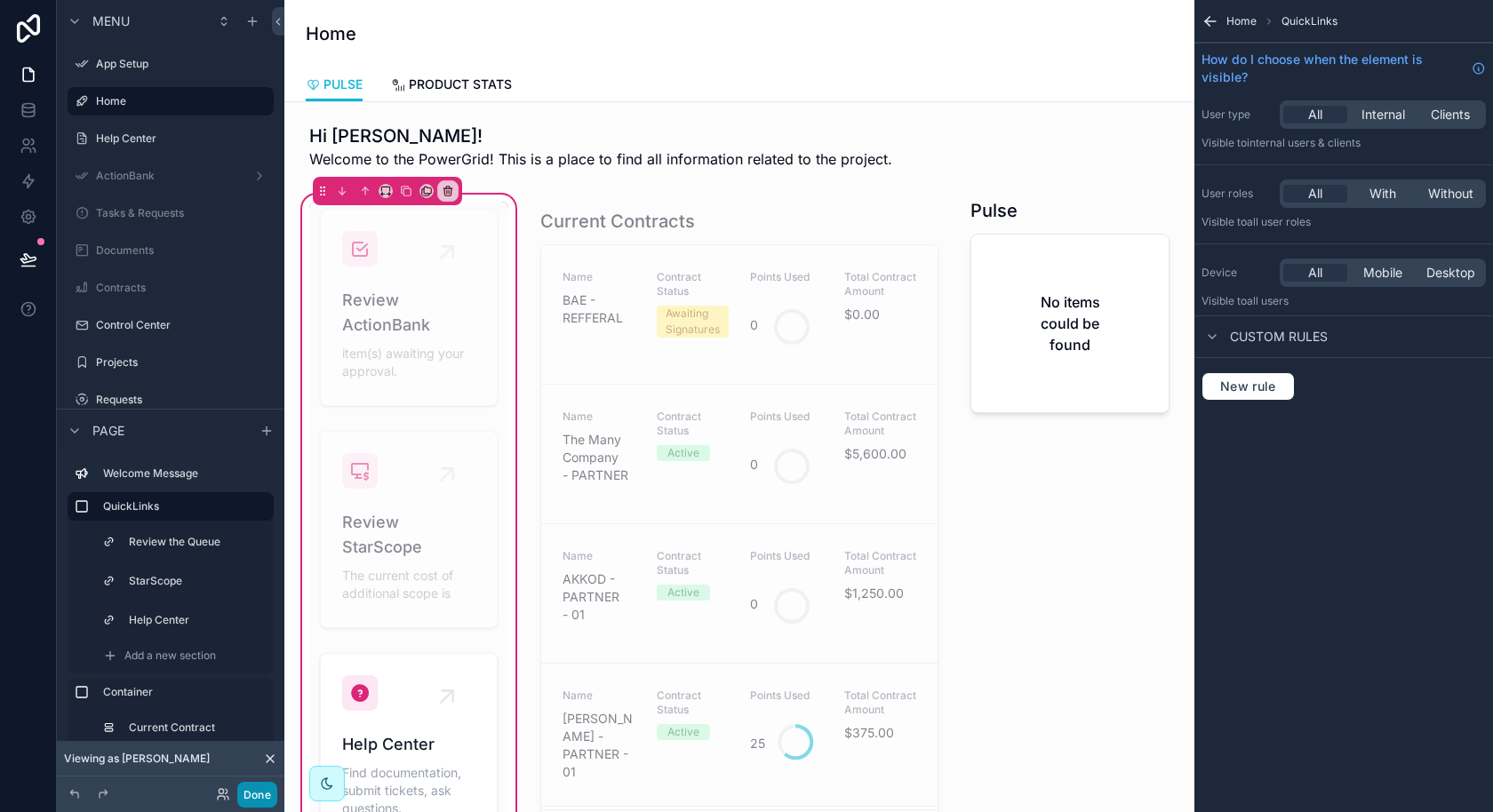
click at [262, 795] on button "Done" at bounding box center [258, 795] width 40 height 26
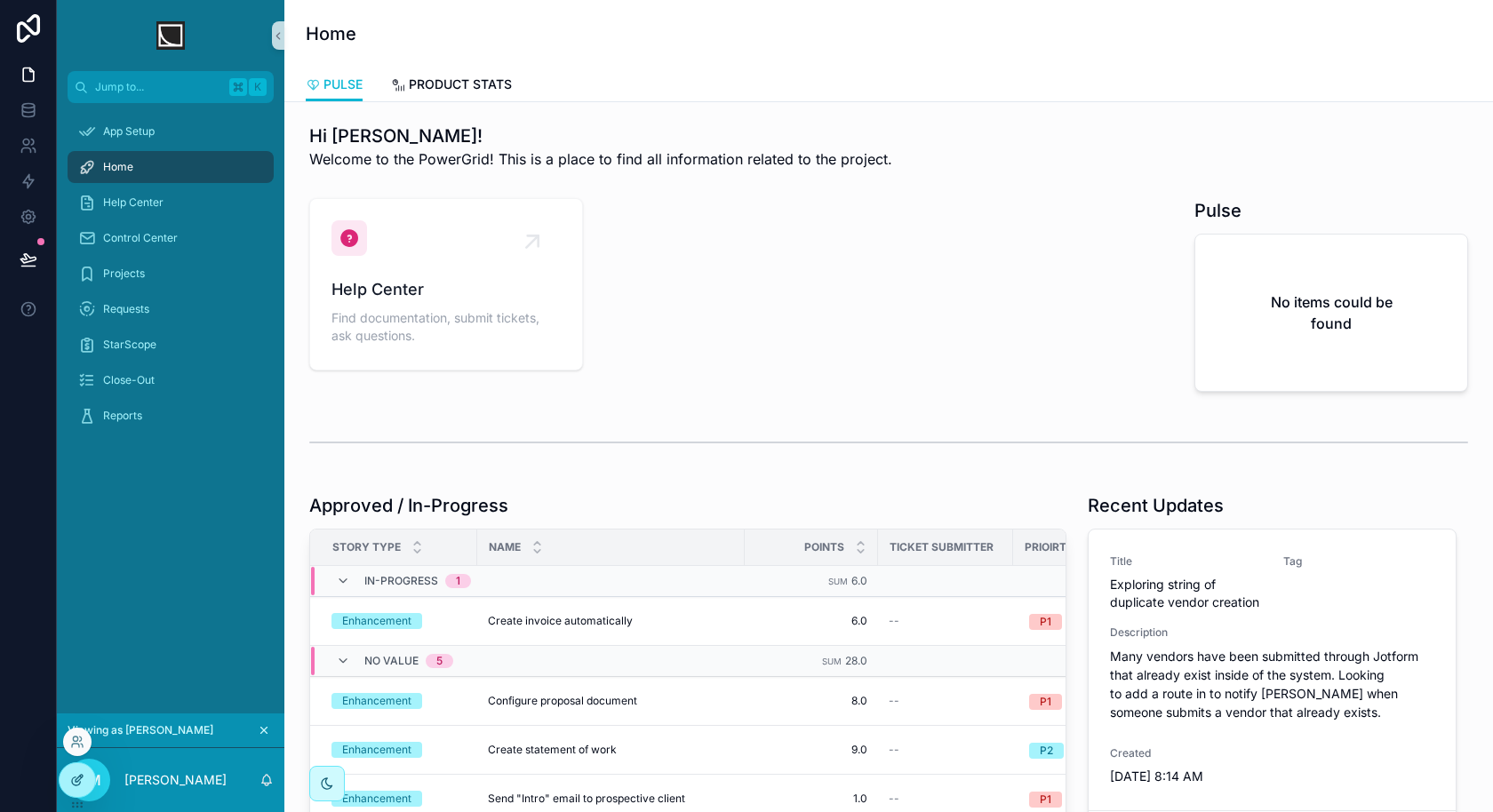
click at [72, 784] on icon at bounding box center [76, 779] width 14 height 14
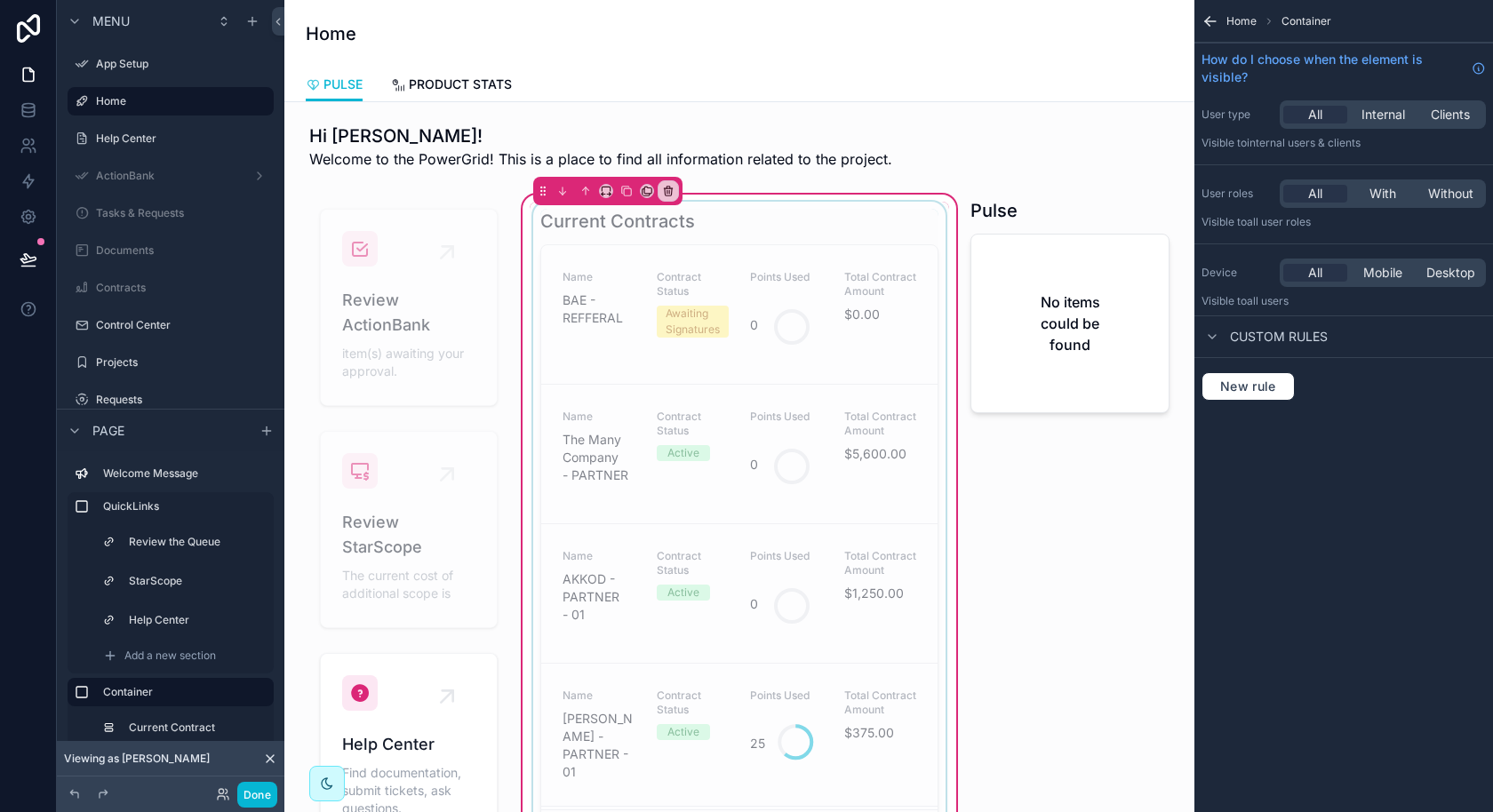
click at [835, 291] on div "scrollable content" at bounding box center [739, 531] width 419 height 659
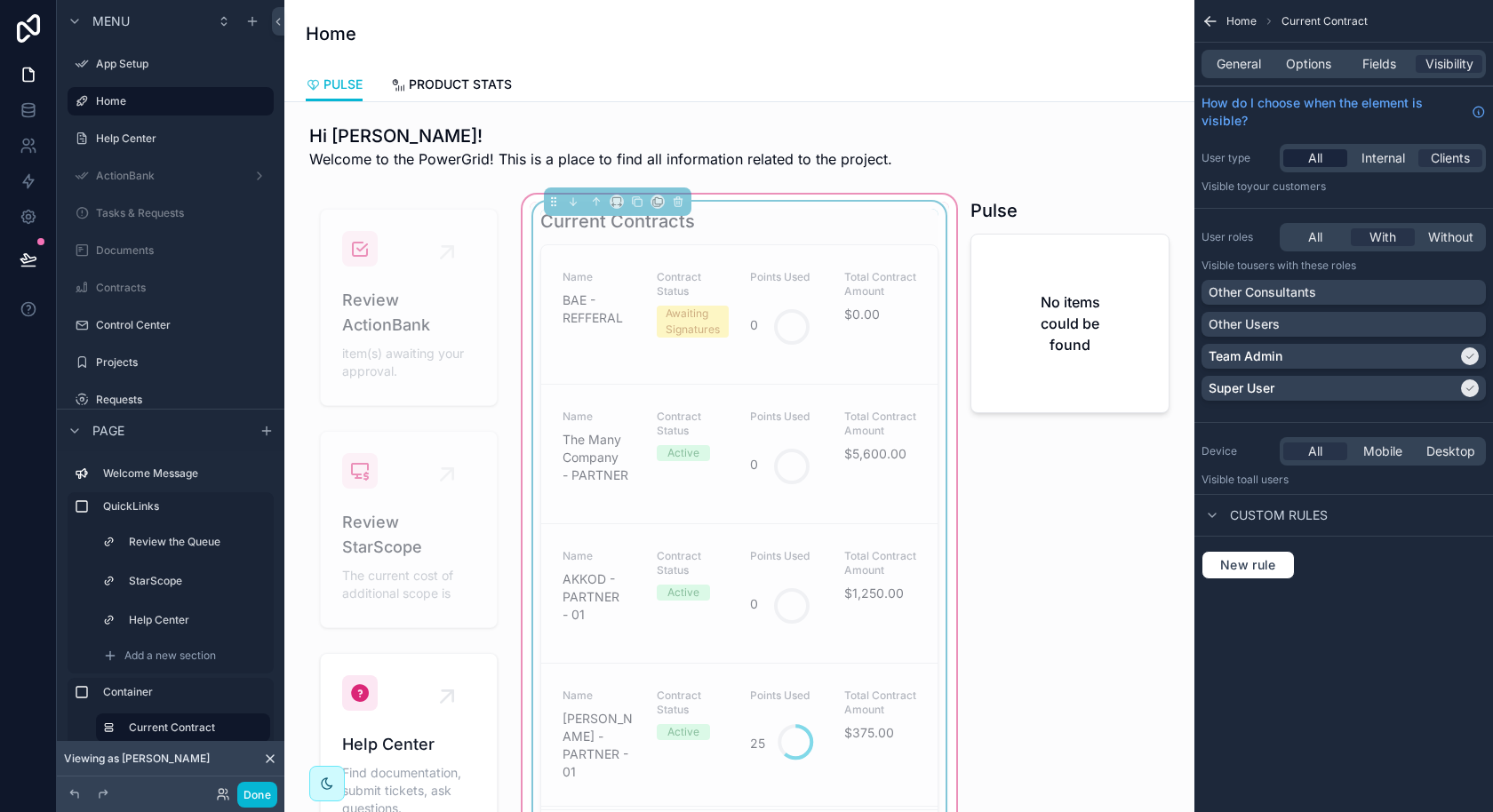
click at [1309, 153] on span "All" at bounding box center [1314, 158] width 14 height 17
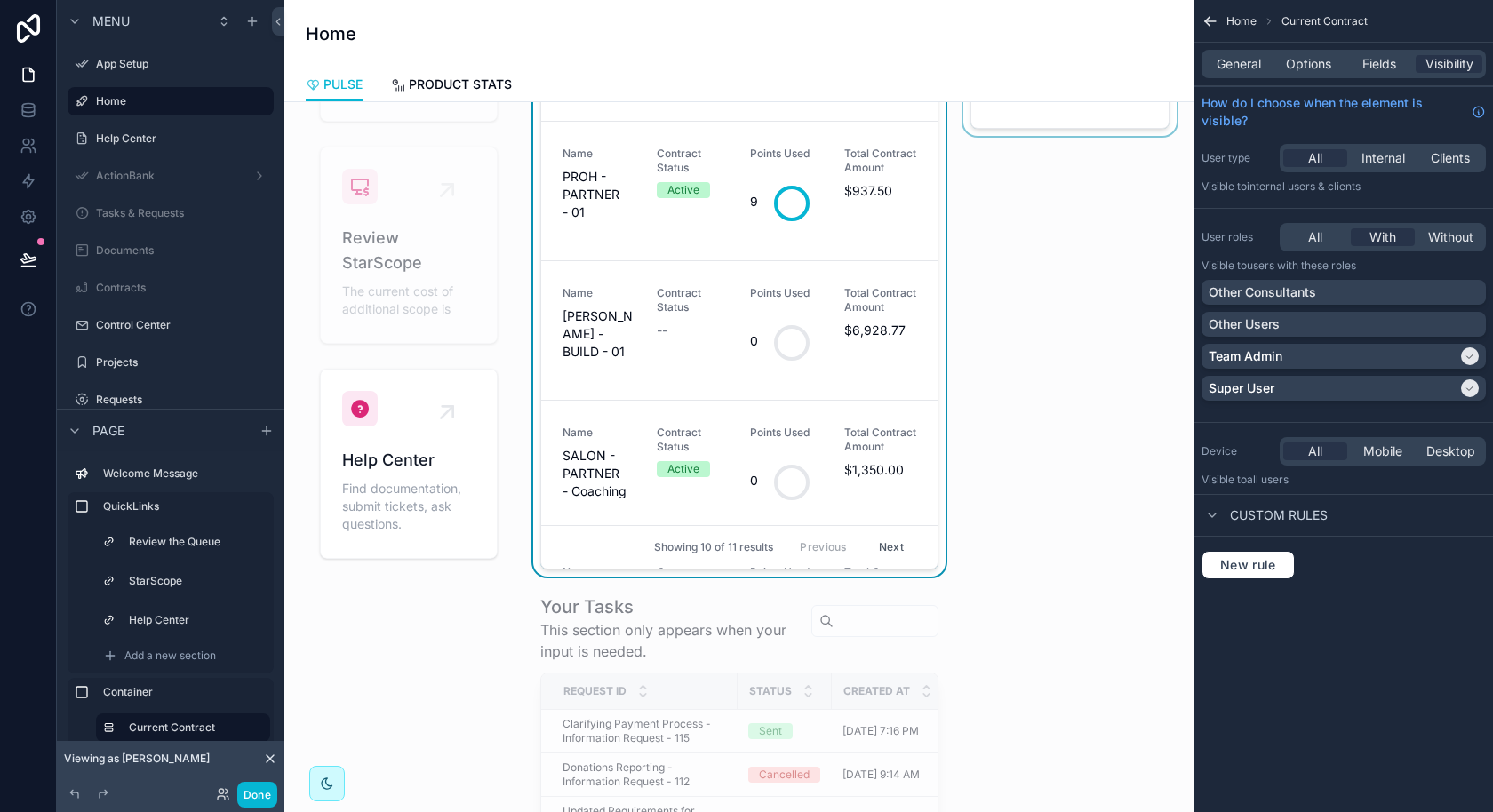
scroll to position [410, 0]
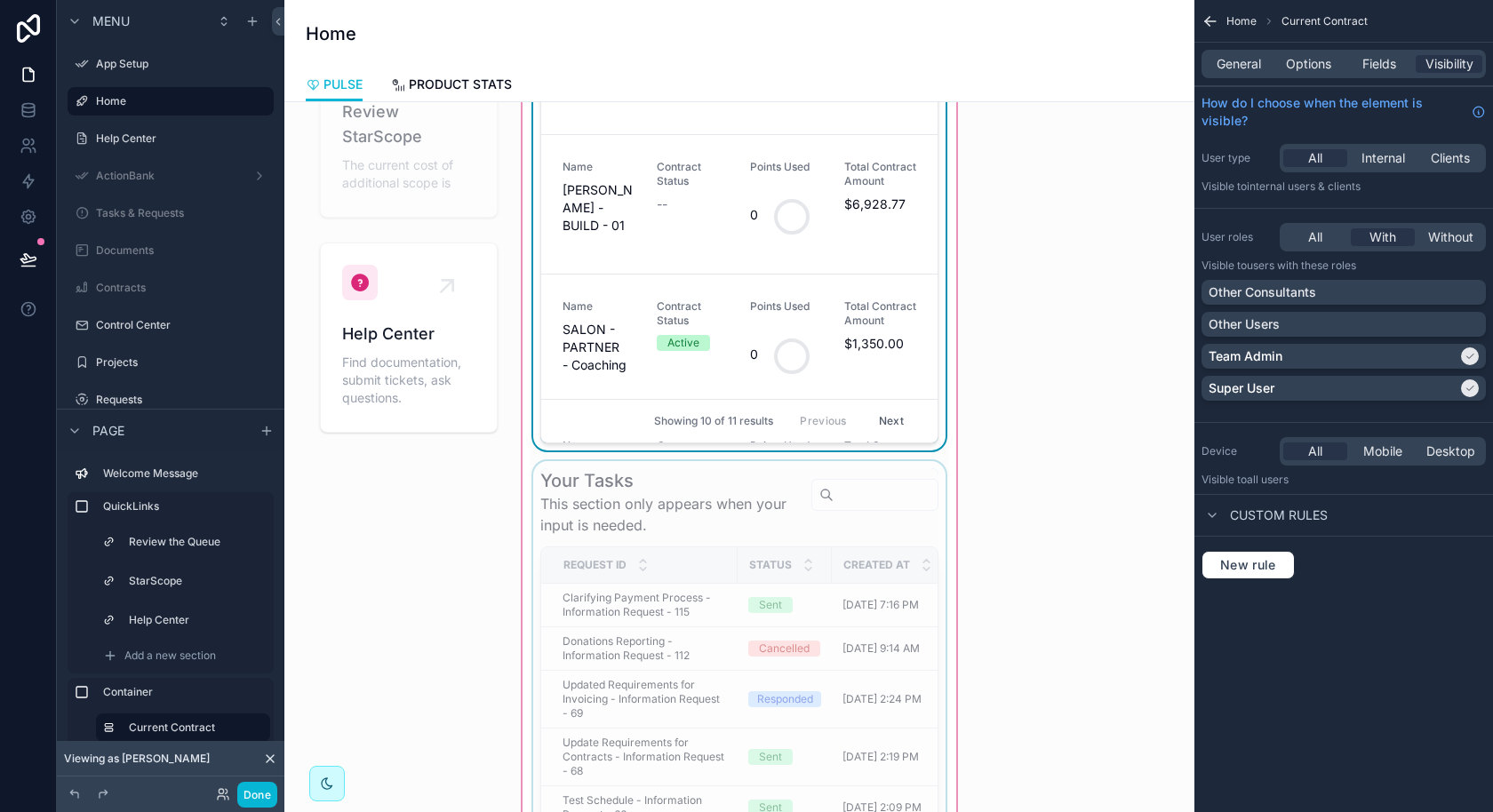
click at [844, 492] on div "scrollable content" at bounding box center [739, 671] width 419 height 418
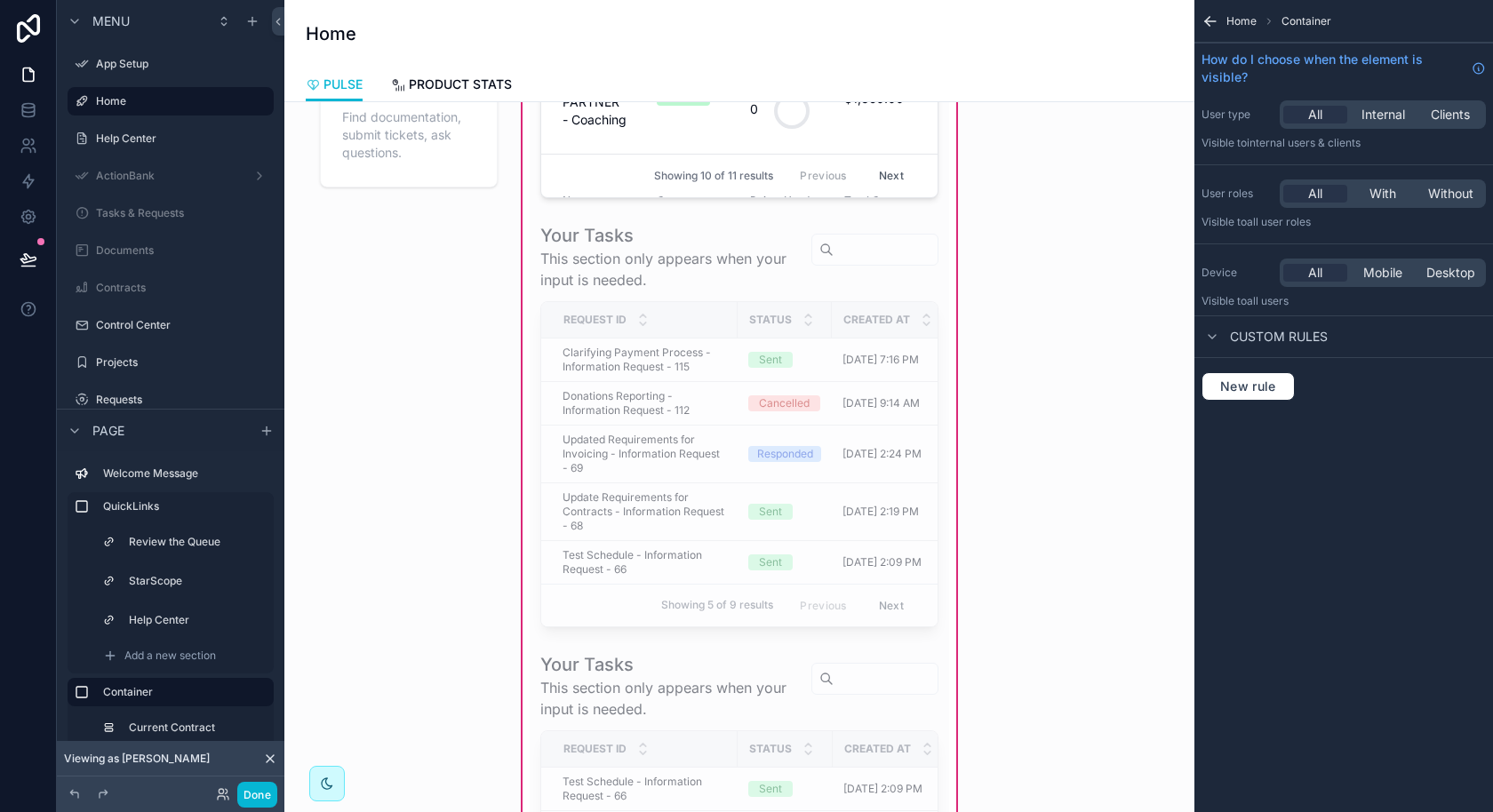
scroll to position [704, 0]
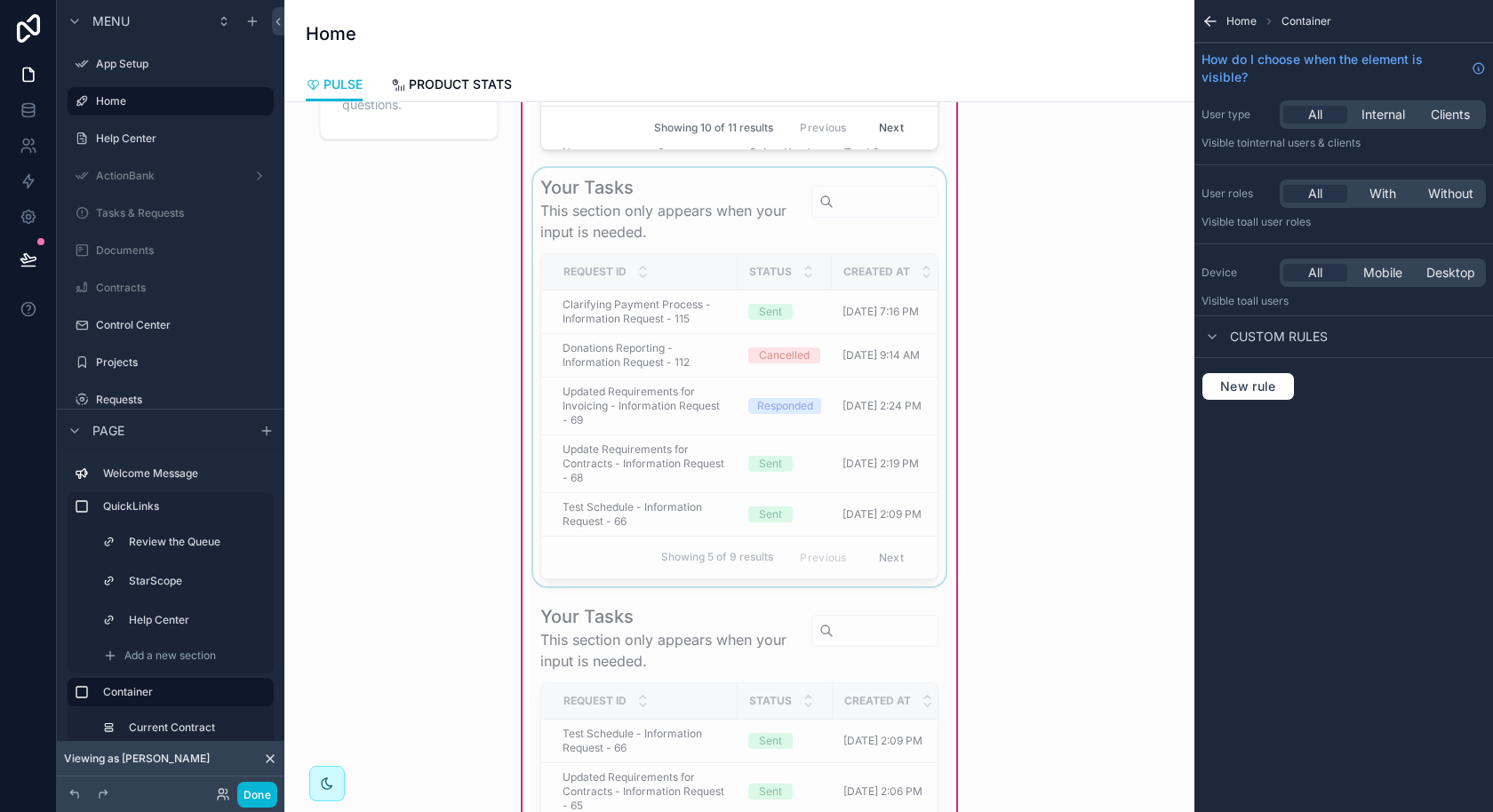
click at [885, 360] on div "scrollable content" at bounding box center [739, 377] width 419 height 418
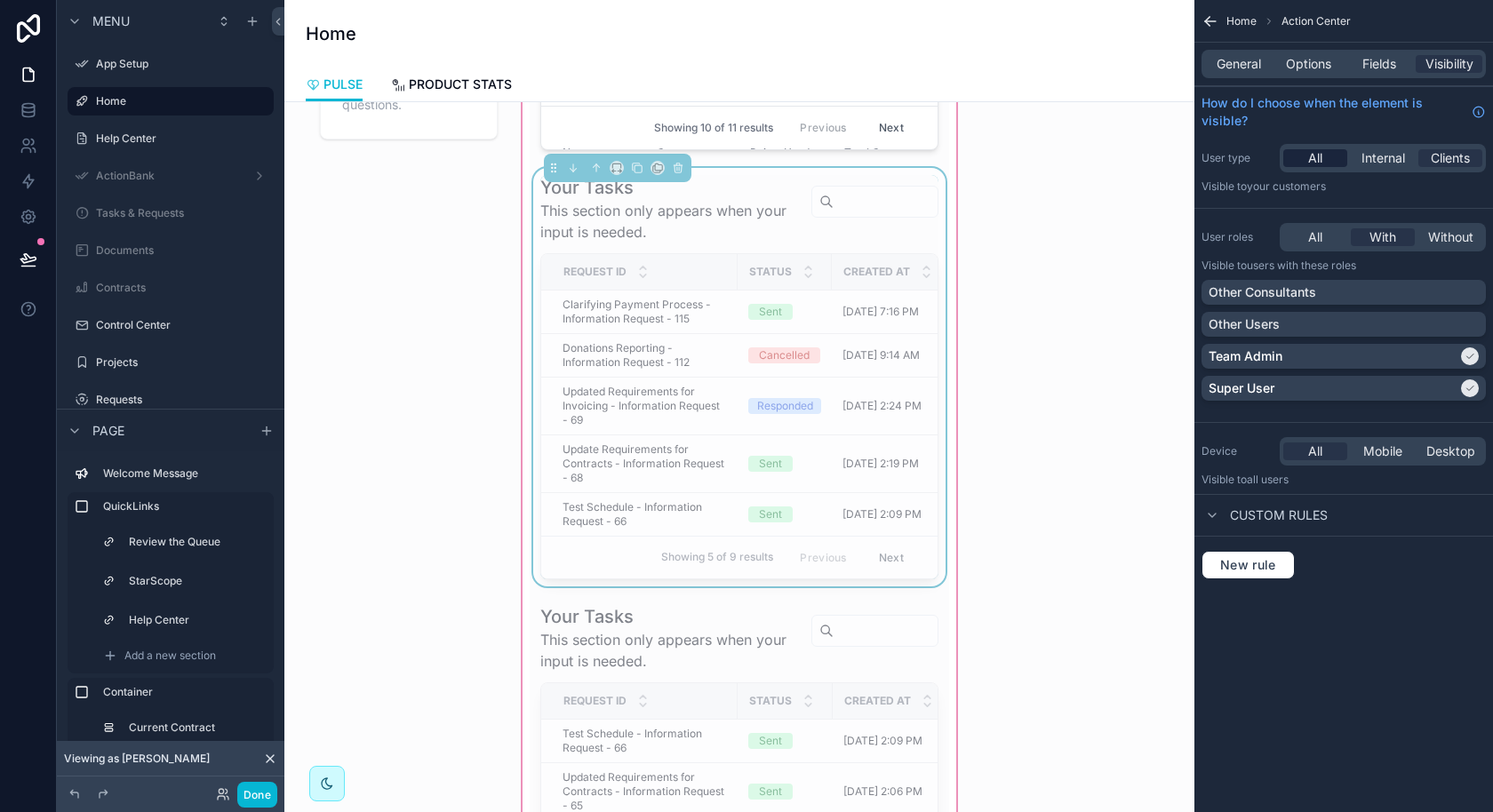
click at [1319, 164] on span "All" at bounding box center [1314, 158] width 14 height 17
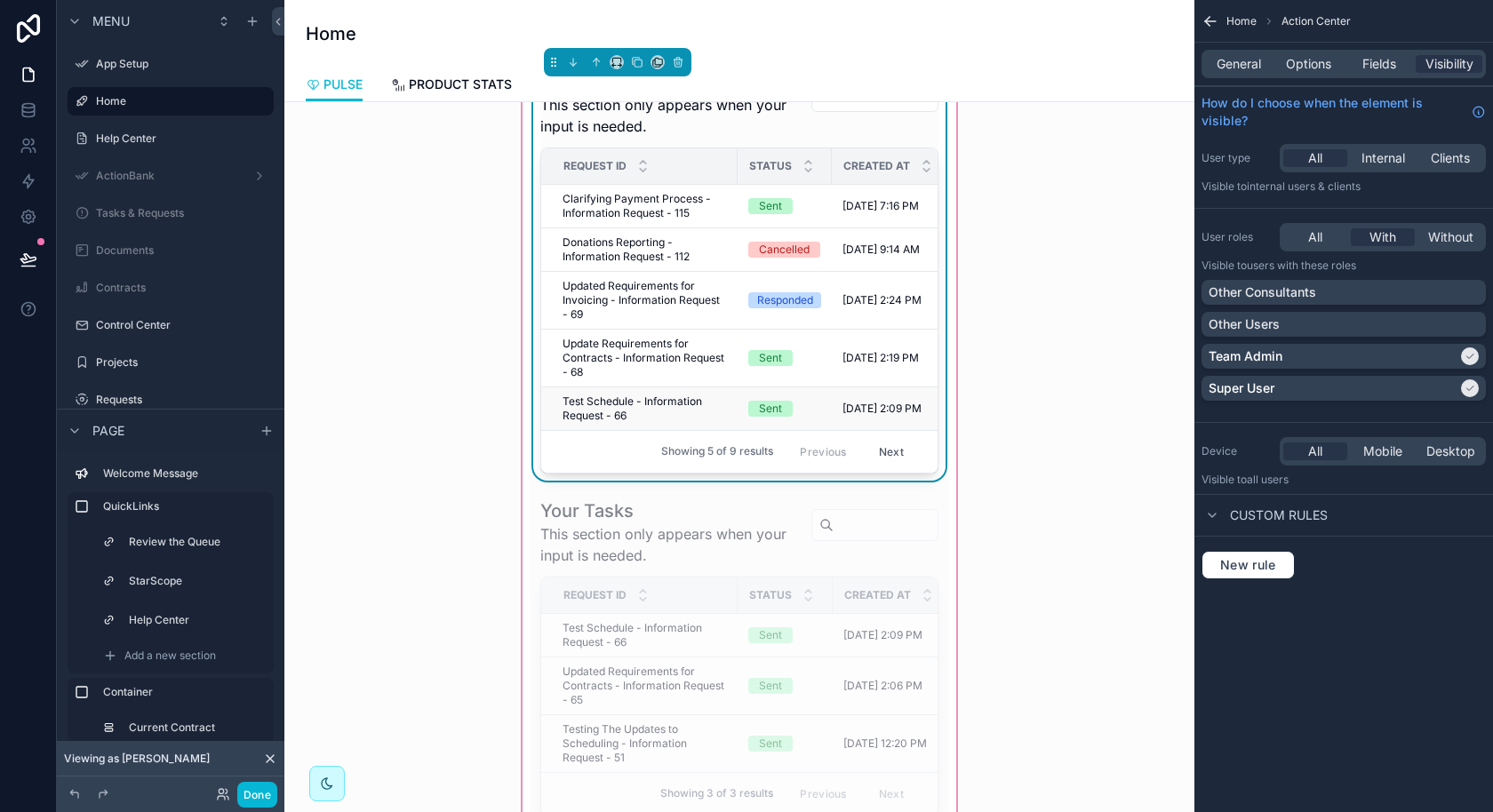
scroll to position [875, 0]
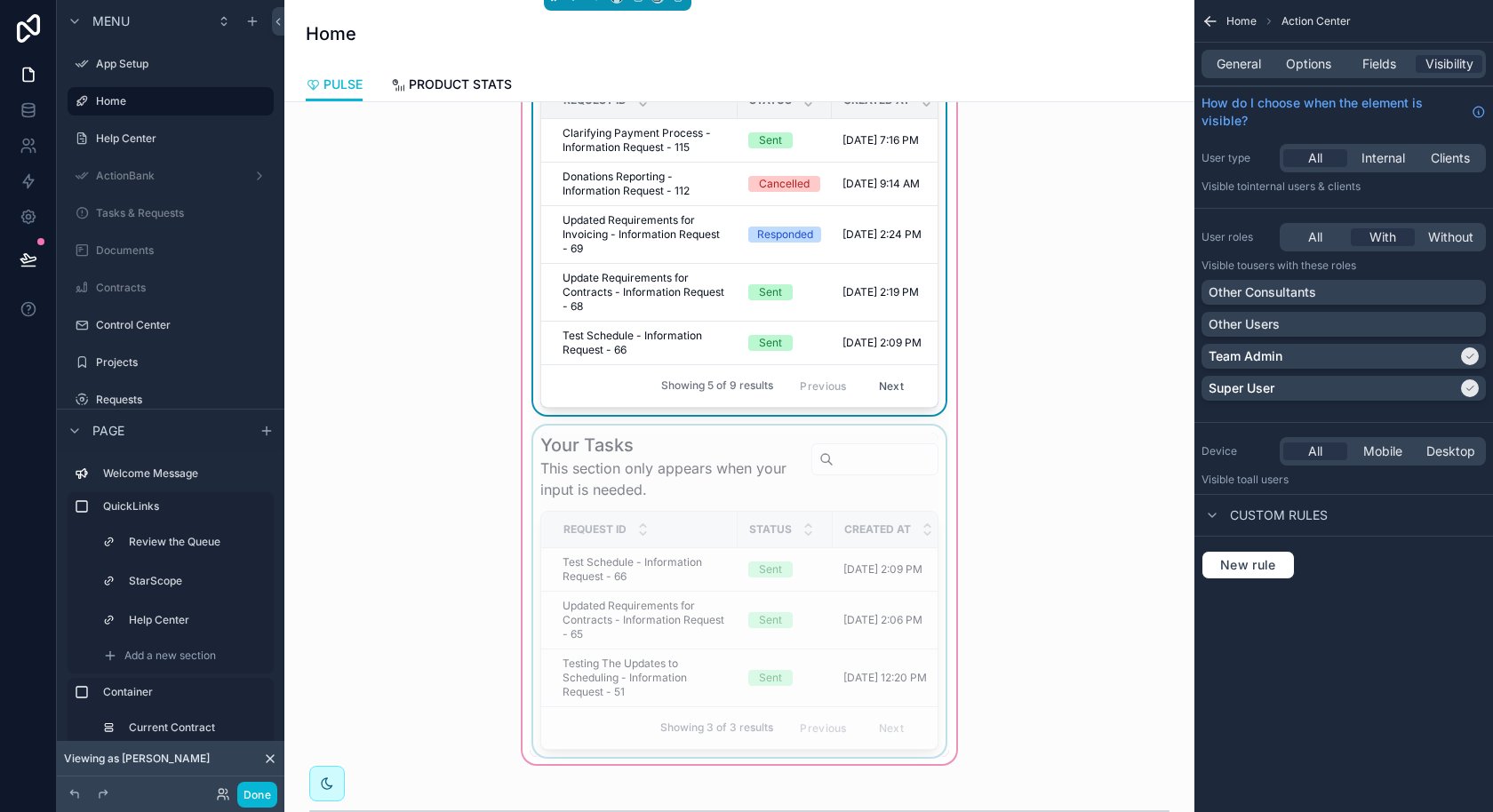
click at [903, 462] on div "scrollable content" at bounding box center [739, 591] width 419 height 331
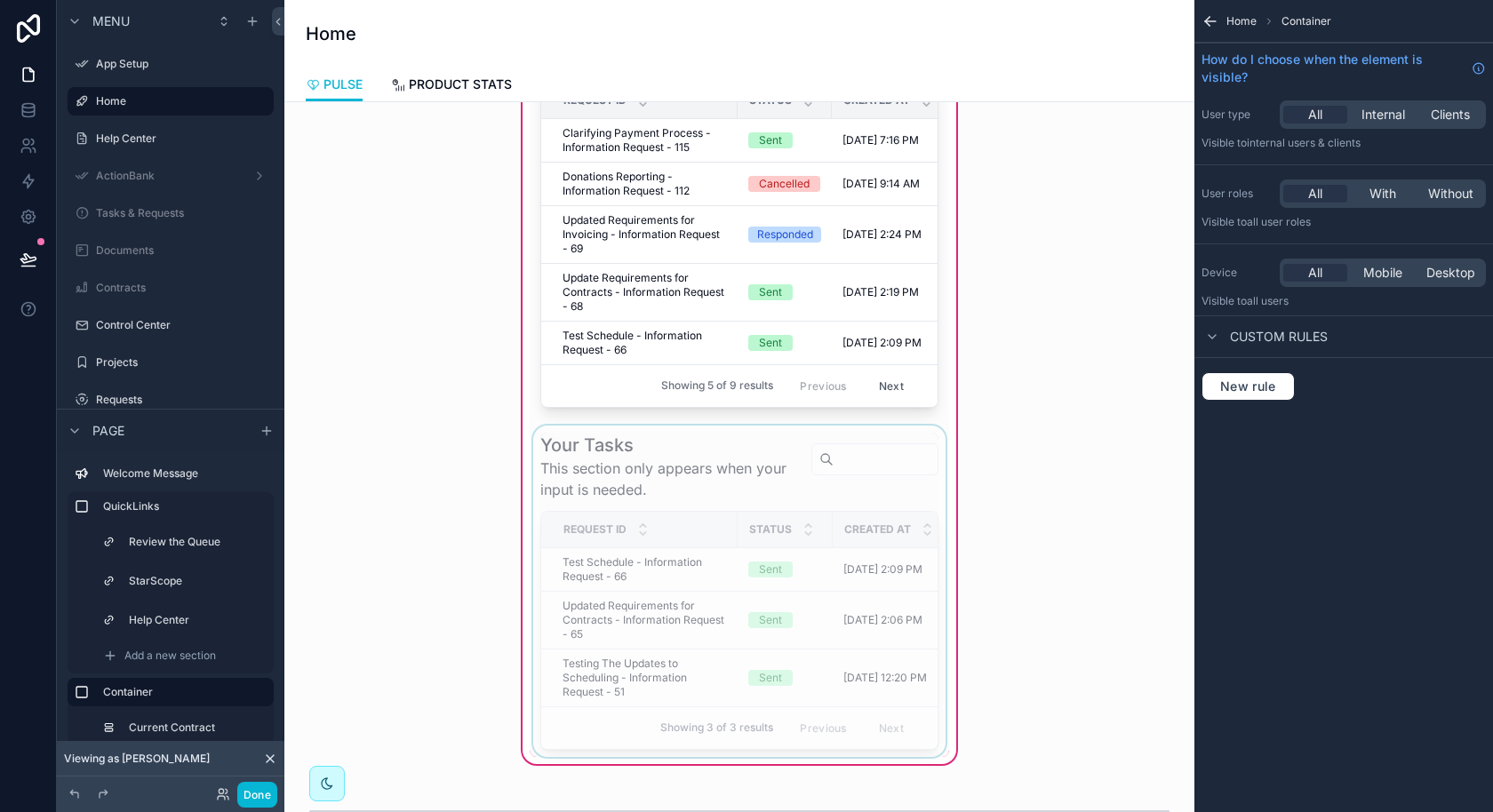
click at [810, 485] on div "scrollable content" at bounding box center [739, 591] width 419 height 331
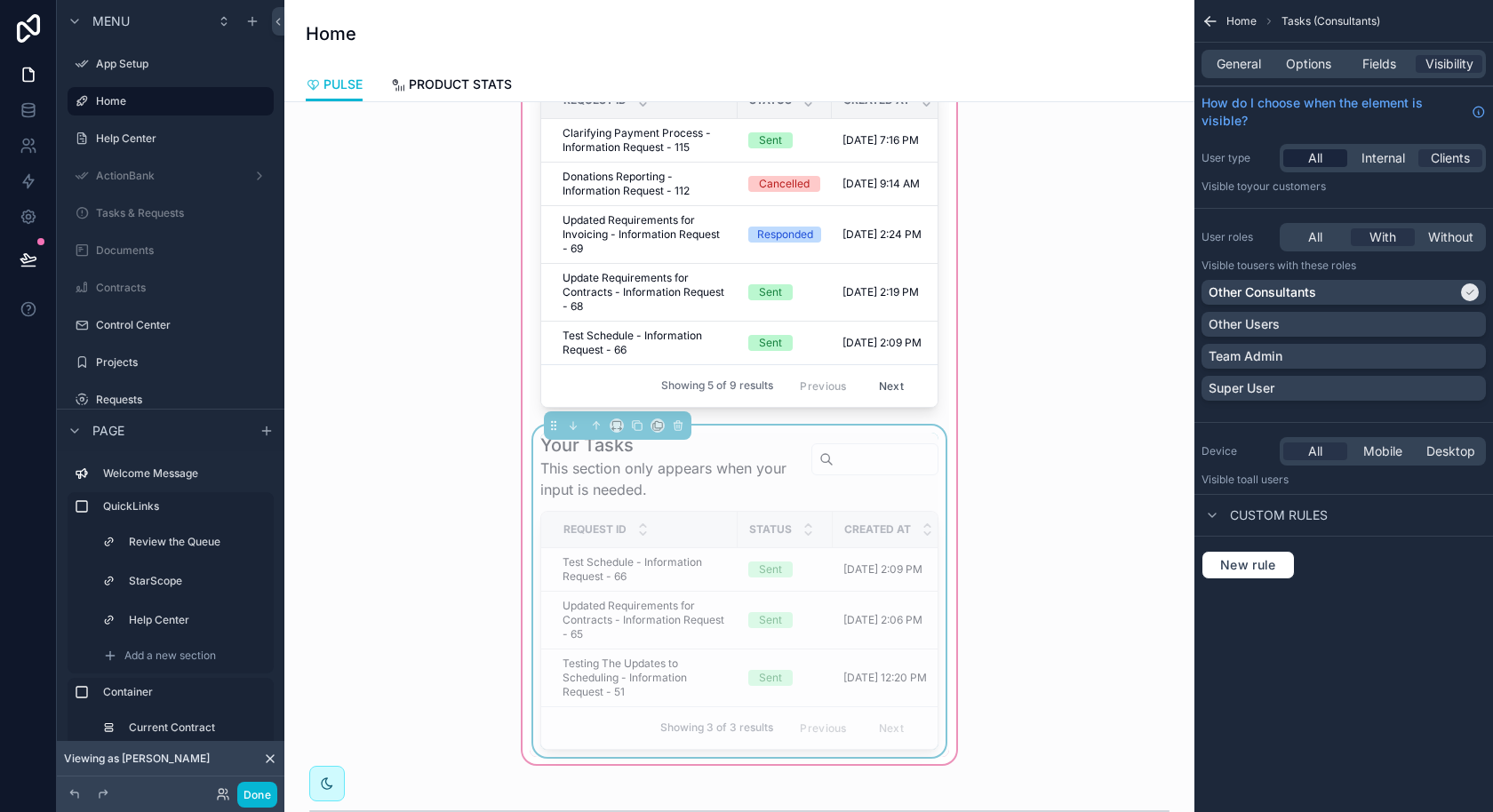
click at [1314, 161] on span "All" at bounding box center [1314, 158] width 14 height 17
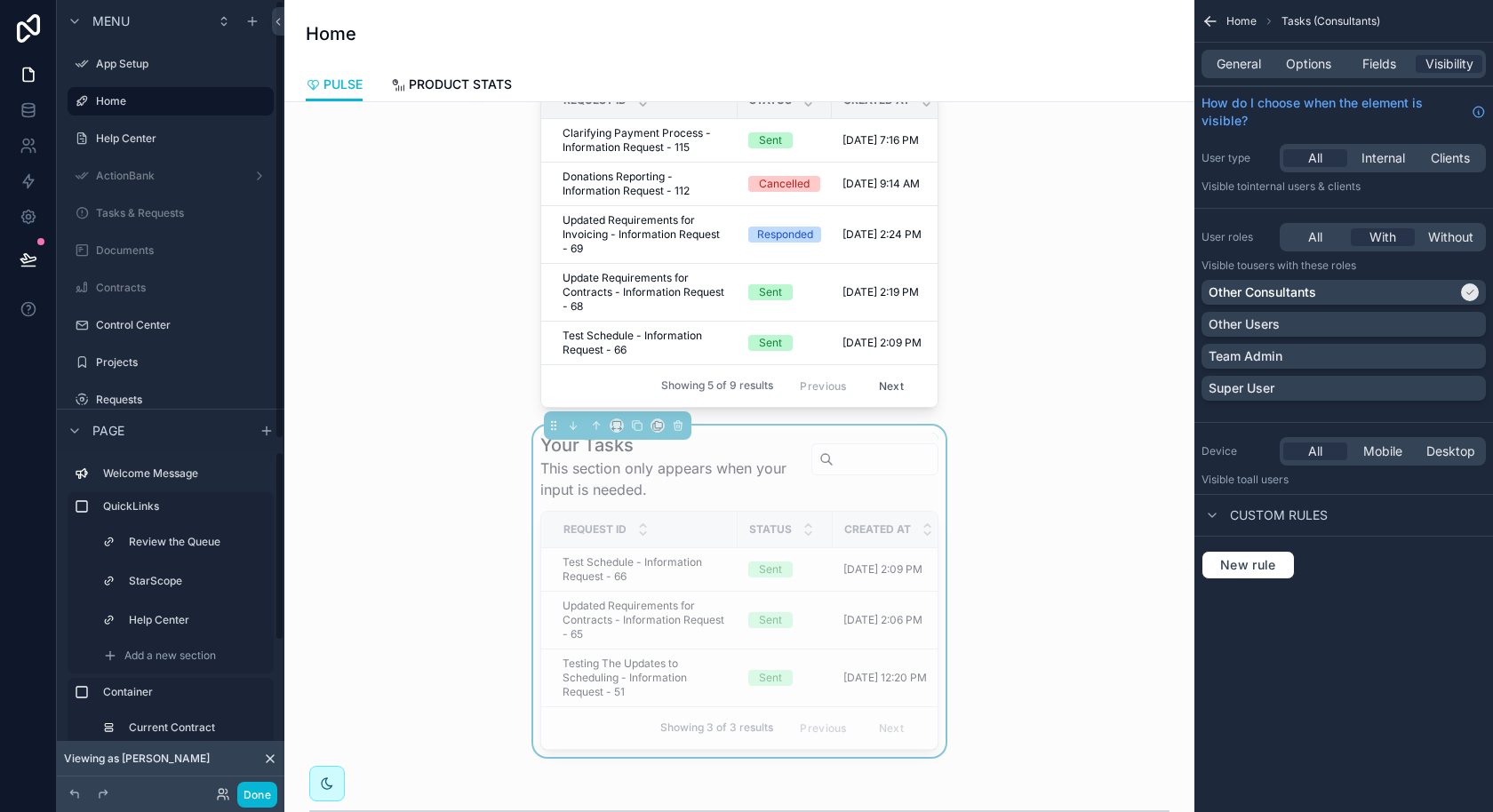
click at [259, 806] on div "Done" at bounding box center [241, 795] width 71 height 26
click at [256, 798] on button "Done" at bounding box center [258, 795] width 40 height 26
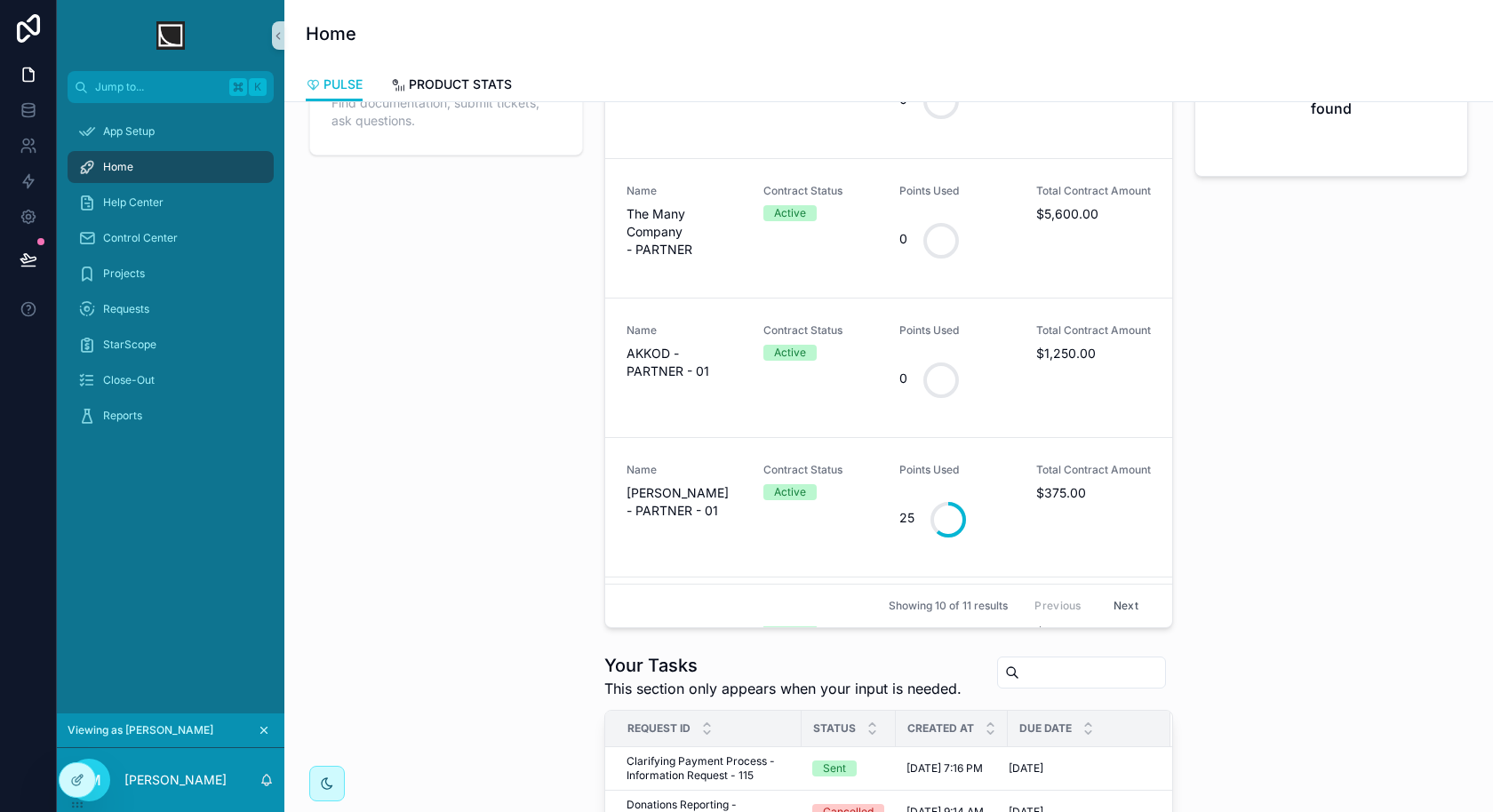
scroll to position [0, 0]
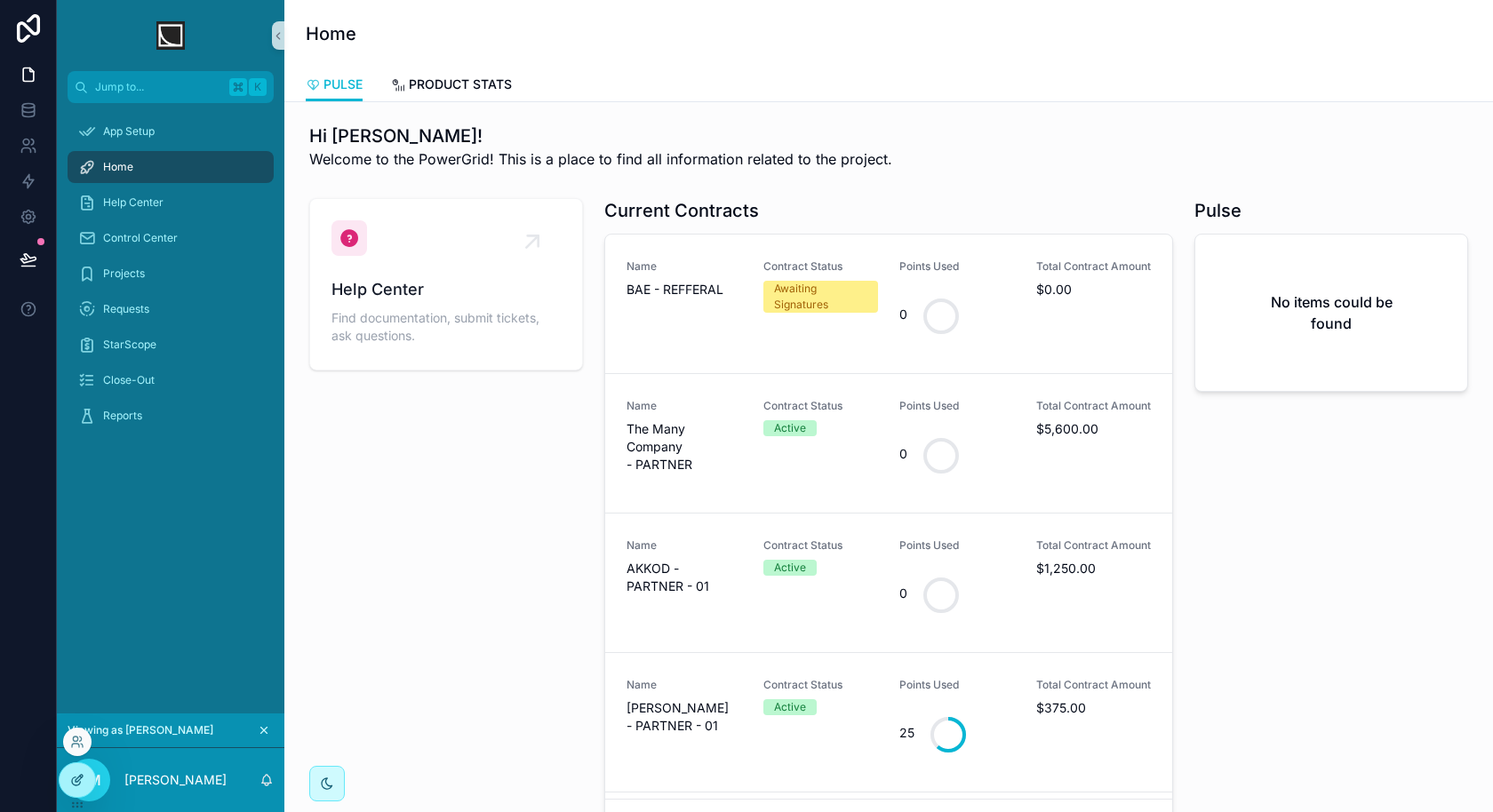
click at [77, 783] on icon at bounding box center [76, 779] width 14 height 14
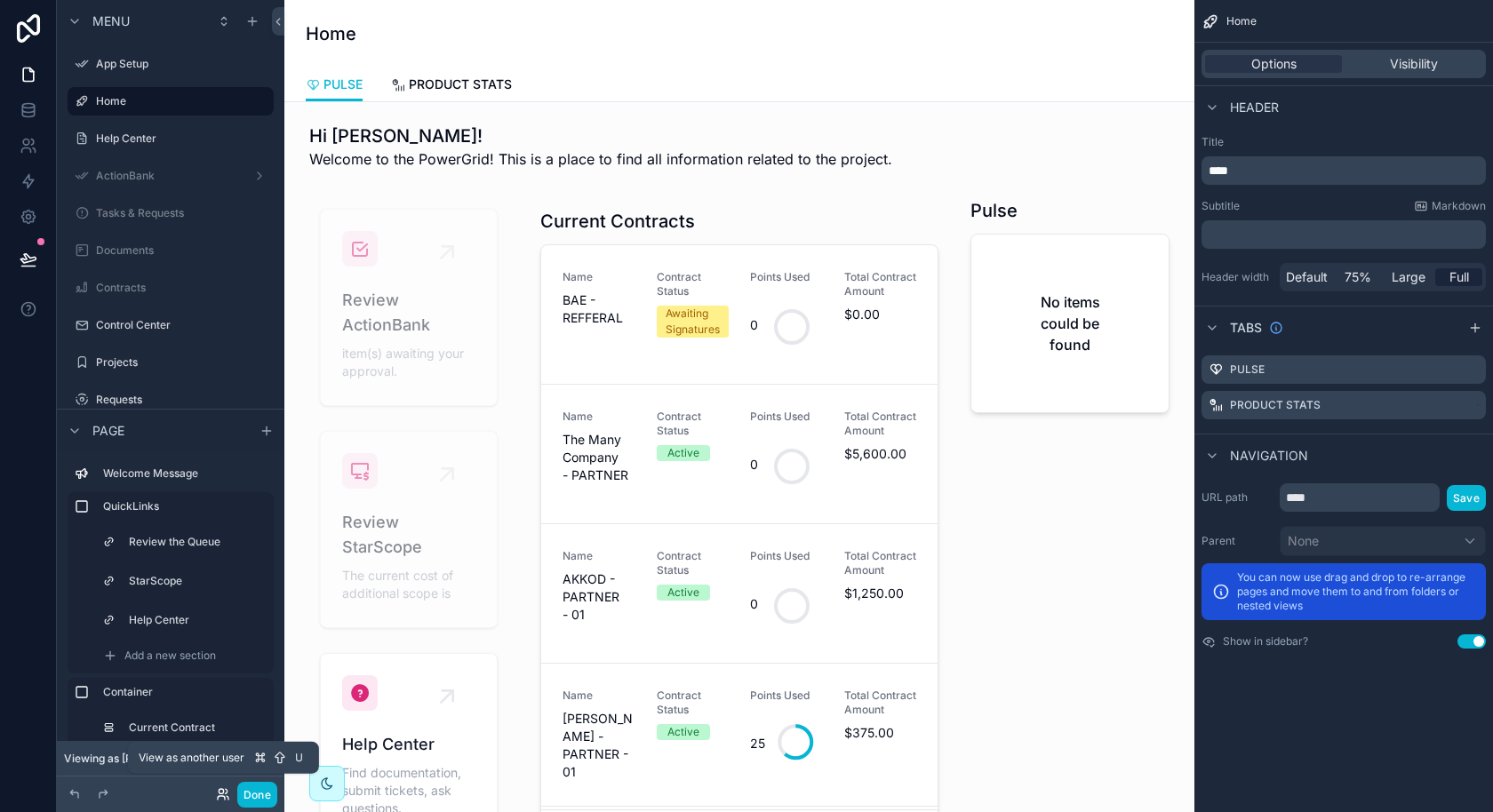
click at [218, 795] on icon at bounding box center [222, 794] width 14 height 14
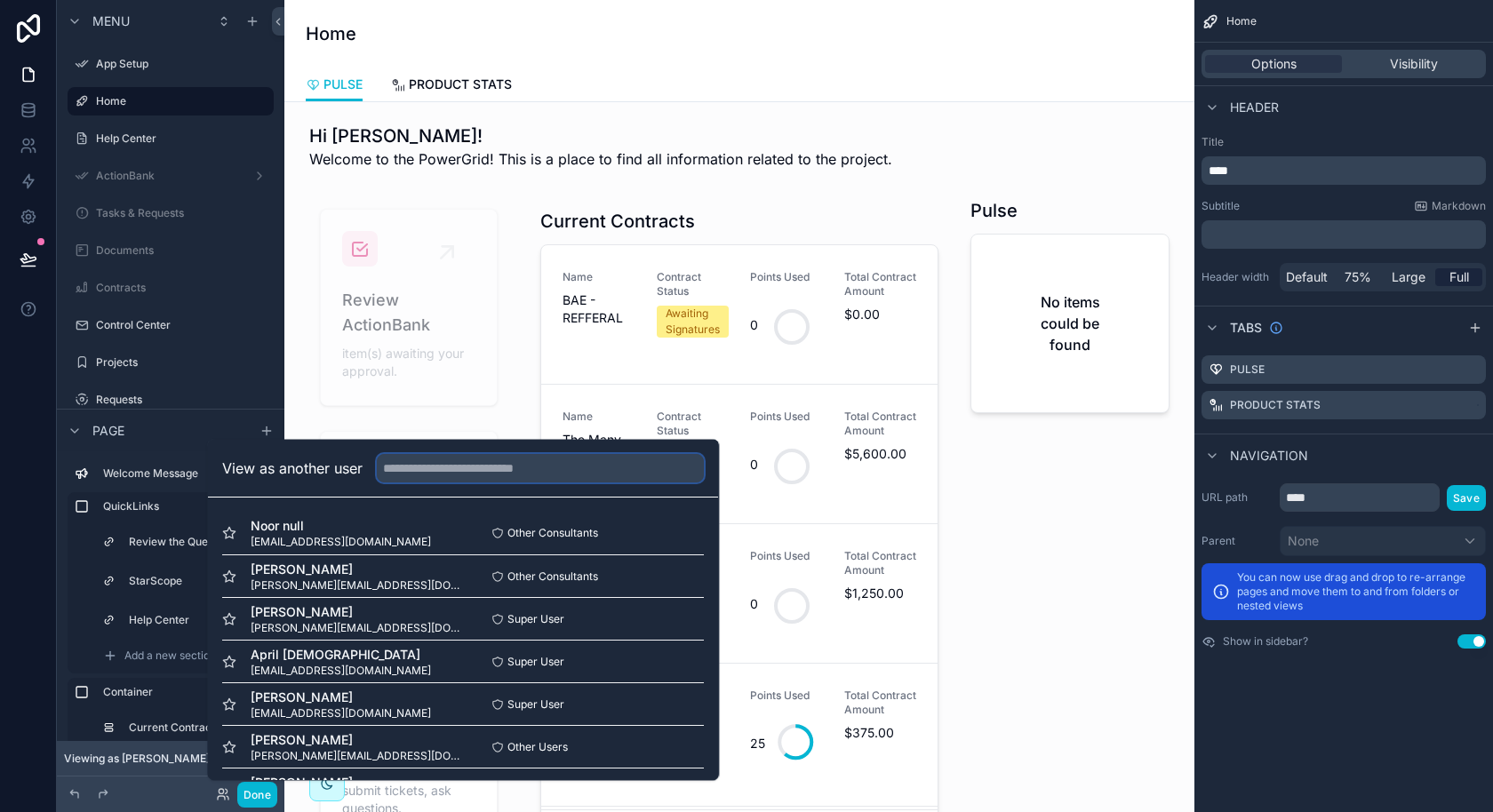
click at [519, 483] on input "text" at bounding box center [540, 468] width 327 height 28
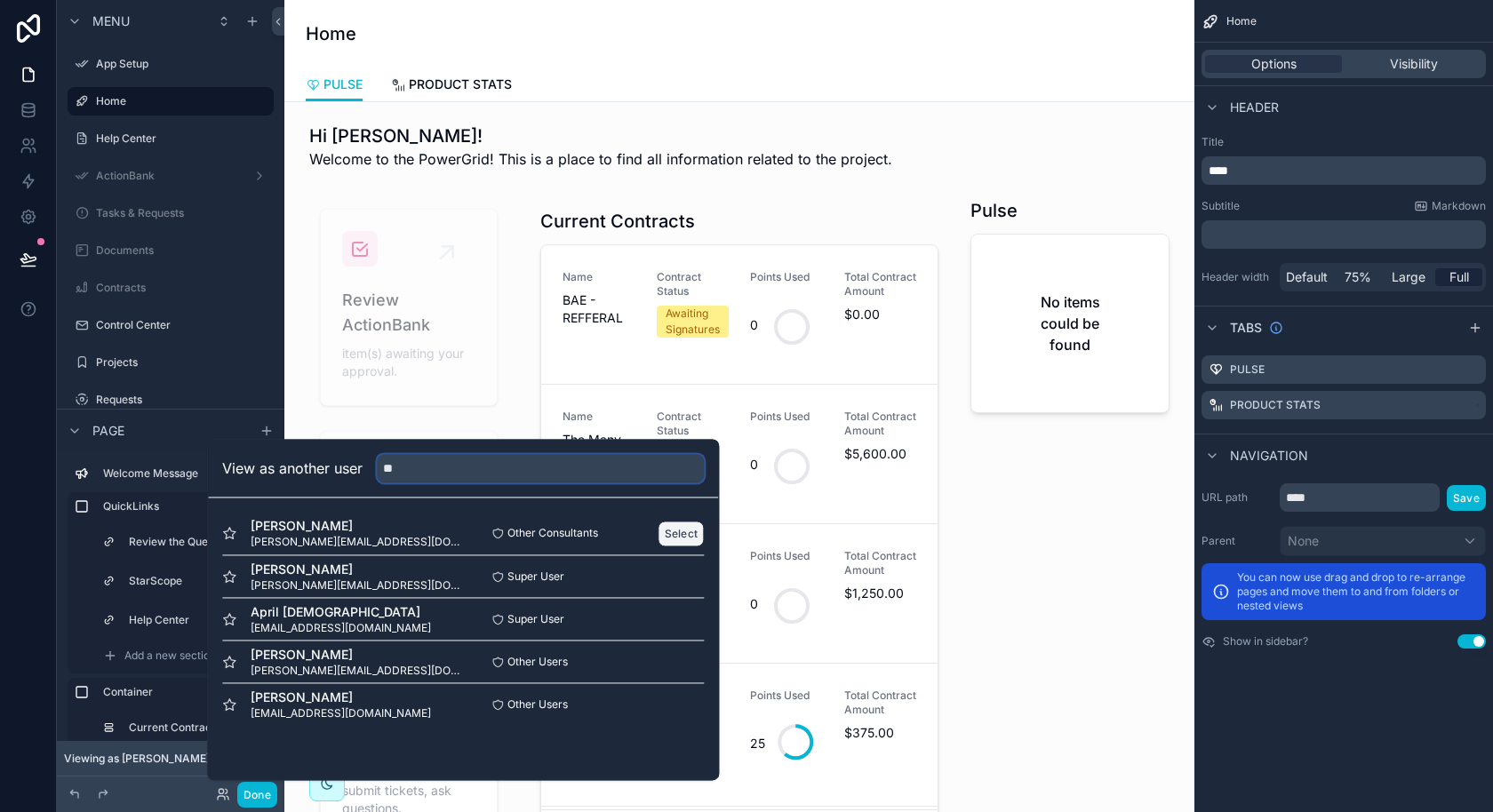
type input "**"
click at [681, 539] on button "Select" at bounding box center [682, 533] width 46 height 26
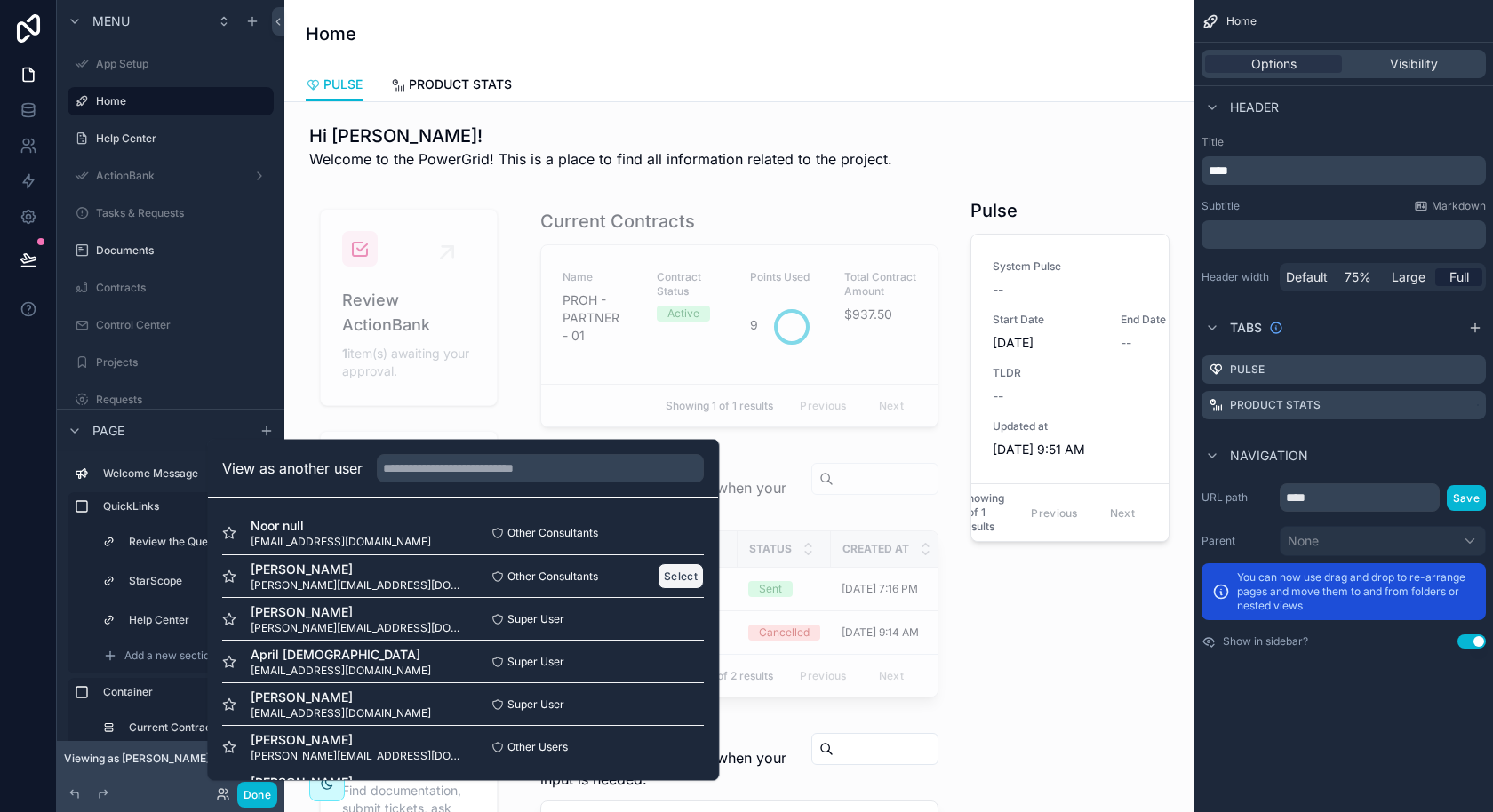
click at [674, 567] on button "Select" at bounding box center [682, 576] width 46 height 26
click at [676, 578] on button "Select" at bounding box center [682, 576] width 46 height 26
click at [266, 789] on button "Done" at bounding box center [258, 795] width 40 height 26
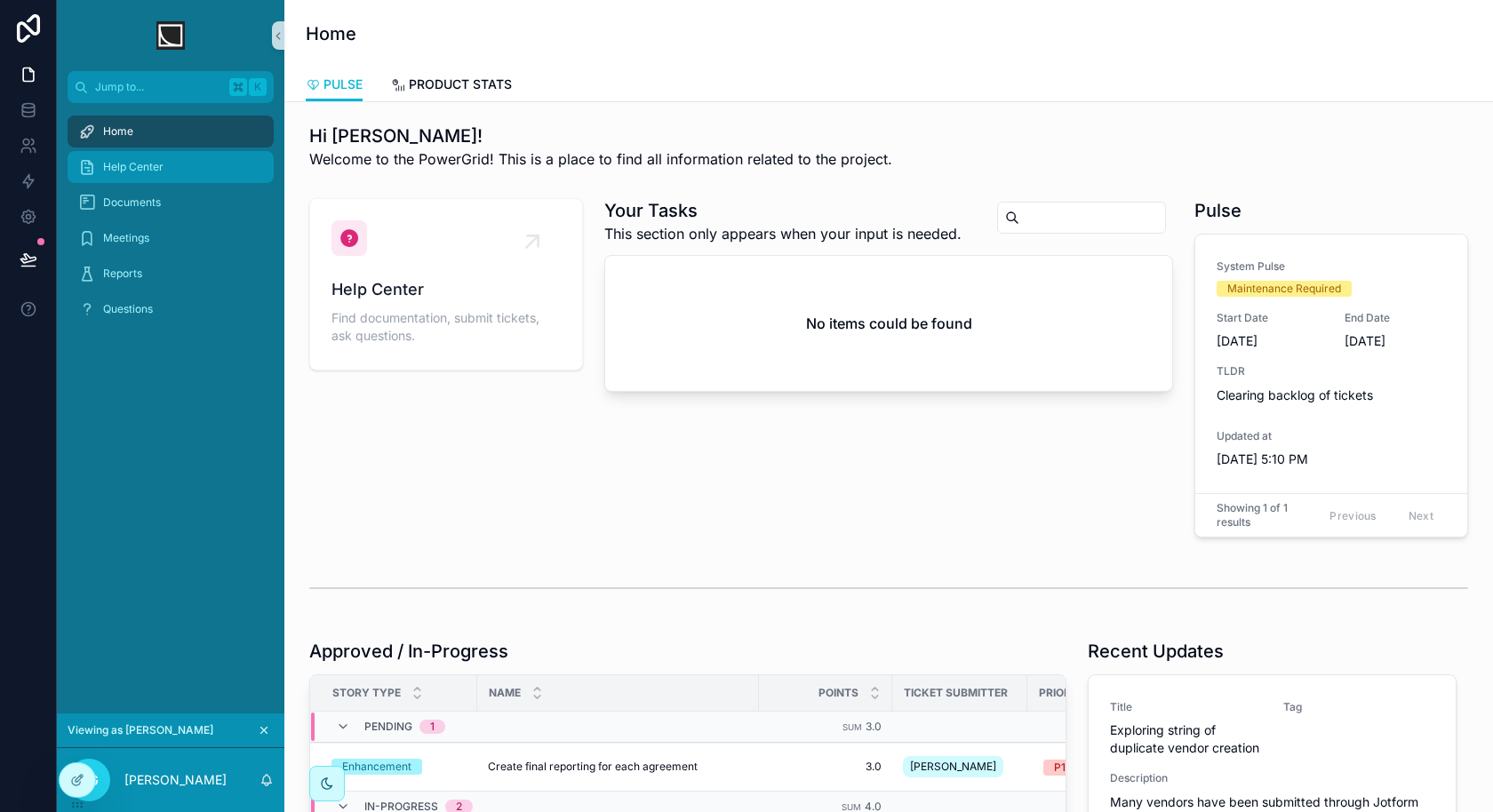
click at [240, 178] on div "Help Center" at bounding box center [170, 167] width 184 height 28
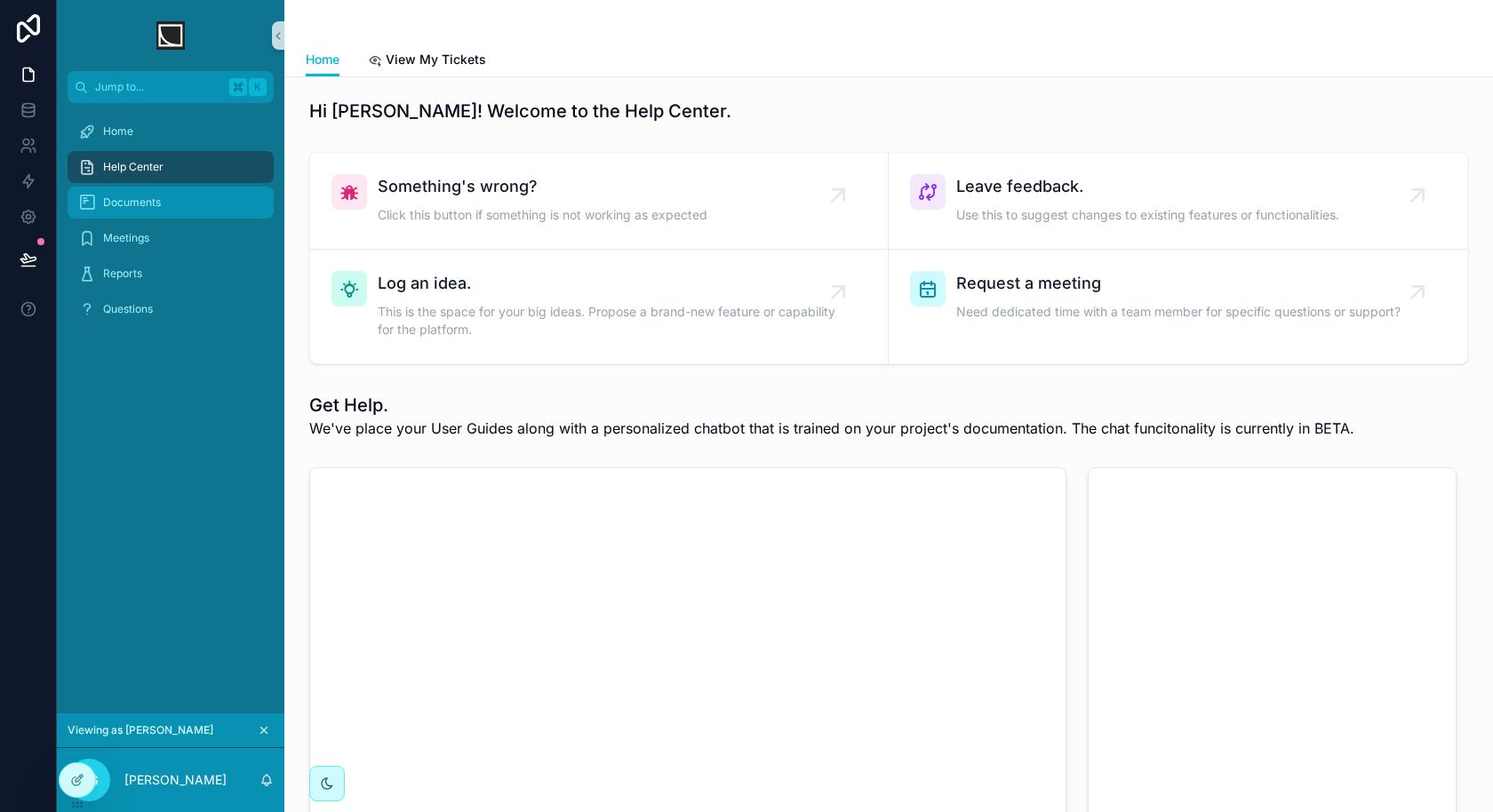
click at [199, 204] on div "Documents" at bounding box center [170, 202] width 184 height 28
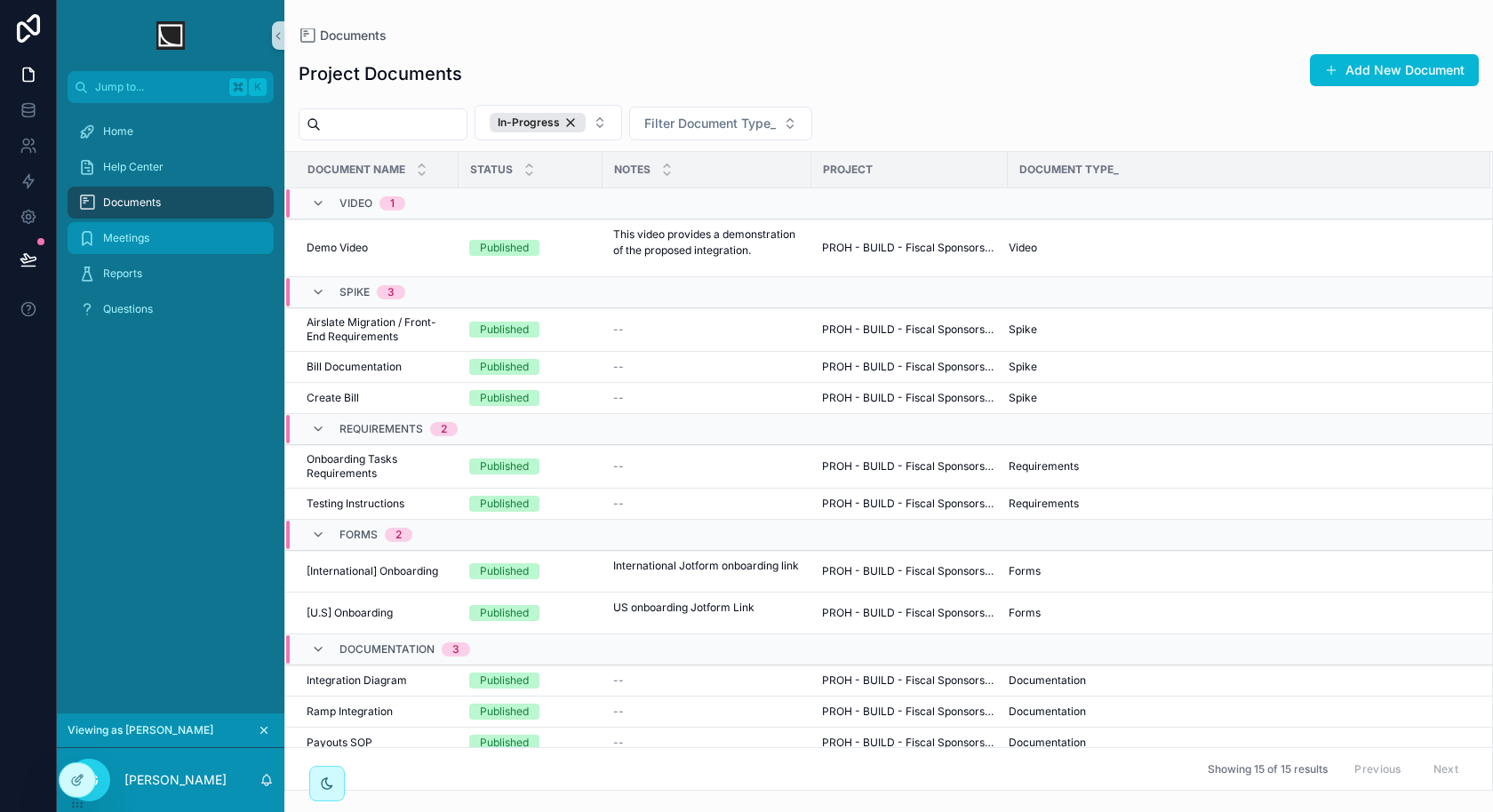
click at [173, 239] on div "Meetings" at bounding box center [170, 238] width 184 height 28
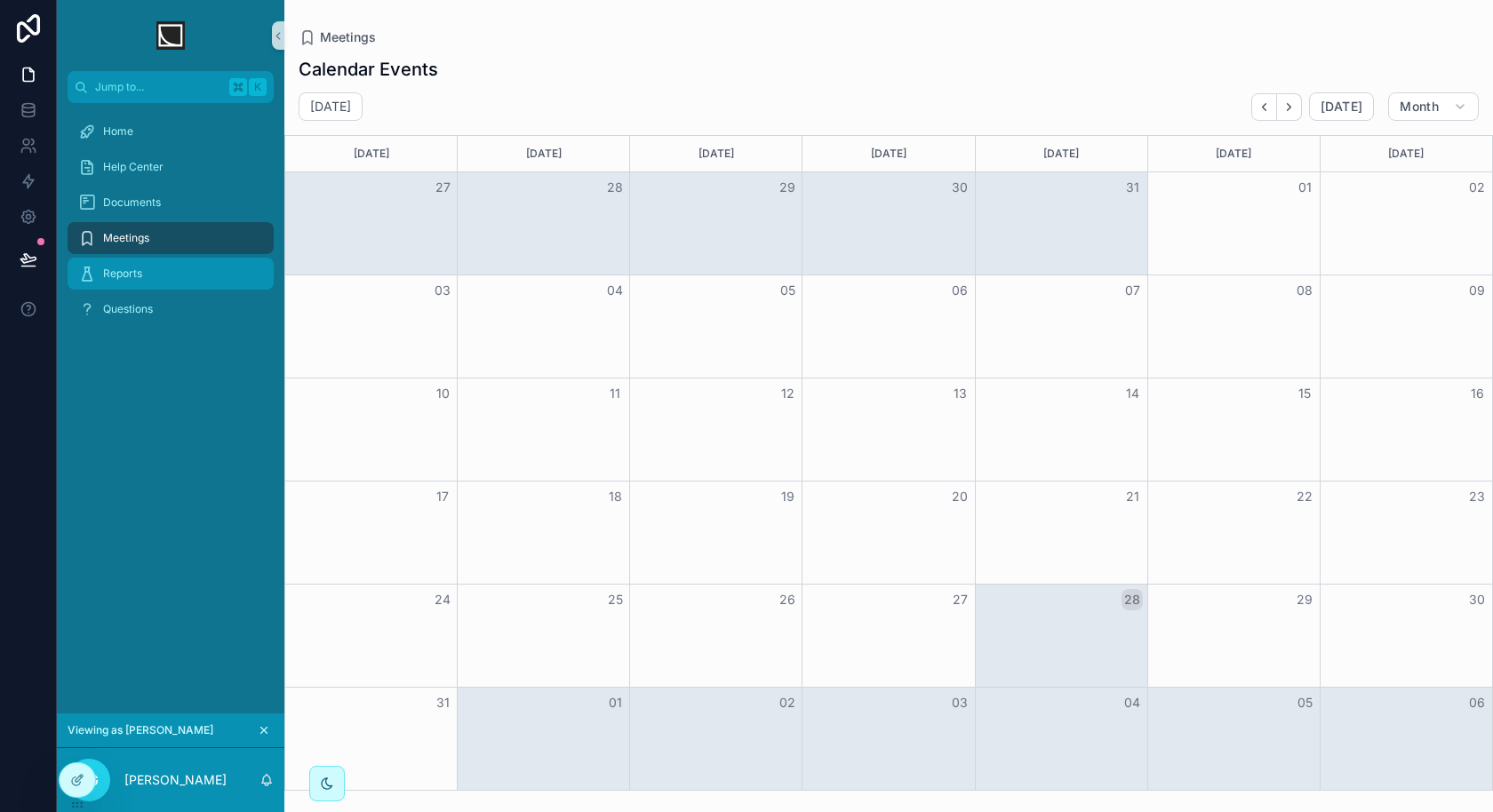
click at [178, 272] on div "Reports" at bounding box center [170, 273] width 184 height 28
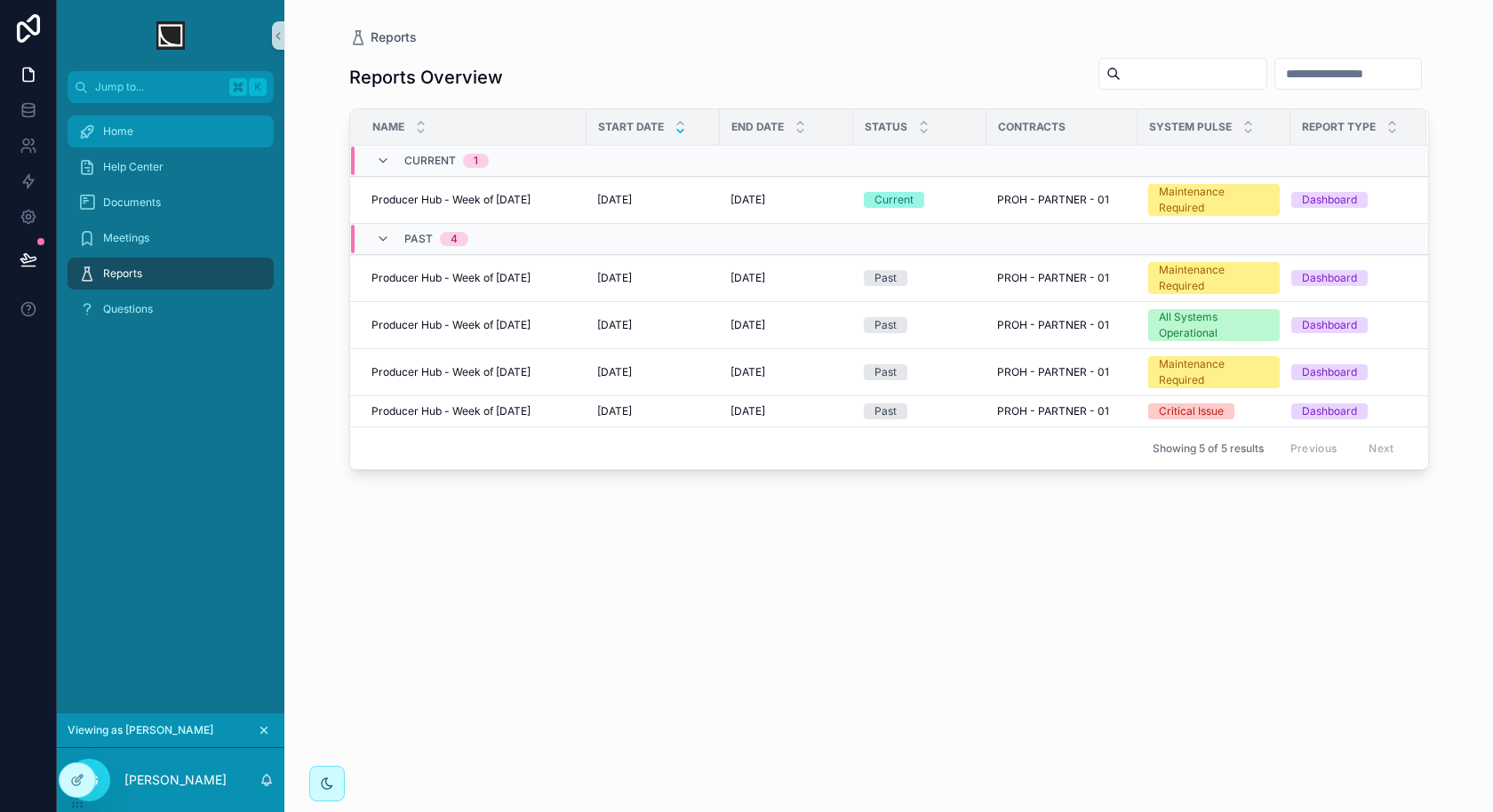
click at [249, 132] on div "Home" at bounding box center [170, 131] width 184 height 28
